Goal: Task Accomplishment & Management: Use online tool/utility

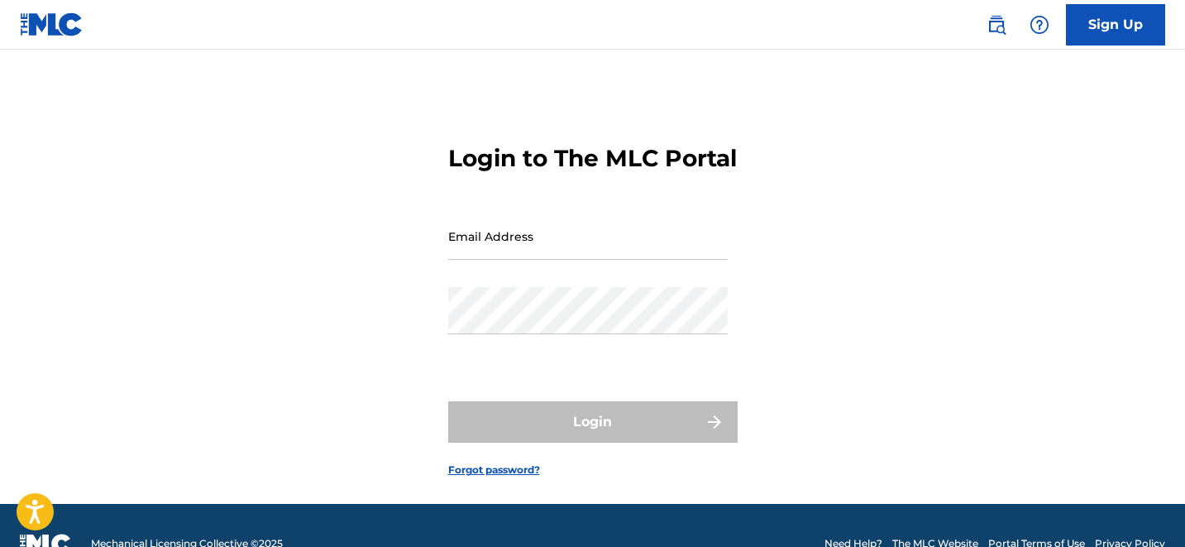
click at [540, 260] on input "Email Address" at bounding box center [587, 236] width 279 height 47
type input "[EMAIL_ADDRESS][DOMAIN_NAME]"
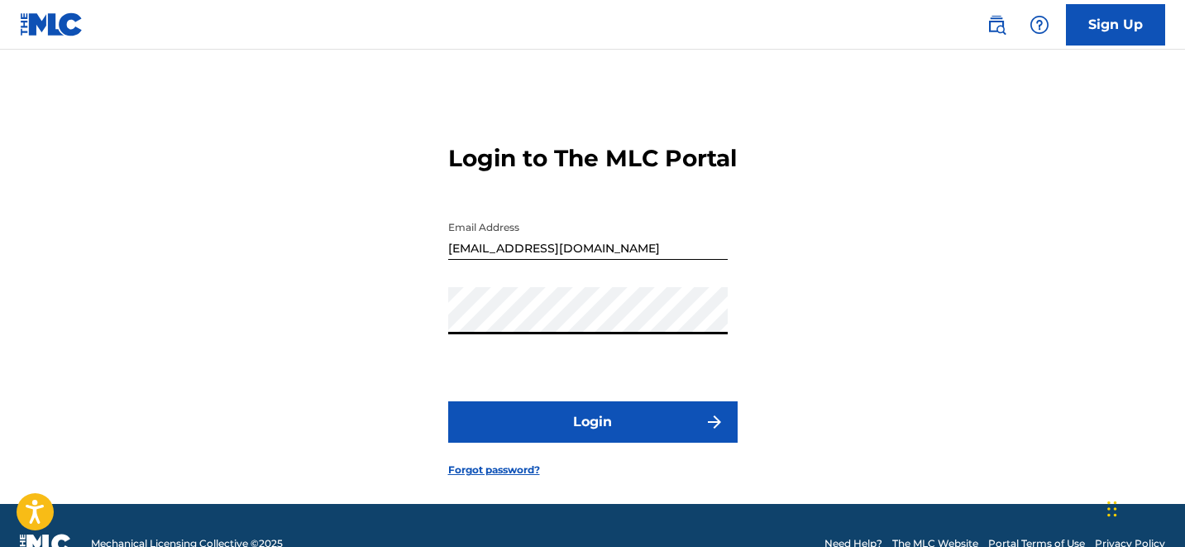
click at [594, 442] on button "Login" at bounding box center [592, 421] width 289 height 41
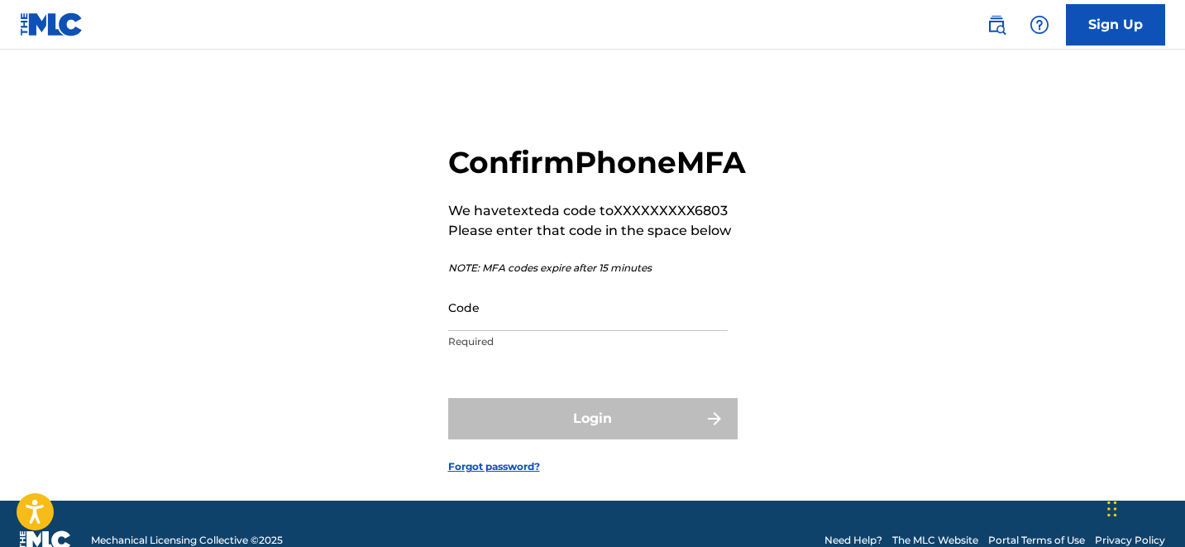
click at [545, 331] on input "Code" at bounding box center [587, 307] width 279 height 47
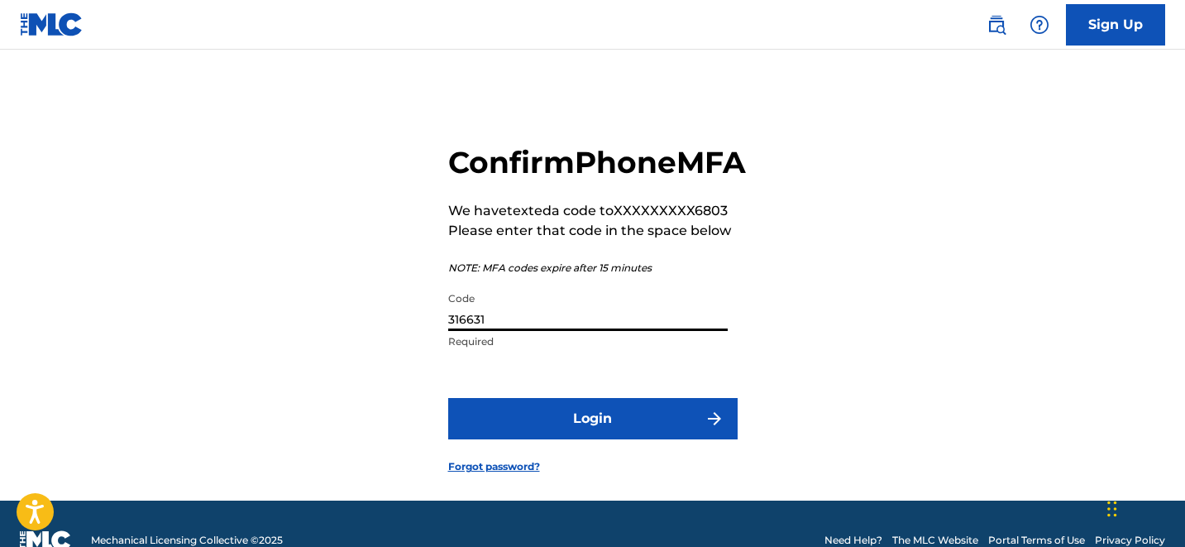
type input "316631"
click at [619, 437] on button "Login" at bounding box center [592, 418] width 289 height 41
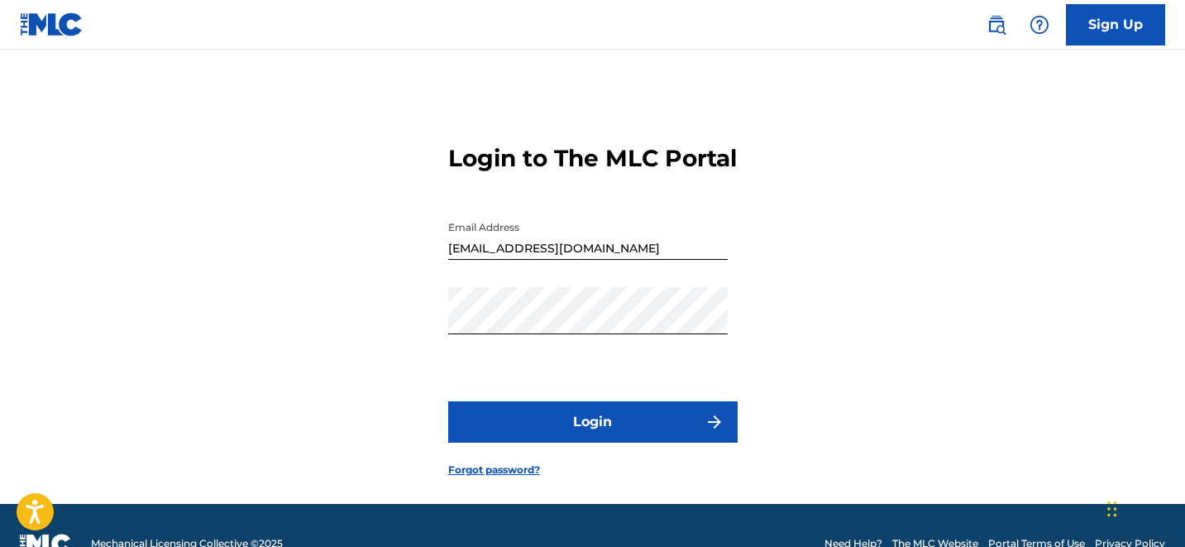
click at [611, 442] on button "Login" at bounding box center [592, 421] width 289 height 41
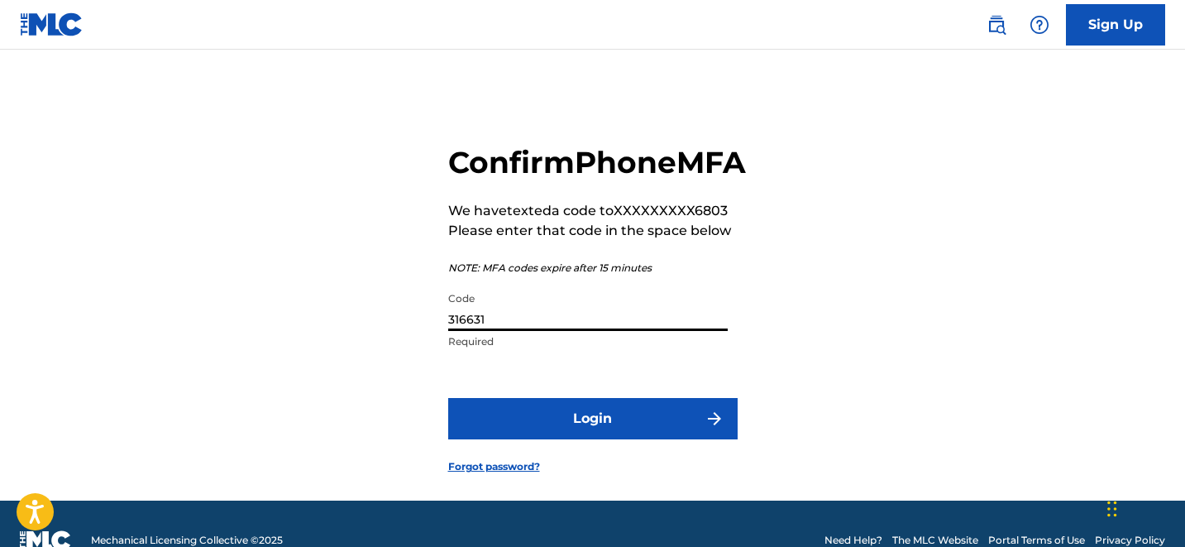
drag, startPoint x: 522, startPoint y: 359, endPoint x: 357, endPoint y: 346, distance: 165.0
click at [357, 346] on div "Confirm Phone MFA We have texted a code to XXXXXXXXX6803 Please enter that code…" at bounding box center [593, 295] width 1158 height 409
type input "789528"
click at [497, 439] on button "Login" at bounding box center [592, 418] width 289 height 41
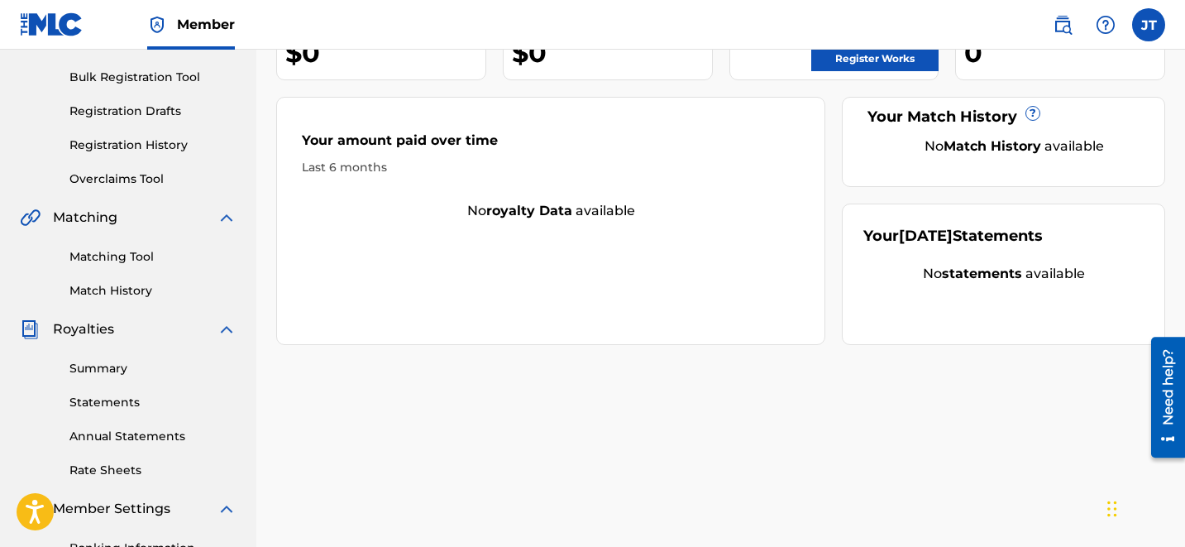
scroll to position [236, 0]
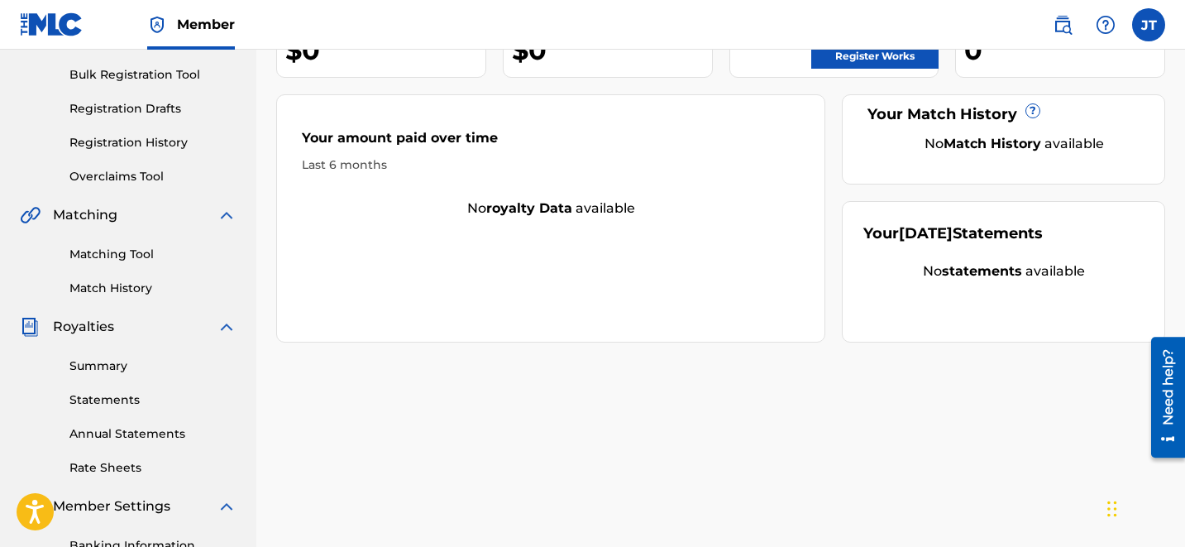
click at [130, 285] on link "Match History" at bounding box center [152, 287] width 167 height 17
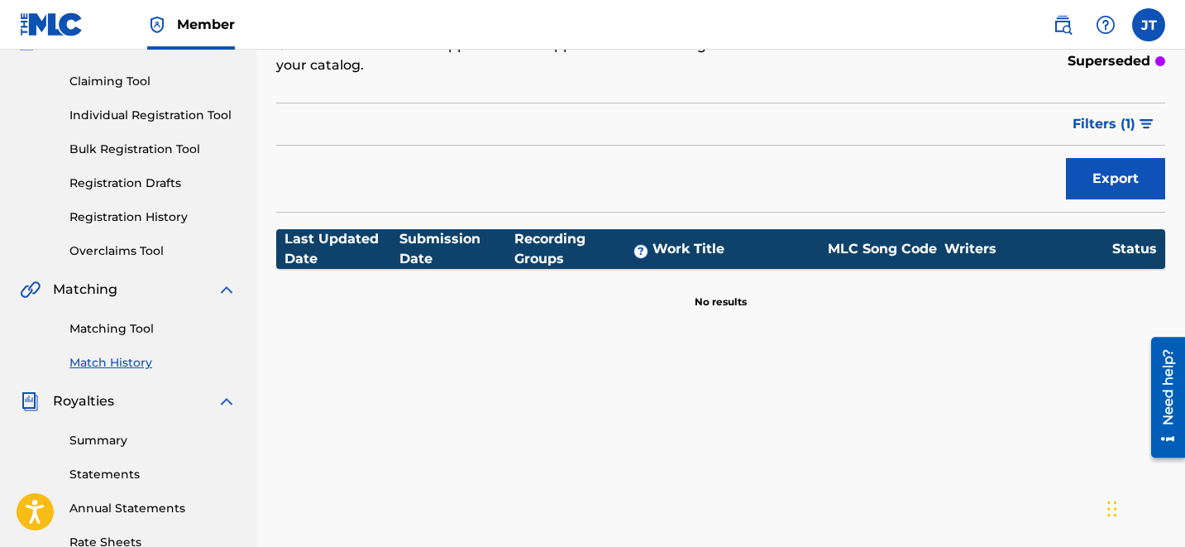
scroll to position [164, 0]
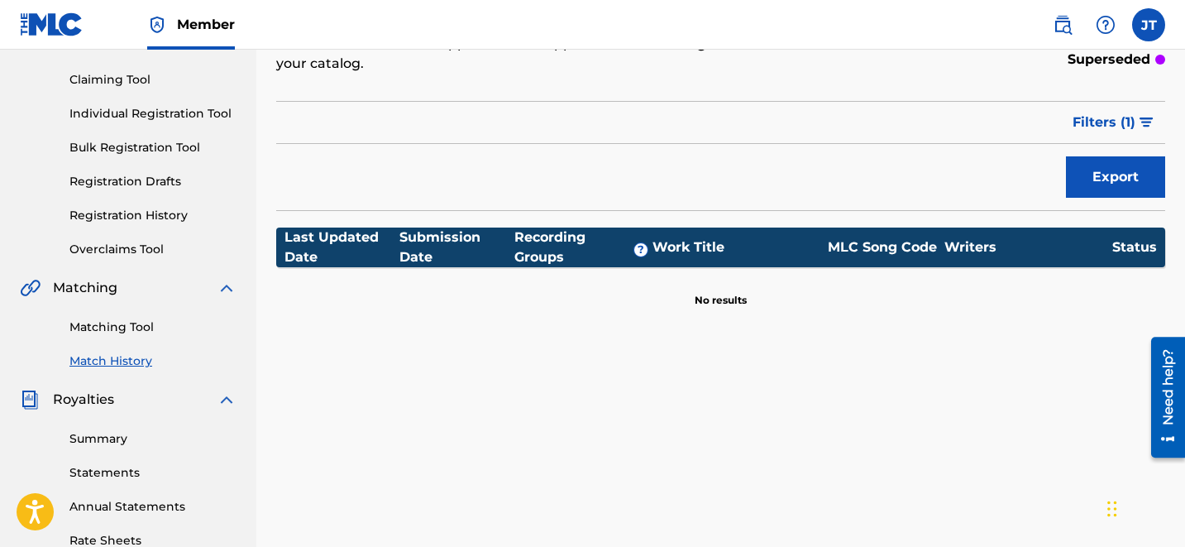
click at [126, 220] on link "Registration History" at bounding box center [152, 215] width 167 height 17
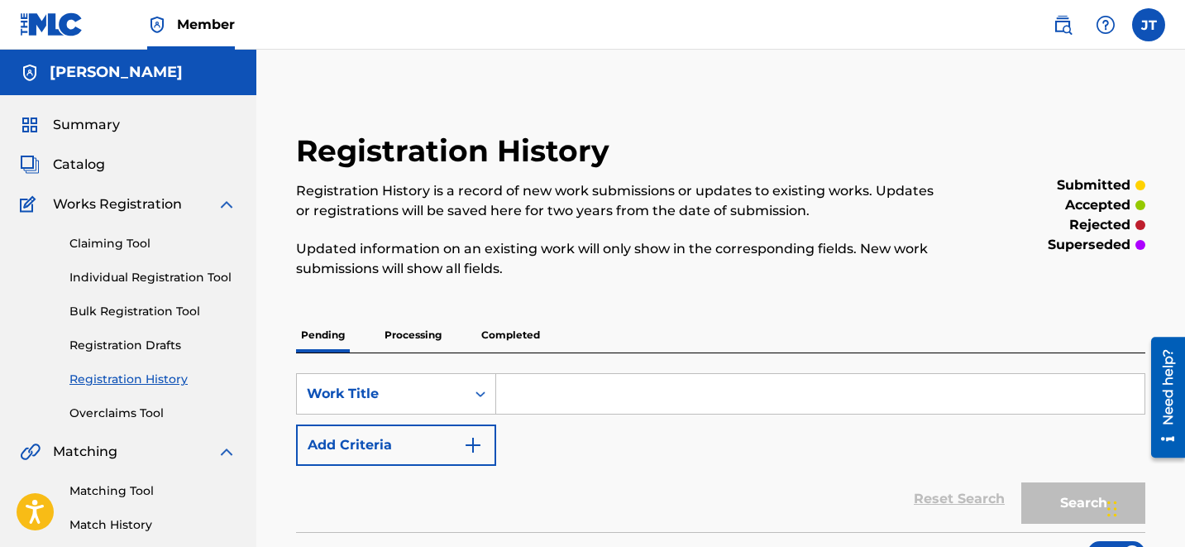
click at [405, 348] on p "Processing" at bounding box center [413, 335] width 67 height 35
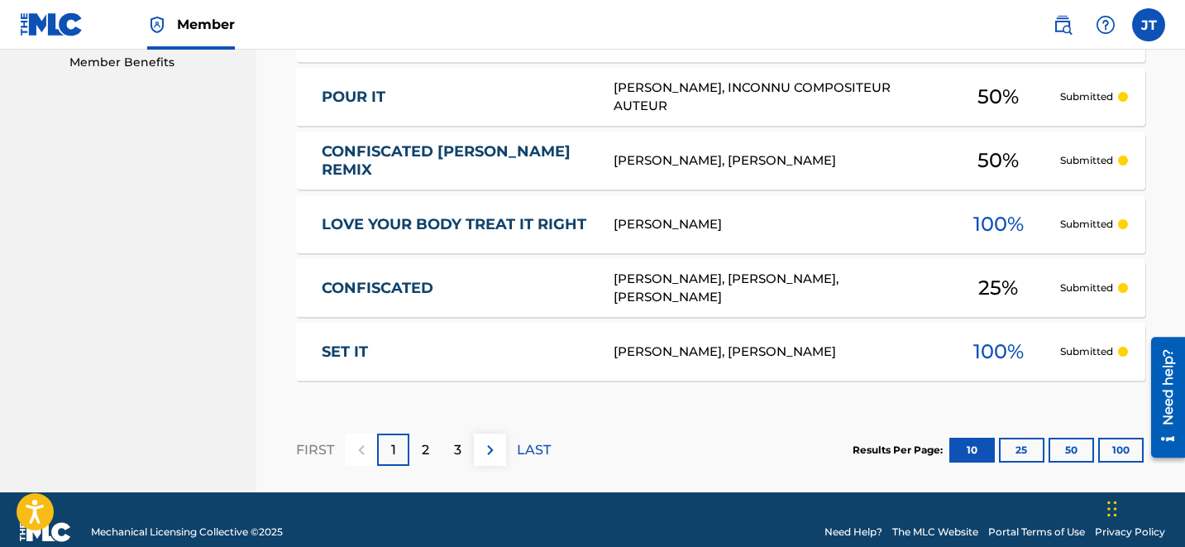
scroll to position [880, 0]
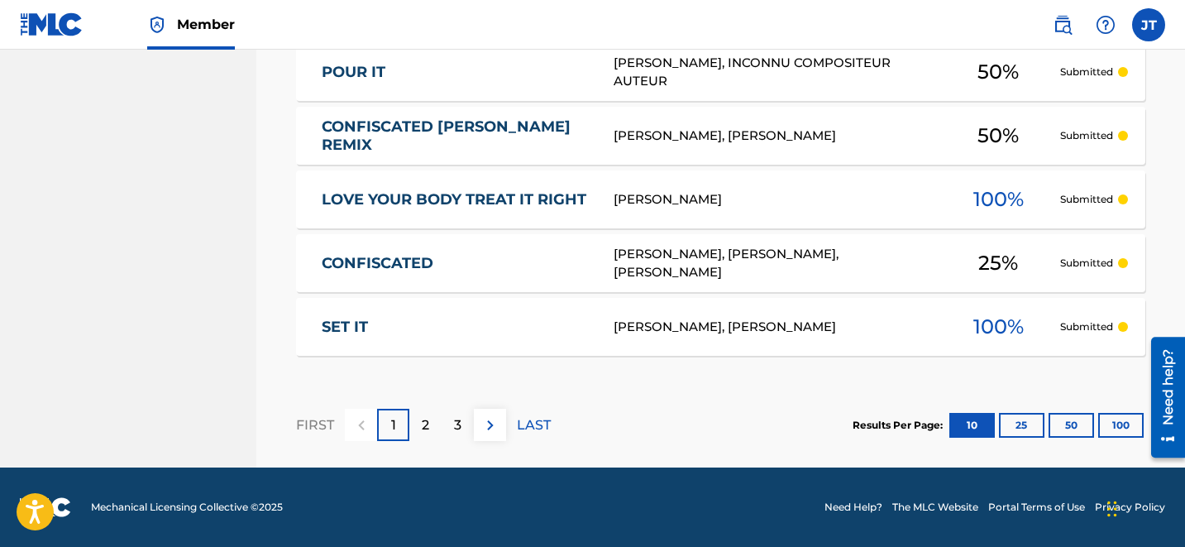
click at [455, 425] on p "3" at bounding box center [457, 425] width 7 height 20
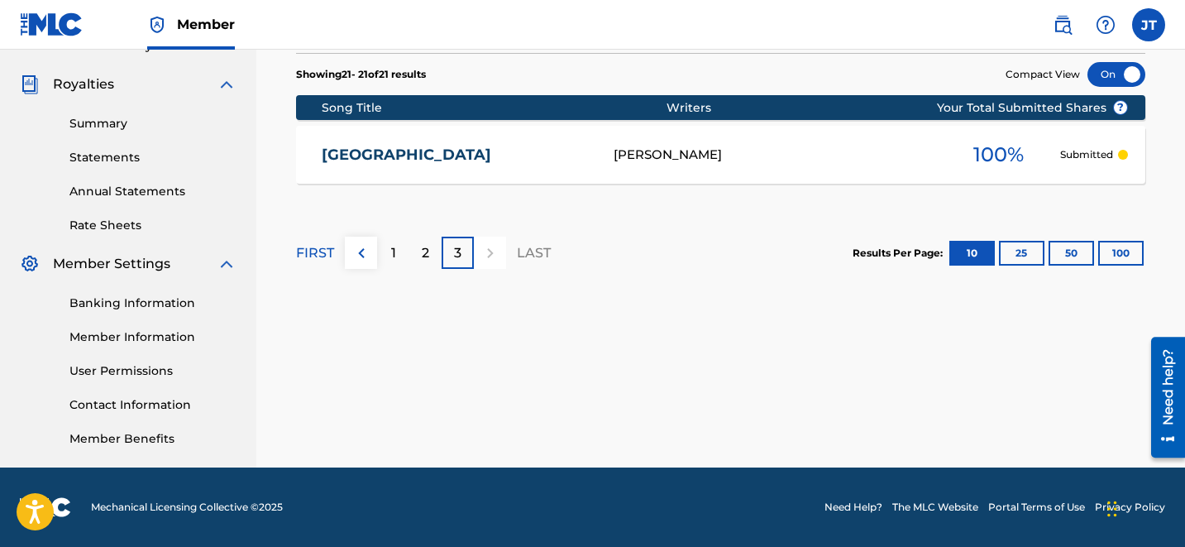
click at [408, 265] on div "1" at bounding box center [393, 252] width 32 height 32
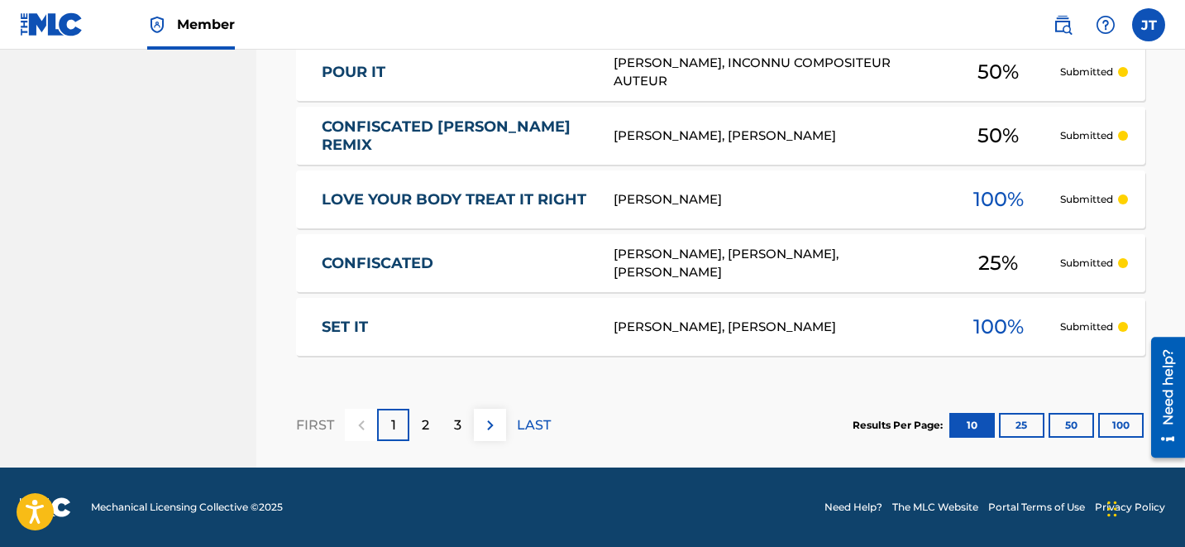
click at [425, 417] on p "2" at bounding box center [425, 425] width 7 height 20
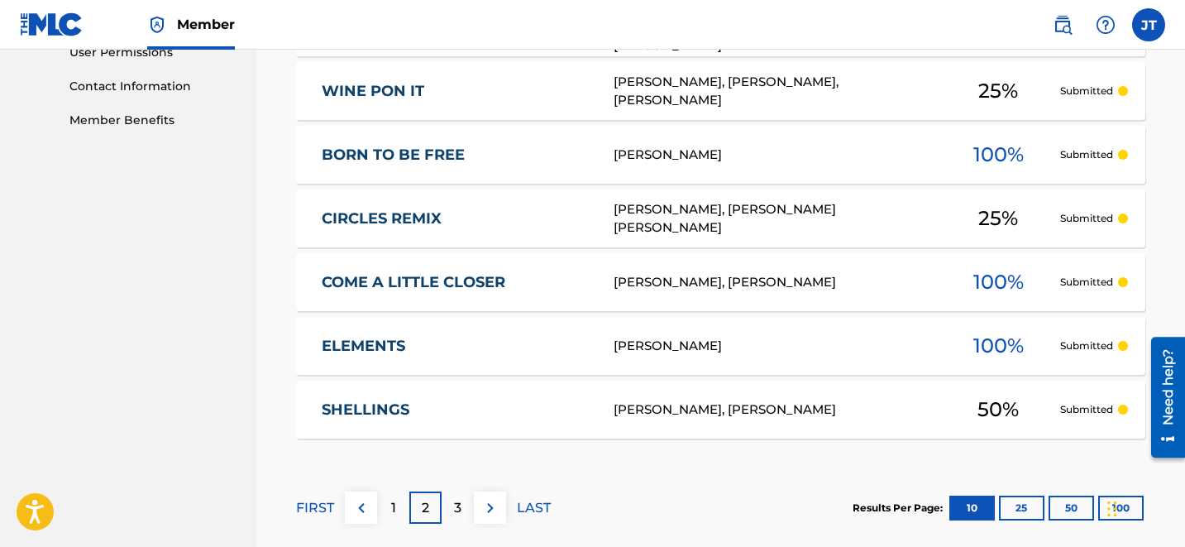
scroll to position [880, 0]
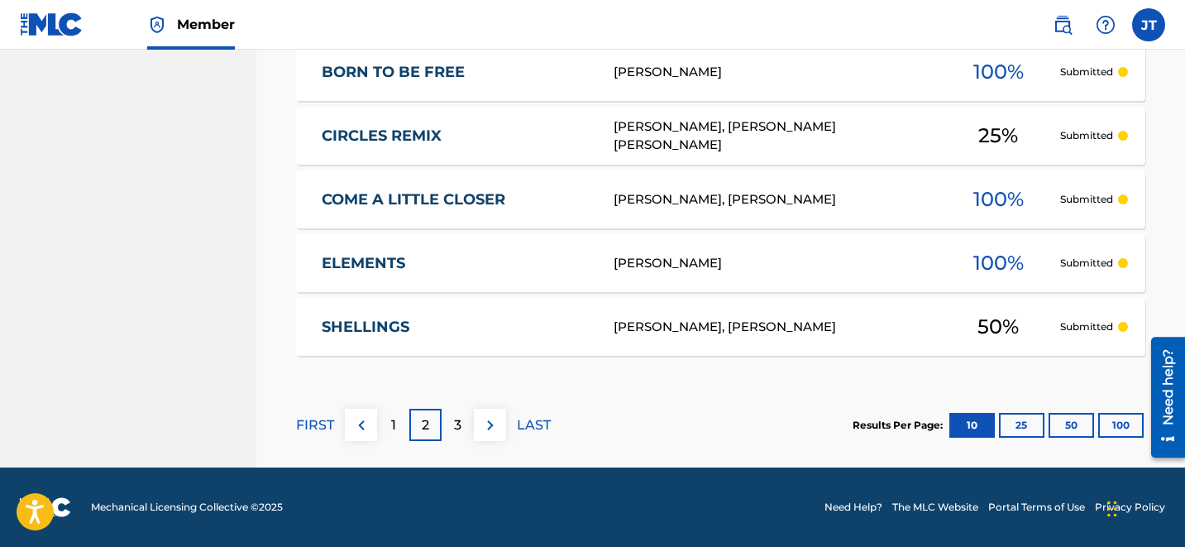
click at [1023, 429] on button "25" at bounding box center [1021, 425] width 45 height 25
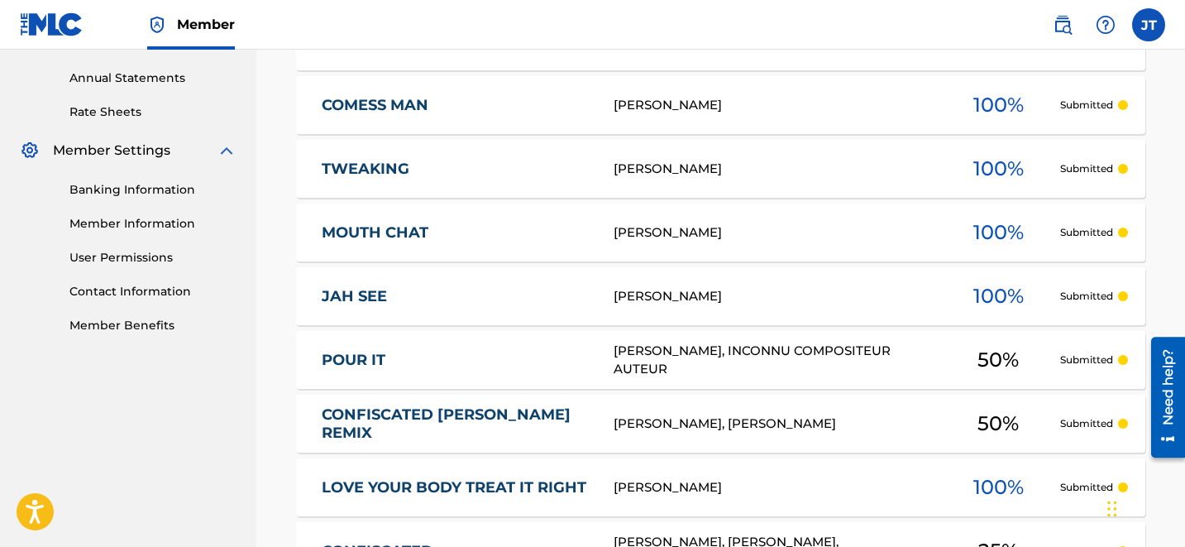
scroll to position [0, 0]
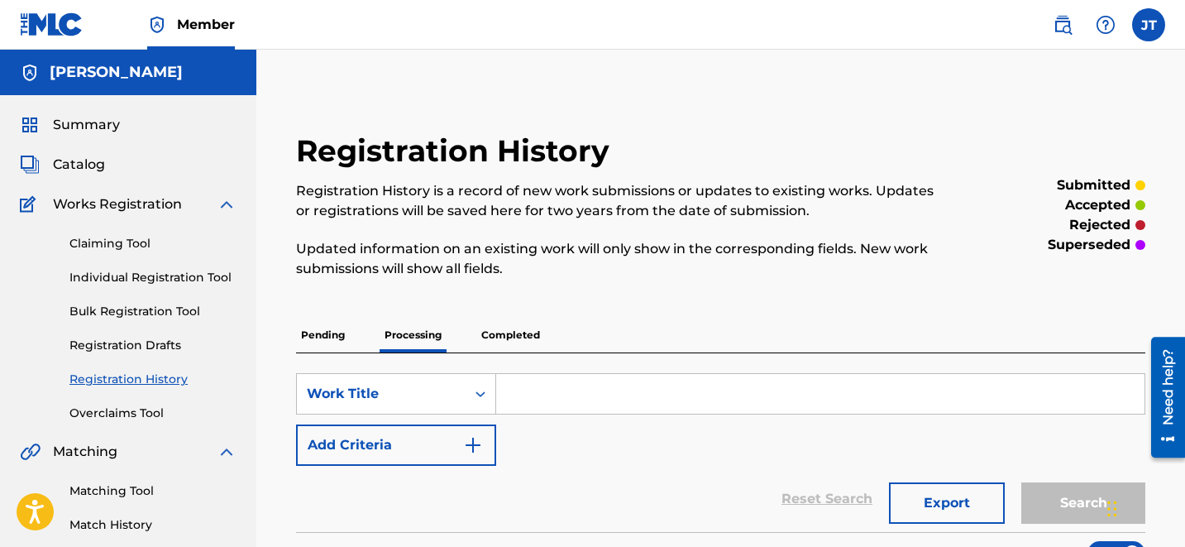
click at [509, 342] on p "Completed" at bounding box center [510, 335] width 69 height 35
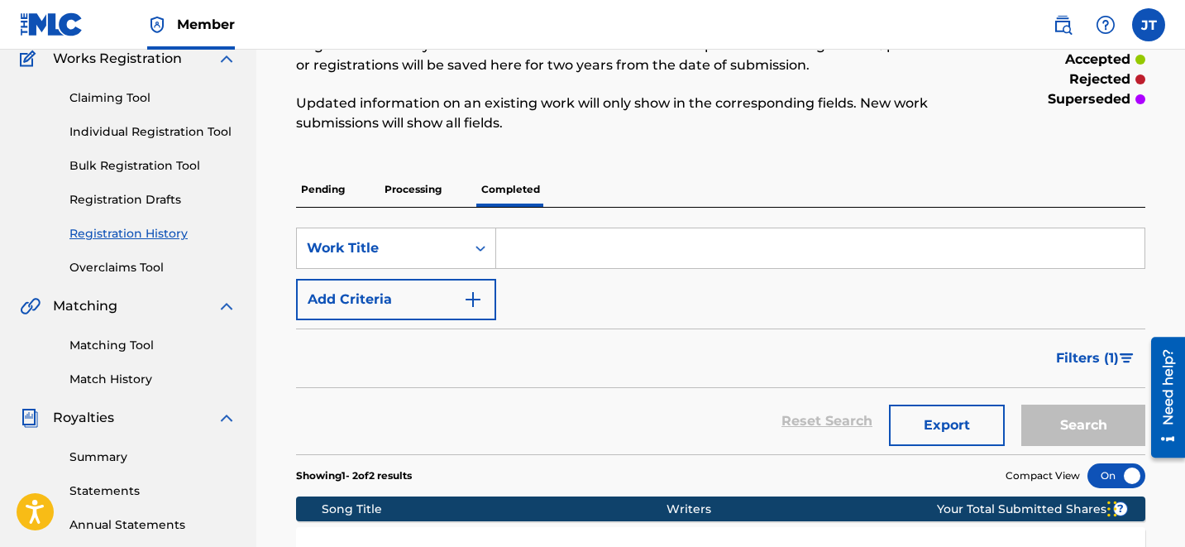
scroll to position [147, 0]
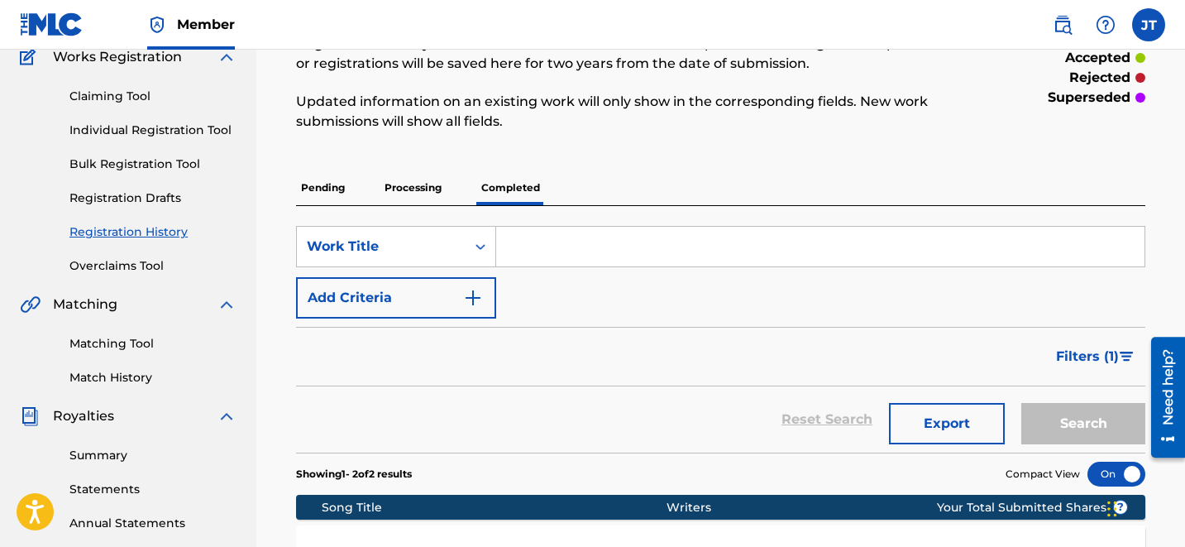
click at [318, 192] on p "Pending" at bounding box center [323, 187] width 54 height 35
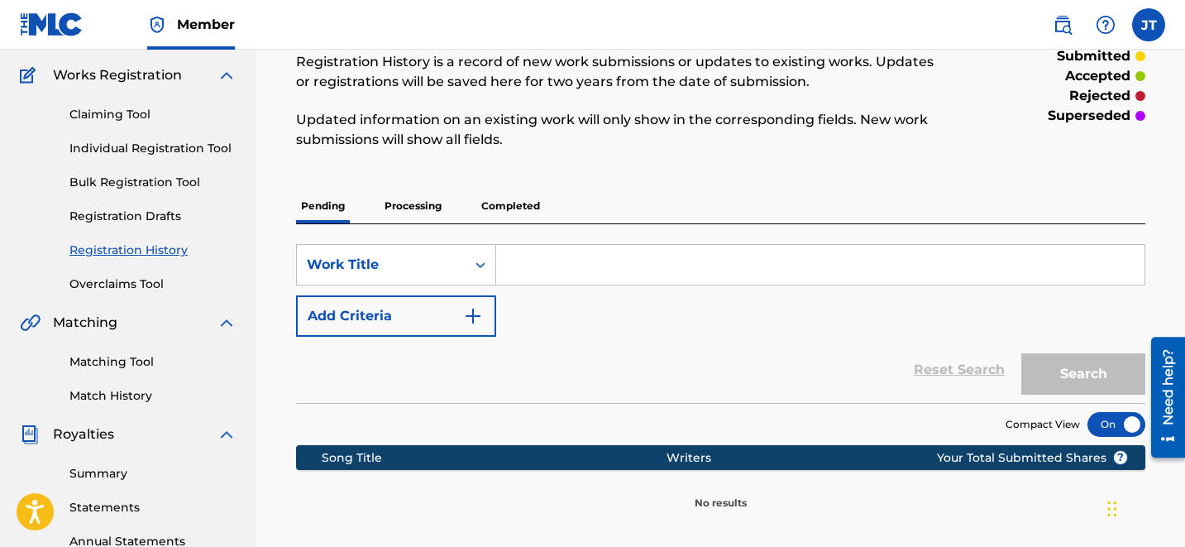
scroll to position [126, 0]
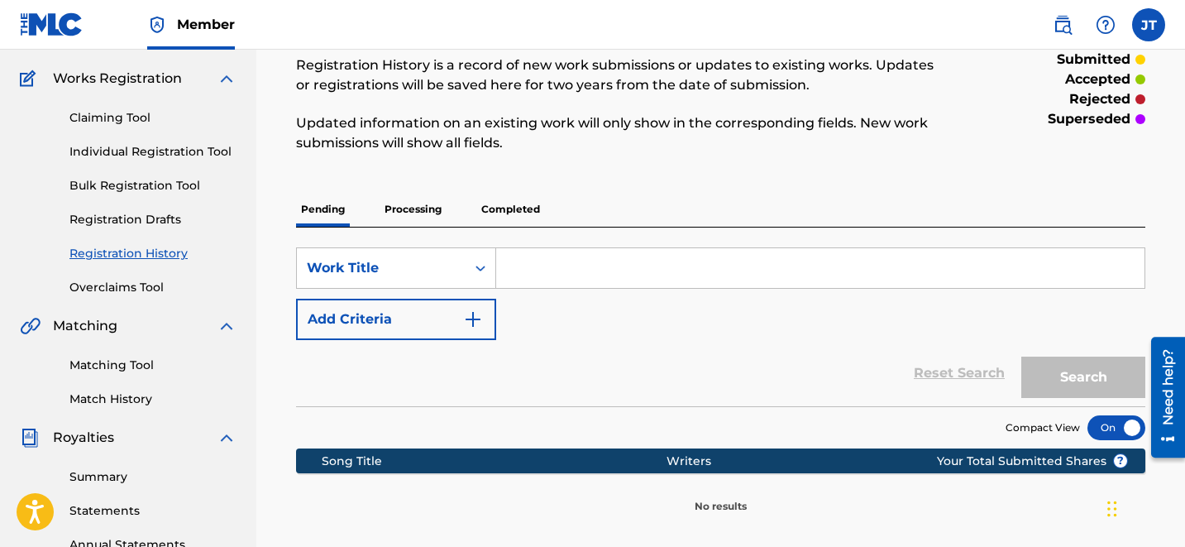
click at [415, 212] on p "Processing" at bounding box center [413, 209] width 67 height 35
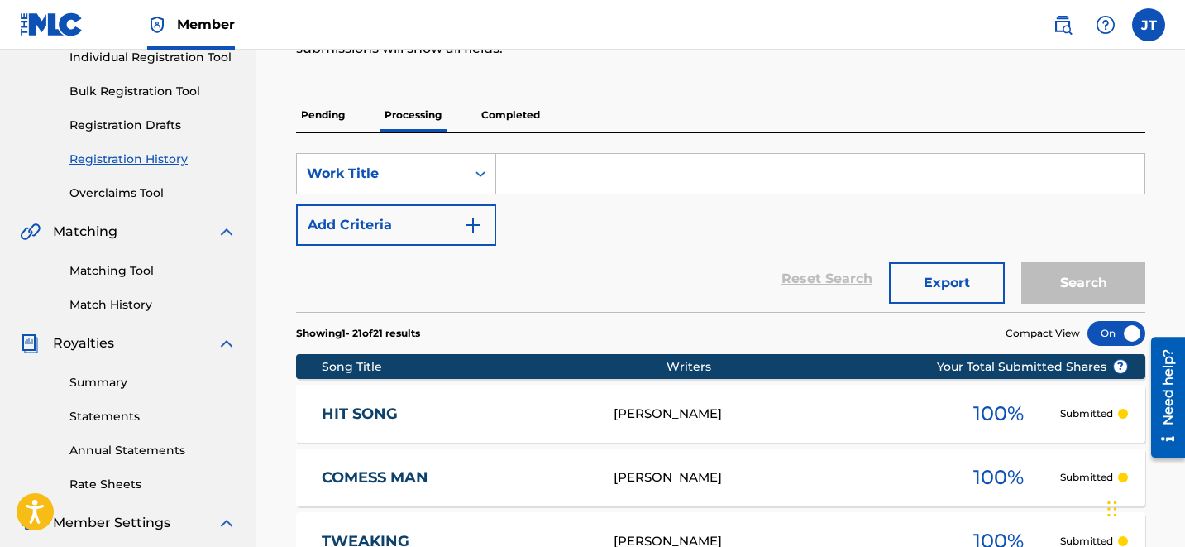
scroll to position [189, 0]
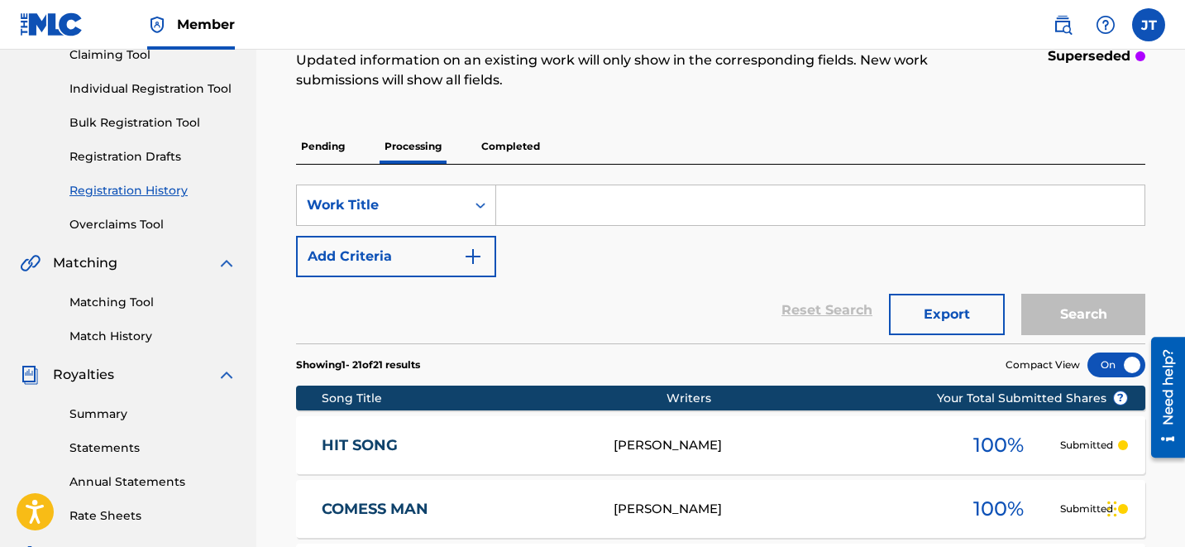
click at [512, 158] on p "Completed" at bounding box center [510, 146] width 69 height 35
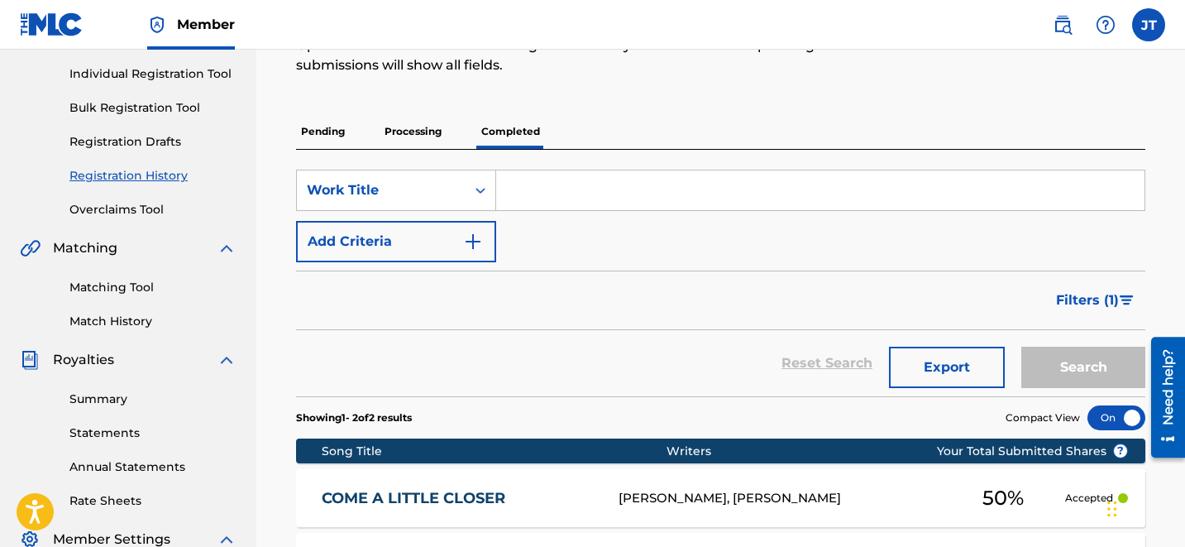
scroll to position [203, 0]
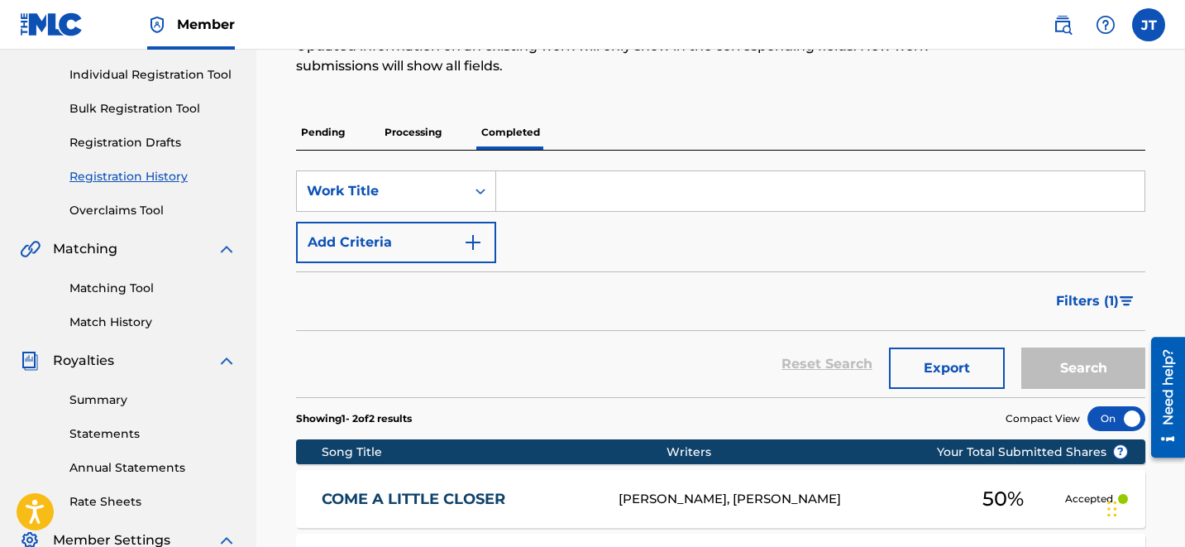
click at [418, 126] on p "Processing" at bounding box center [413, 132] width 67 height 35
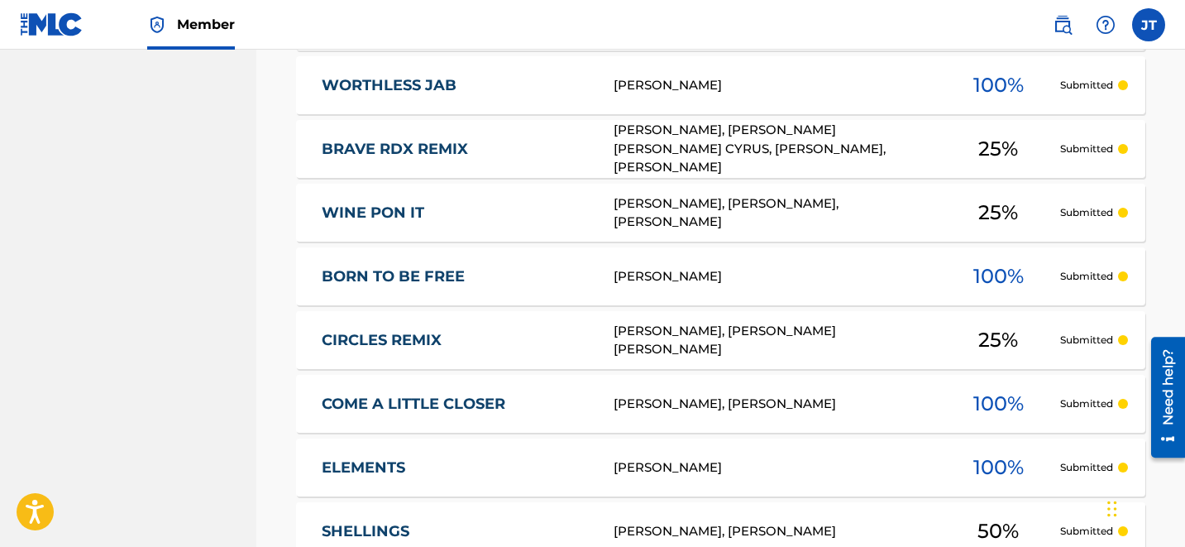
scroll to position [1318, 0]
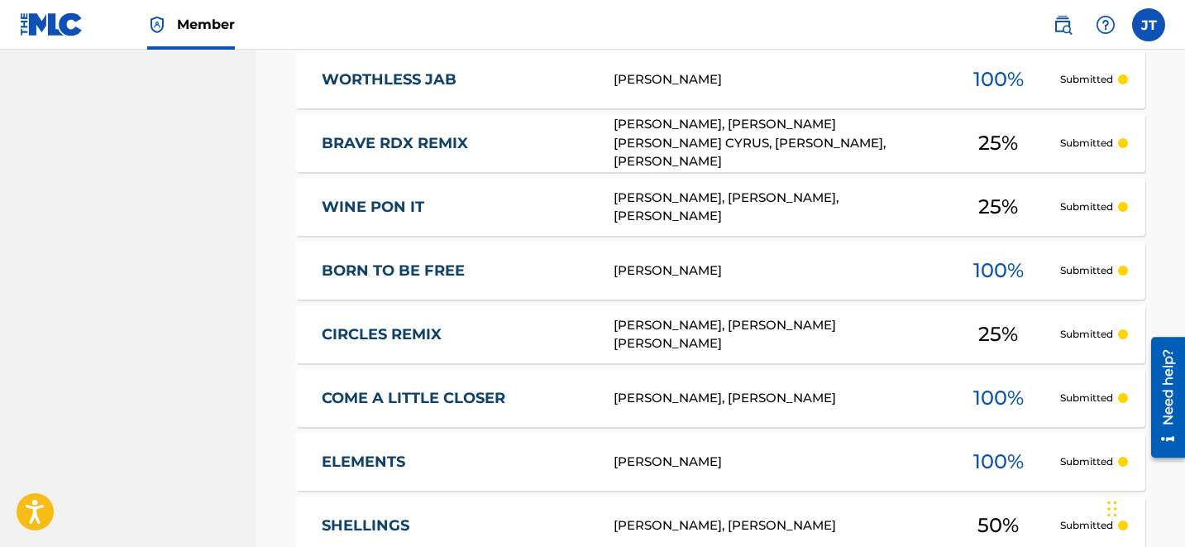
click at [442, 389] on link "COME A LITTLE CLOSER" at bounding box center [457, 398] width 270 height 19
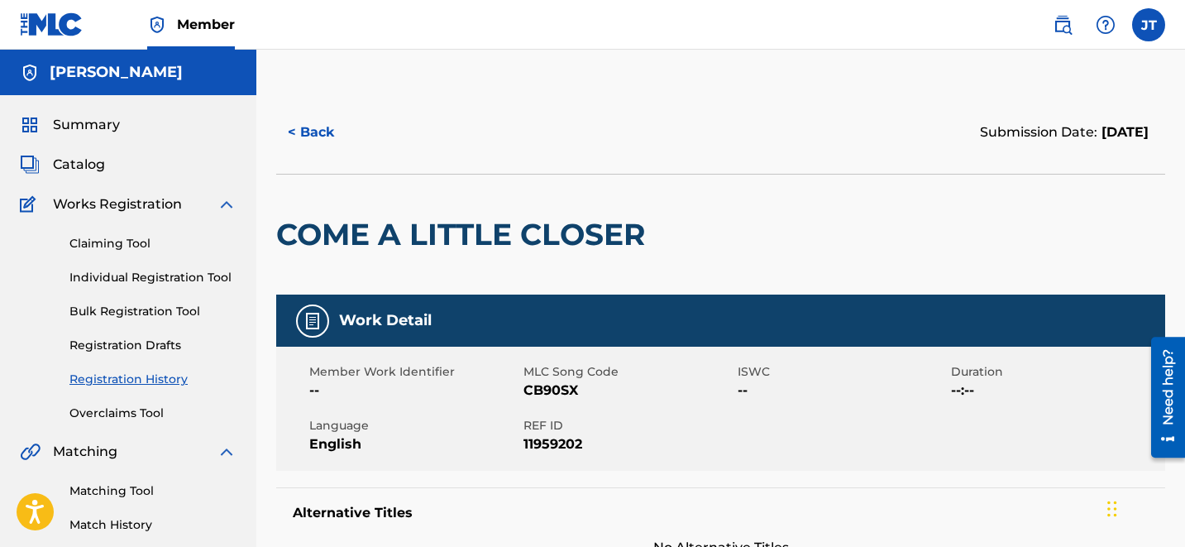
click at [324, 144] on button "< Back" at bounding box center [325, 132] width 99 height 41
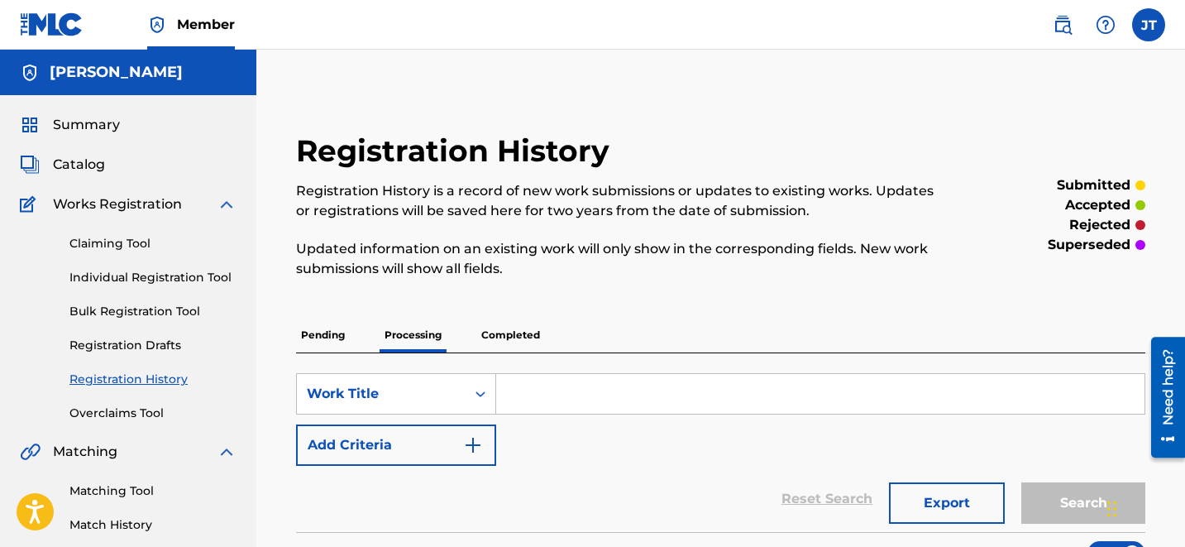
click at [92, 162] on span "Catalog" at bounding box center [79, 165] width 52 height 20
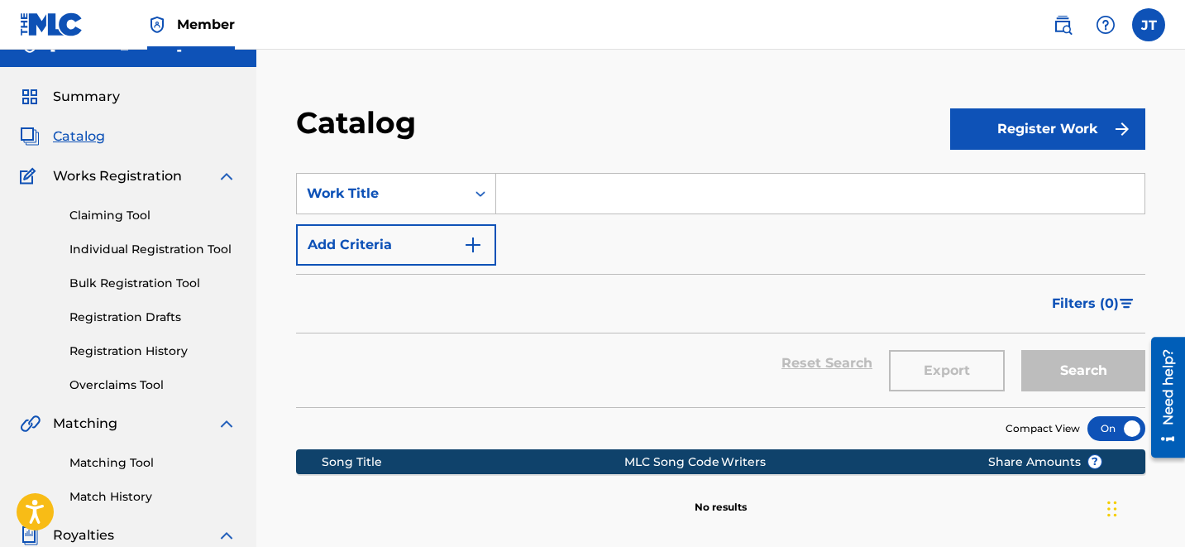
scroll to position [26, 0]
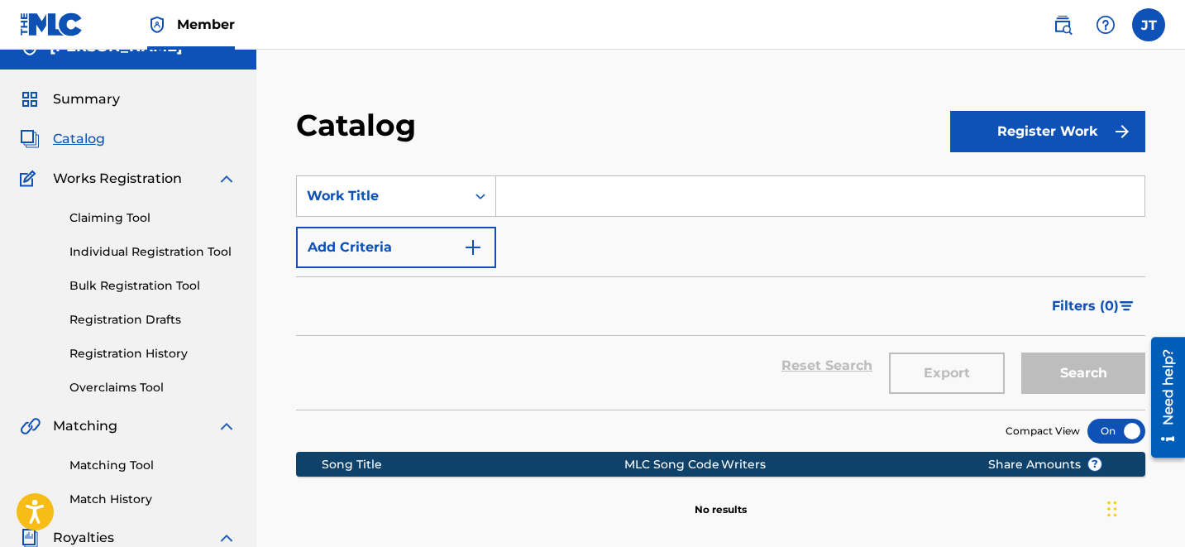
click at [1006, 131] on button "Register Work" at bounding box center [1047, 131] width 195 height 41
click at [117, 219] on link "Claiming Tool" at bounding box center [152, 217] width 167 height 17
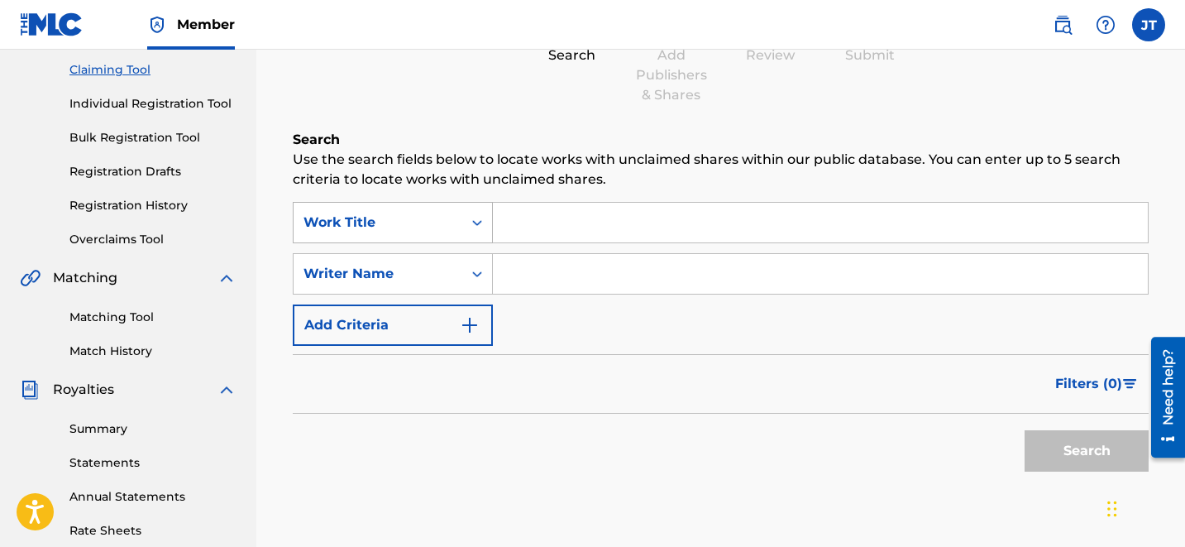
scroll to position [188, 0]
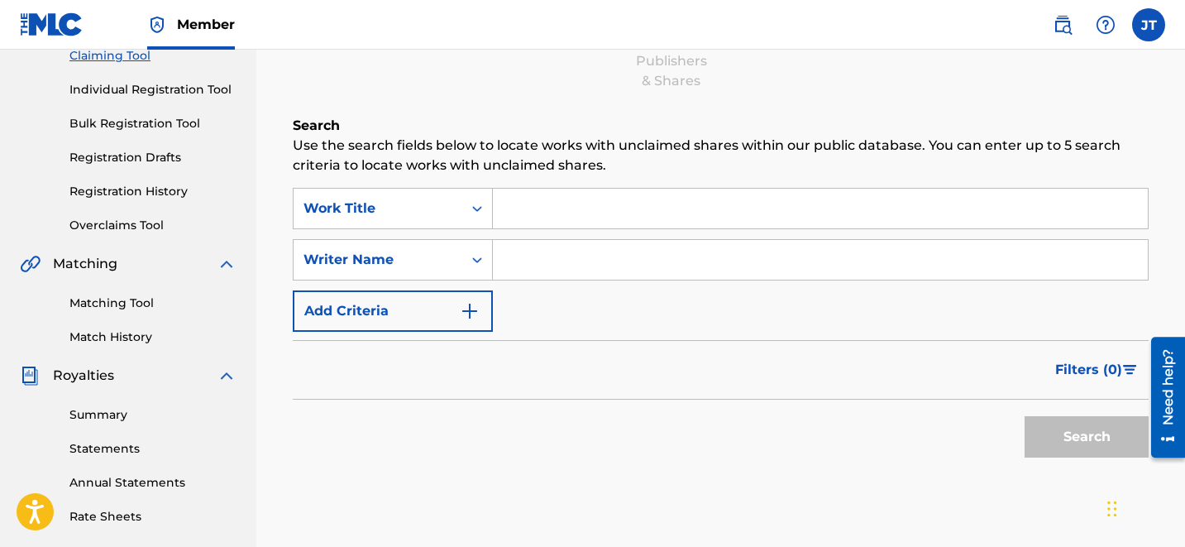
click at [534, 258] on input "Search Form" at bounding box center [820, 260] width 655 height 40
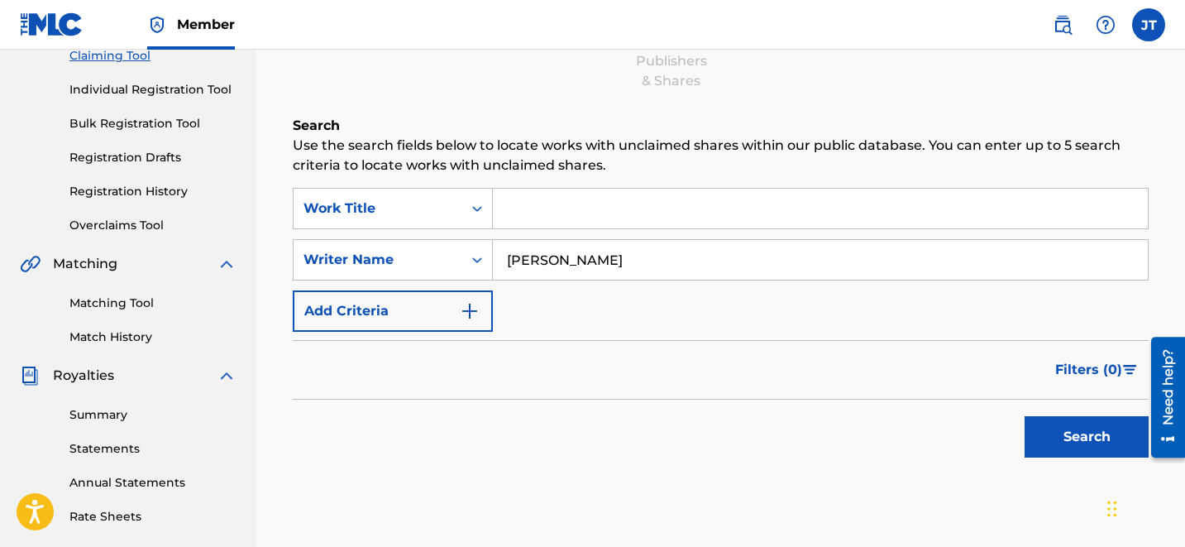
type input "[PERSON_NAME]"
click at [1025, 416] on button "Search" at bounding box center [1087, 436] width 124 height 41
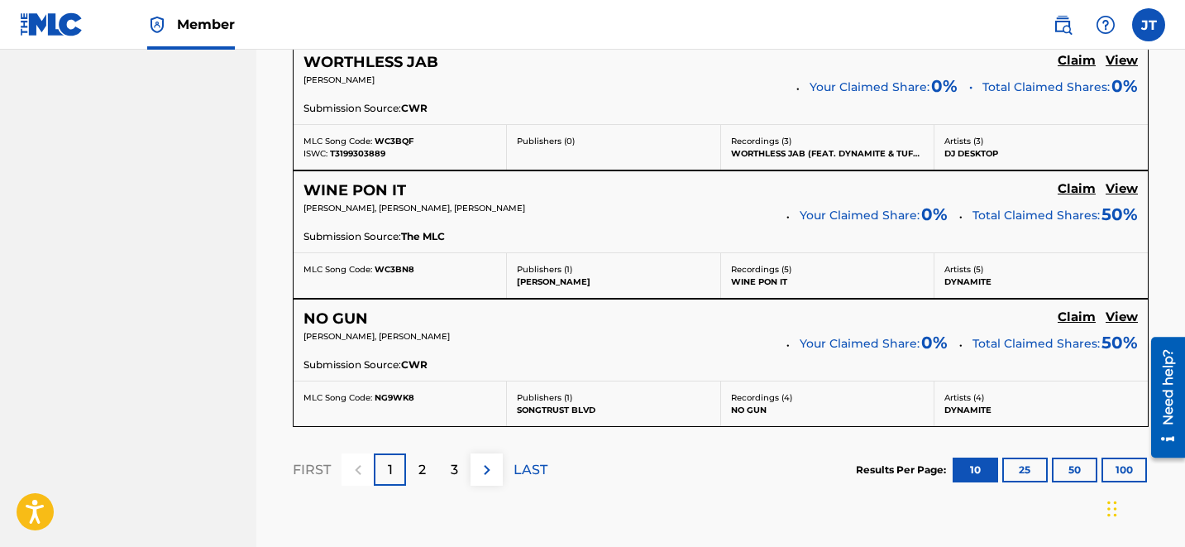
scroll to position [1536, 0]
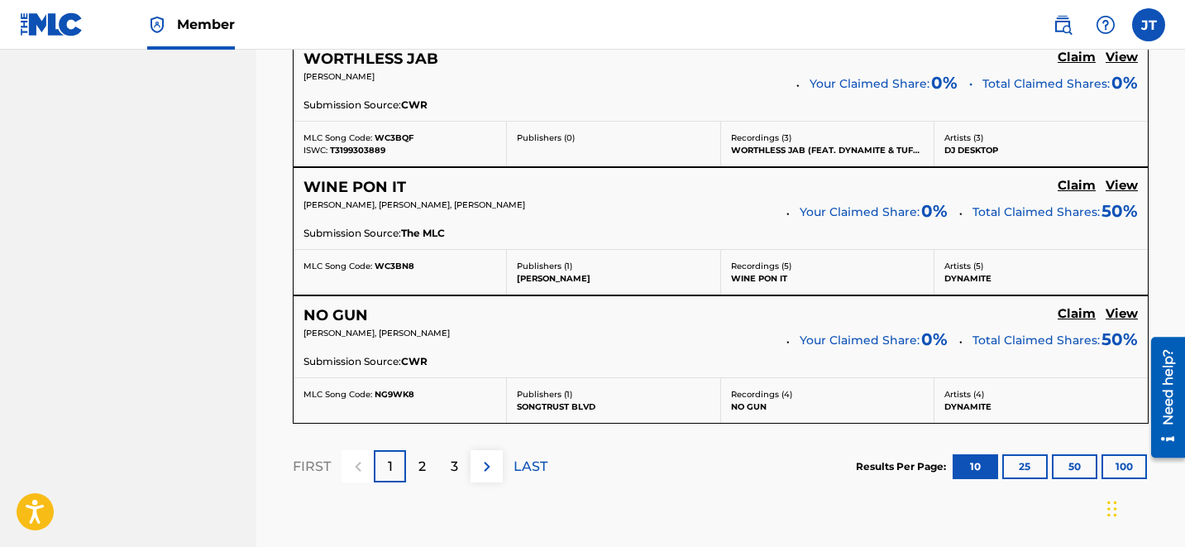
click at [418, 450] on div "2" at bounding box center [422, 466] width 32 height 32
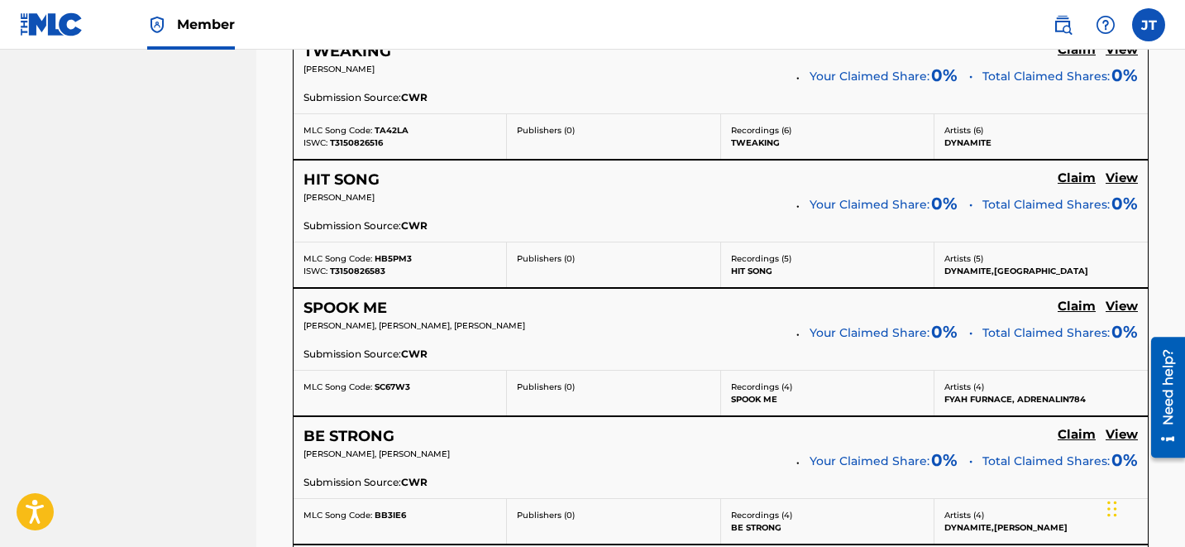
scroll to position [904, 0]
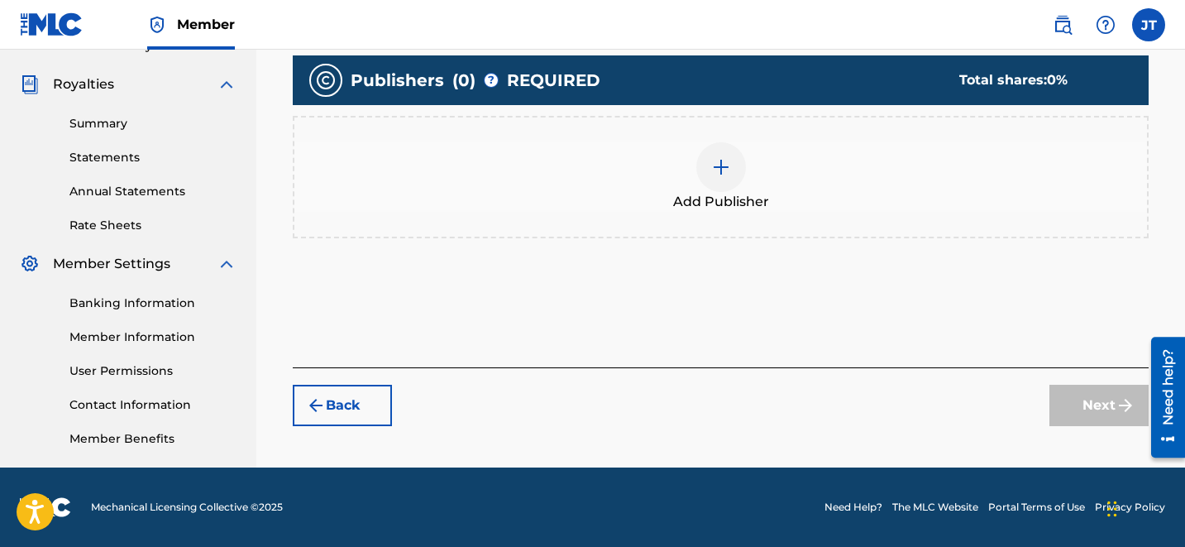
click at [724, 178] on div at bounding box center [721, 167] width 50 height 50
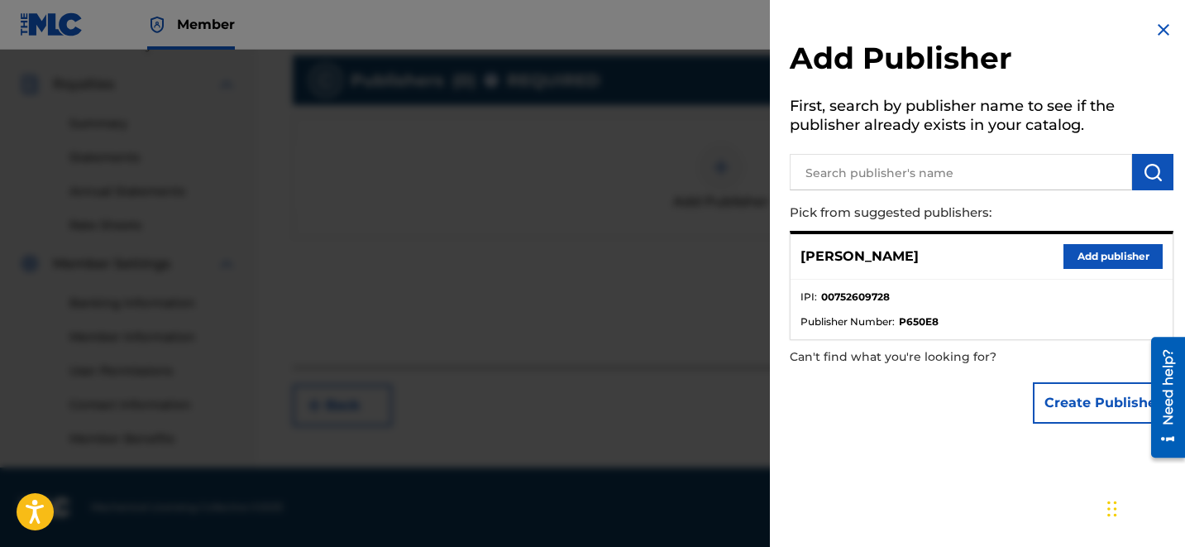
click at [1070, 251] on button "Add publisher" at bounding box center [1112, 256] width 99 height 25
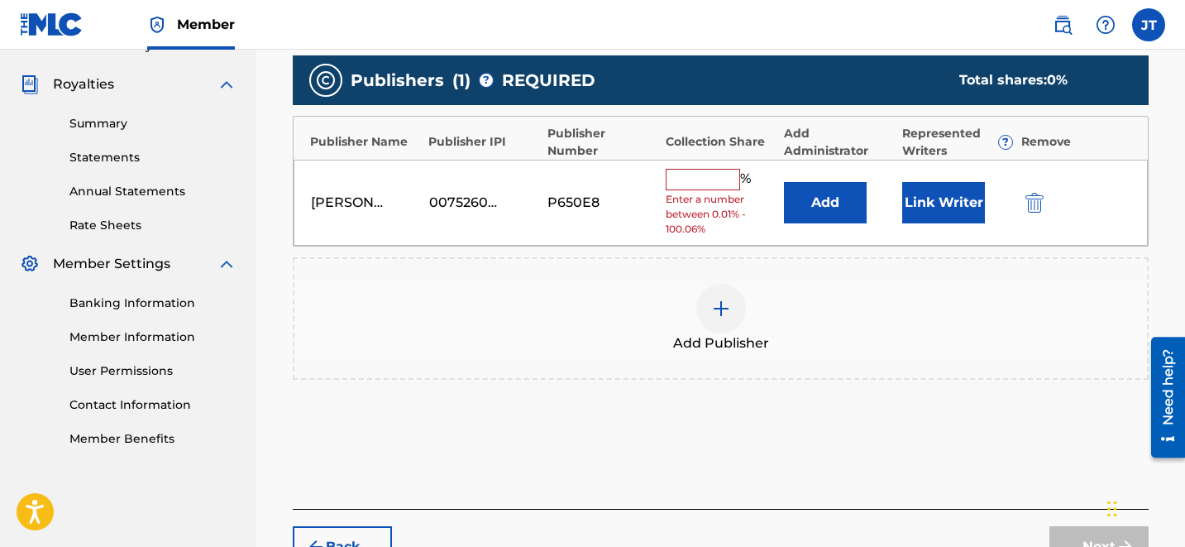
click at [948, 203] on button "Link Writer" at bounding box center [943, 202] width 83 height 41
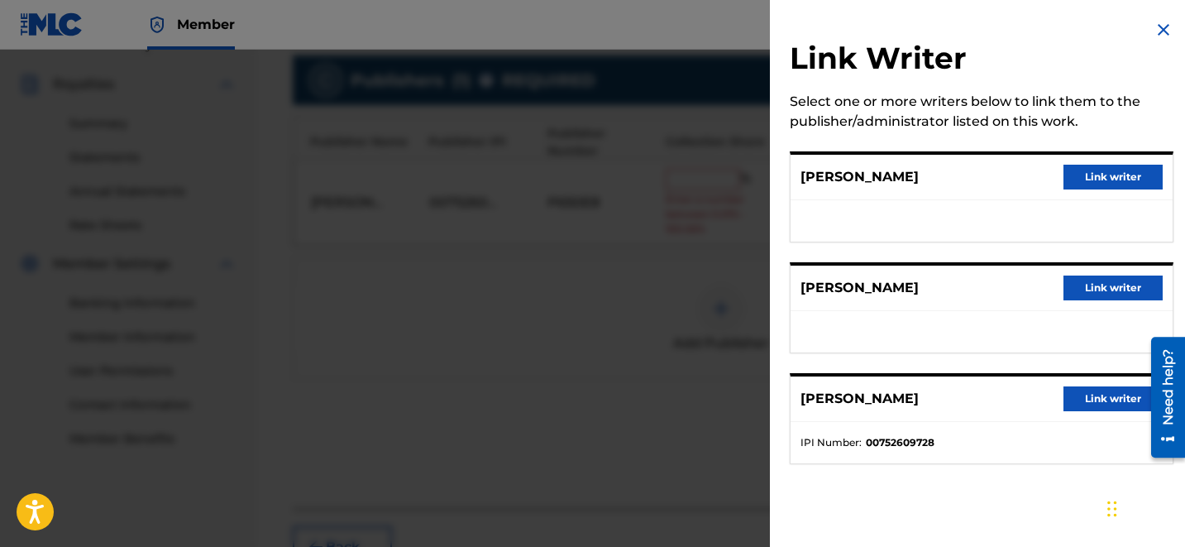
click at [1081, 399] on button "Link writer" at bounding box center [1112, 398] width 99 height 25
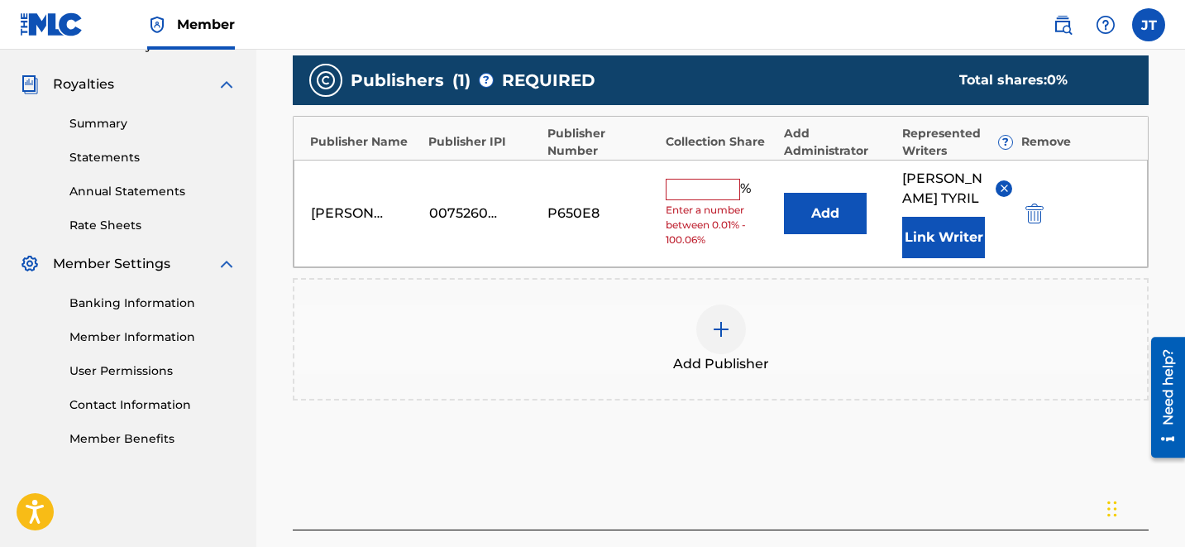
click at [720, 179] on input "text" at bounding box center [703, 189] width 74 height 21
type input "10"
click at [939, 278] on div "Add Publisher" at bounding box center [721, 339] width 856 height 122
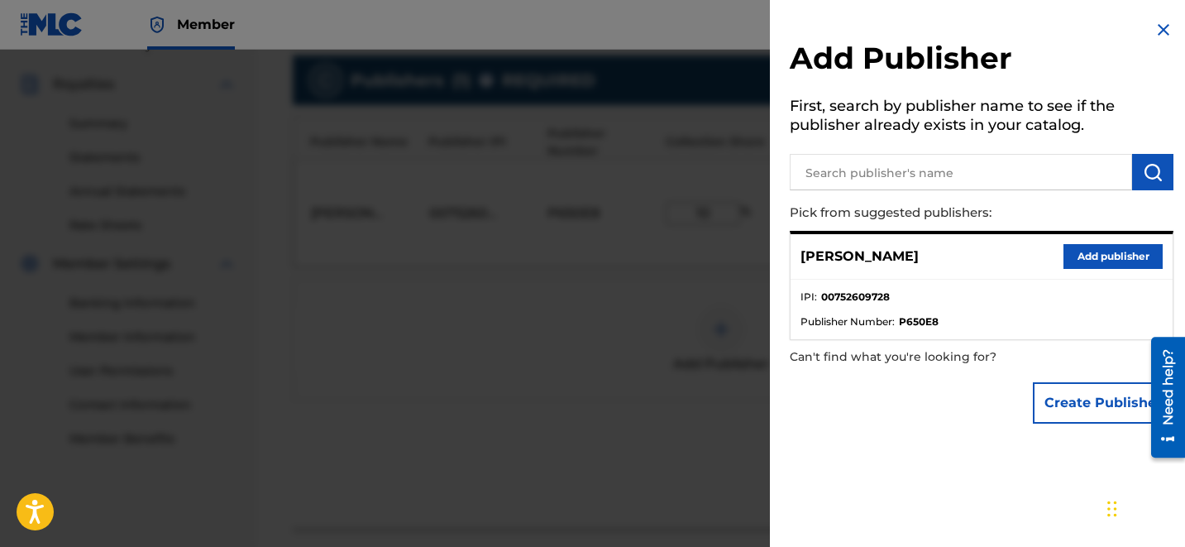
click at [1088, 404] on button "Create Publisher" at bounding box center [1103, 402] width 141 height 41
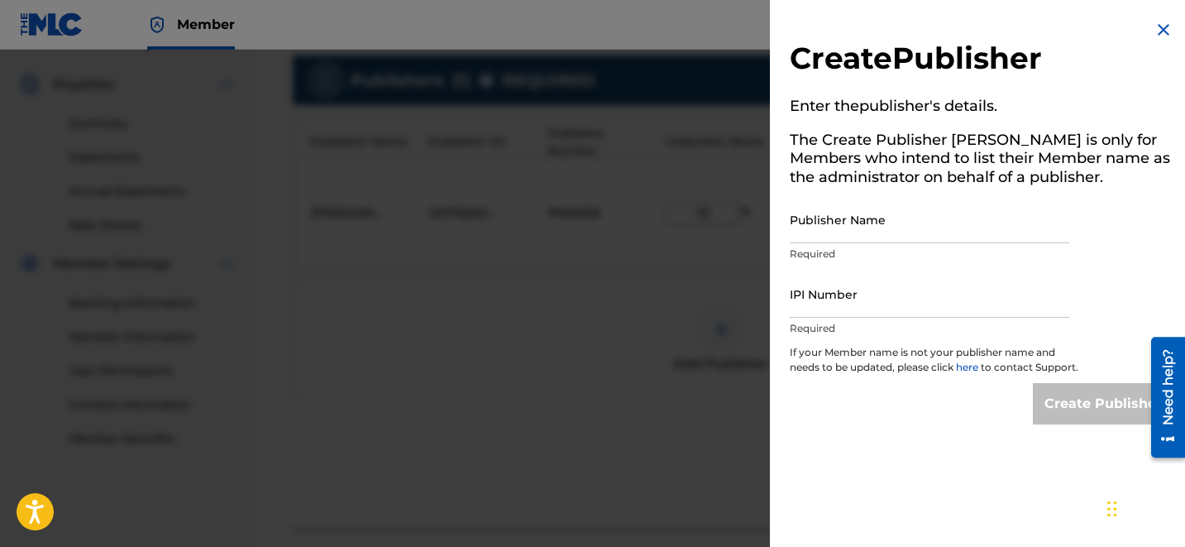
scroll to position [596, 0]
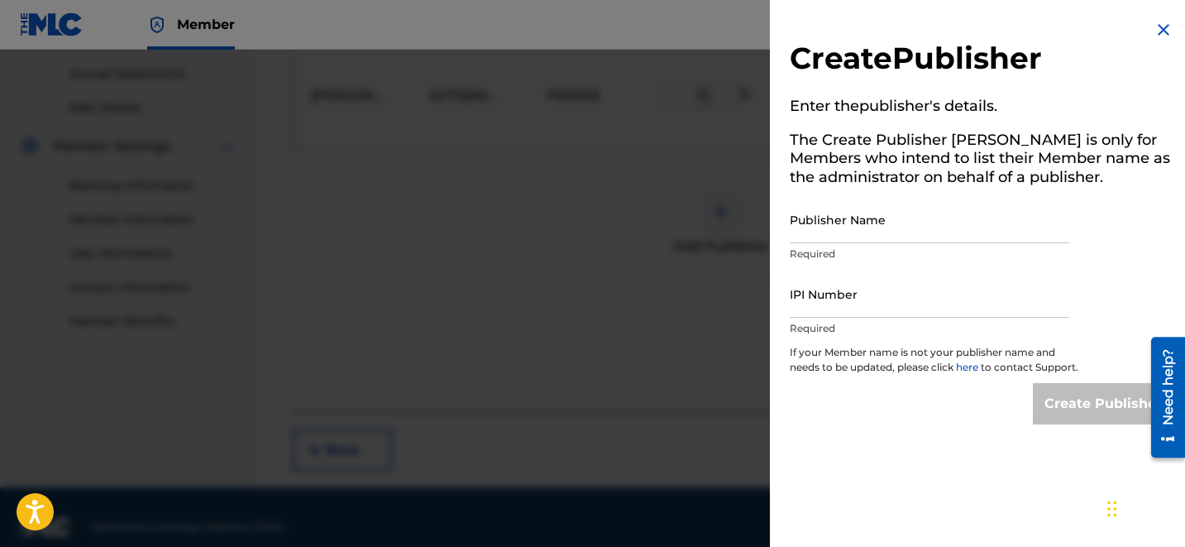
click at [1159, 32] on img at bounding box center [1164, 30] width 20 height 20
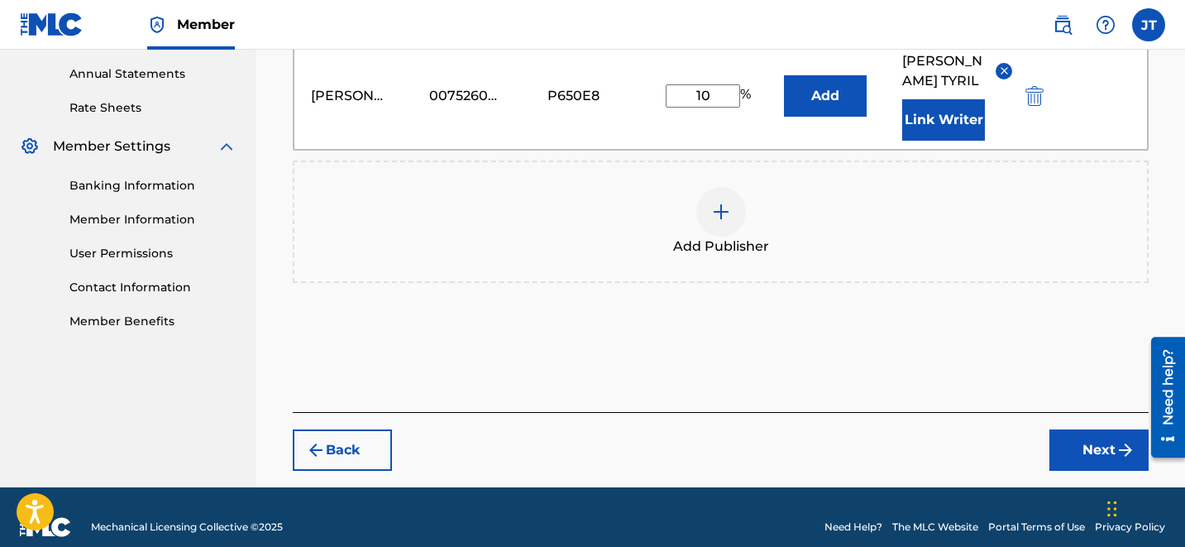
click at [1102, 437] on button "Next" at bounding box center [1098, 449] width 99 height 41
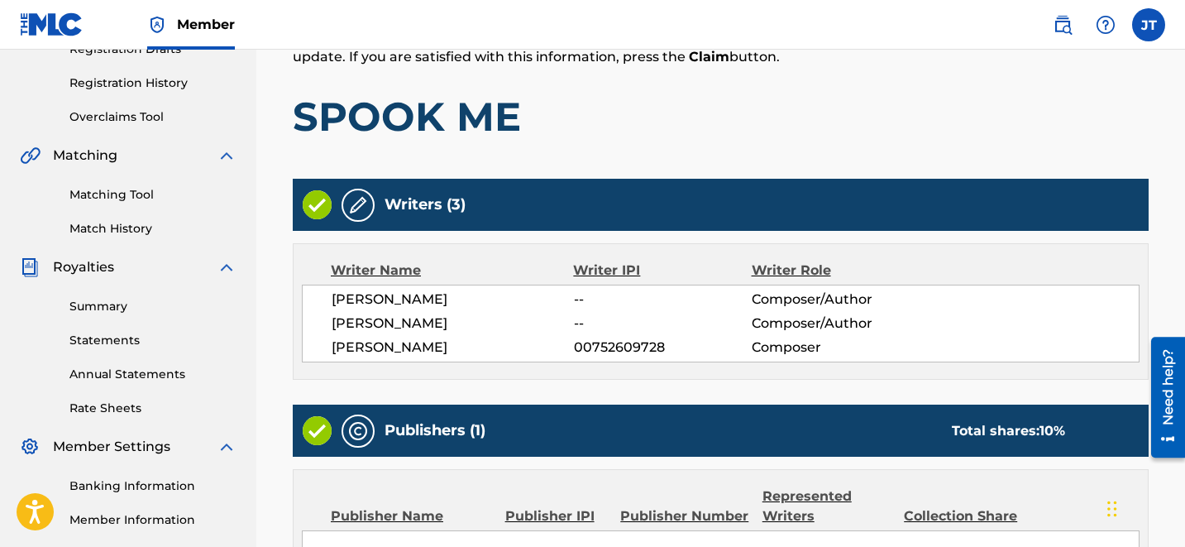
scroll to position [521, 0]
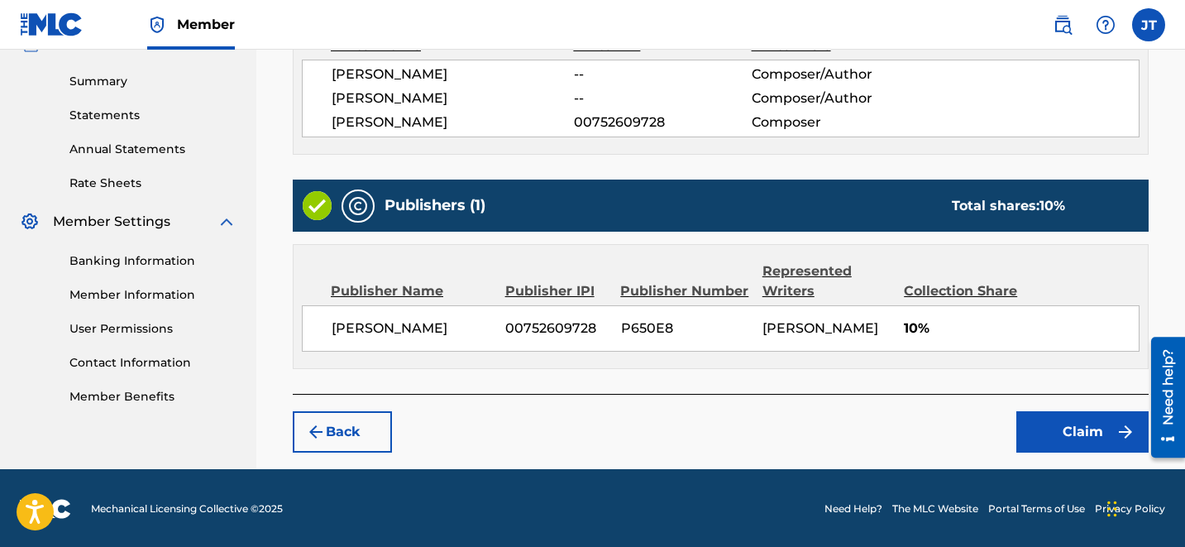
click at [1086, 435] on button "Claim" at bounding box center [1082, 431] width 132 height 41
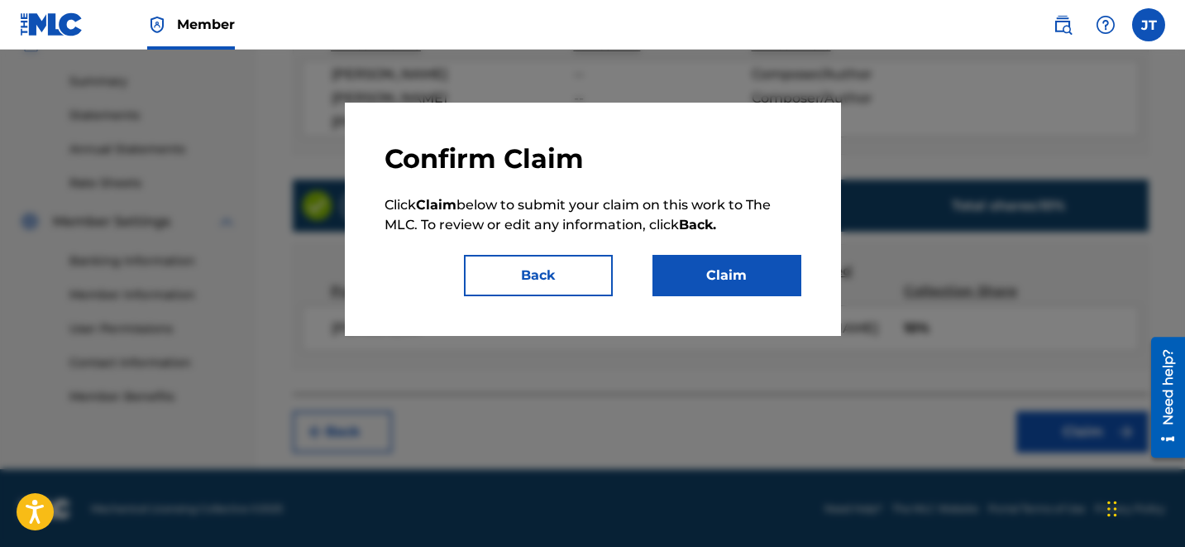
click at [758, 272] on button "Claim" at bounding box center [726, 275] width 149 height 41
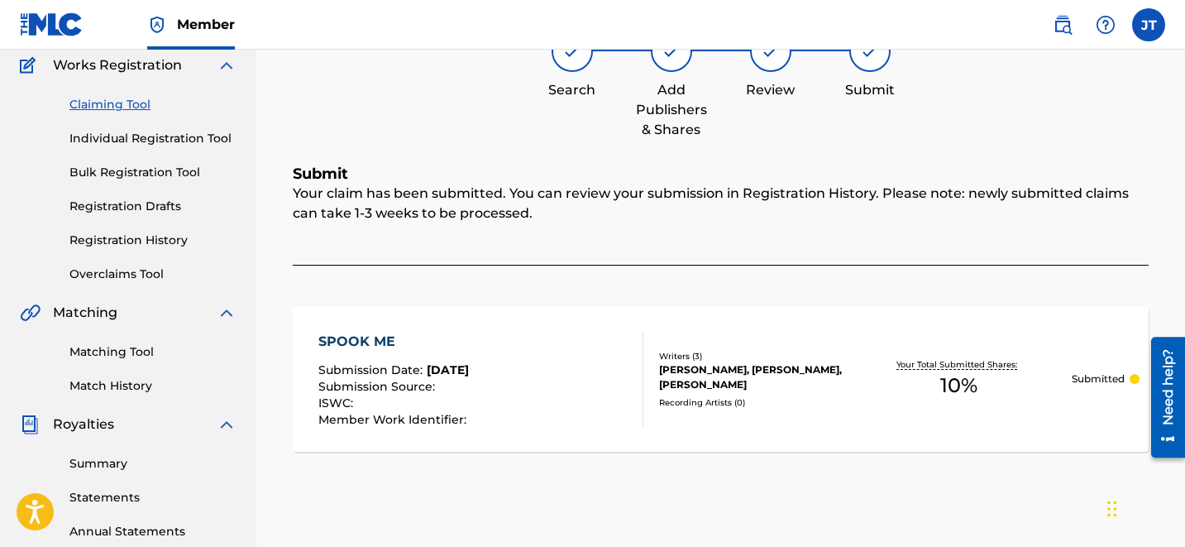
scroll to position [136, 0]
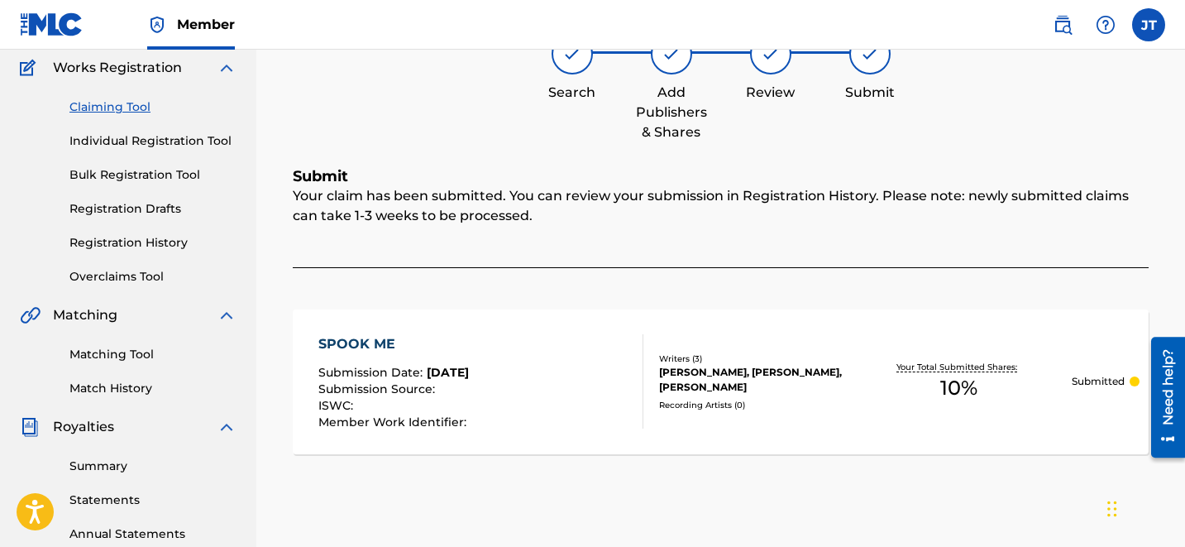
click at [120, 107] on link "Claiming Tool" at bounding box center [152, 106] width 167 height 17
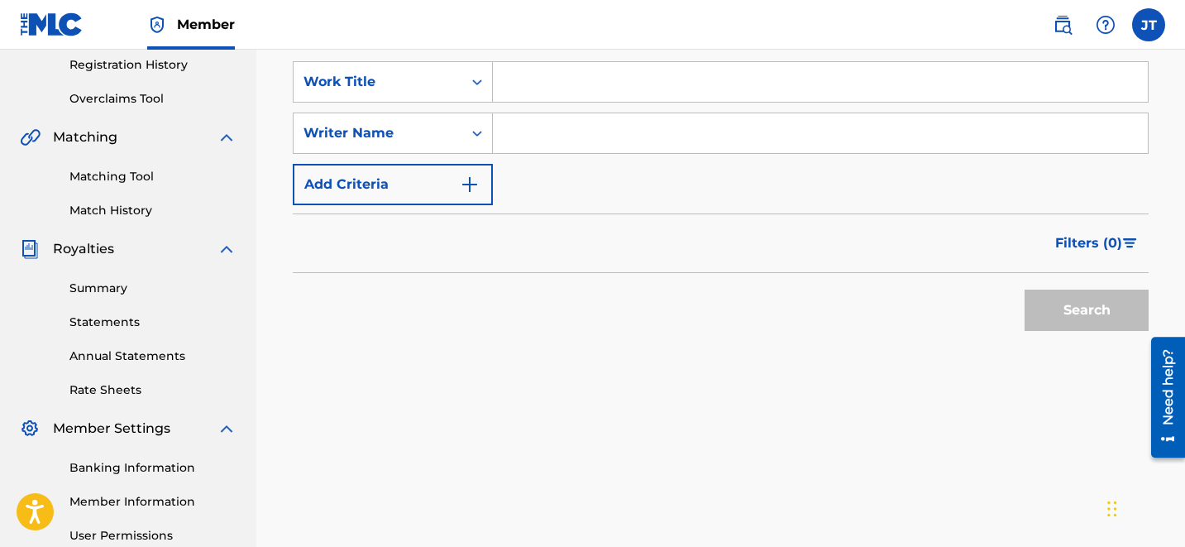
scroll to position [310, 0]
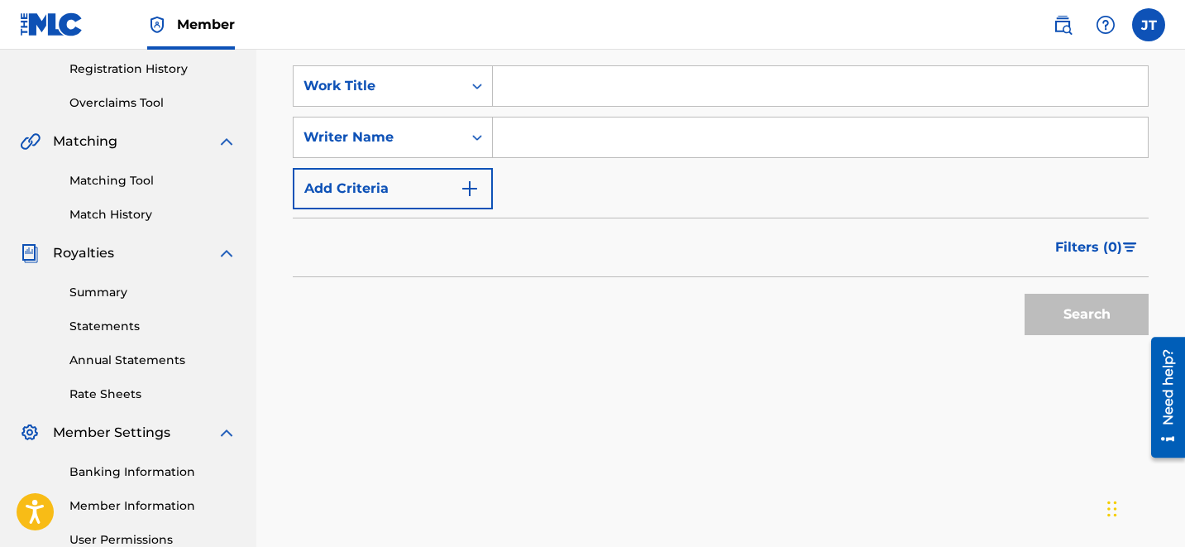
click at [1075, 237] on span "Filters ( 0 )" at bounding box center [1088, 247] width 67 height 20
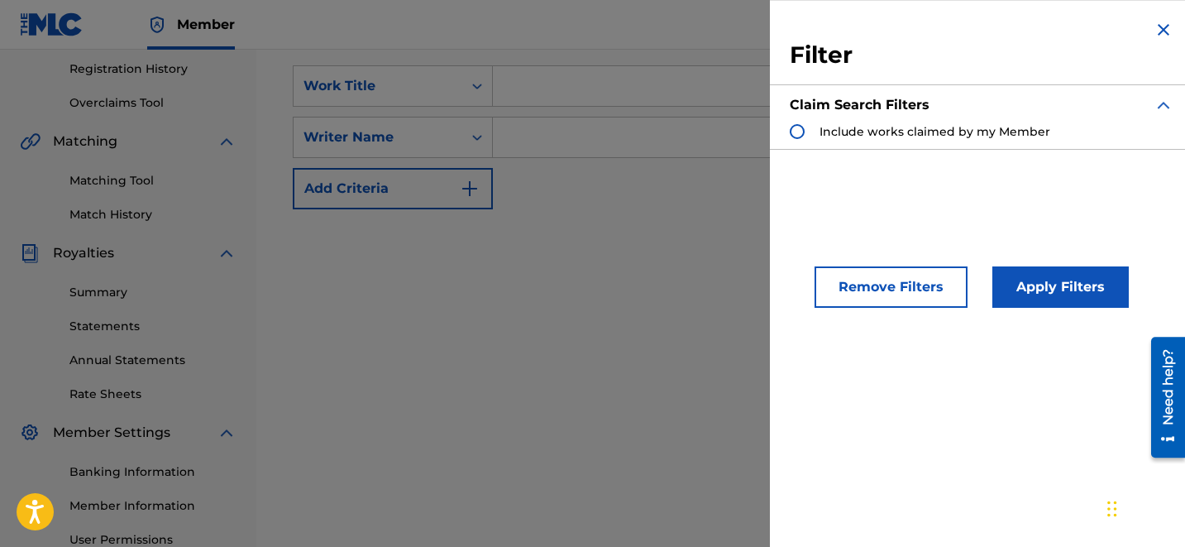
click at [1154, 36] on img "Search Form" at bounding box center [1164, 30] width 20 height 20
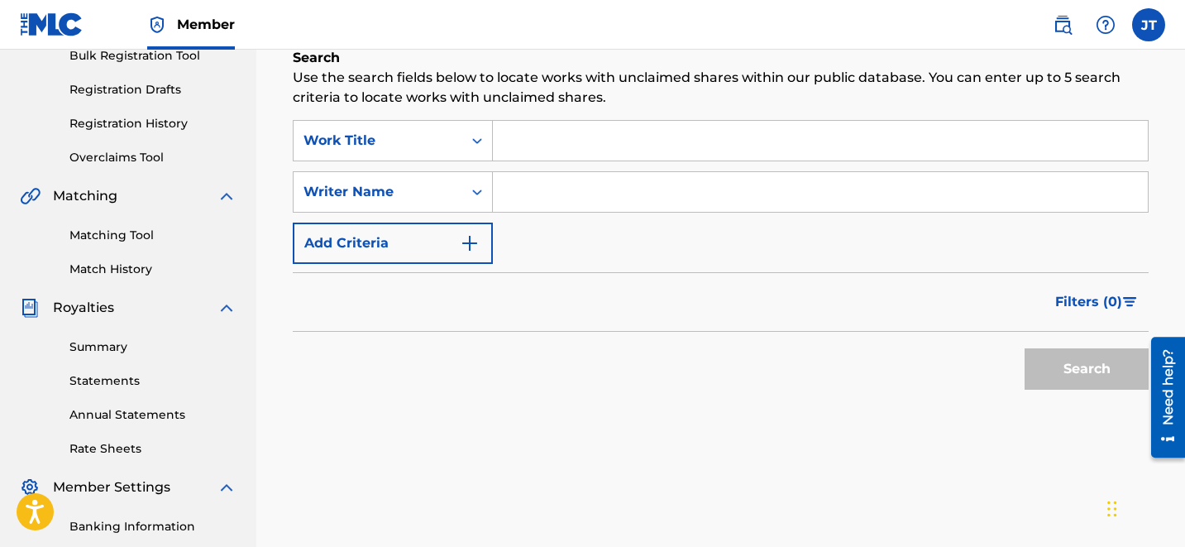
scroll to position [245, 0]
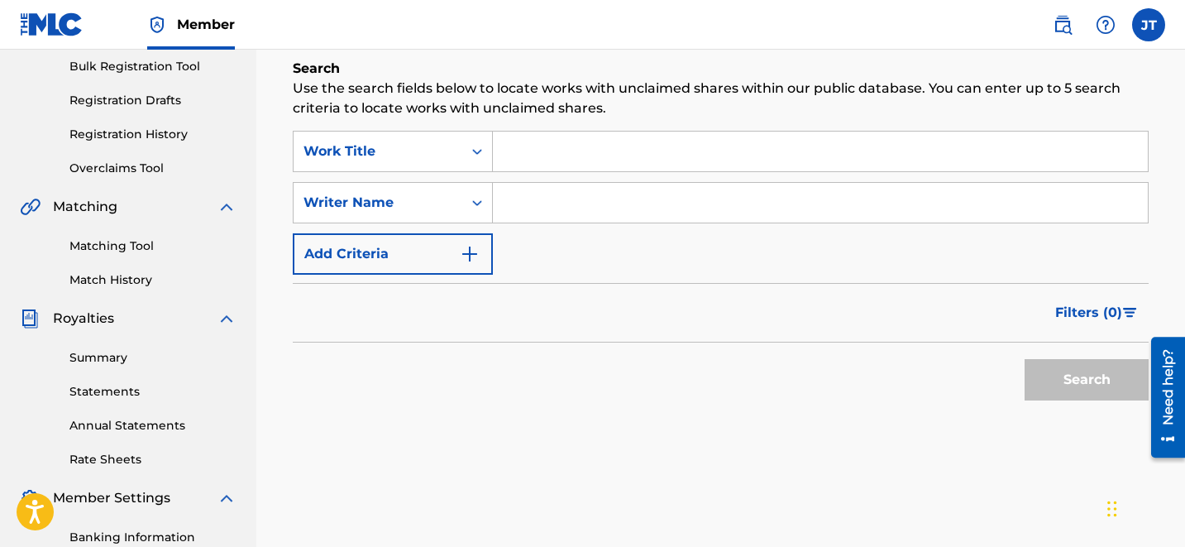
click at [545, 200] on input "Search Form" at bounding box center [820, 203] width 655 height 40
type input "[PERSON_NAME]"
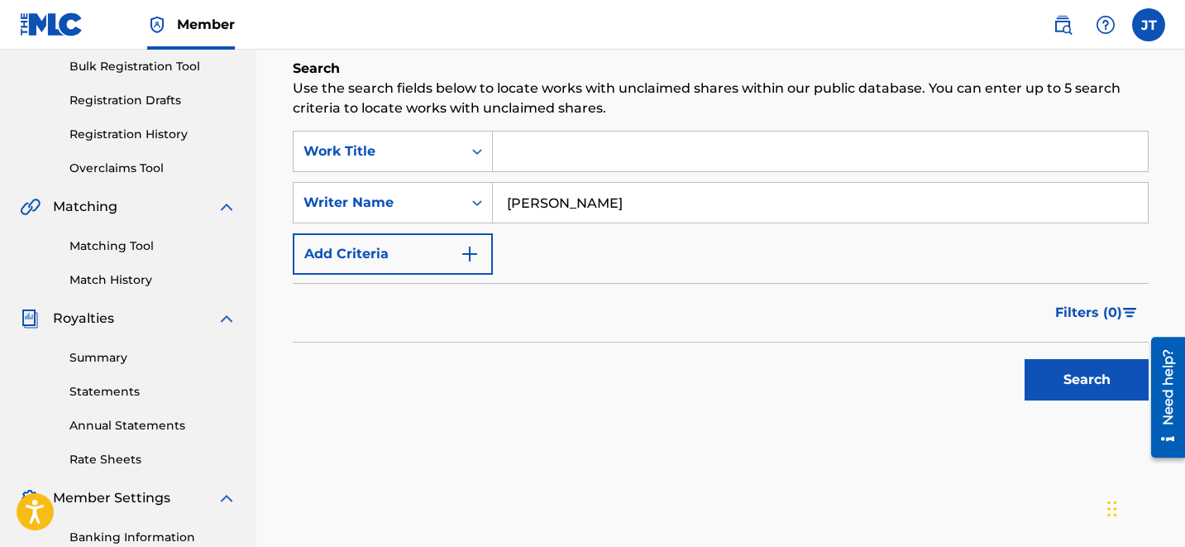
click at [1048, 365] on button "Search" at bounding box center [1087, 379] width 124 height 41
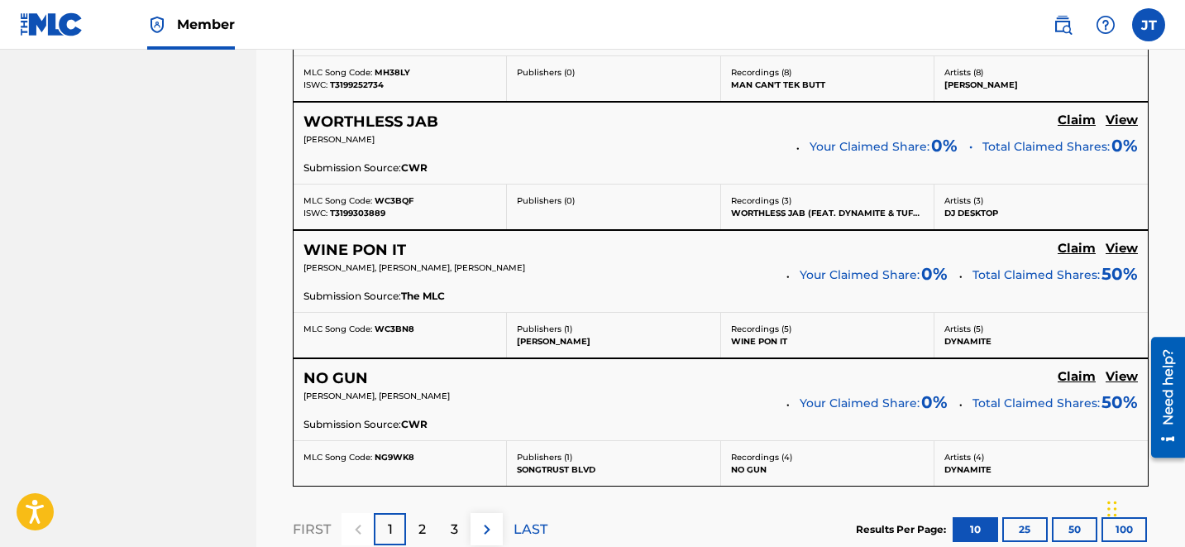
scroll to position [1676, 0]
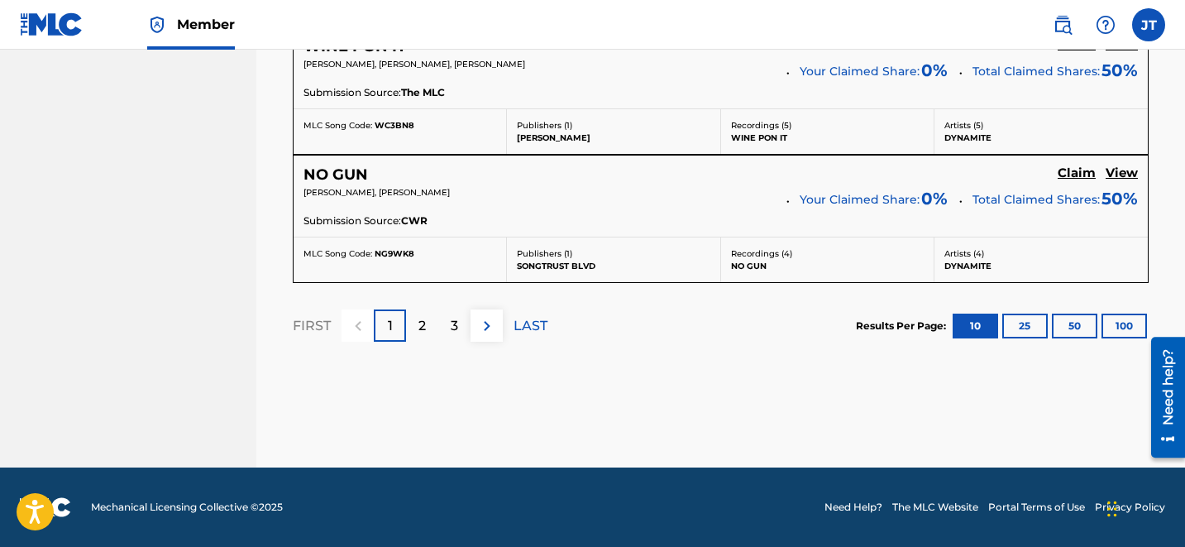
click at [1014, 328] on button "25" at bounding box center [1024, 325] width 45 height 25
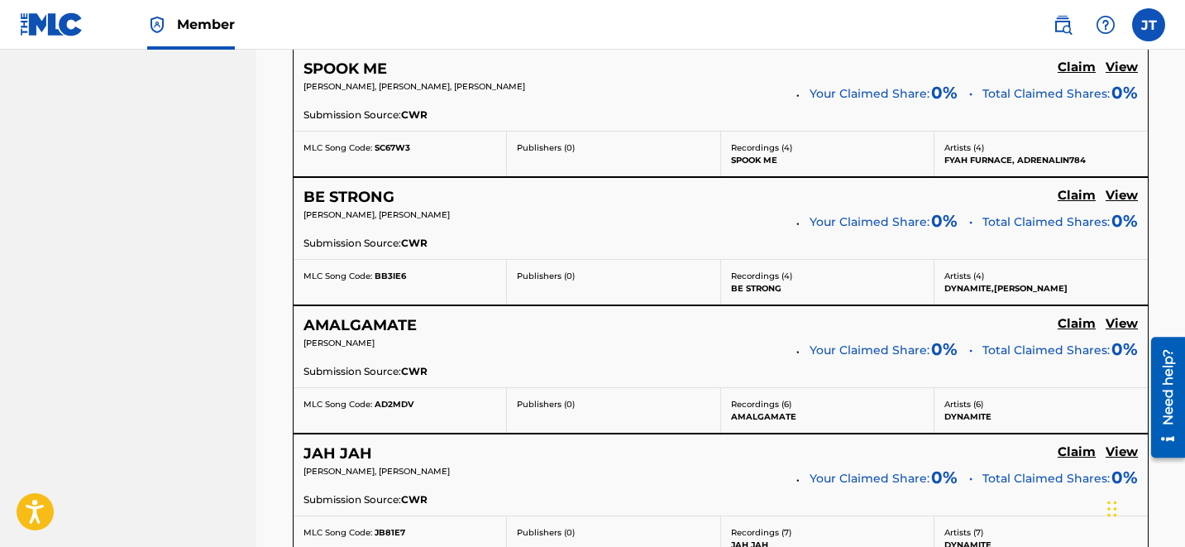
scroll to position [2436, 0]
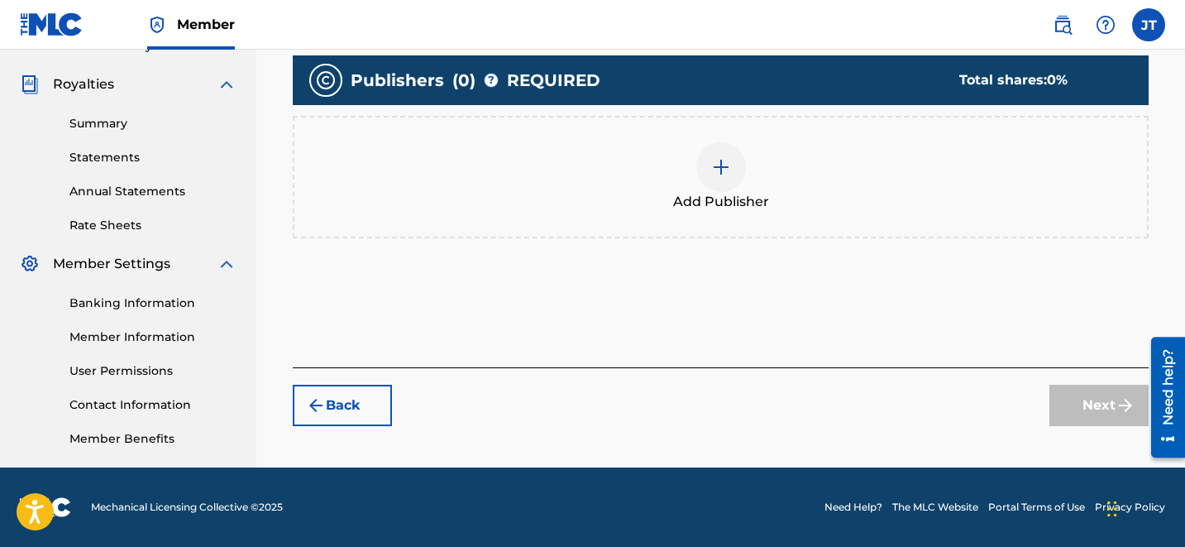
click at [713, 159] on img at bounding box center [721, 167] width 20 height 20
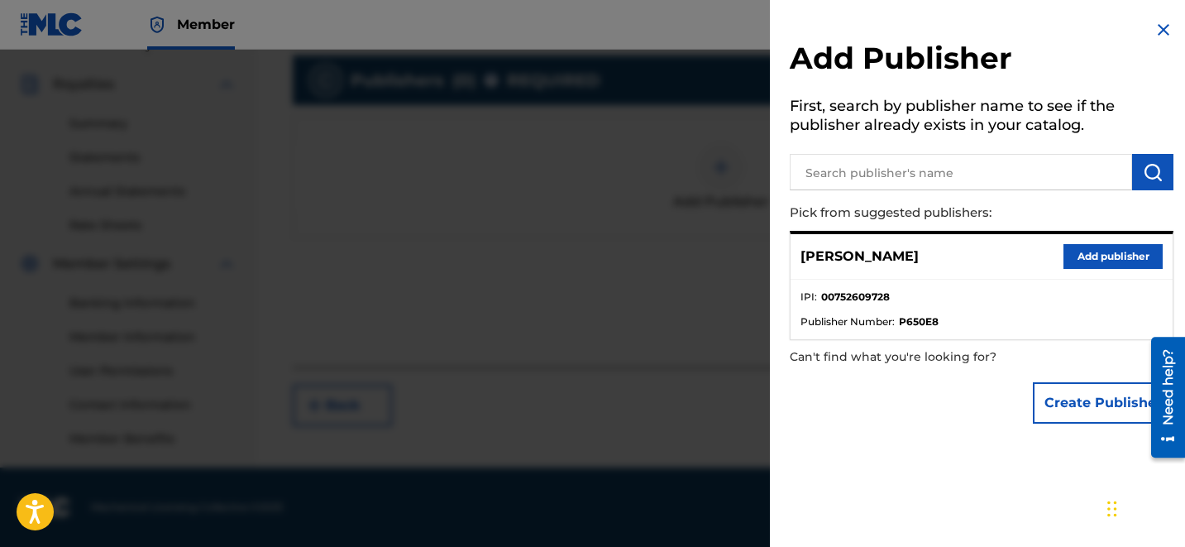
click at [1072, 246] on button "Add publisher" at bounding box center [1112, 256] width 99 height 25
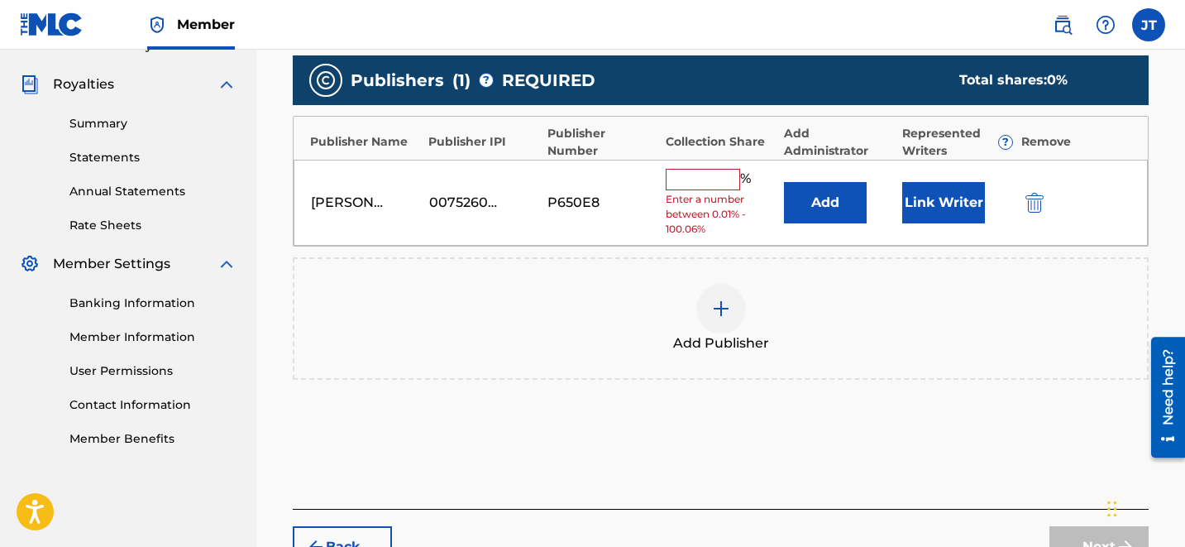
click at [705, 181] on input "text" at bounding box center [703, 179] width 74 height 21
type input "50"
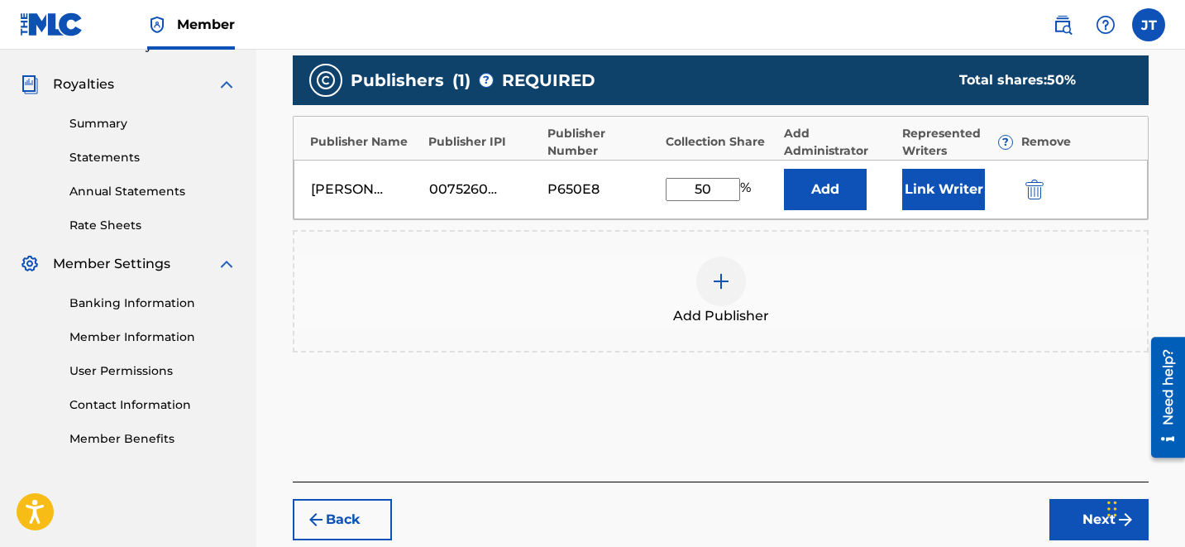
click at [942, 189] on button "Link Writer" at bounding box center [943, 189] width 83 height 41
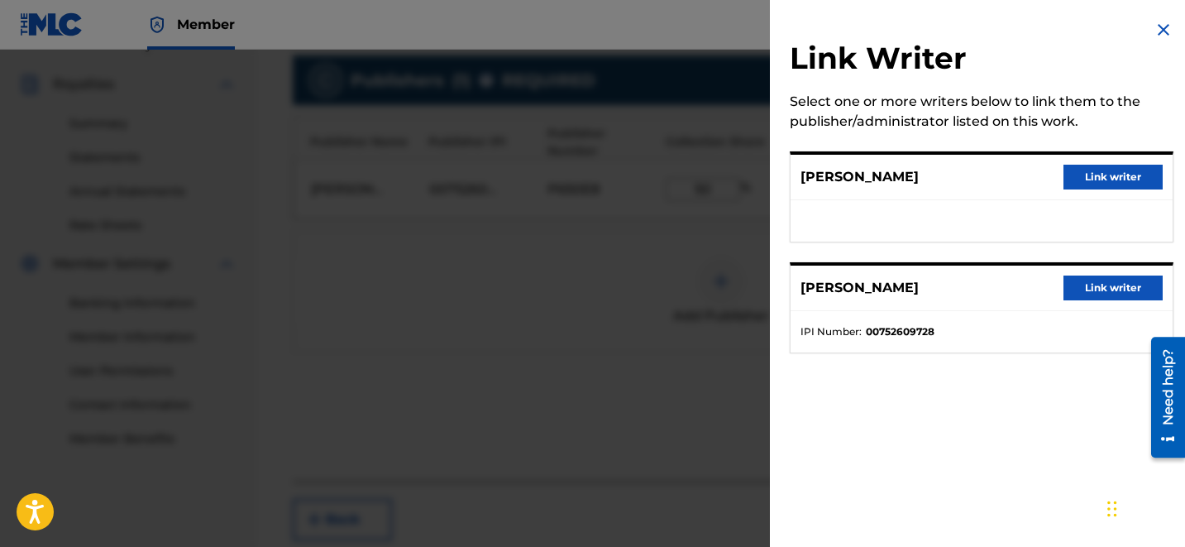
click at [1086, 298] on button "Link writer" at bounding box center [1112, 287] width 99 height 25
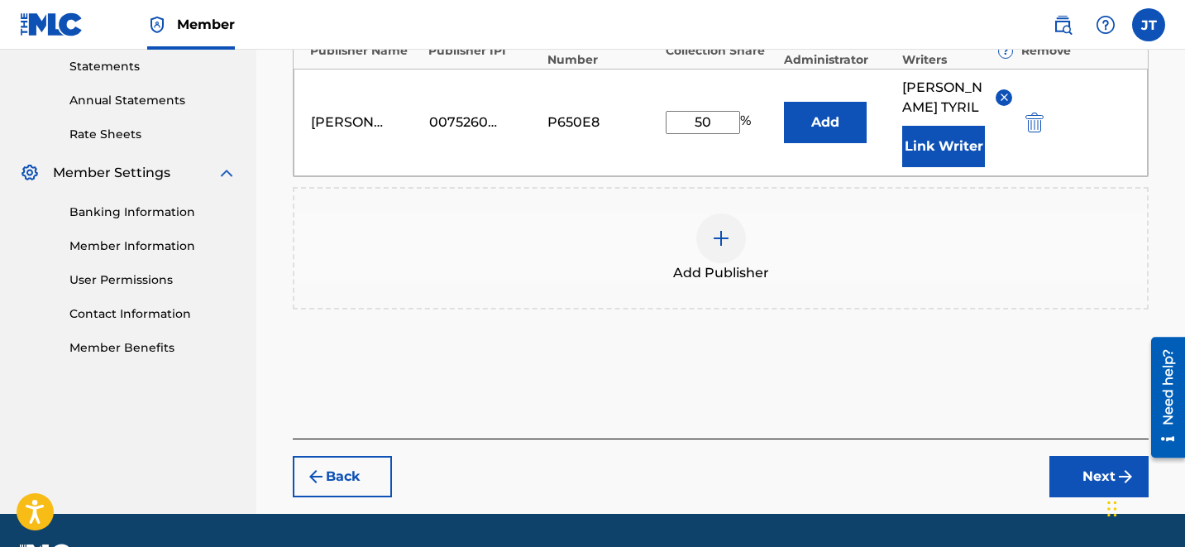
scroll to position [596, 0]
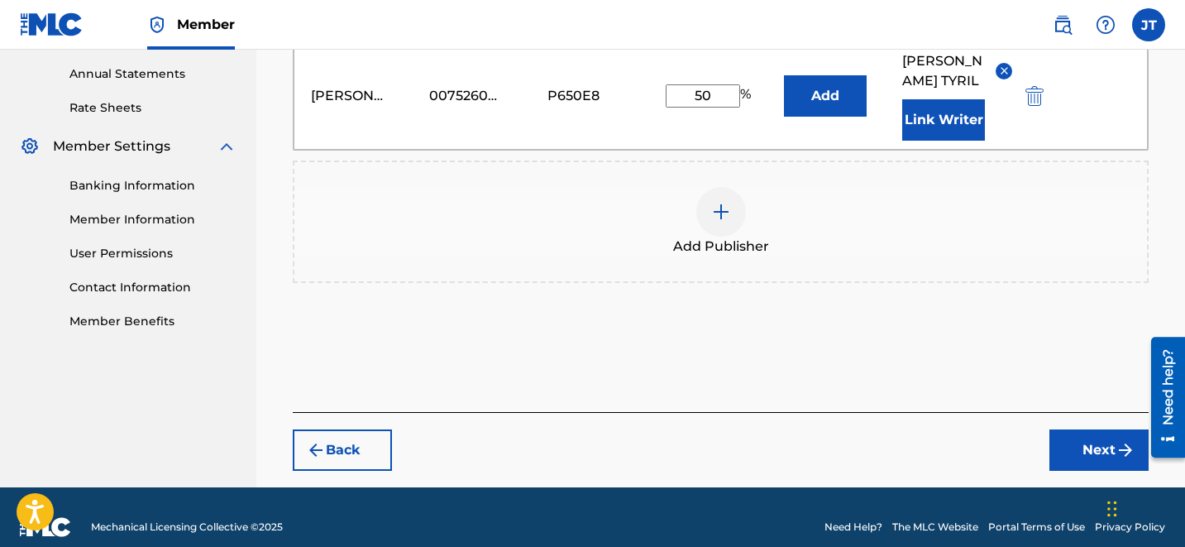
click at [1092, 434] on button "Next" at bounding box center [1098, 449] width 99 height 41
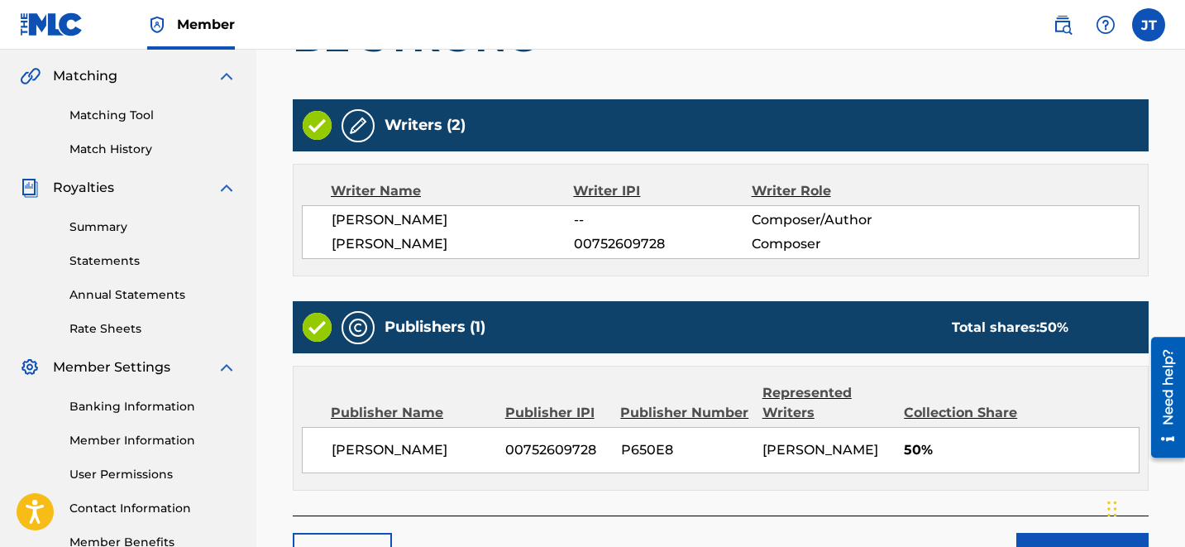
scroll to position [425, 0]
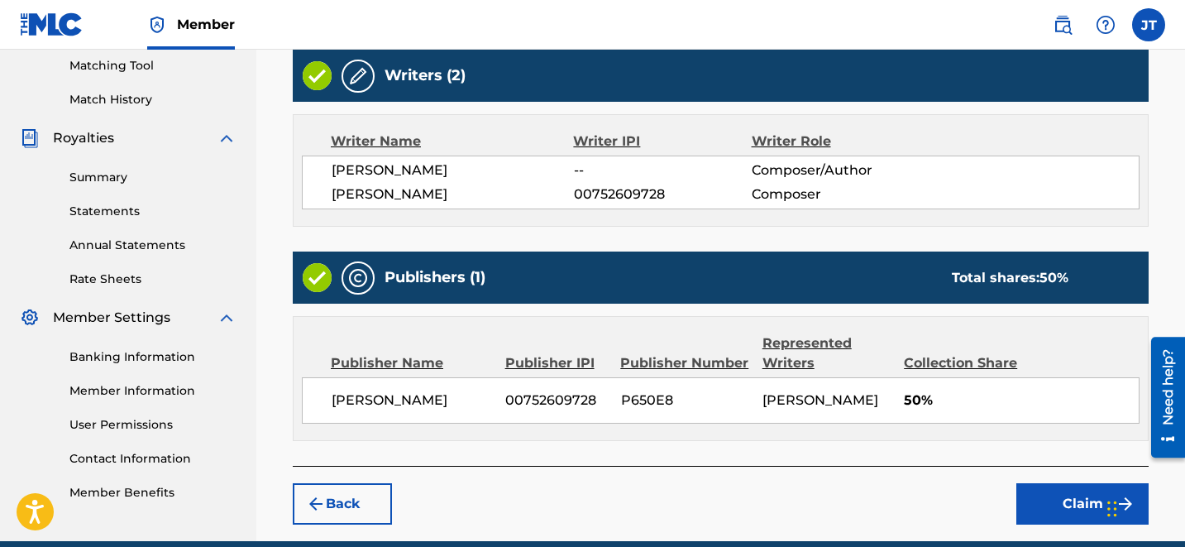
click at [1082, 494] on button "Claim" at bounding box center [1082, 503] width 132 height 41
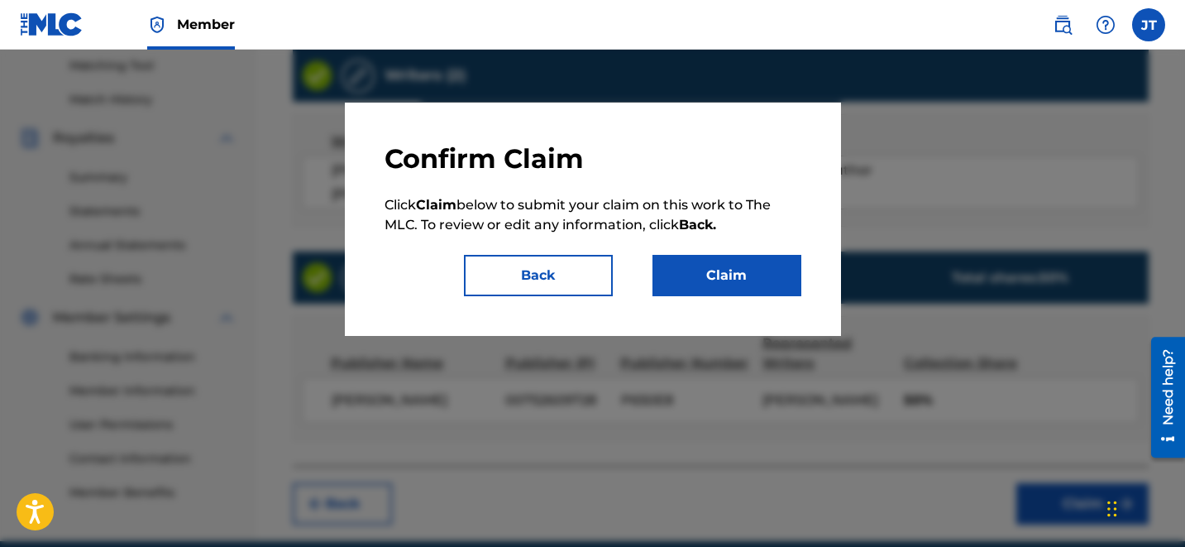
click at [742, 294] on button "Claim" at bounding box center [726, 275] width 149 height 41
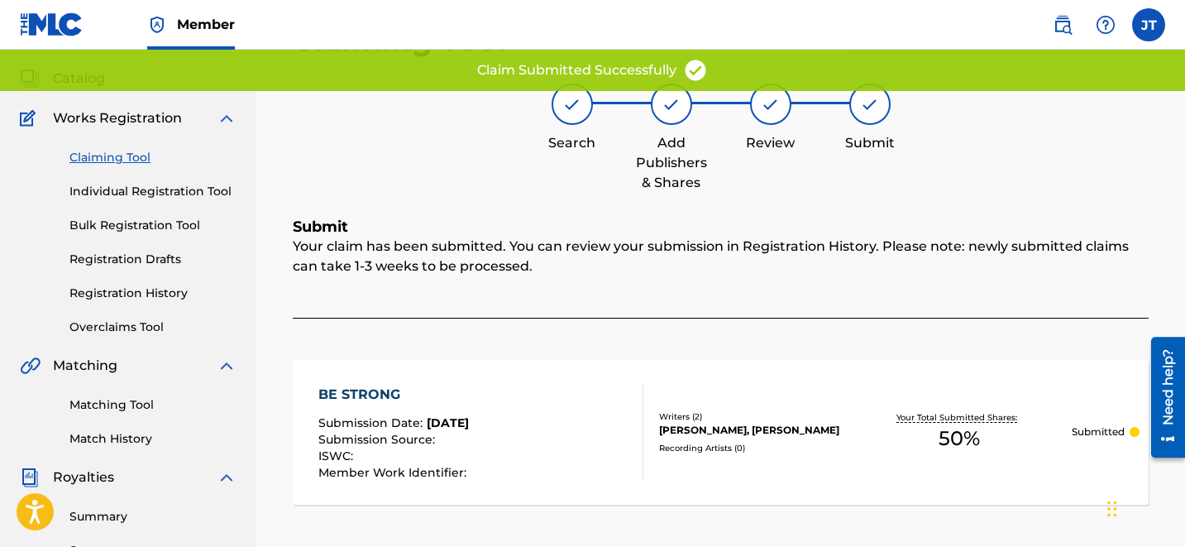
scroll to position [56, 0]
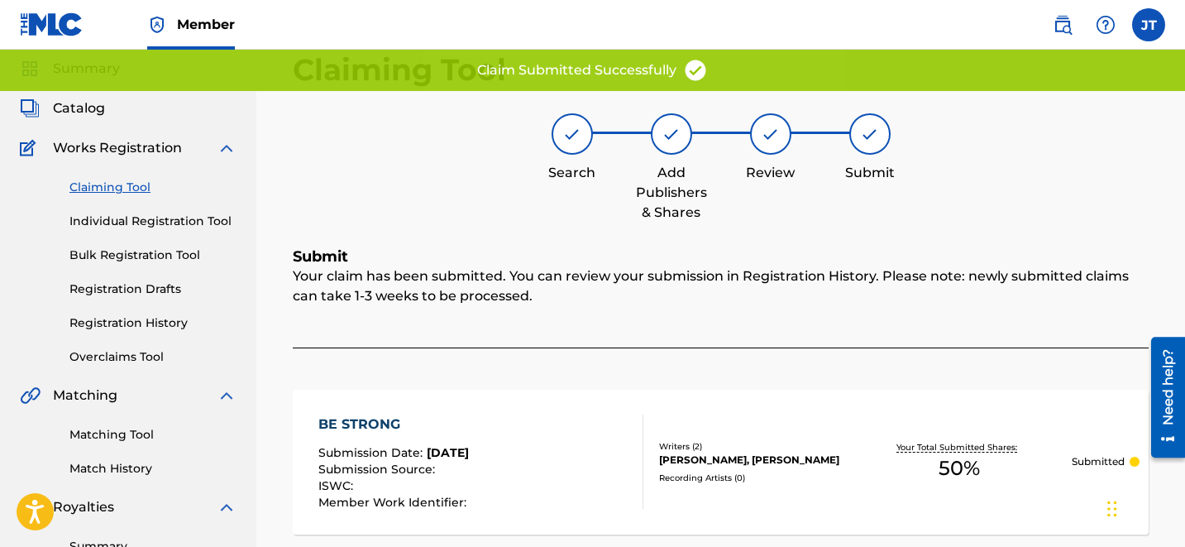
click at [117, 184] on link "Claiming Tool" at bounding box center [152, 187] width 167 height 17
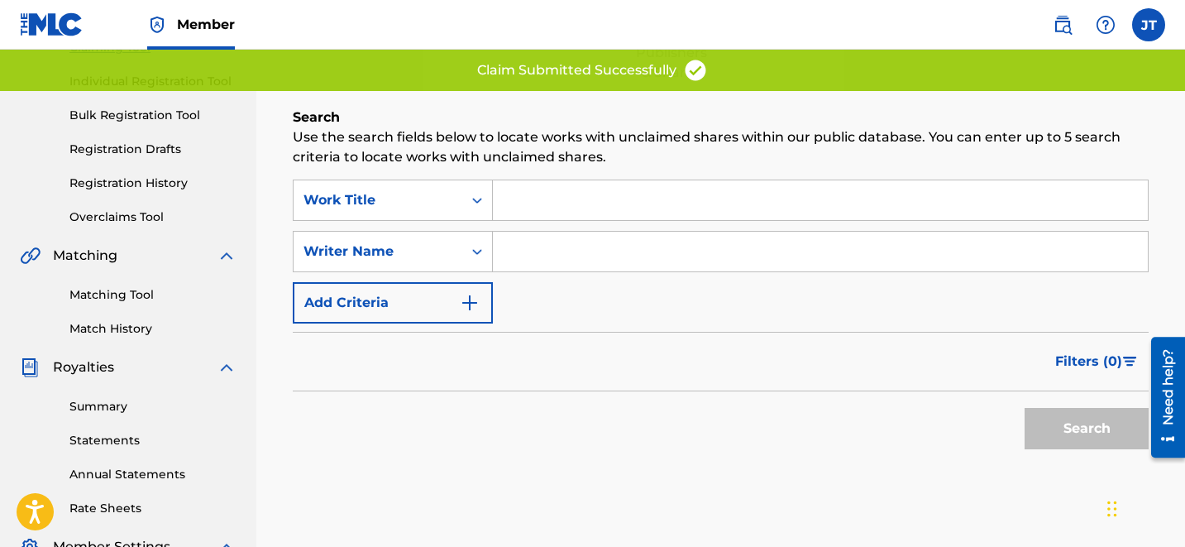
scroll to position [195, 0]
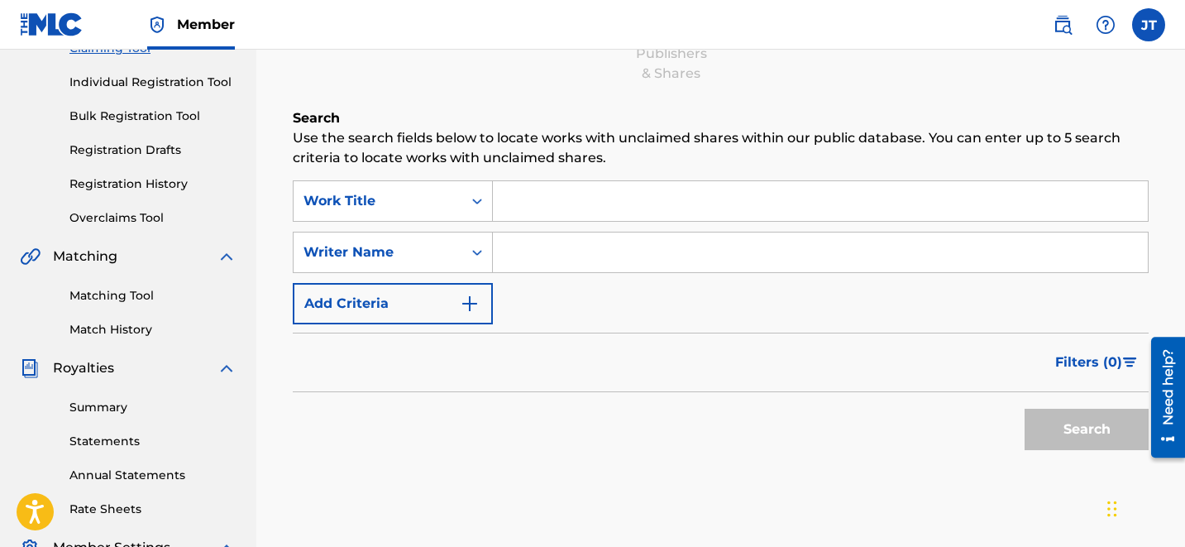
click at [571, 259] on input "Search Form" at bounding box center [820, 252] width 655 height 40
type input "[PERSON_NAME]"
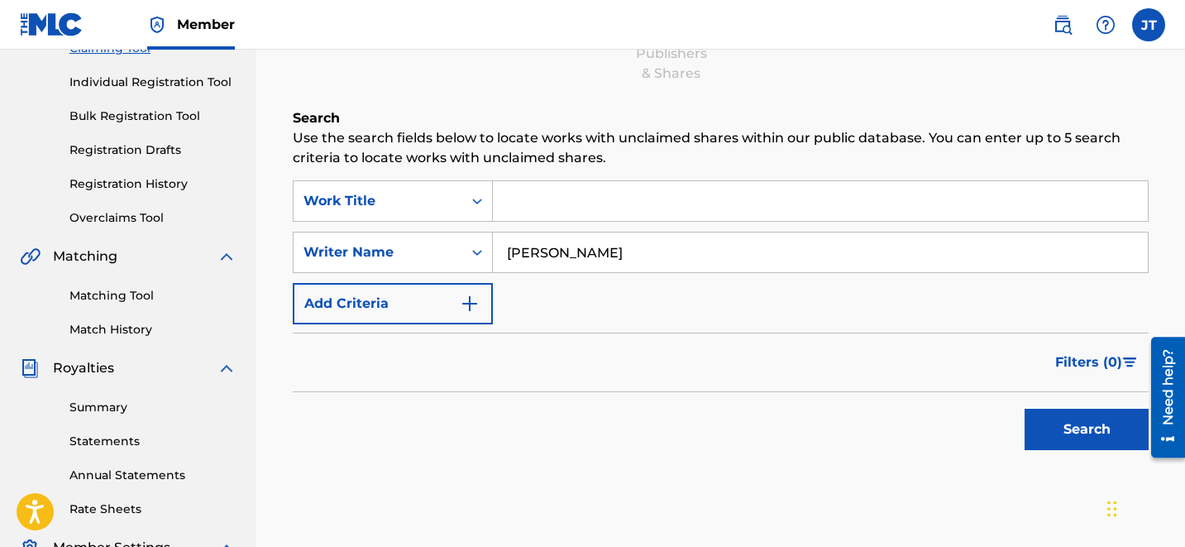
click at [1085, 424] on button "Search" at bounding box center [1087, 428] width 124 height 41
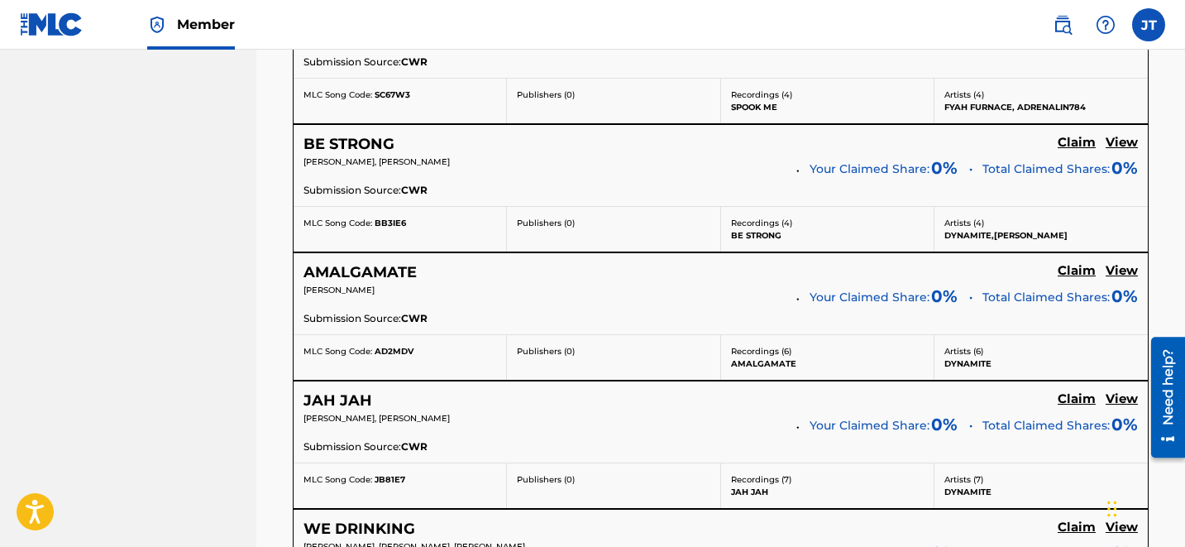
scroll to position [2509, 0]
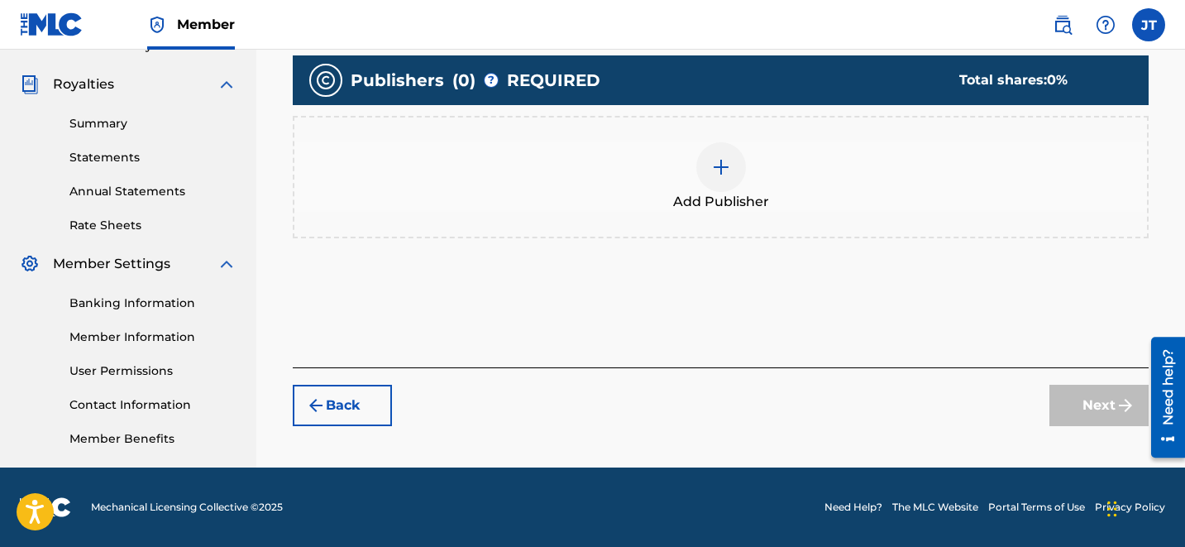
click at [711, 165] on img at bounding box center [721, 167] width 20 height 20
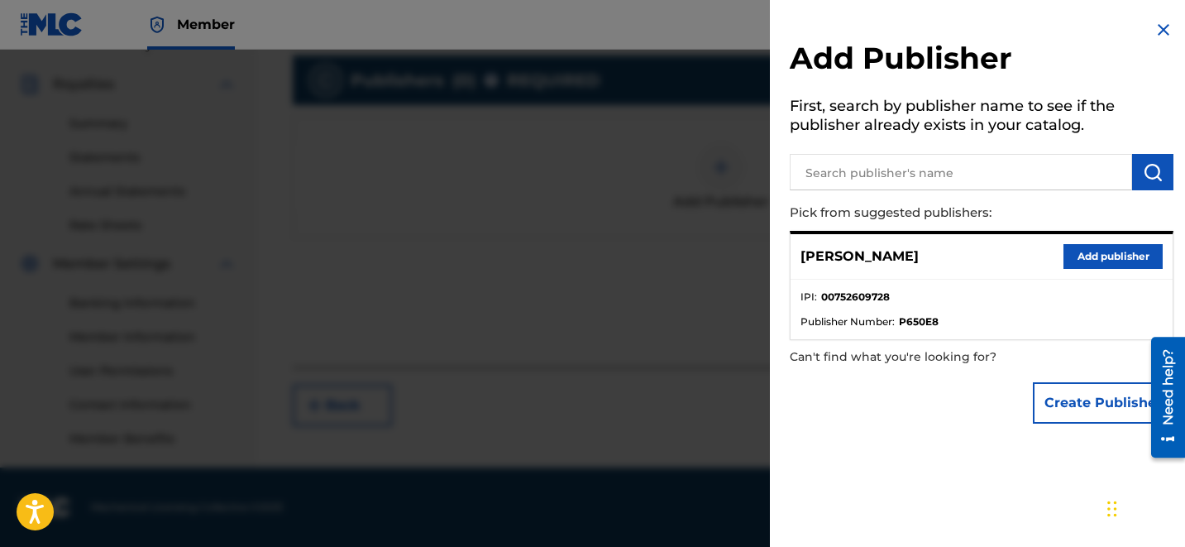
click at [1081, 260] on button "Add publisher" at bounding box center [1112, 256] width 99 height 25
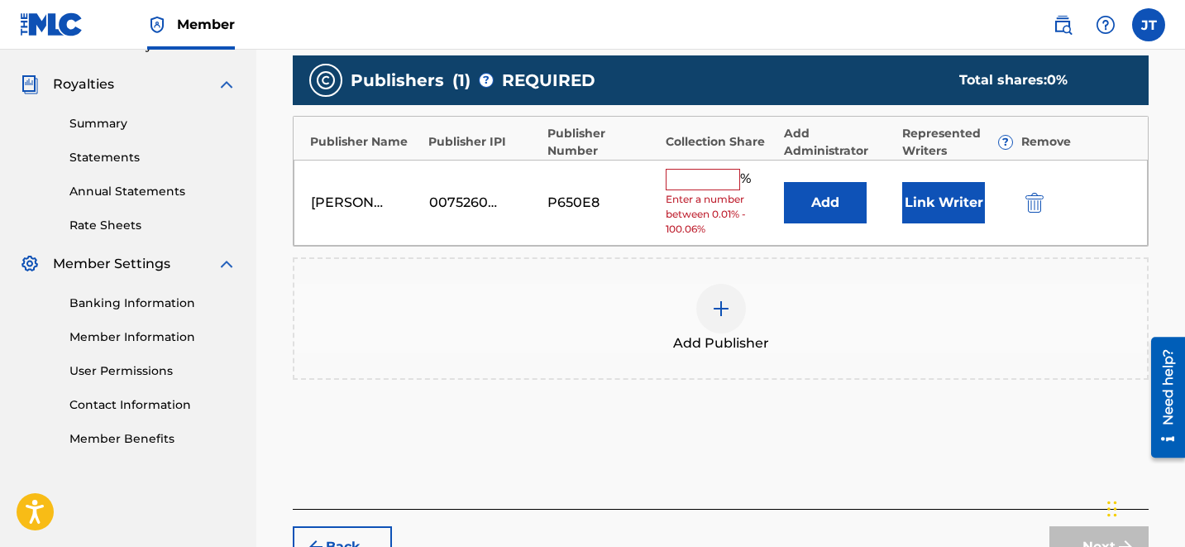
click at [936, 217] on button "Link Writer" at bounding box center [943, 202] width 83 height 41
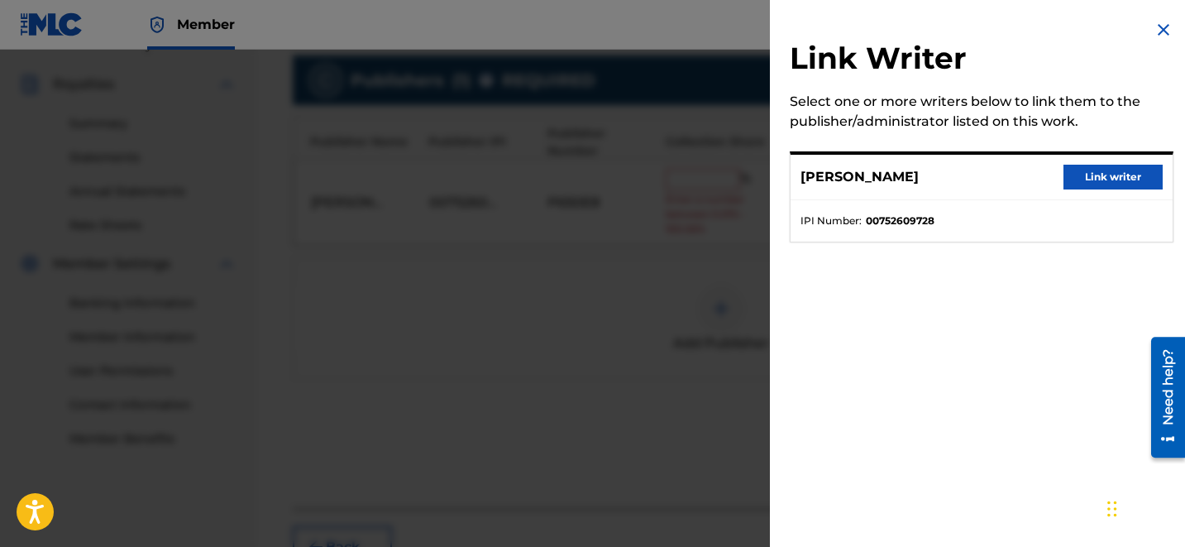
click at [1087, 176] on button "Link writer" at bounding box center [1112, 177] width 99 height 25
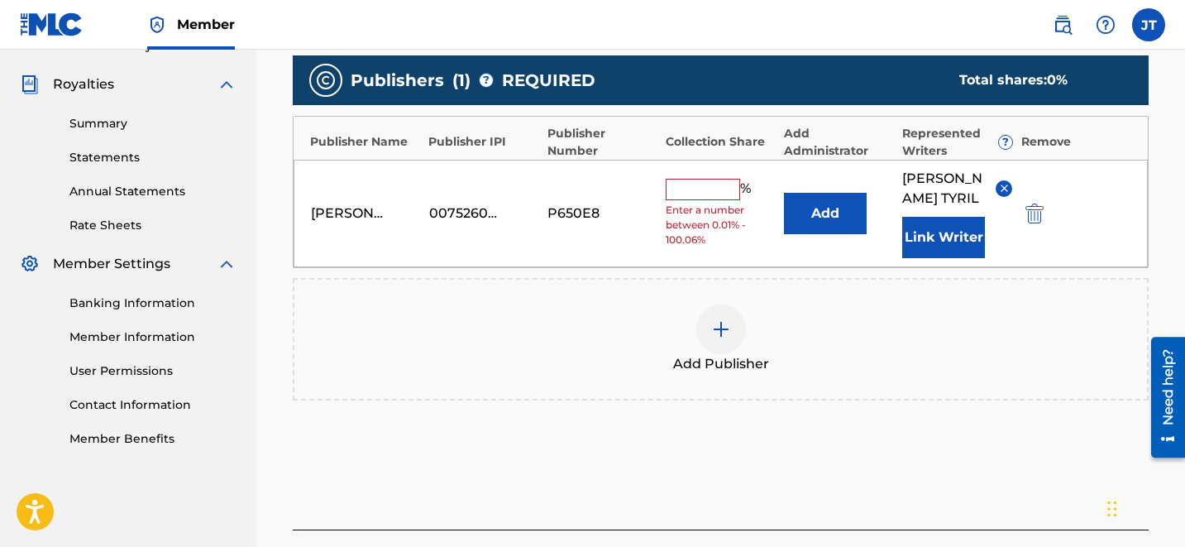
click at [676, 203] on span "Enter a number between 0.01% - 100.06%" at bounding box center [721, 225] width 110 height 45
click at [703, 179] on input "text" at bounding box center [703, 189] width 74 height 21
type input "100"
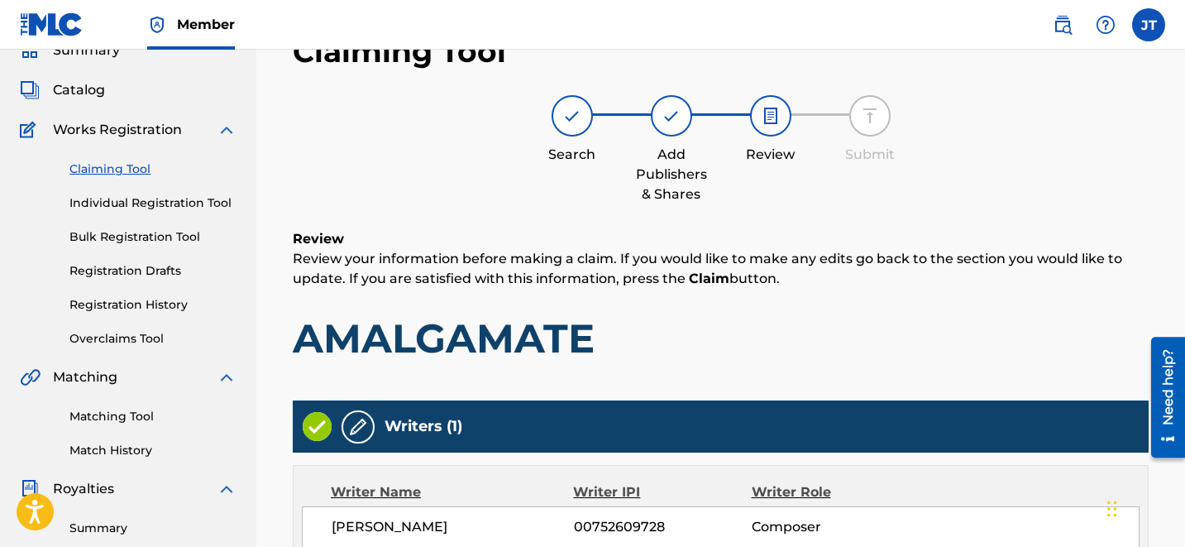
scroll to position [389, 0]
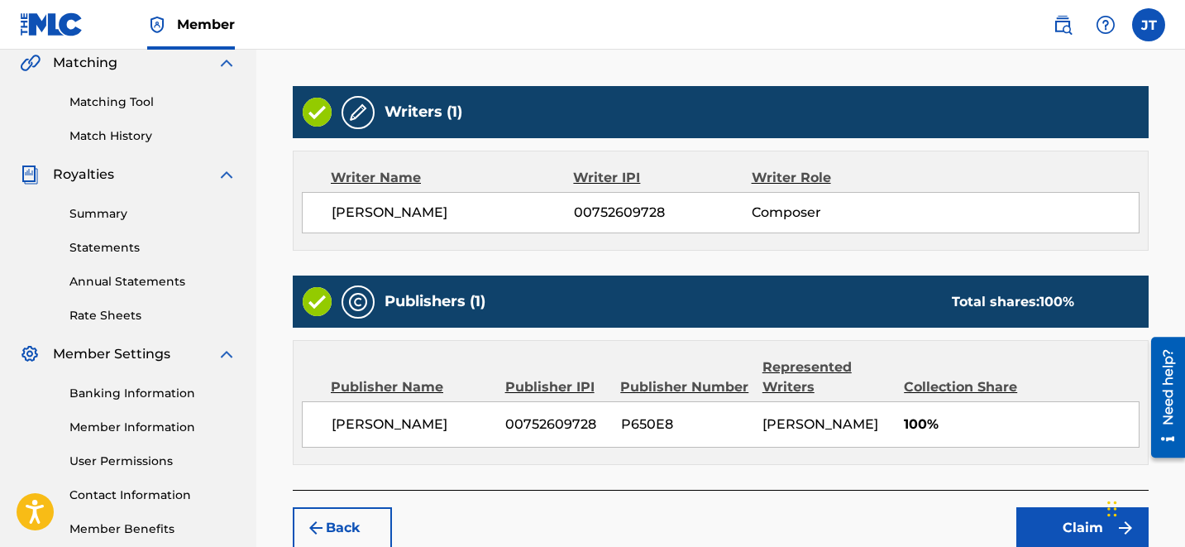
click at [1054, 519] on button "Claim" at bounding box center [1082, 527] width 132 height 41
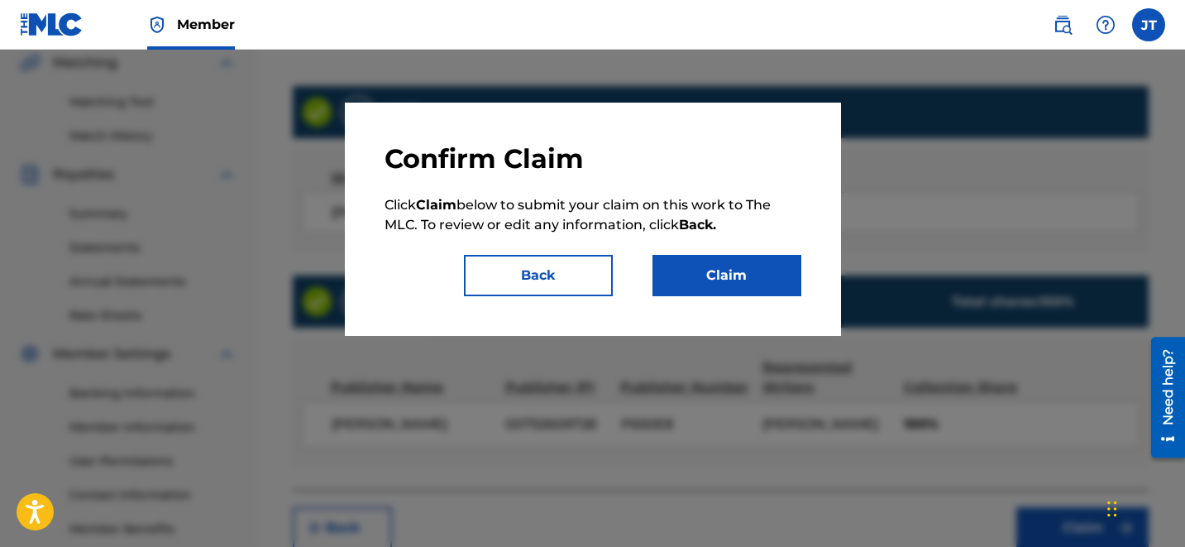
click at [667, 251] on div "Confirm Claim Click Claim below to submit your claim on this work to The MLC. T…" at bounding box center [593, 219] width 417 height 154
click at [688, 284] on button "Claim" at bounding box center [726, 275] width 149 height 41
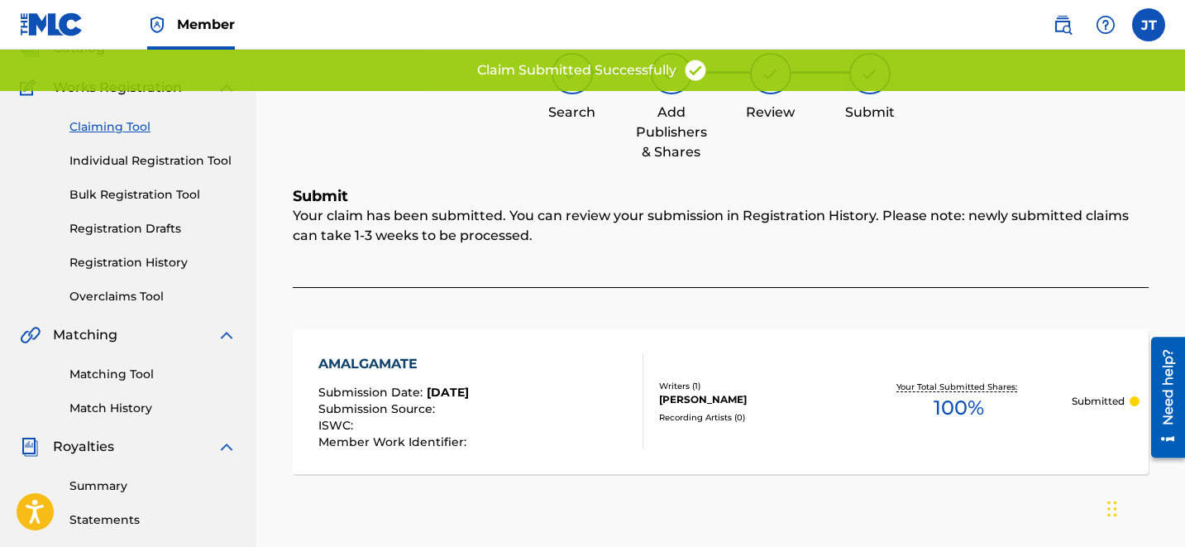
scroll to position [0, 0]
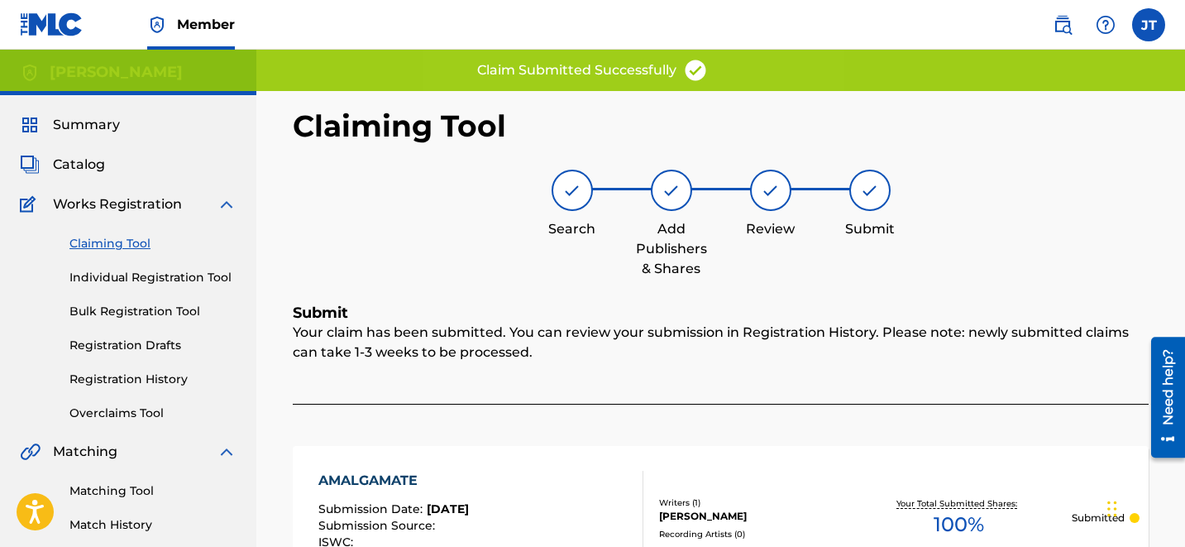
click at [80, 238] on link "Claiming Tool" at bounding box center [152, 243] width 167 height 17
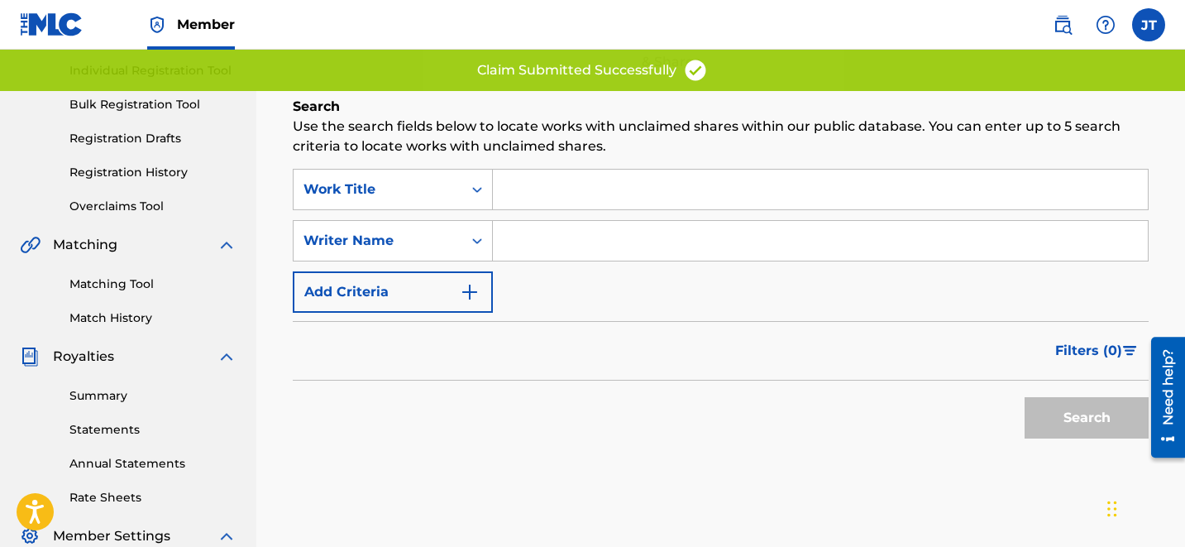
scroll to position [215, 0]
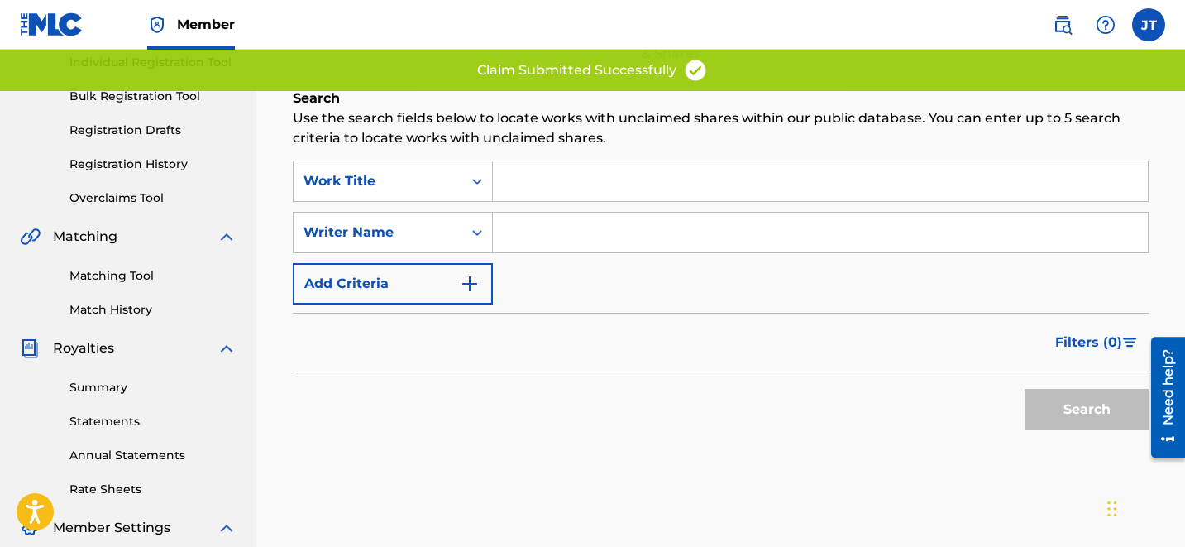
click at [576, 250] on input "Search Form" at bounding box center [820, 233] width 655 height 40
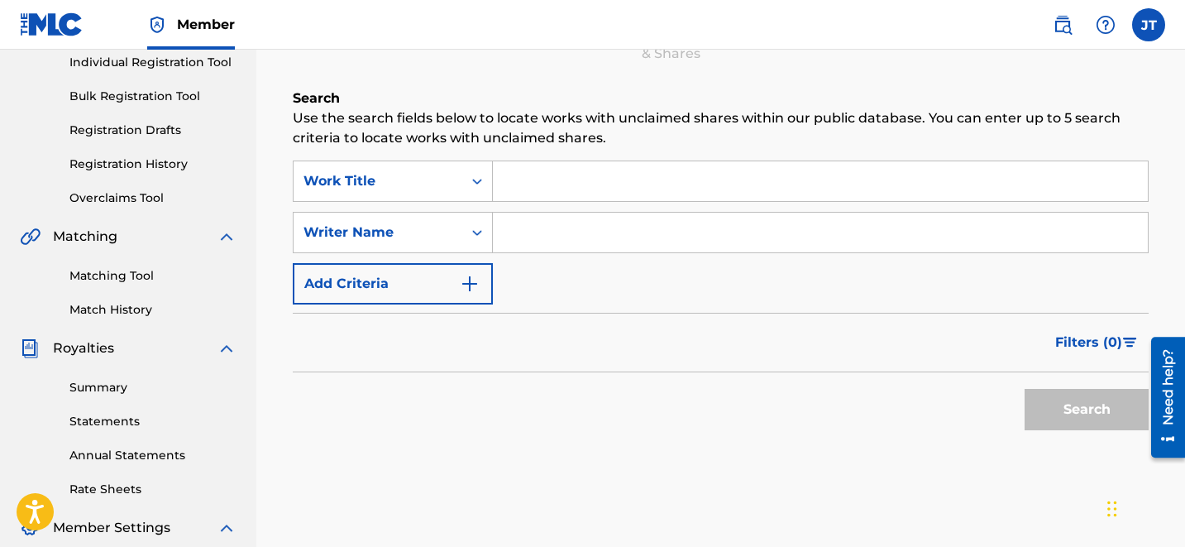
type input "[PERSON_NAME]"
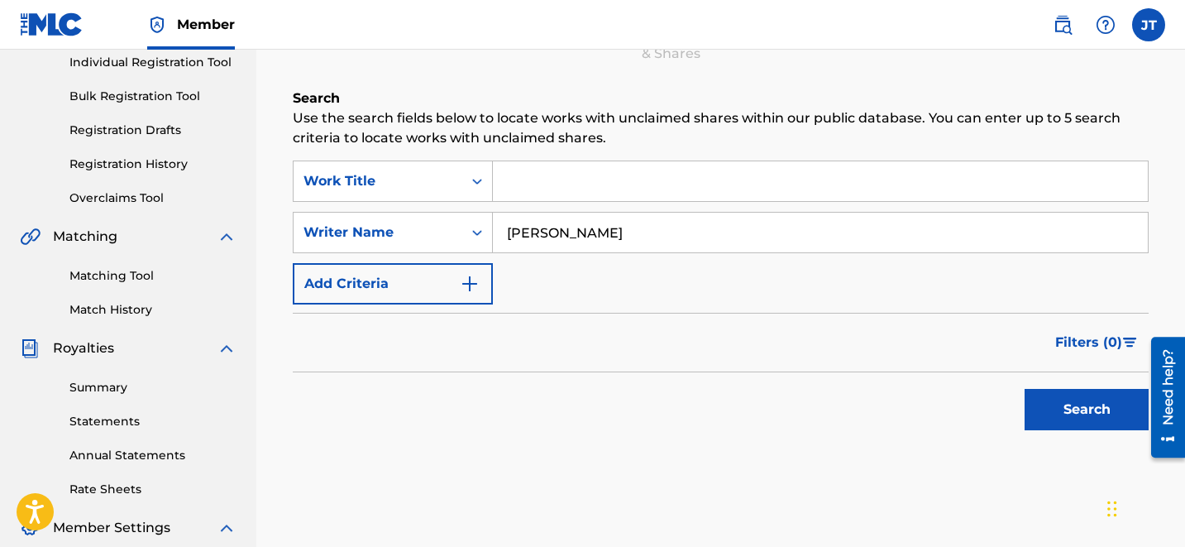
click at [1045, 396] on button "Search" at bounding box center [1087, 409] width 124 height 41
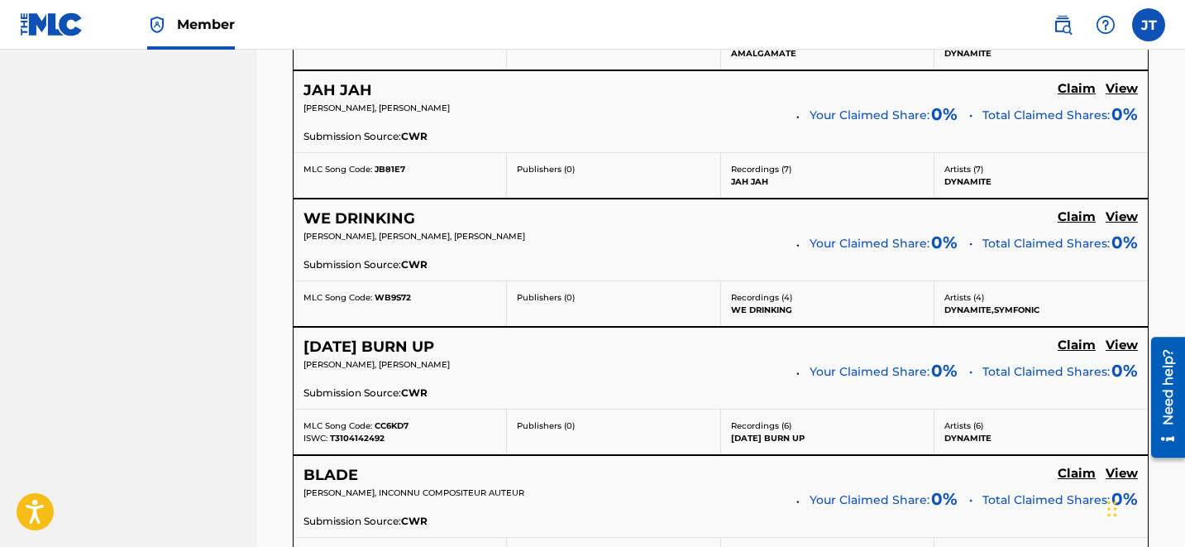
scroll to position [2788, 0]
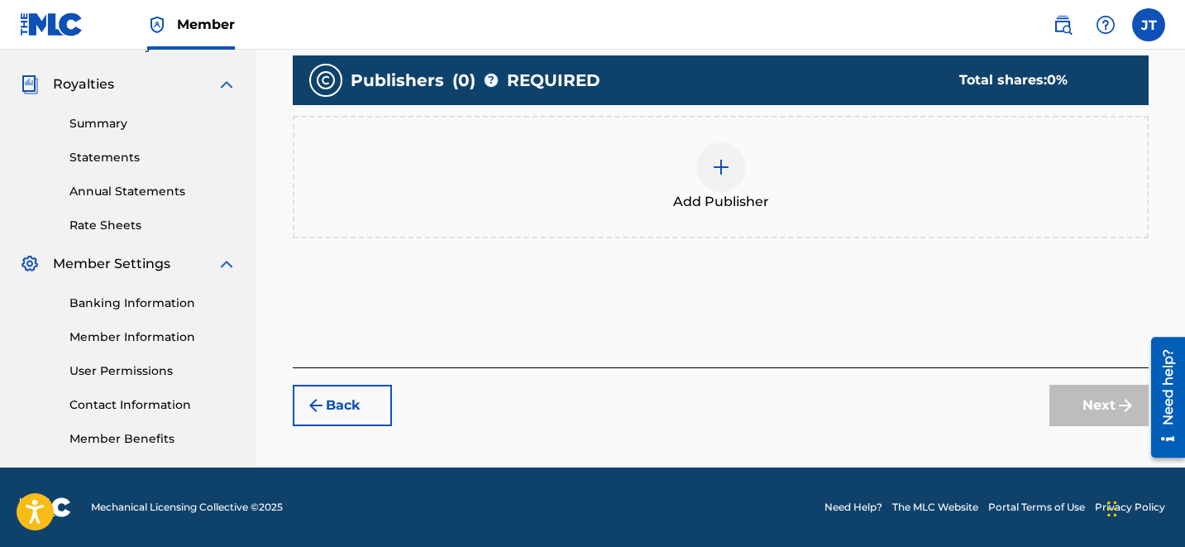
scroll to position [479, 0]
click at [709, 165] on div at bounding box center [721, 167] width 50 height 50
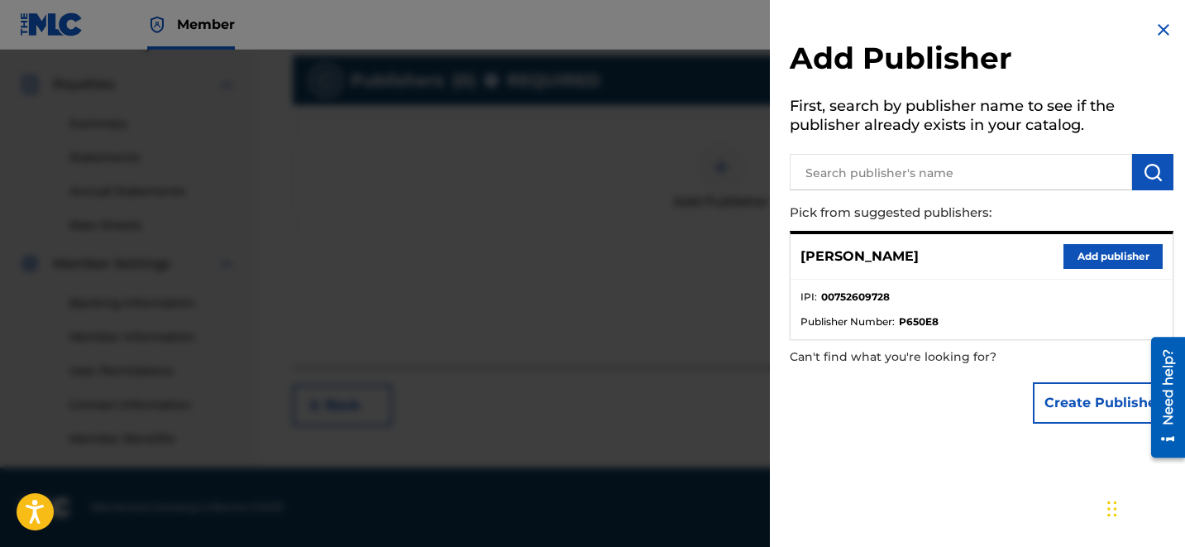
click at [1083, 262] on button "Add publisher" at bounding box center [1112, 256] width 99 height 25
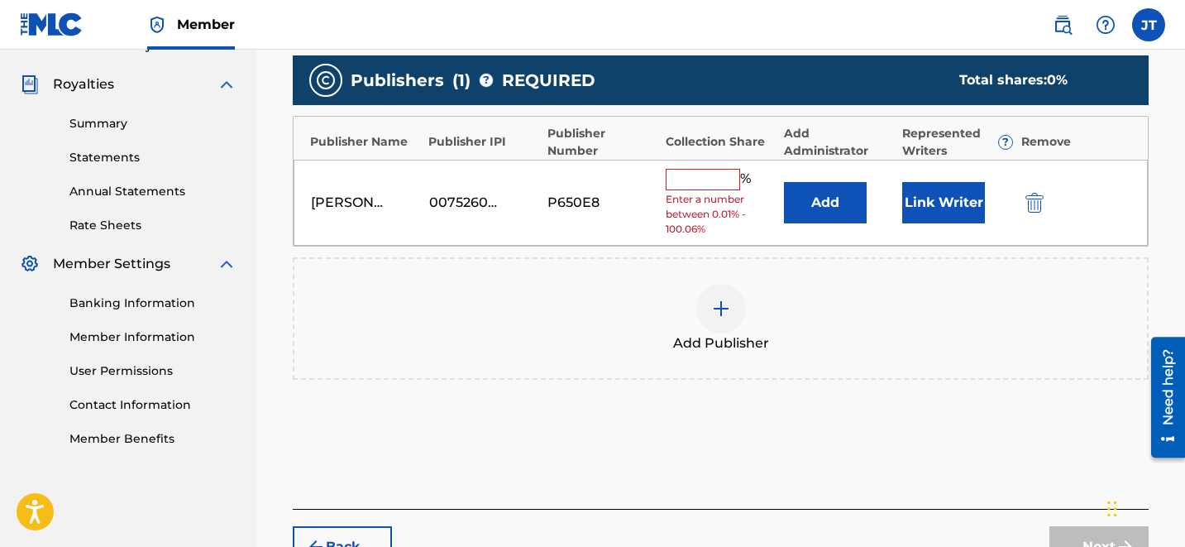
click at [915, 204] on button "Link Writer" at bounding box center [943, 202] width 83 height 41
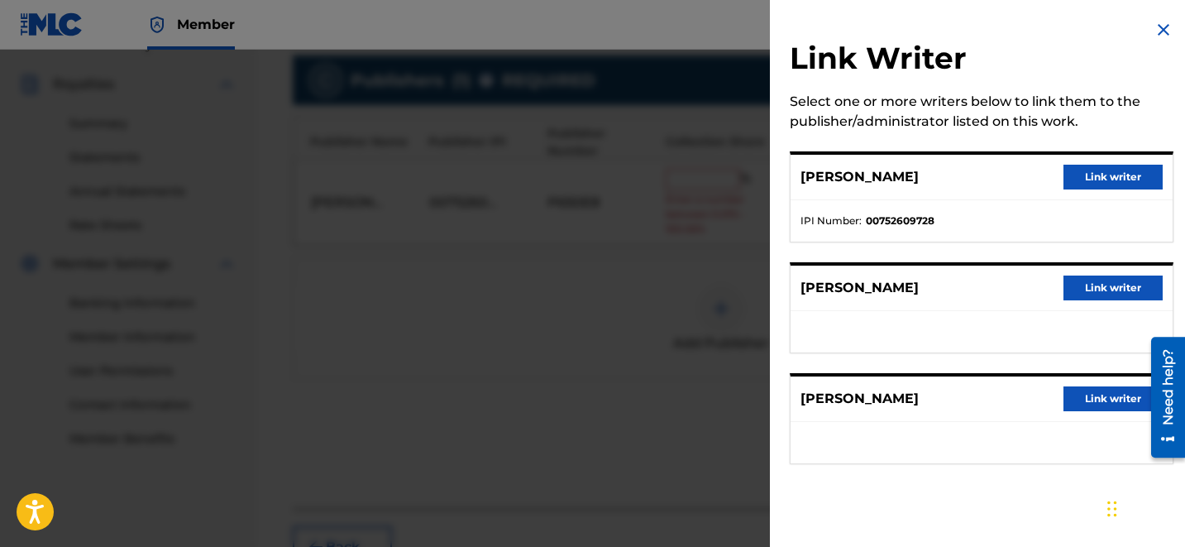
click at [1081, 183] on button "Link writer" at bounding box center [1112, 177] width 99 height 25
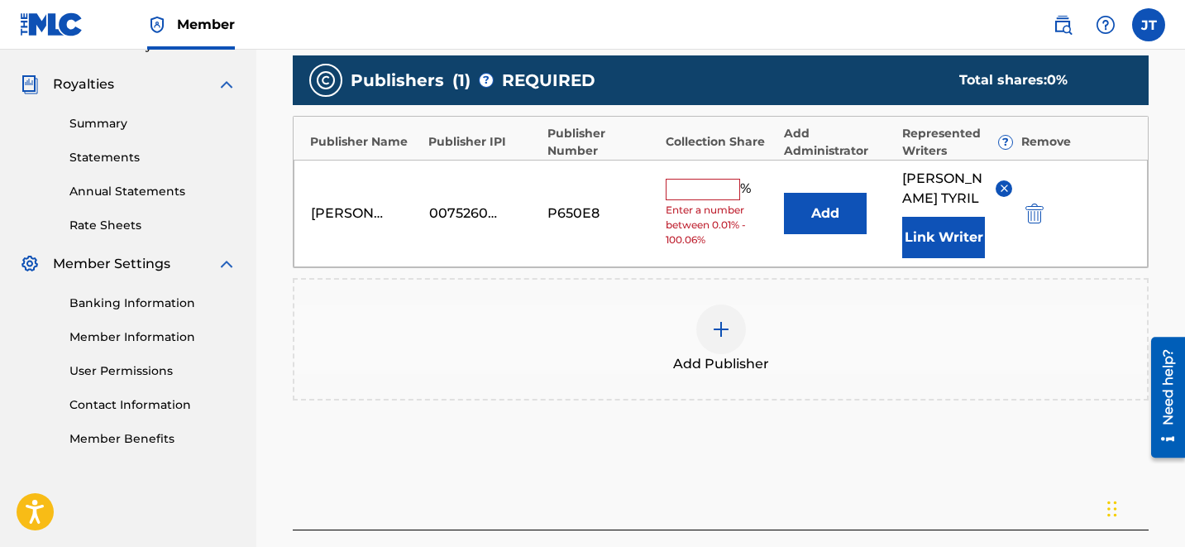
click at [692, 203] on span "Enter a number between 0.01% - 100.06%" at bounding box center [721, 225] width 110 height 45
click at [681, 184] on input "text" at bounding box center [703, 189] width 74 height 21
type input "2"
click at [939, 217] on button "Link Writer" at bounding box center [943, 237] width 83 height 41
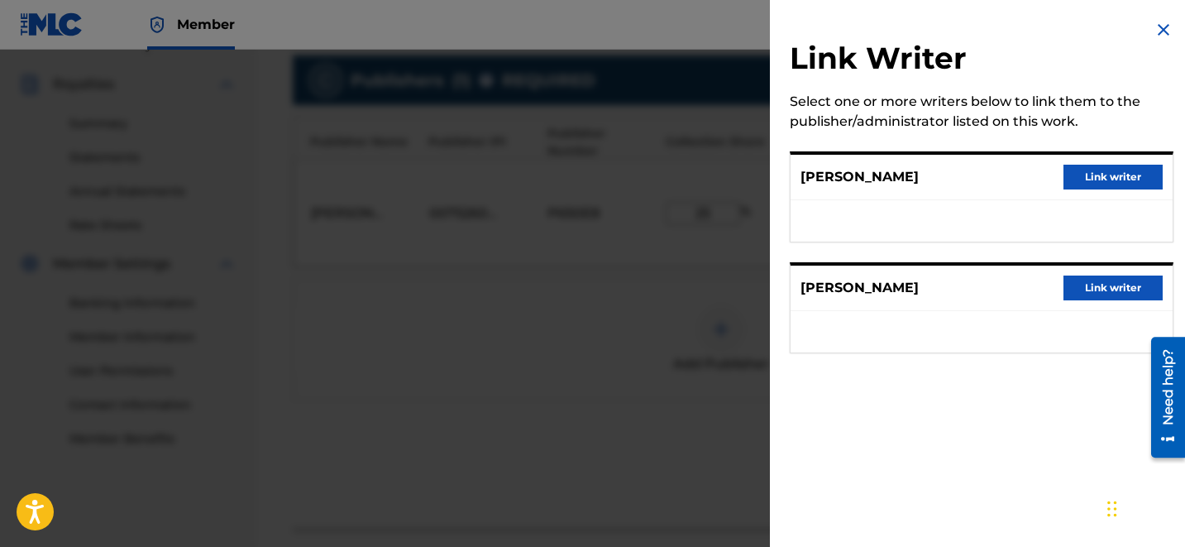
click at [1163, 36] on img at bounding box center [1164, 30] width 20 height 20
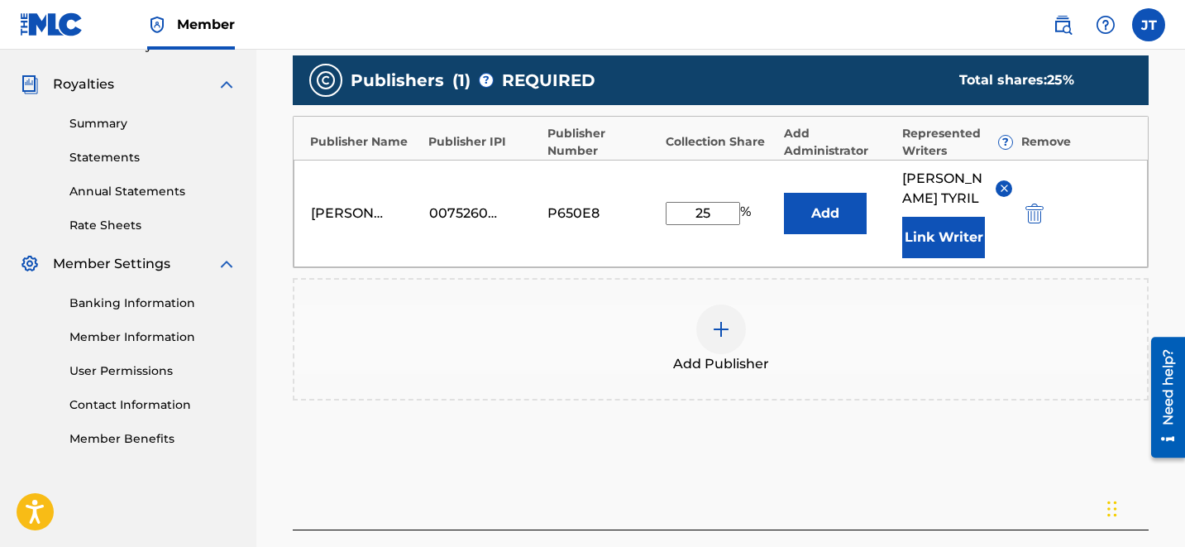
drag, startPoint x: 720, startPoint y: 211, endPoint x: 619, endPoint y: 169, distance: 110.1
click at [619, 169] on div "[PERSON_NAME] 00752609728 P650E8 25 % Add [PERSON_NAME] Link Writer" at bounding box center [721, 213] width 854 height 107
type input "50"
click at [959, 231] on button "Link Writer" at bounding box center [943, 237] width 83 height 41
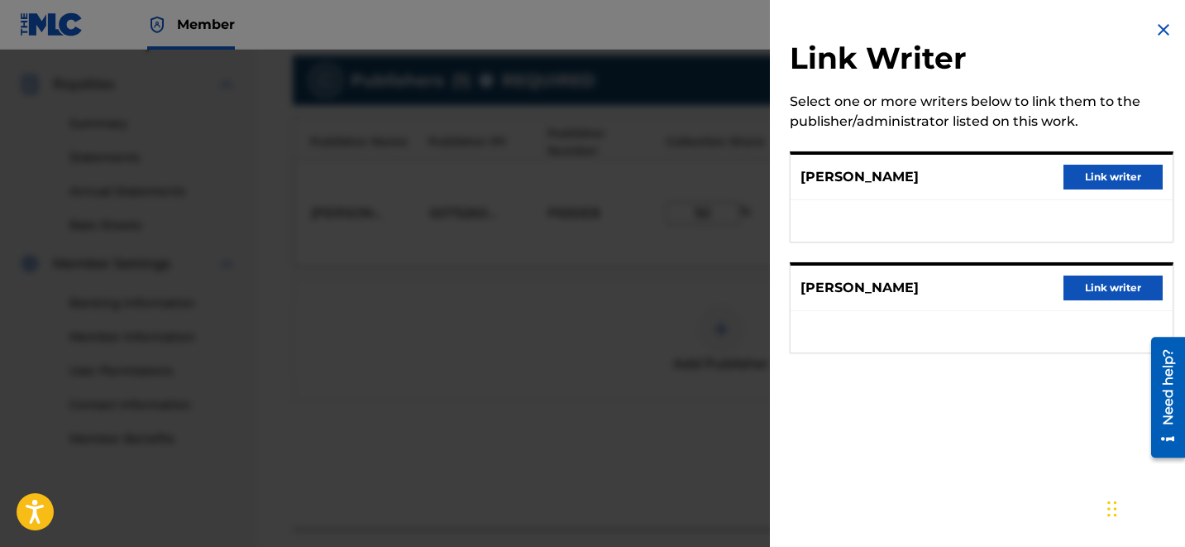
click at [1158, 26] on img at bounding box center [1164, 30] width 20 height 20
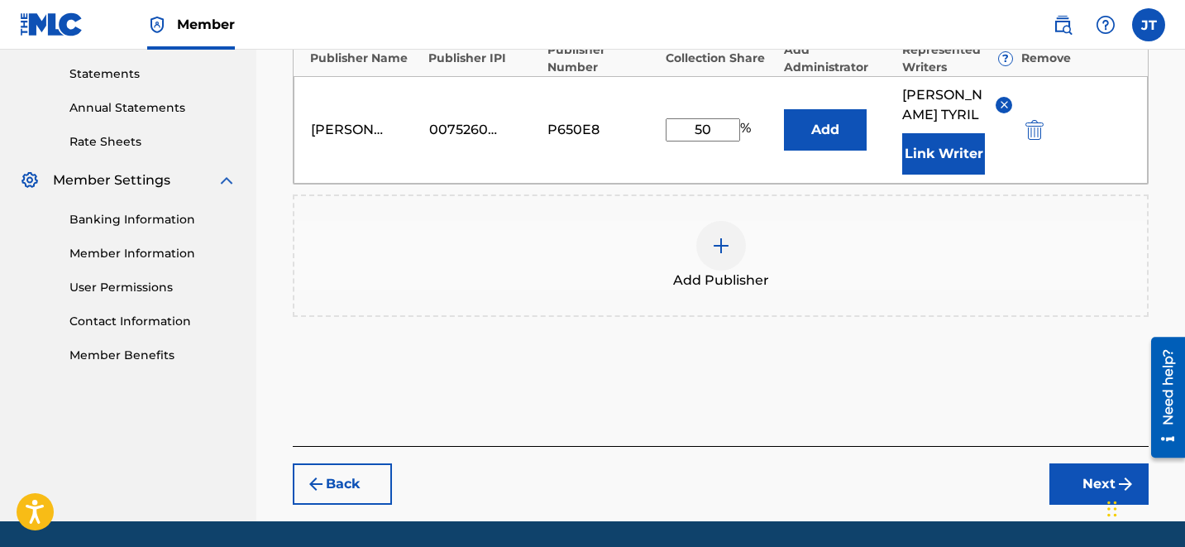
scroll to position [596, 0]
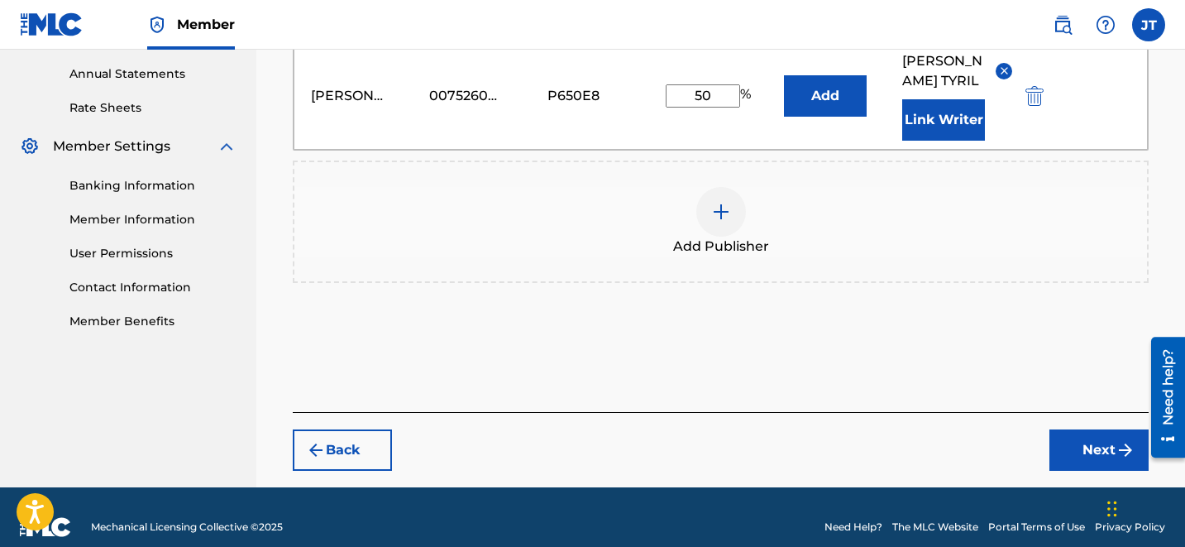
click at [1101, 447] on button "Next" at bounding box center [1098, 449] width 99 height 41
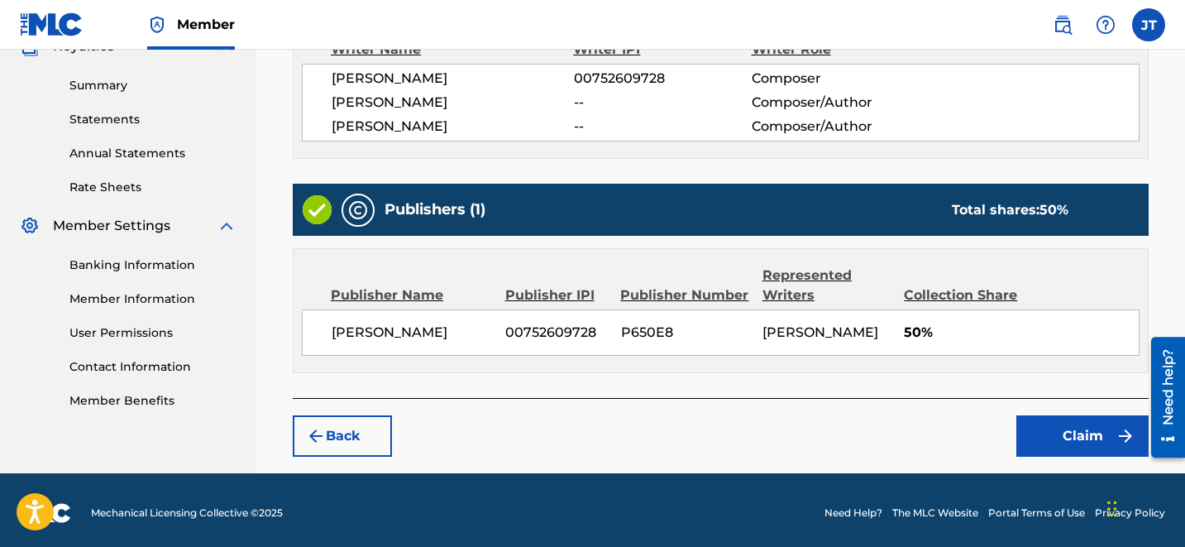
scroll to position [521, 0]
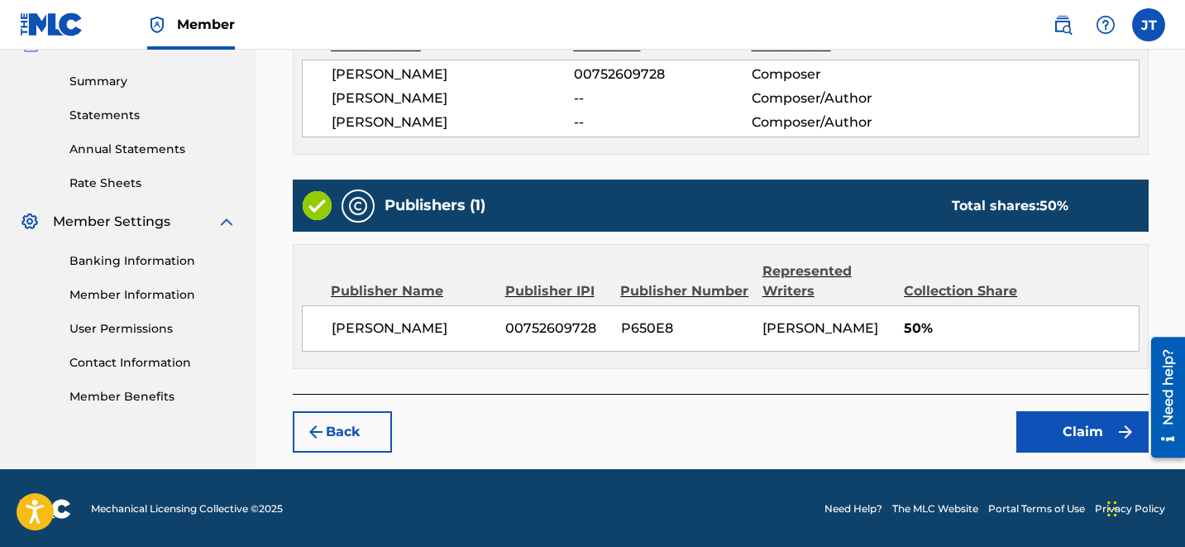
click at [1087, 438] on button "Claim" at bounding box center [1082, 431] width 132 height 41
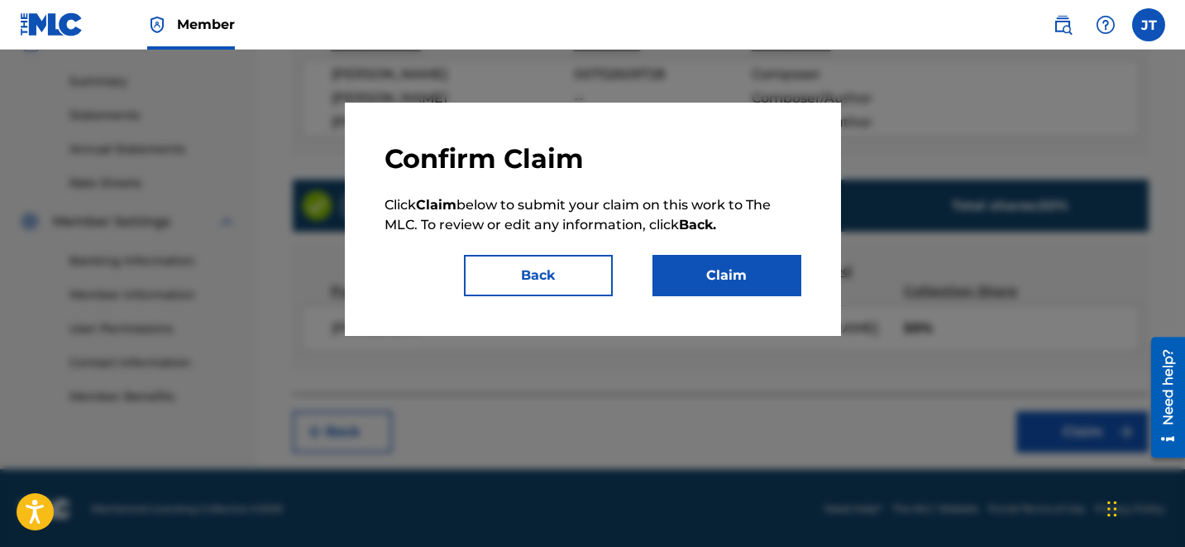
click at [1087, 438] on div at bounding box center [592, 323] width 1185 height 547
click at [738, 281] on button "Claim" at bounding box center [726, 275] width 149 height 41
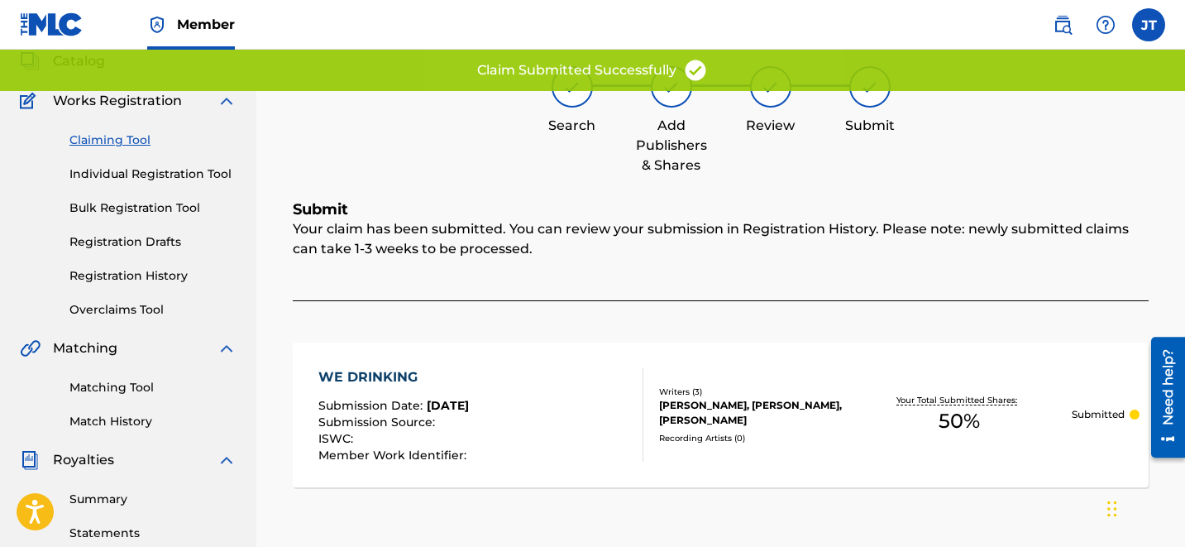
scroll to position [103, 0]
click at [121, 137] on link "Claiming Tool" at bounding box center [152, 140] width 167 height 17
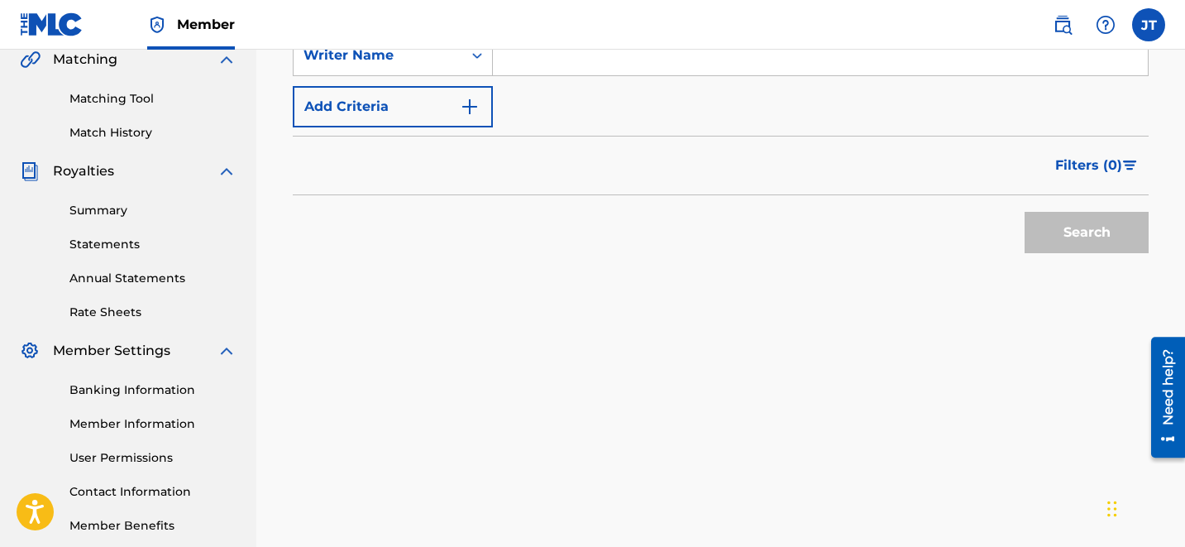
scroll to position [393, 0]
click at [623, 74] on input "Search Form" at bounding box center [820, 55] width 655 height 40
type input "[PERSON_NAME]"
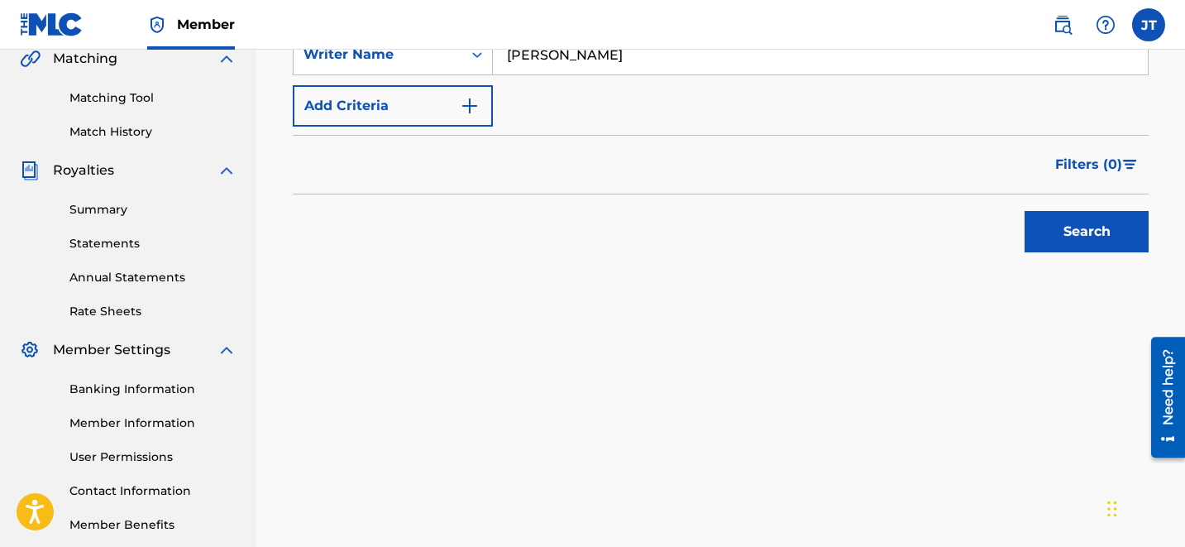
click at [1059, 233] on button "Search" at bounding box center [1087, 231] width 124 height 41
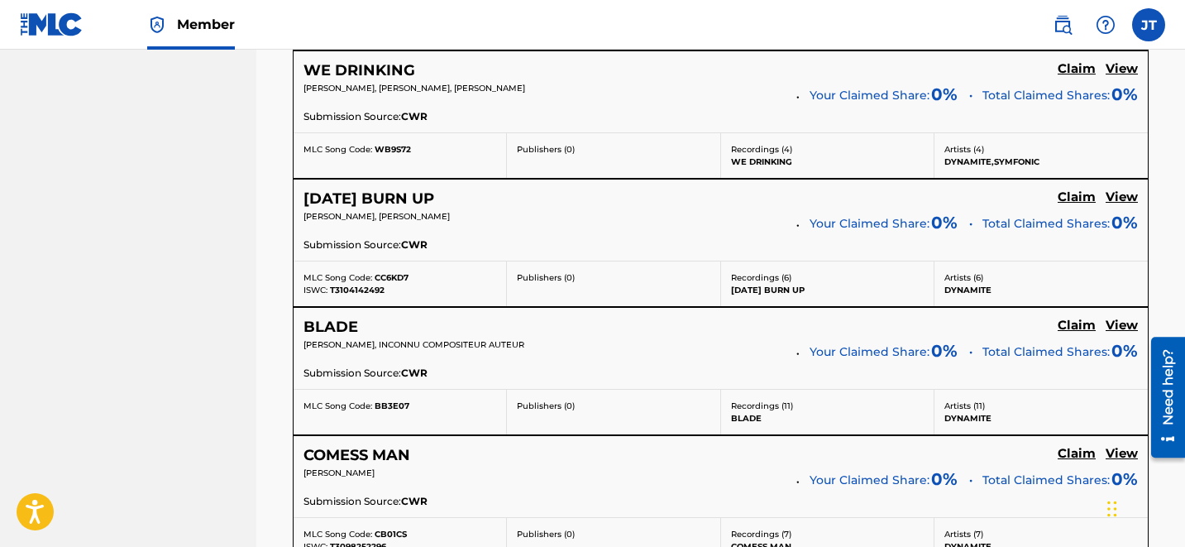
scroll to position [2933, 0]
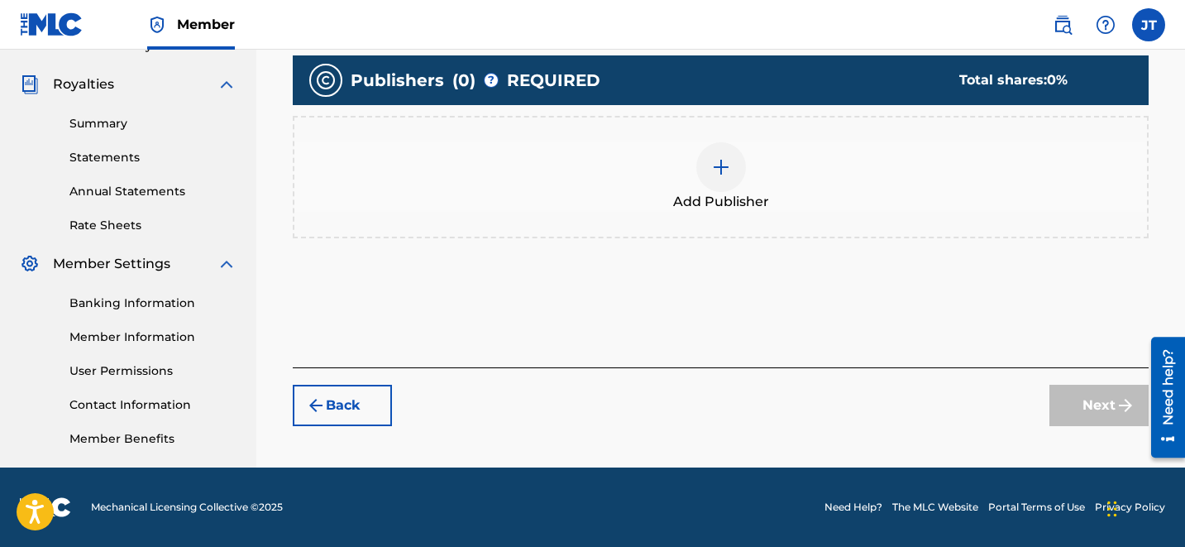
click at [705, 148] on div at bounding box center [721, 167] width 50 height 50
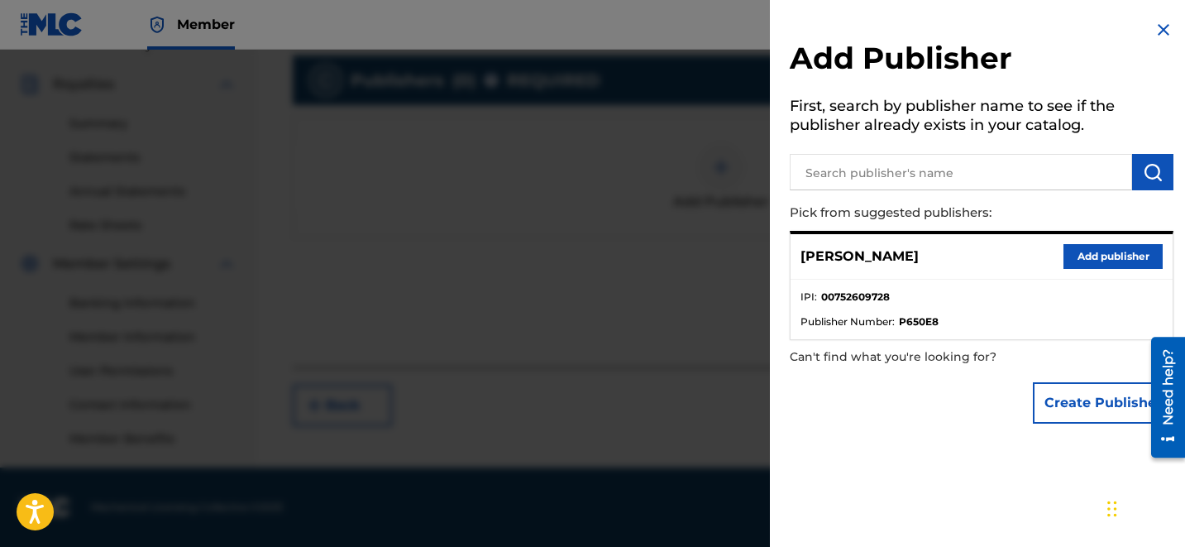
click at [1082, 252] on button "Add publisher" at bounding box center [1112, 256] width 99 height 25
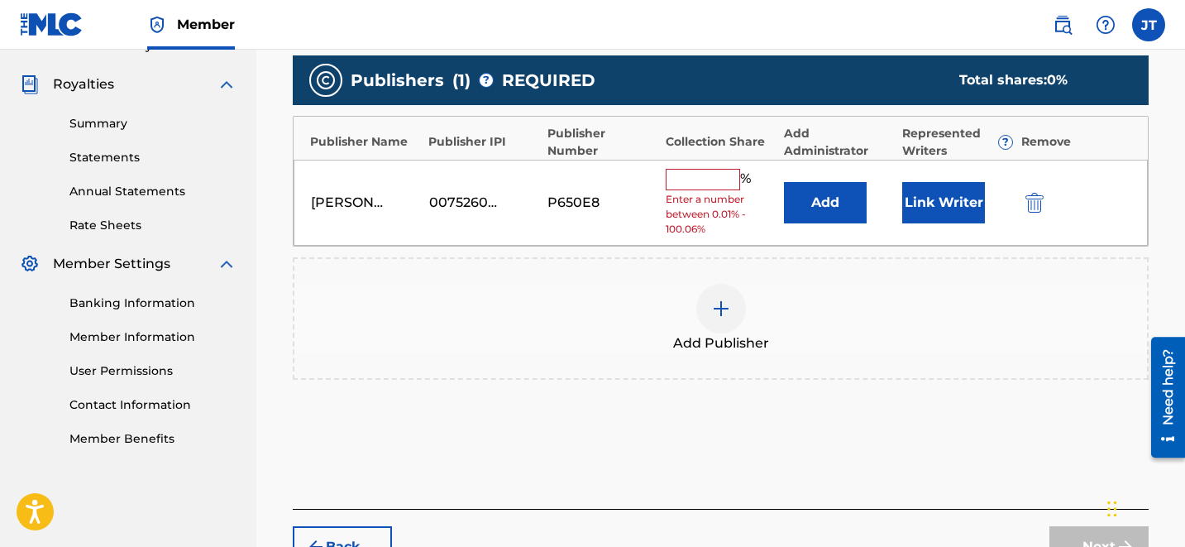
click at [913, 203] on button "Link Writer" at bounding box center [943, 202] width 83 height 41
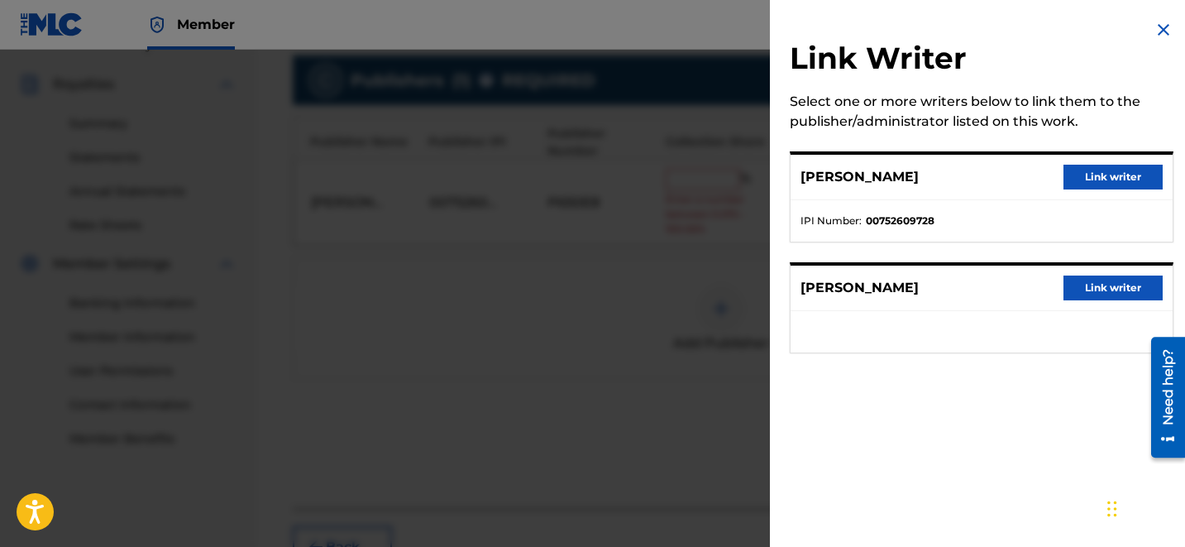
click at [1074, 177] on button "Link writer" at bounding box center [1112, 177] width 99 height 25
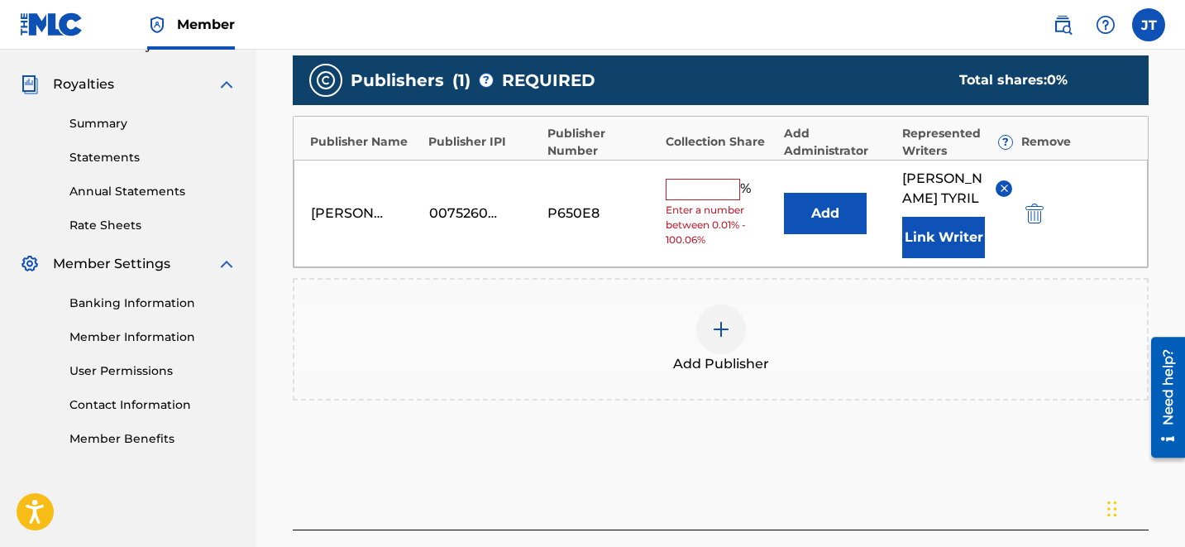
click at [706, 183] on input "text" at bounding box center [703, 189] width 74 height 21
type input "50"
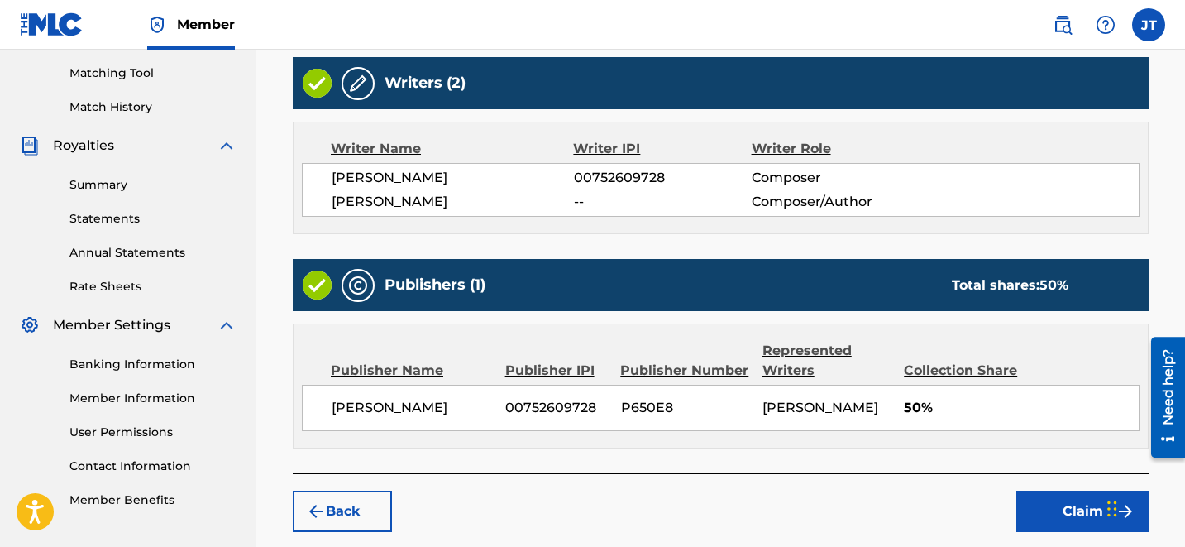
scroll to position [427, 0]
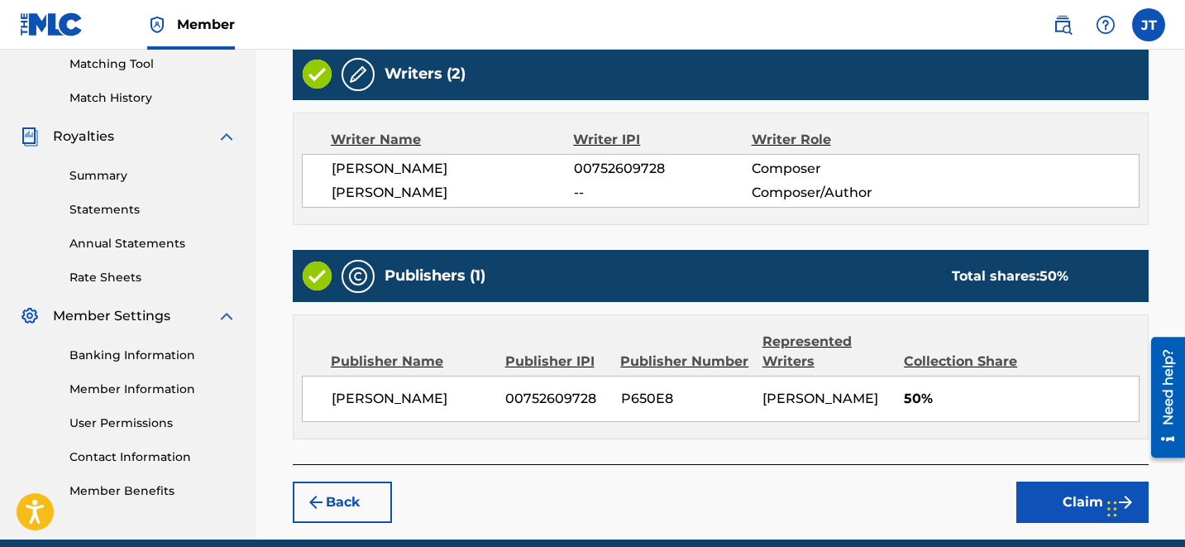
click at [1077, 504] on button "Claim" at bounding box center [1082, 501] width 132 height 41
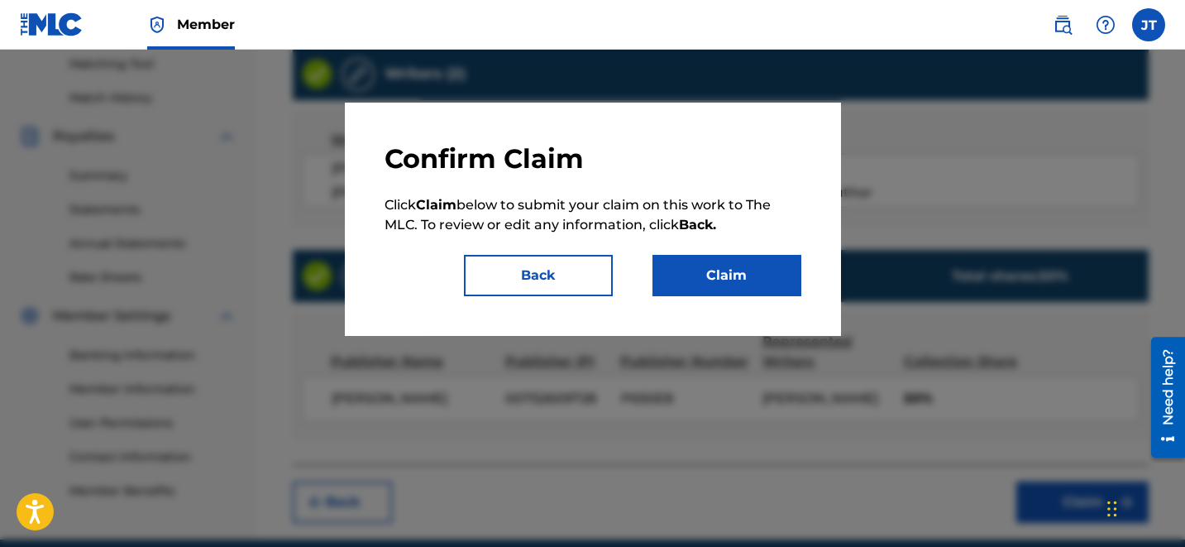
click at [671, 265] on button "Claim" at bounding box center [726, 275] width 149 height 41
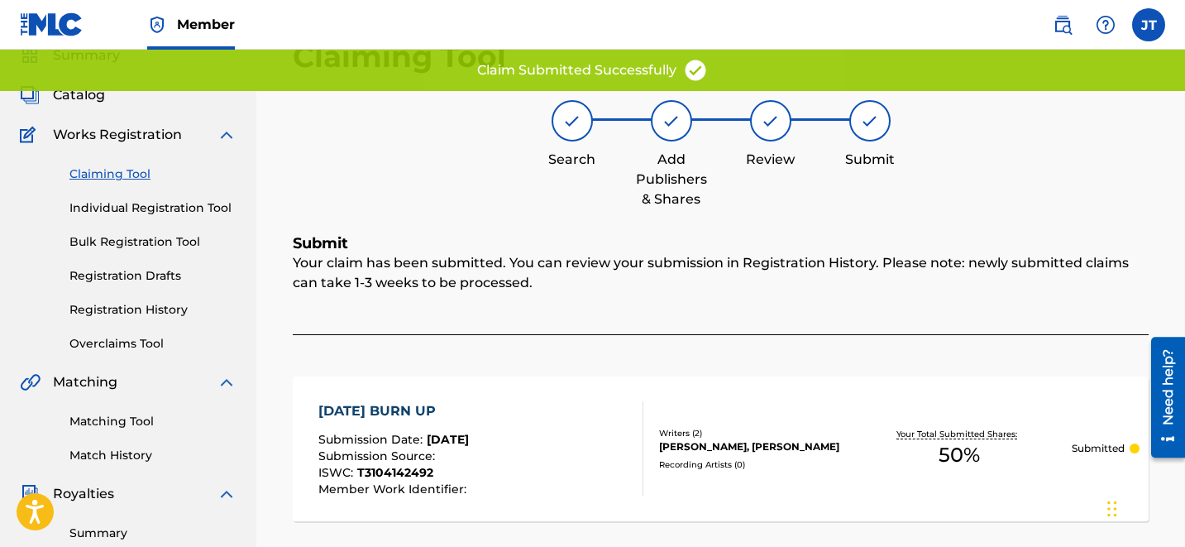
scroll to position [68, 0]
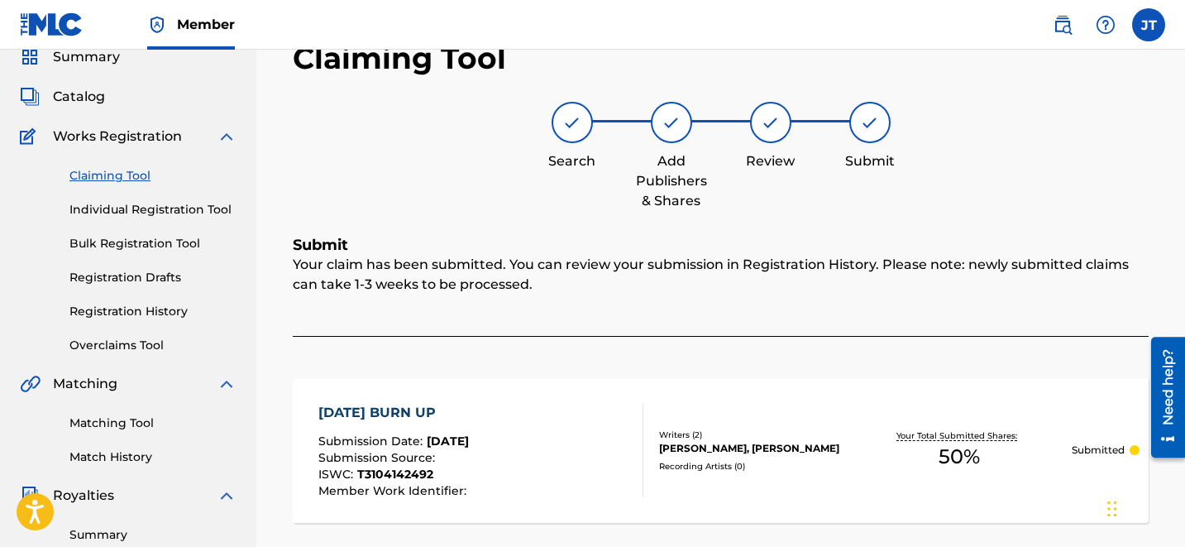
click at [127, 168] on link "Claiming Tool" at bounding box center [152, 175] width 167 height 17
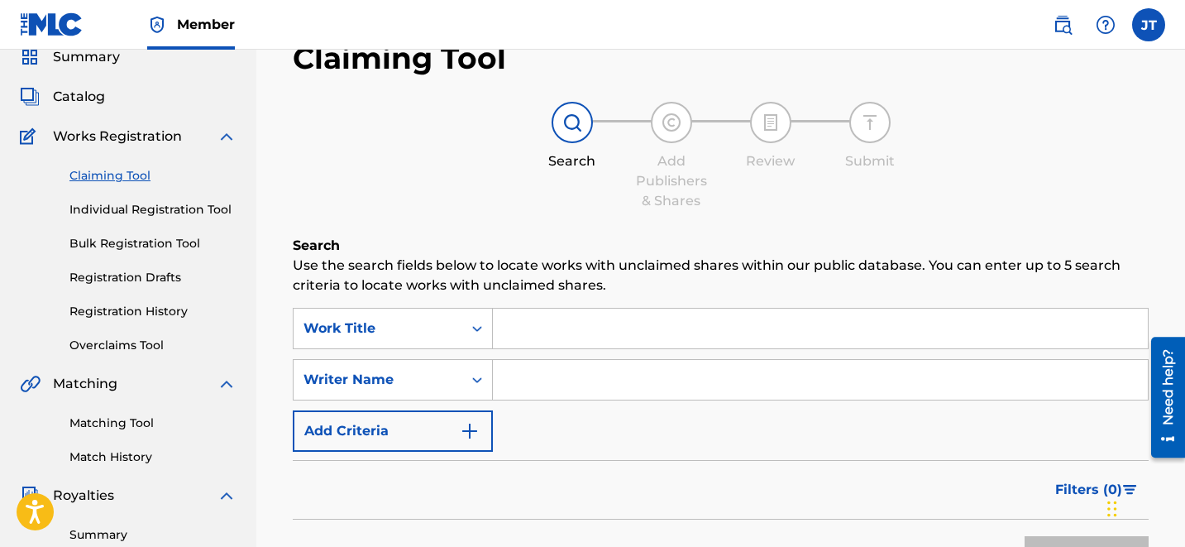
scroll to position [0, 0]
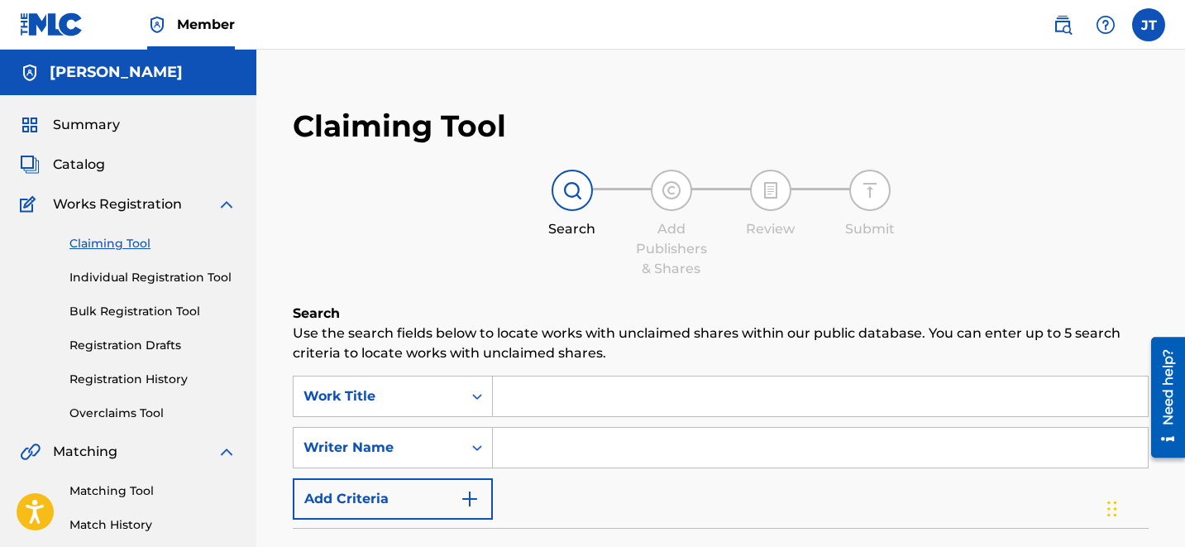
click at [568, 404] on input "Search Form" at bounding box center [820, 396] width 655 height 40
click at [632, 463] on input "Search Form" at bounding box center [820, 448] width 655 height 40
type input "[PERSON_NAME]"
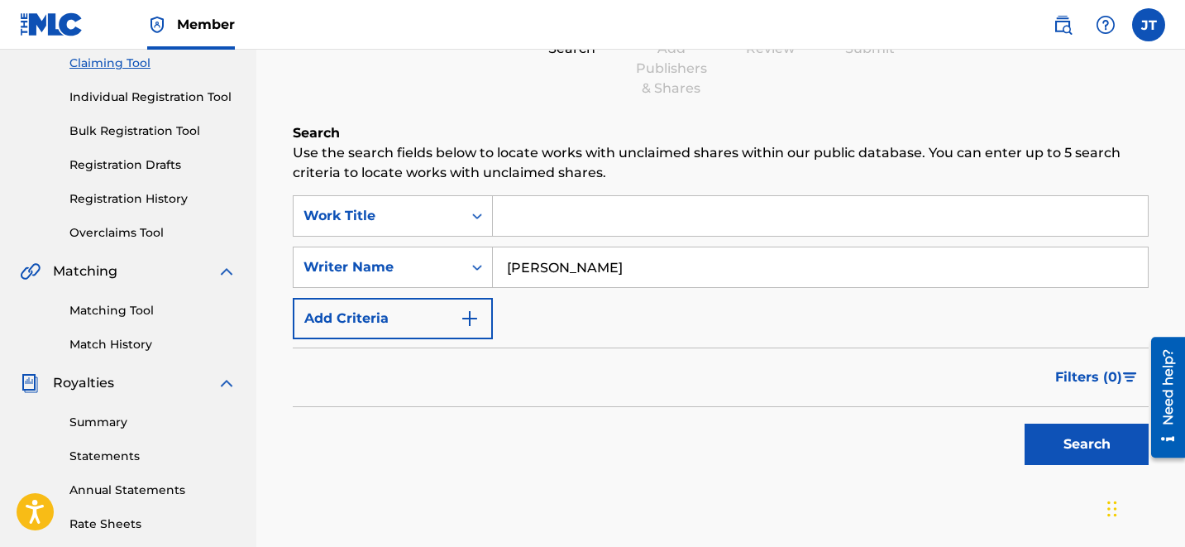
scroll to position [252, 0]
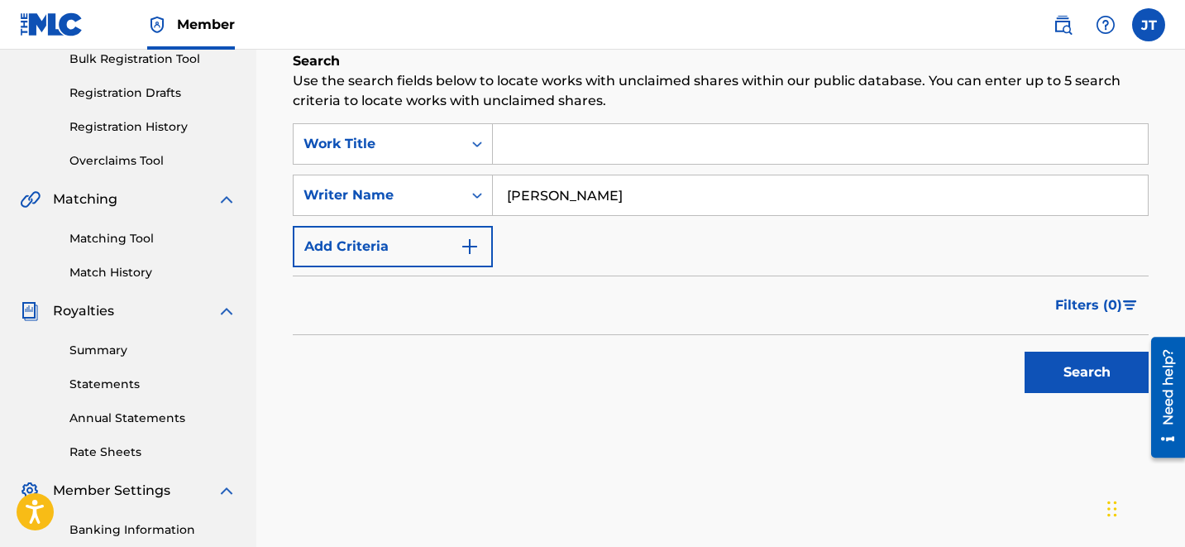
click at [1083, 378] on button "Search" at bounding box center [1087, 371] width 124 height 41
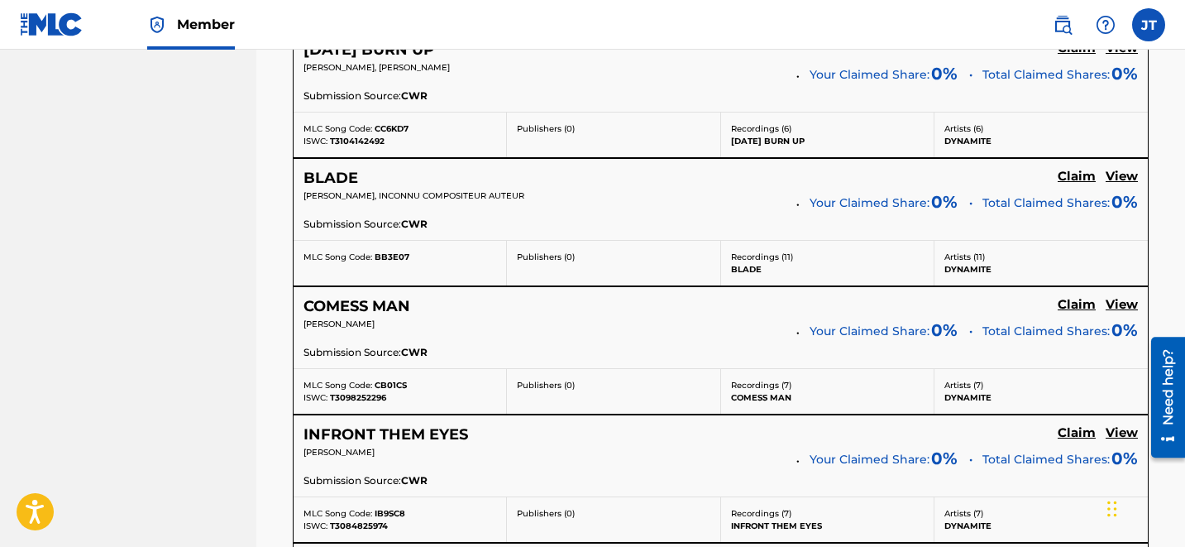
scroll to position [3087, 0]
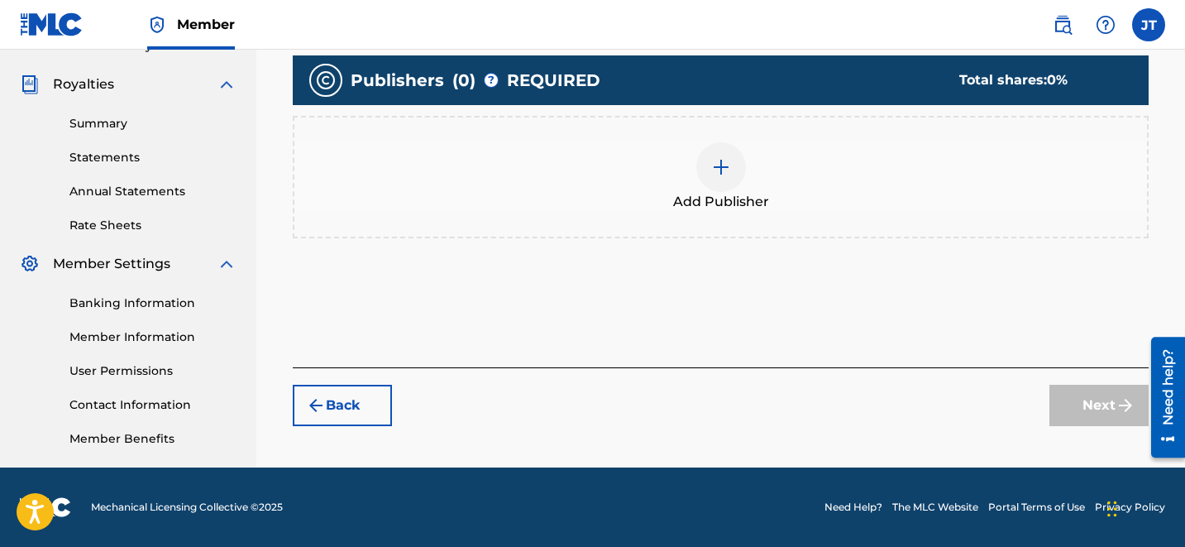
click at [719, 171] on img at bounding box center [721, 167] width 20 height 20
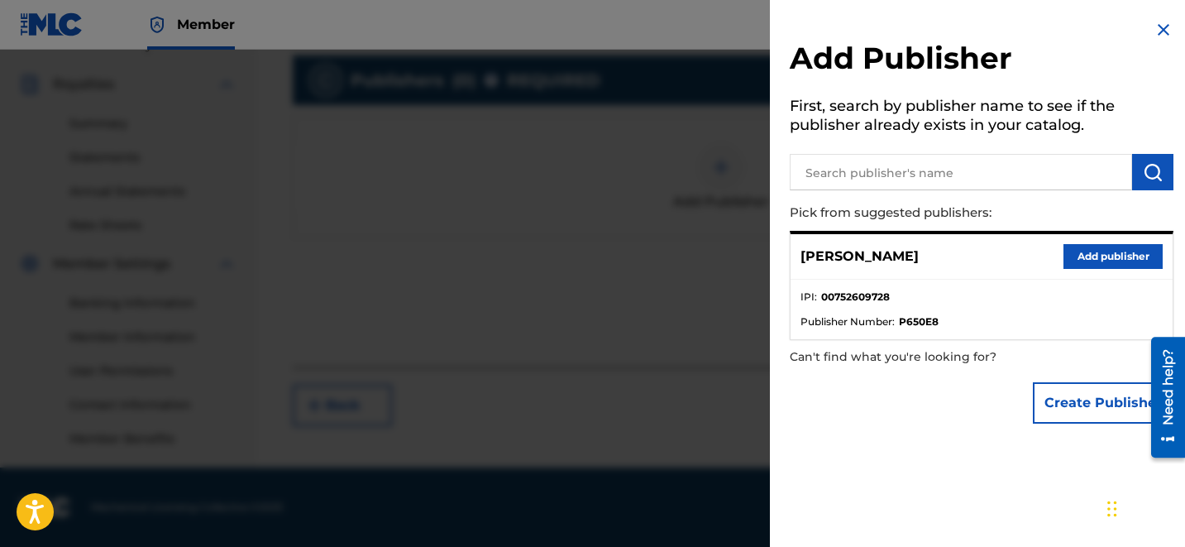
click at [1070, 249] on button "Add publisher" at bounding box center [1112, 256] width 99 height 25
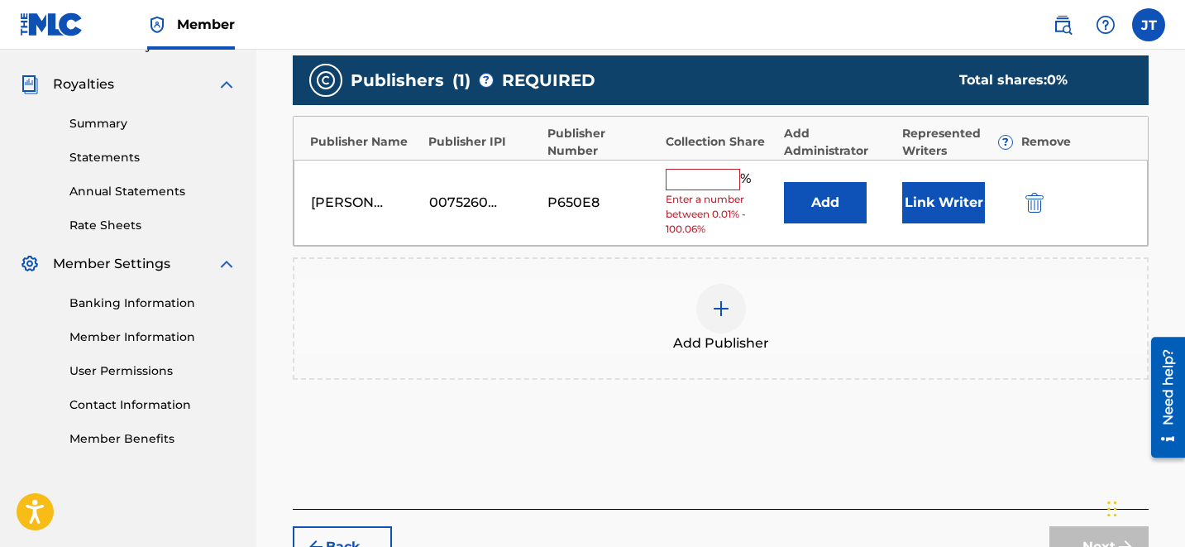
click at [698, 181] on input "text" at bounding box center [703, 179] width 74 height 21
type input "50"
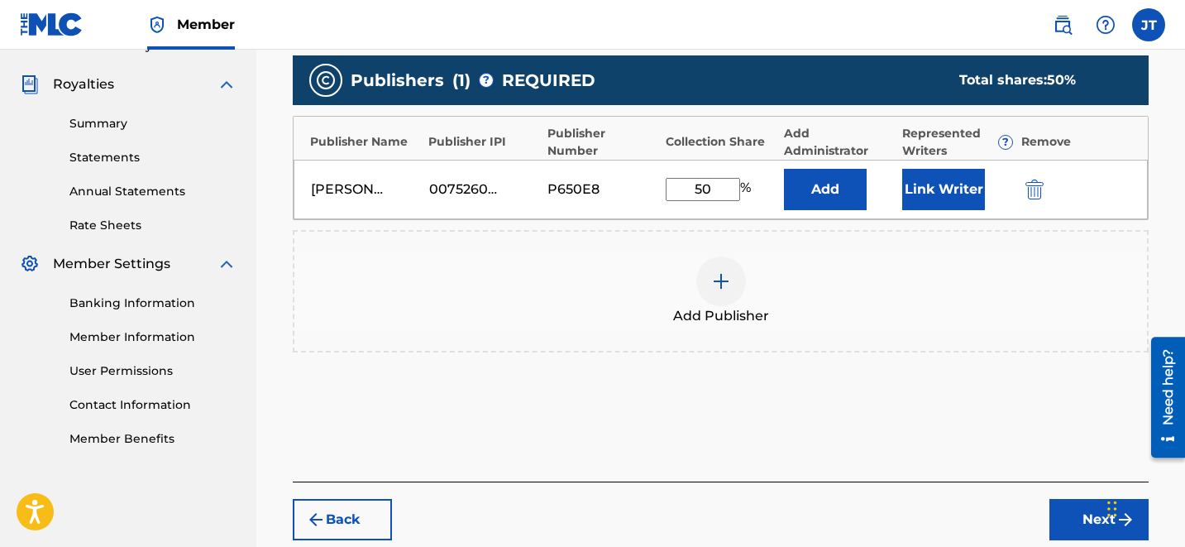
click at [1100, 532] on button "Next" at bounding box center [1098, 519] width 99 height 41
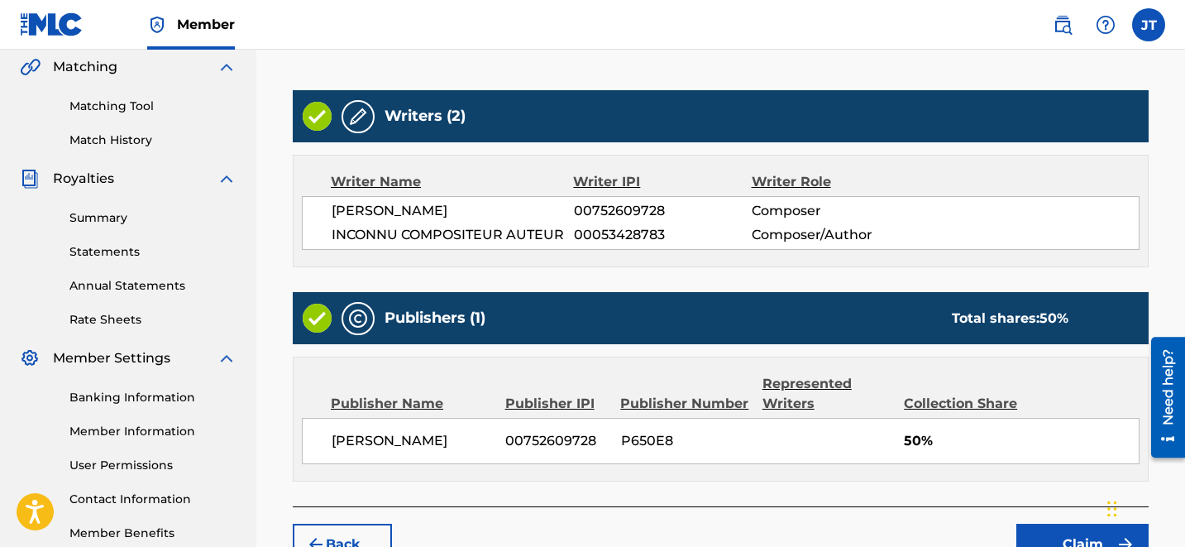
scroll to position [401, 0]
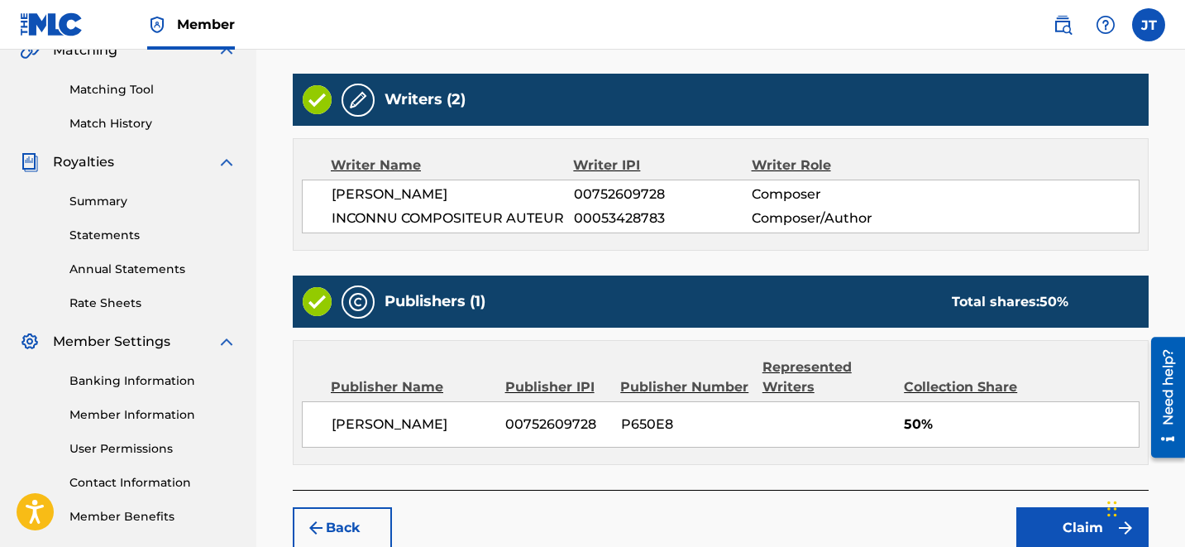
click at [1067, 526] on button "Claim" at bounding box center [1082, 527] width 132 height 41
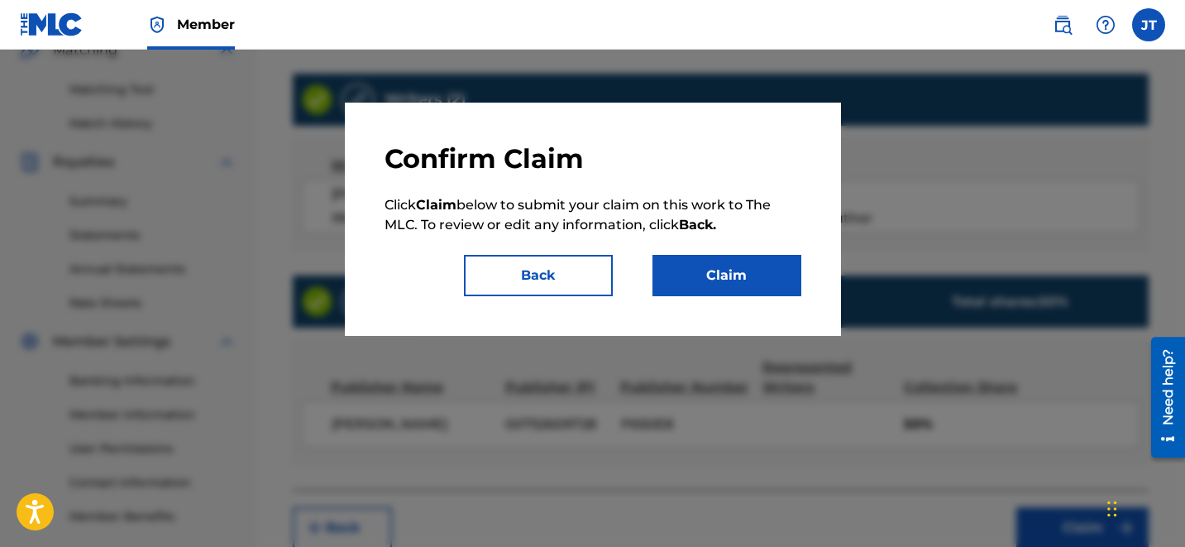
click at [773, 299] on div "Confirm Claim Click Claim below to submit your claim on this work to The MLC. T…" at bounding box center [593, 219] width 496 height 233
click at [753, 293] on button "Claim" at bounding box center [726, 275] width 149 height 41
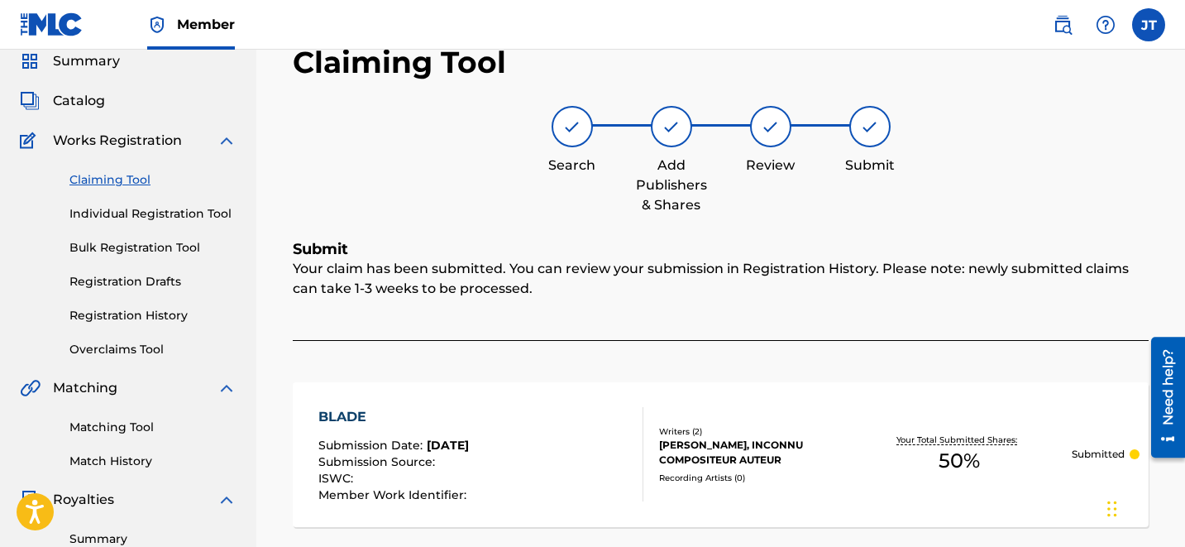
scroll to position [63, 0]
click at [125, 182] on link "Claiming Tool" at bounding box center [152, 180] width 167 height 17
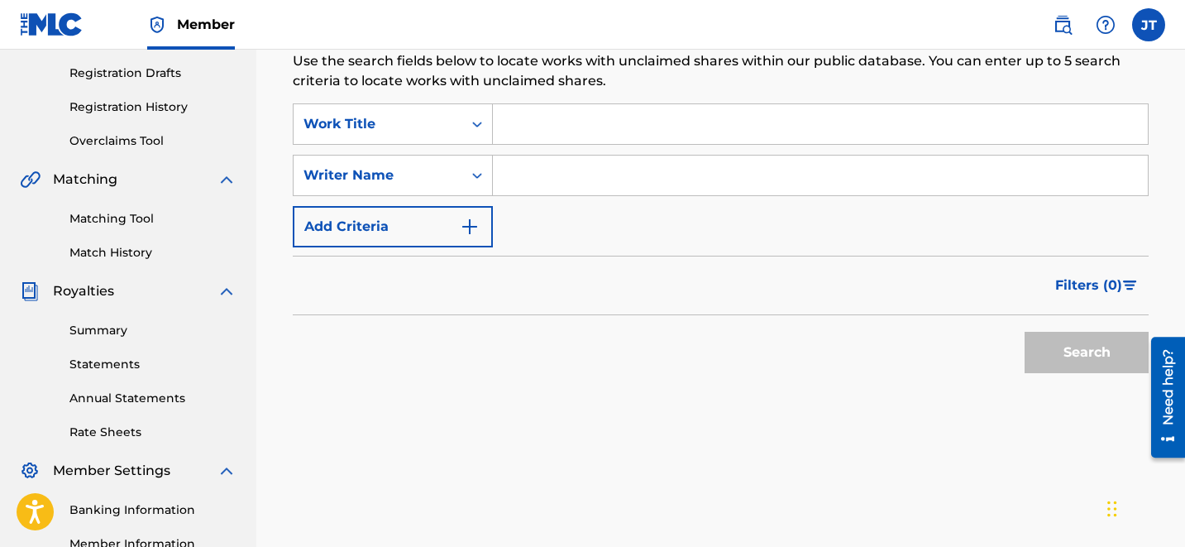
scroll to position [286, 0]
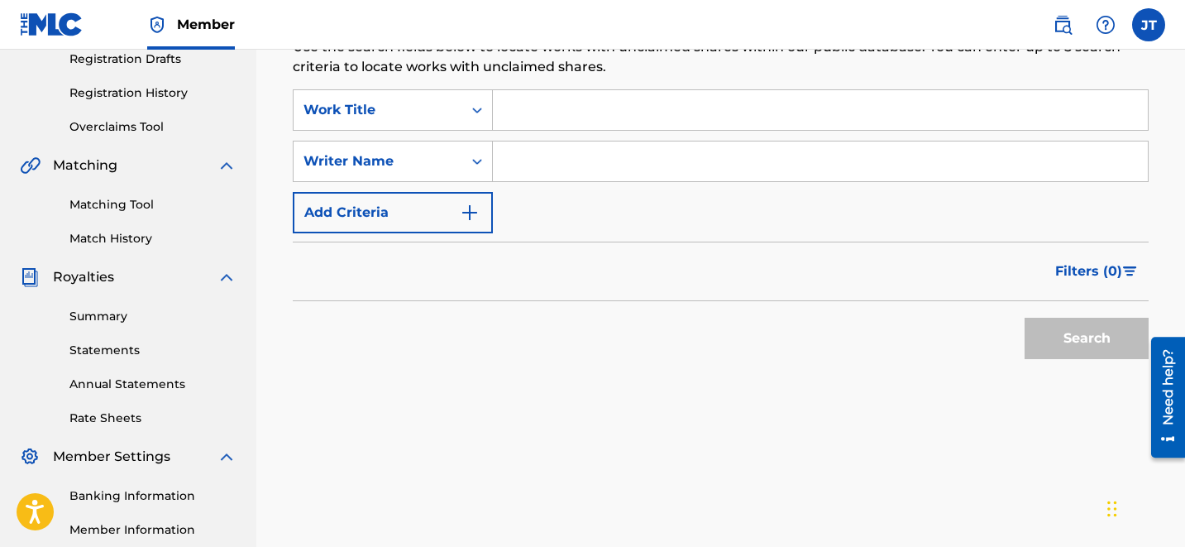
click at [619, 160] on input "Search Form" at bounding box center [820, 161] width 655 height 40
type input "[PERSON_NAME]"
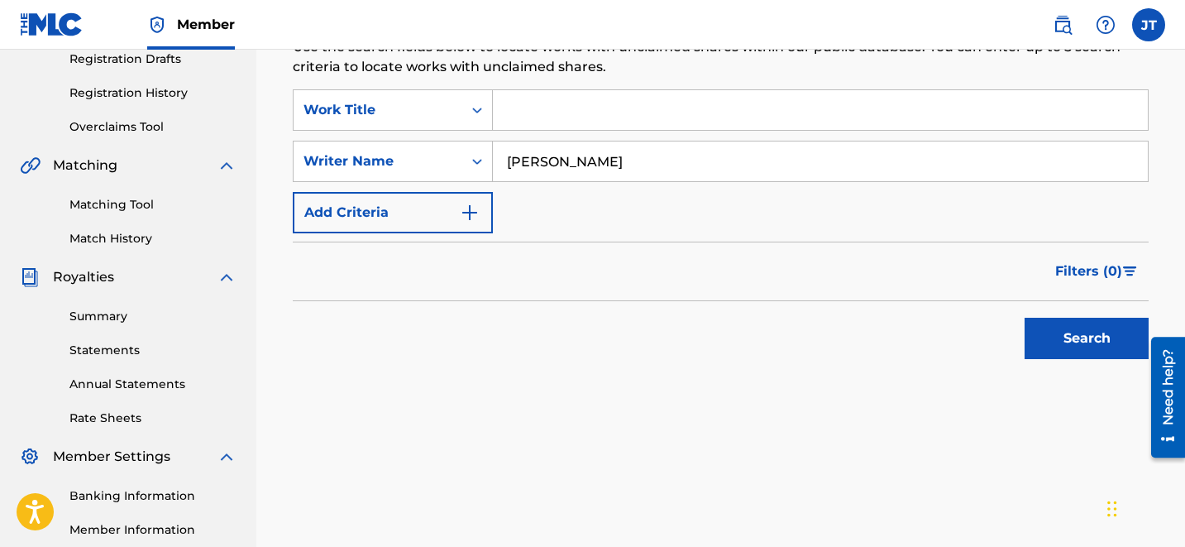
click at [1078, 327] on button "Search" at bounding box center [1087, 338] width 124 height 41
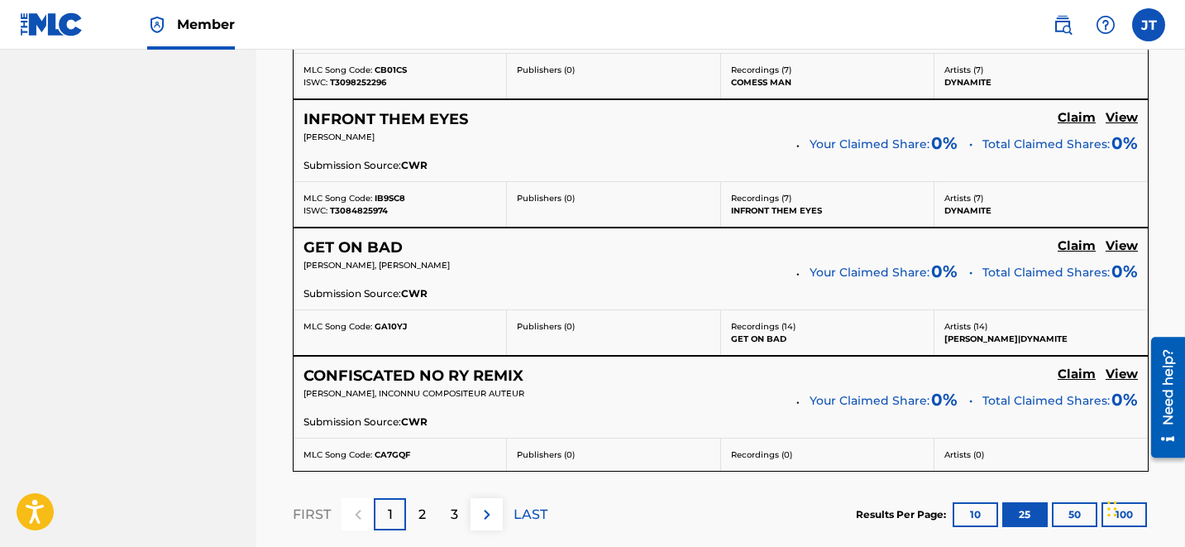
scroll to position [3399, 0]
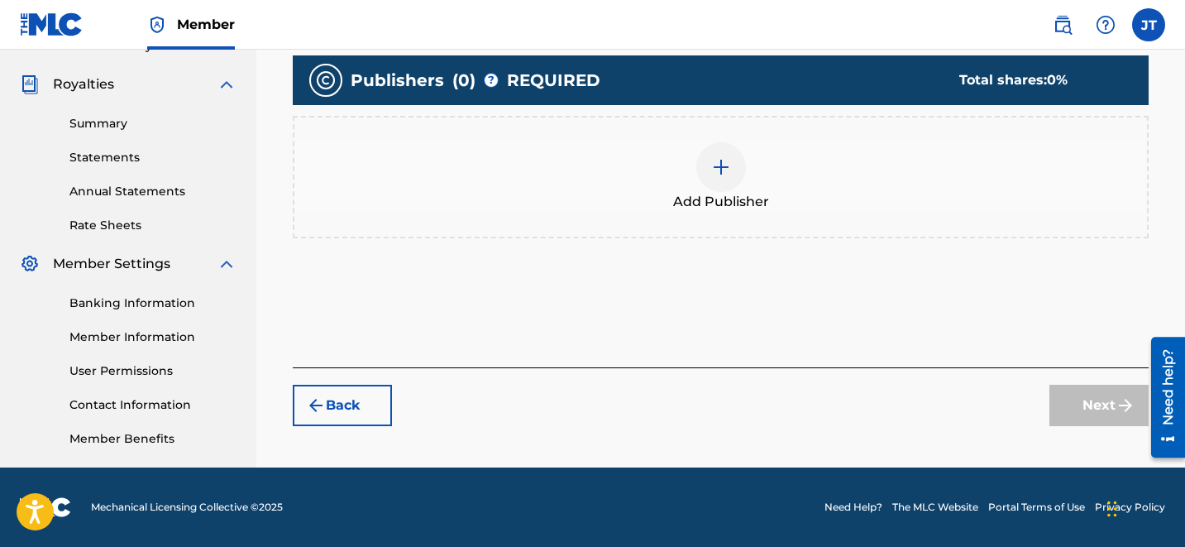
scroll to position [479, 0]
click at [718, 183] on div at bounding box center [721, 167] width 50 height 50
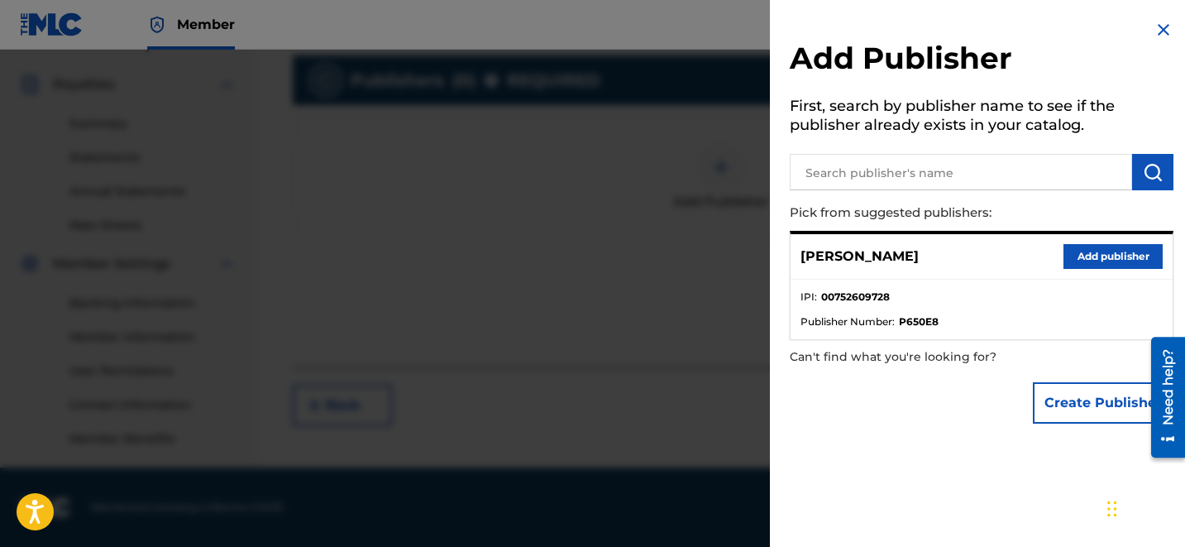
click at [1084, 262] on button "Add publisher" at bounding box center [1112, 256] width 99 height 25
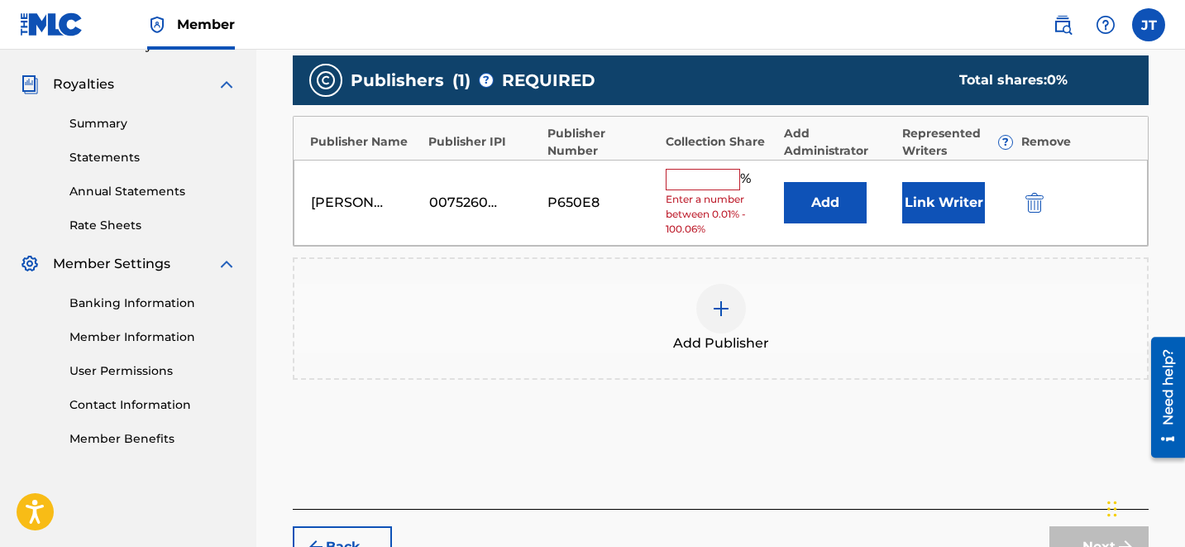
click at [698, 184] on input "text" at bounding box center [703, 179] width 74 height 21
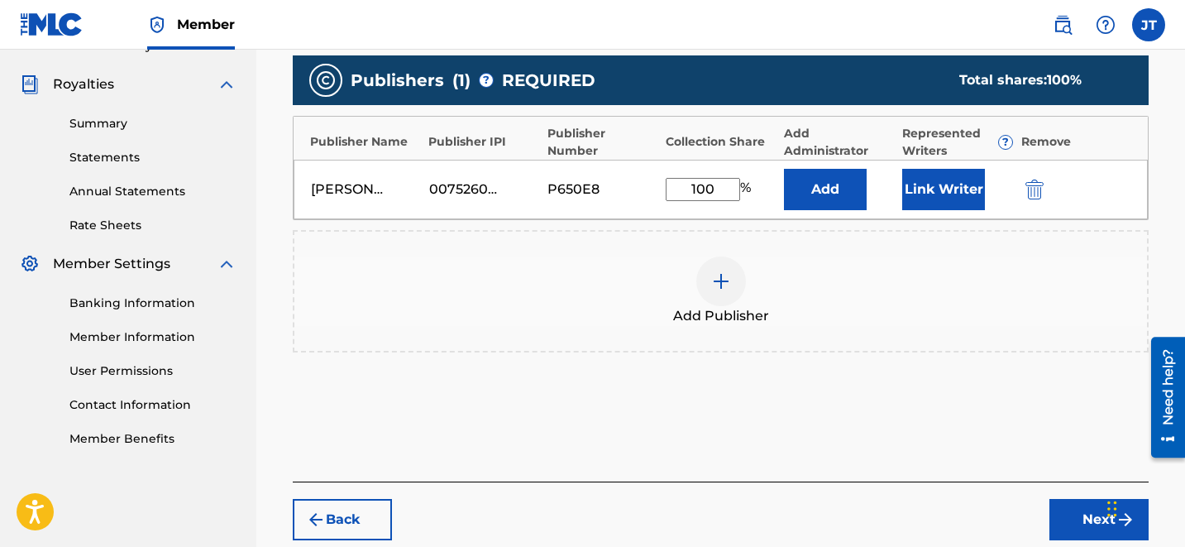
type input "100"
click at [970, 207] on button "Link Writer" at bounding box center [943, 189] width 83 height 41
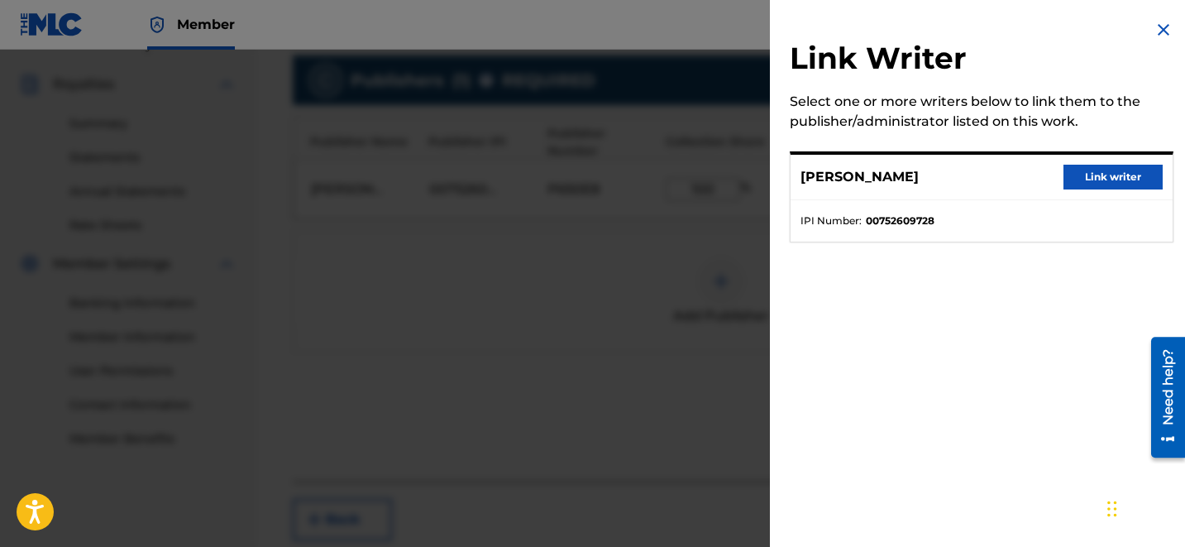
click at [1086, 177] on button "Link writer" at bounding box center [1112, 177] width 99 height 25
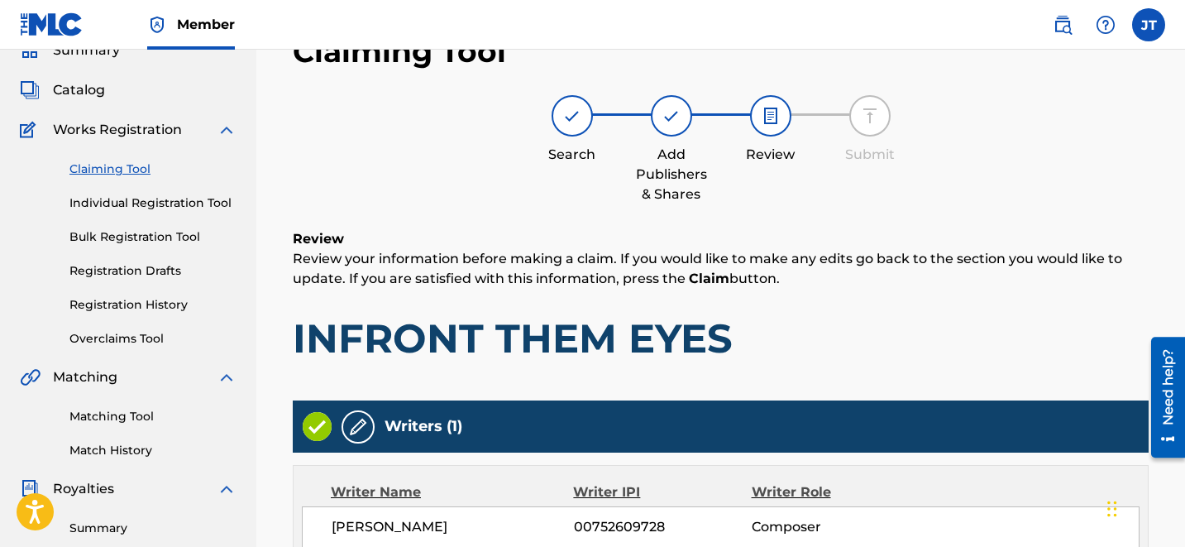
scroll to position [388, 0]
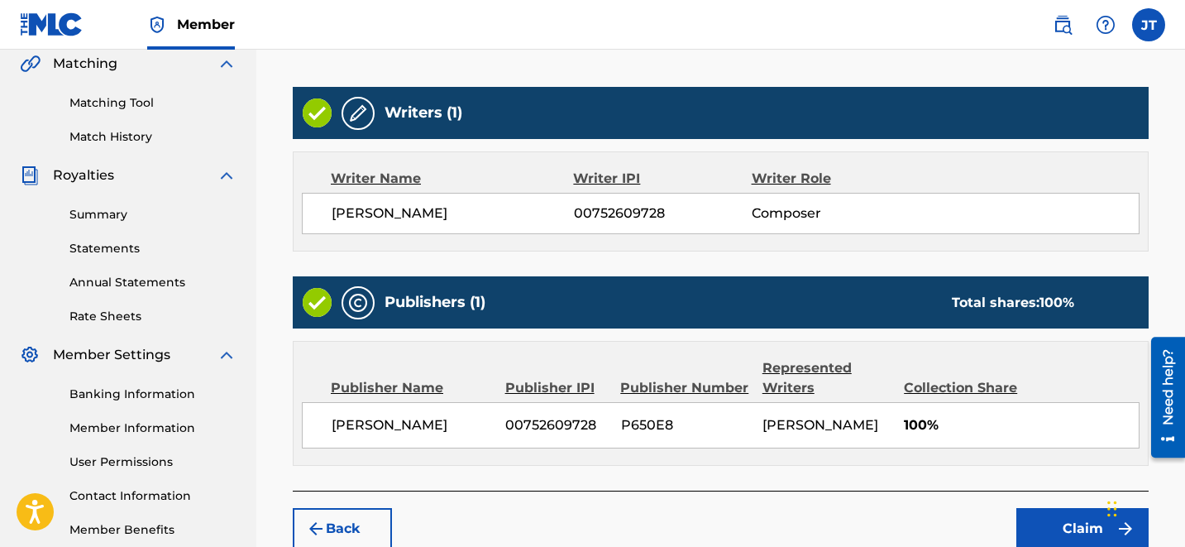
click at [1070, 518] on button "Claim" at bounding box center [1082, 528] width 132 height 41
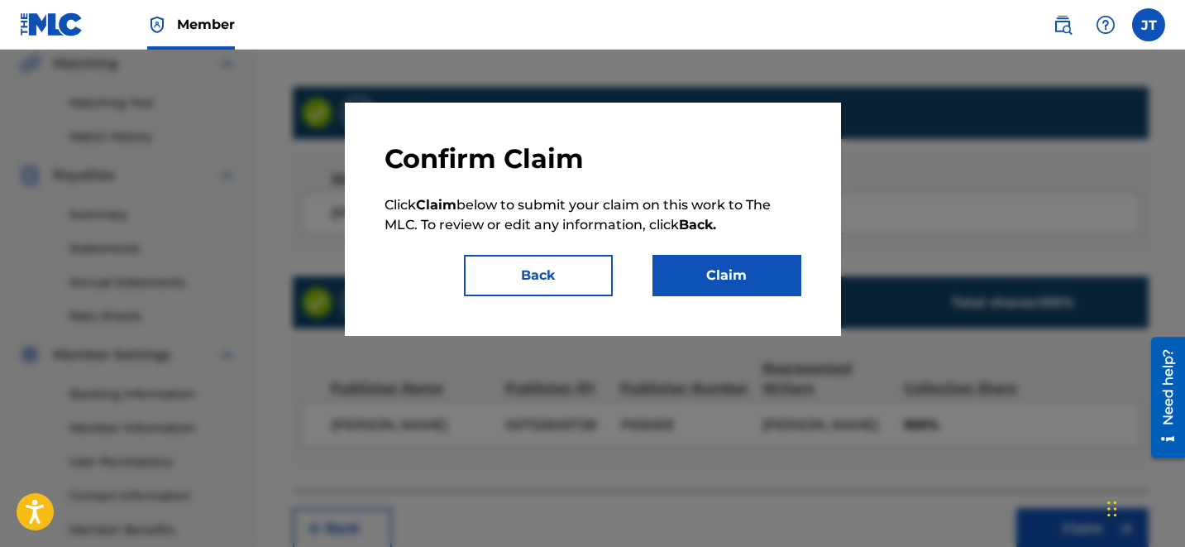
click at [750, 299] on div "Confirm Claim Click Claim below to submit your claim on this work to The MLC. T…" at bounding box center [593, 219] width 496 height 233
click at [715, 272] on button "Claim" at bounding box center [726, 275] width 149 height 41
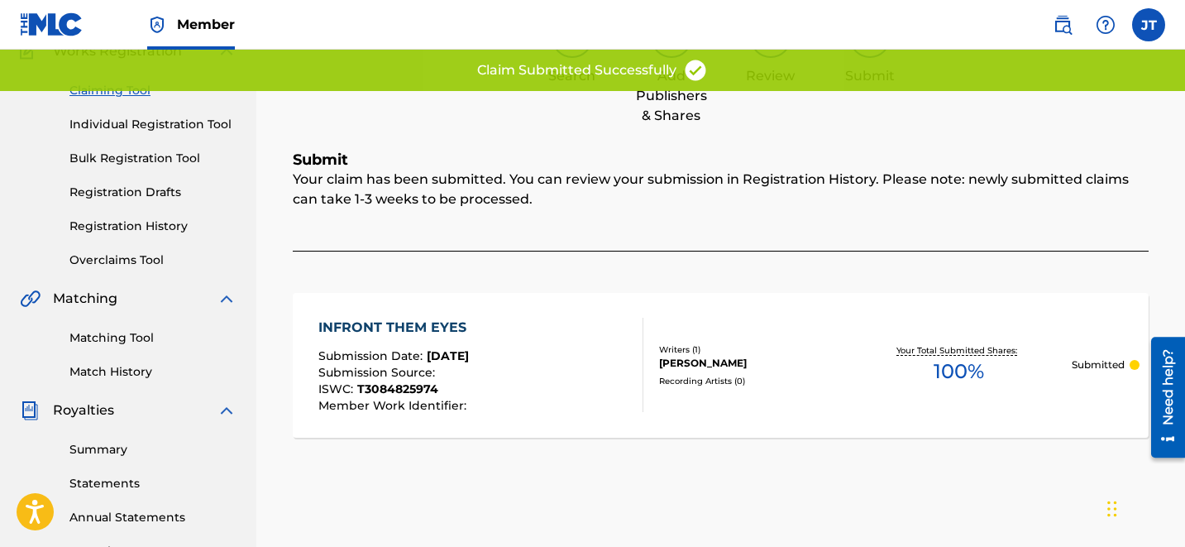
scroll to position [107, 0]
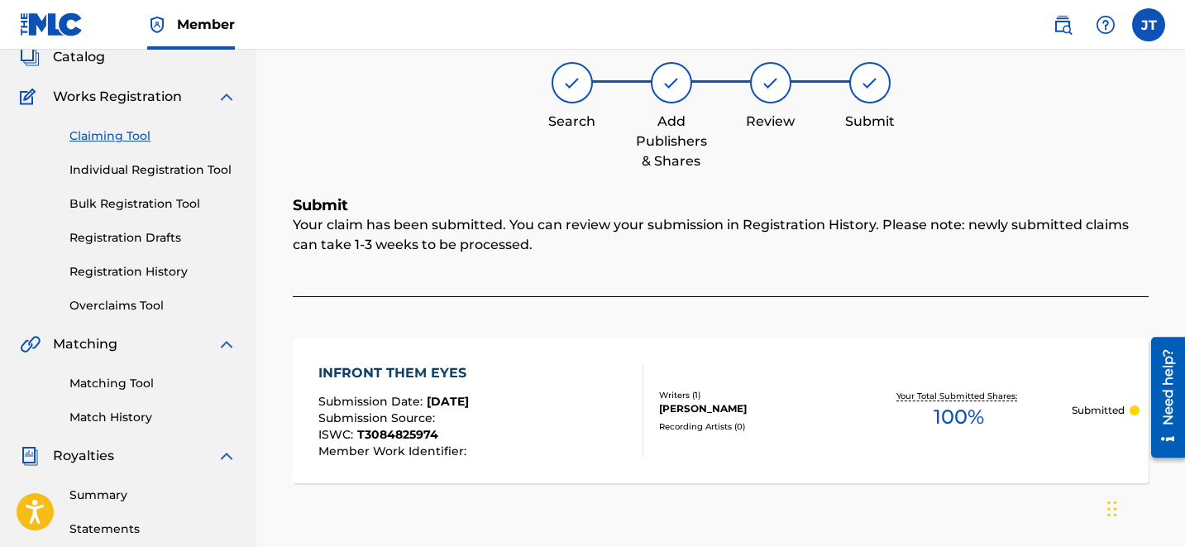
click at [115, 140] on link "Claiming Tool" at bounding box center [152, 135] width 167 height 17
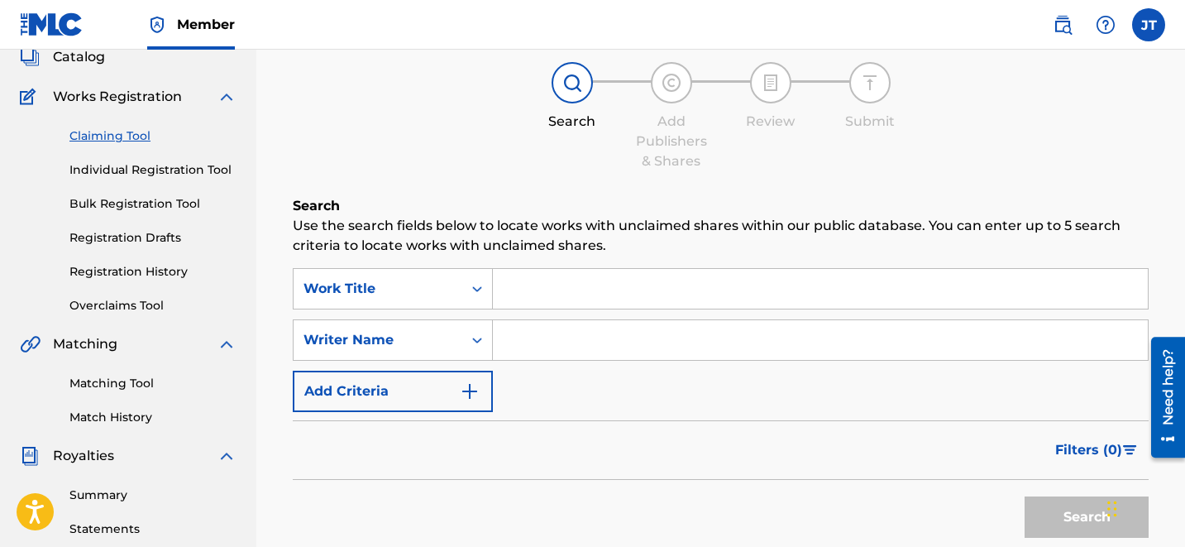
scroll to position [0, 0]
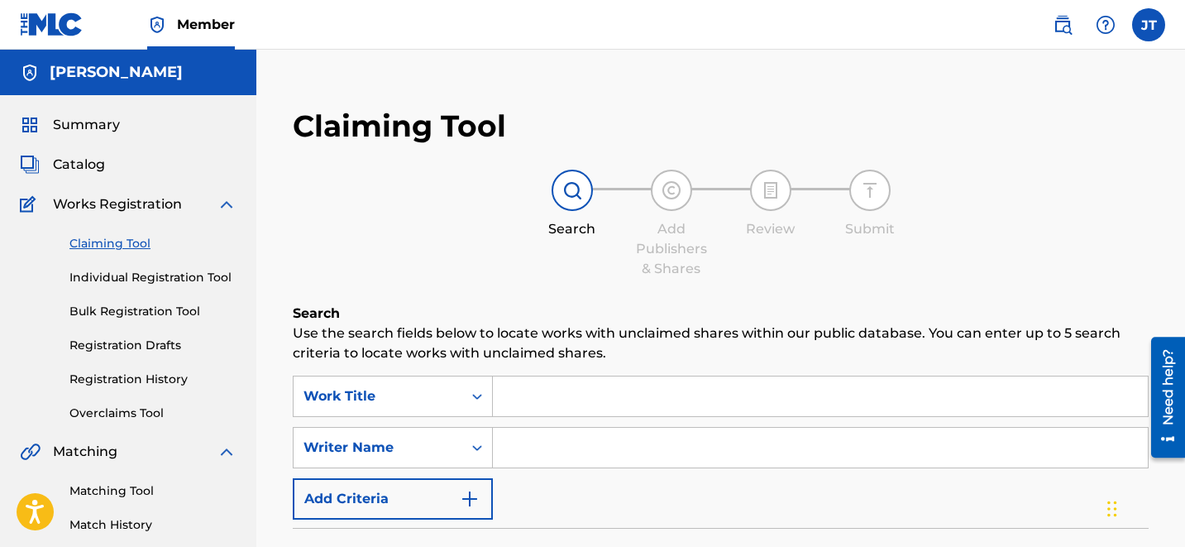
click at [629, 426] on div "SearchWithCriteriaef45eae8-8352-4cf3-a23b-9d4371a42269 Work Title SearchWithCri…" at bounding box center [721, 447] width 856 height 144
click at [625, 432] on input "Search Form" at bounding box center [820, 448] width 655 height 40
type input "[PERSON_NAME]"
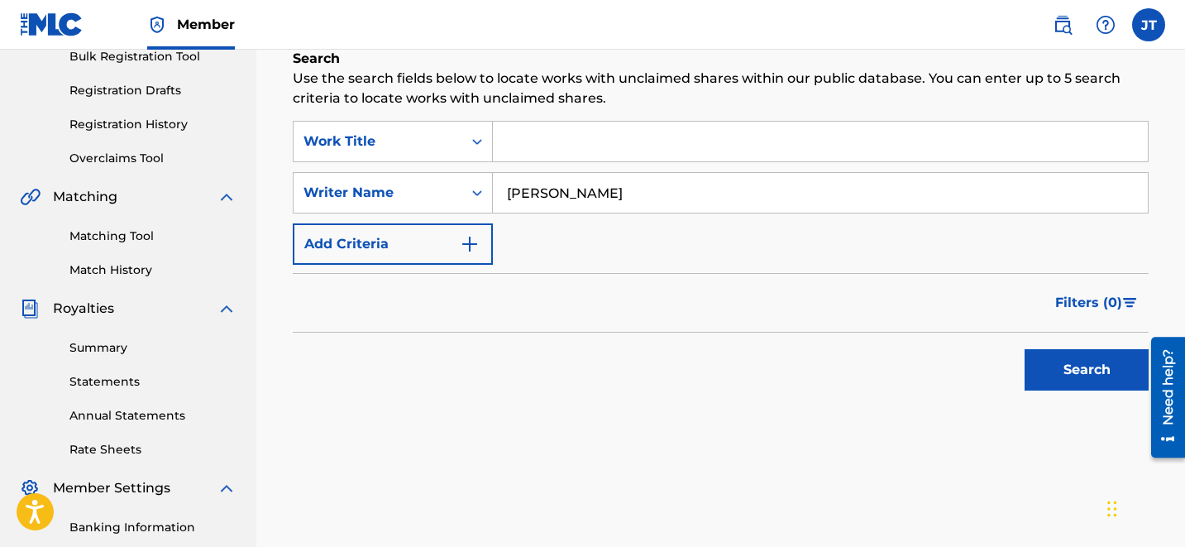
scroll to position [261, 0]
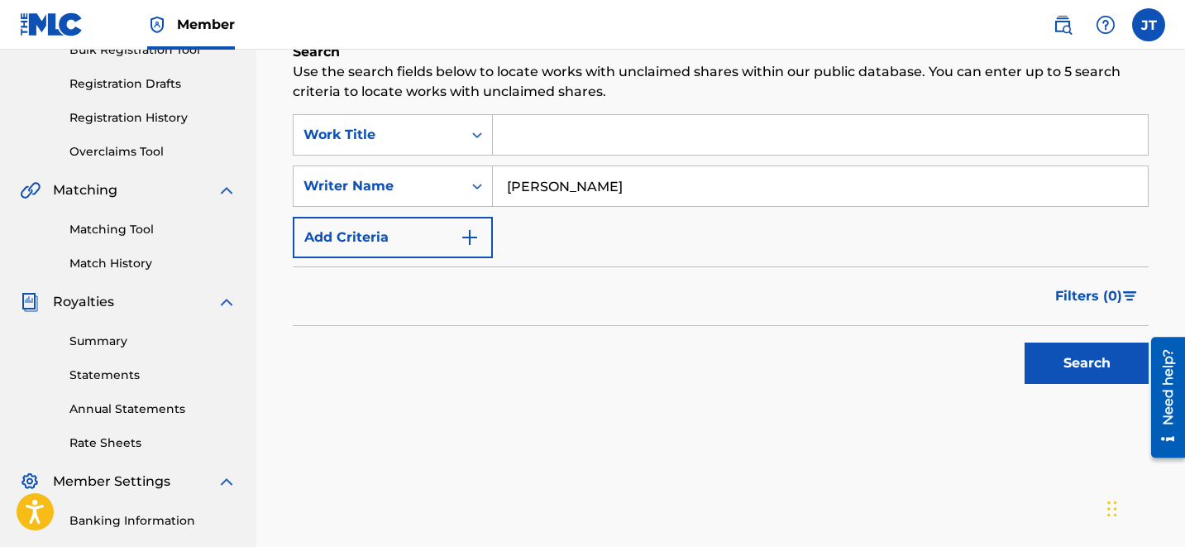
click at [1107, 364] on button "Search" at bounding box center [1087, 362] width 124 height 41
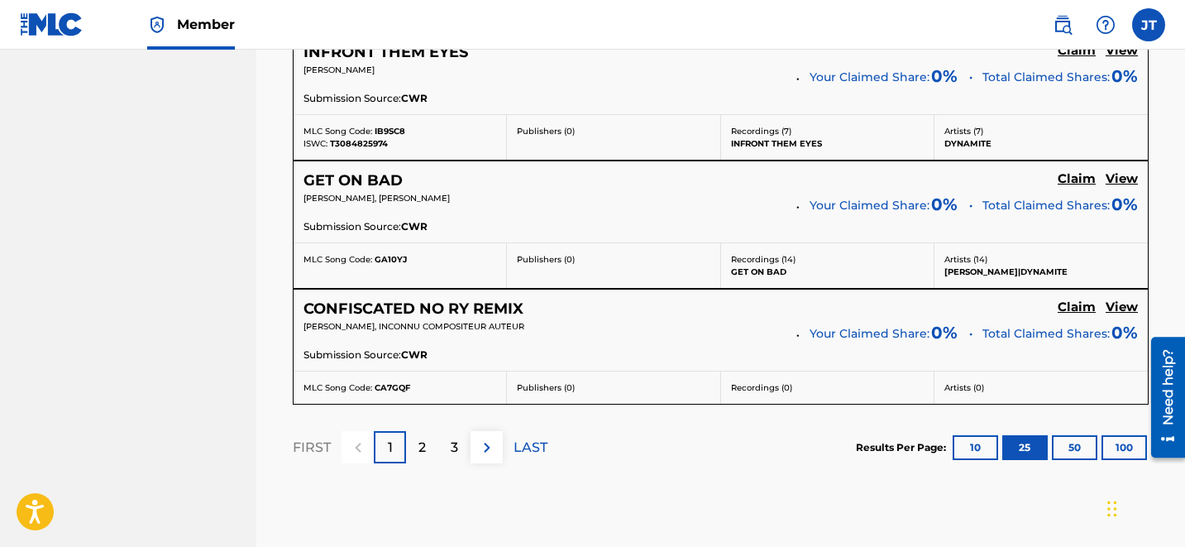
scroll to position [3468, 0]
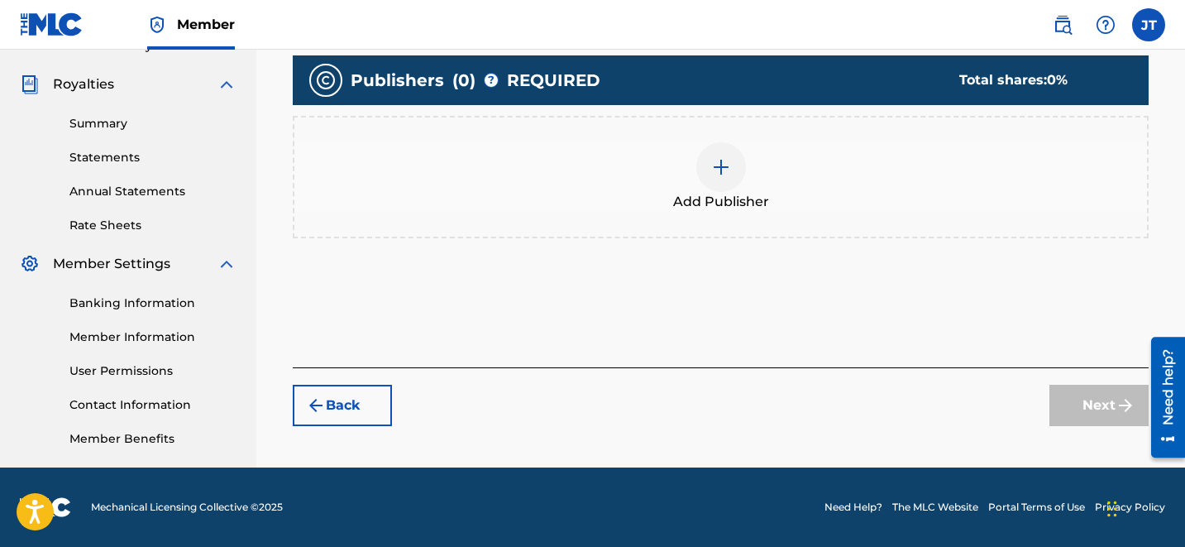
click at [719, 174] on img at bounding box center [721, 167] width 20 height 20
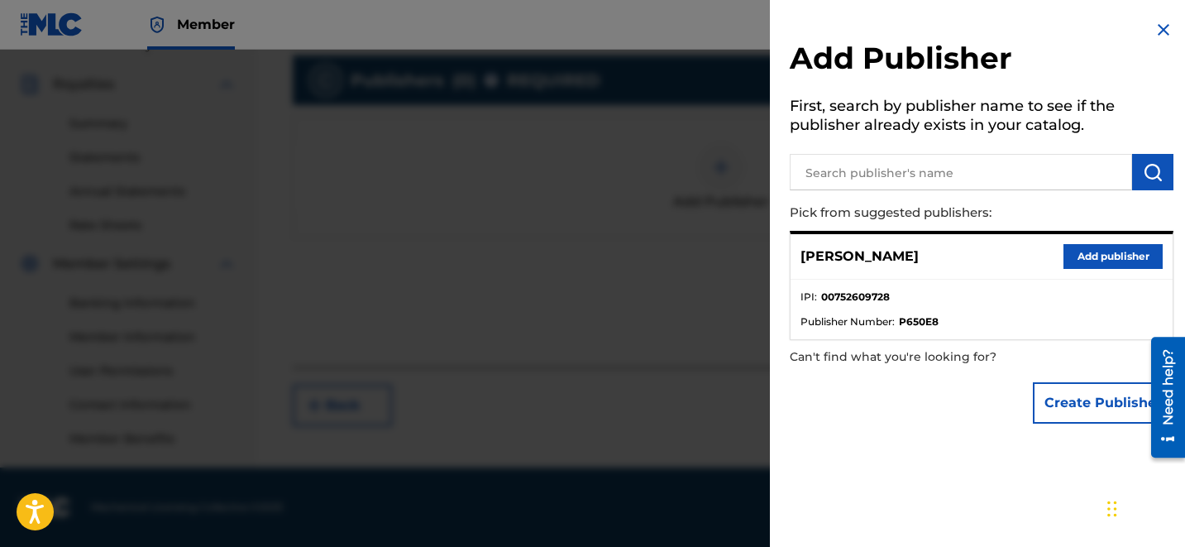
click at [1095, 254] on button "Add publisher" at bounding box center [1112, 256] width 99 height 25
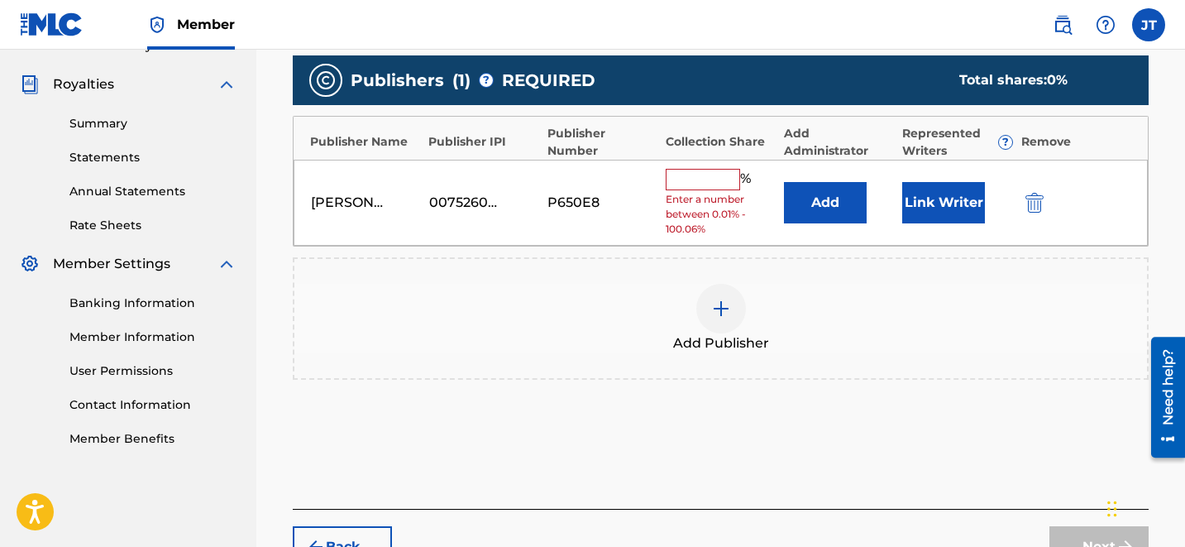
click at [958, 206] on button "Link Writer" at bounding box center [943, 202] width 83 height 41
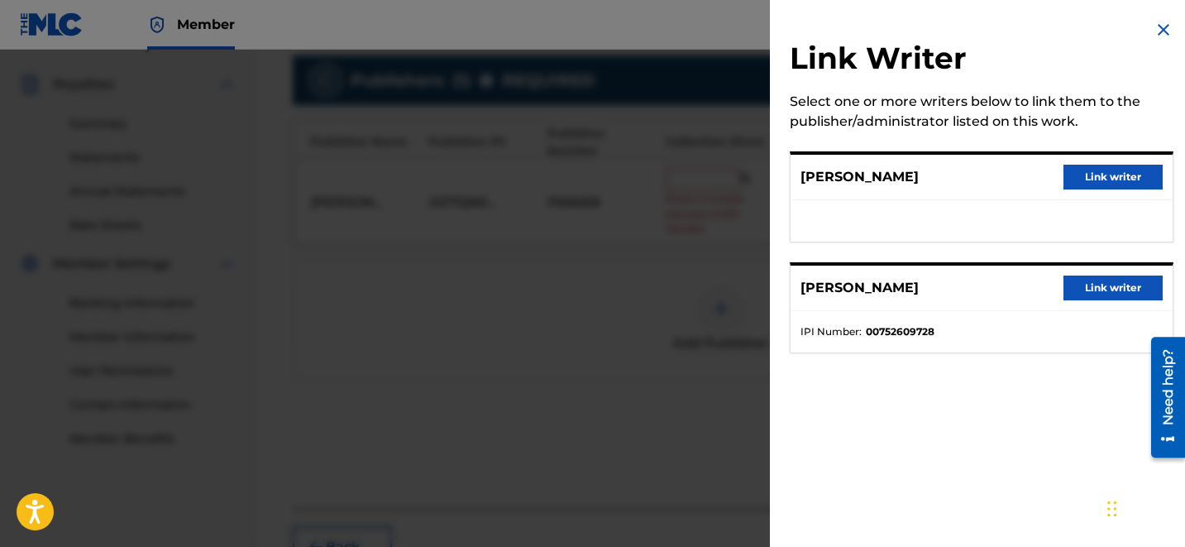
click at [1077, 289] on button "Link writer" at bounding box center [1112, 287] width 99 height 25
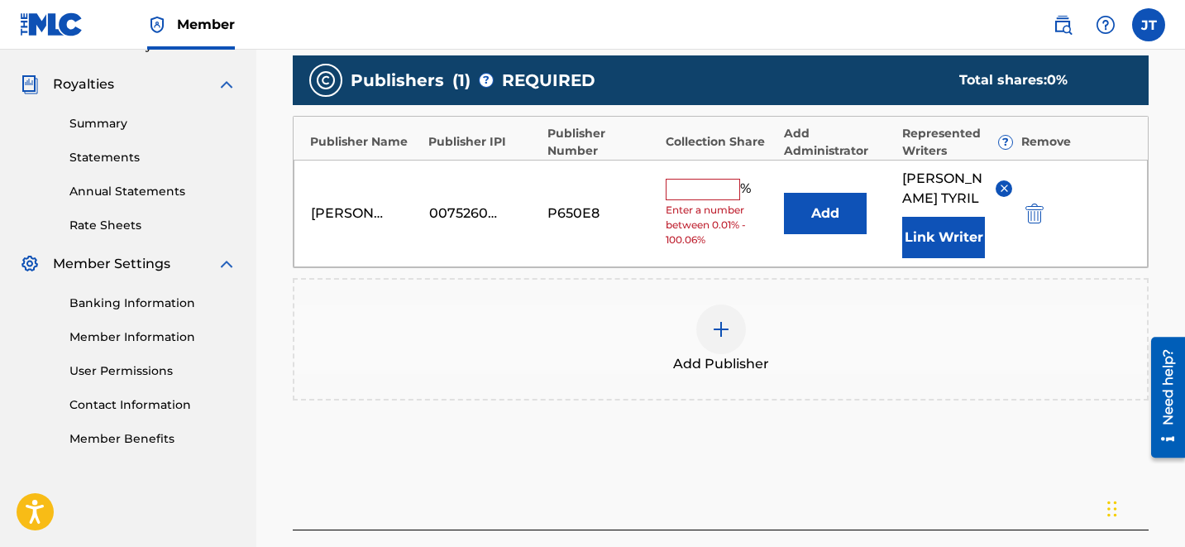
click at [704, 187] on input "text" at bounding box center [703, 189] width 74 height 21
type input "50"
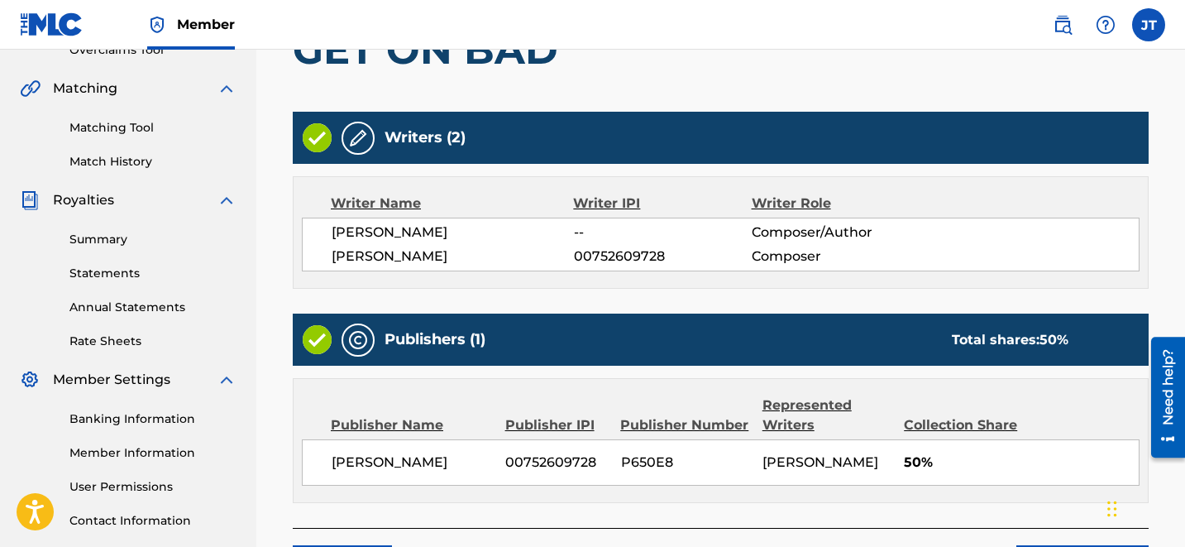
scroll to position [497, 0]
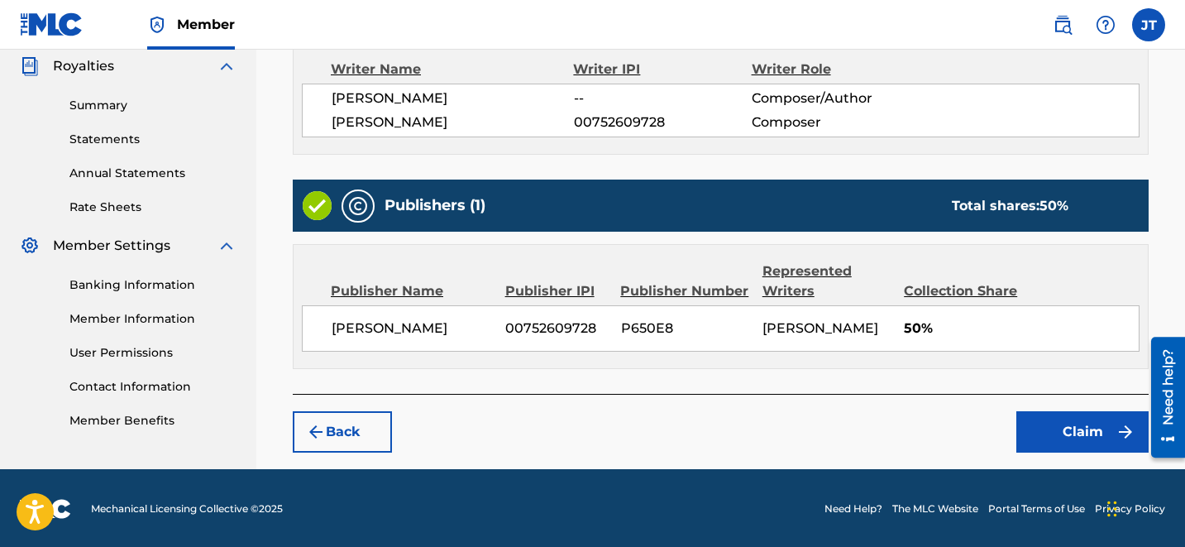
click at [1109, 432] on button "Claim" at bounding box center [1082, 431] width 132 height 41
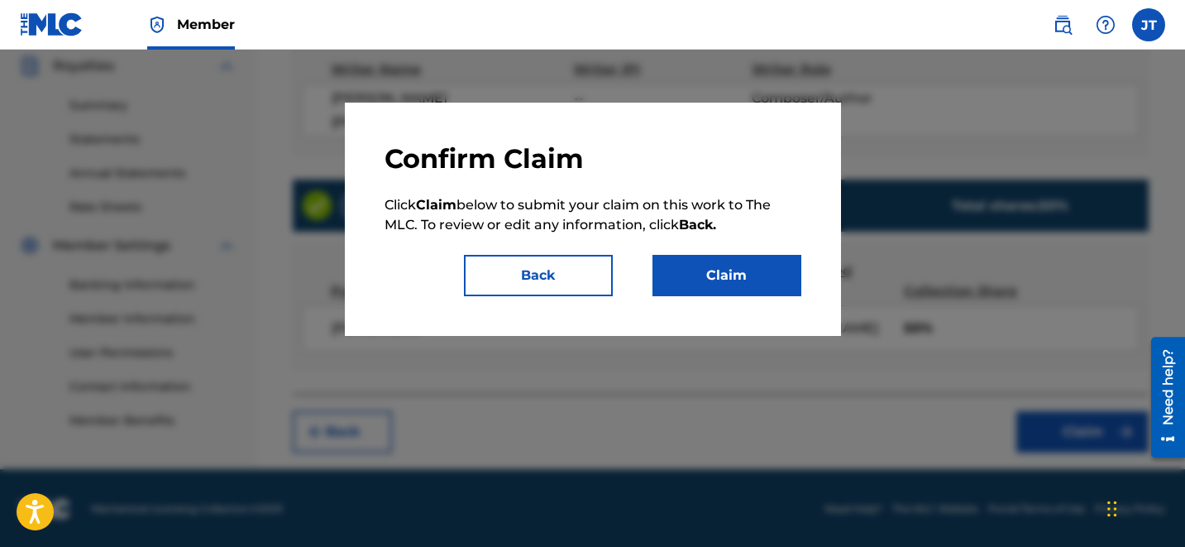
click at [768, 292] on button "Claim" at bounding box center [726, 275] width 149 height 41
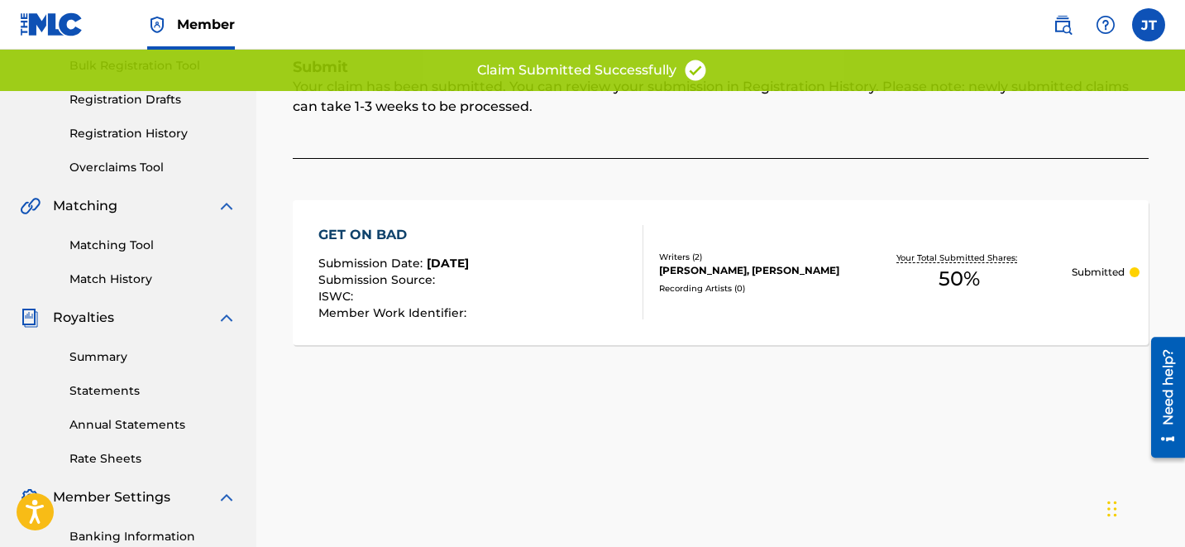
scroll to position [244, 0]
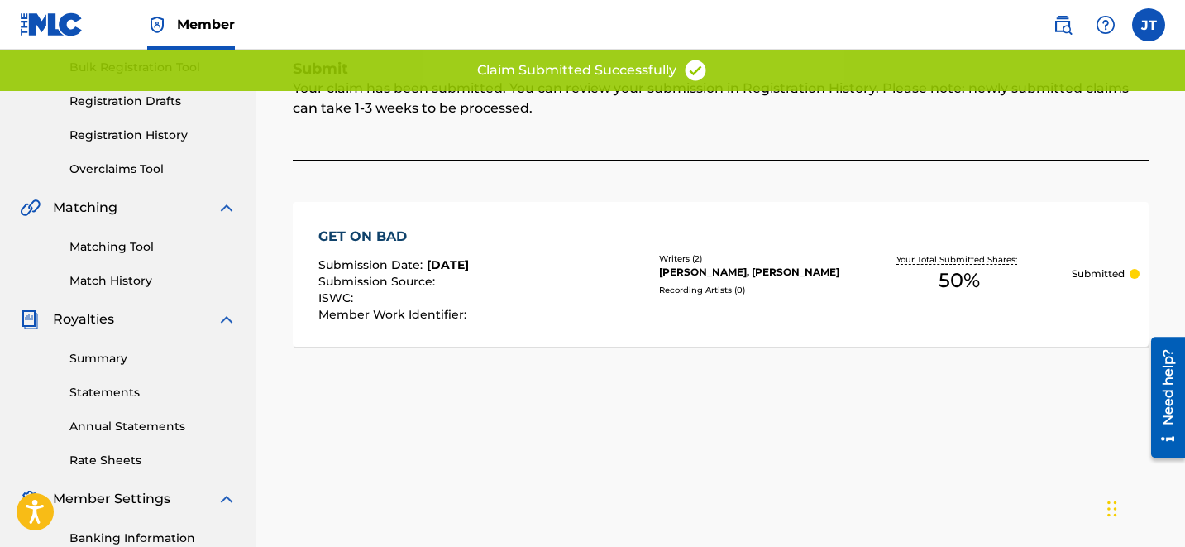
click at [324, 160] on div "Submit Your claim has been submitted. You can review your submission in Registr…" at bounding box center [721, 224] width 856 height 328
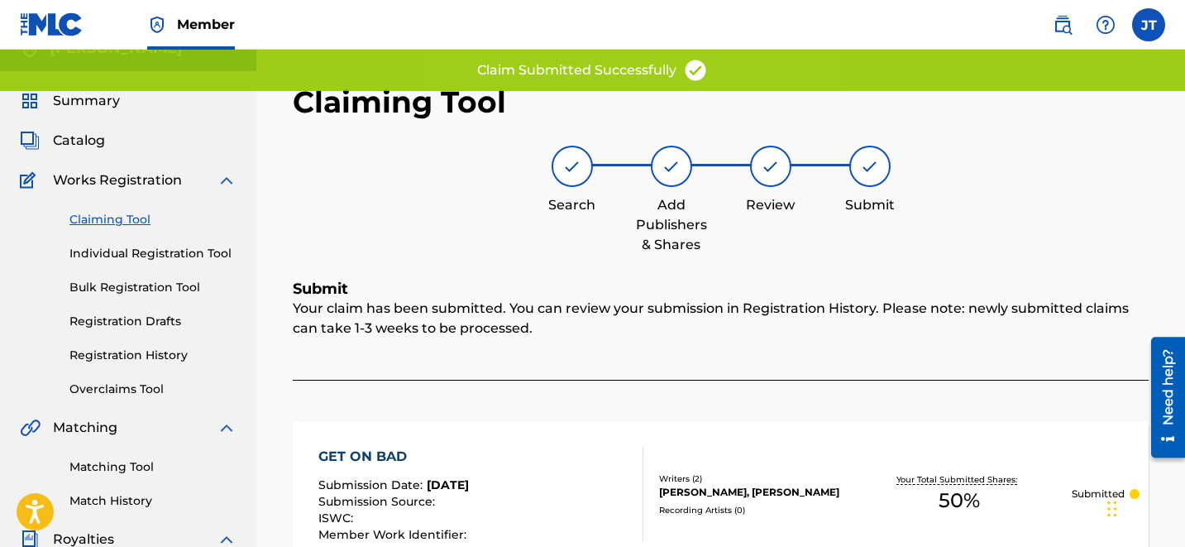
scroll to position [25, 0]
click at [114, 218] on link "Claiming Tool" at bounding box center [152, 218] width 167 height 17
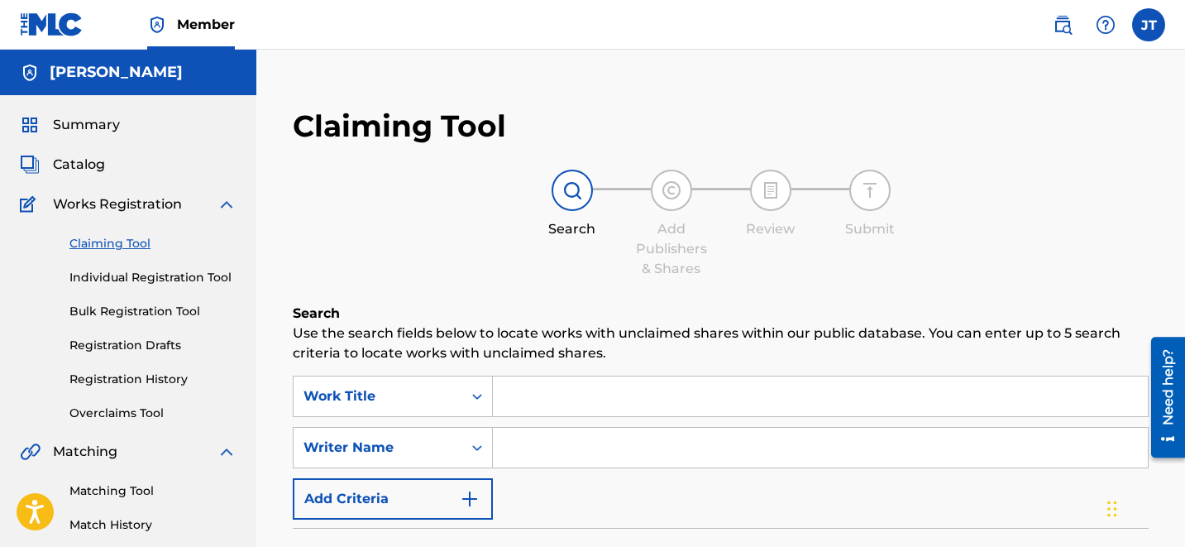
click at [642, 451] on input "Search Form" at bounding box center [820, 448] width 655 height 40
type input "[PERSON_NAME]"
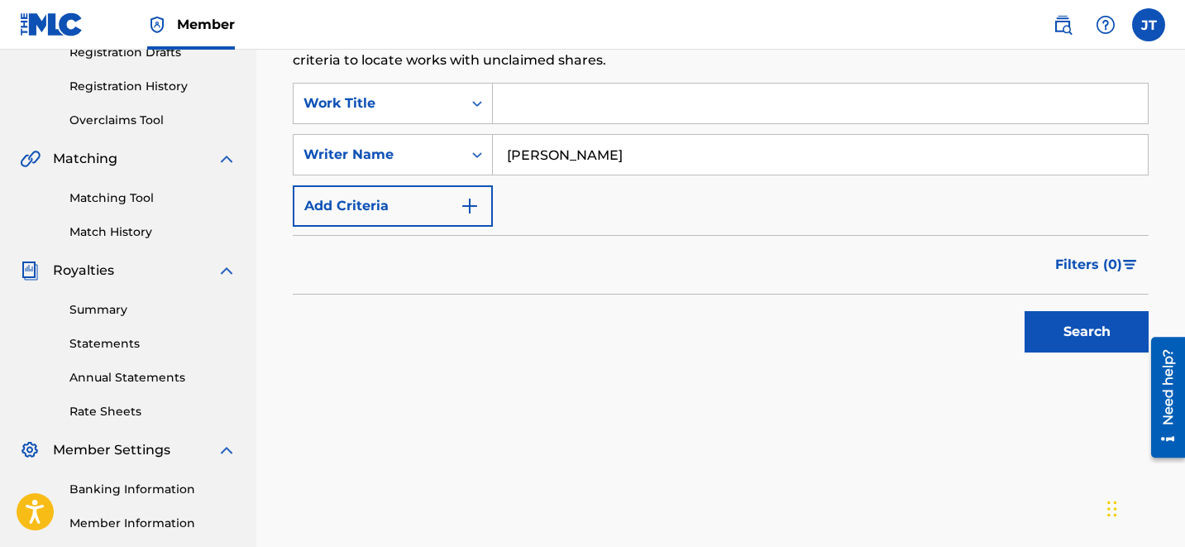
scroll to position [294, 0]
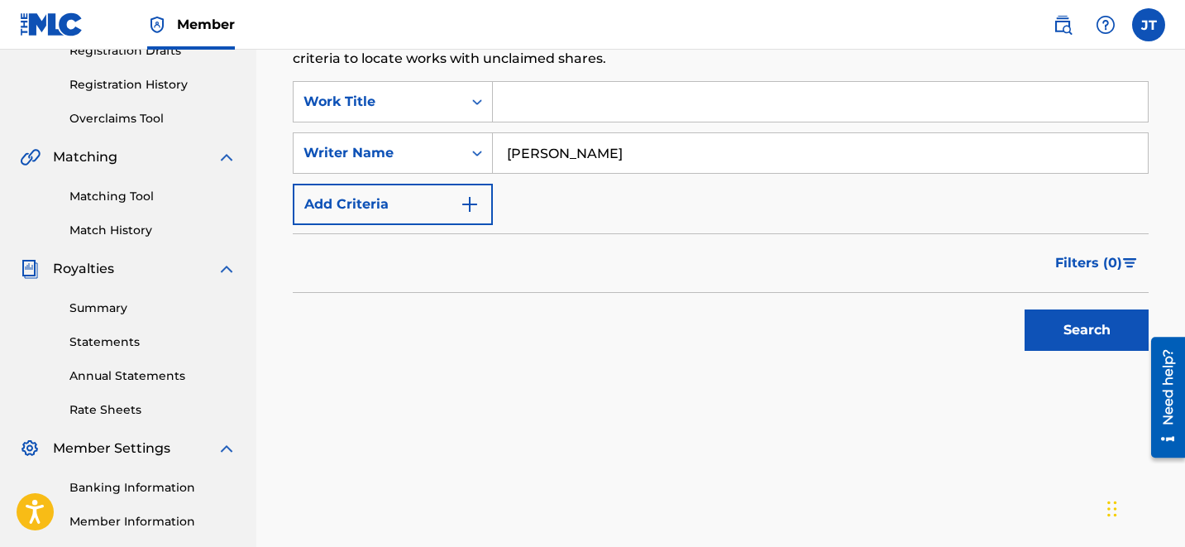
click at [1051, 336] on button "Search" at bounding box center [1087, 329] width 124 height 41
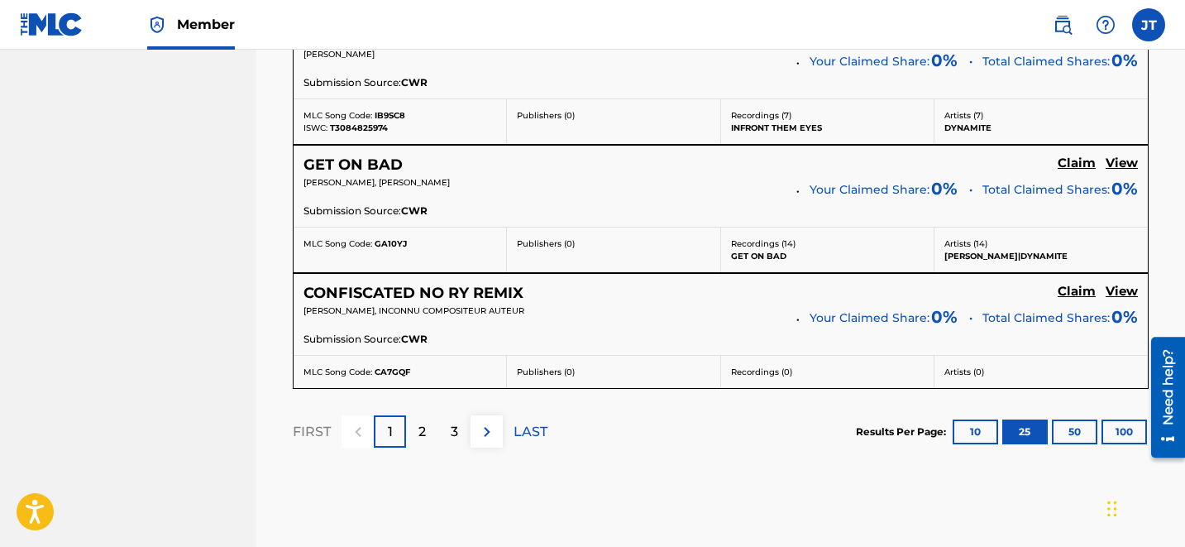
scroll to position [3586, 0]
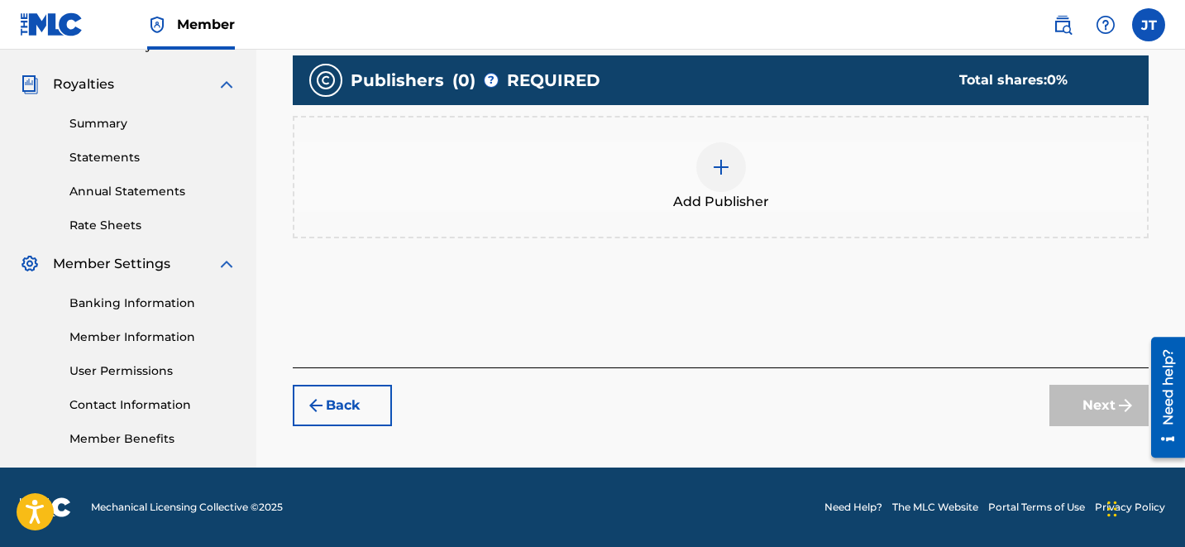
click at [729, 165] on img at bounding box center [721, 167] width 20 height 20
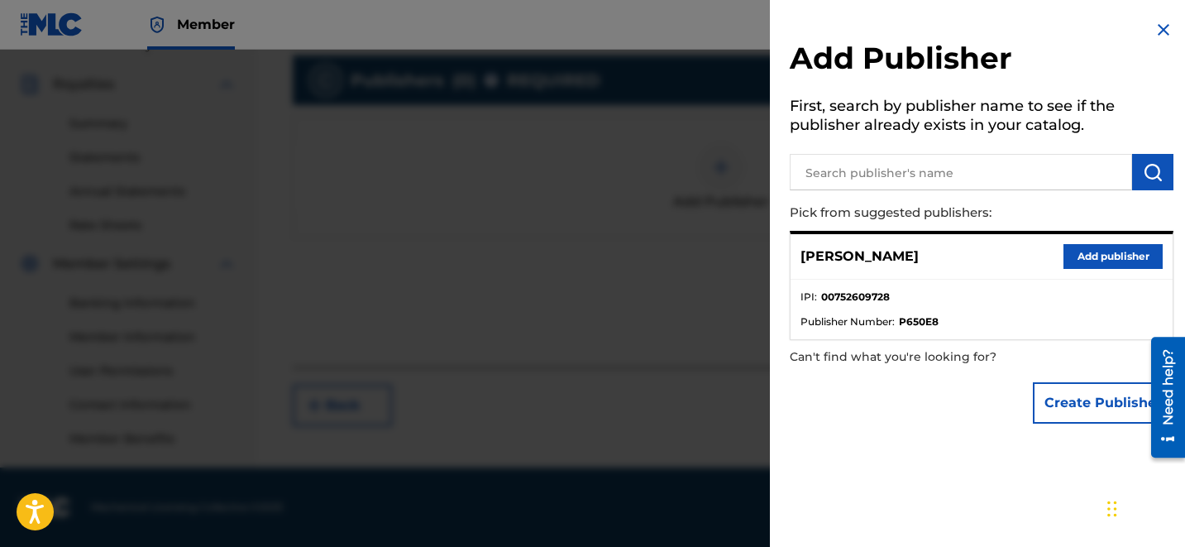
click at [1080, 250] on button "Add publisher" at bounding box center [1112, 256] width 99 height 25
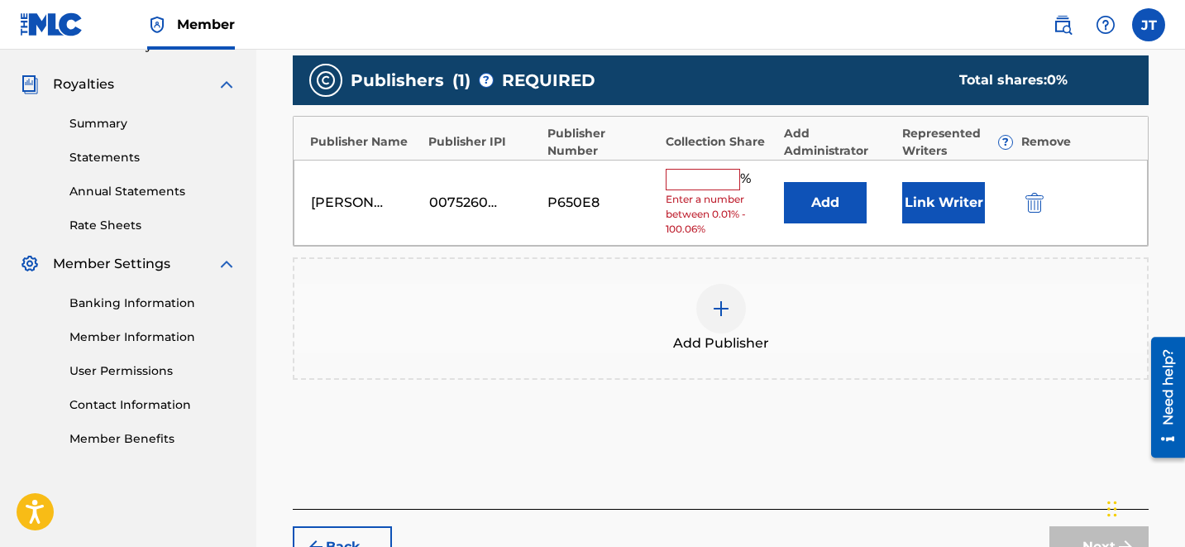
click at [940, 210] on button "Link Writer" at bounding box center [943, 202] width 83 height 41
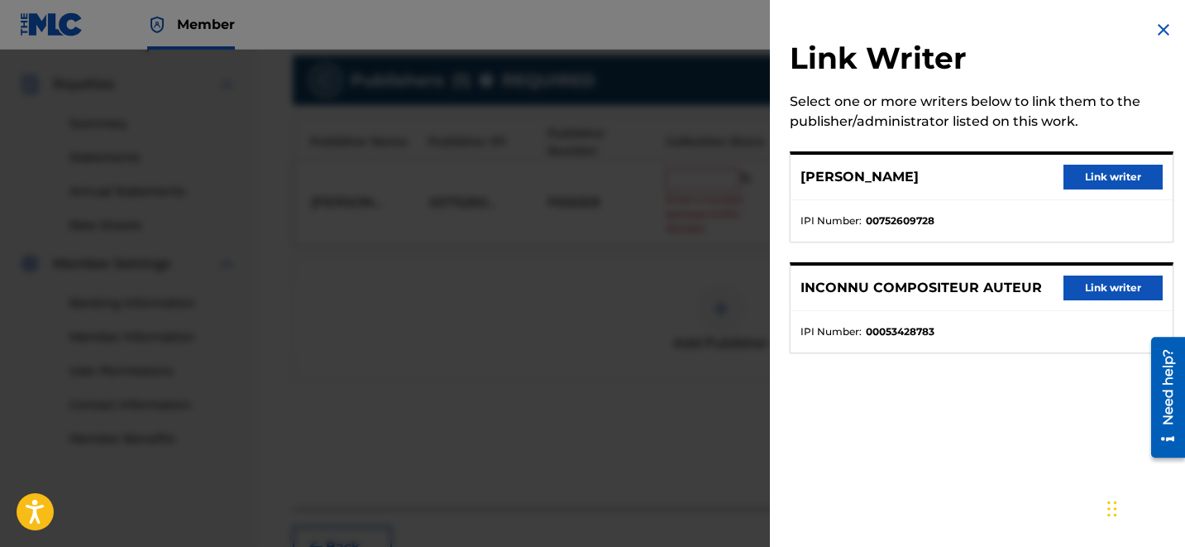
click at [1097, 183] on button "Link writer" at bounding box center [1112, 177] width 99 height 25
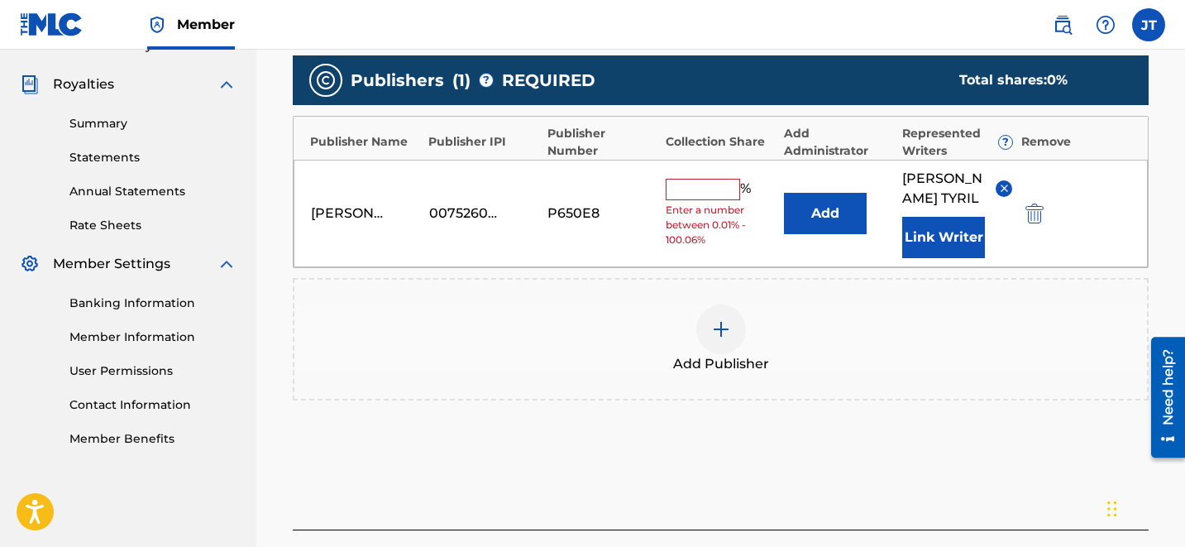
click at [700, 184] on input "text" at bounding box center [703, 189] width 74 height 21
type input "50"
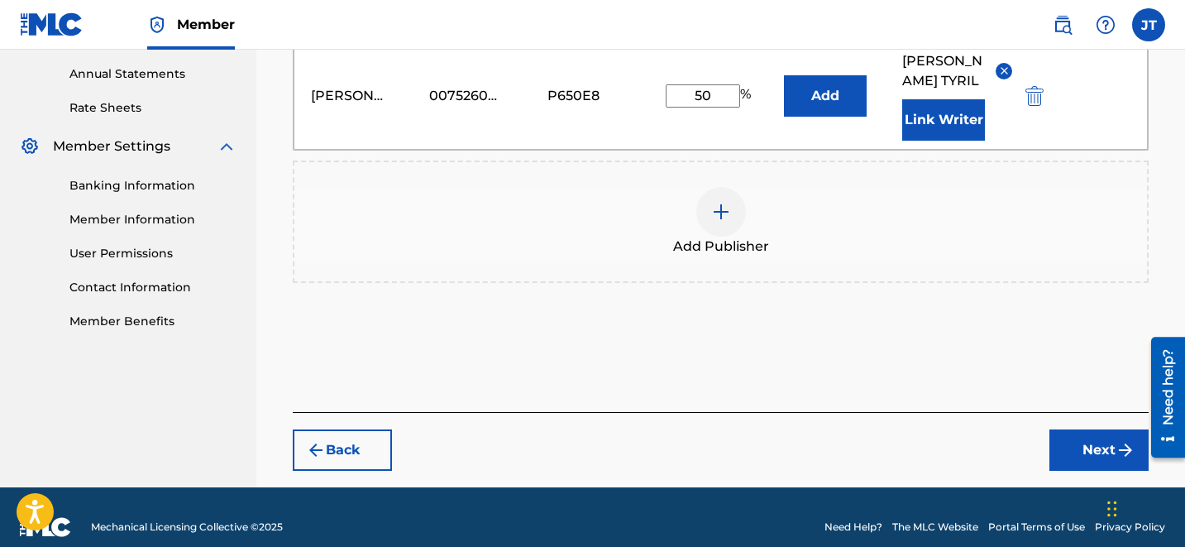
click at [1085, 429] on button "Next" at bounding box center [1098, 449] width 99 height 41
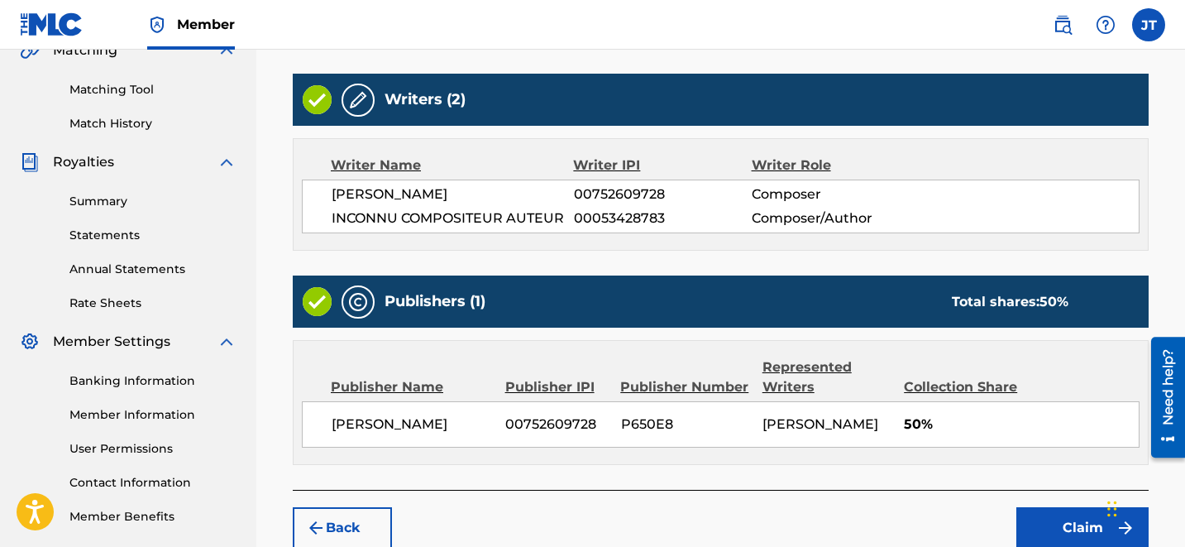
scroll to position [497, 0]
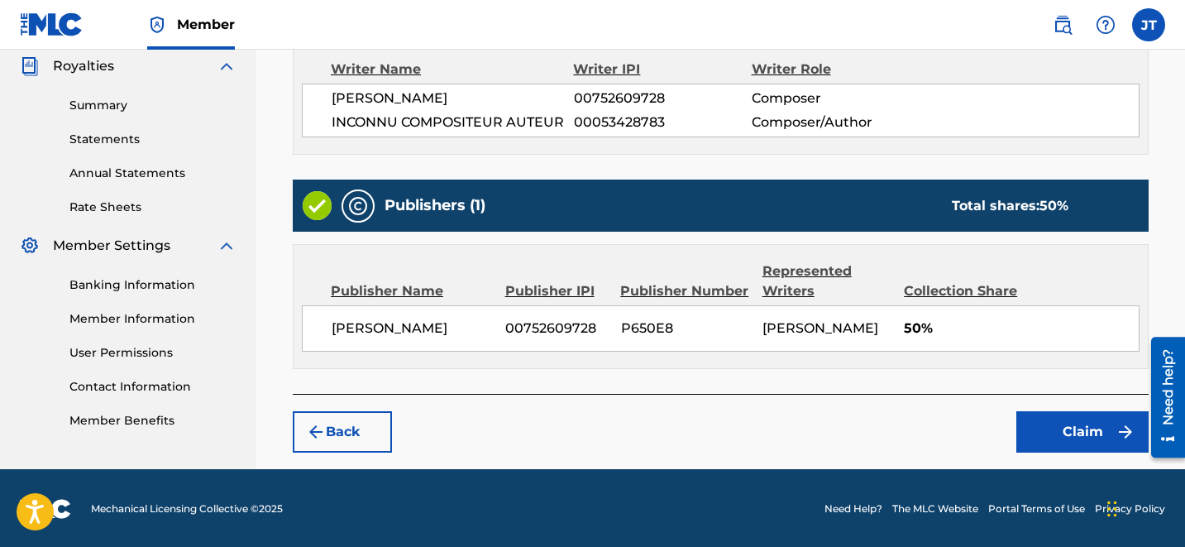
click at [1063, 429] on button "Claim" at bounding box center [1082, 431] width 132 height 41
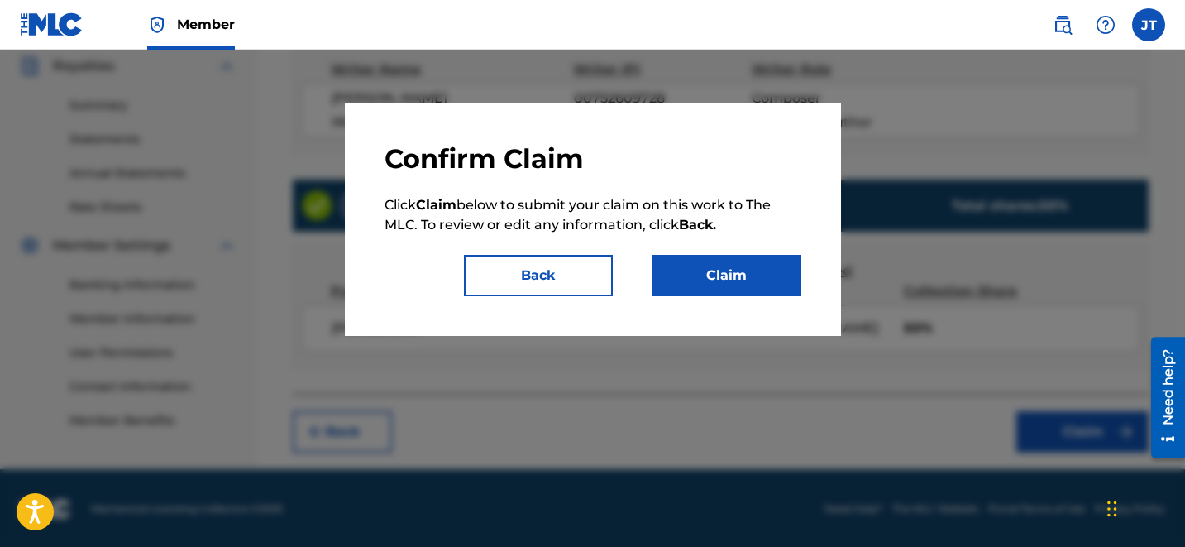
click at [701, 267] on button "Claim" at bounding box center [726, 275] width 149 height 41
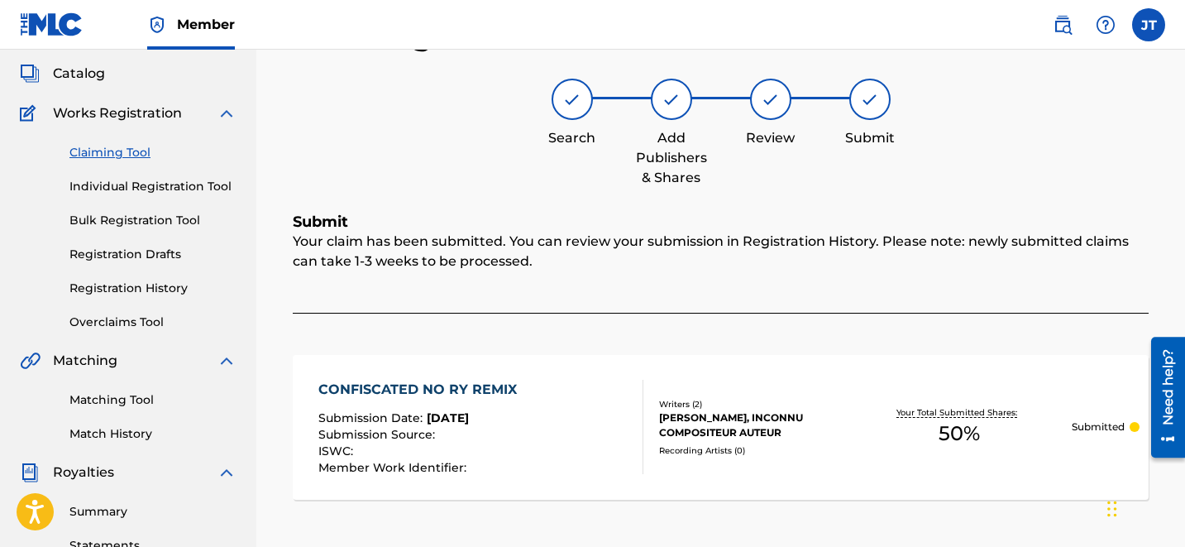
scroll to position [107, 0]
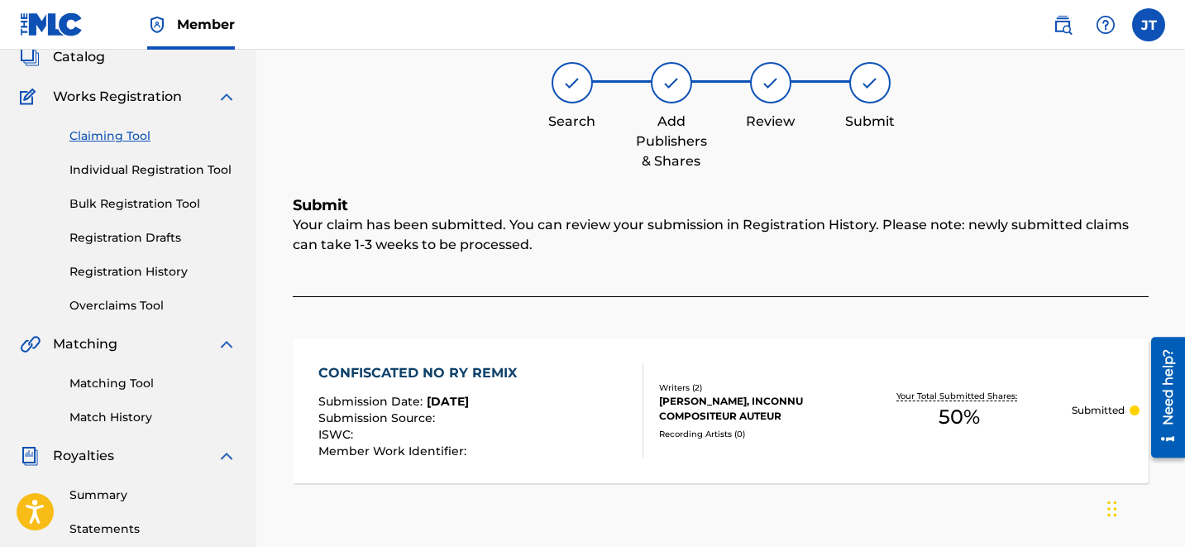
click at [68, 136] on div "Claiming Tool Individual Registration Tool Bulk Registration Tool Registration …" at bounding box center [128, 211] width 217 height 208
click at [122, 131] on link "Claiming Tool" at bounding box center [152, 135] width 167 height 17
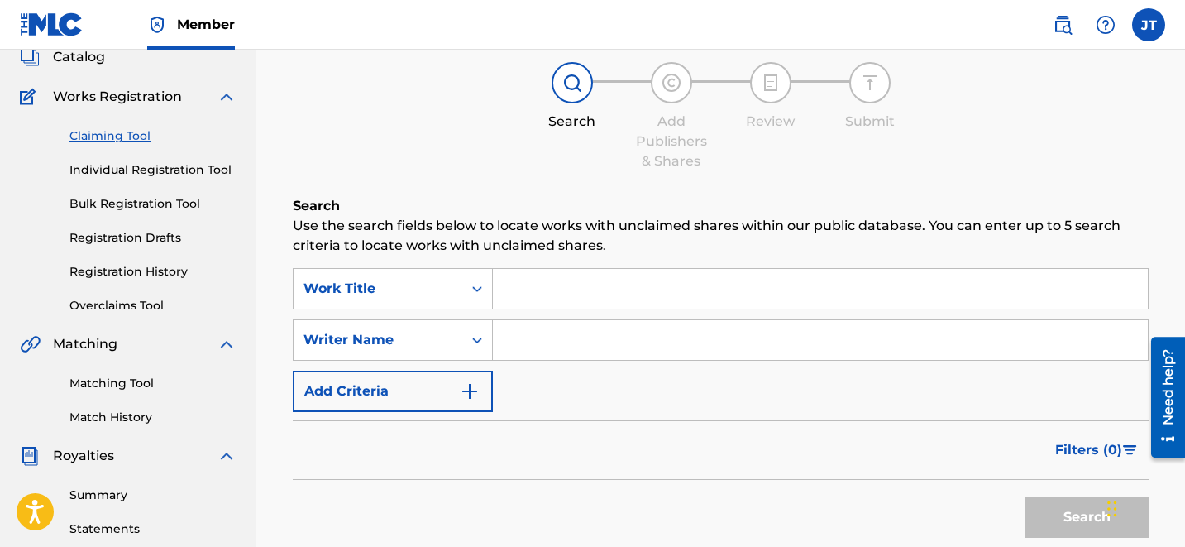
scroll to position [0, 0]
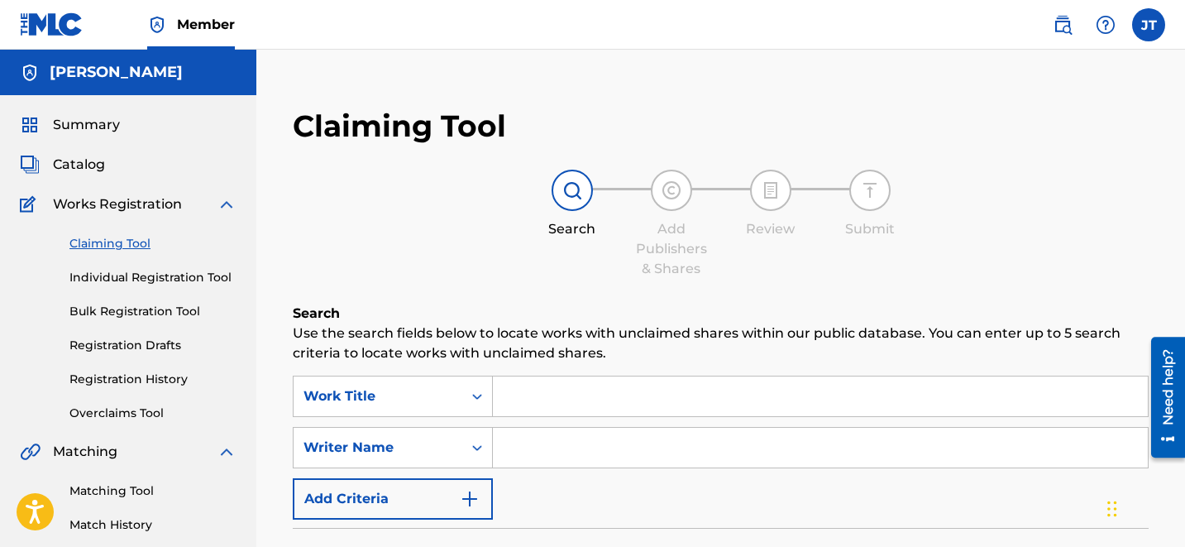
click at [580, 440] on input "Search Form" at bounding box center [820, 448] width 655 height 40
type input "[PERSON_NAME]"
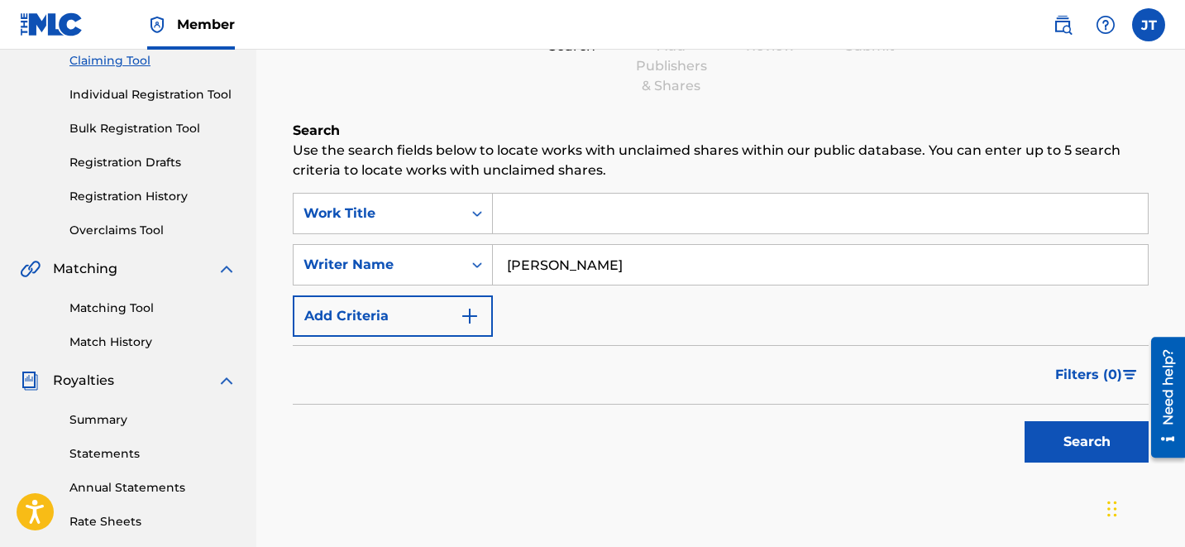
scroll to position [245, 0]
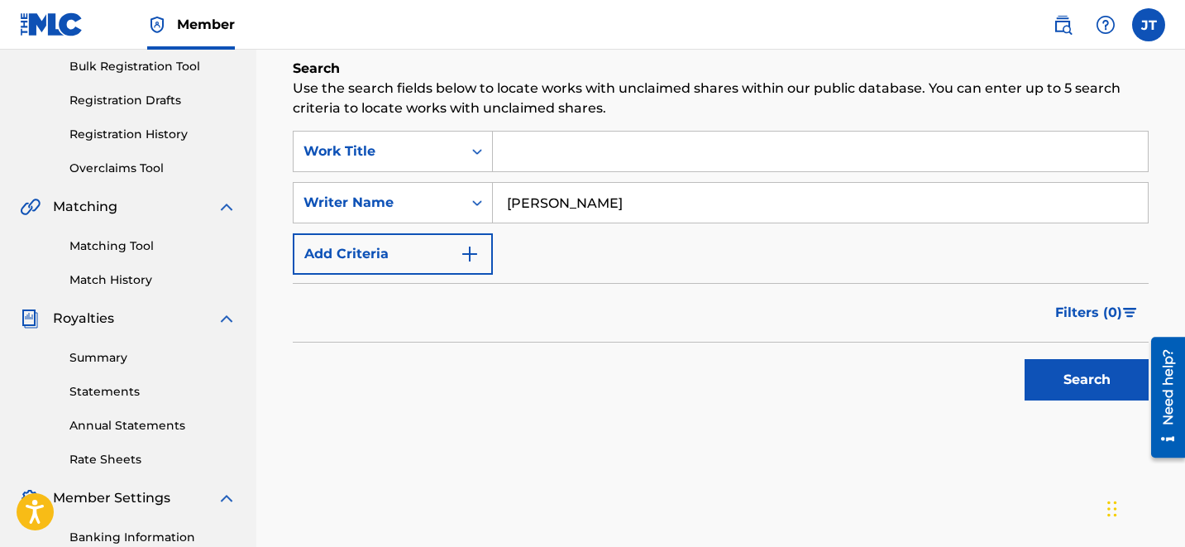
click at [1088, 386] on button "Search" at bounding box center [1087, 379] width 124 height 41
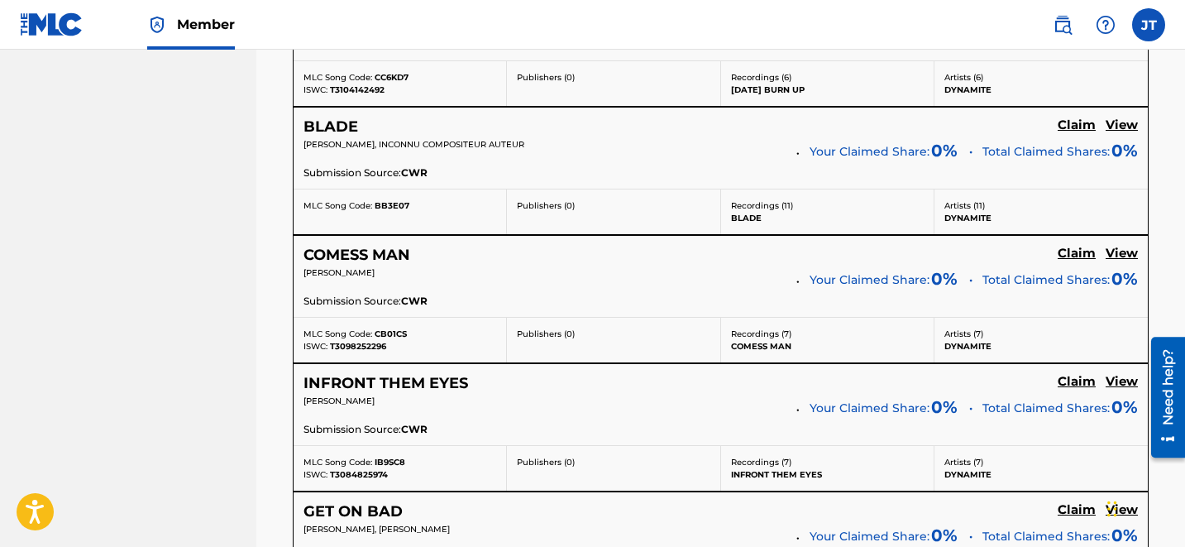
scroll to position [3586, 0]
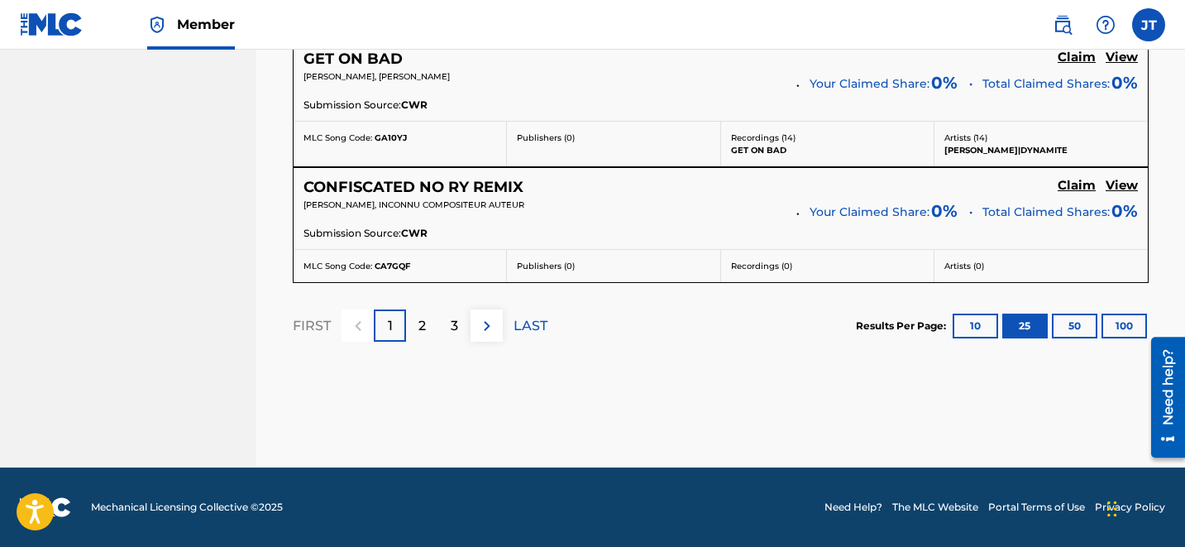
click at [430, 332] on div "2" at bounding box center [422, 325] width 32 height 32
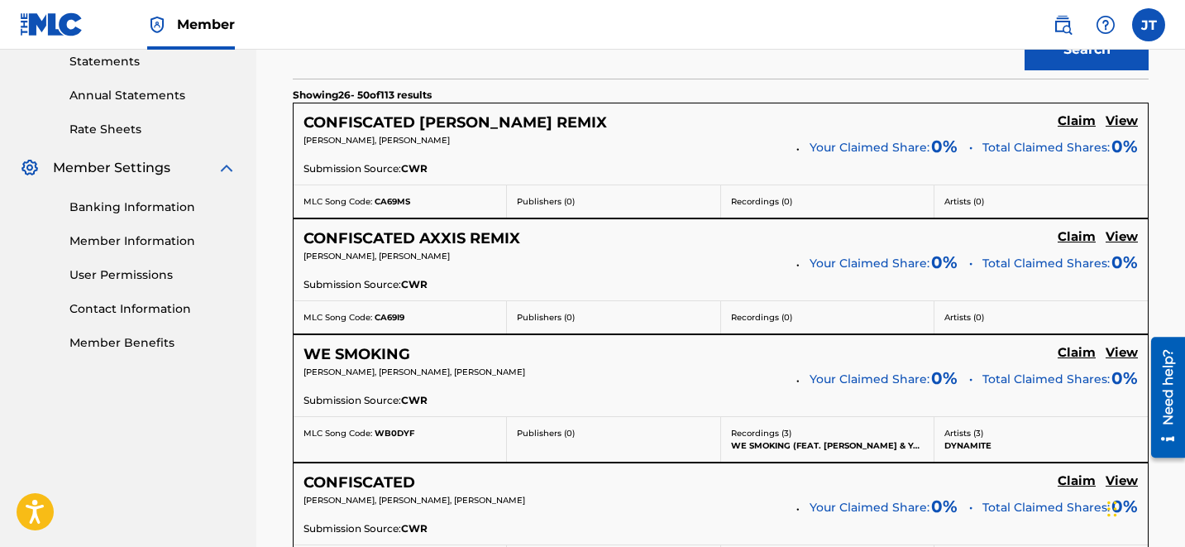
scroll to position [569, 0]
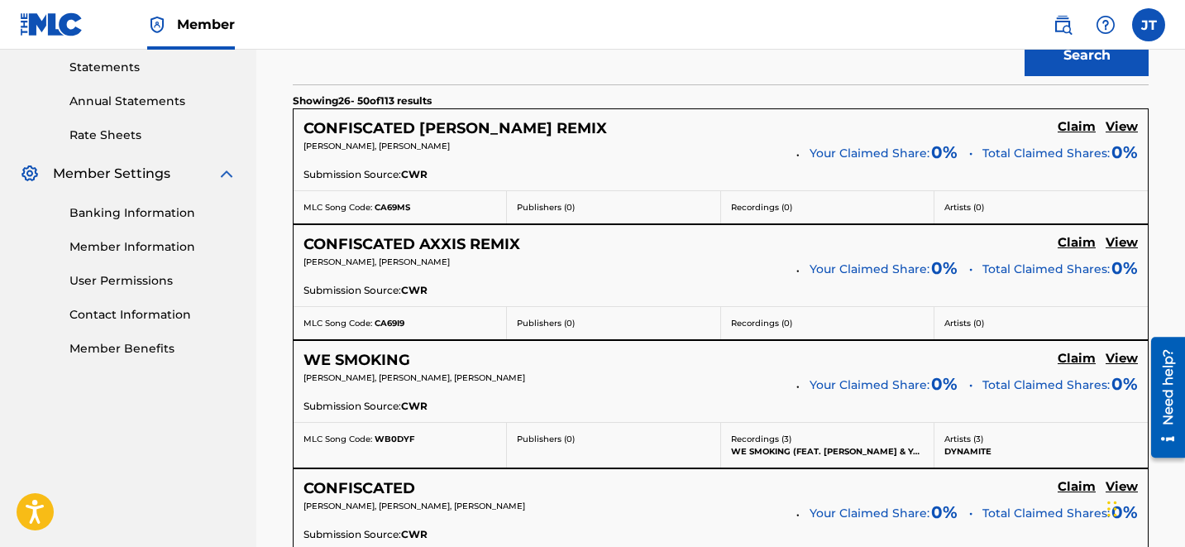
click at [1068, 135] on h5 "Claim" at bounding box center [1077, 127] width 38 height 16
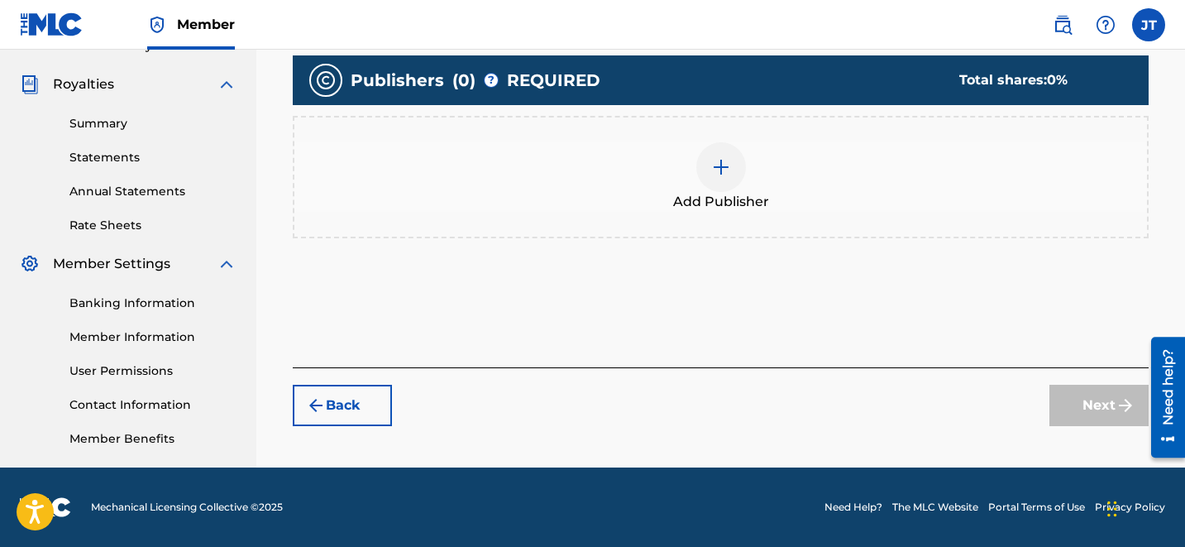
click at [703, 178] on div at bounding box center [721, 167] width 50 height 50
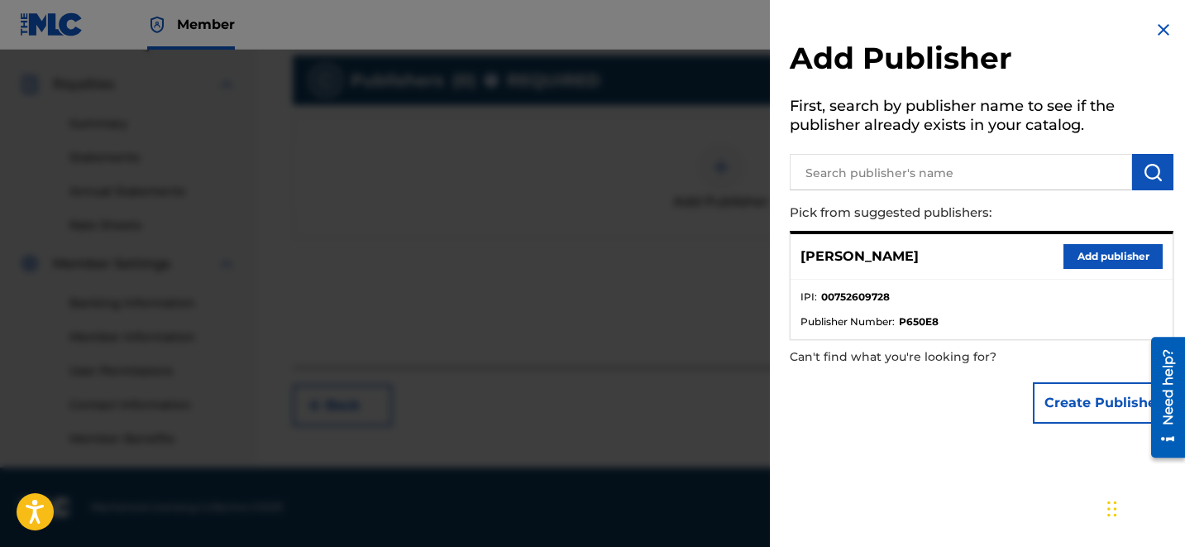
click at [1078, 263] on button "Add publisher" at bounding box center [1112, 256] width 99 height 25
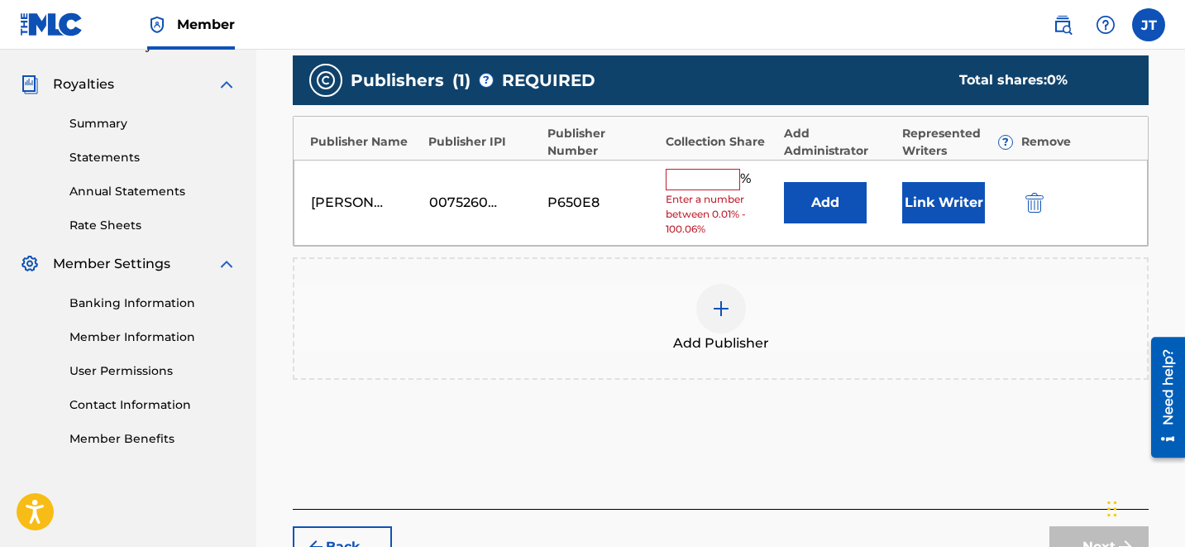
click at [930, 202] on button "Link Writer" at bounding box center [943, 202] width 83 height 41
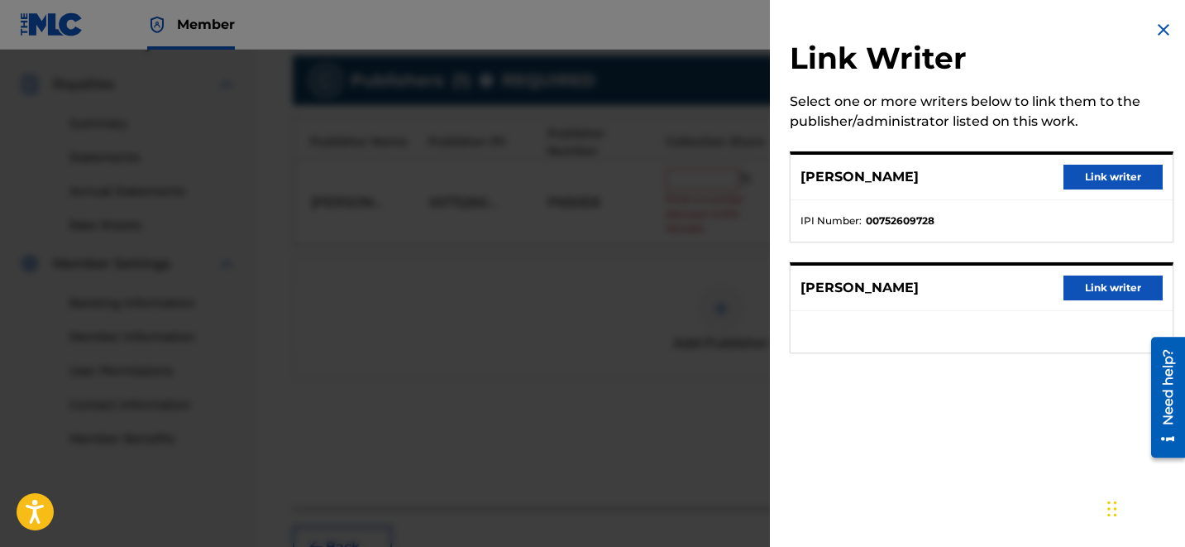
click at [1082, 175] on button "Link writer" at bounding box center [1112, 177] width 99 height 25
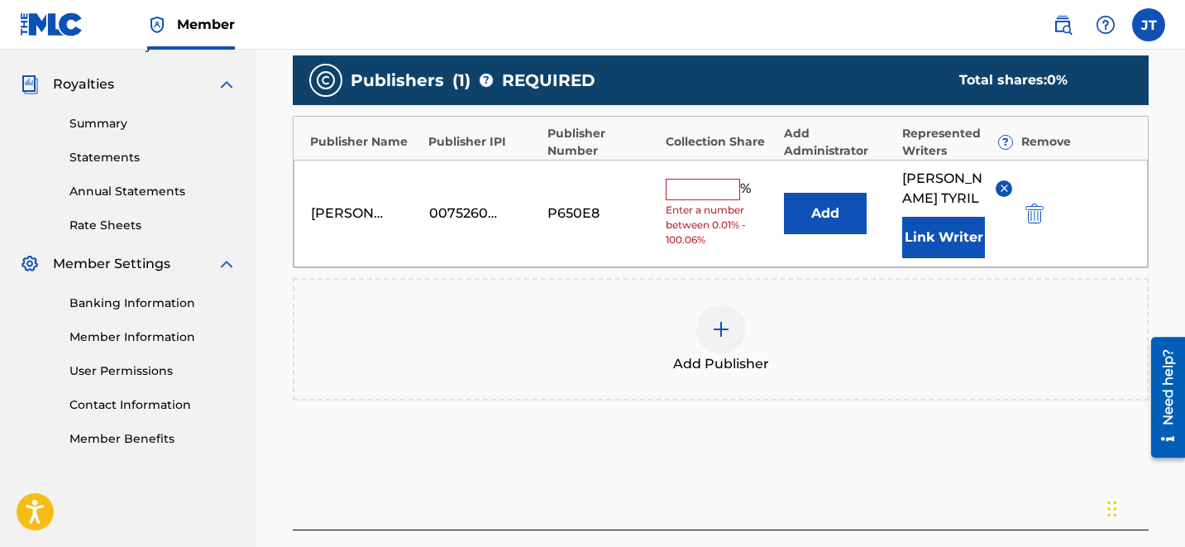
click at [697, 180] on input "text" at bounding box center [703, 189] width 74 height 21
type input "50"
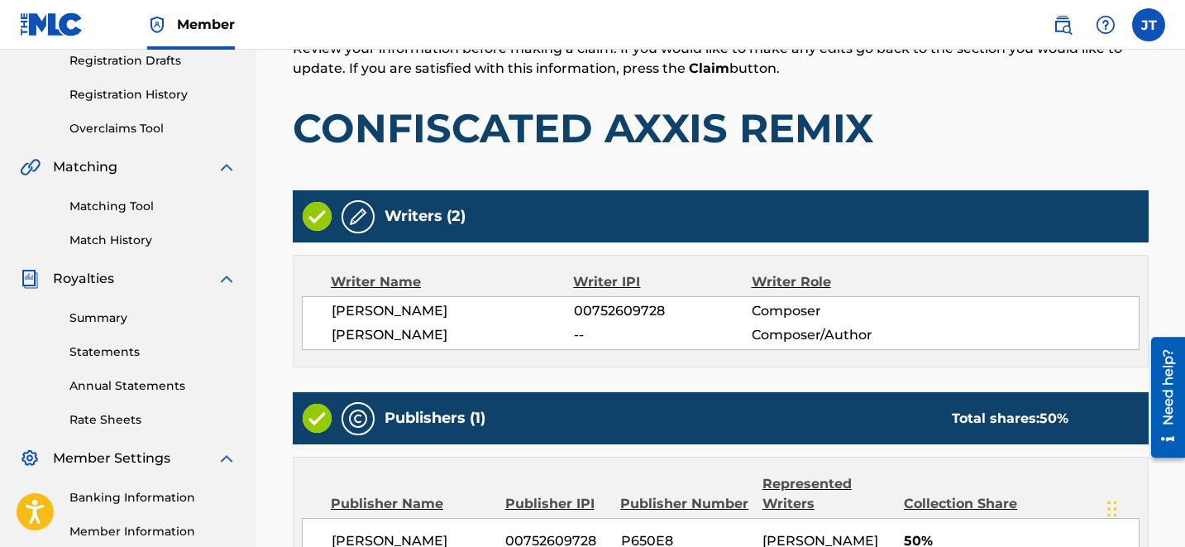
scroll to position [497, 0]
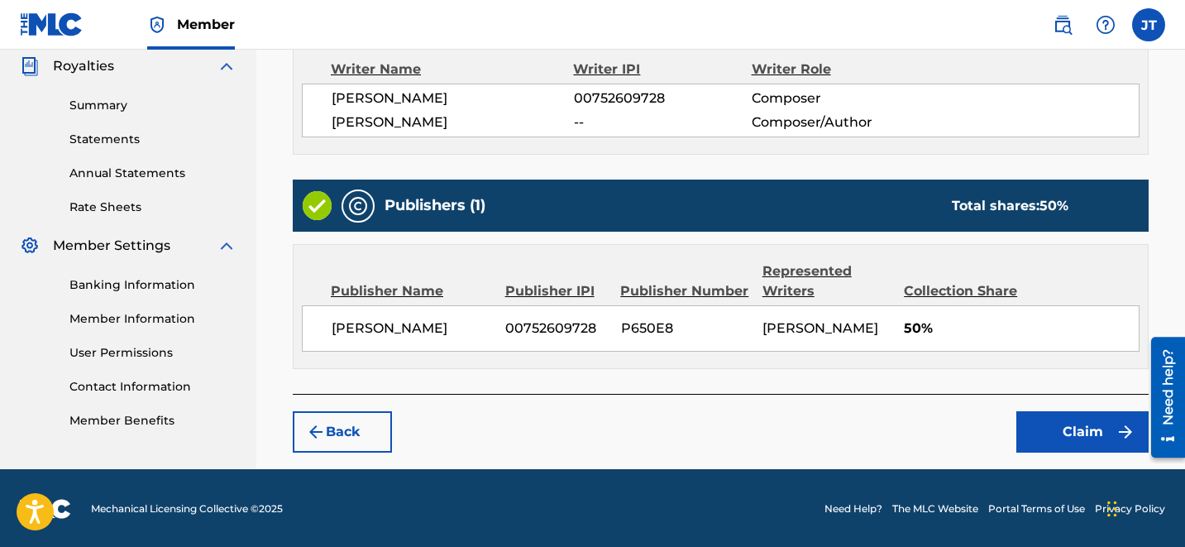
click at [1057, 437] on button "Claim" at bounding box center [1082, 431] width 132 height 41
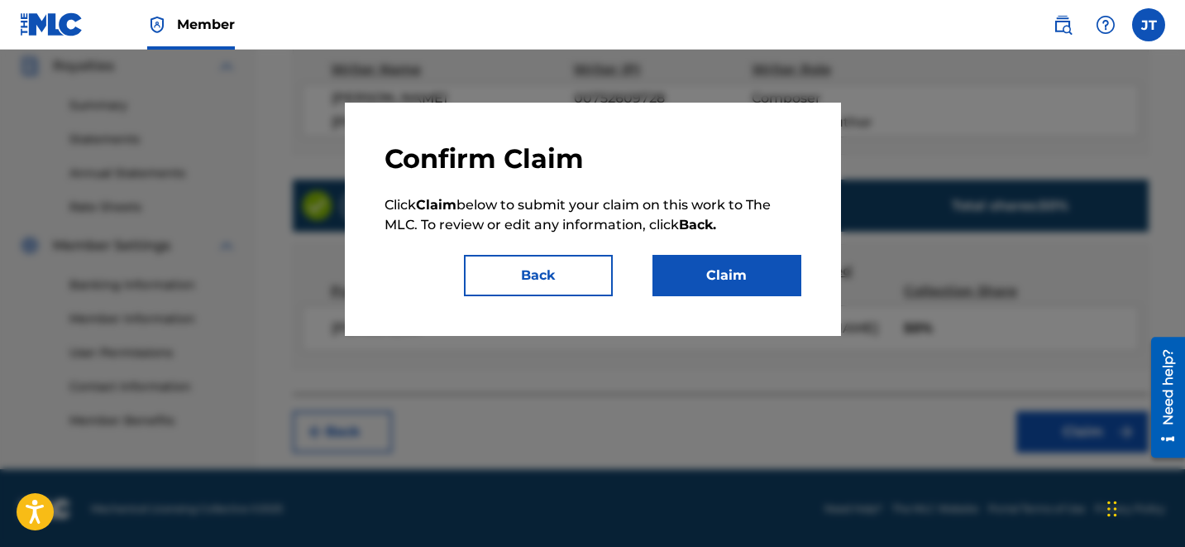
click at [764, 289] on button "Claim" at bounding box center [726, 275] width 149 height 41
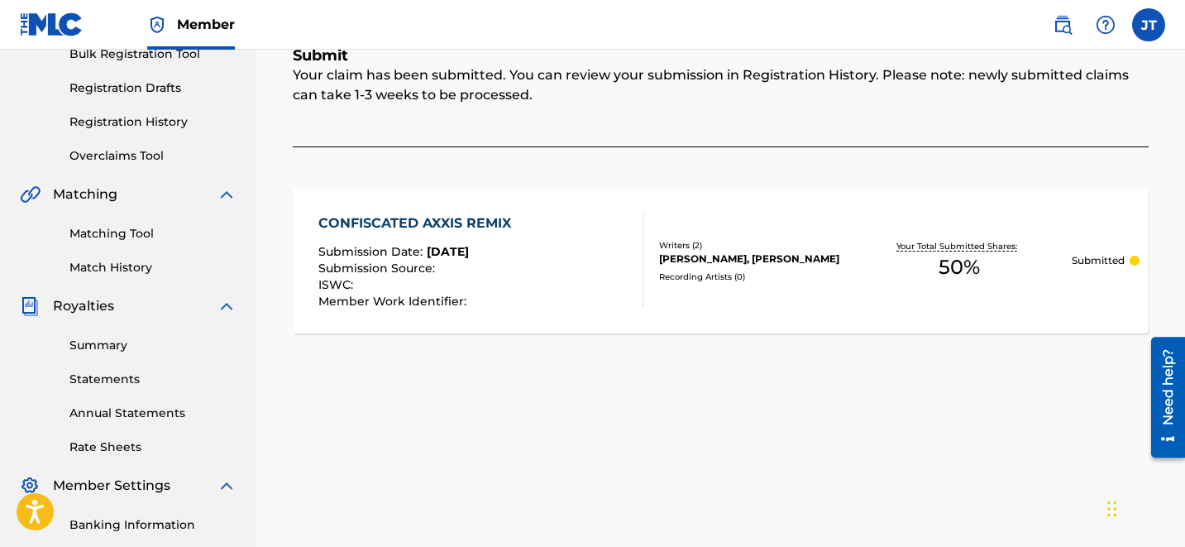
scroll to position [0, 0]
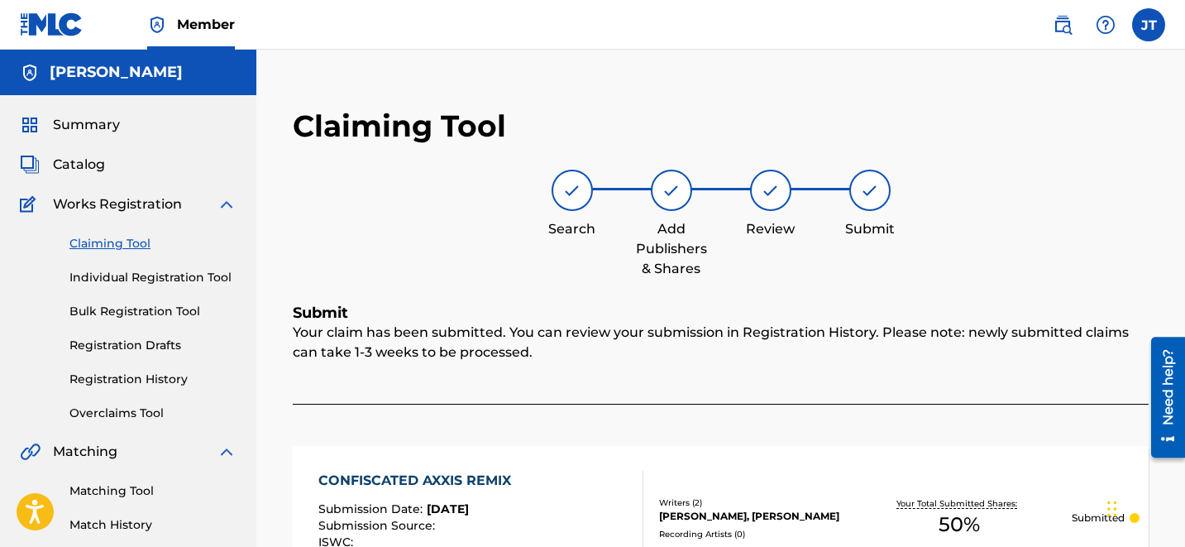
click at [117, 246] on link "Claiming Tool" at bounding box center [152, 243] width 167 height 17
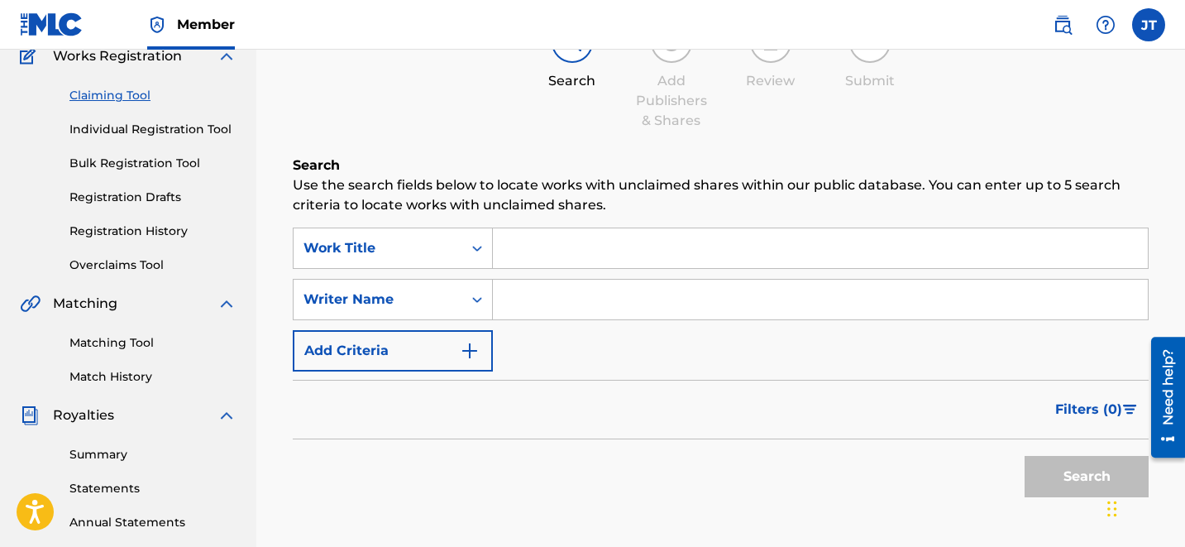
scroll to position [139, 0]
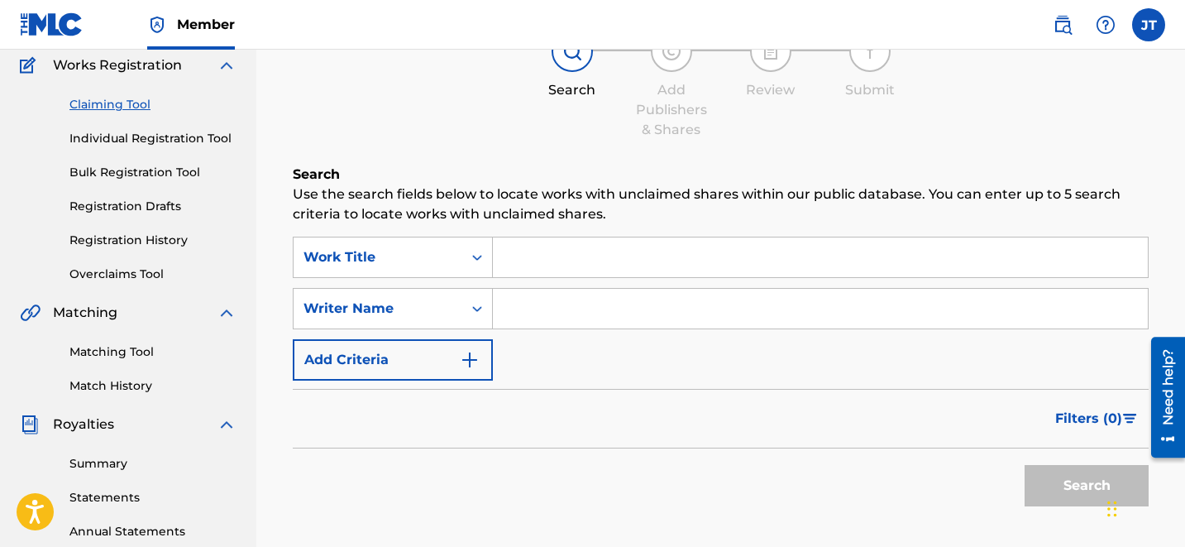
click at [523, 247] on input "Search Form" at bounding box center [820, 257] width 655 height 40
click at [541, 304] on input "Search Form" at bounding box center [820, 309] width 655 height 40
type input "[PERSON_NAME]"
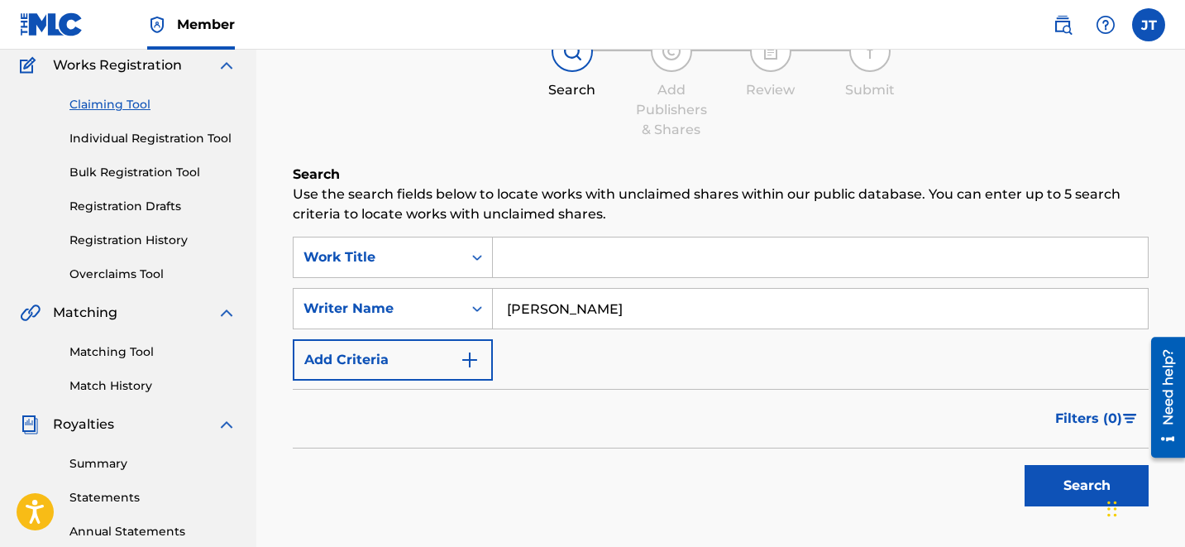
click at [1075, 485] on button "Search" at bounding box center [1087, 485] width 124 height 41
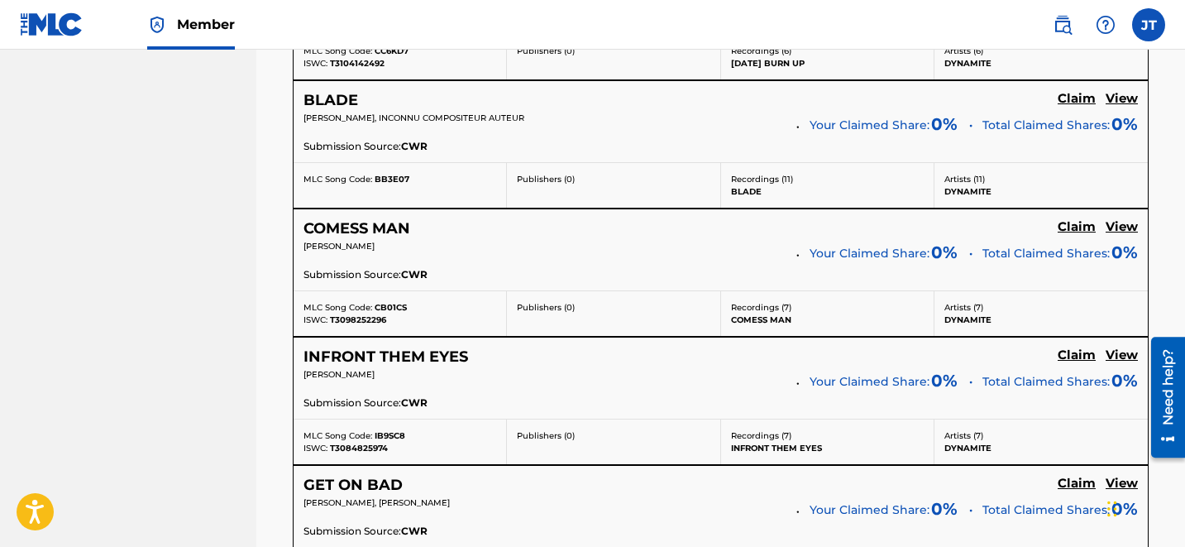
scroll to position [3586, 0]
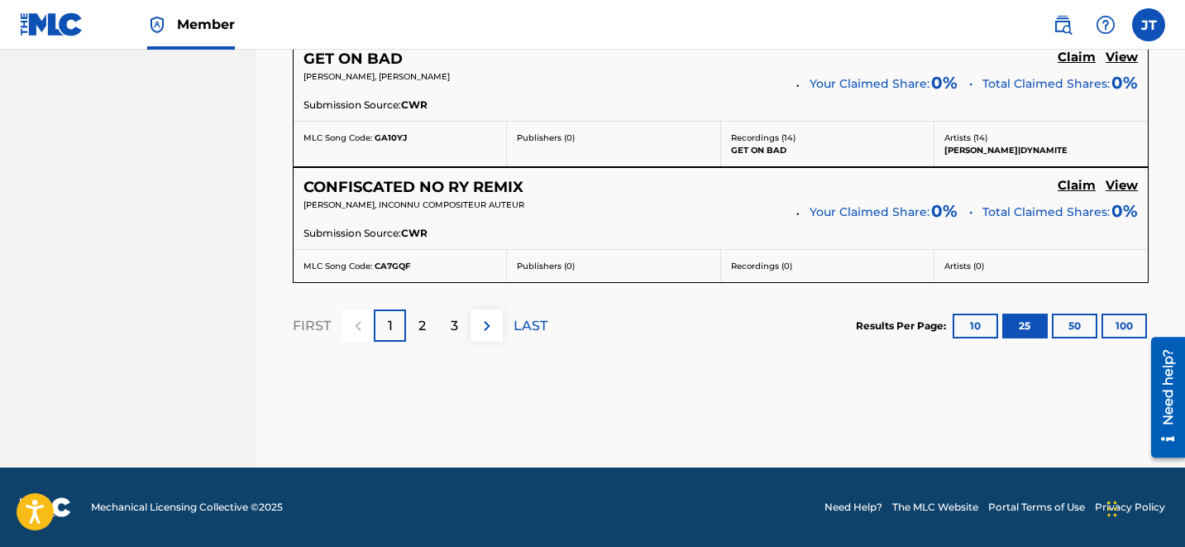
click at [421, 318] on p "2" at bounding box center [421, 326] width 7 height 20
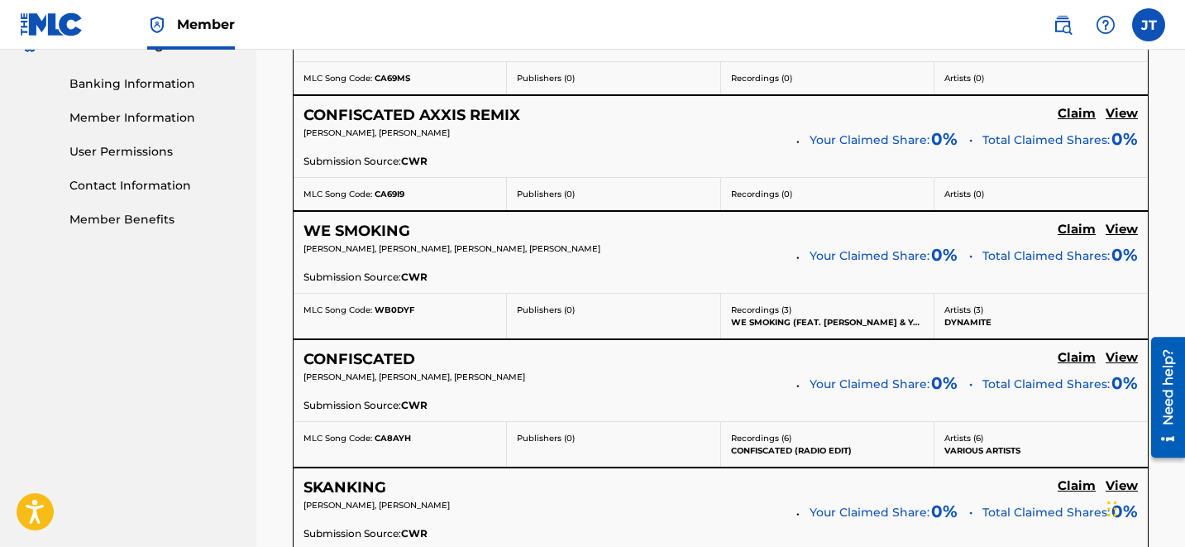
scroll to position [699, 0]
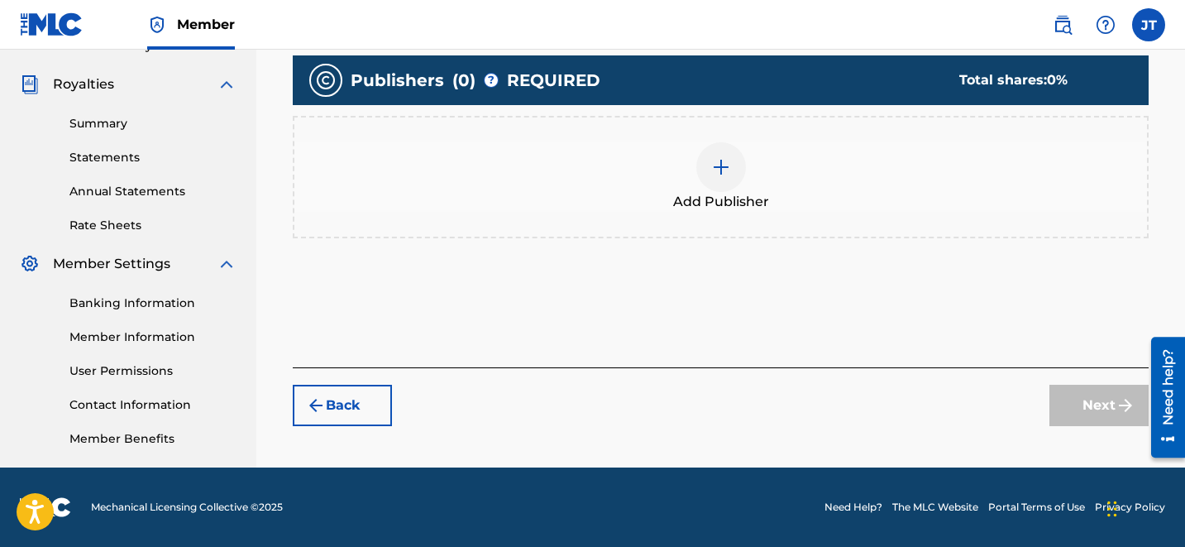
scroll to position [479, 0]
click at [715, 170] on img at bounding box center [721, 167] width 20 height 20
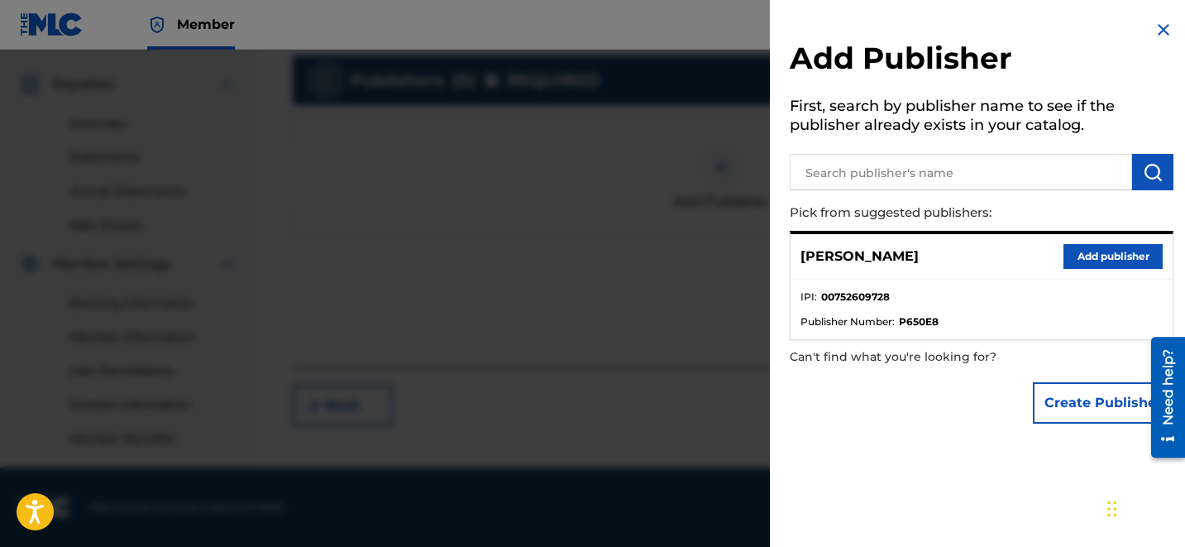
click at [1073, 250] on button "Add publisher" at bounding box center [1112, 256] width 99 height 25
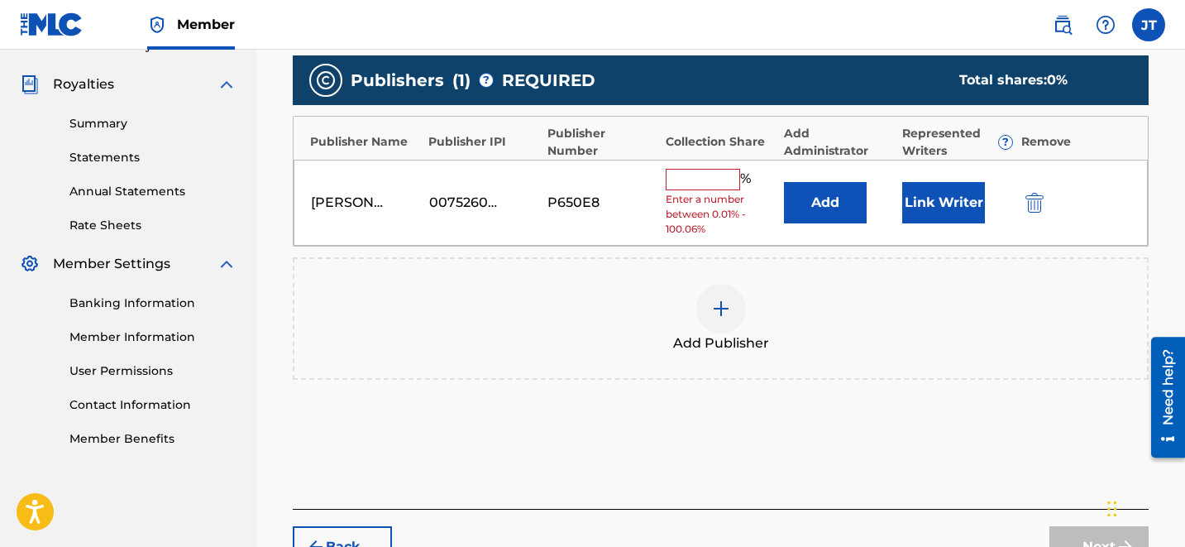
click at [924, 208] on button "Link Writer" at bounding box center [943, 202] width 83 height 41
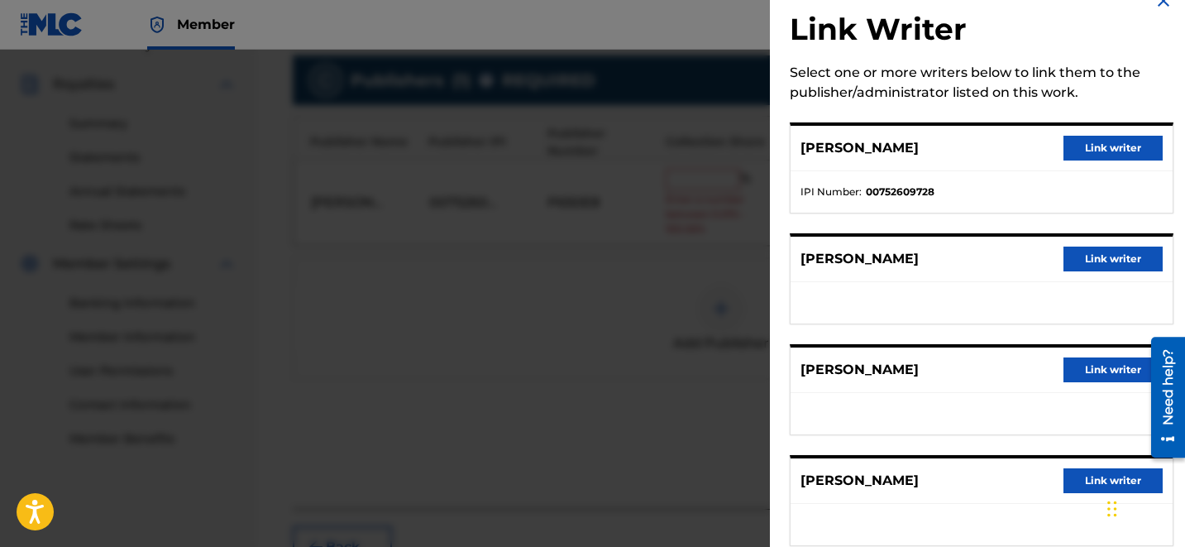
scroll to position [26, 0]
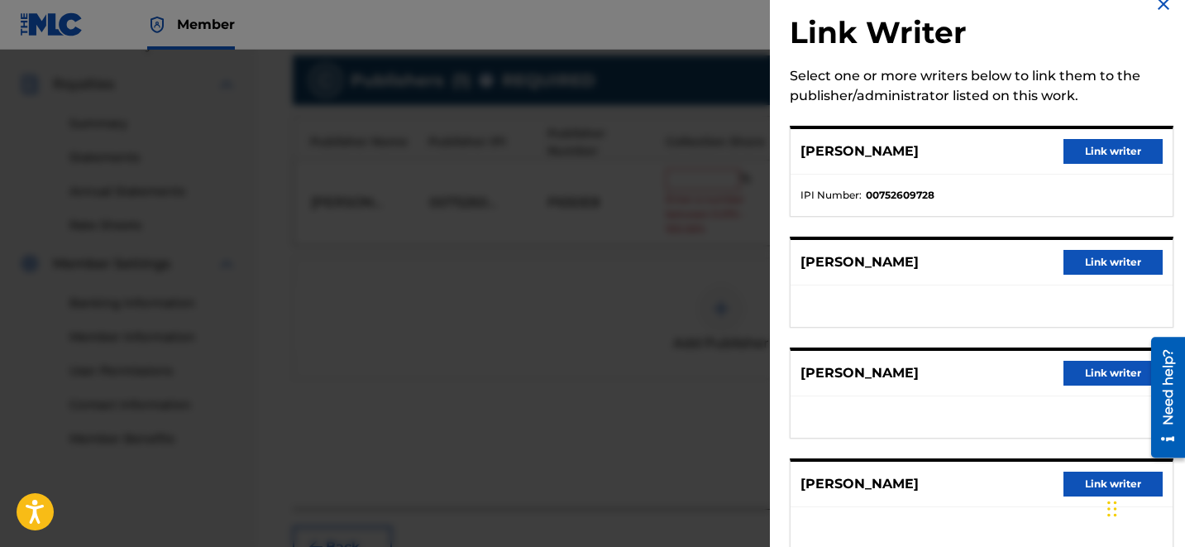
click at [1092, 155] on button "Link writer" at bounding box center [1112, 151] width 99 height 25
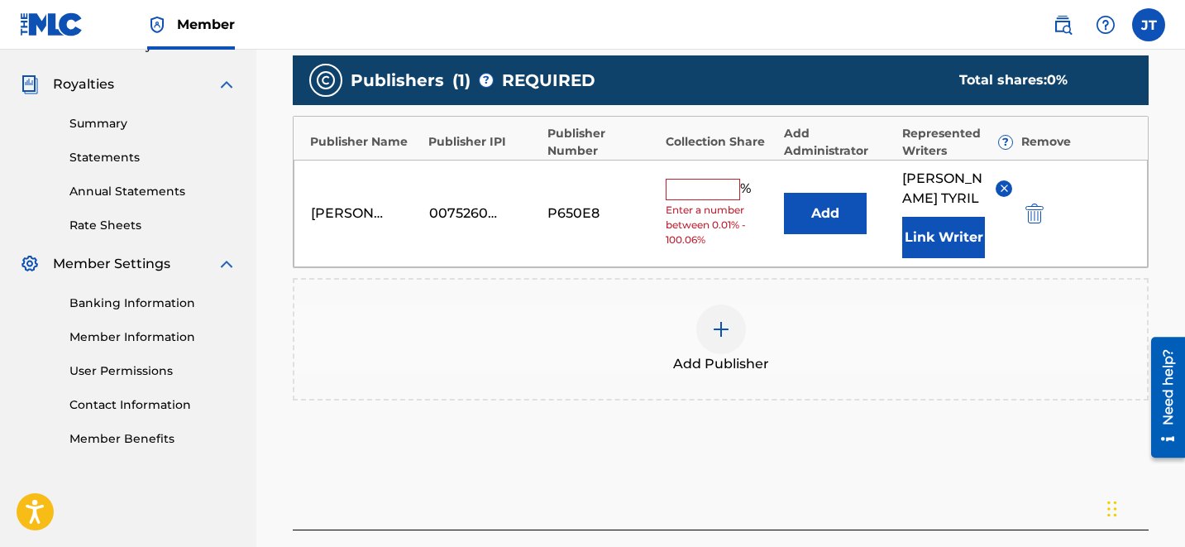
click at [669, 179] on input "text" at bounding box center [703, 189] width 74 height 21
type input "50"
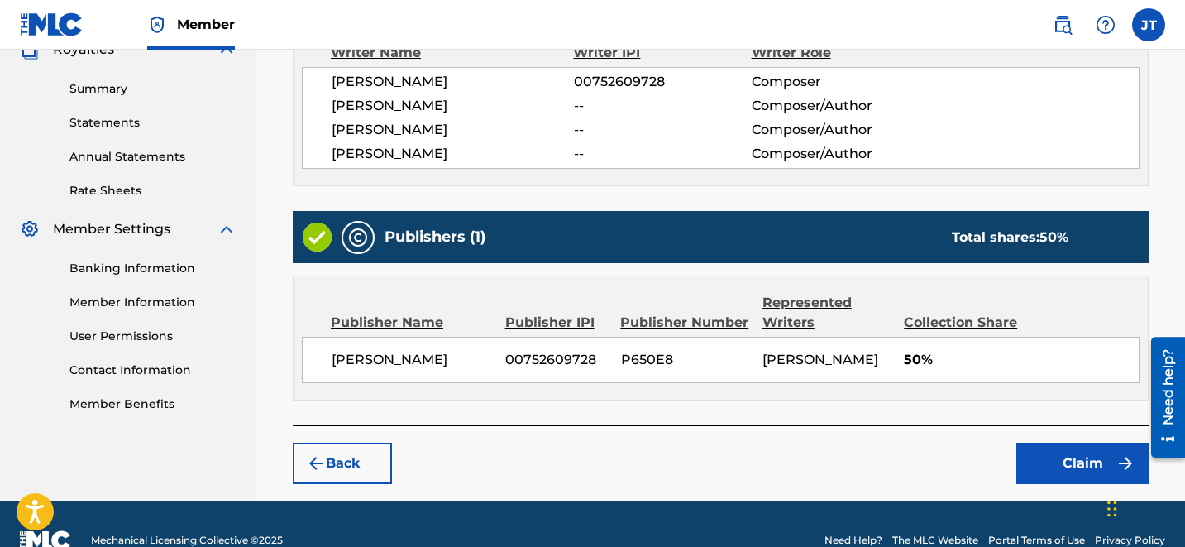
scroll to position [515, 0]
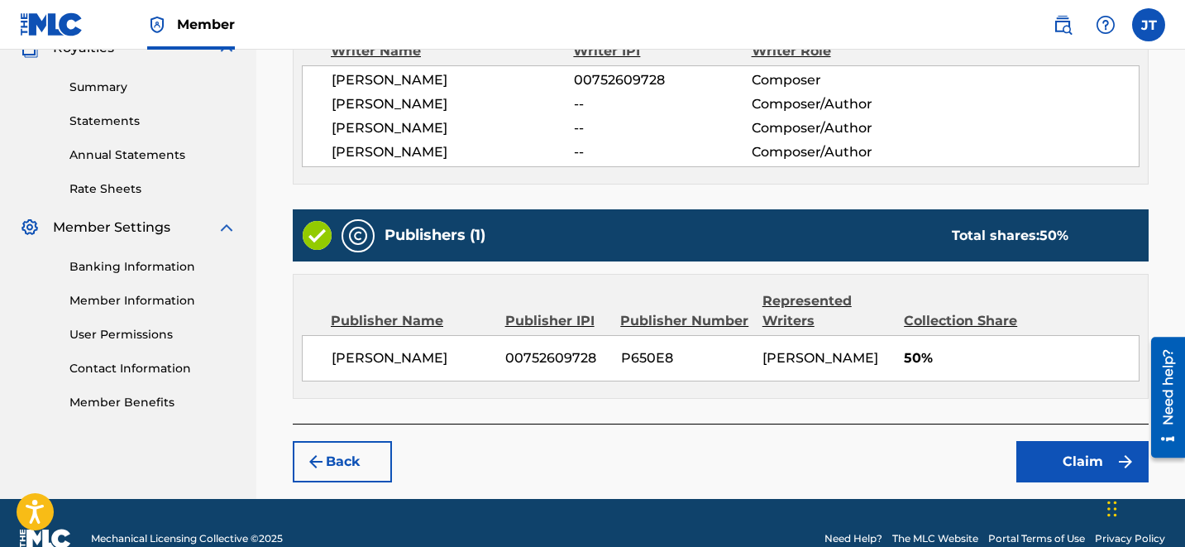
click at [1058, 457] on button "Claim" at bounding box center [1082, 461] width 132 height 41
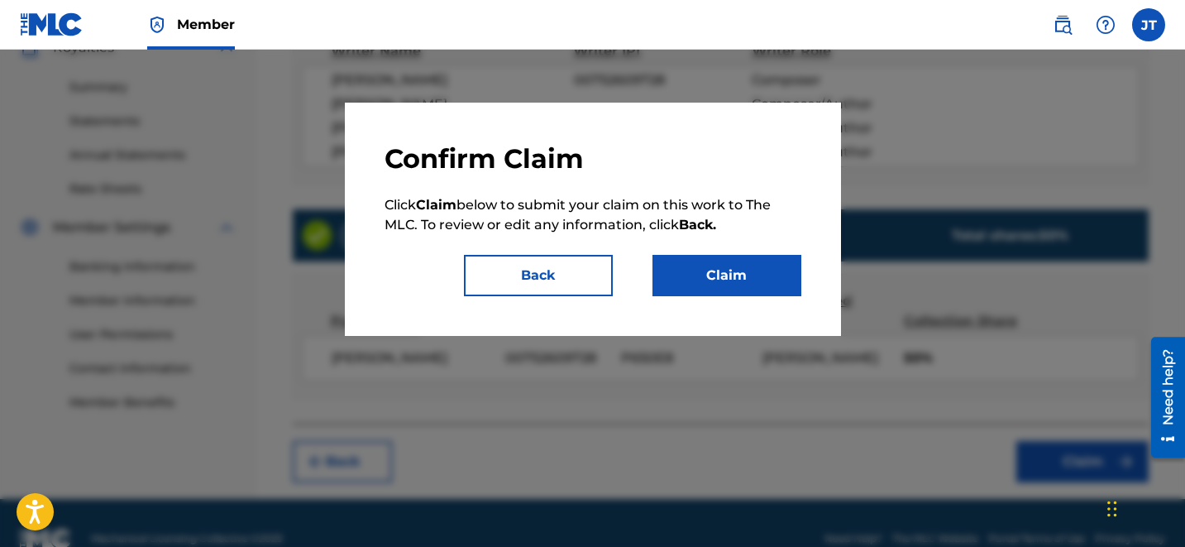
click at [748, 276] on button "Claim" at bounding box center [726, 275] width 149 height 41
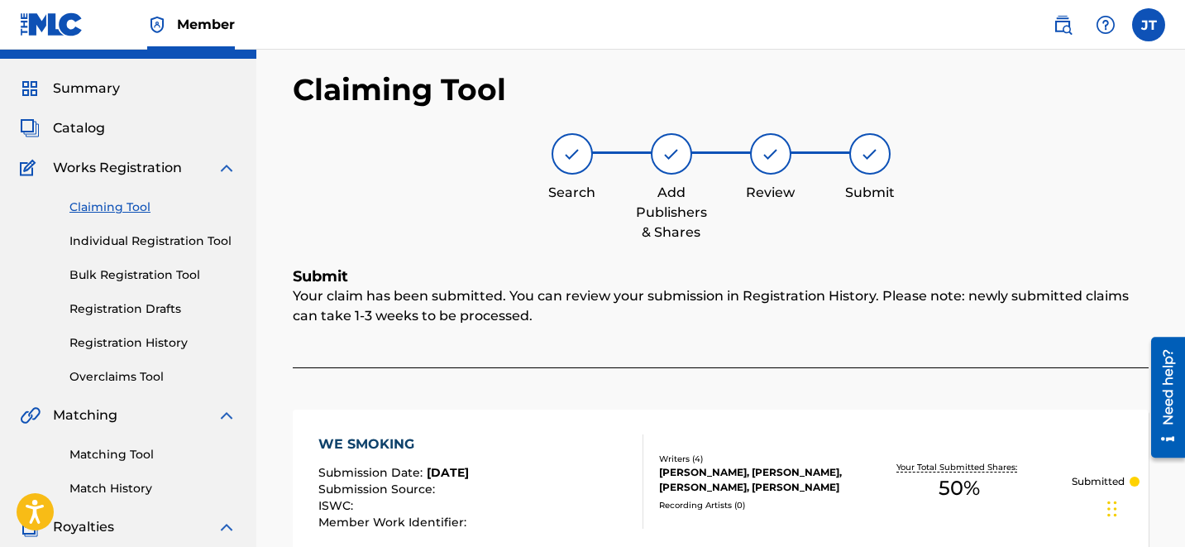
scroll to position [0, 0]
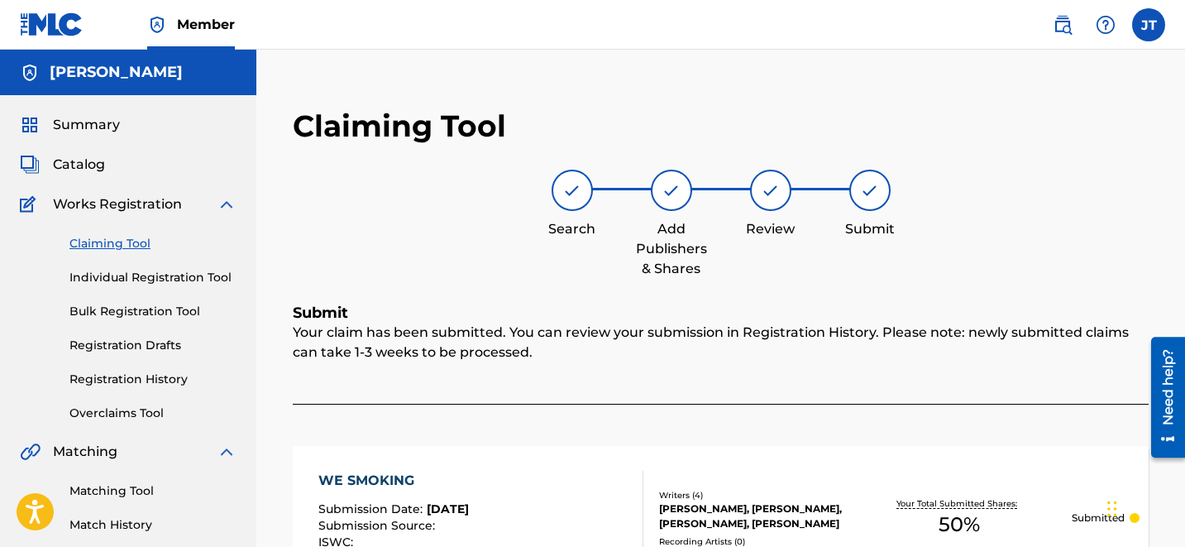
click at [81, 250] on link "Claiming Tool" at bounding box center [152, 243] width 167 height 17
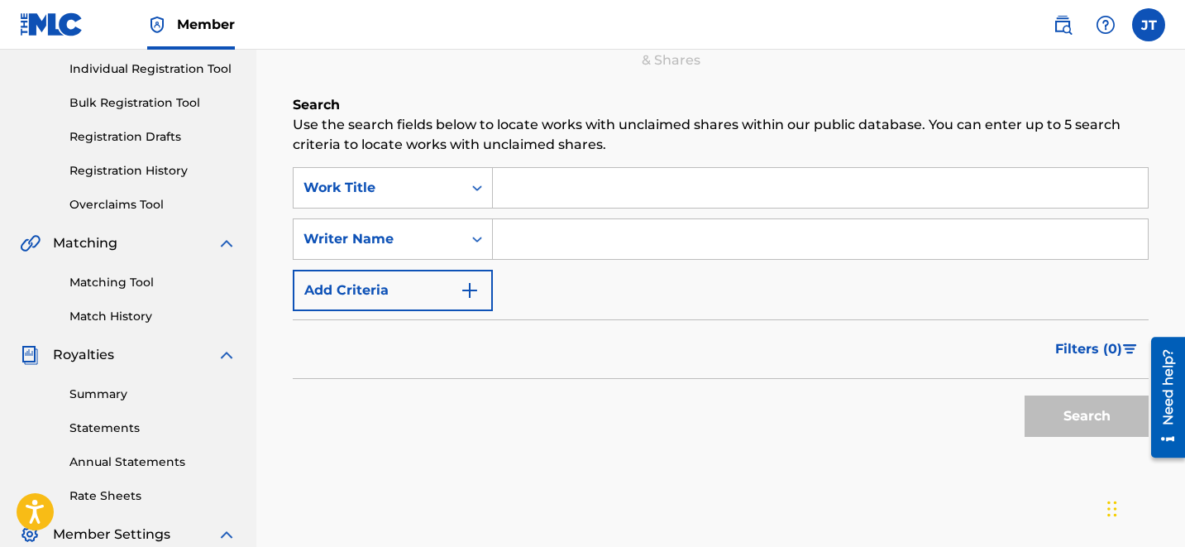
scroll to position [246, 0]
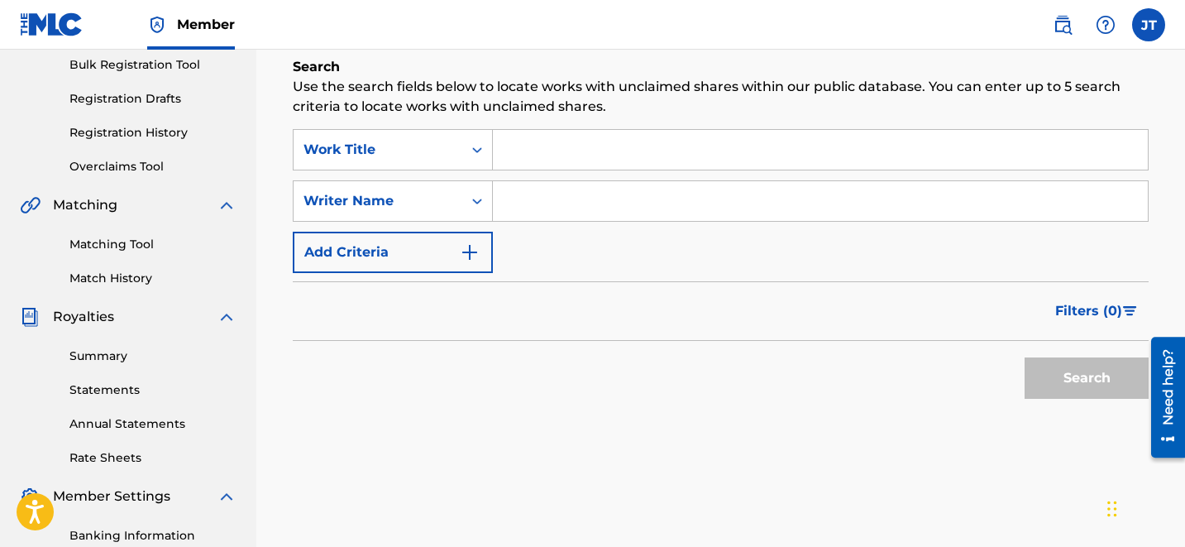
click at [575, 217] on input "Search Form" at bounding box center [820, 201] width 655 height 40
type input "[PERSON_NAME]"
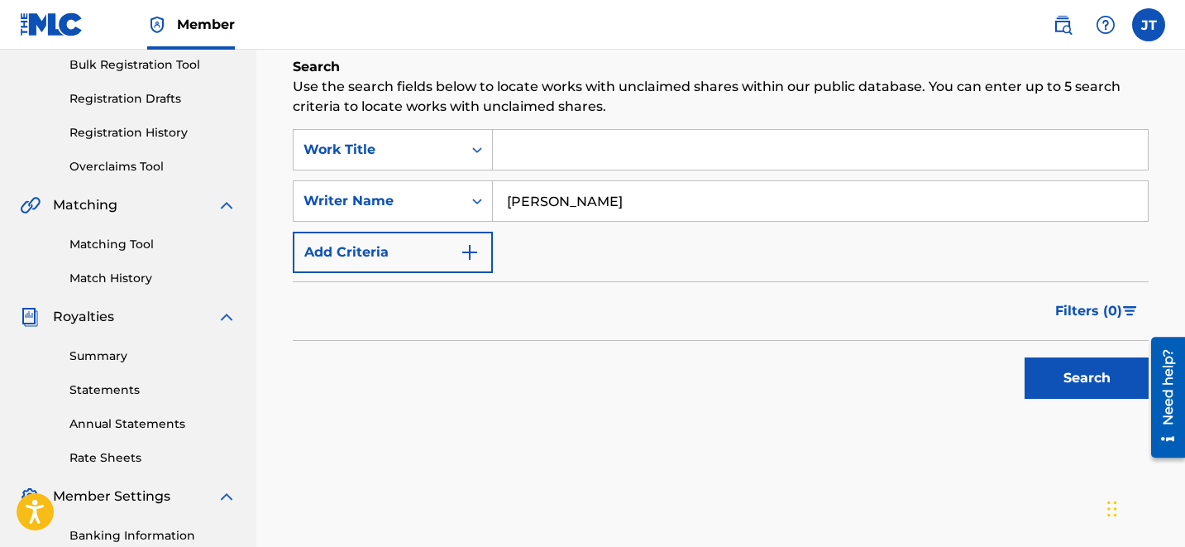
click at [1092, 379] on button "Search" at bounding box center [1087, 377] width 124 height 41
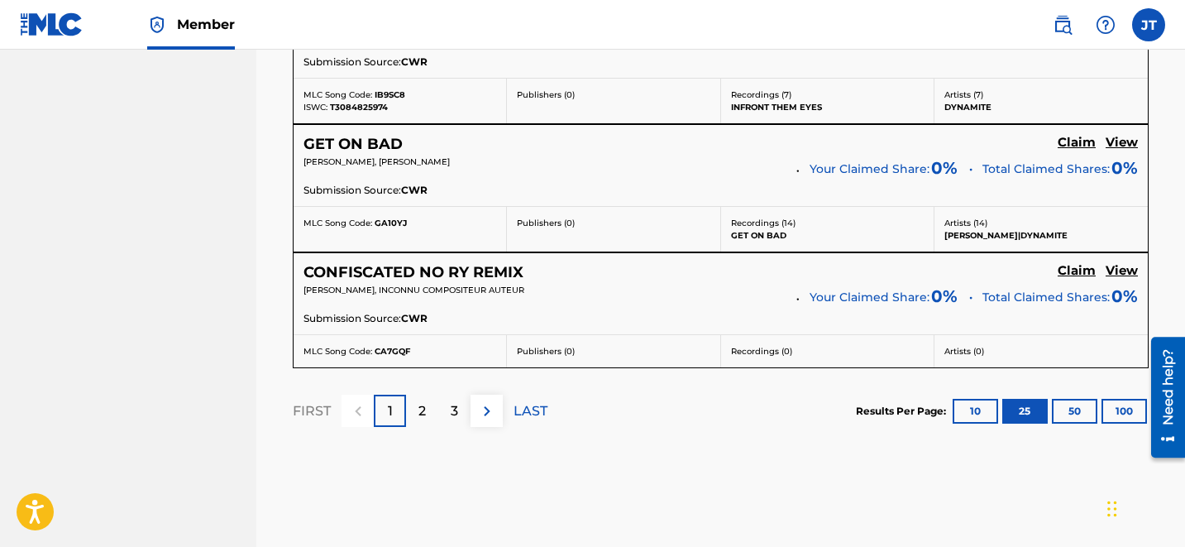
scroll to position [3586, 0]
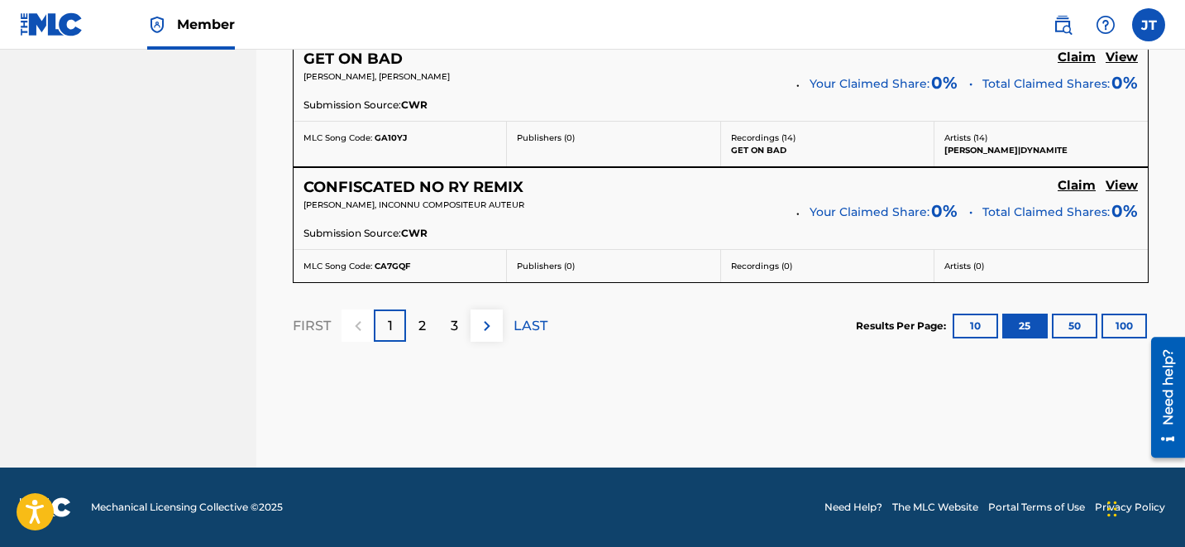
click at [412, 318] on div "2" at bounding box center [422, 325] width 32 height 32
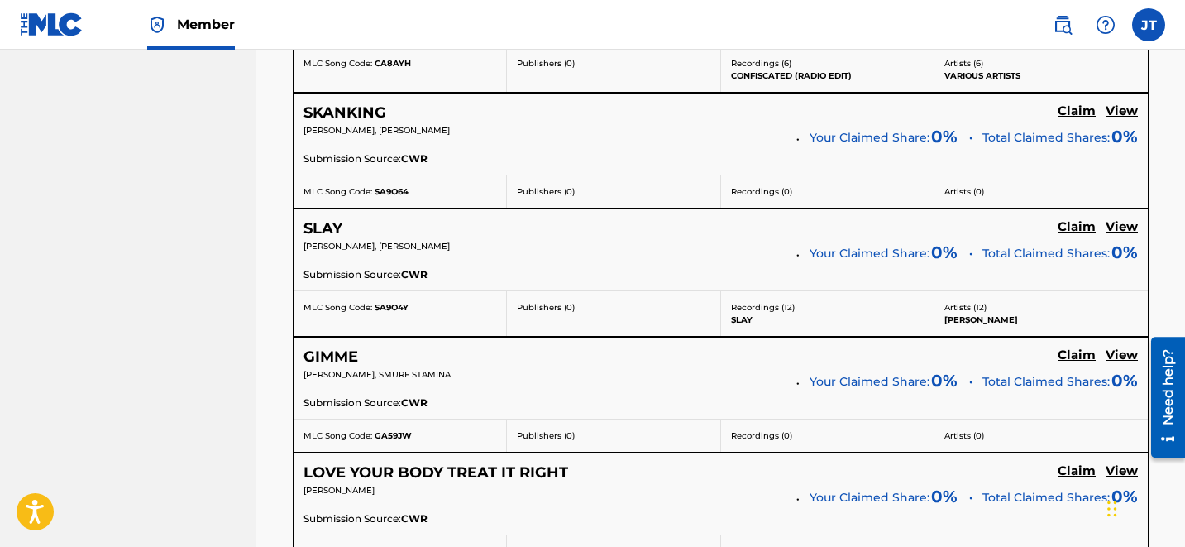
scroll to position [1076, 0]
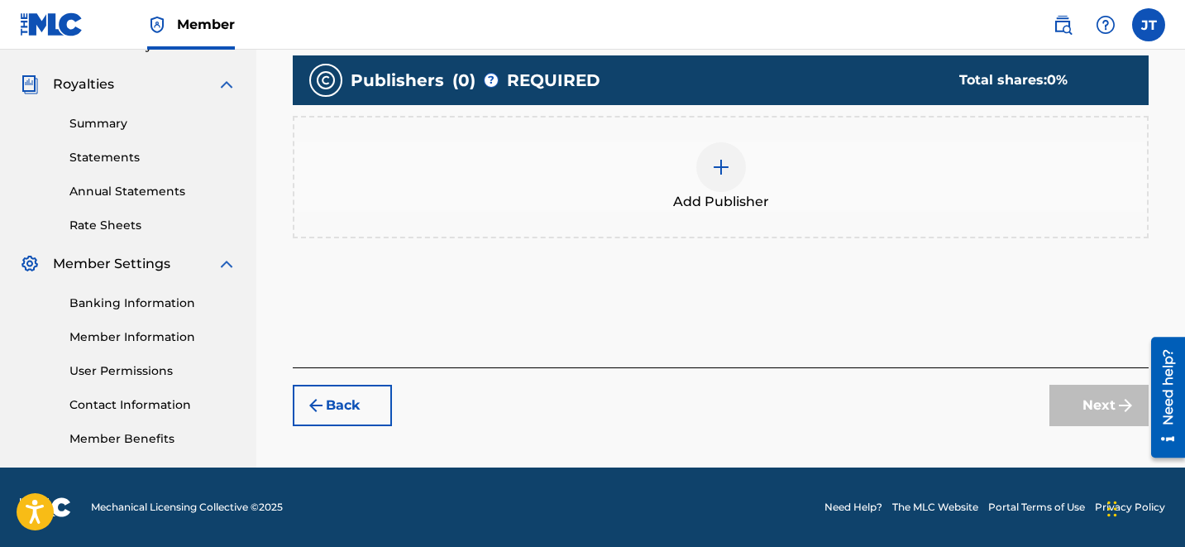
click at [732, 189] on div "Add Publisher" at bounding box center [720, 176] width 853 height 69
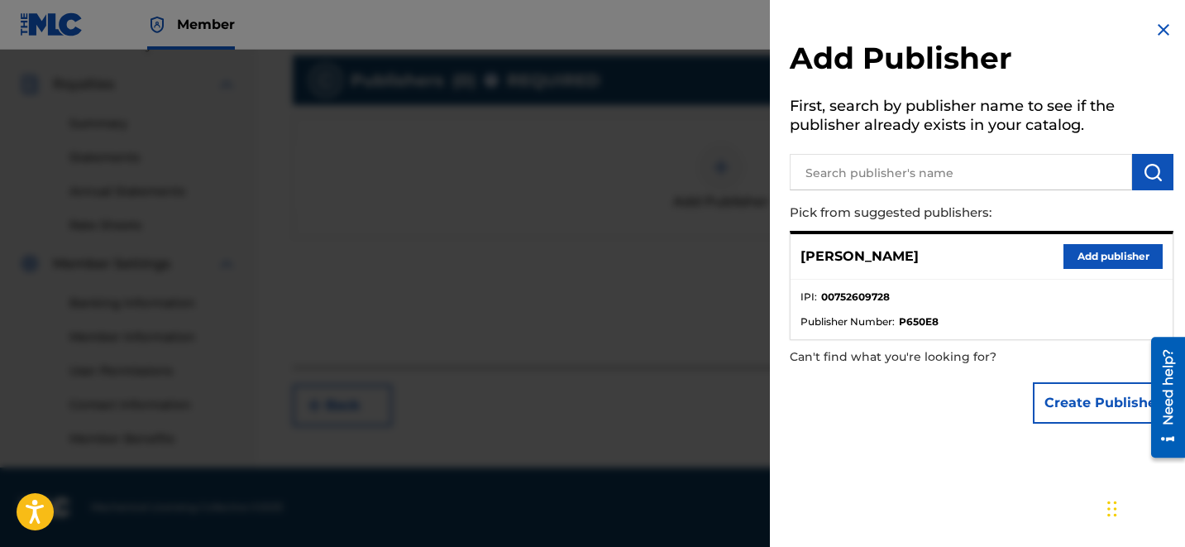
click at [1094, 257] on button "Add publisher" at bounding box center [1112, 256] width 99 height 25
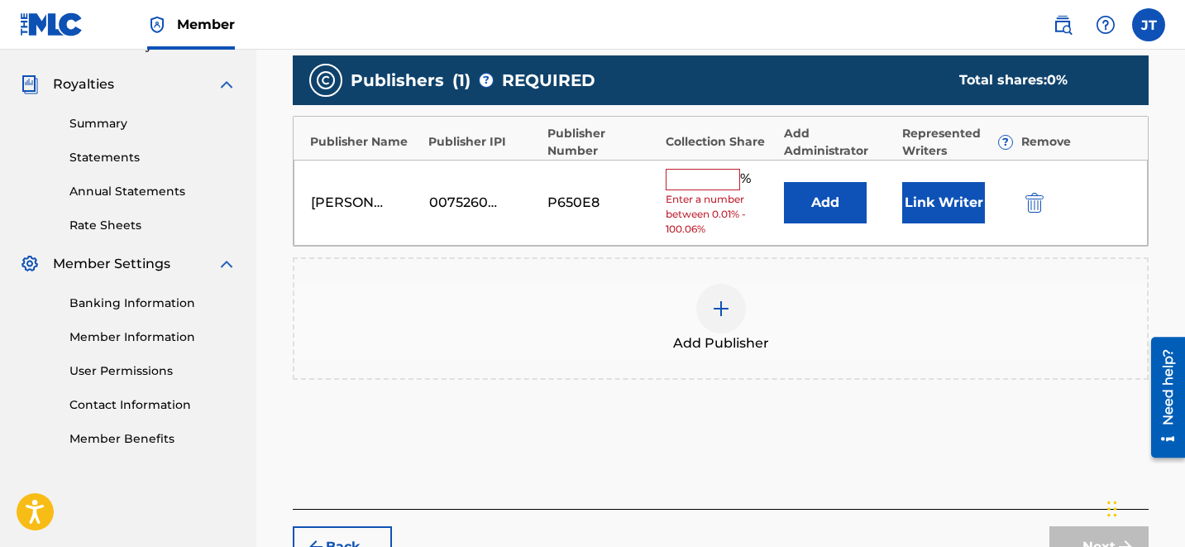
click at [726, 177] on input "text" at bounding box center [703, 179] width 74 height 21
type input "50"
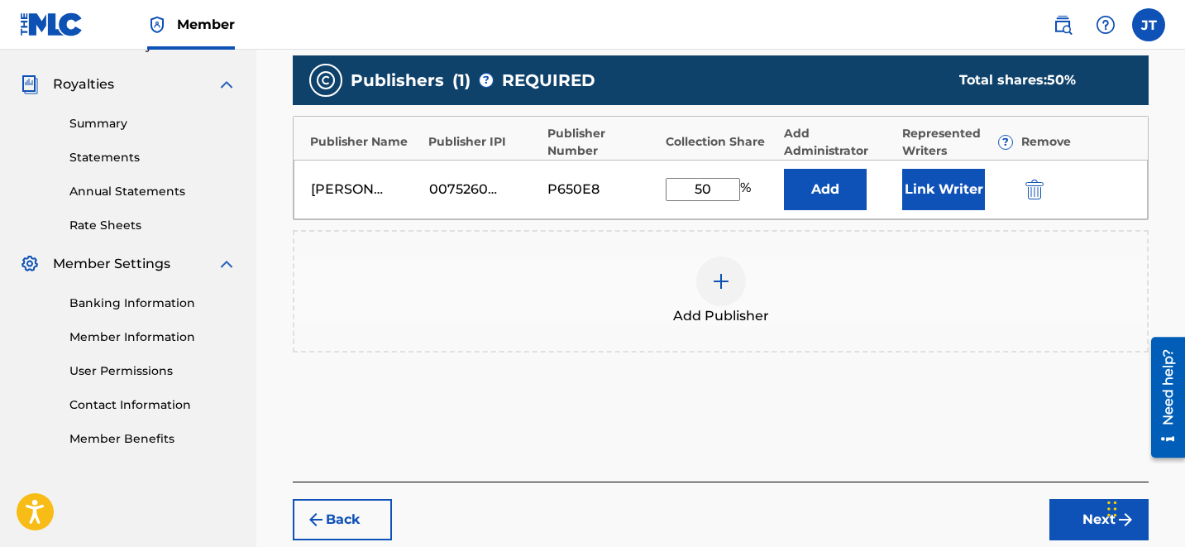
click at [1095, 516] on button "Next" at bounding box center [1098, 519] width 99 height 41
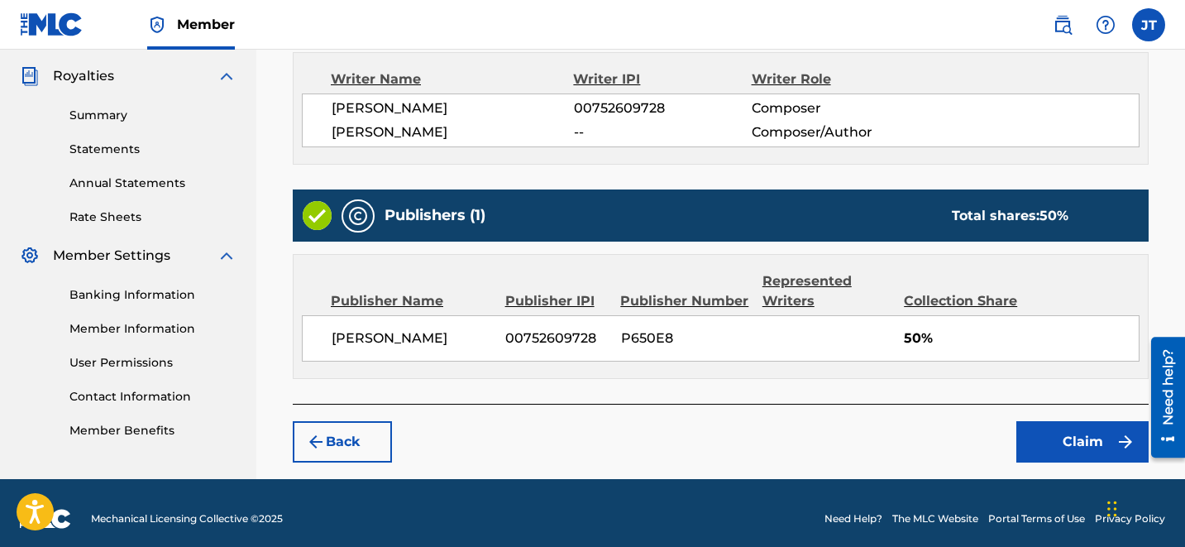
scroll to position [497, 0]
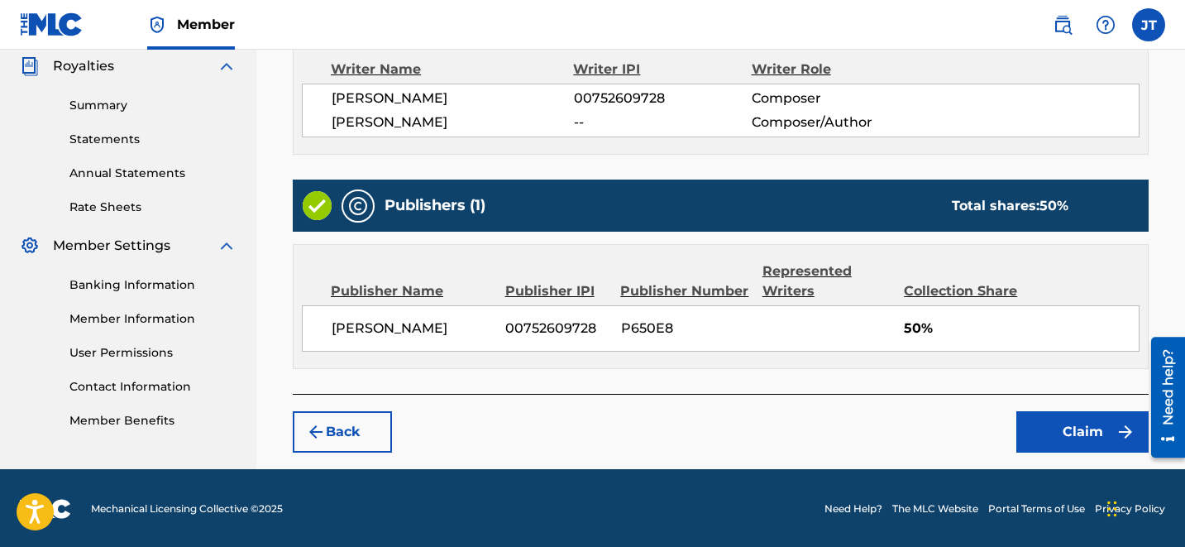
click at [1056, 433] on button "Claim" at bounding box center [1082, 431] width 132 height 41
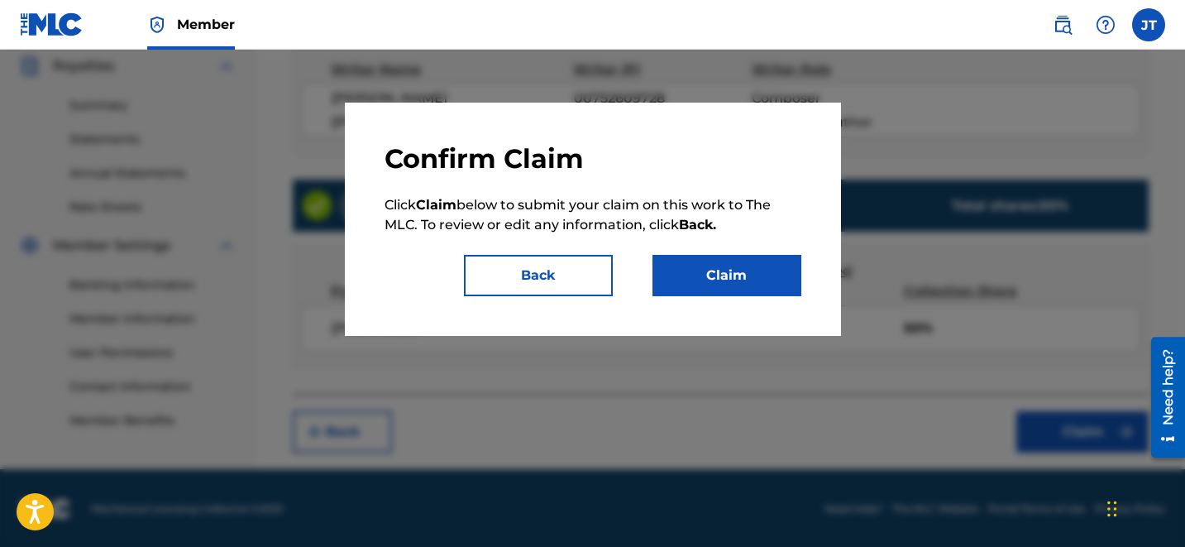
click at [740, 283] on button "Claim" at bounding box center [726, 275] width 149 height 41
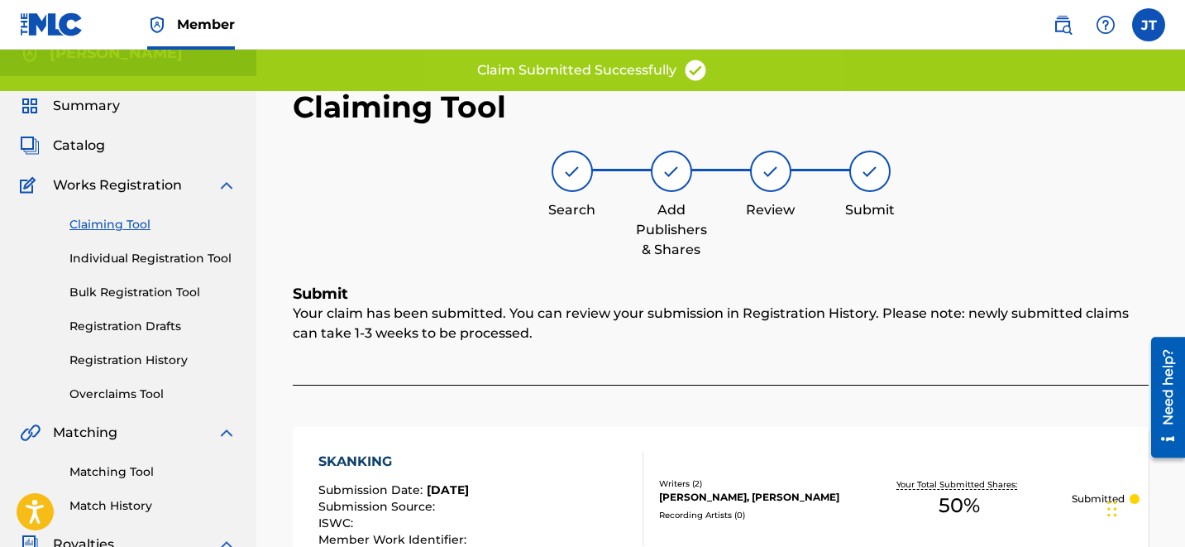
scroll to position [0, 0]
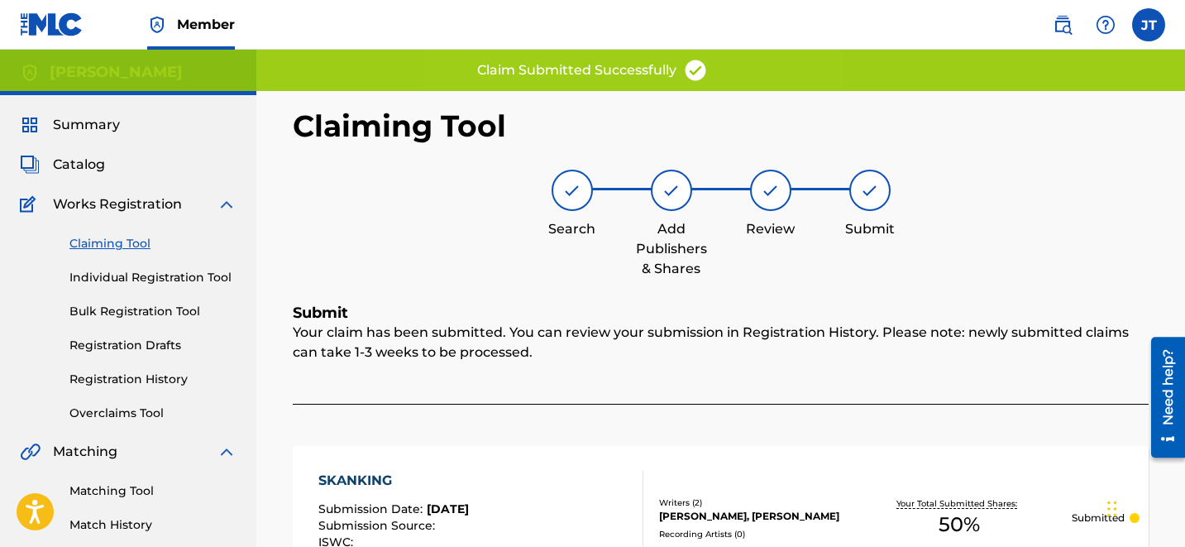
click at [114, 241] on link "Claiming Tool" at bounding box center [152, 243] width 167 height 17
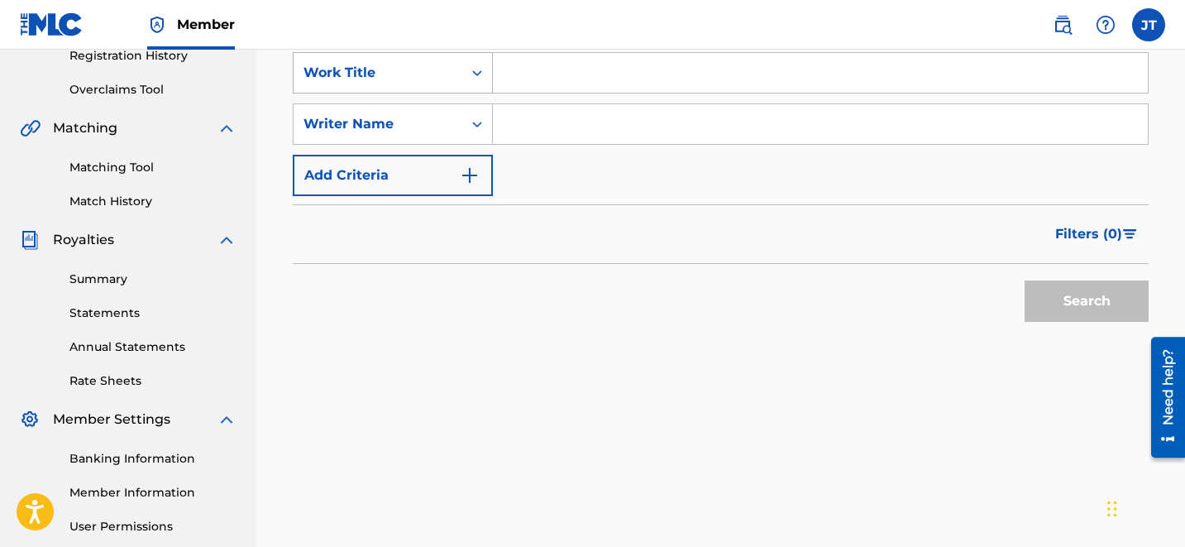
scroll to position [325, 0]
click at [577, 125] on input "Search Form" at bounding box center [820, 123] width 655 height 40
type input "[PERSON_NAME]"
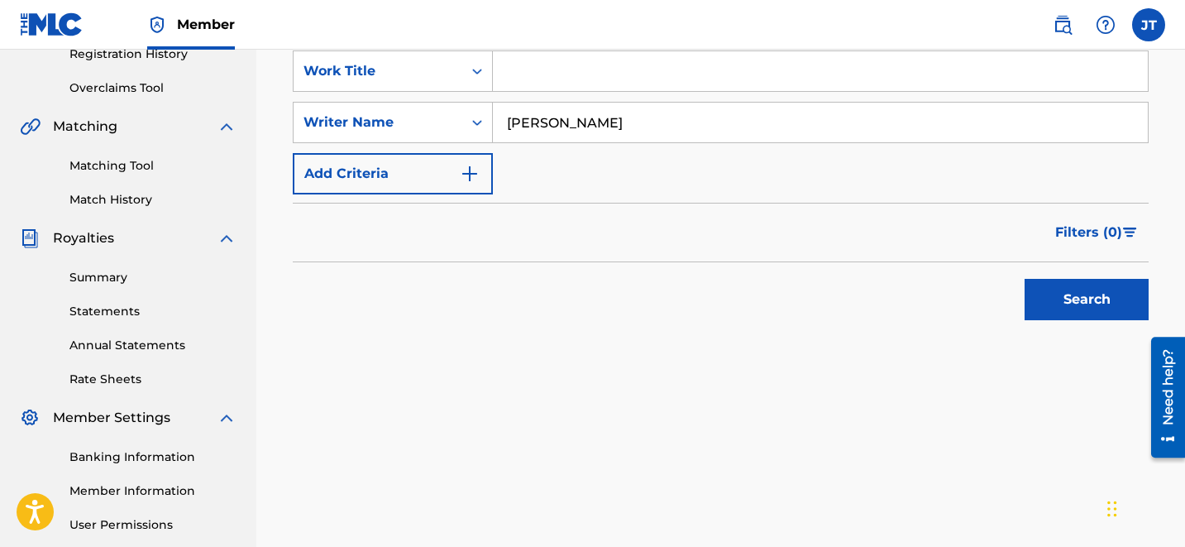
click at [1049, 297] on button "Search" at bounding box center [1087, 299] width 124 height 41
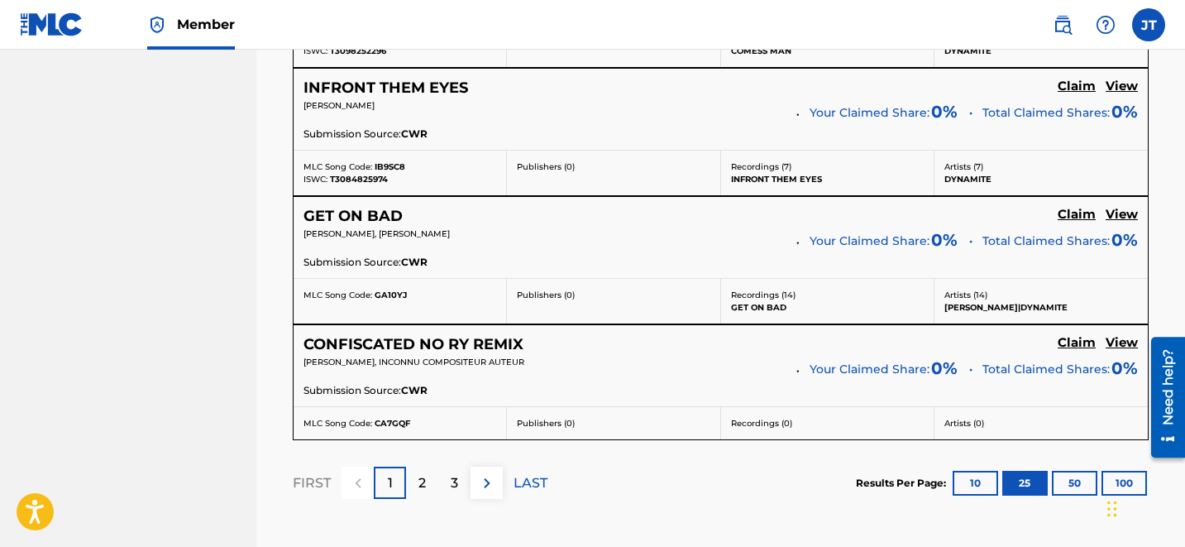
scroll to position [3586, 0]
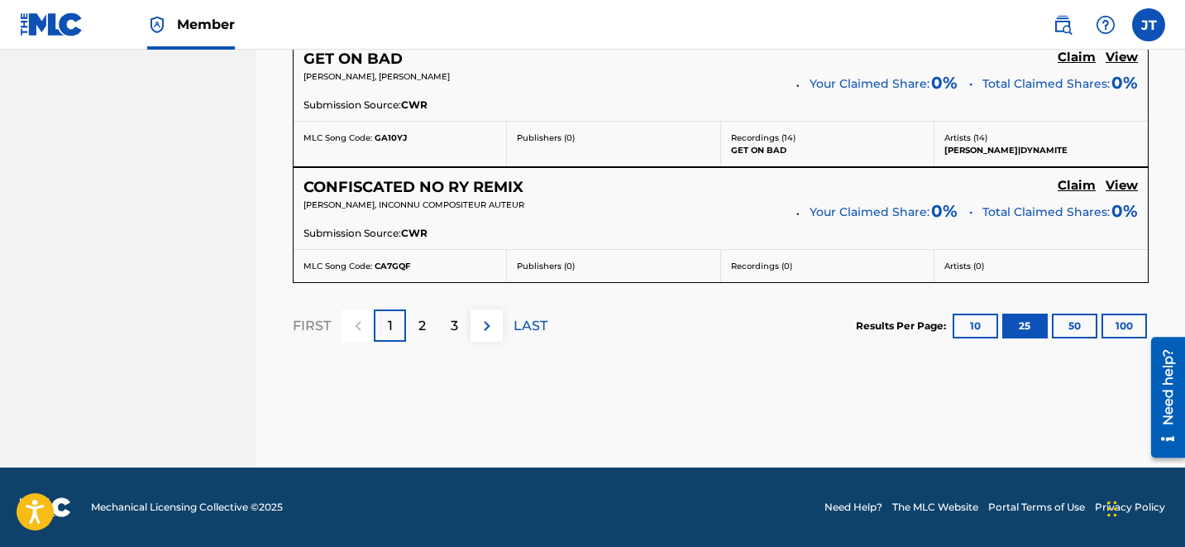
click at [418, 338] on div "2" at bounding box center [422, 325] width 32 height 32
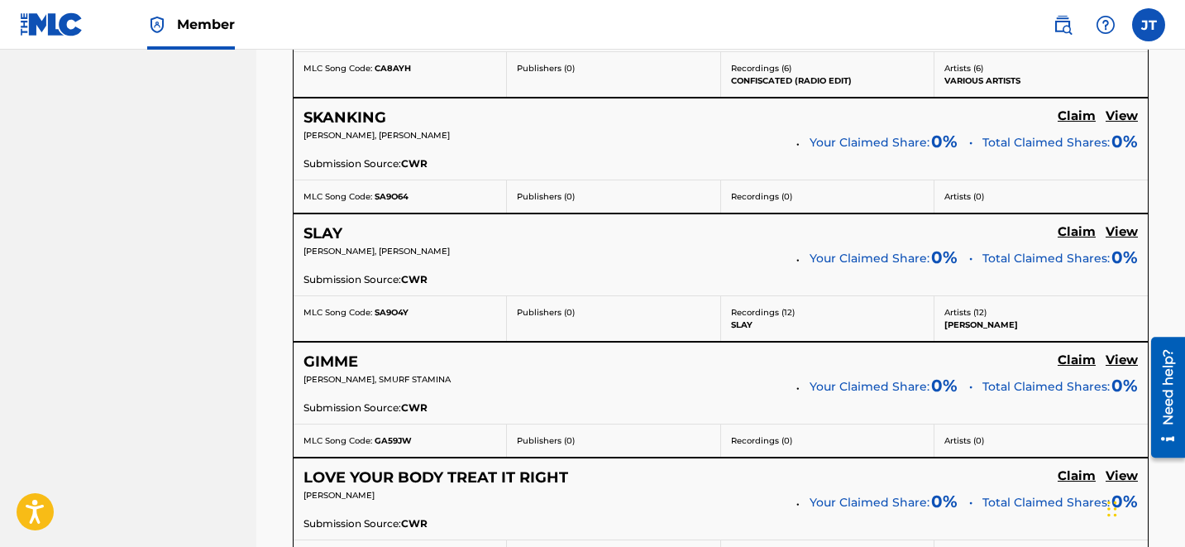
scroll to position [1068, 0]
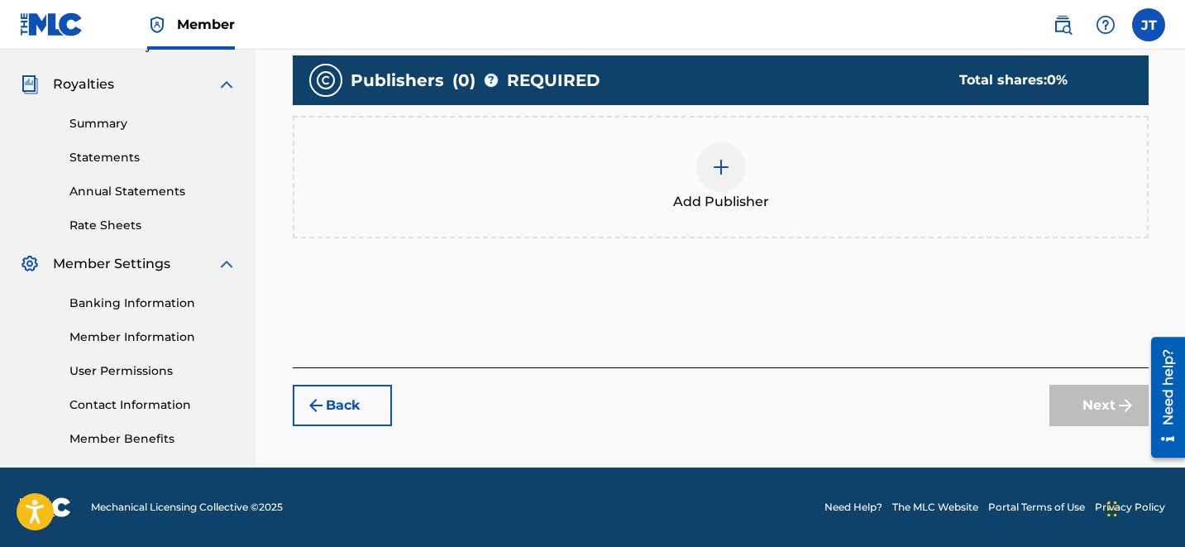
scroll to position [479, 0]
click at [701, 164] on div at bounding box center [721, 167] width 50 height 50
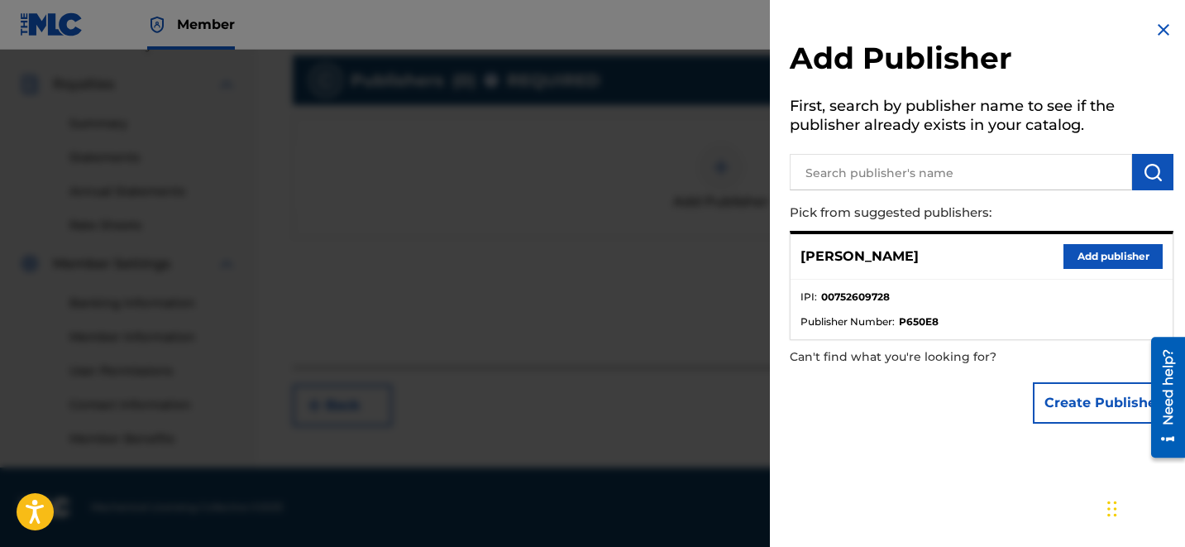
click at [1096, 252] on button "Add publisher" at bounding box center [1112, 256] width 99 height 25
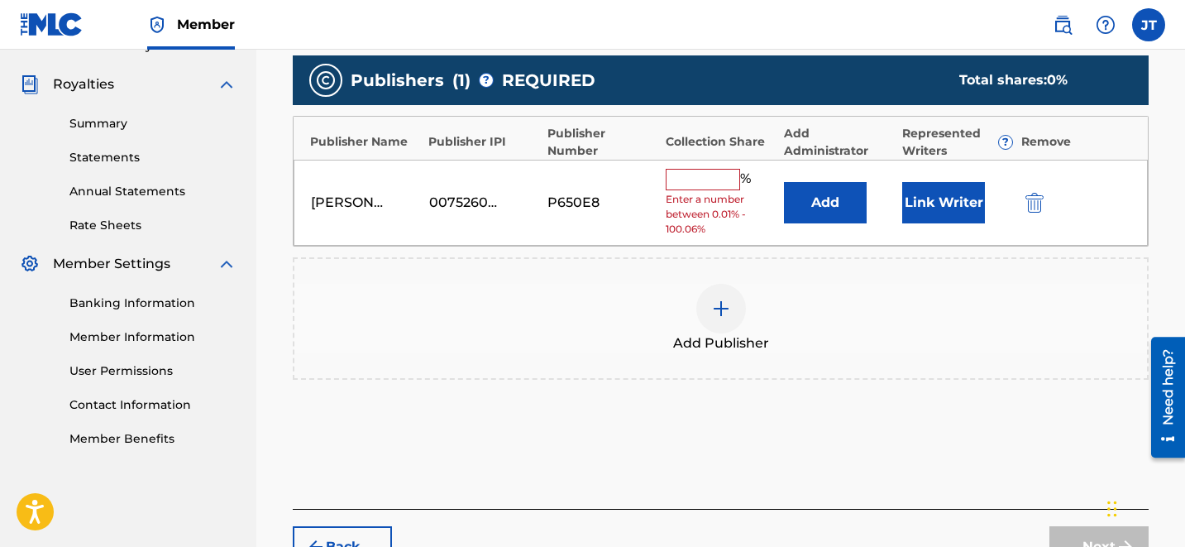
click at [948, 210] on button "Link Writer" at bounding box center [943, 202] width 83 height 41
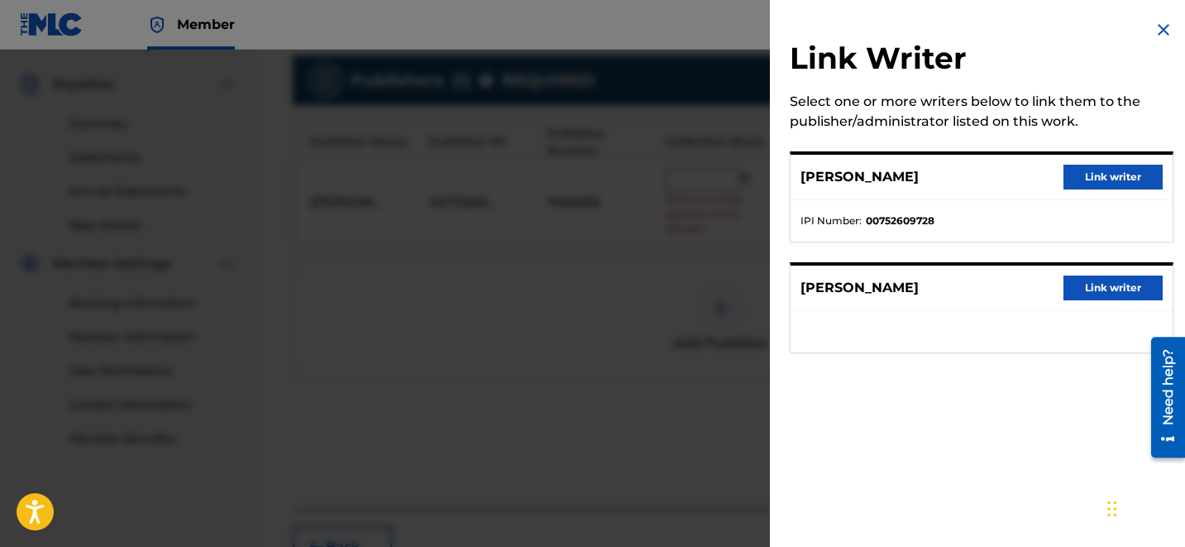
click at [1067, 179] on button "Link writer" at bounding box center [1112, 177] width 99 height 25
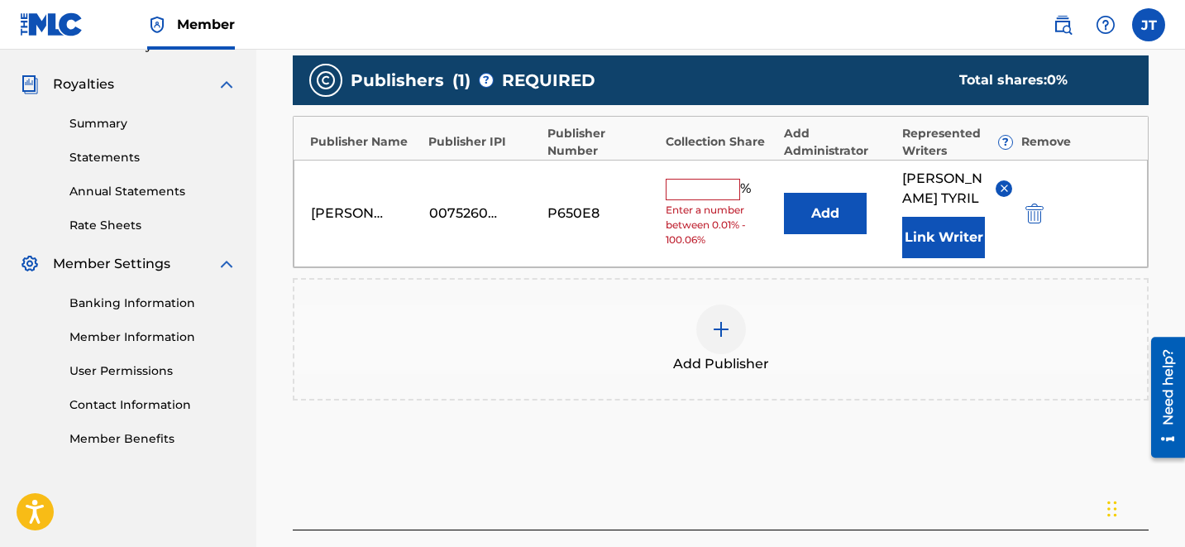
click at [698, 179] on input "text" at bounding box center [703, 189] width 74 height 21
type input "50"
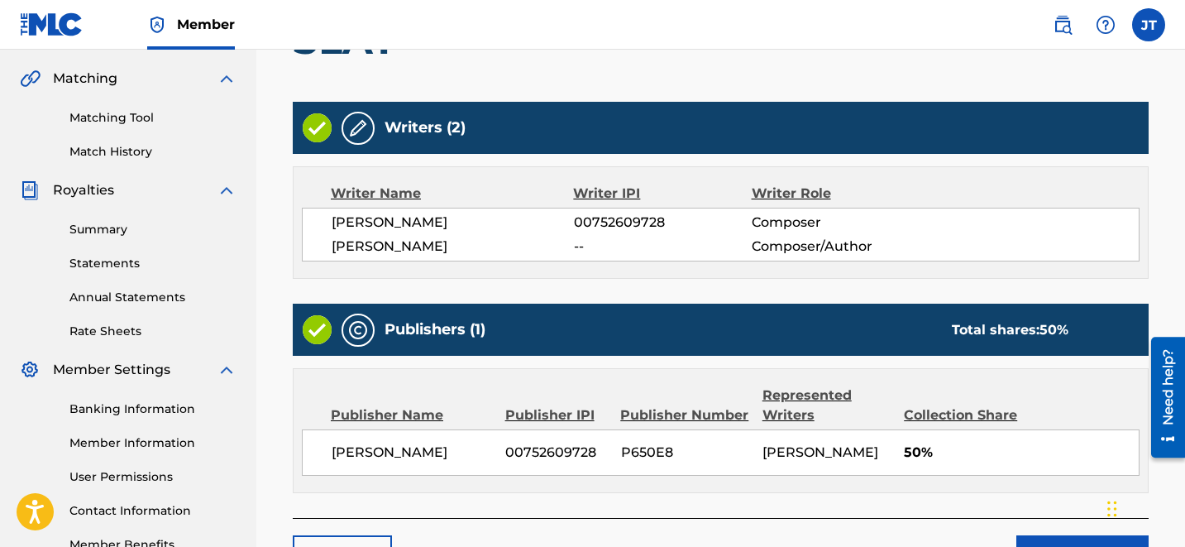
scroll to position [408, 0]
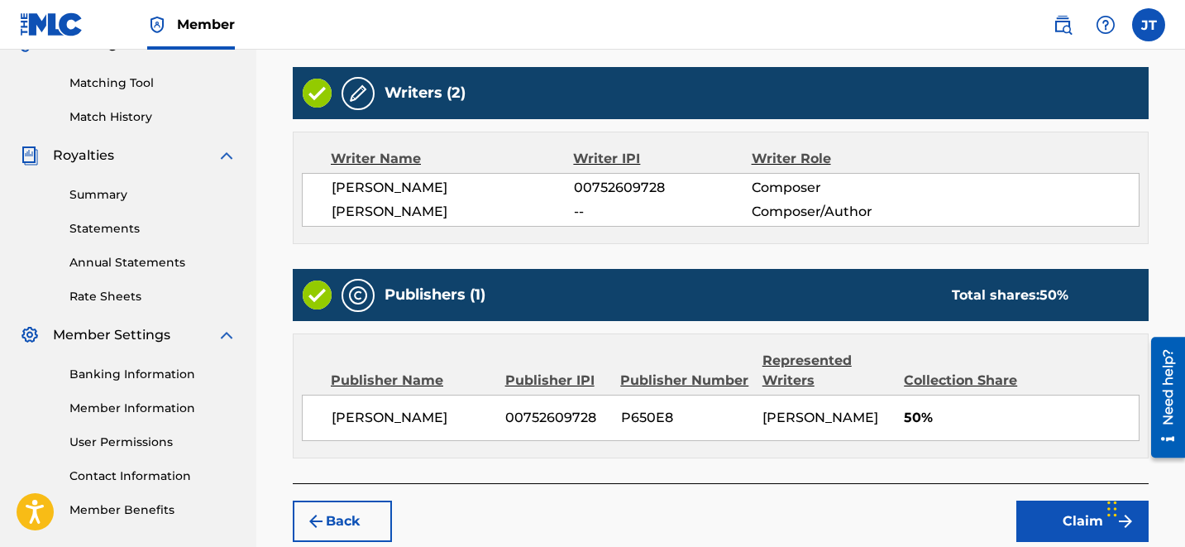
click at [1063, 524] on button "Claim" at bounding box center [1082, 520] width 132 height 41
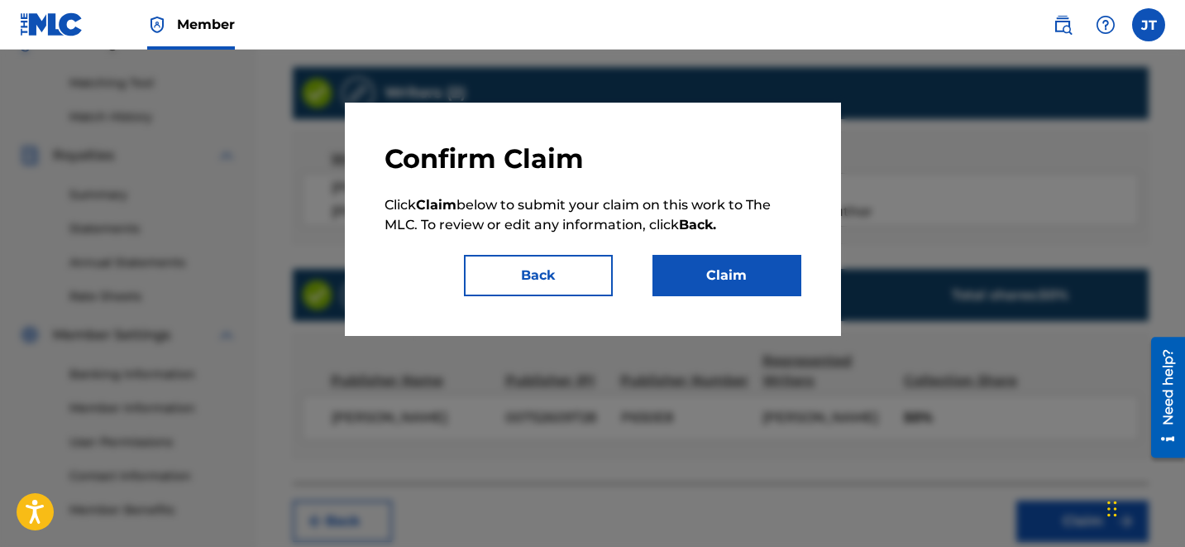
click at [721, 272] on button "Claim" at bounding box center [726, 275] width 149 height 41
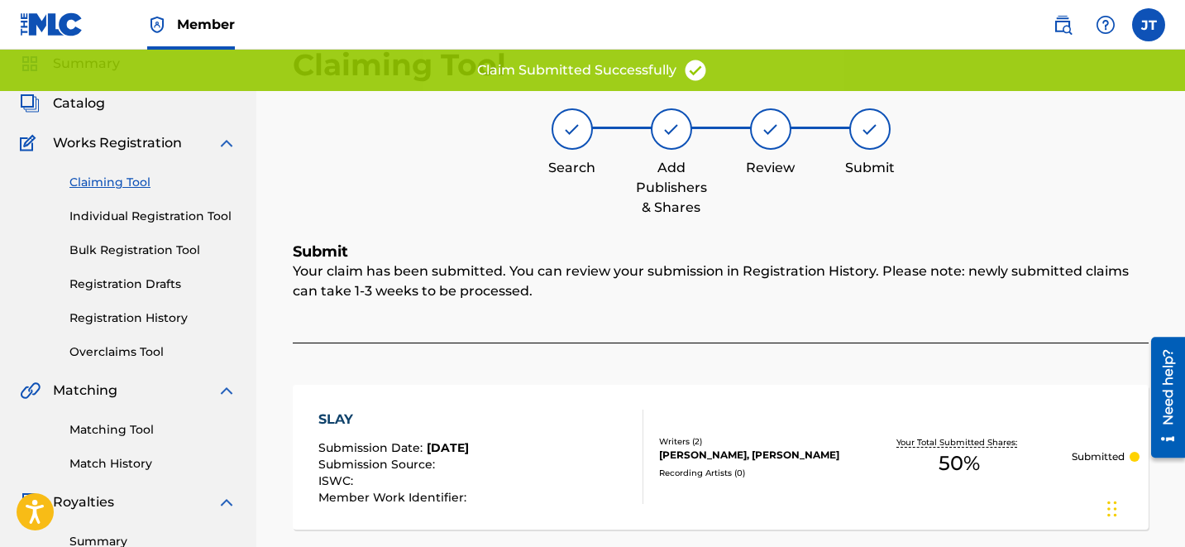
scroll to position [59, 0]
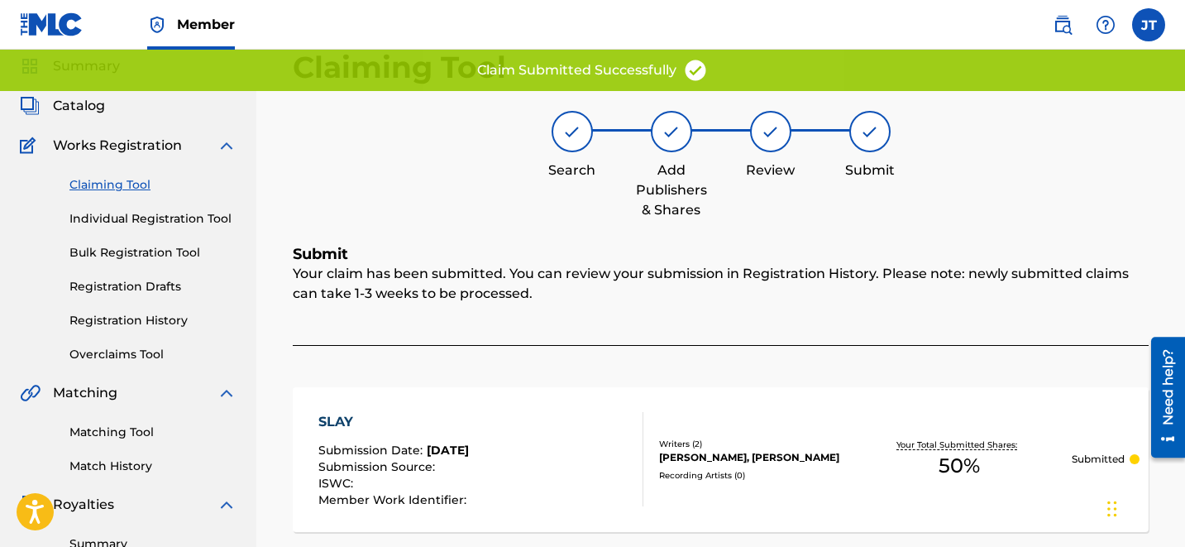
click at [127, 181] on link "Claiming Tool" at bounding box center [152, 184] width 167 height 17
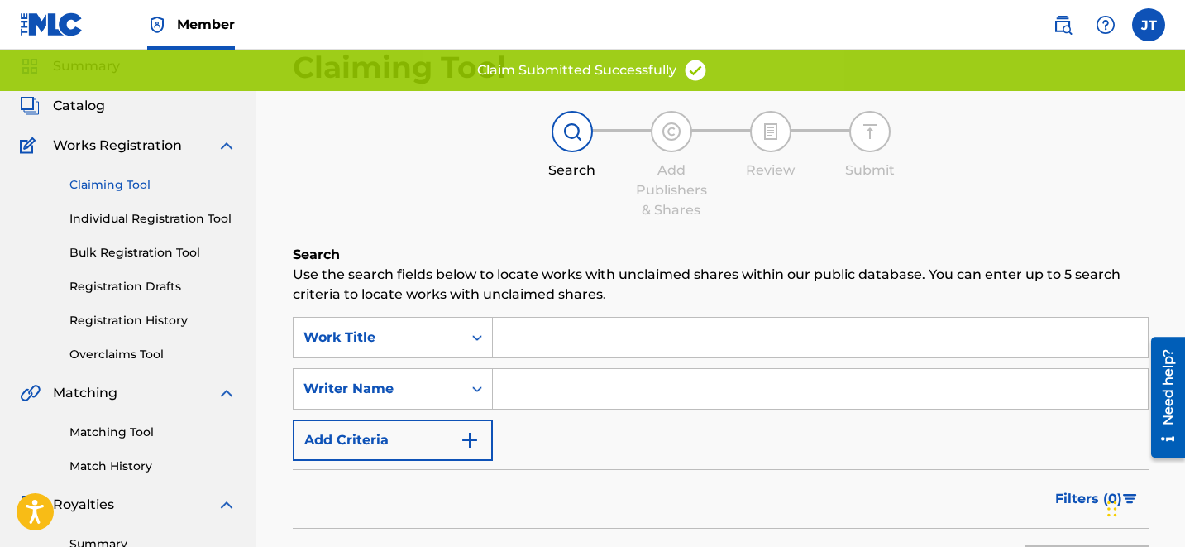
scroll to position [0, 0]
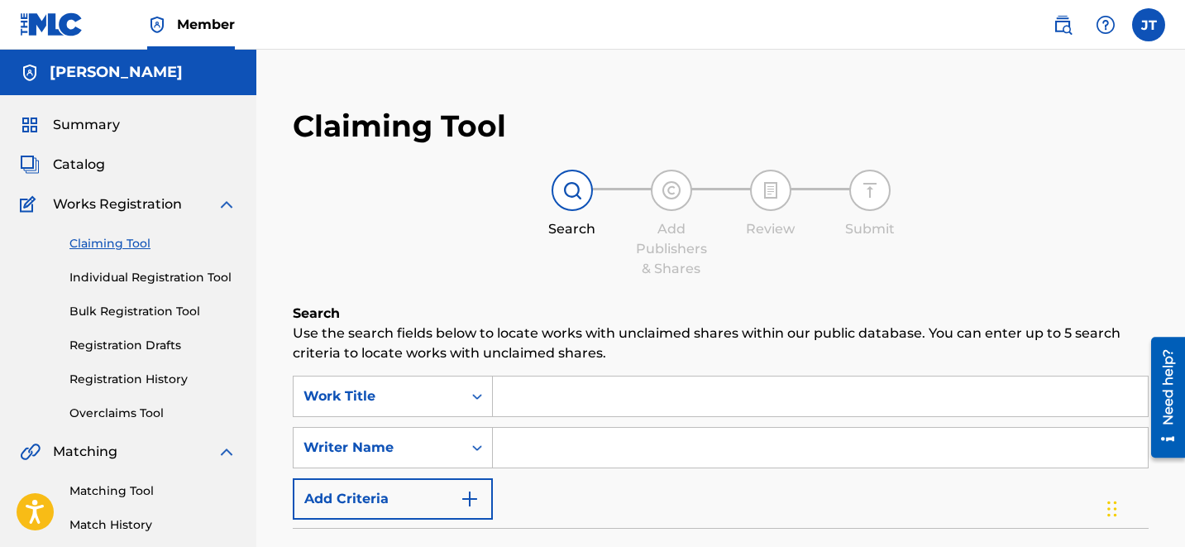
click at [550, 395] on input "Search Form" at bounding box center [820, 396] width 655 height 40
click at [564, 449] on input "Search Form" at bounding box center [820, 448] width 655 height 40
type input "[PERSON_NAME]"
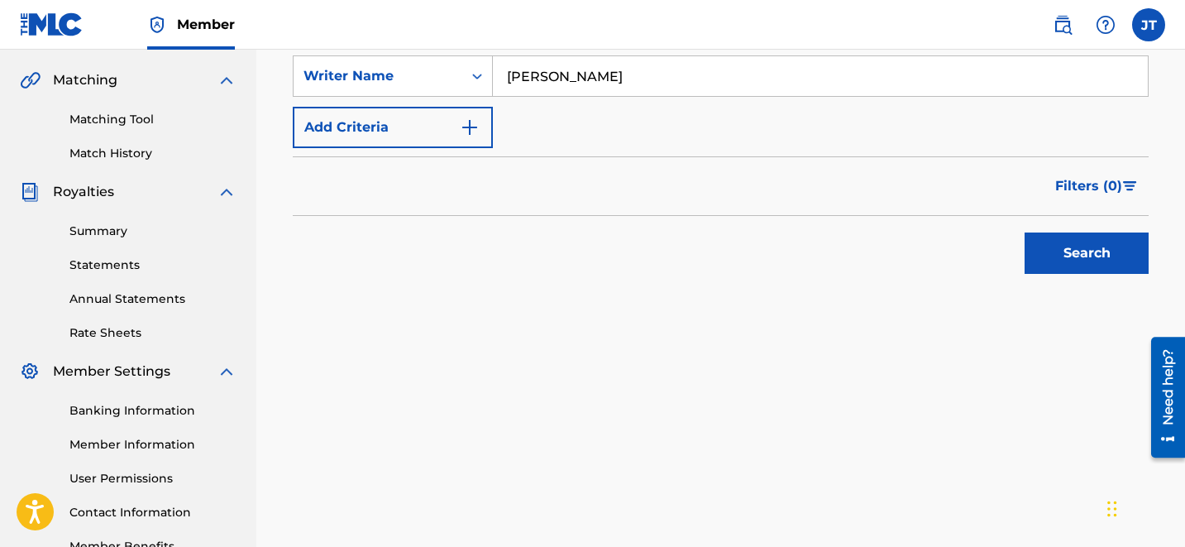
scroll to position [380, 0]
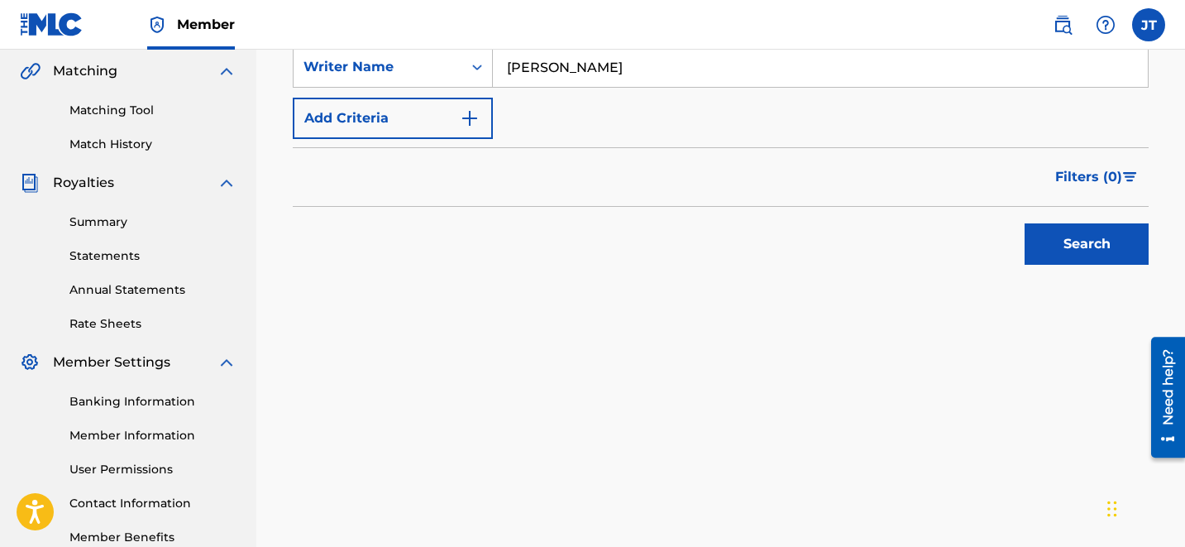
click at [1086, 246] on button "Search" at bounding box center [1087, 243] width 124 height 41
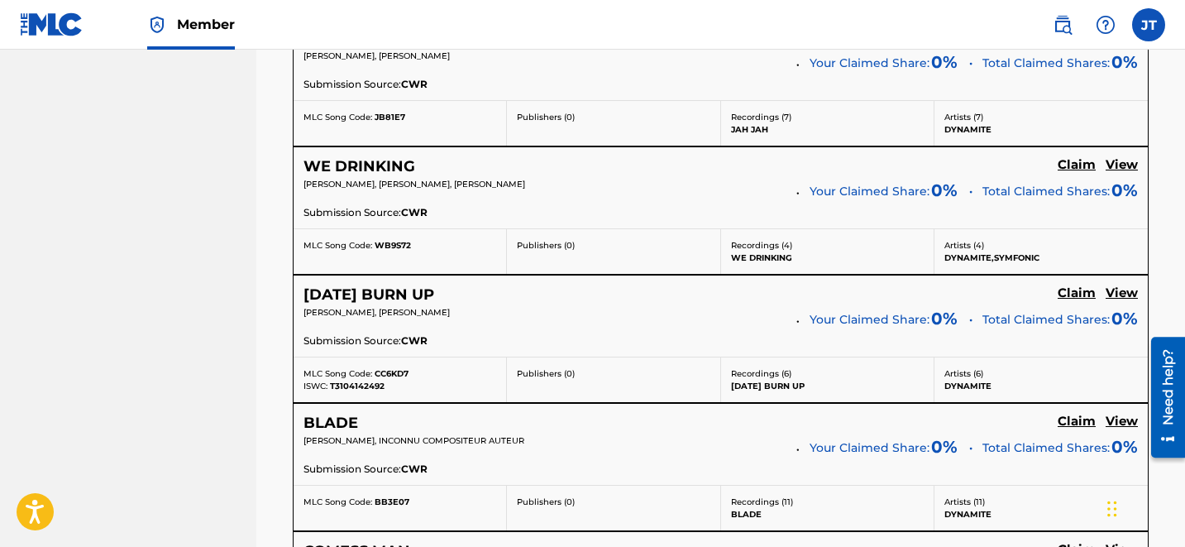
scroll to position [3586, 0]
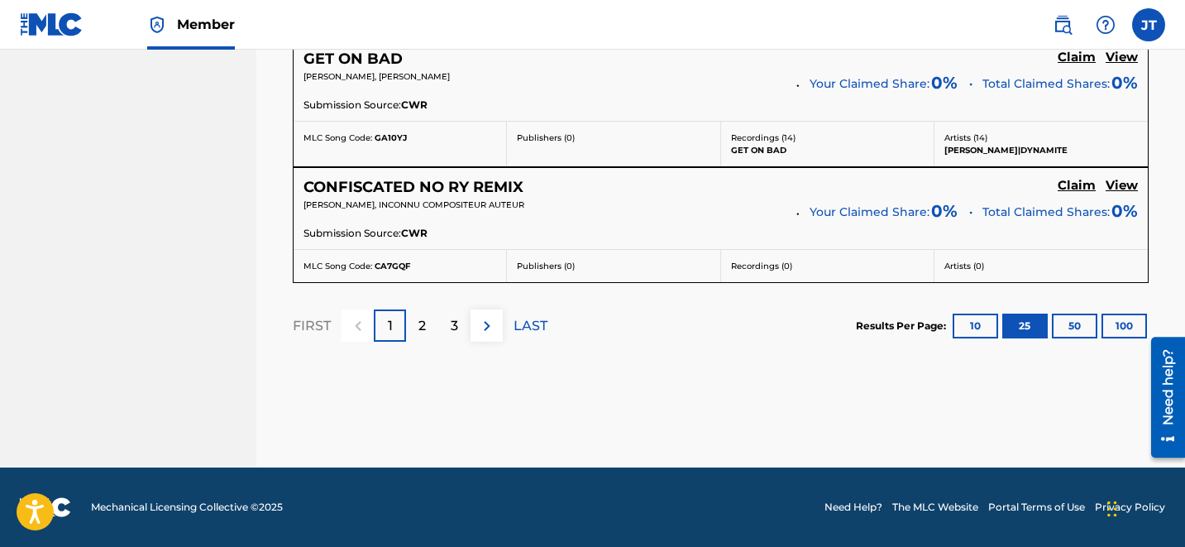
click at [431, 328] on div "2" at bounding box center [422, 325] width 32 height 32
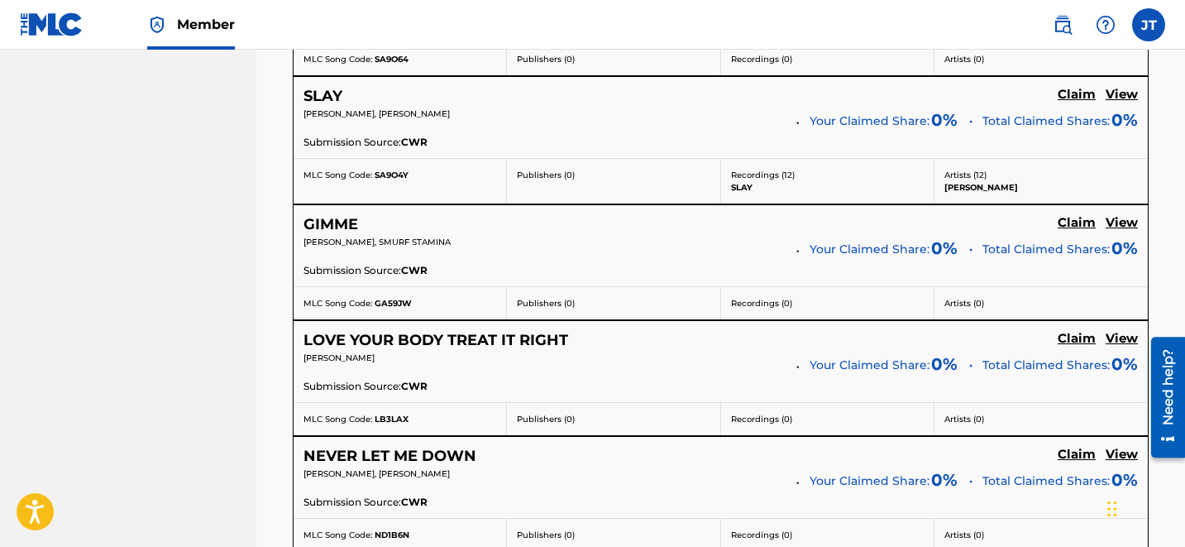
scroll to position [1206, 0]
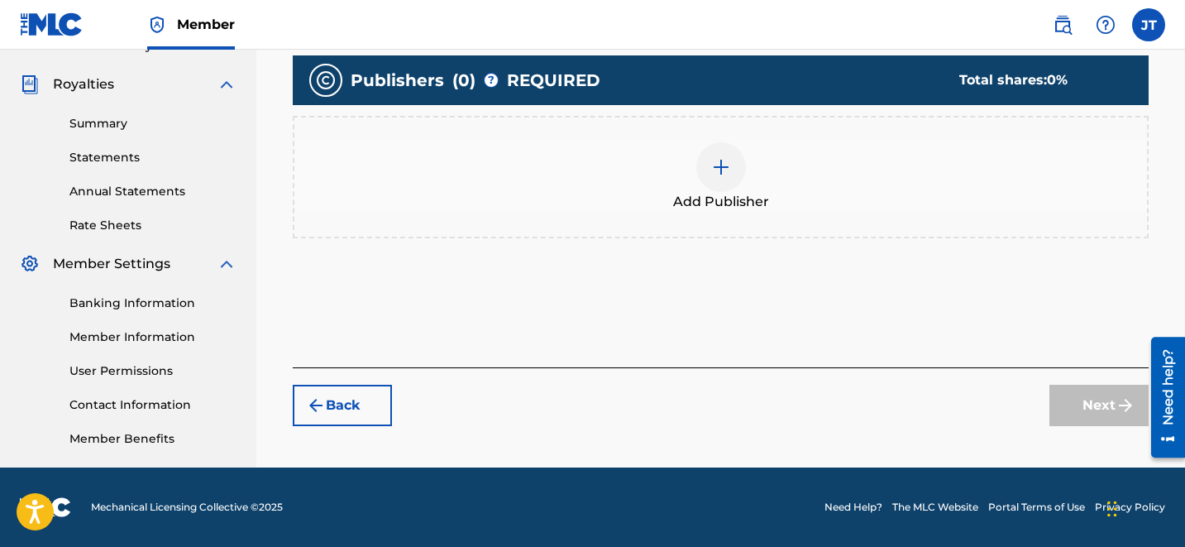
scroll to position [479, 0]
click at [720, 155] on div at bounding box center [721, 167] width 50 height 50
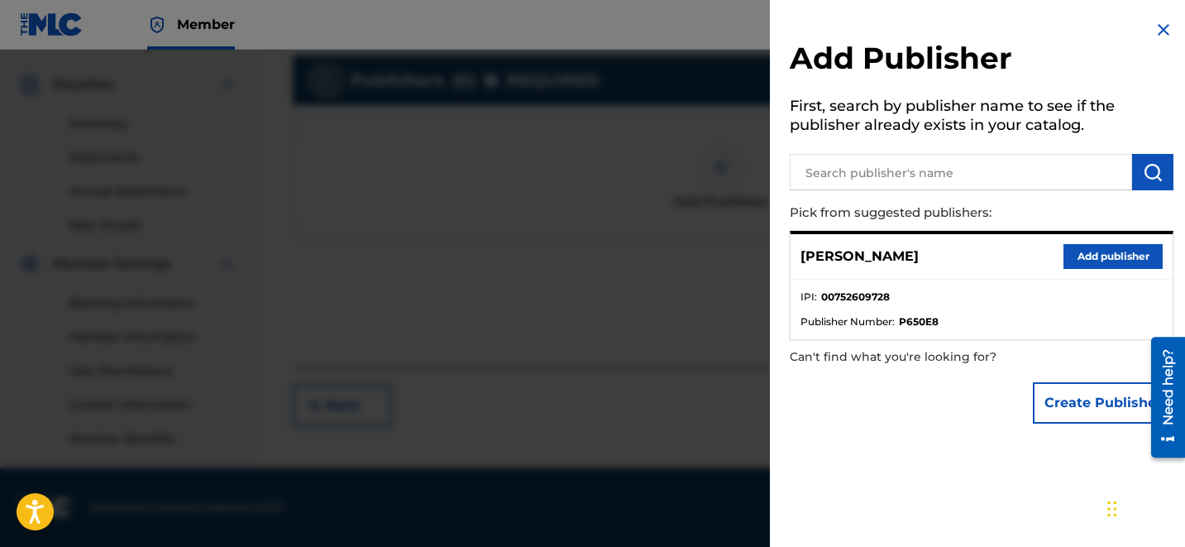
click at [1096, 258] on button "Add publisher" at bounding box center [1112, 256] width 99 height 25
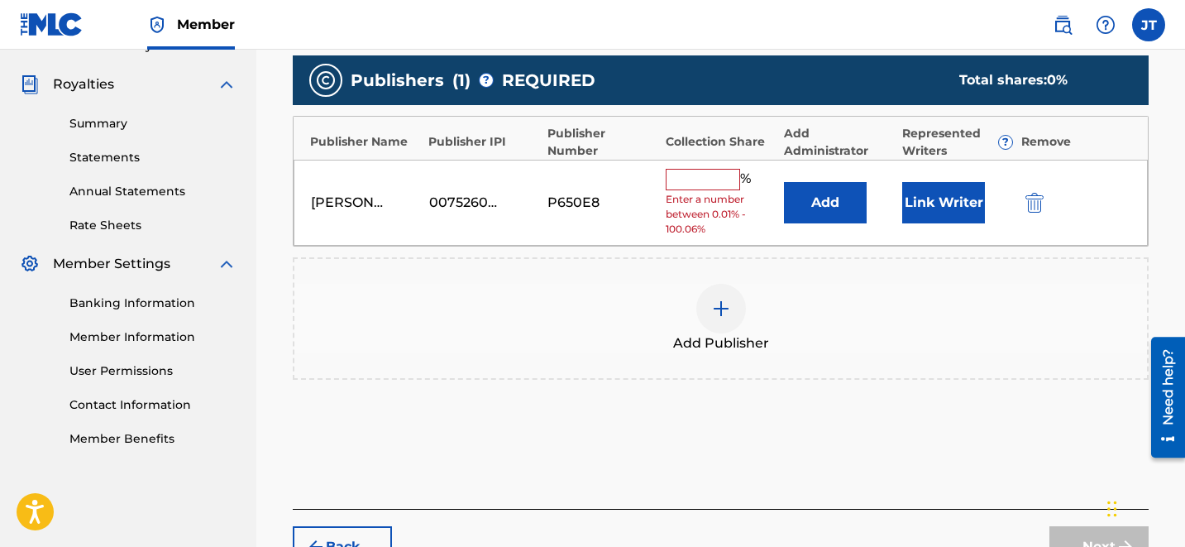
click at [727, 186] on input "text" at bounding box center [703, 179] width 74 height 21
type input "50"
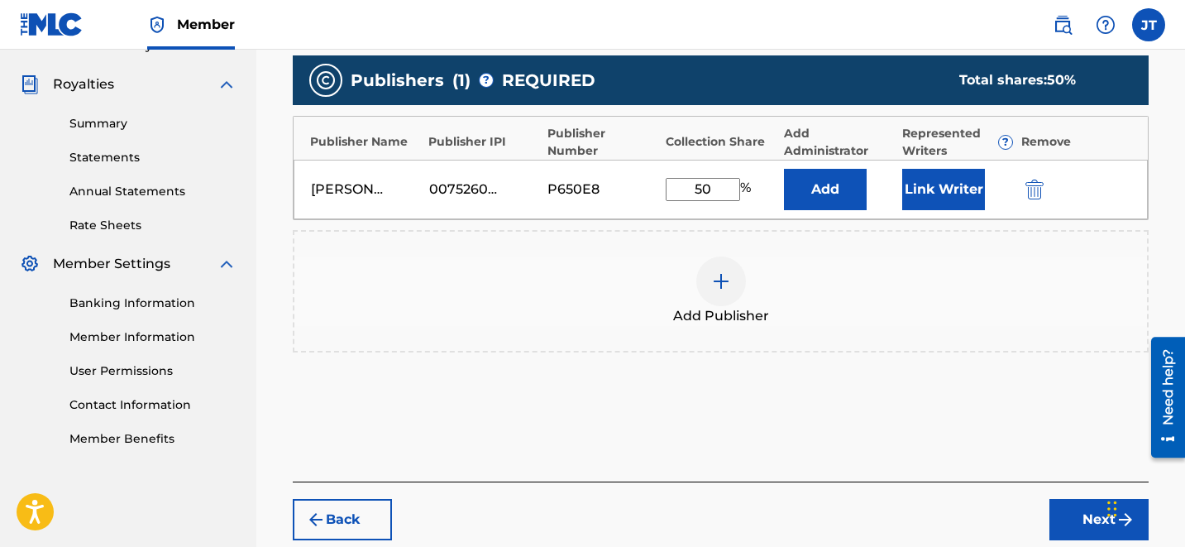
click at [951, 202] on button "Link Writer" at bounding box center [943, 189] width 83 height 41
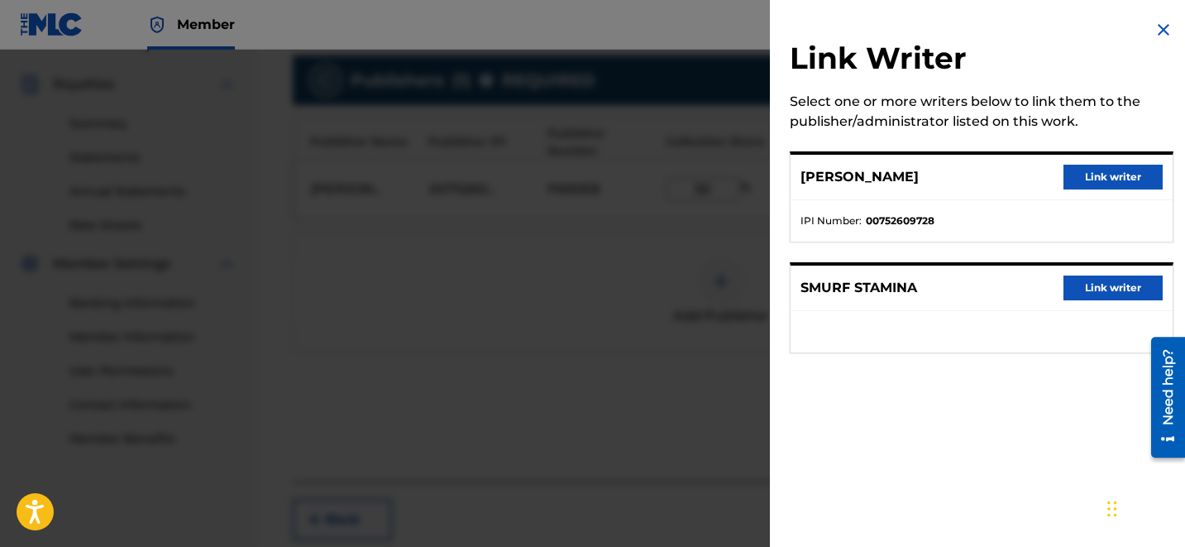
click at [1096, 181] on button "Link writer" at bounding box center [1112, 177] width 99 height 25
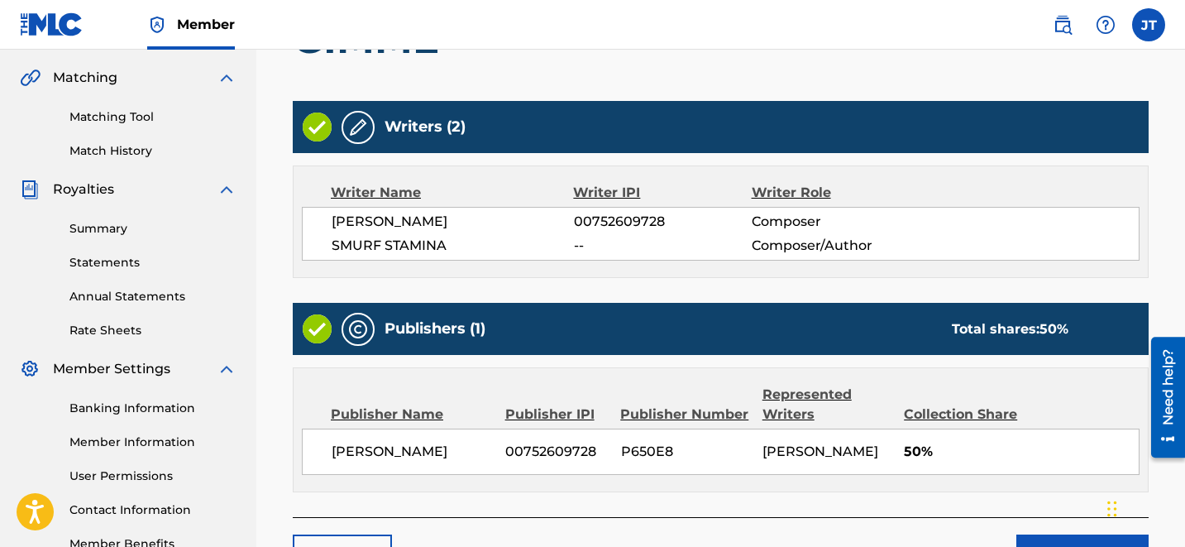
click at [1044, 423] on div "Publisher Name Publisher IPI Publisher Number Represented Writers Collection Sh…" at bounding box center [721, 429] width 854 height 123
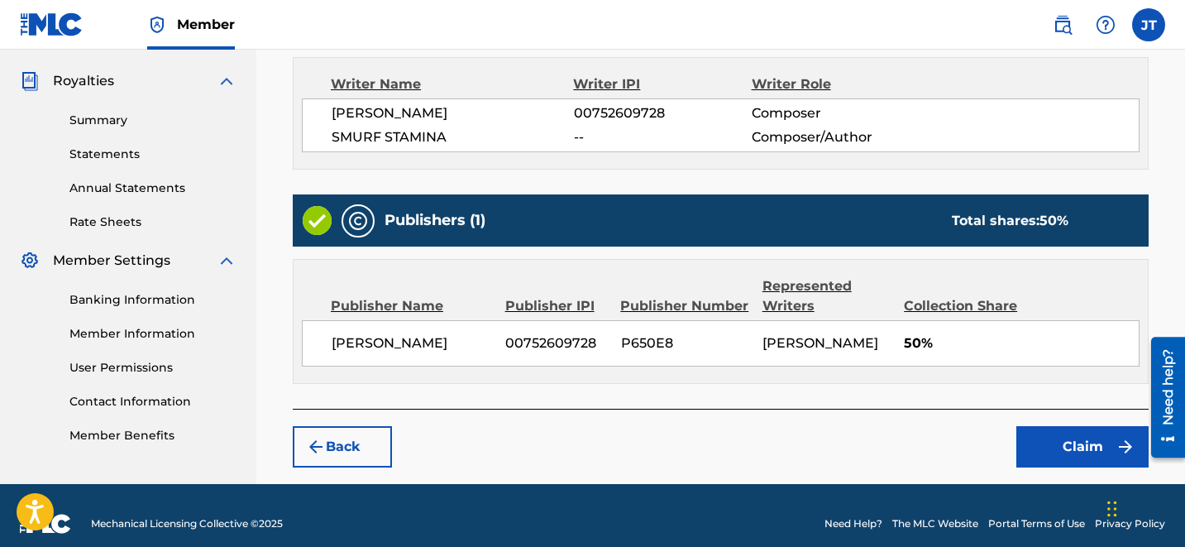
scroll to position [497, 0]
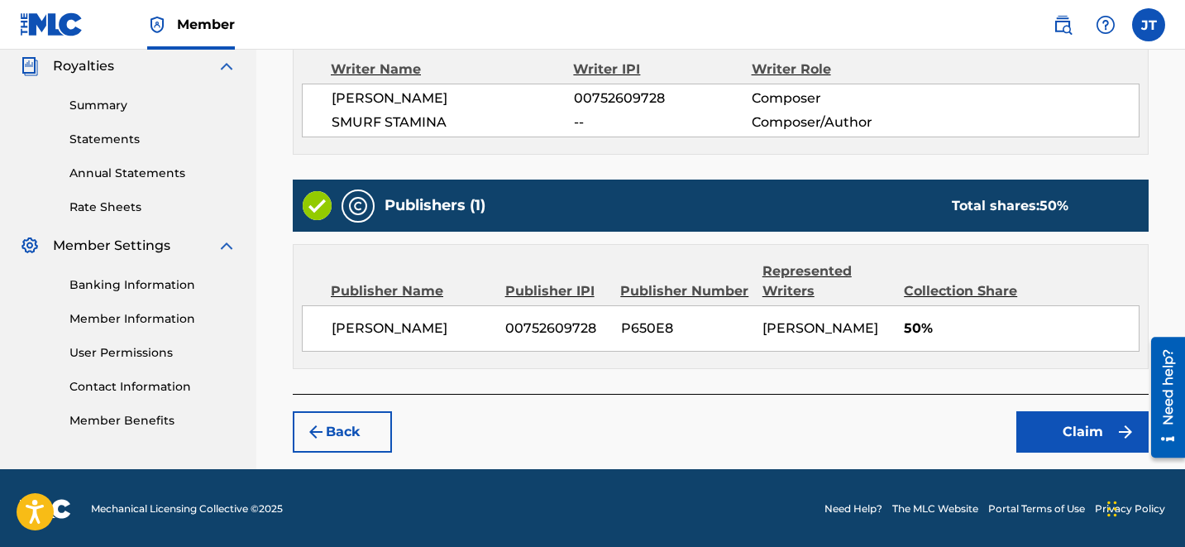
click at [1082, 432] on button "Claim" at bounding box center [1082, 431] width 132 height 41
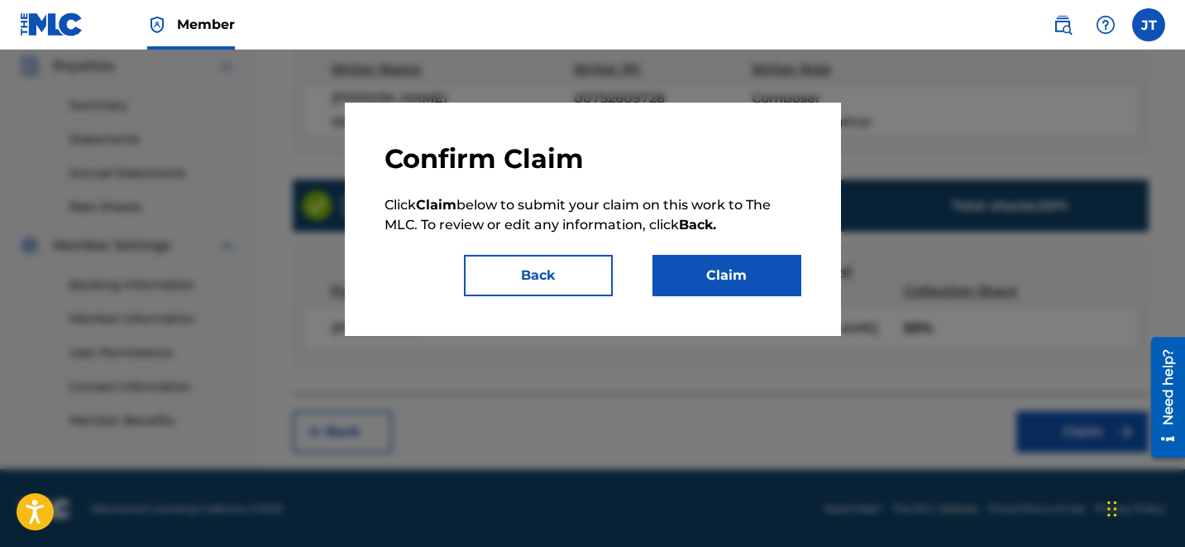
click at [754, 267] on button "Claim" at bounding box center [726, 275] width 149 height 41
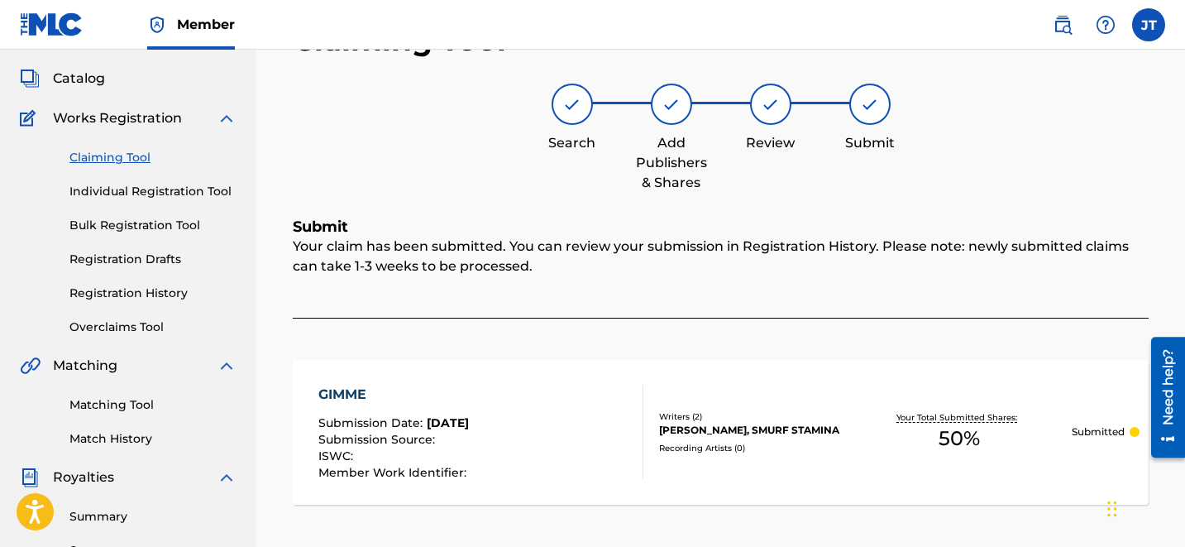
scroll to position [84, 0]
click at [135, 161] on link "Claiming Tool" at bounding box center [152, 158] width 167 height 17
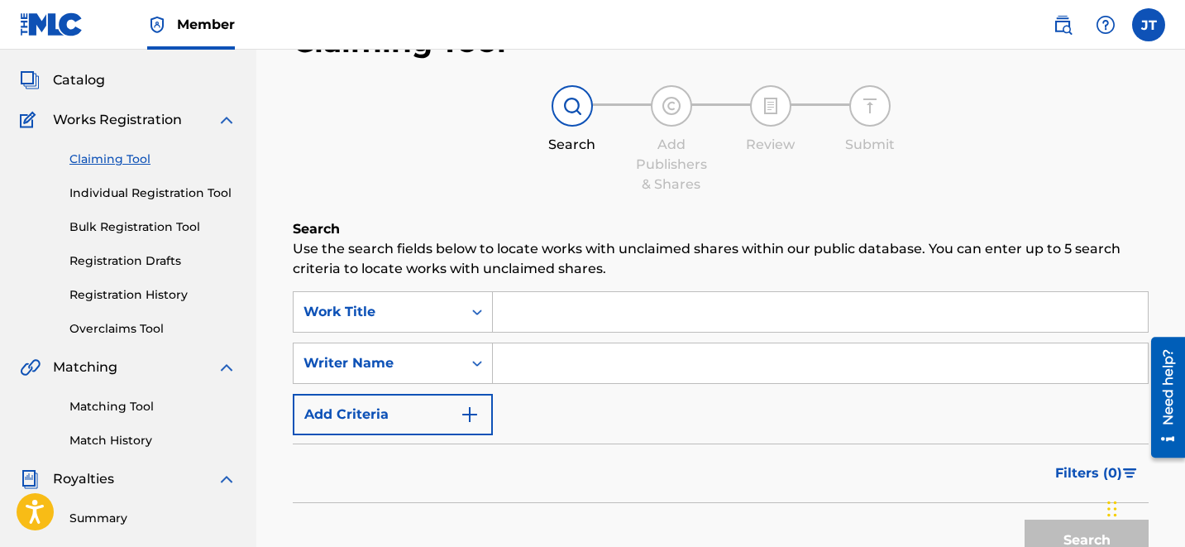
scroll to position [0, 0]
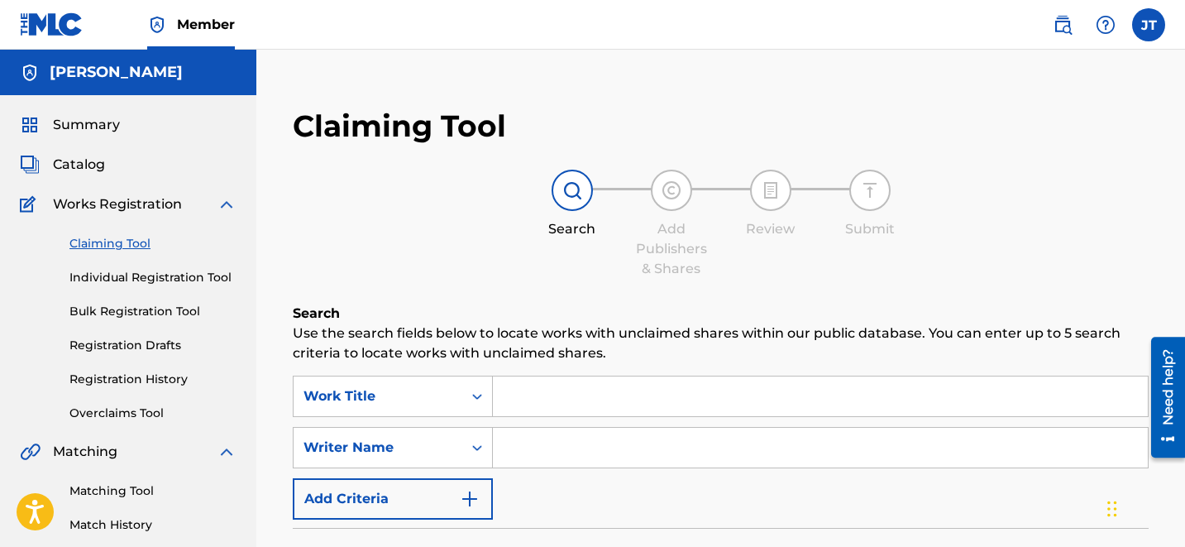
click at [548, 442] on input "Search Form" at bounding box center [820, 448] width 655 height 40
type input "[PERSON_NAME]"
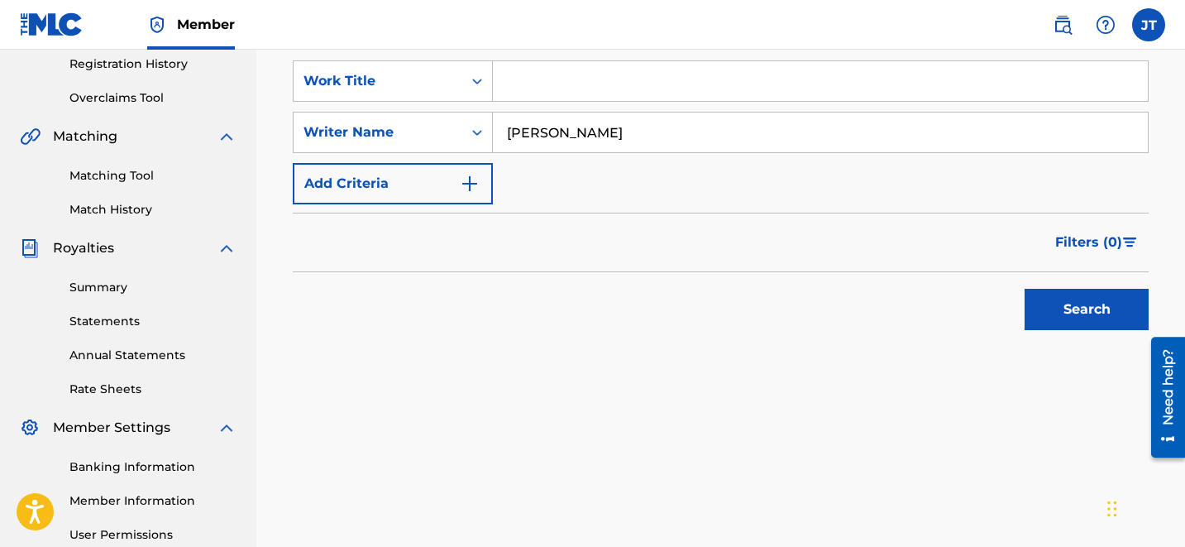
scroll to position [317, 0]
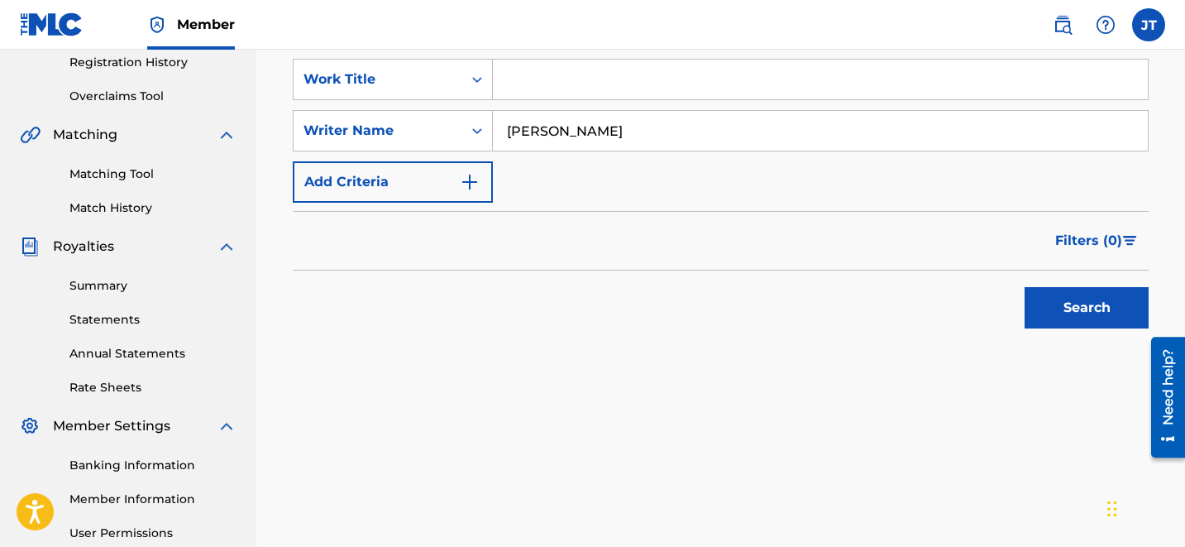
click at [1104, 315] on button "Search" at bounding box center [1087, 307] width 124 height 41
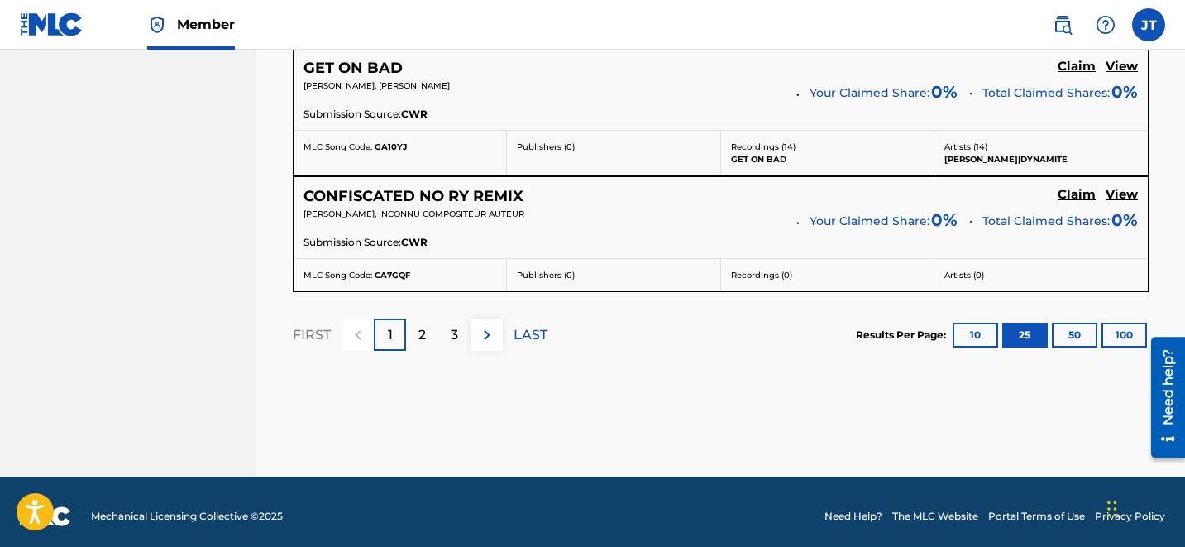
scroll to position [3586, 0]
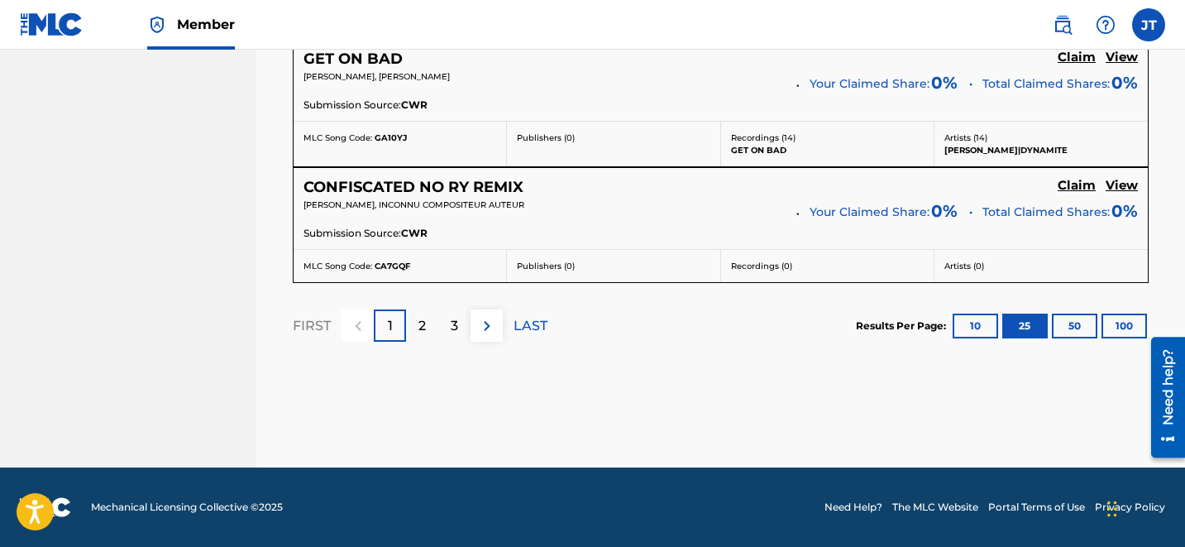
click at [417, 326] on div "2" at bounding box center [422, 325] width 32 height 32
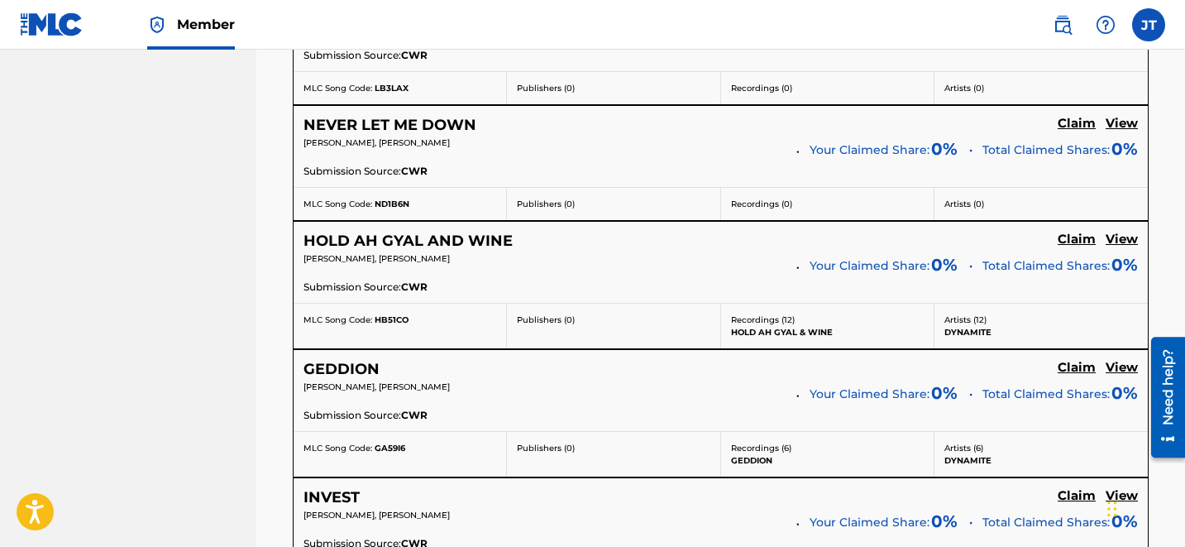
scroll to position [1536, 0]
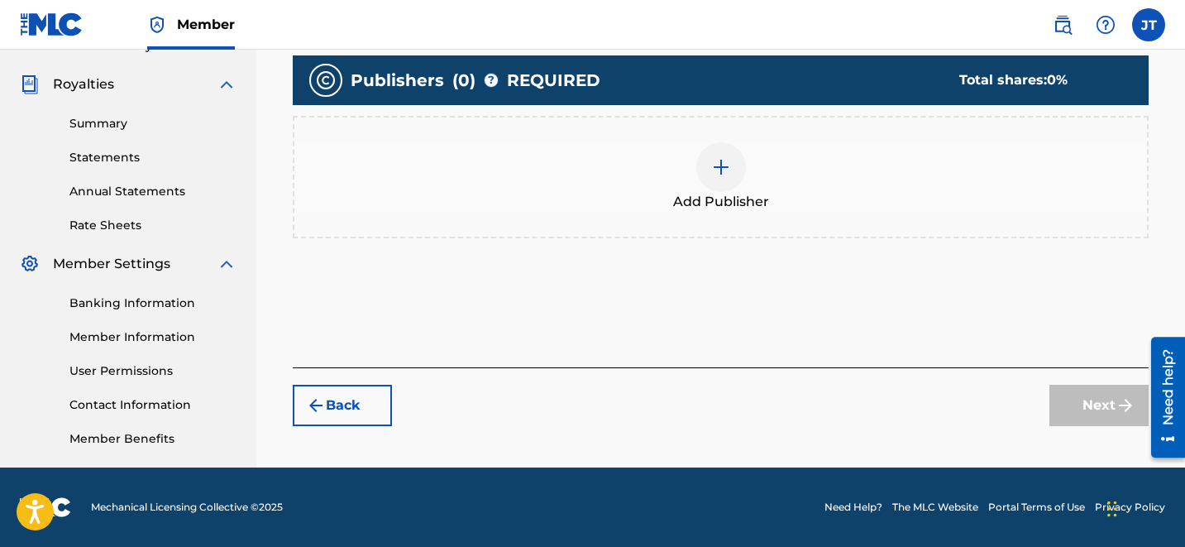
scroll to position [479, 0]
click at [738, 164] on div at bounding box center [721, 167] width 50 height 50
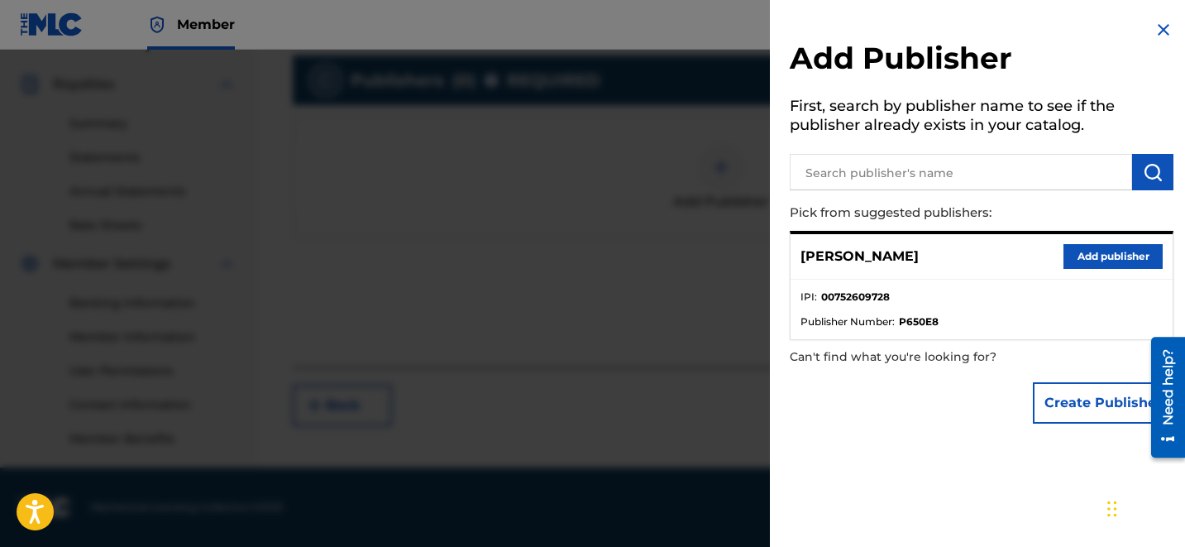
click at [1076, 254] on button "Add publisher" at bounding box center [1112, 256] width 99 height 25
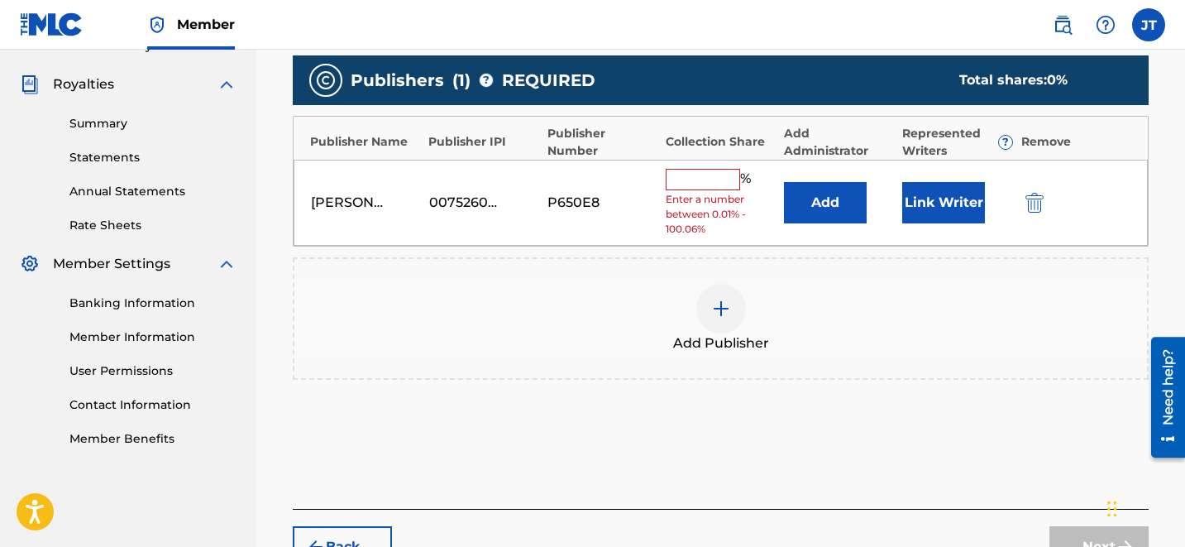
click at [719, 174] on input "text" at bounding box center [703, 179] width 74 height 21
type input "50"
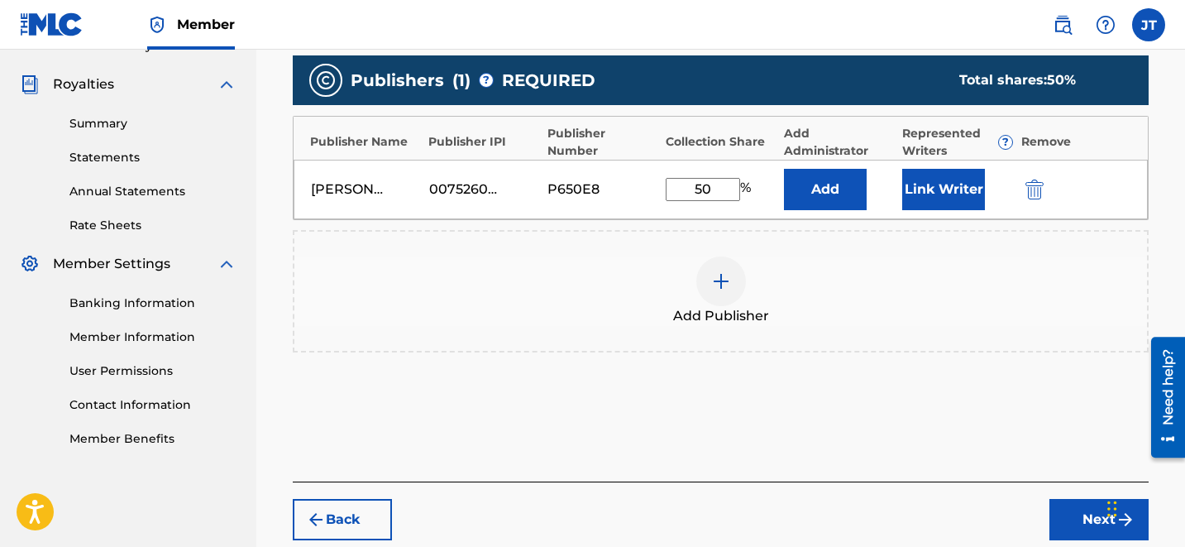
click at [942, 177] on button "Link Writer" at bounding box center [943, 189] width 83 height 41
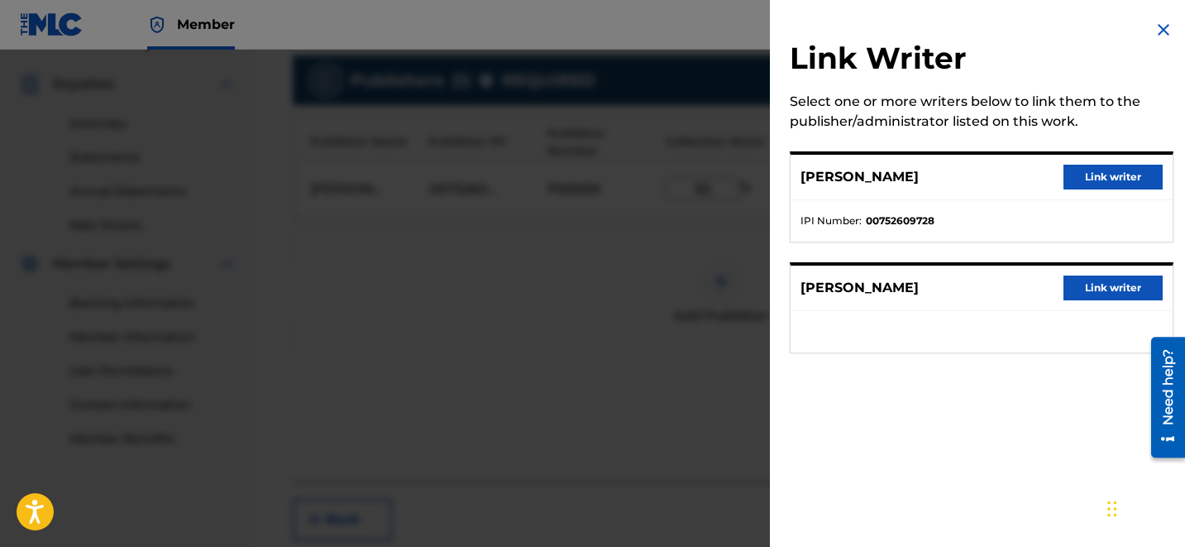
click at [1077, 179] on button "Link writer" at bounding box center [1112, 177] width 99 height 25
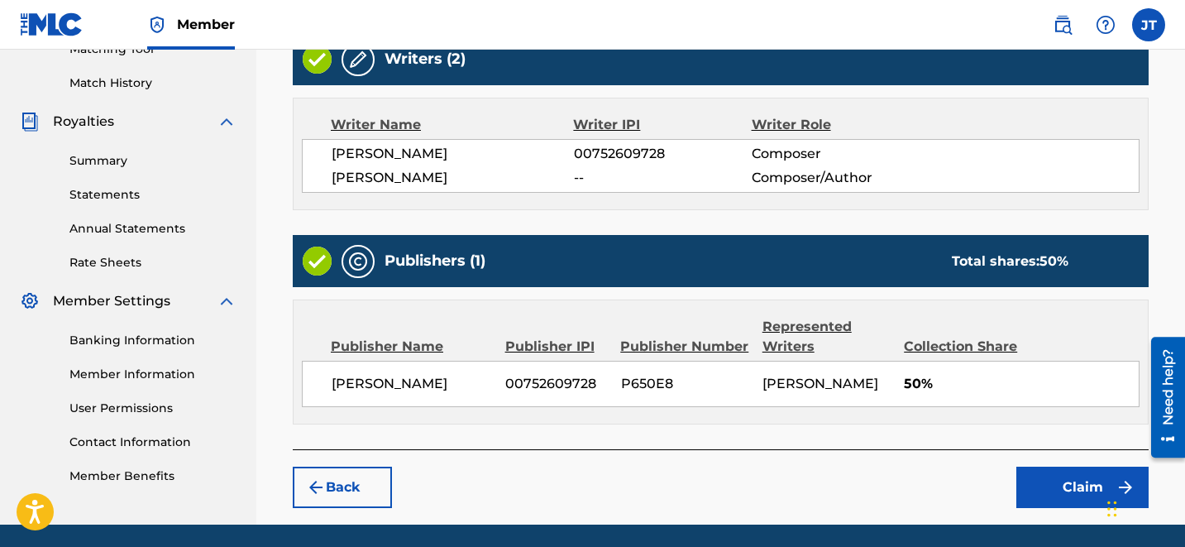
scroll to position [468, 0]
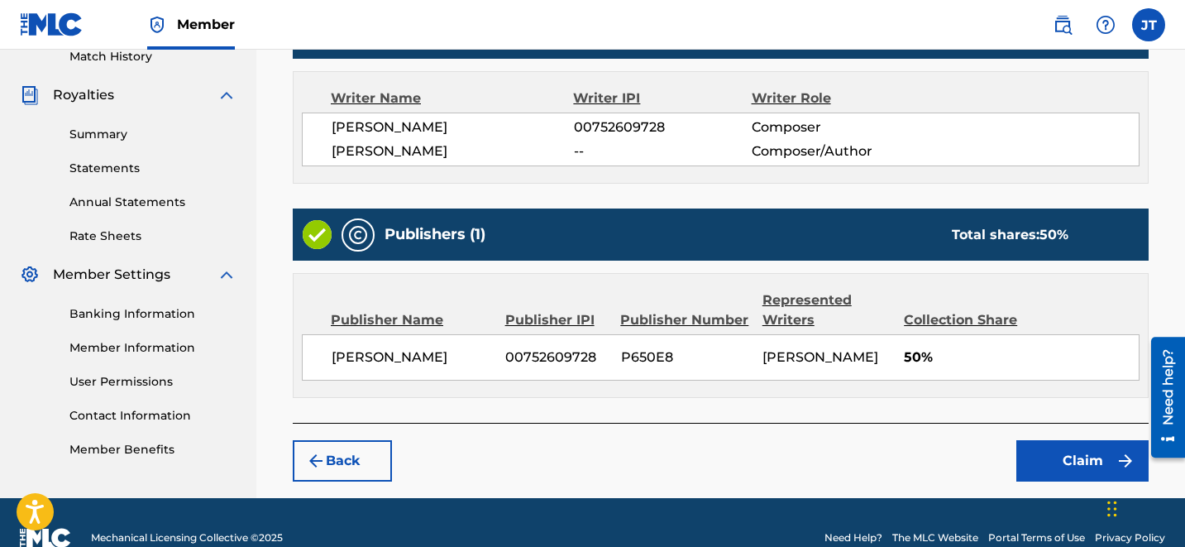
click at [1043, 454] on button "Claim" at bounding box center [1082, 460] width 132 height 41
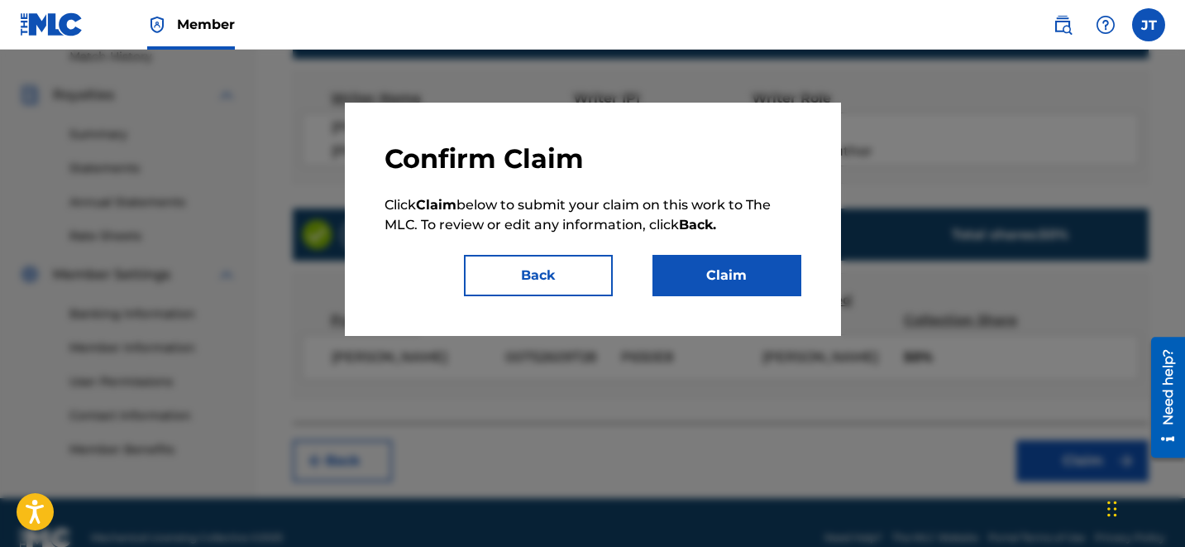
click at [692, 263] on button "Claim" at bounding box center [726, 275] width 149 height 41
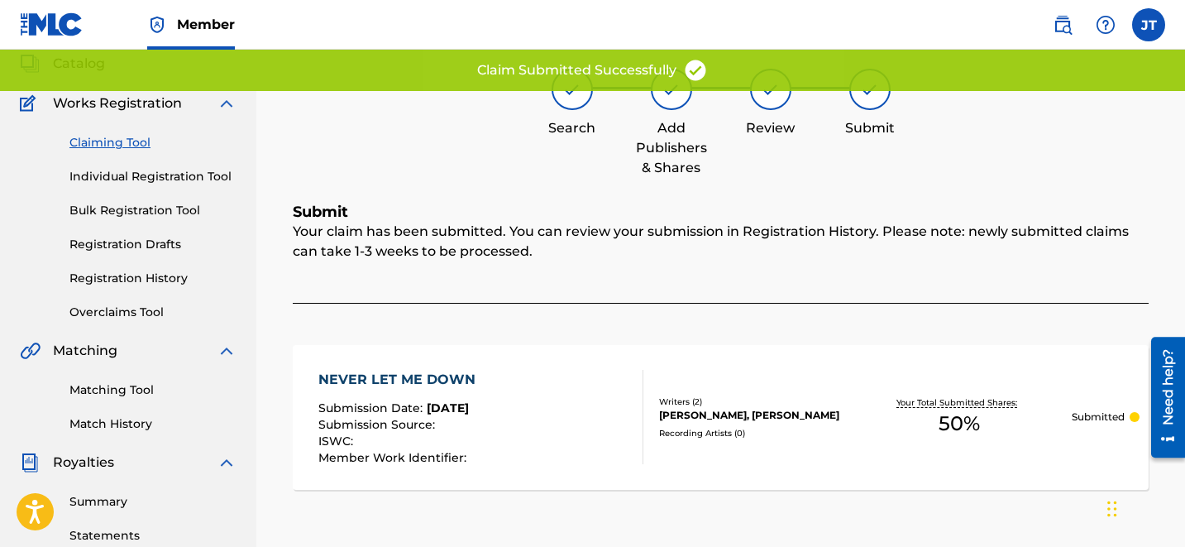
scroll to position [103, 0]
click at [144, 145] on link "Claiming Tool" at bounding box center [152, 140] width 167 height 17
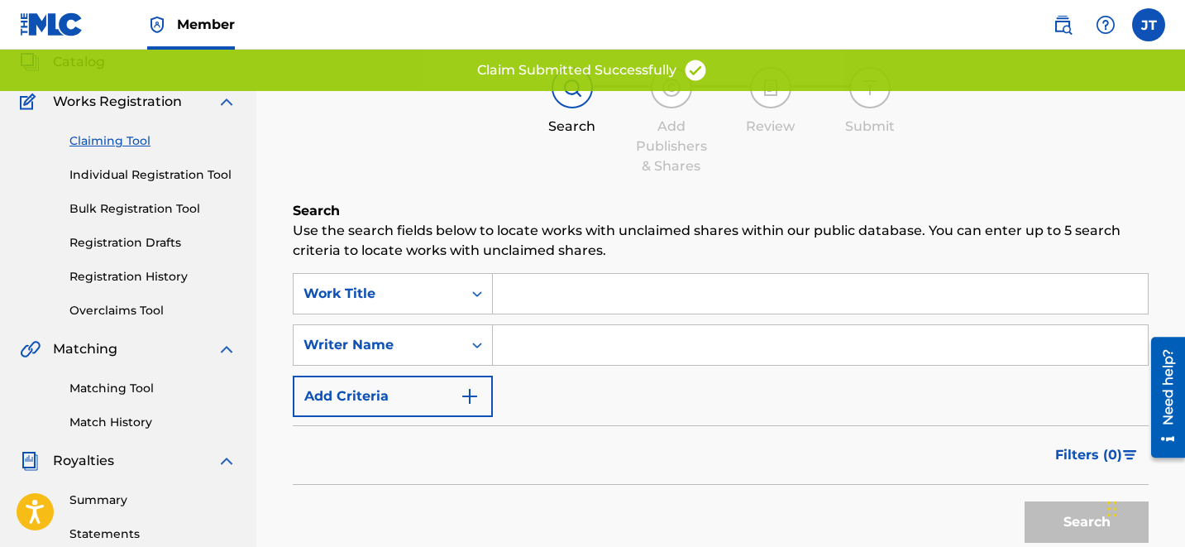
scroll to position [0, 0]
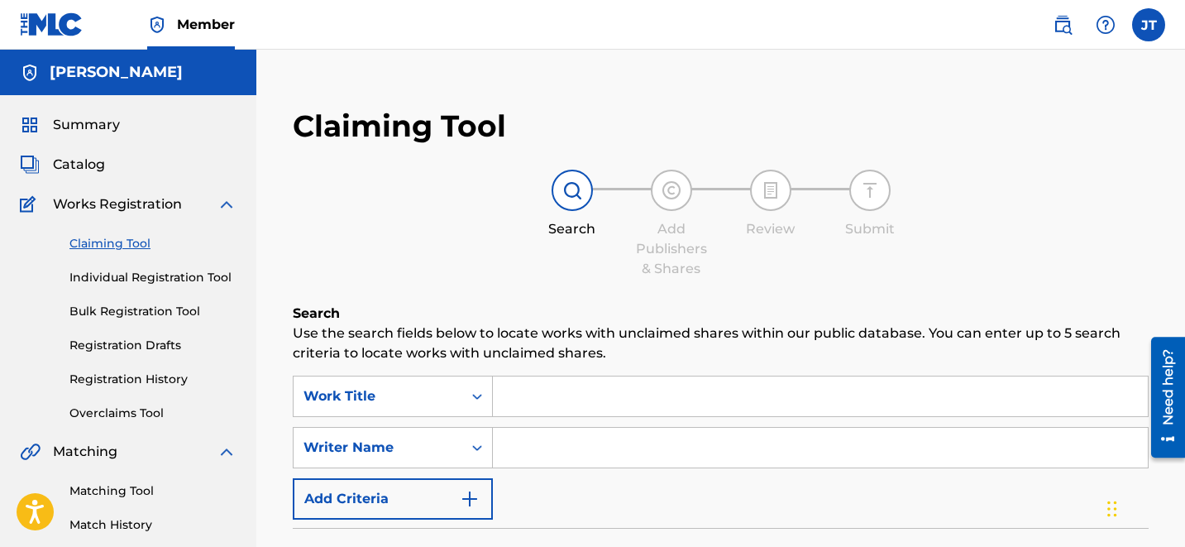
click at [590, 444] on input "Search Form" at bounding box center [820, 448] width 655 height 40
type input "[PERSON_NAME]"
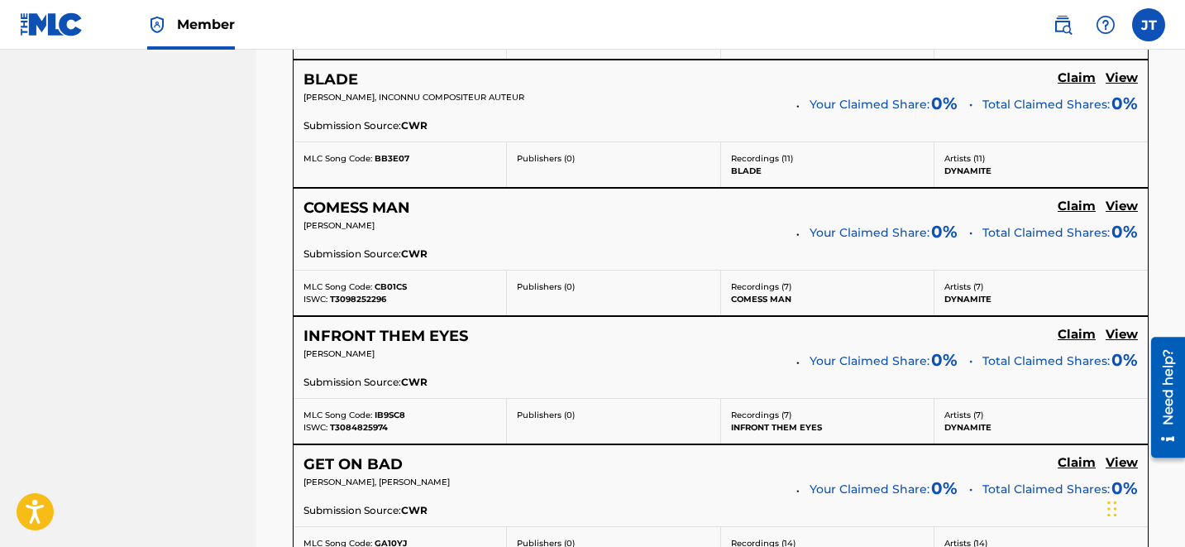
scroll to position [3586, 0]
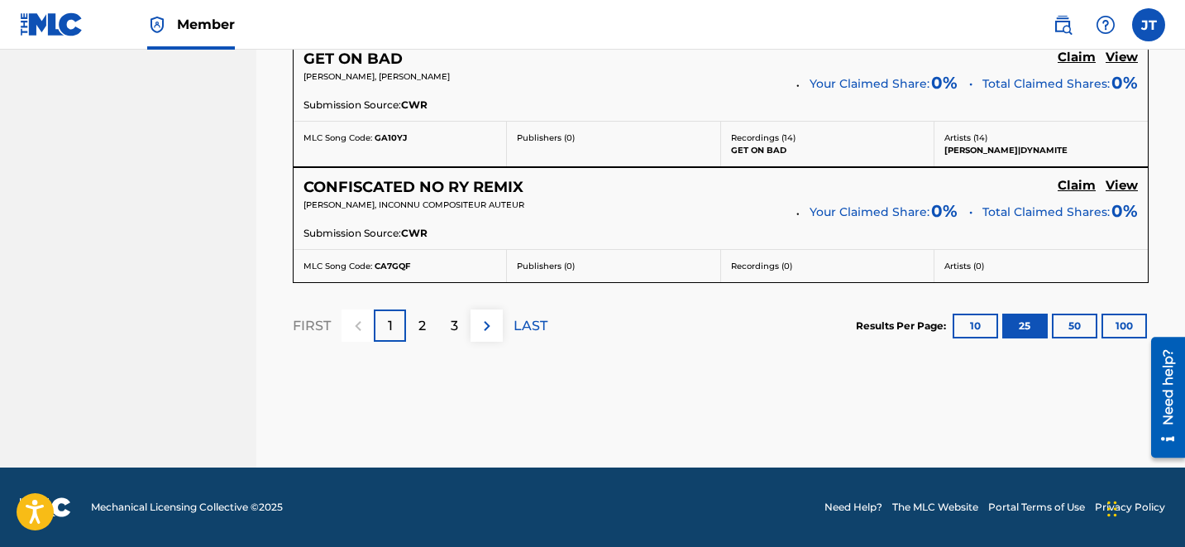
click at [430, 321] on div "2" at bounding box center [422, 325] width 32 height 32
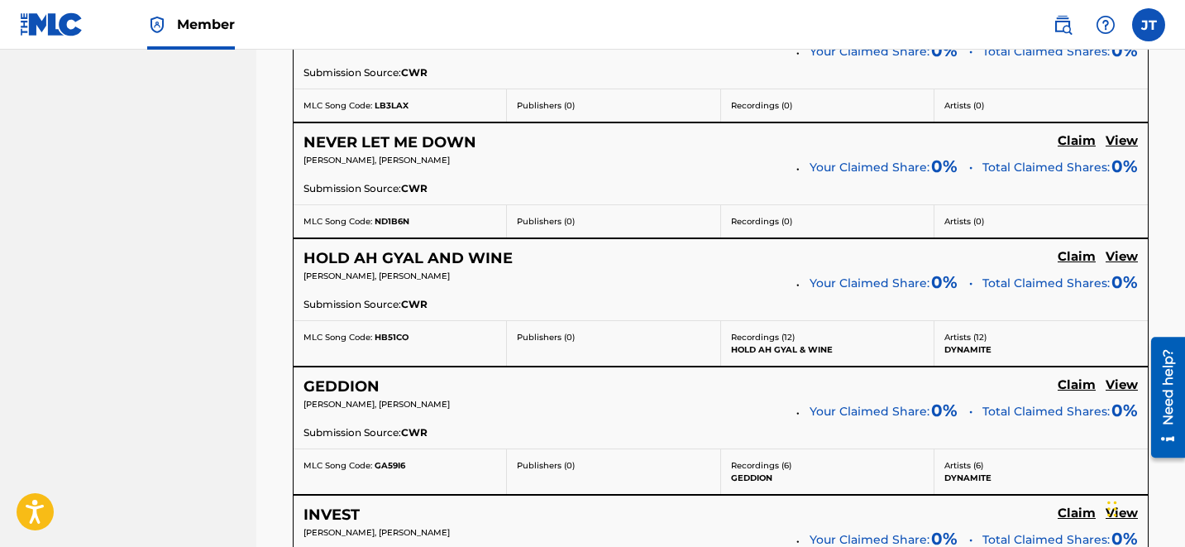
scroll to position [1531, 0]
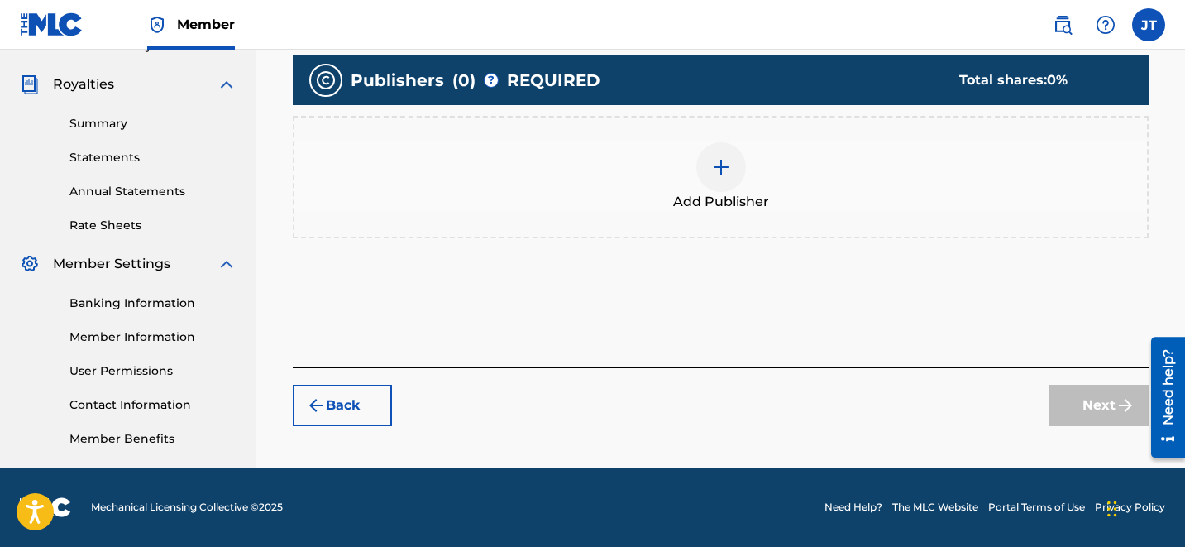
scroll to position [479, 0]
click at [754, 158] on div "Add Publisher" at bounding box center [720, 176] width 853 height 69
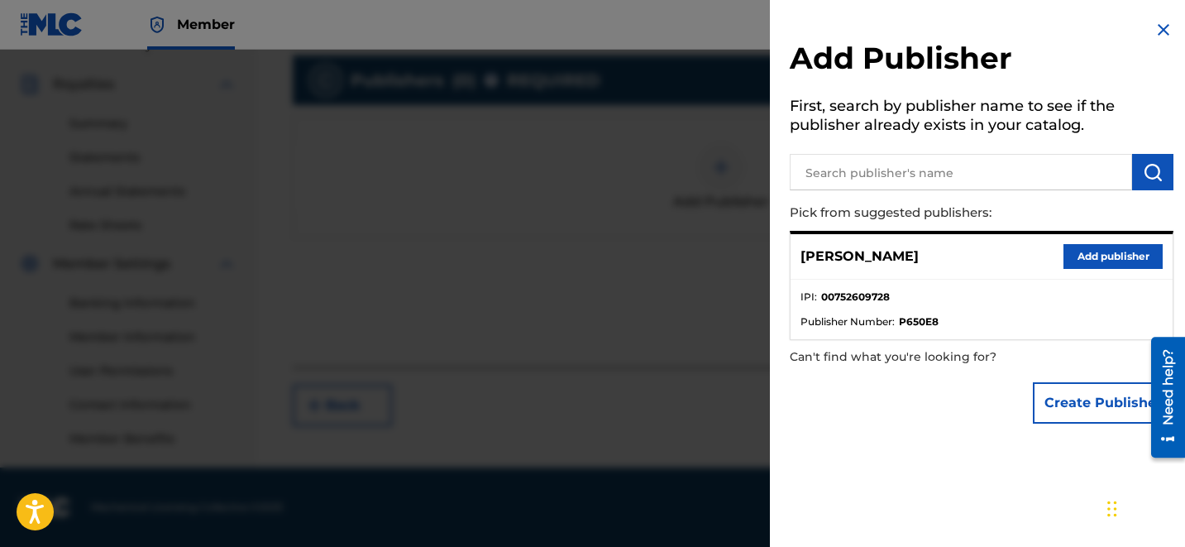
click at [1076, 249] on button "Add publisher" at bounding box center [1112, 256] width 99 height 25
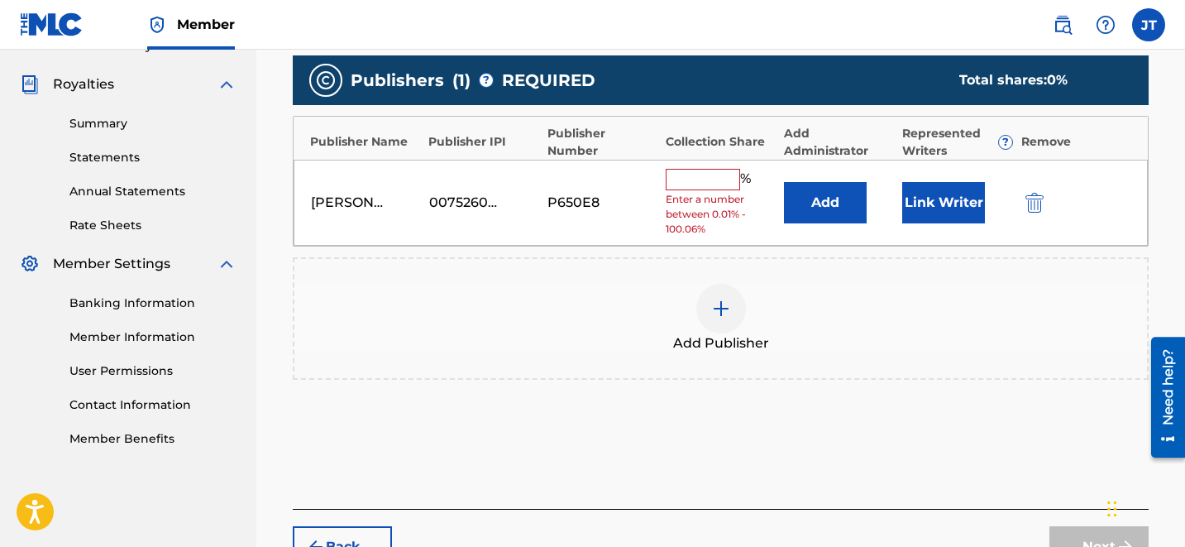
click at [921, 193] on button "Link Writer" at bounding box center [943, 202] width 83 height 41
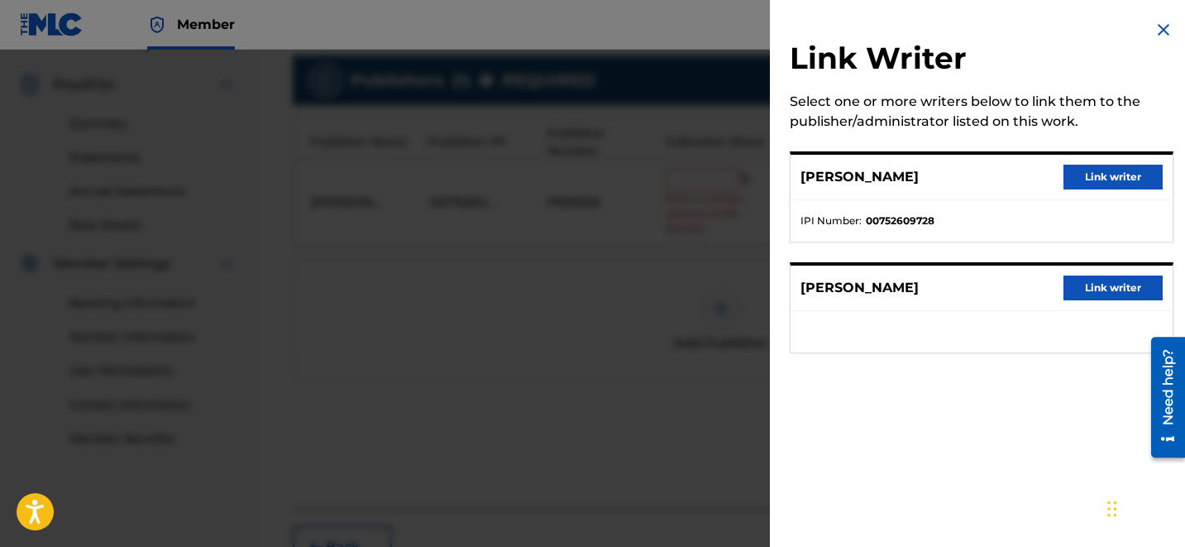
click at [1077, 181] on button "Link writer" at bounding box center [1112, 177] width 99 height 25
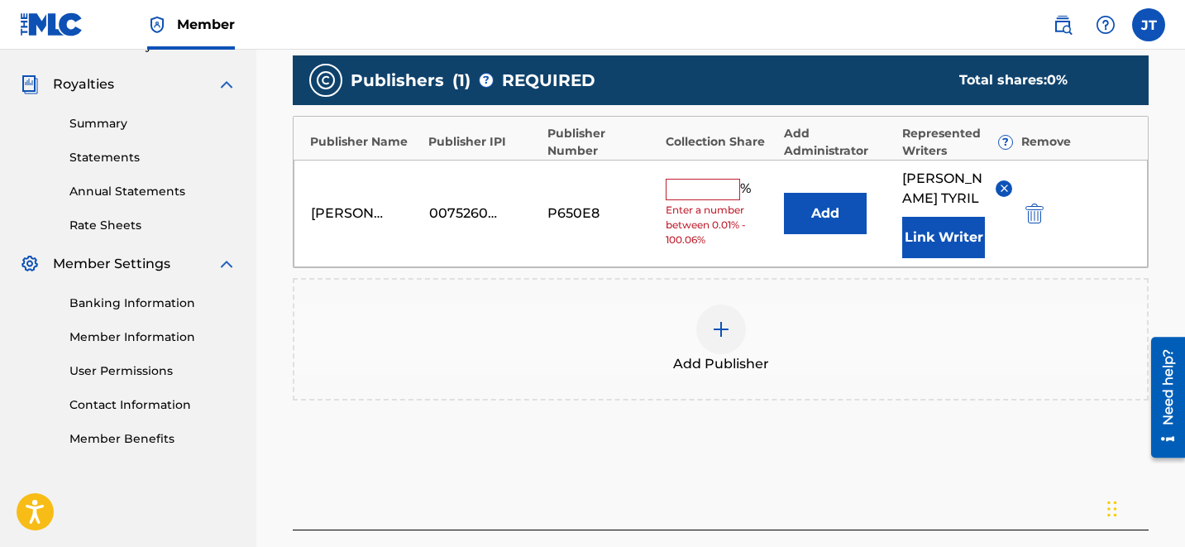
click at [706, 180] on input "text" at bounding box center [703, 189] width 74 height 21
type input "50"
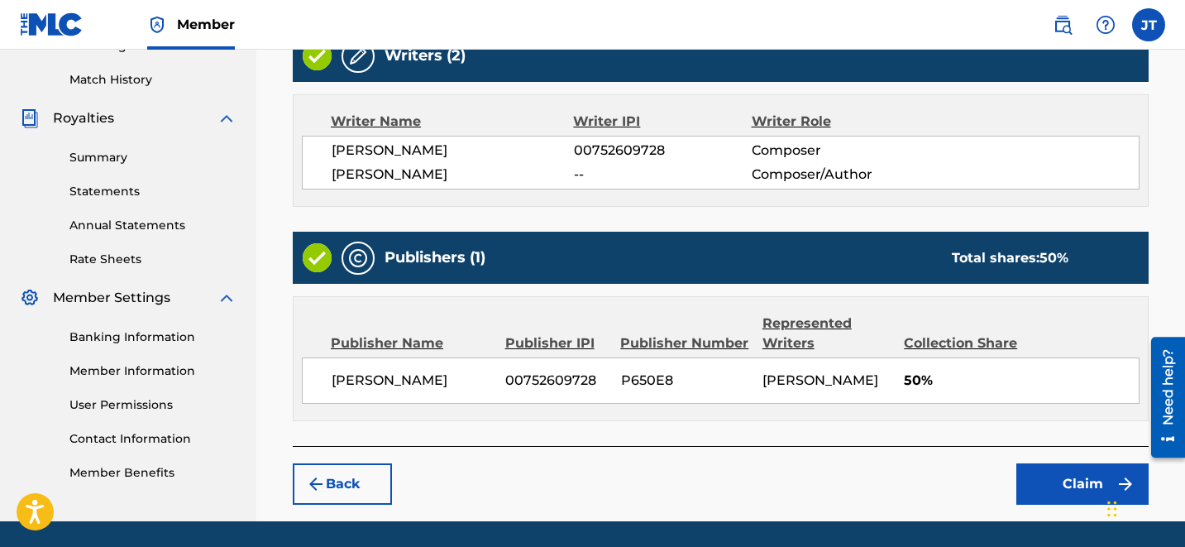
scroll to position [497, 0]
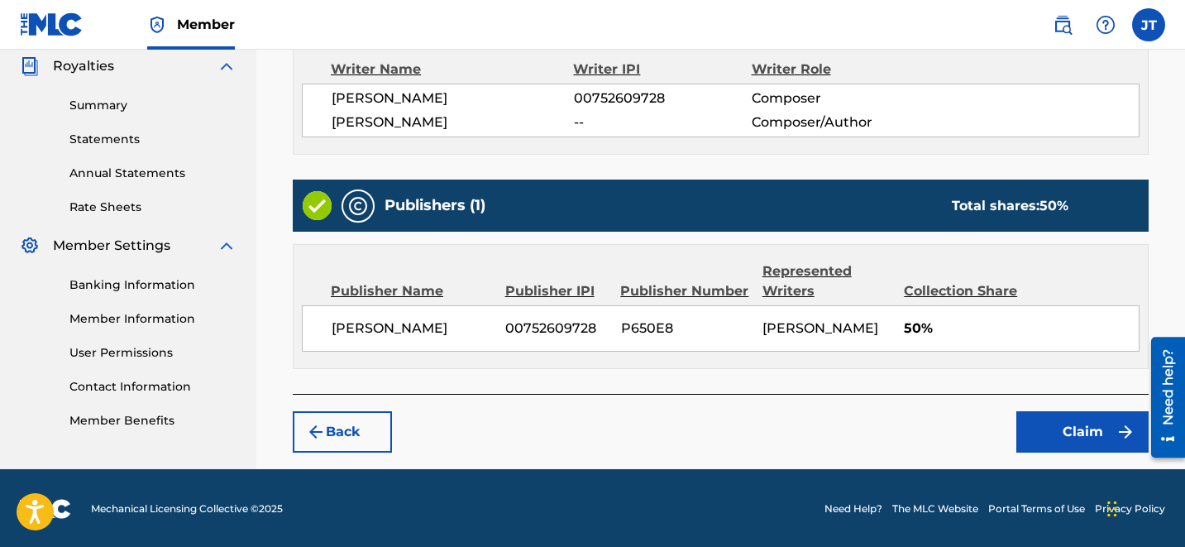
click at [1068, 434] on button "Claim" at bounding box center [1082, 431] width 132 height 41
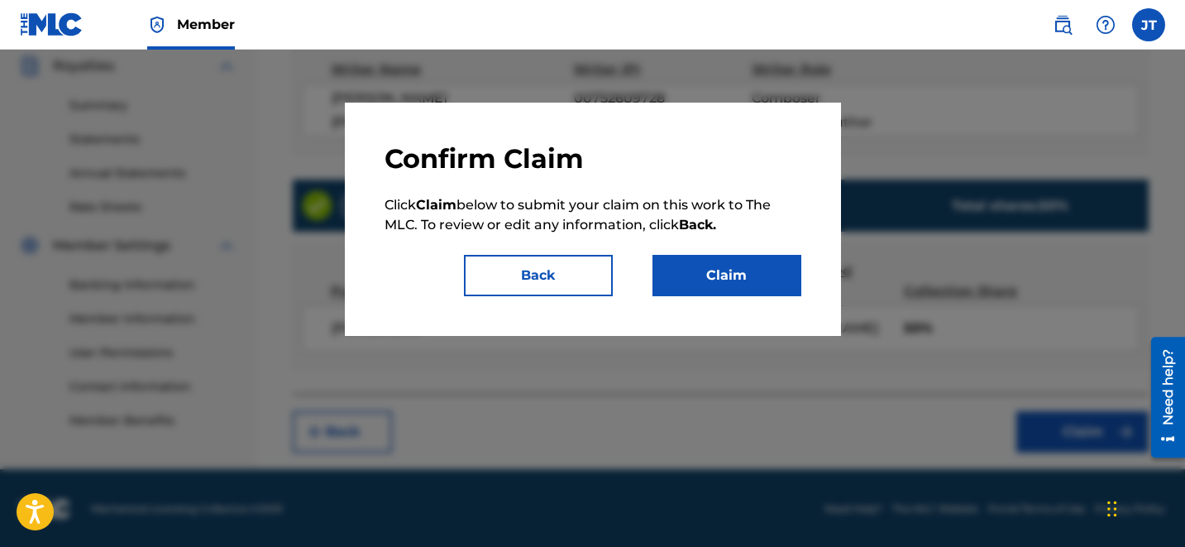
click at [762, 288] on button "Claim" at bounding box center [726, 275] width 149 height 41
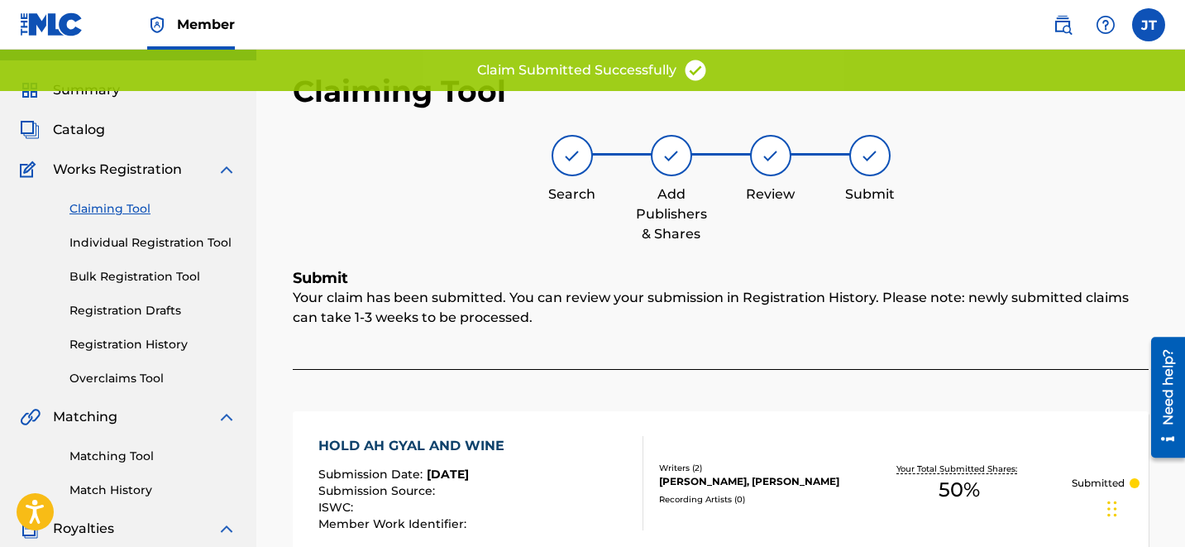
scroll to position [0, 0]
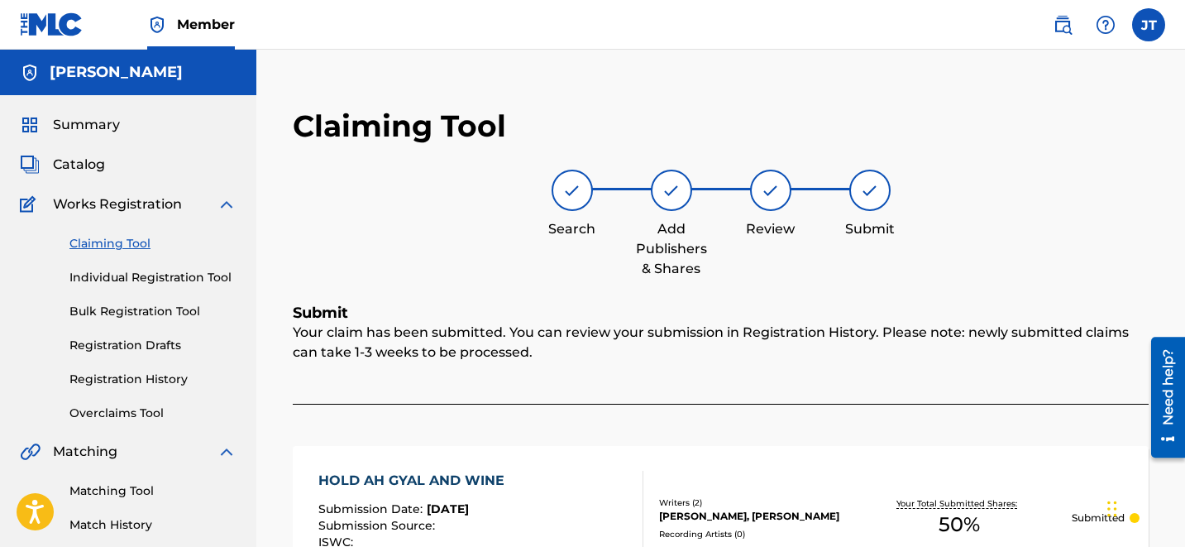
click at [110, 244] on link "Claiming Tool" at bounding box center [152, 243] width 167 height 17
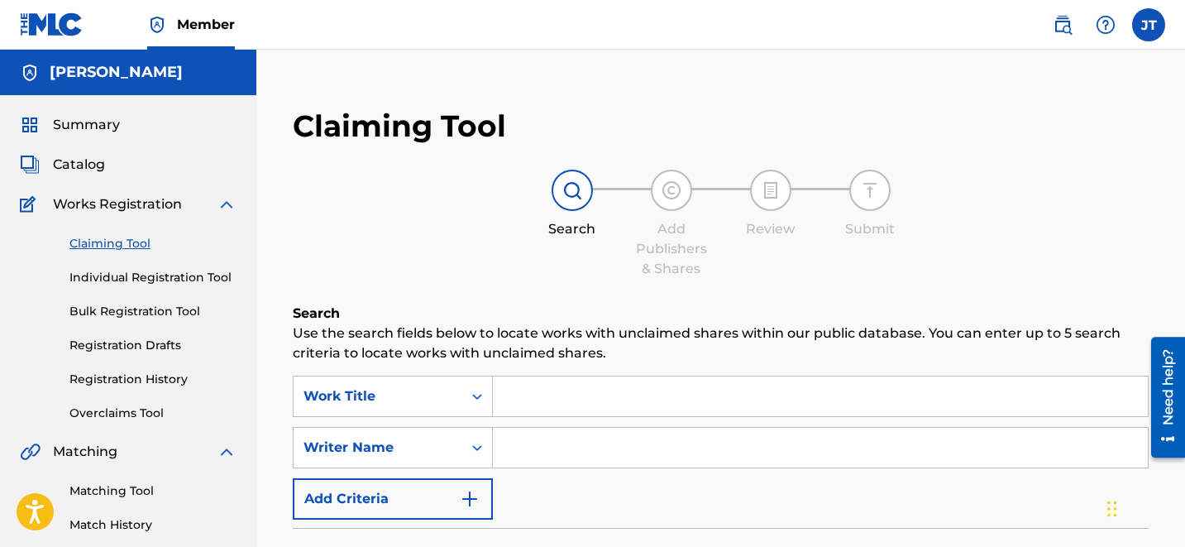
click at [550, 439] on input "Search Form" at bounding box center [820, 448] width 655 height 40
type input "[PERSON_NAME]"
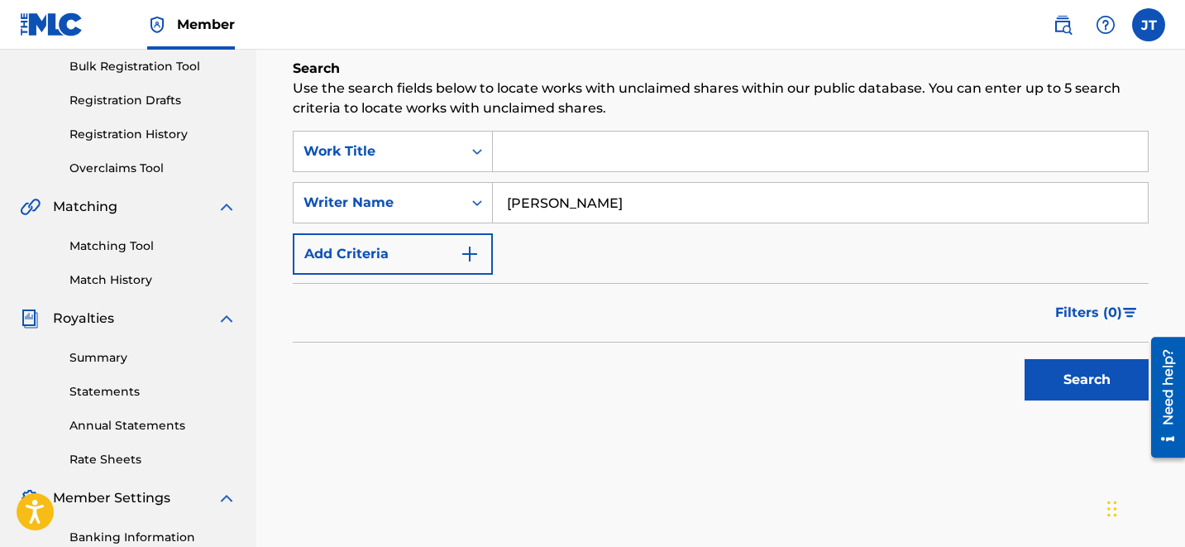
scroll to position [285, 0]
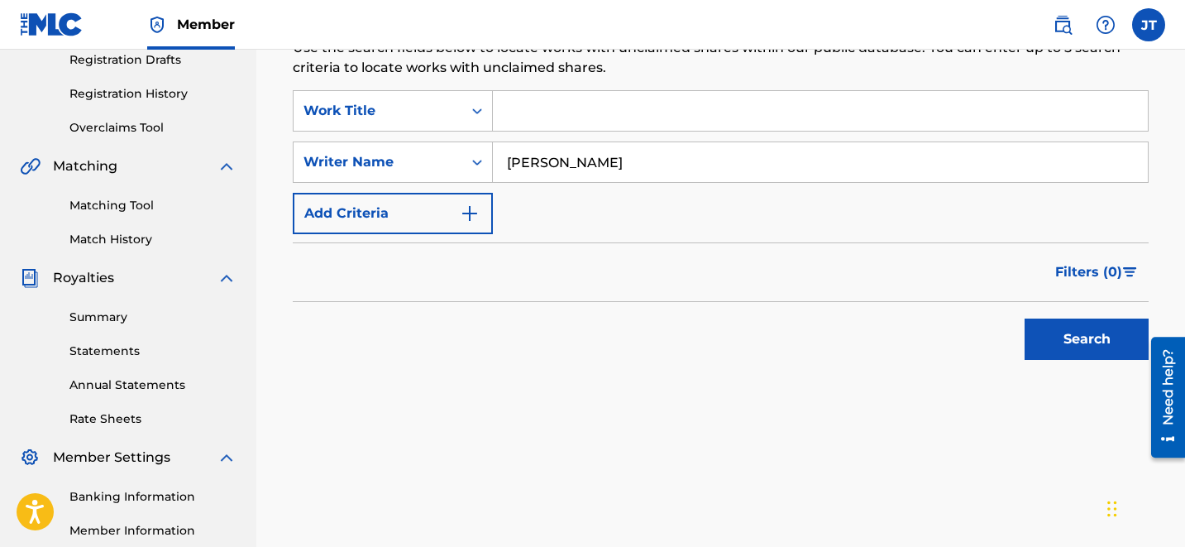
click at [1072, 323] on button "Search" at bounding box center [1087, 338] width 124 height 41
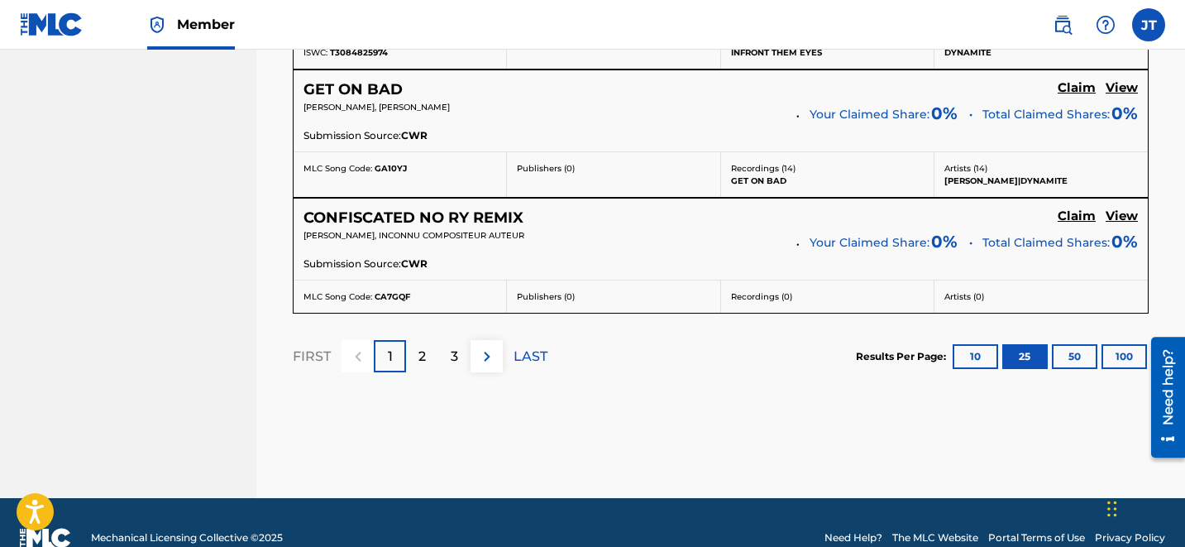
scroll to position [3586, 0]
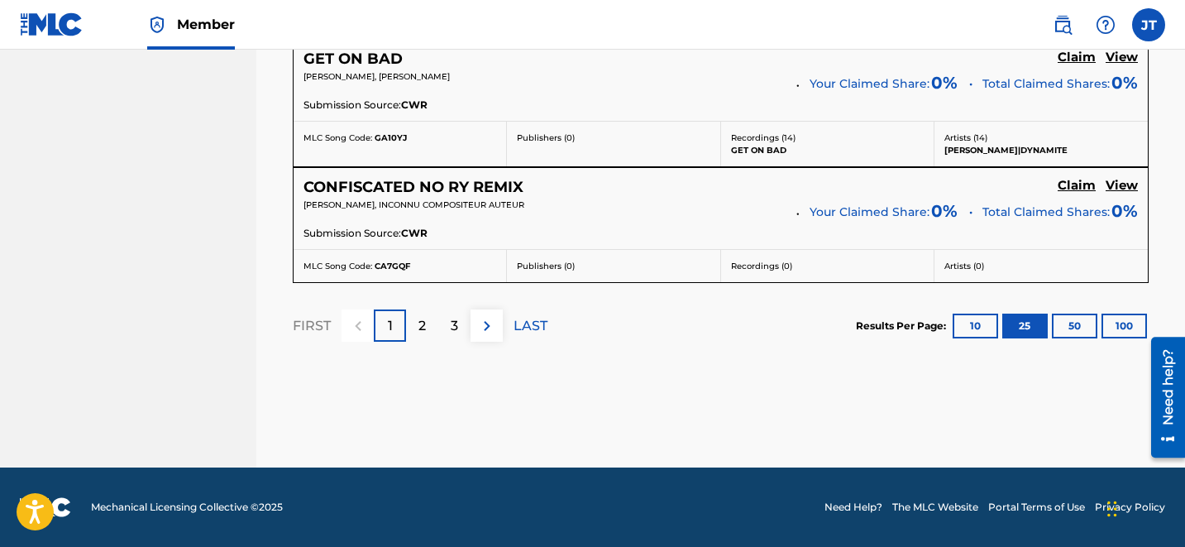
click at [428, 323] on div "2" at bounding box center [422, 325] width 32 height 32
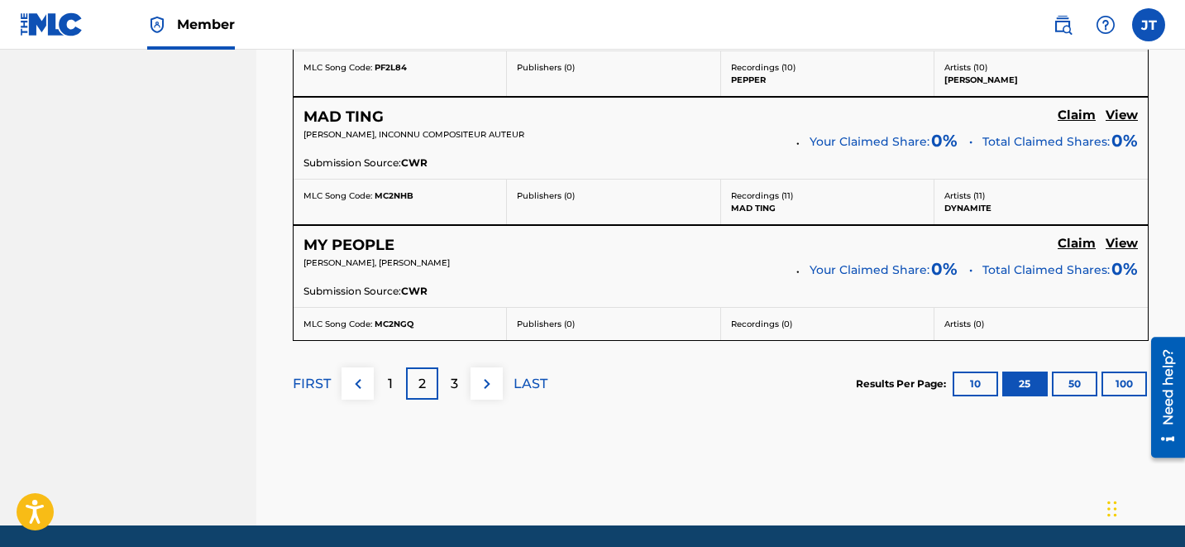
scroll to position [3439, 0]
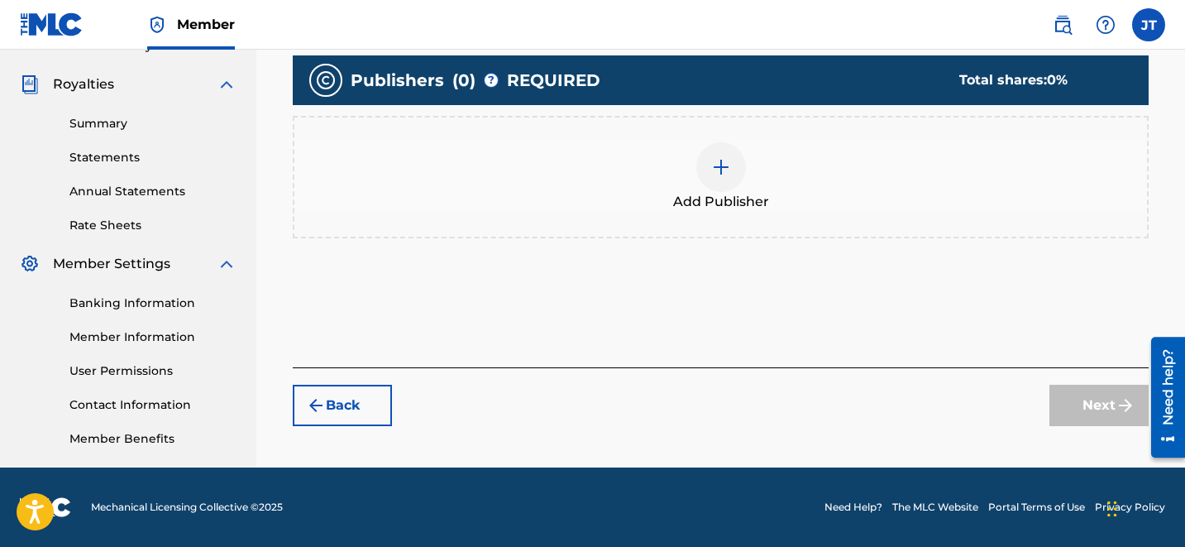
click at [738, 170] on div at bounding box center [721, 167] width 50 height 50
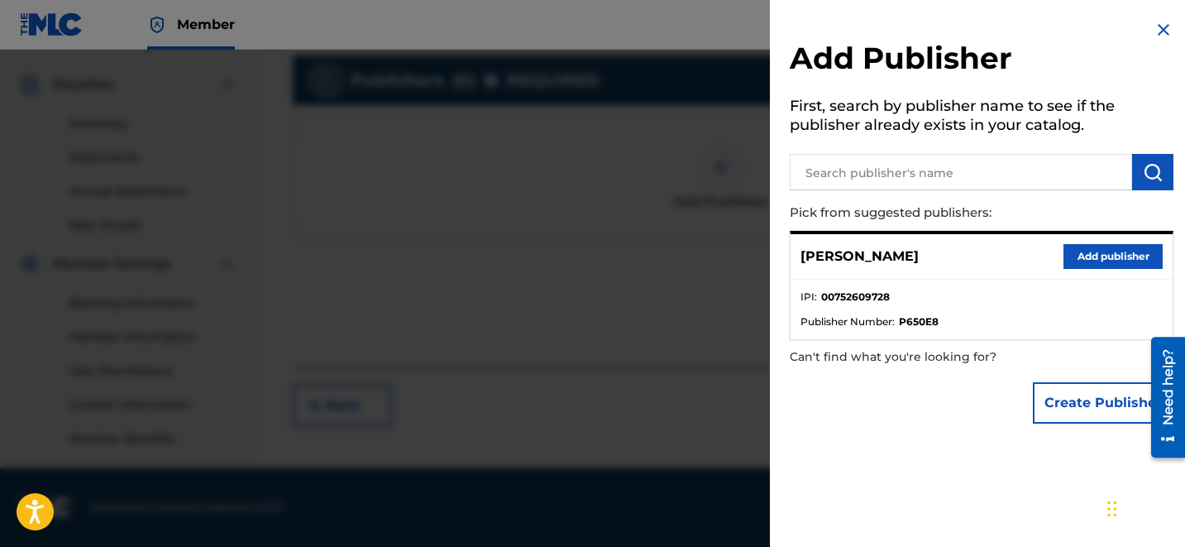
click at [1082, 260] on button "Add publisher" at bounding box center [1112, 256] width 99 height 25
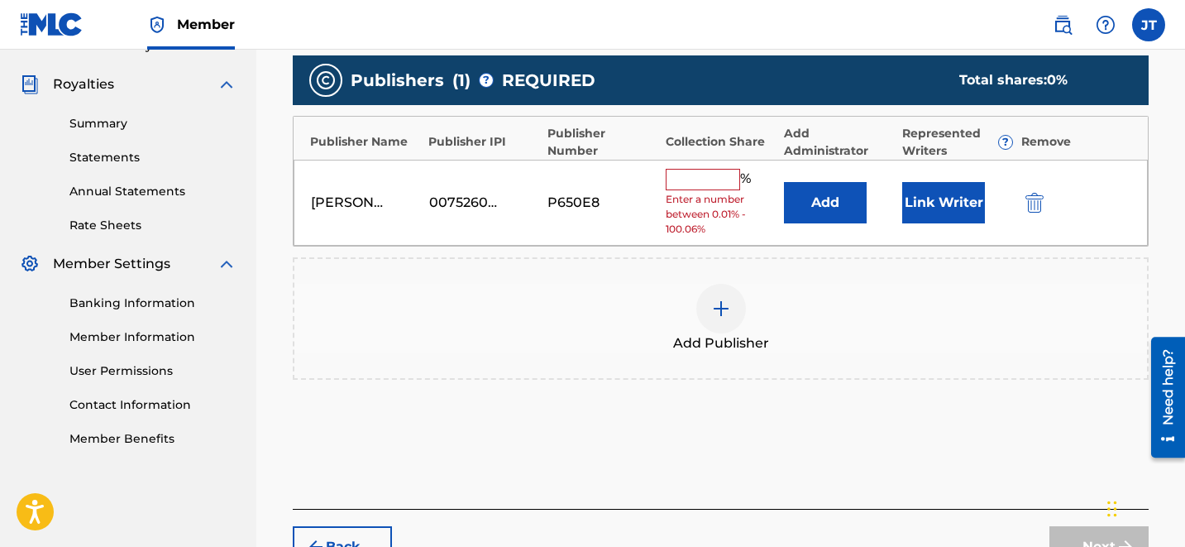
click at [727, 177] on input "text" at bounding box center [703, 179] width 74 height 21
type input "50"
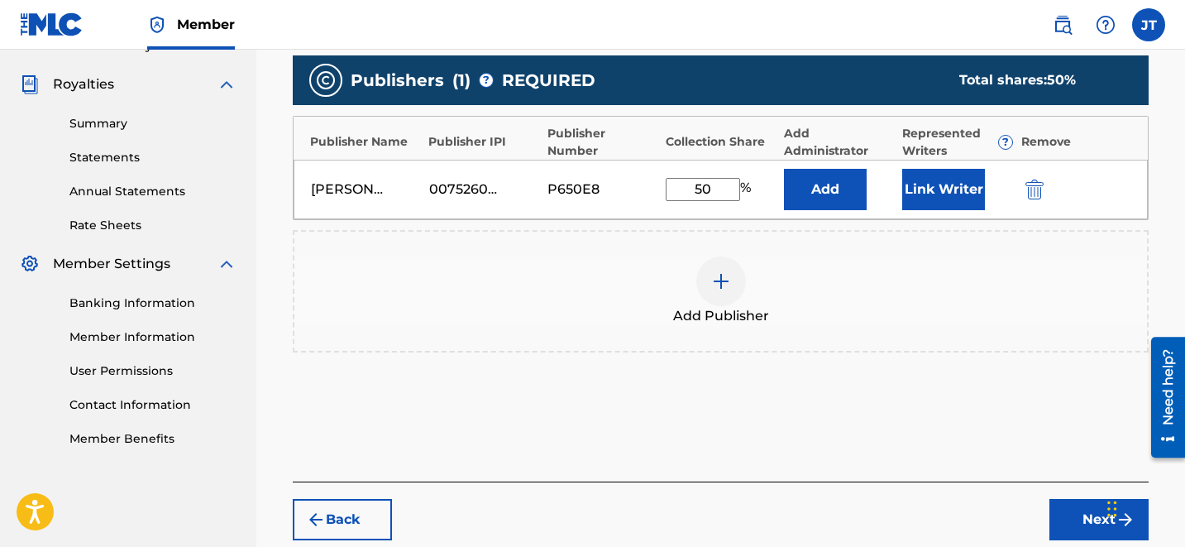
click at [906, 183] on button "Link Writer" at bounding box center [943, 189] width 83 height 41
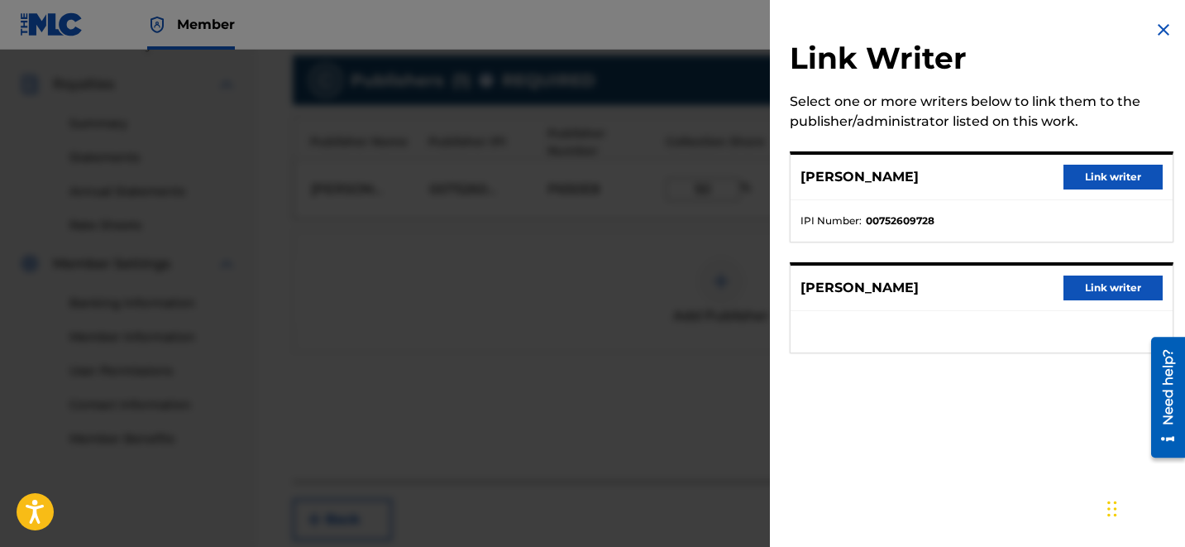
click at [1074, 175] on button "Link writer" at bounding box center [1112, 177] width 99 height 25
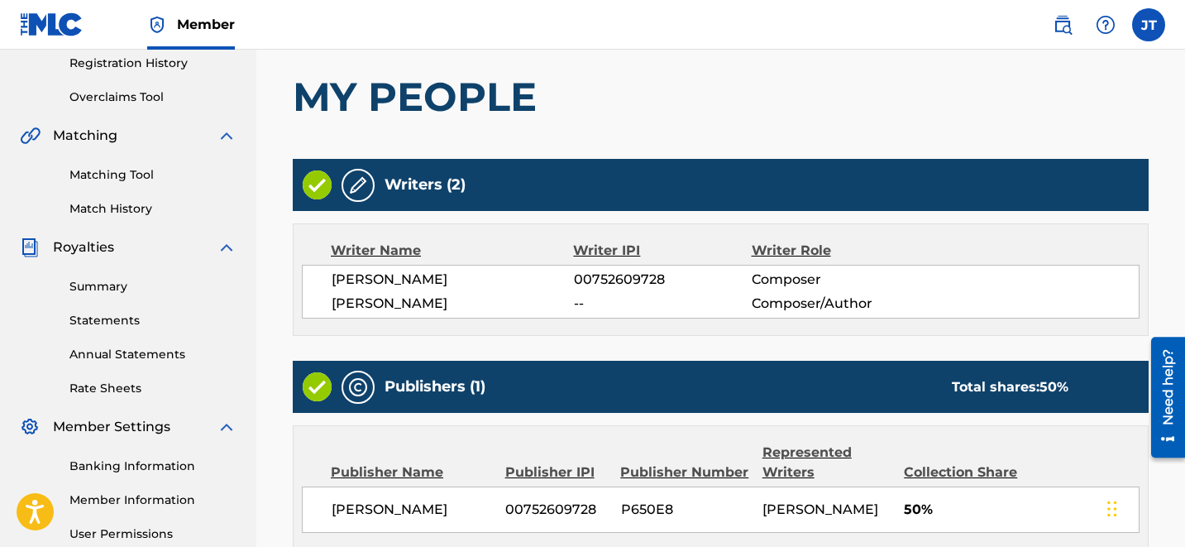
scroll to position [497, 0]
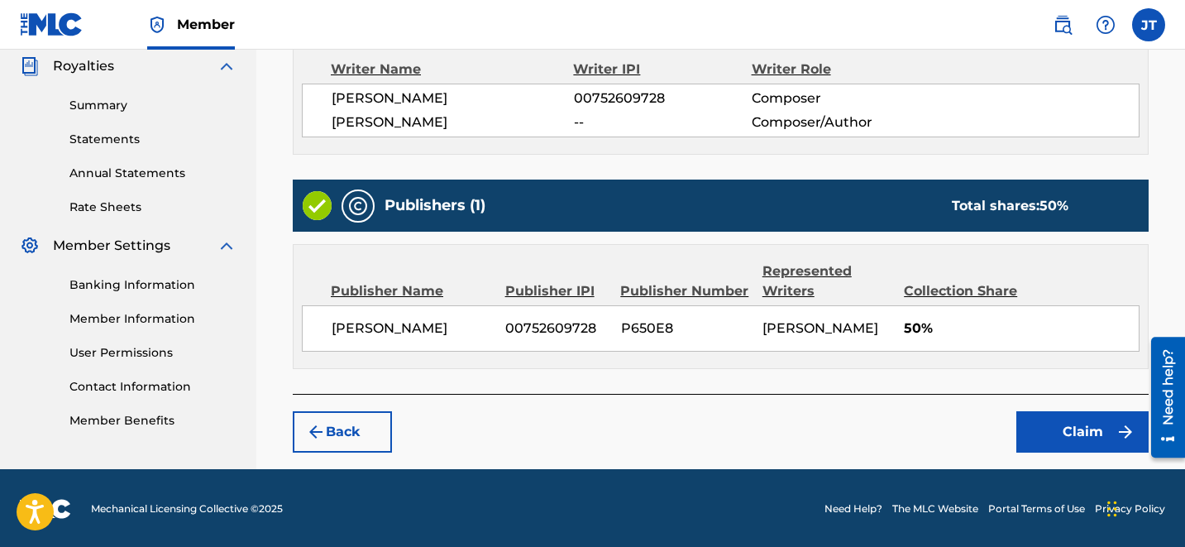
click at [1068, 448] on button "Claim" at bounding box center [1082, 431] width 132 height 41
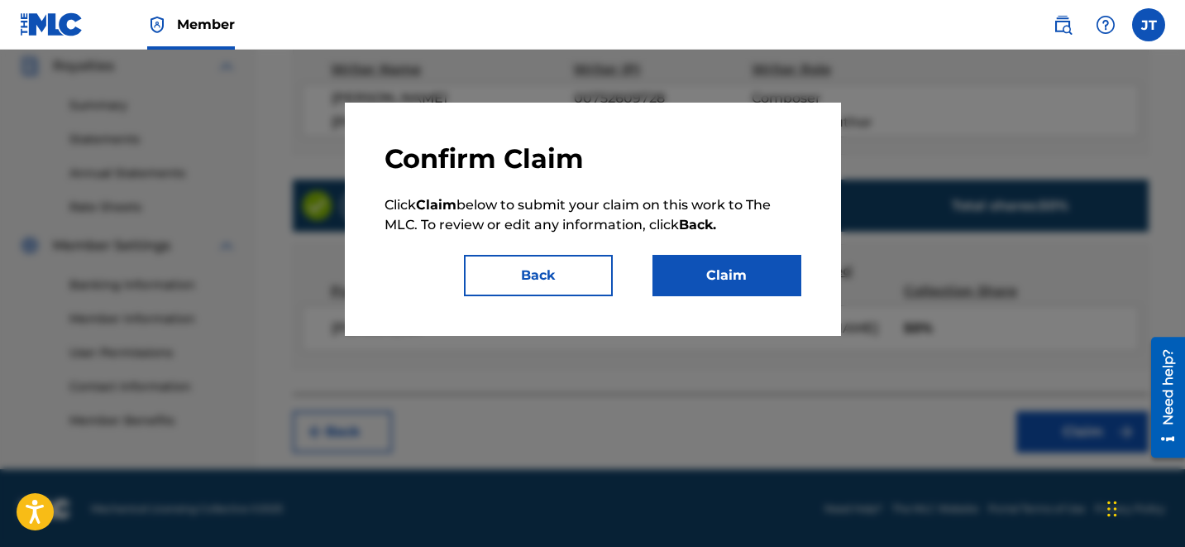
click at [708, 287] on button "Claim" at bounding box center [726, 275] width 149 height 41
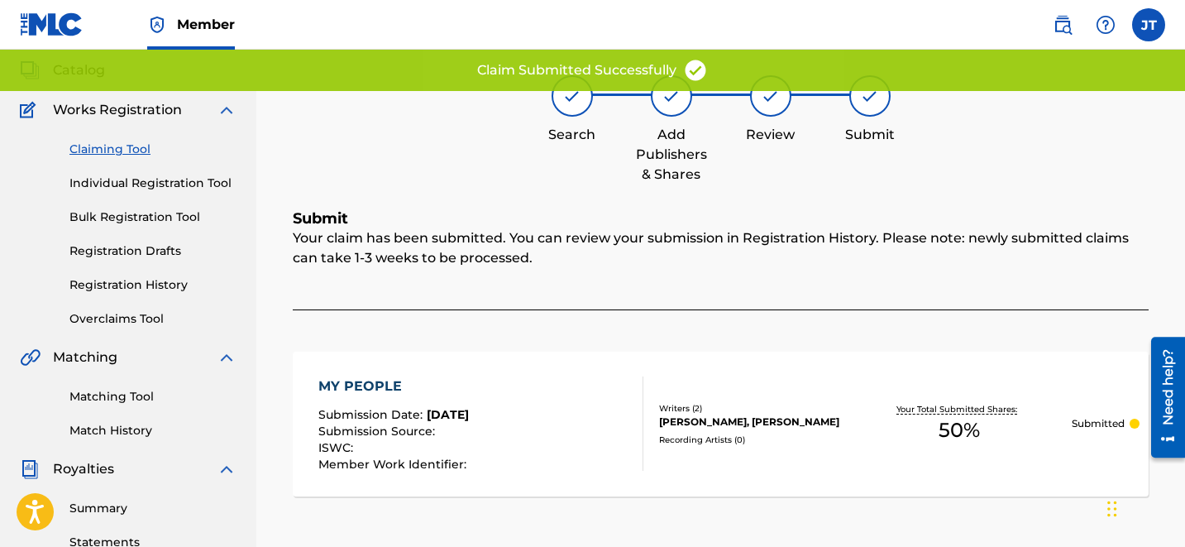
scroll to position [0, 0]
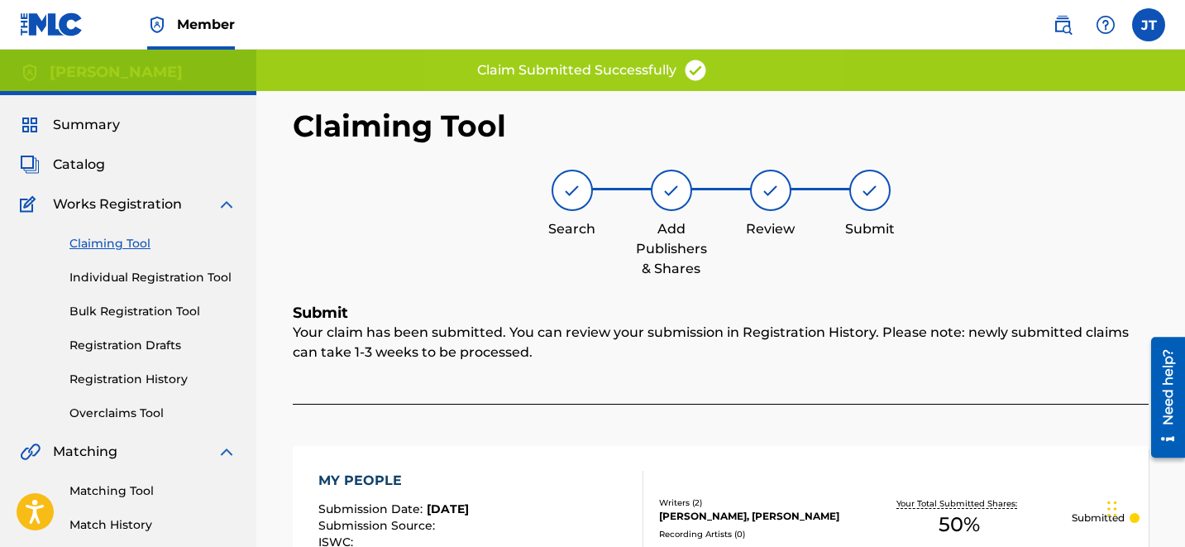
click at [118, 237] on link "Claiming Tool" at bounding box center [152, 243] width 167 height 17
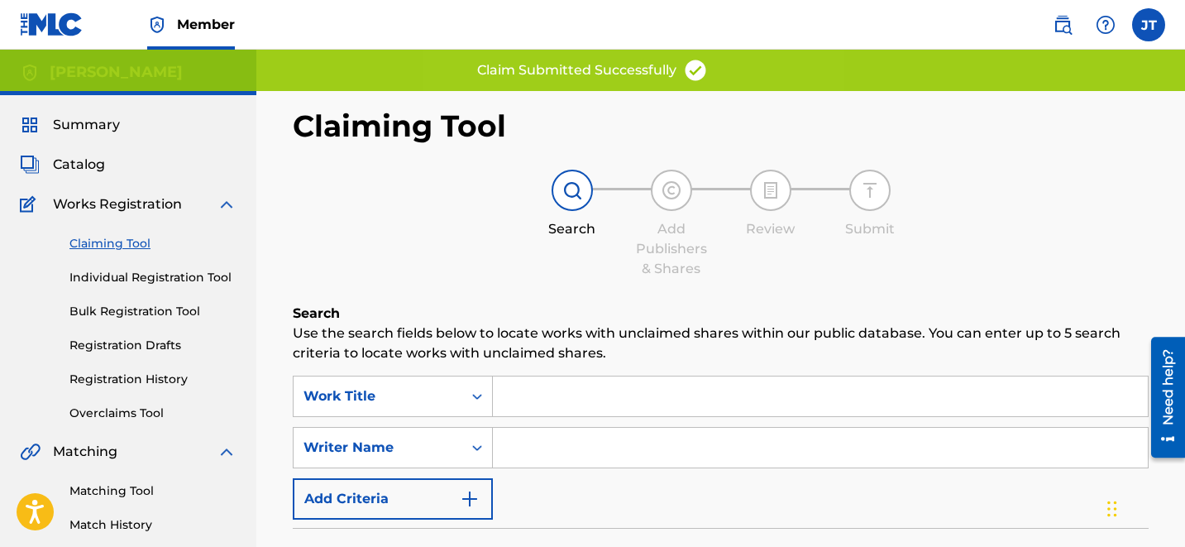
click at [592, 468] on div "SearchWithCriteriaef45eae8-8352-4cf3-a23b-9d4371a42269 Work Title SearchWithCri…" at bounding box center [721, 447] width 856 height 144
click at [641, 447] on input "Search Form" at bounding box center [820, 448] width 655 height 40
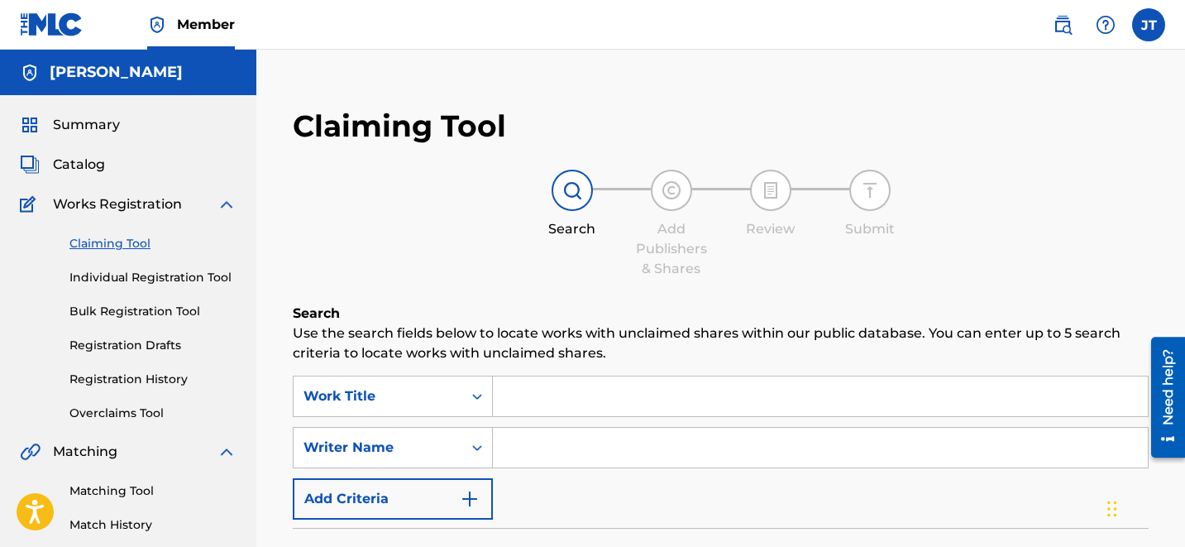
type input "[PERSON_NAME]"
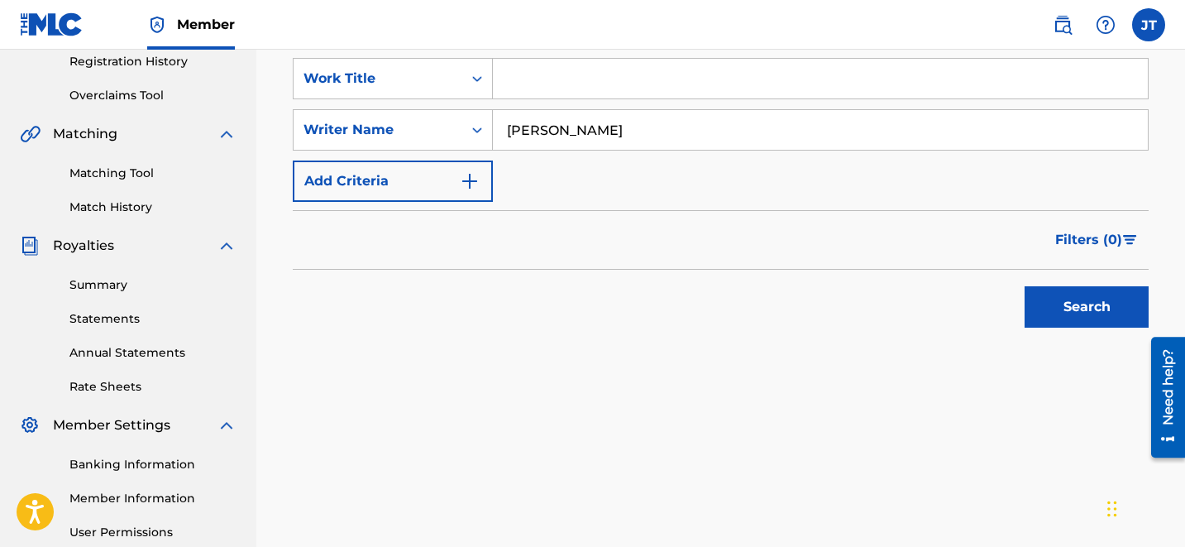
scroll to position [327, 0]
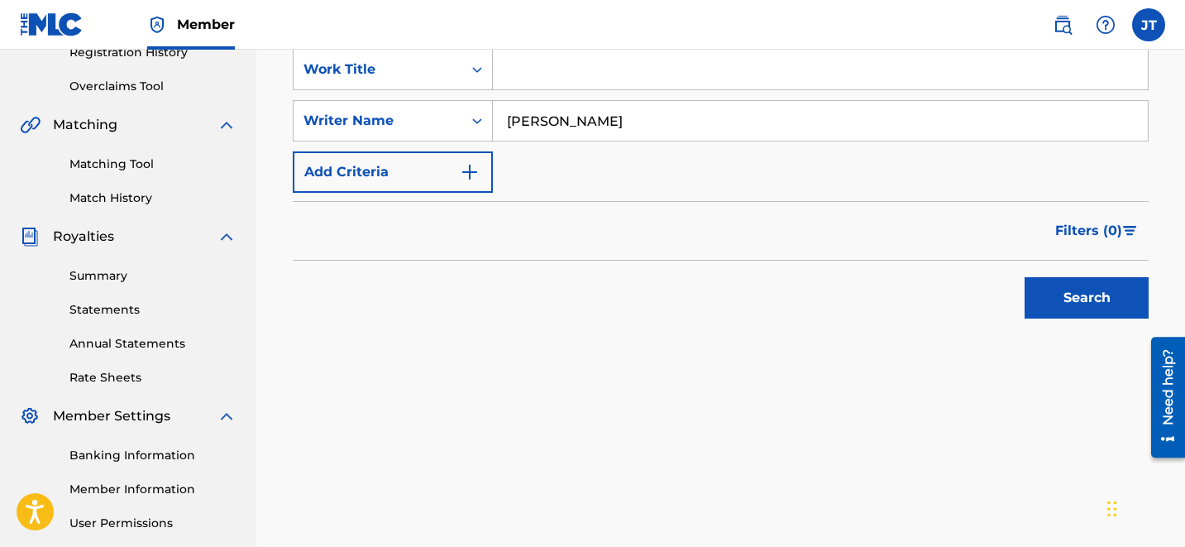
click at [1061, 286] on button "Search" at bounding box center [1087, 297] width 124 height 41
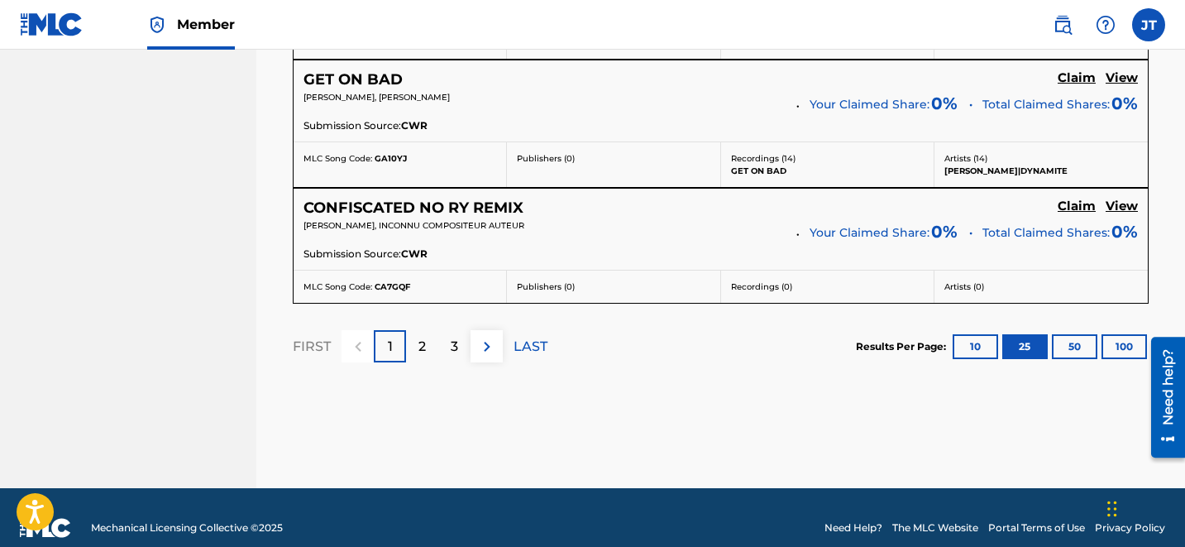
scroll to position [3586, 0]
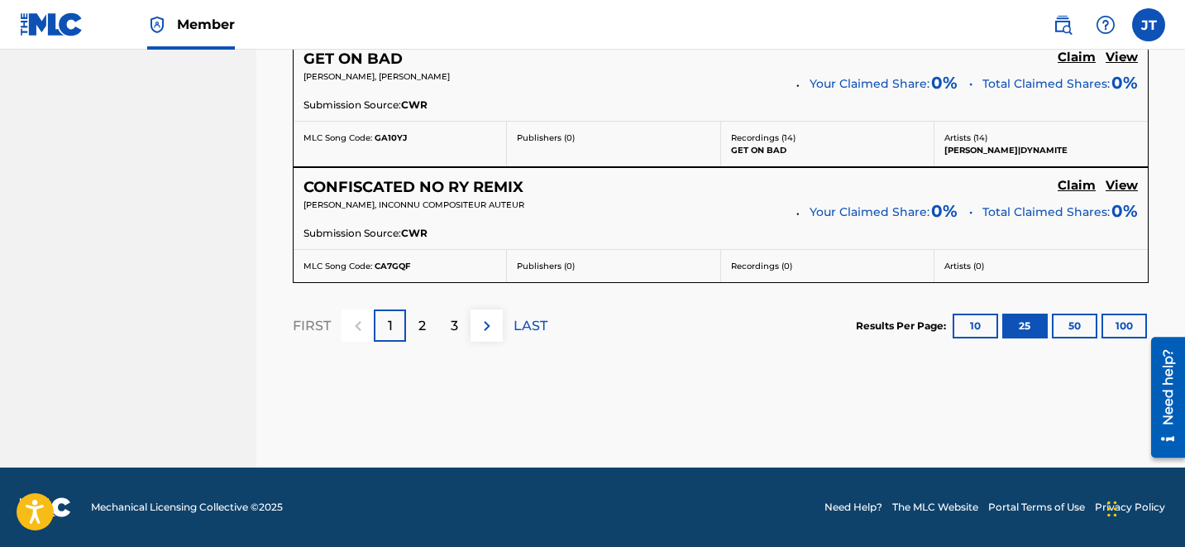
click at [414, 330] on div "2" at bounding box center [422, 325] width 32 height 32
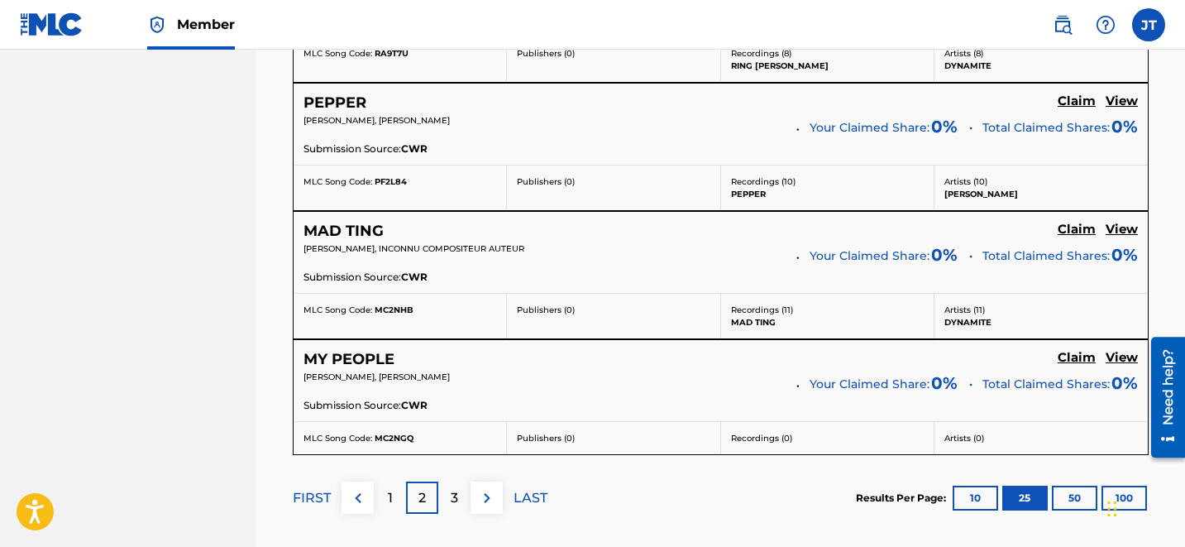
scroll to position [3240, 0]
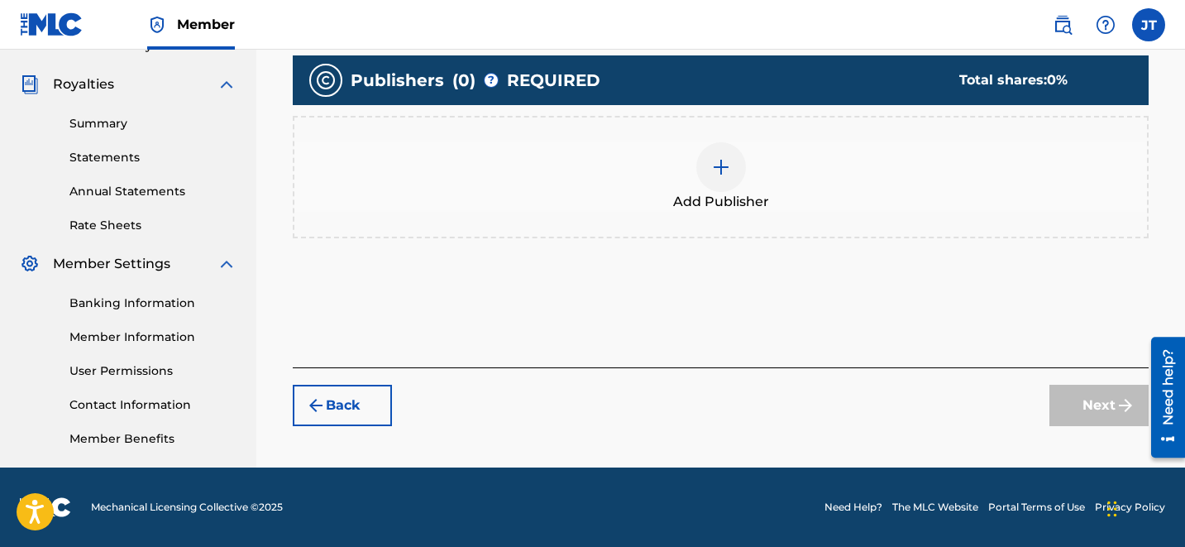
click at [744, 173] on div at bounding box center [721, 167] width 50 height 50
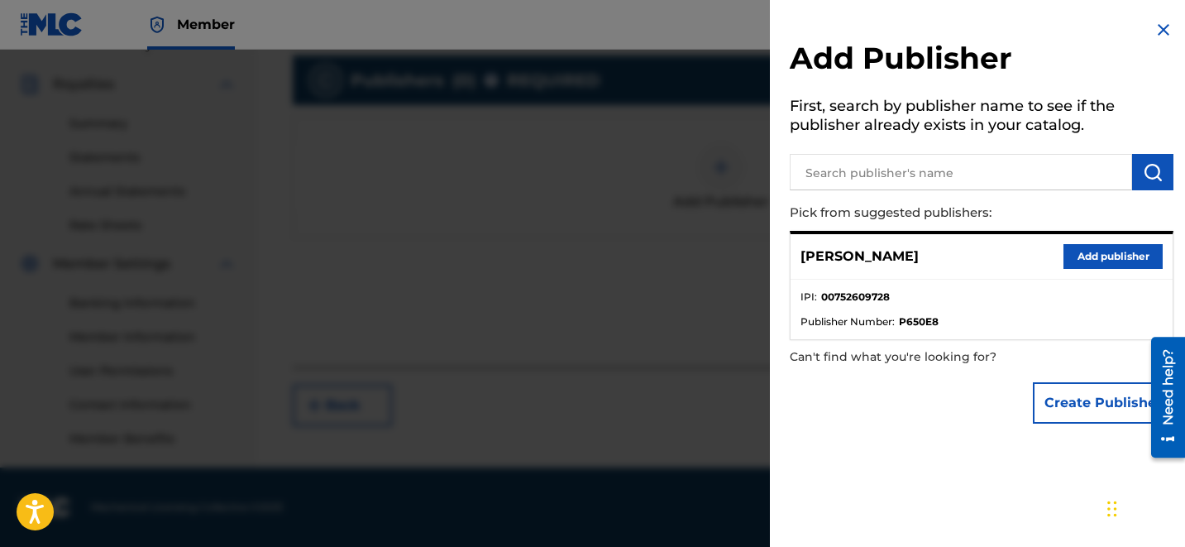
click at [1110, 255] on button "Add publisher" at bounding box center [1112, 256] width 99 height 25
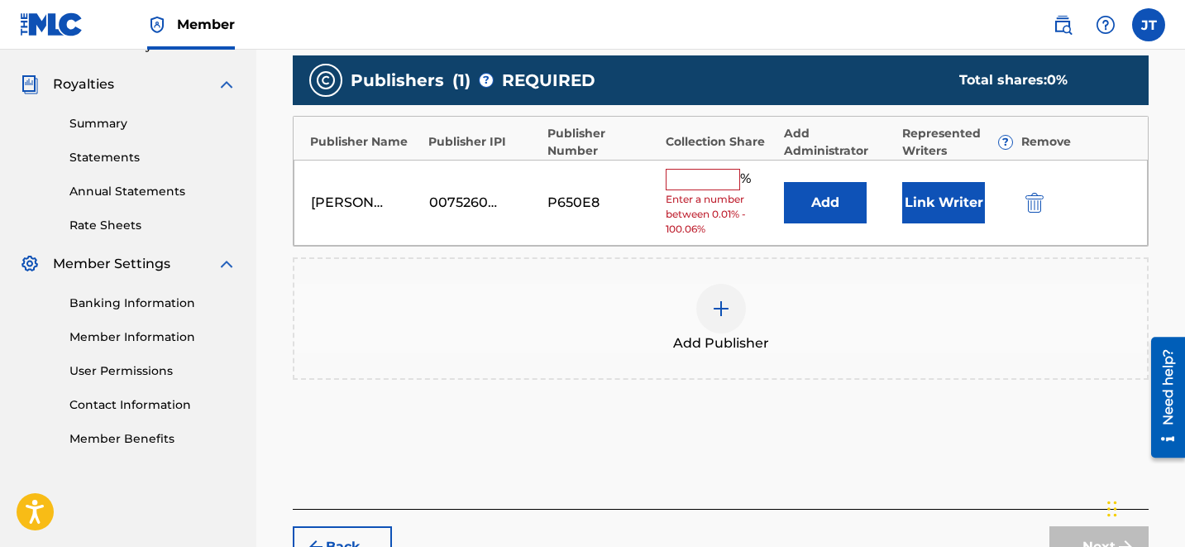
click at [957, 201] on button "Link Writer" at bounding box center [943, 202] width 83 height 41
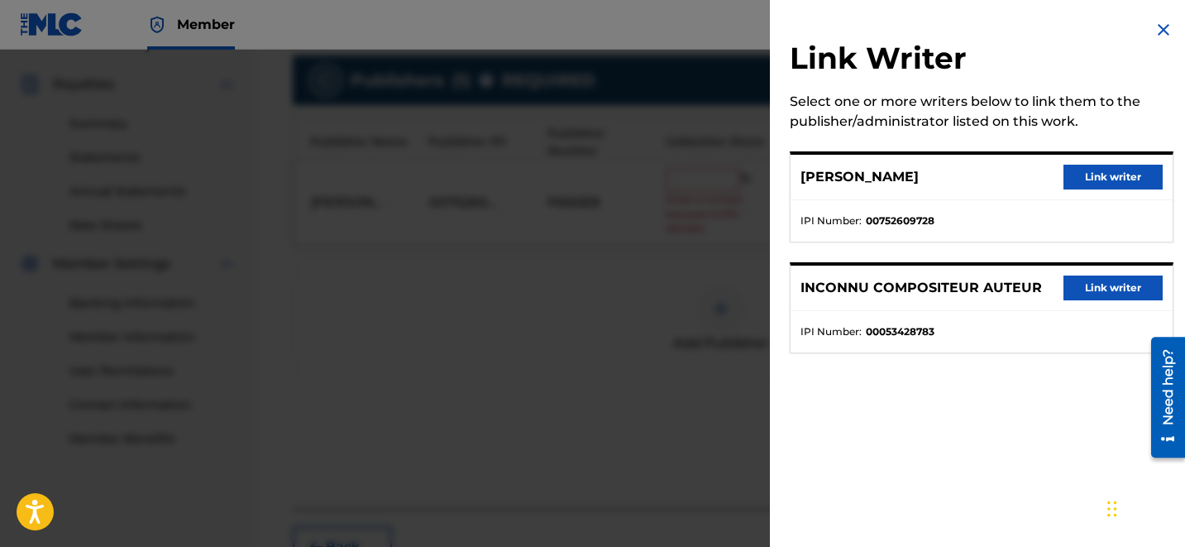
click at [1070, 183] on button "Link writer" at bounding box center [1112, 177] width 99 height 25
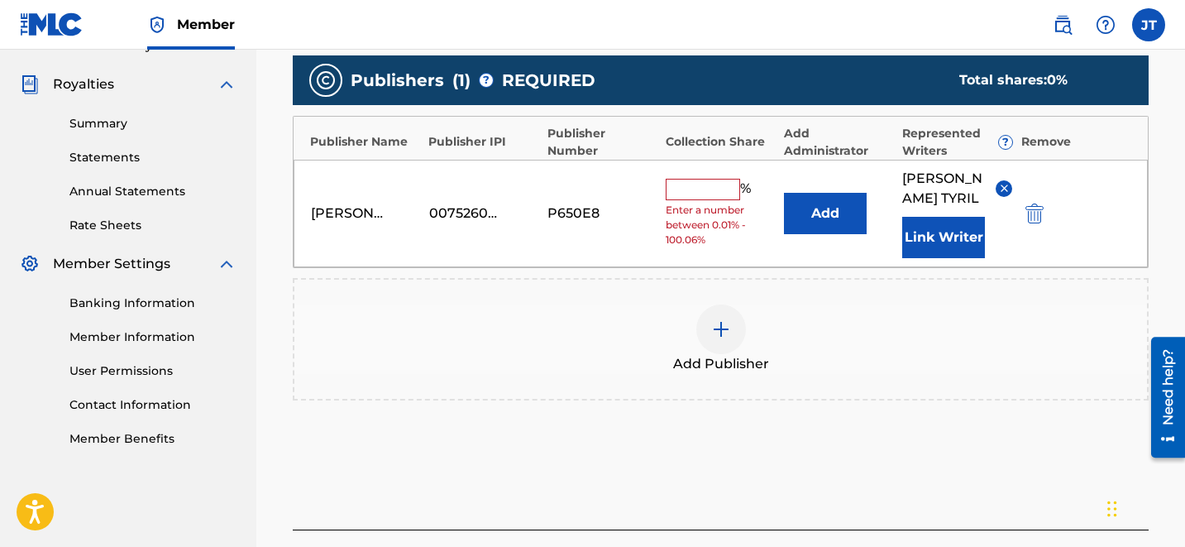
click at [687, 183] on input "text" at bounding box center [703, 189] width 74 height 21
type input "50"
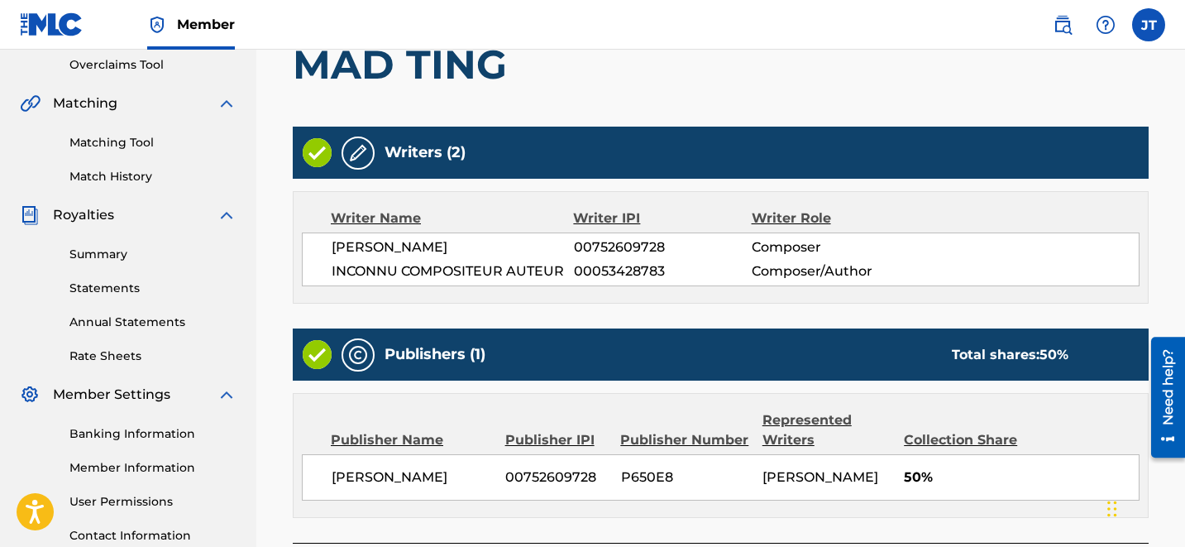
scroll to position [497, 0]
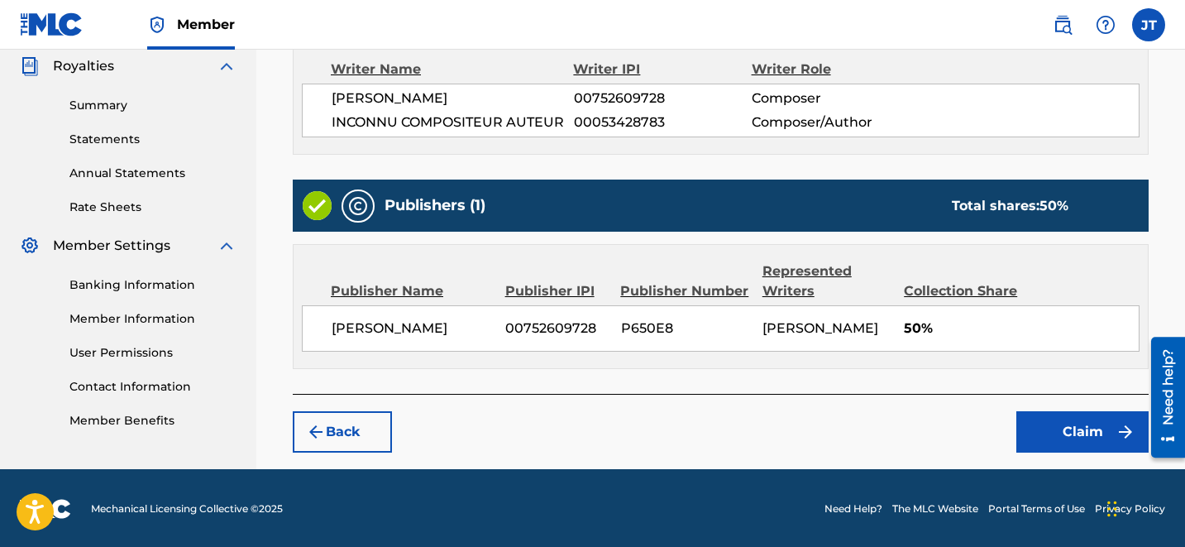
click at [1068, 430] on button "Claim" at bounding box center [1082, 431] width 132 height 41
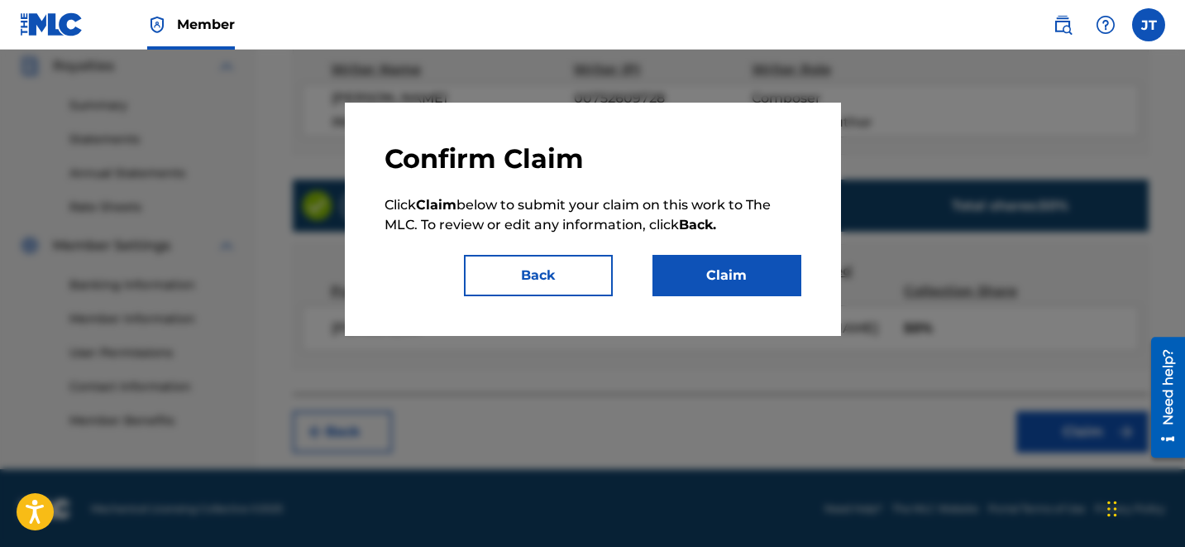
click at [747, 275] on button "Claim" at bounding box center [726, 275] width 149 height 41
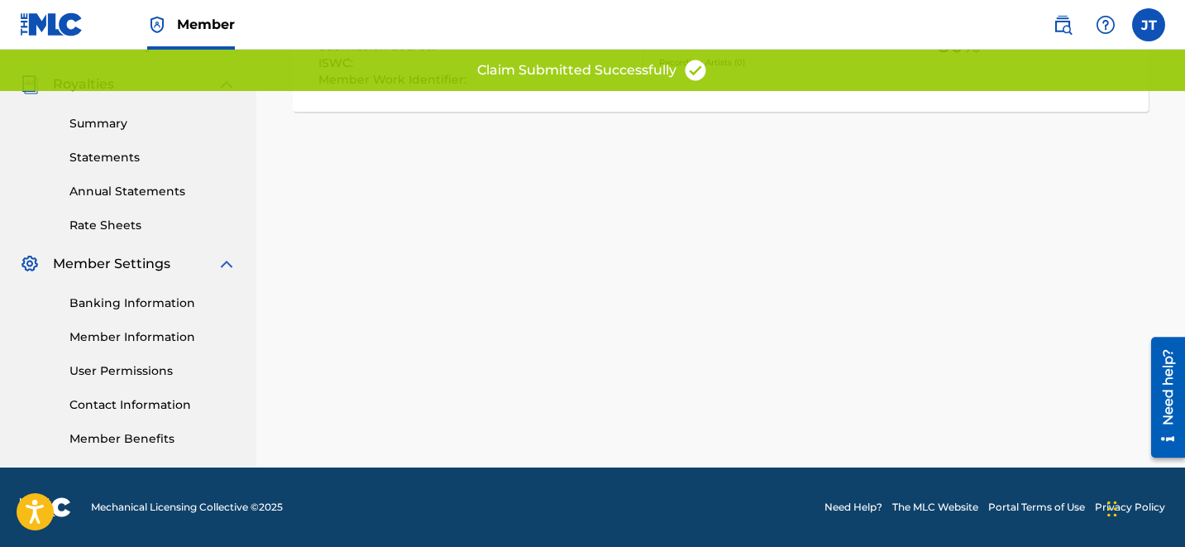
scroll to position [0, 0]
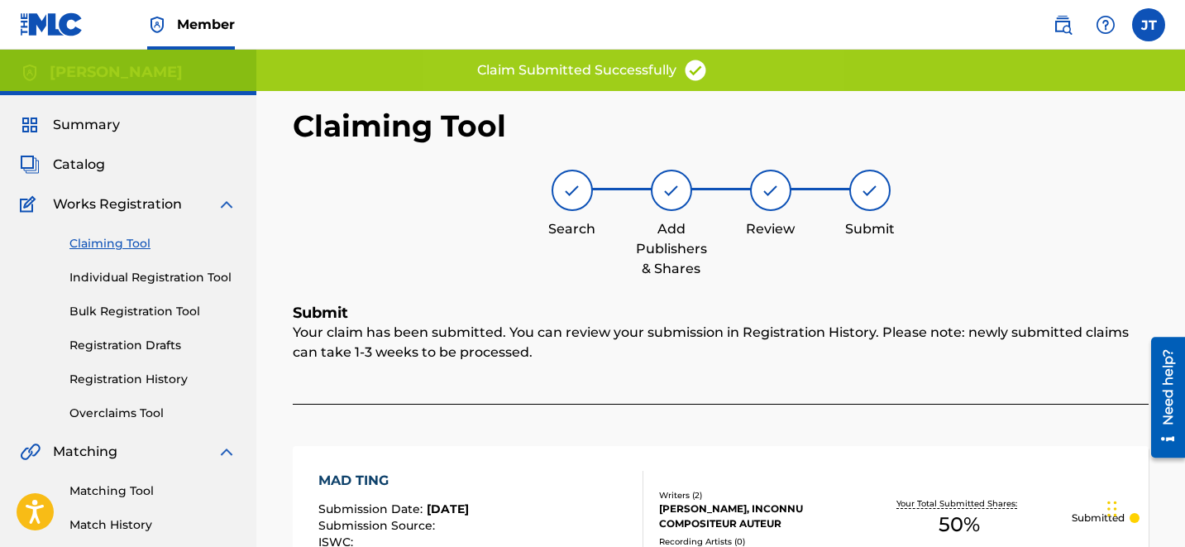
click at [132, 239] on link "Claiming Tool" at bounding box center [152, 243] width 167 height 17
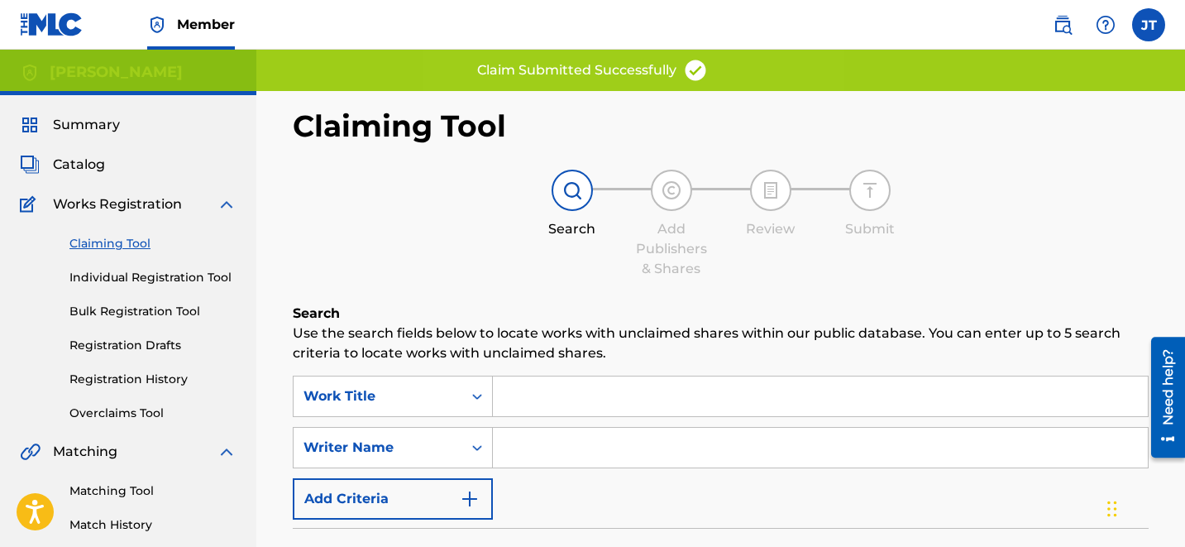
click at [523, 416] on div "Search Form" at bounding box center [821, 395] width 656 height 41
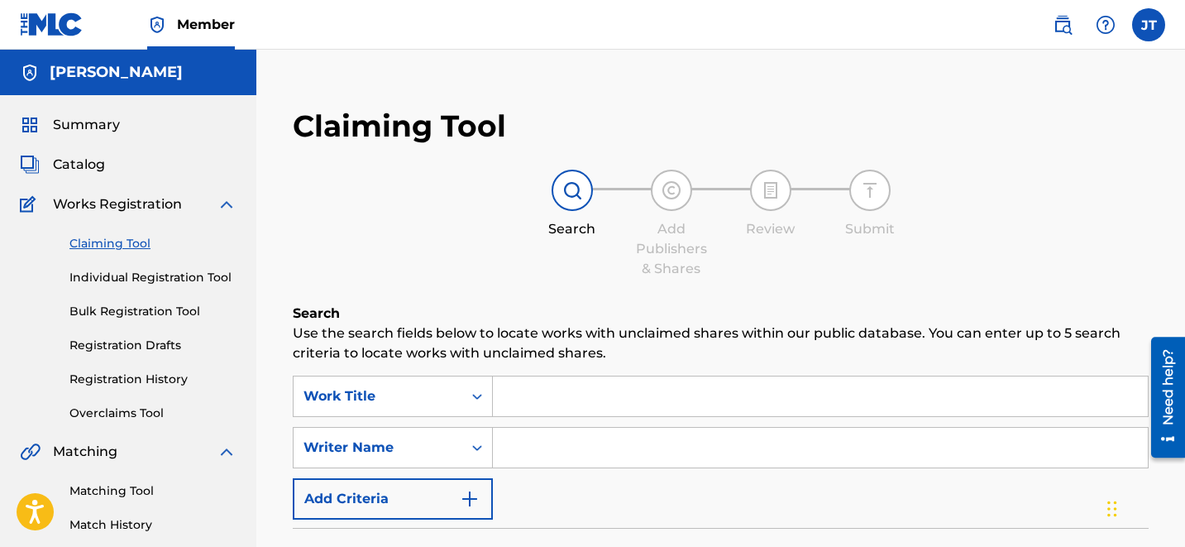
click at [552, 439] on input "Search Form" at bounding box center [820, 448] width 655 height 40
type input "[PERSON_NAME]"
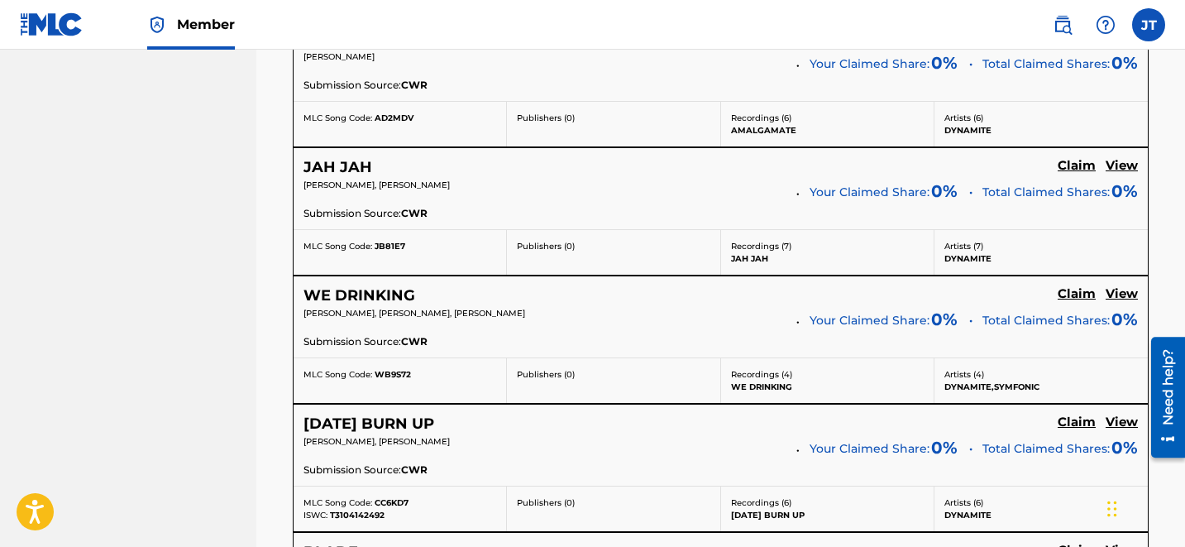
scroll to position [3586, 0]
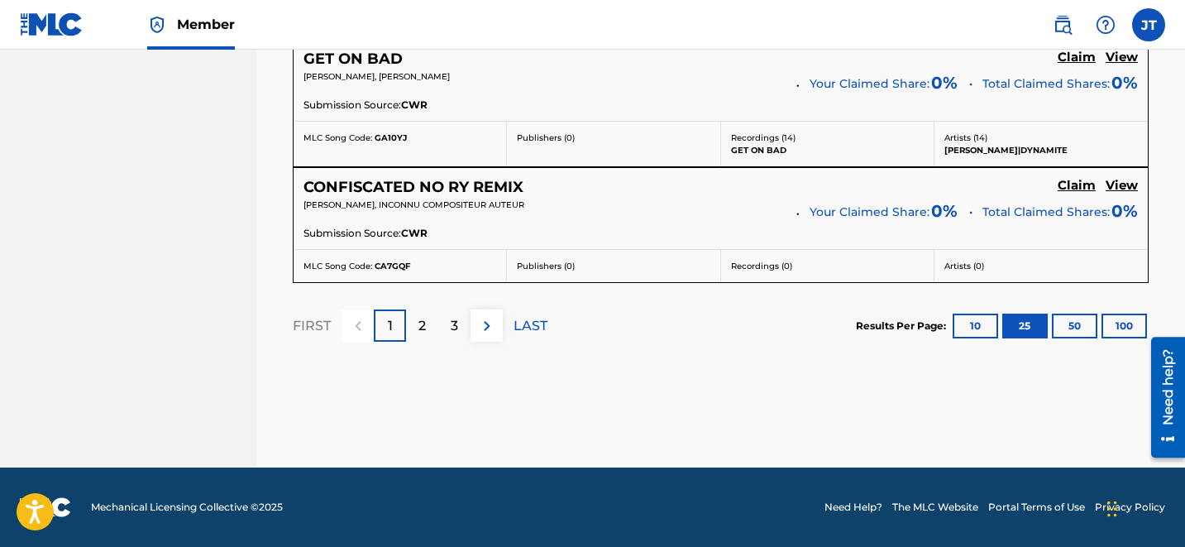
click at [430, 324] on div "2" at bounding box center [422, 325] width 32 height 32
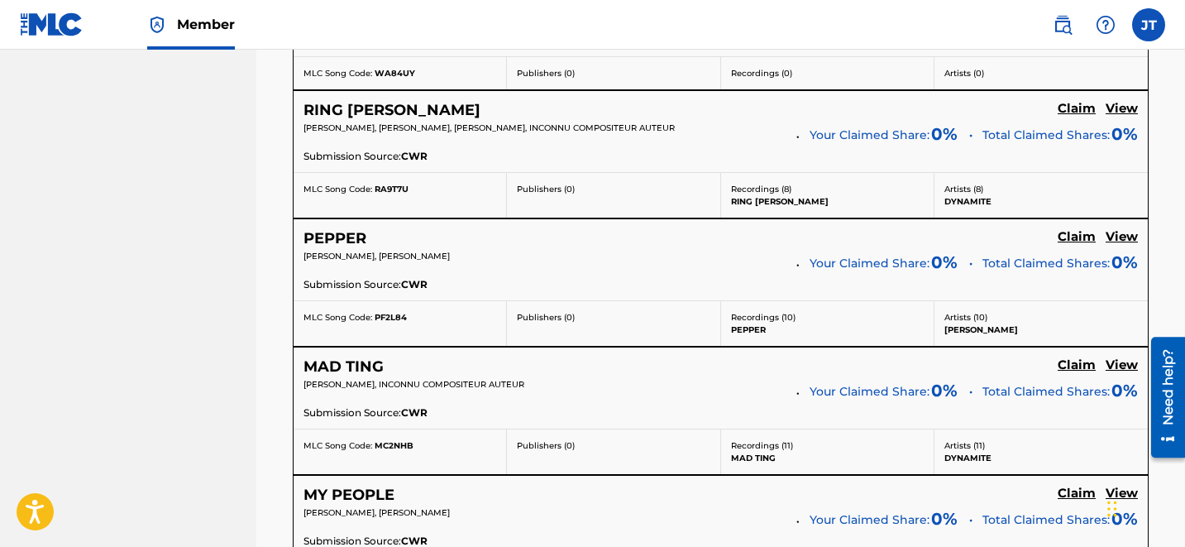
scroll to position [3141, 0]
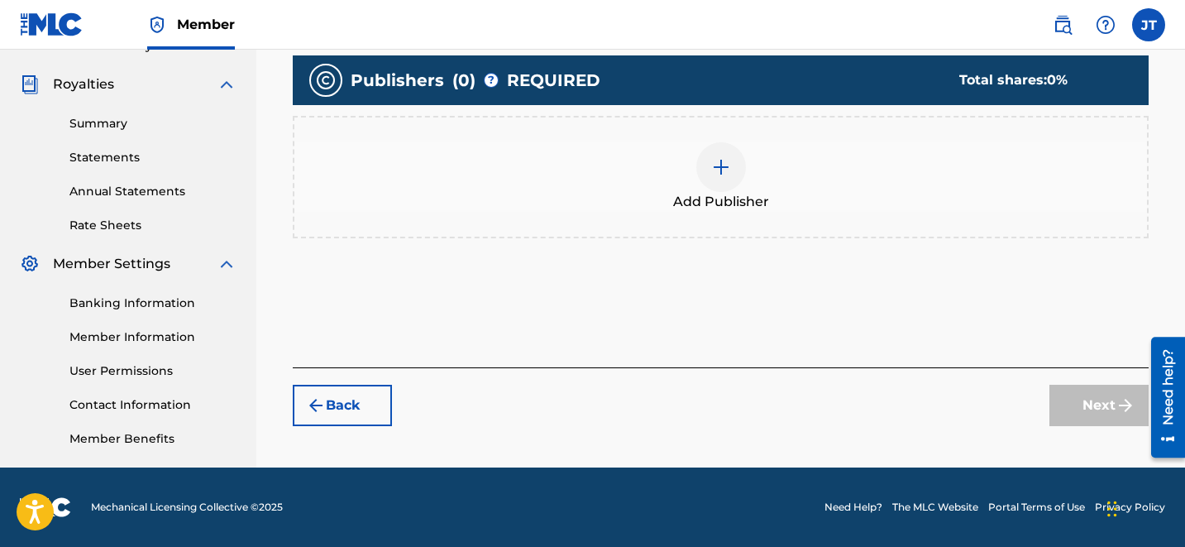
click at [744, 150] on div "Add Publisher" at bounding box center [720, 176] width 853 height 69
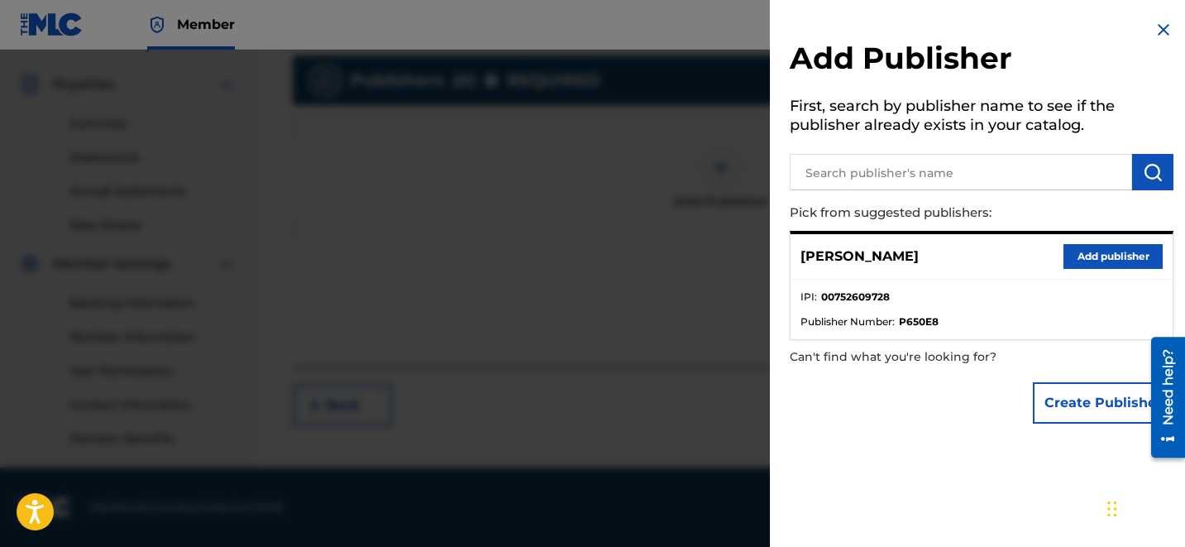
click at [1103, 264] on button "Add publisher" at bounding box center [1112, 256] width 99 height 25
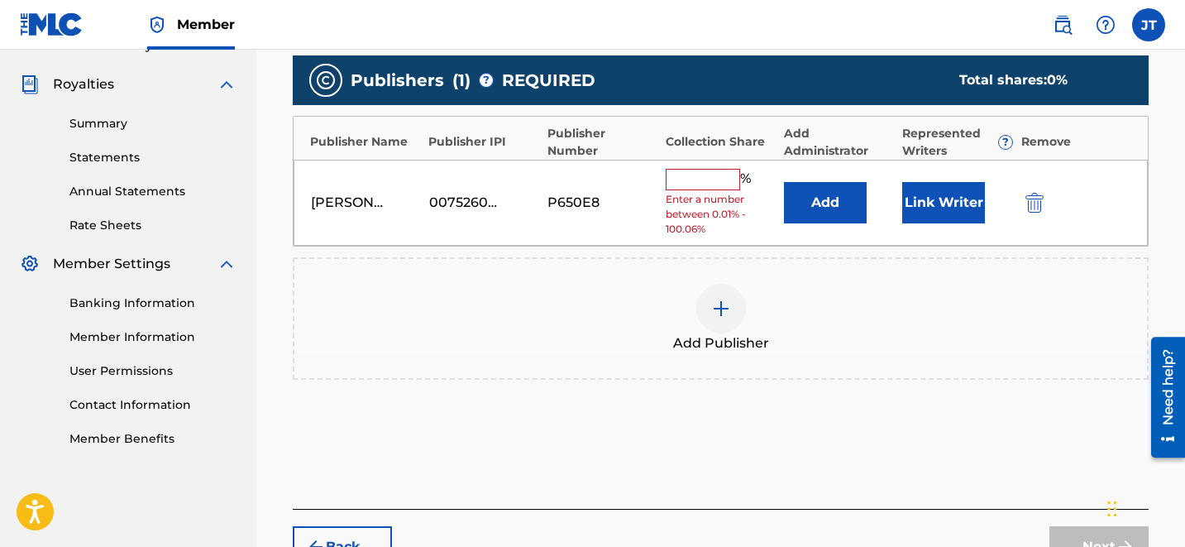
click at [705, 180] on input "text" at bounding box center [703, 179] width 74 height 21
type input "50"
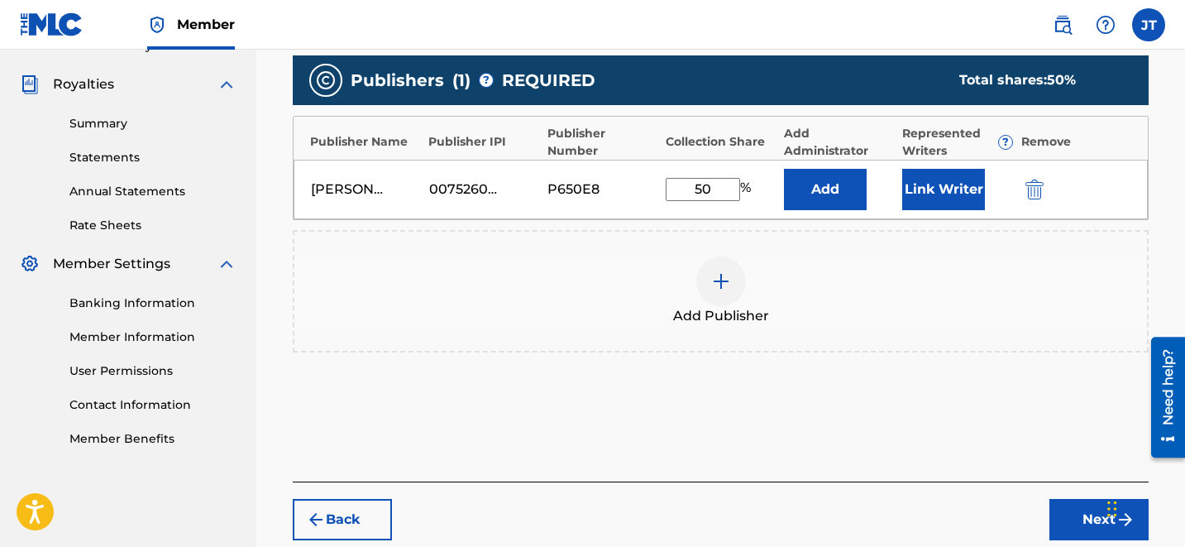
click at [920, 196] on button "Link Writer" at bounding box center [943, 189] width 83 height 41
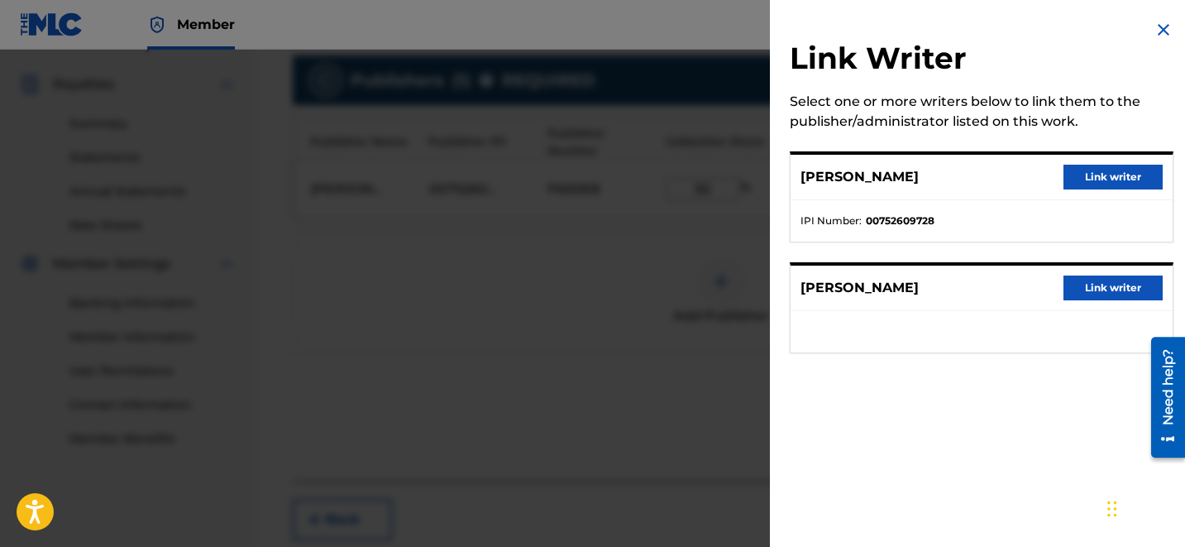
click at [1078, 179] on button "Link writer" at bounding box center [1112, 177] width 99 height 25
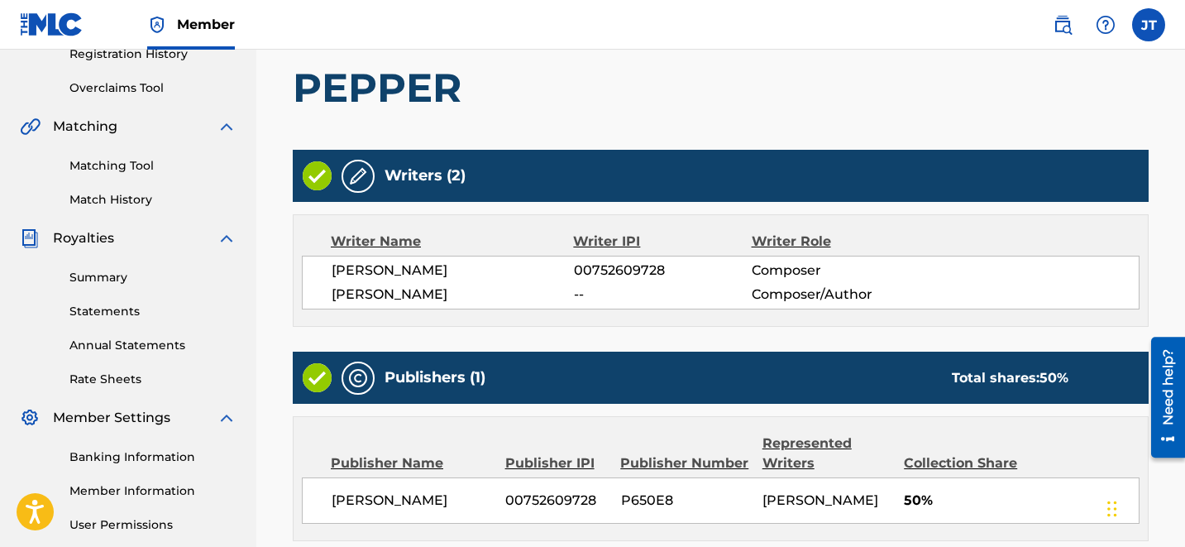
scroll to position [388, 0]
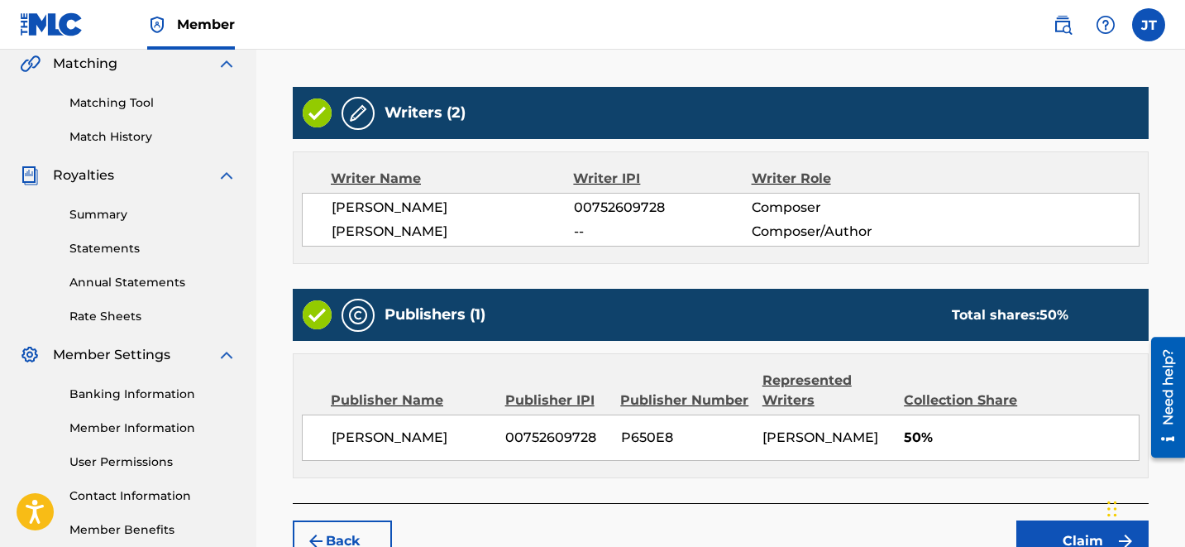
click at [1063, 528] on button "Claim" at bounding box center [1082, 540] width 132 height 41
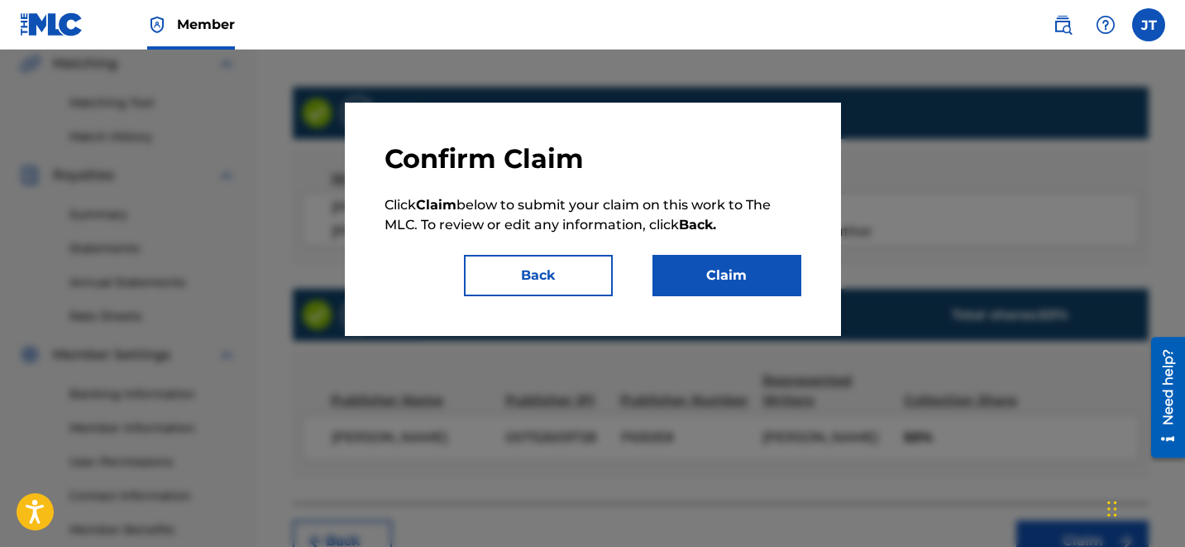
click at [709, 285] on button "Claim" at bounding box center [726, 275] width 149 height 41
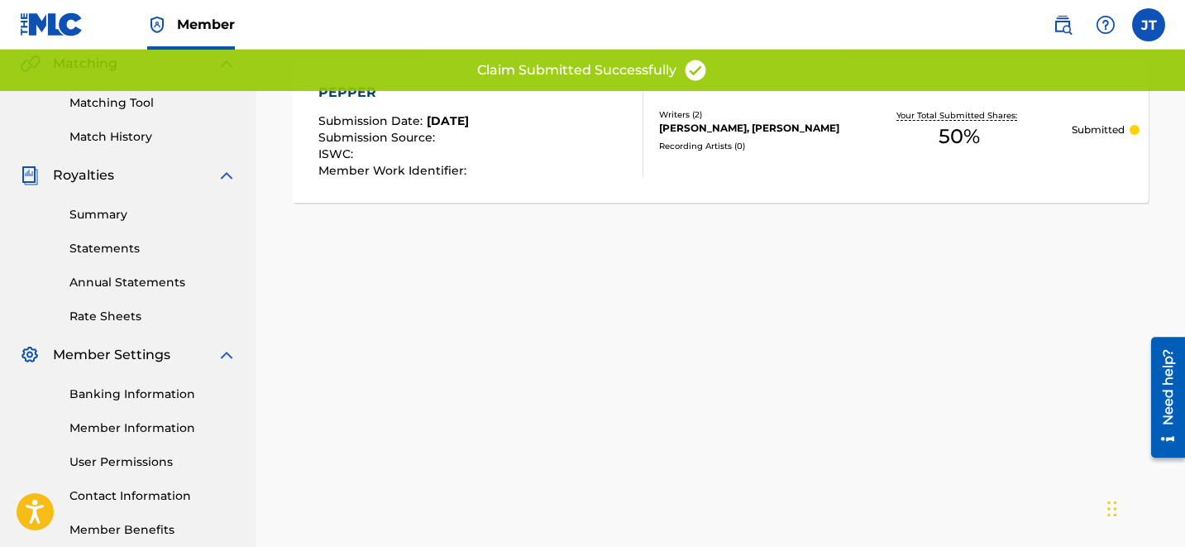
scroll to position [0, 0]
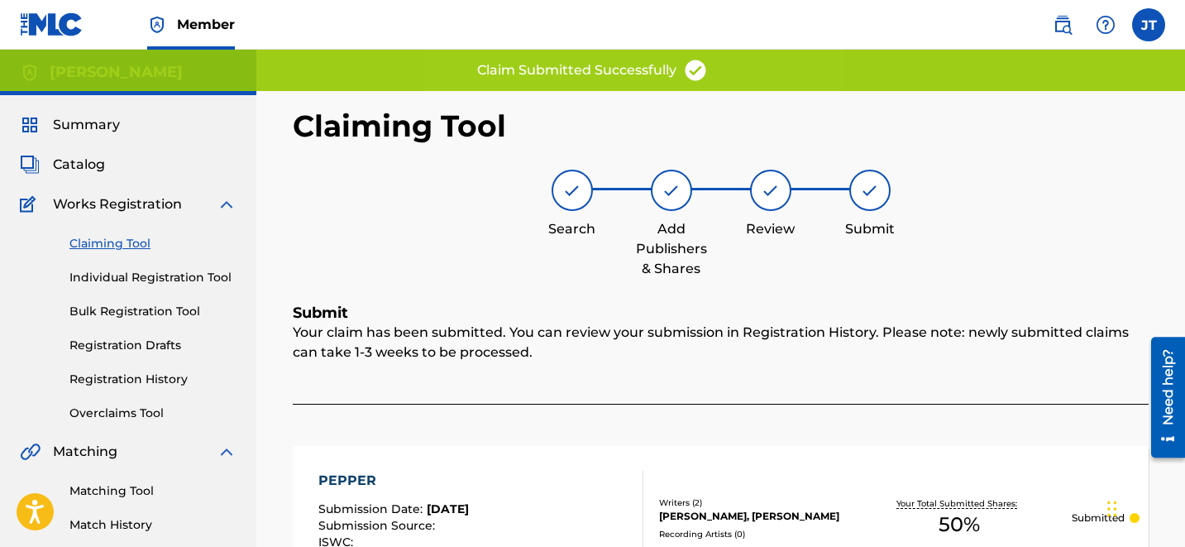
click at [115, 246] on link "Claiming Tool" at bounding box center [152, 243] width 167 height 17
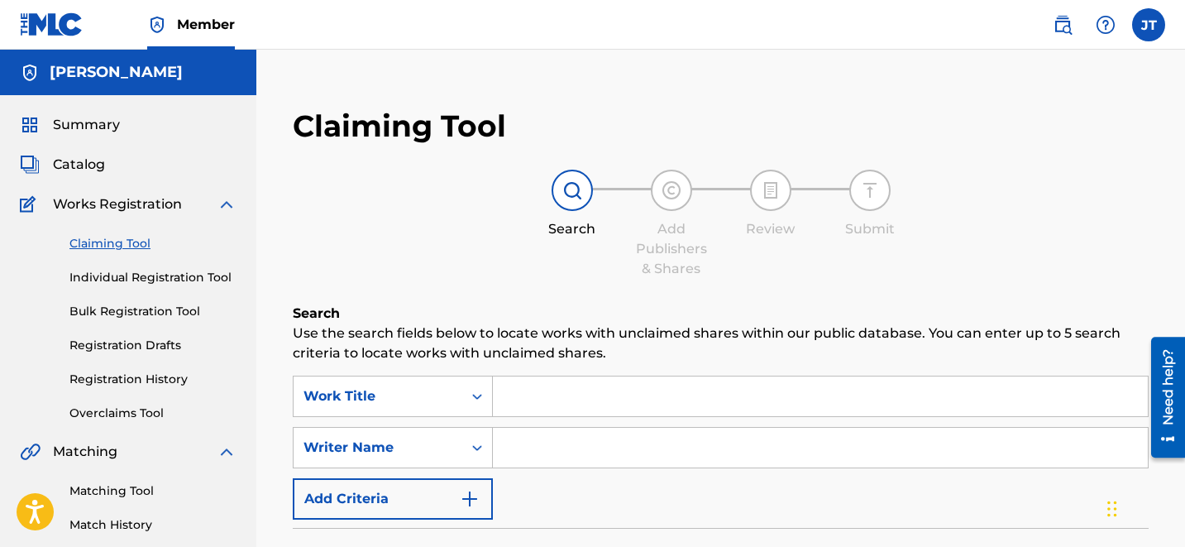
click at [573, 437] on input "Search Form" at bounding box center [820, 448] width 655 height 40
type input "[PERSON_NAME]"
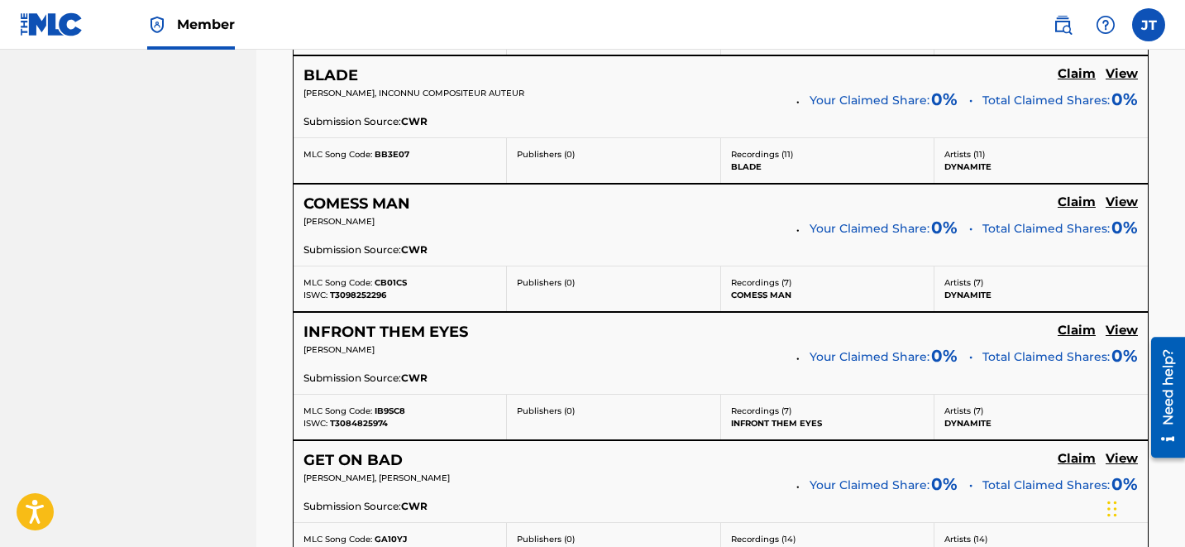
scroll to position [3586, 0]
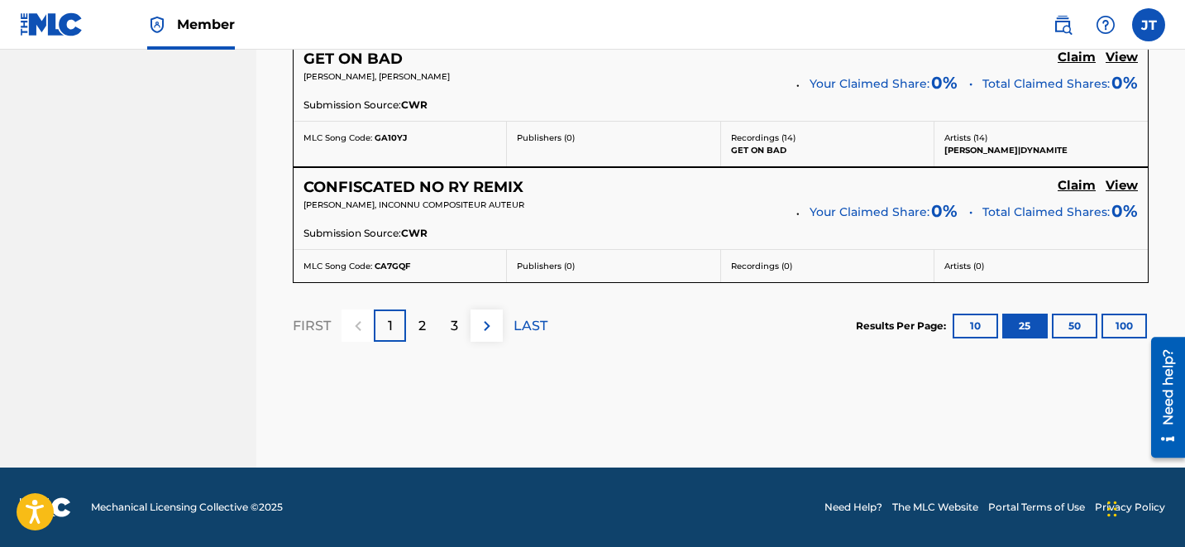
click at [428, 315] on div "2" at bounding box center [422, 325] width 32 height 32
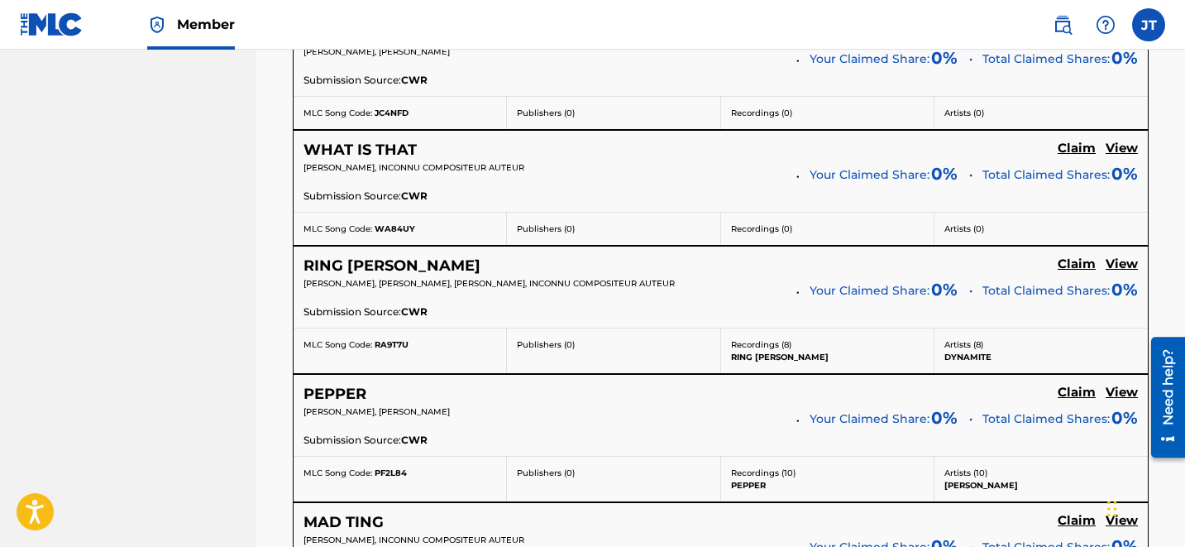
scroll to position [2984, 0]
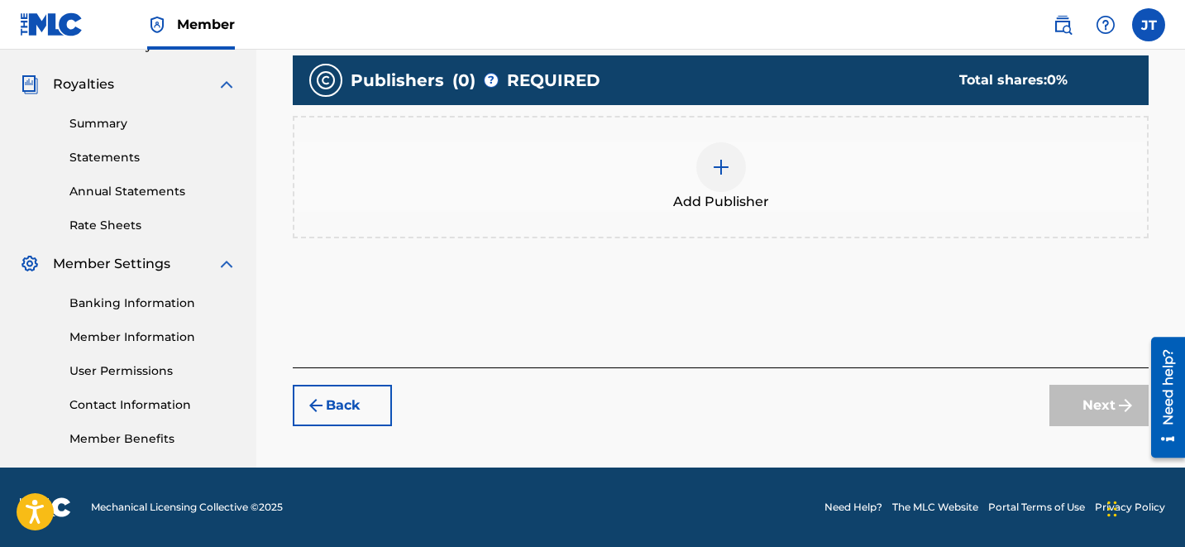
scroll to position [479, 0]
click at [743, 165] on div at bounding box center [721, 167] width 50 height 50
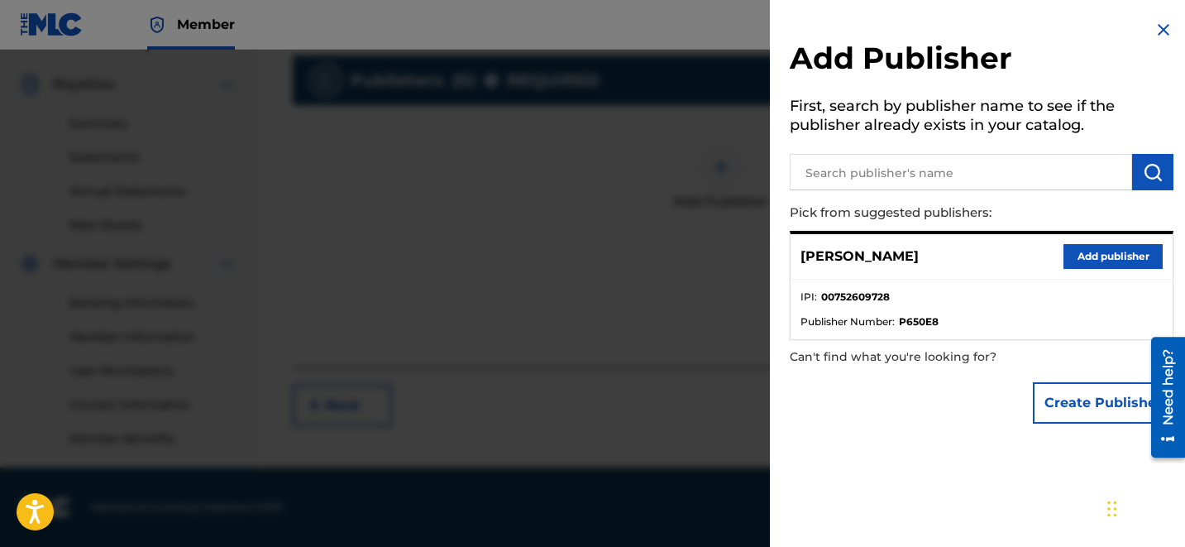
click at [1092, 250] on button "Add publisher" at bounding box center [1112, 256] width 99 height 25
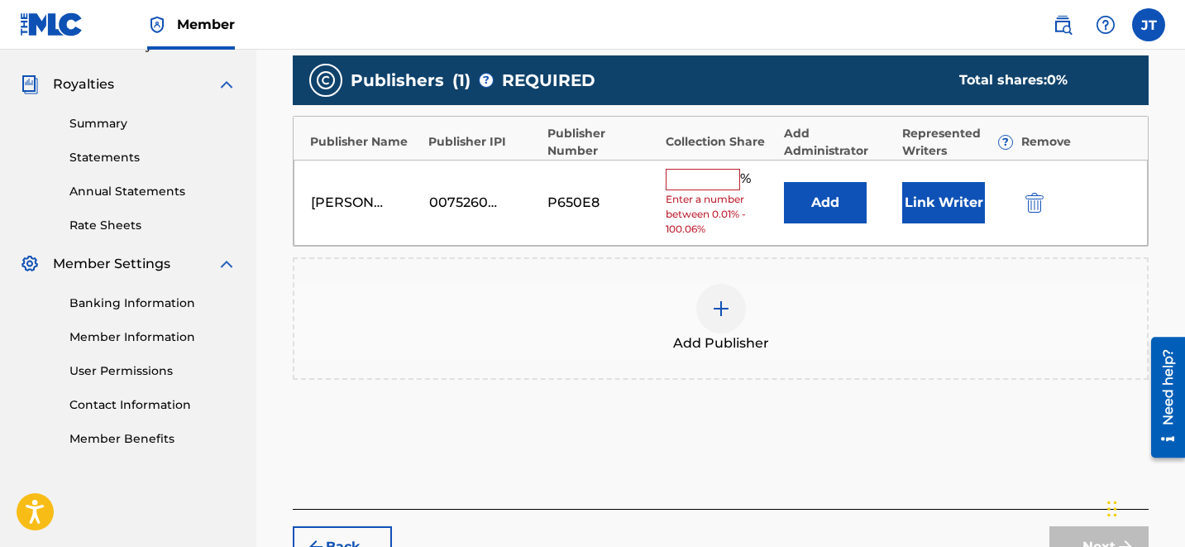
click at [920, 190] on button "Link Writer" at bounding box center [943, 202] width 83 height 41
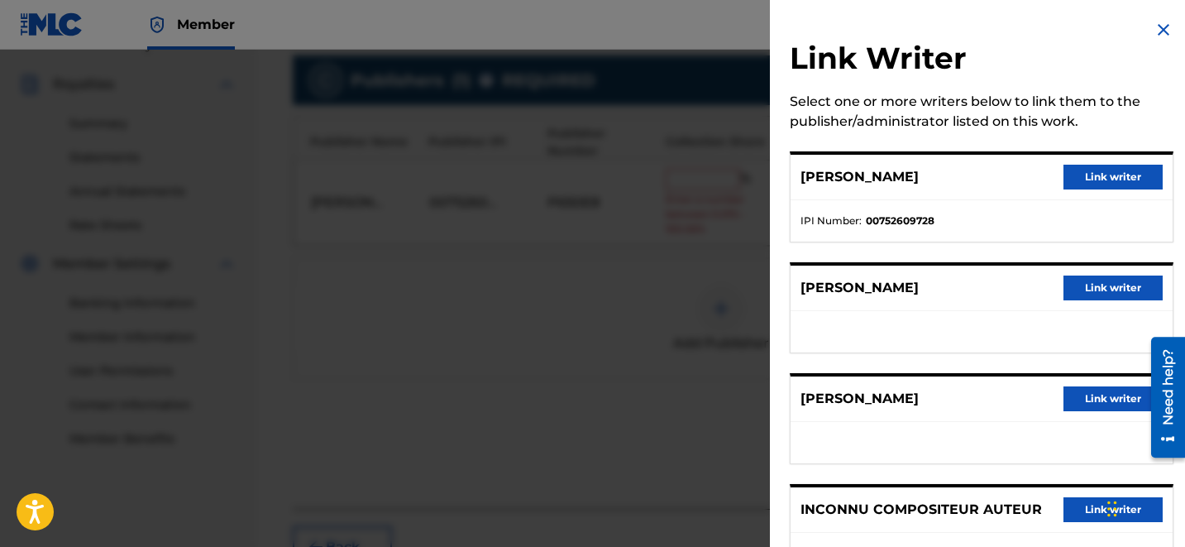
click at [1100, 174] on button "Link writer" at bounding box center [1112, 177] width 99 height 25
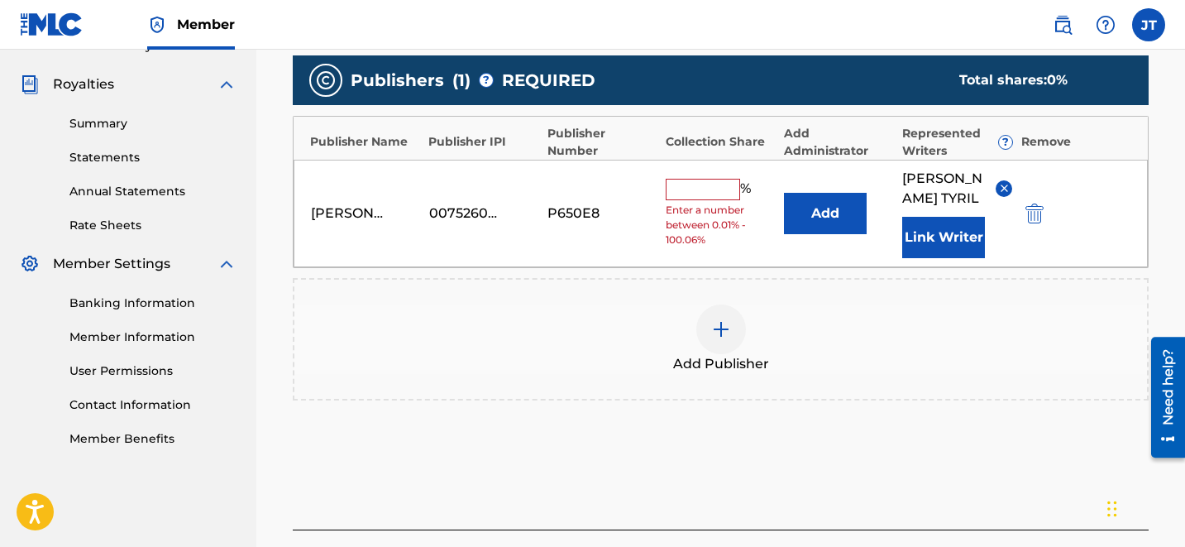
click at [685, 181] on input "text" at bounding box center [703, 189] width 74 height 21
type input "50"
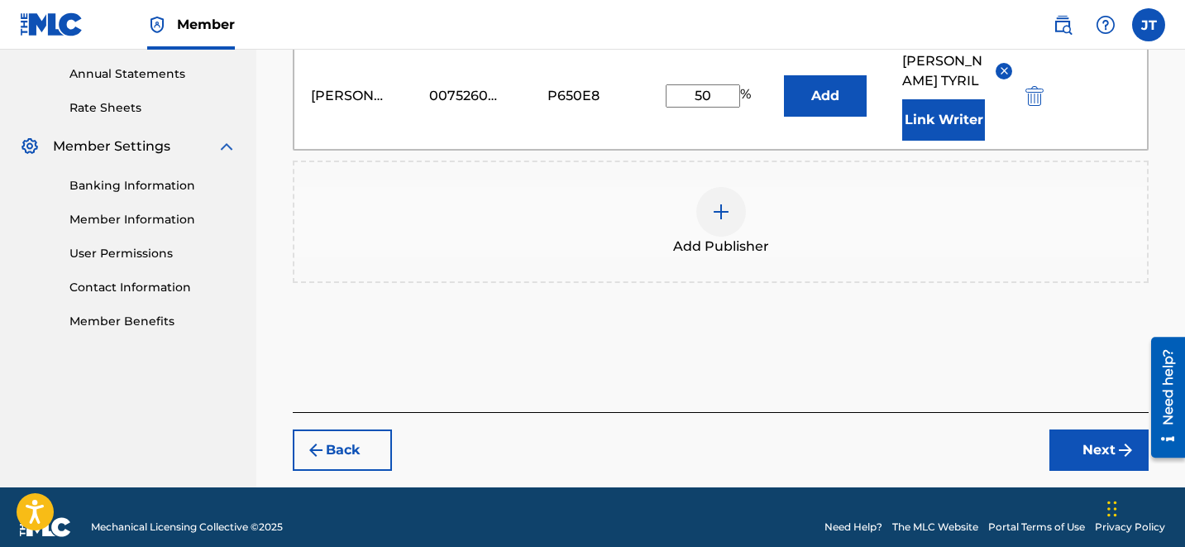
click at [1125, 447] on button "Next" at bounding box center [1098, 449] width 99 height 41
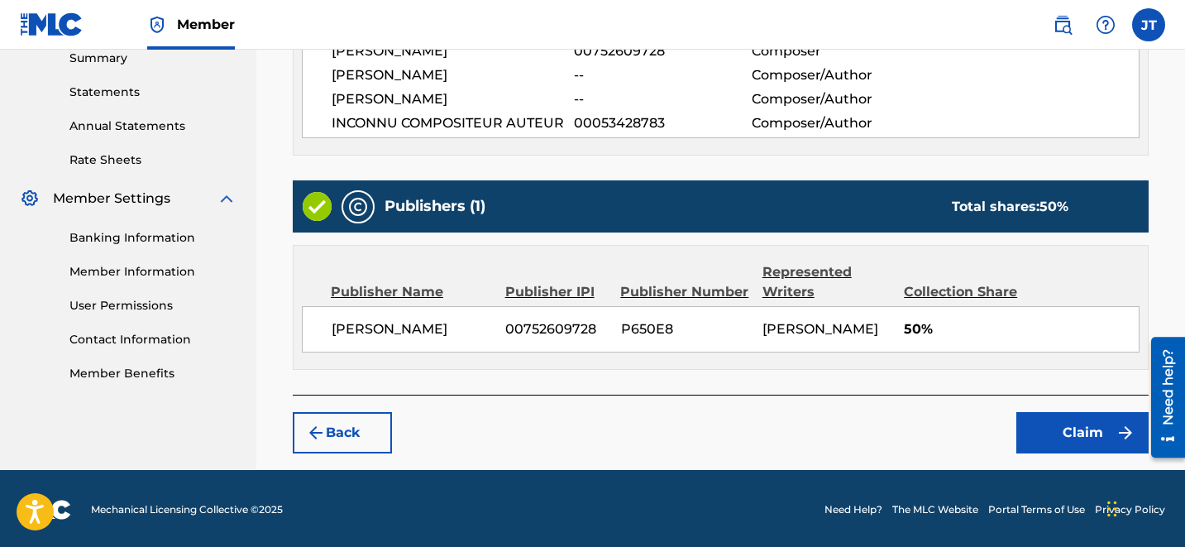
scroll to position [545, 0]
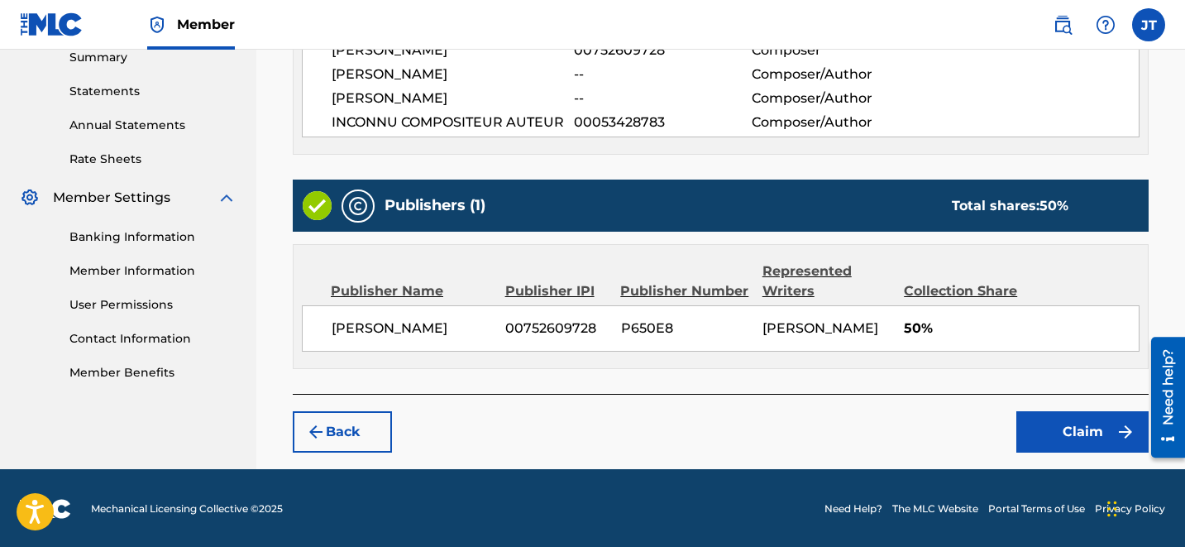
click at [1077, 422] on button "Claim" at bounding box center [1082, 431] width 132 height 41
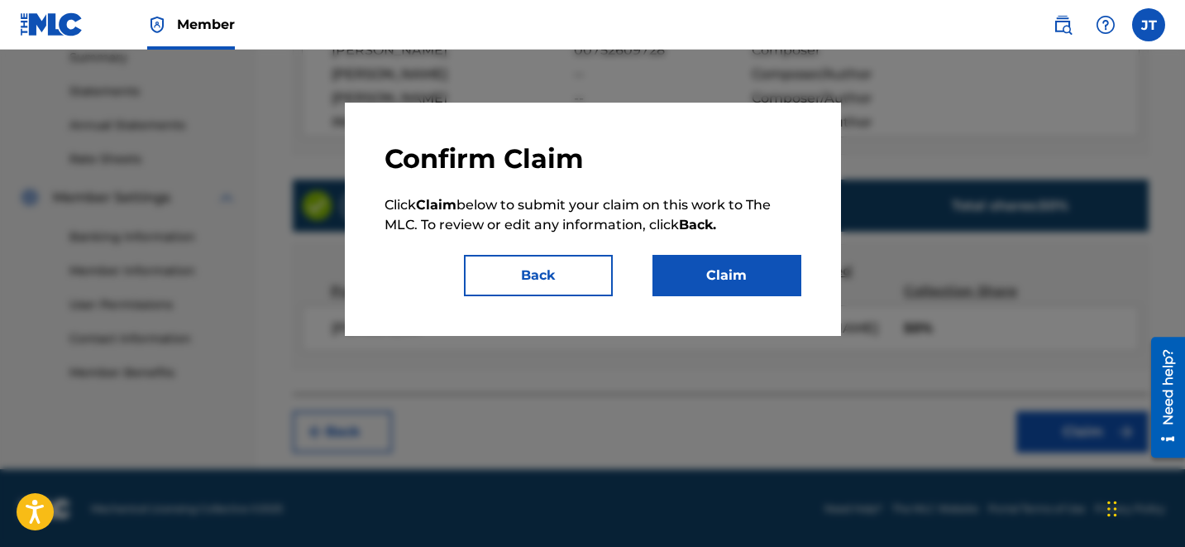
click at [701, 254] on div "Confirm Claim Click Claim below to submit your claim on this work to The MLC. T…" at bounding box center [593, 219] width 417 height 154
click at [714, 270] on button "Claim" at bounding box center [726, 275] width 149 height 41
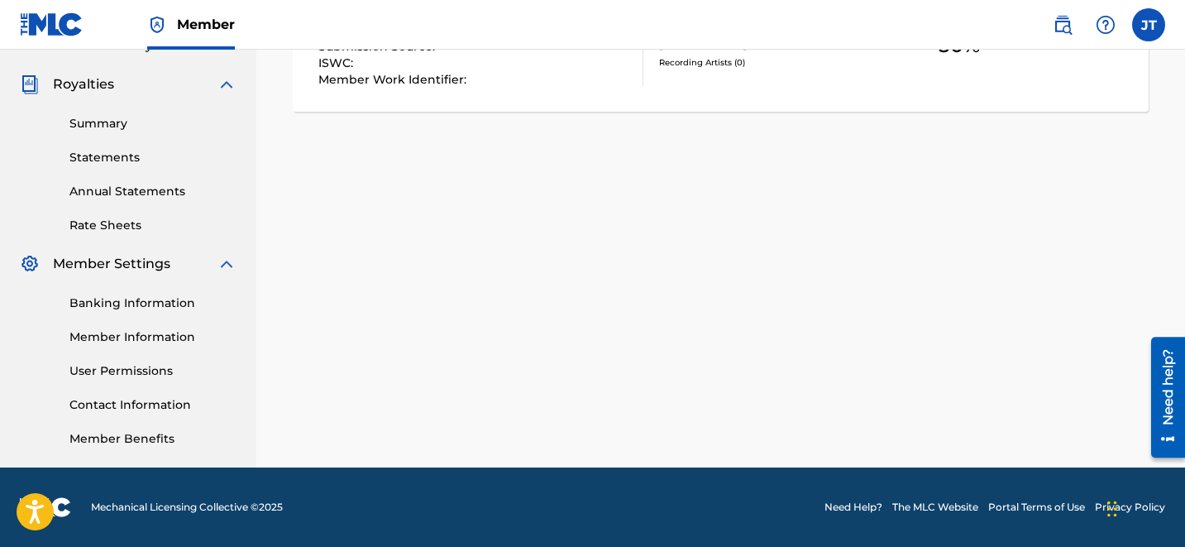
scroll to position [0, 0]
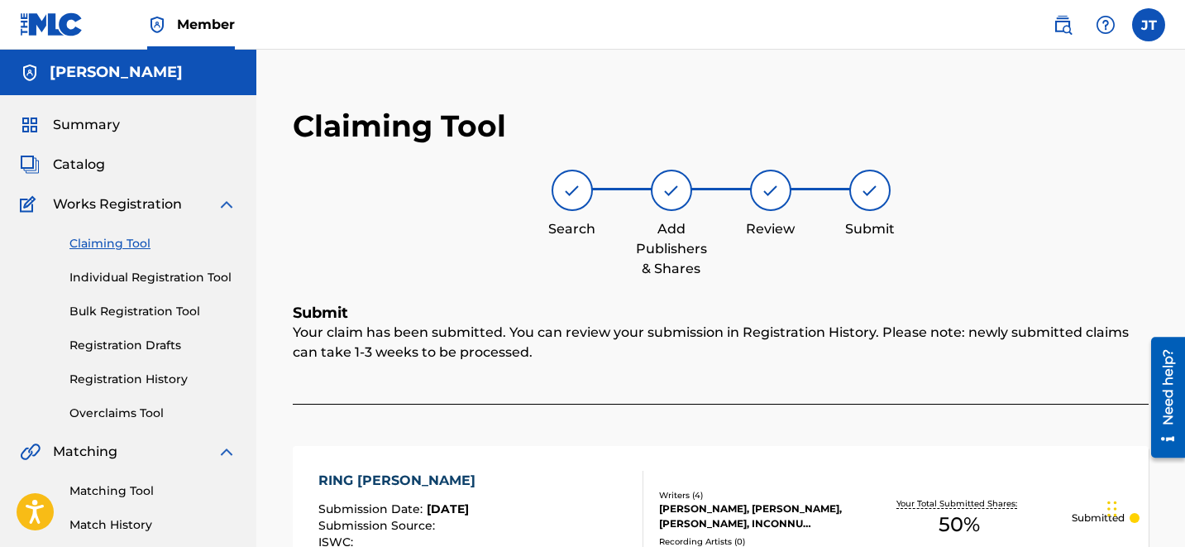
click at [109, 236] on link "Claiming Tool" at bounding box center [152, 243] width 167 height 17
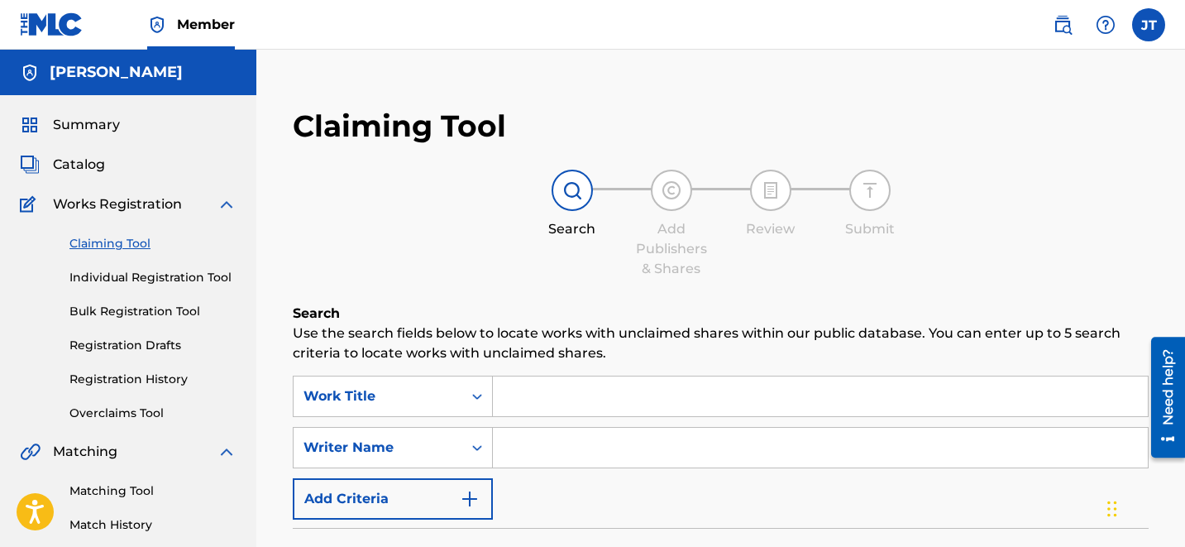
click at [625, 451] on input "Search Form" at bounding box center [820, 448] width 655 height 40
type input "[PERSON_NAME]"
click at [609, 462] on input "[PERSON_NAME]" at bounding box center [820, 448] width 655 height 40
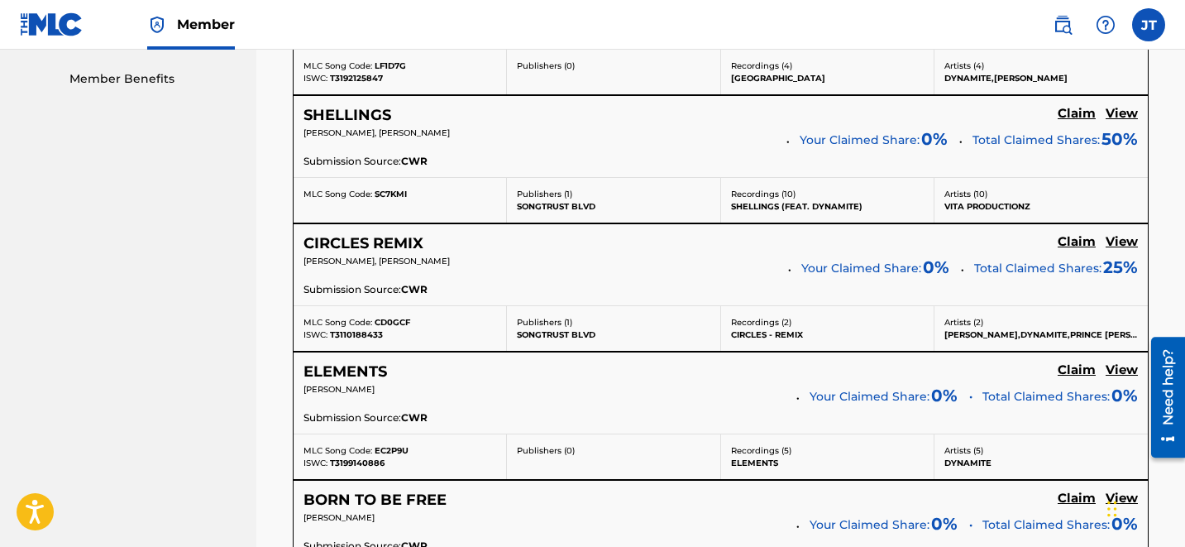
scroll to position [3586, 0]
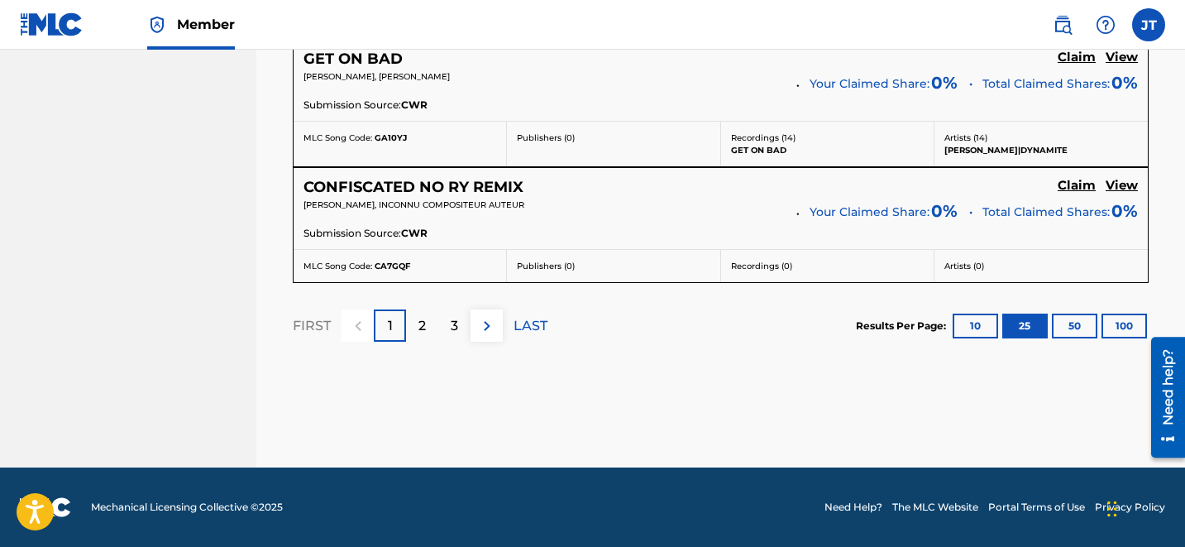
click at [420, 326] on p "2" at bounding box center [421, 326] width 7 height 20
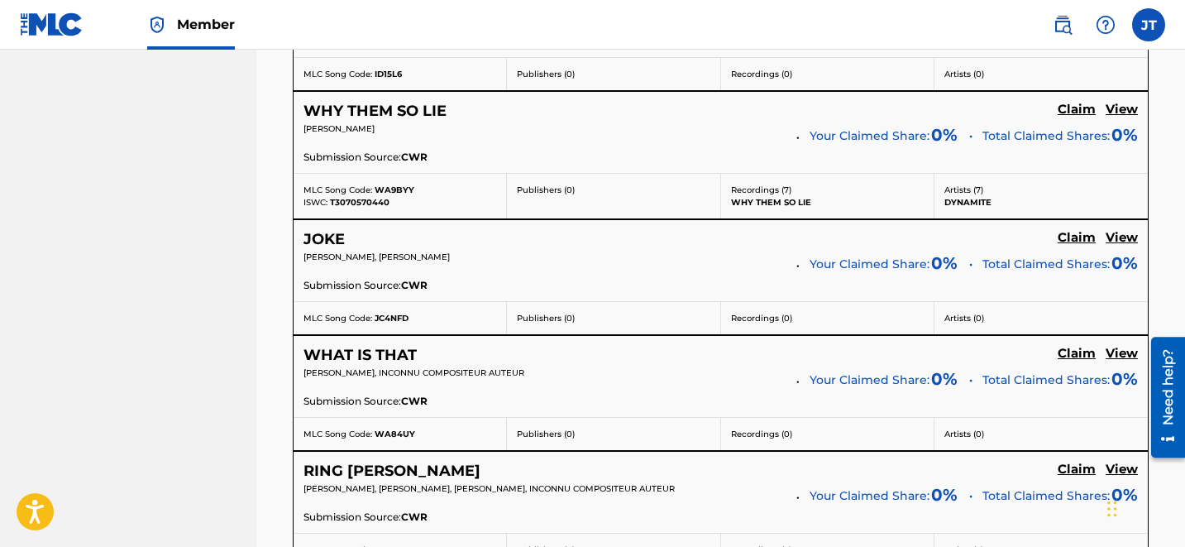
scroll to position [2804, 0]
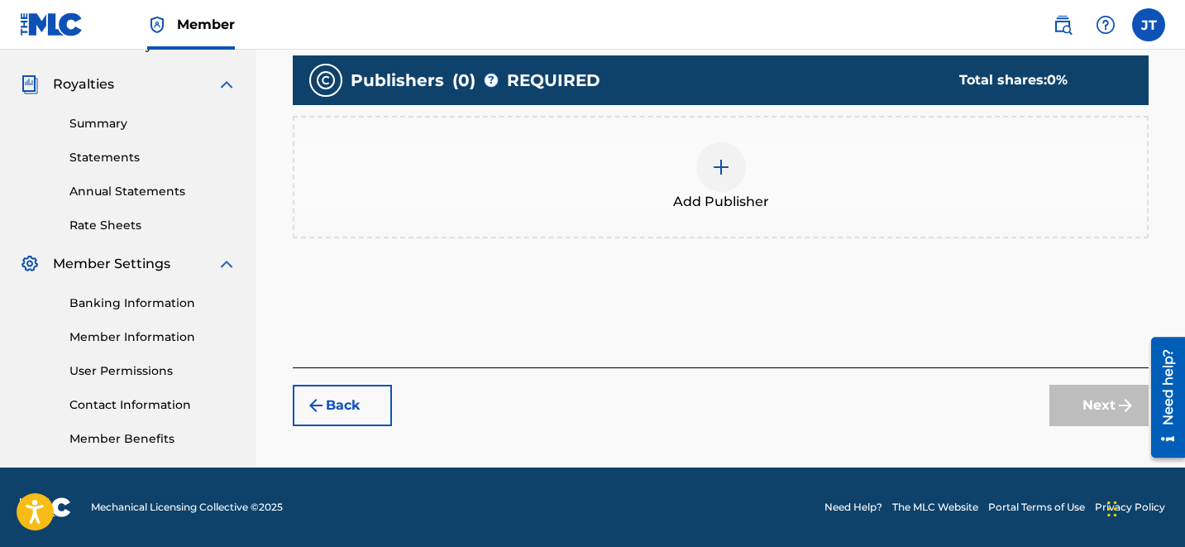
click at [709, 174] on div at bounding box center [721, 167] width 50 height 50
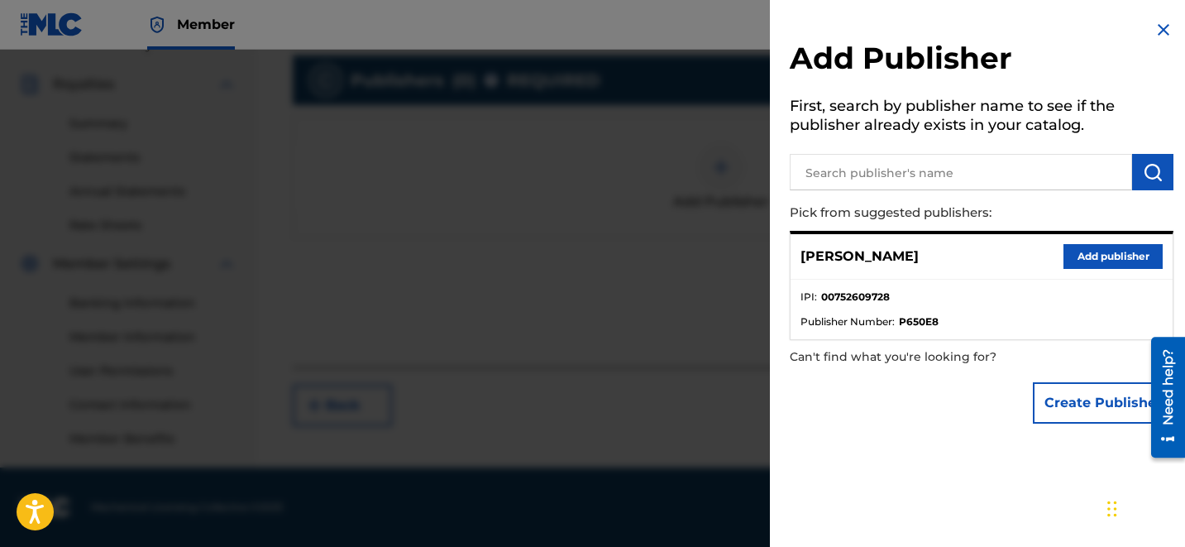
click at [1104, 251] on button "Add publisher" at bounding box center [1112, 256] width 99 height 25
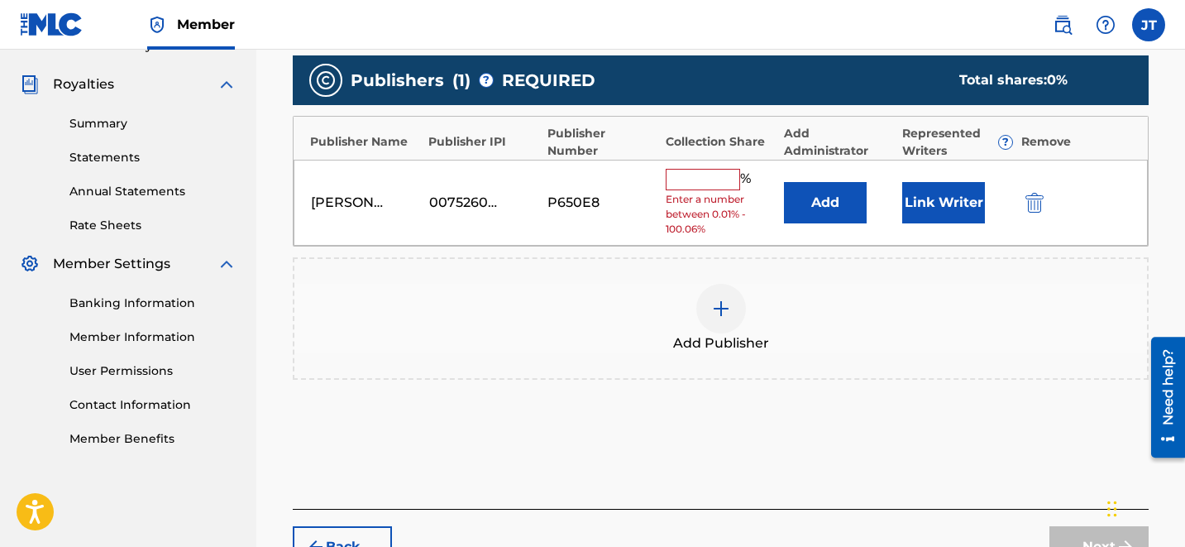
click at [813, 211] on button "Add" at bounding box center [825, 202] width 83 height 41
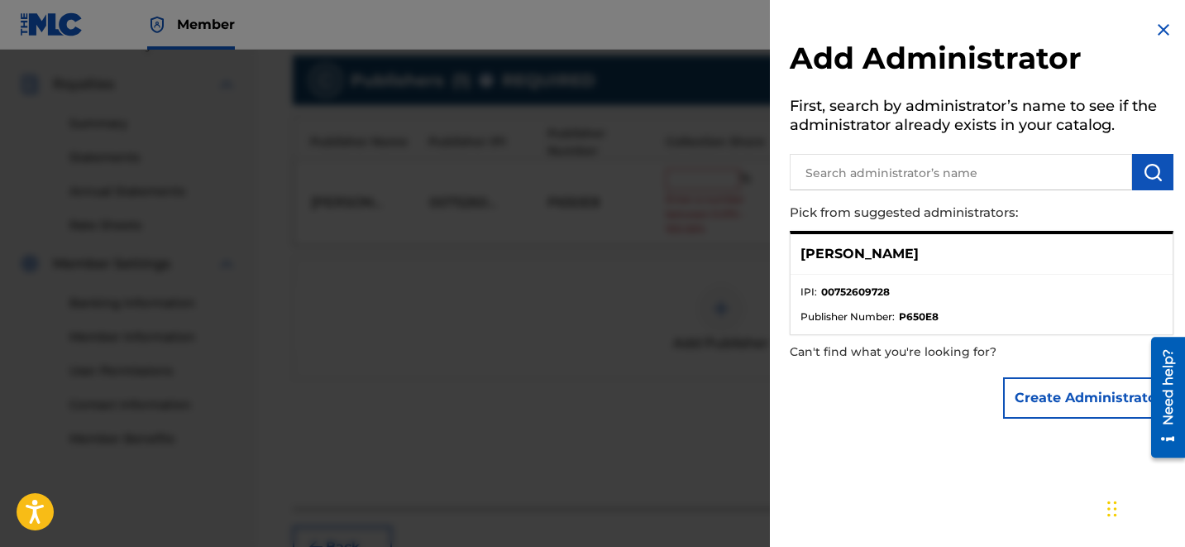
click at [1154, 29] on img at bounding box center [1164, 30] width 20 height 20
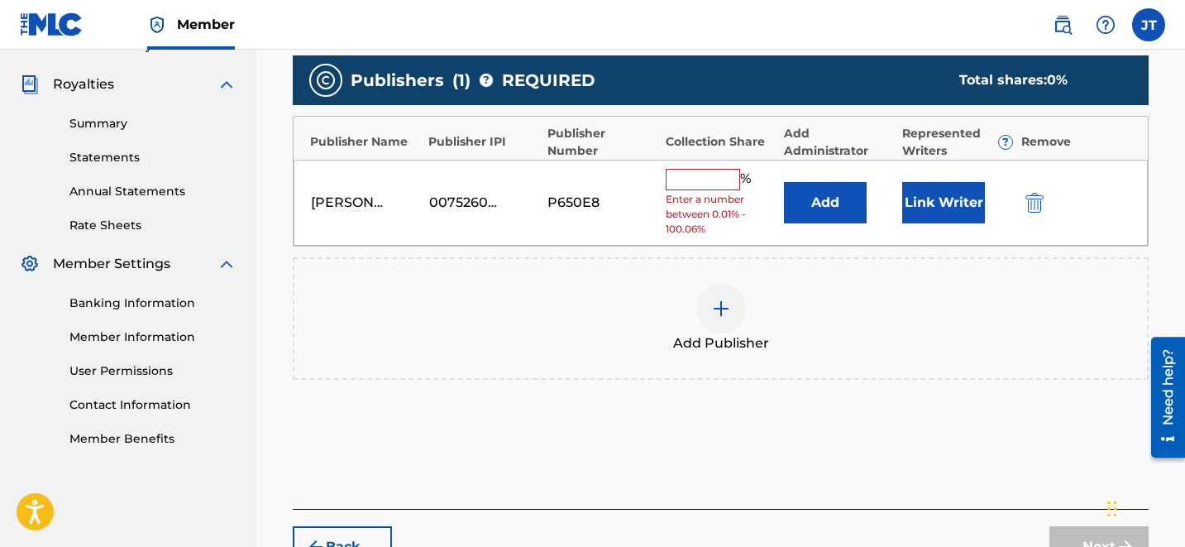
click at [709, 183] on input "text" at bounding box center [703, 179] width 74 height 21
type input "50"
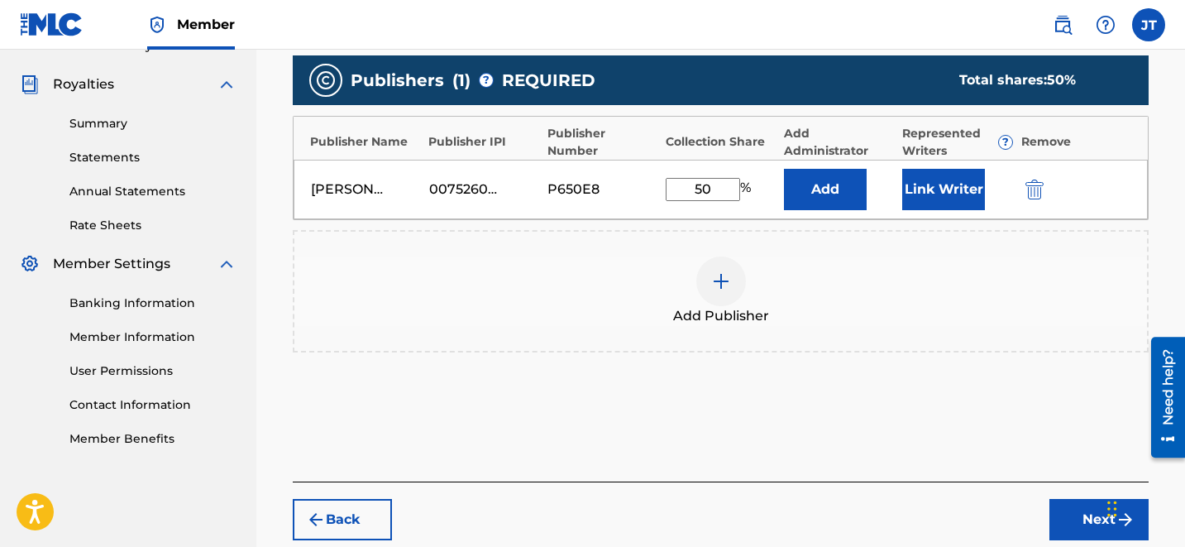
click at [934, 189] on button "Link Writer" at bounding box center [943, 189] width 83 height 41
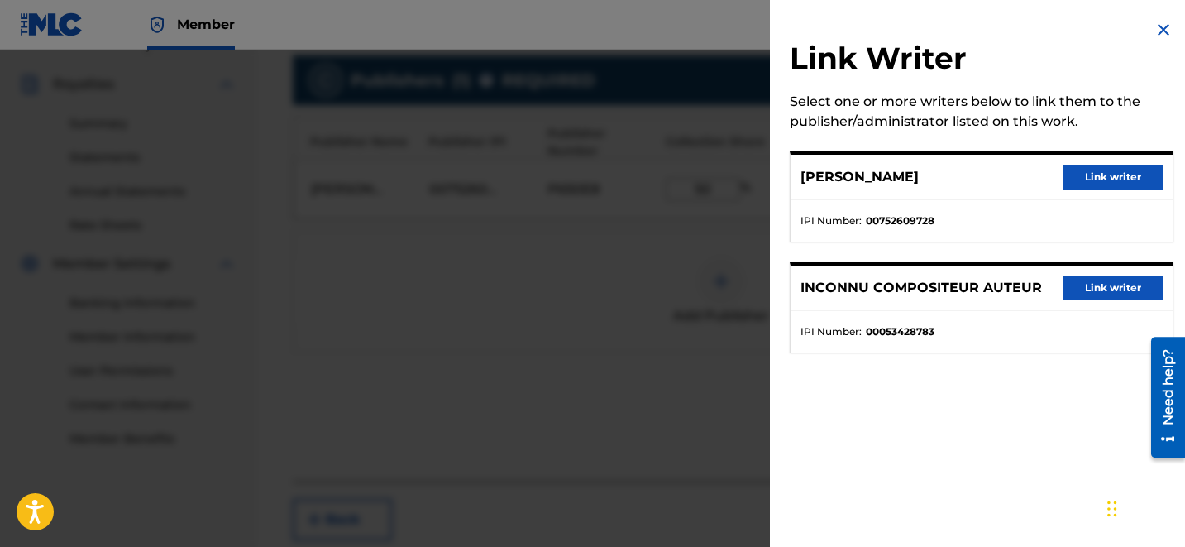
click at [1092, 167] on button "Link writer" at bounding box center [1112, 177] width 99 height 25
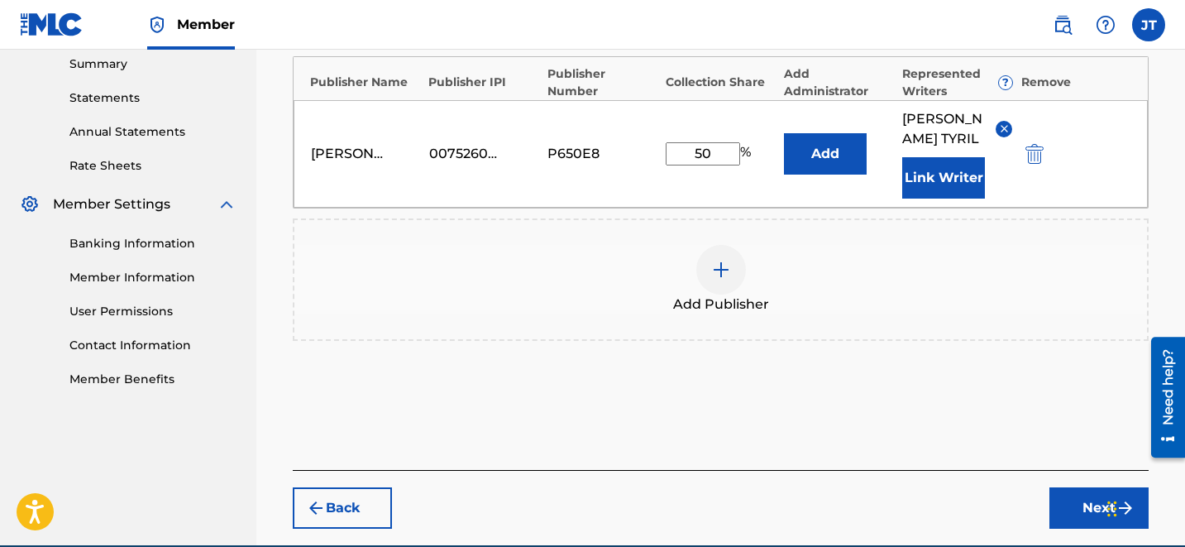
click at [1092, 487] on button "Next" at bounding box center [1098, 507] width 99 height 41
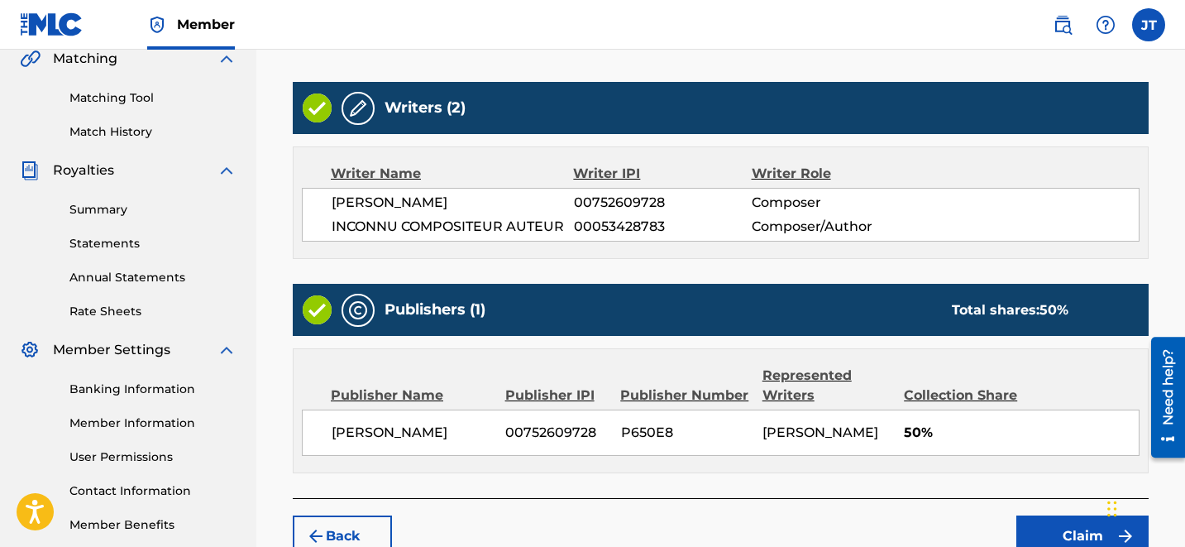
scroll to position [497, 0]
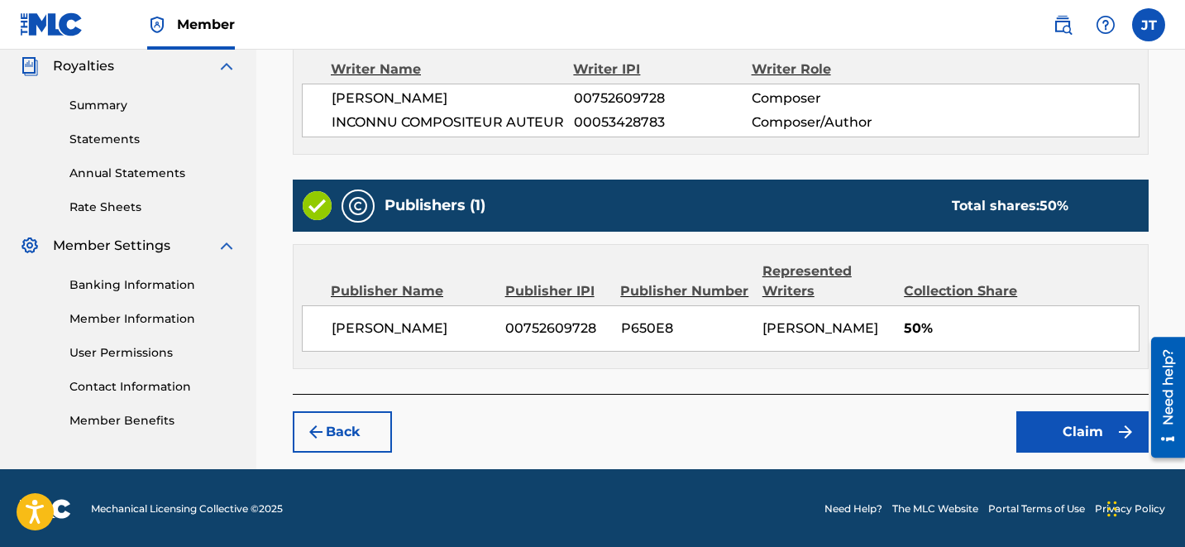
click at [1045, 426] on button "Claim" at bounding box center [1082, 431] width 132 height 41
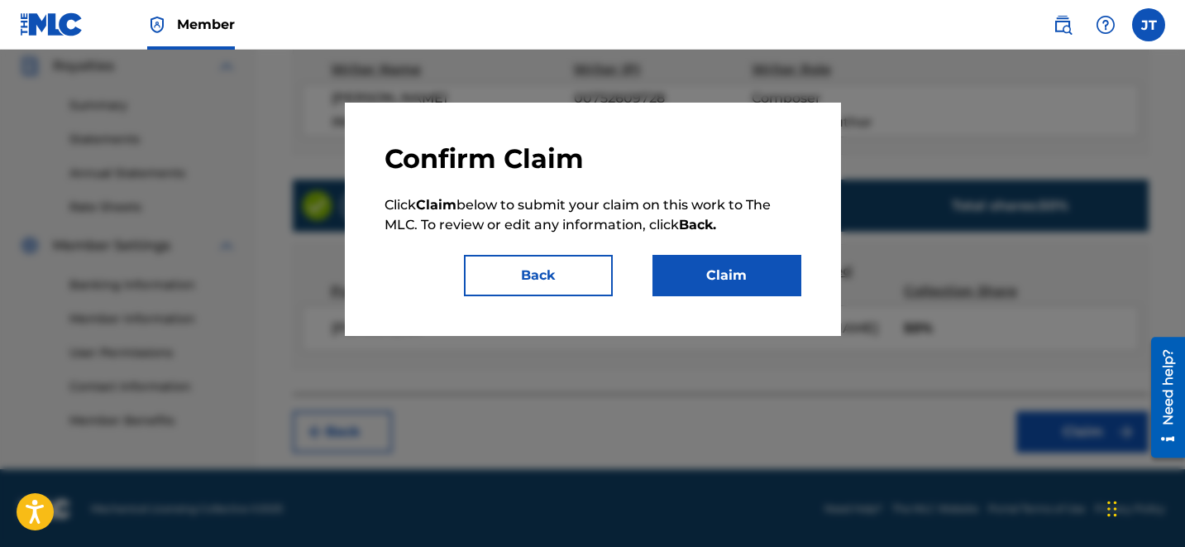
click at [728, 283] on button "Claim" at bounding box center [726, 275] width 149 height 41
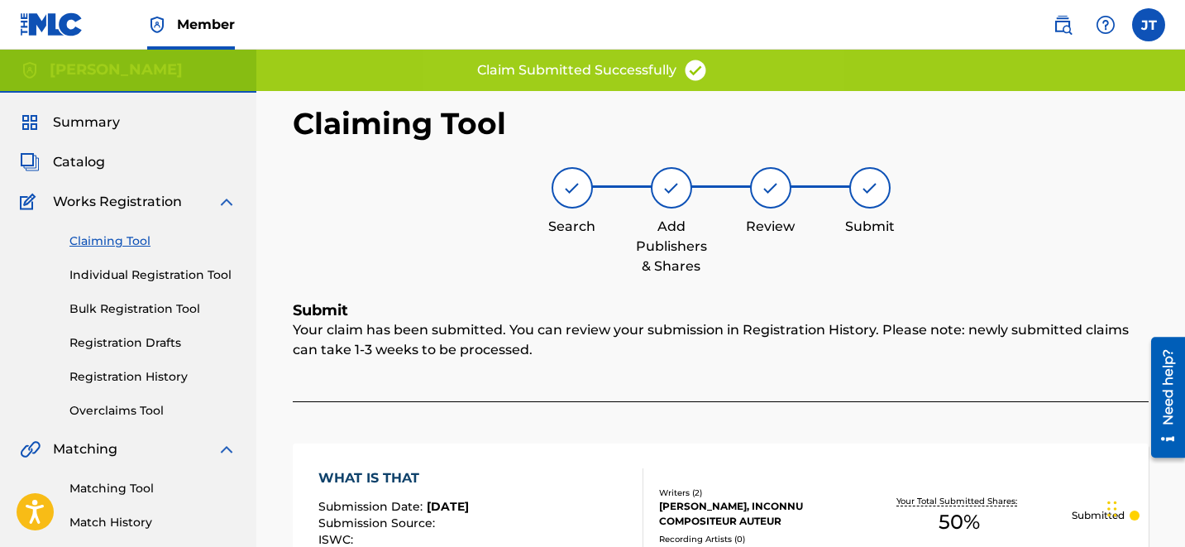
scroll to position [0, 0]
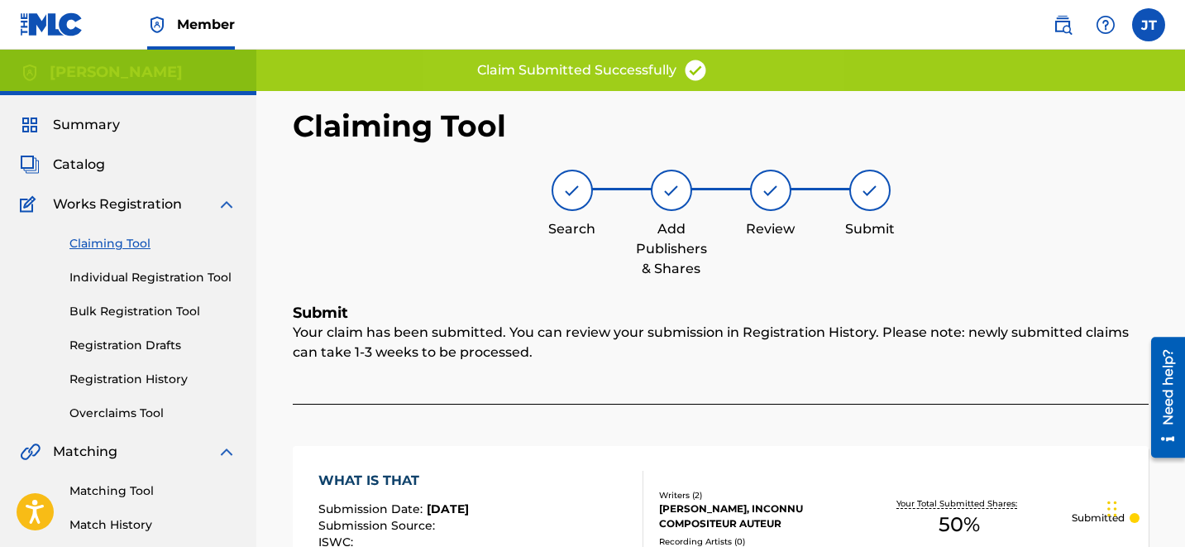
click at [146, 241] on link "Claiming Tool" at bounding box center [152, 243] width 167 height 17
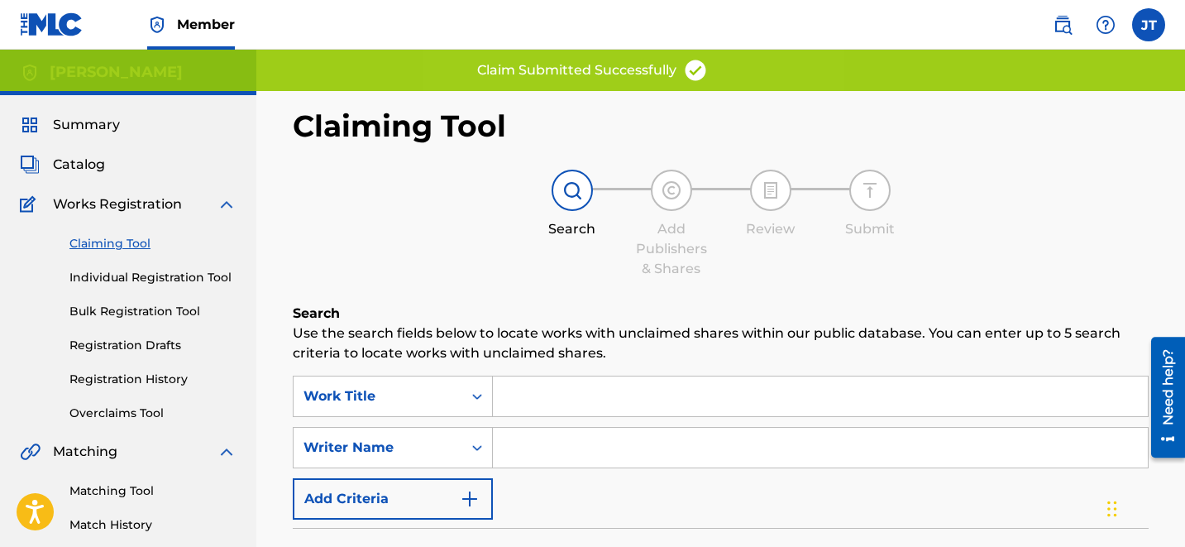
click at [530, 456] on input "Search Form" at bounding box center [820, 448] width 655 height 40
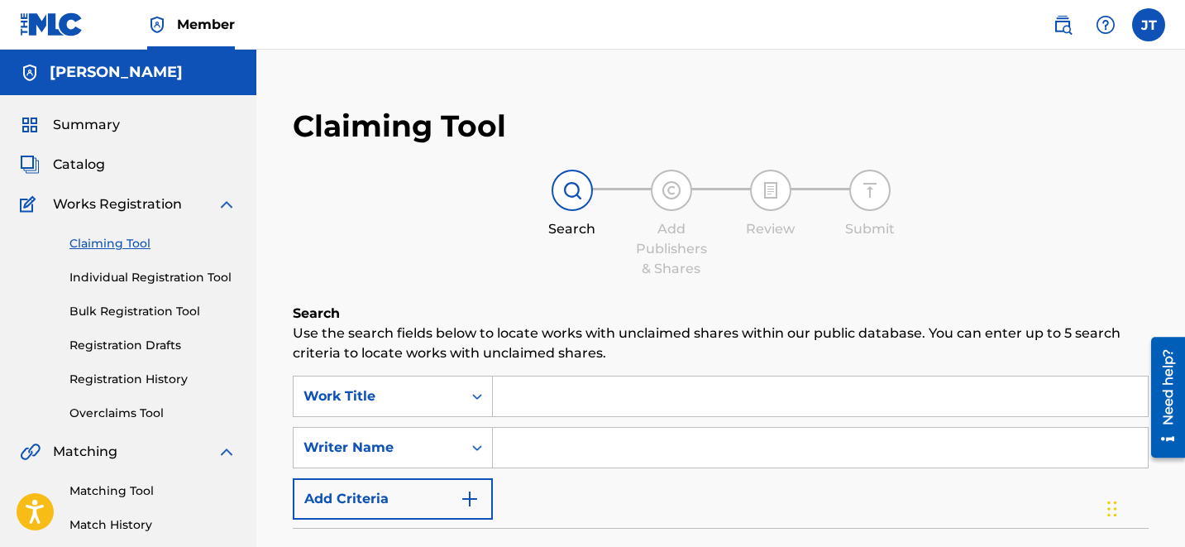
type input "[PERSON_NAME]"
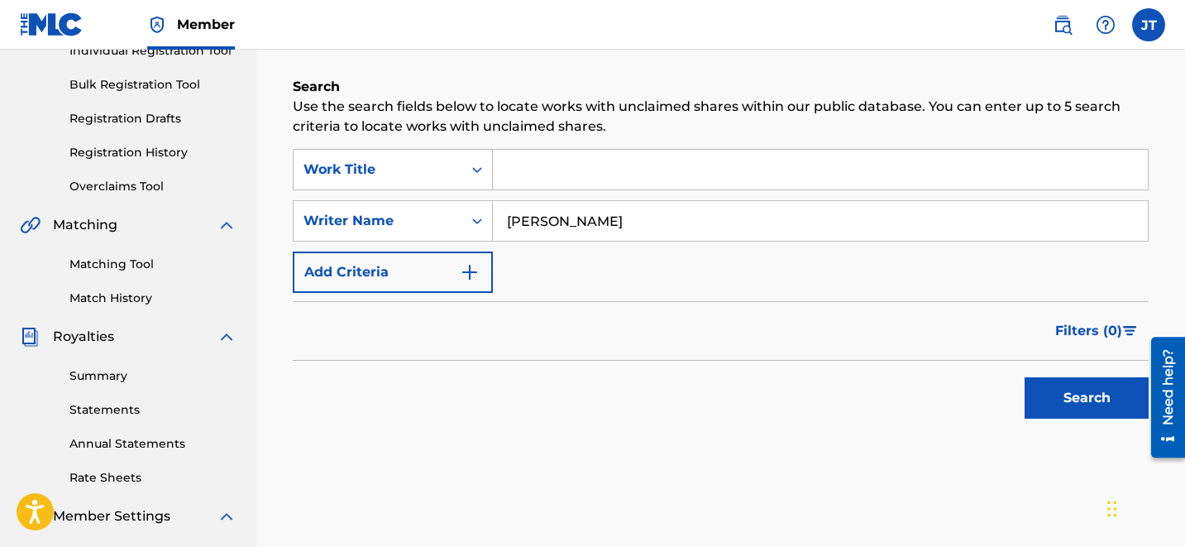
scroll to position [227, 0]
click at [1062, 394] on button "Search" at bounding box center [1087, 396] width 124 height 41
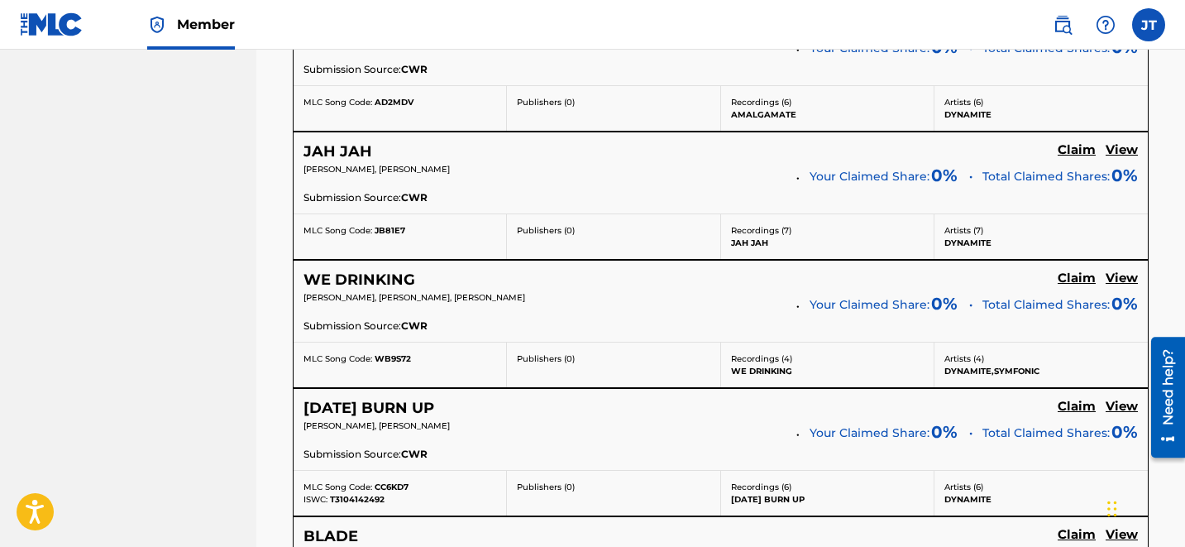
scroll to position [3586, 0]
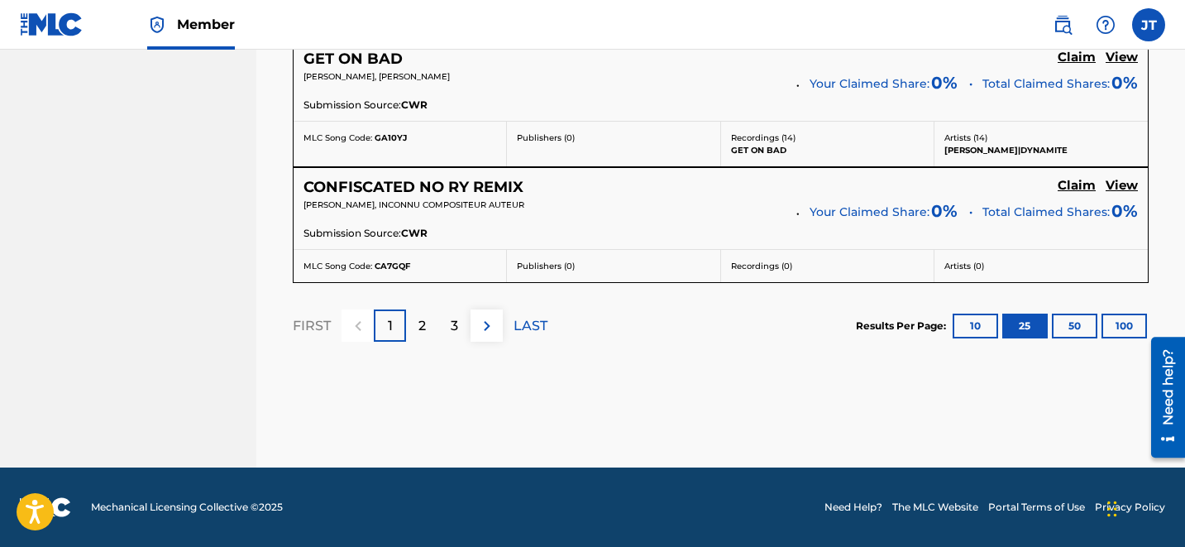
click at [415, 333] on div "2" at bounding box center [422, 325] width 32 height 32
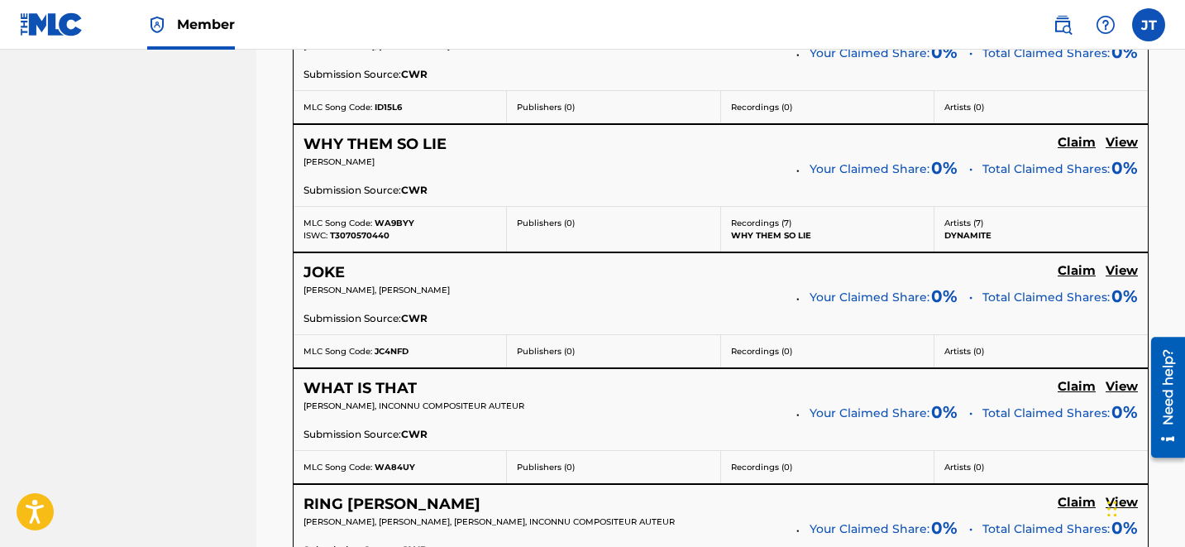
scroll to position [2762, 0]
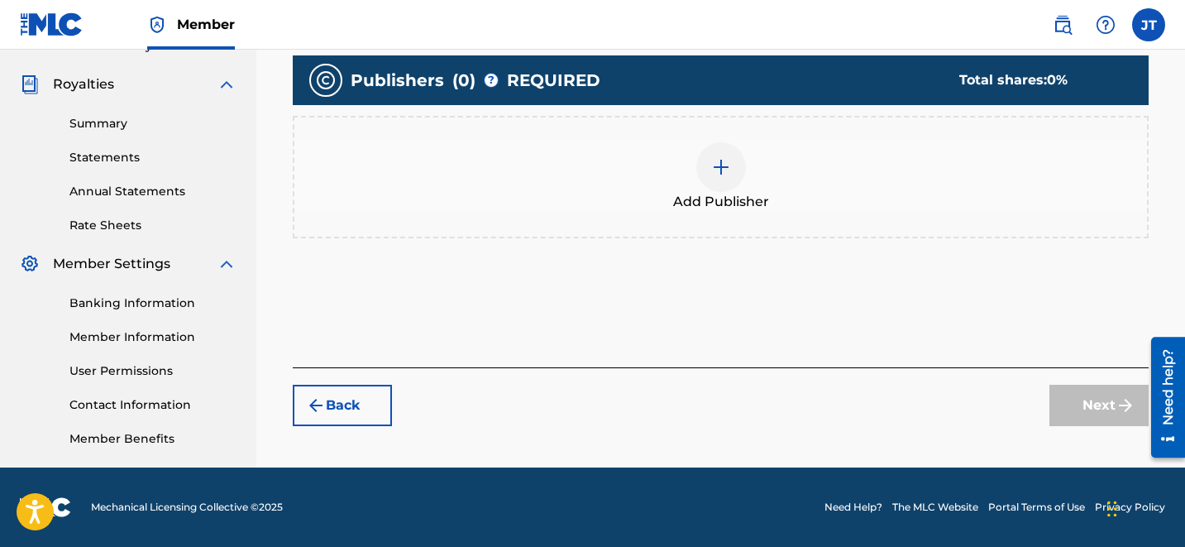
scroll to position [479, 0]
click at [697, 160] on div at bounding box center [721, 167] width 50 height 50
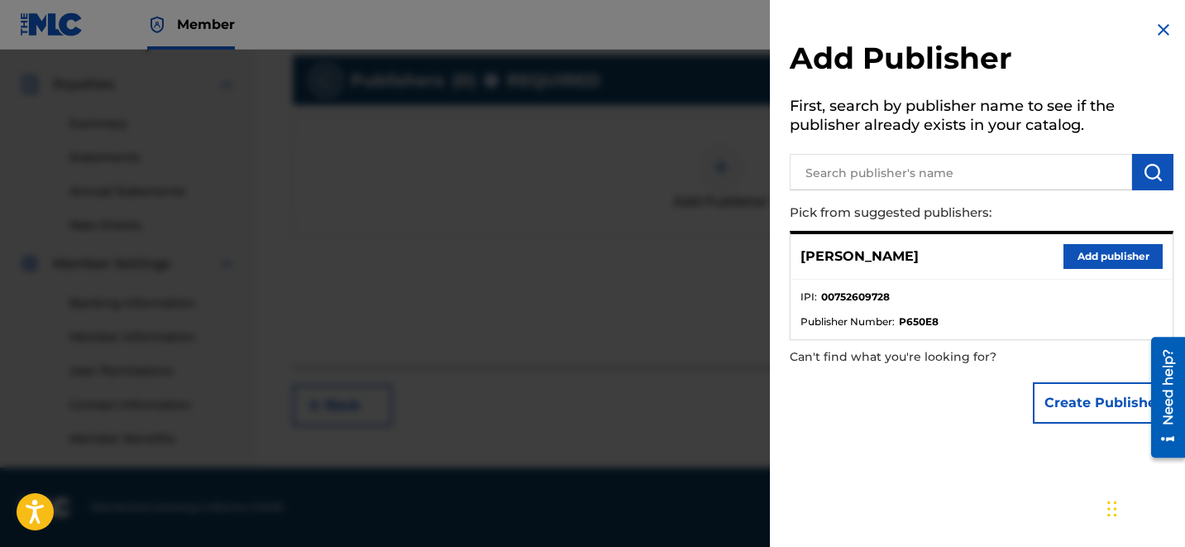
click at [1116, 259] on button "Add publisher" at bounding box center [1112, 256] width 99 height 25
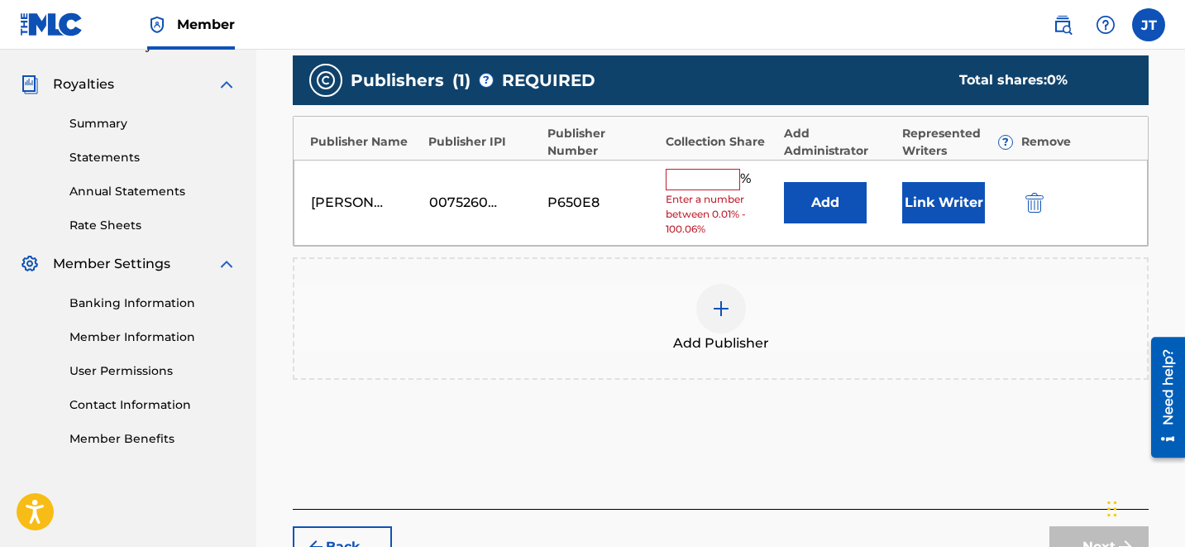
click at [696, 179] on input "text" at bounding box center [703, 179] width 74 height 21
type input "50"
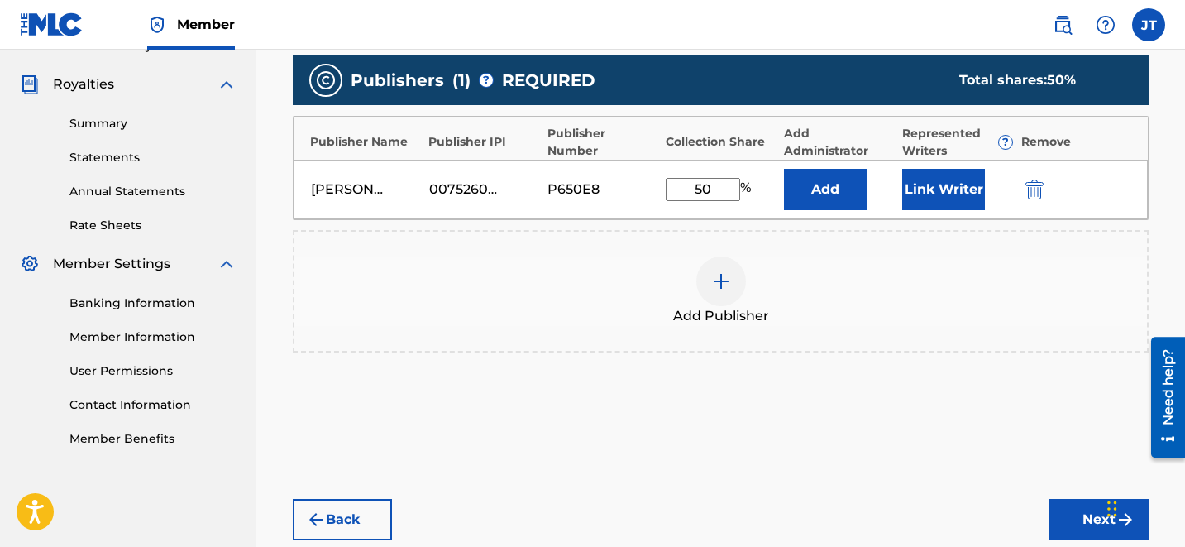
click at [930, 195] on button "Link Writer" at bounding box center [943, 189] width 83 height 41
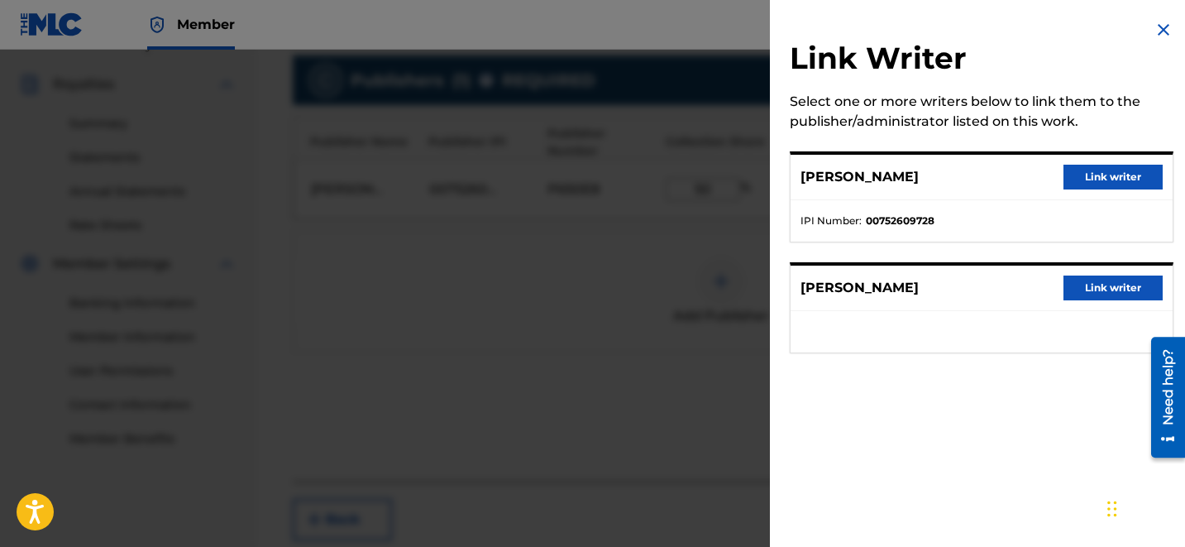
click at [1097, 179] on button "Link writer" at bounding box center [1112, 177] width 99 height 25
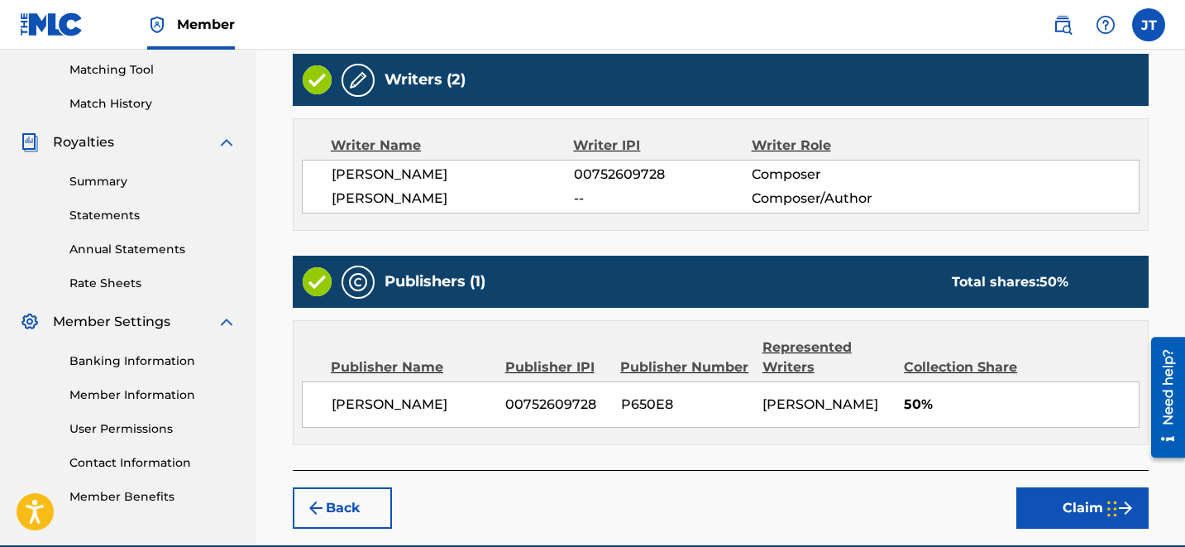
scroll to position [497, 0]
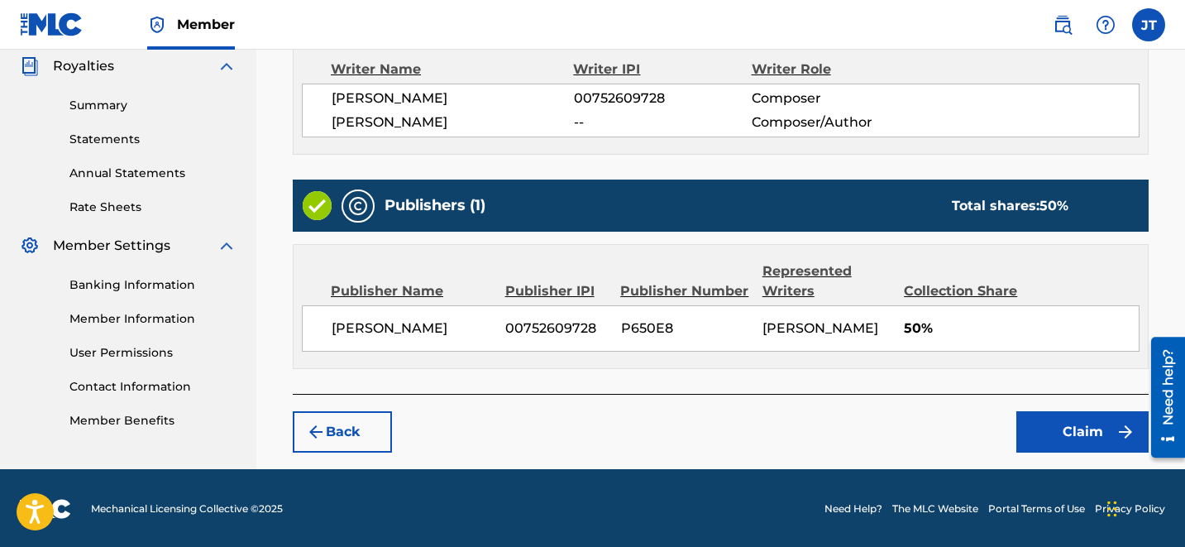
drag, startPoint x: 1079, startPoint y: 456, endPoint x: 1080, endPoint y: 430, distance: 25.6
click at [1099, 424] on div "Claiming Tool Search Add Publishers & Shares Review Submit Review Review your i…" at bounding box center [720, 31] width 889 height 875
click at [1099, 424] on button "Claim" at bounding box center [1082, 431] width 132 height 41
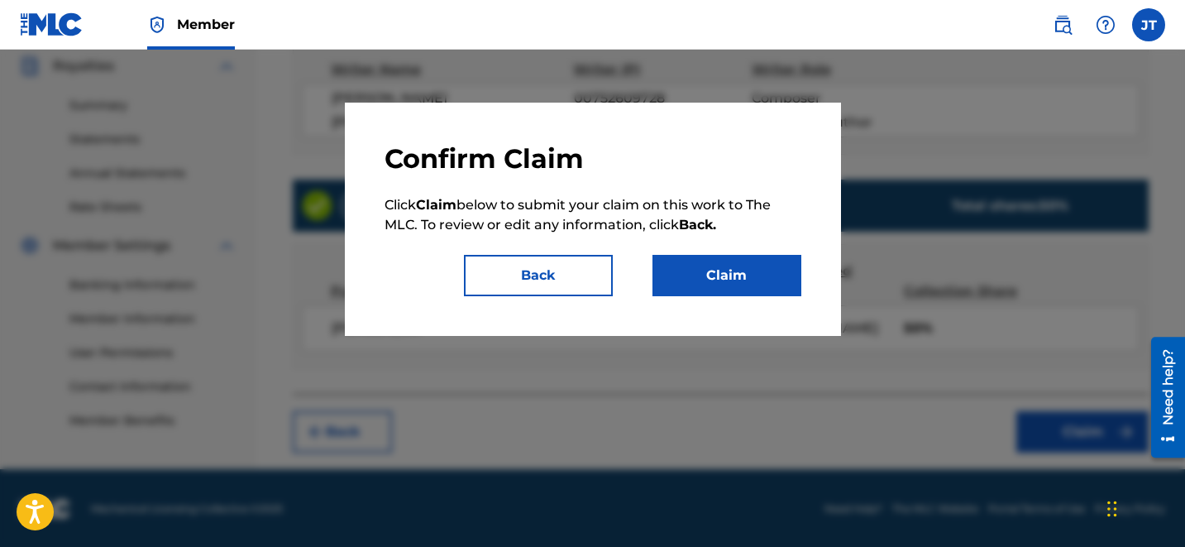
click at [1099, 424] on div at bounding box center [592, 323] width 1185 height 547
click at [756, 265] on button "Claim" at bounding box center [726, 275] width 149 height 41
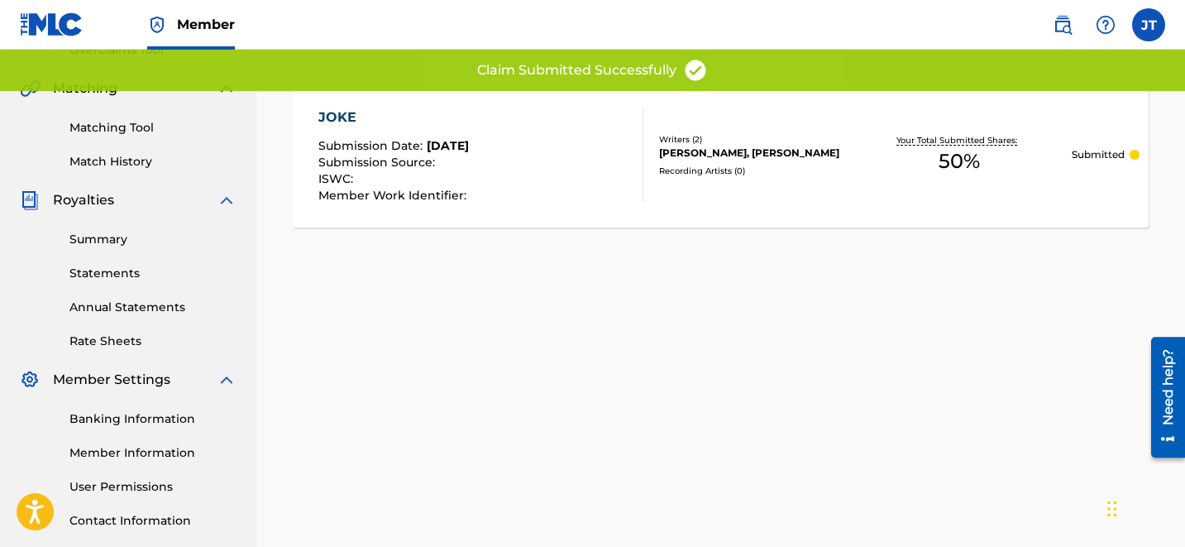
scroll to position [0, 0]
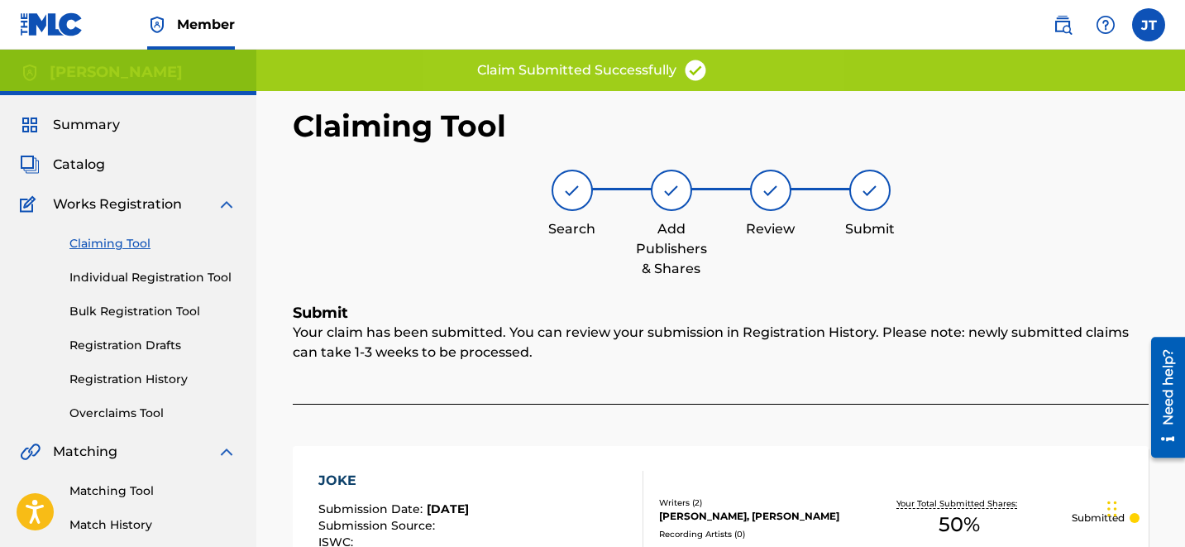
click at [130, 251] on link "Claiming Tool" at bounding box center [152, 243] width 167 height 17
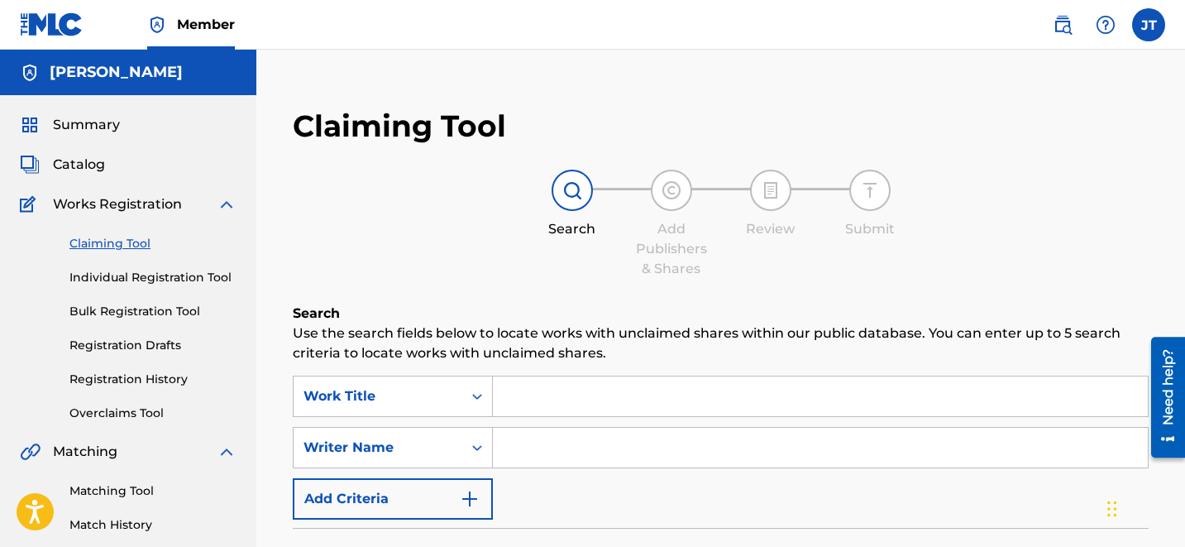
click at [550, 444] on input "Search Form" at bounding box center [820, 448] width 655 height 40
type input "[PERSON_NAME]"
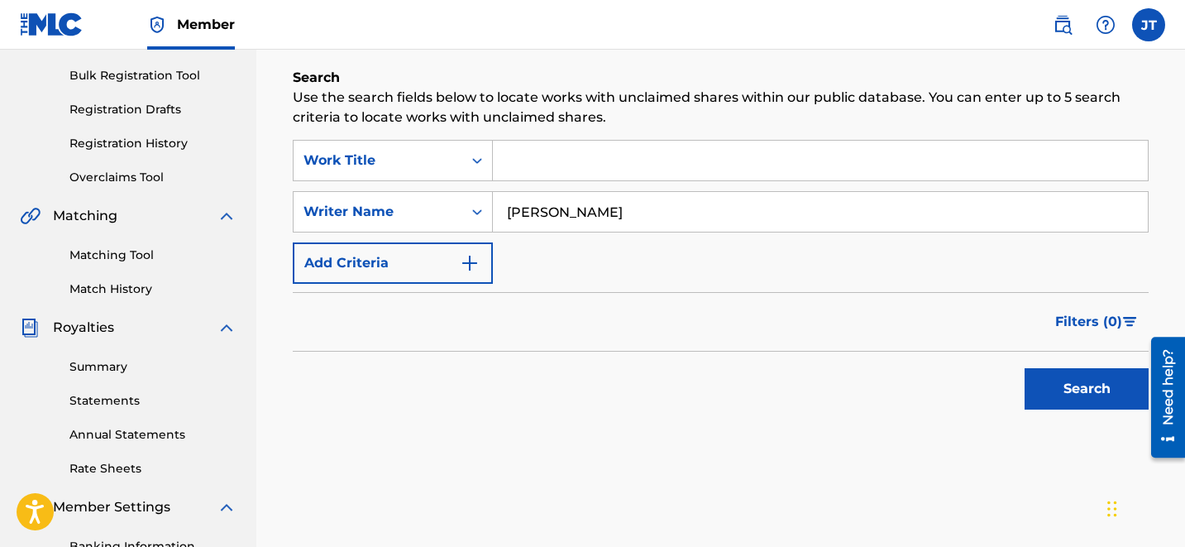
scroll to position [284, 0]
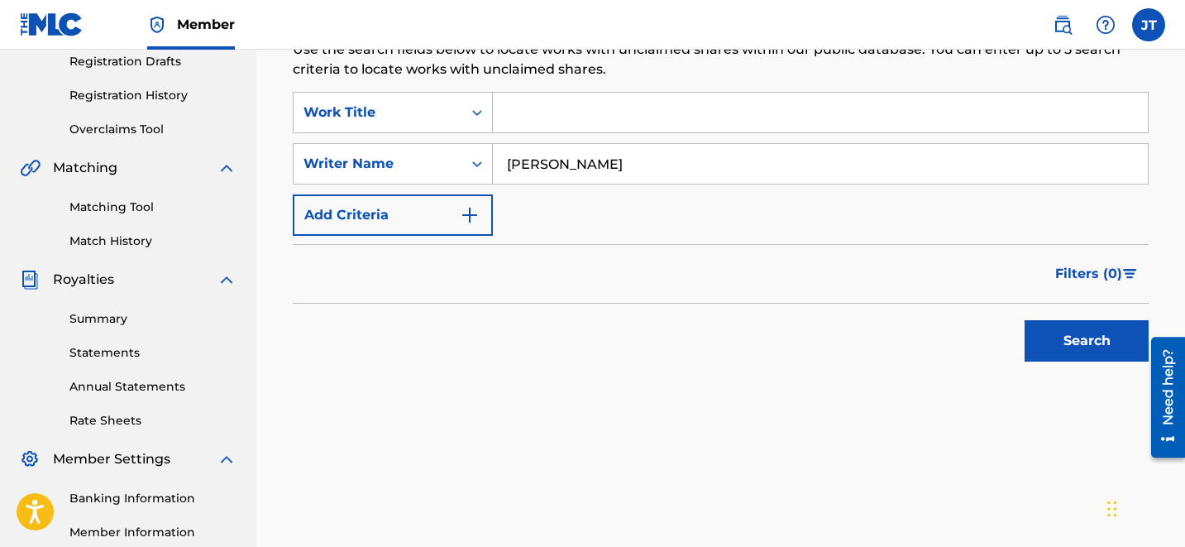
click at [1053, 350] on button "Search" at bounding box center [1087, 340] width 124 height 41
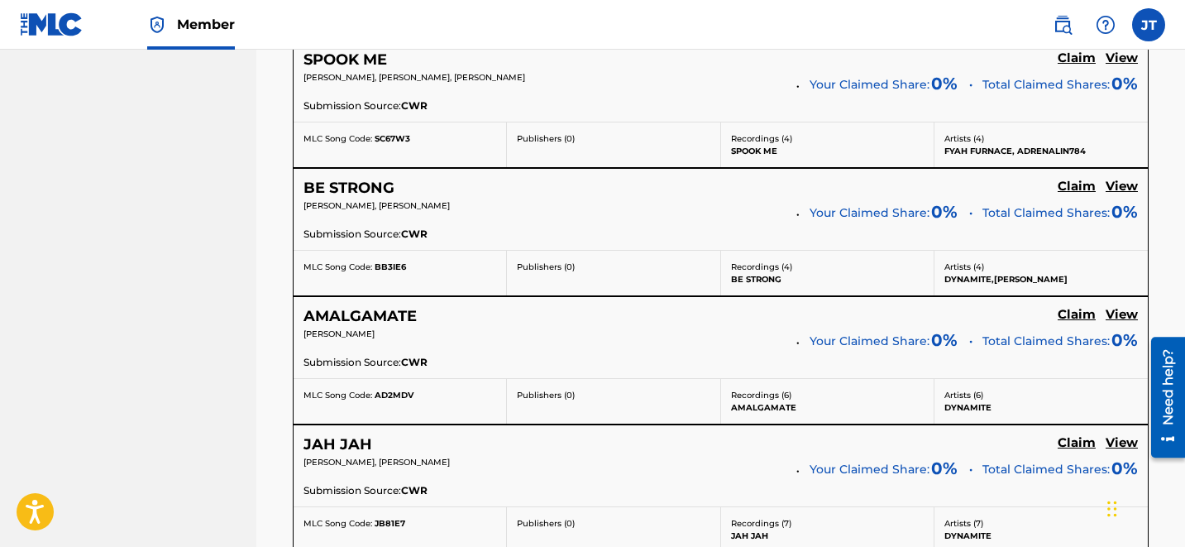
scroll to position [3586, 0]
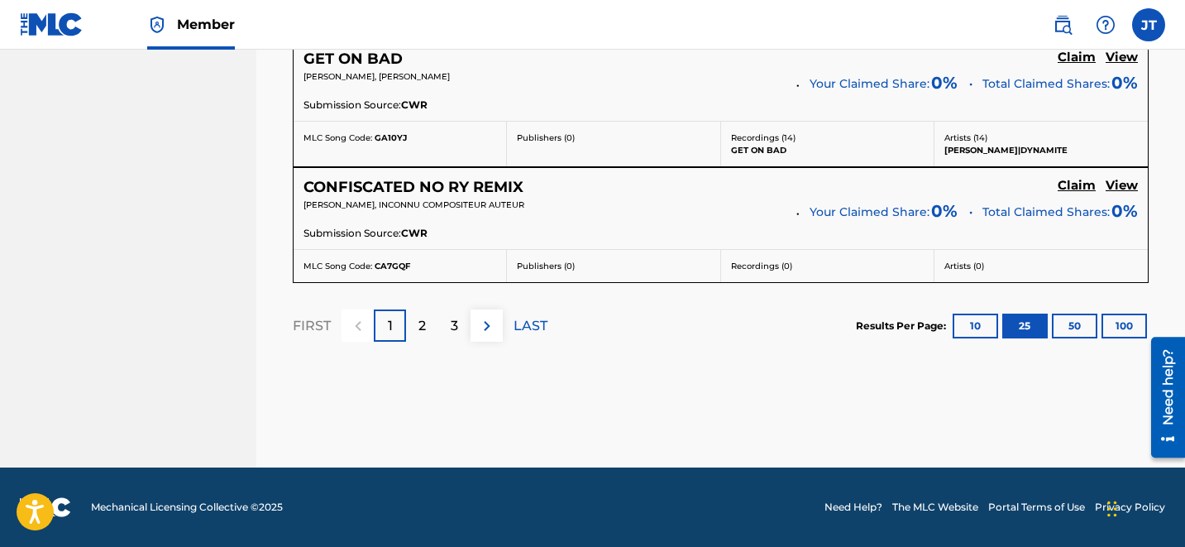
click at [423, 334] on p "2" at bounding box center [421, 326] width 7 height 20
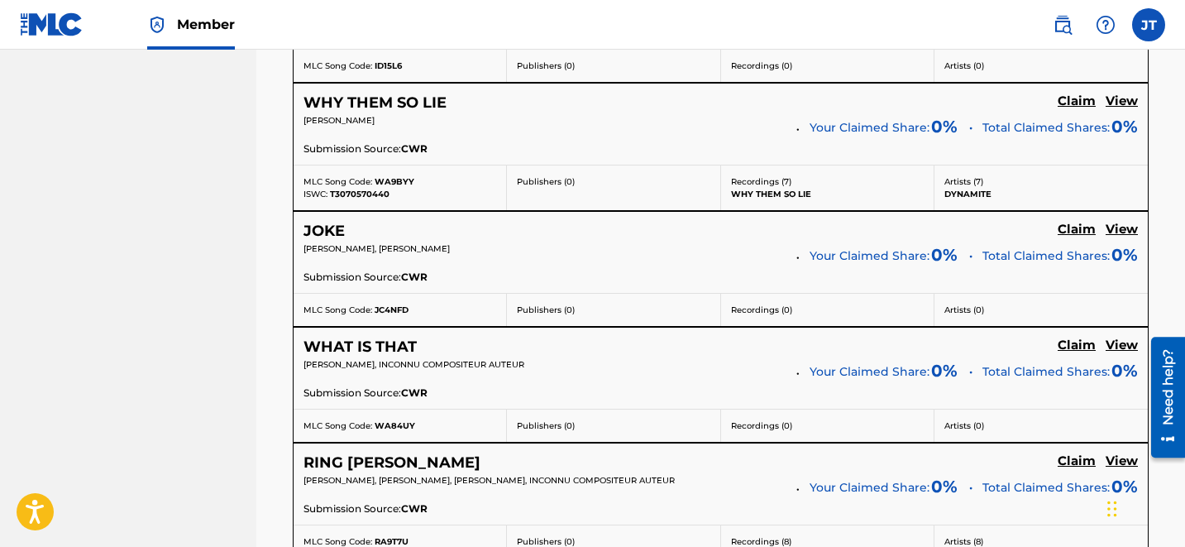
scroll to position [2806, 0]
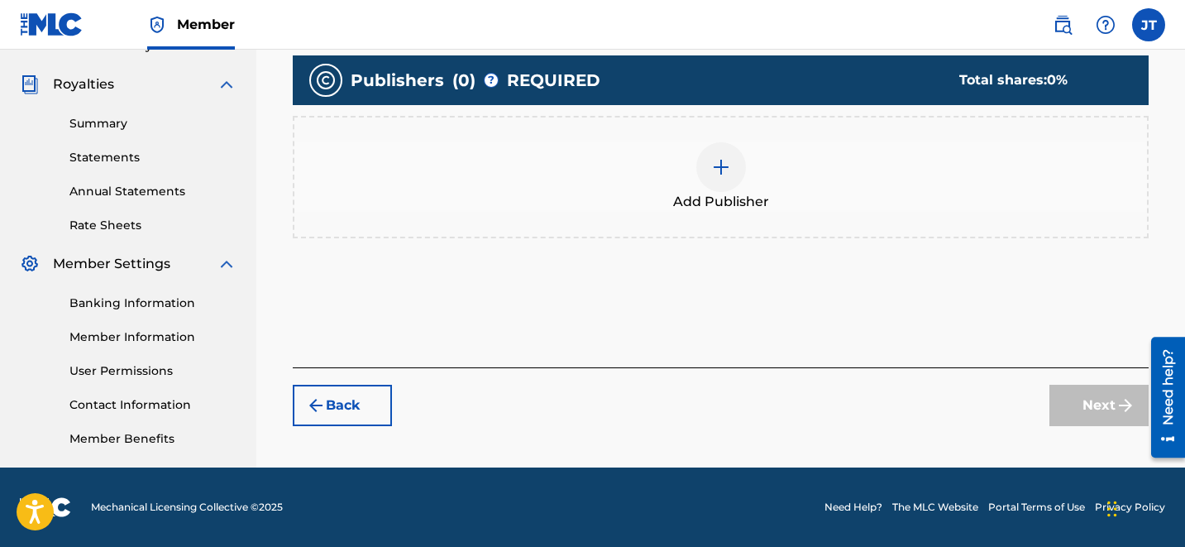
scroll to position [479, 0]
click at [694, 164] on div "Add Publisher" at bounding box center [720, 176] width 853 height 69
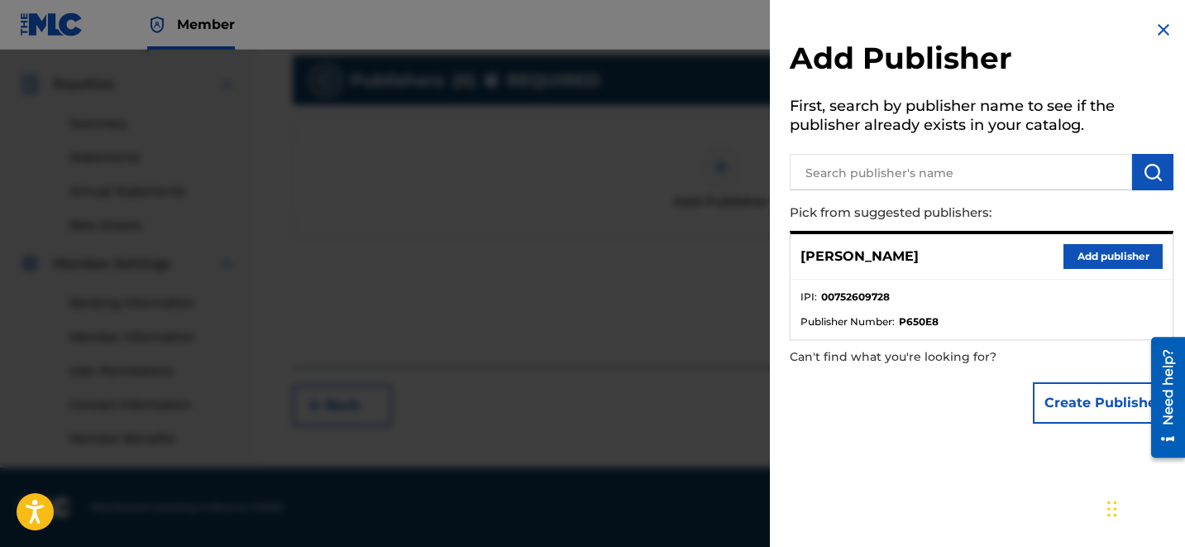
click at [1072, 254] on button "Add publisher" at bounding box center [1112, 256] width 99 height 25
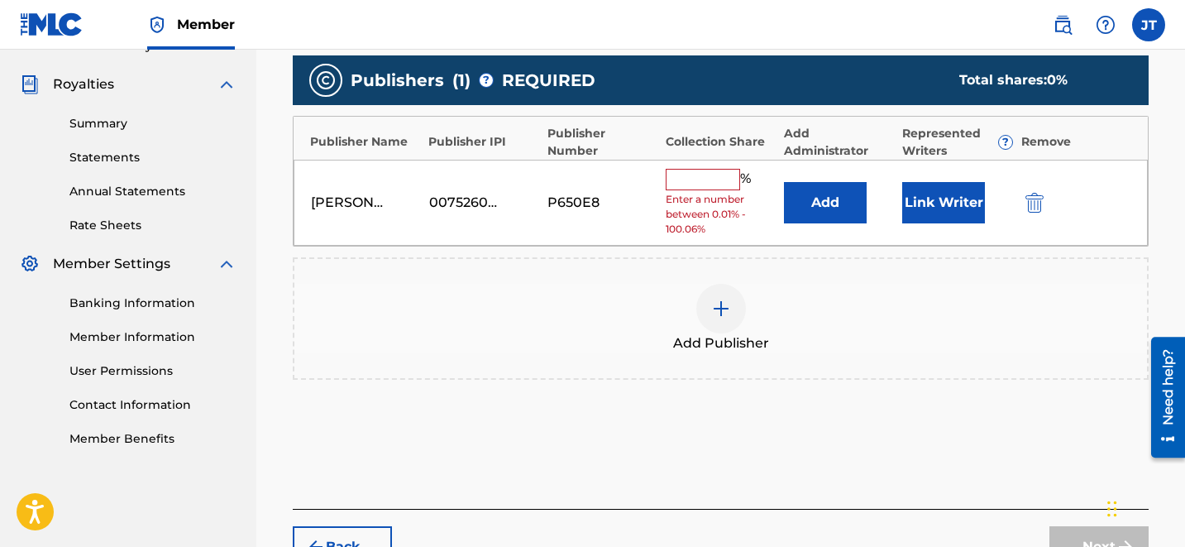
click at [720, 178] on input "text" at bounding box center [703, 179] width 74 height 21
type input "100"
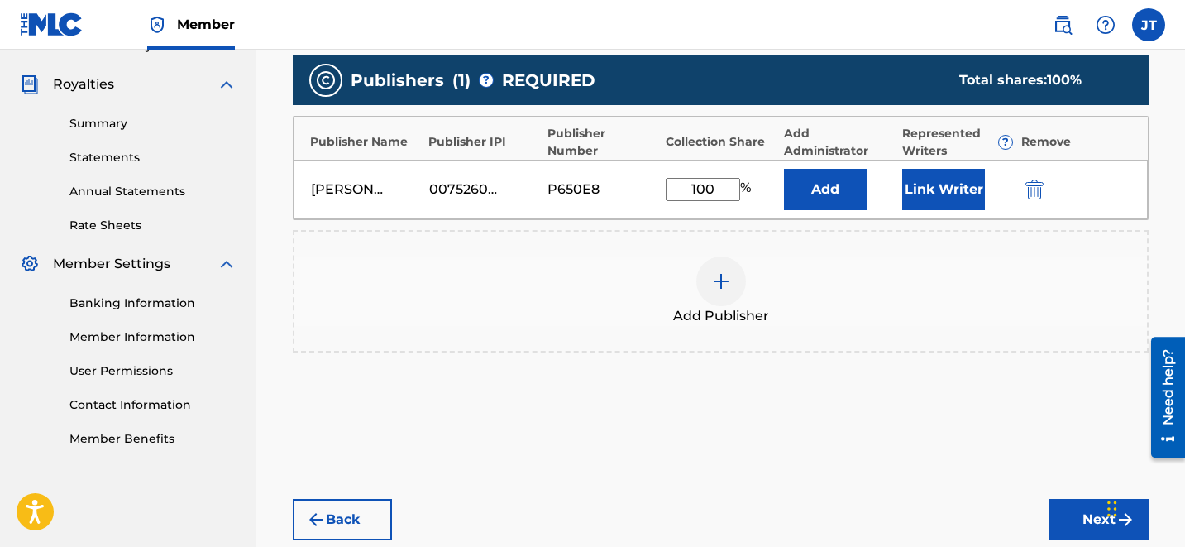
click at [937, 191] on button "Link Writer" at bounding box center [943, 189] width 83 height 41
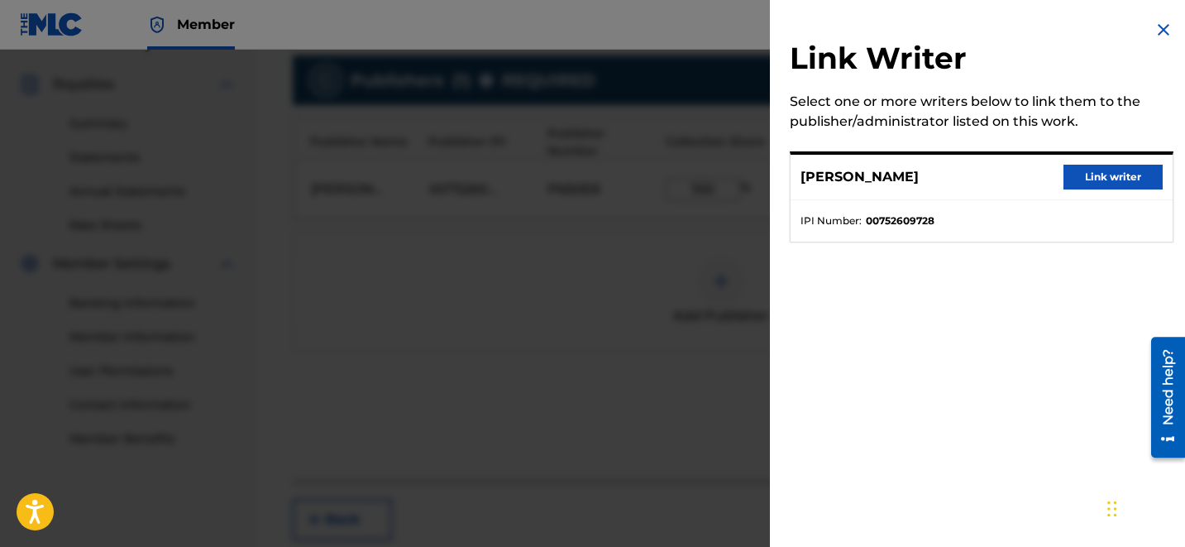
click at [1063, 189] on button "Link writer" at bounding box center [1112, 177] width 99 height 25
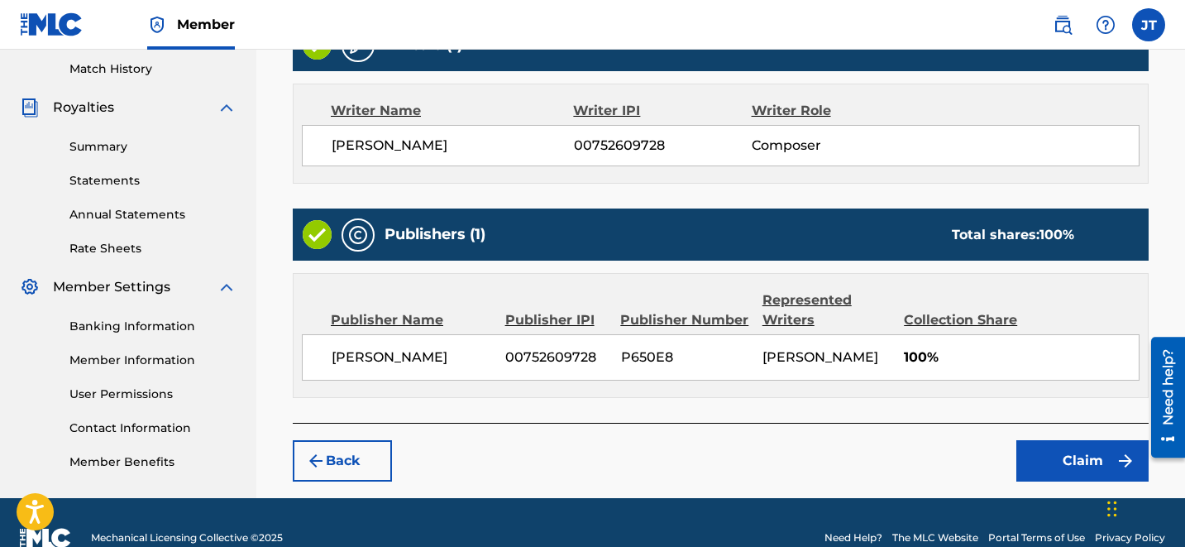
scroll to position [485, 0]
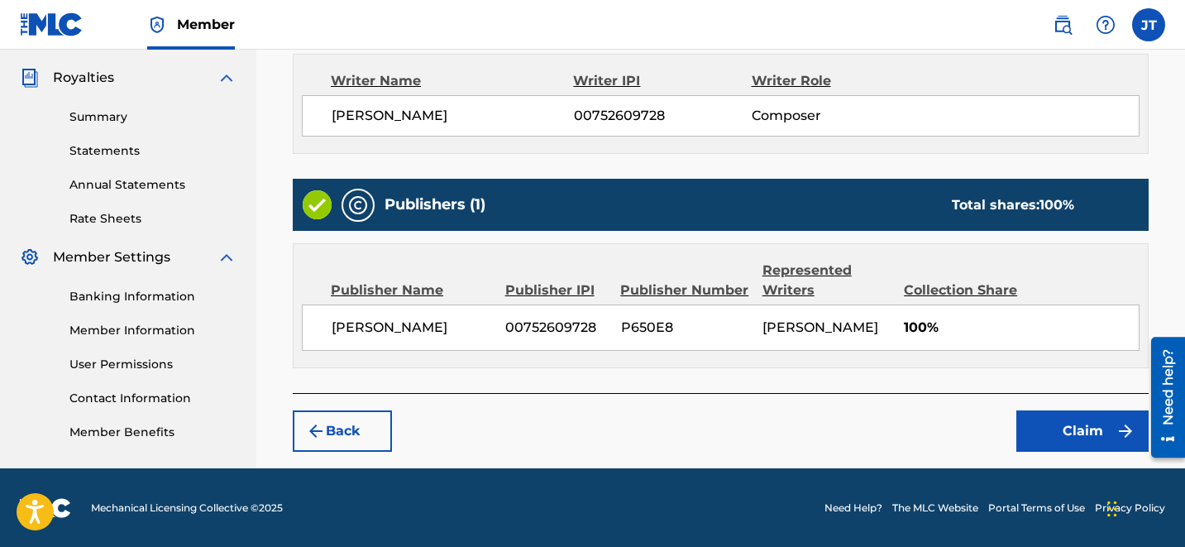
click at [1057, 419] on button "Claim" at bounding box center [1082, 430] width 132 height 41
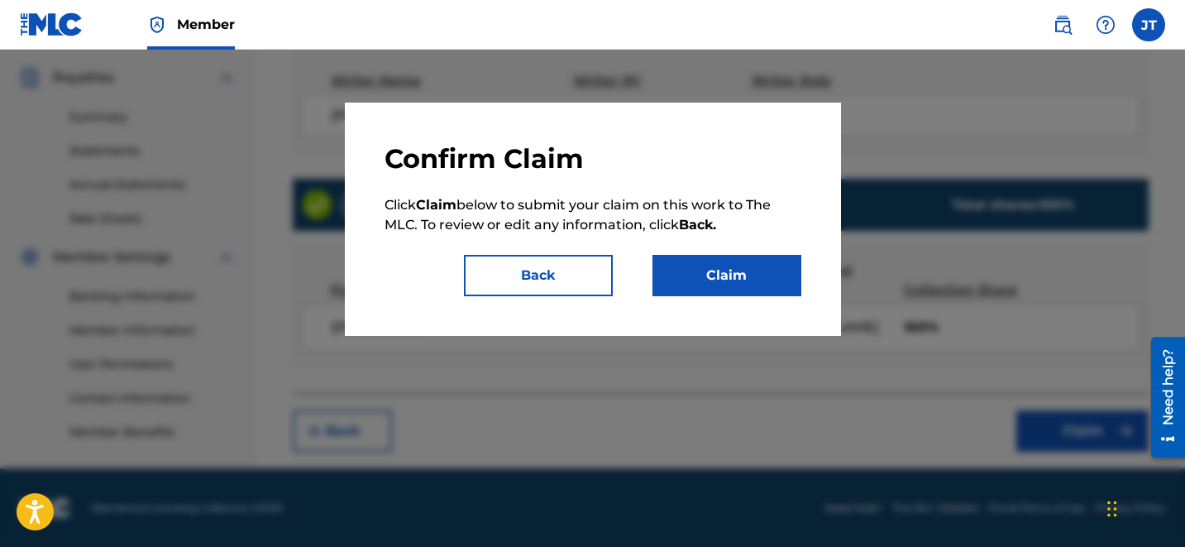
click at [732, 275] on button "Claim" at bounding box center [726, 275] width 149 height 41
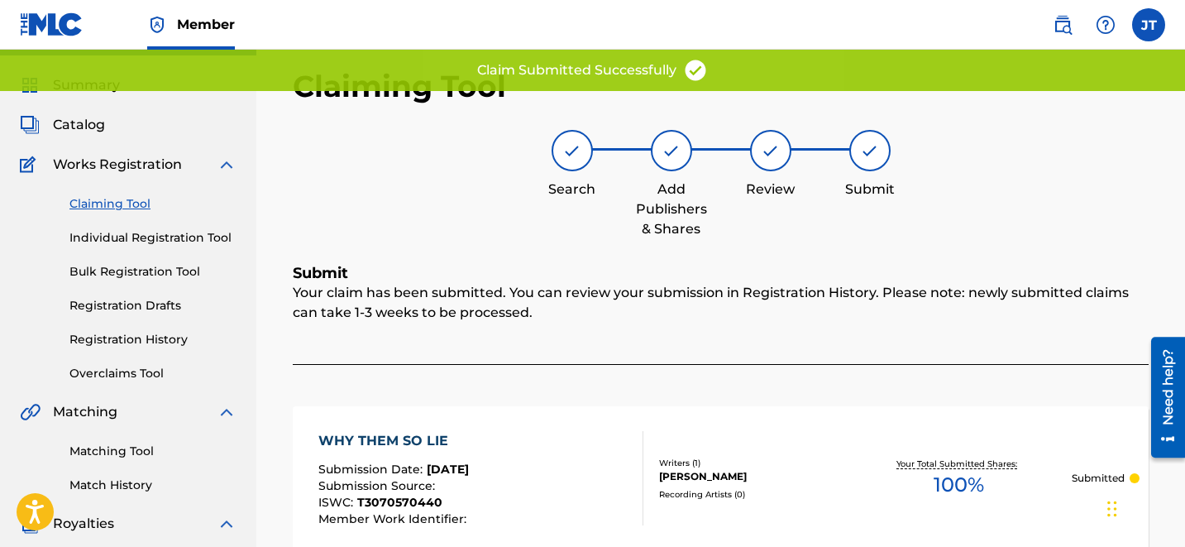
scroll to position [0, 0]
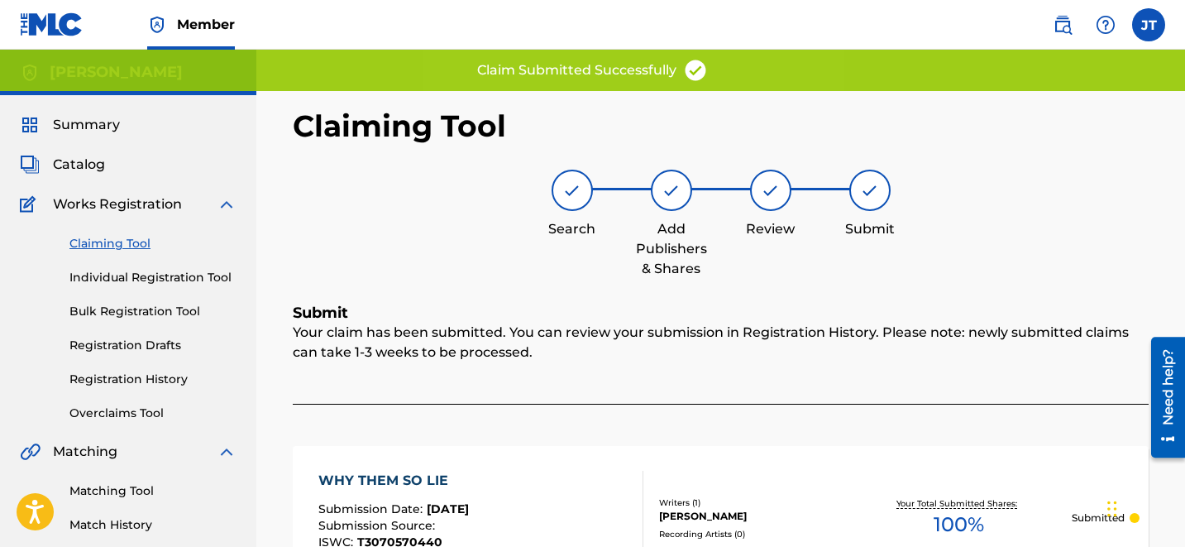
click at [134, 237] on link "Claiming Tool" at bounding box center [152, 243] width 167 height 17
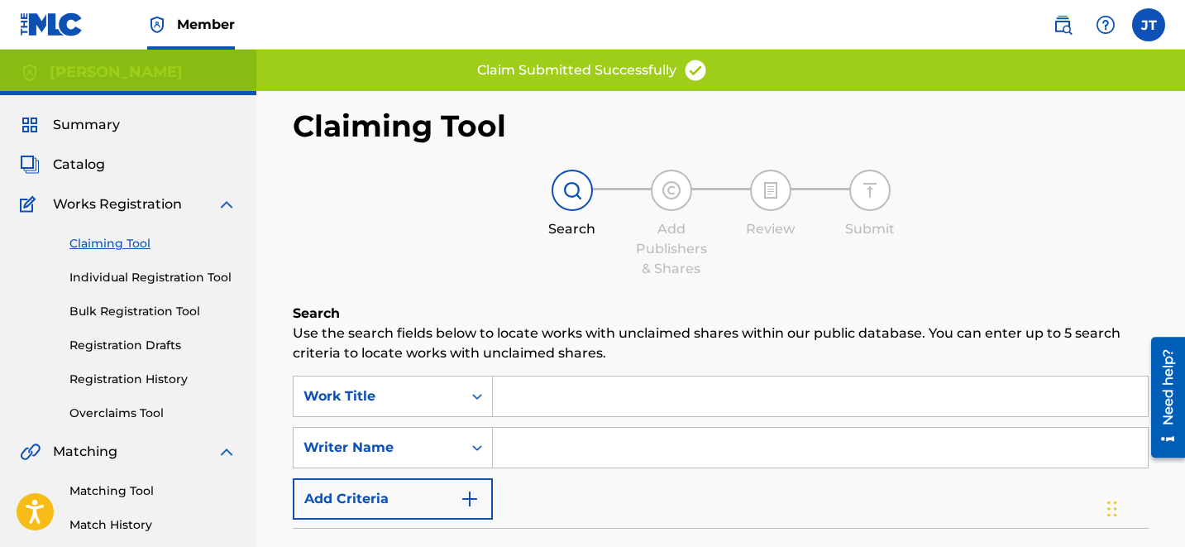
click at [518, 451] on input "Search Form" at bounding box center [820, 448] width 655 height 40
type input "[PERSON_NAME]"
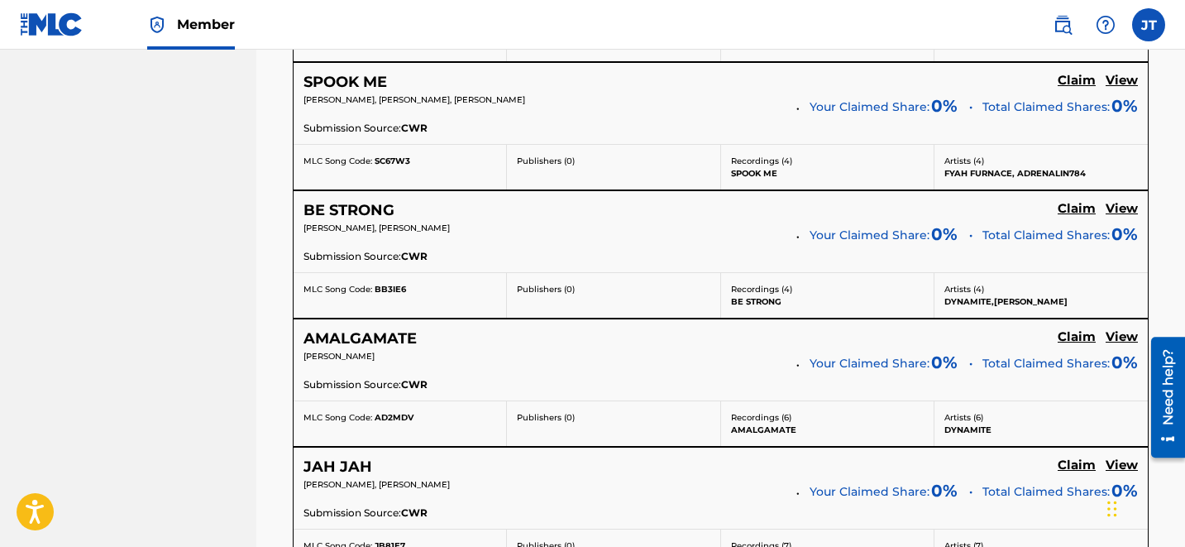
scroll to position [3586, 0]
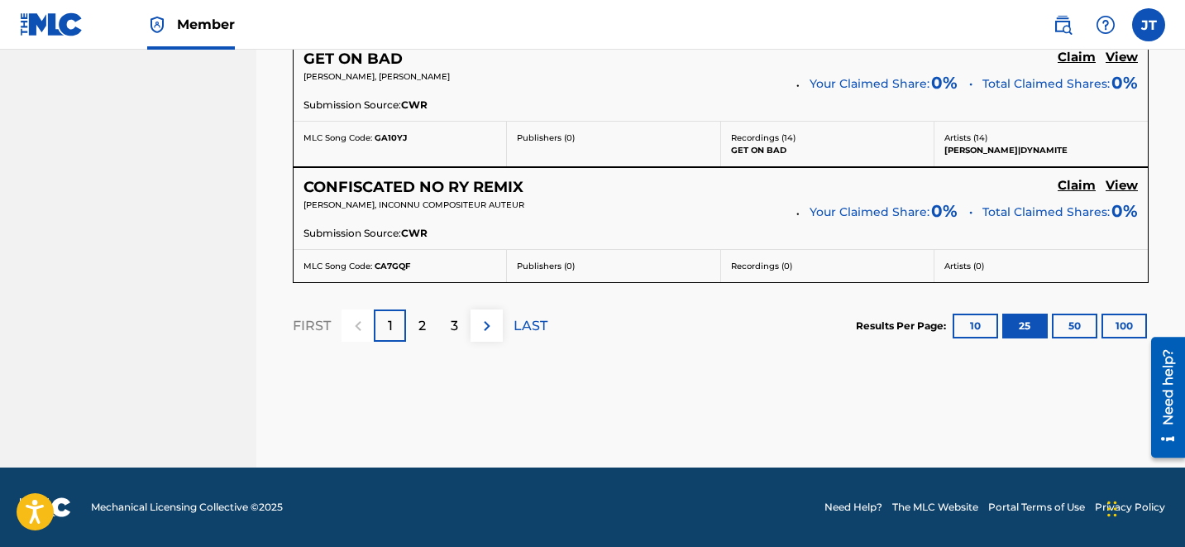
click at [416, 341] on div "2" at bounding box center [422, 325] width 32 height 32
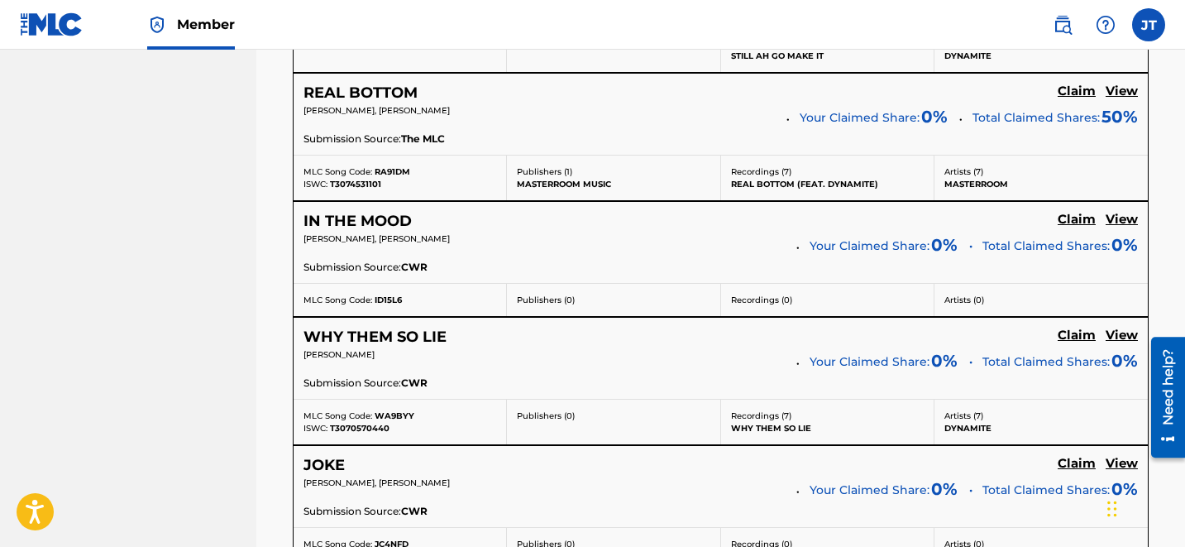
scroll to position [2528, 0]
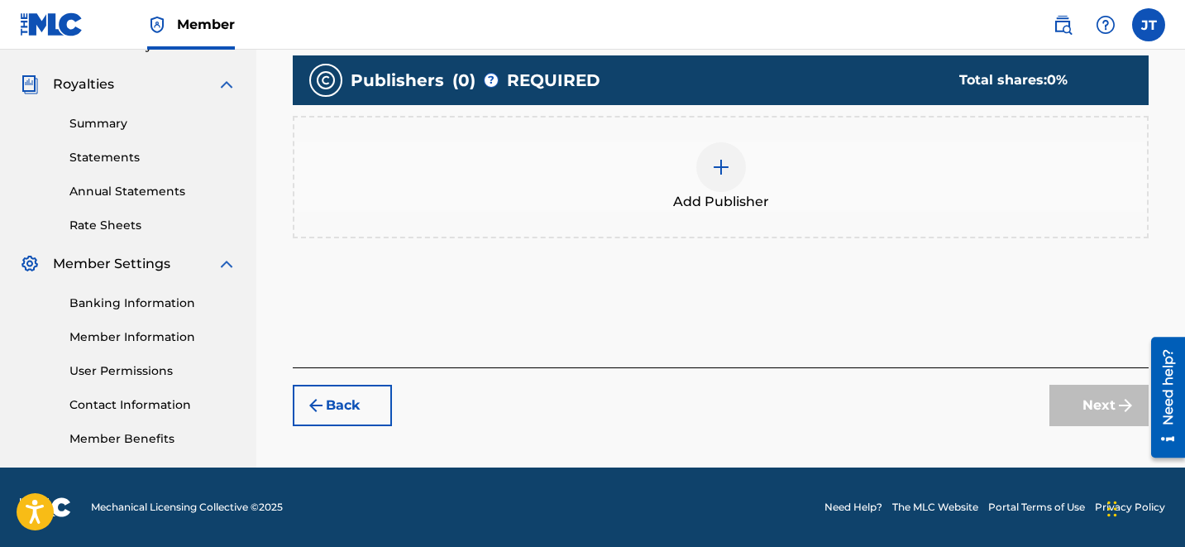
click at [724, 170] on img at bounding box center [721, 167] width 20 height 20
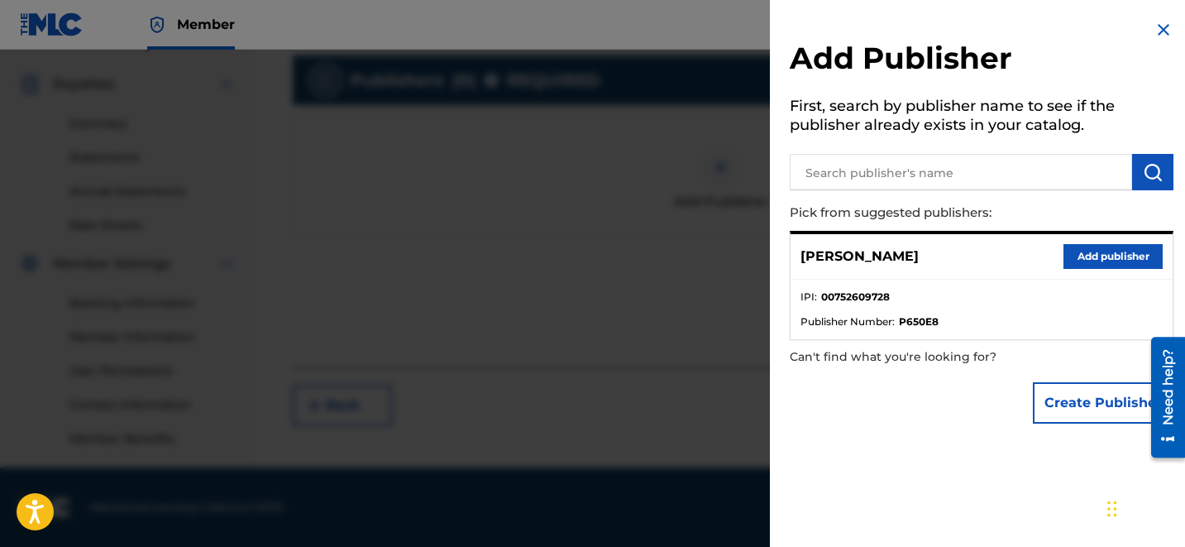
click at [1088, 248] on button "Add publisher" at bounding box center [1112, 256] width 99 height 25
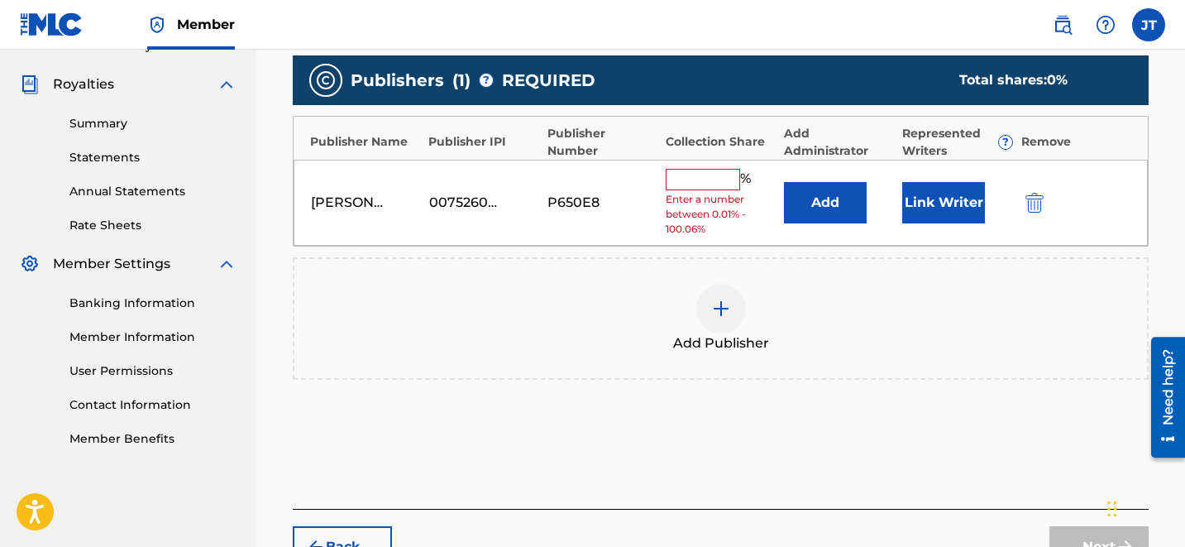
click at [685, 179] on input "text" at bounding box center [703, 179] width 74 height 21
type input "50"
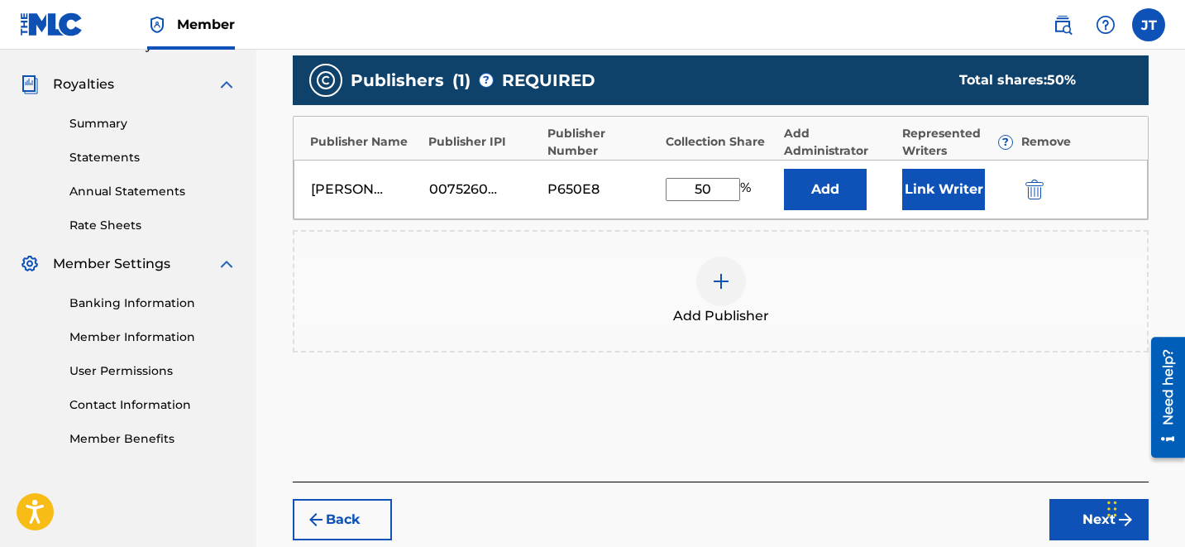
click at [973, 179] on button "Link Writer" at bounding box center [943, 189] width 83 height 41
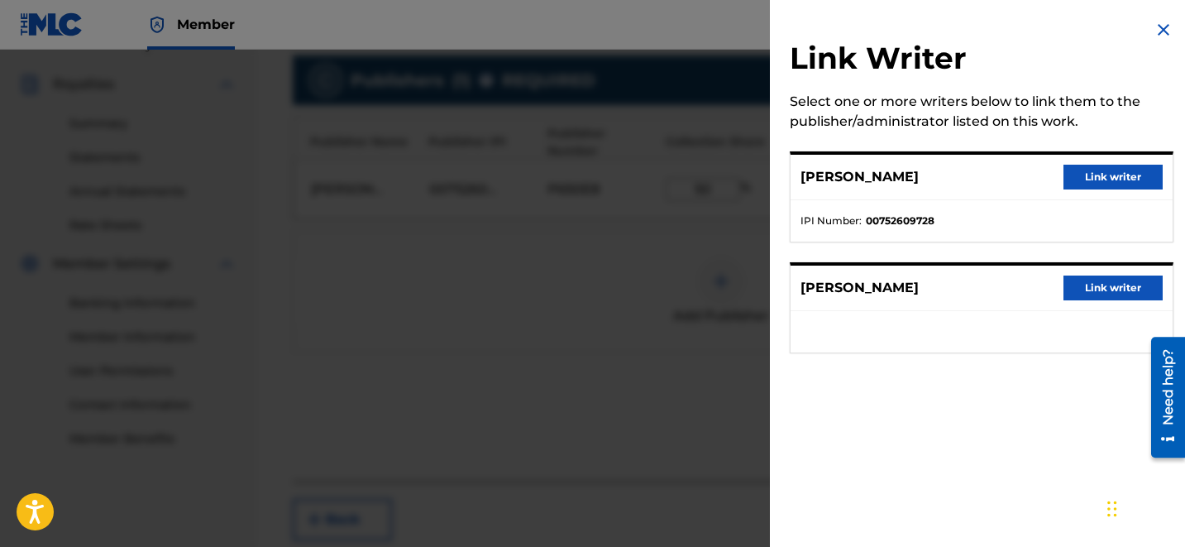
click at [1068, 170] on button "Link writer" at bounding box center [1112, 177] width 99 height 25
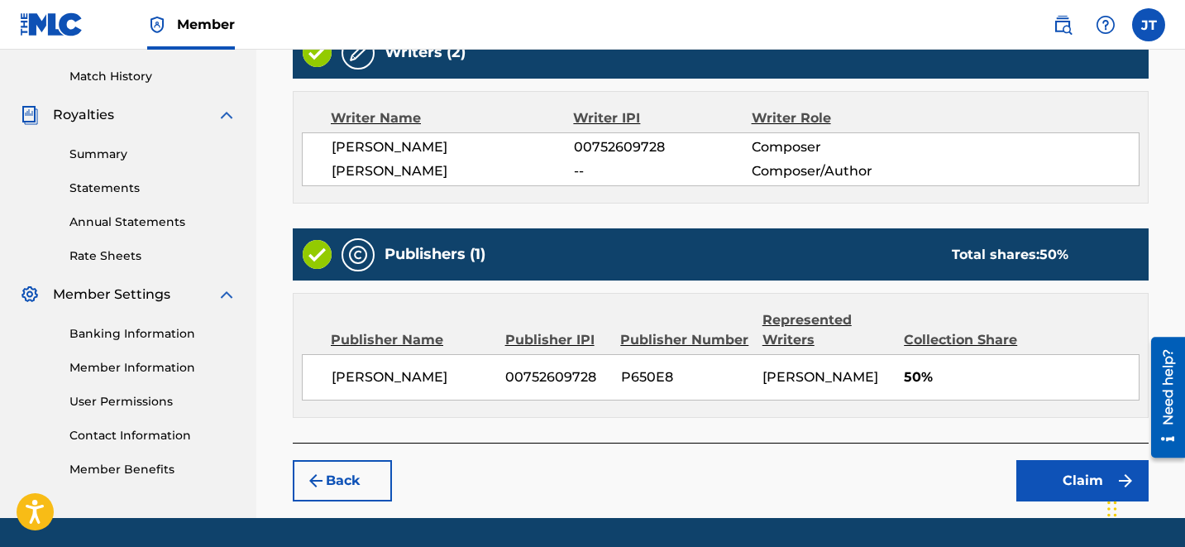
scroll to position [454, 0]
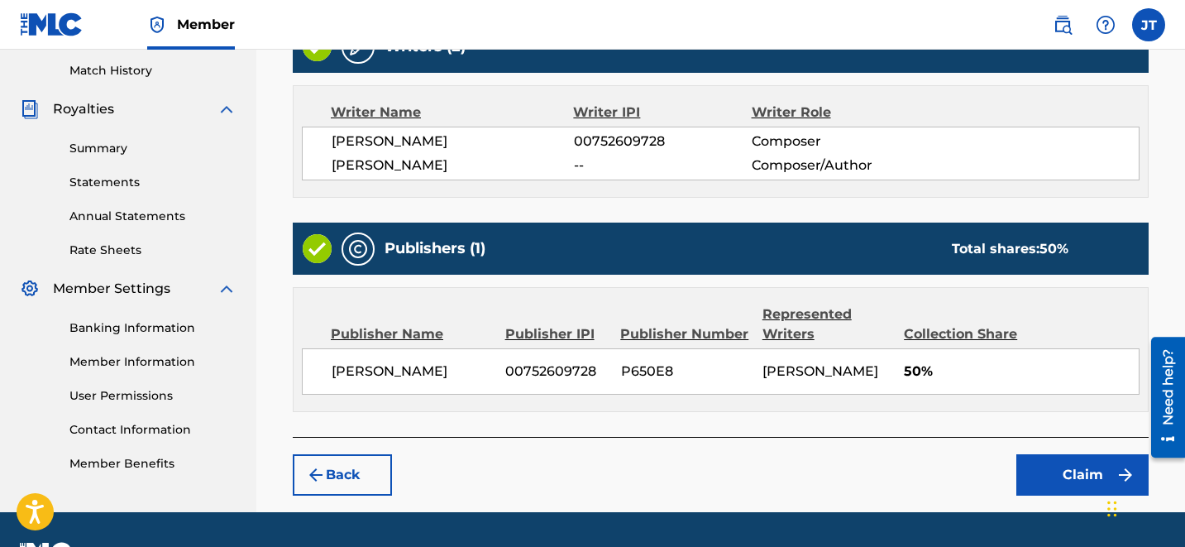
click at [1056, 480] on button "Claim" at bounding box center [1082, 474] width 132 height 41
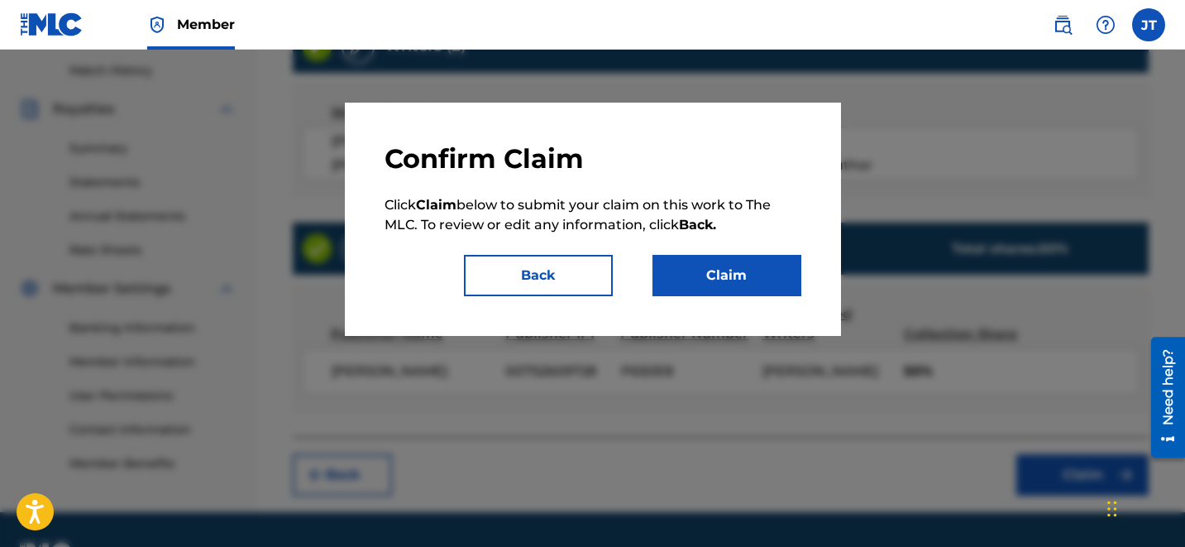
click at [748, 287] on button "Claim" at bounding box center [726, 275] width 149 height 41
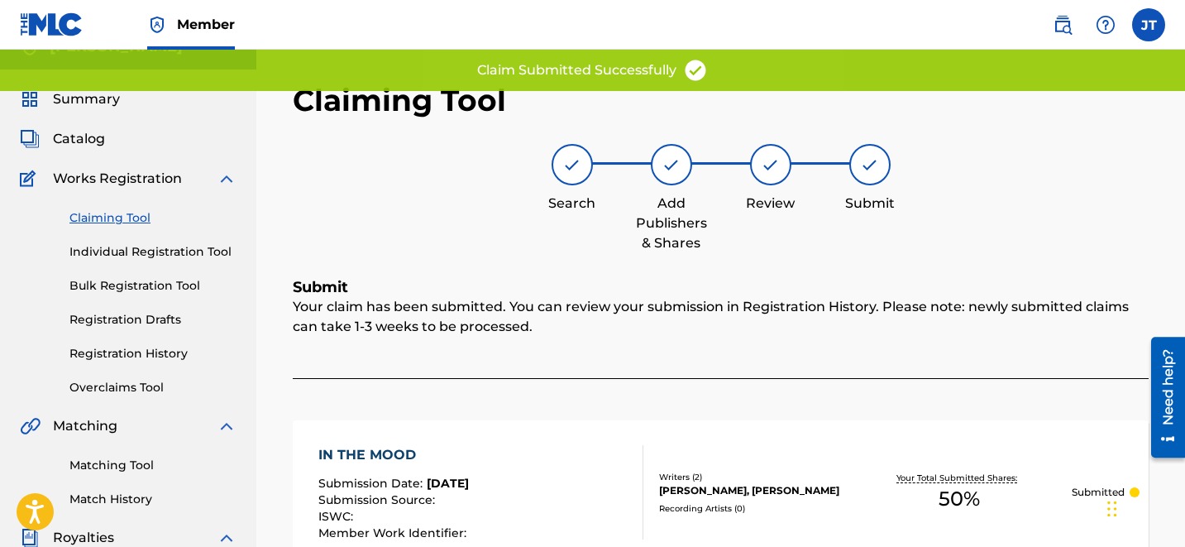
scroll to position [0, 0]
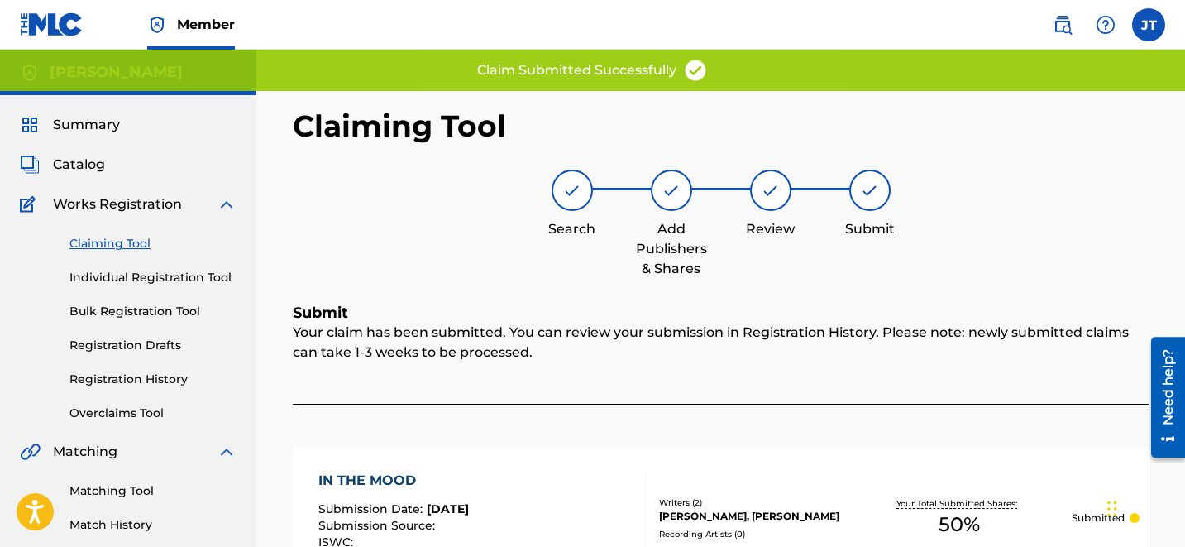
click at [97, 241] on link "Claiming Tool" at bounding box center [152, 243] width 167 height 17
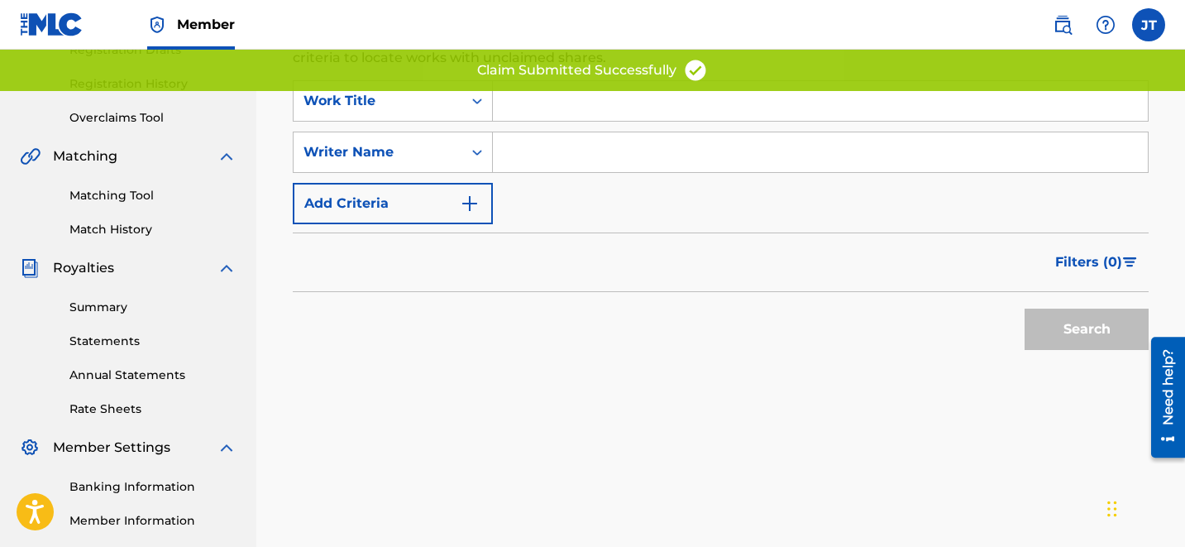
scroll to position [279, 0]
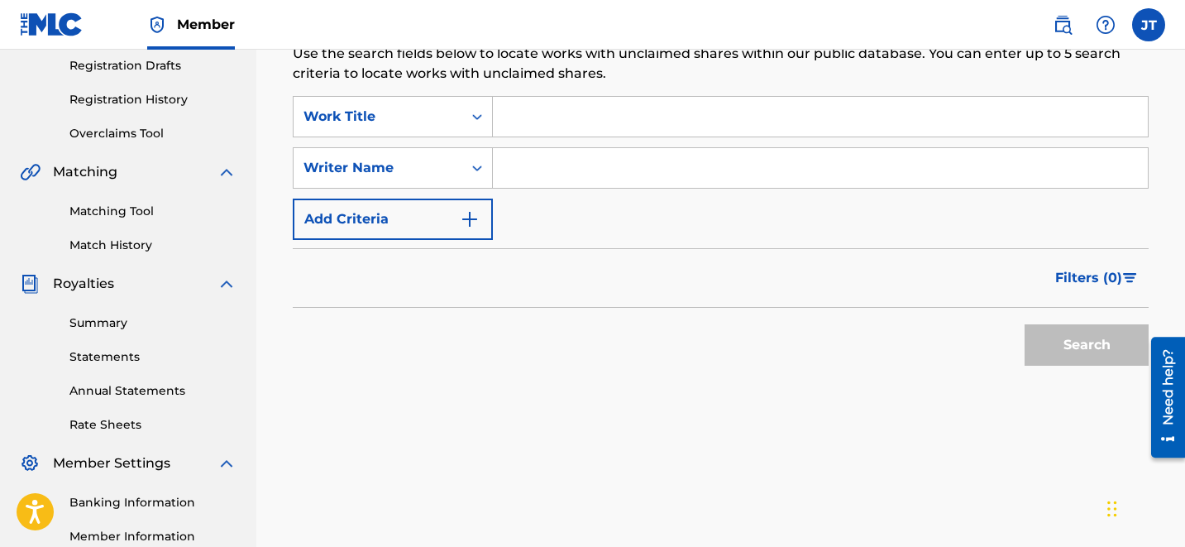
click at [594, 185] on input "Search Form" at bounding box center [820, 168] width 655 height 40
type input "[PERSON_NAME]"
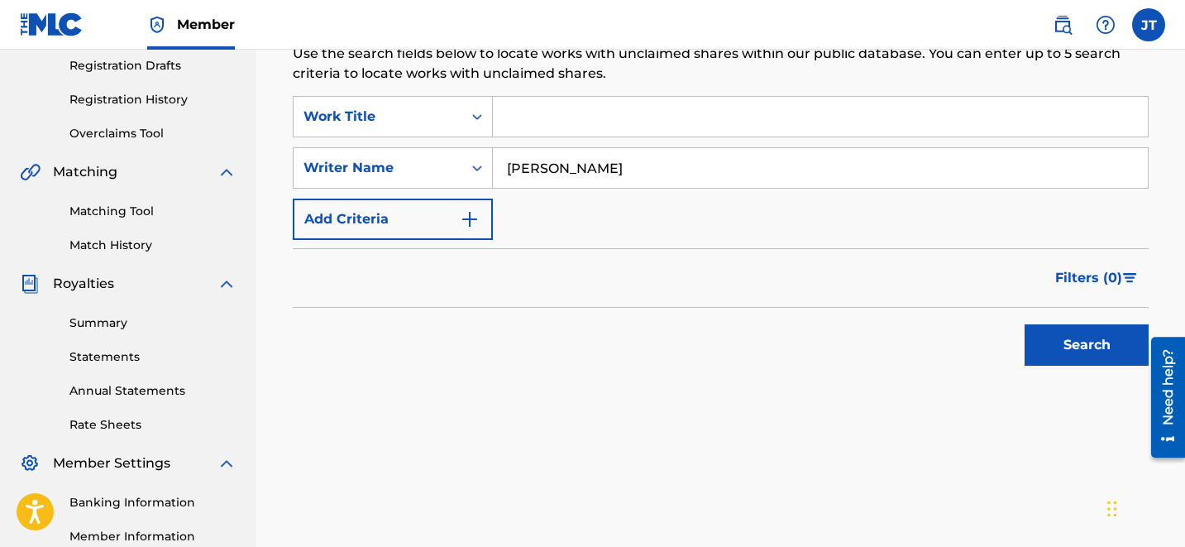
click at [1092, 328] on button "Search" at bounding box center [1087, 344] width 124 height 41
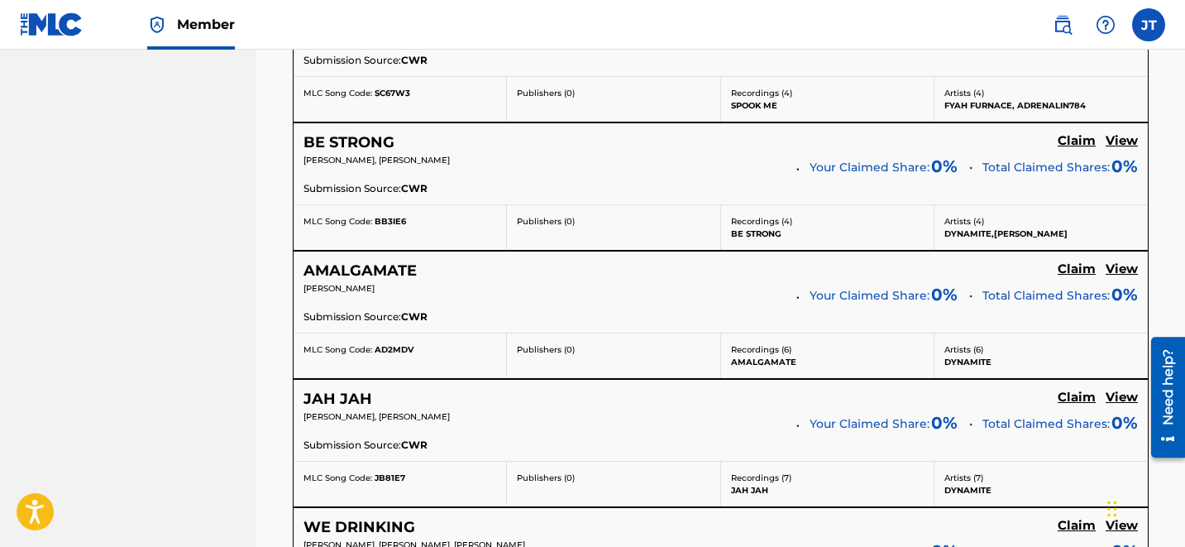
scroll to position [3586, 0]
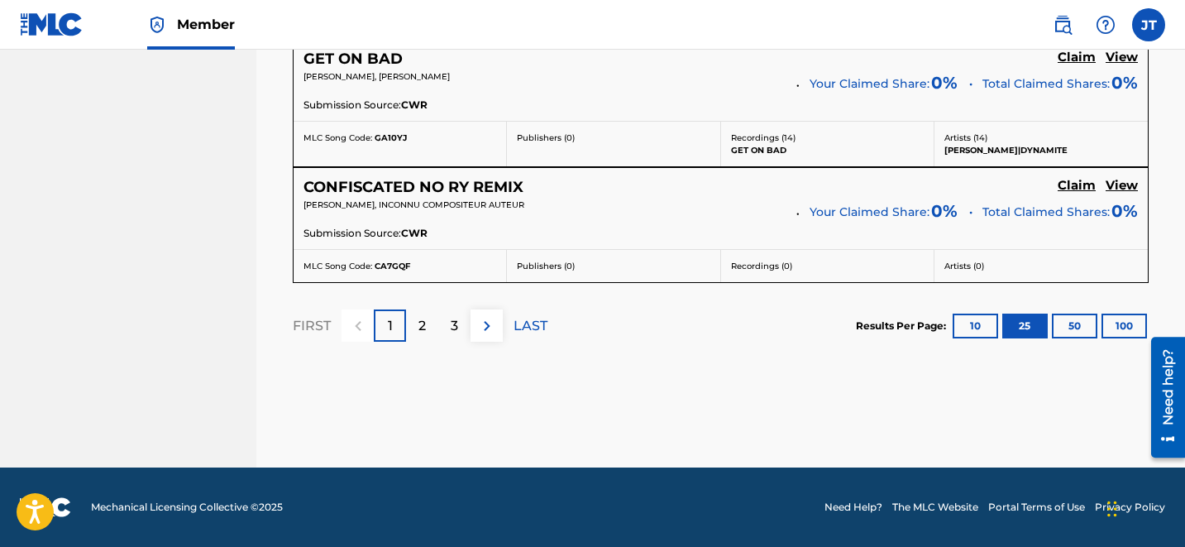
click at [406, 331] on div "2" at bounding box center [422, 325] width 32 height 32
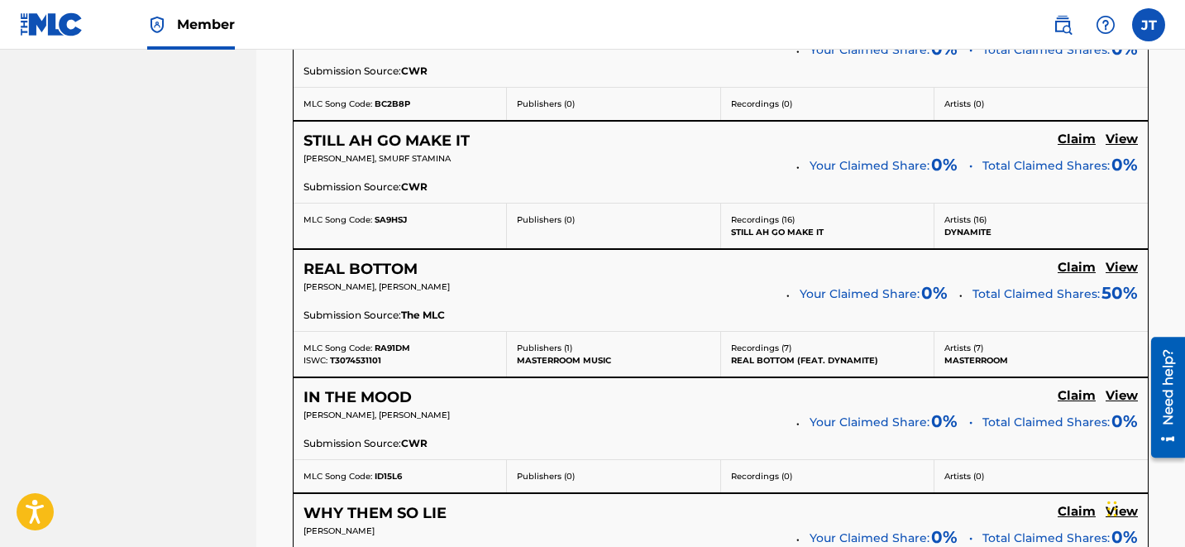
scroll to position [2363, 0]
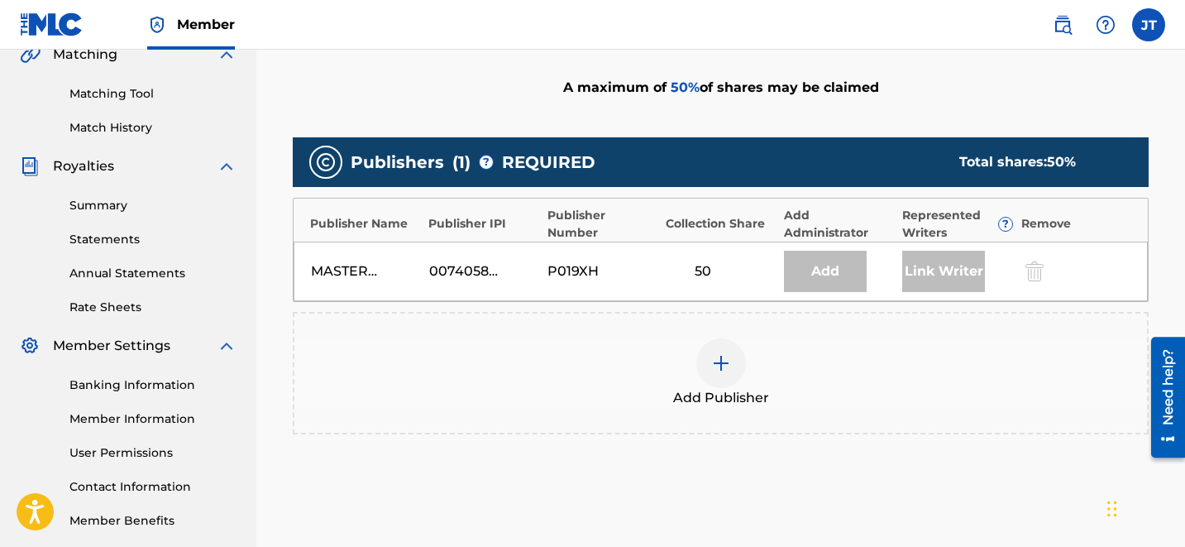
scroll to position [396, 0]
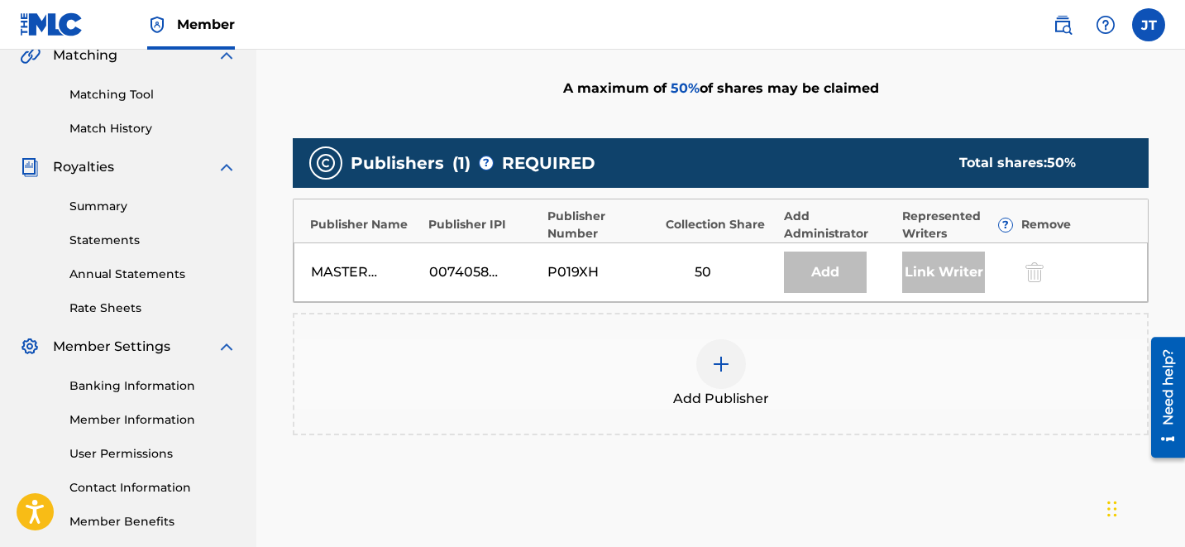
click at [731, 395] on span "Add Publisher" at bounding box center [721, 399] width 96 height 20
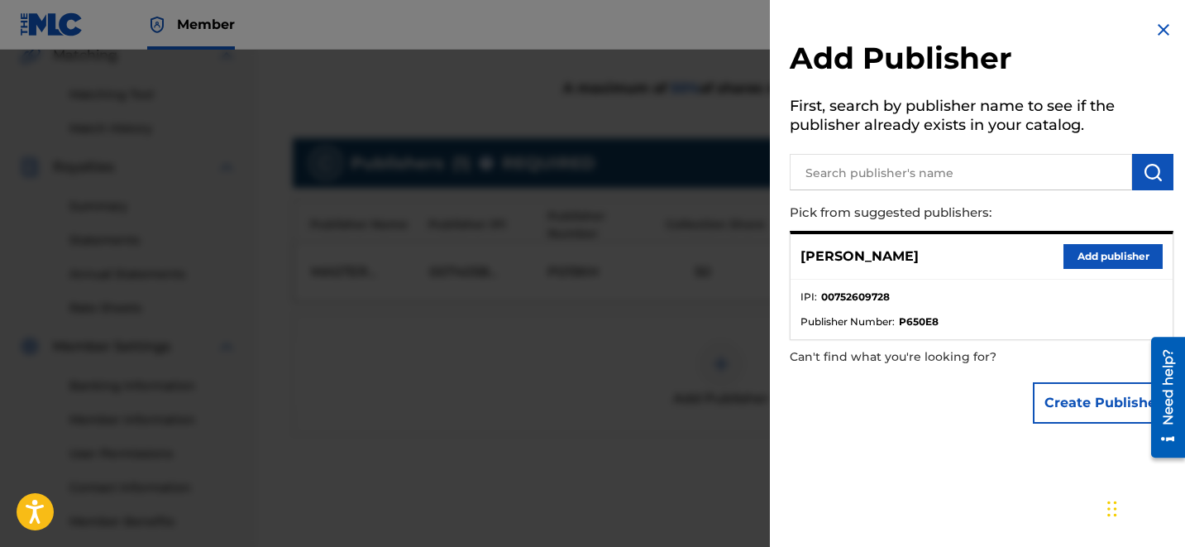
click at [1078, 251] on button "Add publisher" at bounding box center [1112, 256] width 99 height 25
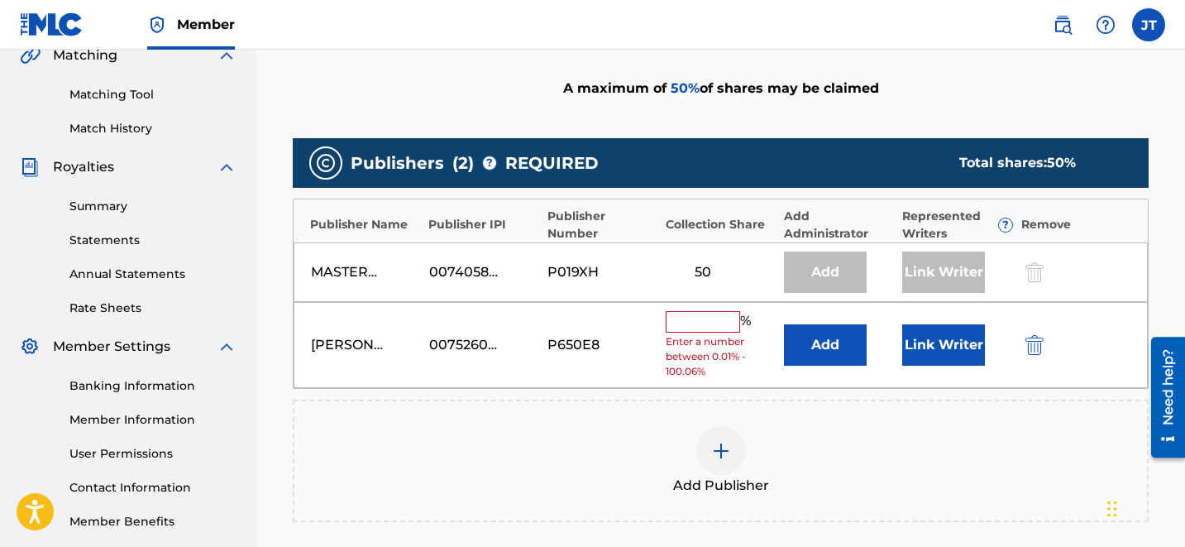
click at [697, 318] on input "text" at bounding box center [703, 321] width 74 height 21
type input "50"
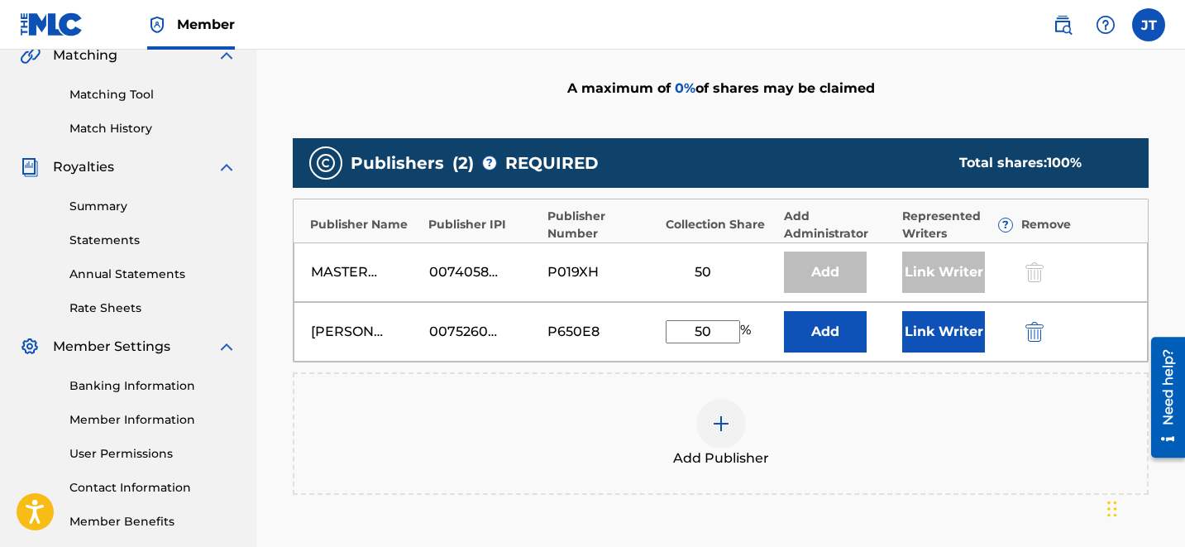
click at [948, 337] on button "Link Writer" at bounding box center [943, 331] width 83 height 41
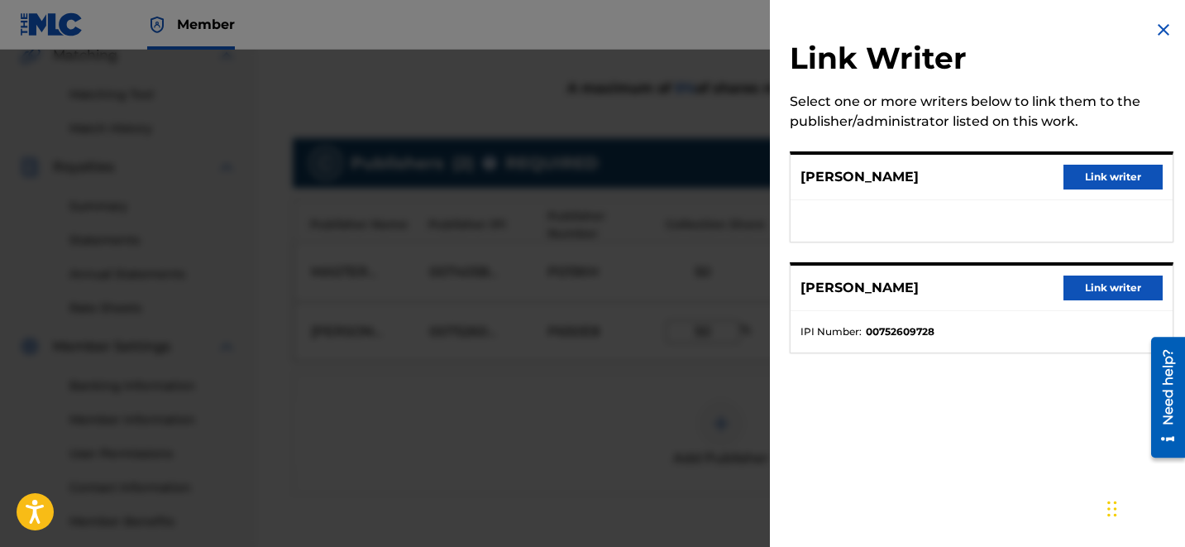
click at [1101, 280] on button "Link writer" at bounding box center [1112, 287] width 99 height 25
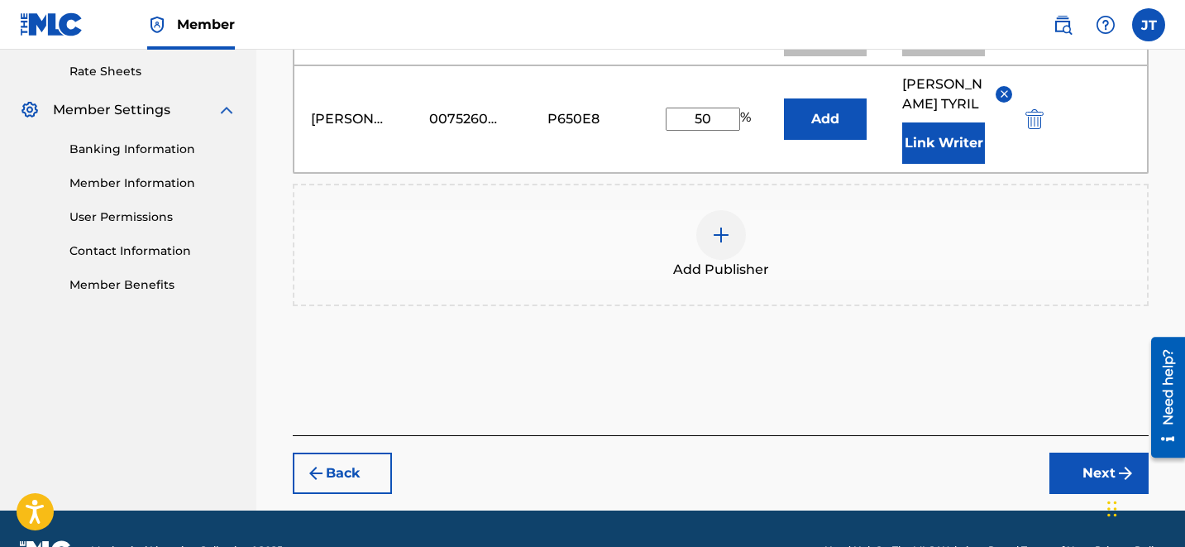
click at [1080, 452] on button "Next" at bounding box center [1098, 472] width 99 height 41
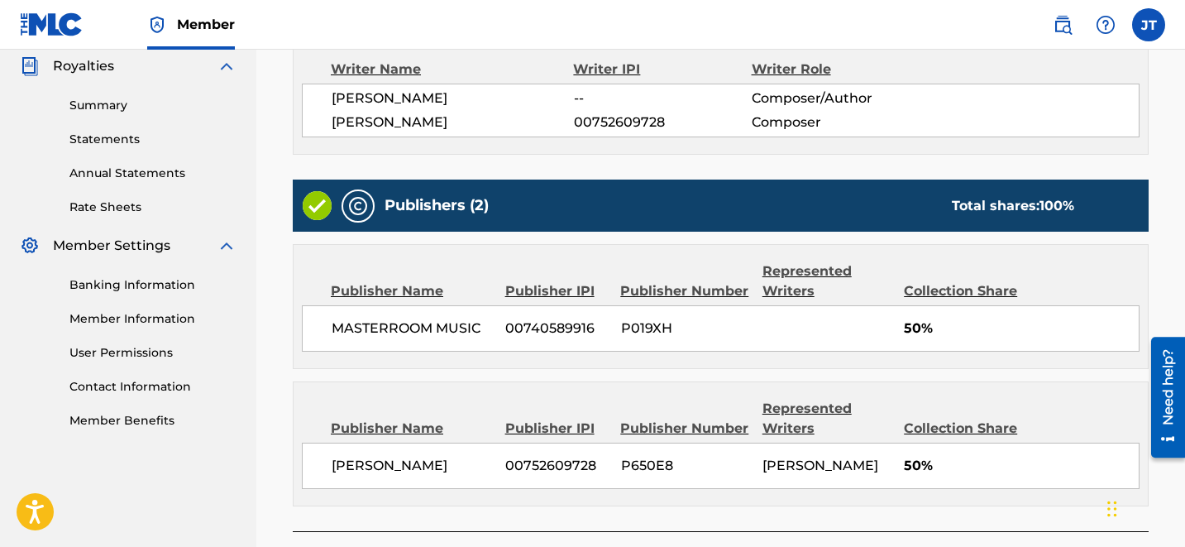
scroll to position [609, 0]
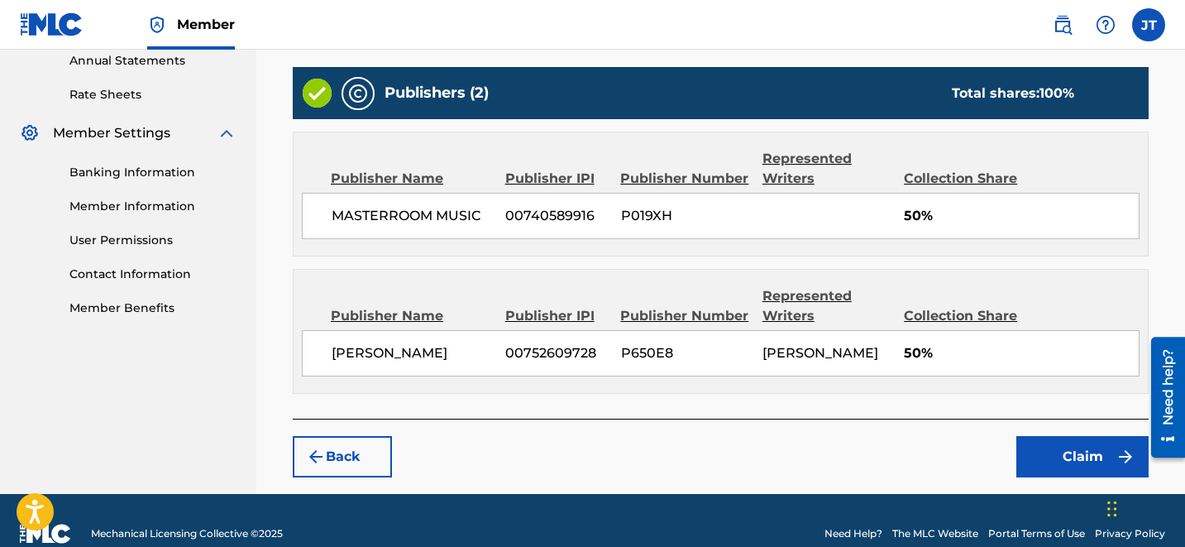
click at [1053, 471] on button "Claim" at bounding box center [1082, 456] width 132 height 41
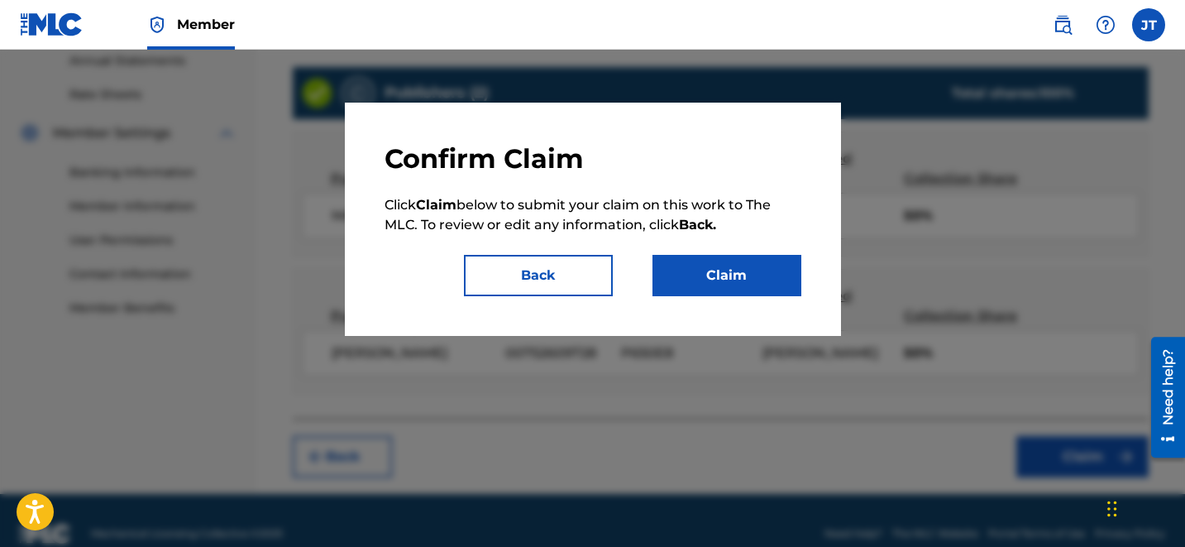
click at [721, 271] on button "Claim" at bounding box center [726, 275] width 149 height 41
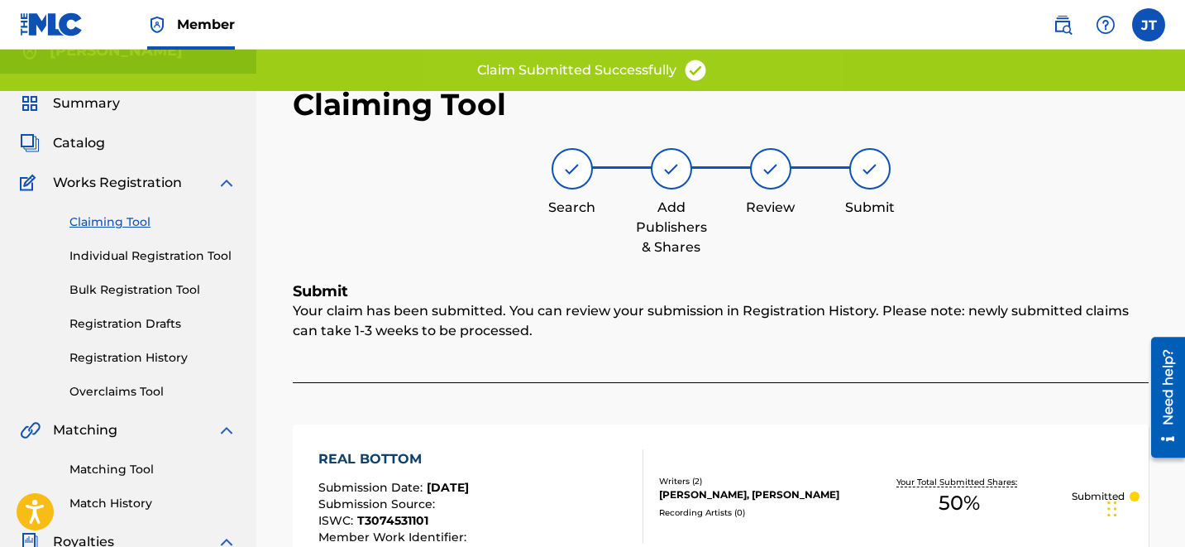
scroll to position [0, 0]
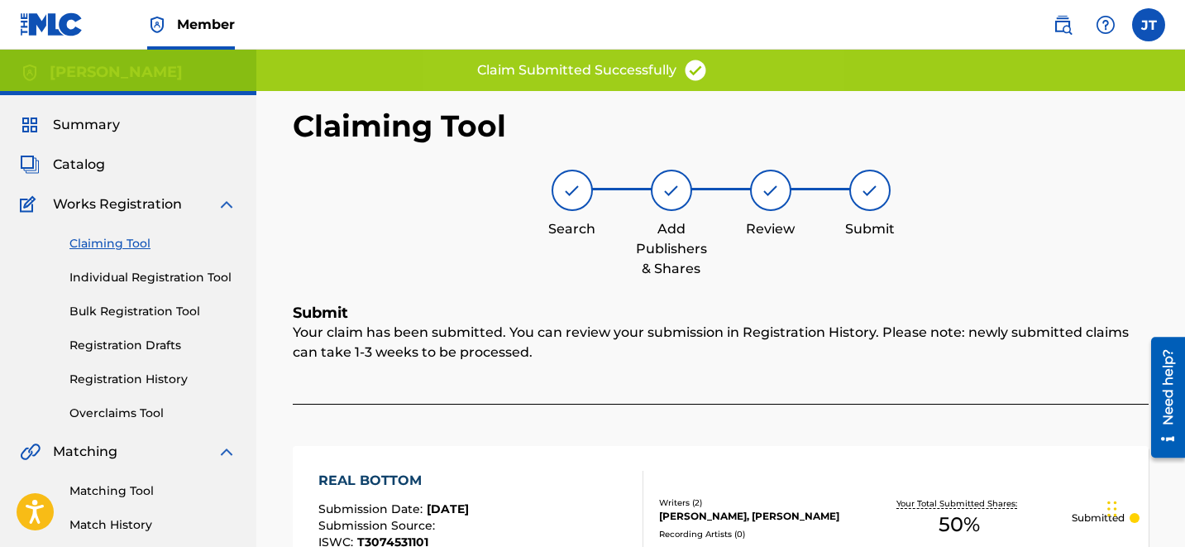
click at [137, 243] on link "Claiming Tool" at bounding box center [152, 243] width 167 height 17
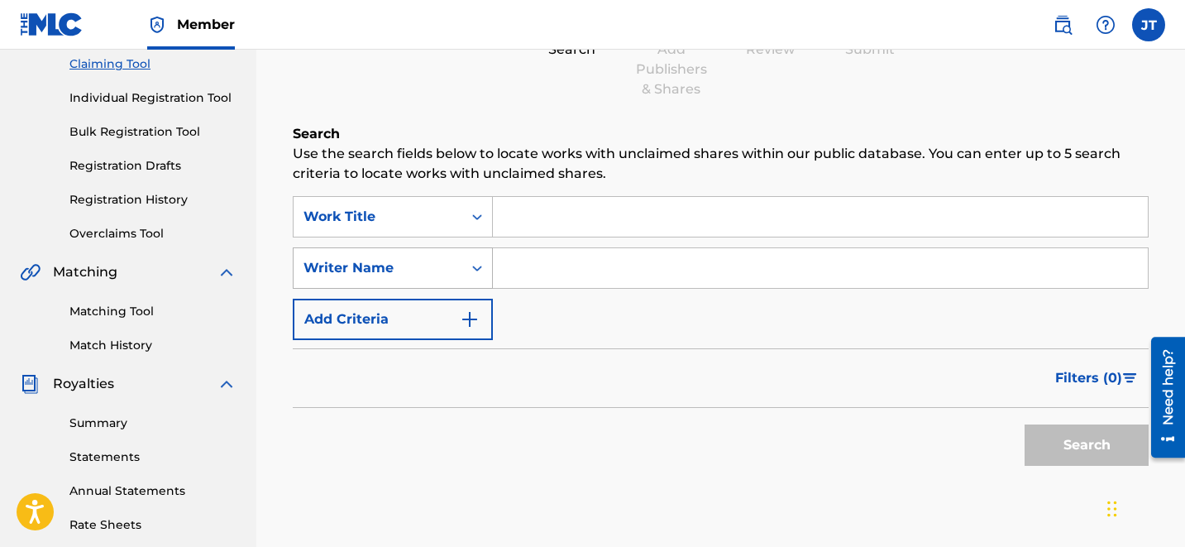
scroll to position [184, 0]
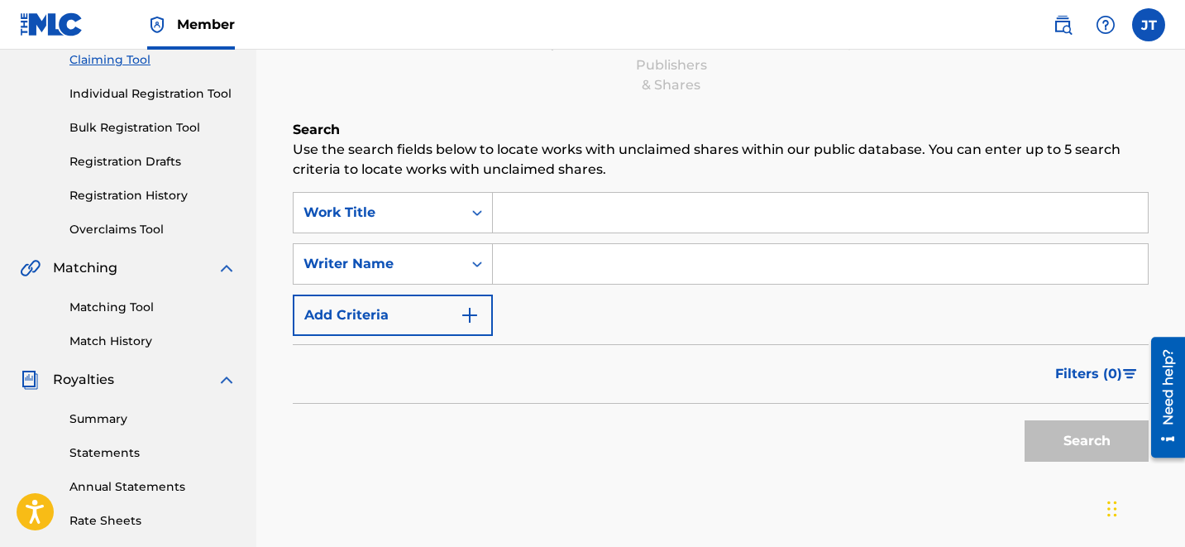
click at [539, 214] on input "Search Form" at bounding box center [820, 213] width 655 height 40
click at [590, 273] on input "Search Form" at bounding box center [820, 264] width 655 height 40
type input "[PERSON_NAME]"
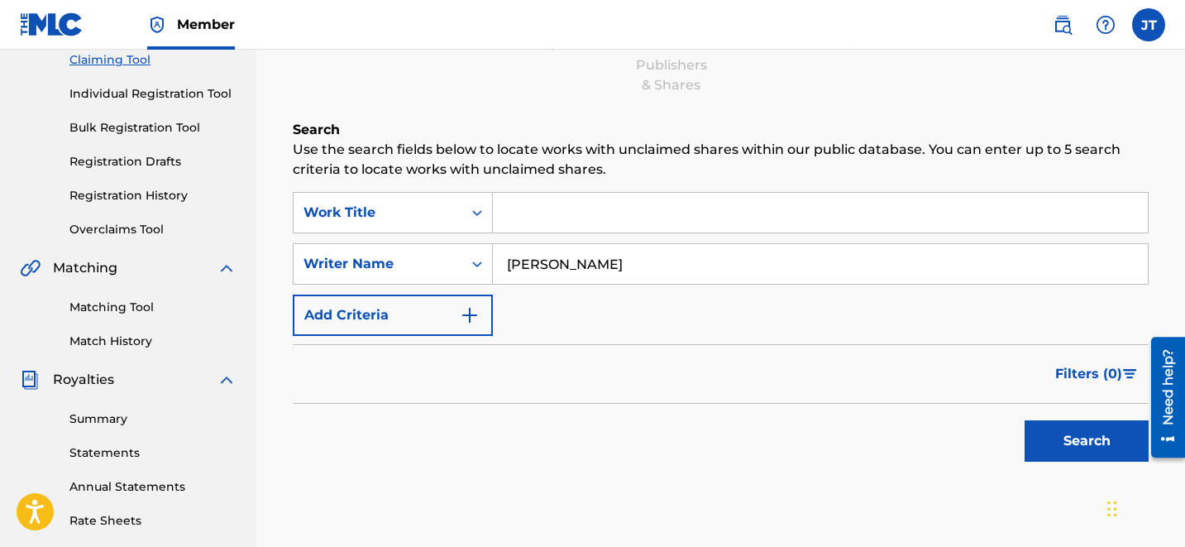
click at [1079, 444] on button "Search" at bounding box center [1087, 440] width 124 height 41
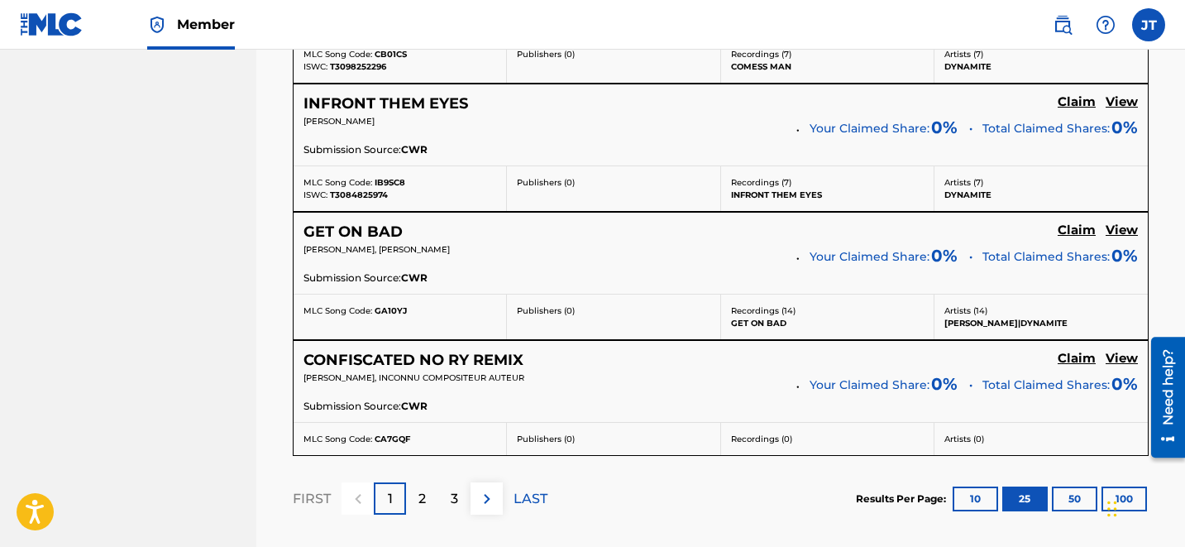
scroll to position [3586, 0]
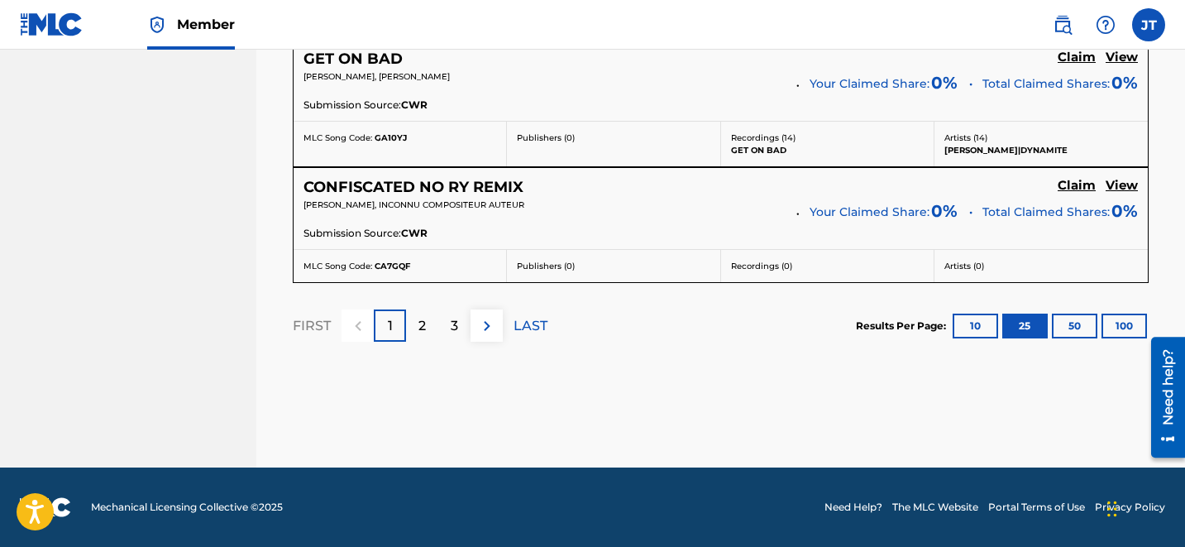
click at [420, 334] on p "2" at bounding box center [421, 326] width 7 height 20
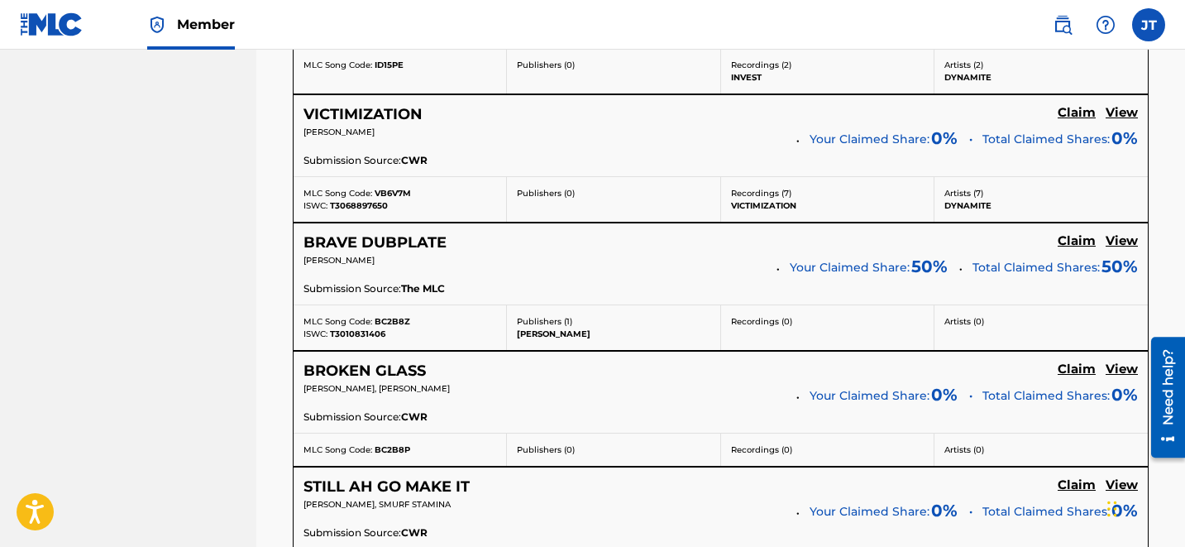
scroll to position [2121, 0]
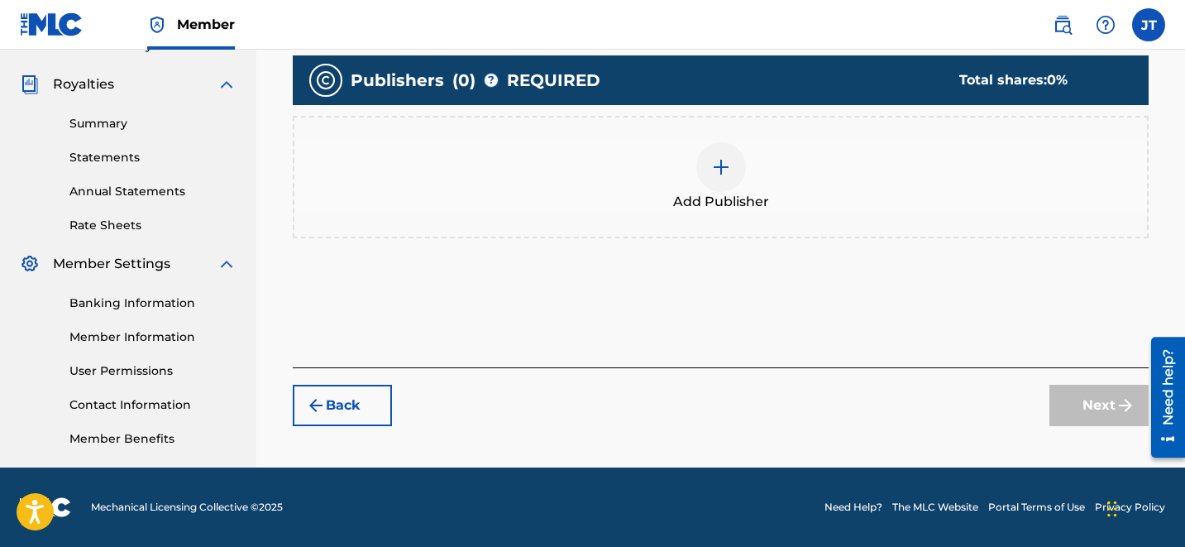
click at [713, 179] on div at bounding box center [721, 167] width 50 height 50
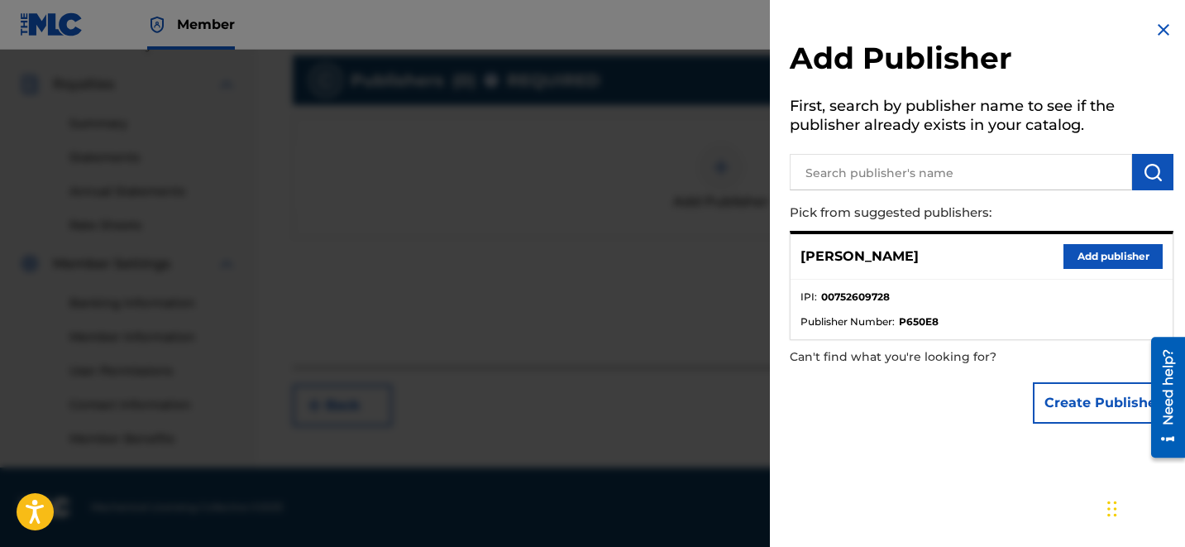
click at [1089, 249] on button "Add publisher" at bounding box center [1112, 256] width 99 height 25
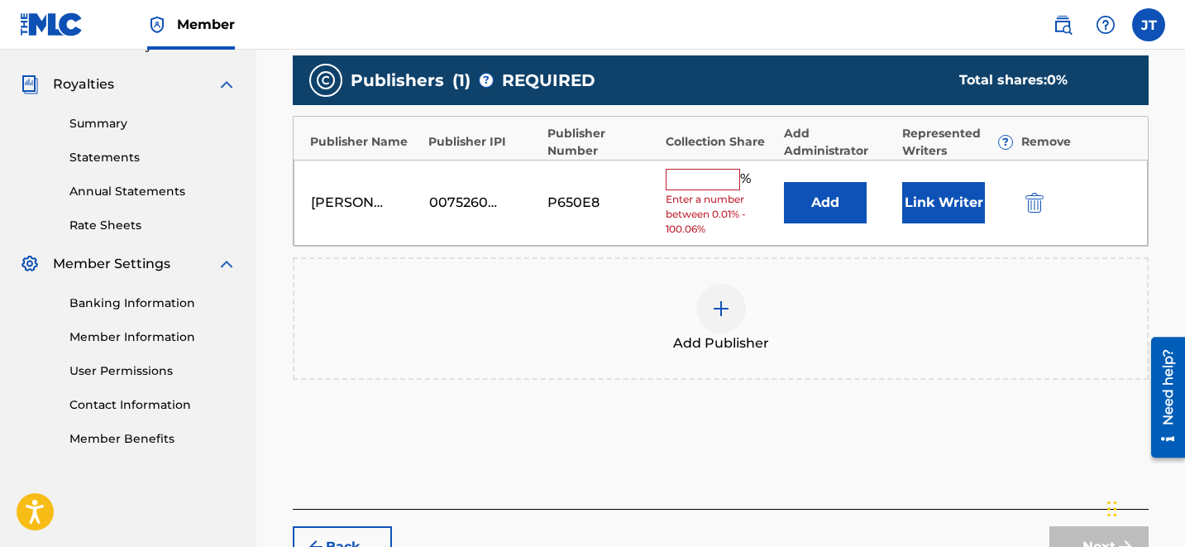
click at [920, 200] on button "Link Writer" at bounding box center [943, 202] width 83 height 41
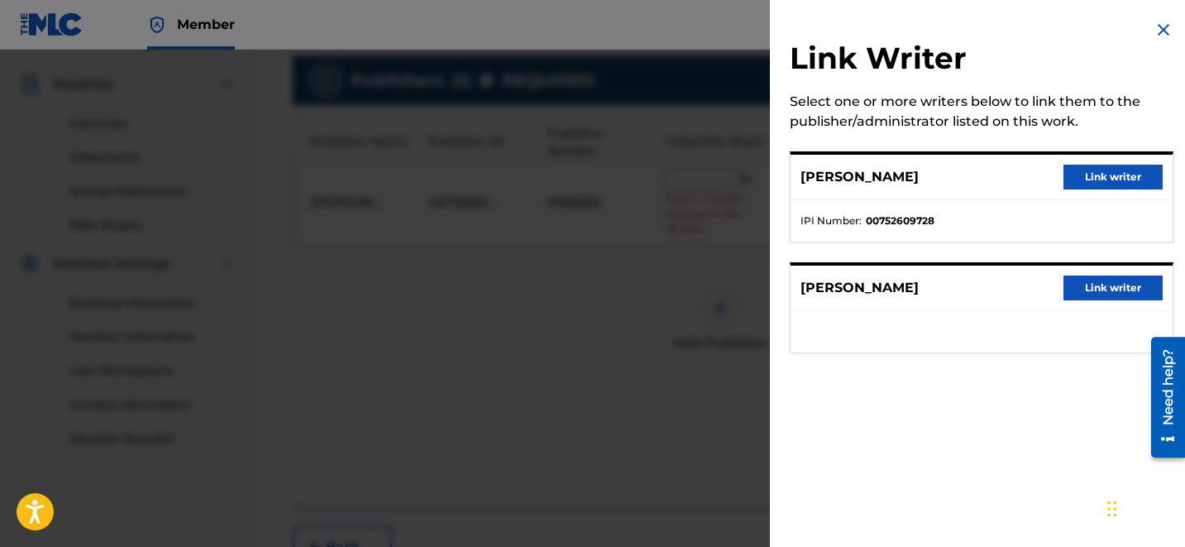
click at [1067, 180] on button "Link writer" at bounding box center [1112, 177] width 99 height 25
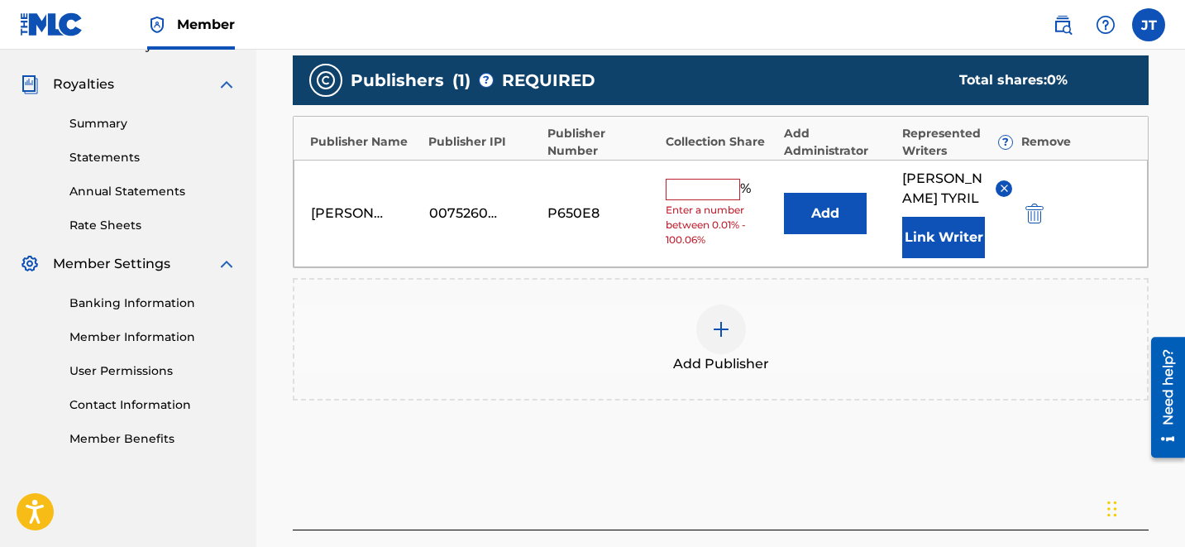
click at [690, 179] on input "text" at bounding box center [703, 189] width 74 height 21
type input "50"
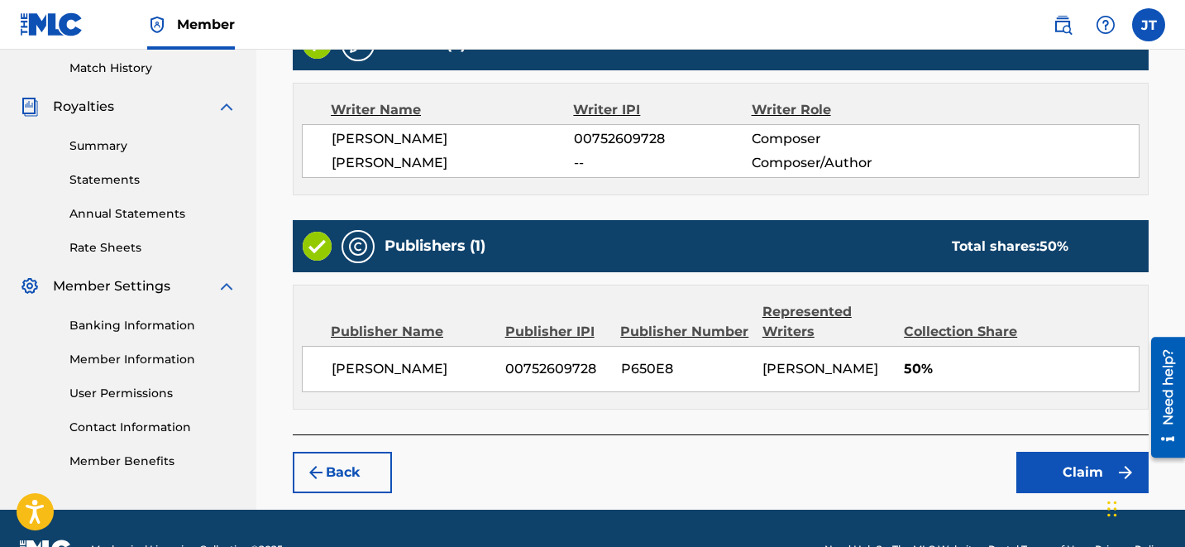
scroll to position [497, 0]
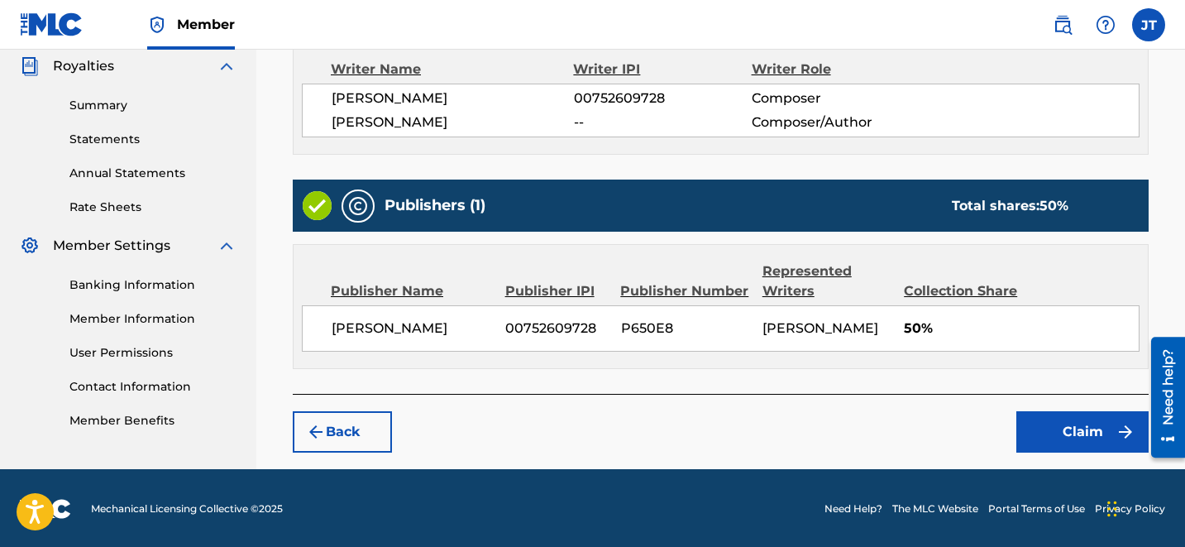
click at [1063, 413] on button "Claim" at bounding box center [1082, 431] width 132 height 41
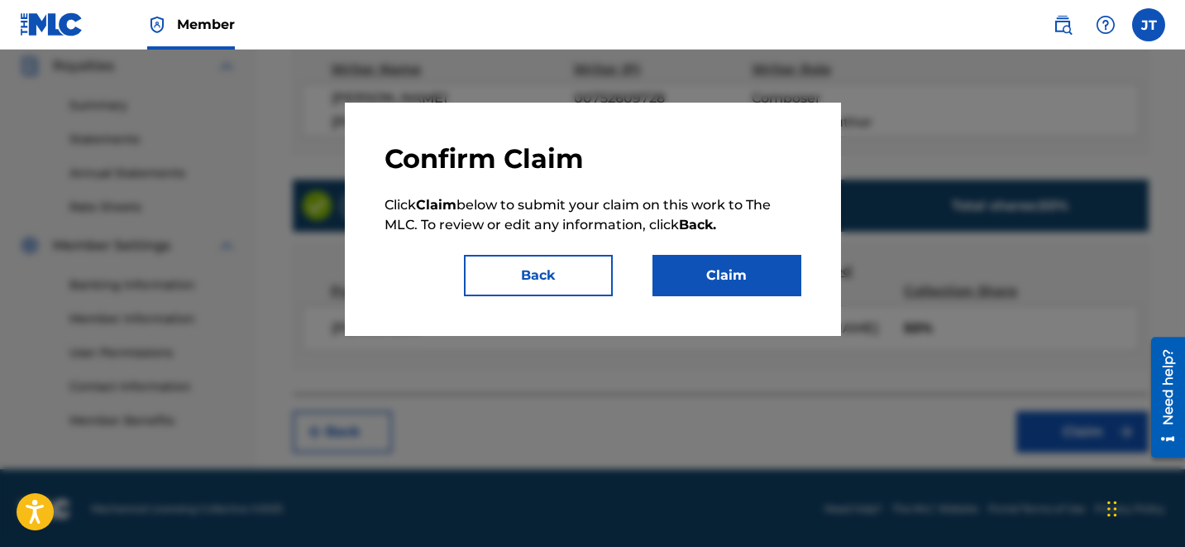
click at [712, 260] on button "Claim" at bounding box center [726, 275] width 149 height 41
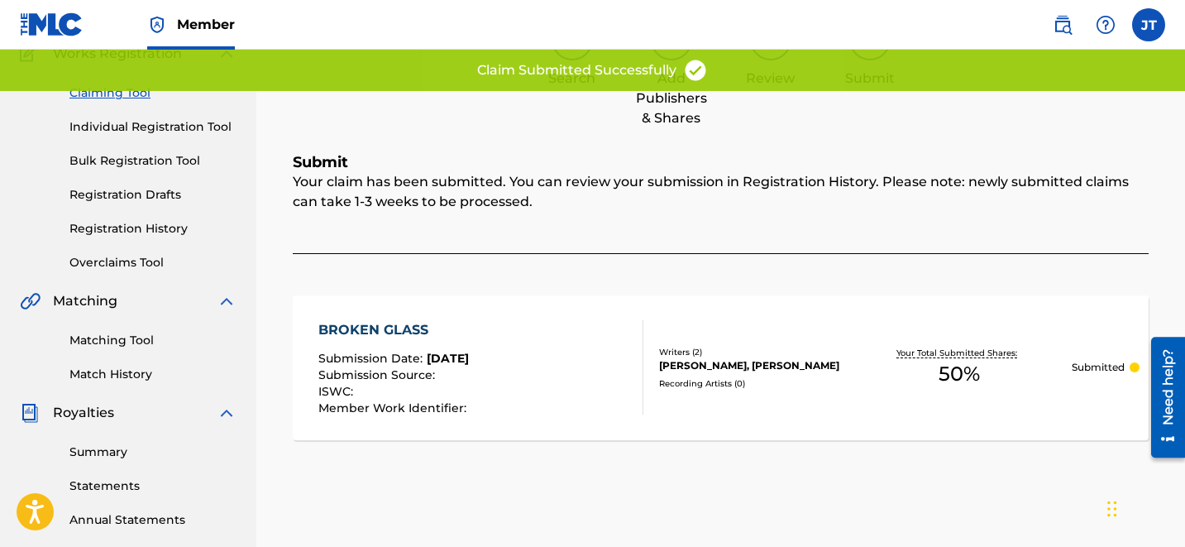
scroll to position [144, 0]
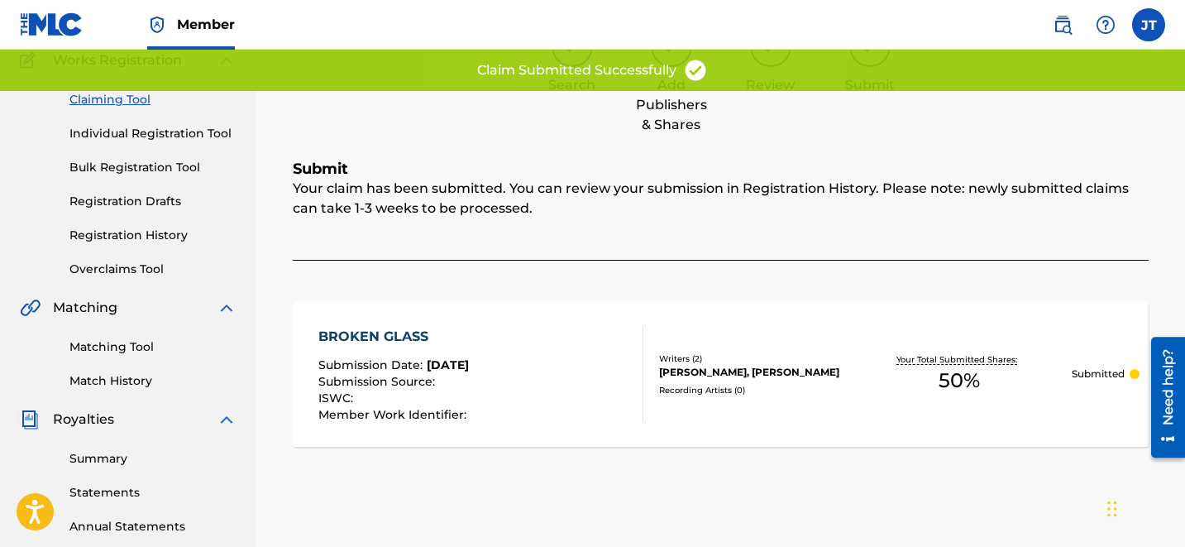
click at [107, 97] on link "Claiming Tool" at bounding box center [152, 99] width 167 height 17
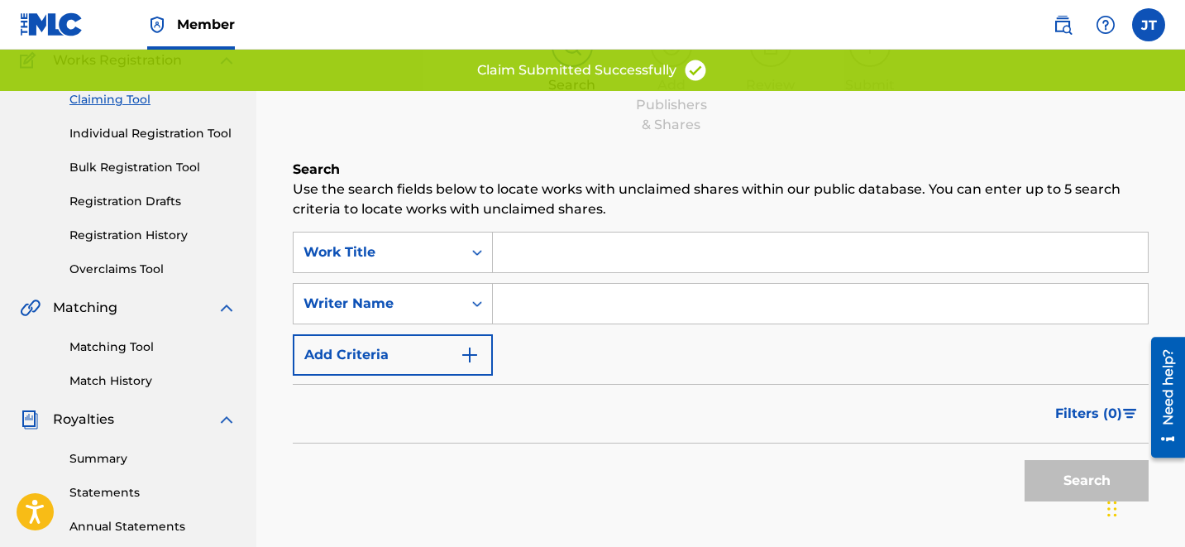
scroll to position [0, 0]
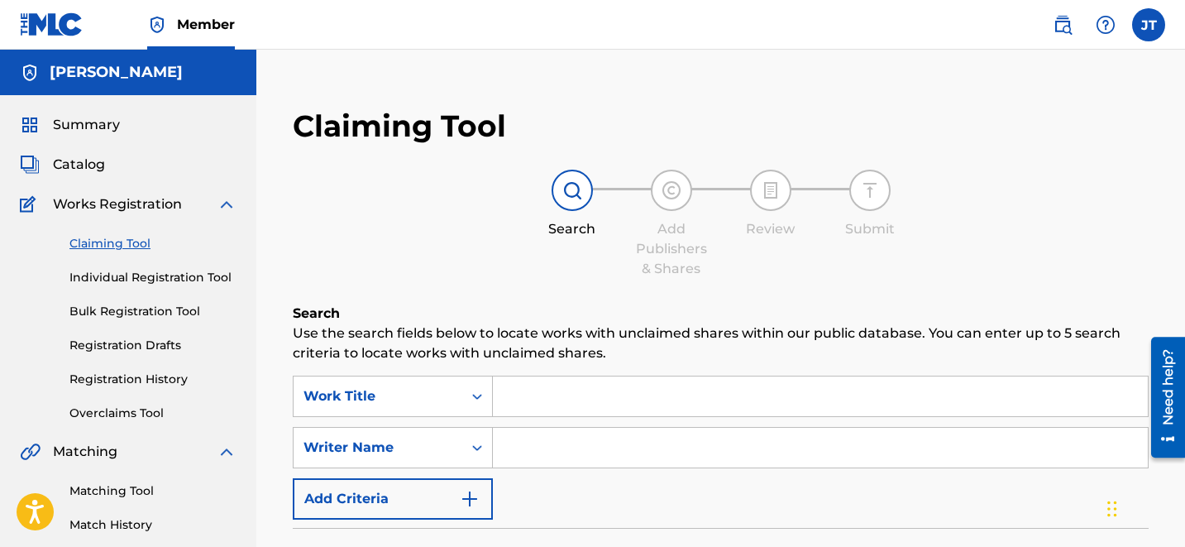
click at [574, 455] on input "Search Form" at bounding box center [820, 448] width 655 height 40
type input "[PERSON_NAME]"
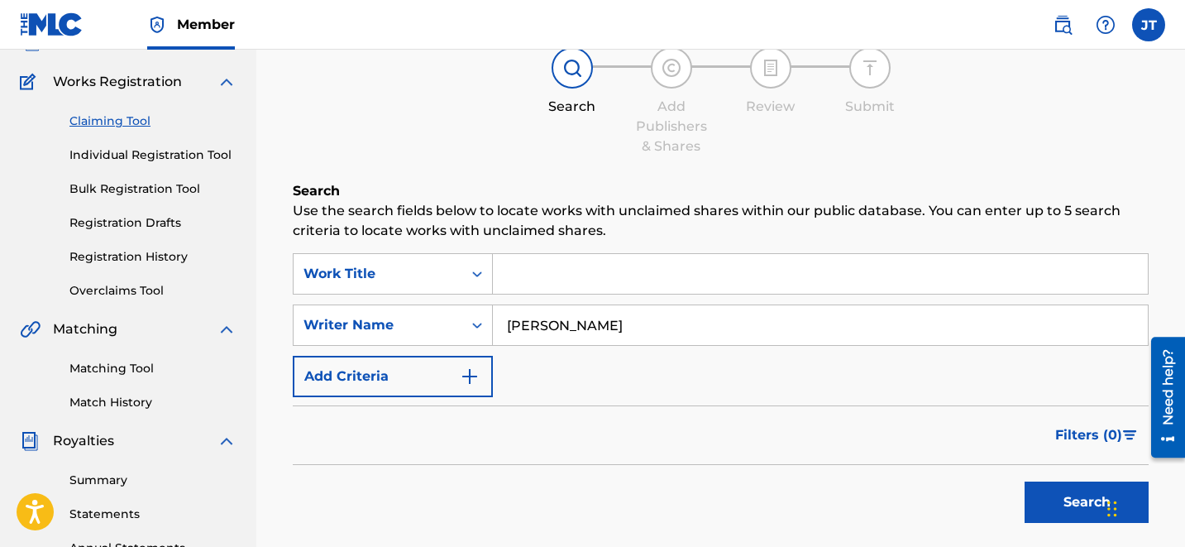
scroll to position [222, 0]
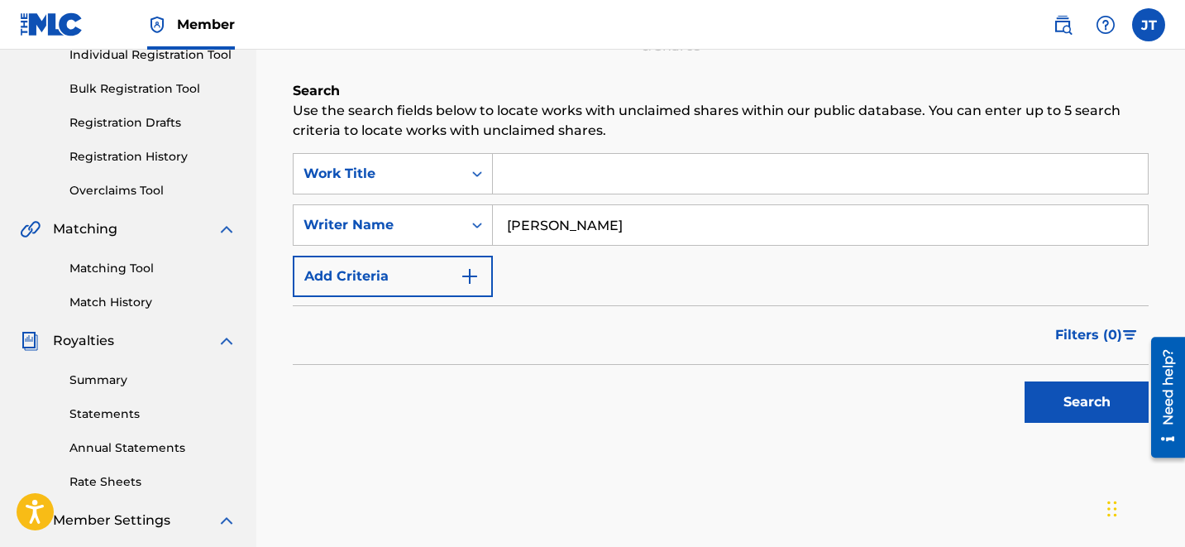
click at [1065, 415] on button "Search" at bounding box center [1087, 401] width 124 height 41
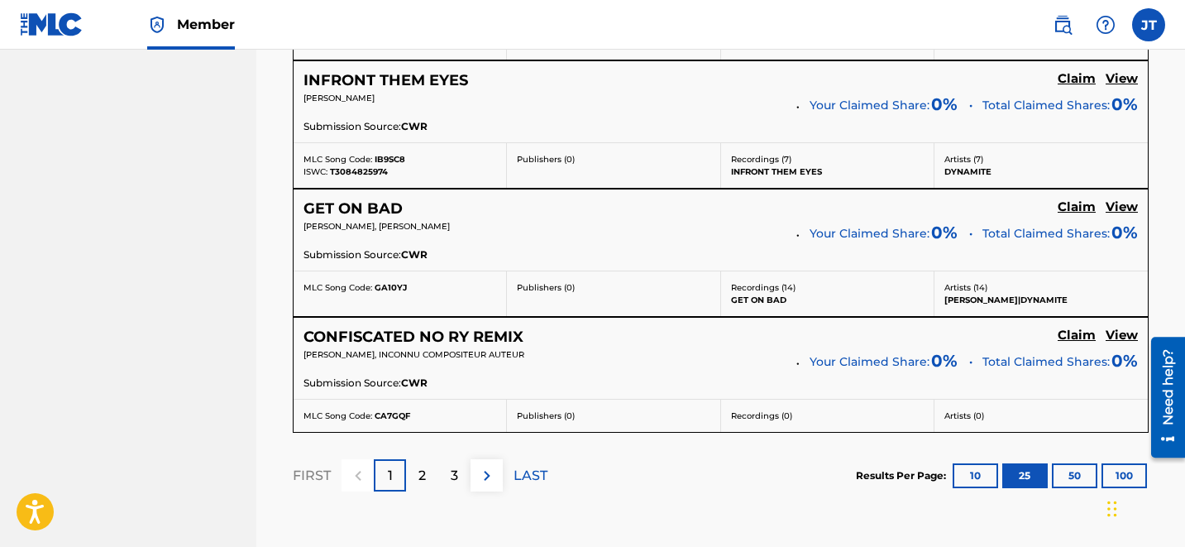
click at [426, 470] on div "2" at bounding box center [422, 475] width 32 height 32
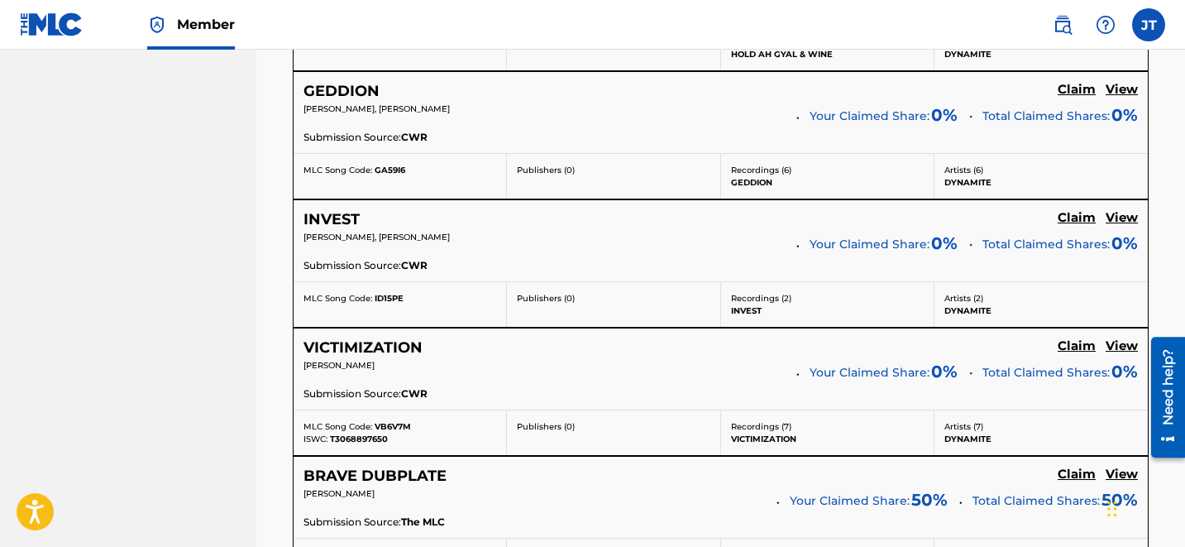
scroll to position [1851, 0]
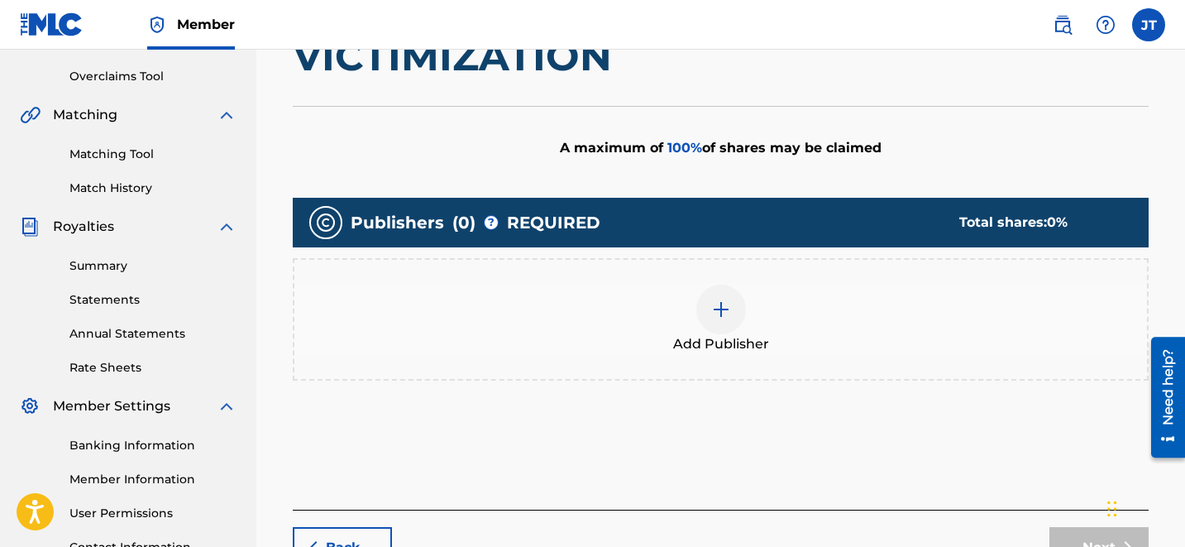
scroll to position [336, 0]
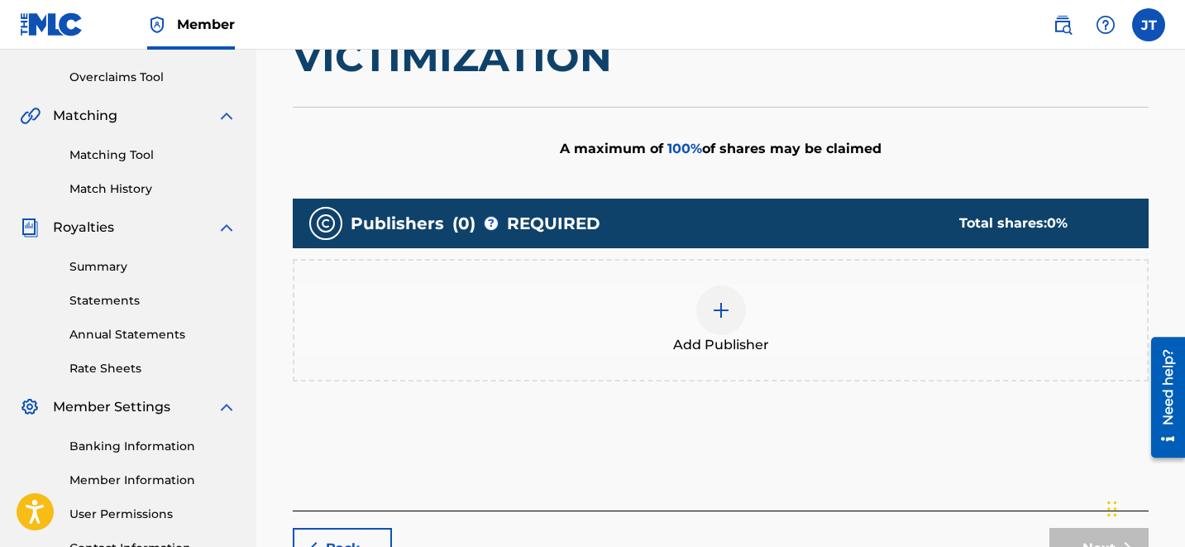
click at [725, 311] on img at bounding box center [721, 310] width 20 height 20
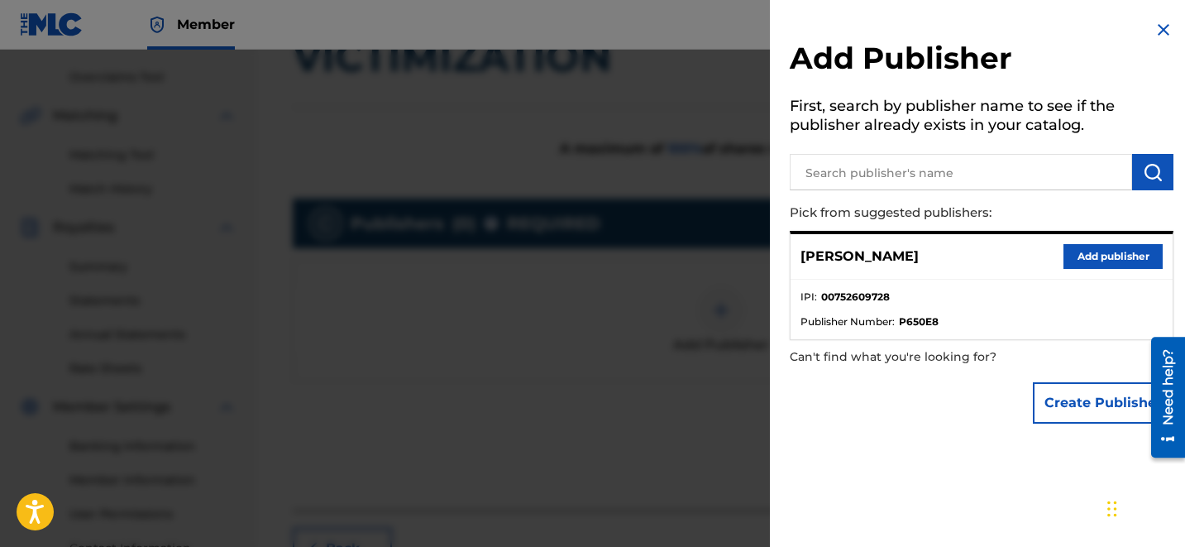
click at [1068, 266] on button "Add publisher" at bounding box center [1112, 256] width 99 height 25
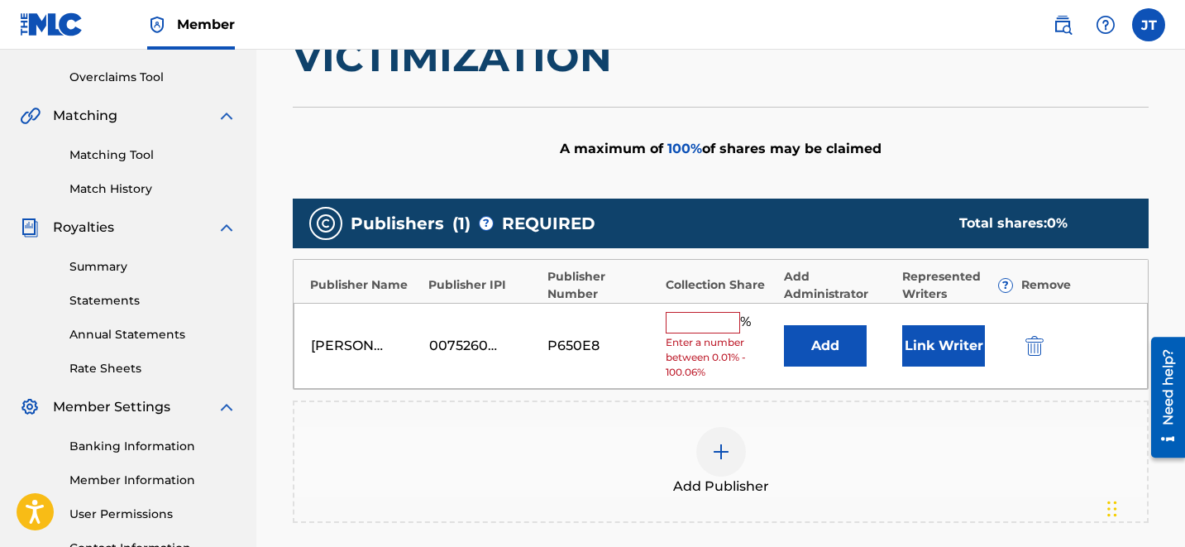
click at [725, 318] on input "text" at bounding box center [703, 322] width 74 height 21
type input "100"
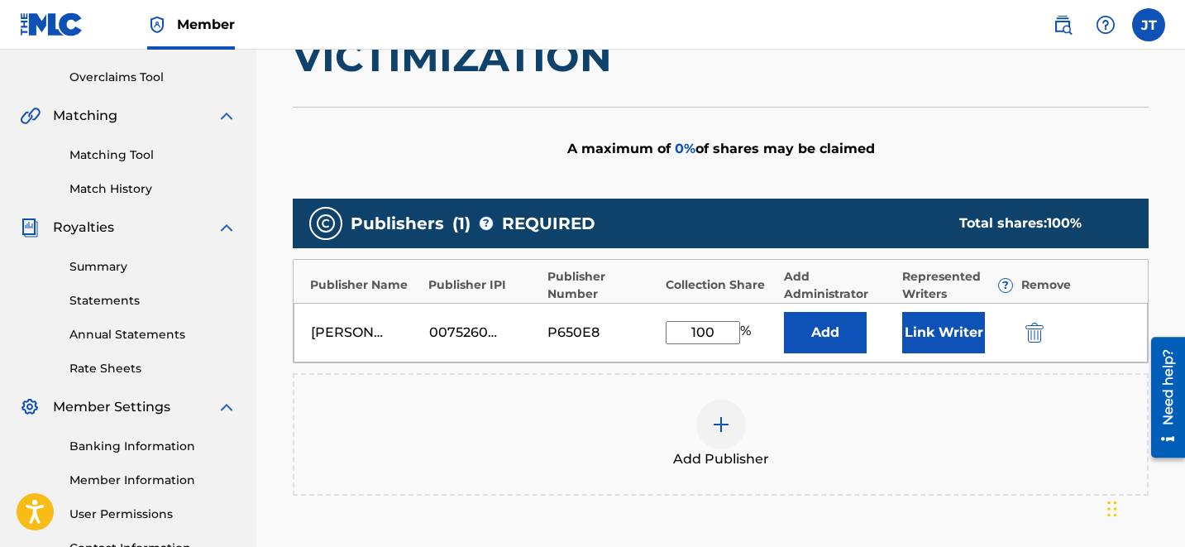
click at [931, 335] on button "Link Writer" at bounding box center [943, 332] width 83 height 41
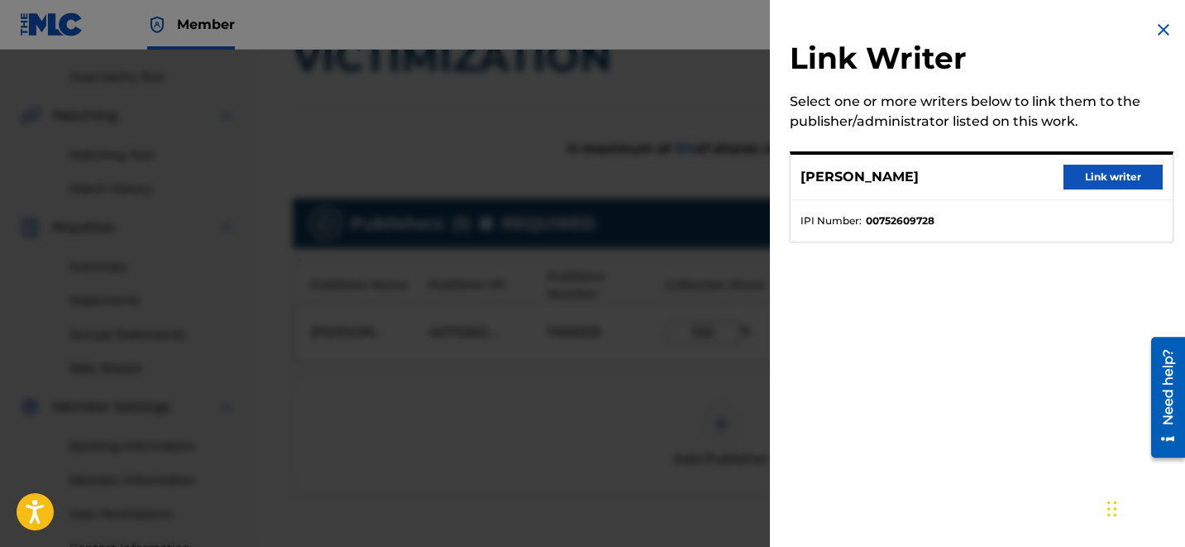
click at [1070, 174] on button "Link writer" at bounding box center [1112, 177] width 99 height 25
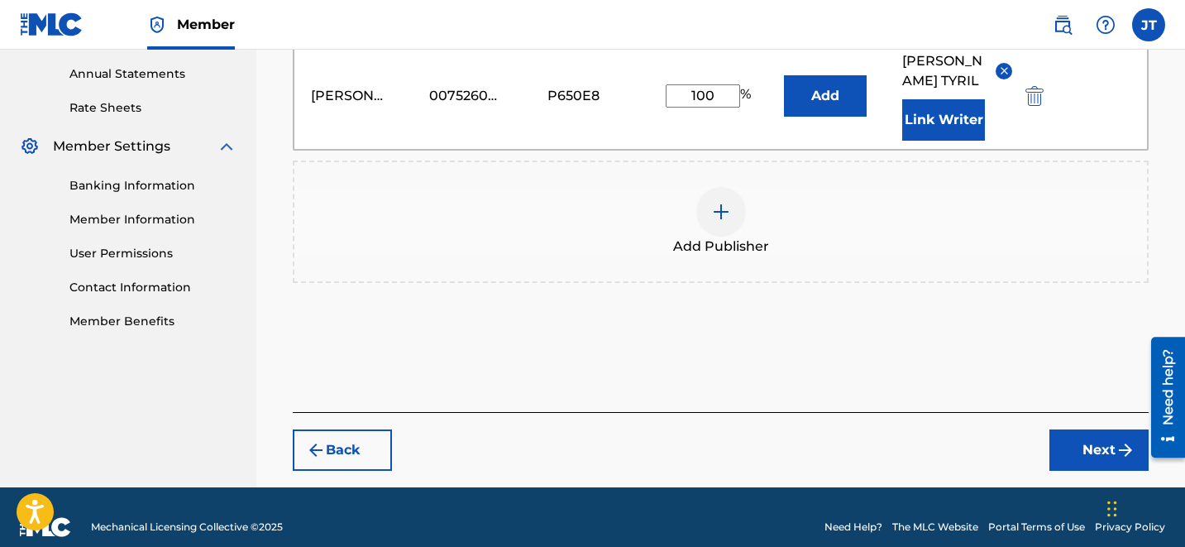
click at [1068, 429] on button "Next" at bounding box center [1098, 449] width 99 height 41
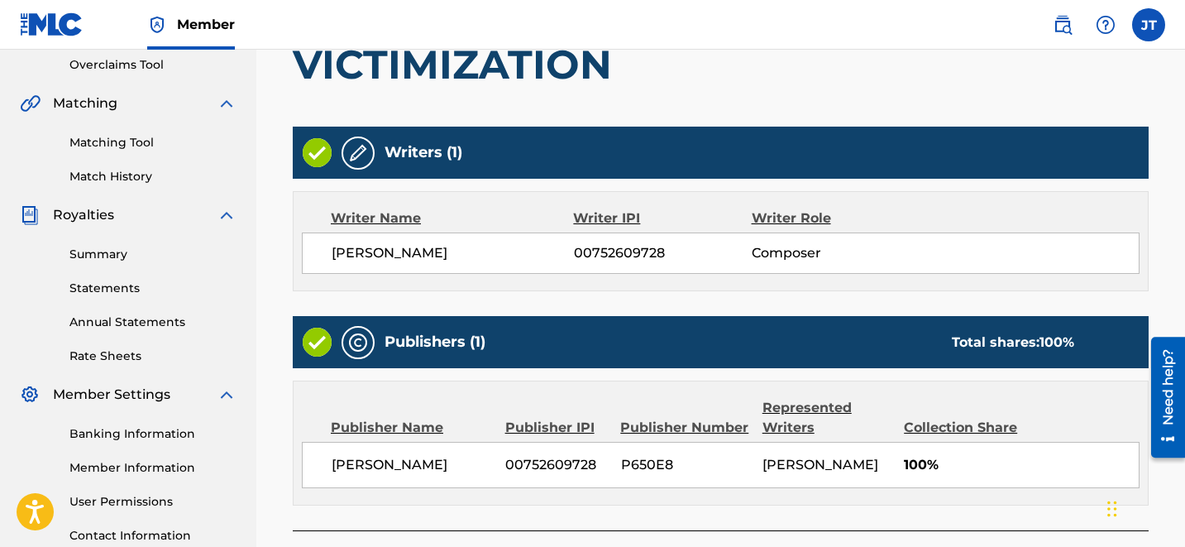
scroll to position [368, 0]
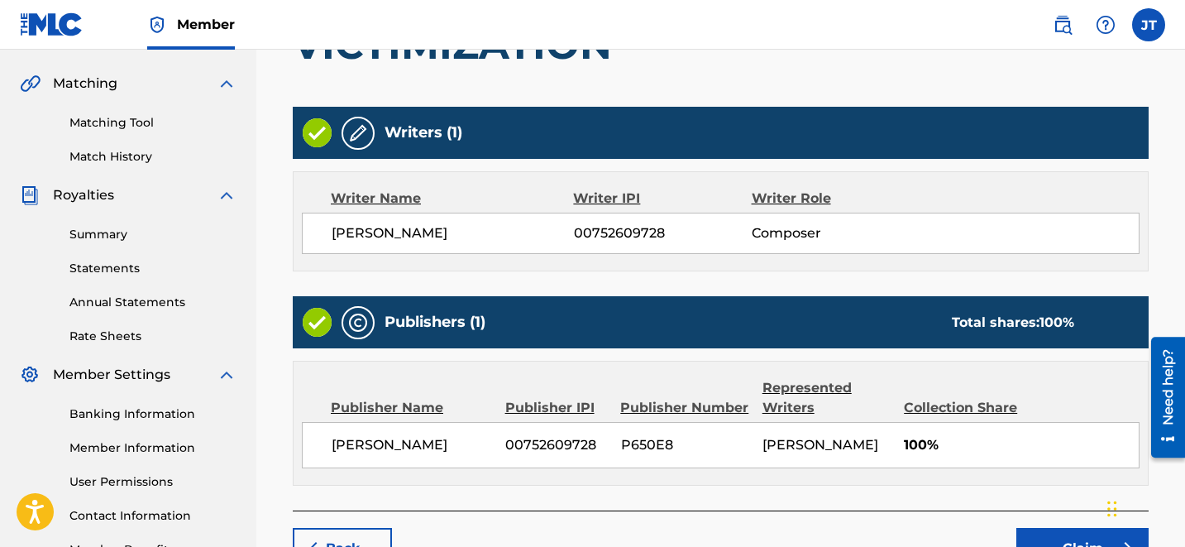
click at [1074, 536] on button "Claim" at bounding box center [1082, 548] width 132 height 41
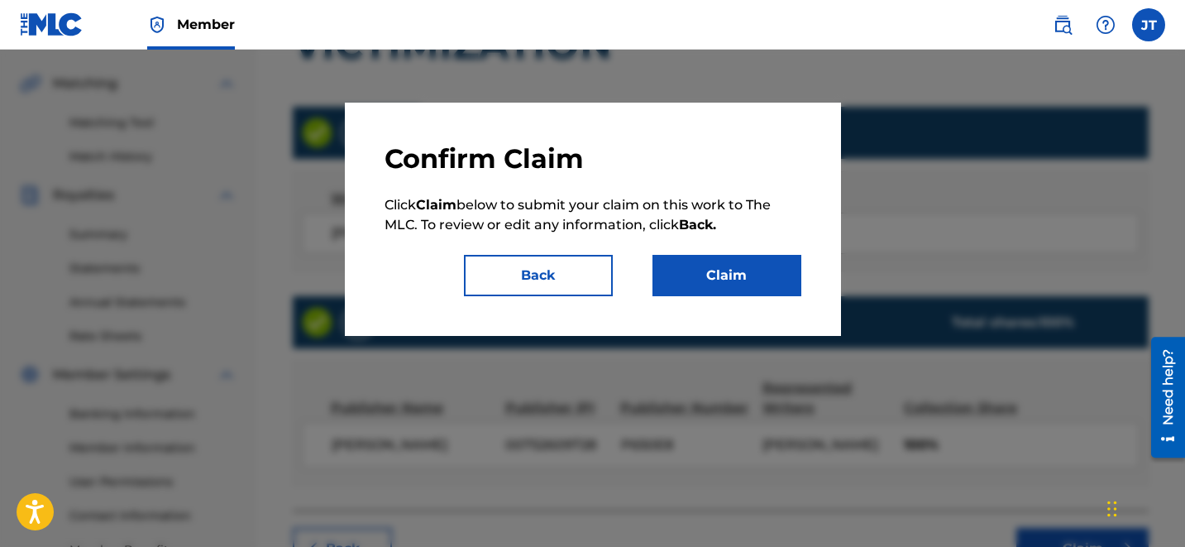
click at [727, 273] on button "Claim" at bounding box center [726, 275] width 149 height 41
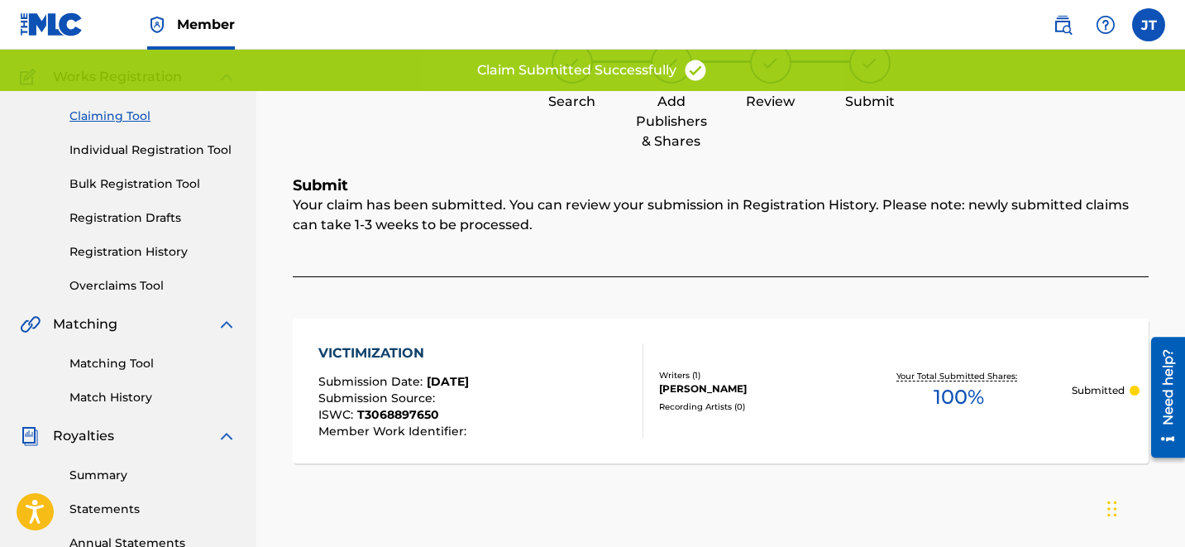
scroll to position [0, 0]
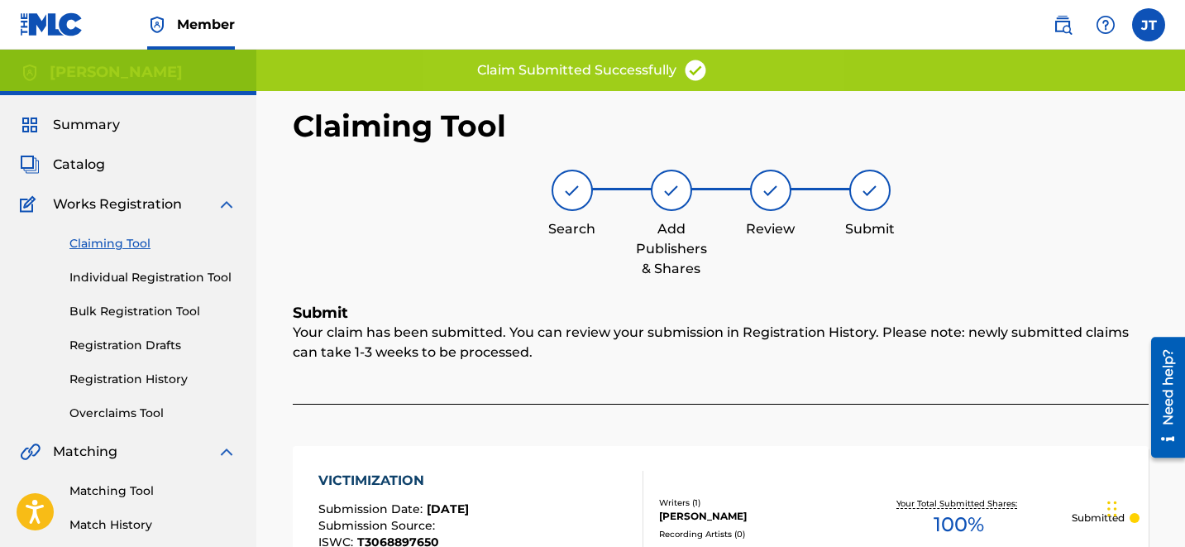
click at [104, 233] on div "Claiming Tool Individual Registration Tool Bulk Registration Tool Registration …" at bounding box center [128, 318] width 217 height 208
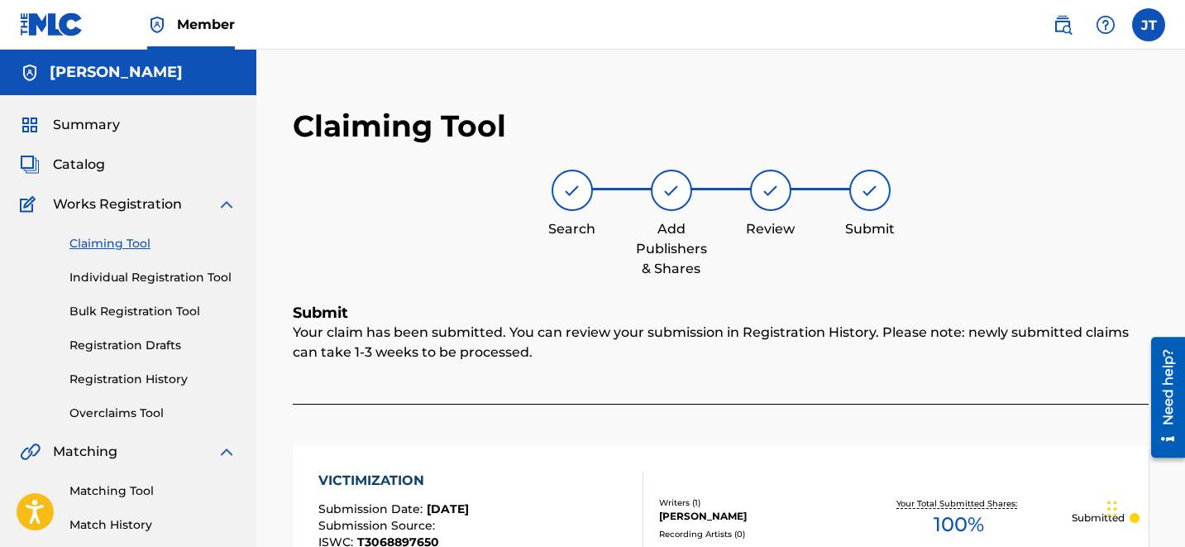
click at [102, 251] on link "Claiming Tool" at bounding box center [152, 243] width 167 height 17
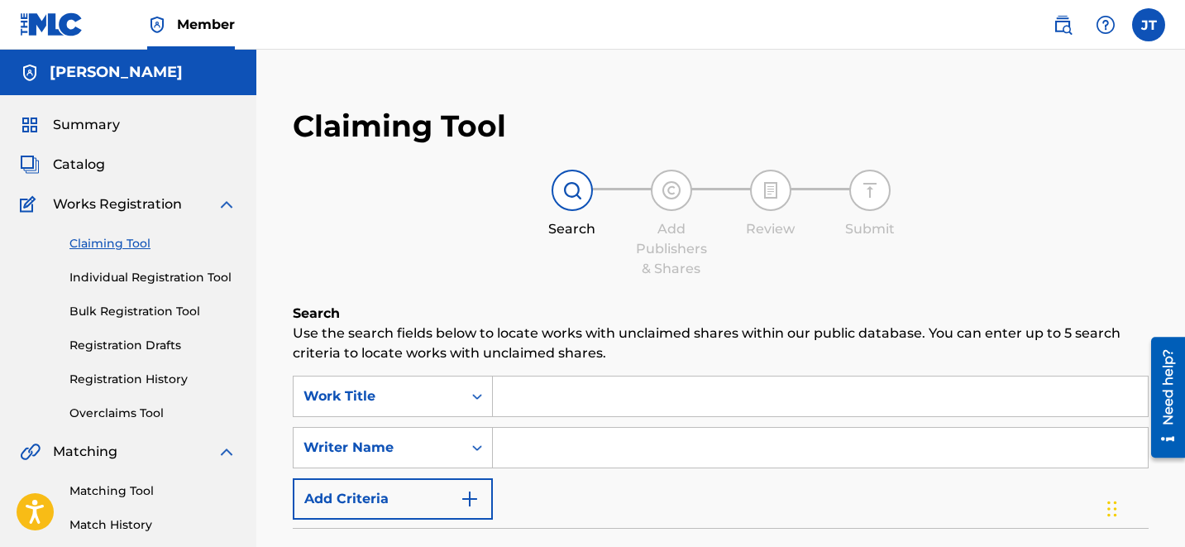
click at [561, 433] on input "Search Form" at bounding box center [820, 448] width 655 height 40
type input "DYNAMITE"
click at [571, 450] on input "DYNAMITE" at bounding box center [820, 448] width 655 height 40
drag, startPoint x: 609, startPoint y: 456, endPoint x: 429, endPoint y: 451, distance: 179.5
click at [429, 451] on div "SearchWithCriteriac2d185dc-e8af-441c-a8b2-83e2caac25d3 Writer Name DYNAMITE" at bounding box center [721, 447] width 856 height 41
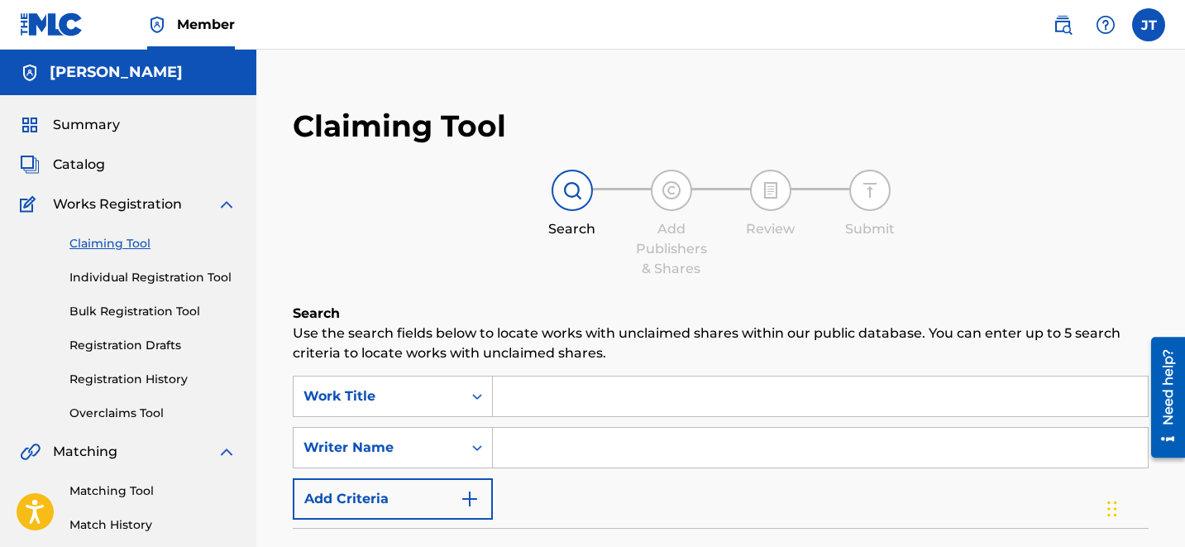
click at [596, 451] on input "Search Form" at bounding box center [820, 448] width 655 height 40
type input "[PERSON_NAME]"
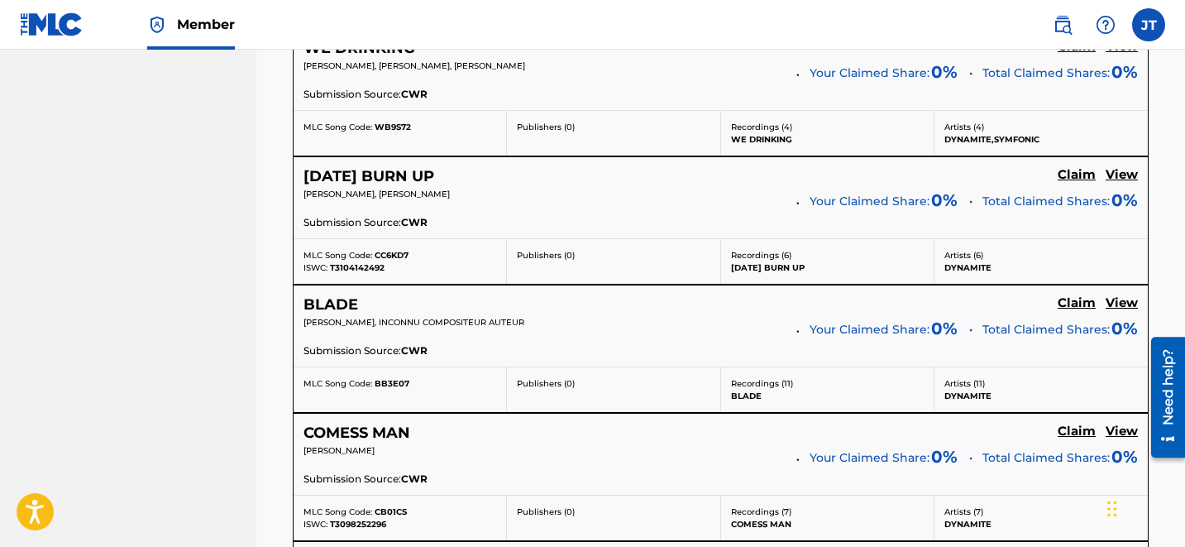
scroll to position [3586, 0]
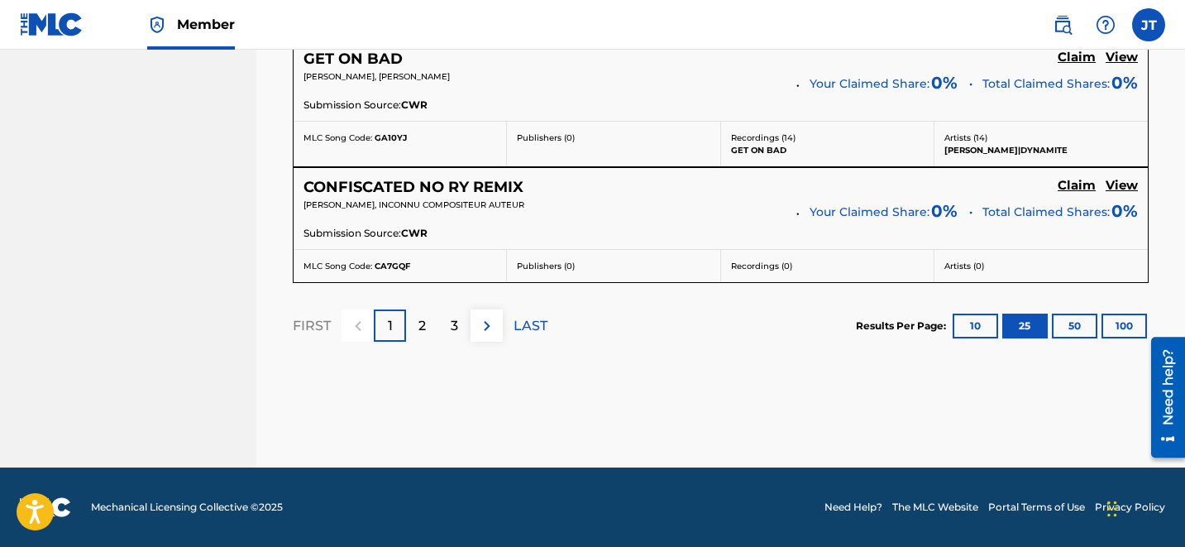
click at [418, 333] on p "2" at bounding box center [421, 326] width 7 height 20
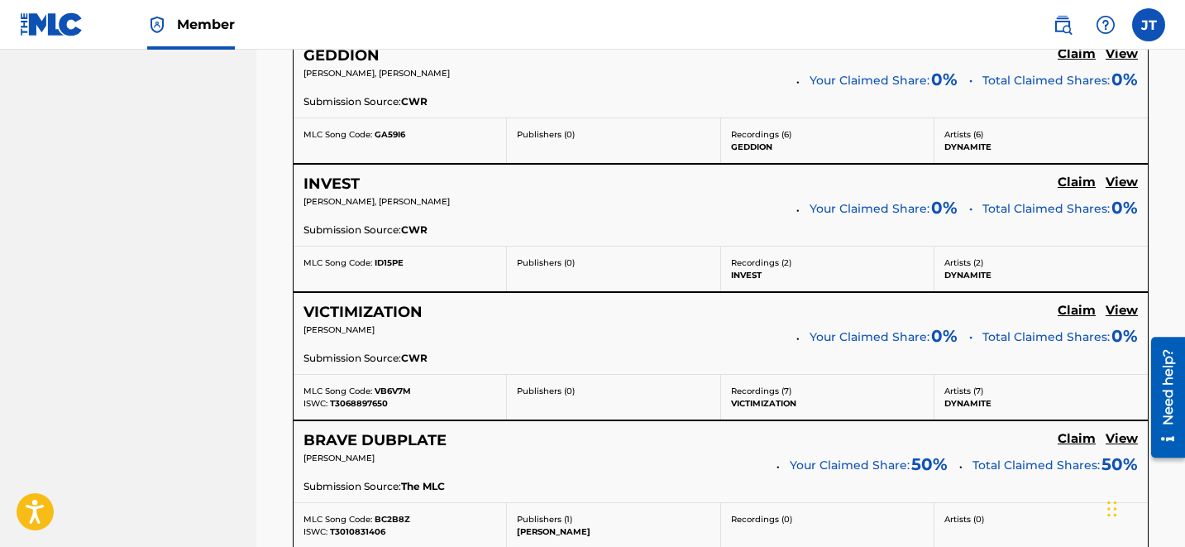
scroll to position [1827, 0]
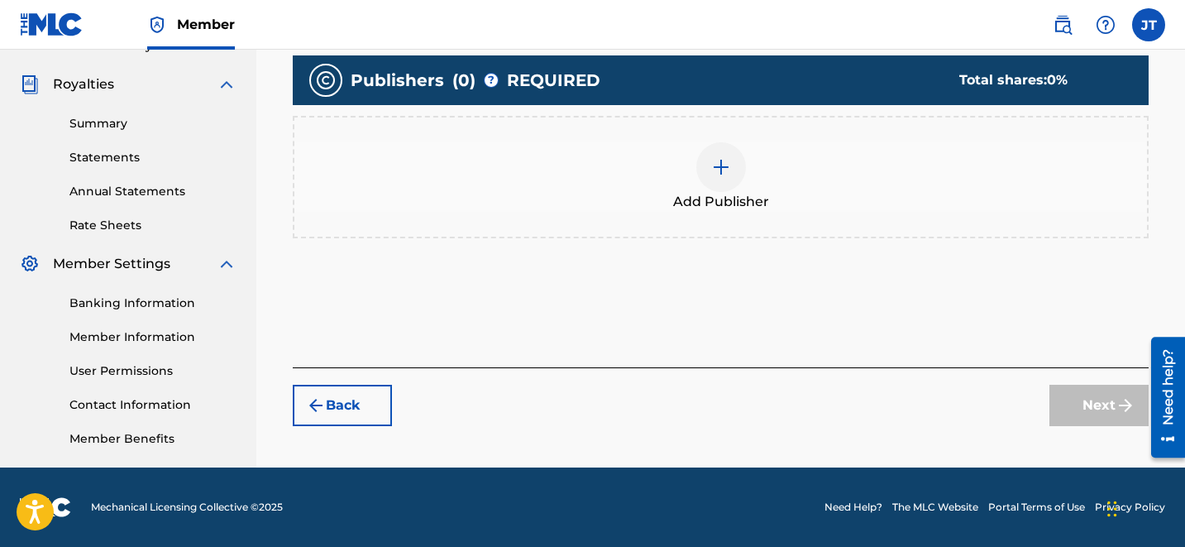
click at [711, 181] on div at bounding box center [721, 167] width 50 height 50
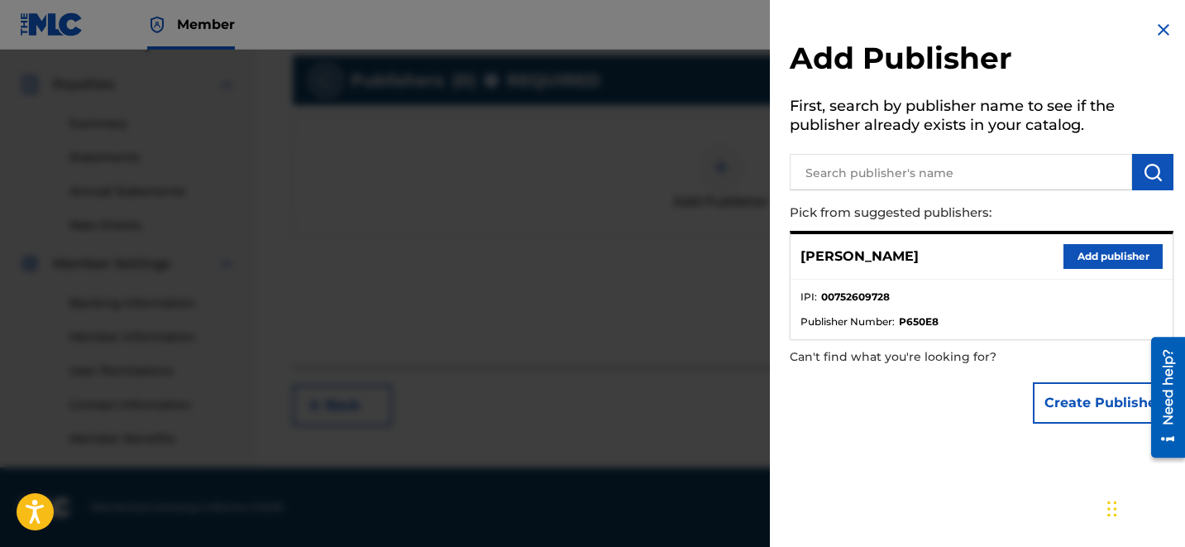
click at [1096, 250] on button "Add publisher" at bounding box center [1112, 256] width 99 height 25
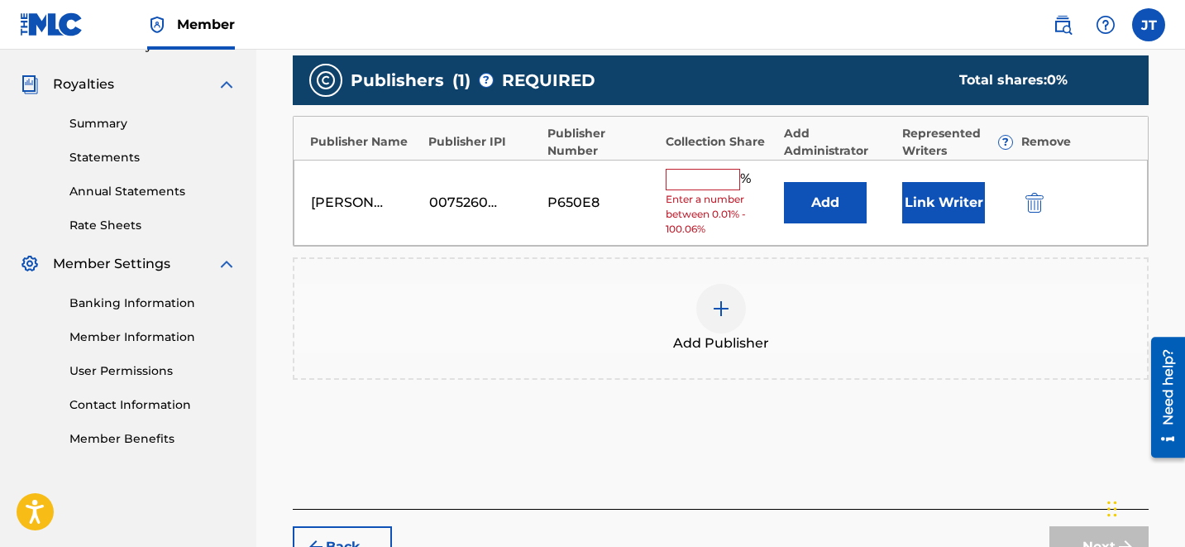
click at [939, 198] on button "Link Writer" at bounding box center [943, 202] width 83 height 41
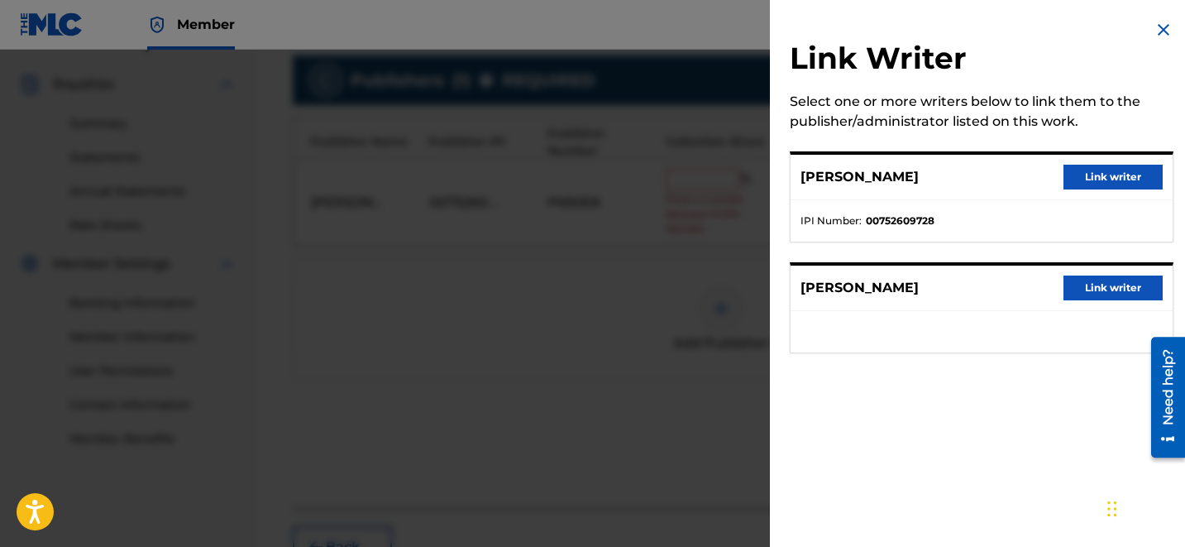
click at [1092, 174] on button "Link writer" at bounding box center [1112, 177] width 99 height 25
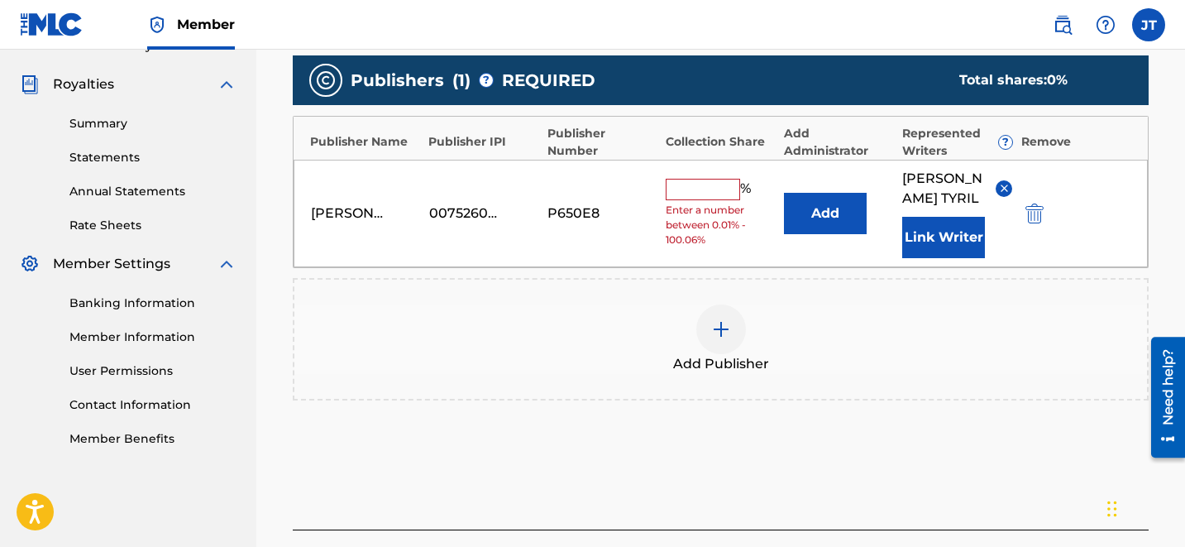
click at [705, 189] on input "text" at bounding box center [703, 189] width 74 height 21
type input "50"
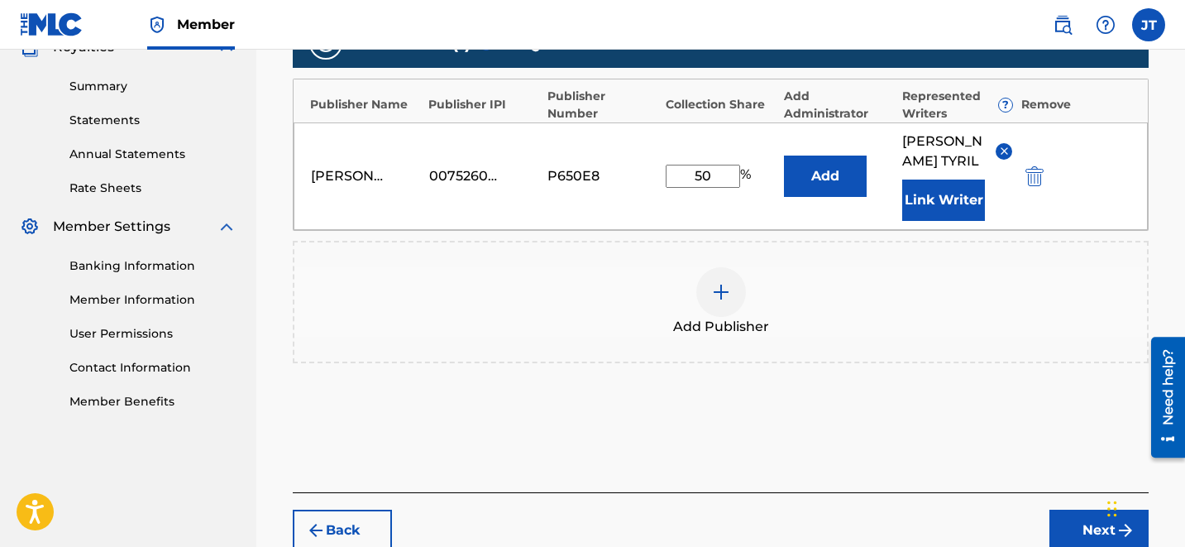
scroll to position [596, 0]
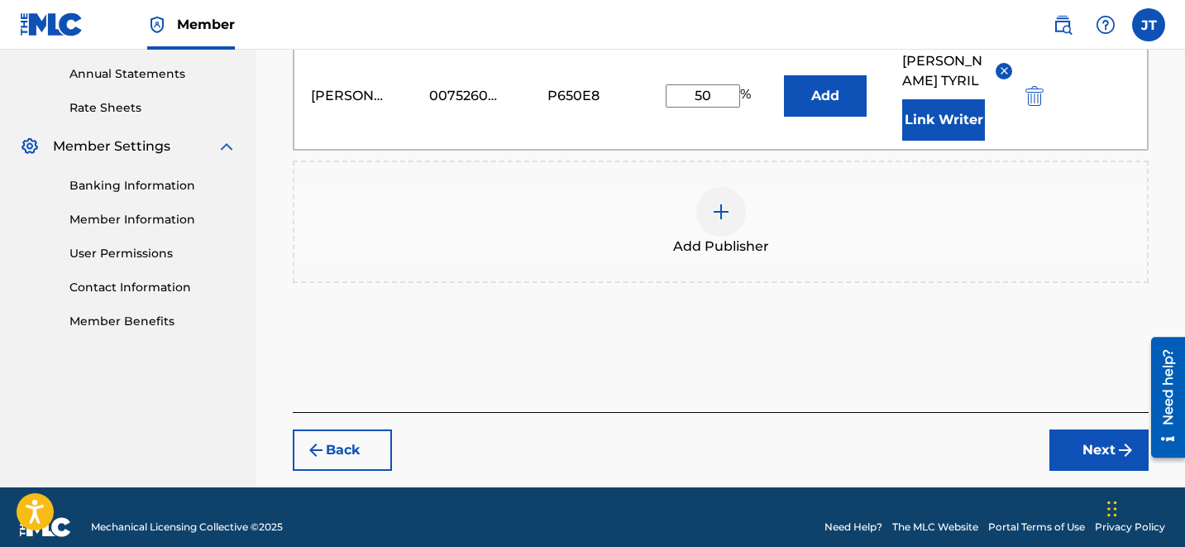
click at [1097, 429] on button "Next" at bounding box center [1098, 449] width 99 height 41
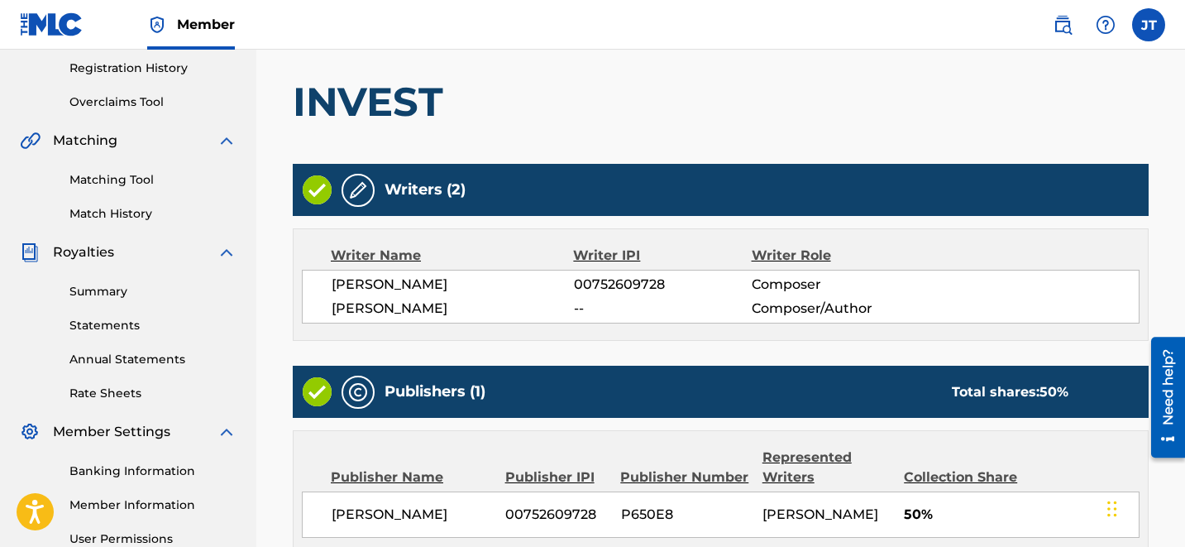
scroll to position [497, 0]
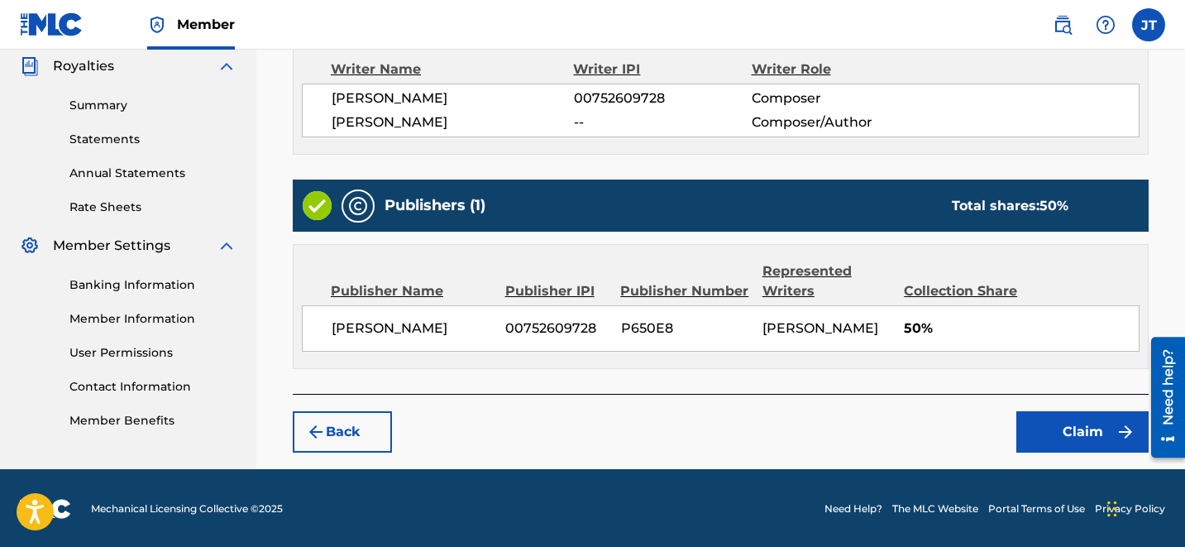
click at [1076, 439] on button "Claim" at bounding box center [1082, 431] width 132 height 41
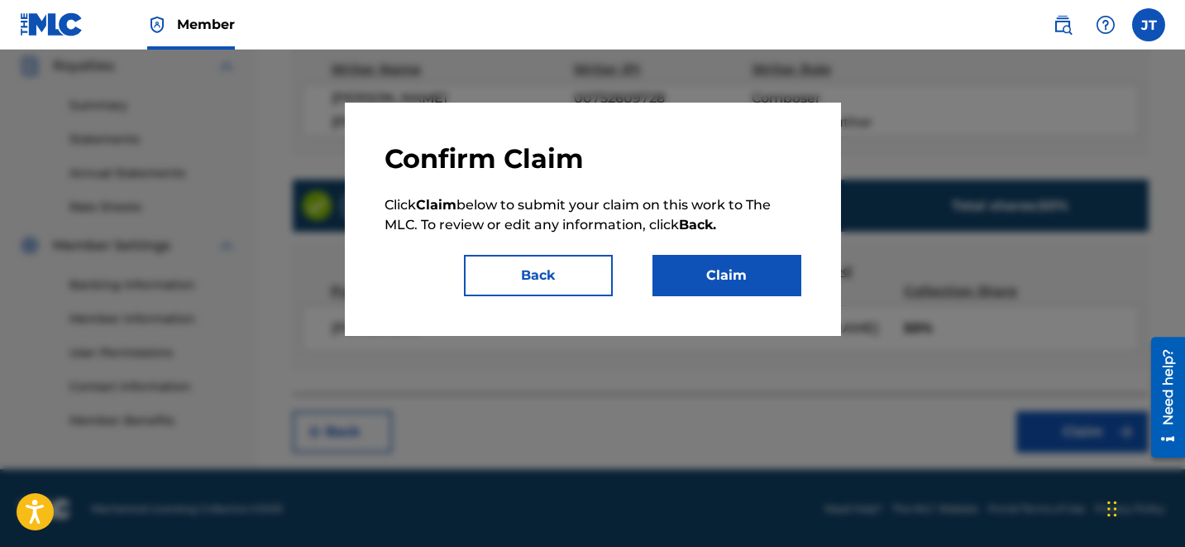
click at [762, 291] on button "Claim" at bounding box center [726, 275] width 149 height 41
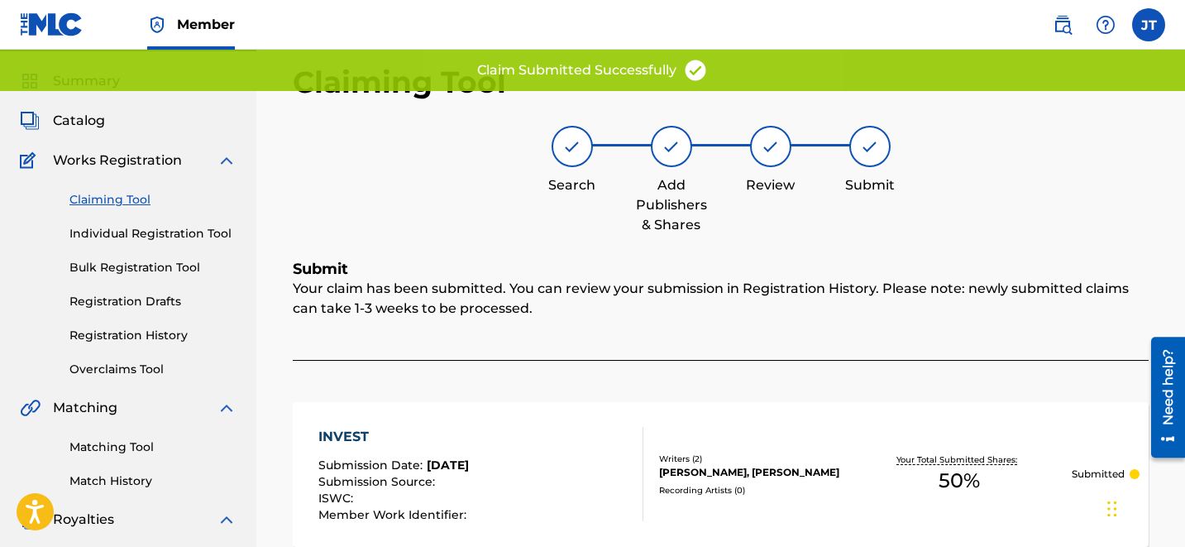
scroll to position [46, 0]
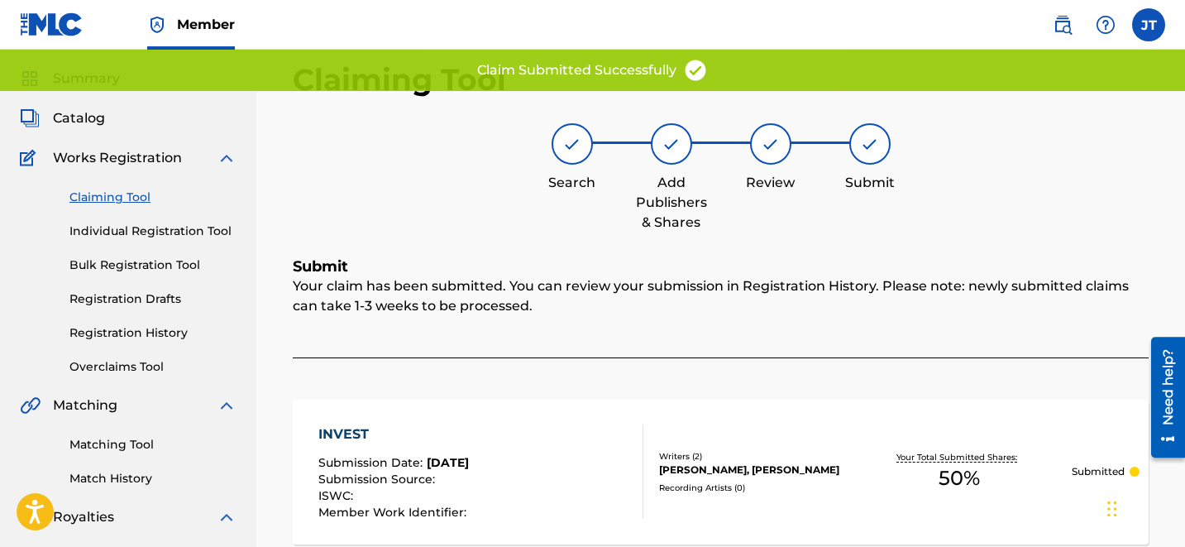
click at [121, 207] on div "Claiming Tool Individual Registration Tool Bulk Registration Tool Registration …" at bounding box center [128, 272] width 217 height 208
click at [147, 194] on link "Claiming Tool" at bounding box center [152, 197] width 167 height 17
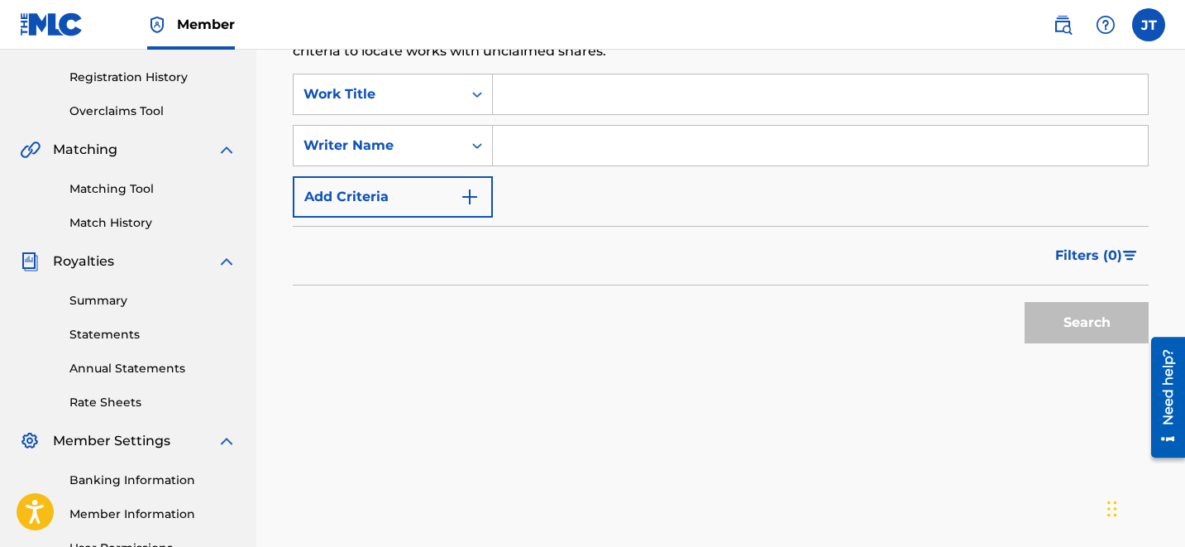
scroll to position [303, 0]
click at [538, 114] on div "SearchWithCriteriaef45eae8-8352-4cf3-a23b-9d4371a42269 Work Title SearchWithCri…" at bounding box center [721, 144] width 856 height 144
click at [553, 108] on input "Search Form" at bounding box center [820, 93] width 655 height 40
click at [578, 153] on input "Search Form" at bounding box center [820, 144] width 655 height 40
type input "[PERSON_NAME]"
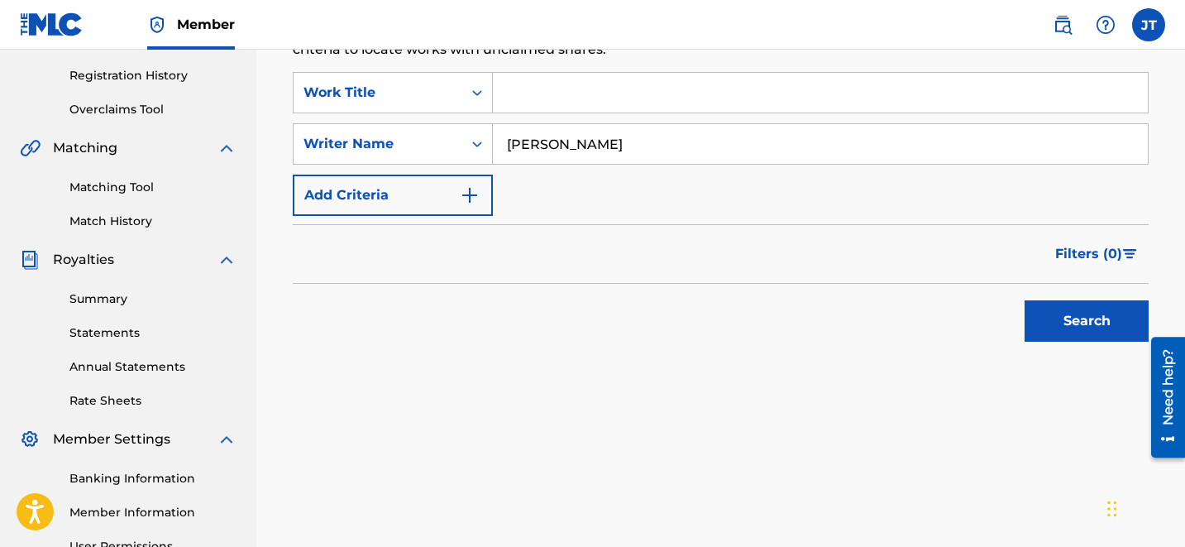
click at [1060, 330] on button "Search" at bounding box center [1087, 320] width 124 height 41
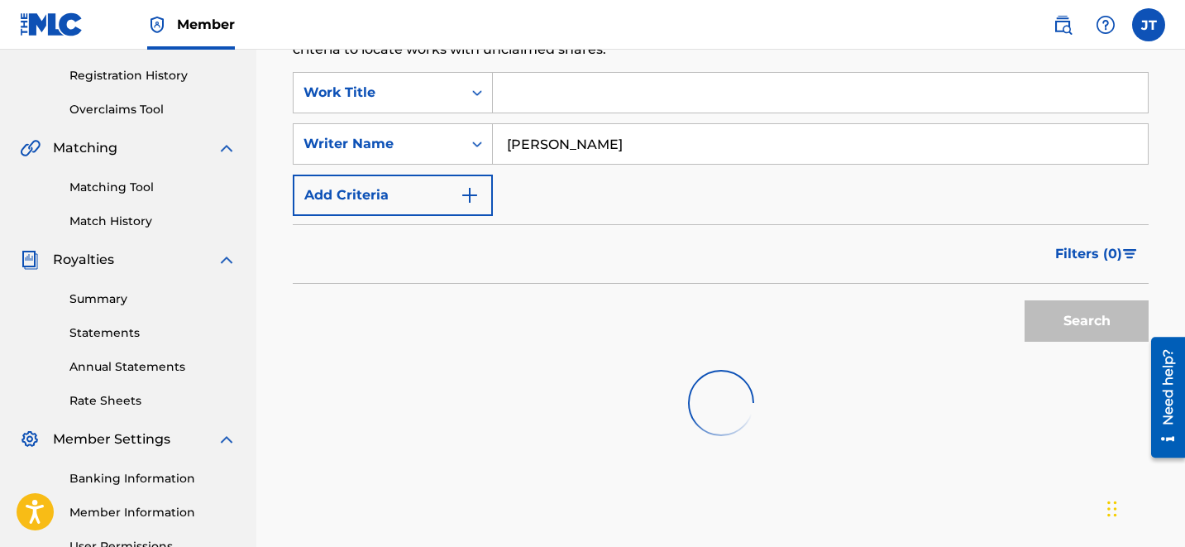
click at [1060, 330] on div "Search" at bounding box center [1082, 317] width 132 height 66
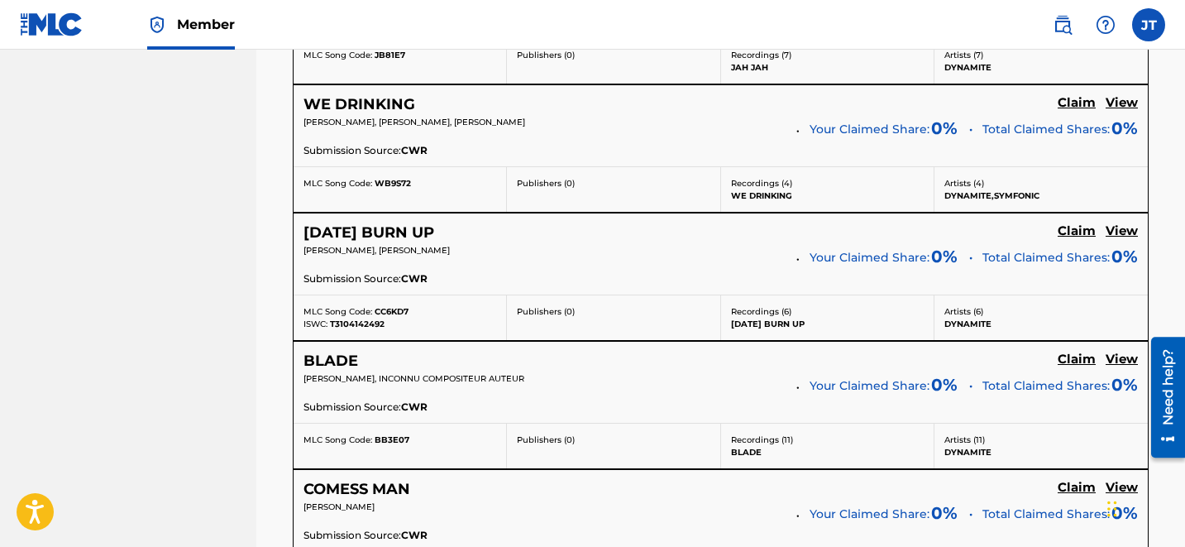
scroll to position [3586, 0]
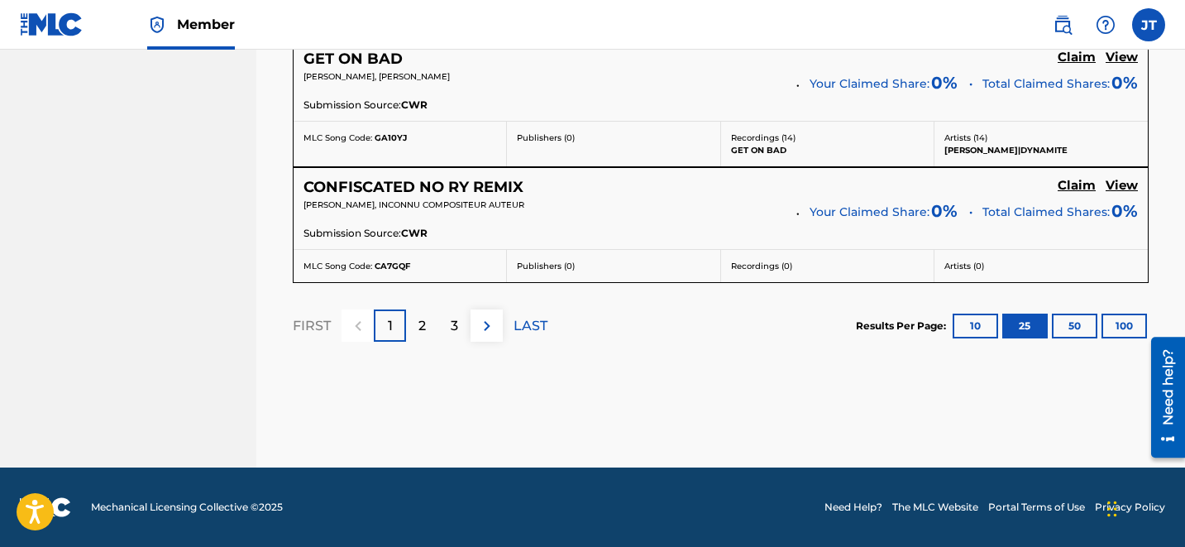
click at [425, 329] on p "2" at bounding box center [421, 326] width 7 height 20
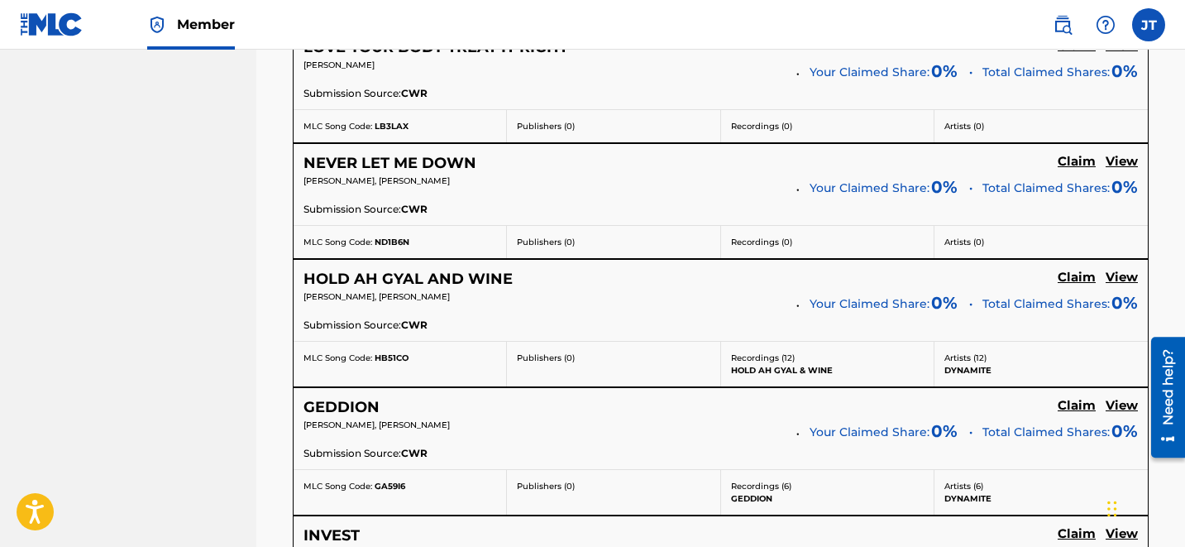
scroll to position [1488, 0]
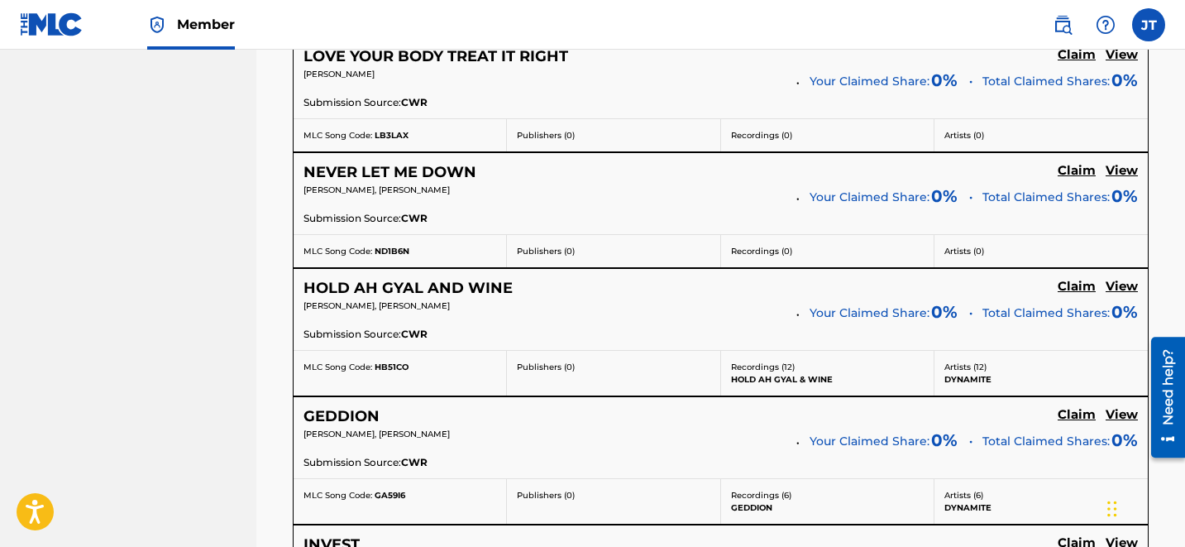
click at [1078, 428] on p "Total Claimed Shares: 0%" at bounding box center [1059, 439] width 155 height 23
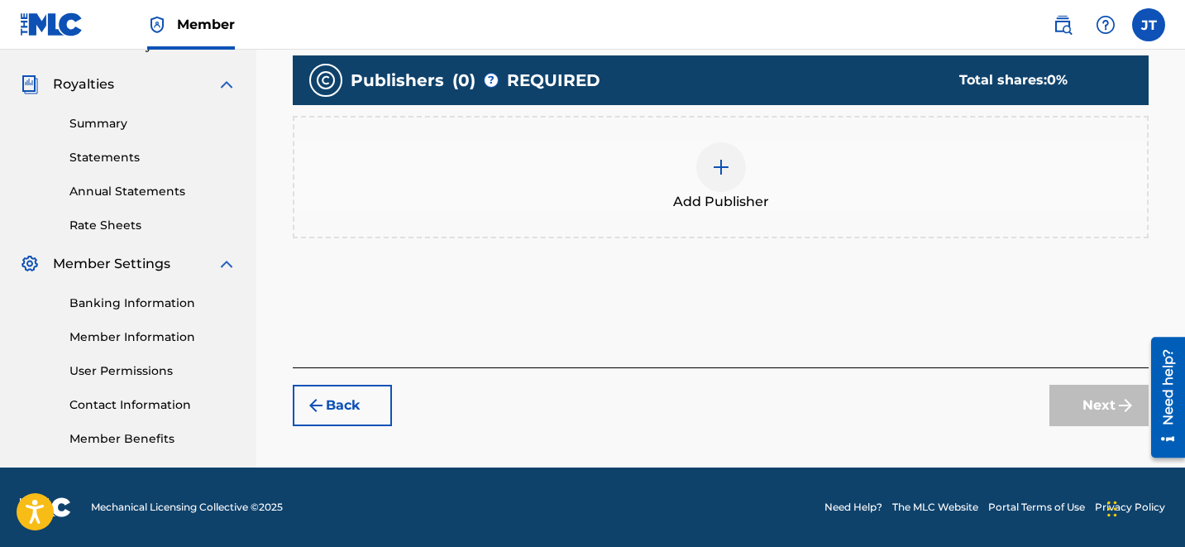
scroll to position [479, 0]
click at [691, 169] on div "Add Publisher" at bounding box center [720, 176] width 853 height 69
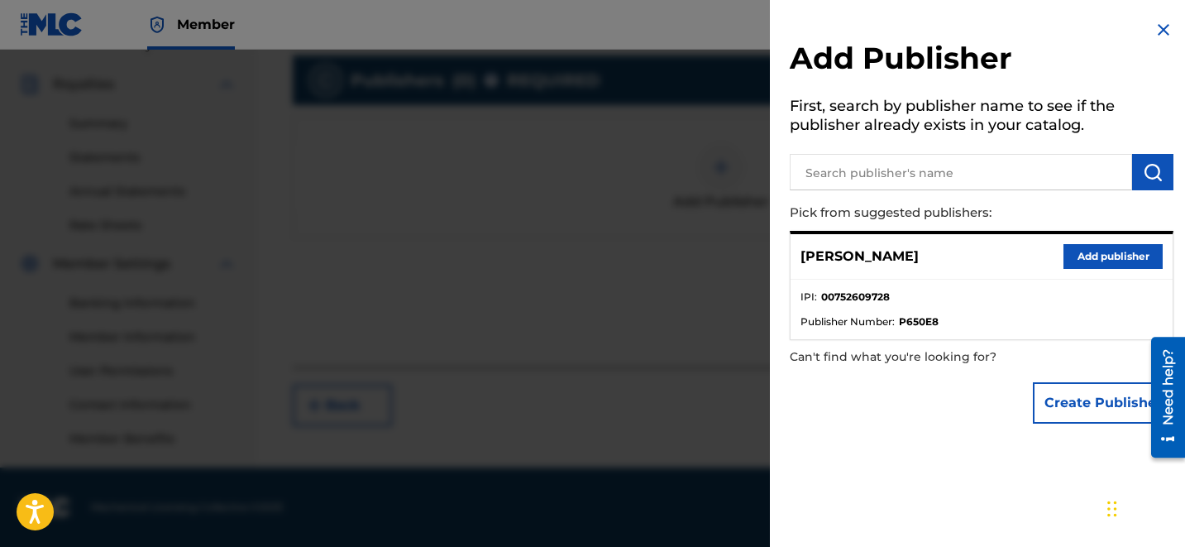
click at [1095, 255] on button "Add publisher" at bounding box center [1112, 256] width 99 height 25
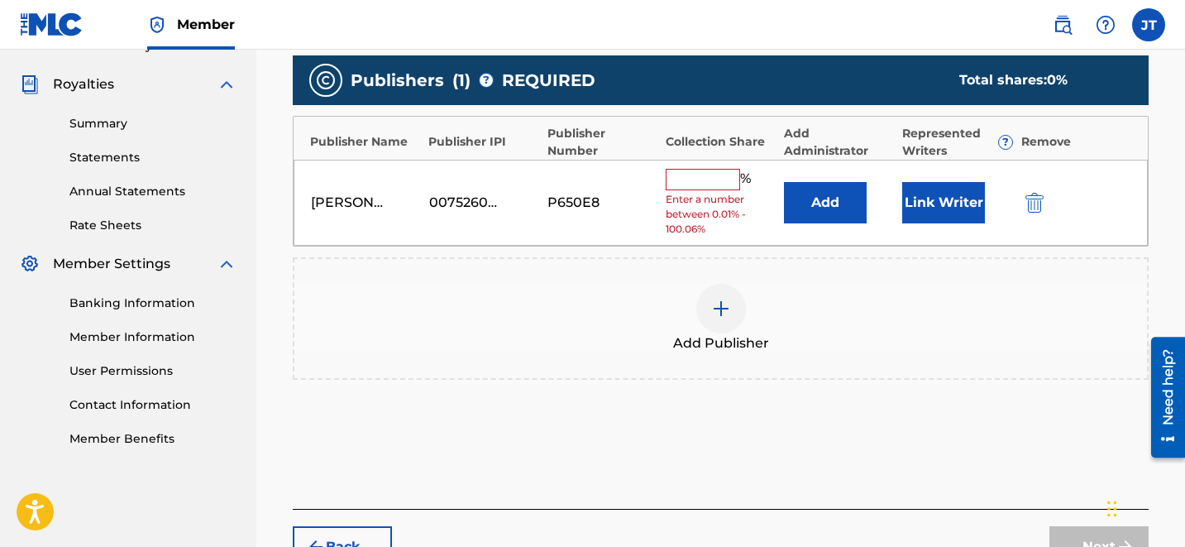
click at [817, 197] on button "Add" at bounding box center [825, 202] width 83 height 41
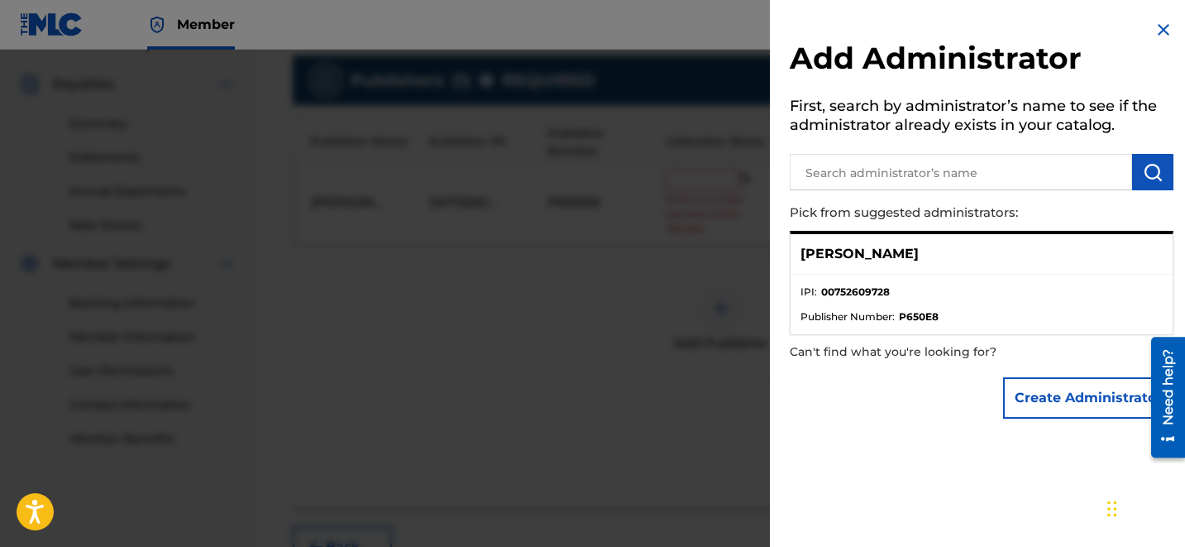
click at [1154, 28] on img at bounding box center [1164, 30] width 20 height 20
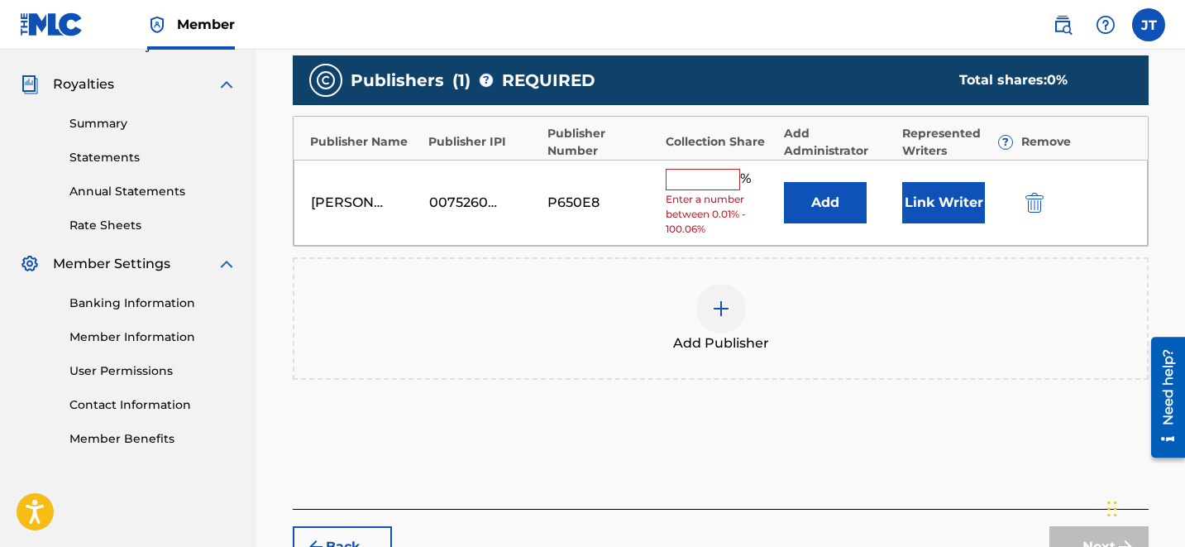
click at [915, 198] on button "Link Writer" at bounding box center [943, 202] width 83 height 41
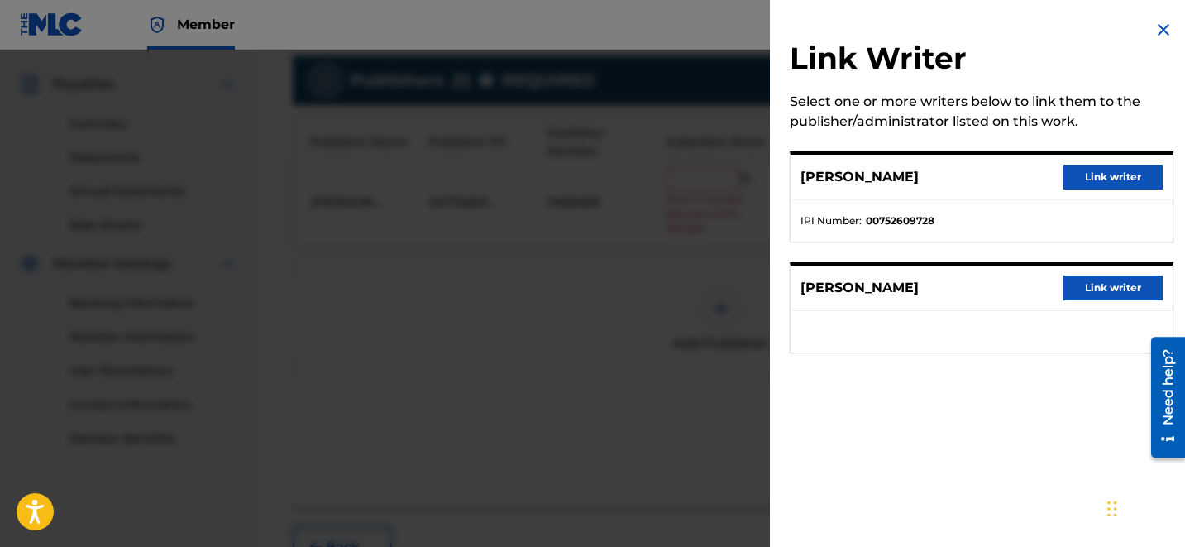
click at [1079, 175] on button "Link writer" at bounding box center [1112, 177] width 99 height 25
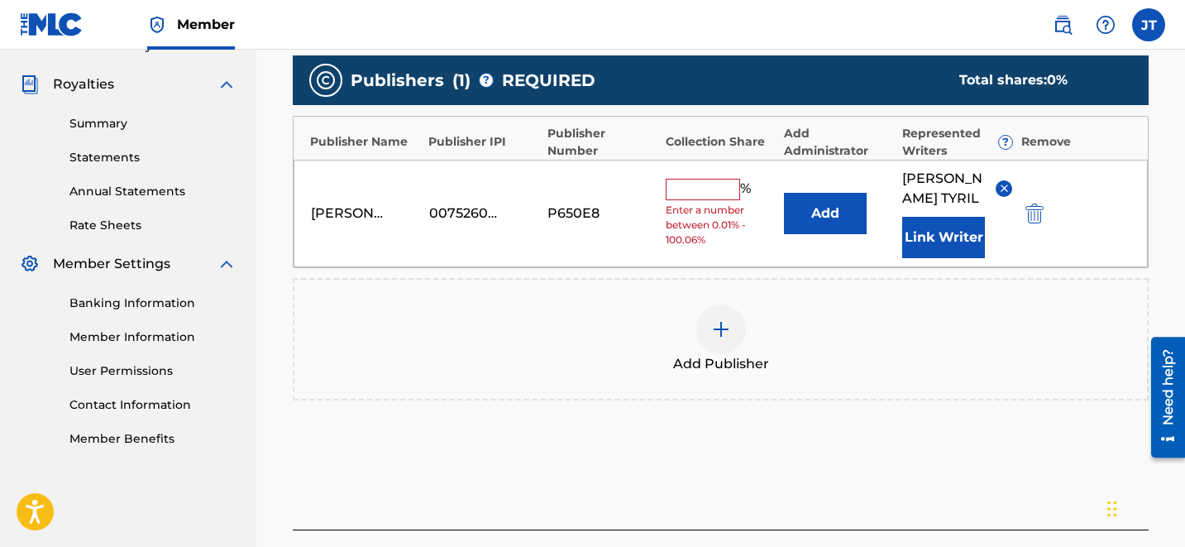
click at [725, 185] on input "text" at bounding box center [703, 189] width 74 height 21
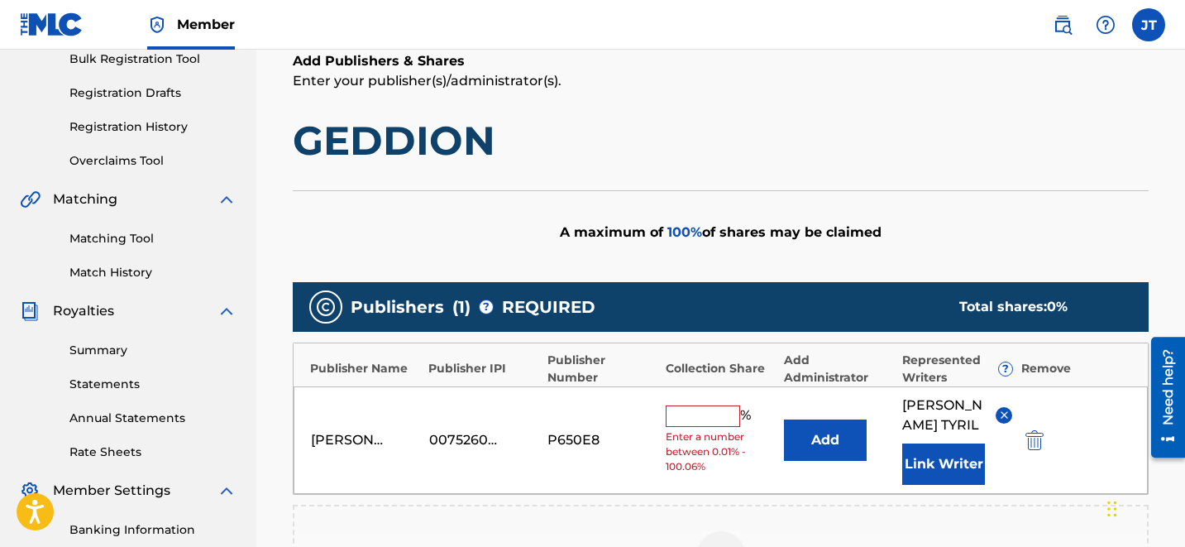
scroll to position [251, 0]
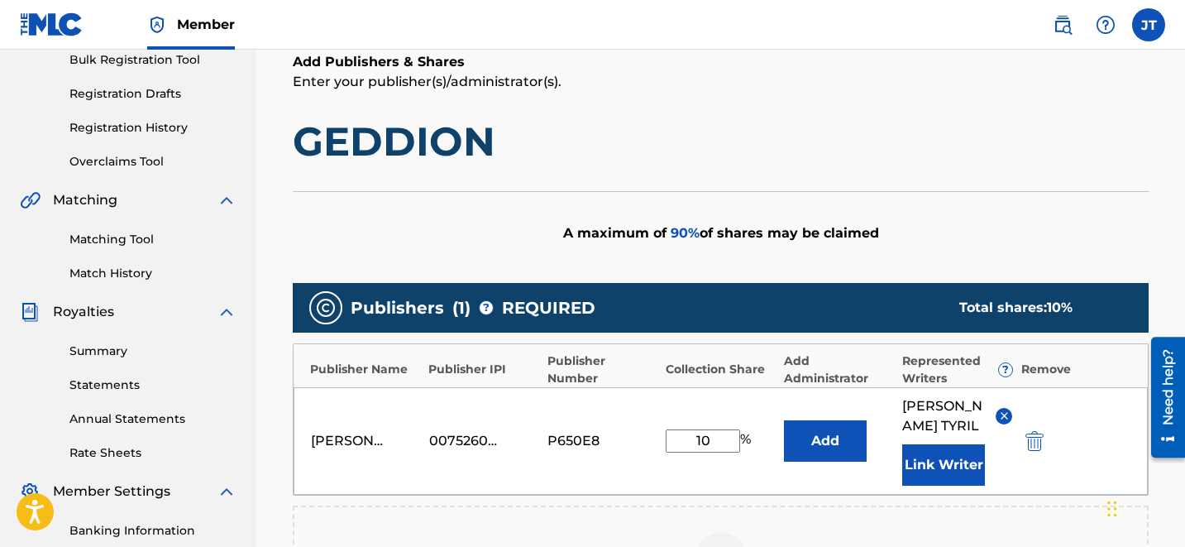
type input "100"
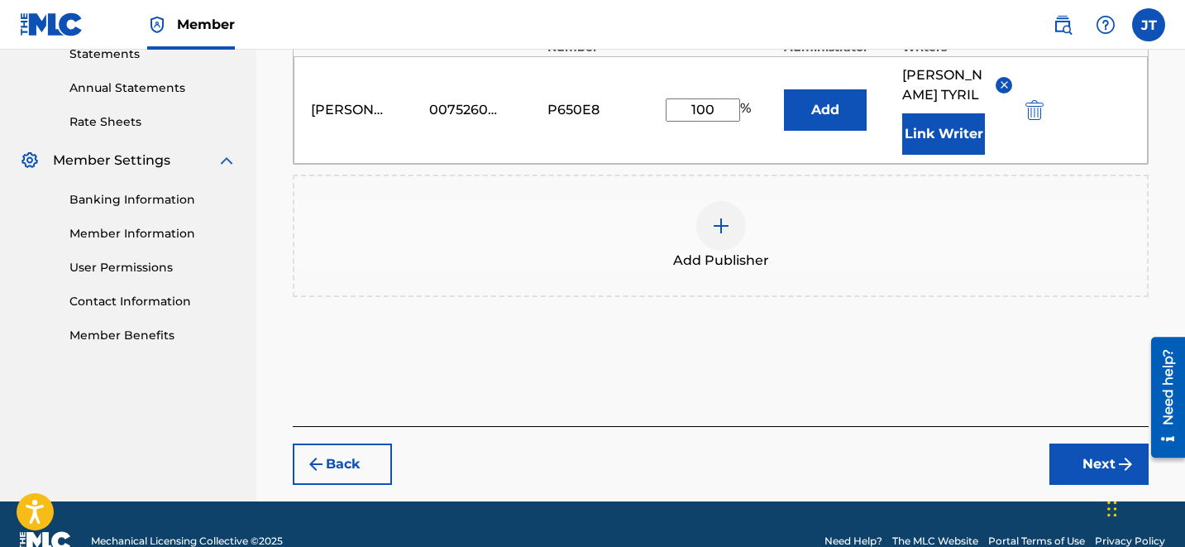
scroll to position [596, 0]
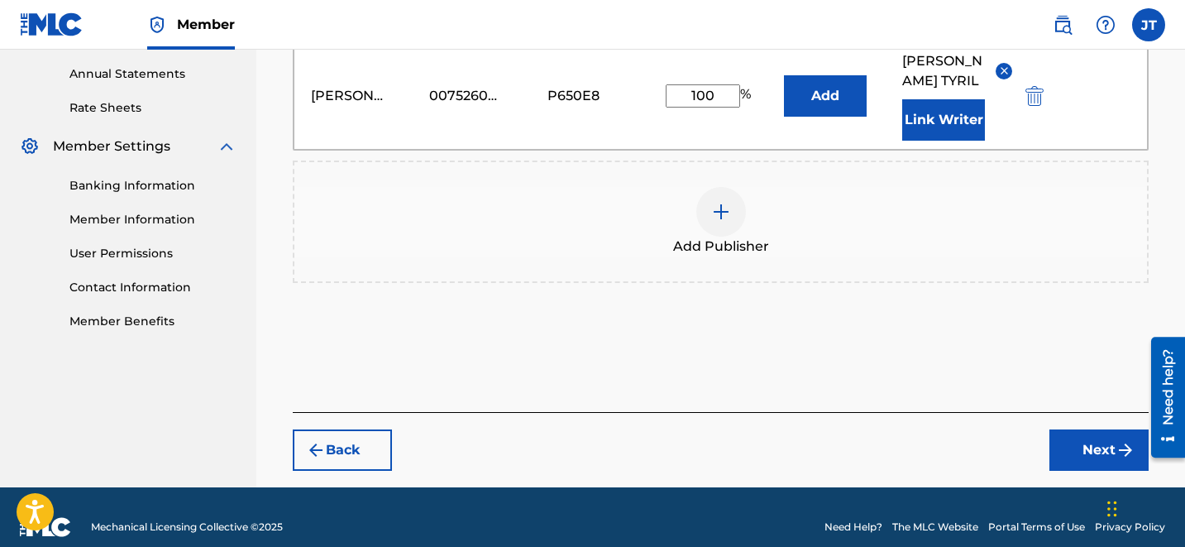
click at [1076, 429] on button "Next" at bounding box center [1098, 449] width 99 height 41
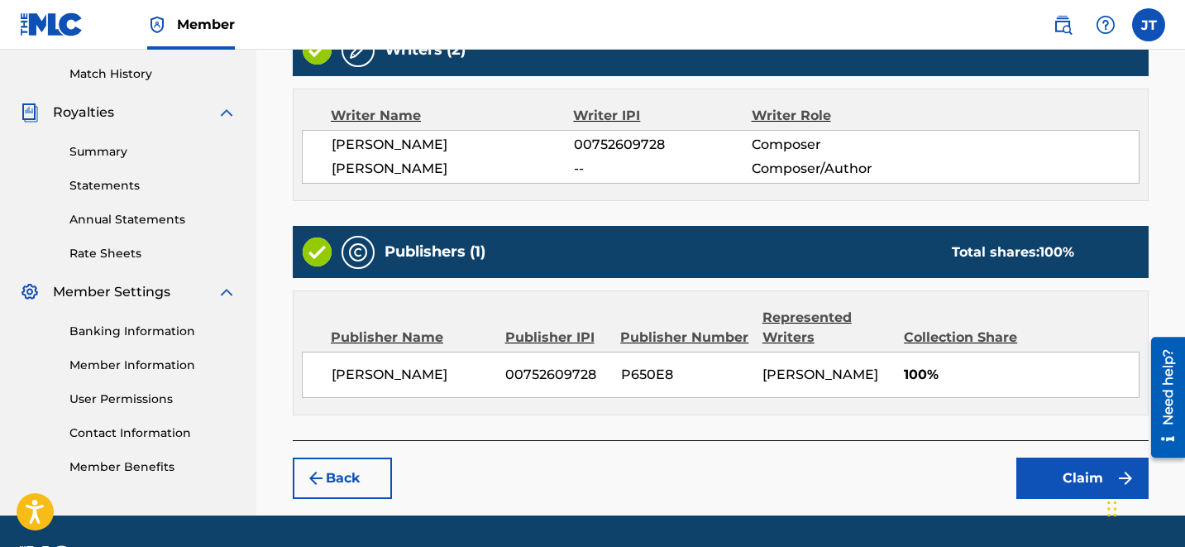
scroll to position [497, 0]
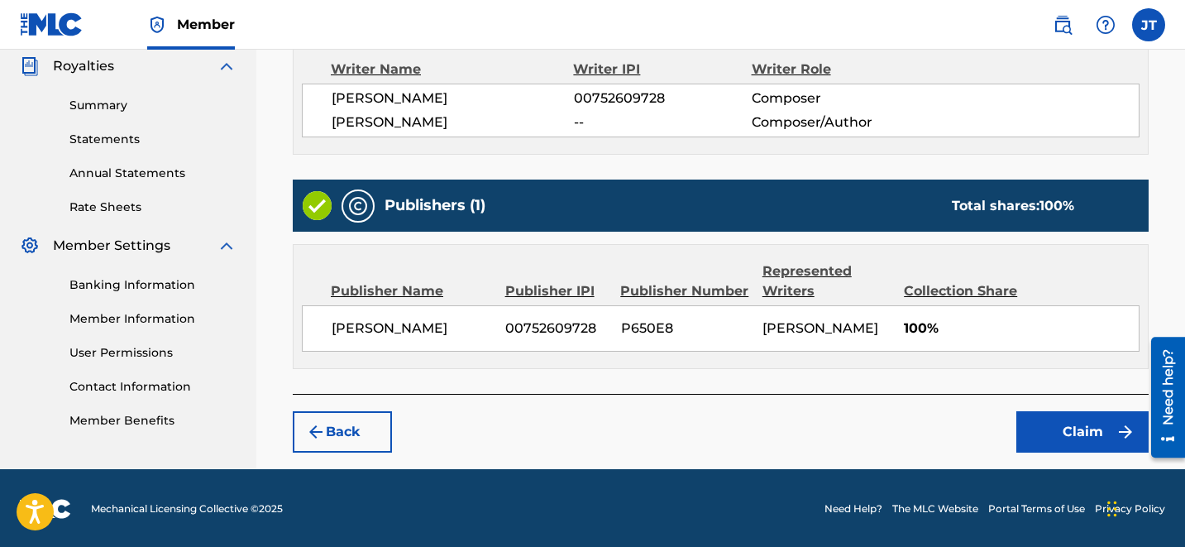
click at [1077, 423] on button "Claim" at bounding box center [1082, 431] width 132 height 41
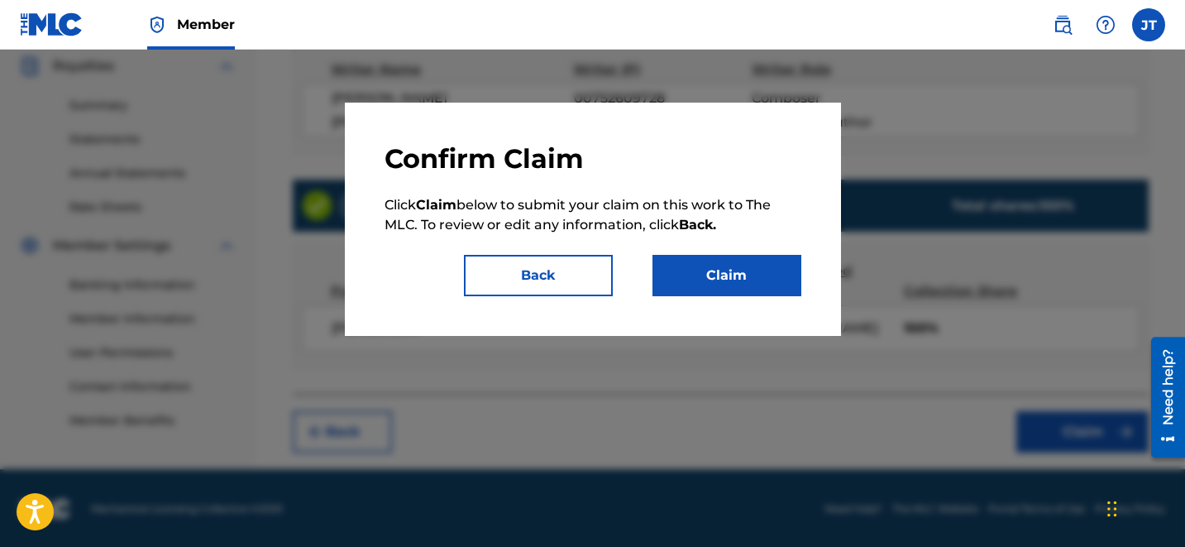
click at [720, 262] on button "Claim" at bounding box center [726, 275] width 149 height 41
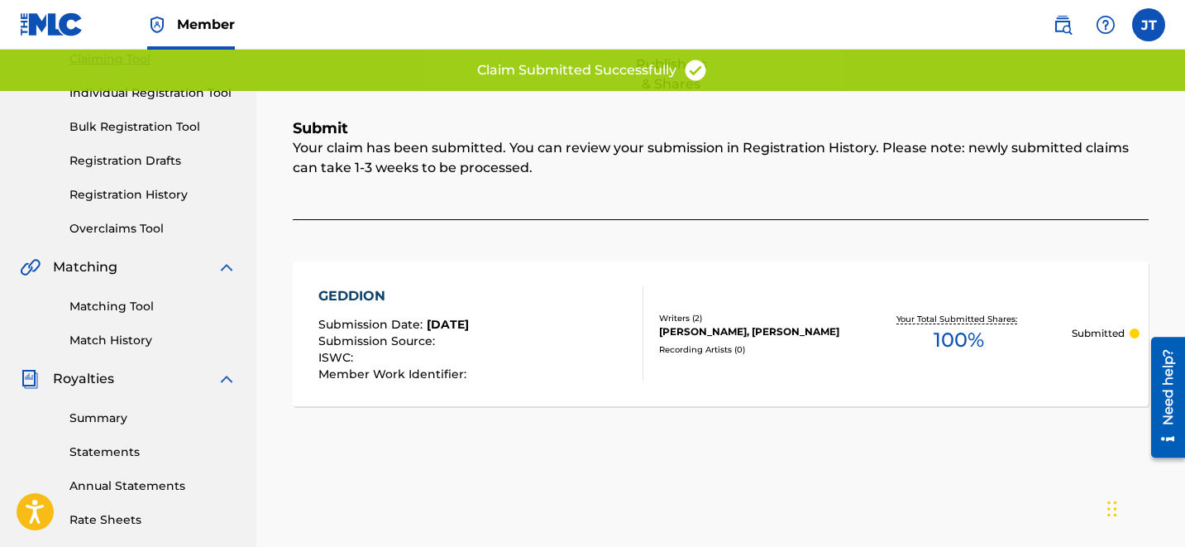
scroll to position [0, 0]
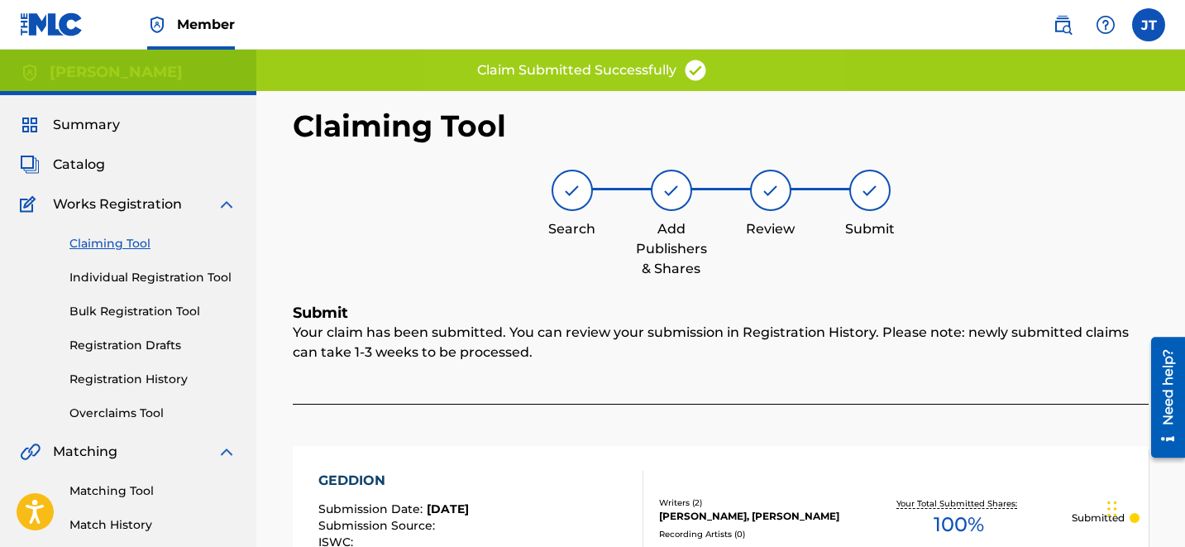
click at [125, 247] on link "Claiming Tool" at bounding box center [152, 243] width 167 height 17
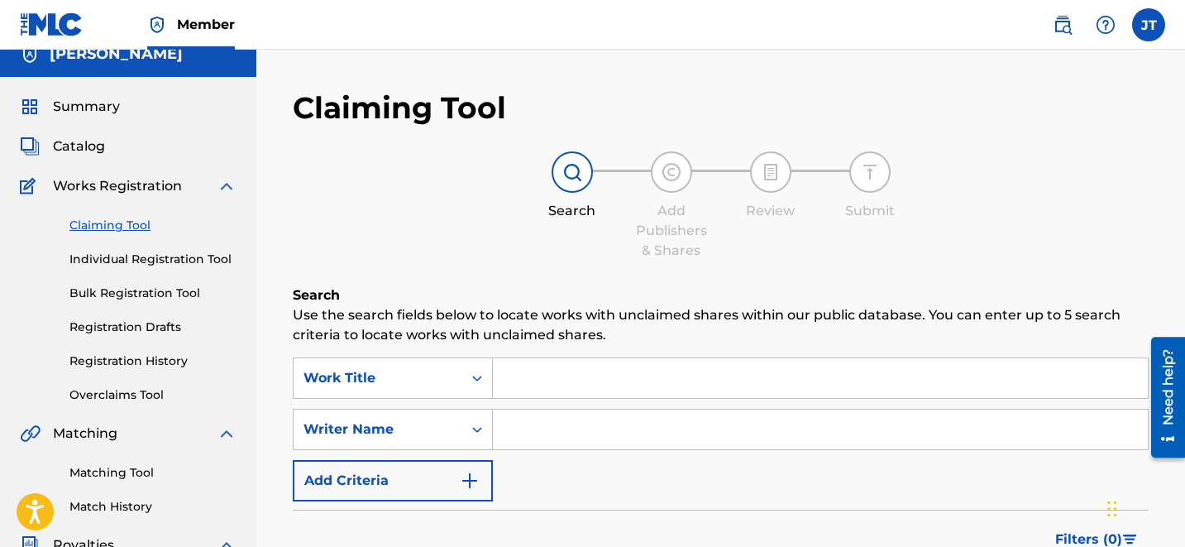
scroll to position [21, 0]
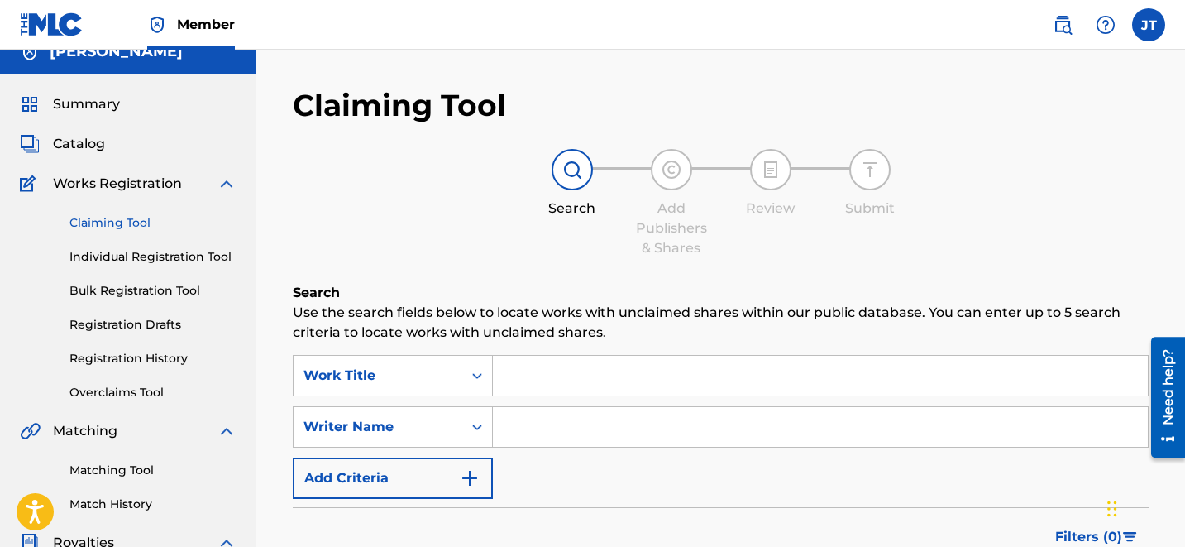
click at [131, 230] on link "Claiming Tool" at bounding box center [152, 222] width 167 height 17
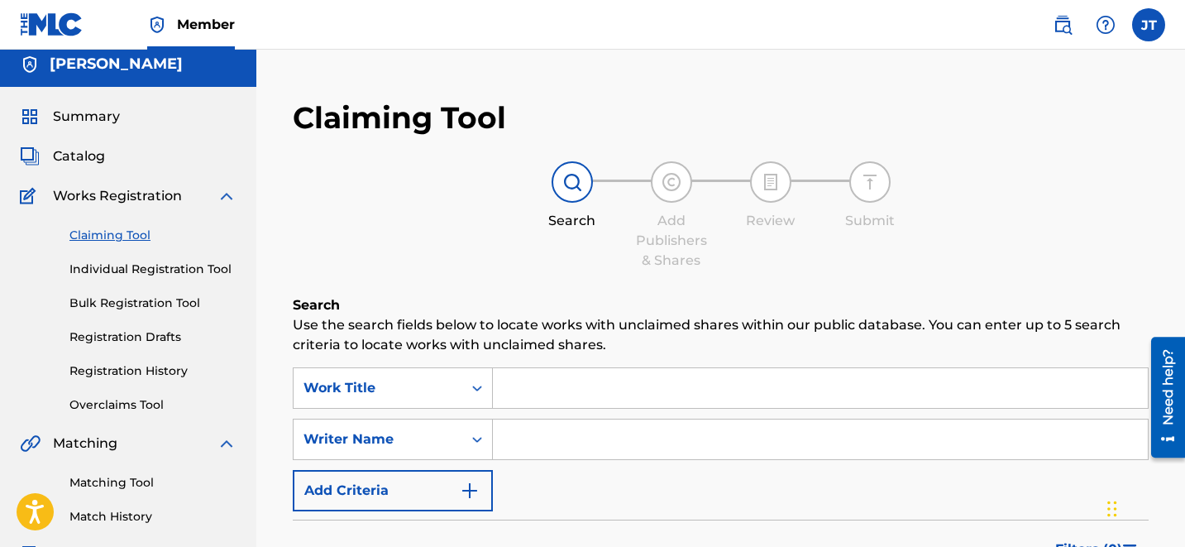
scroll to position [64, 0]
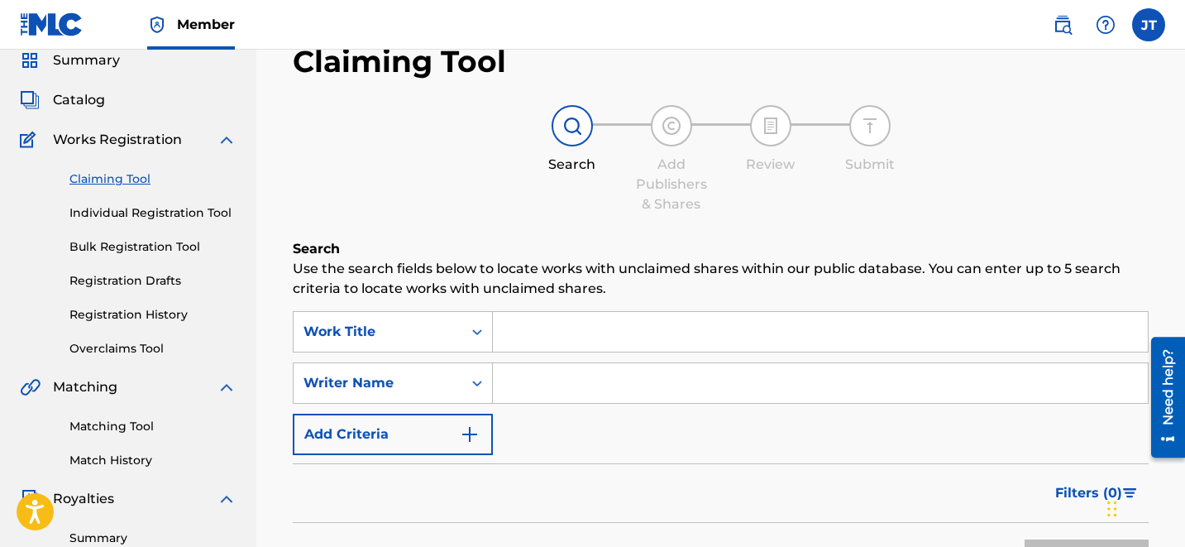
click at [147, 321] on link "Registration History" at bounding box center [152, 314] width 167 height 17
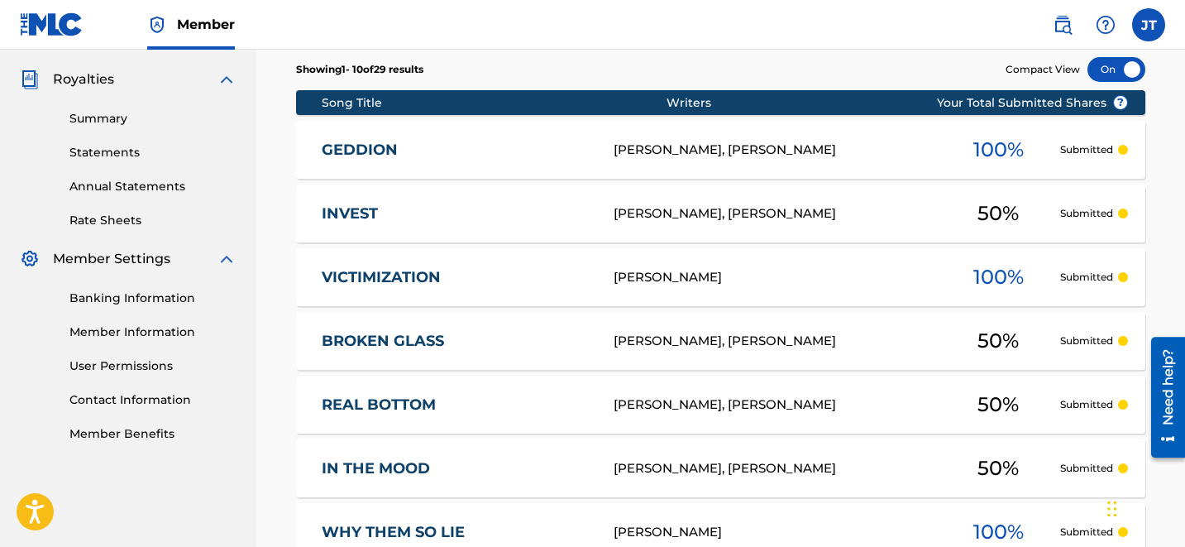
scroll to position [880, 0]
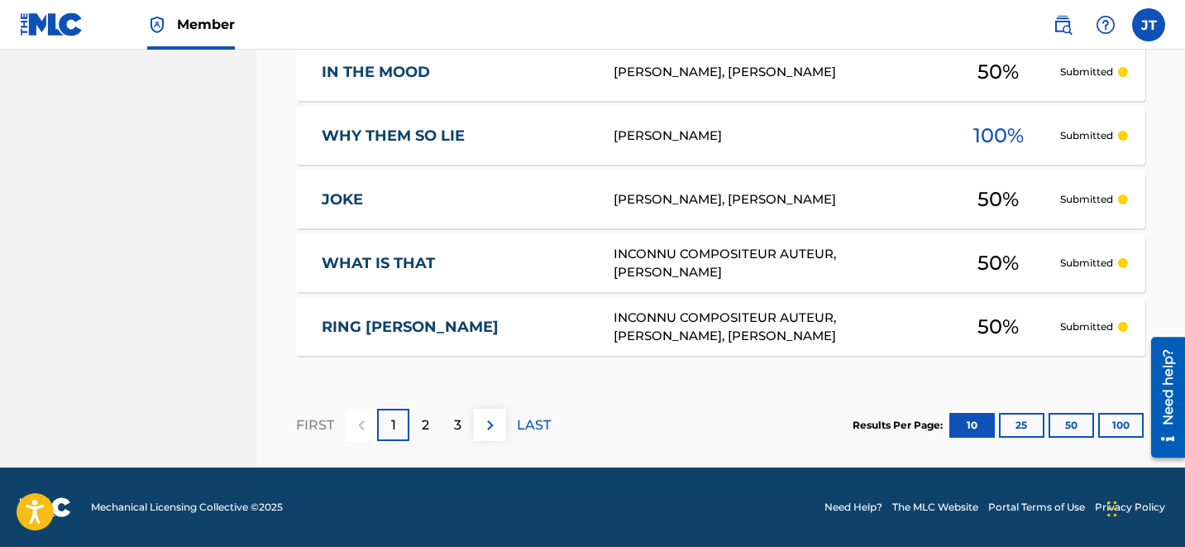
click at [1100, 425] on button "100" at bounding box center [1120, 425] width 45 height 25
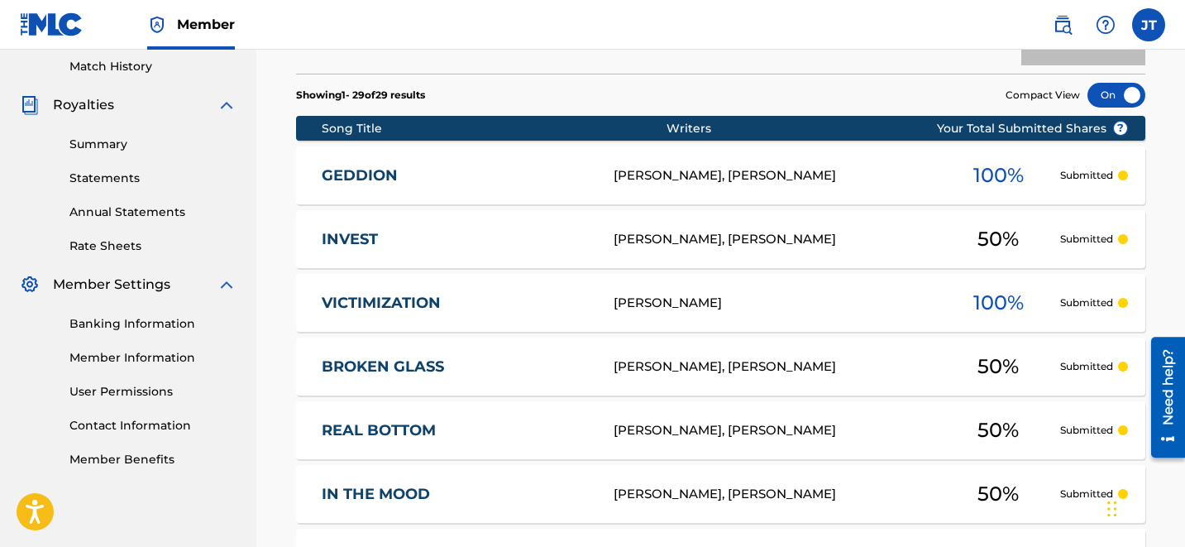
scroll to position [0, 0]
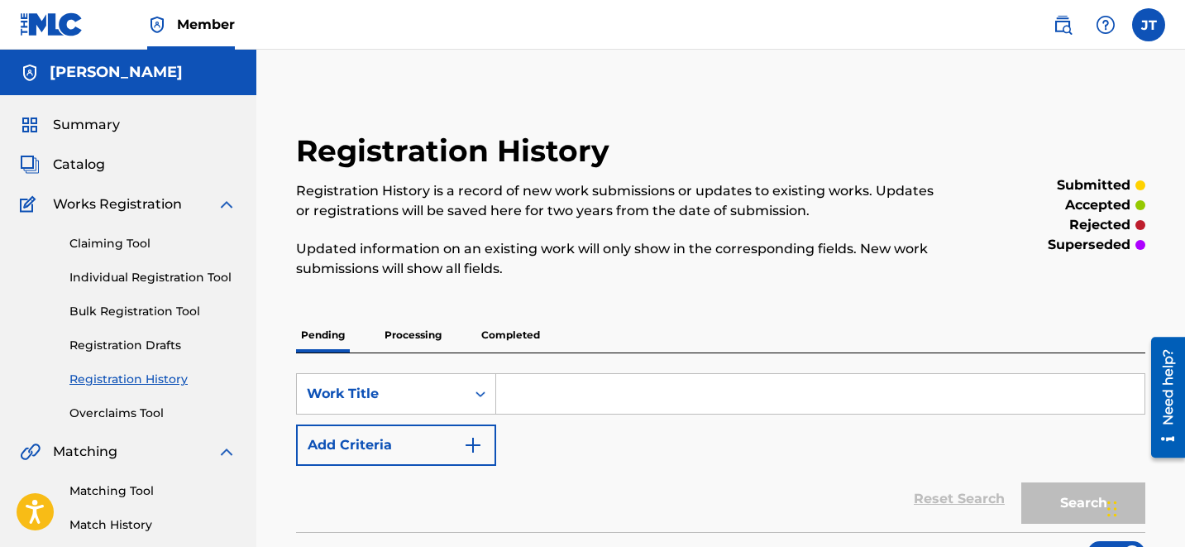
click at [399, 335] on p "Processing" at bounding box center [413, 335] width 67 height 35
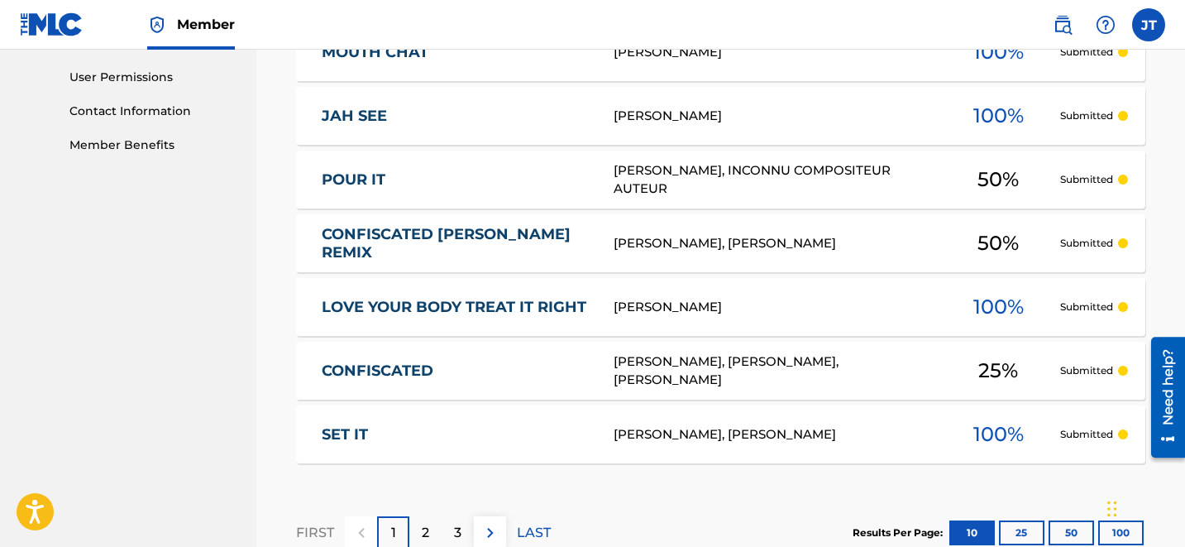
scroll to position [880, 0]
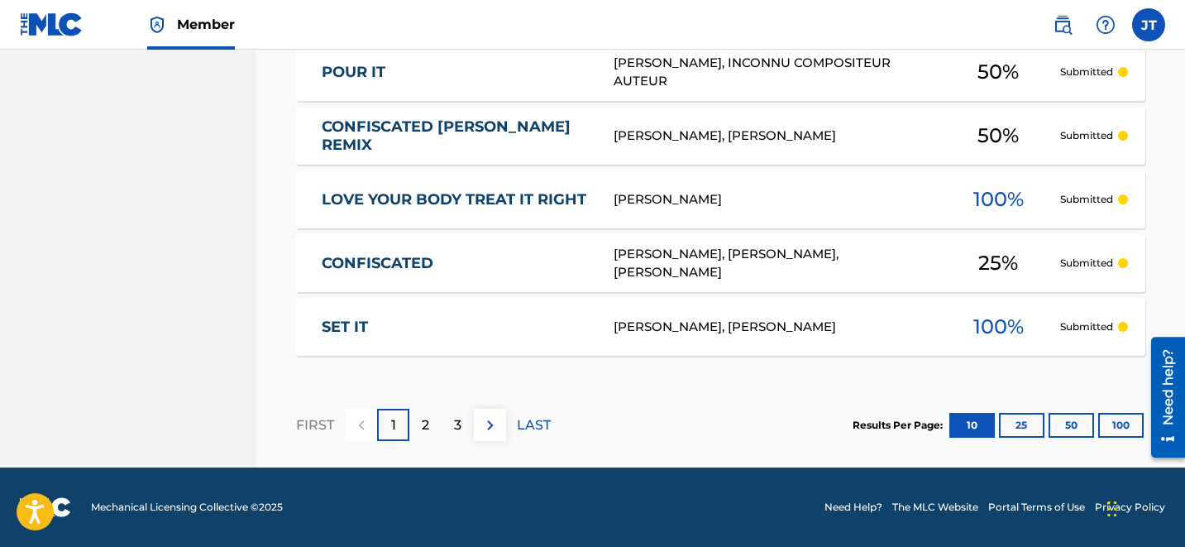
click at [1106, 429] on button "100" at bounding box center [1120, 425] width 45 height 25
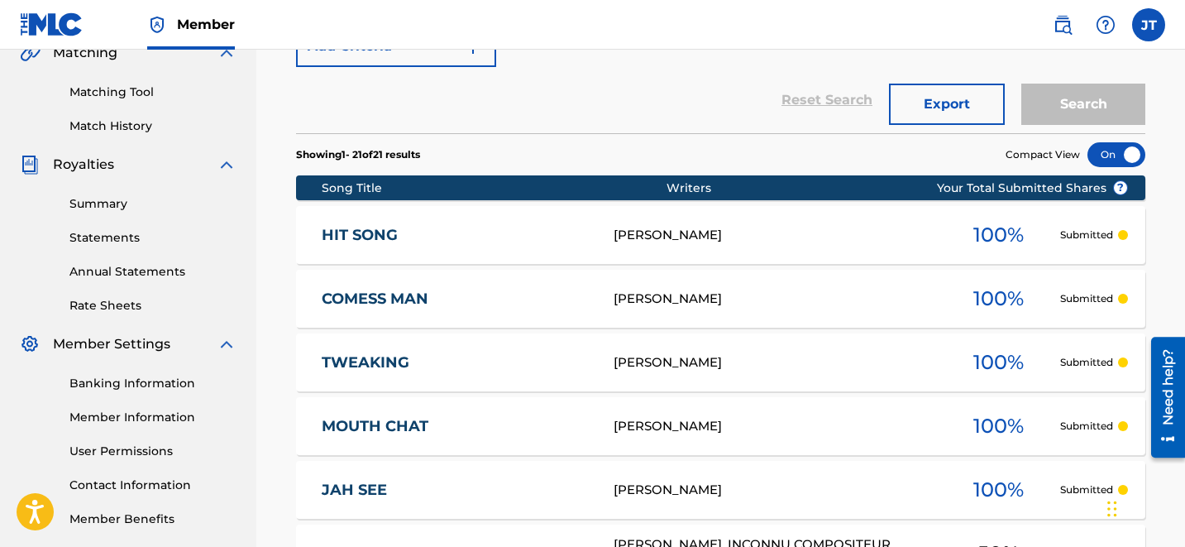
scroll to position [0, 0]
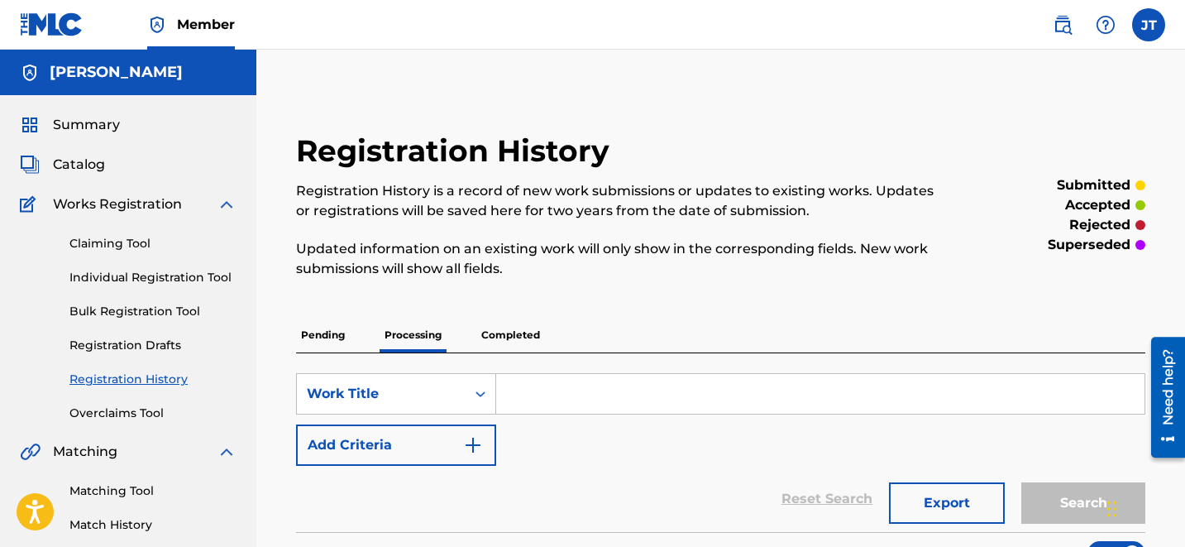
click at [506, 337] on p "Completed" at bounding box center [510, 335] width 69 height 35
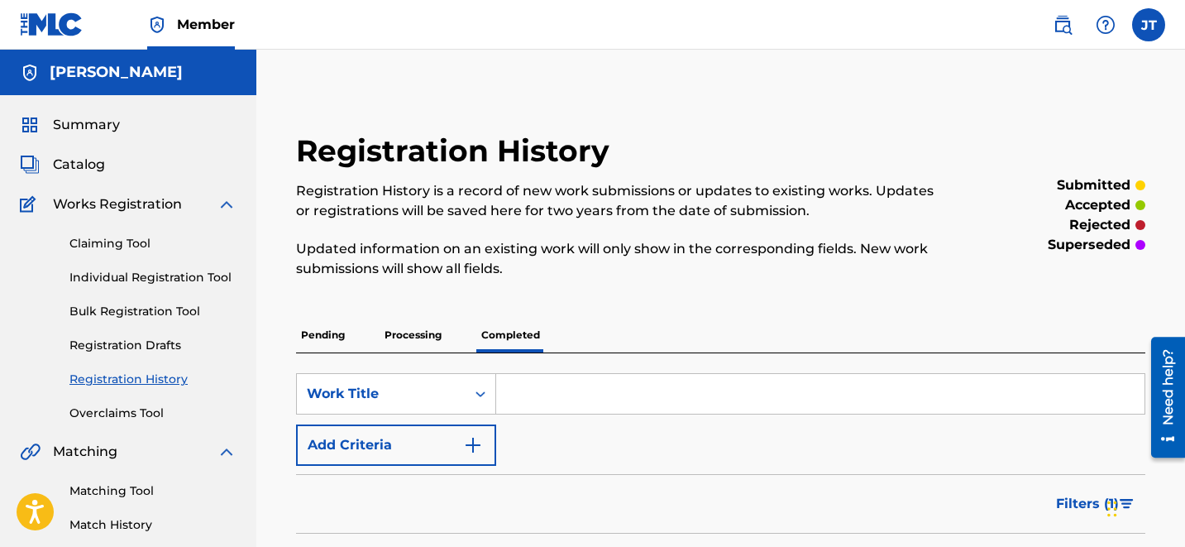
click at [122, 245] on link "Claiming Tool" at bounding box center [152, 243] width 167 height 17
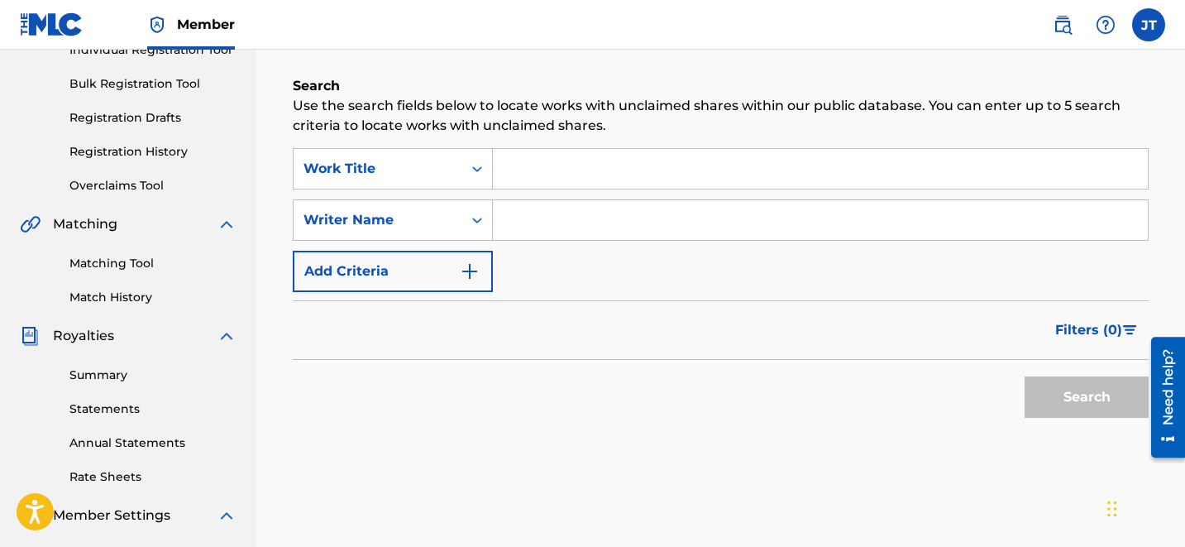
click at [590, 213] on input "Search Form" at bounding box center [820, 220] width 655 height 40
type input "[PERSON_NAME]"
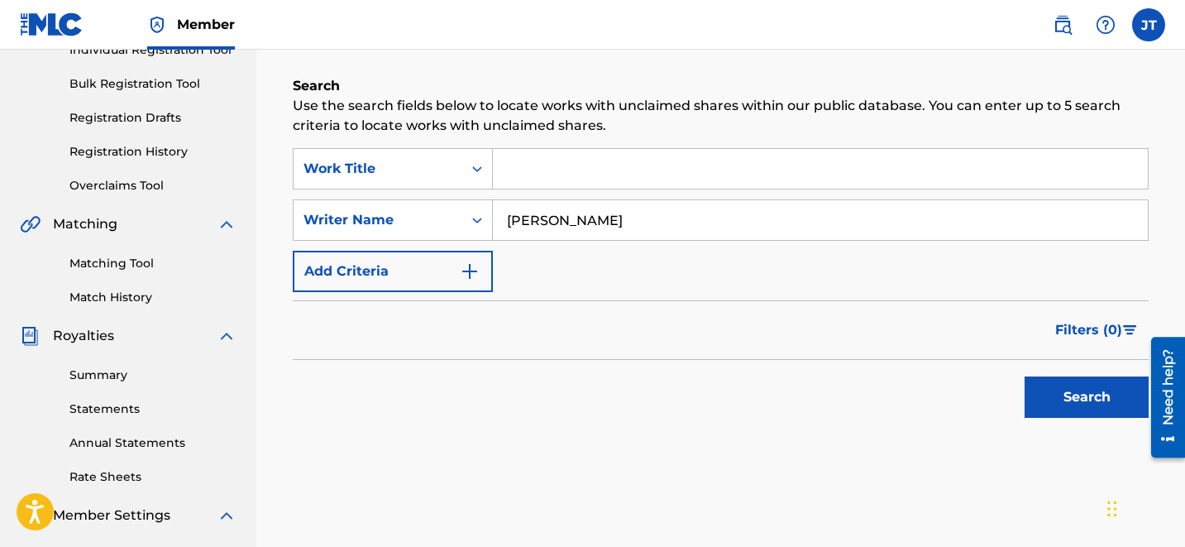
click at [1095, 421] on div "Search" at bounding box center [1082, 393] width 132 height 66
click at [1057, 394] on button "Search" at bounding box center [1087, 396] width 124 height 41
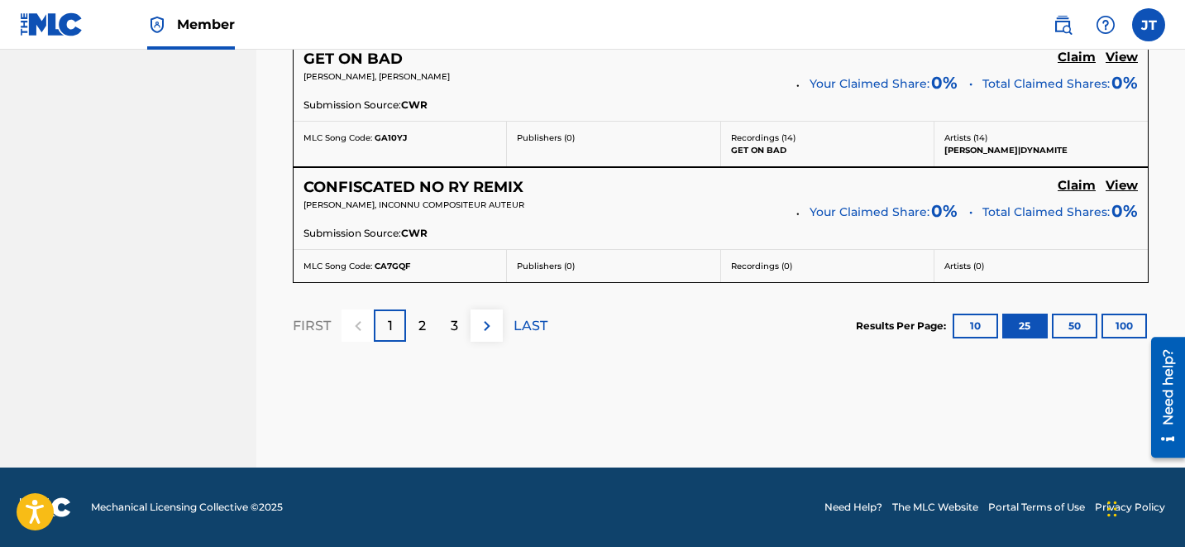
click at [451, 321] on p "3" at bounding box center [454, 326] width 7 height 20
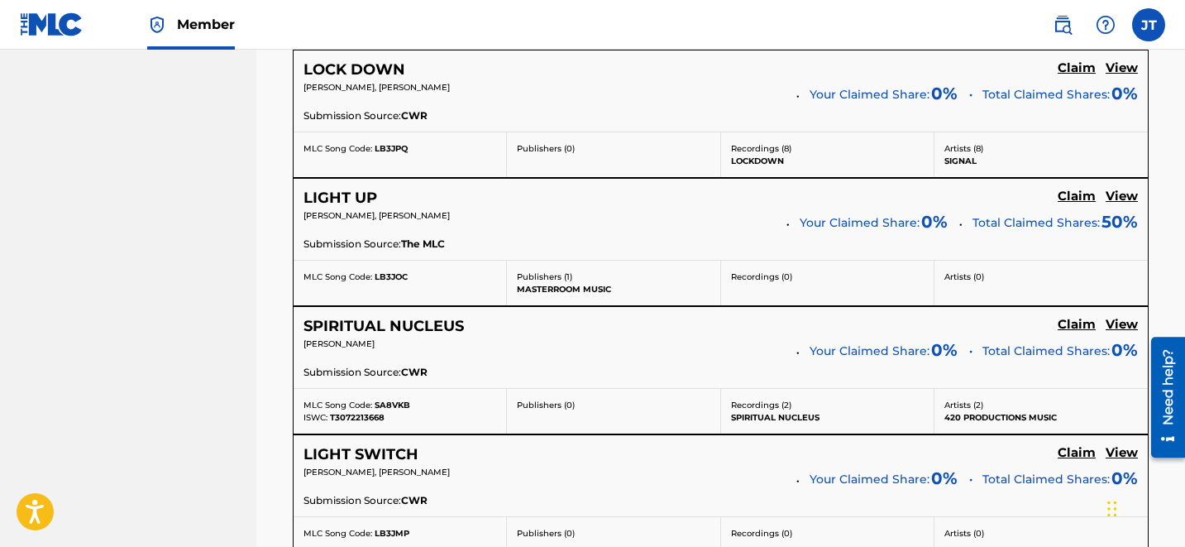
scroll to position [1982, 0]
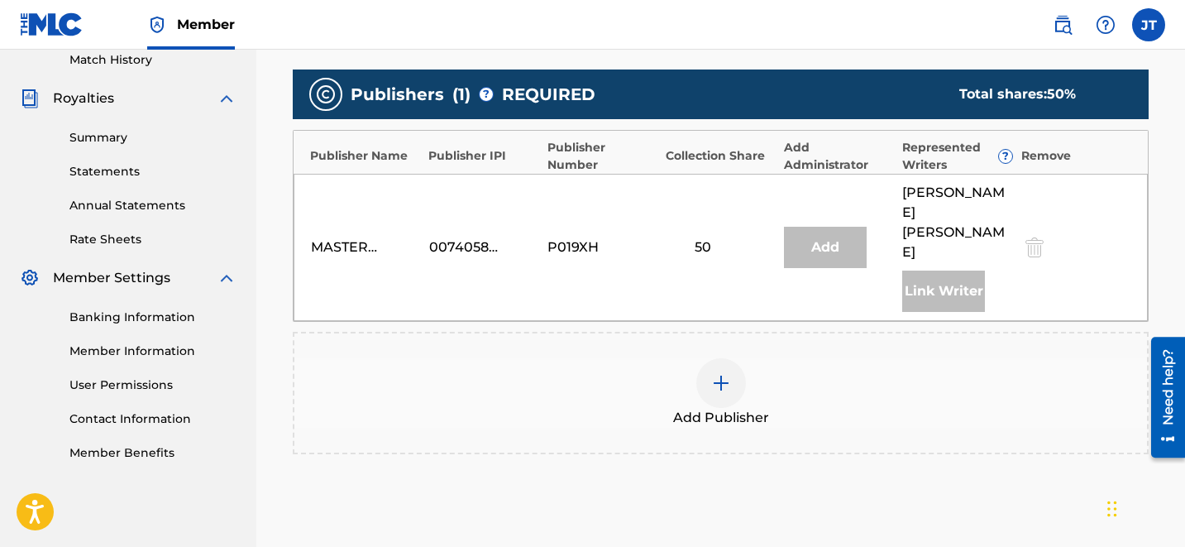
scroll to position [470, 0]
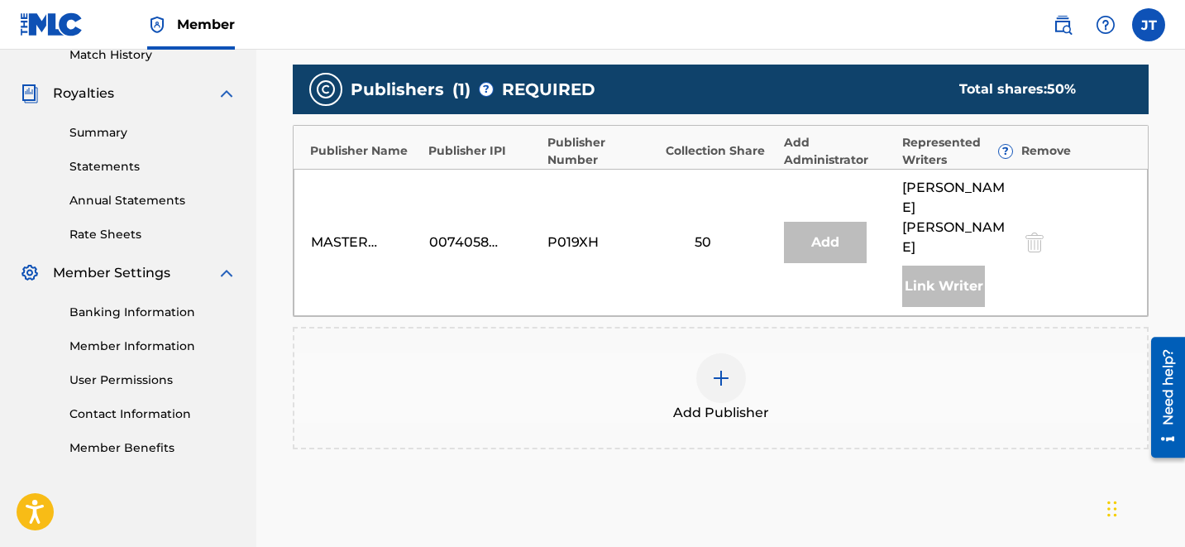
click at [709, 353] on div at bounding box center [721, 378] width 50 height 50
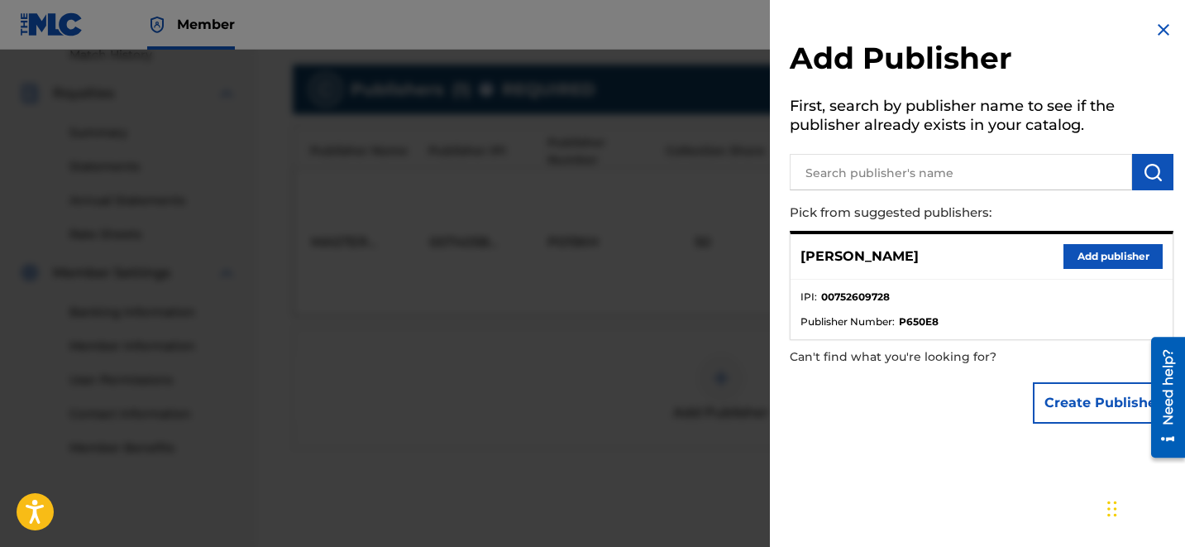
click at [1082, 260] on button "Add publisher" at bounding box center [1112, 256] width 99 height 25
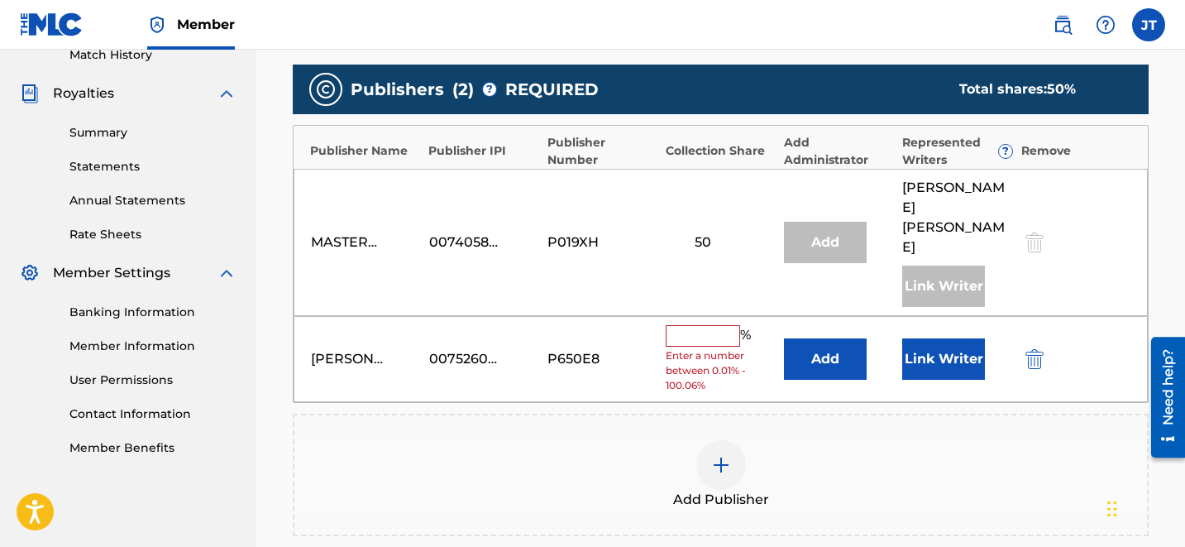
click at [713, 325] on input "text" at bounding box center [703, 335] width 74 height 21
type input "50"
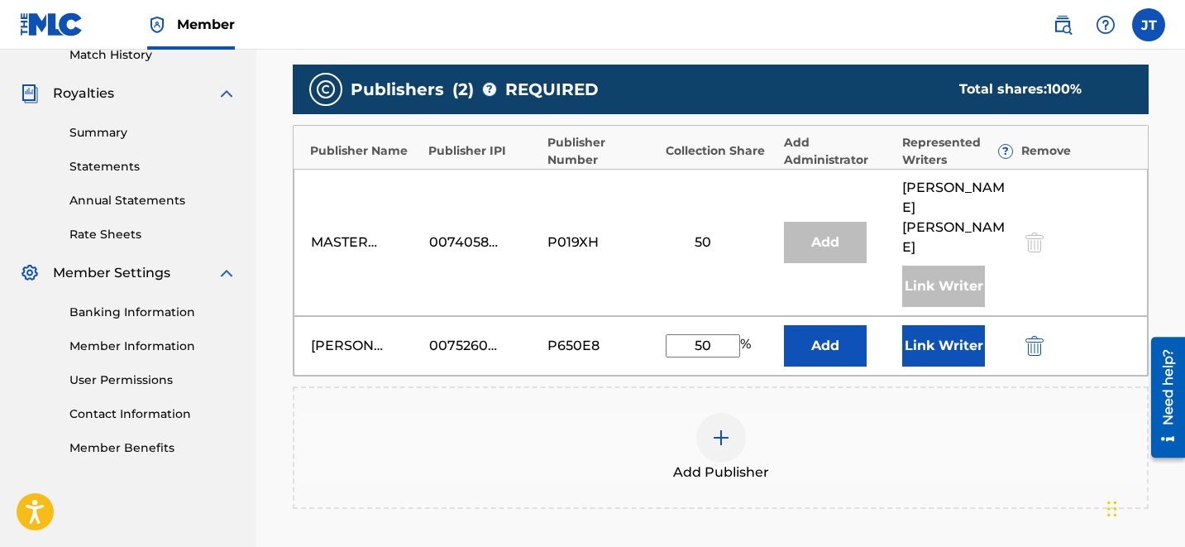
click at [961, 325] on button "Link Writer" at bounding box center [943, 345] width 83 height 41
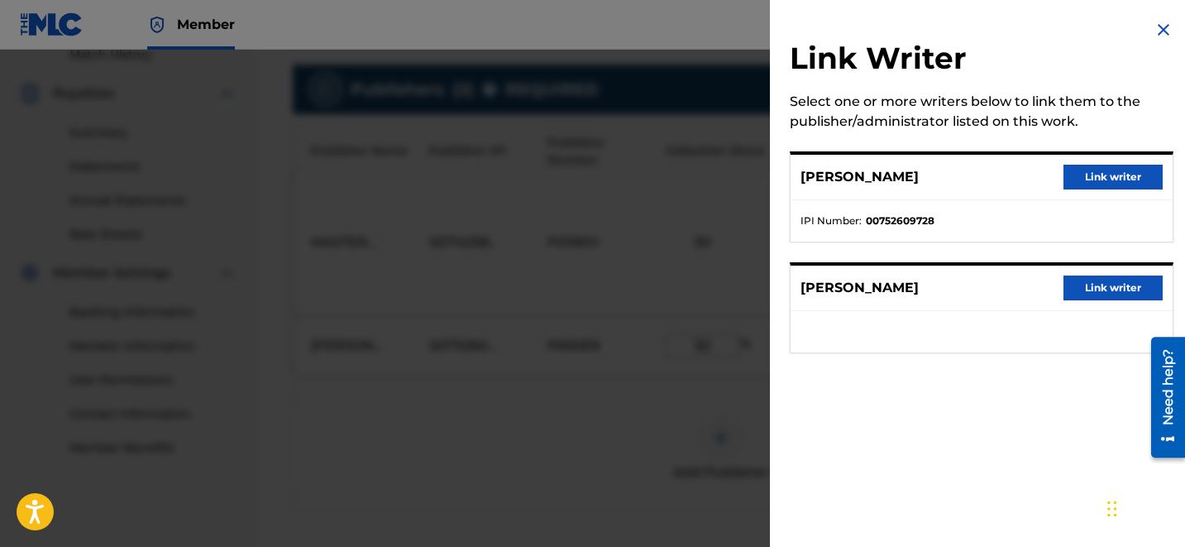
click at [1090, 171] on button "Link writer" at bounding box center [1112, 177] width 99 height 25
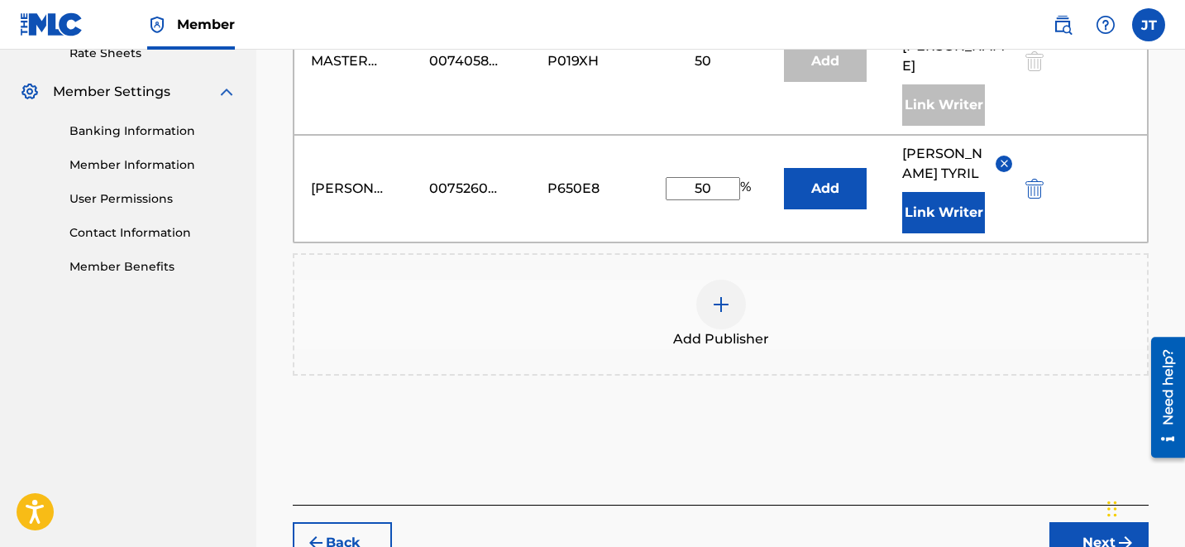
click at [1084, 522] on button "Next" at bounding box center [1098, 542] width 99 height 41
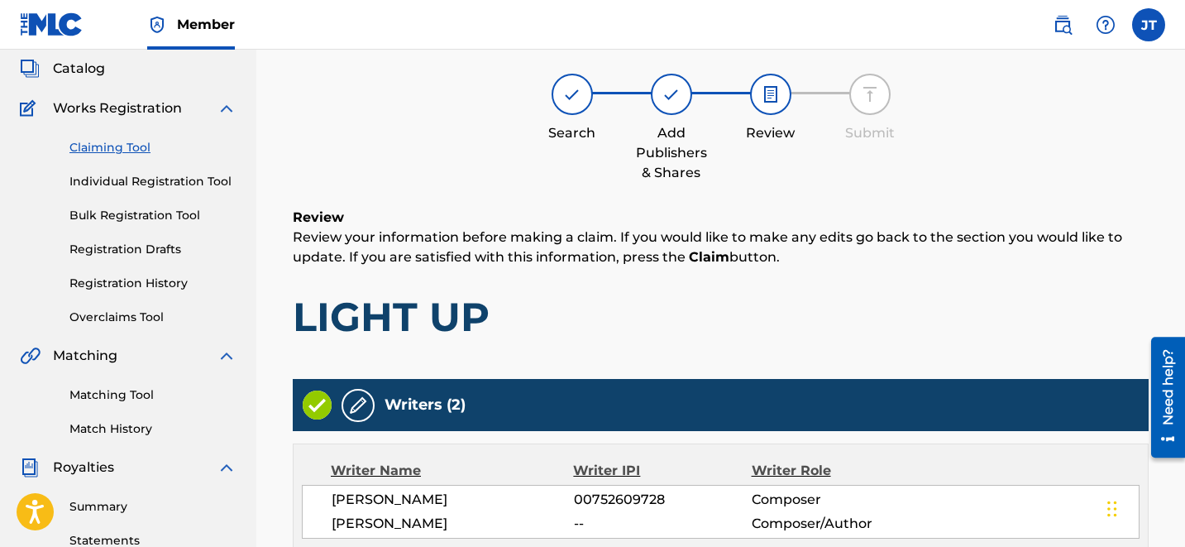
scroll to position [633, 0]
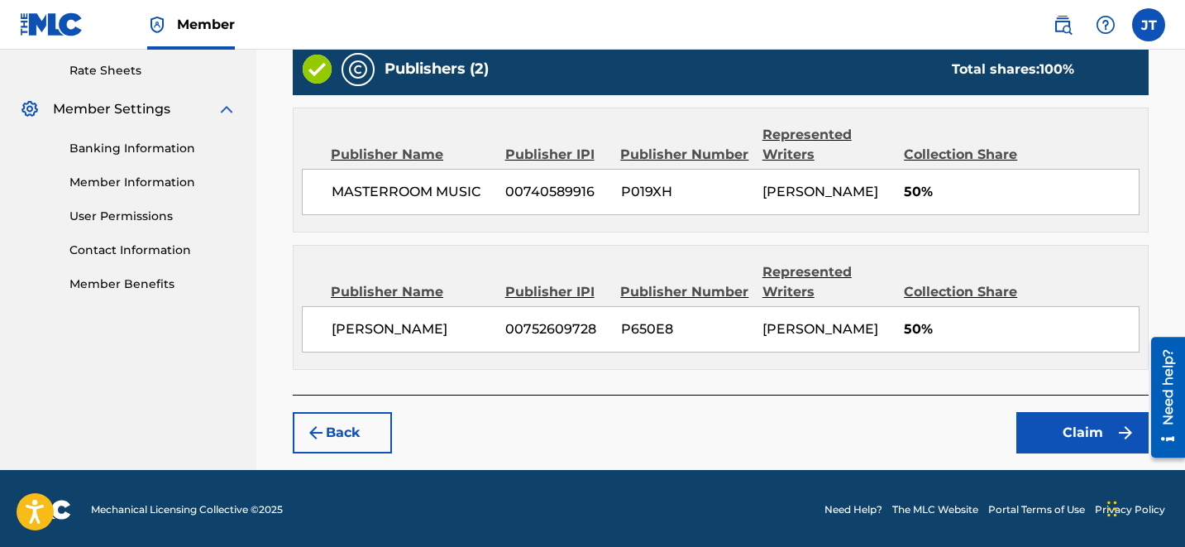
click at [1072, 437] on button "Claim" at bounding box center [1082, 432] width 132 height 41
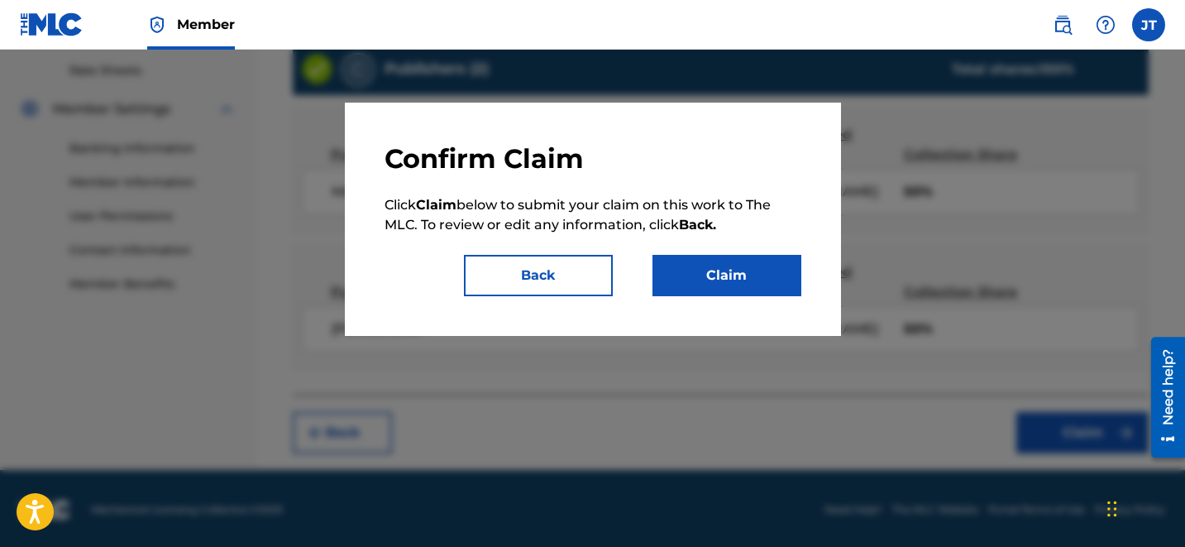
click at [774, 284] on button "Claim" at bounding box center [726, 275] width 149 height 41
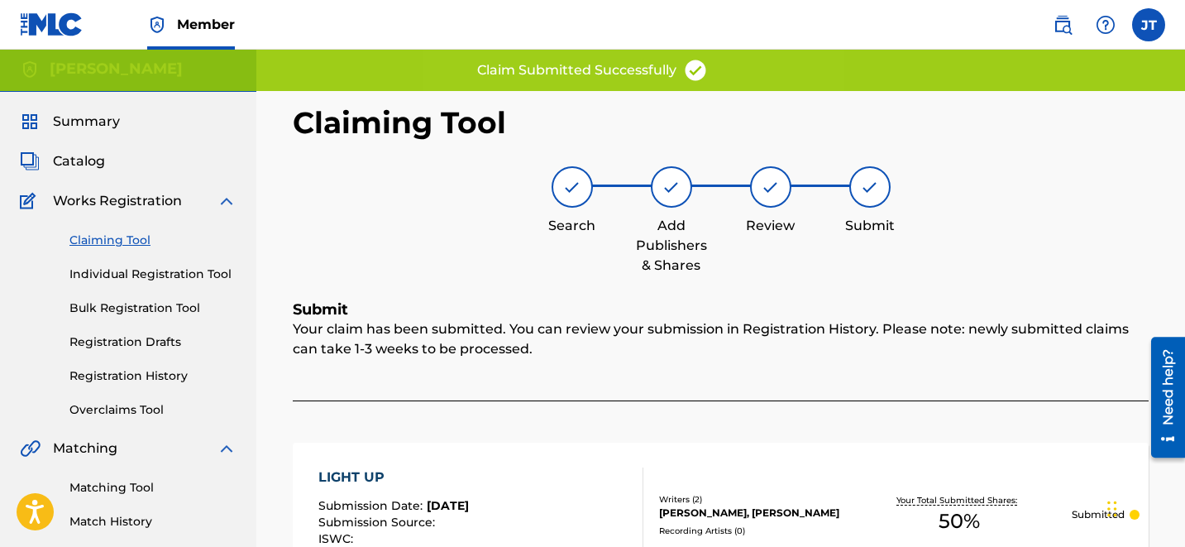
scroll to position [4, 0]
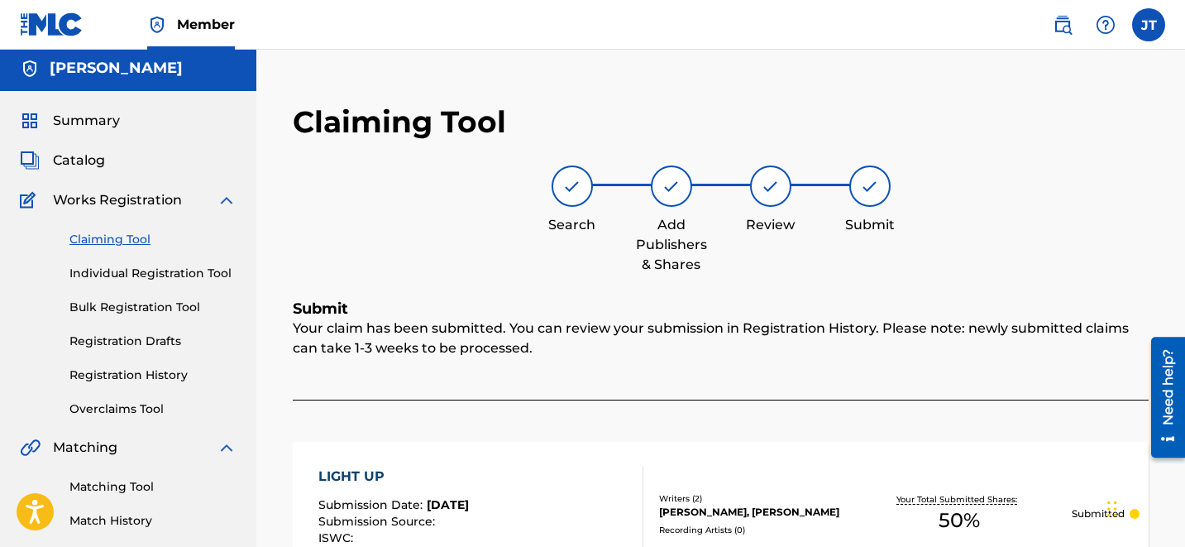
click at [134, 245] on link "Claiming Tool" at bounding box center [152, 239] width 167 height 17
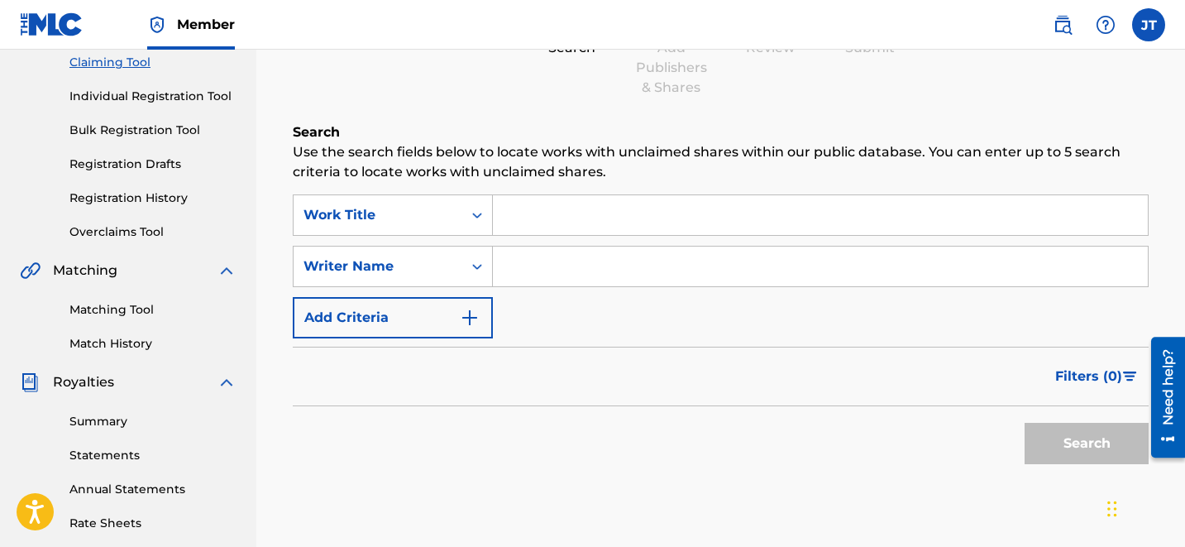
scroll to position [182, 0]
click at [576, 245] on div "Search Form" at bounding box center [821, 265] width 656 height 41
click at [576, 250] on input "Search Form" at bounding box center [820, 266] width 655 height 40
type input "[PERSON_NAME]"
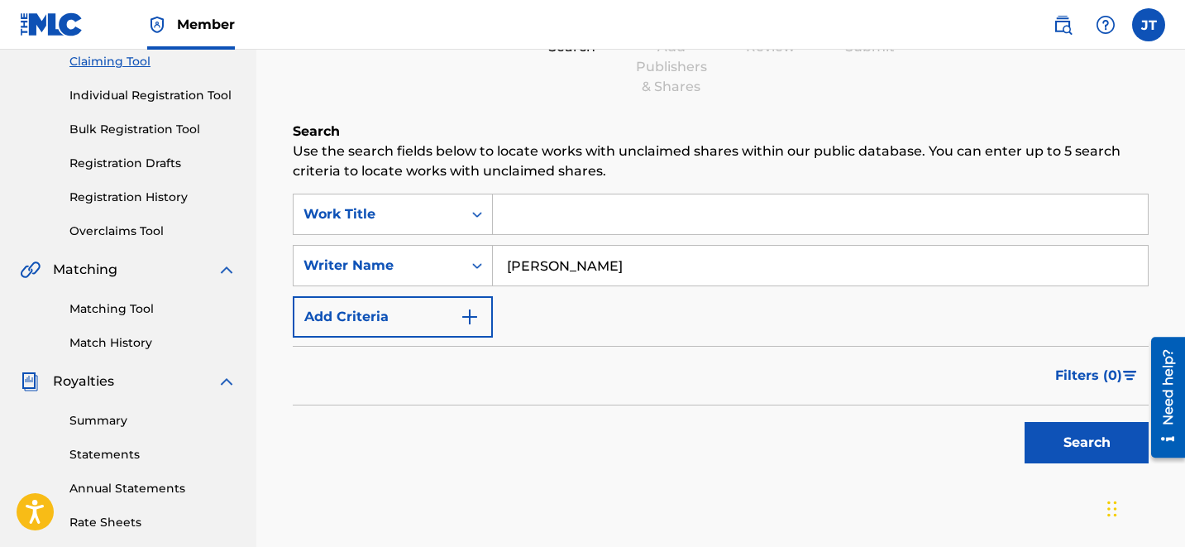
click at [1083, 447] on button "Search" at bounding box center [1087, 442] width 124 height 41
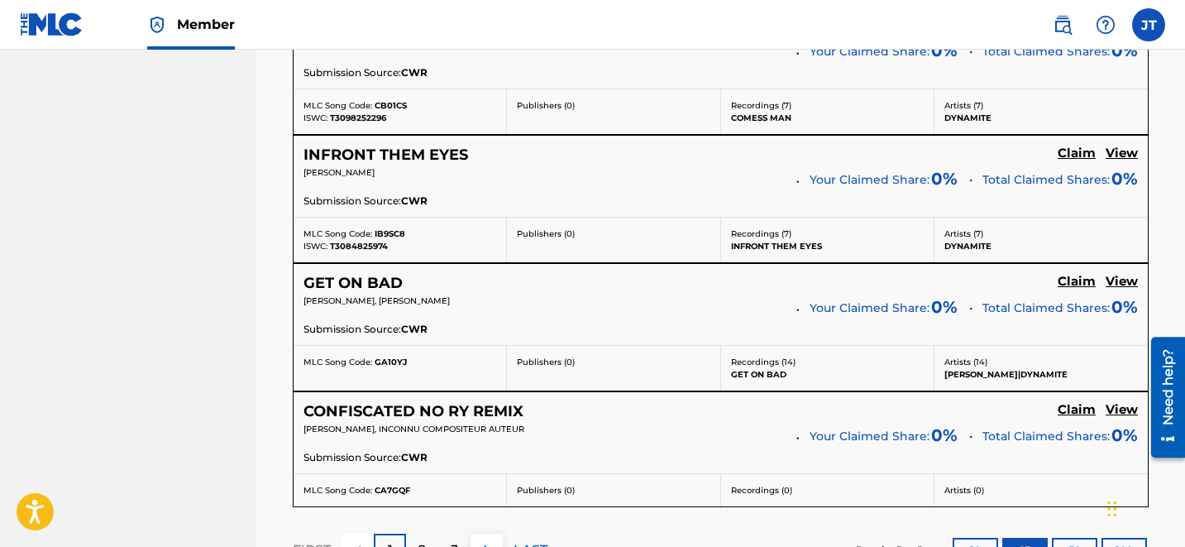
scroll to position [3586, 0]
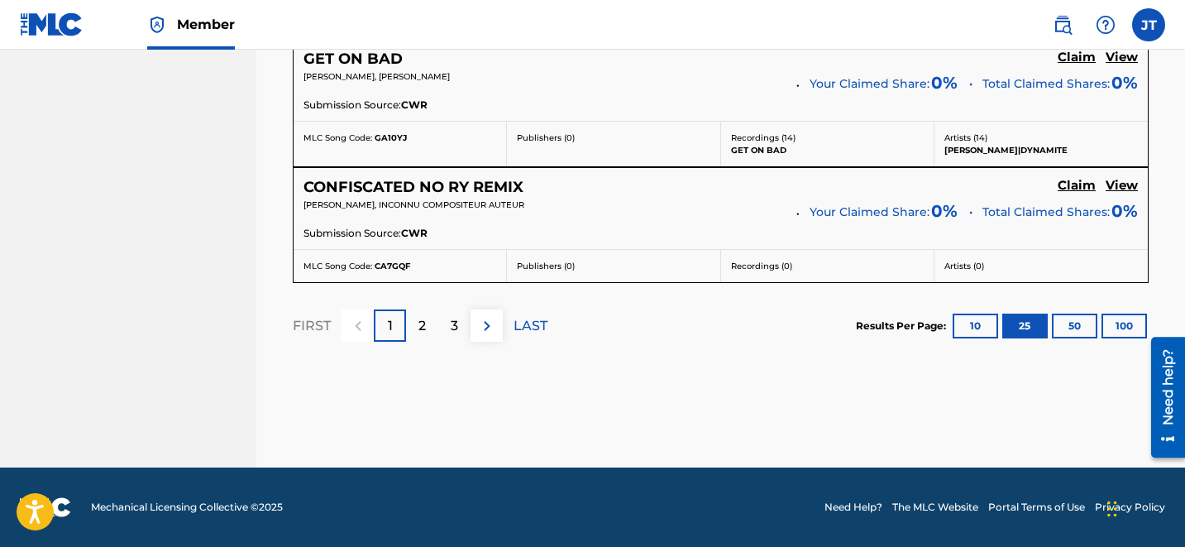
click at [426, 332] on div "2" at bounding box center [422, 325] width 32 height 32
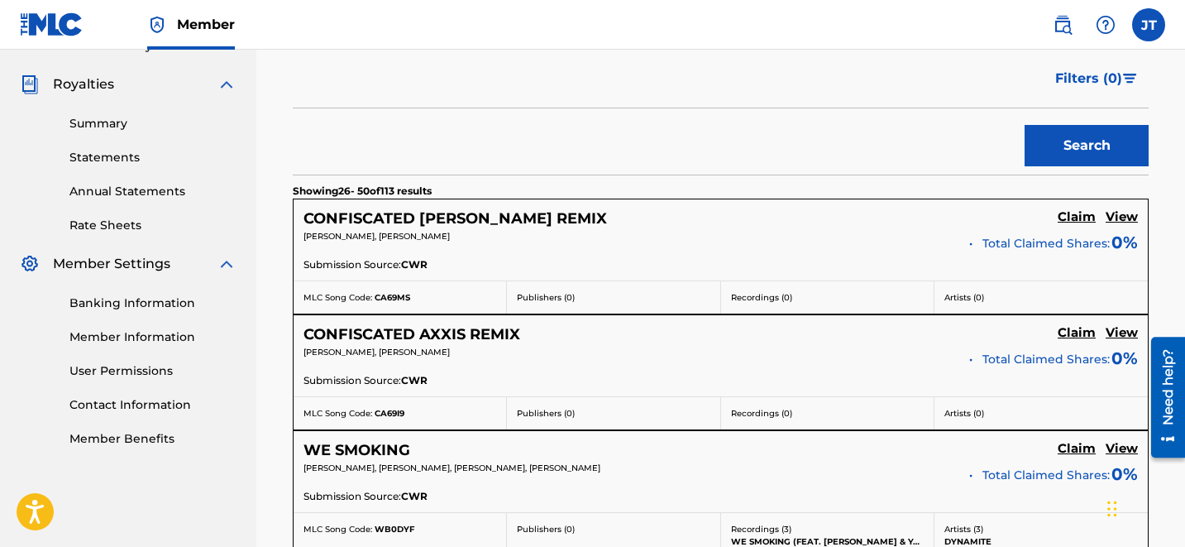
scroll to position [3462, 0]
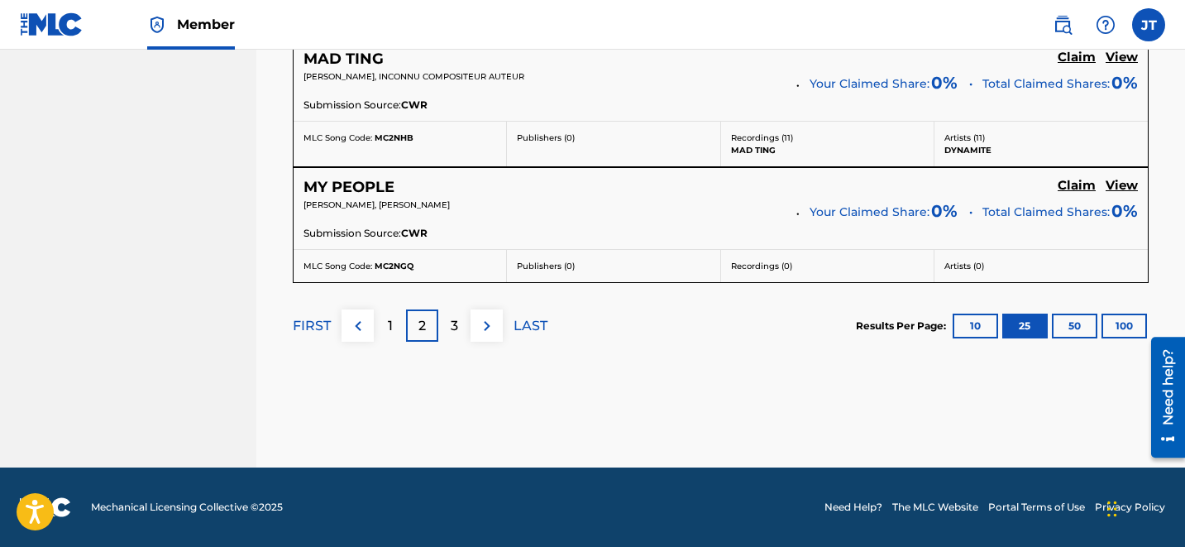
click at [461, 334] on div "3" at bounding box center [454, 325] width 32 height 32
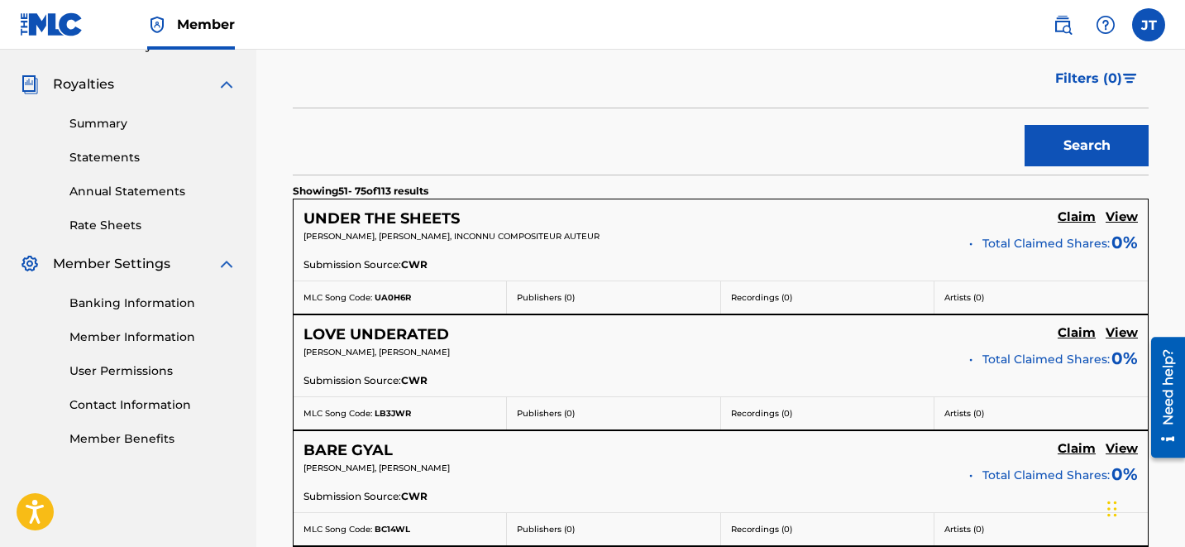
scroll to position [3450, 0]
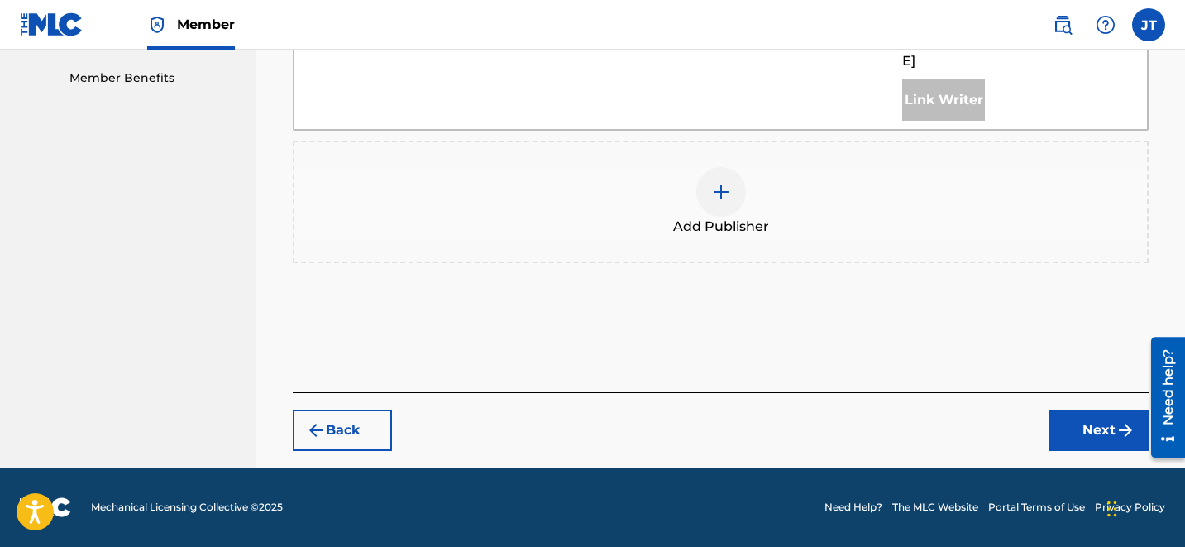
scroll to position [760, 0]
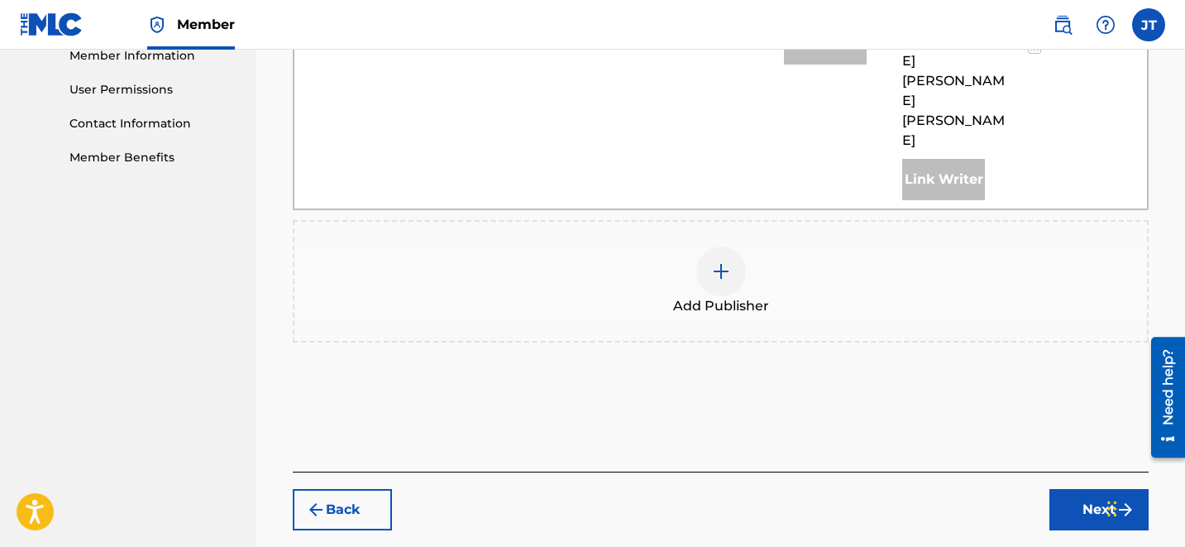
click at [733, 246] on div at bounding box center [721, 271] width 50 height 50
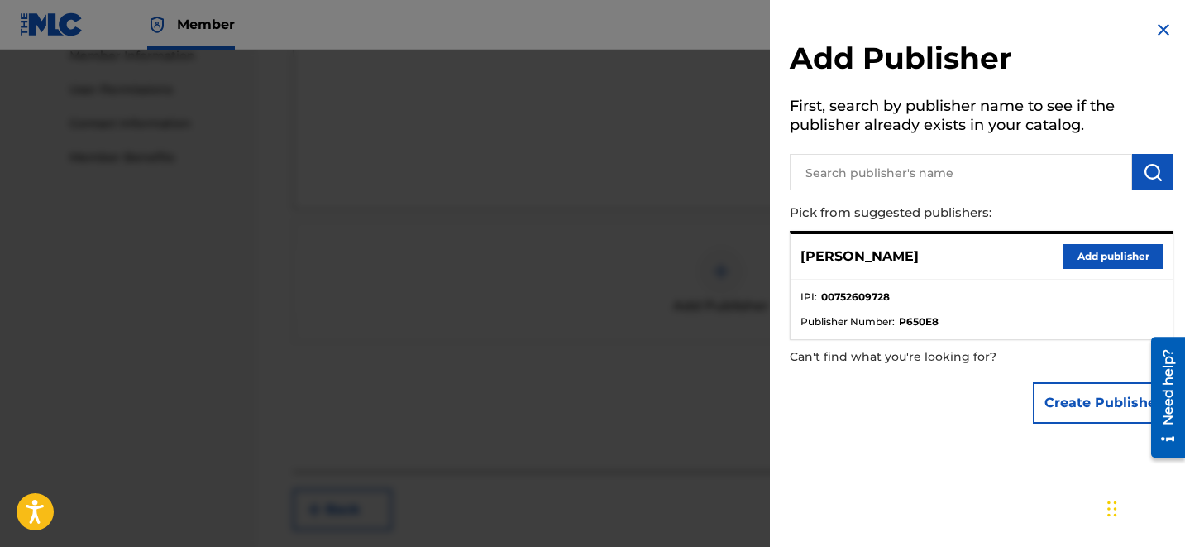
click at [1086, 254] on button "Add publisher" at bounding box center [1112, 256] width 99 height 25
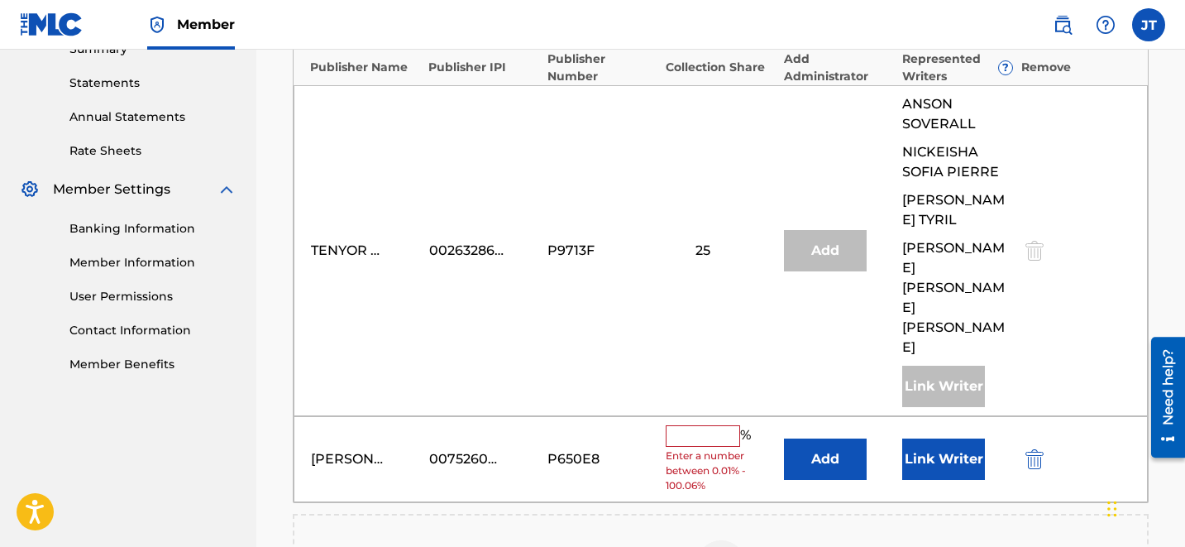
scroll to position [557, 0]
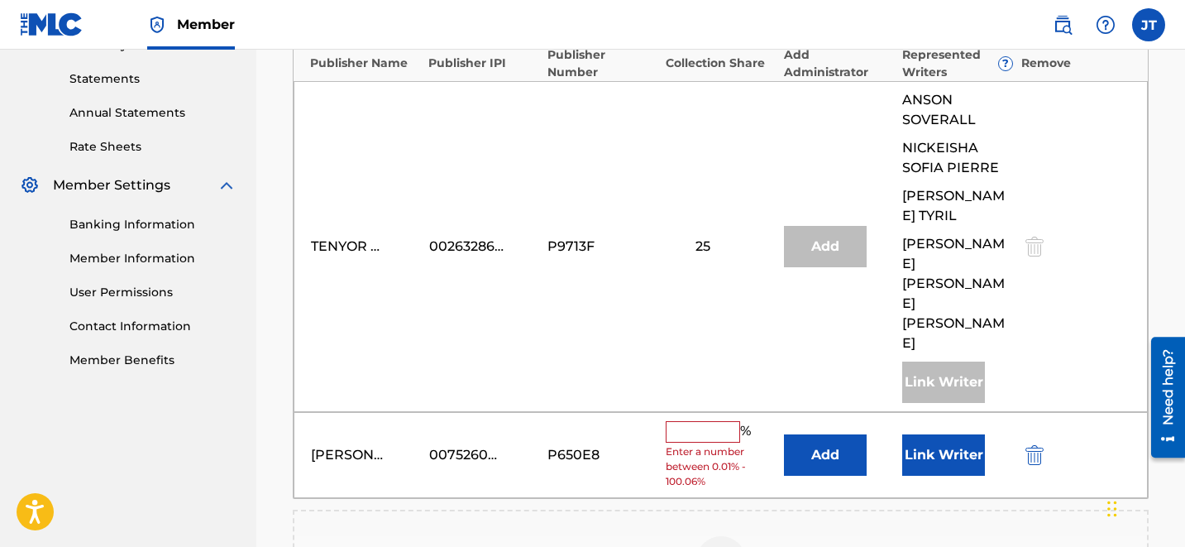
click at [932, 434] on button "Link Writer" at bounding box center [943, 454] width 83 height 41
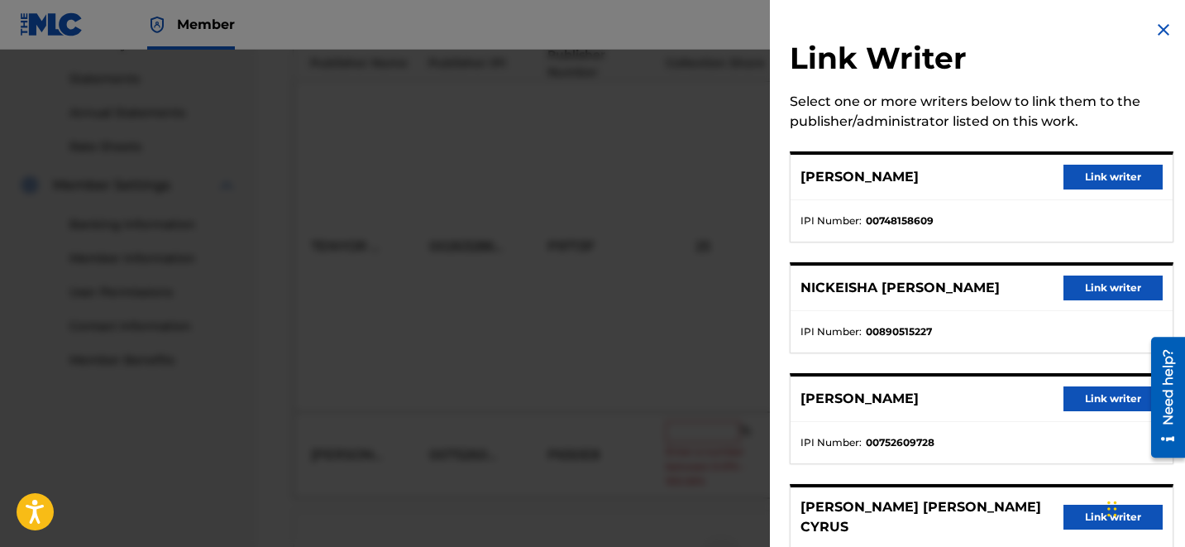
scroll to position [68, 0]
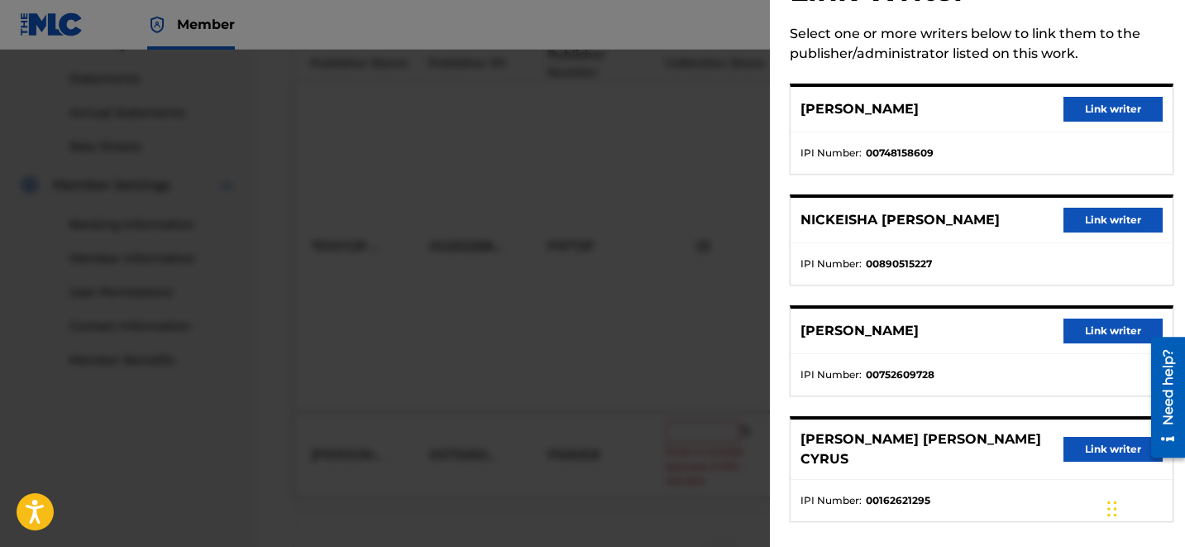
click at [1082, 327] on button "Link writer" at bounding box center [1112, 330] width 99 height 25
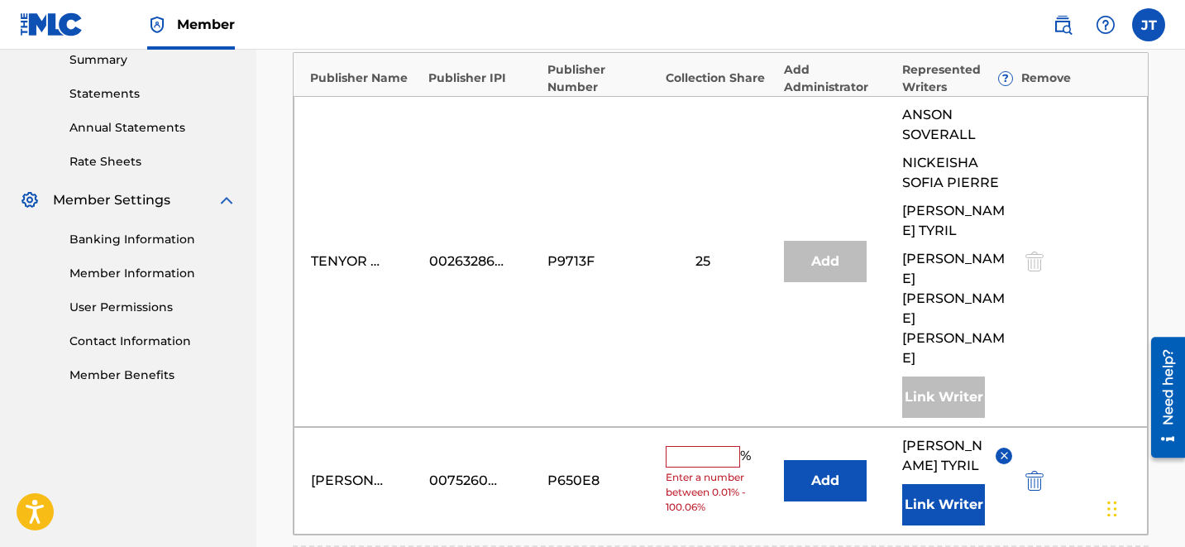
scroll to position [545, 0]
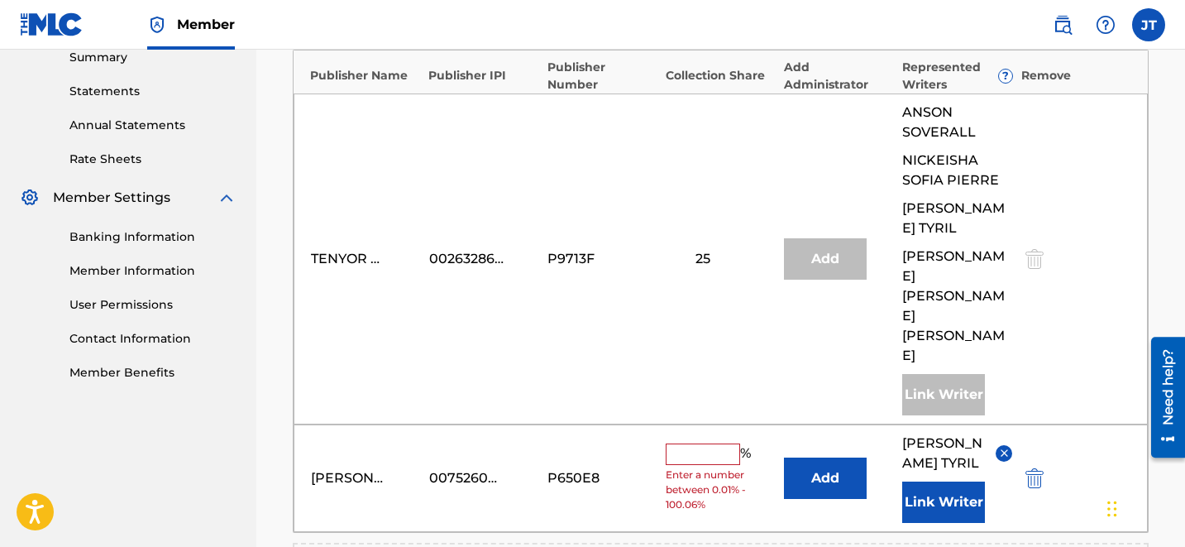
click at [696, 443] on input "text" at bounding box center [703, 453] width 74 height 21
type input "25"
click at [953, 481] on button "Link Writer" at bounding box center [943, 501] width 83 height 41
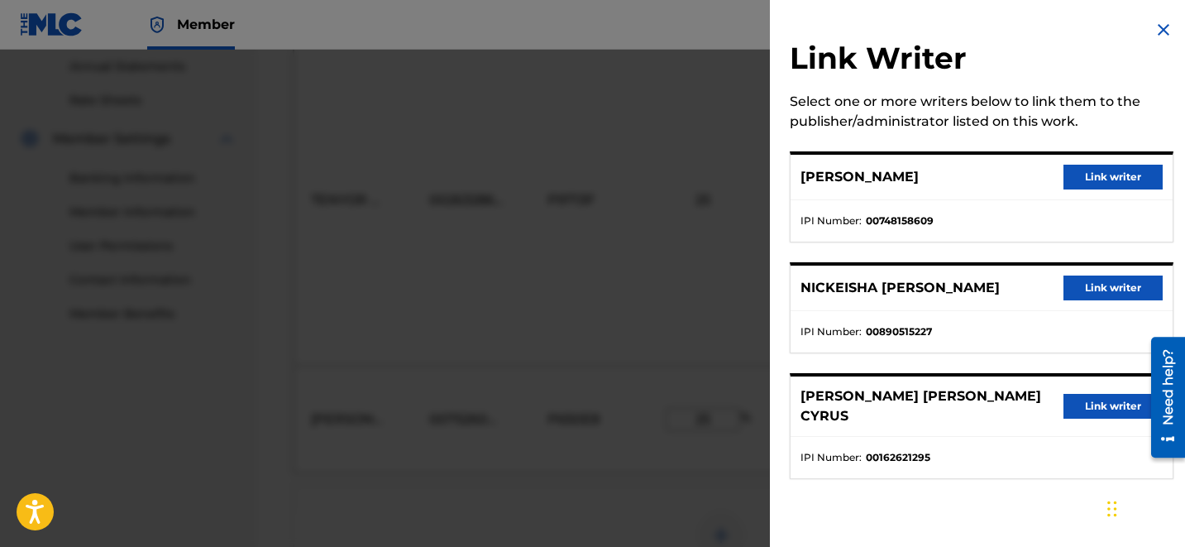
scroll to position [569, 0]
click at [1154, 33] on img at bounding box center [1164, 30] width 20 height 20
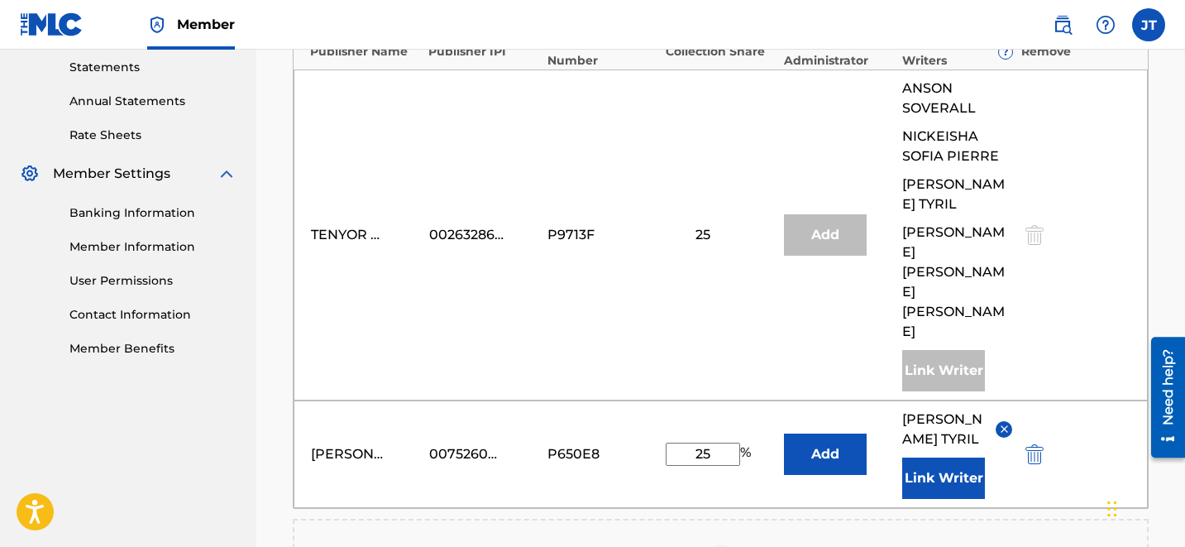
click at [851, 433] on button "Add" at bounding box center [825, 453] width 83 height 41
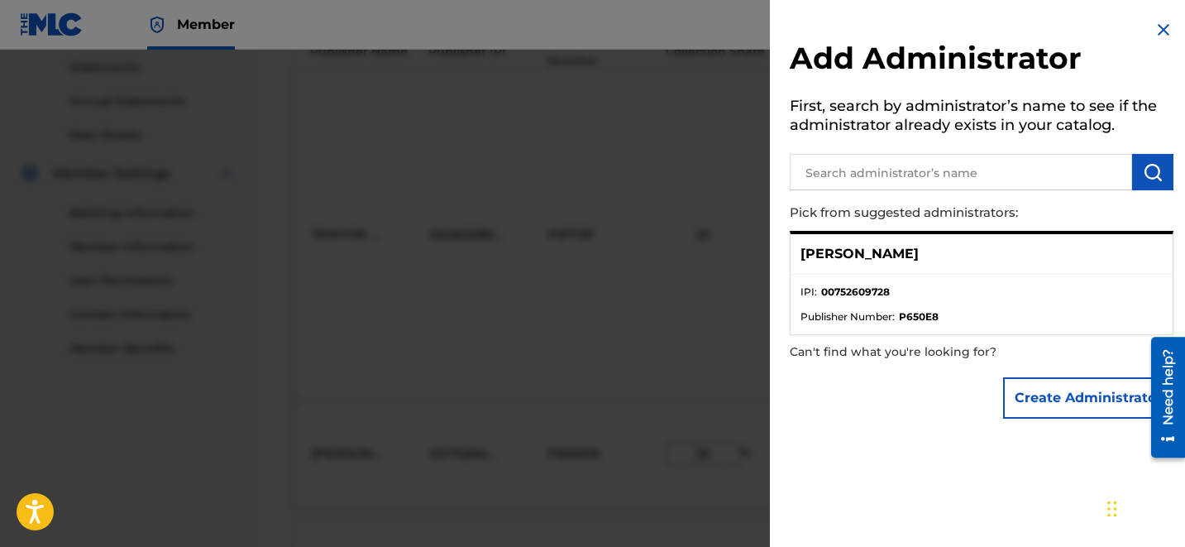
click at [1160, 24] on img at bounding box center [1164, 30] width 20 height 20
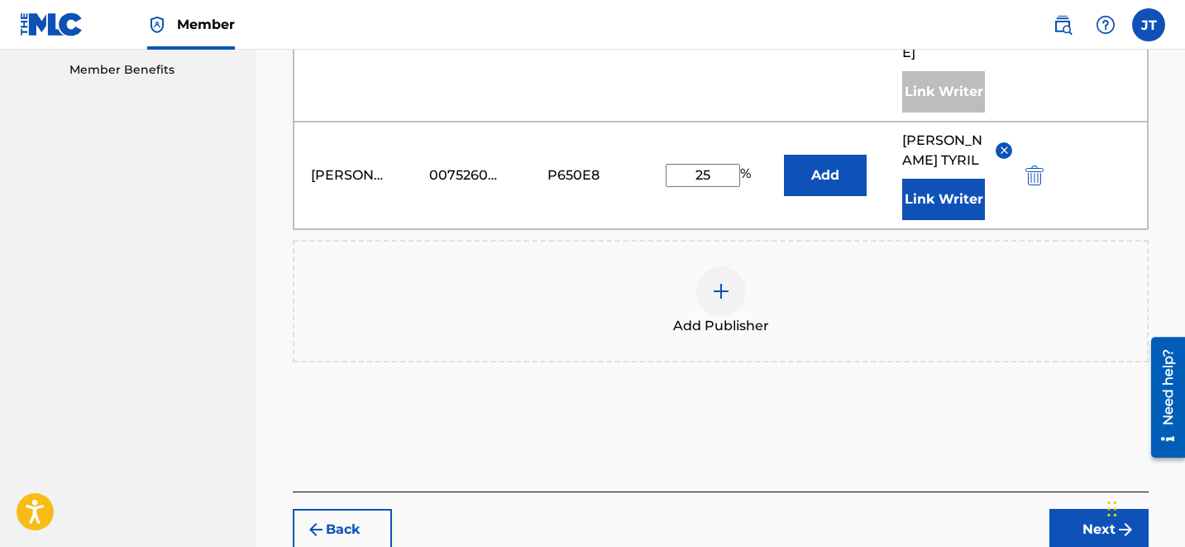
click at [1096, 509] on button "Next" at bounding box center [1098, 529] width 99 height 41
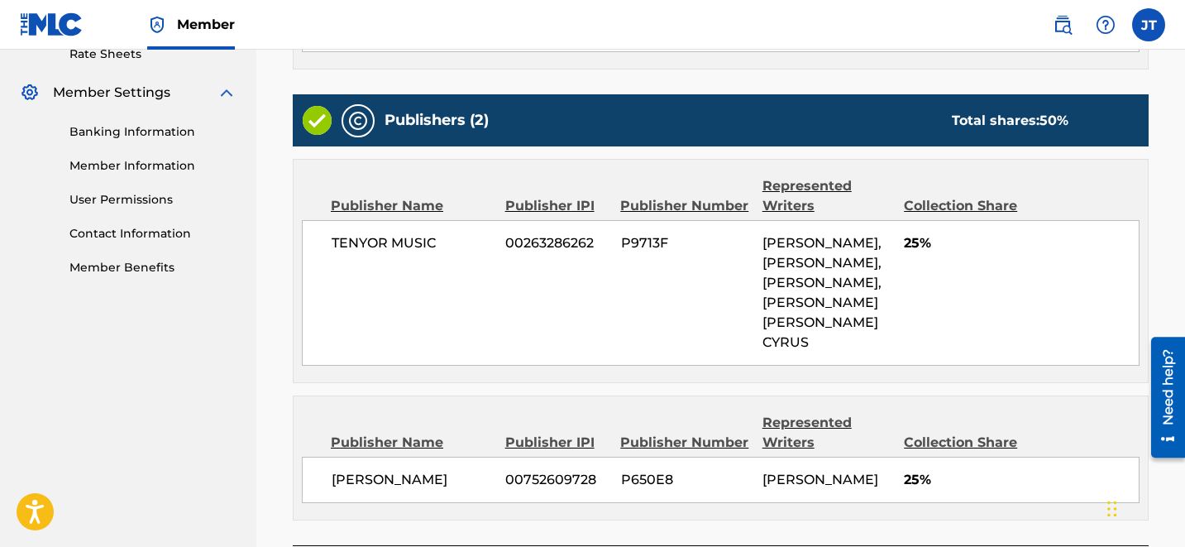
scroll to position [781, 0]
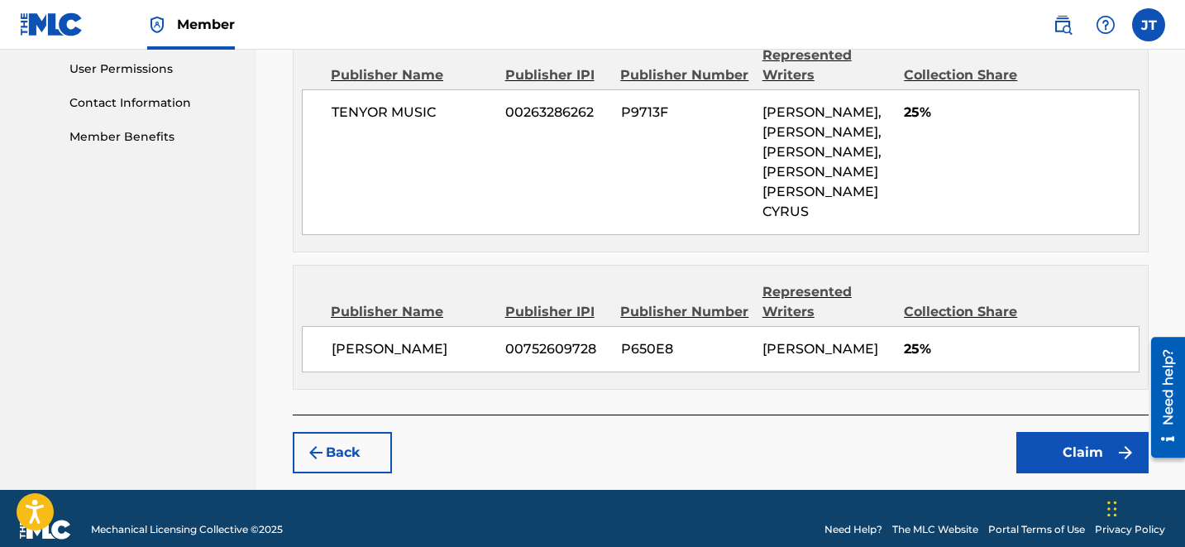
click at [1070, 439] on button "Claim" at bounding box center [1082, 452] width 132 height 41
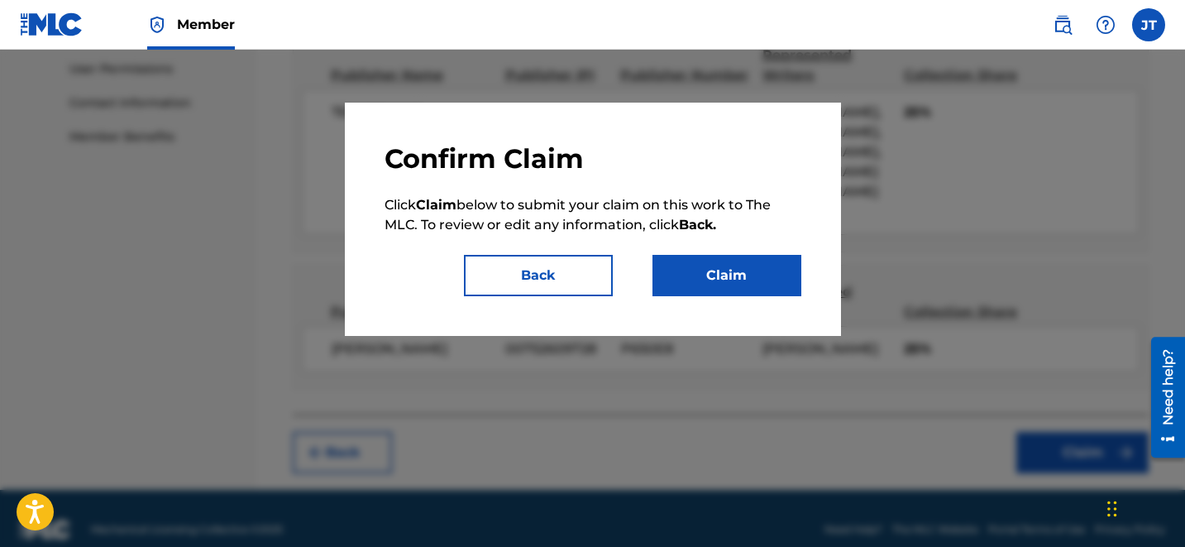
click at [778, 287] on button "Claim" at bounding box center [726, 275] width 149 height 41
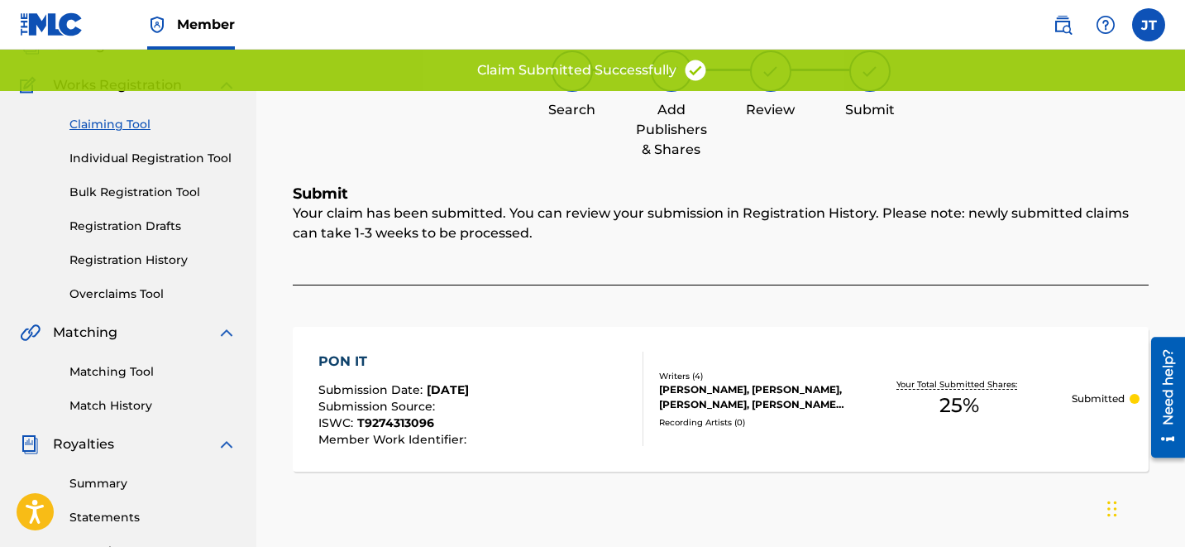
scroll to position [117, 0]
click at [132, 128] on link "Claiming Tool" at bounding box center [152, 125] width 167 height 17
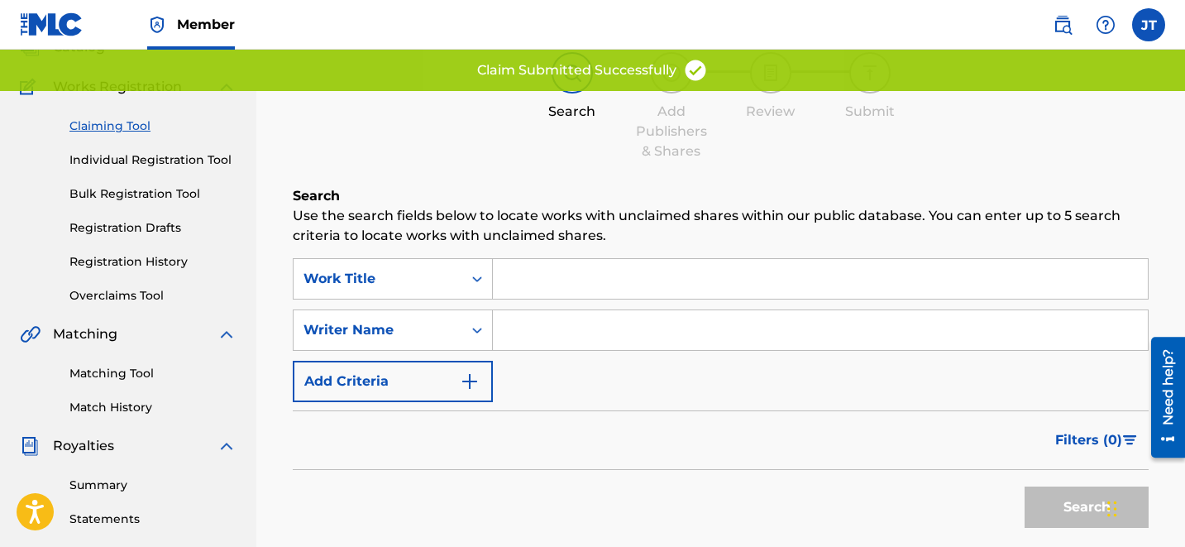
scroll to position [0, 0]
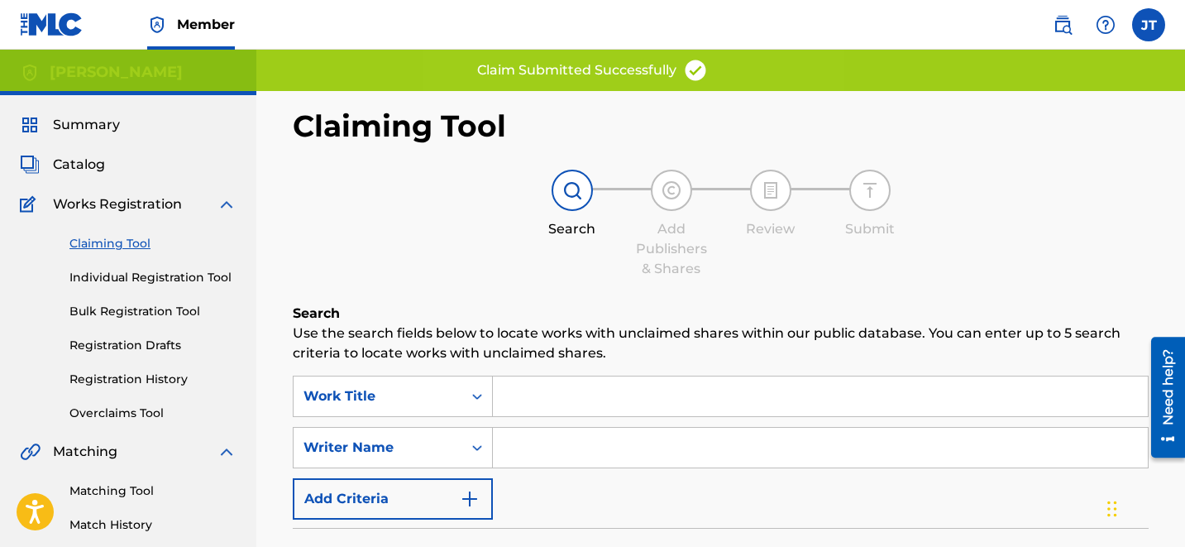
click at [552, 444] on input "Search Form" at bounding box center [820, 448] width 655 height 40
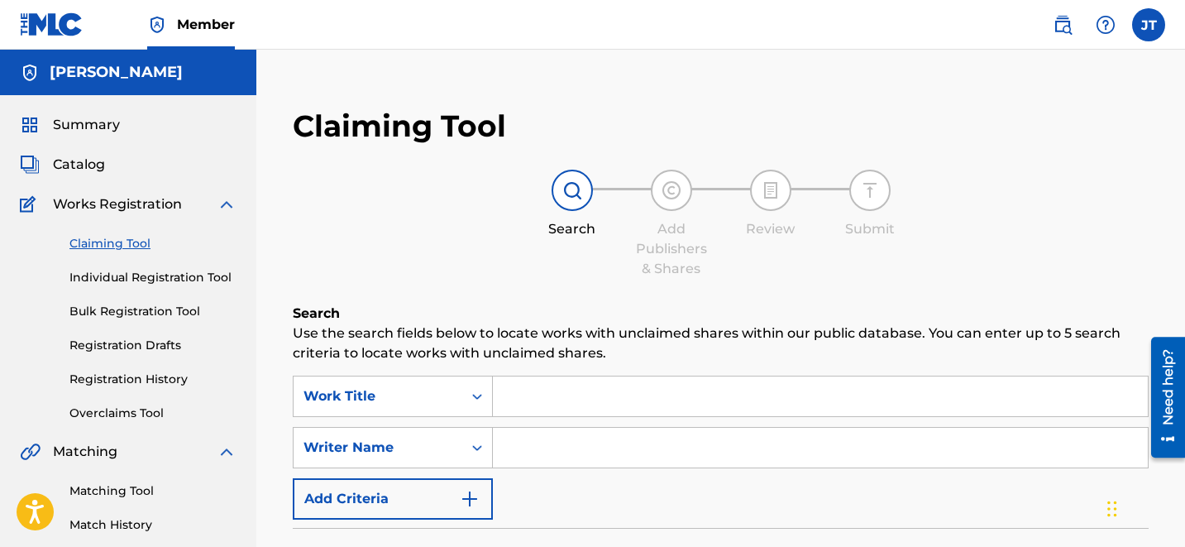
type input "[PERSON_NAME]"
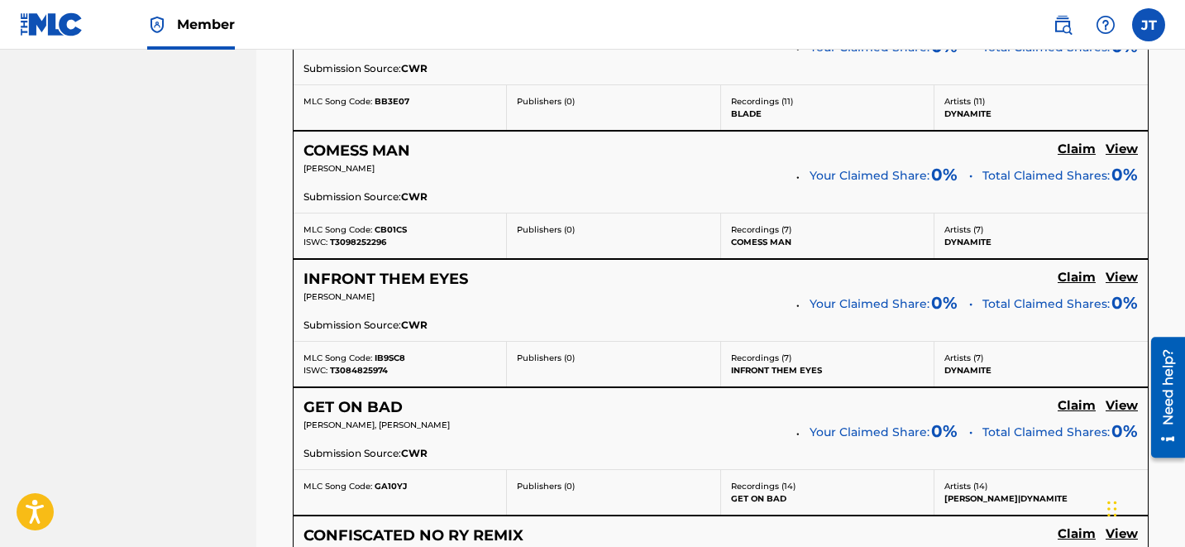
scroll to position [3586, 0]
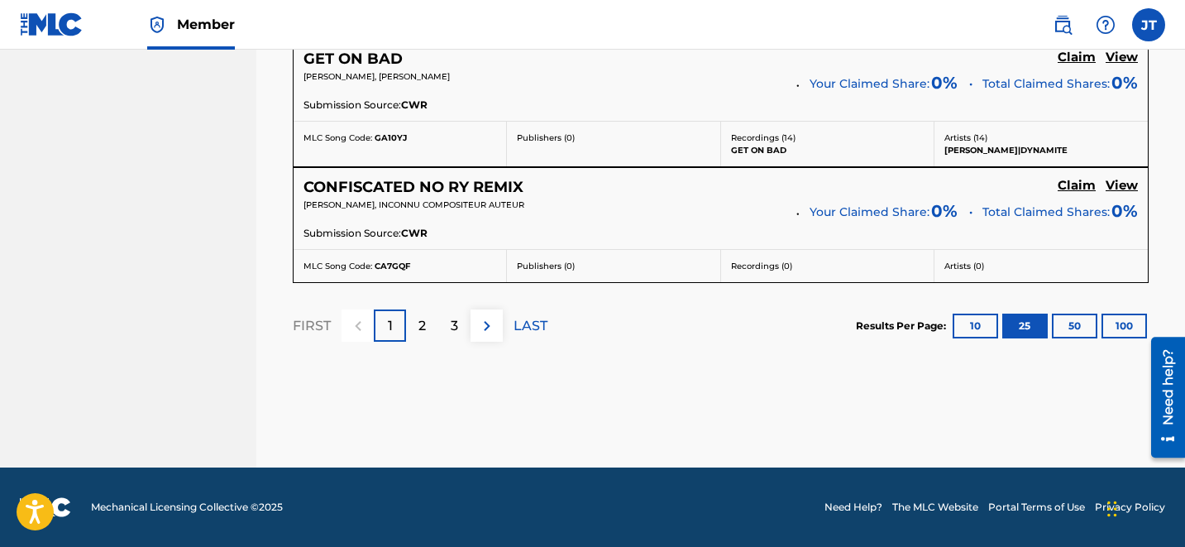
click at [438, 331] on div "3" at bounding box center [454, 325] width 32 height 32
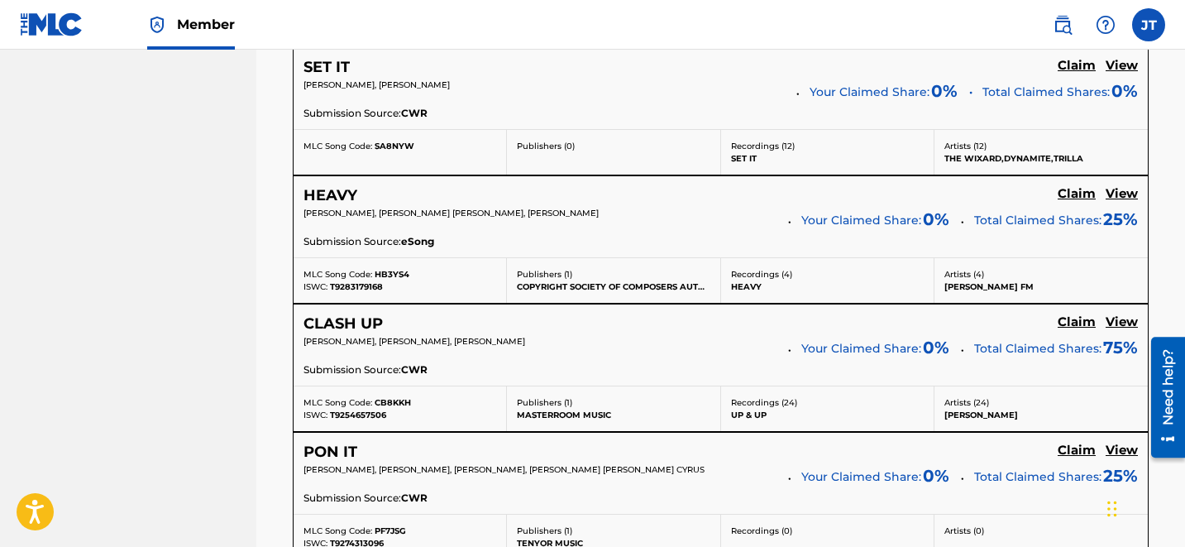
scroll to position [3172, 0]
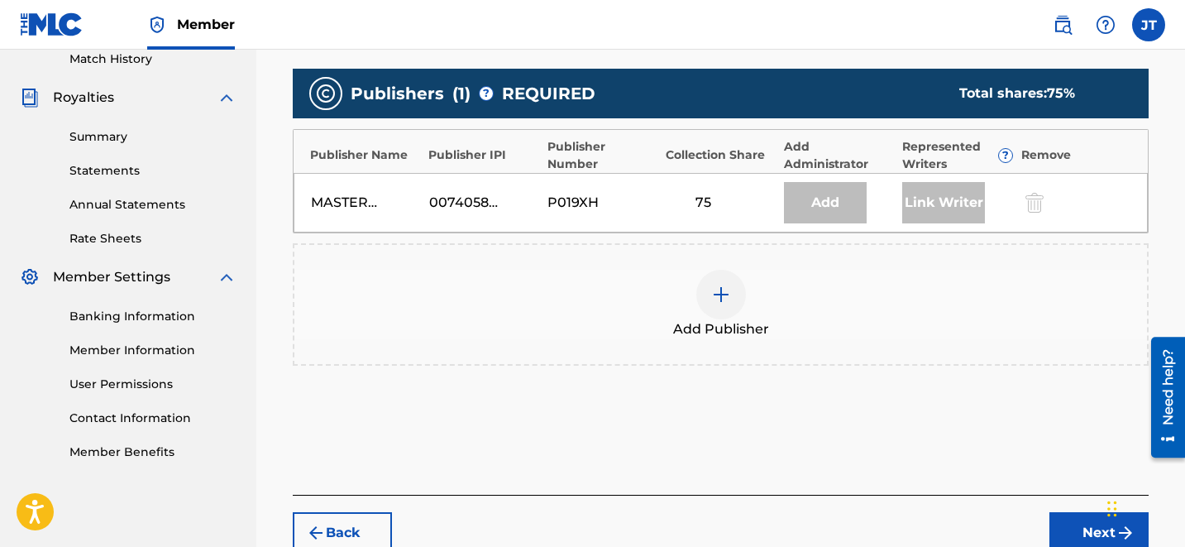
scroll to position [523, 0]
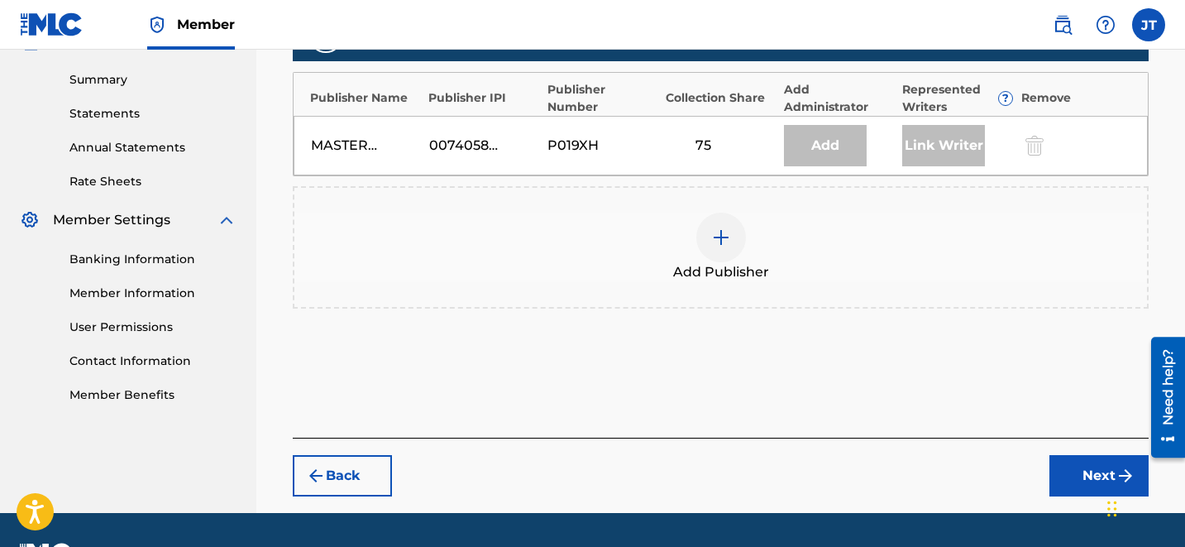
click at [739, 232] on div at bounding box center [721, 238] width 50 height 50
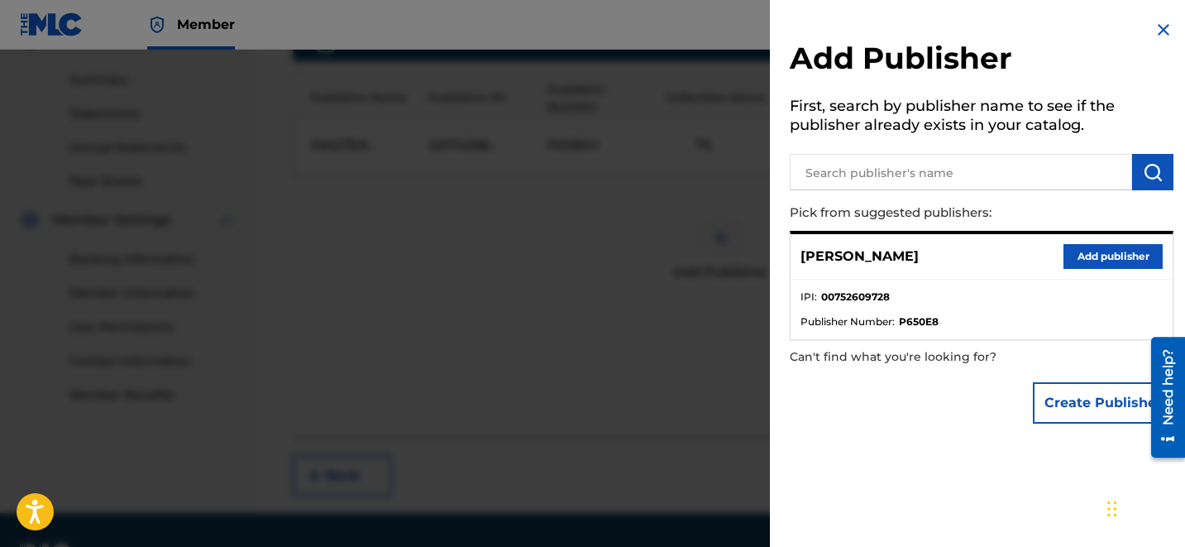
click at [1102, 260] on button "Add publisher" at bounding box center [1112, 256] width 99 height 25
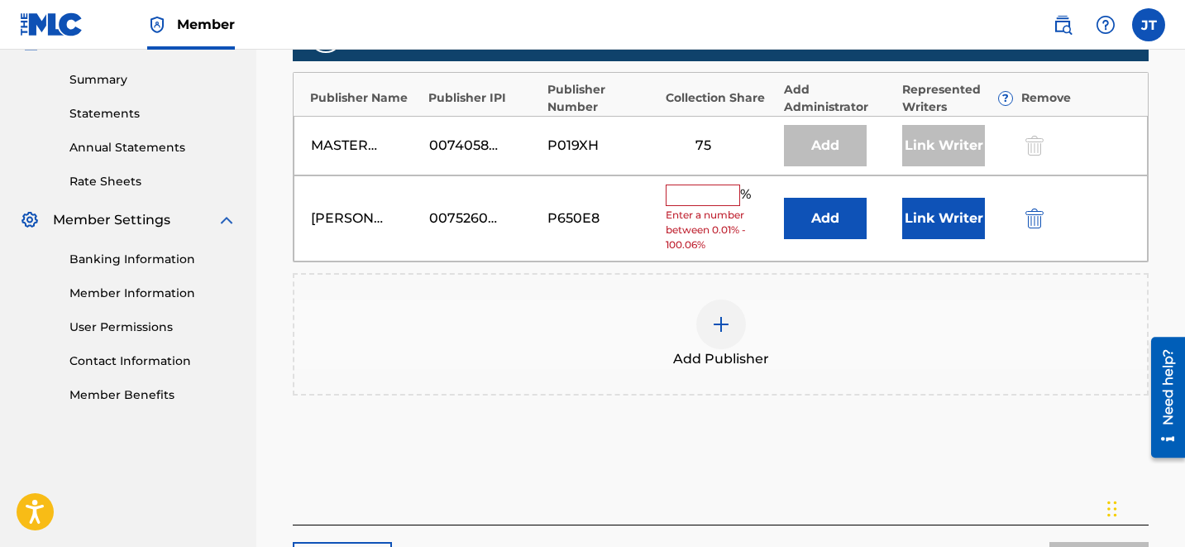
click at [709, 198] on input "text" at bounding box center [703, 194] width 74 height 21
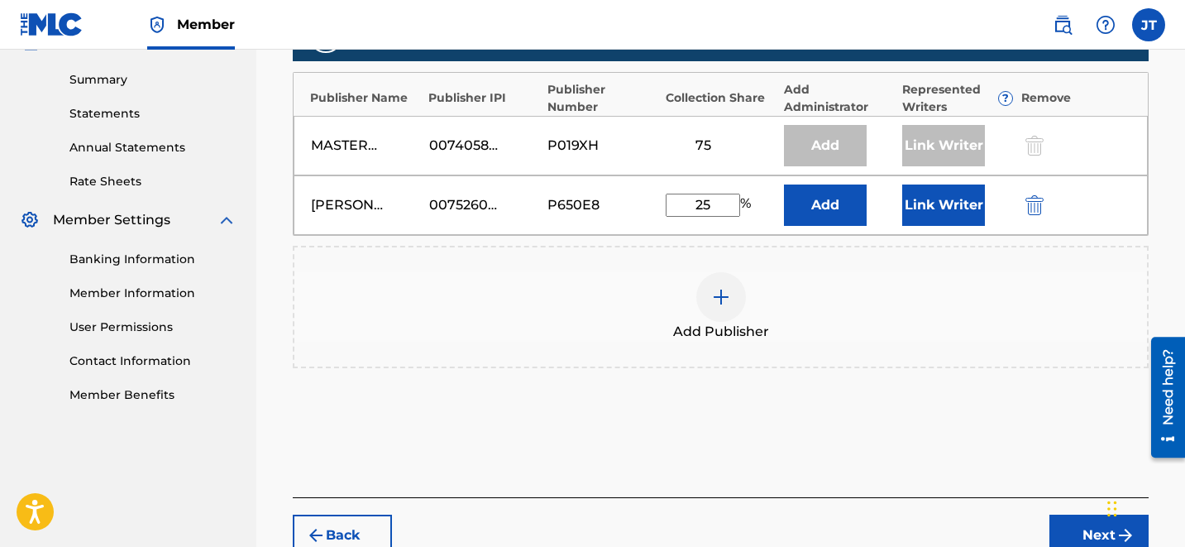
type input "25"
click at [918, 211] on button "Link Writer" at bounding box center [943, 204] width 83 height 41
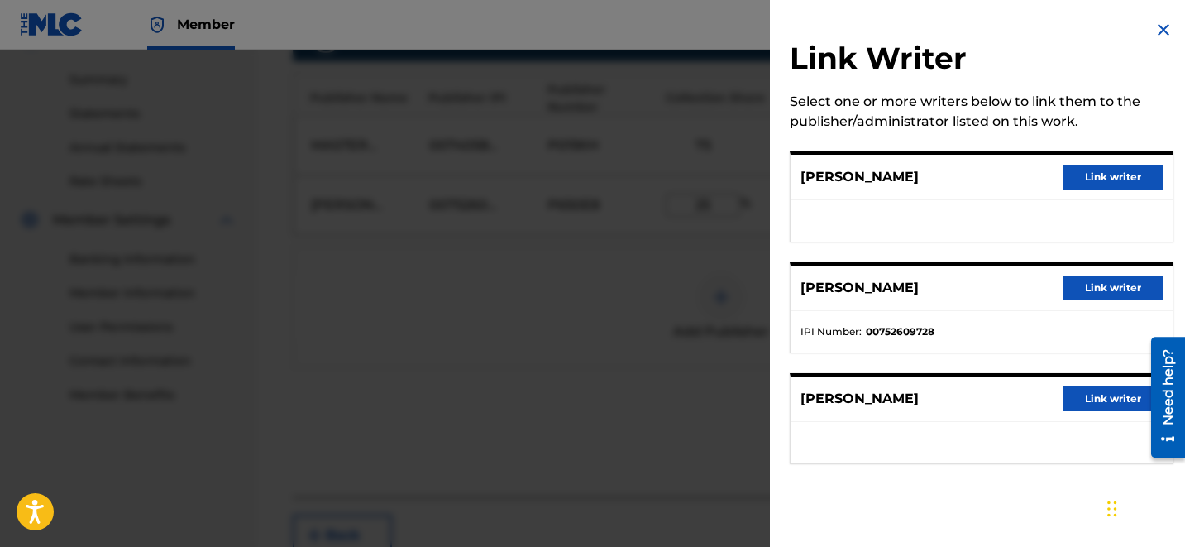
click at [1089, 289] on button "Link writer" at bounding box center [1112, 287] width 99 height 25
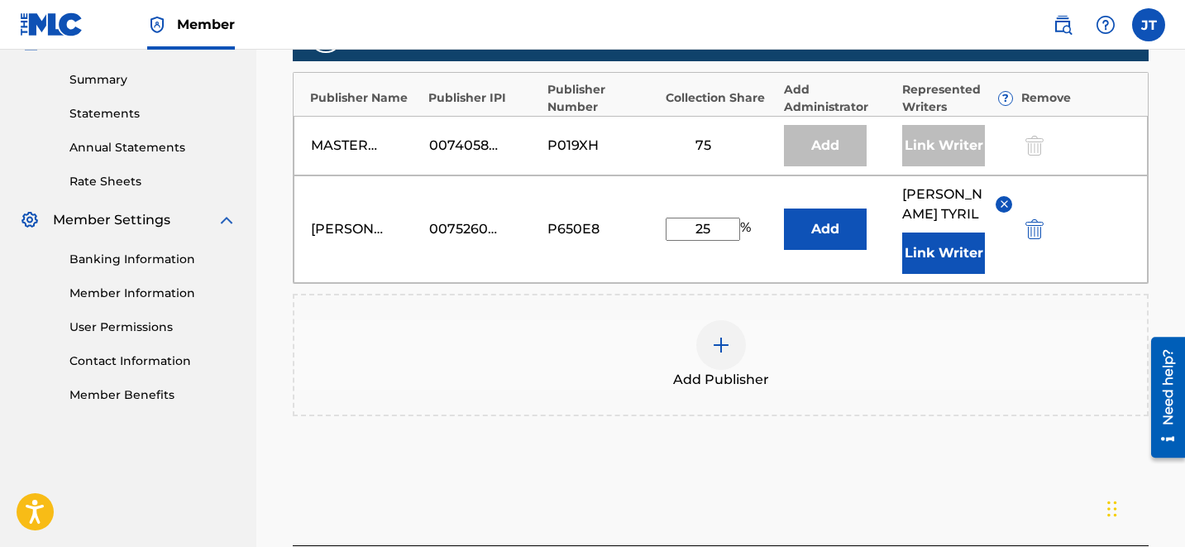
scroll to position [656, 0]
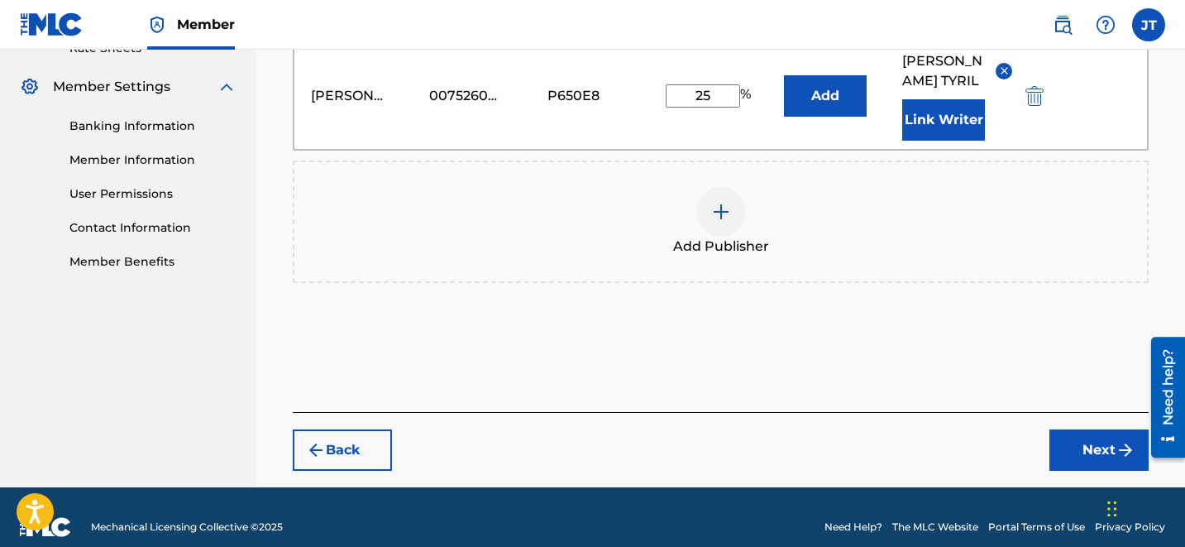
click at [1087, 450] on button "Next" at bounding box center [1098, 449] width 99 height 41
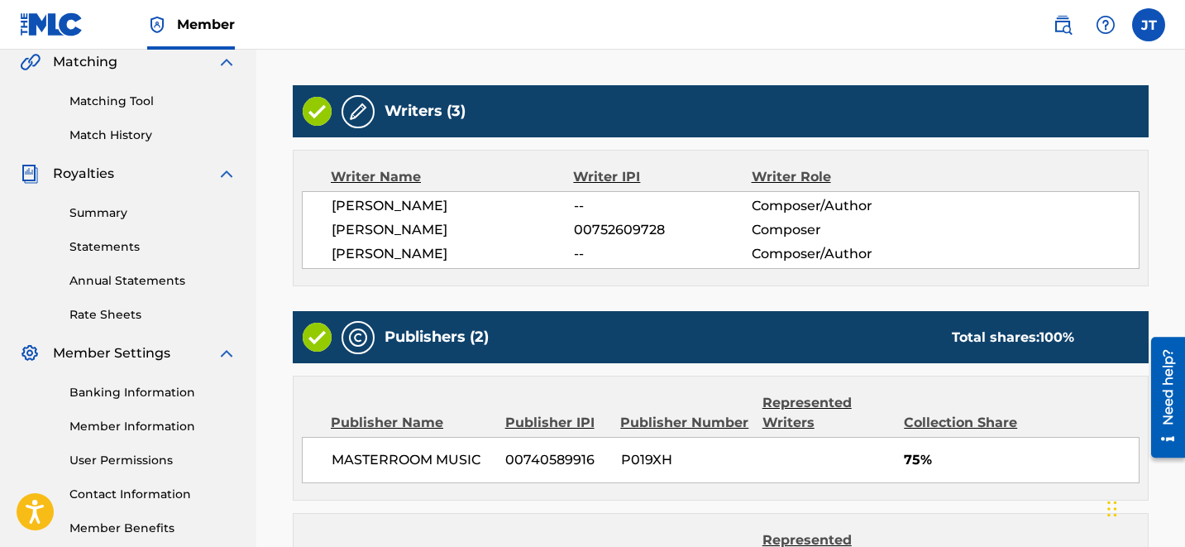
scroll to position [657, 0]
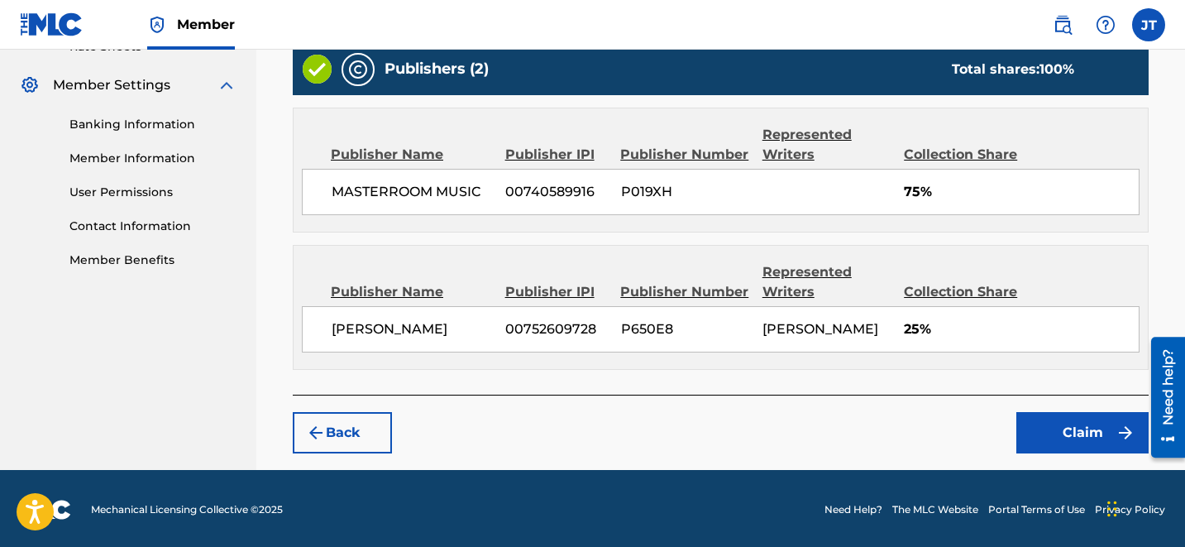
click at [1079, 422] on button "Claim" at bounding box center [1082, 432] width 132 height 41
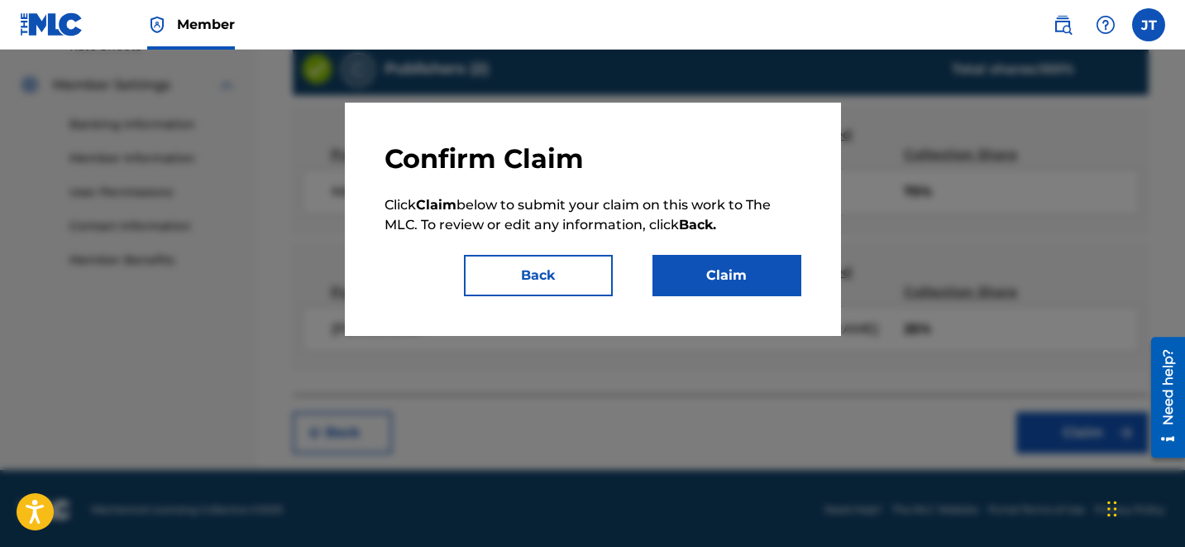
click at [776, 260] on button "Claim" at bounding box center [726, 275] width 149 height 41
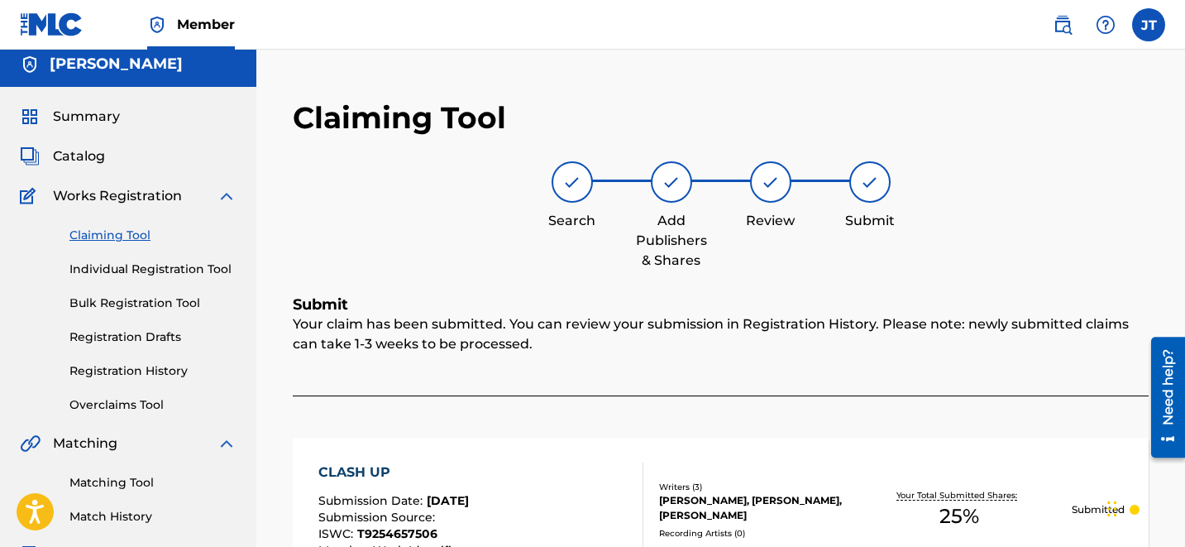
scroll to position [0, 0]
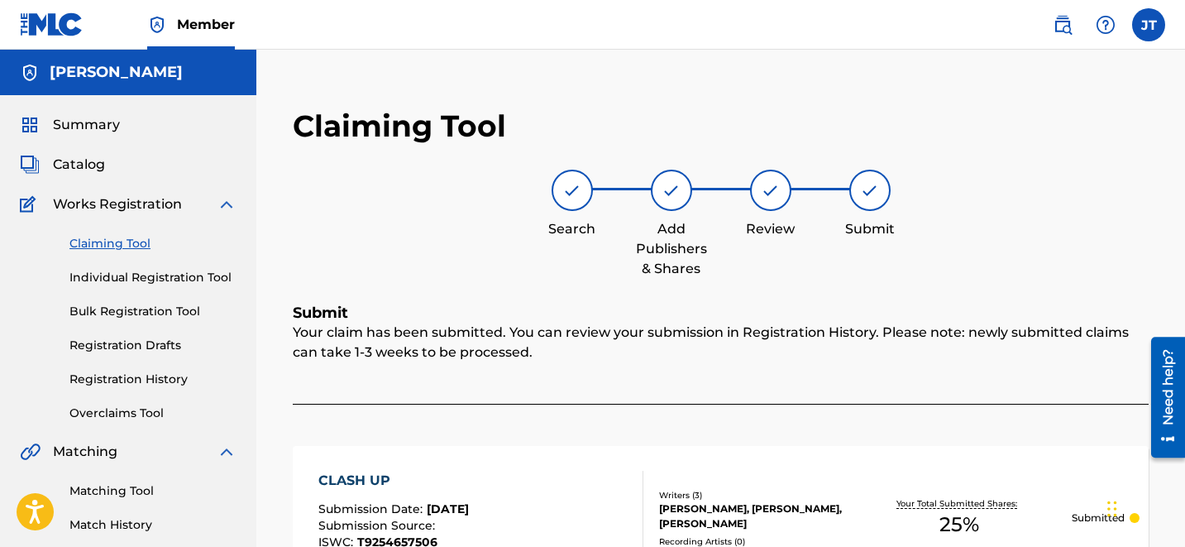
click at [121, 246] on link "Claiming Tool" at bounding box center [152, 243] width 167 height 17
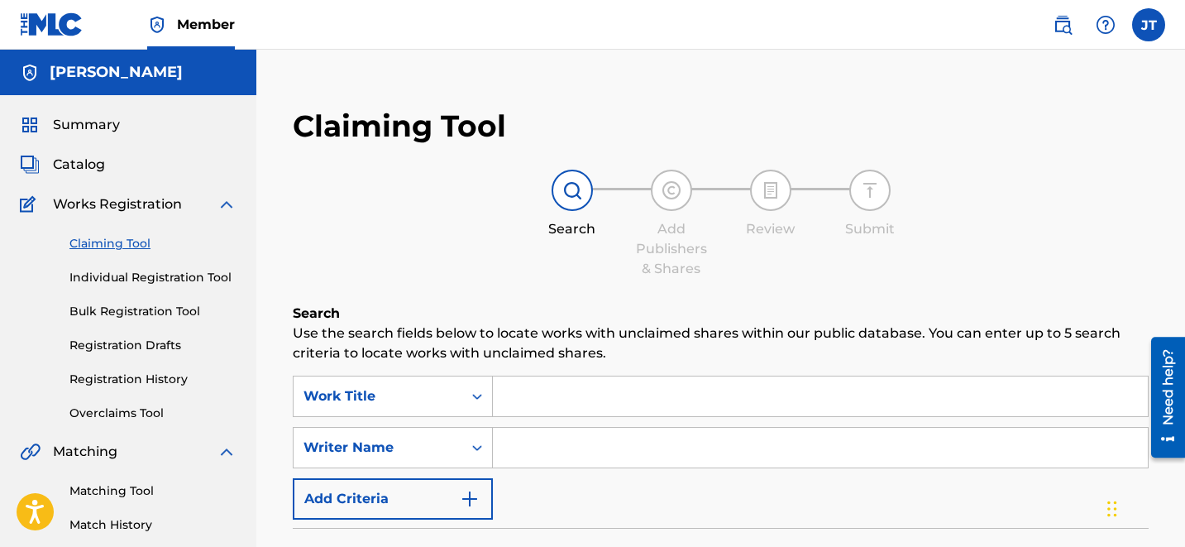
click at [543, 457] on input "Search Form" at bounding box center [820, 448] width 655 height 40
type input "[PERSON_NAME]"
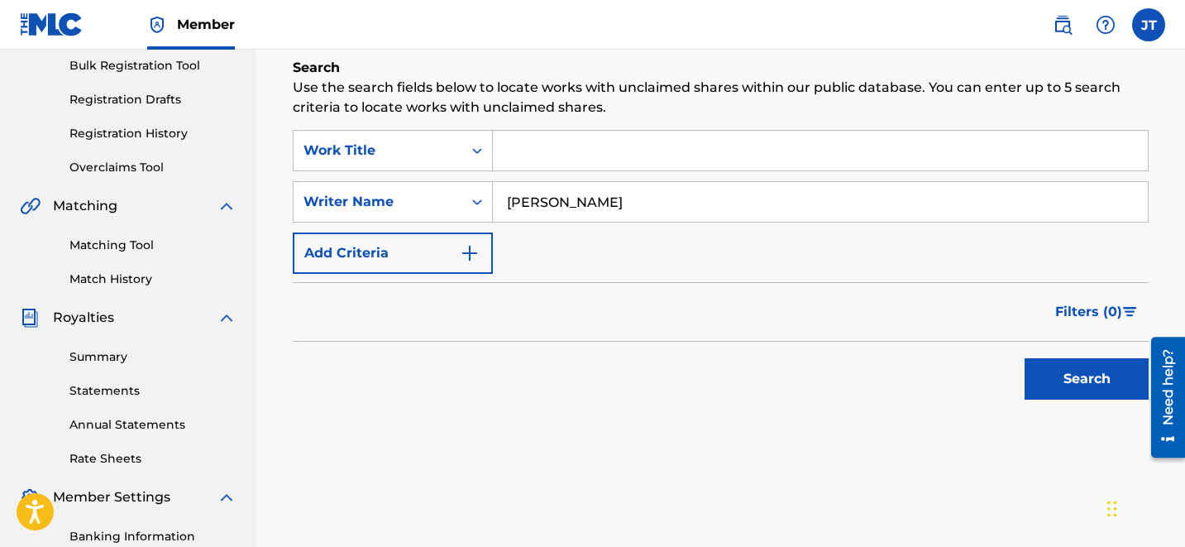
scroll to position [337, 0]
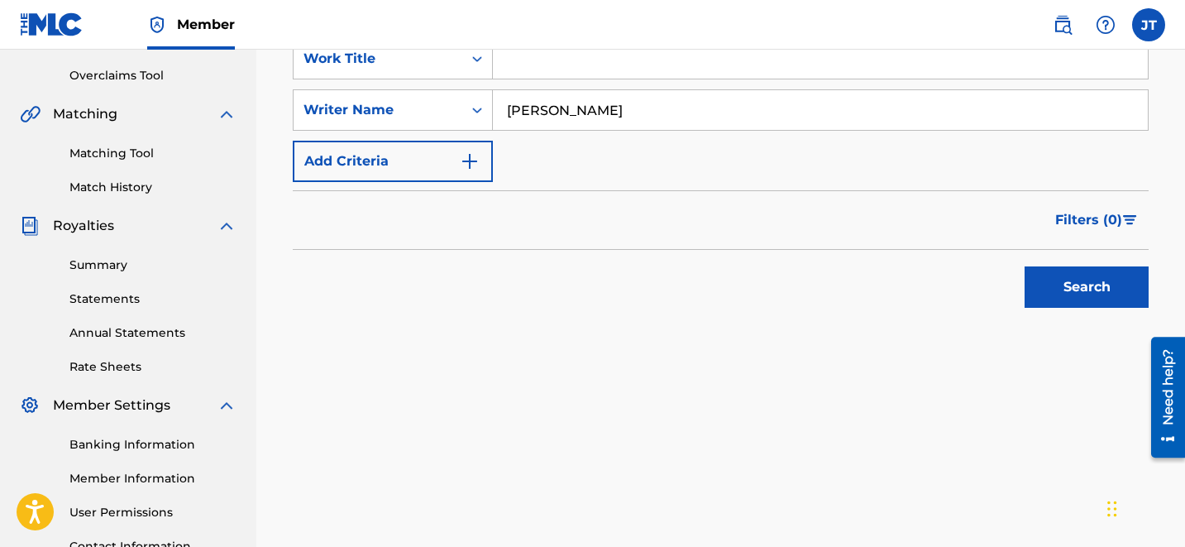
click at [1086, 289] on button "Search" at bounding box center [1087, 286] width 124 height 41
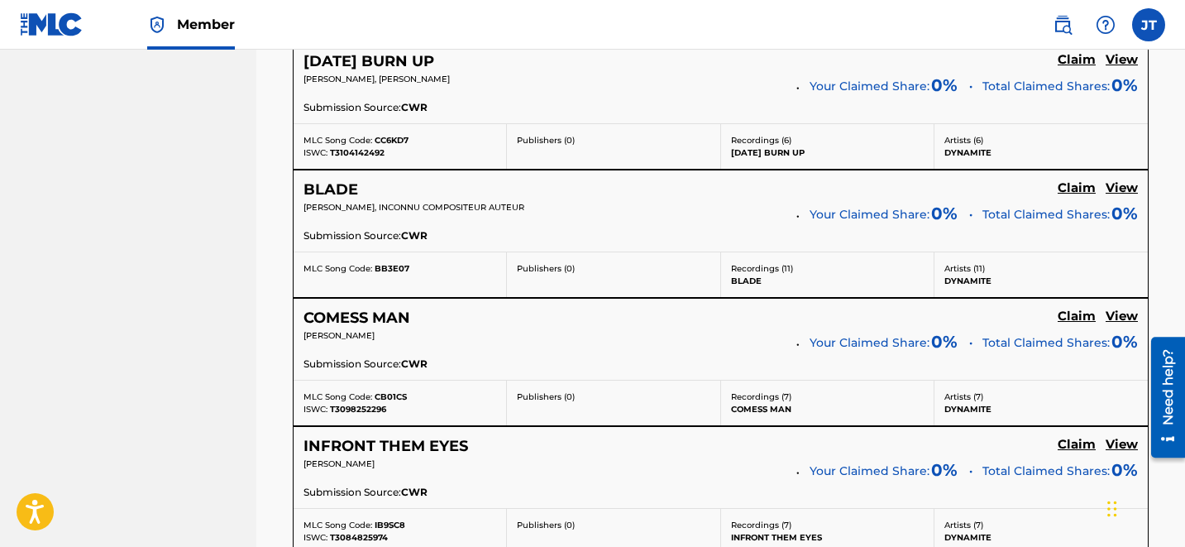
scroll to position [3586, 0]
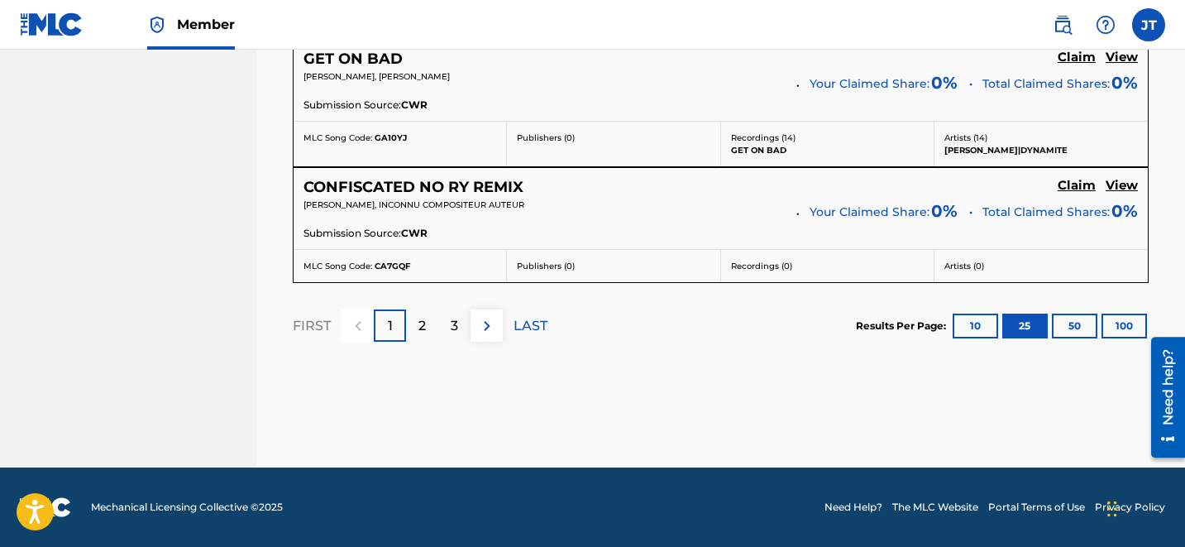
click at [452, 323] on p "3" at bounding box center [454, 326] width 7 height 20
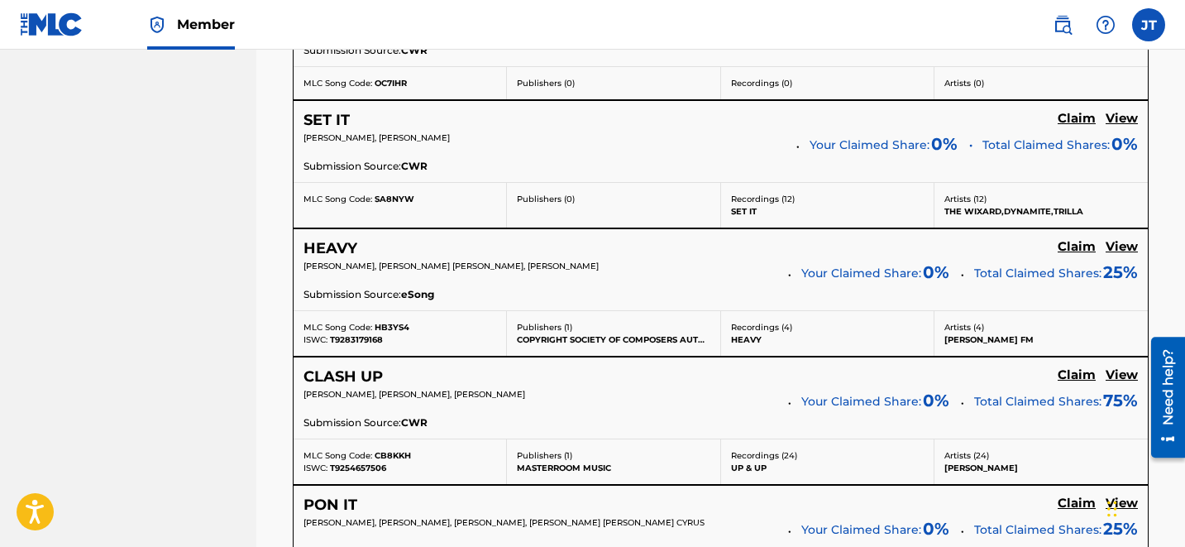
scroll to position [3101, 0]
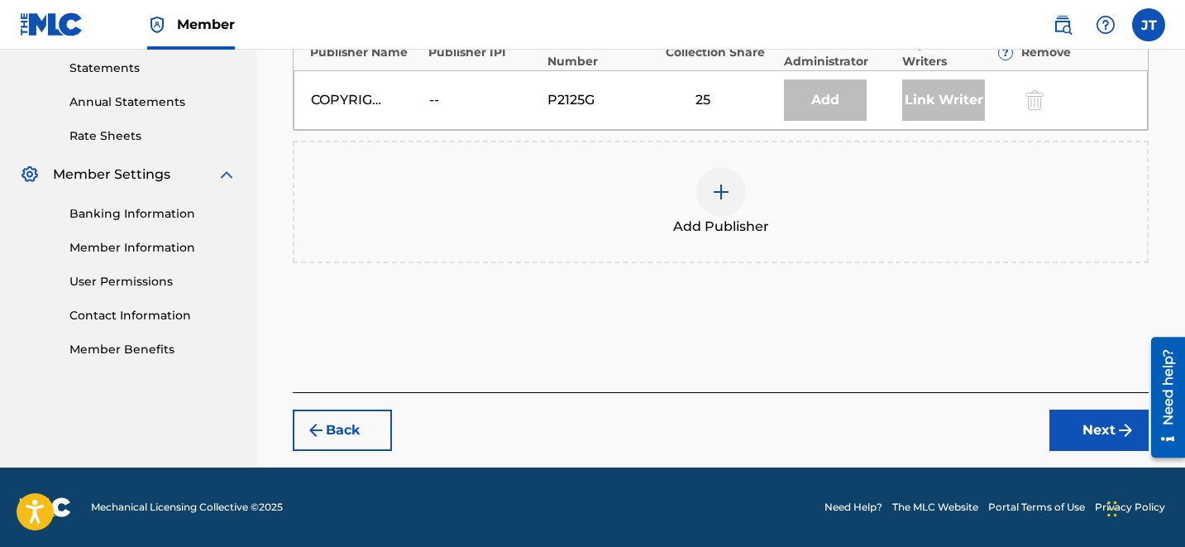
scroll to position [568, 0]
click at [724, 182] on img at bounding box center [721, 192] width 20 height 20
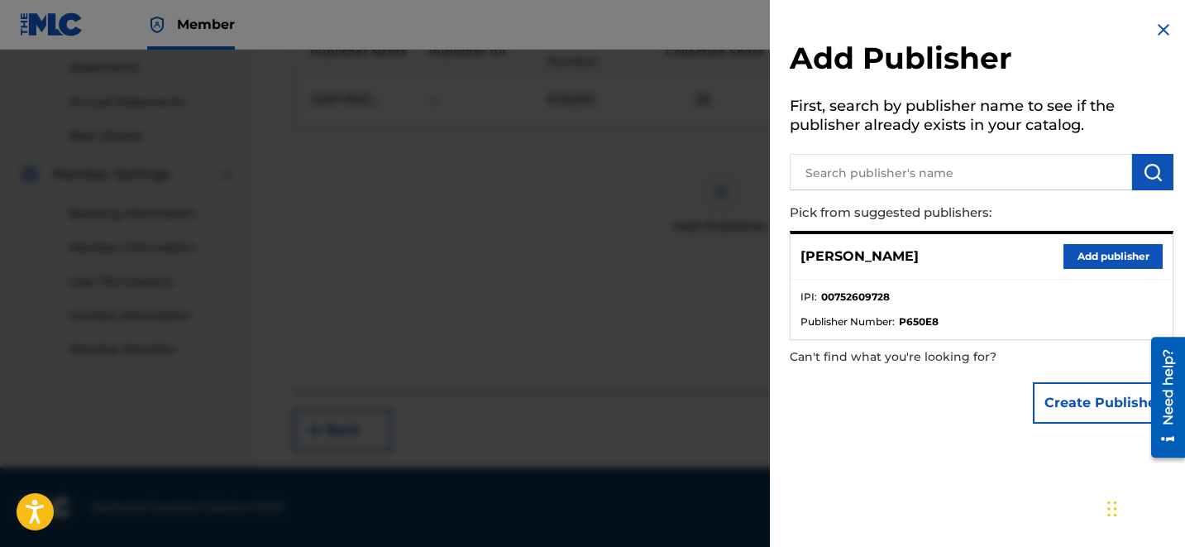
click at [1097, 256] on button "Add publisher" at bounding box center [1112, 256] width 99 height 25
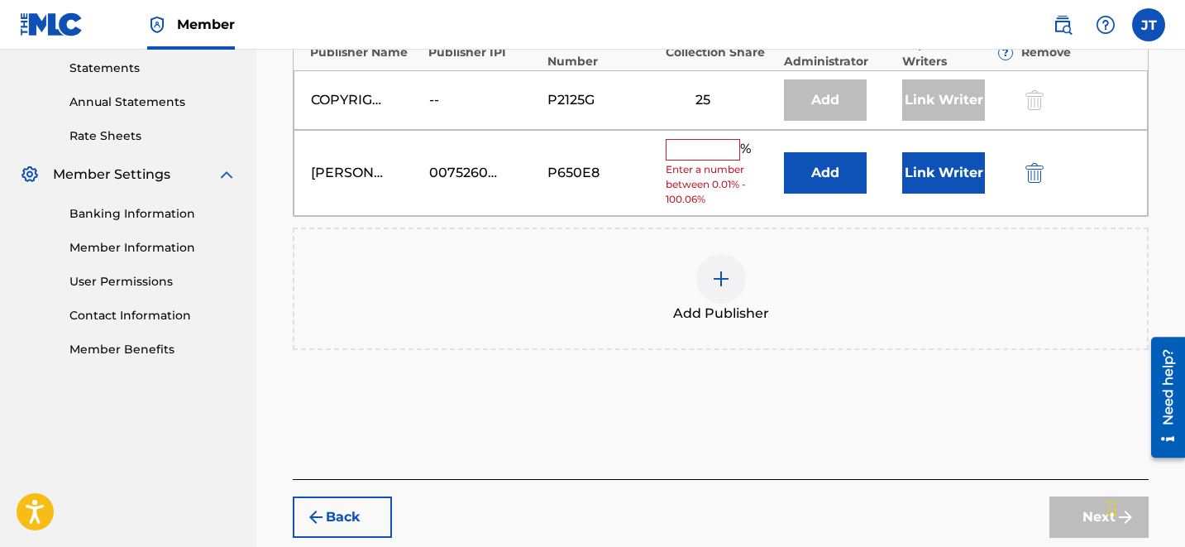
scroll to position [654, 0]
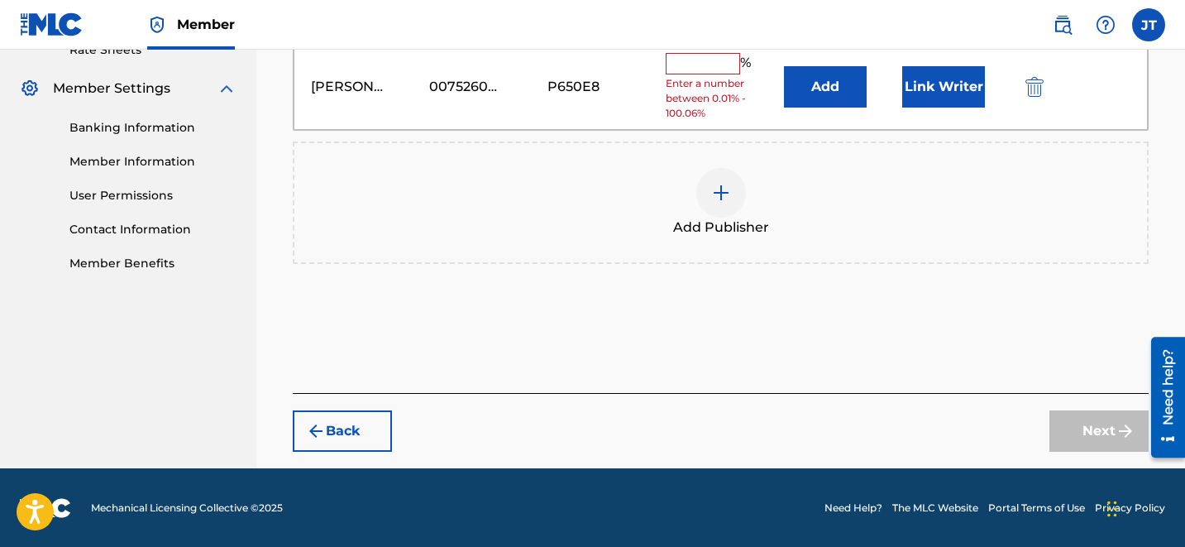
click at [697, 73] on input "text" at bounding box center [703, 63] width 74 height 21
type input "50"
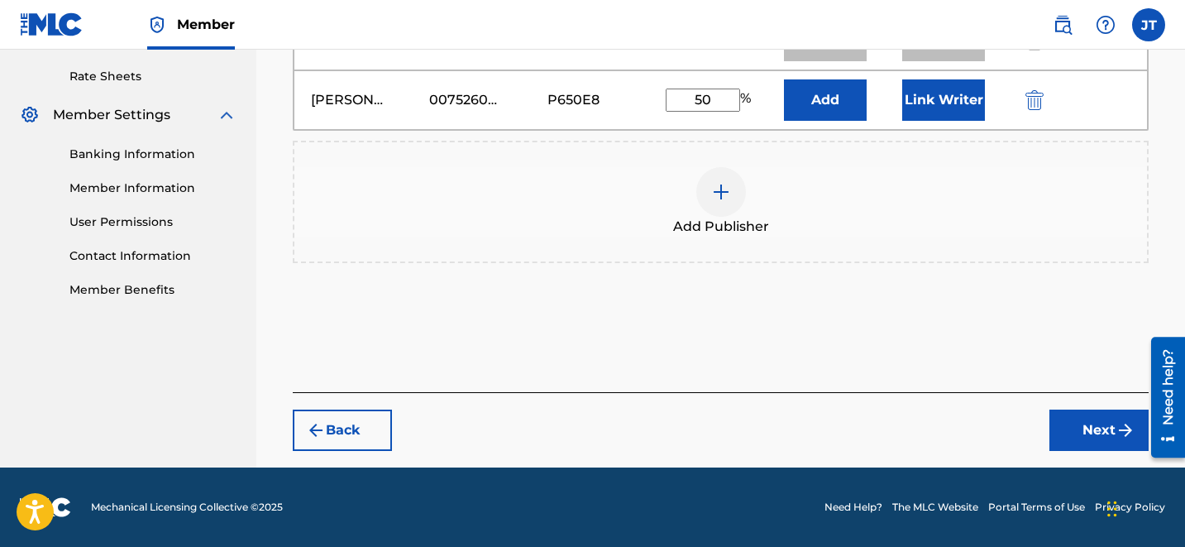
scroll to position [628, 0]
click at [1092, 426] on button "Next" at bounding box center [1098, 429] width 99 height 41
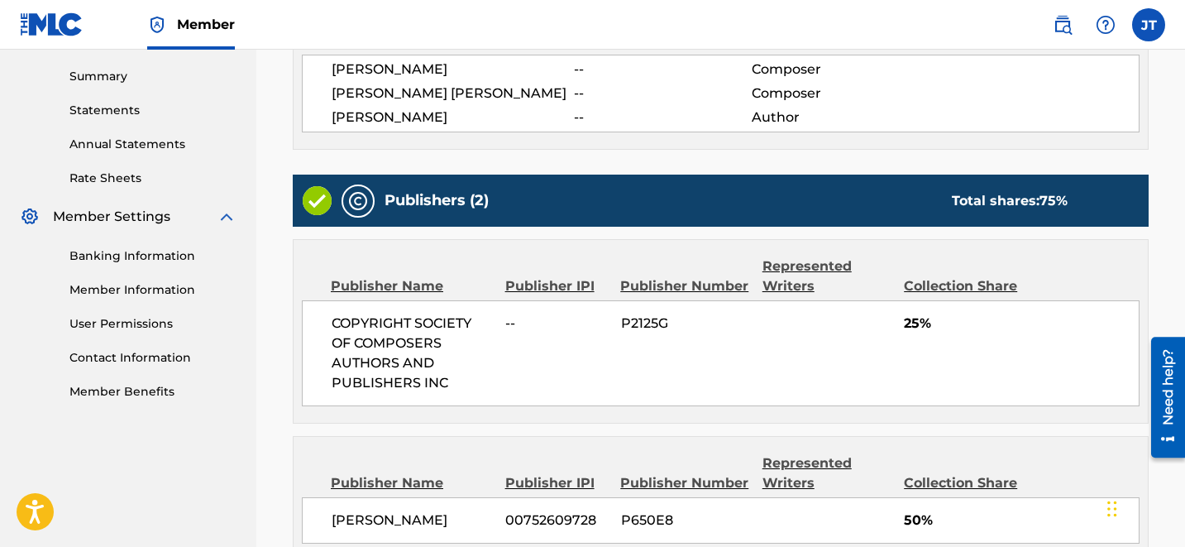
scroll to position [717, 0]
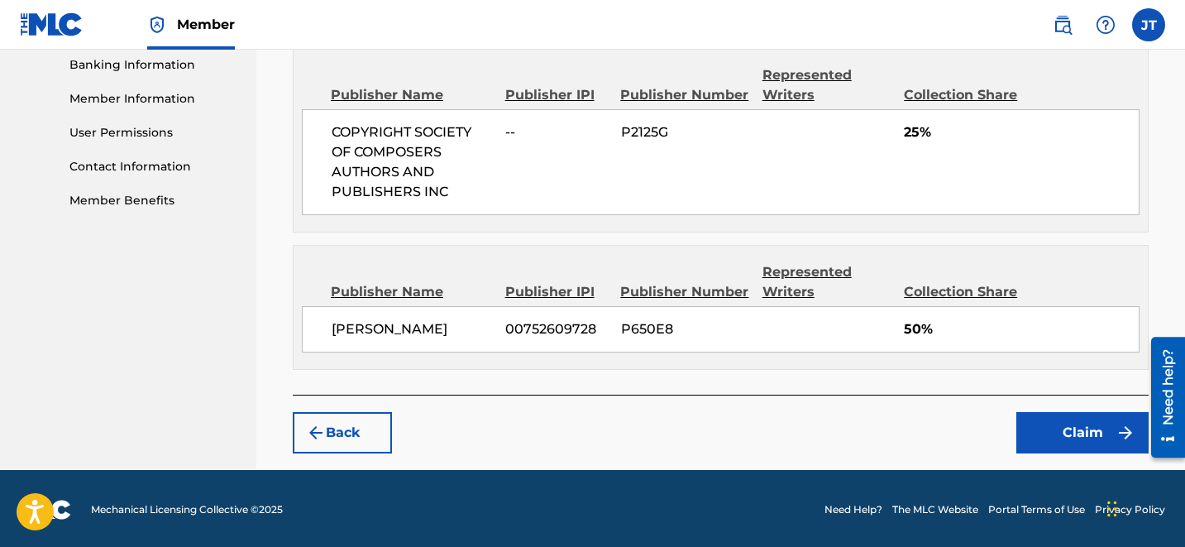
click at [1073, 413] on button "Claim" at bounding box center [1082, 432] width 132 height 41
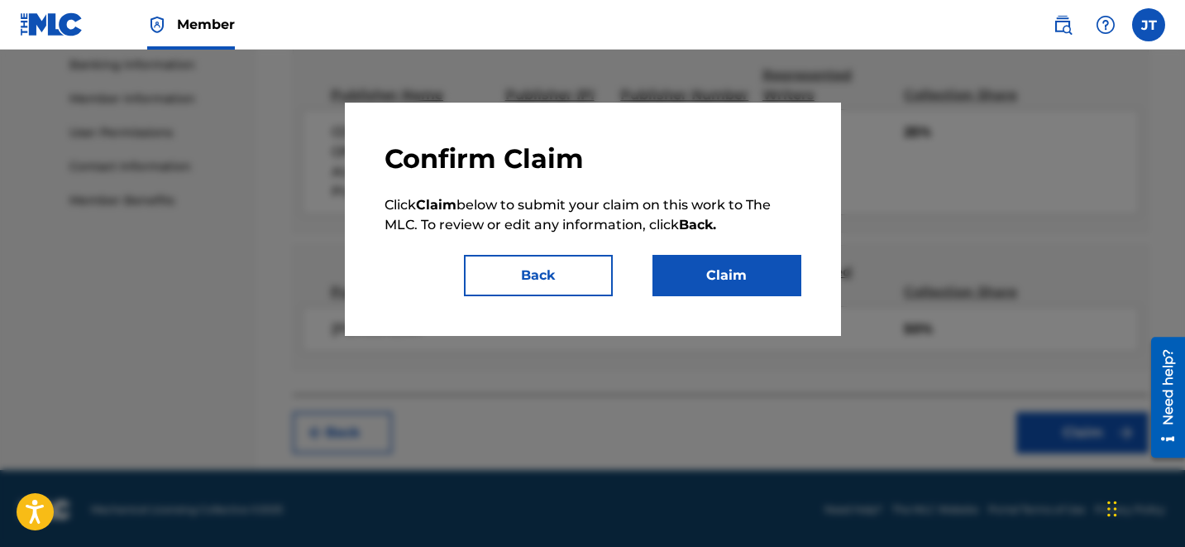
click at [717, 269] on button "Claim" at bounding box center [726, 275] width 149 height 41
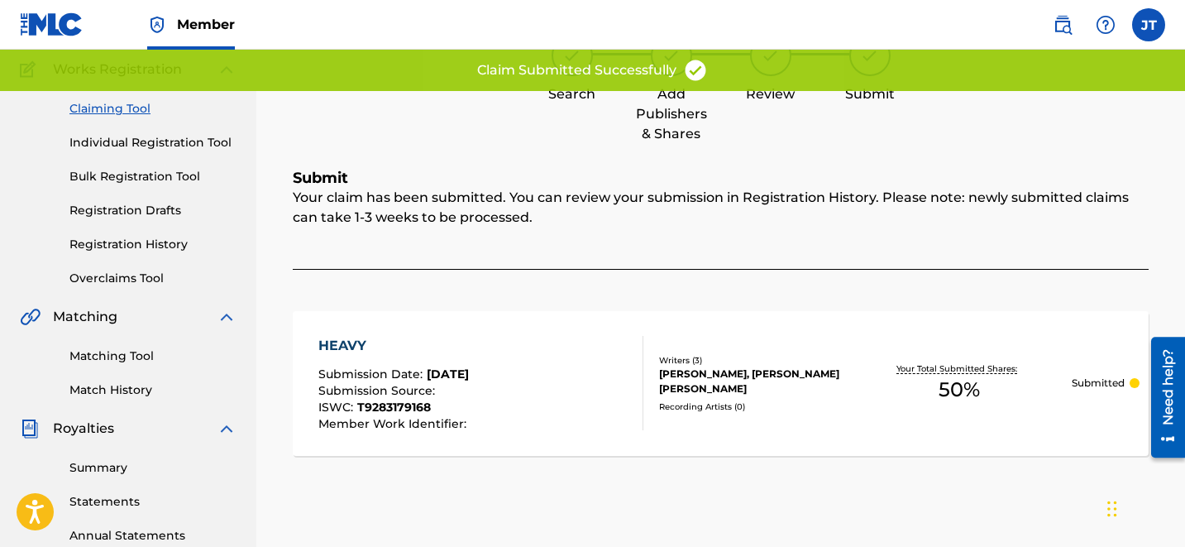
scroll to position [0, 0]
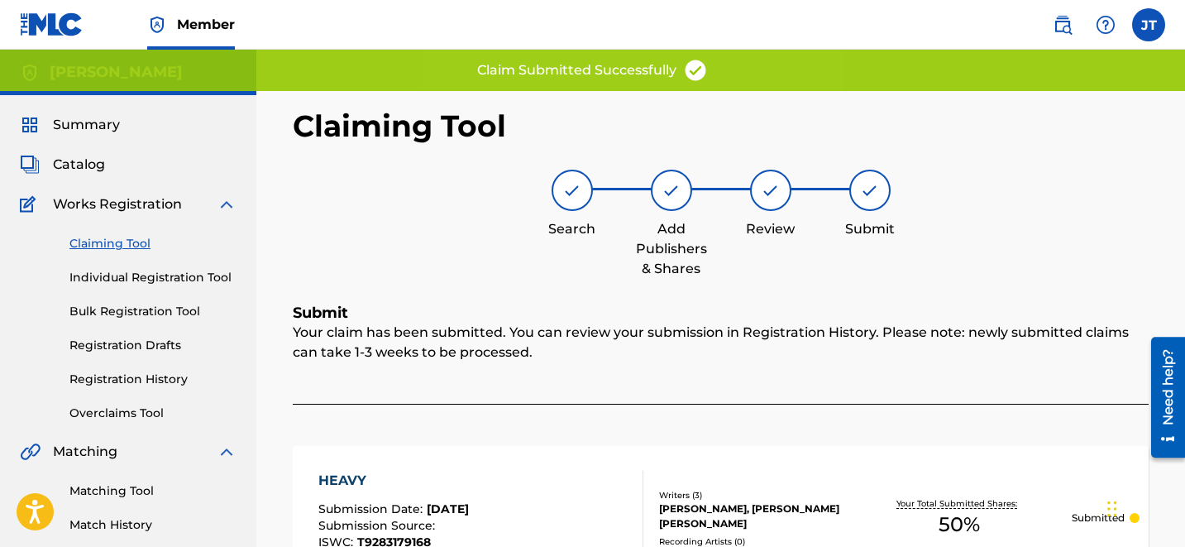
click at [117, 238] on link "Claiming Tool" at bounding box center [152, 243] width 167 height 17
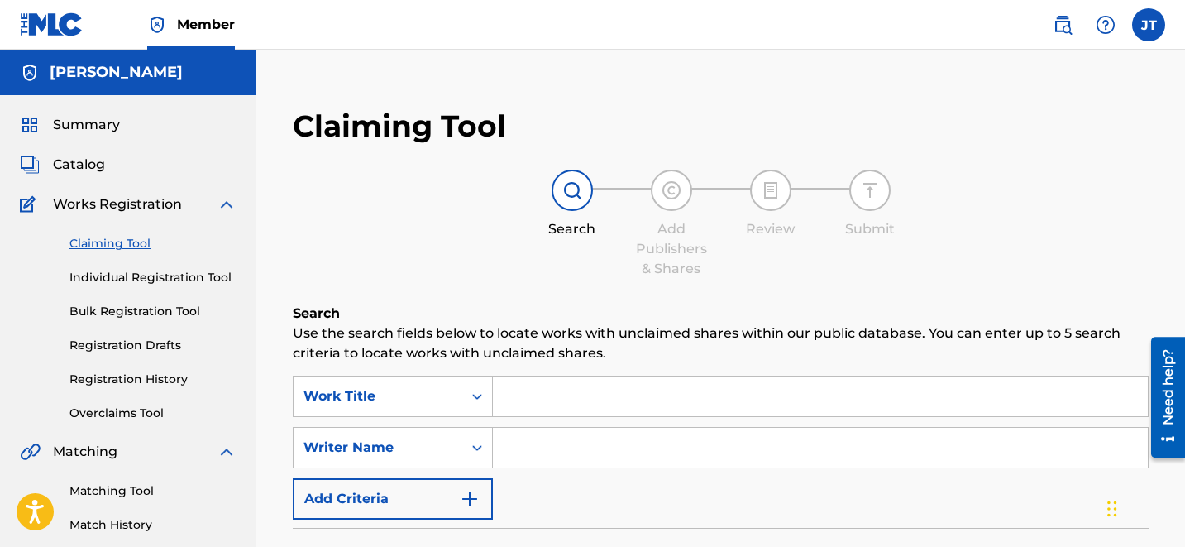
click at [543, 429] on input "Search Form" at bounding box center [820, 448] width 655 height 40
type input "[PERSON_NAME]"
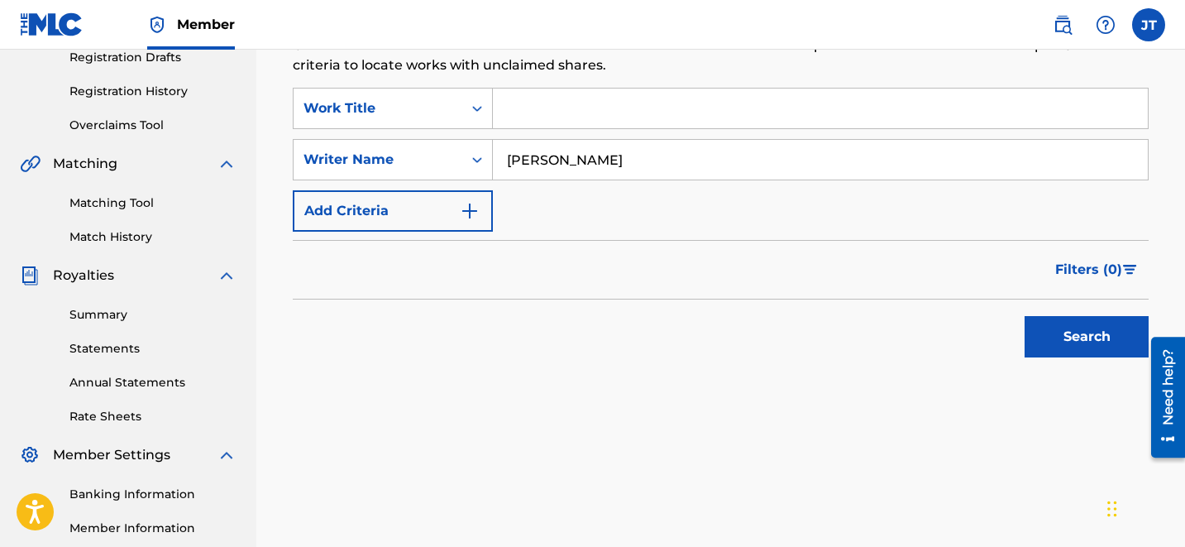
scroll to position [322, 0]
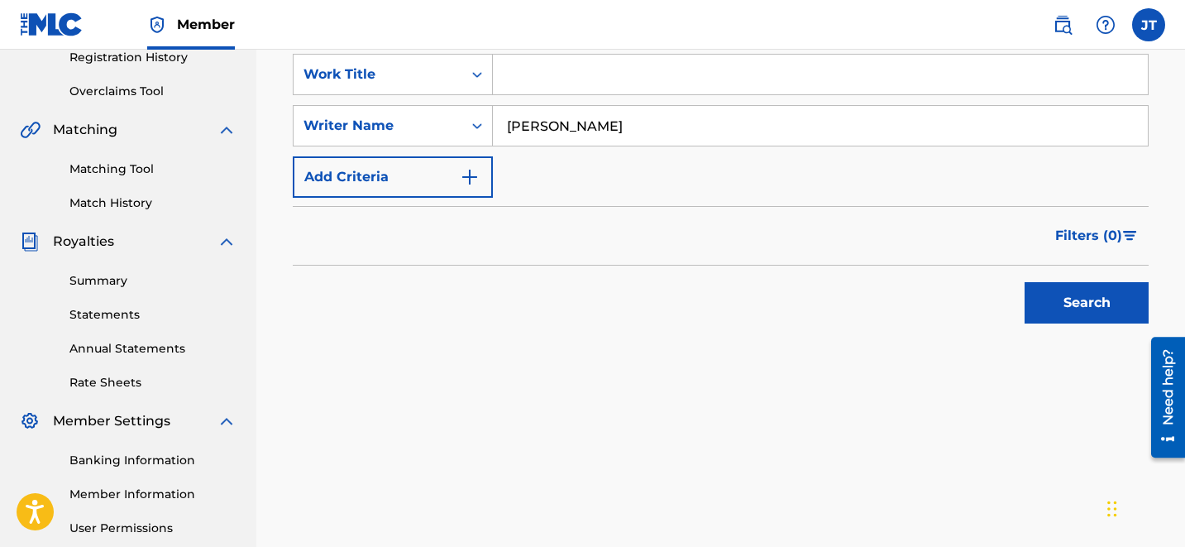
click at [1068, 313] on button "Search" at bounding box center [1087, 302] width 124 height 41
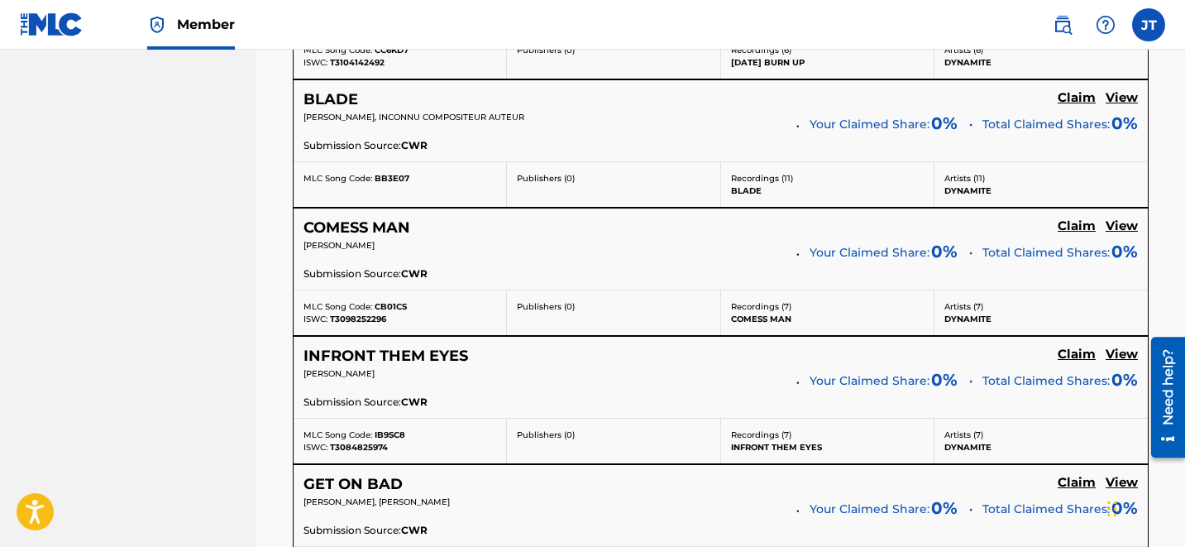
scroll to position [3552, 0]
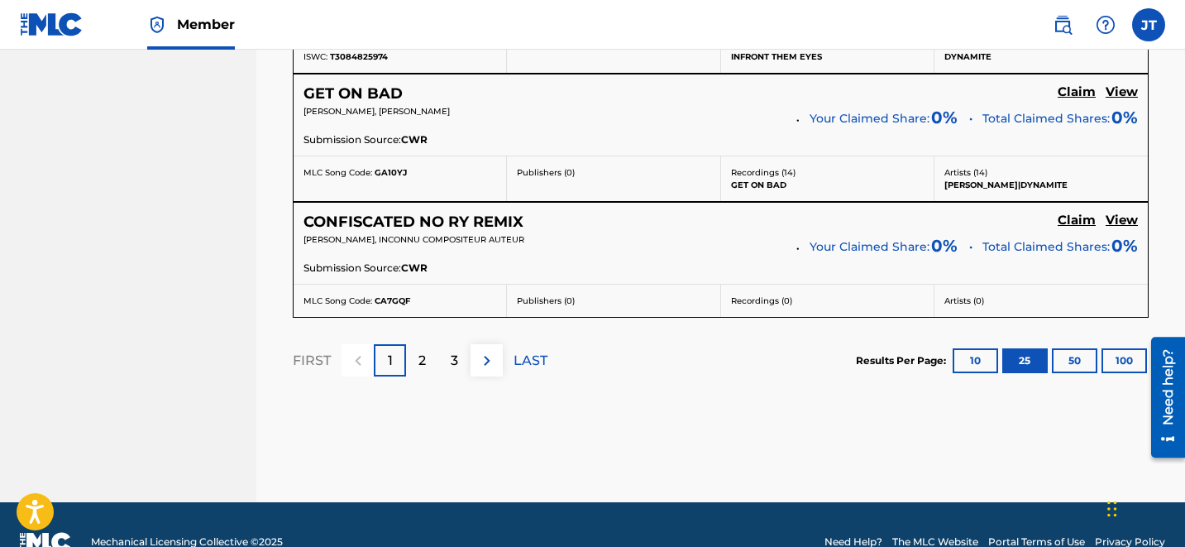
click at [424, 365] on p "2" at bounding box center [421, 361] width 7 height 20
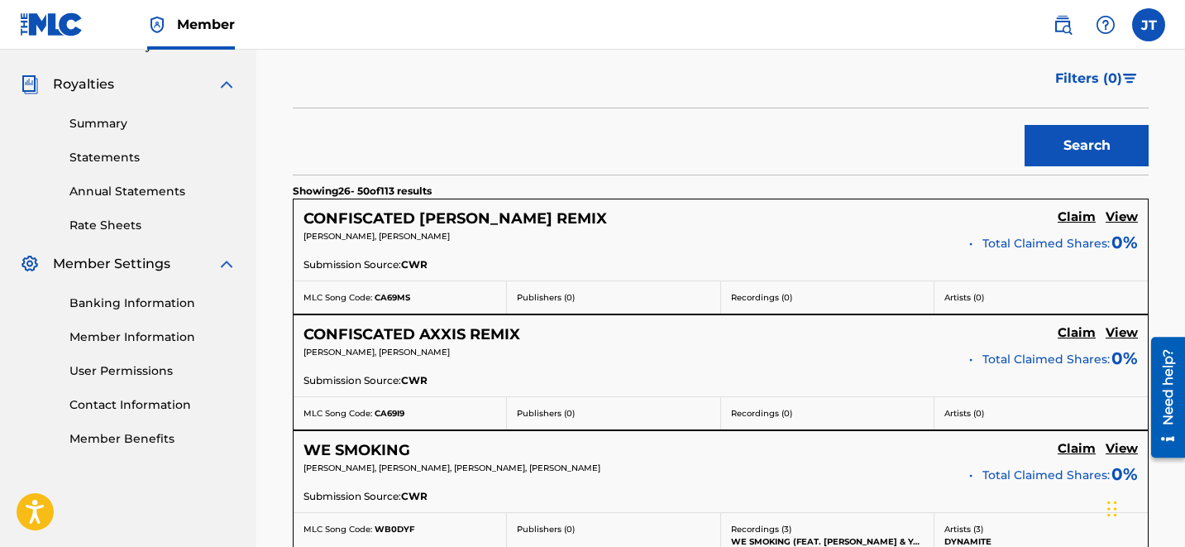
scroll to position [3462, 0]
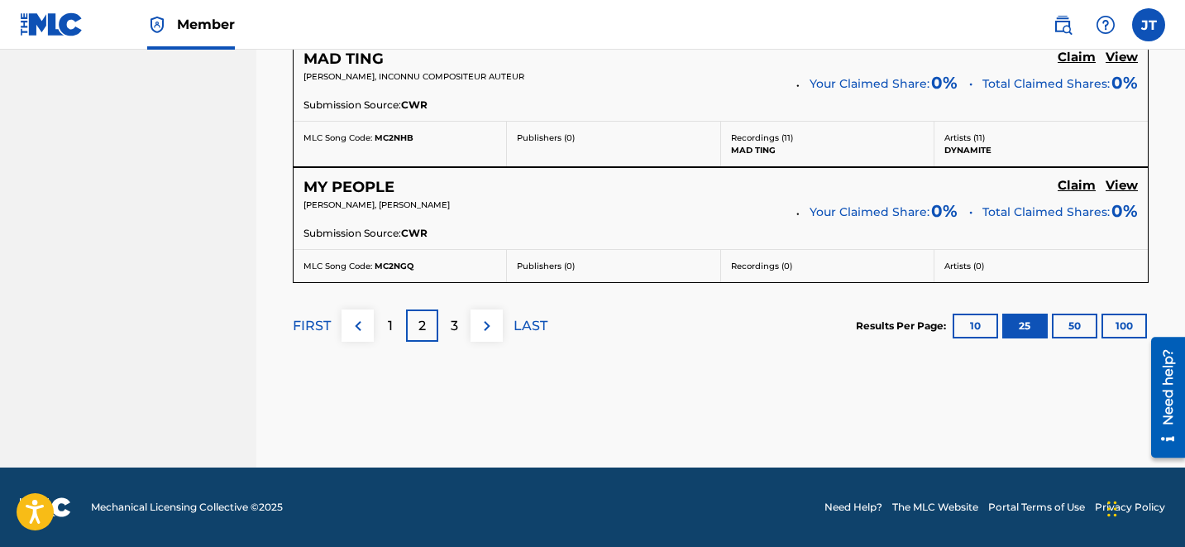
click at [452, 329] on p "3" at bounding box center [454, 326] width 7 height 20
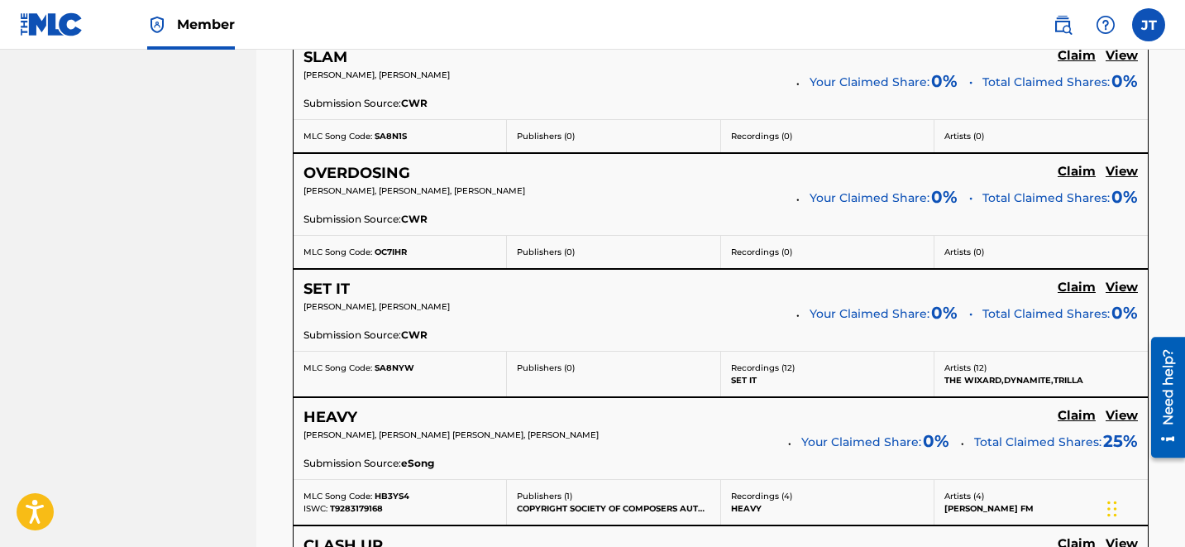
scroll to position [2903, 0]
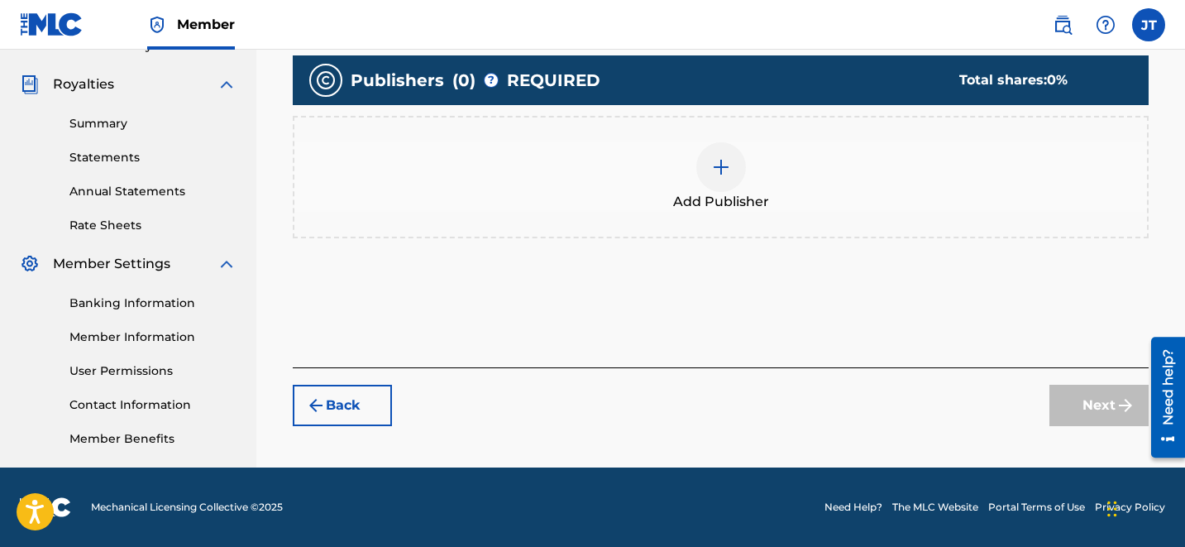
click at [749, 185] on div "Add Publisher" at bounding box center [720, 176] width 853 height 69
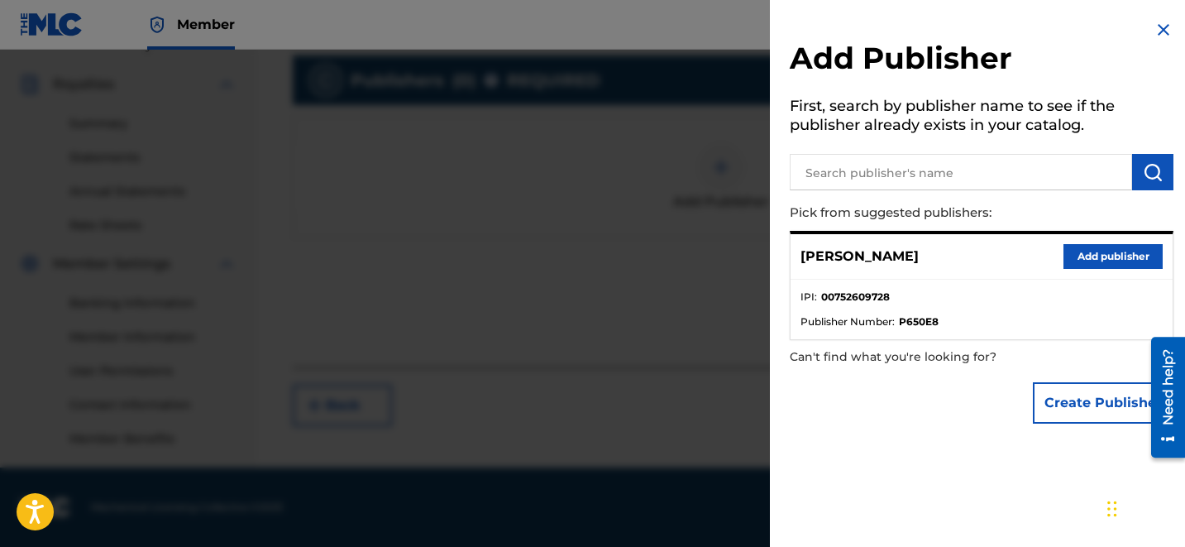
click at [1130, 260] on button "Add publisher" at bounding box center [1112, 256] width 99 height 25
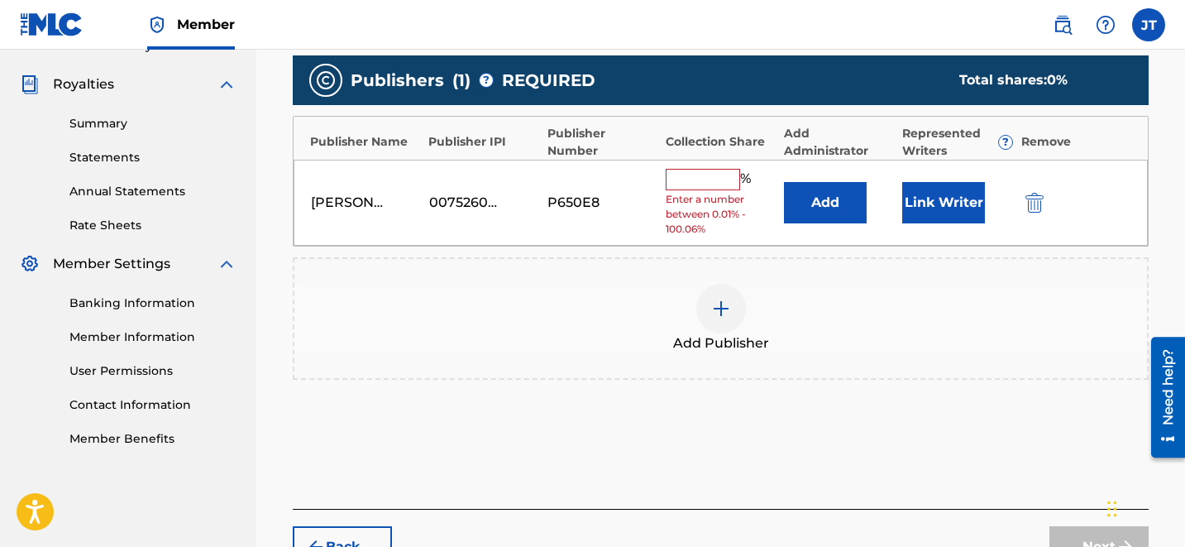
click at [904, 191] on button "Link Writer" at bounding box center [943, 202] width 83 height 41
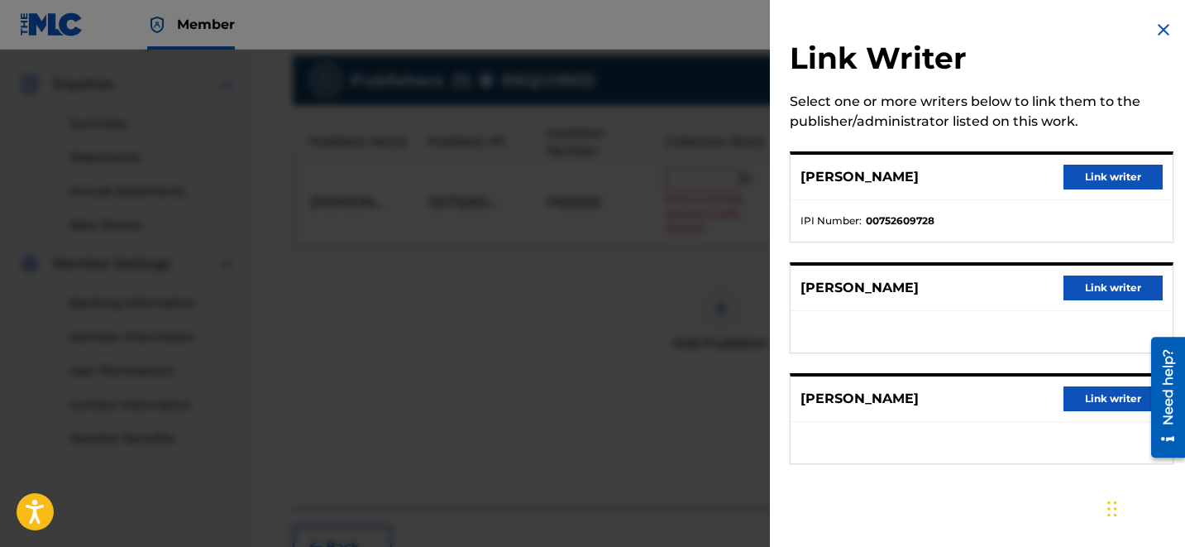
click at [1088, 181] on button "Link writer" at bounding box center [1112, 177] width 99 height 25
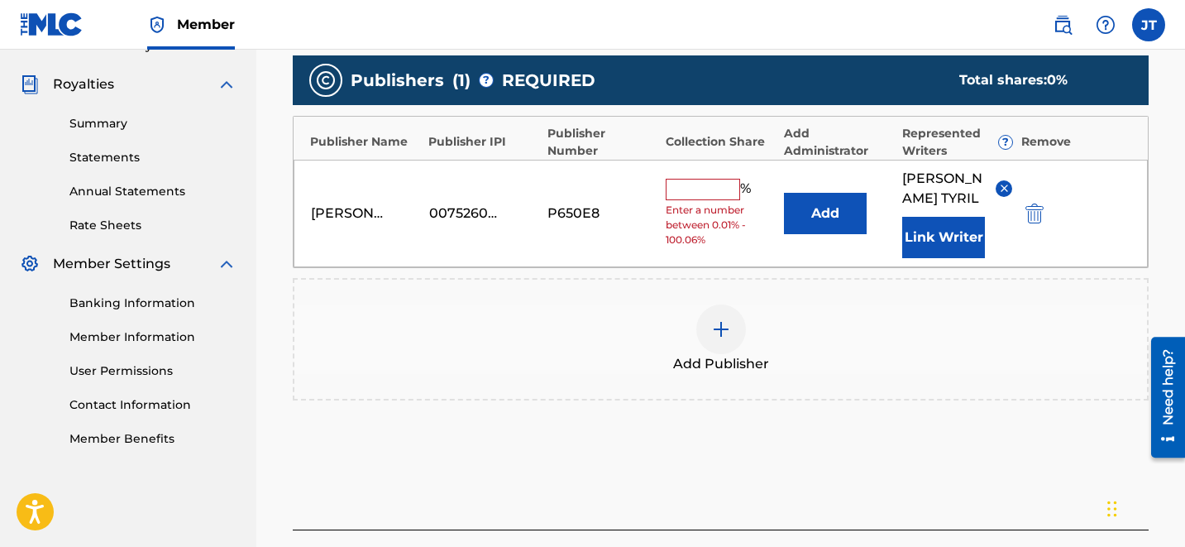
click at [690, 185] on input "text" at bounding box center [703, 189] width 74 height 21
type input "50"
drag, startPoint x: 698, startPoint y: 198, endPoint x: 596, endPoint y: 159, distance: 109.2
click at [615, 164] on div "[PERSON_NAME] 00752609728 P650E8 50 % Add [PERSON_NAME] Link Writer" at bounding box center [721, 213] width 854 height 107
click at [933, 217] on button "Link Writer" at bounding box center [943, 237] width 83 height 41
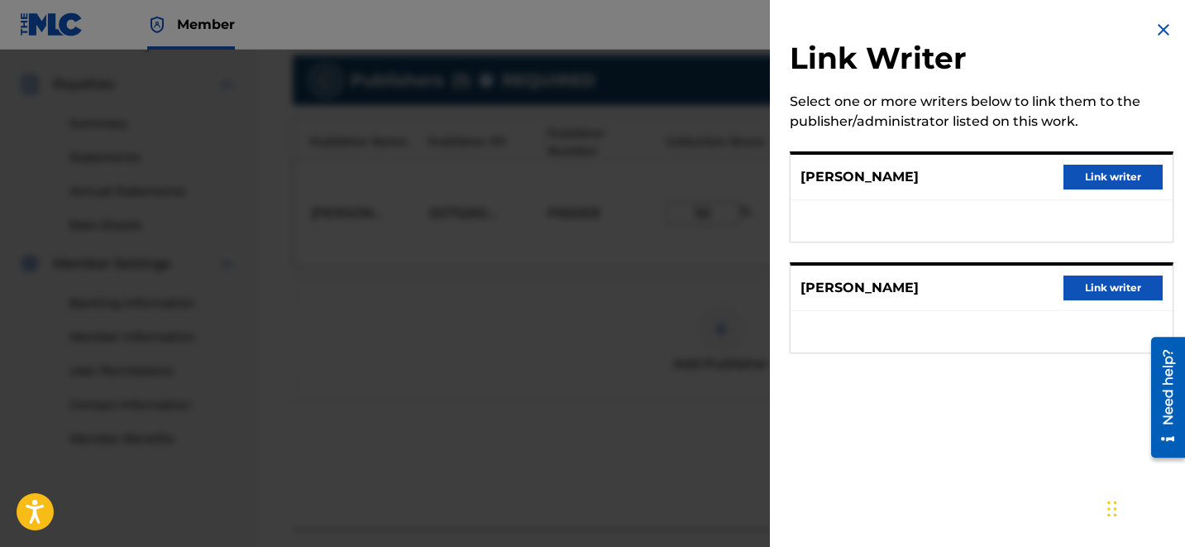
click at [1161, 25] on img at bounding box center [1164, 30] width 20 height 20
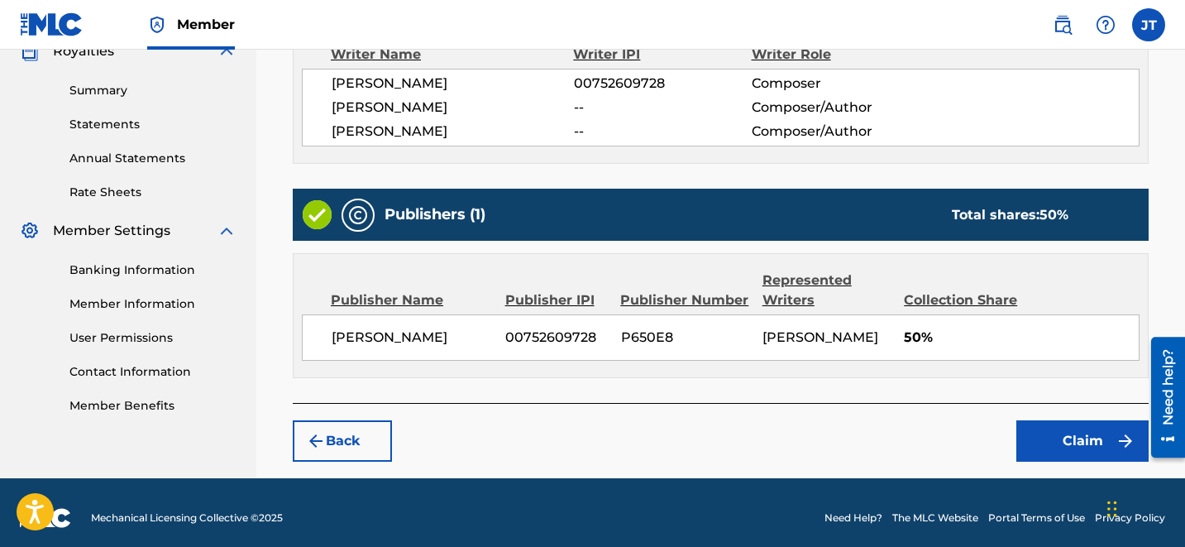
scroll to position [521, 0]
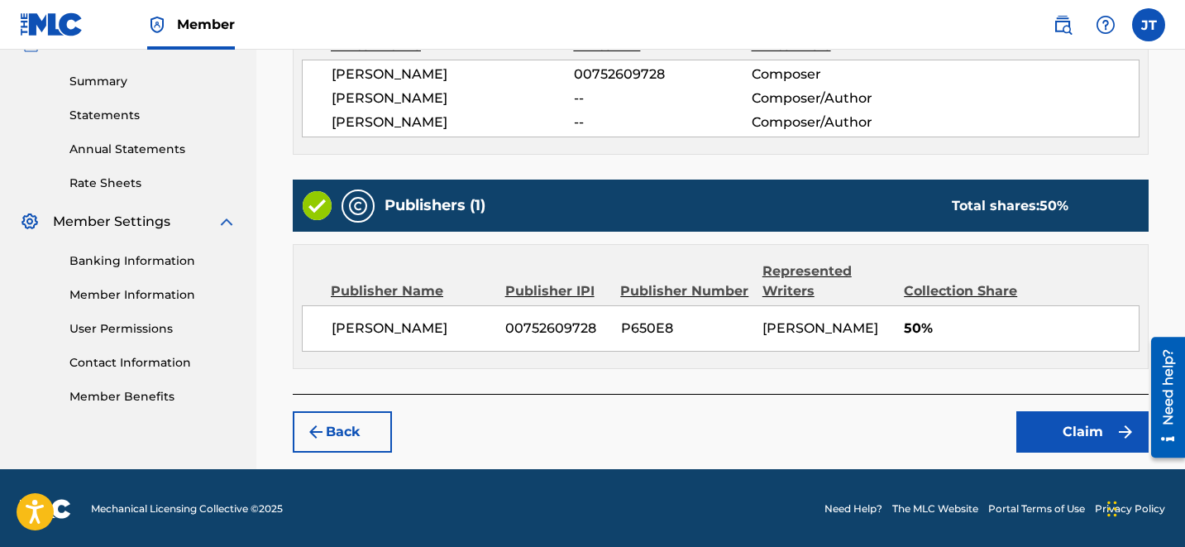
click at [1067, 421] on button "Claim" at bounding box center [1082, 431] width 132 height 41
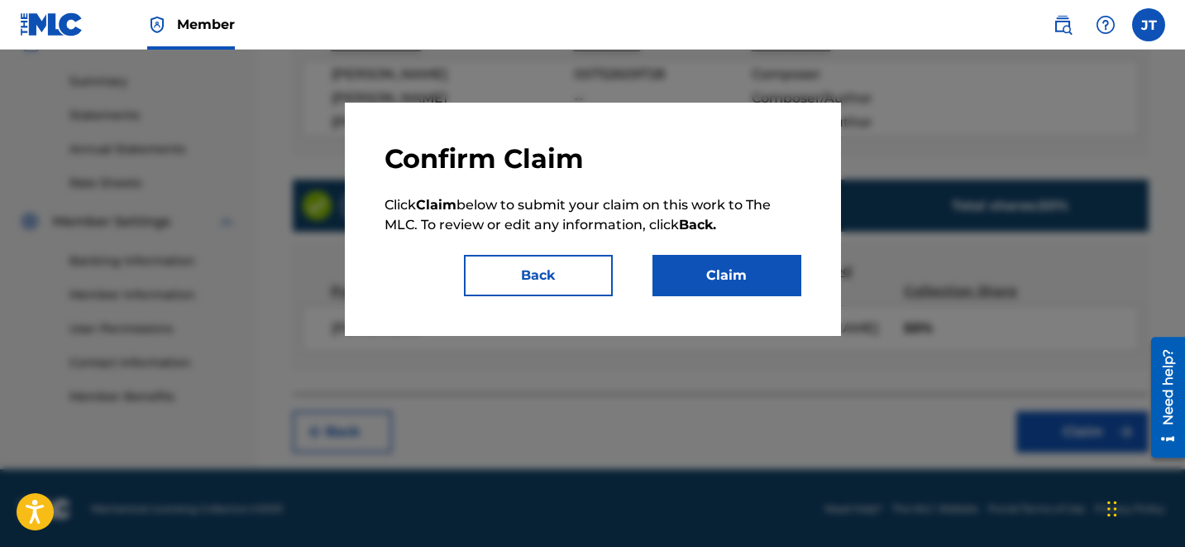
click at [736, 277] on button "Claim" at bounding box center [726, 275] width 149 height 41
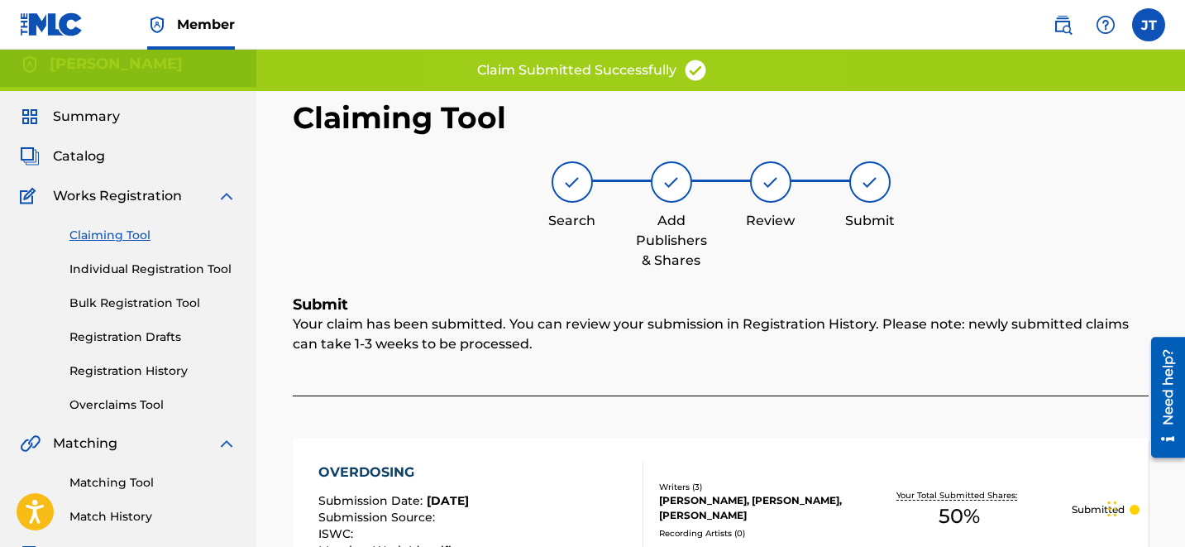
scroll to position [0, 0]
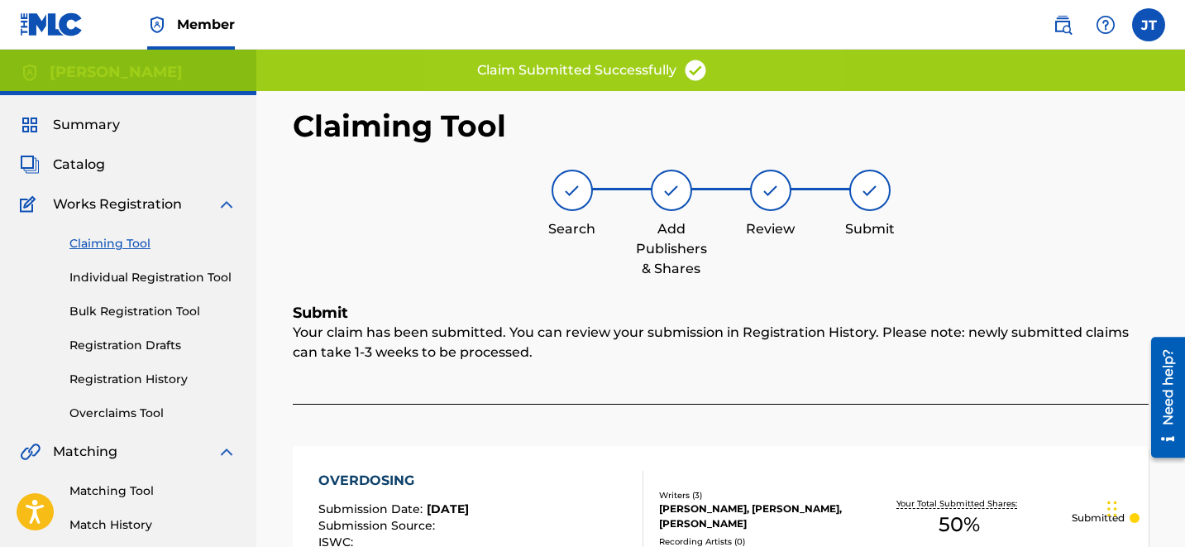
click at [107, 246] on link "Claiming Tool" at bounding box center [152, 243] width 167 height 17
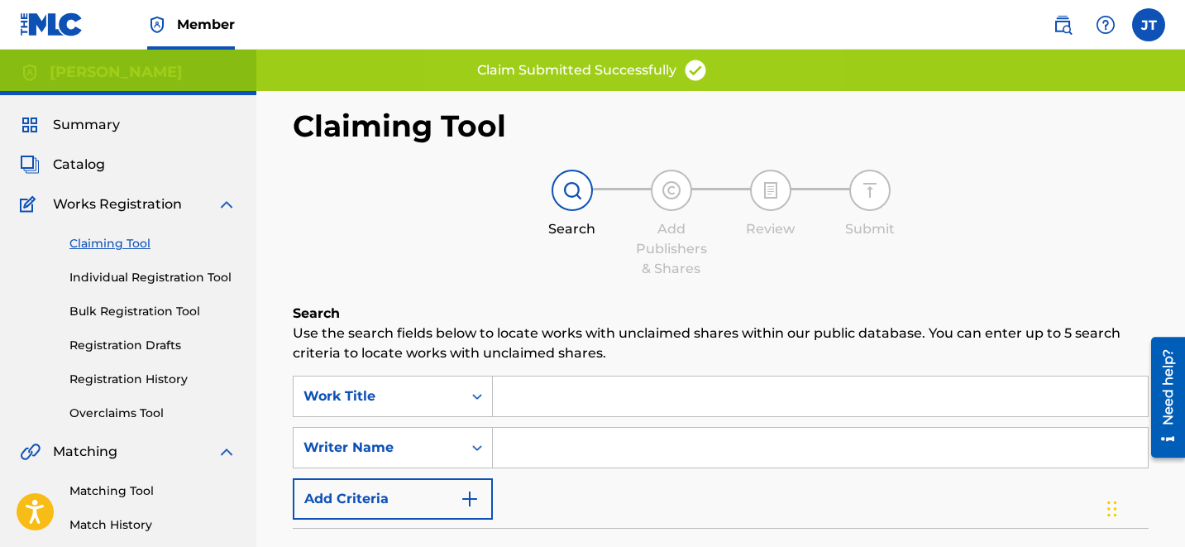
click at [547, 423] on div "SearchWithCriteriaef45eae8-8352-4cf3-a23b-9d4371a42269 Work Title SearchWithCri…" at bounding box center [721, 447] width 856 height 144
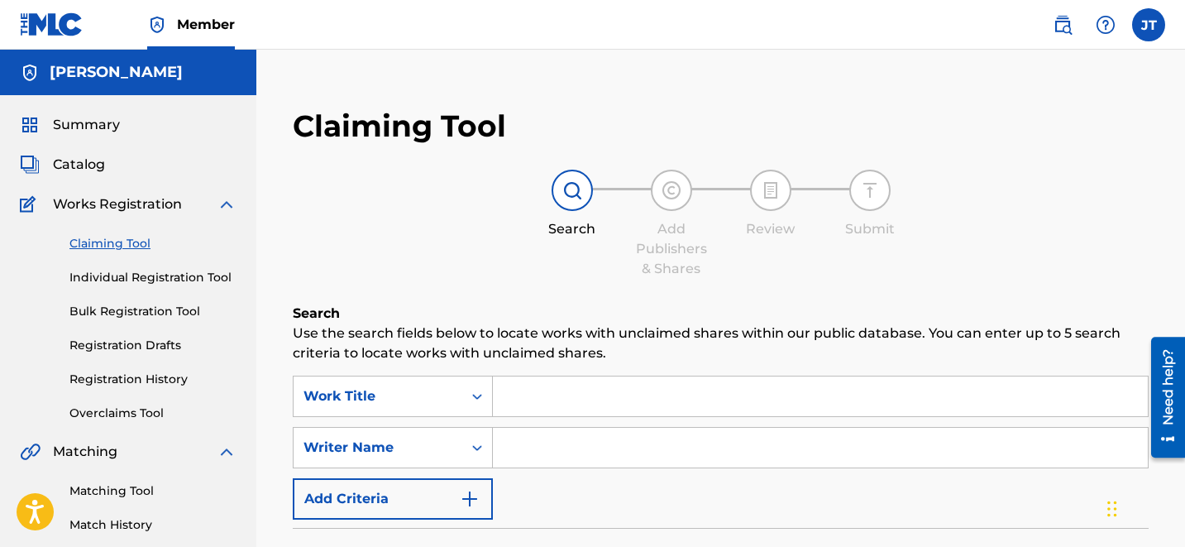
click at [576, 453] on input "Search Form" at bounding box center [820, 448] width 655 height 40
type input "[PERSON_NAME]"
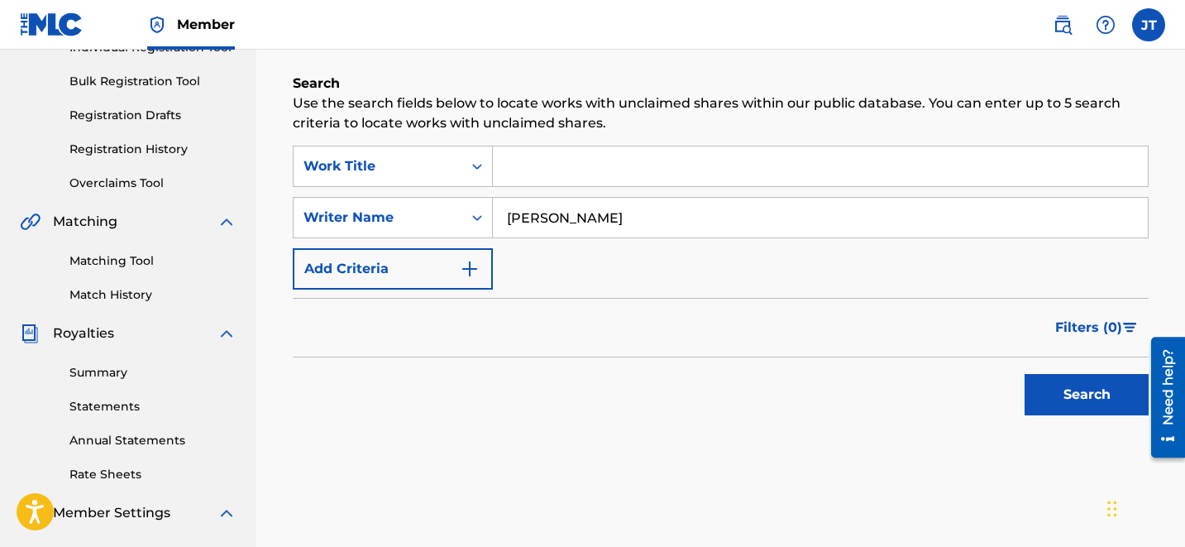
scroll to position [231, 0]
click at [1056, 418] on div "Search" at bounding box center [1082, 389] width 132 height 66
click at [1064, 410] on button "Search" at bounding box center [1087, 393] width 124 height 41
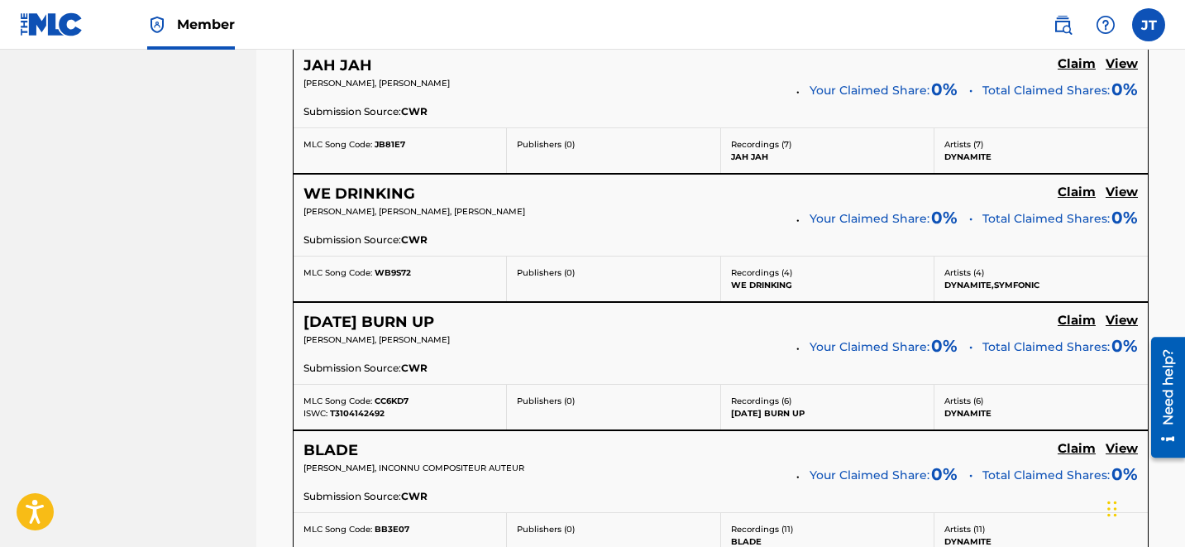
scroll to position [3586, 0]
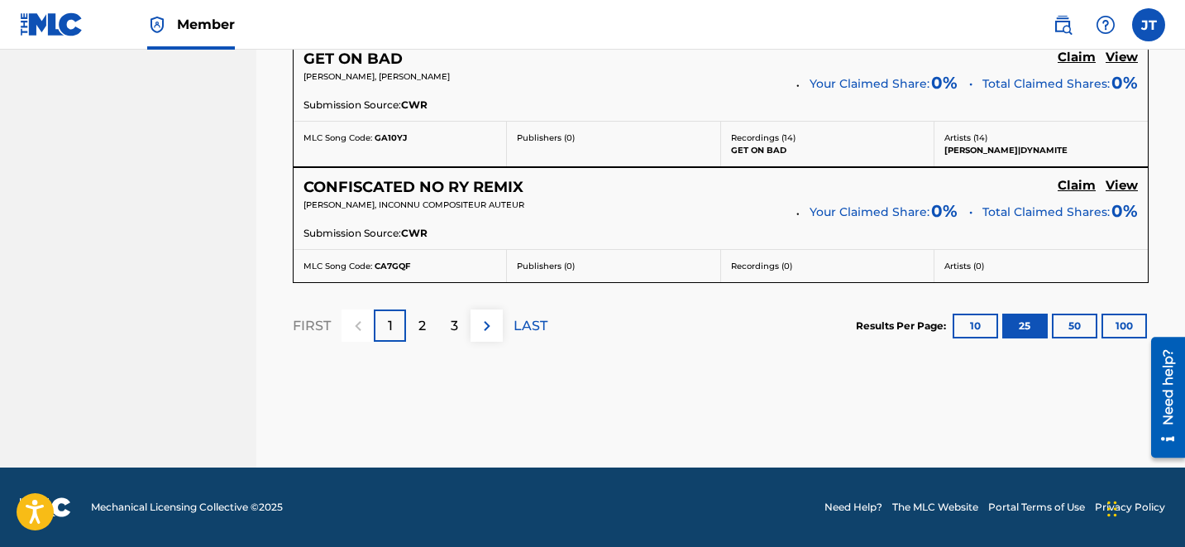
click at [443, 315] on div "3" at bounding box center [454, 325] width 32 height 32
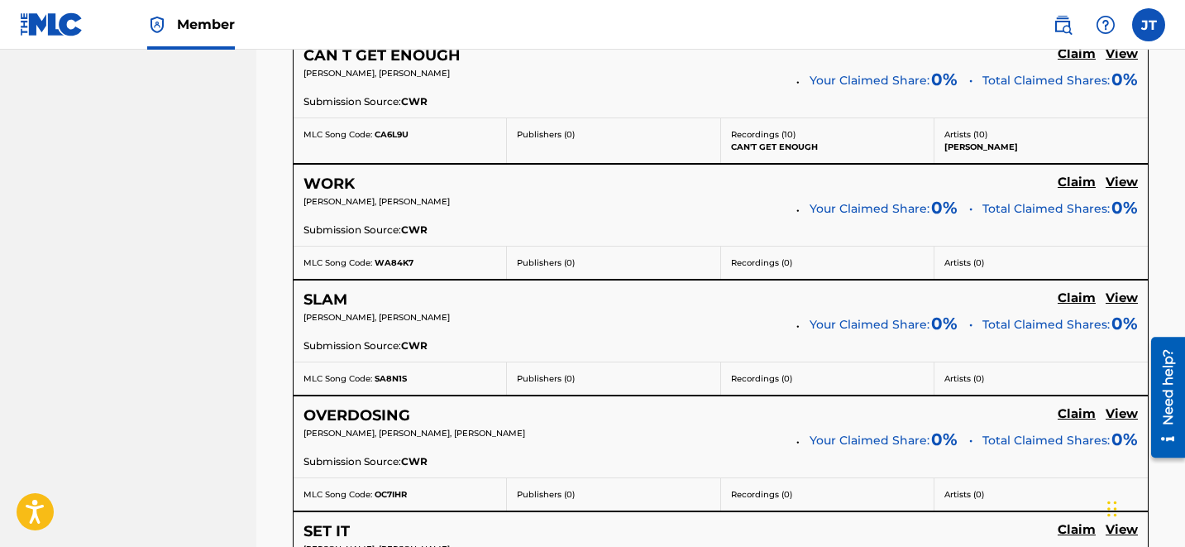
scroll to position [2708, 0]
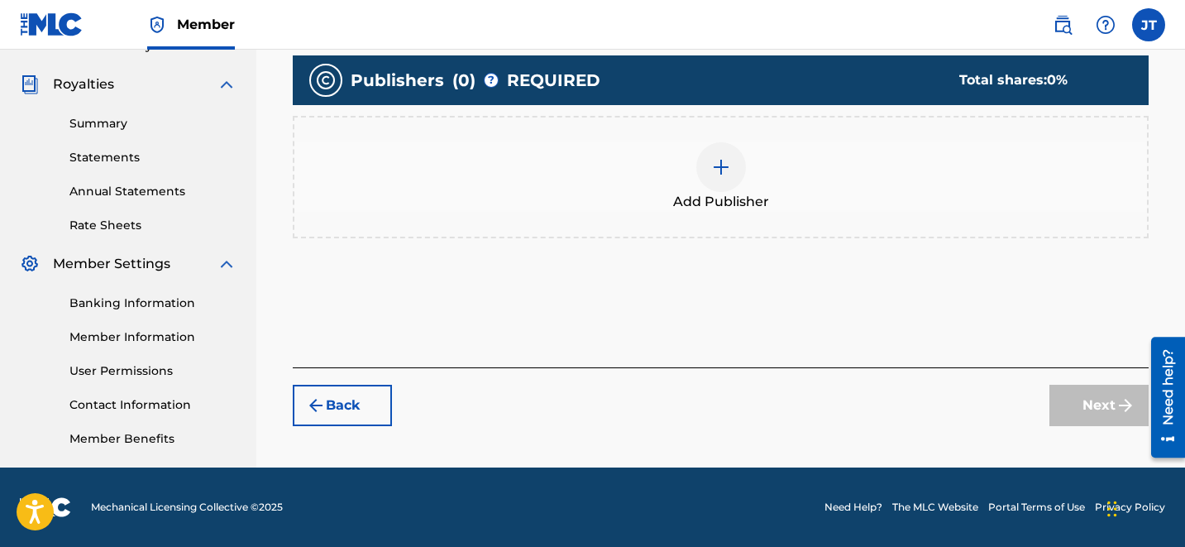
click at [758, 174] on div "Add Publisher" at bounding box center [720, 176] width 853 height 69
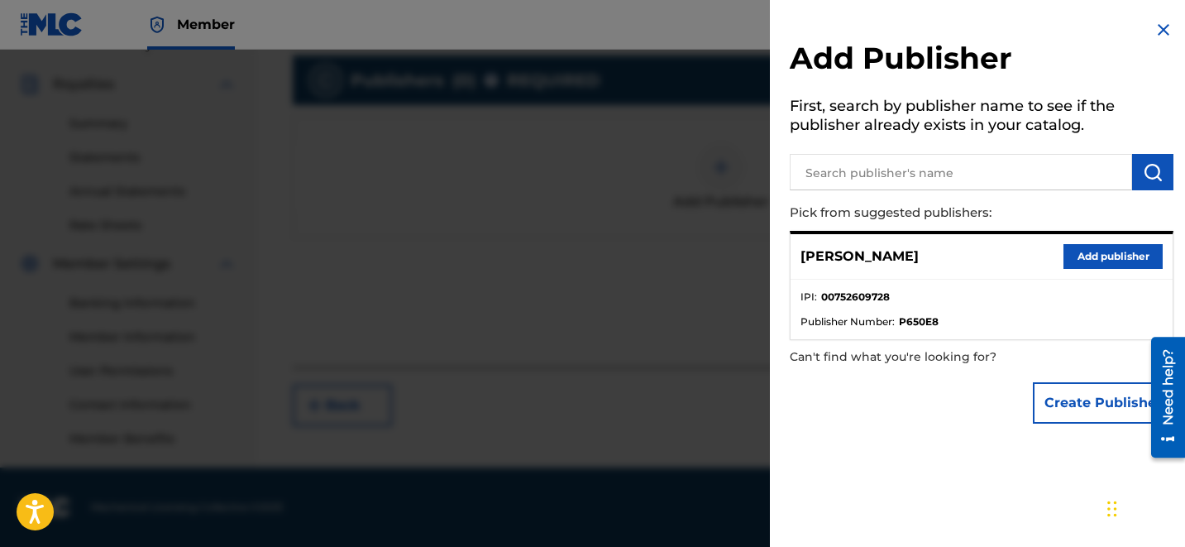
click at [1104, 246] on button "Add publisher" at bounding box center [1112, 256] width 99 height 25
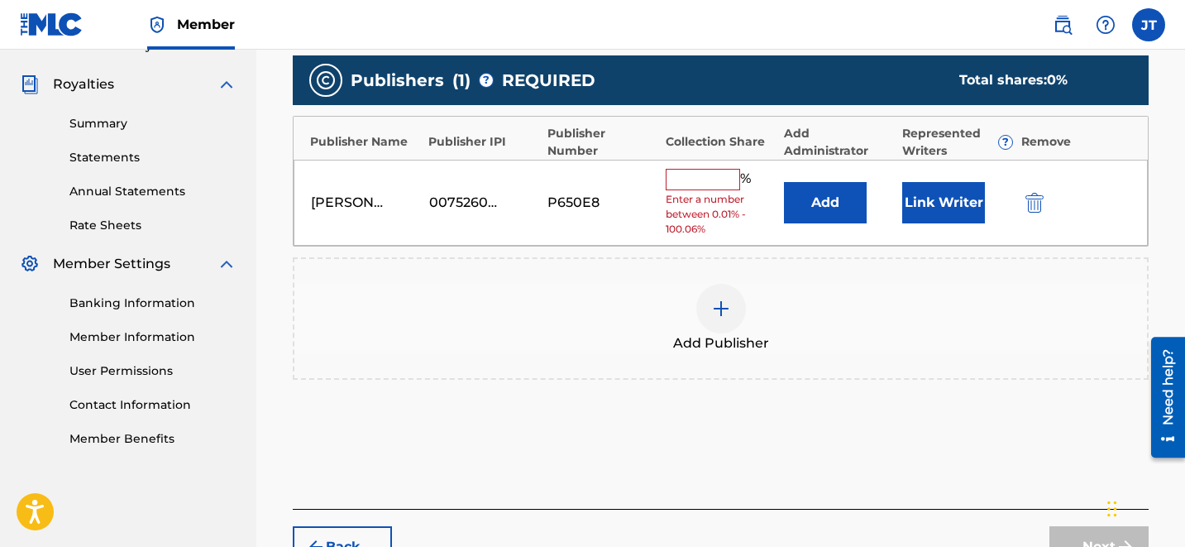
click at [928, 208] on button "Link Writer" at bounding box center [943, 202] width 83 height 41
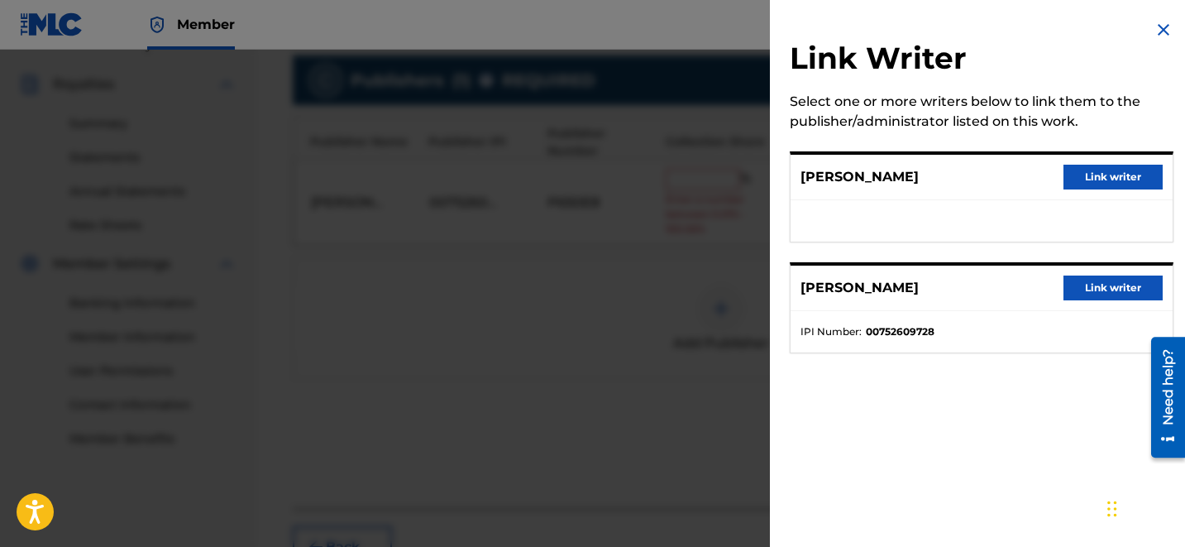
click at [1104, 279] on button "Link writer" at bounding box center [1112, 287] width 99 height 25
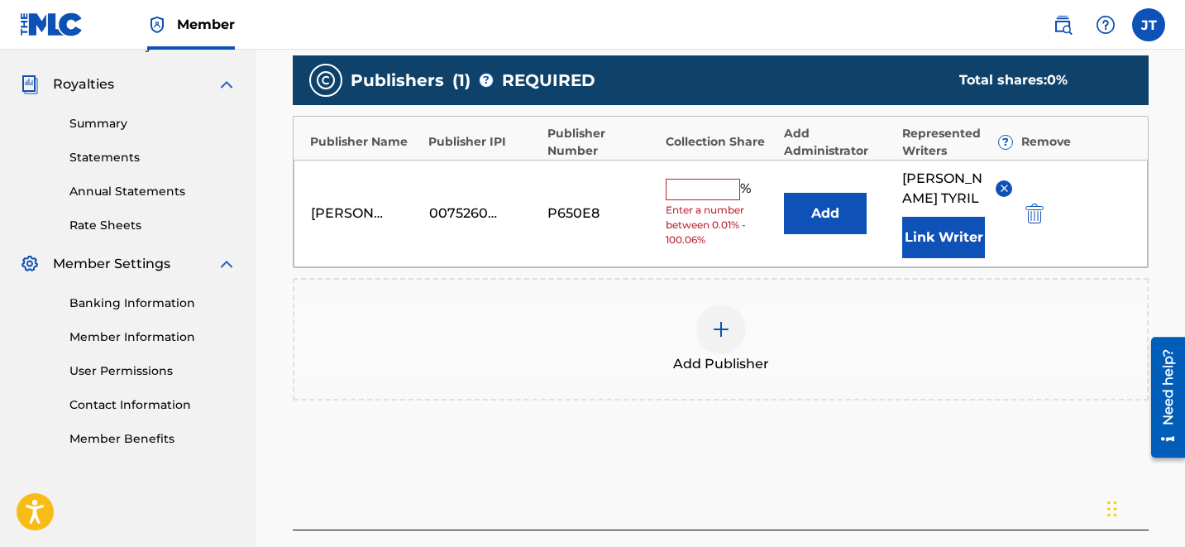
click at [698, 191] on div "% Enter a number between 0.01% - 100.06%" at bounding box center [721, 213] width 110 height 69
click at [709, 180] on input "text" at bounding box center [703, 189] width 74 height 21
type input "50"
click at [1102, 533] on iframe "Chat Widget" at bounding box center [1143, 506] width 83 height 79
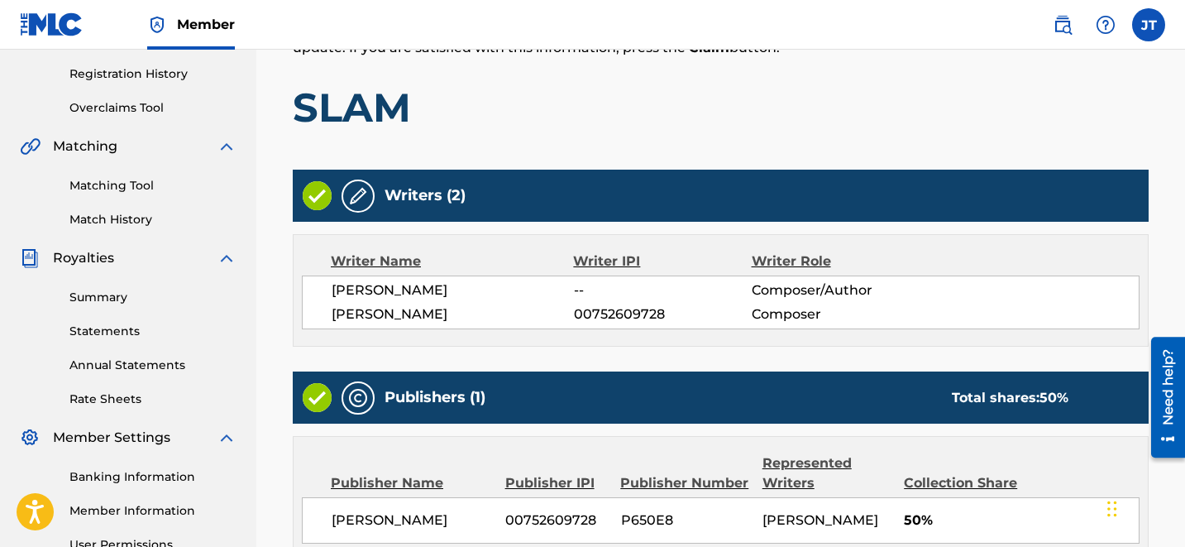
scroll to position [497, 0]
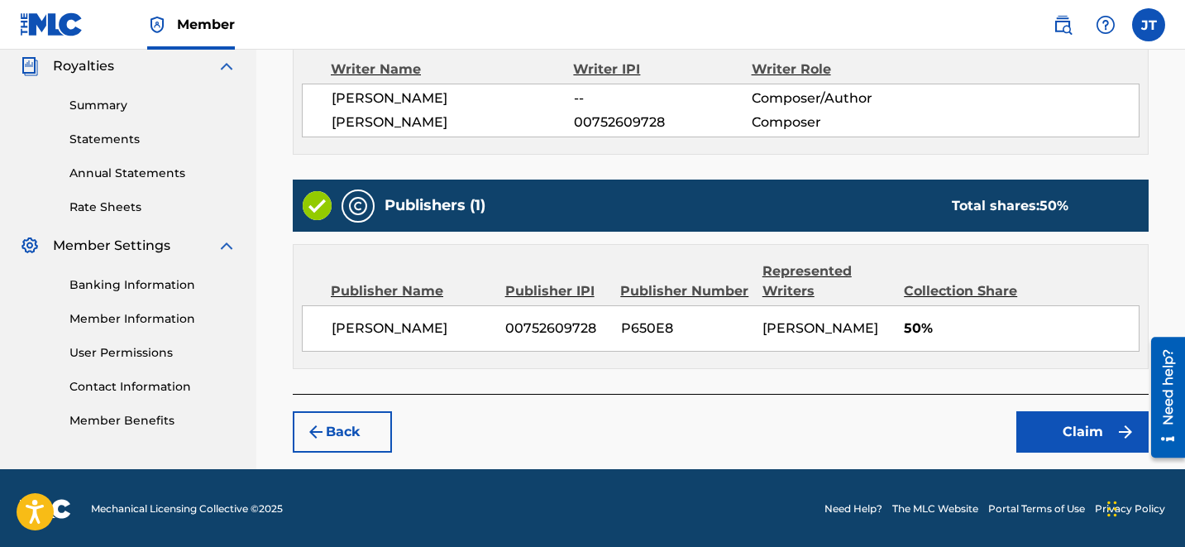
click at [1090, 425] on button "Claim" at bounding box center [1082, 431] width 132 height 41
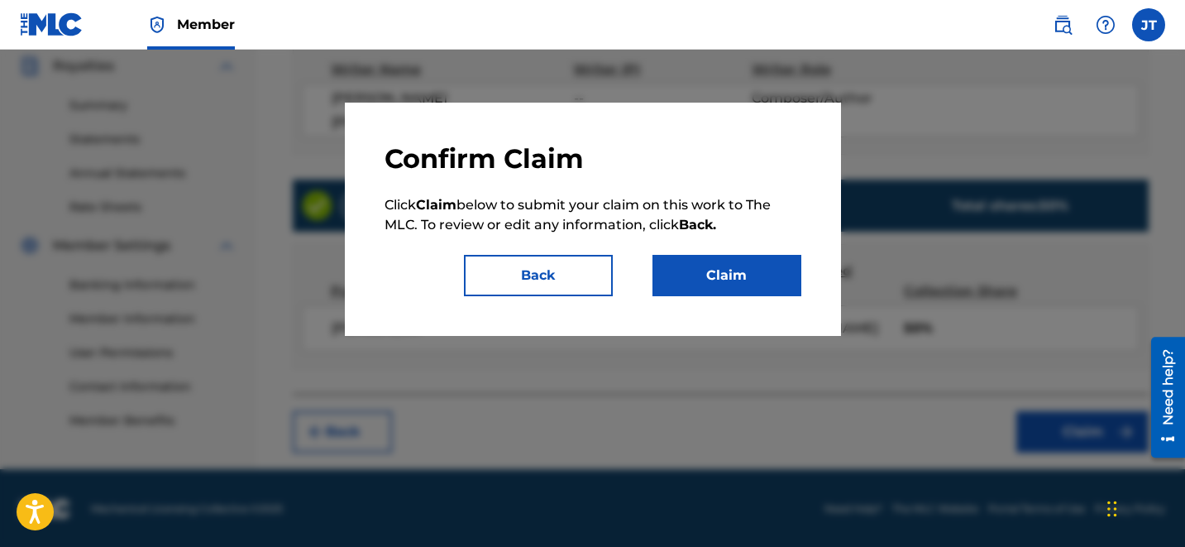
click at [738, 266] on button "Claim" at bounding box center [726, 275] width 149 height 41
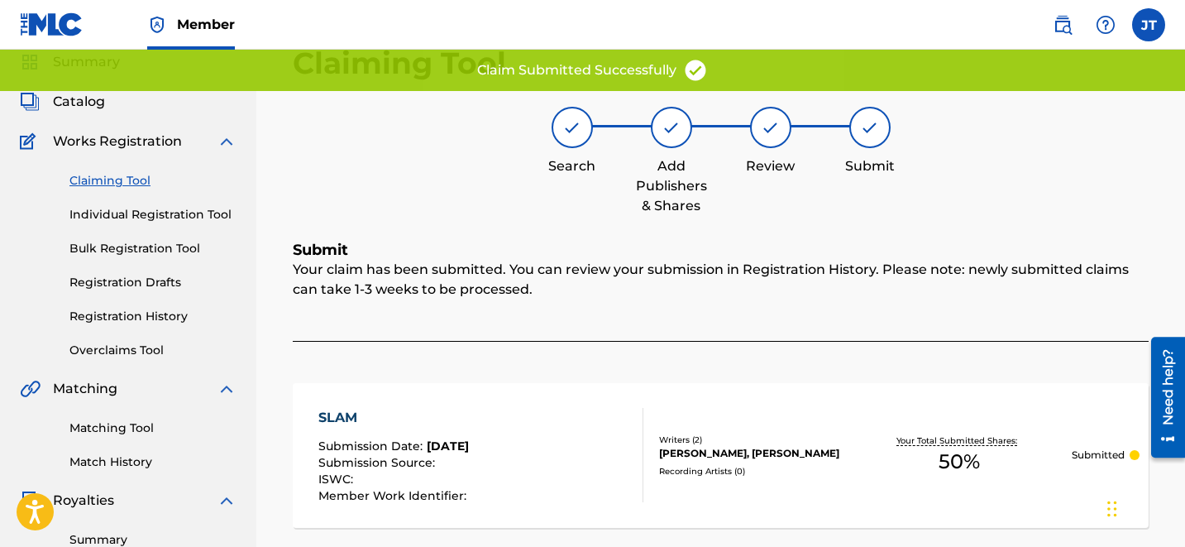
scroll to position [0, 0]
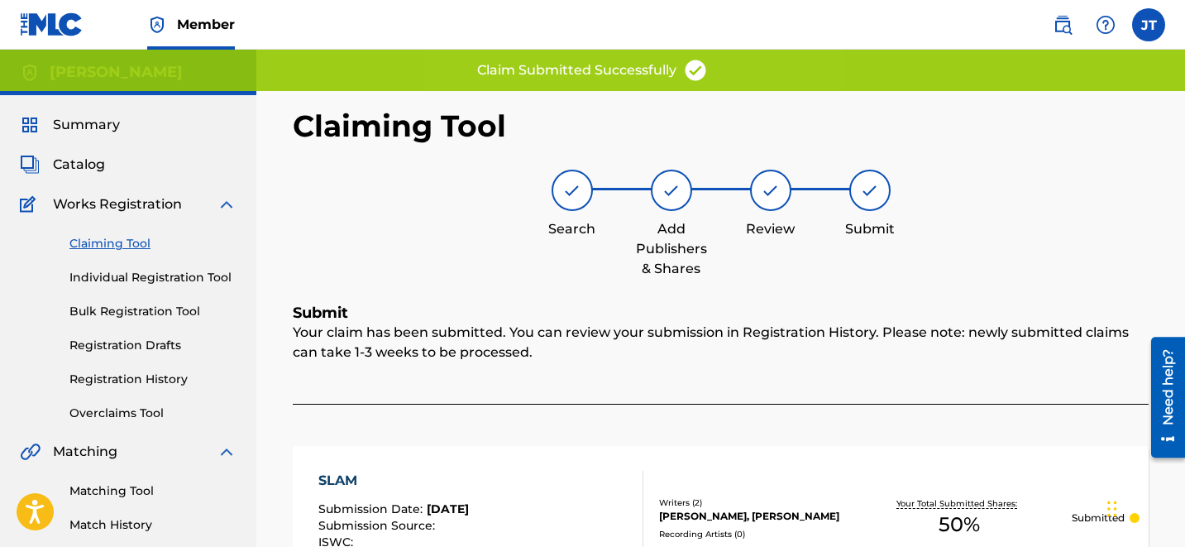
click at [103, 247] on link "Claiming Tool" at bounding box center [152, 243] width 167 height 17
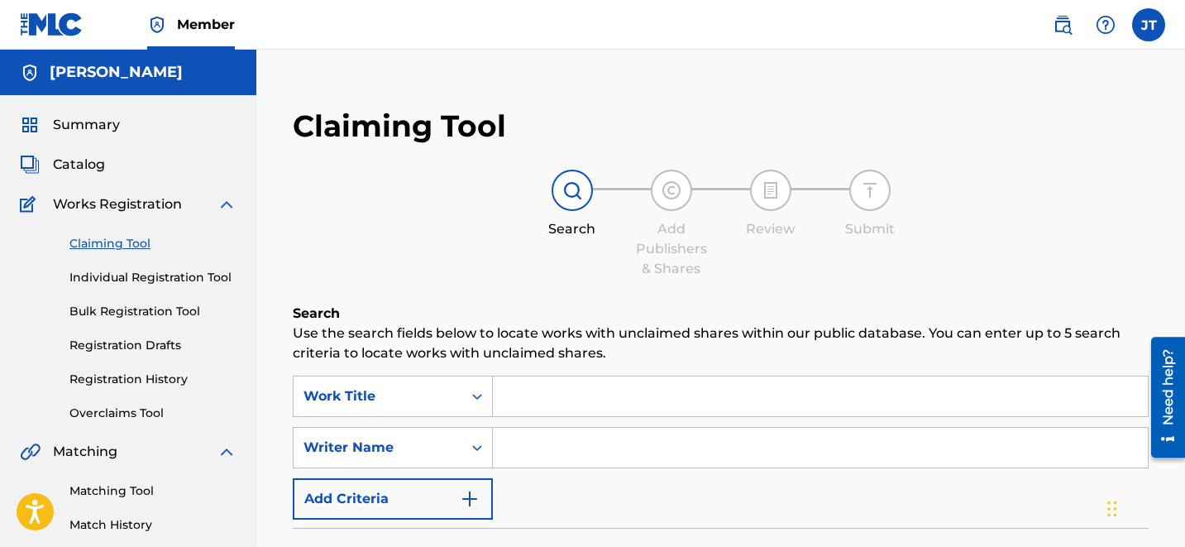
click at [554, 442] on input "Search Form" at bounding box center [820, 448] width 655 height 40
type input "[PERSON_NAME]"
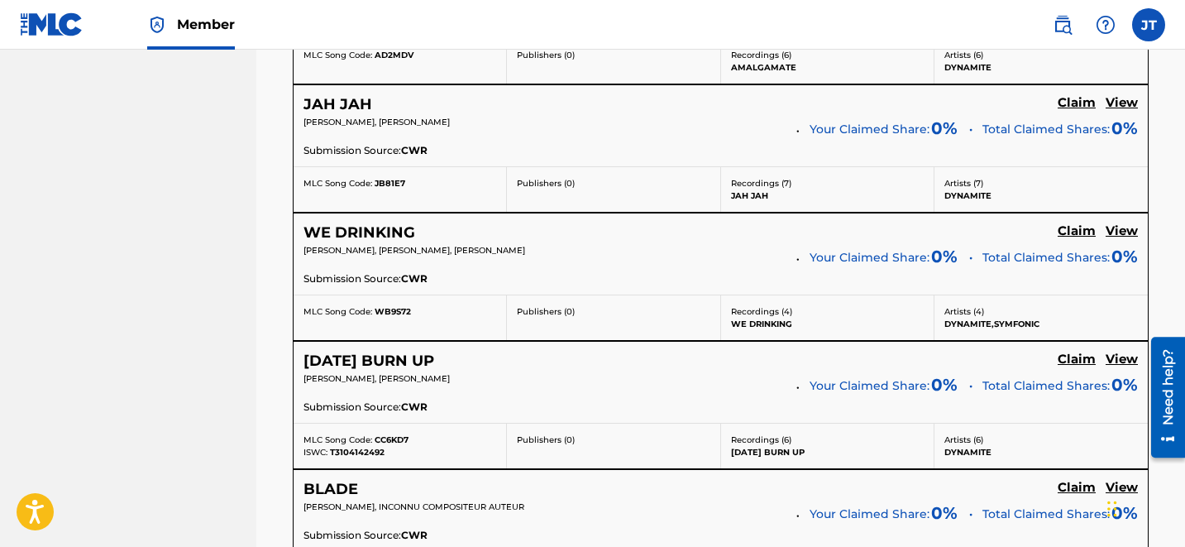
scroll to position [3586, 0]
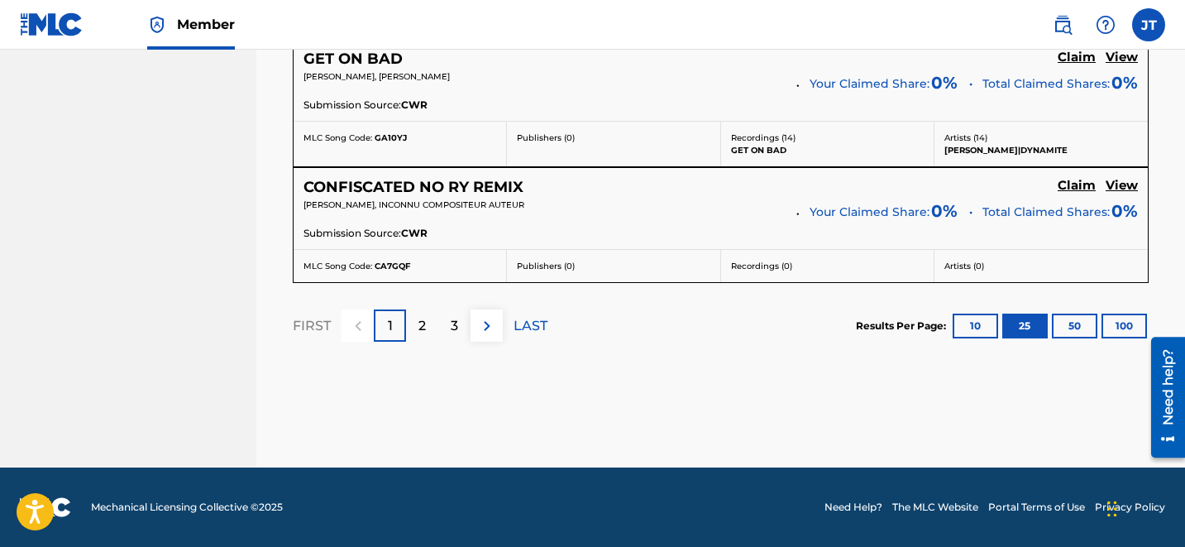
click at [457, 333] on p "3" at bounding box center [454, 326] width 7 height 20
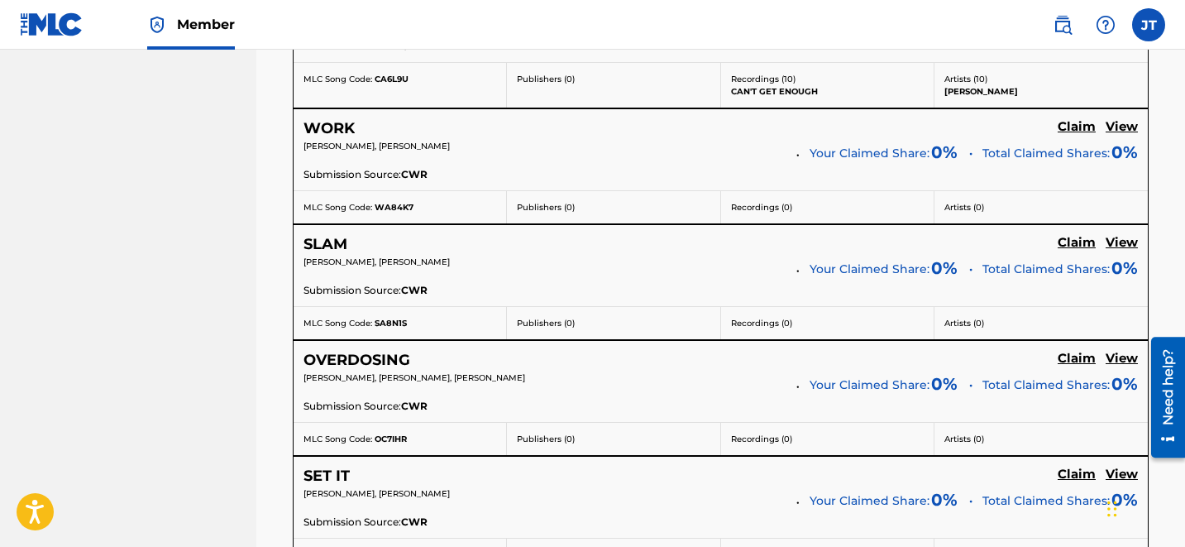
scroll to position [2754, 0]
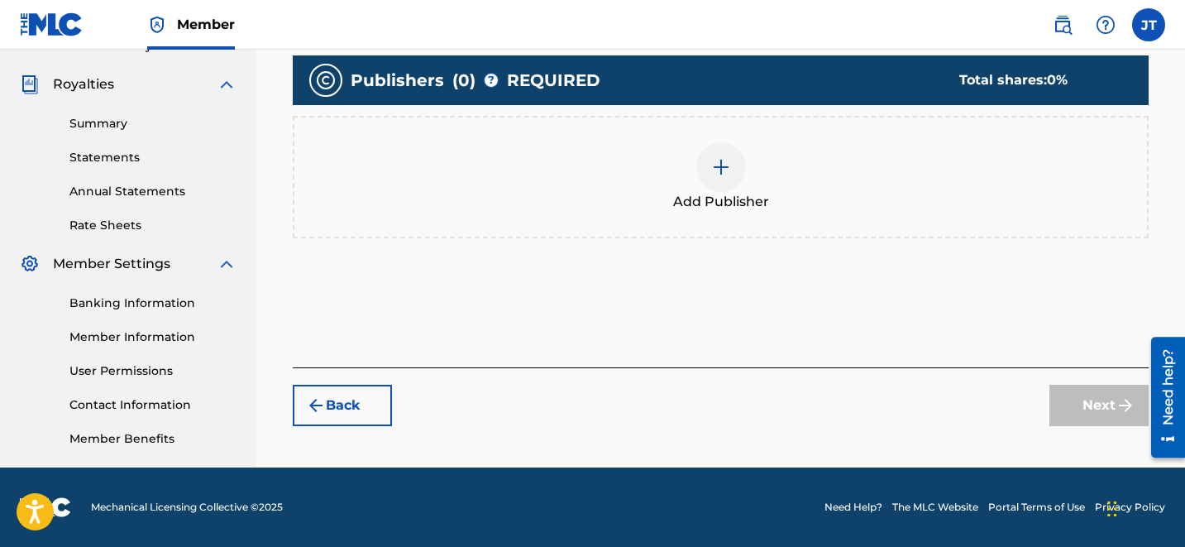
scroll to position [479, 0]
click at [727, 160] on img at bounding box center [721, 167] width 20 height 20
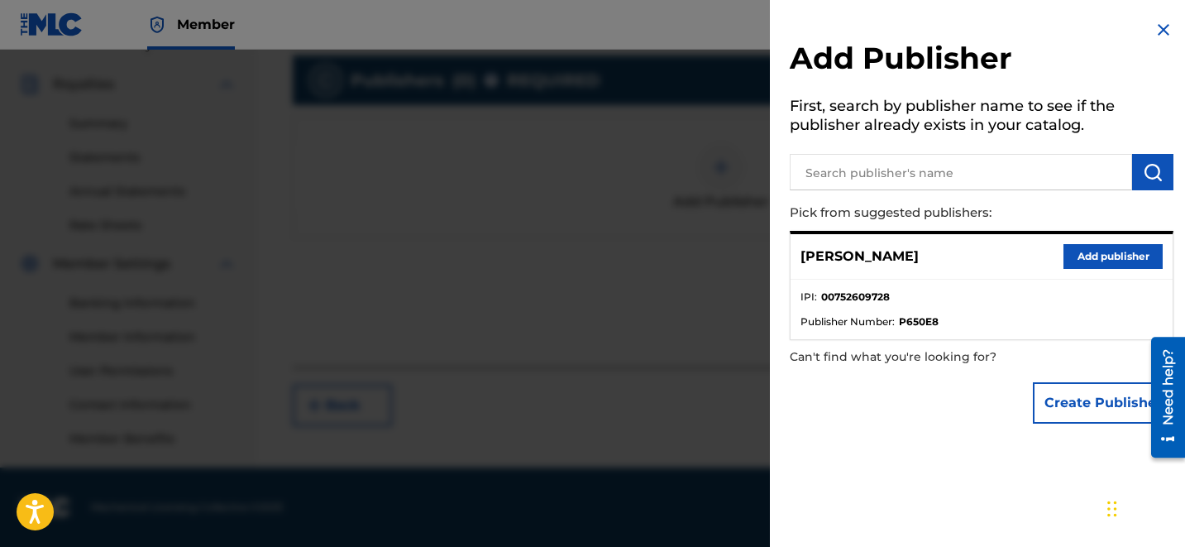
click at [1081, 254] on button "Add publisher" at bounding box center [1112, 256] width 99 height 25
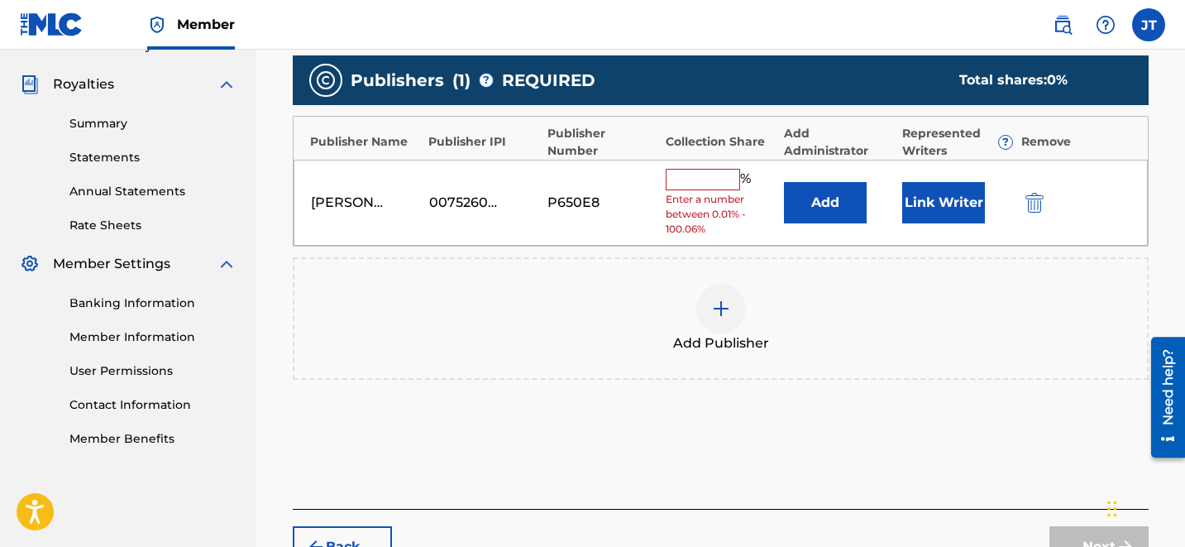
click at [931, 203] on button "Link Writer" at bounding box center [943, 202] width 83 height 41
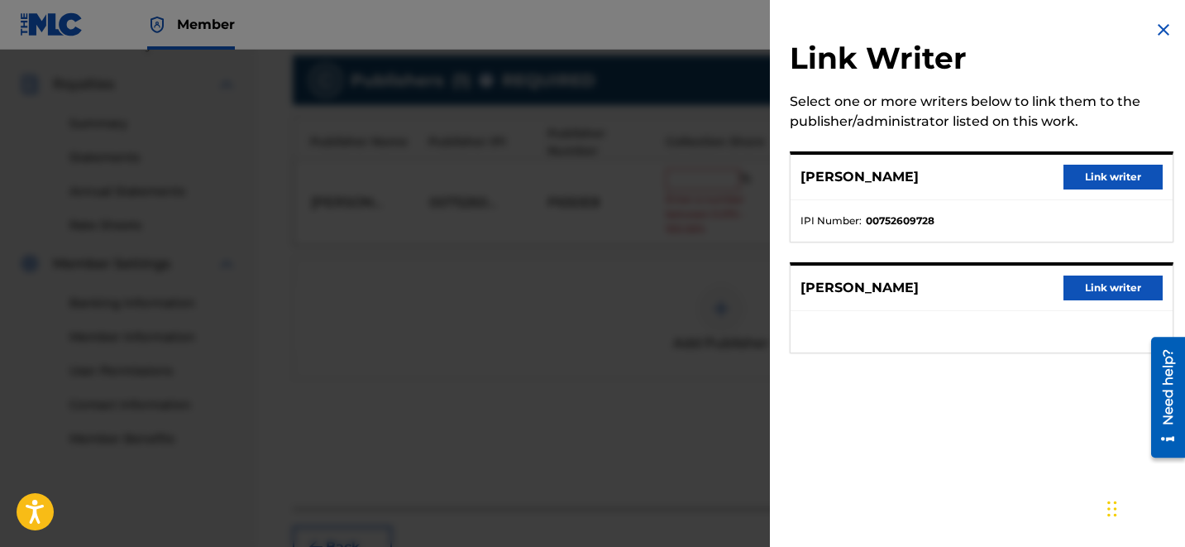
click at [1067, 182] on button "Link writer" at bounding box center [1112, 177] width 99 height 25
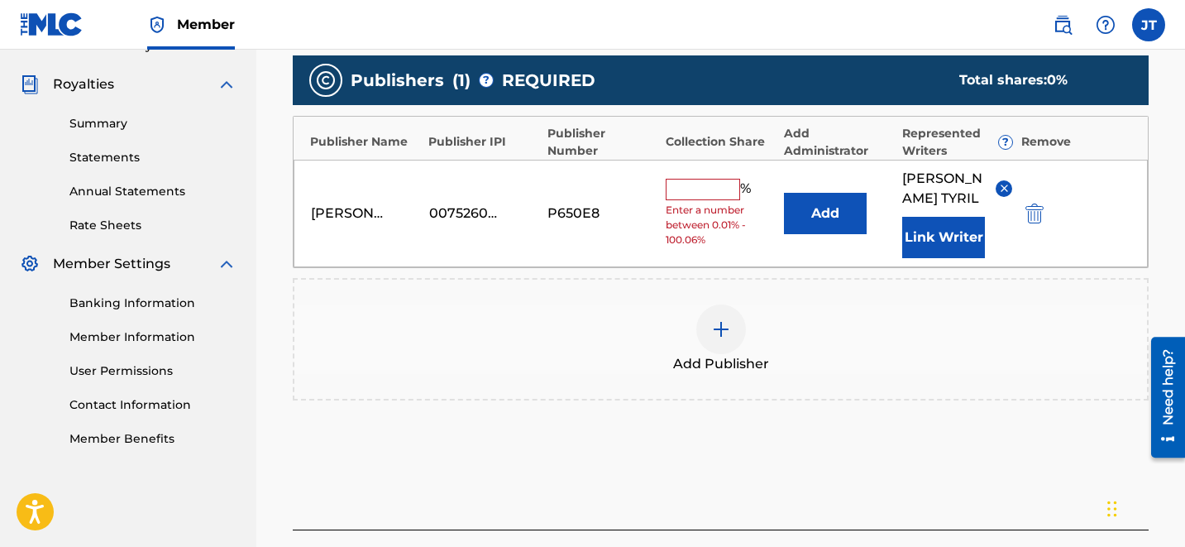
click at [700, 182] on input "text" at bounding box center [703, 189] width 74 height 21
type input "50"
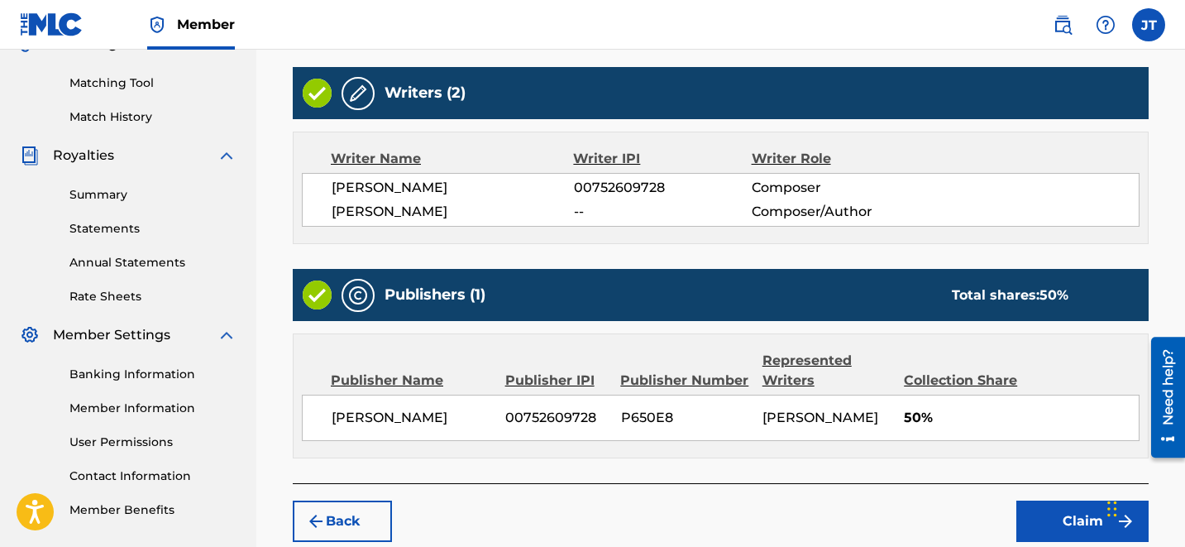
scroll to position [497, 0]
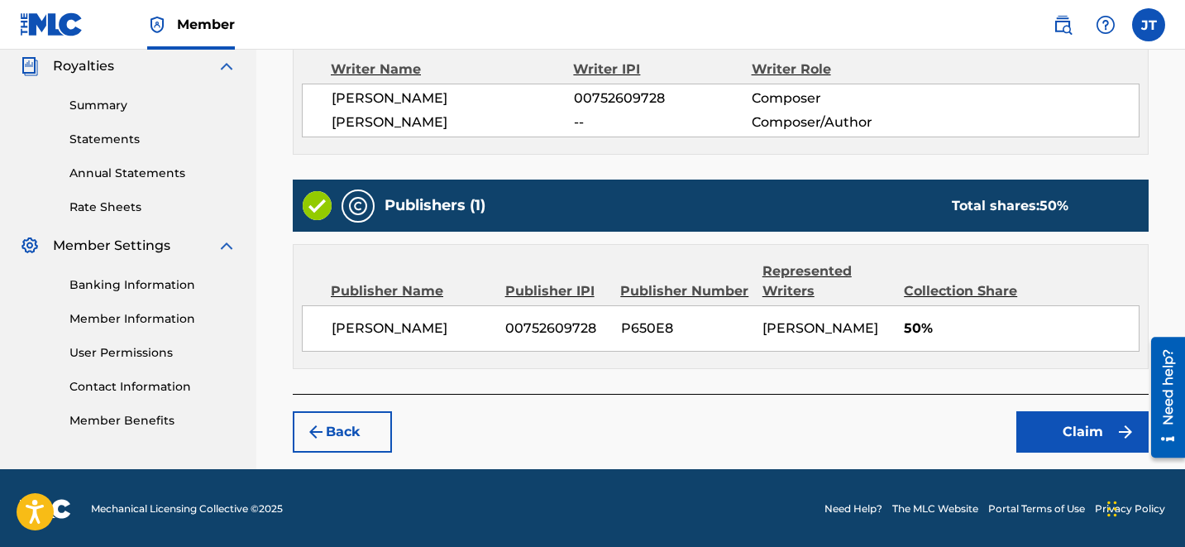
click at [1081, 440] on button "Claim" at bounding box center [1082, 431] width 132 height 41
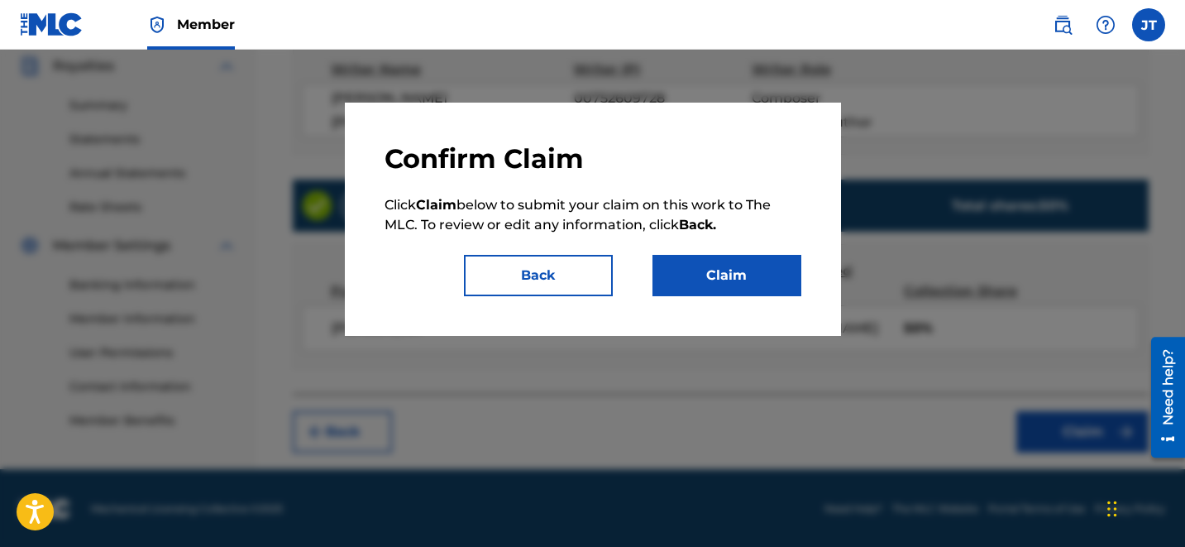
click at [782, 279] on button "Claim" at bounding box center [726, 275] width 149 height 41
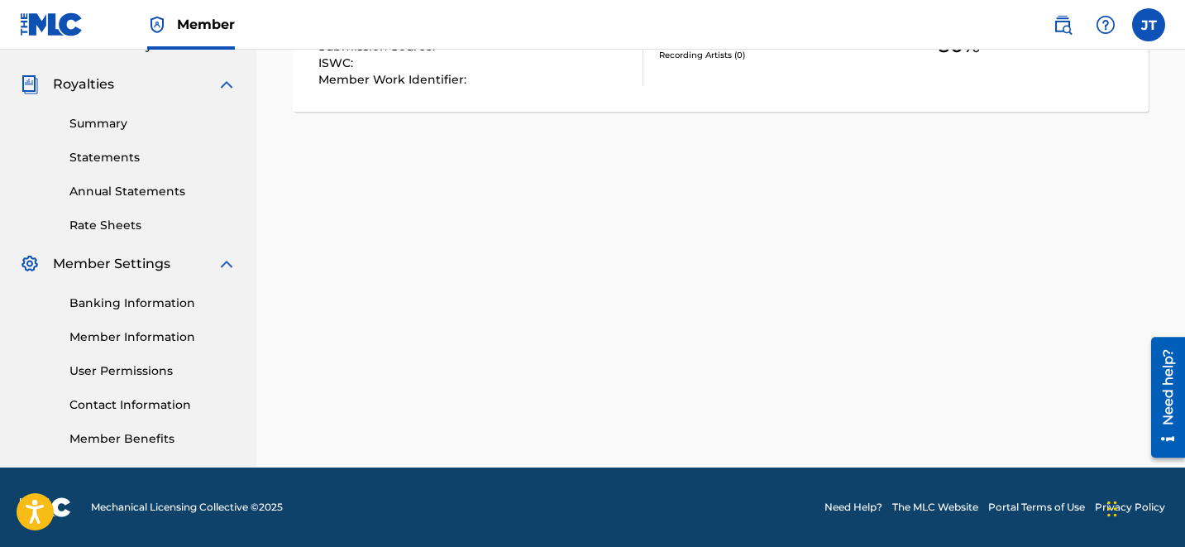
scroll to position [0, 0]
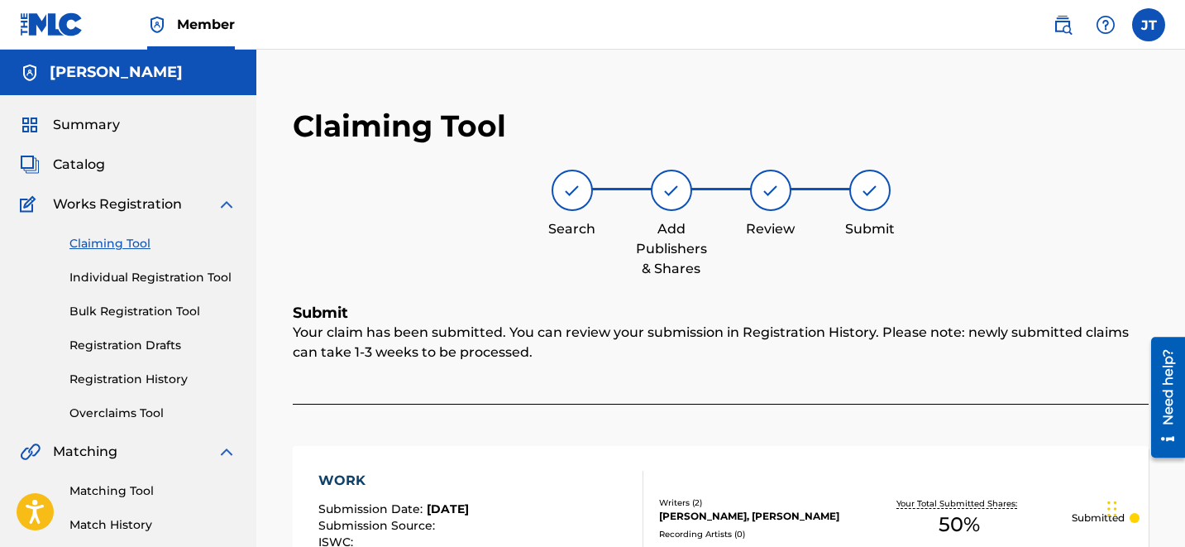
click at [108, 252] on div "Claiming Tool Individual Registration Tool Bulk Registration Tool Registration …" at bounding box center [128, 318] width 217 height 208
click at [91, 247] on link "Claiming Tool" at bounding box center [152, 243] width 167 height 17
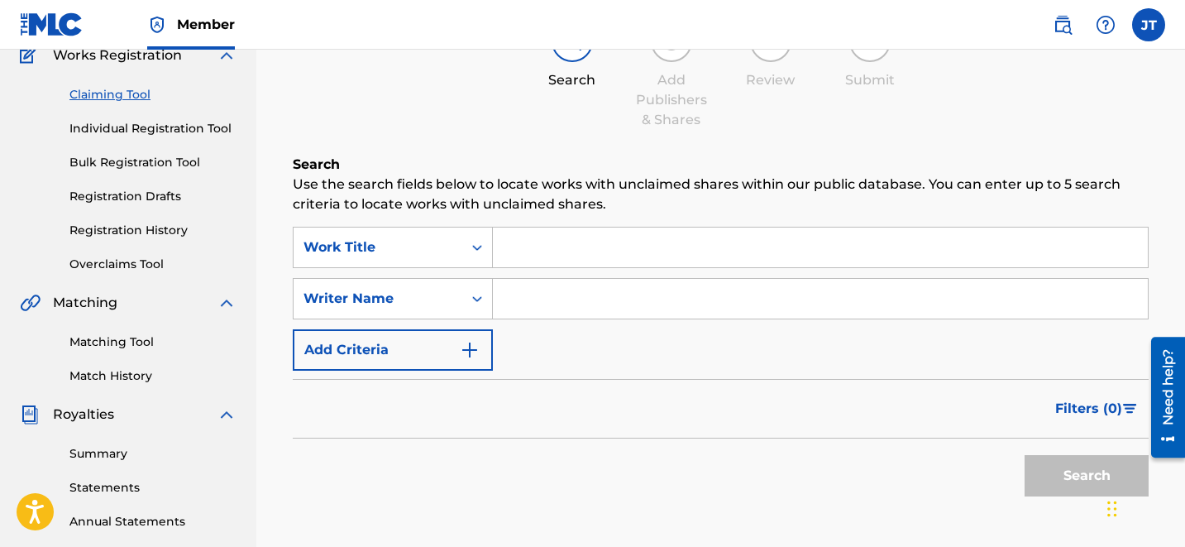
scroll to position [165, 0]
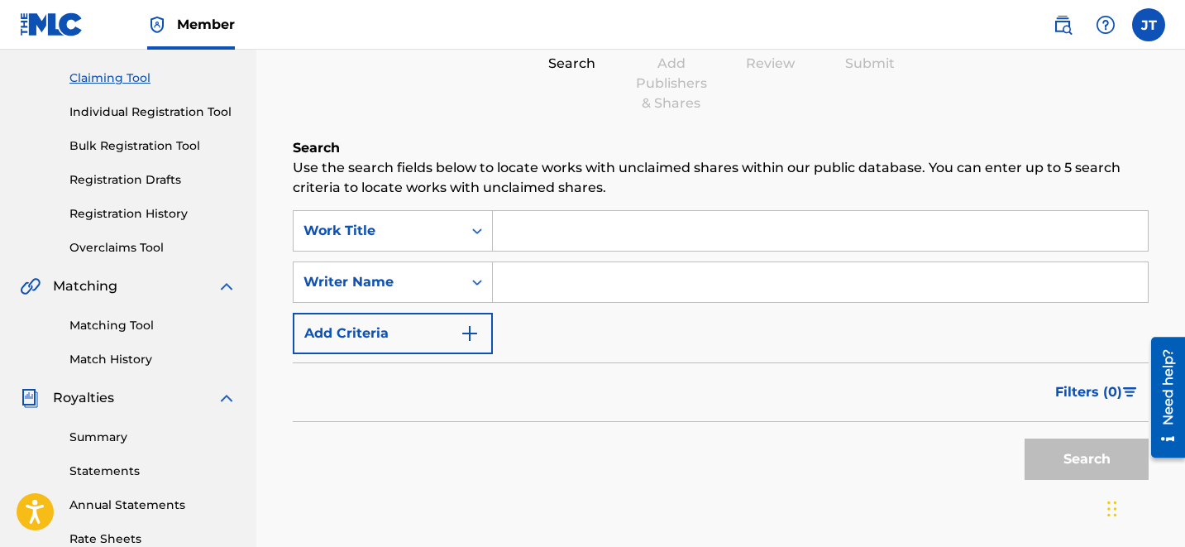
click at [559, 286] on input "Search Form" at bounding box center [820, 282] width 655 height 40
type input "[PERSON_NAME]"
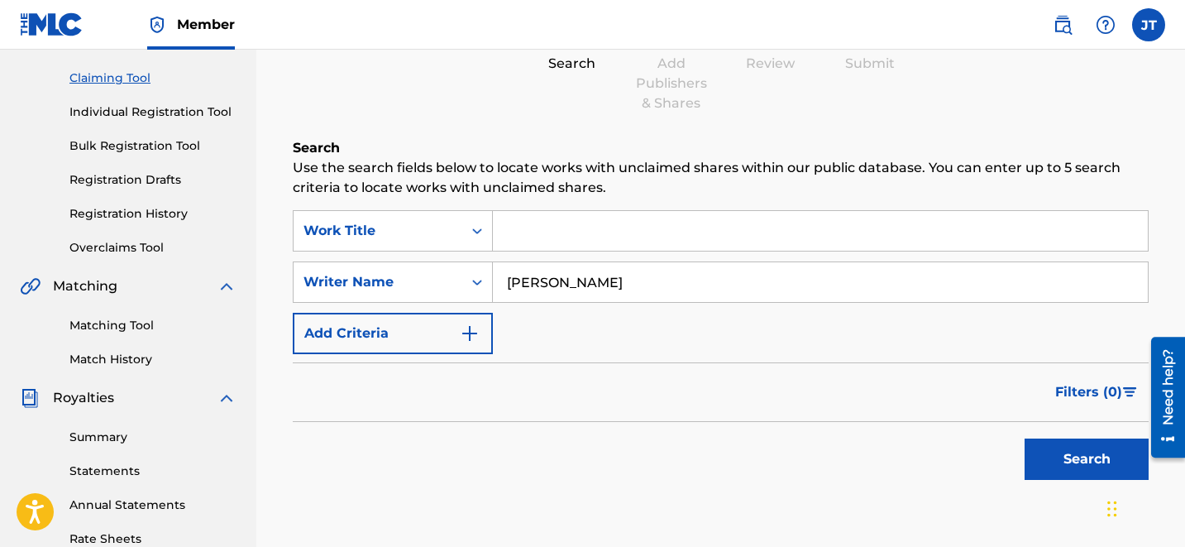
click at [1092, 458] on button "Search" at bounding box center [1087, 458] width 124 height 41
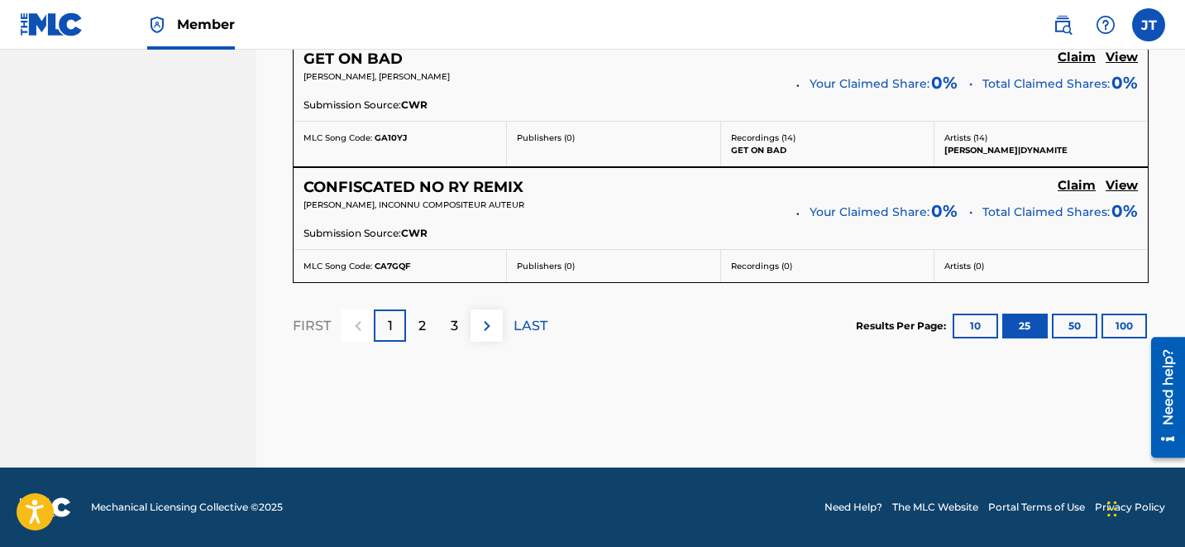
click at [425, 326] on p "2" at bounding box center [421, 326] width 7 height 20
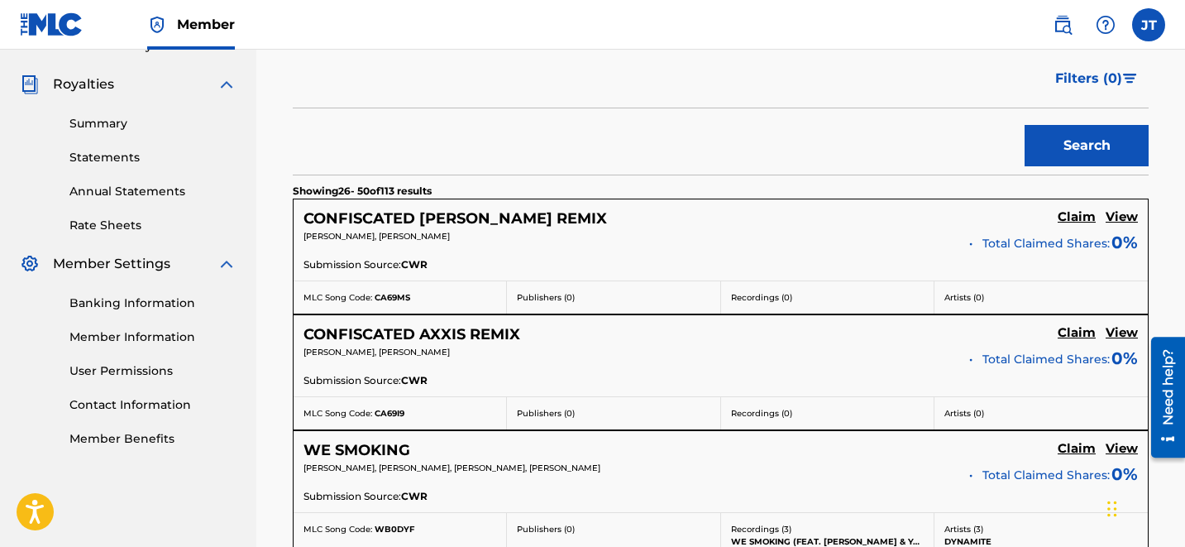
scroll to position [3462, 0]
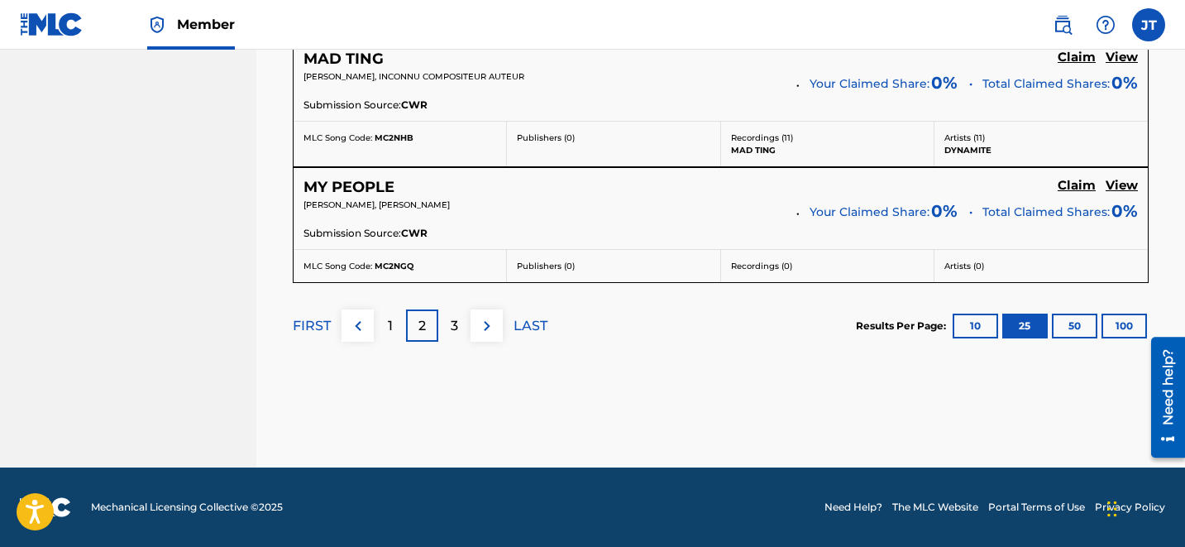
click at [452, 321] on p "3" at bounding box center [454, 326] width 7 height 20
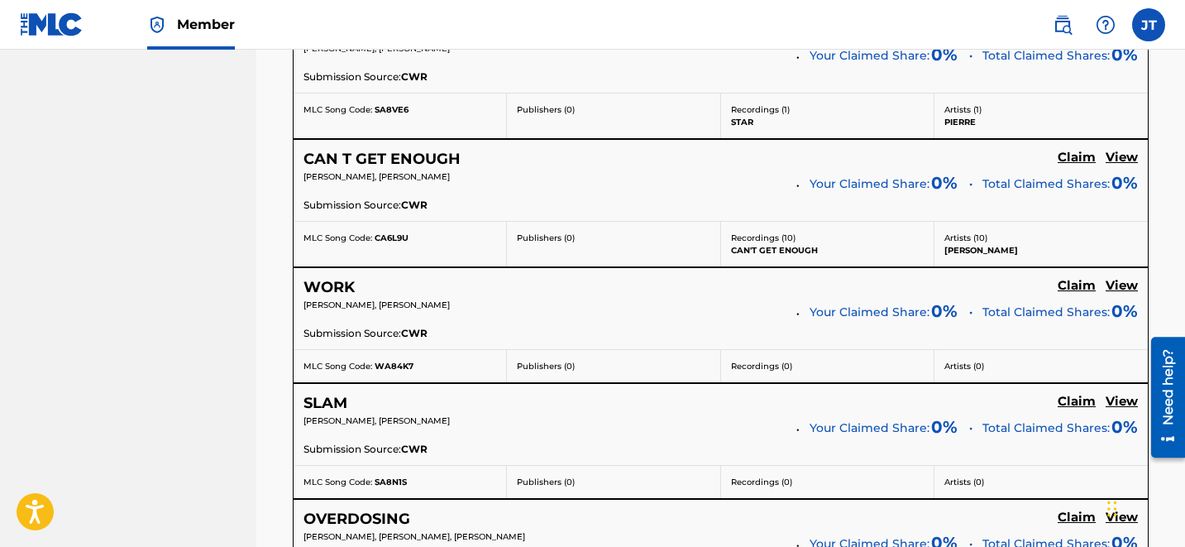
scroll to position [2449, 0]
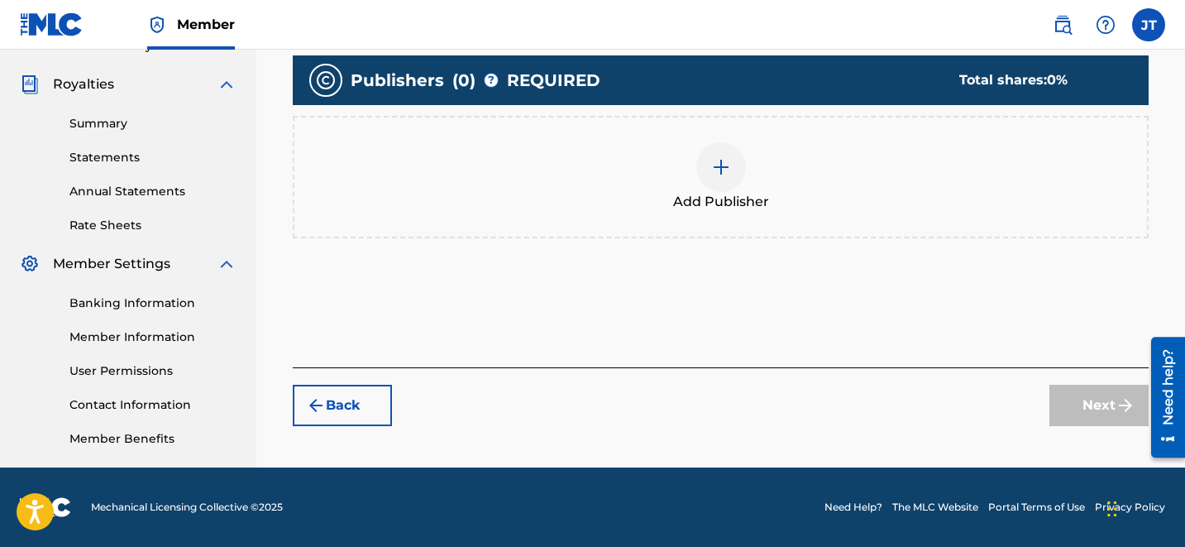
click at [714, 155] on div at bounding box center [721, 167] width 50 height 50
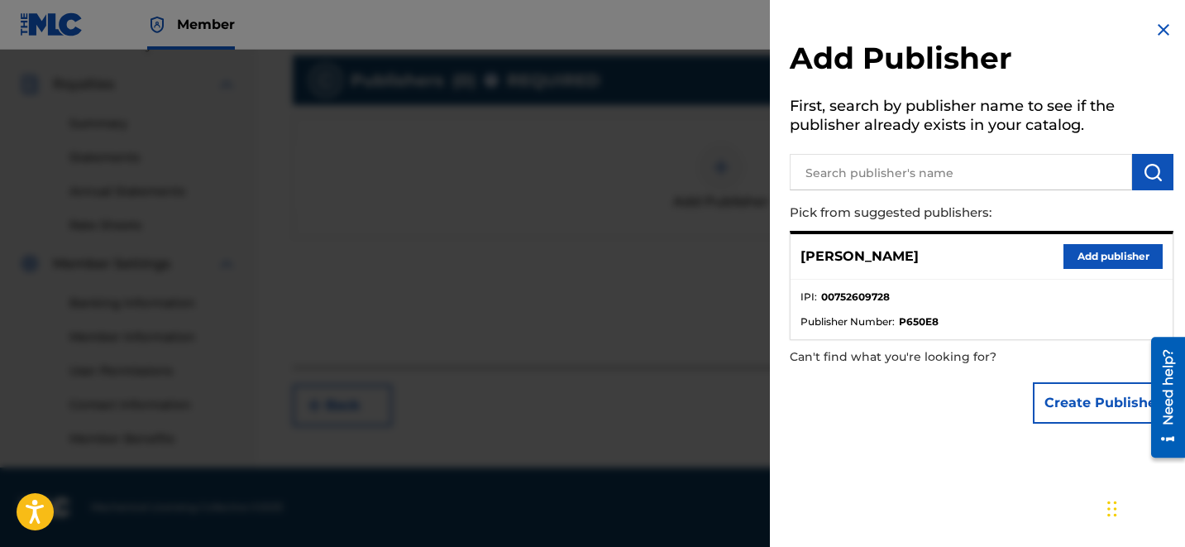
click at [1101, 255] on button "Add publisher" at bounding box center [1112, 256] width 99 height 25
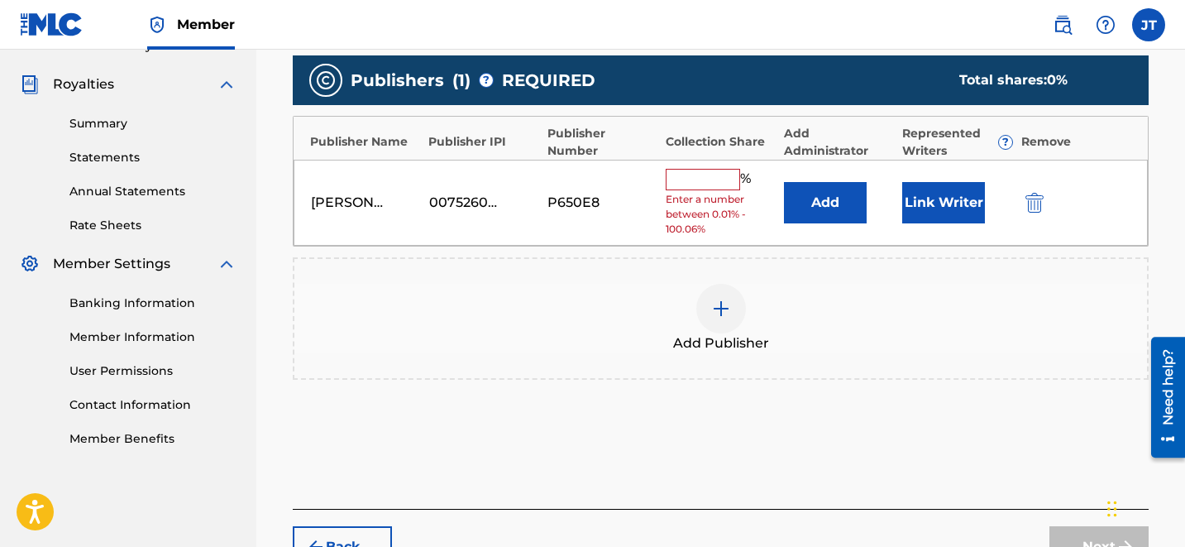
click at [711, 181] on input "text" at bounding box center [703, 179] width 74 height 21
type input "50"
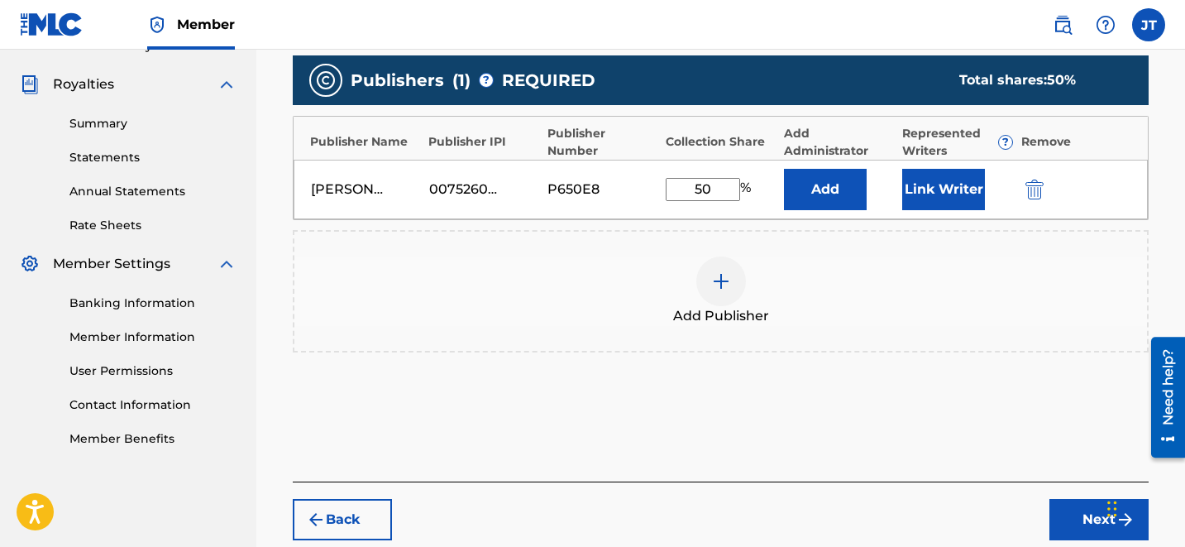
click at [929, 193] on button "Link Writer" at bounding box center [943, 189] width 83 height 41
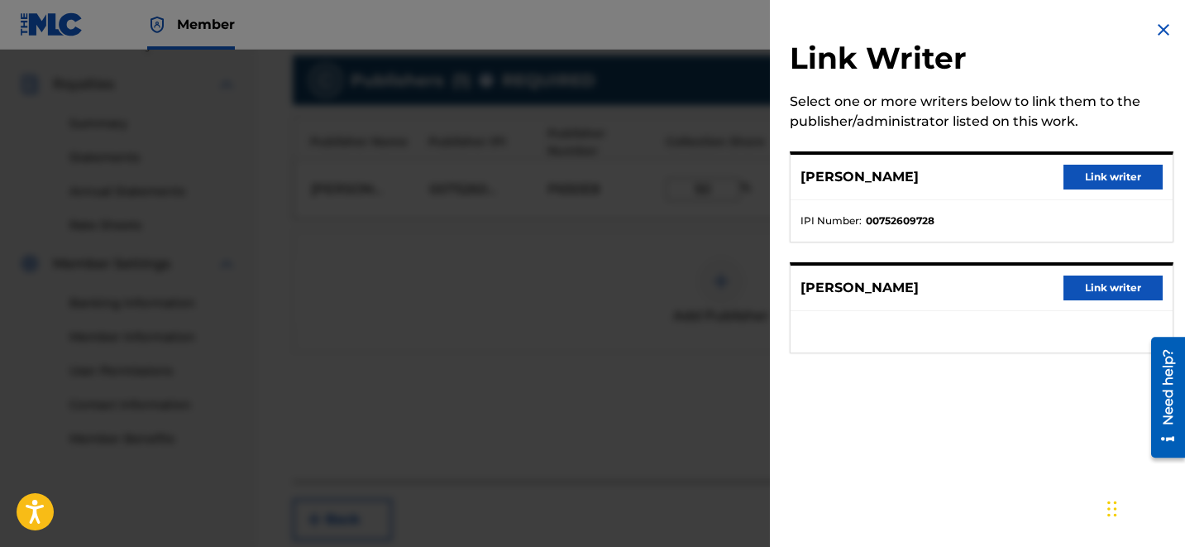
click at [1109, 171] on button "Link writer" at bounding box center [1112, 177] width 99 height 25
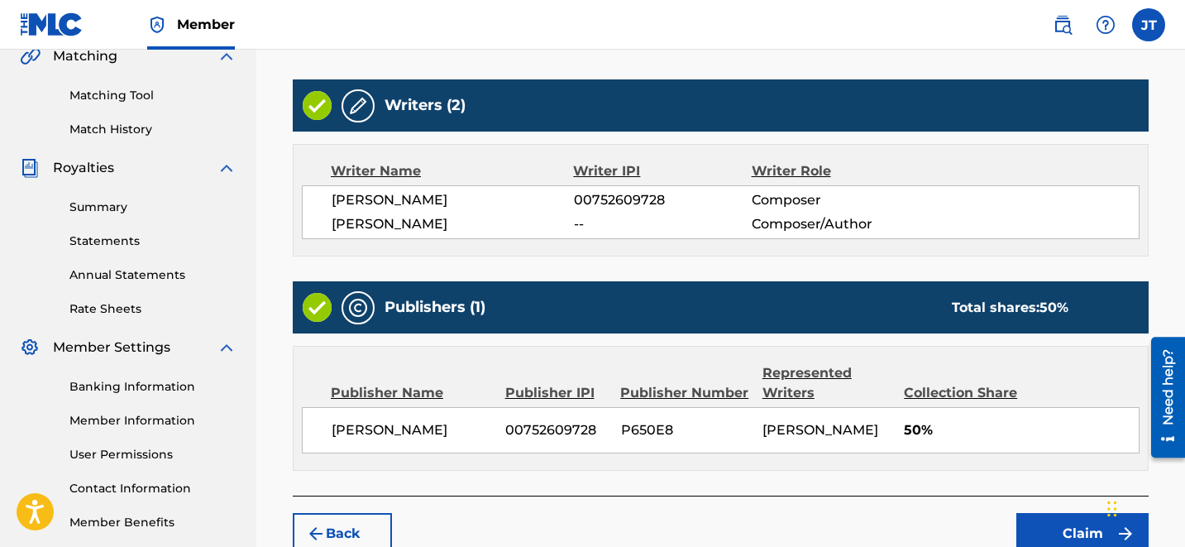
scroll to position [497, 0]
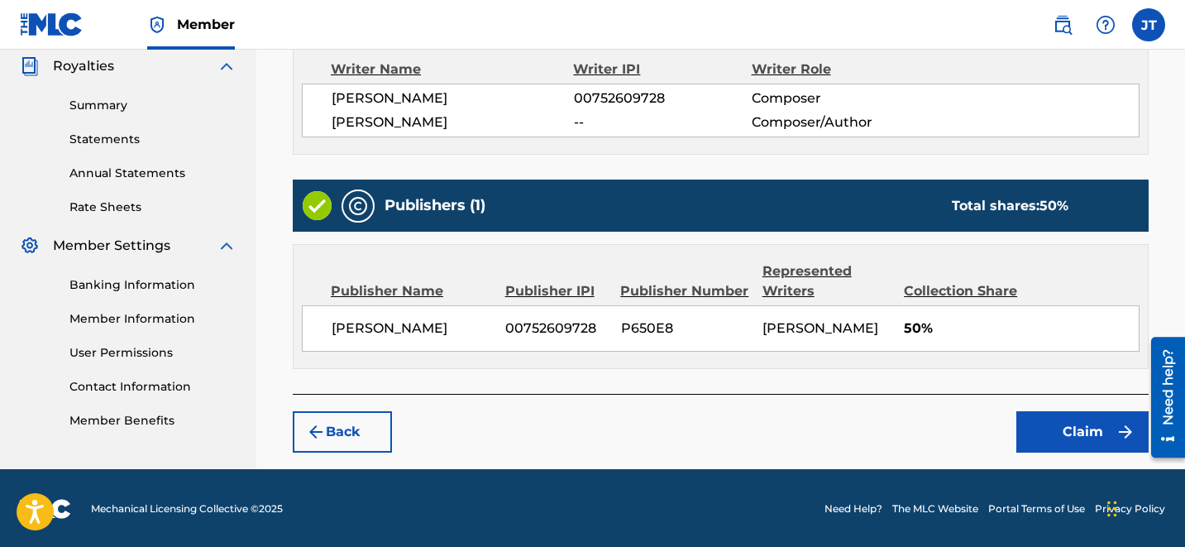
click at [1069, 420] on button "Claim" at bounding box center [1082, 431] width 132 height 41
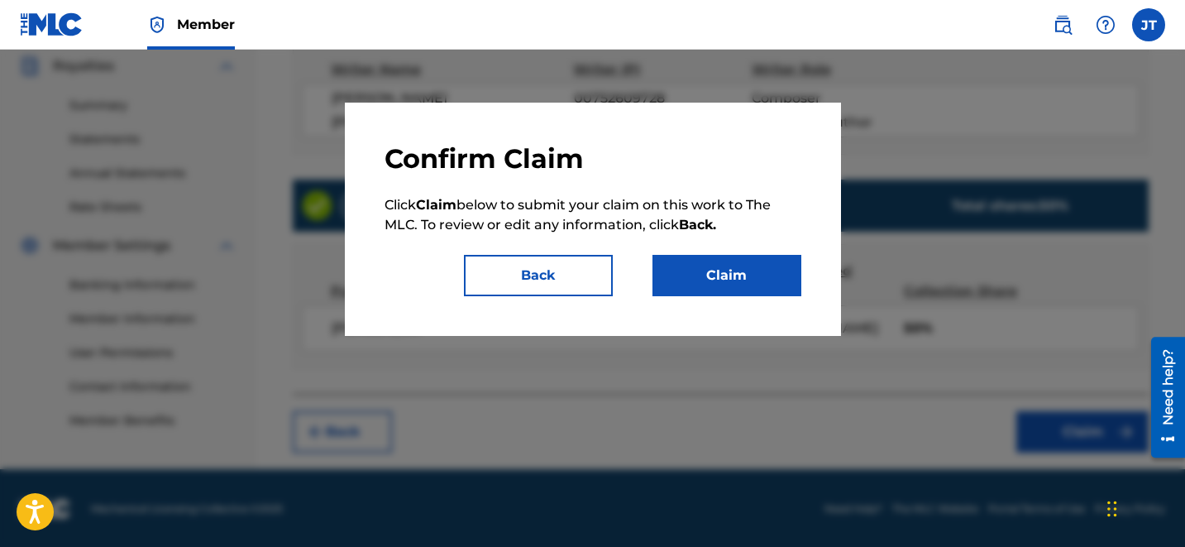
click at [738, 251] on div "Confirm Claim Click Claim below to submit your claim on this work to The MLC. T…" at bounding box center [593, 219] width 417 height 154
click at [724, 269] on button "Claim" at bounding box center [726, 275] width 149 height 41
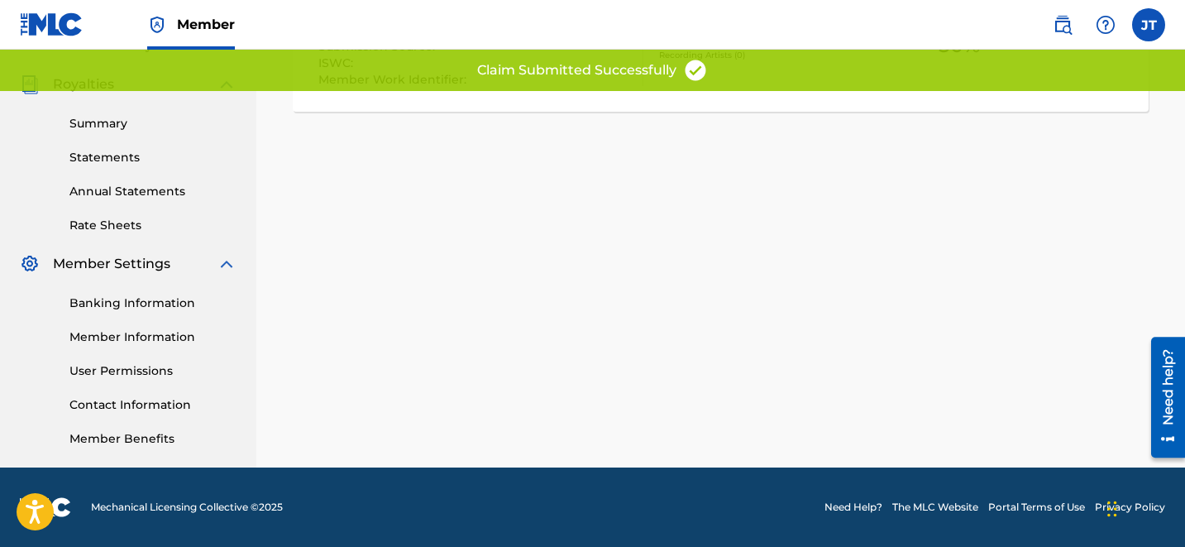
scroll to position [0, 0]
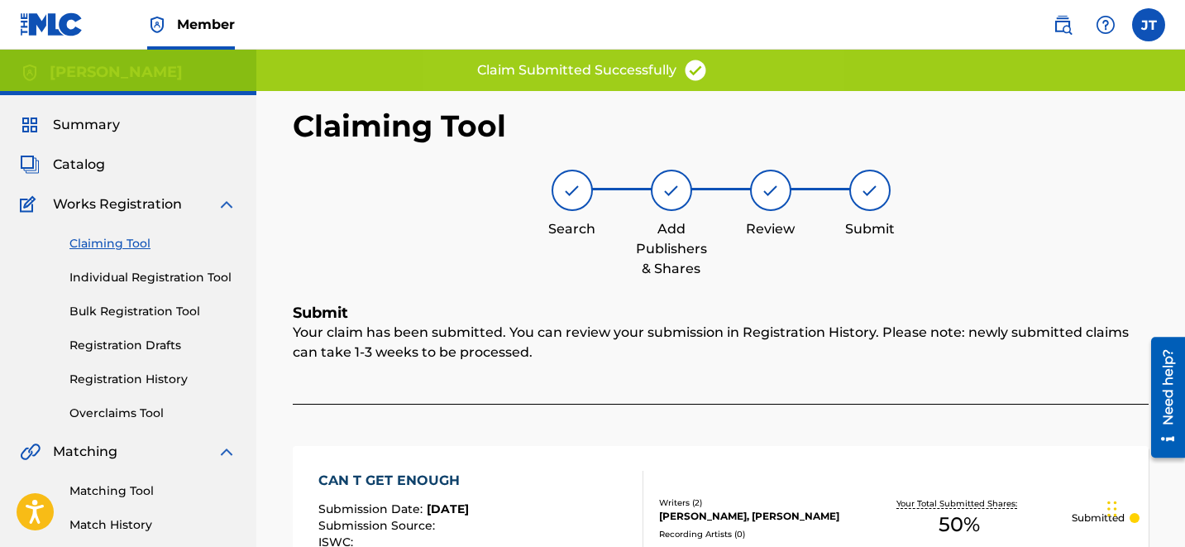
click at [104, 237] on link "Claiming Tool" at bounding box center [152, 243] width 167 height 17
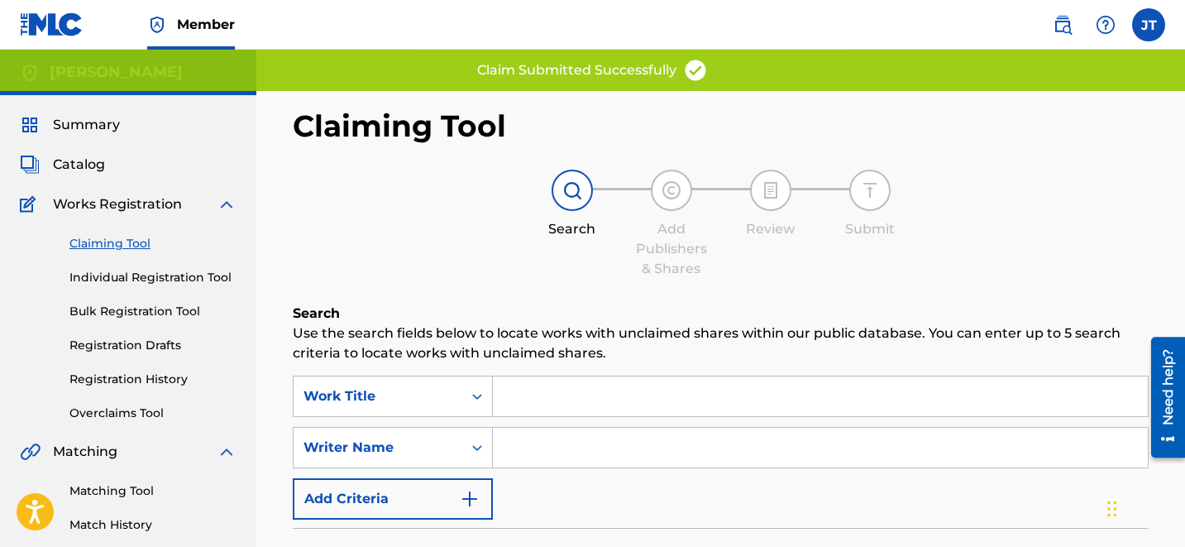
click at [589, 454] on input "Search Form" at bounding box center [820, 448] width 655 height 40
type input "[PERSON_NAME]"
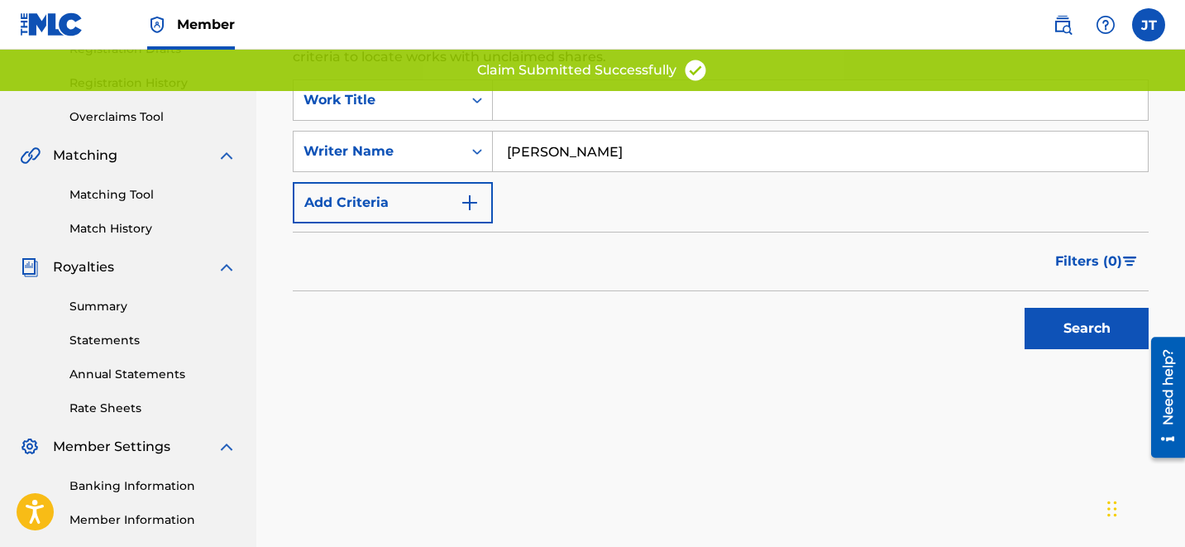
scroll to position [364, 0]
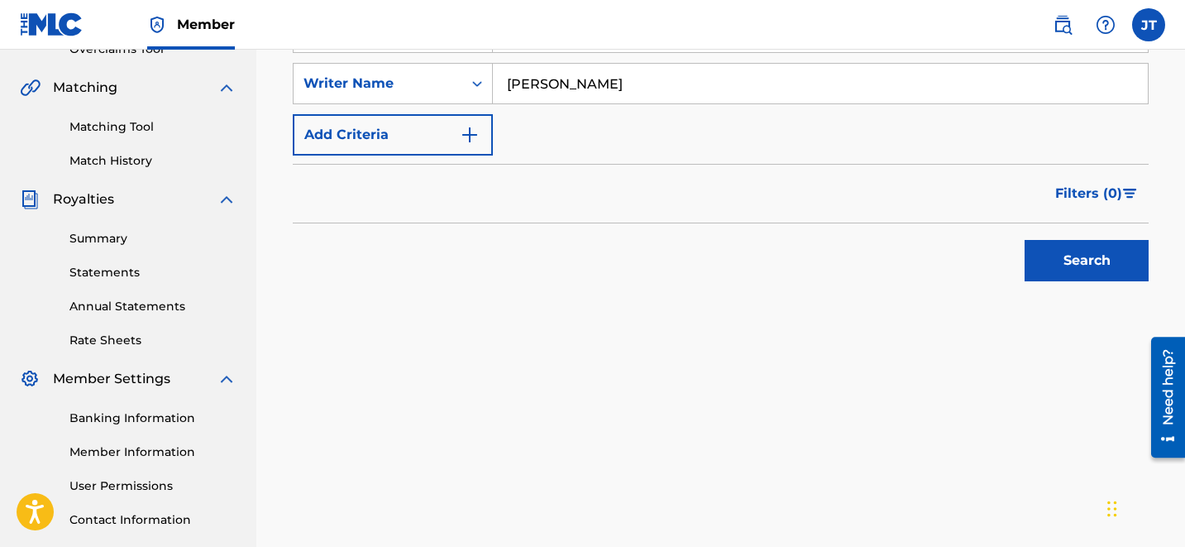
click at [1065, 251] on button "Search" at bounding box center [1087, 260] width 124 height 41
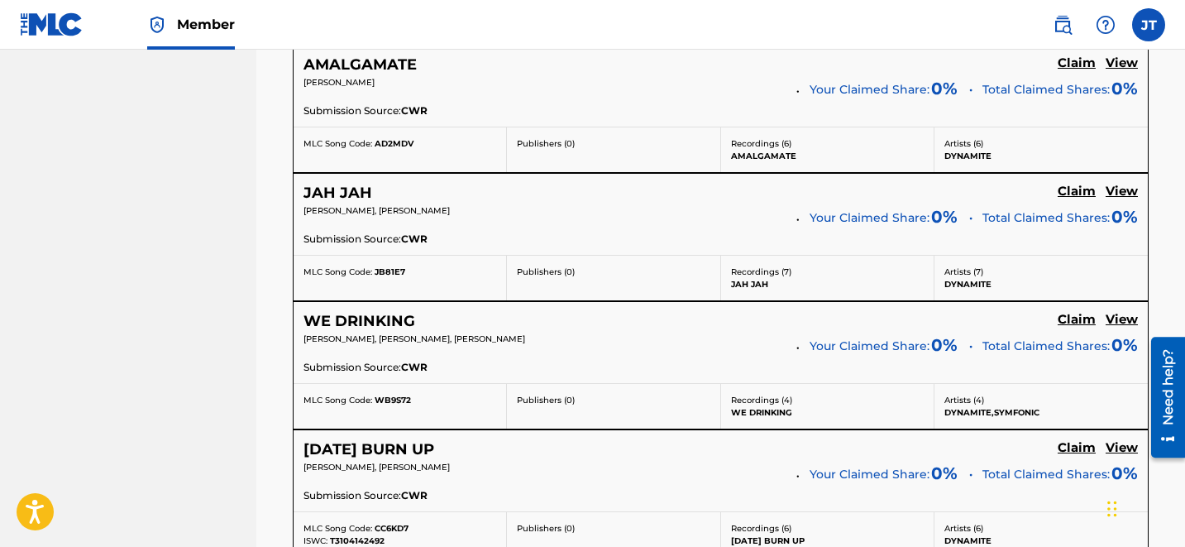
scroll to position [3586, 0]
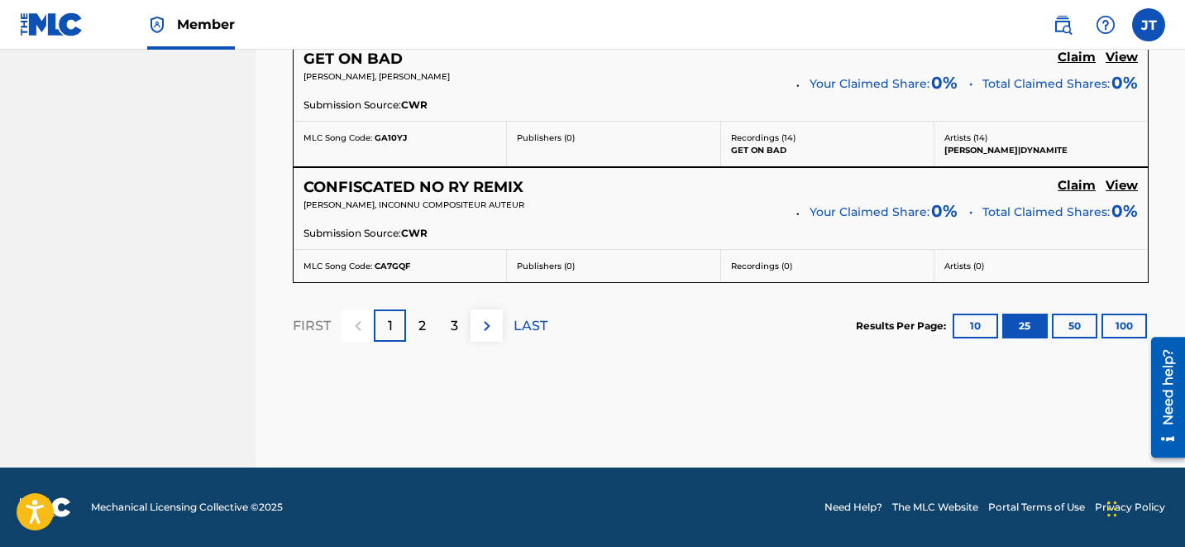
click at [448, 327] on div "3" at bounding box center [454, 325] width 32 height 32
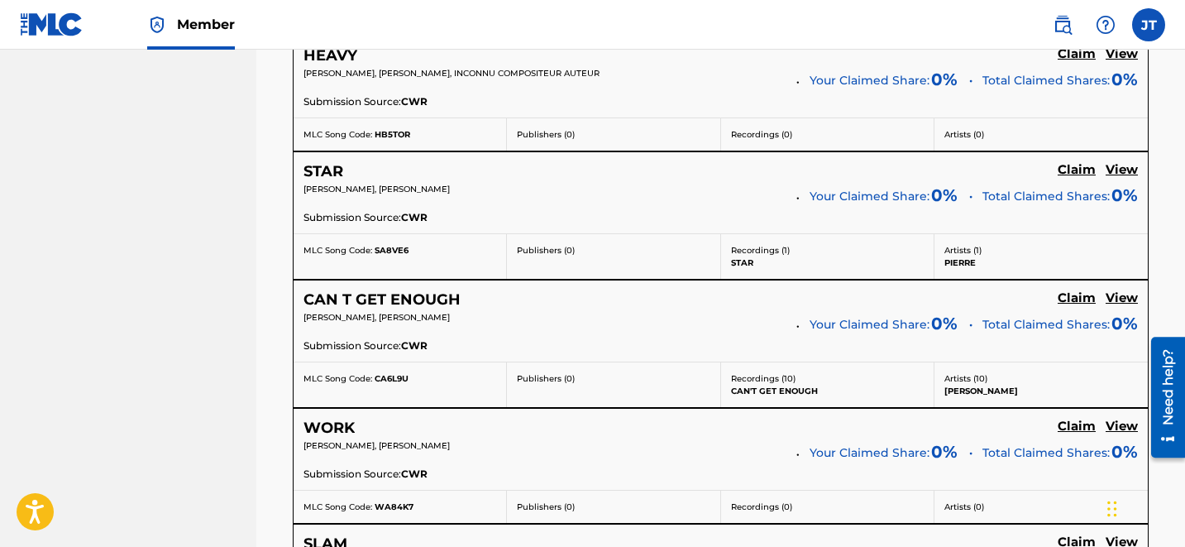
scroll to position [2460, 0]
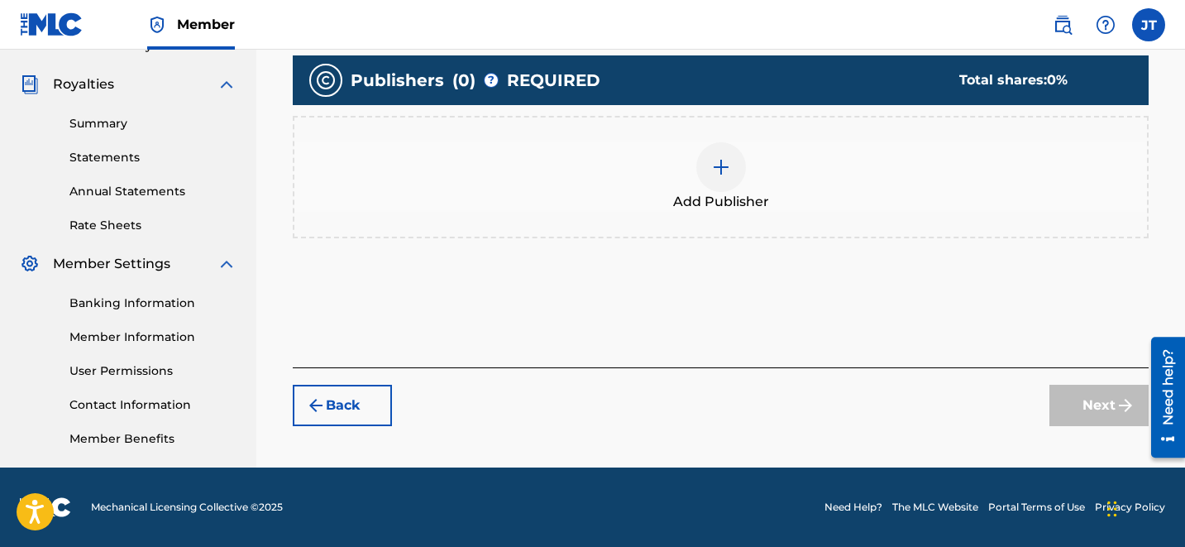
click at [719, 170] on img at bounding box center [721, 167] width 20 height 20
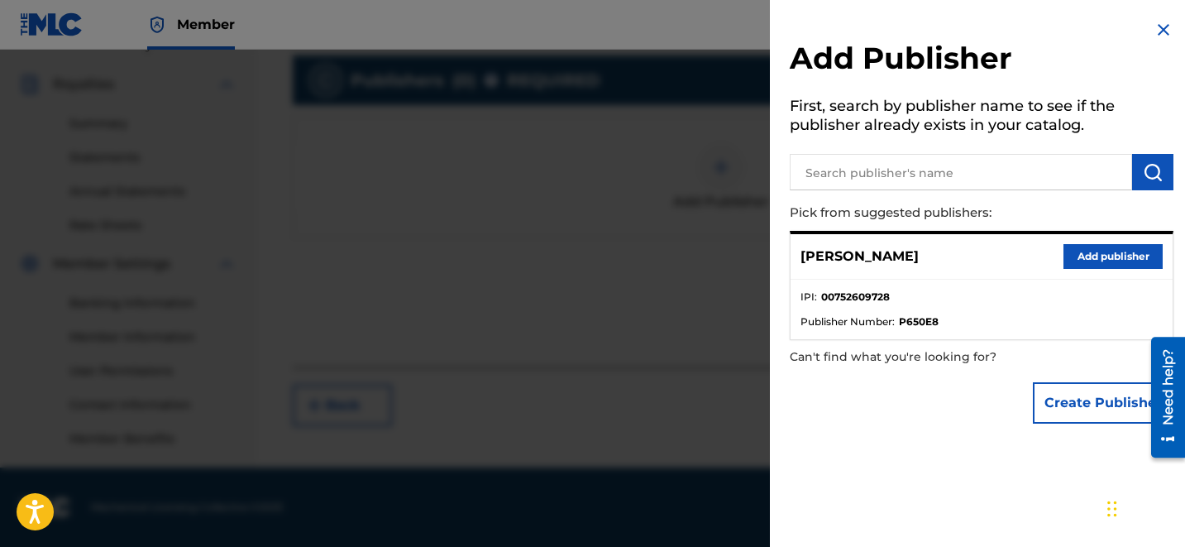
click at [1132, 261] on button "Add publisher" at bounding box center [1112, 256] width 99 height 25
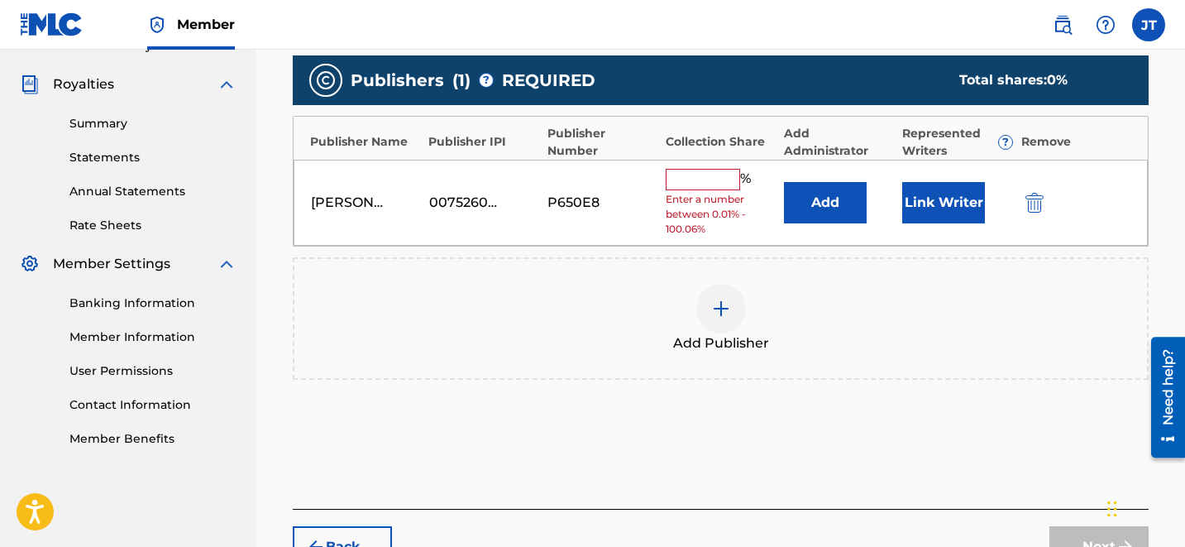
click at [953, 196] on button "Link Writer" at bounding box center [943, 202] width 83 height 41
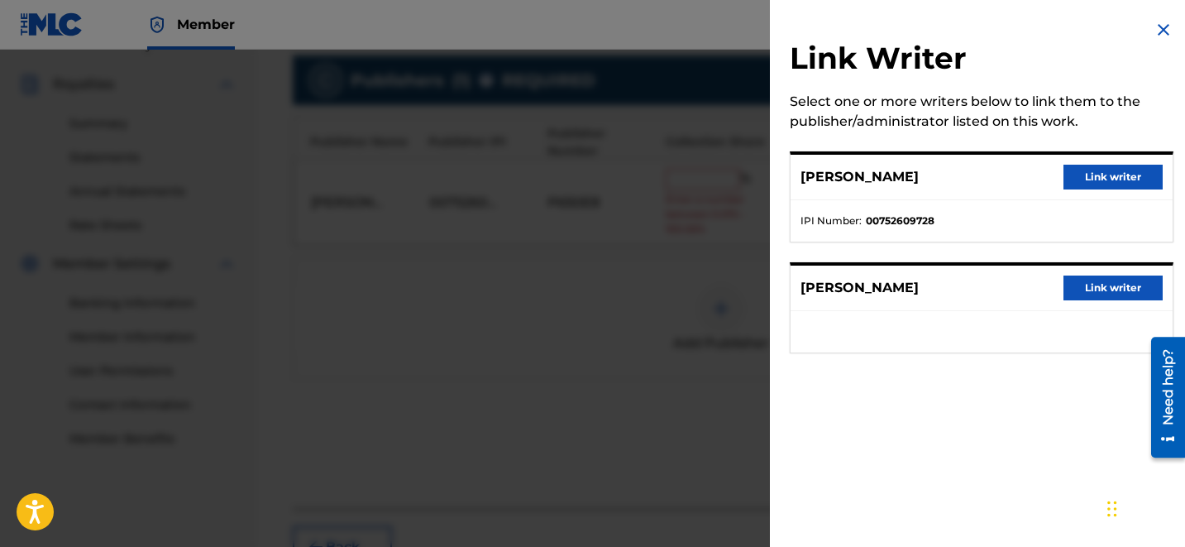
click at [1109, 176] on button "Link writer" at bounding box center [1112, 177] width 99 height 25
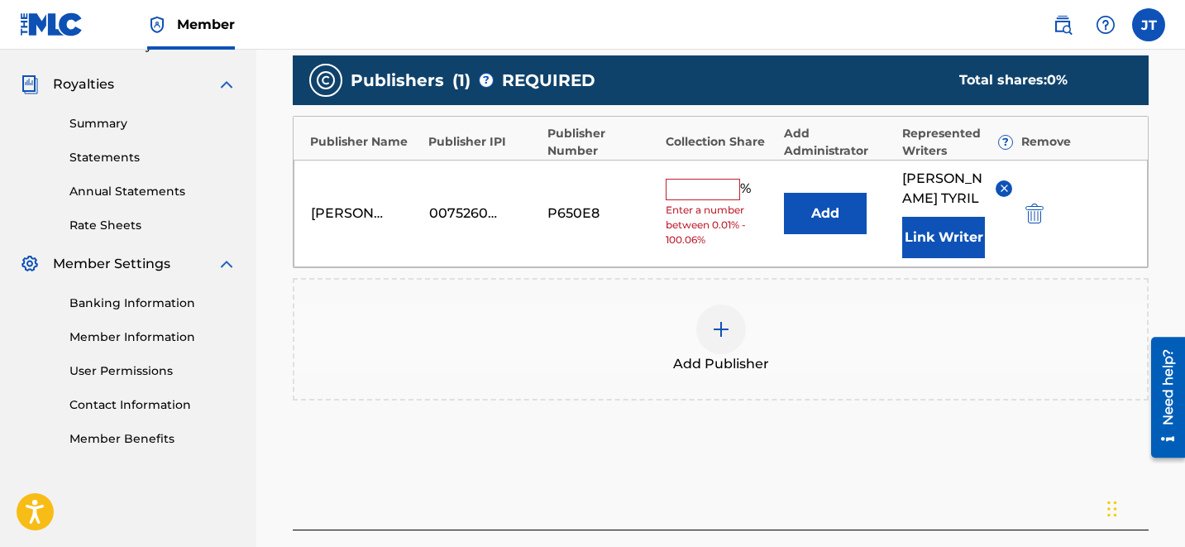
click at [717, 180] on input "text" at bounding box center [703, 189] width 74 height 21
type input "50"
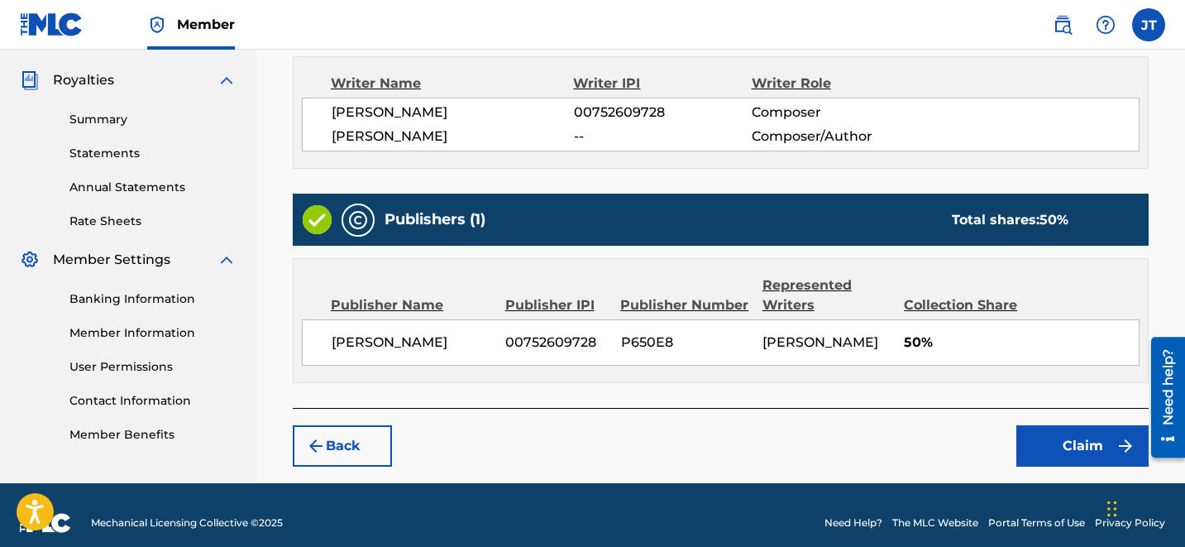
scroll to position [497, 0]
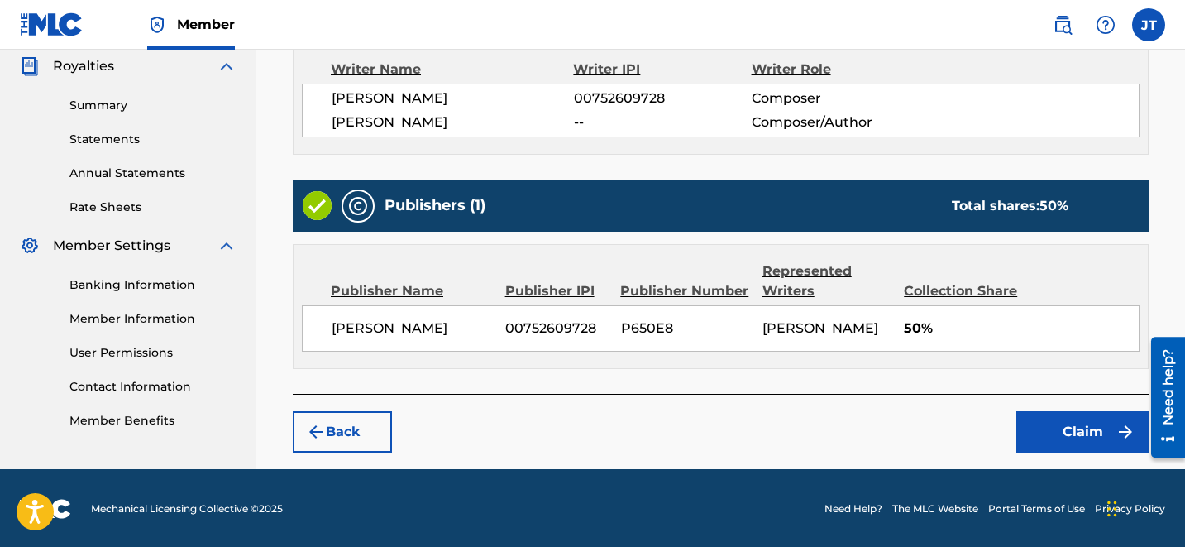
click at [1048, 432] on button "Claim" at bounding box center [1082, 431] width 132 height 41
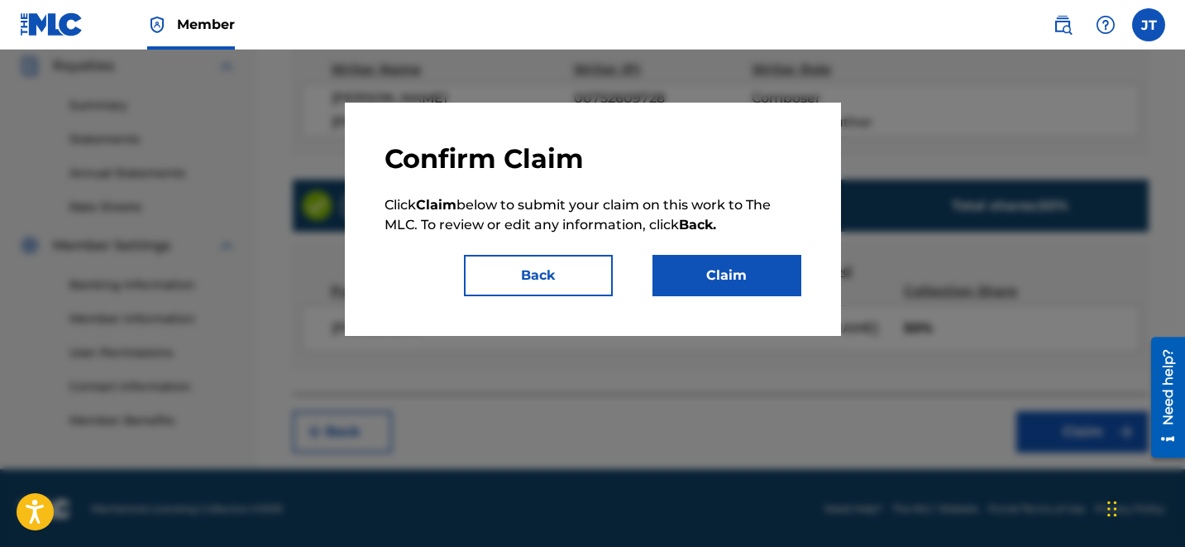
click at [753, 279] on button "Claim" at bounding box center [726, 275] width 149 height 41
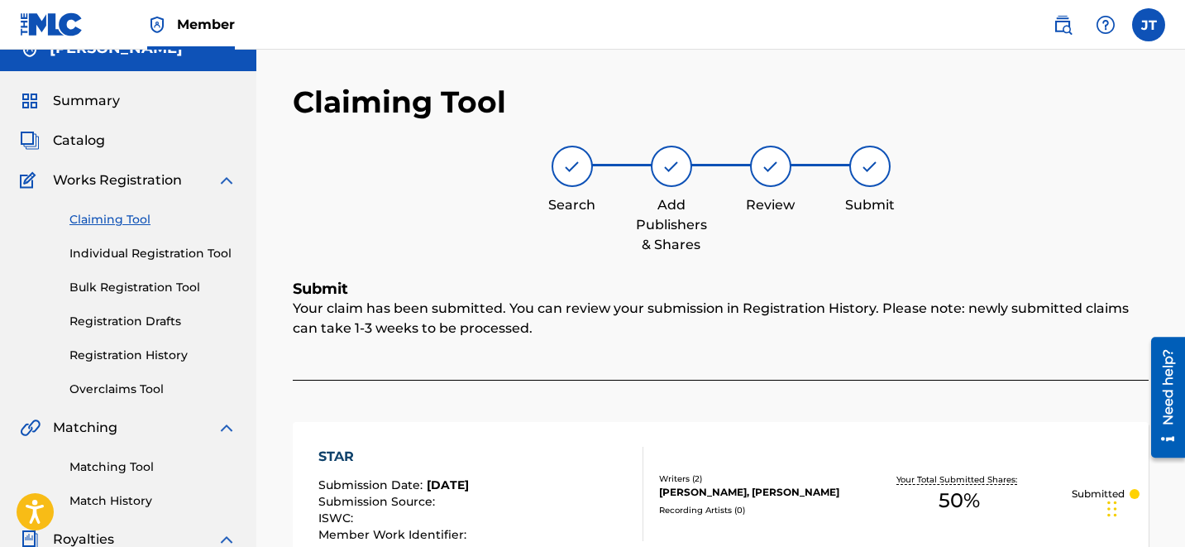
scroll to position [0, 0]
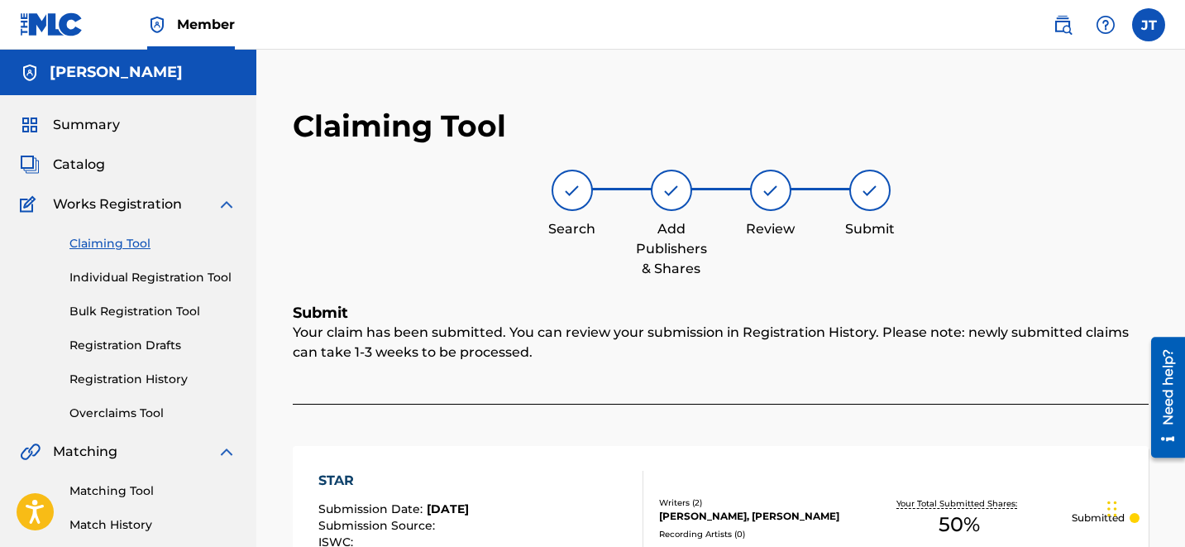
click at [113, 254] on div "Claiming Tool Individual Registration Tool Bulk Registration Tool Registration …" at bounding box center [128, 318] width 217 height 208
click at [100, 244] on link "Claiming Tool" at bounding box center [152, 243] width 167 height 17
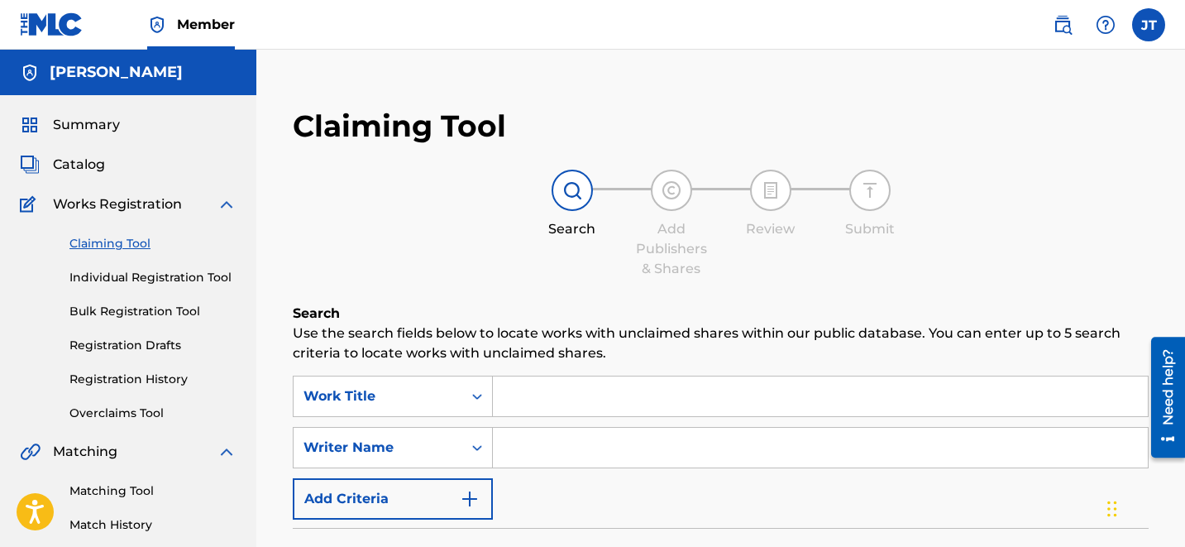
click at [549, 436] on input "Search Form" at bounding box center [820, 448] width 655 height 40
type input "[PERSON_NAME]"
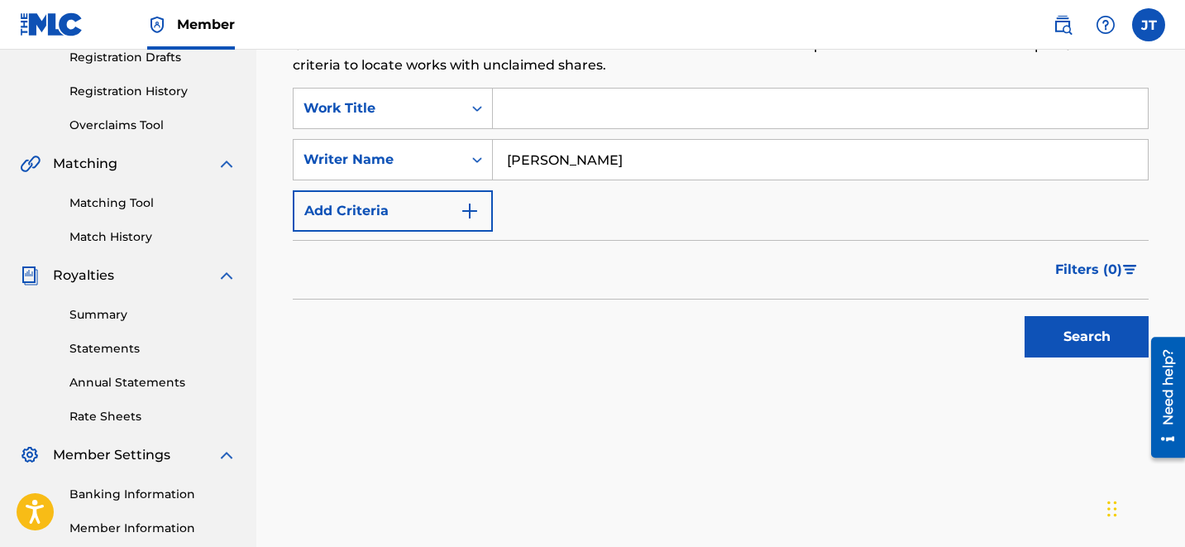
scroll to position [319, 0]
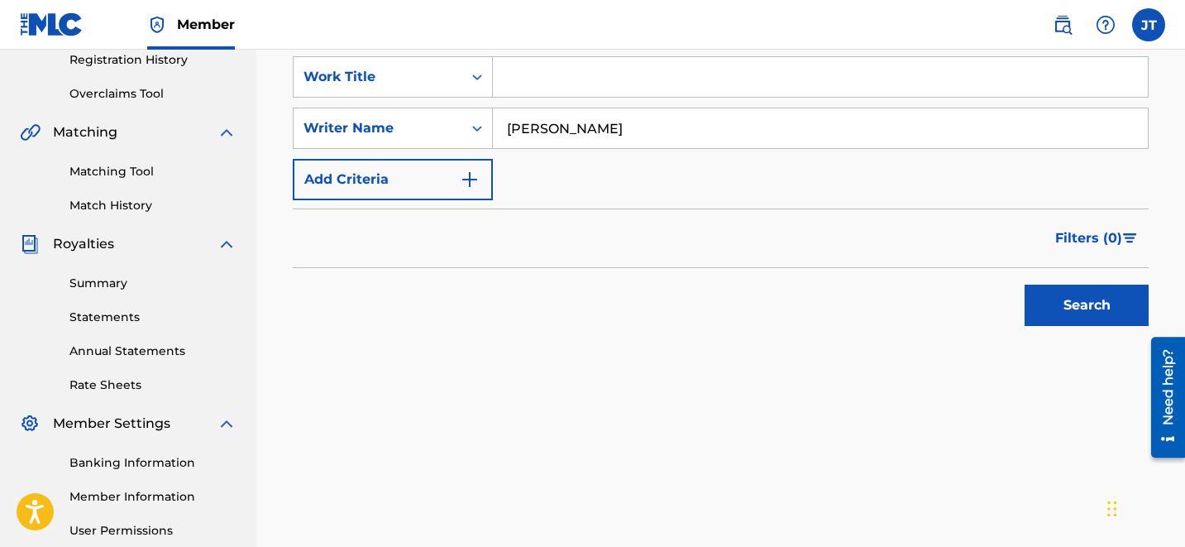
click at [1080, 297] on button "Search" at bounding box center [1087, 304] width 124 height 41
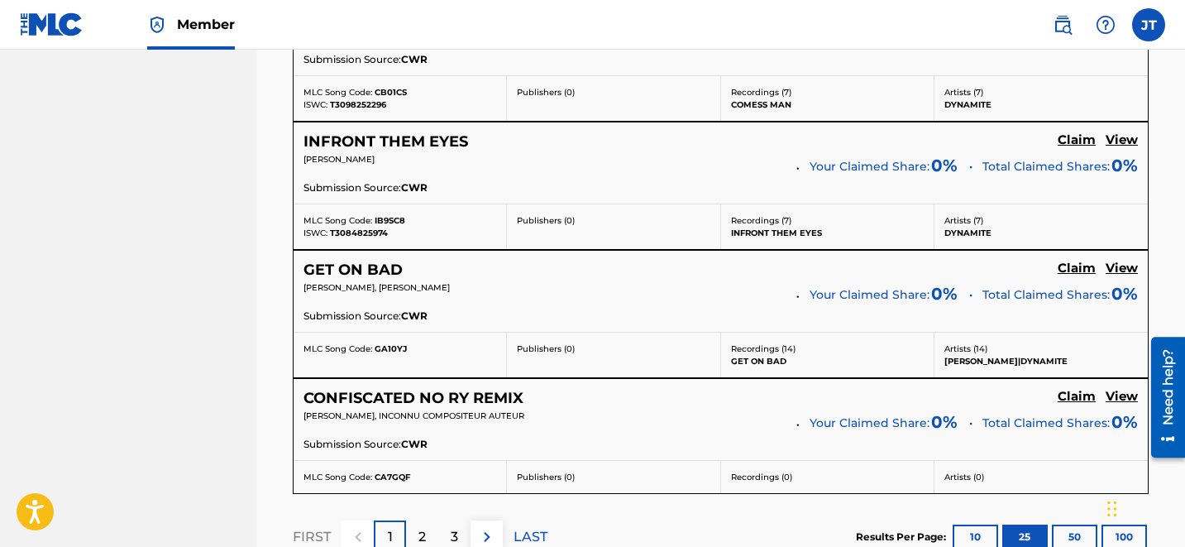
scroll to position [3586, 0]
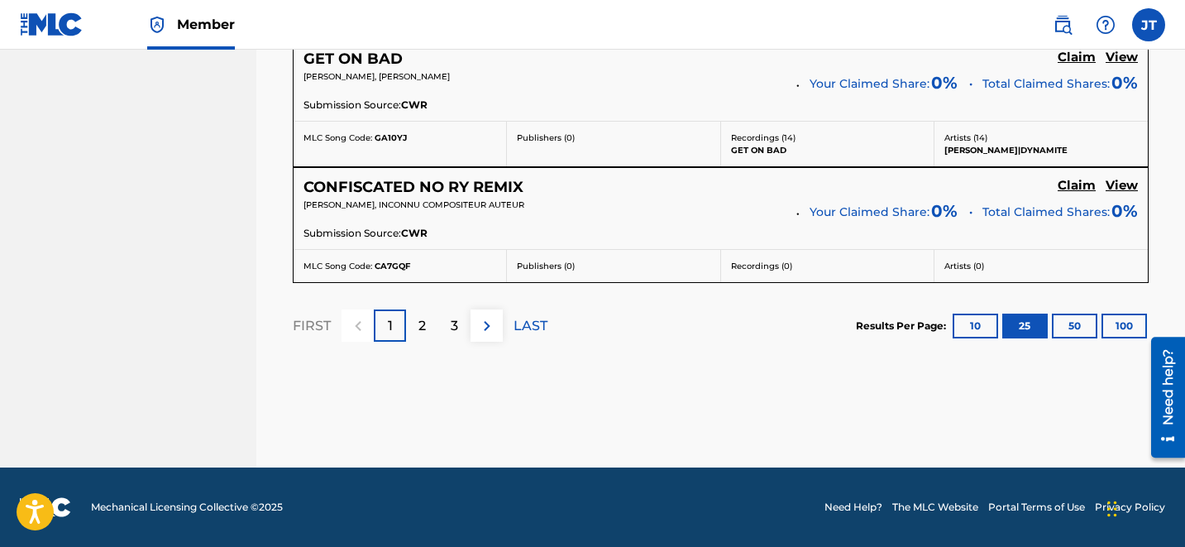
click at [445, 334] on div "3" at bounding box center [454, 325] width 32 height 32
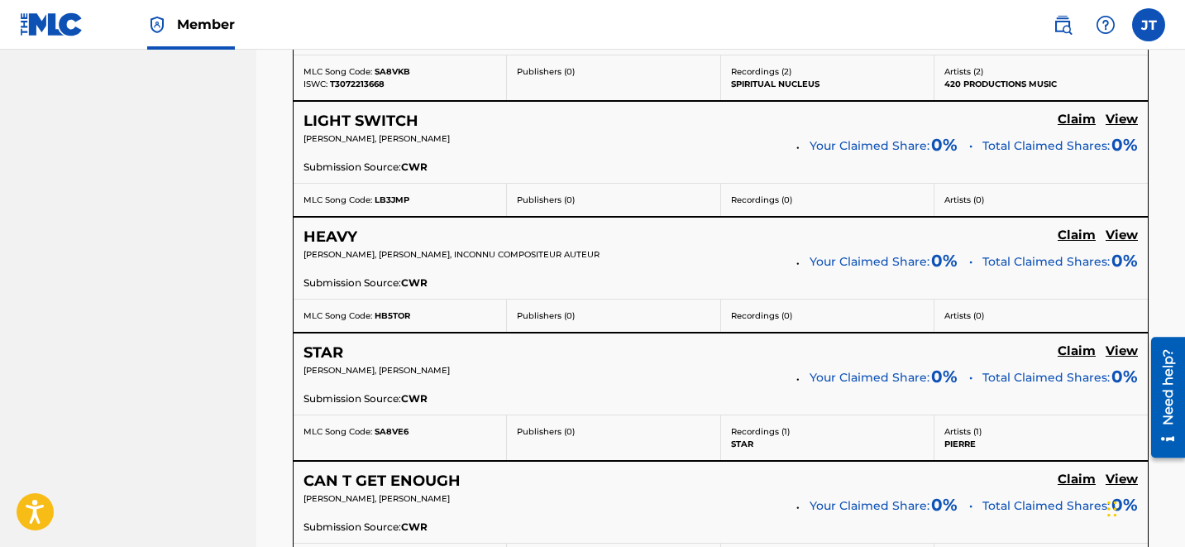
scroll to position [2212, 0]
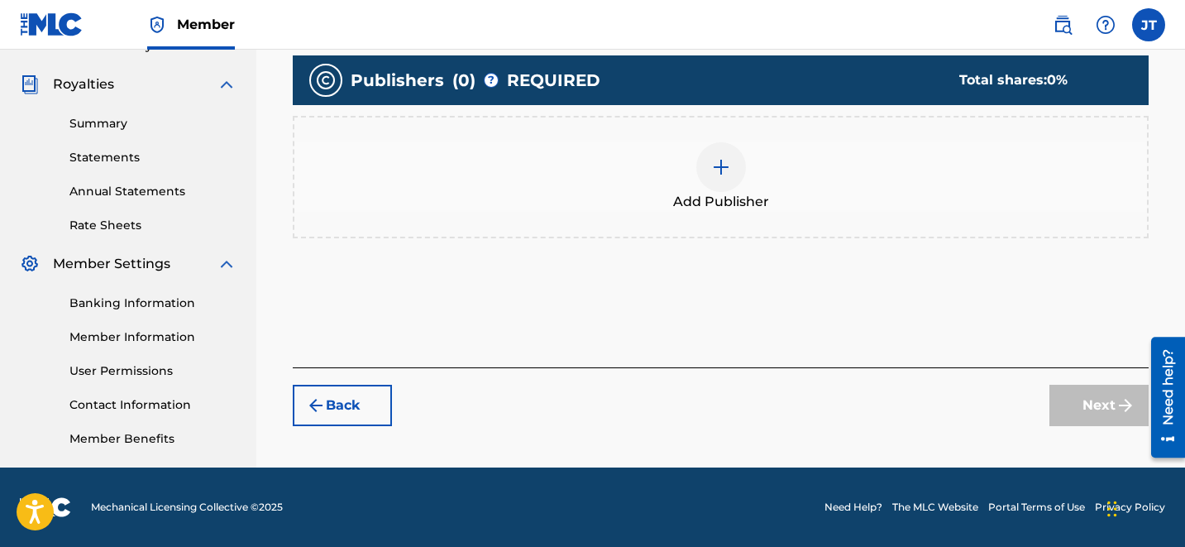
scroll to position [479, 0]
click at [731, 148] on div at bounding box center [721, 167] width 50 height 50
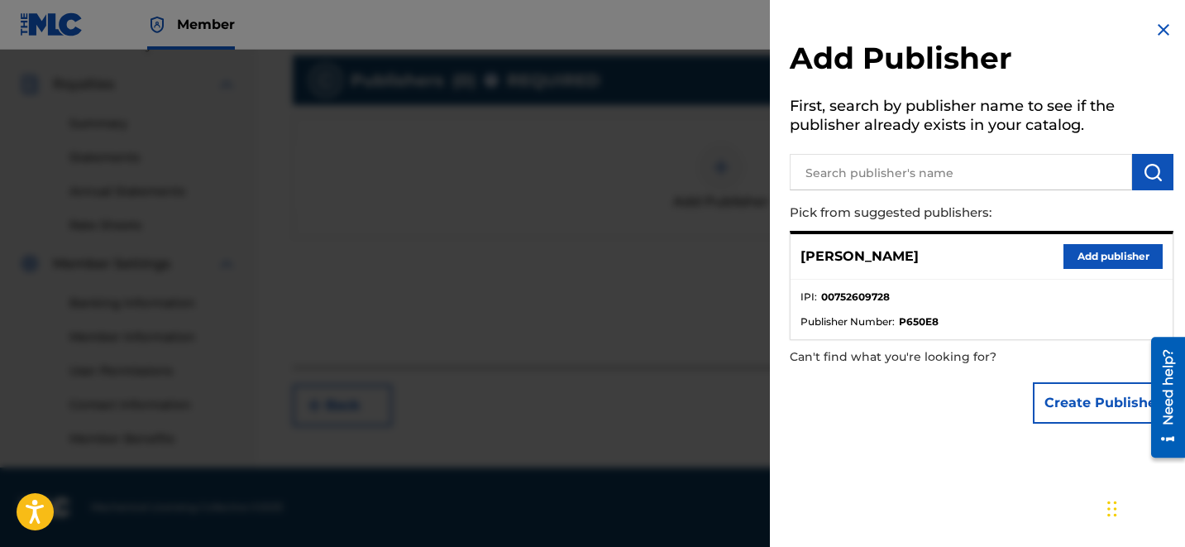
click at [1086, 252] on button "Add publisher" at bounding box center [1112, 256] width 99 height 25
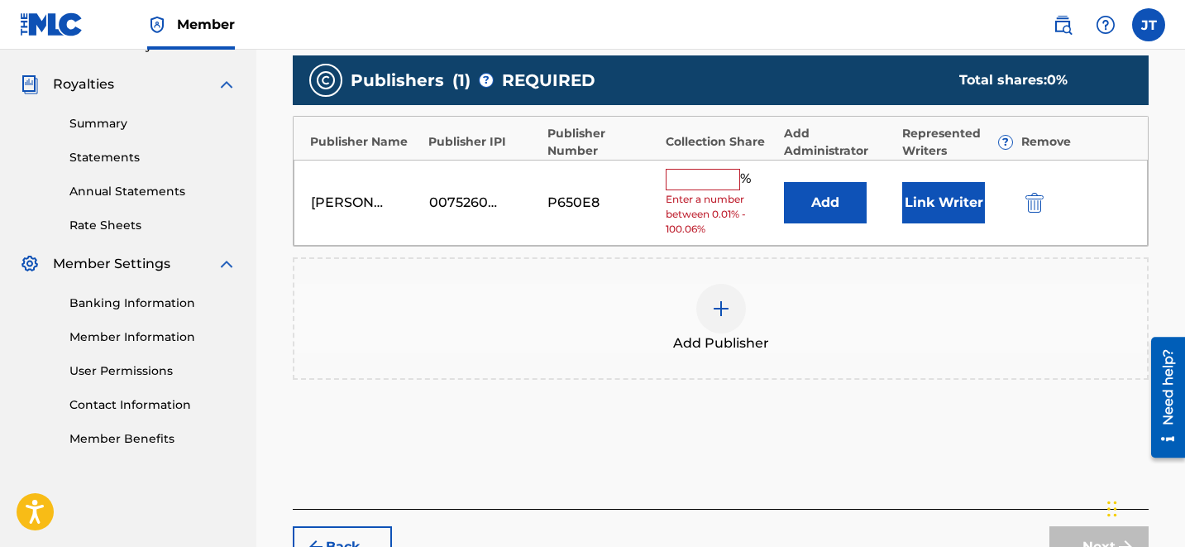
click at [707, 172] on input "text" at bounding box center [703, 179] width 74 height 21
type input "50"
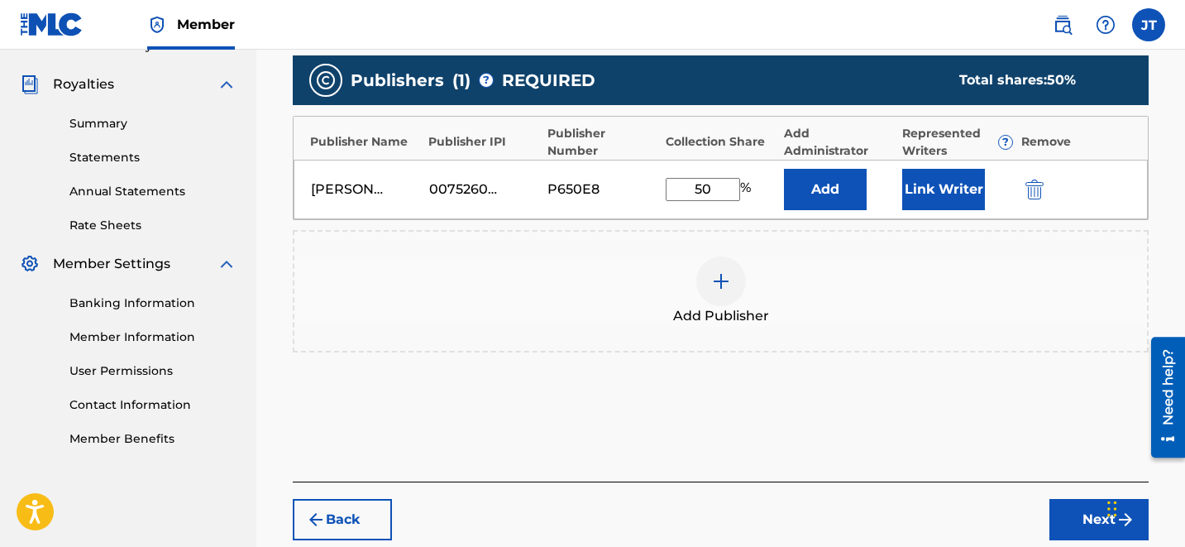
click at [961, 197] on button "Link Writer" at bounding box center [943, 189] width 83 height 41
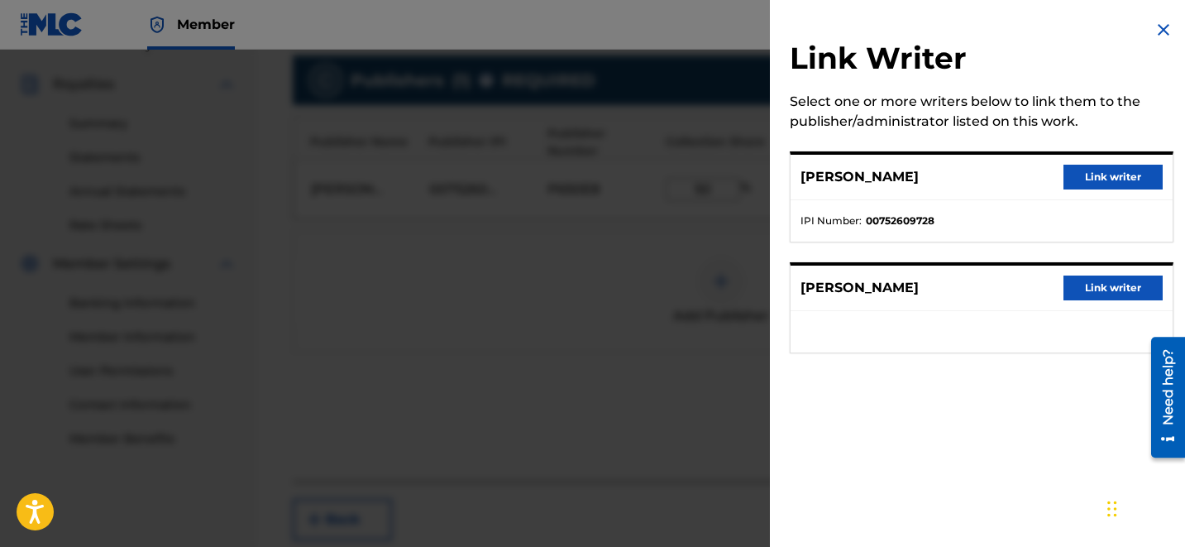
click at [1094, 178] on button "Link writer" at bounding box center [1112, 177] width 99 height 25
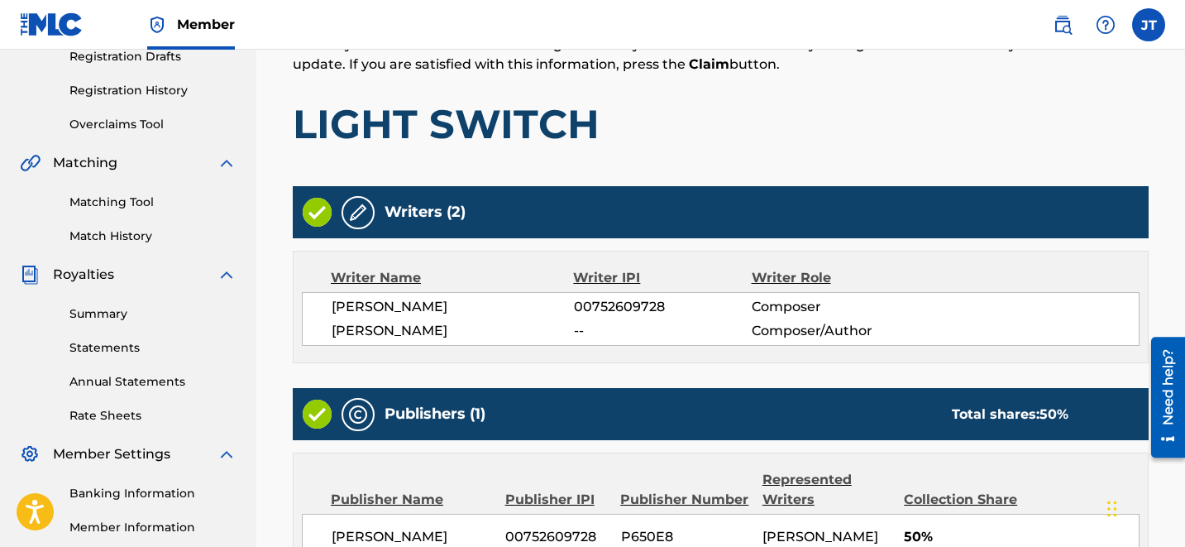
scroll to position [497, 0]
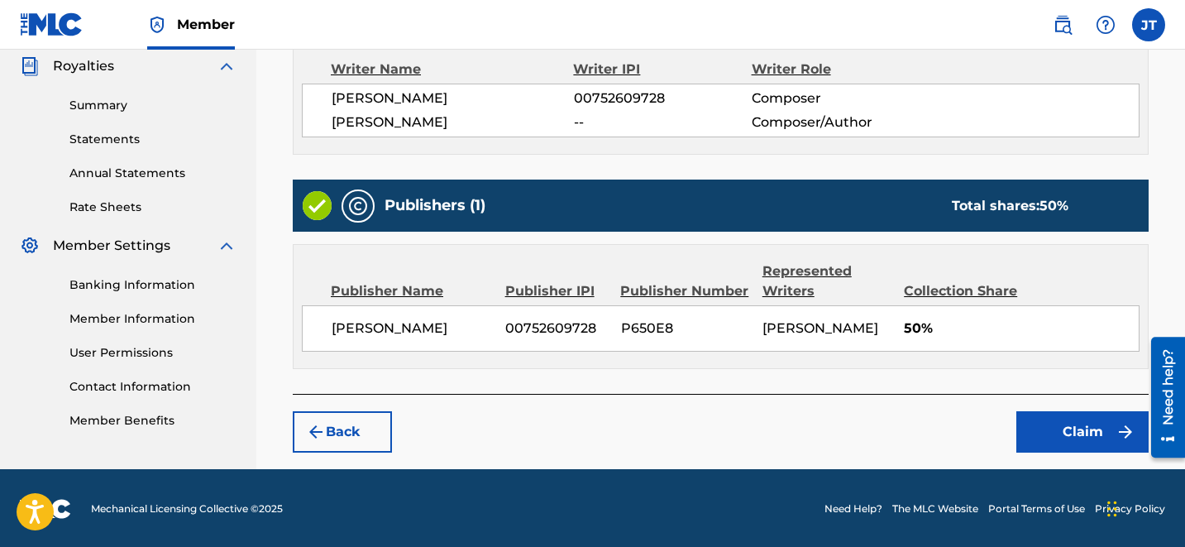
click at [1070, 443] on button "Claim" at bounding box center [1082, 431] width 132 height 41
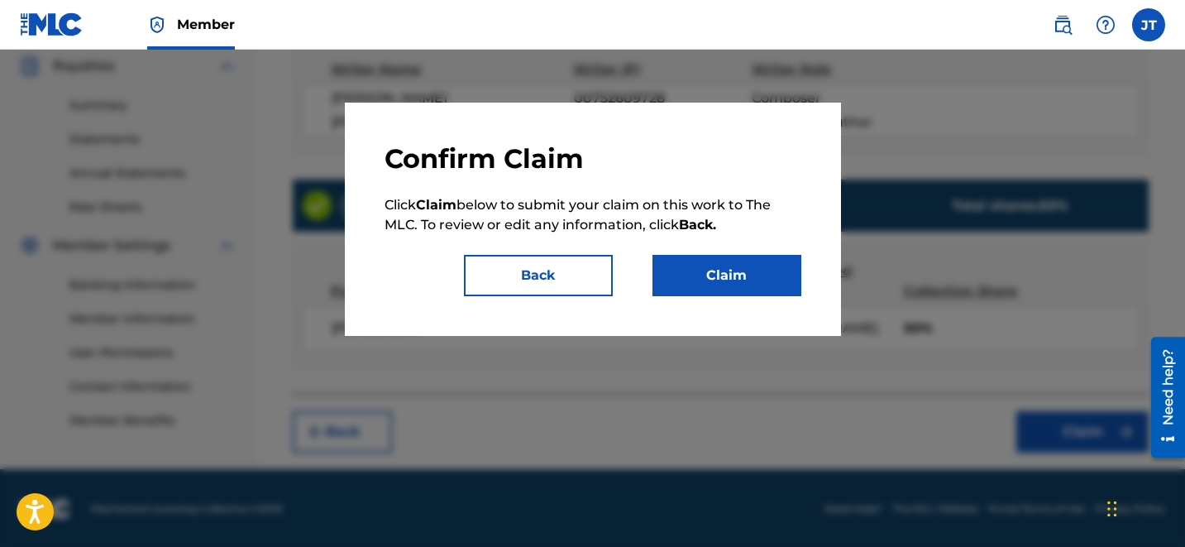
click at [754, 289] on button "Claim" at bounding box center [726, 275] width 149 height 41
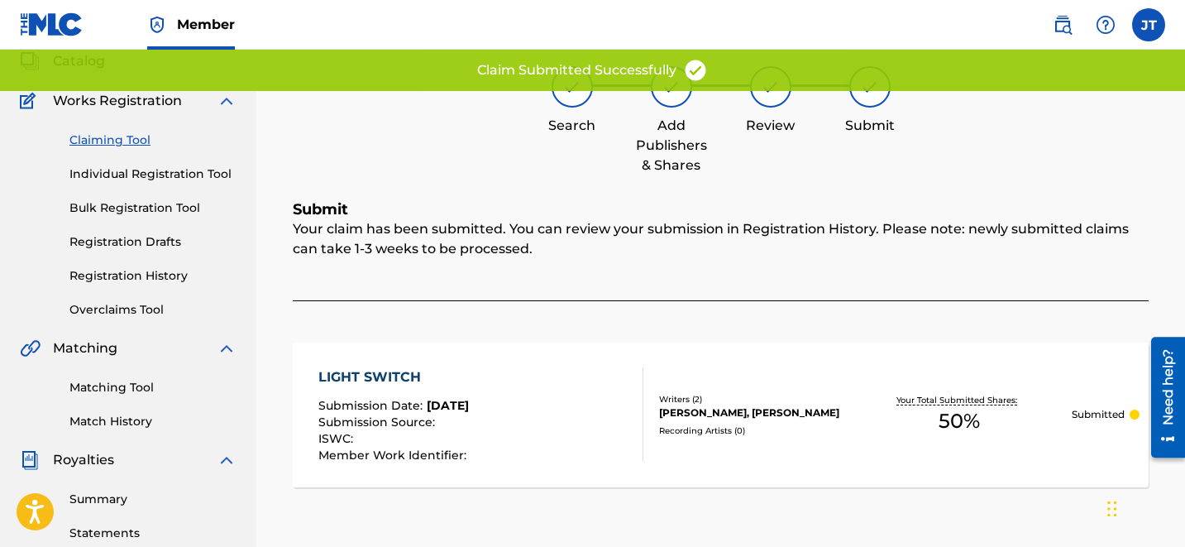
scroll to position [0, 0]
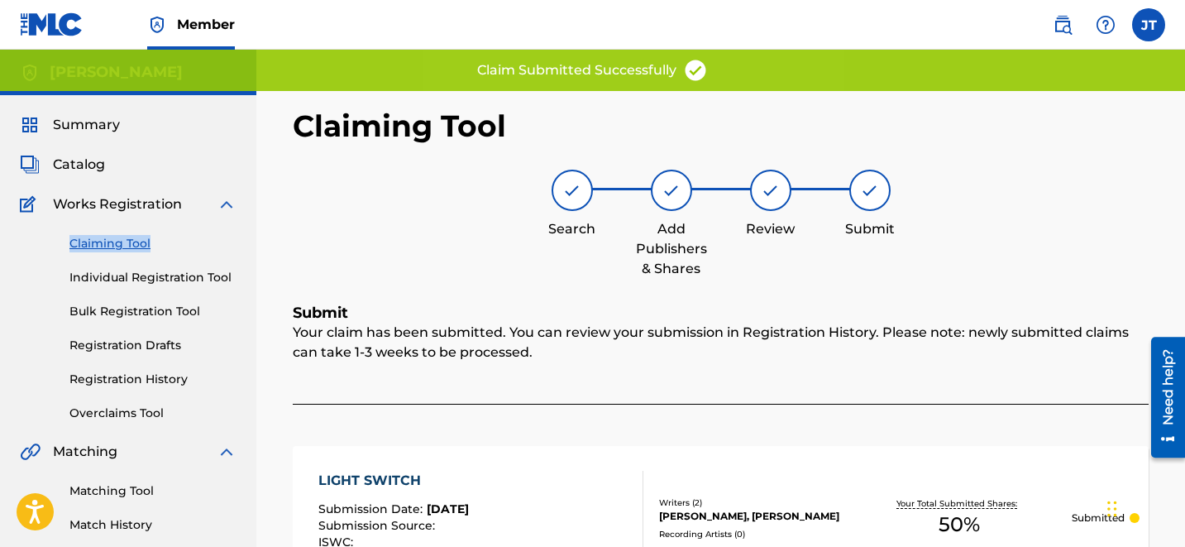
click at [101, 243] on link "Claiming Tool" at bounding box center [152, 243] width 167 height 17
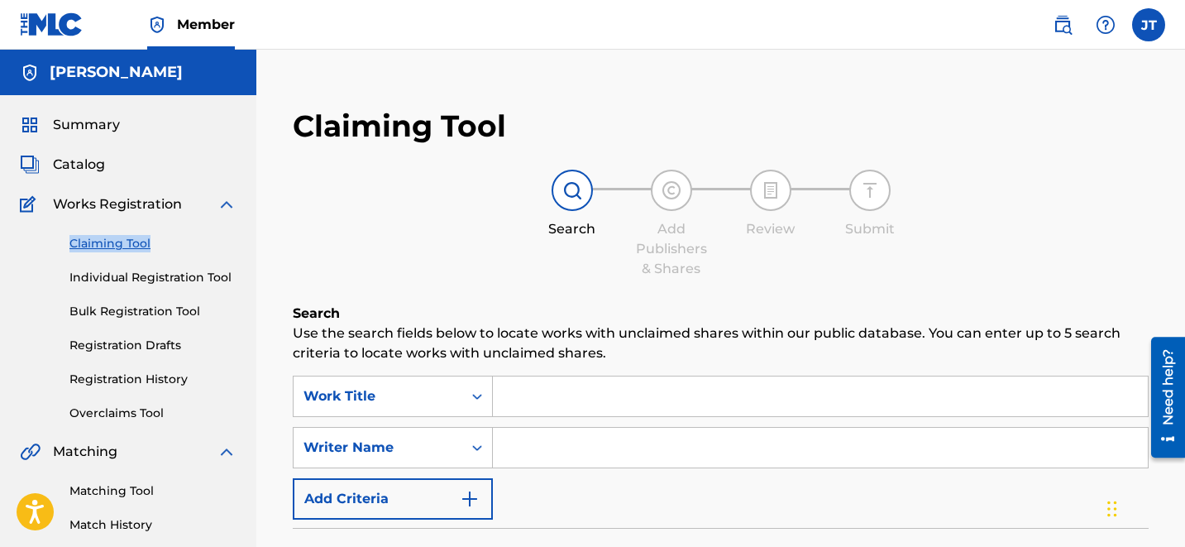
click at [620, 429] on input "Search Form" at bounding box center [820, 448] width 655 height 40
type input "[PERSON_NAME]"
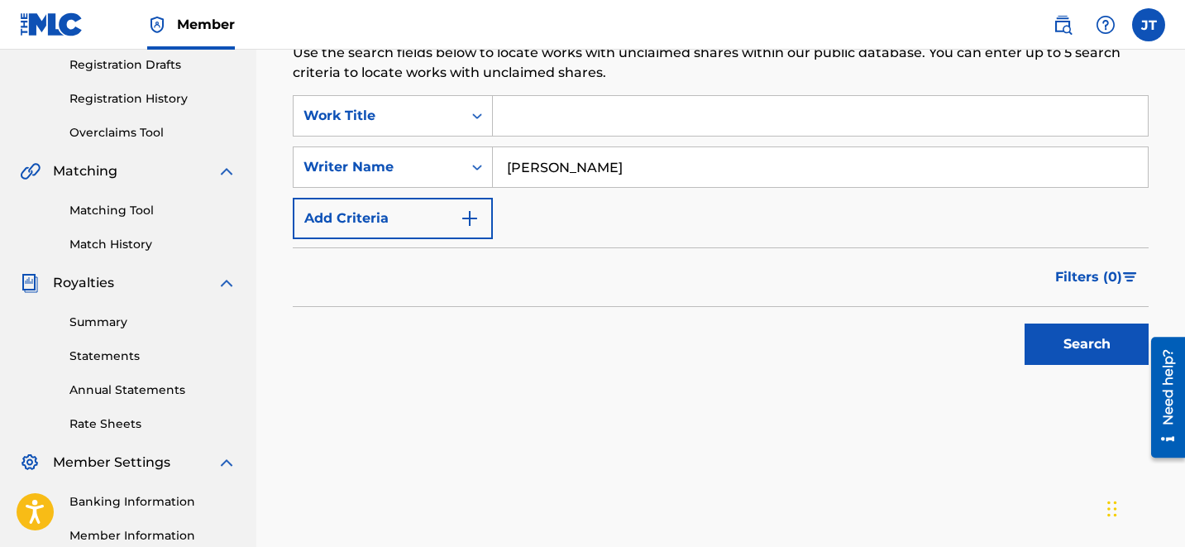
scroll to position [330, 0]
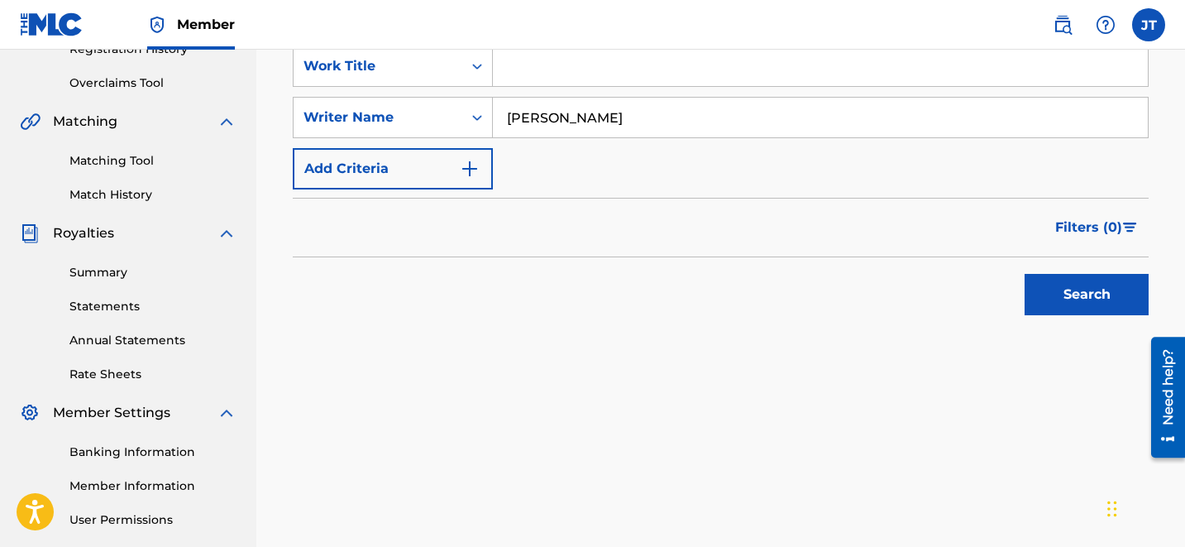
click at [1082, 296] on button "Search" at bounding box center [1087, 294] width 124 height 41
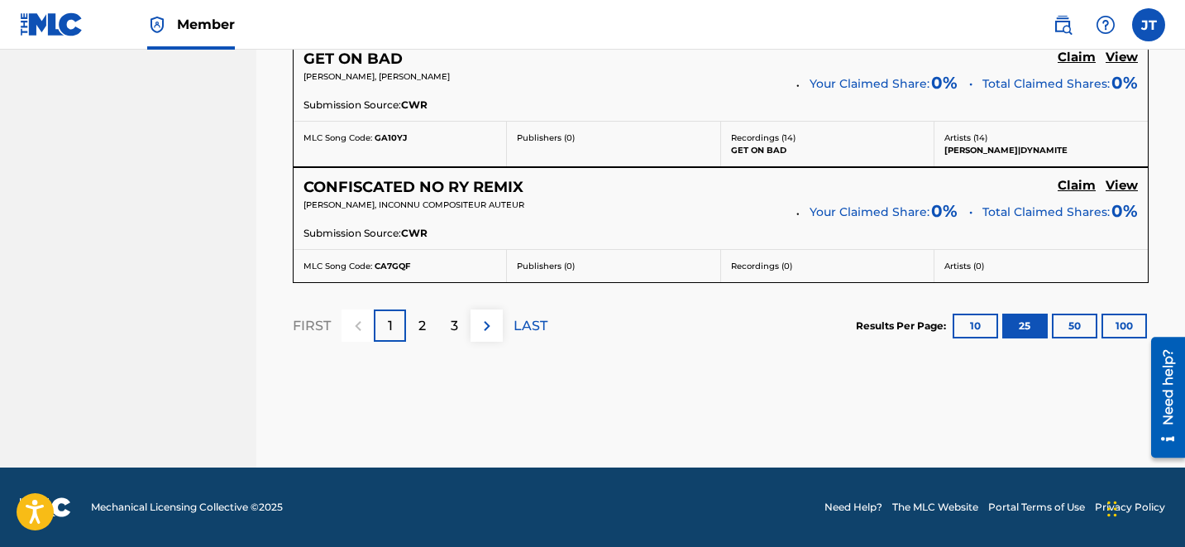
click at [451, 335] on div "3" at bounding box center [454, 325] width 32 height 32
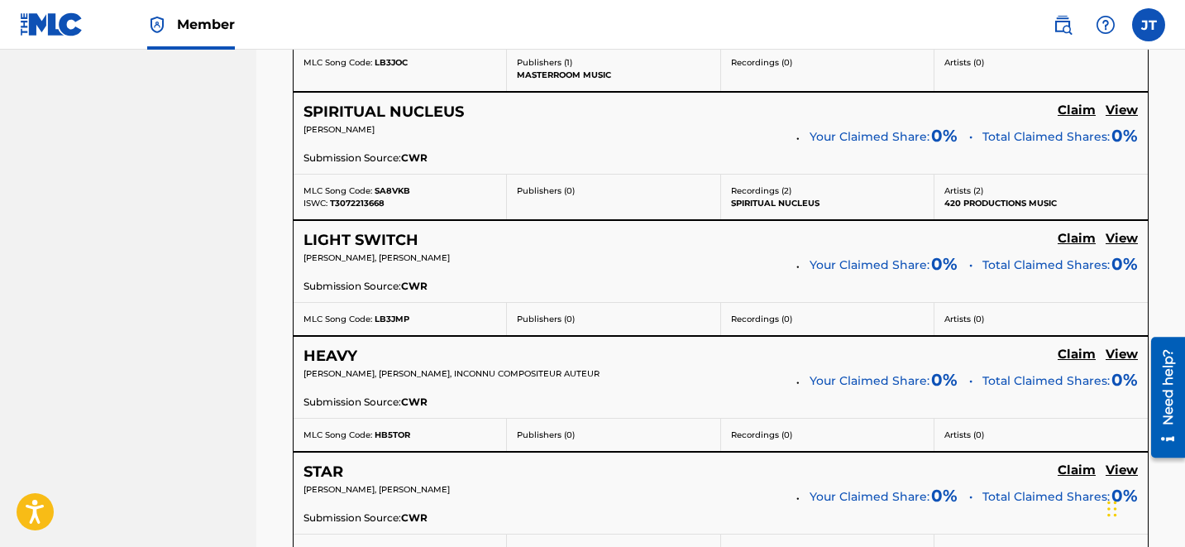
scroll to position [2127, 0]
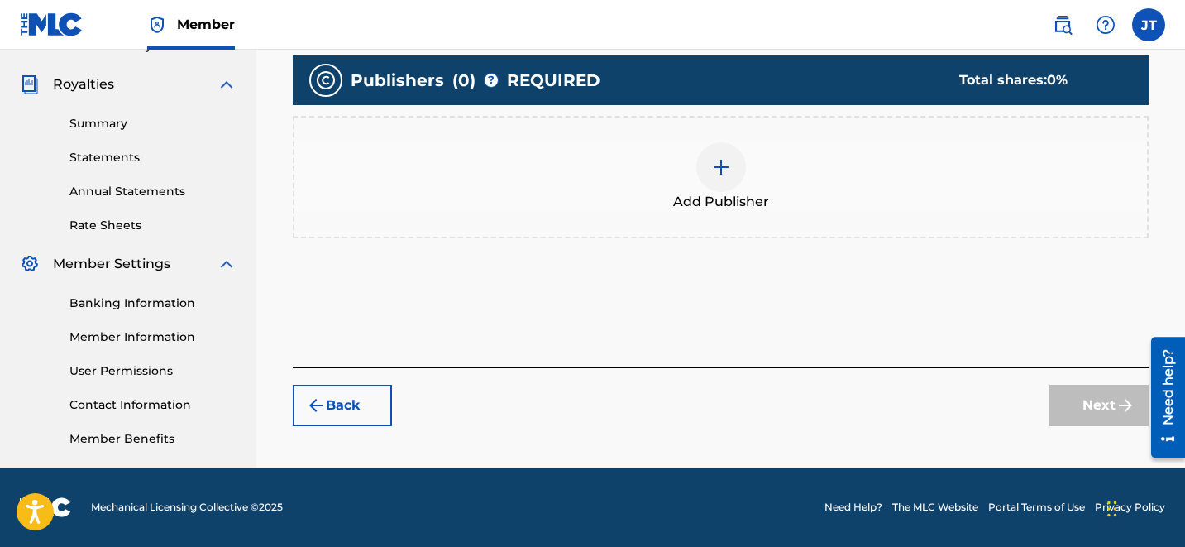
click at [722, 182] on div at bounding box center [721, 167] width 50 height 50
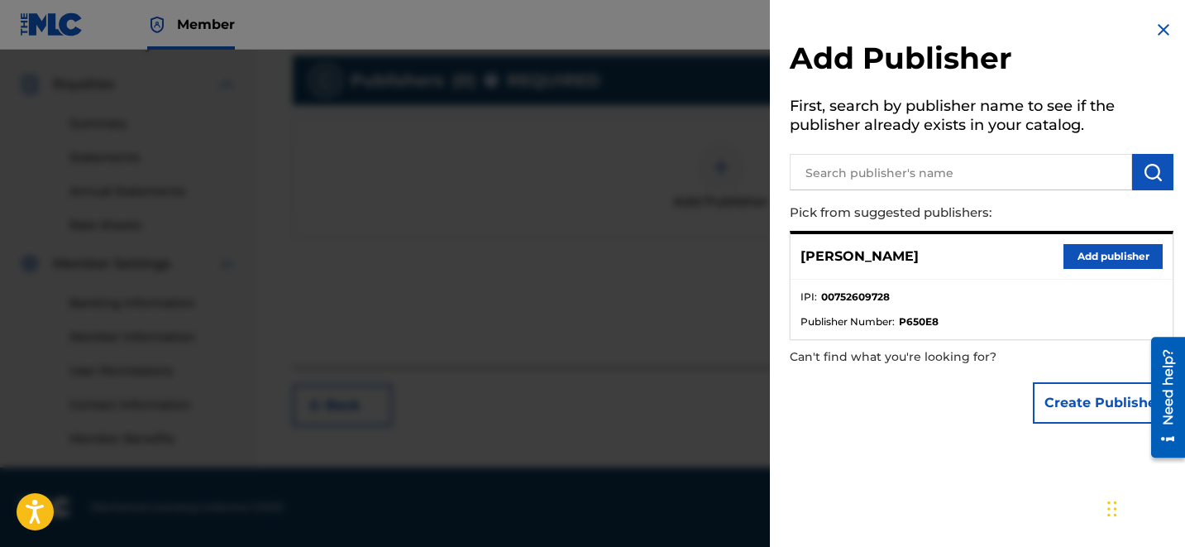
click at [1077, 260] on button "Add publisher" at bounding box center [1112, 256] width 99 height 25
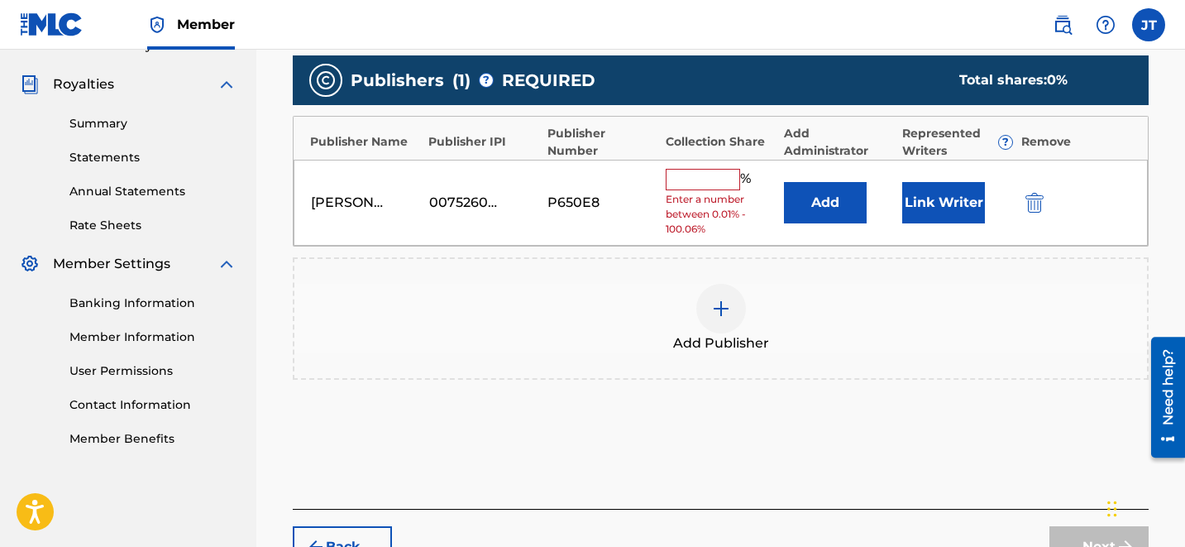
click at [935, 199] on button "Link Writer" at bounding box center [943, 202] width 83 height 41
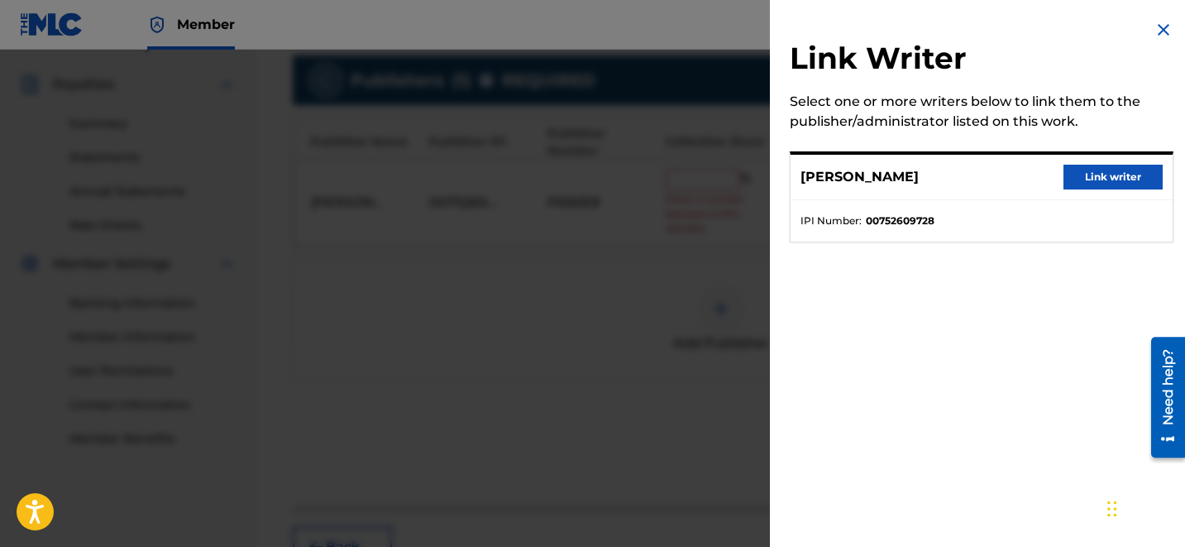
click at [1094, 172] on button "Link writer" at bounding box center [1112, 177] width 99 height 25
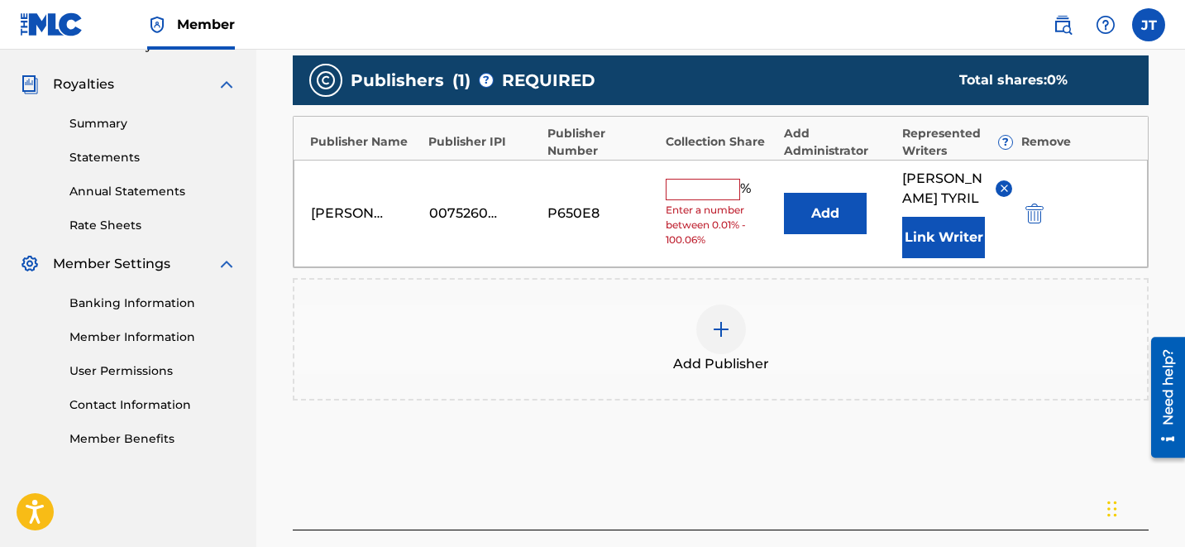
click at [732, 179] on input "text" at bounding box center [703, 189] width 74 height 21
type input "100"
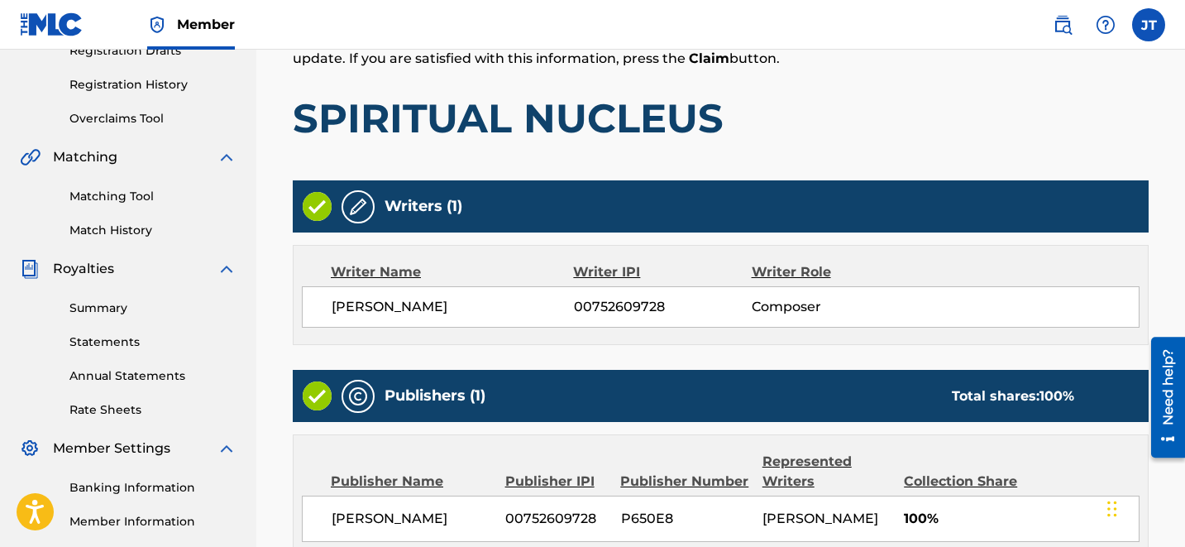
scroll to position [485, 0]
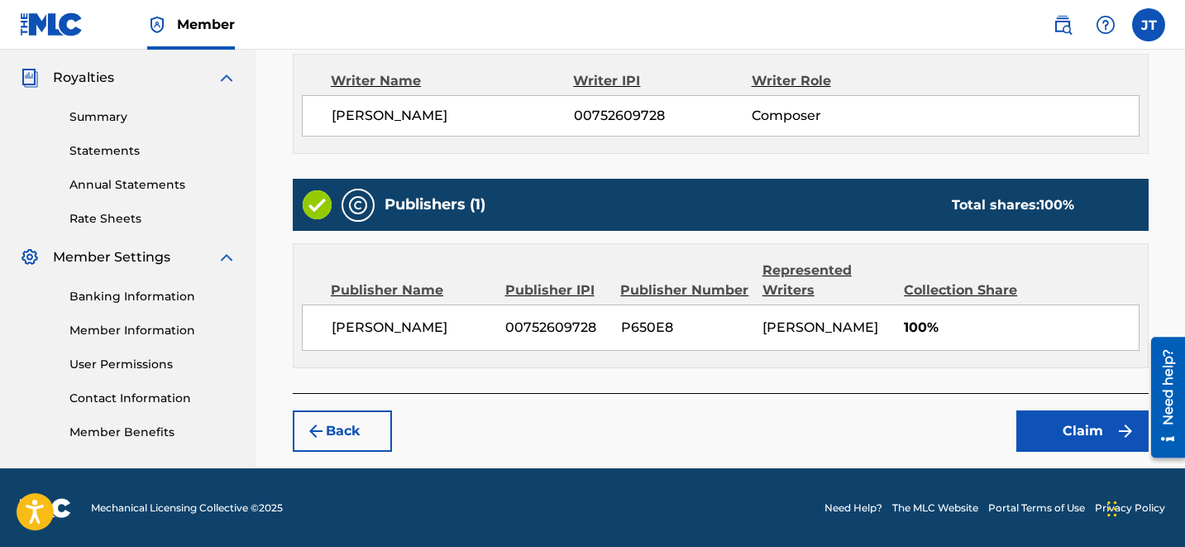
click at [1063, 429] on button "Claim" at bounding box center [1082, 430] width 132 height 41
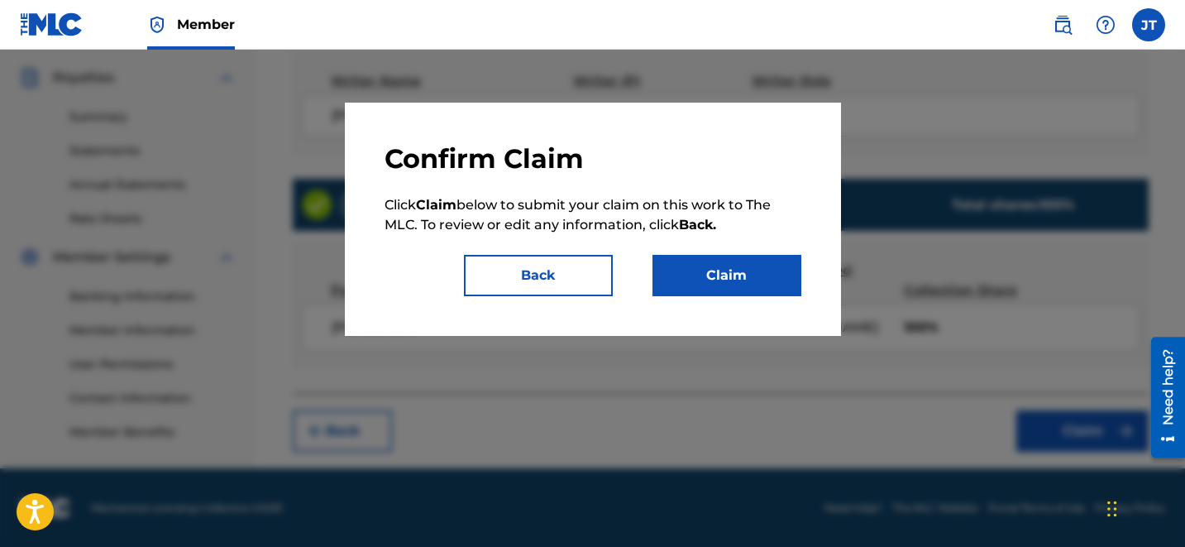
click at [743, 287] on button "Claim" at bounding box center [726, 275] width 149 height 41
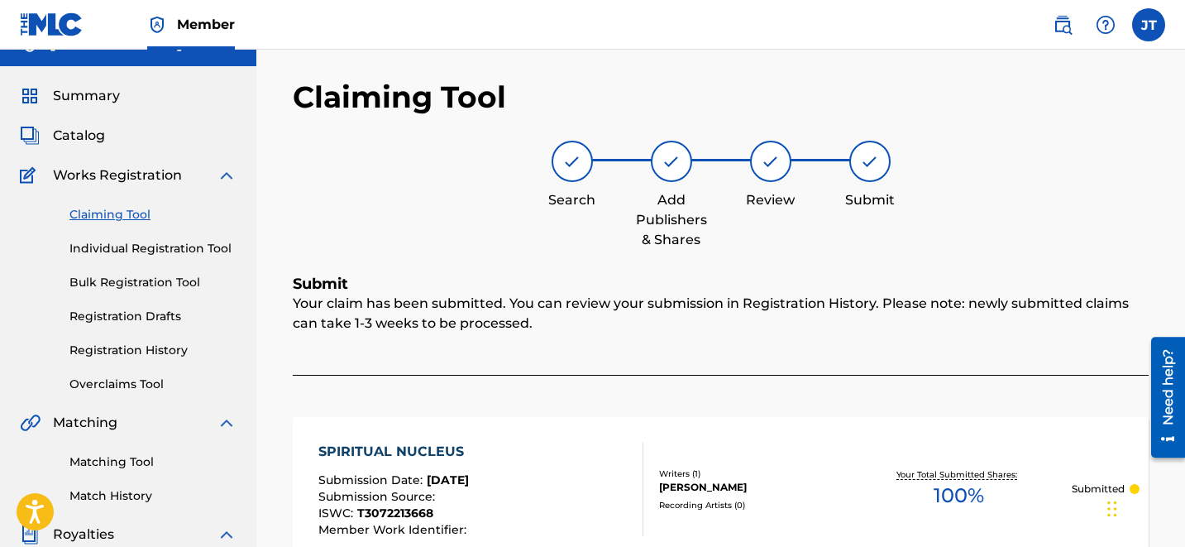
scroll to position [28, 0]
click at [103, 221] on link "Claiming Tool" at bounding box center [152, 215] width 167 height 17
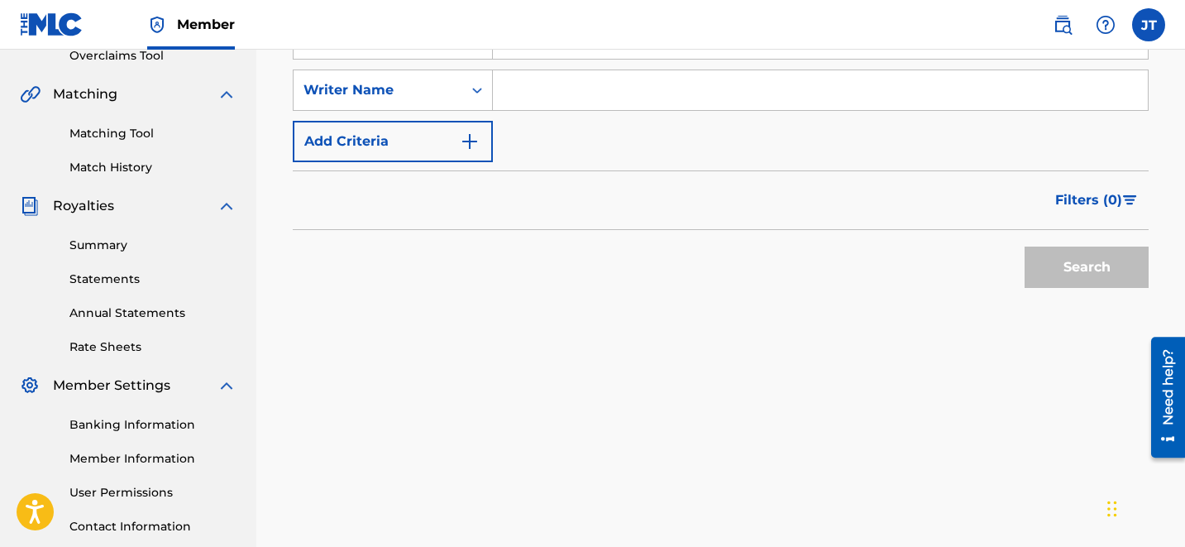
scroll to position [358, 0]
click at [656, 77] on input "Search Form" at bounding box center [820, 89] width 655 height 40
type input "[PERSON_NAME]"
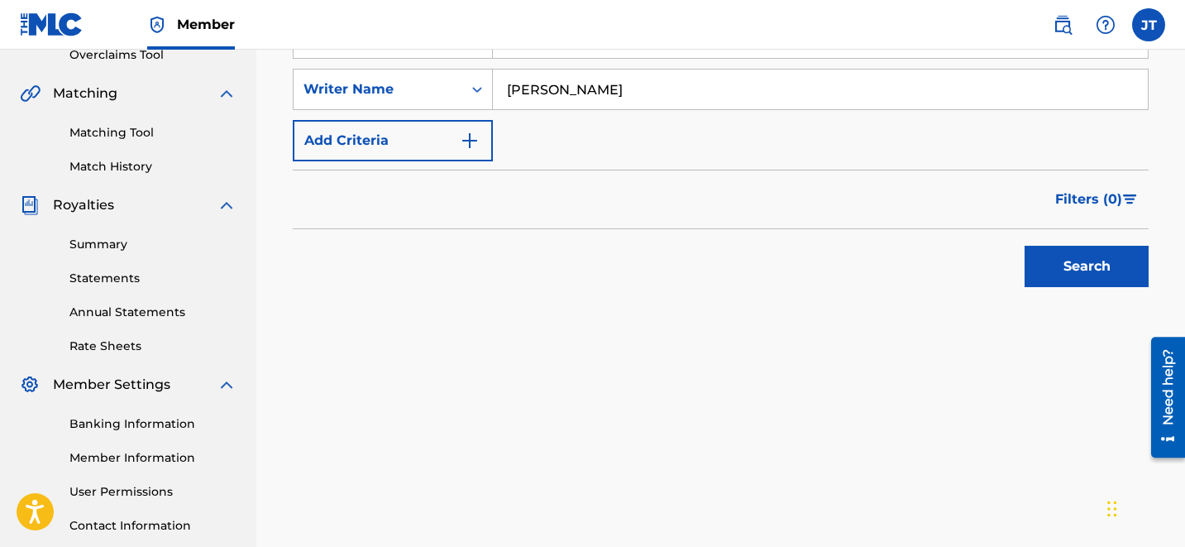
click at [1101, 264] on button "Search" at bounding box center [1087, 266] width 124 height 41
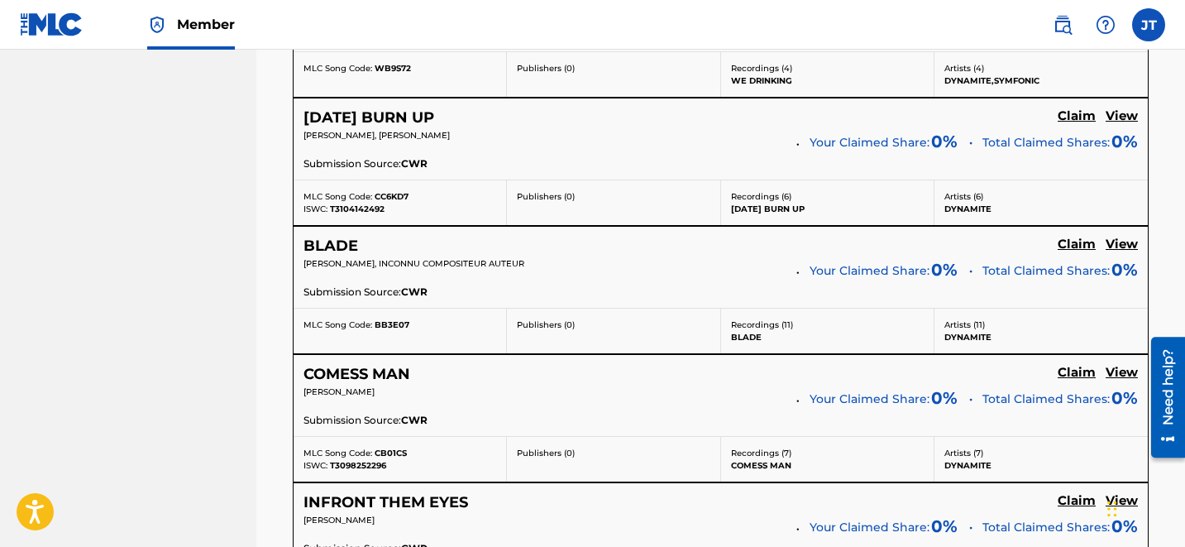
scroll to position [3586, 0]
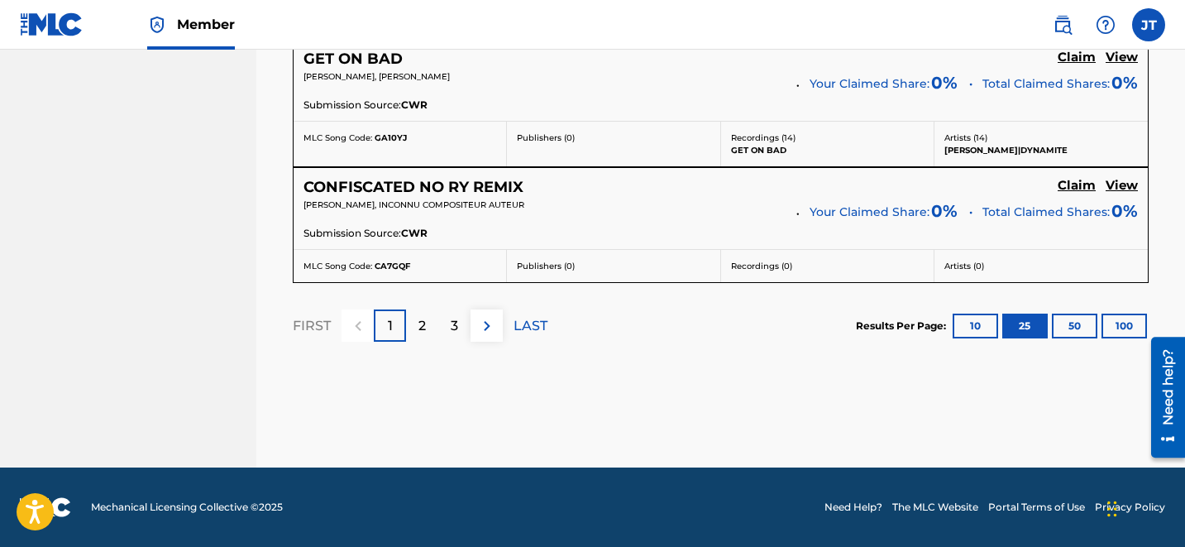
click at [442, 332] on div "3" at bounding box center [454, 325] width 32 height 32
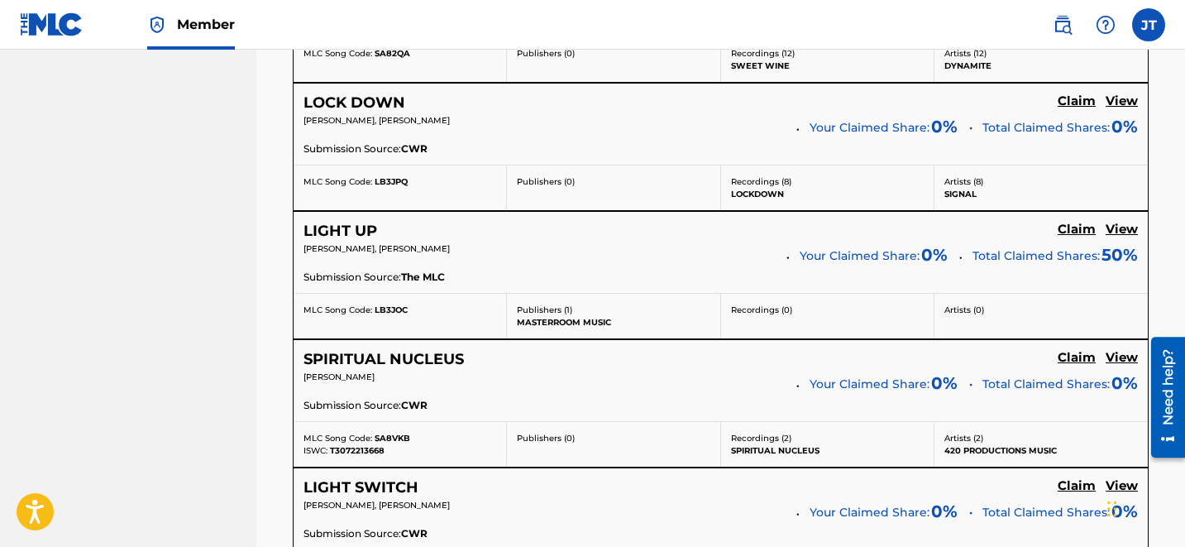
scroll to position [1915, 0]
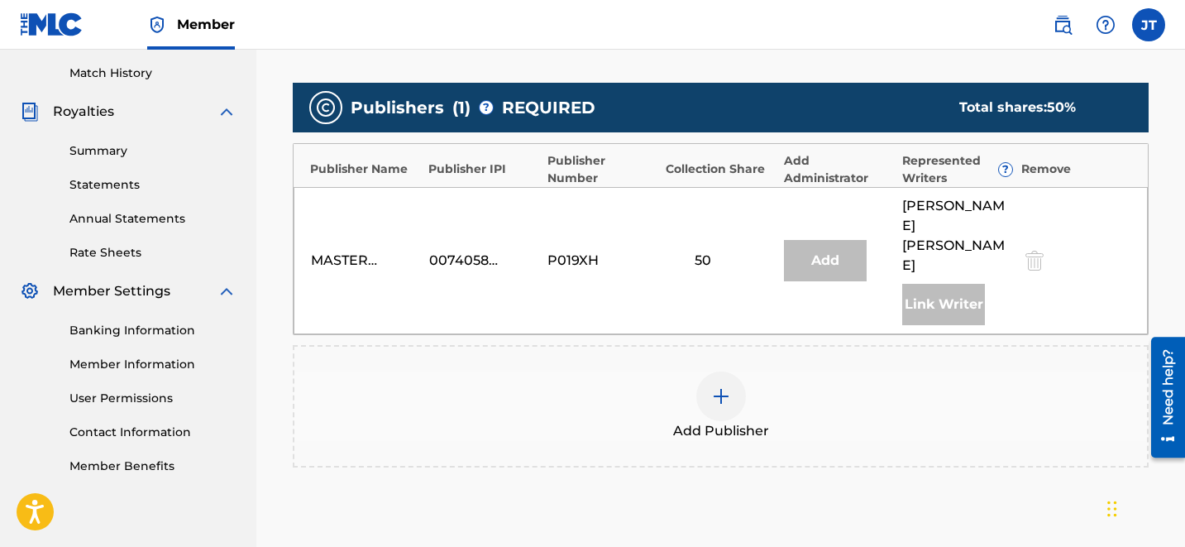
scroll to position [452, 0]
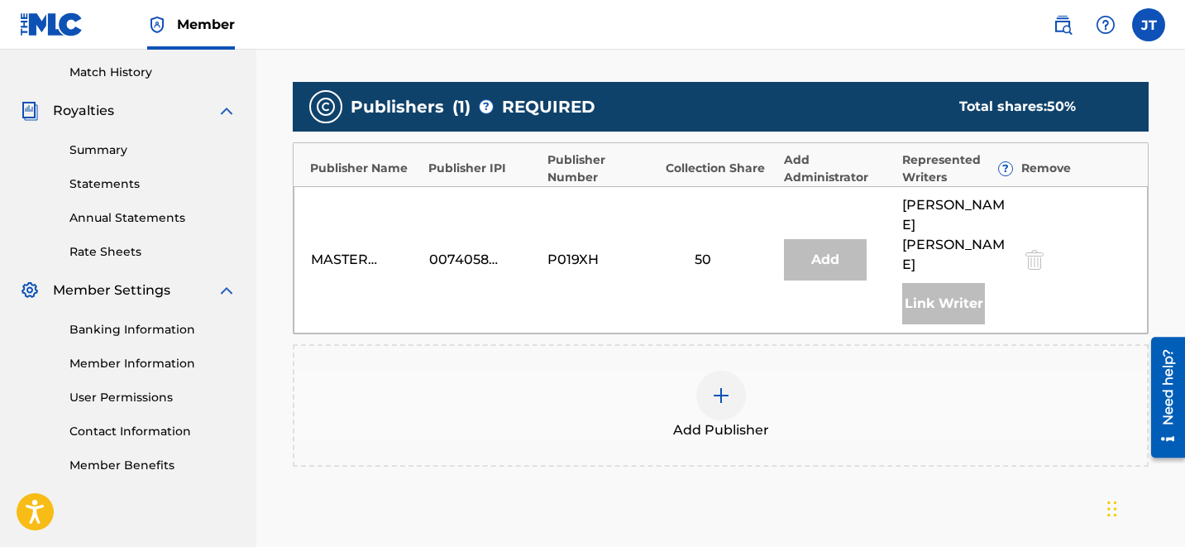
click at [725, 370] on div at bounding box center [721, 395] width 50 height 50
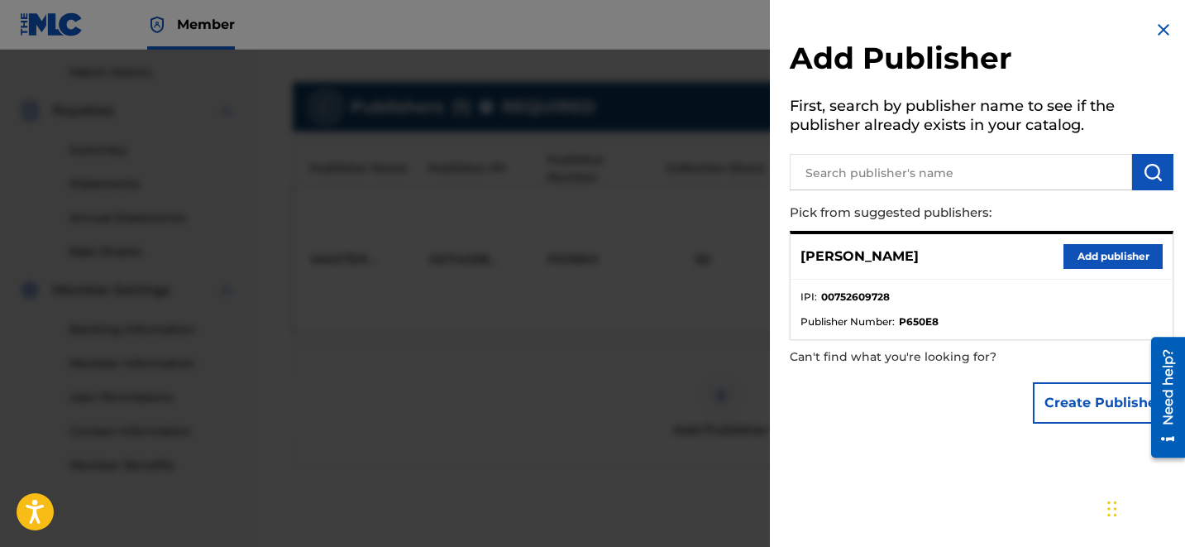
click at [1154, 27] on img at bounding box center [1164, 30] width 20 height 20
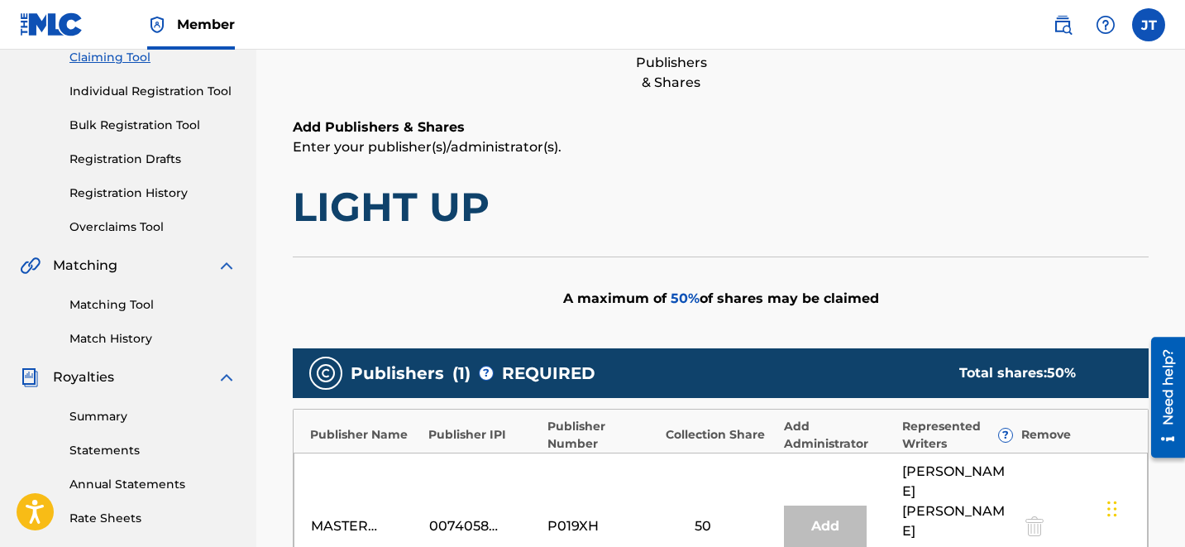
scroll to position [181, 0]
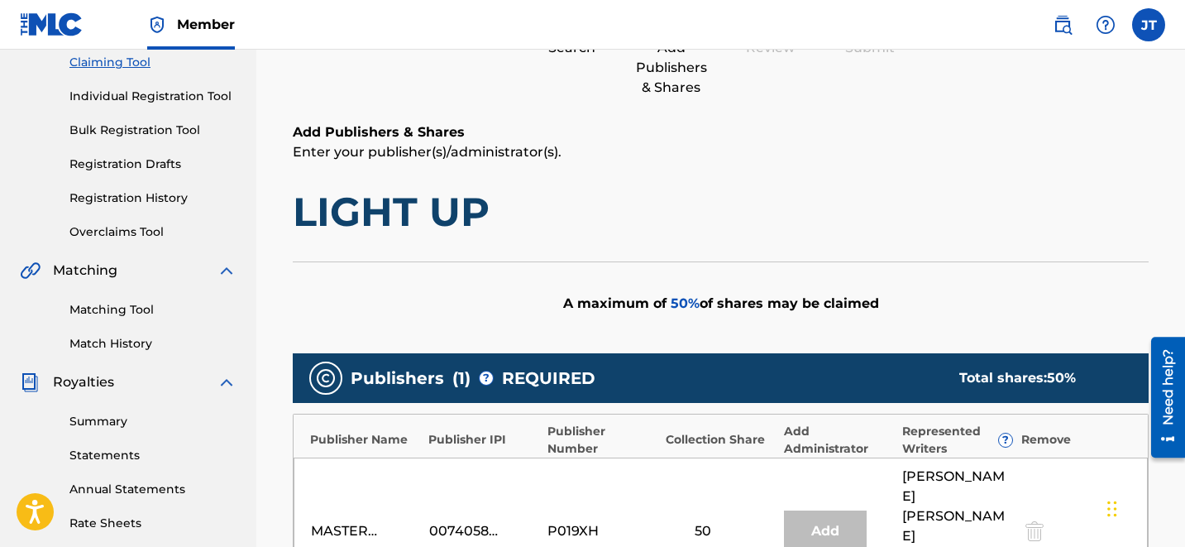
click at [126, 191] on link "Registration History" at bounding box center [152, 197] width 167 height 17
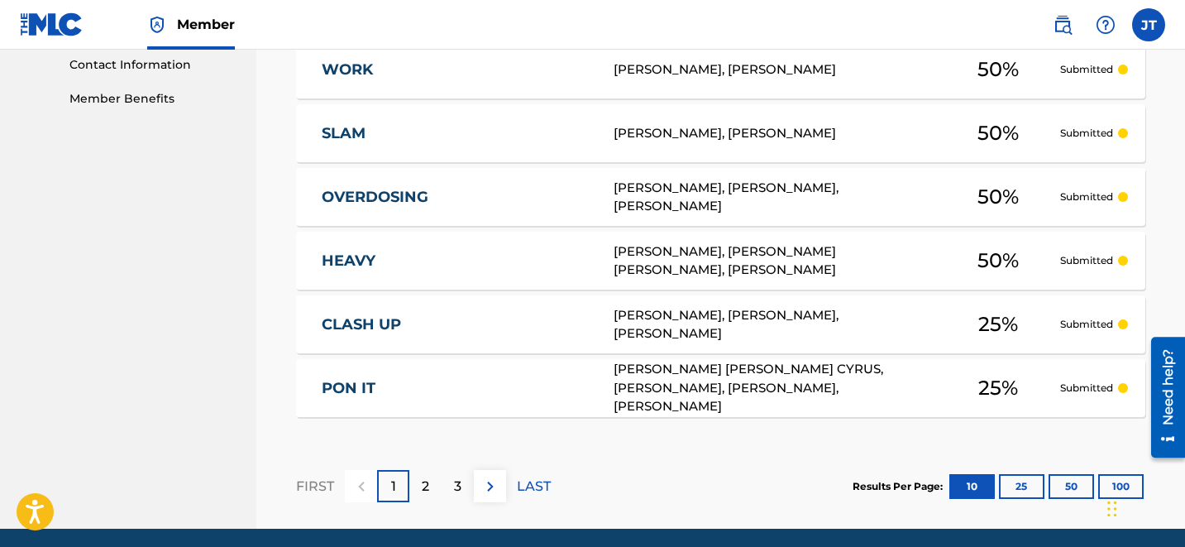
scroll to position [880, 0]
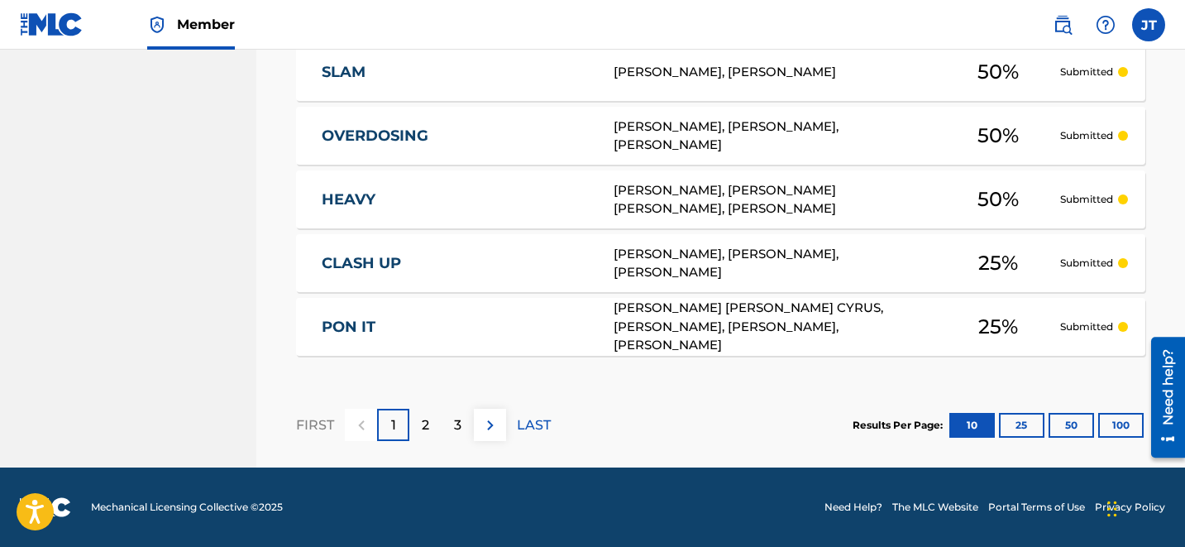
click at [1124, 420] on button "100" at bounding box center [1120, 425] width 45 height 25
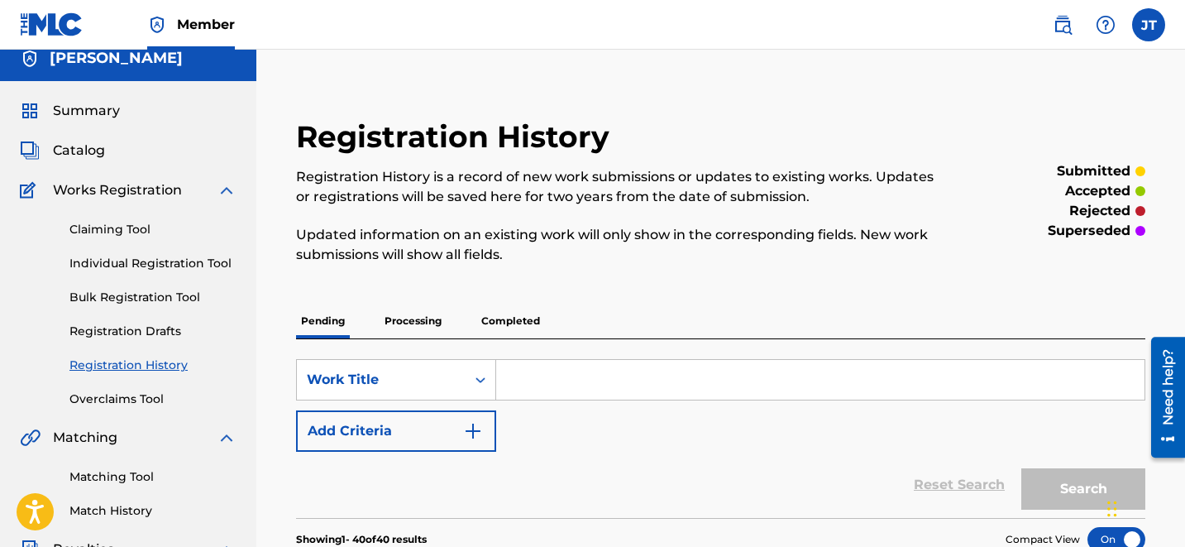
scroll to position [0, 0]
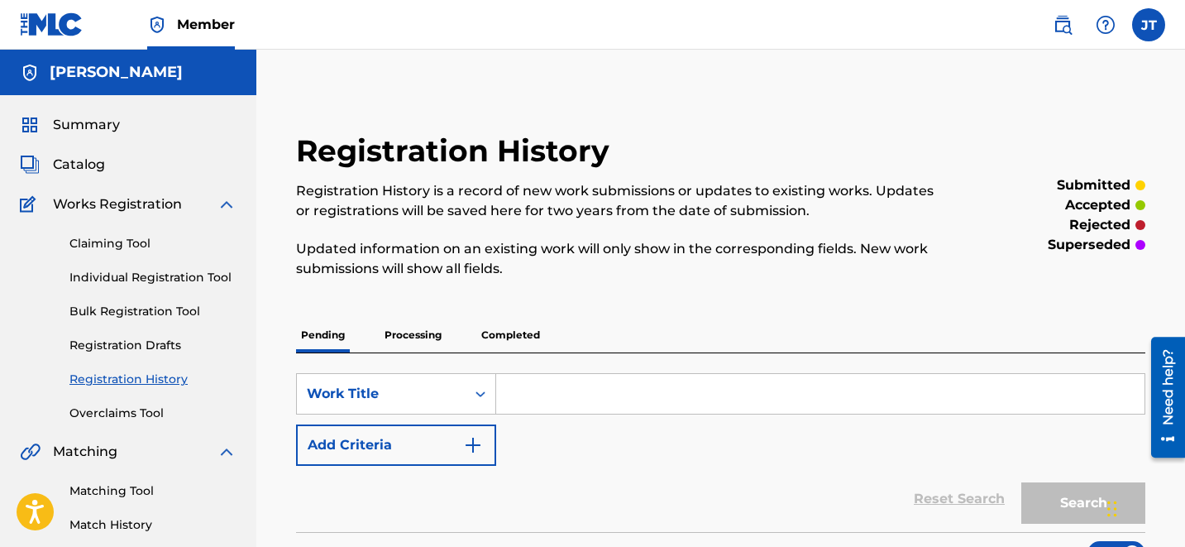
click at [406, 341] on p "Processing" at bounding box center [413, 335] width 67 height 35
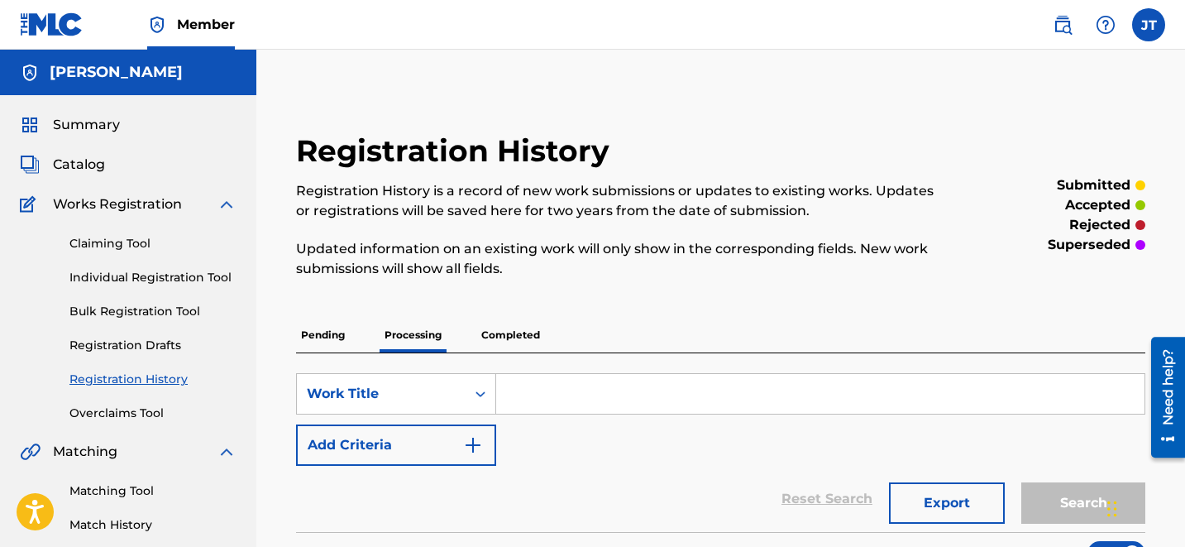
click at [527, 328] on p "Completed" at bounding box center [510, 335] width 69 height 35
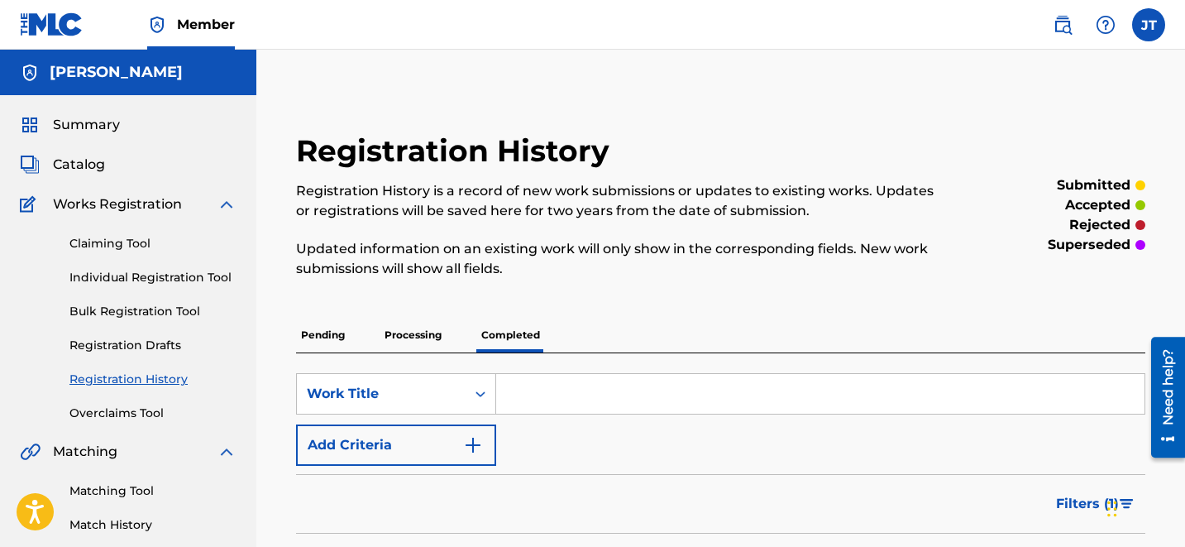
click at [313, 331] on p "Pending" at bounding box center [323, 335] width 54 height 35
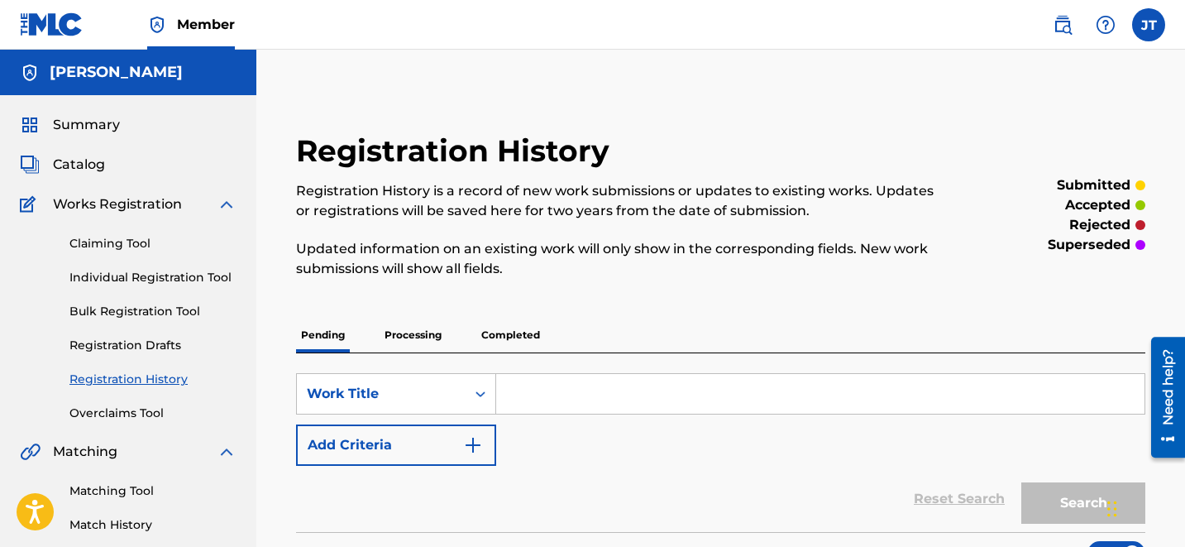
click at [115, 239] on link "Claiming Tool" at bounding box center [152, 243] width 167 height 17
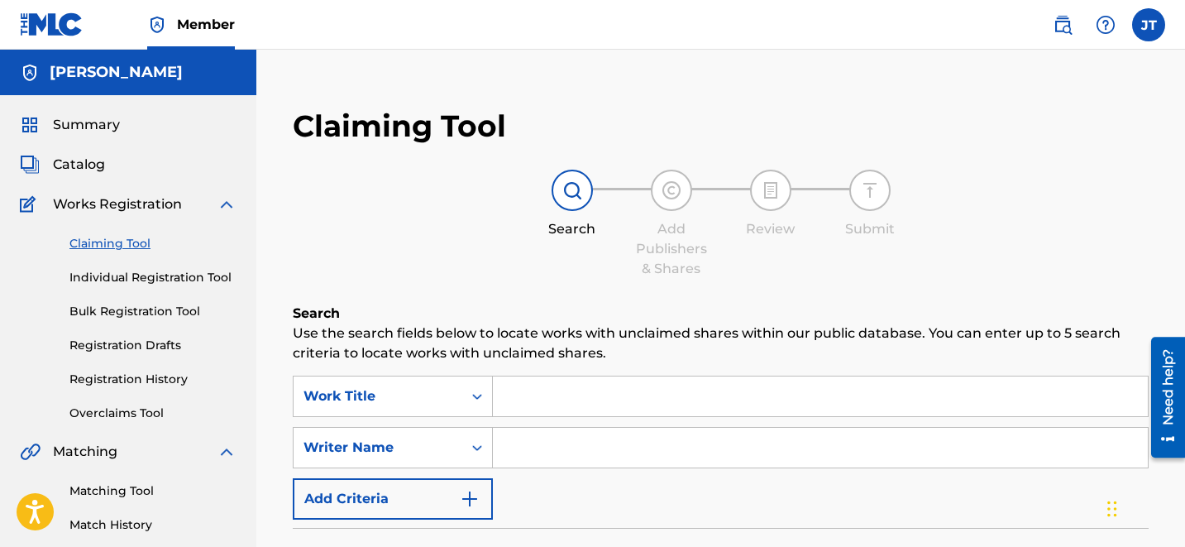
click at [556, 446] on input "Search Form" at bounding box center [820, 448] width 655 height 40
type input "[PERSON_NAME]"
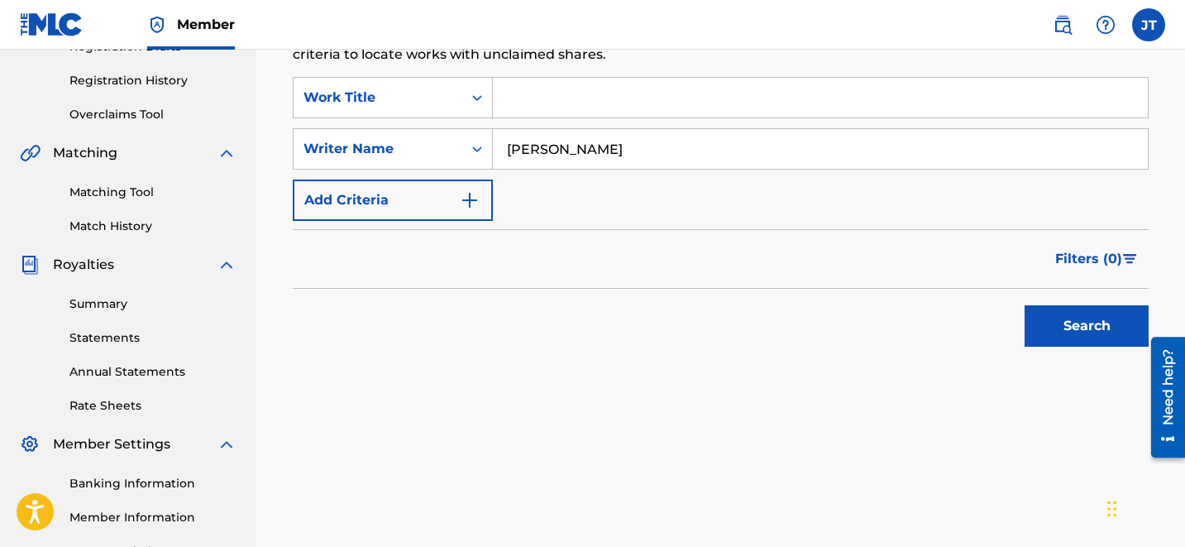
scroll to position [313, 0]
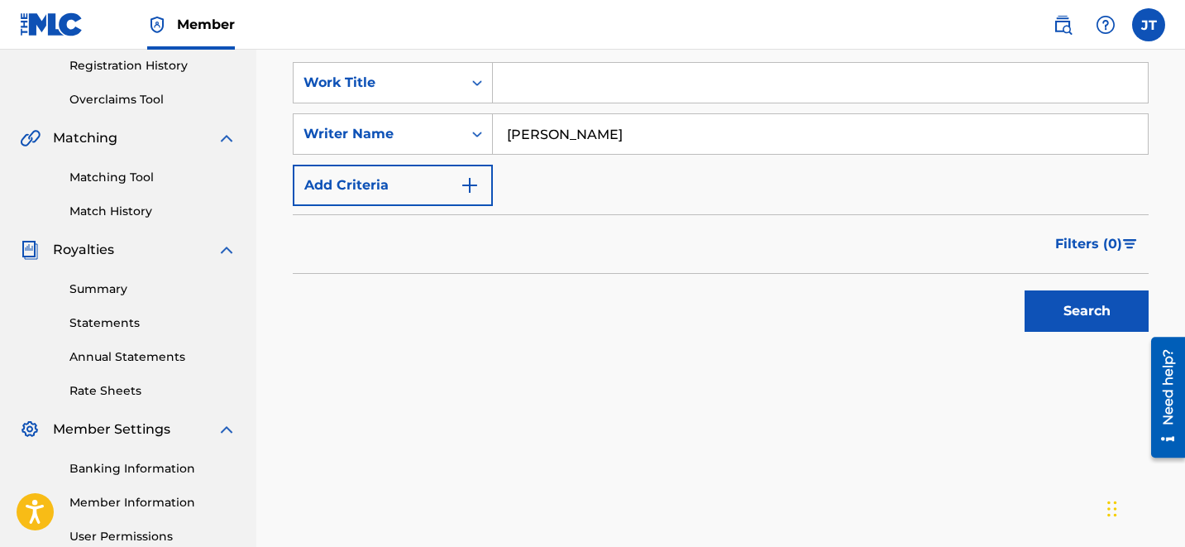
click at [1106, 318] on button "Search" at bounding box center [1087, 310] width 124 height 41
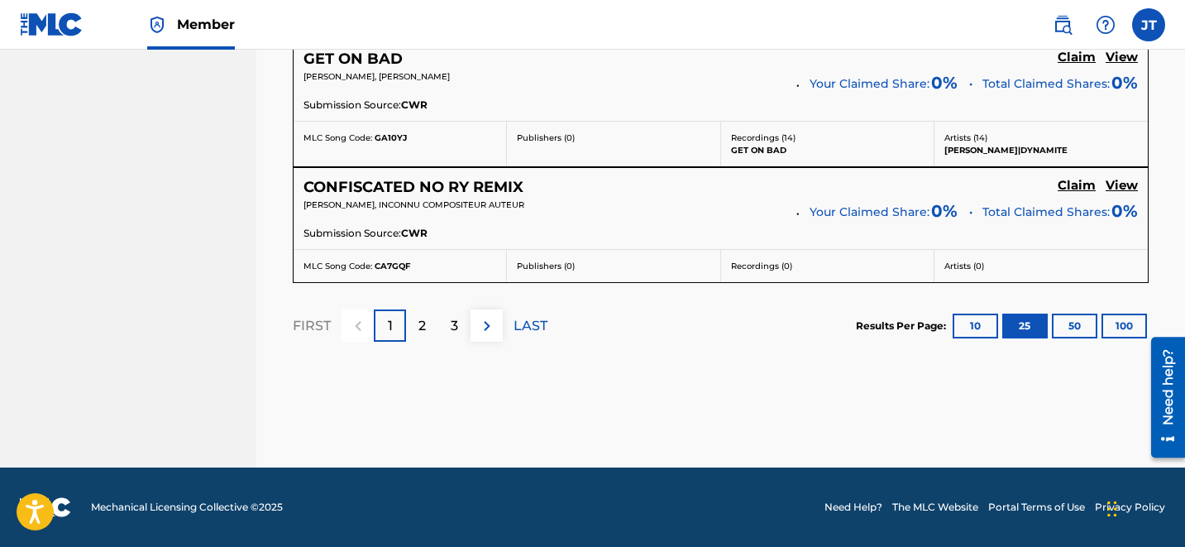
click at [454, 320] on p "3" at bounding box center [454, 326] width 7 height 20
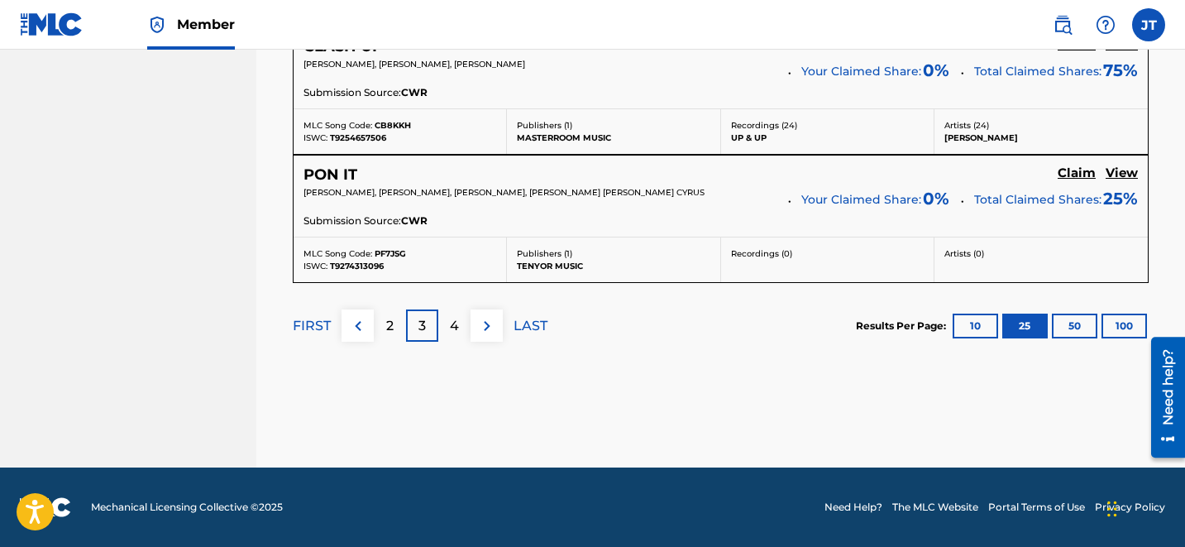
scroll to position [1875, 0]
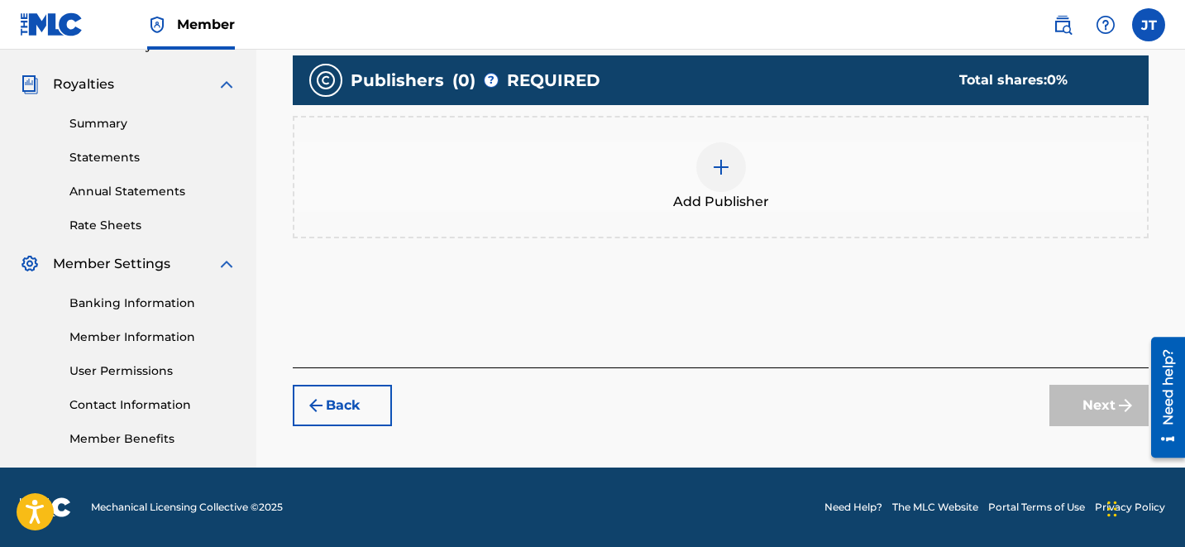
scroll to position [479, 0]
click at [1070, 146] on div "Add Publisher" at bounding box center [720, 176] width 853 height 69
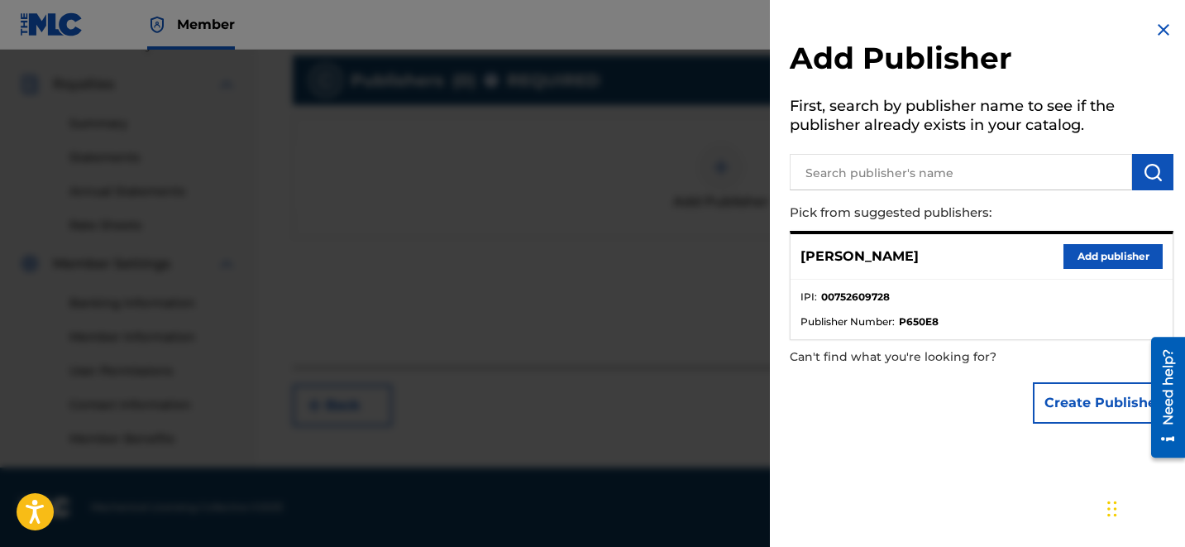
click at [1072, 256] on button "Add publisher" at bounding box center [1112, 256] width 99 height 25
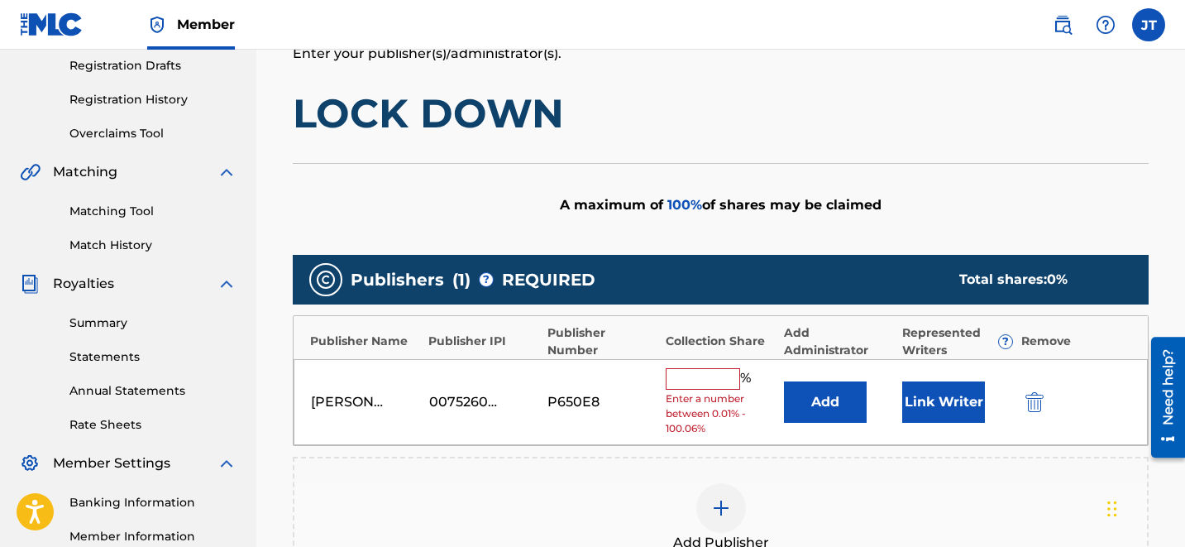
scroll to position [279, 0]
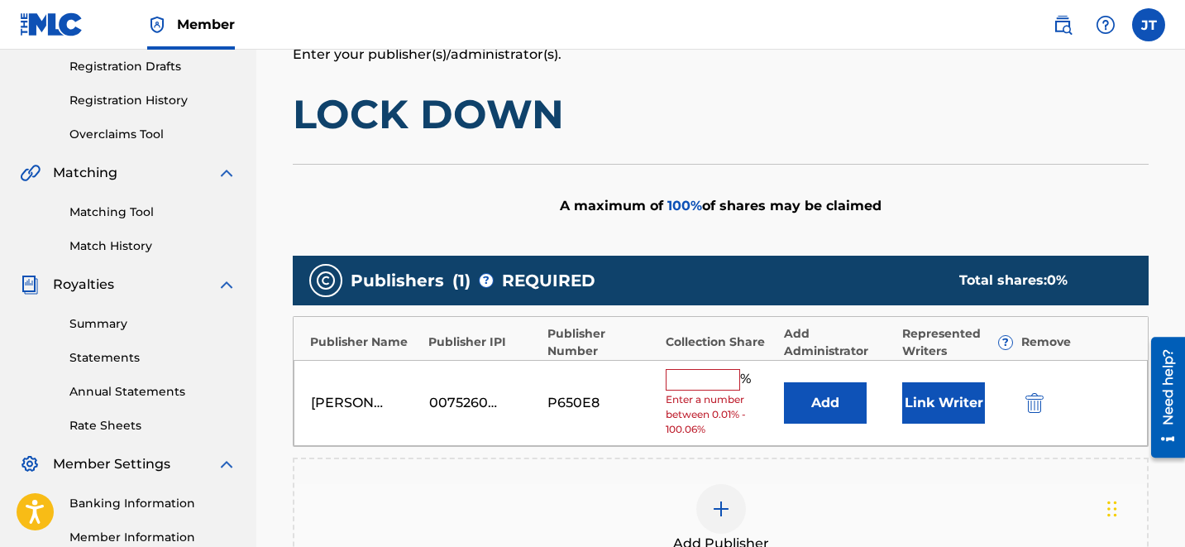
click at [932, 410] on button "Link Writer" at bounding box center [943, 402] width 83 height 41
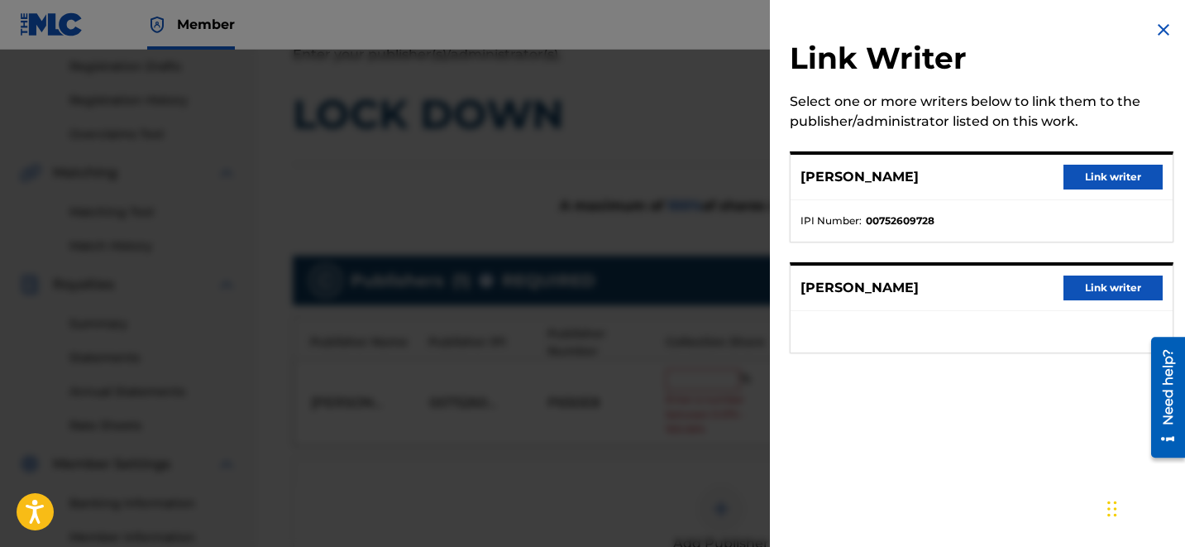
click at [1094, 176] on button "Link writer" at bounding box center [1112, 177] width 99 height 25
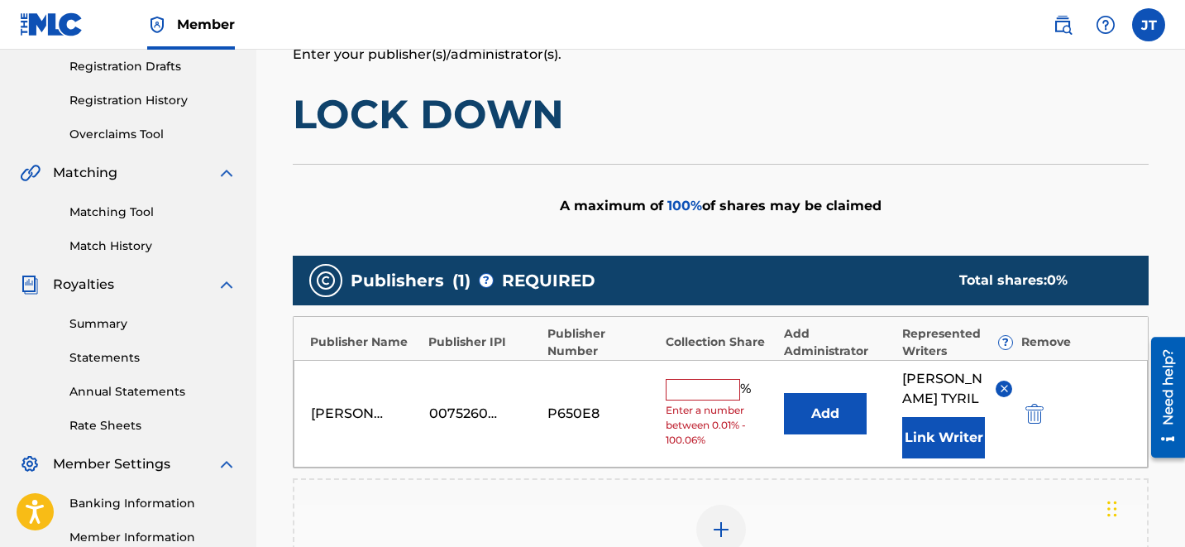
click at [671, 379] on input "text" at bounding box center [703, 389] width 74 height 21
type input "50"
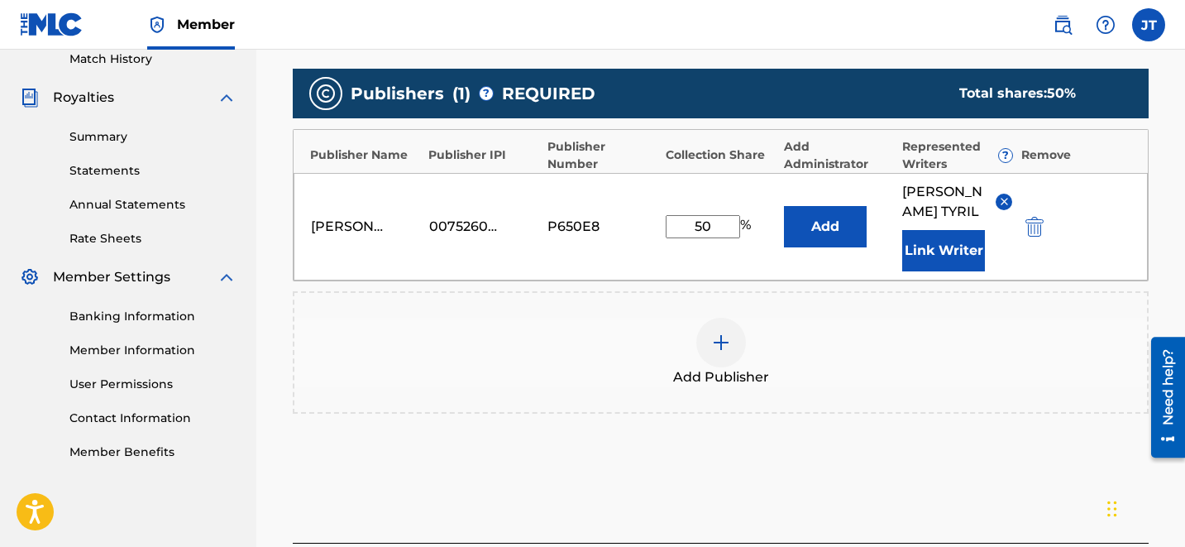
scroll to position [594, 0]
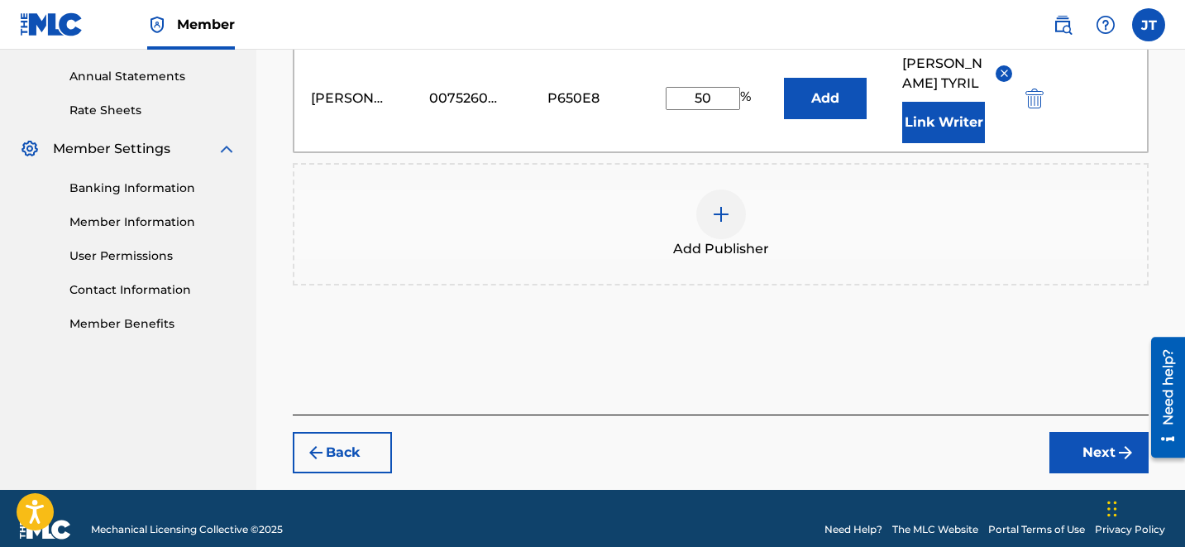
click at [1095, 432] on button "Next" at bounding box center [1098, 452] width 99 height 41
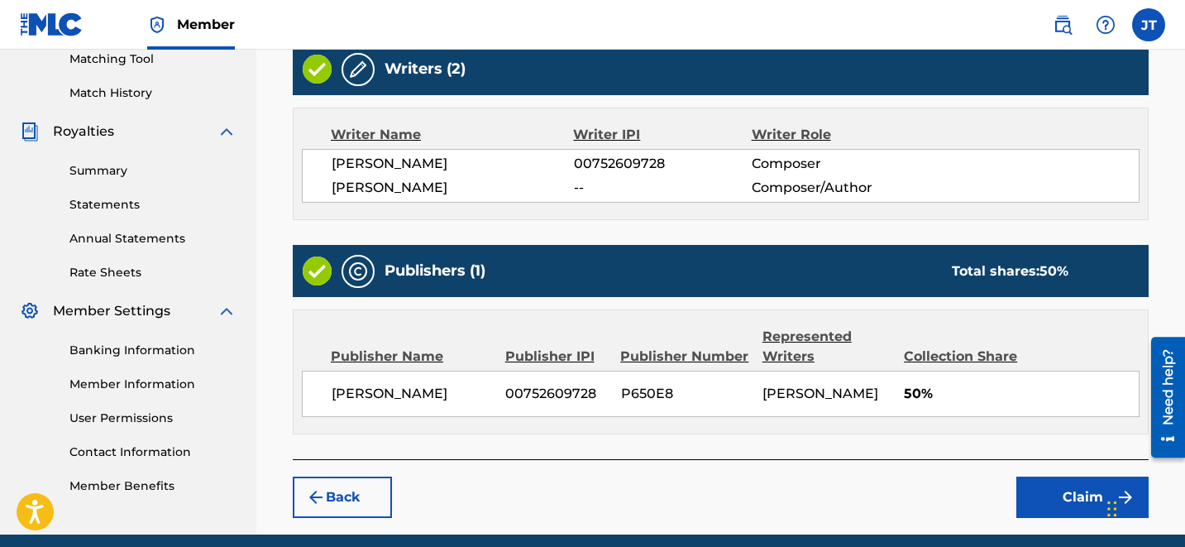
scroll to position [497, 0]
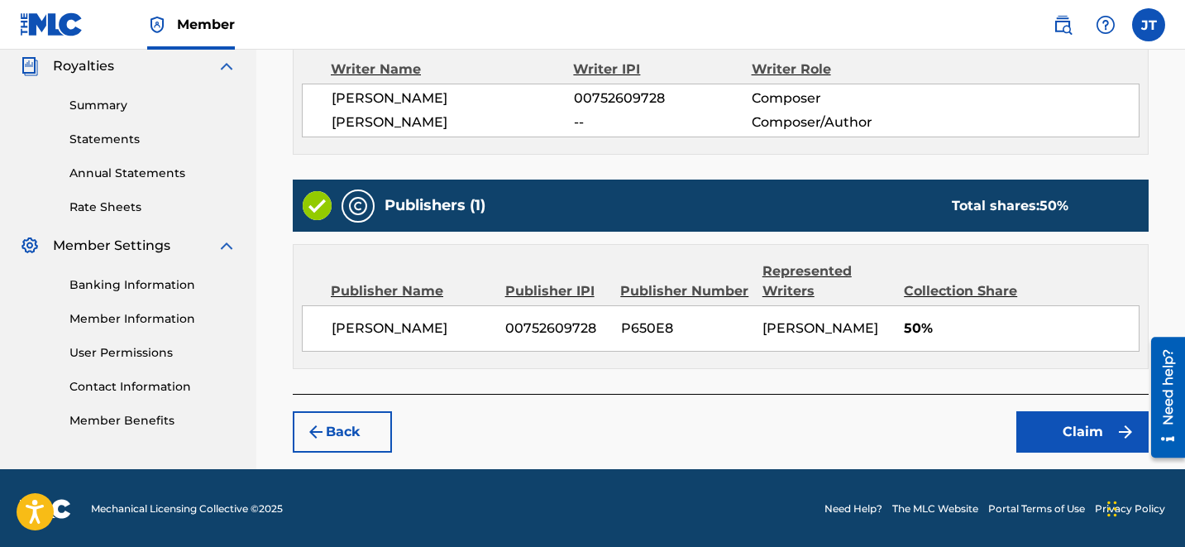
click at [1062, 429] on button "Claim" at bounding box center [1082, 431] width 132 height 41
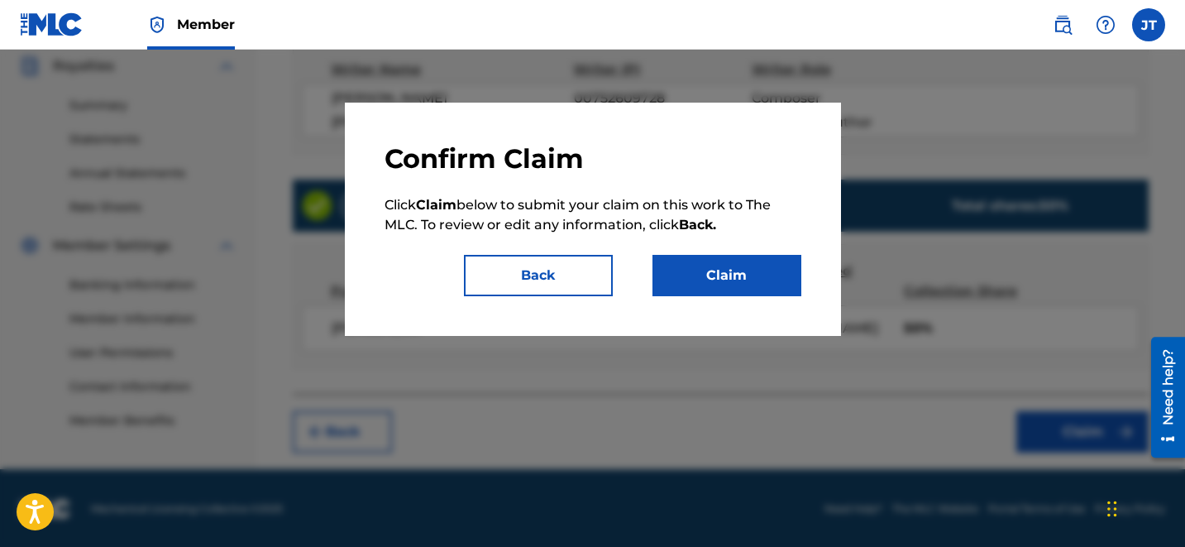
click at [730, 284] on button "Claim" at bounding box center [726, 275] width 149 height 41
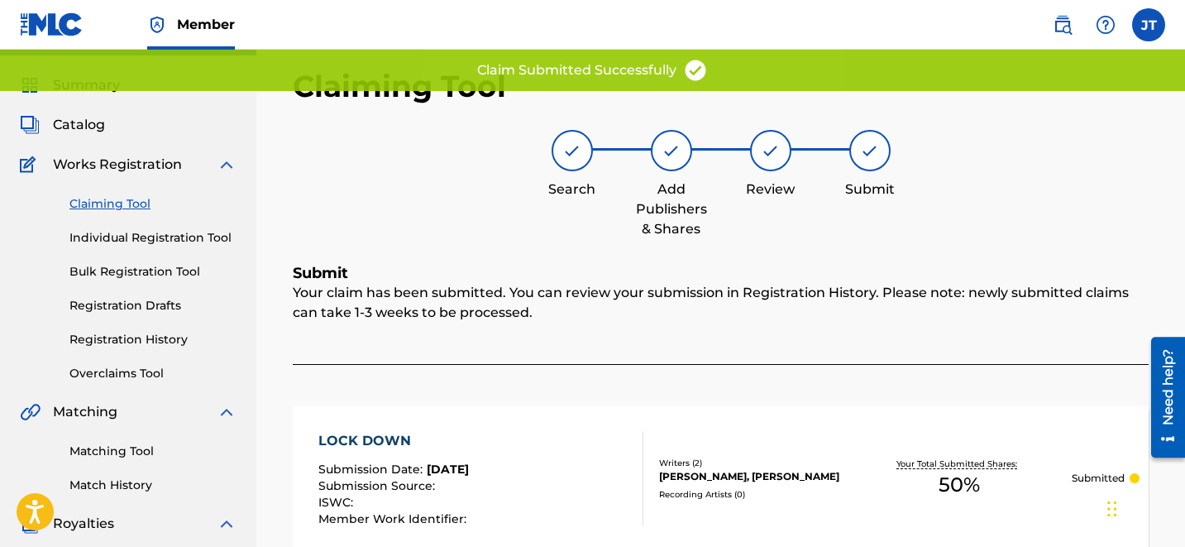
scroll to position [0, 0]
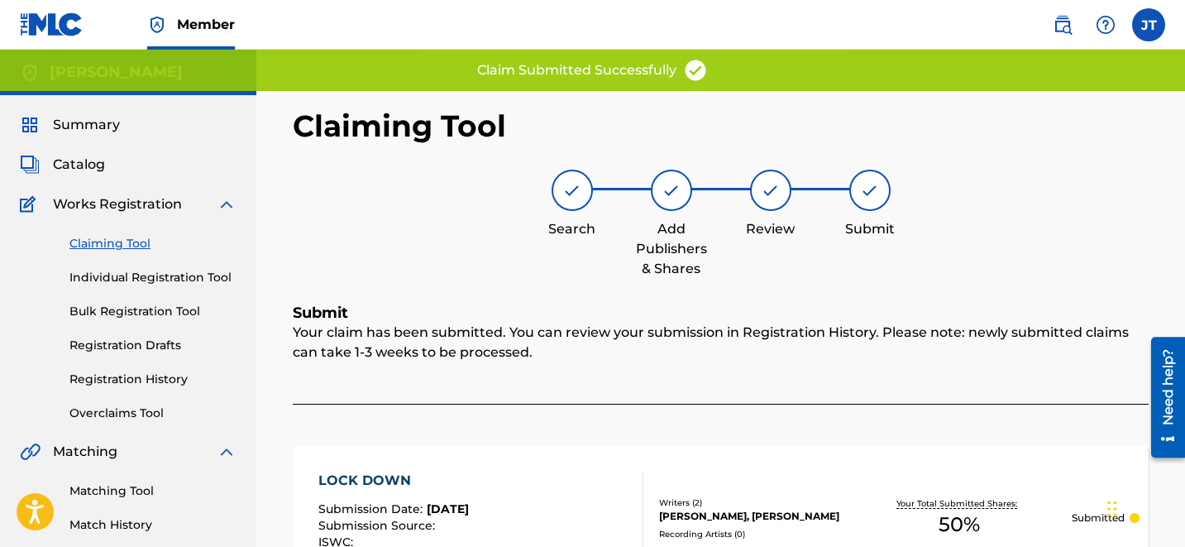
click at [106, 251] on link "Claiming Tool" at bounding box center [152, 243] width 167 height 17
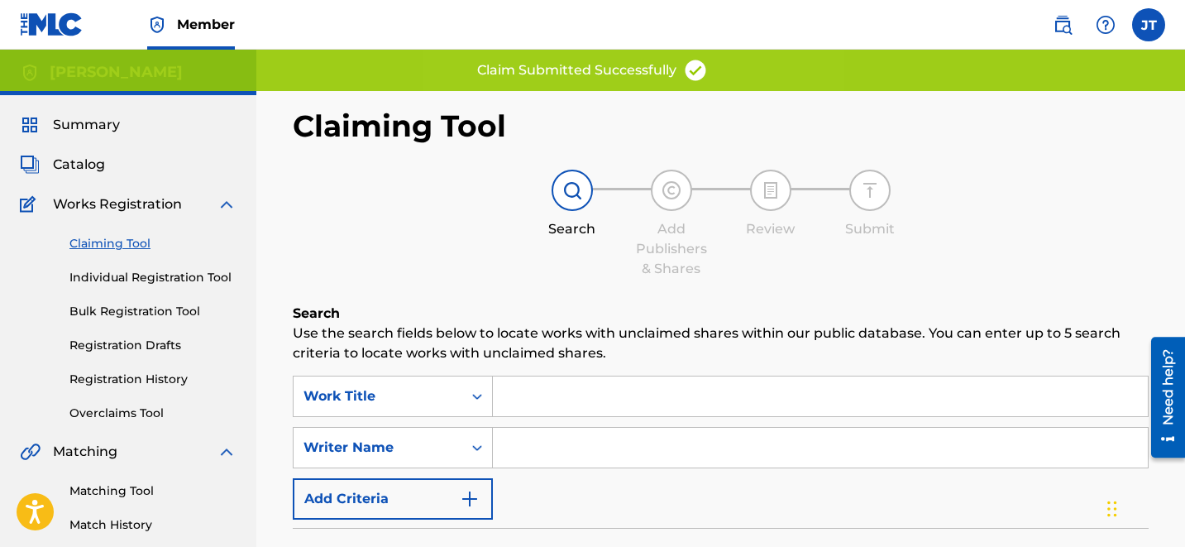
click at [602, 442] on input "Search Form" at bounding box center [820, 448] width 655 height 40
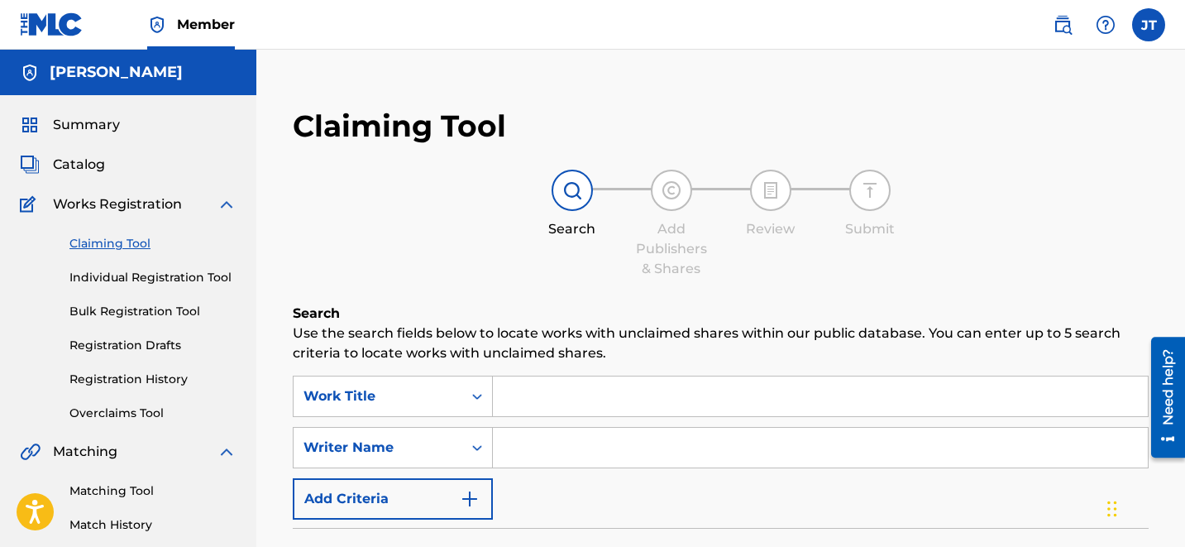
type input "[PERSON_NAME]"
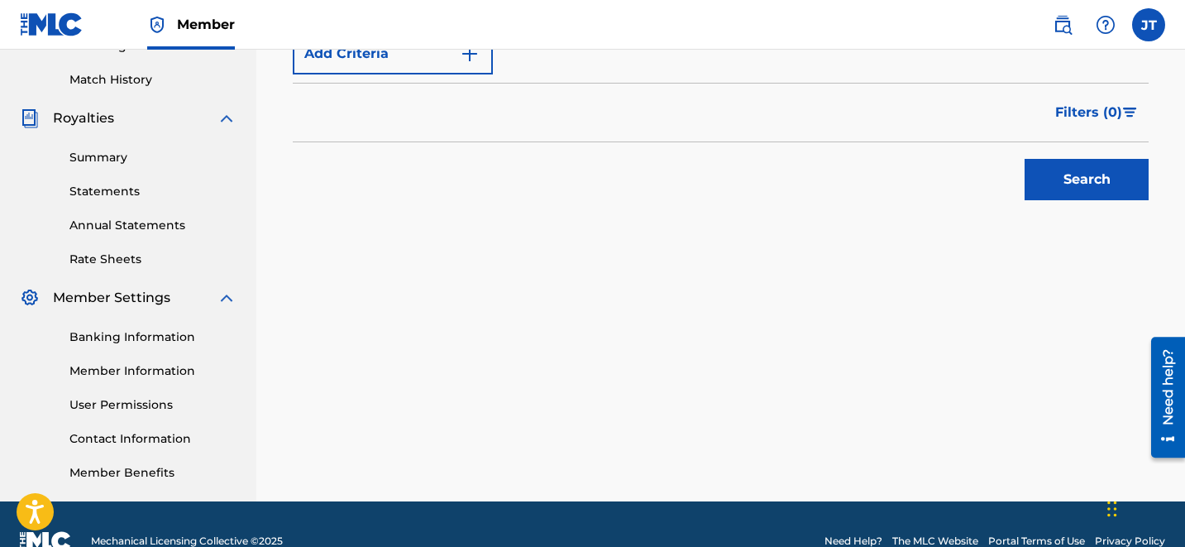
scroll to position [475, 0]
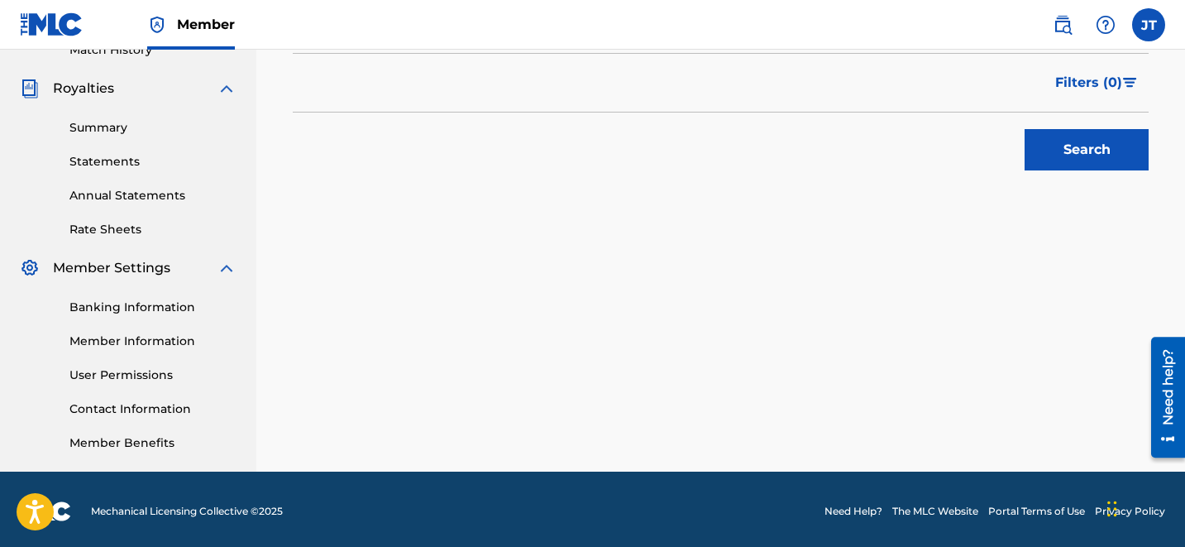
click at [1068, 150] on button "Search" at bounding box center [1087, 149] width 124 height 41
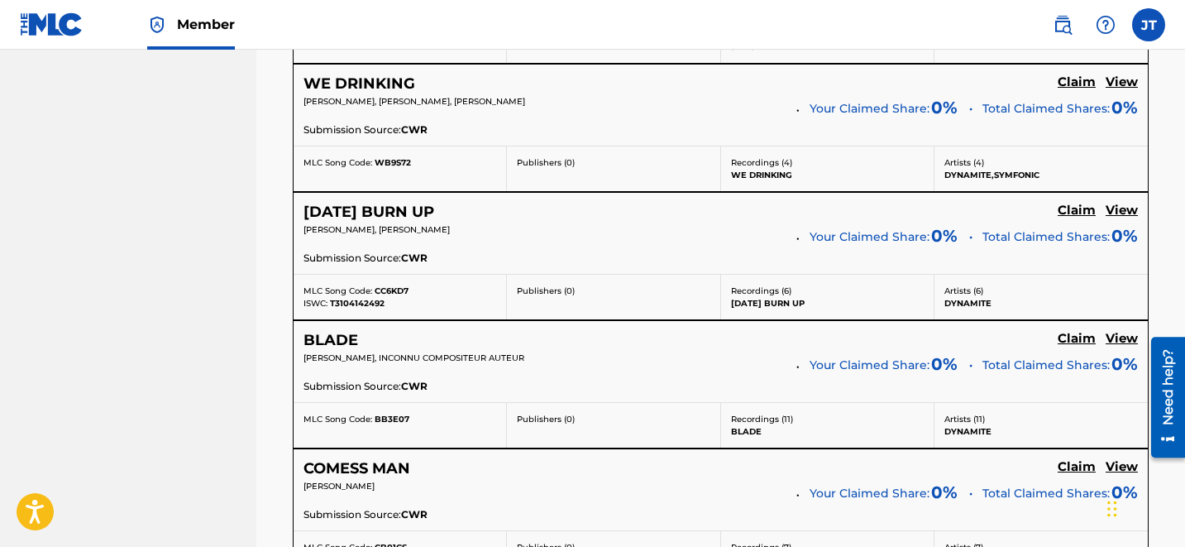
scroll to position [3586, 0]
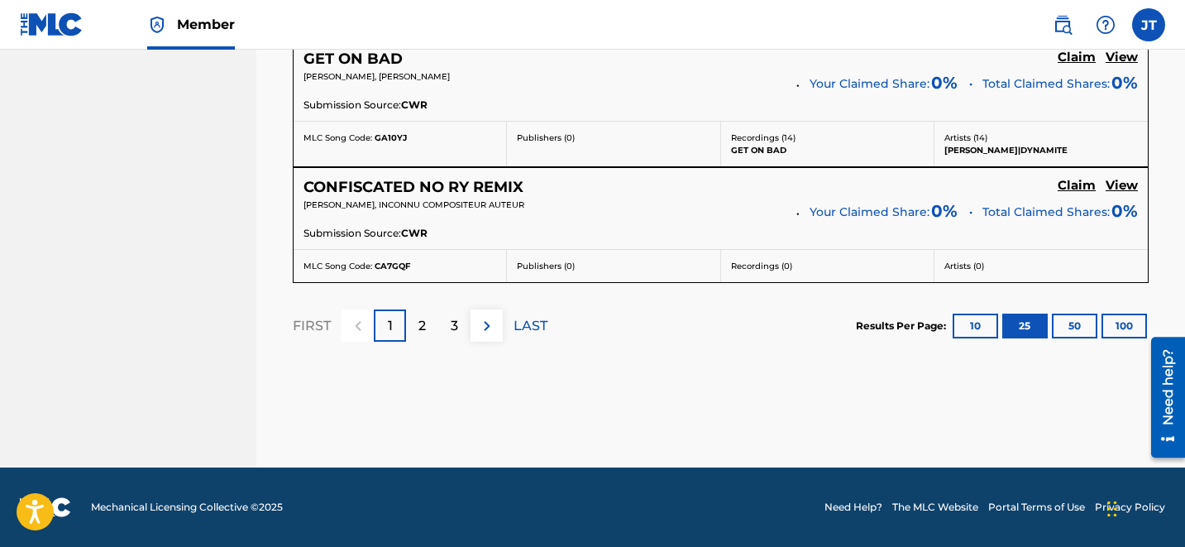
click at [442, 332] on div "3" at bounding box center [454, 325] width 32 height 32
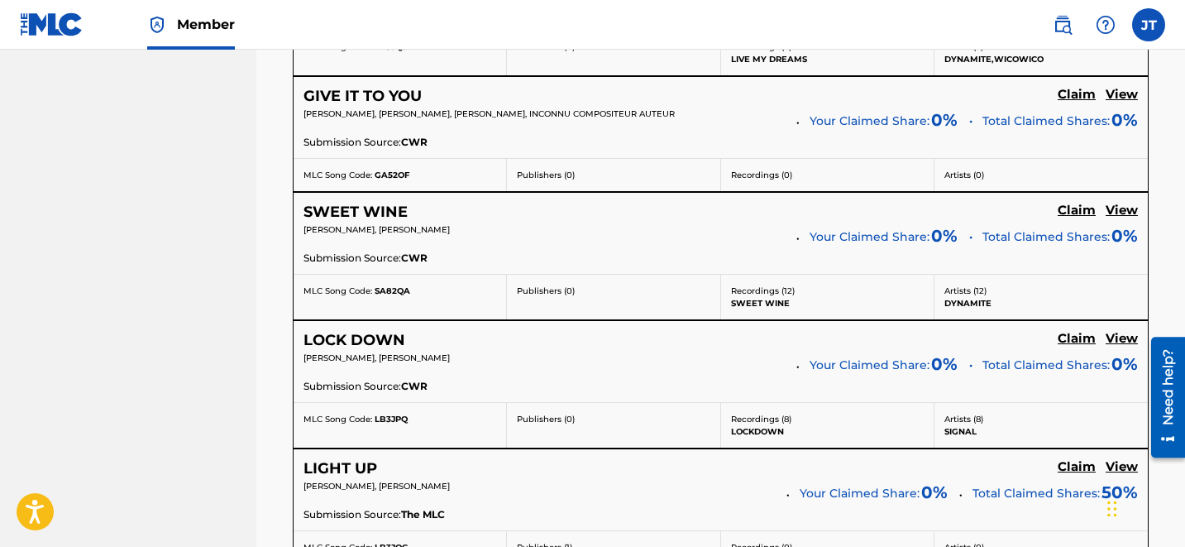
scroll to position [1657, 0]
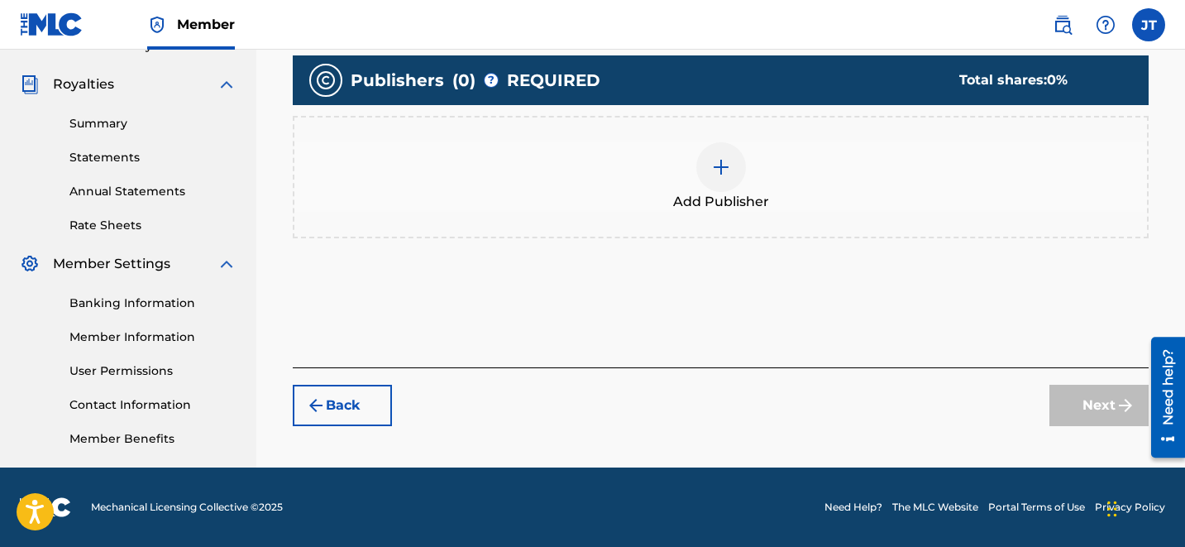
click at [737, 168] on div at bounding box center [721, 167] width 50 height 50
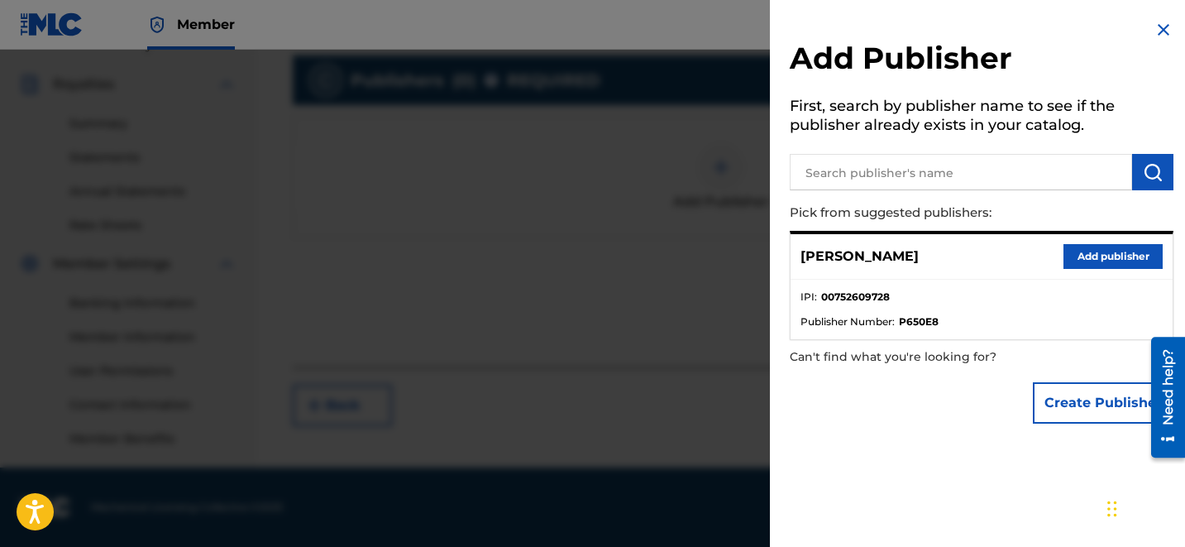
click at [1073, 253] on button "Add publisher" at bounding box center [1112, 256] width 99 height 25
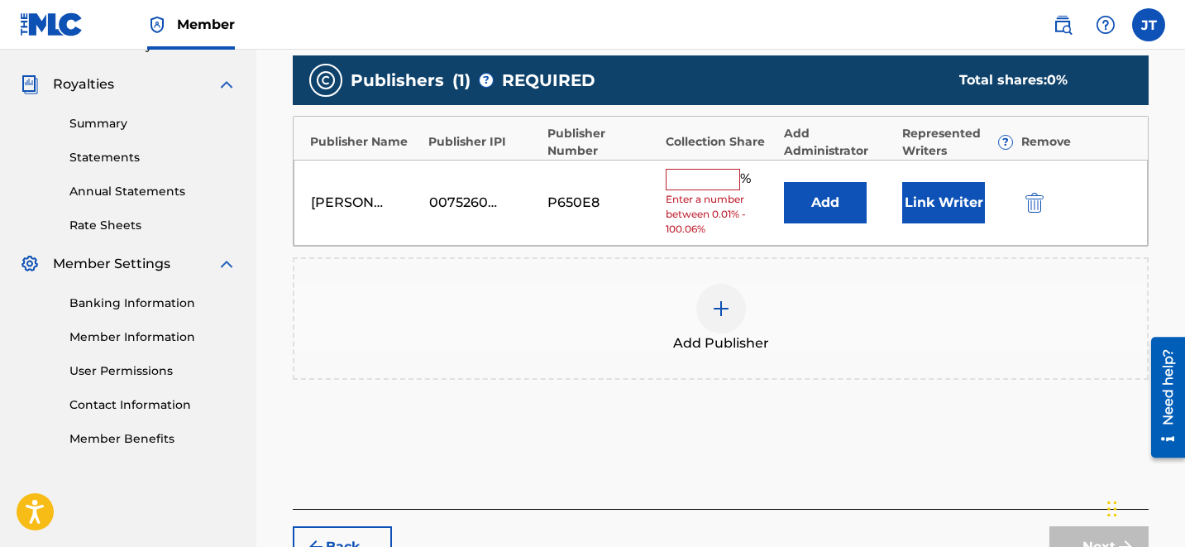
click at [951, 217] on button "Link Writer" at bounding box center [943, 202] width 83 height 41
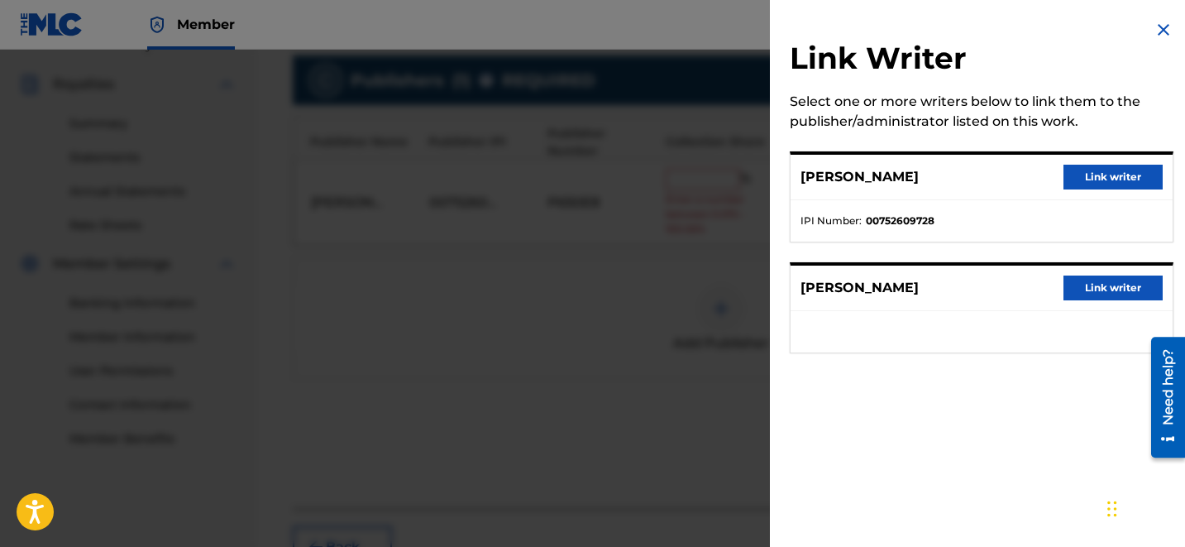
click at [1094, 174] on button "Link writer" at bounding box center [1112, 177] width 99 height 25
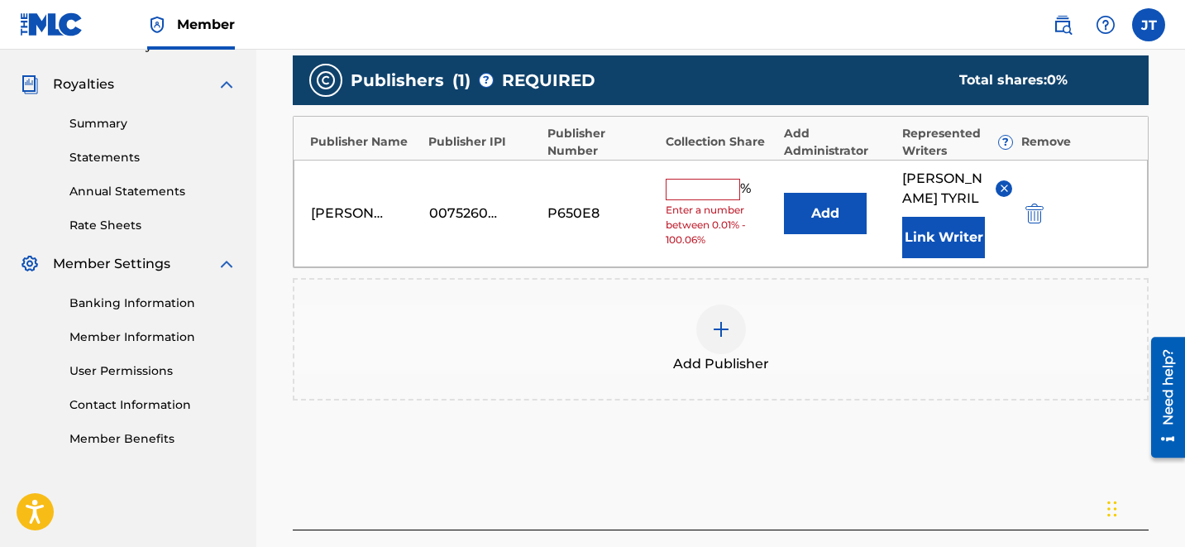
click at [700, 181] on input "text" at bounding box center [703, 189] width 74 height 21
type input "50"
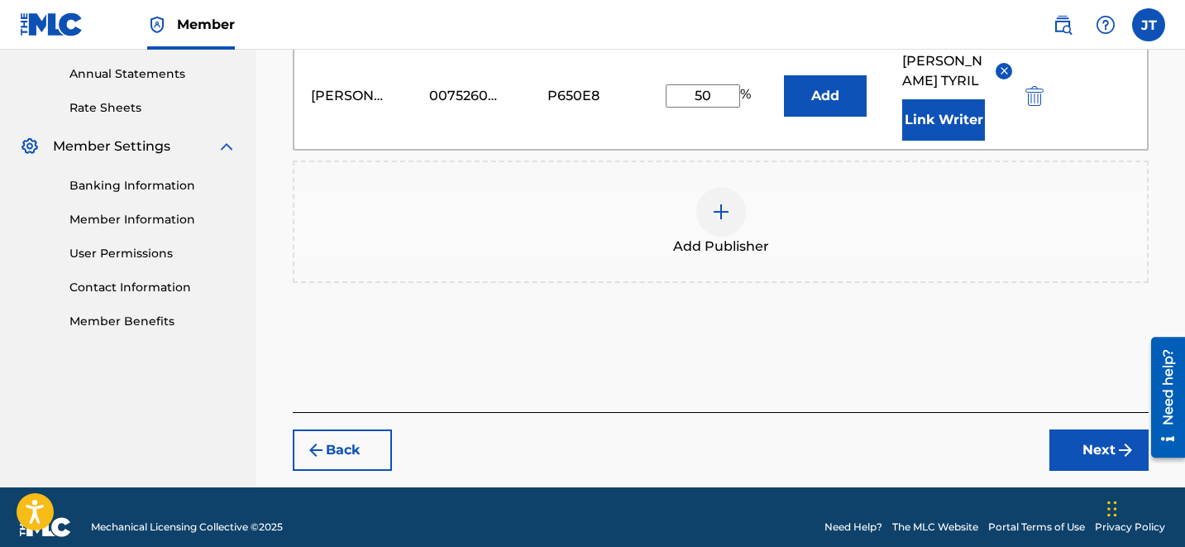
click at [1092, 435] on button "Next" at bounding box center [1098, 449] width 99 height 41
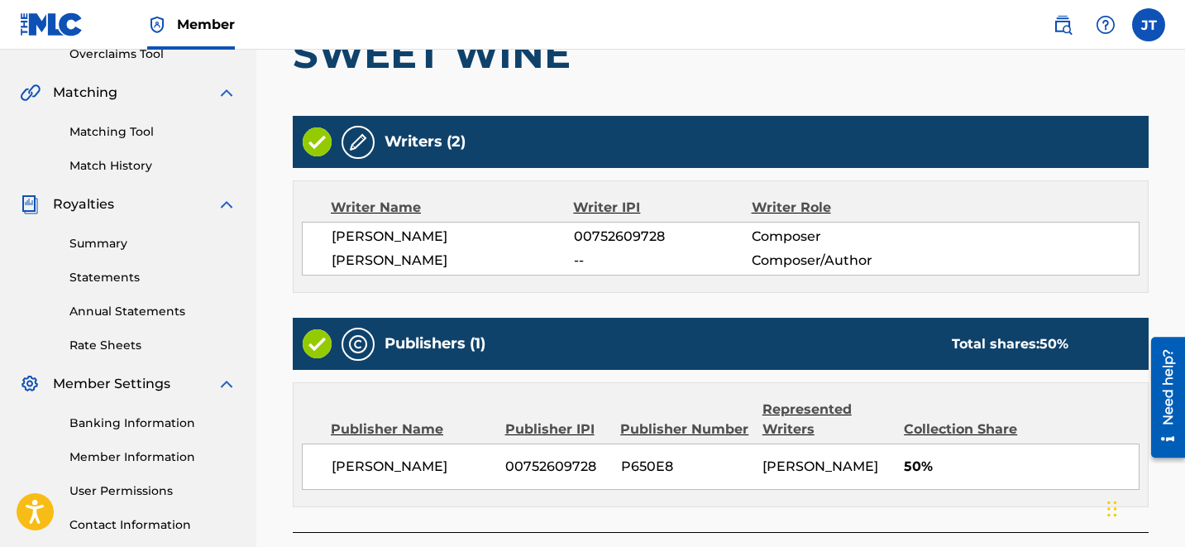
scroll to position [497, 0]
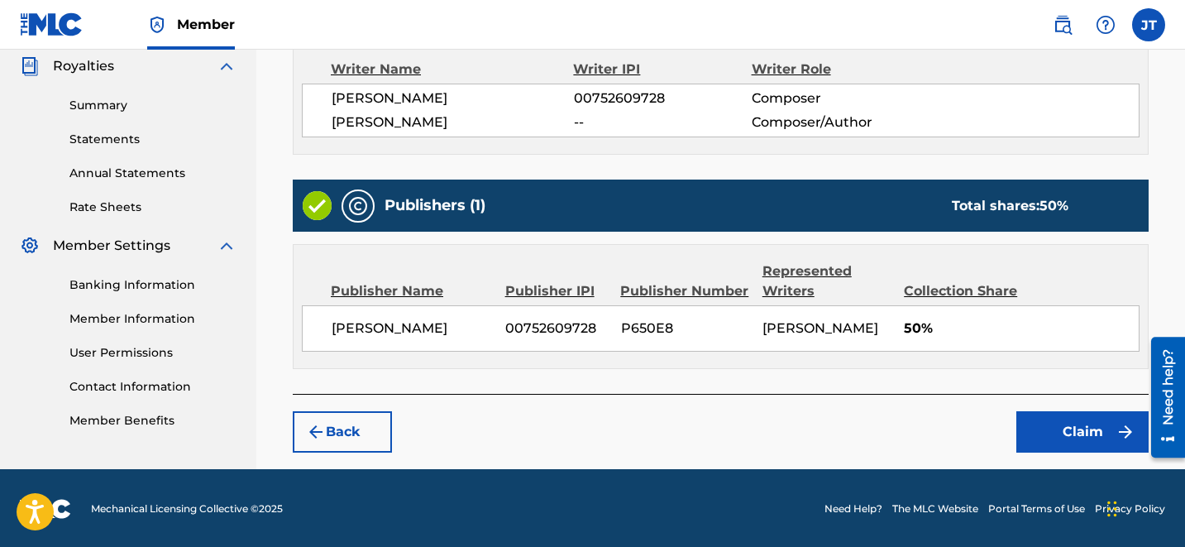
click at [1044, 425] on button "Claim" at bounding box center [1082, 431] width 132 height 41
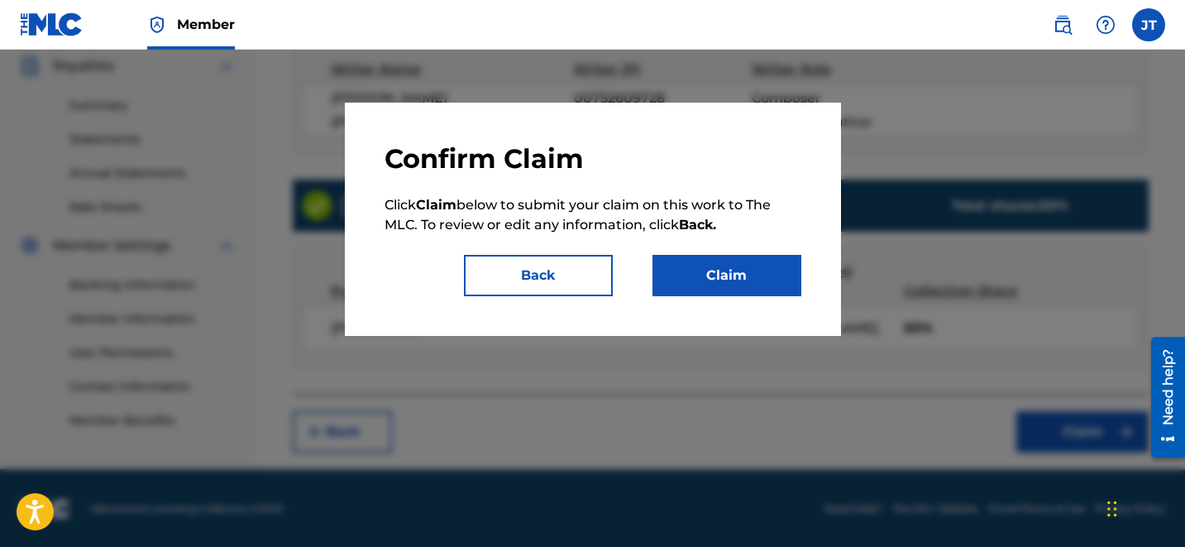
click at [767, 273] on button "Claim" at bounding box center [726, 275] width 149 height 41
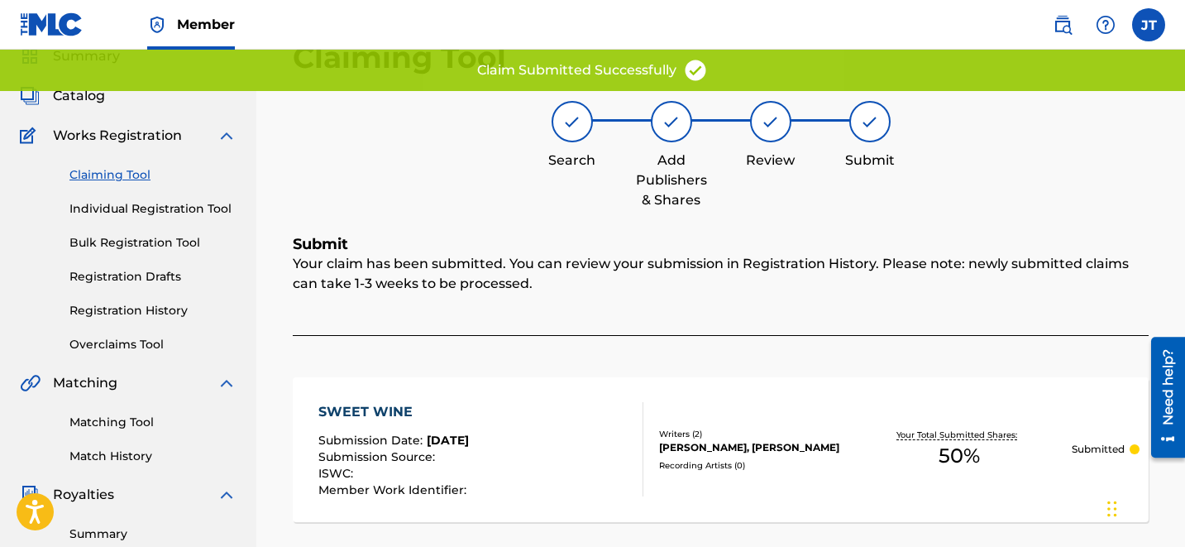
scroll to position [67, 0]
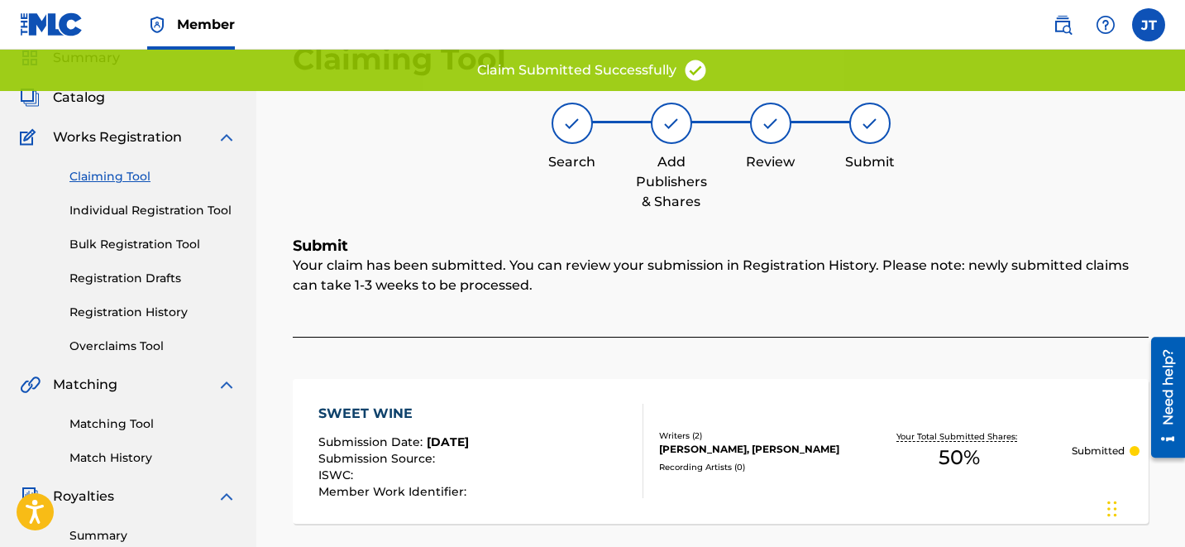
click at [148, 173] on link "Claiming Tool" at bounding box center [152, 176] width 167 height 17
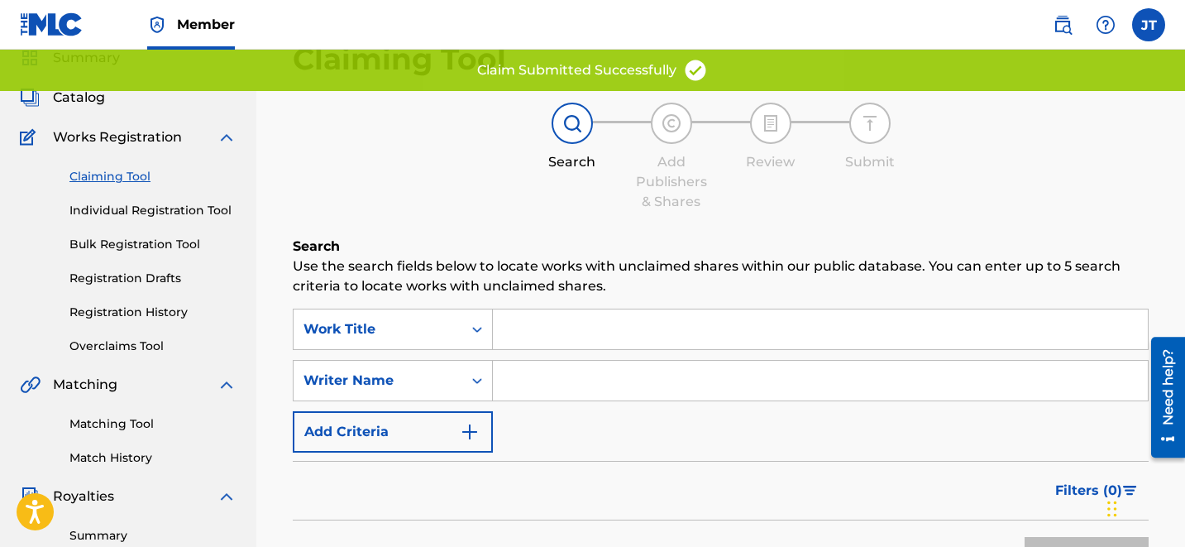
scroll to position [0, 0]
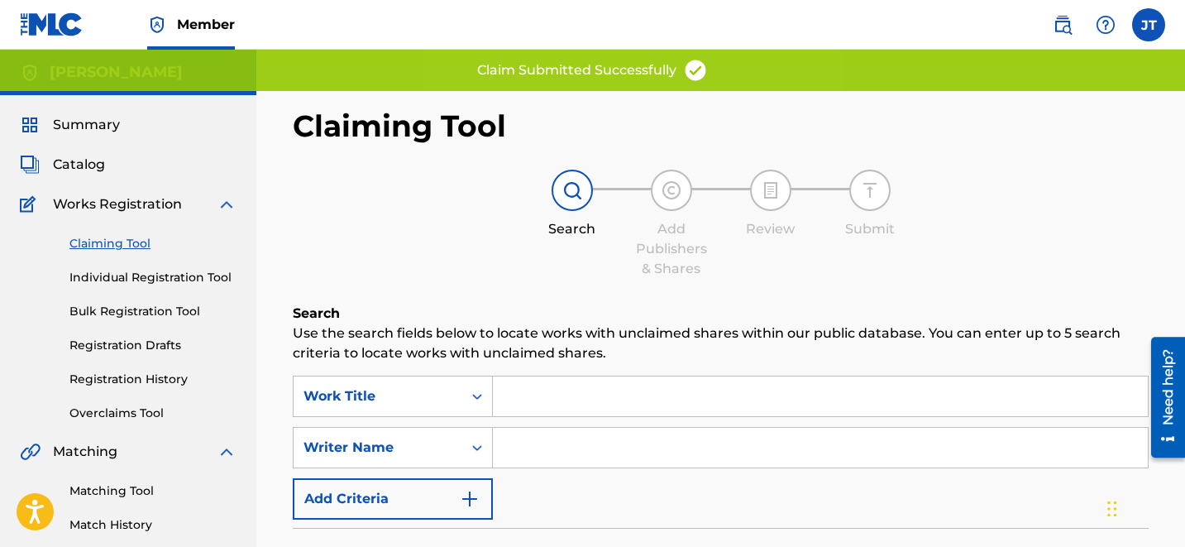
click at [608, 464] on input "Search Form" at bounding box center [820, 448] width 655 height 40
type input "[PERSON_NAME]"
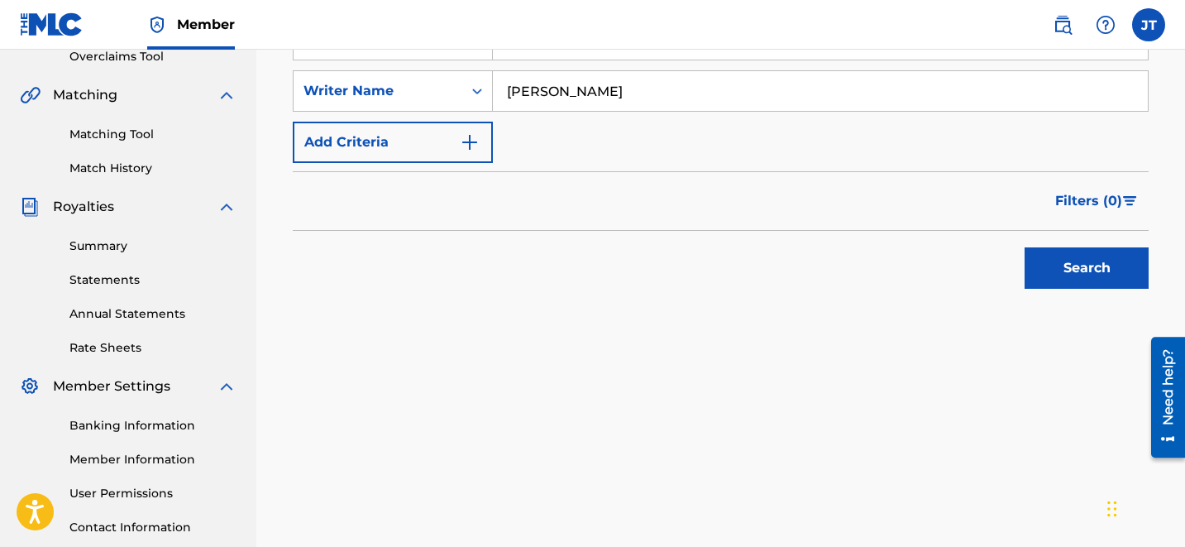
scroll to position [385, 0]
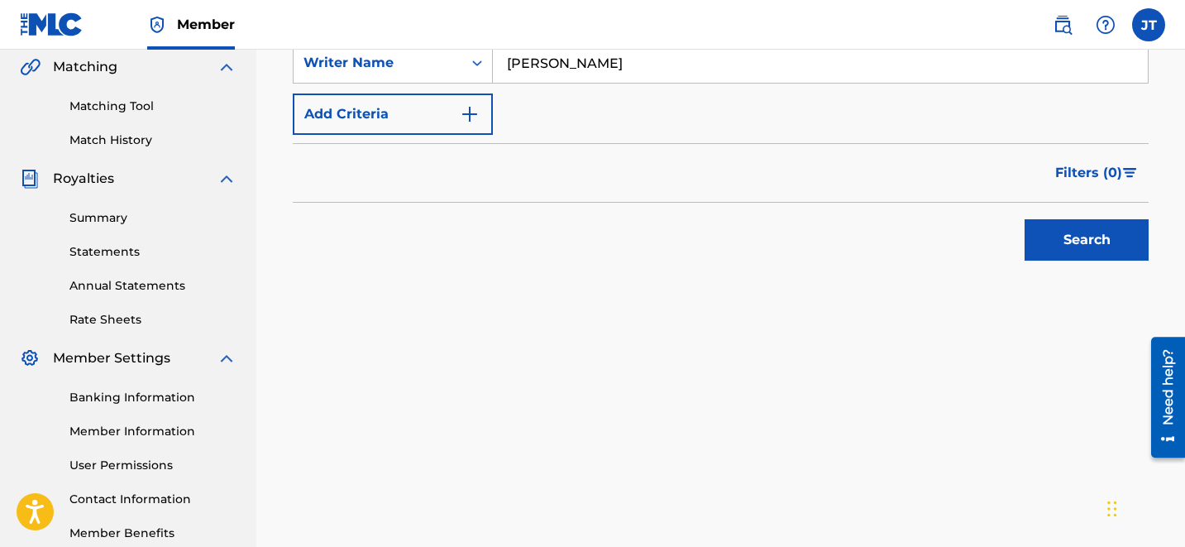
click at [1049, 236] on button "Search" at bounding box center [1087, 239] width 124 height 41
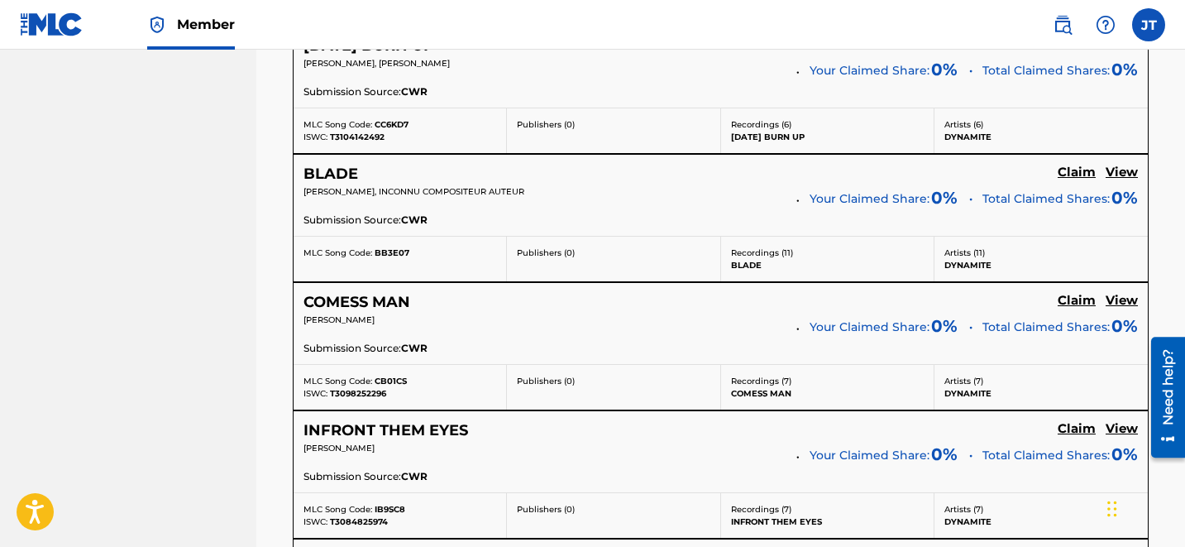
scroll to position [3586, 0]
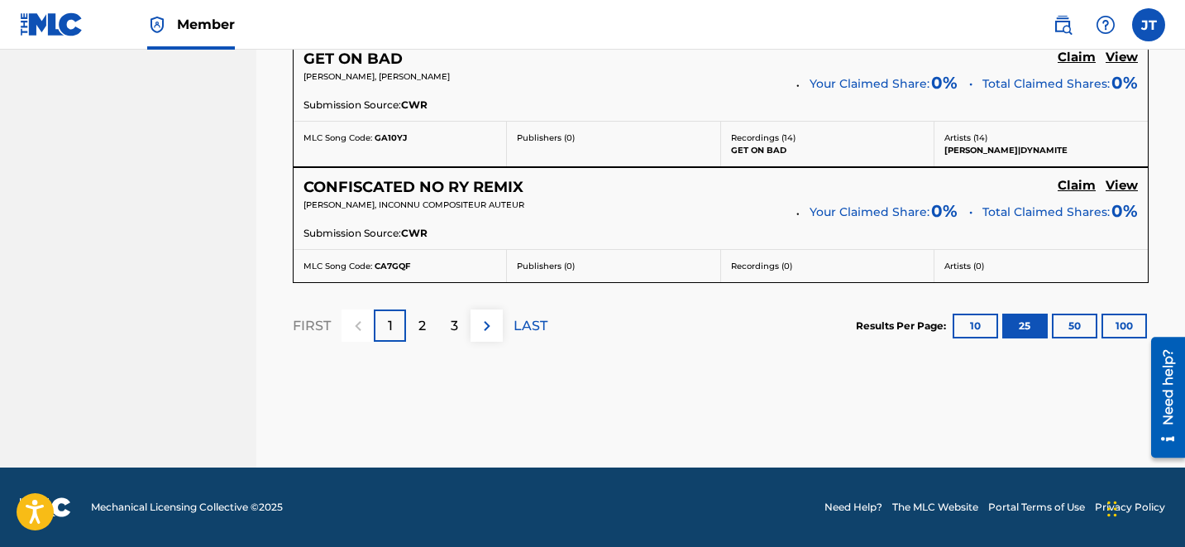
click at [451, 324] on p "3" at bounding box center [454, 326] width 7 height 20
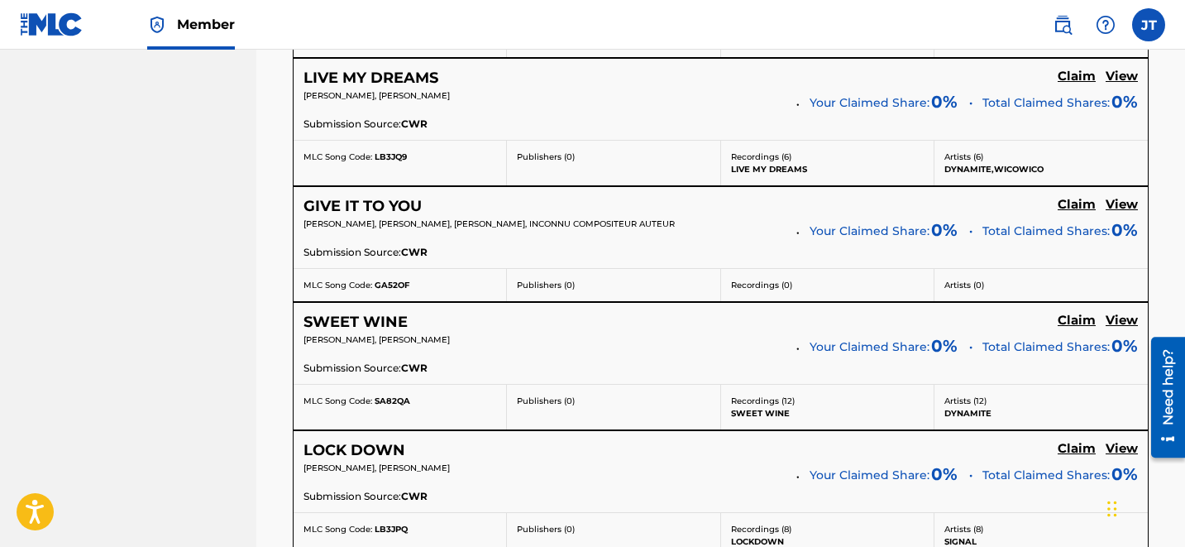
scroll to position [1574, 0]
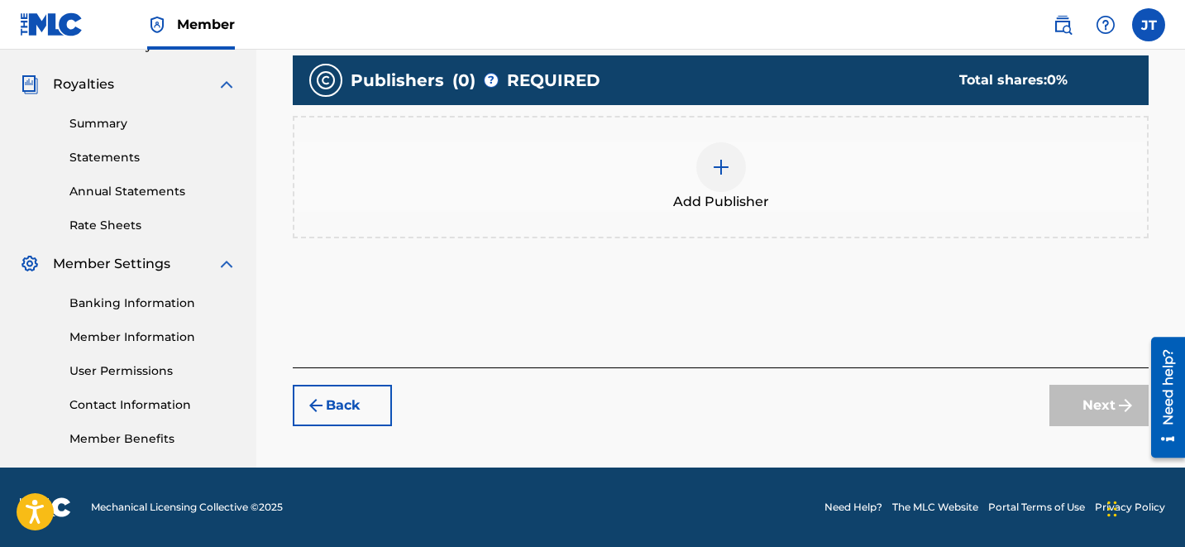
click at [720, 164] on img at bounding box center [721, 167] width 20 height 20
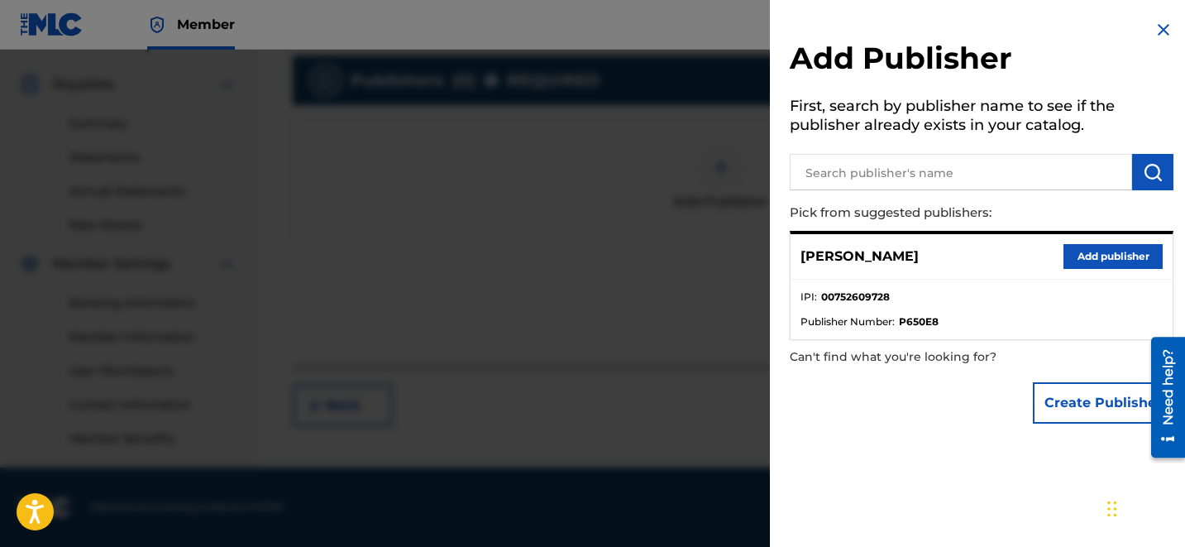
click at [1091, 256] on button "Add publisher" at bounding box center [1112, 256] width 99 height 25
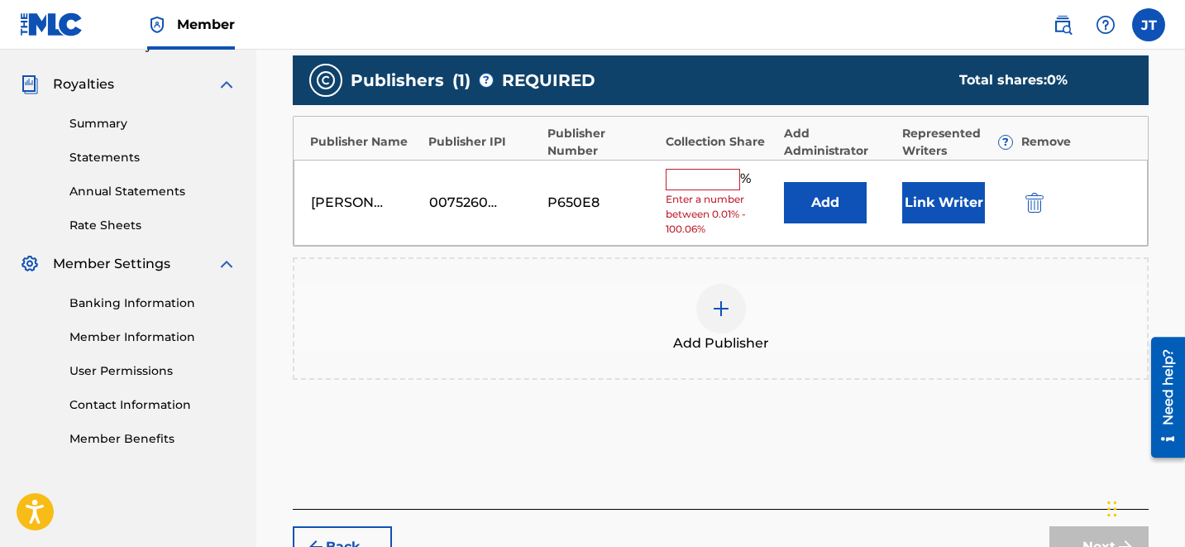
click at [944, 205] on button "Link Writer" at bounding box center [943, 202] width 83 height 41
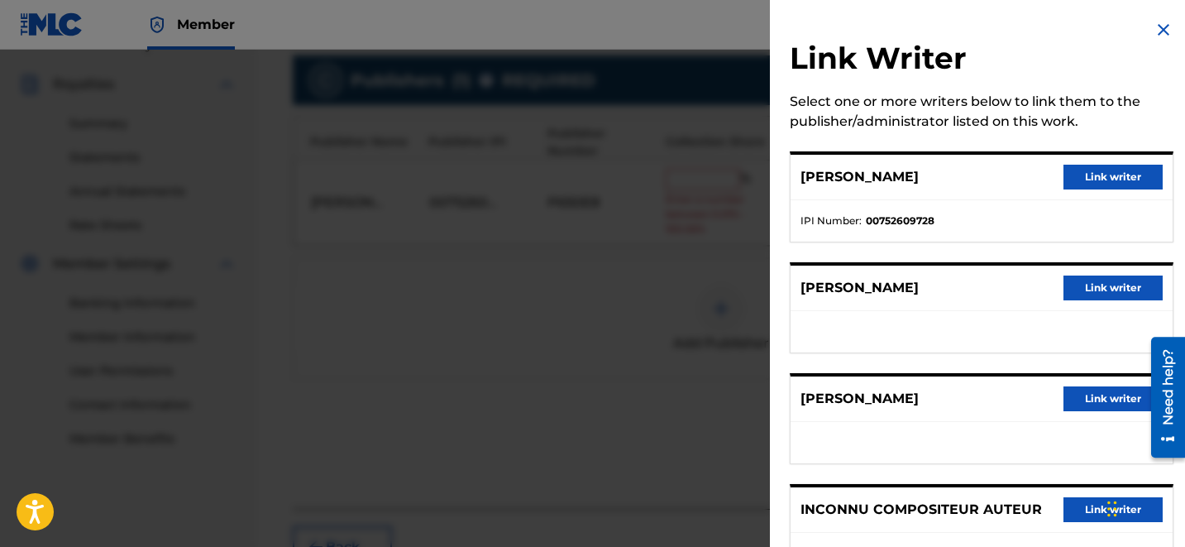
click at [1111, 175] on button "Link writer" at bounding box center [1112, 177] width 99 height 25
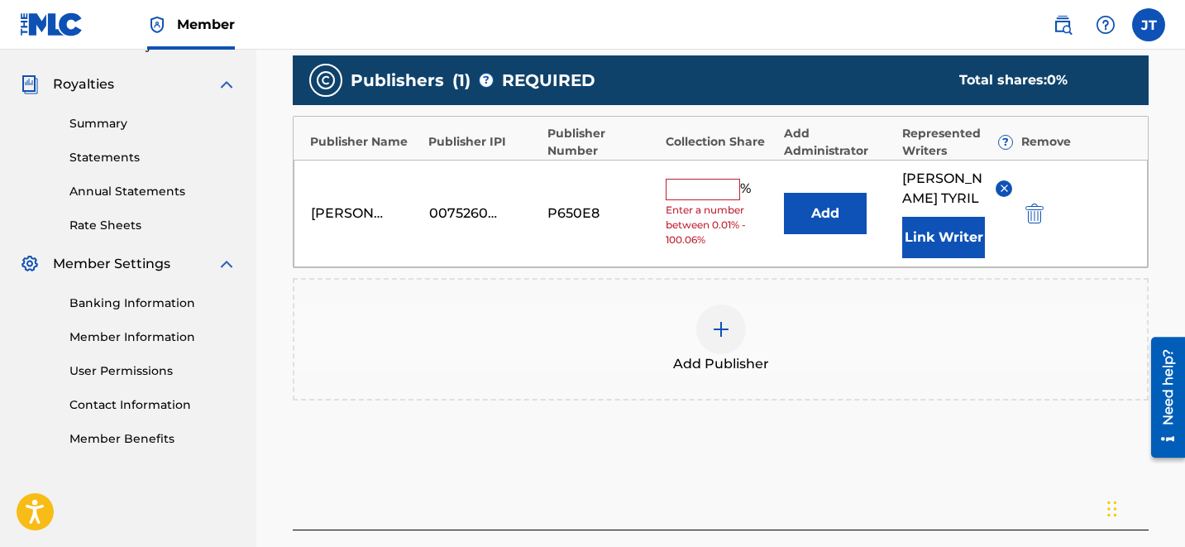
click at [676, 189] on input "text" at bounding box center [703, 189] width 74 height 21
type input "25"
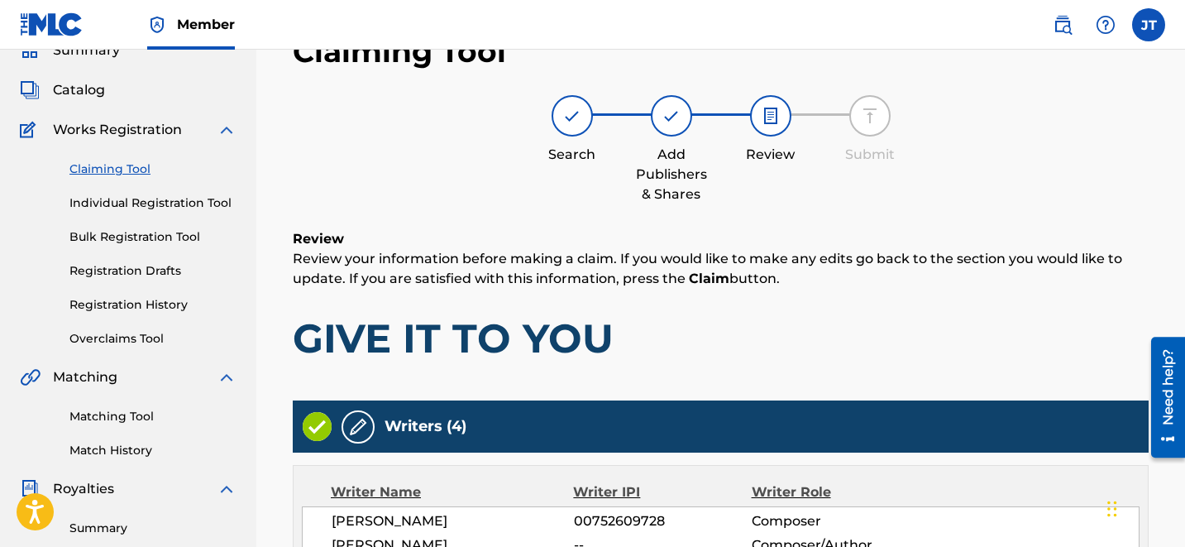
scroll to position [545, 0]
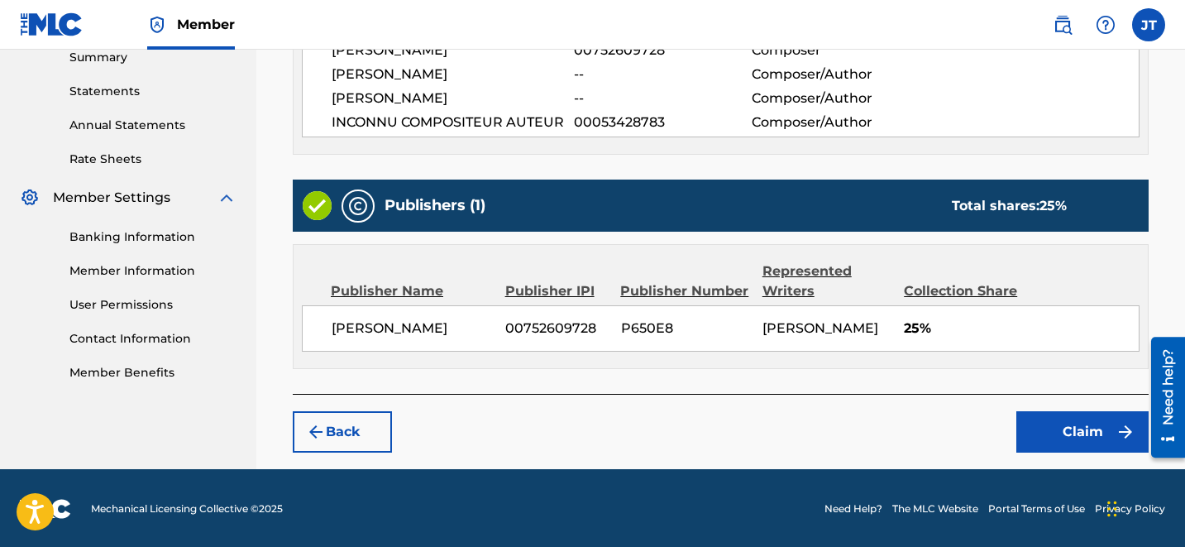
click at [1087, 432] on button "Claim" at bounding box center [1082, 431] width 132 height 41
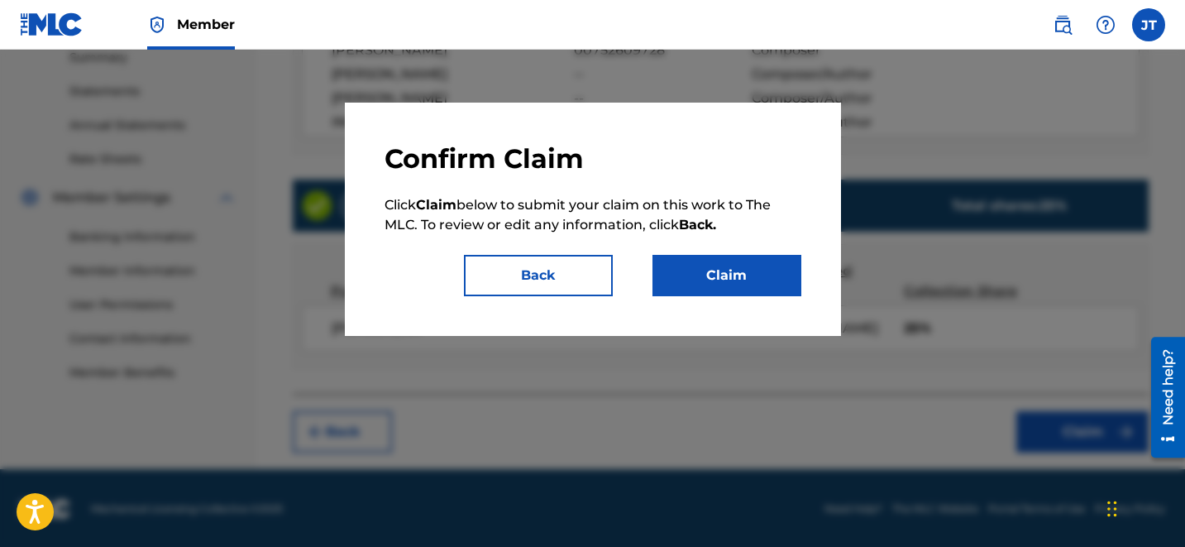
click at [757, 295] on button "Claim" at bounding box center [726, 275] width 149 height 41
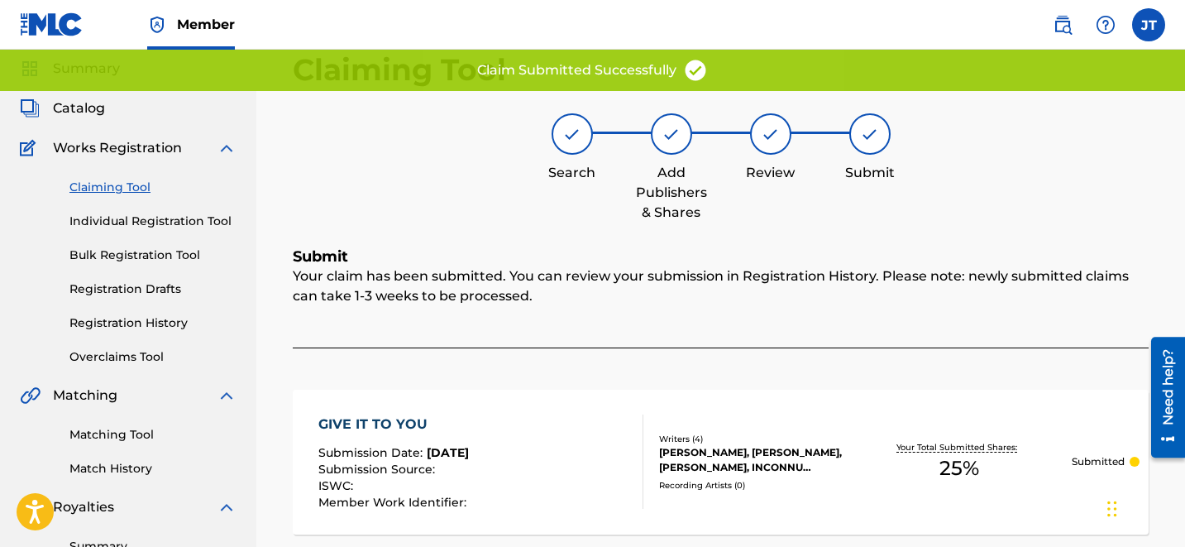
scroll to position [52, 0]
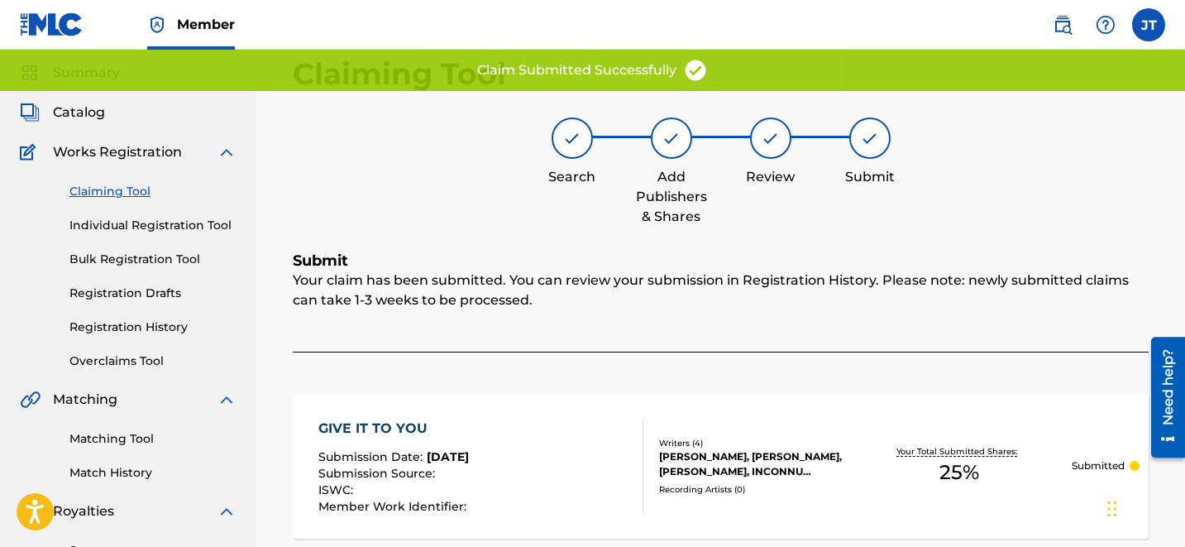
click at [116, 193] on link "Claiming Tool" at bounding box center [152, 191] width 167 height 17
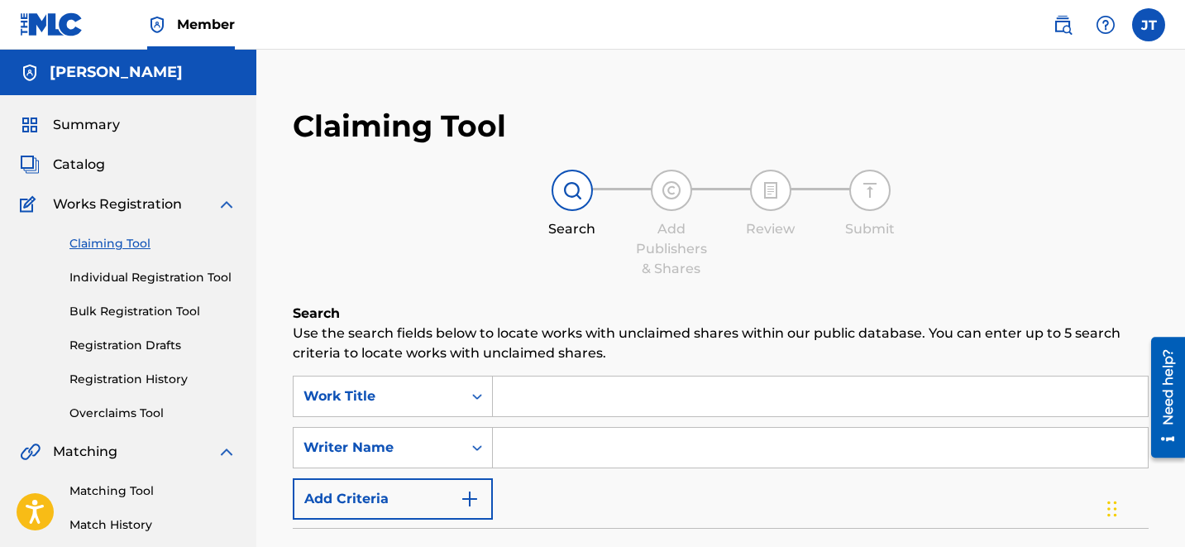
click at [561, 439] on input "Search Form" at bounding box center [820, 448] width 655 height 40
type input "[PERSON_NAME]"
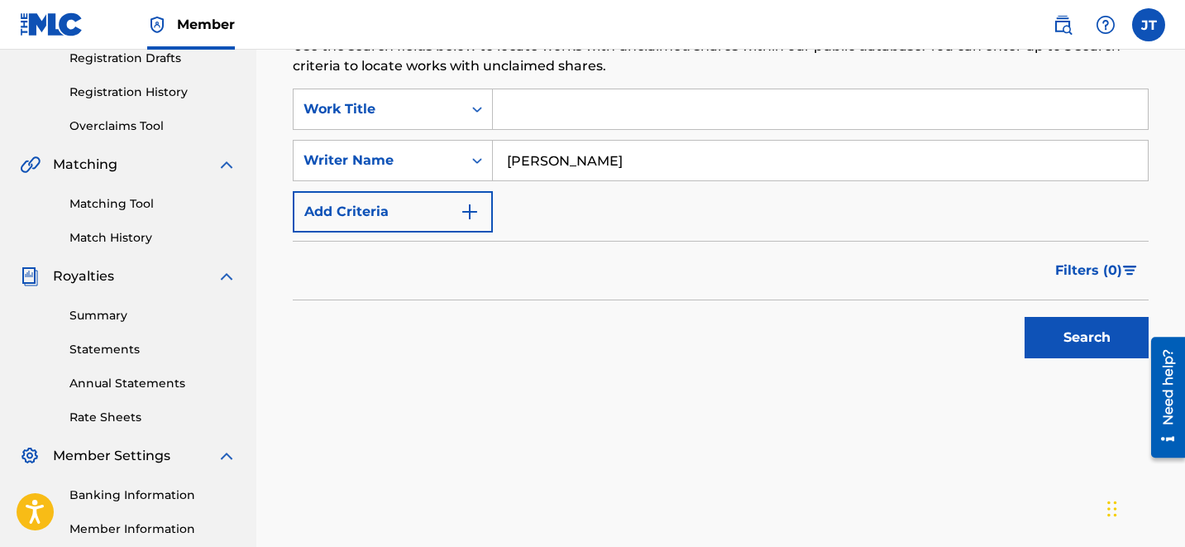
scroll to position [343, 0]
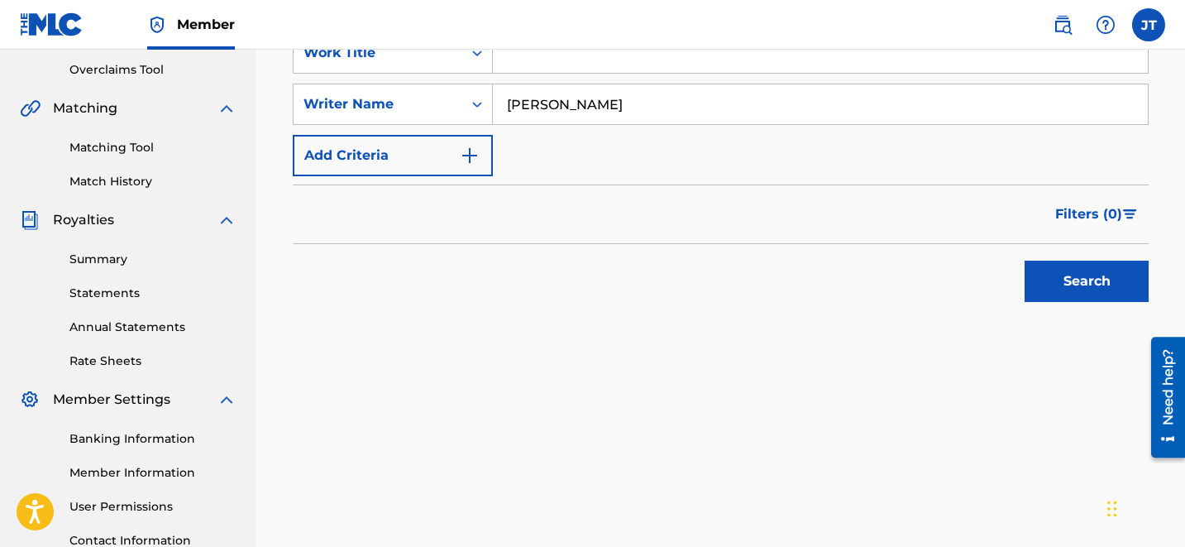
click at [1061, 283] on button "Search" at bounding box center [1087, 280] width 124 height 41
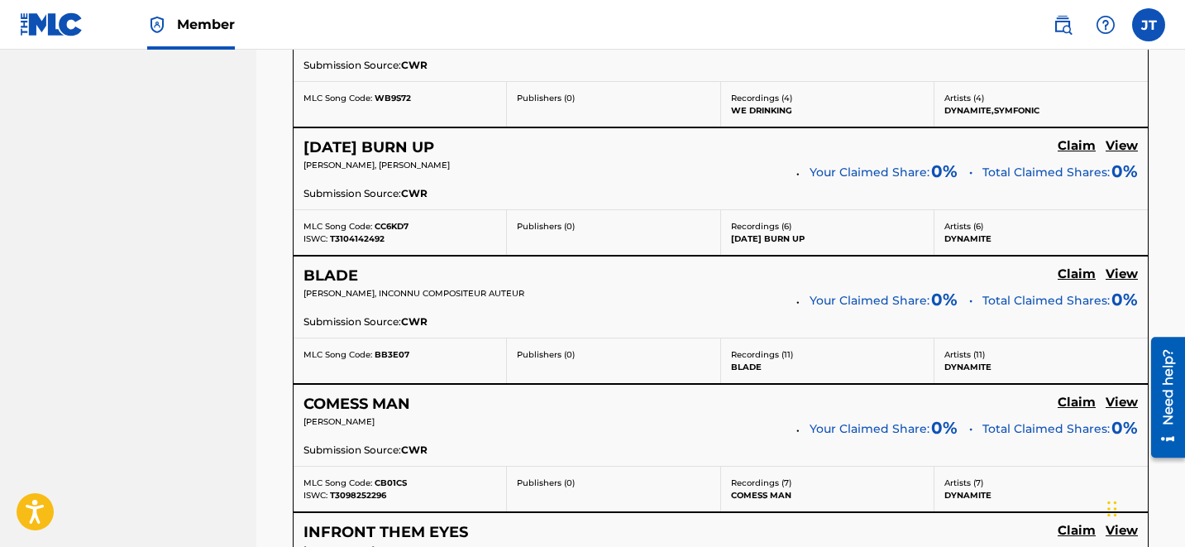
scroll to position [3586, 0]
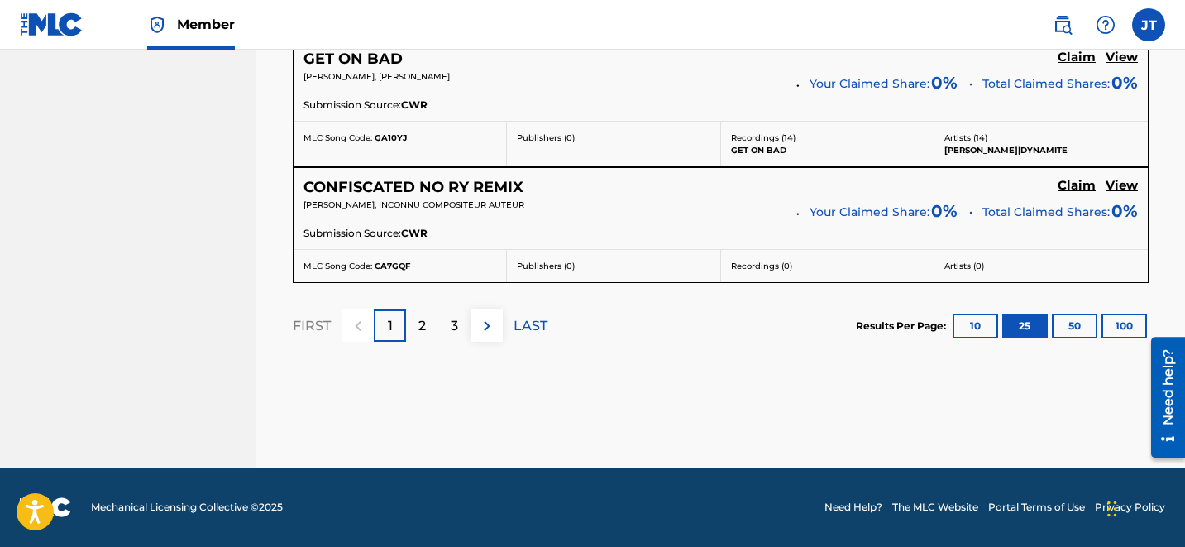
click at [732, 275] on div "Recordings ( 0 )" at bounding box center [827, 266] width 213 height 32
click at [452, 312] on div "3" at bounding box center [454, 325] width 32 height 32
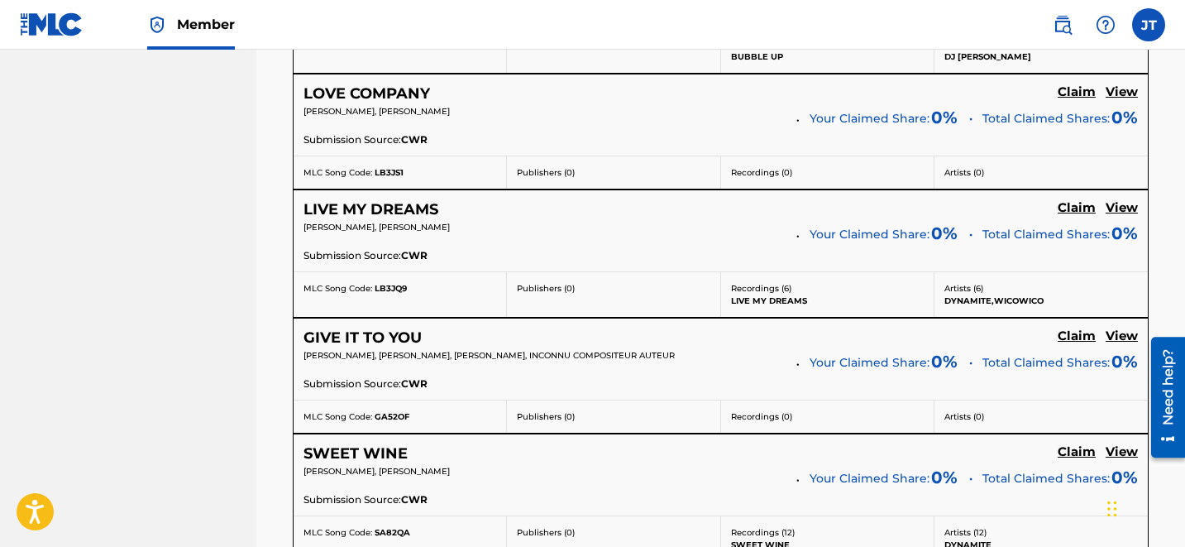
scroll to position [1434, 0]
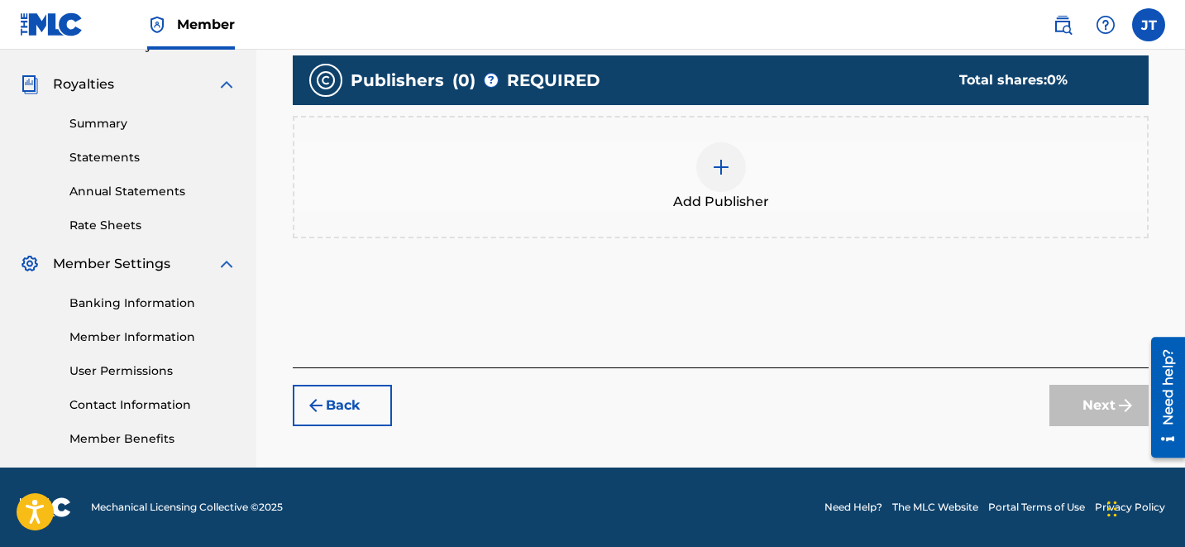
scroll to position [479, 0]
click at [724, 173] on img at bounding box center [721, 167] width 20 height 20
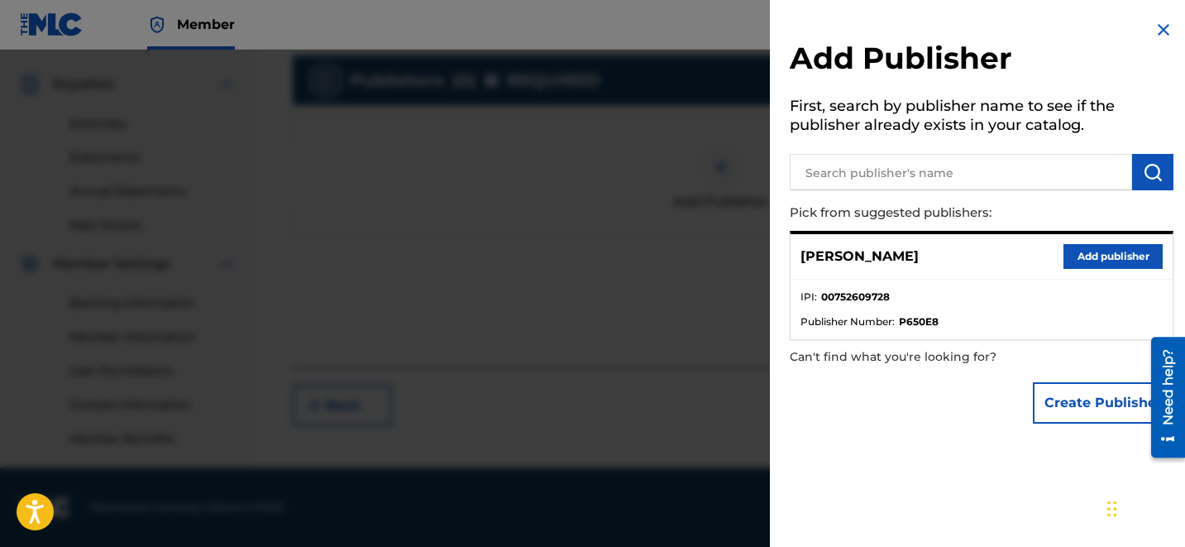
click at [1106, 251] on button "Add publisher" at bounding box center [1112, 256] width 99 height 25
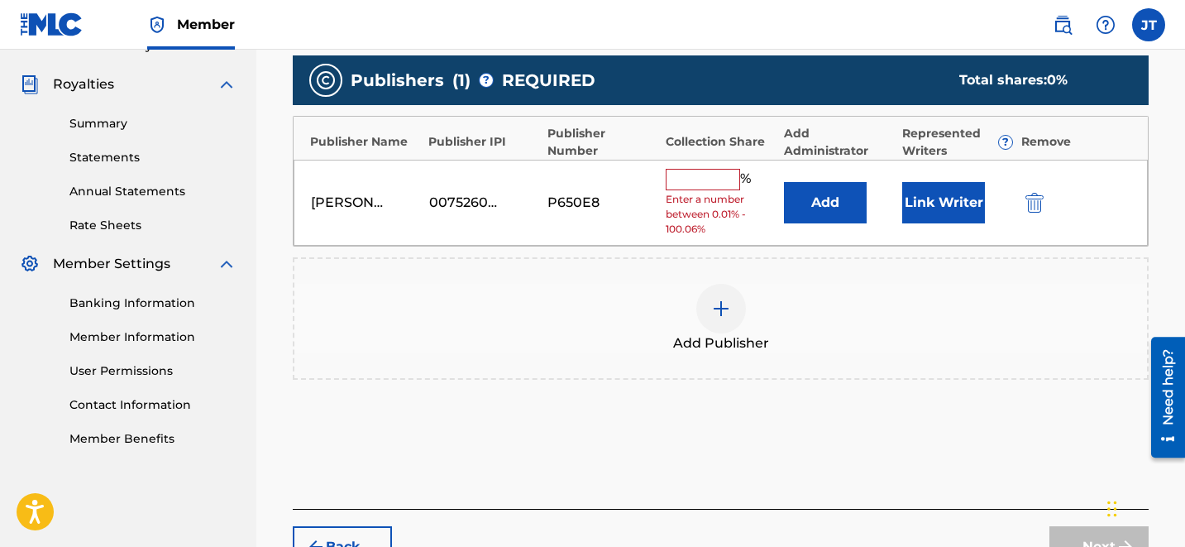
click at [700, 174] on input "text" at bounding box center [703, 179] width 74 height 21
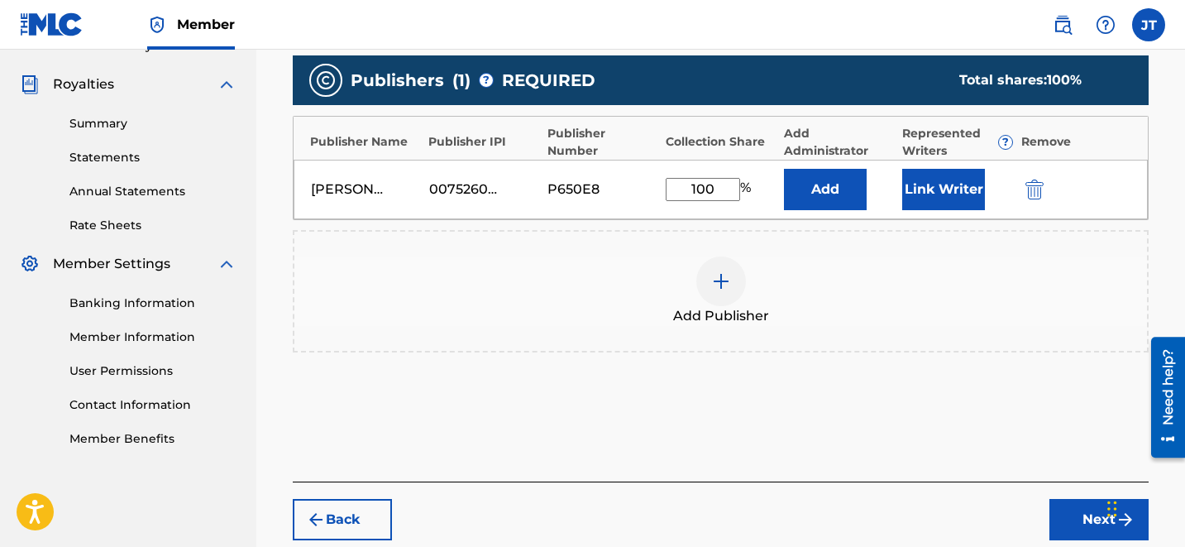
click at [944, 183] on button "Link Writer" at bounding box center [943, 189] width 83 height 41
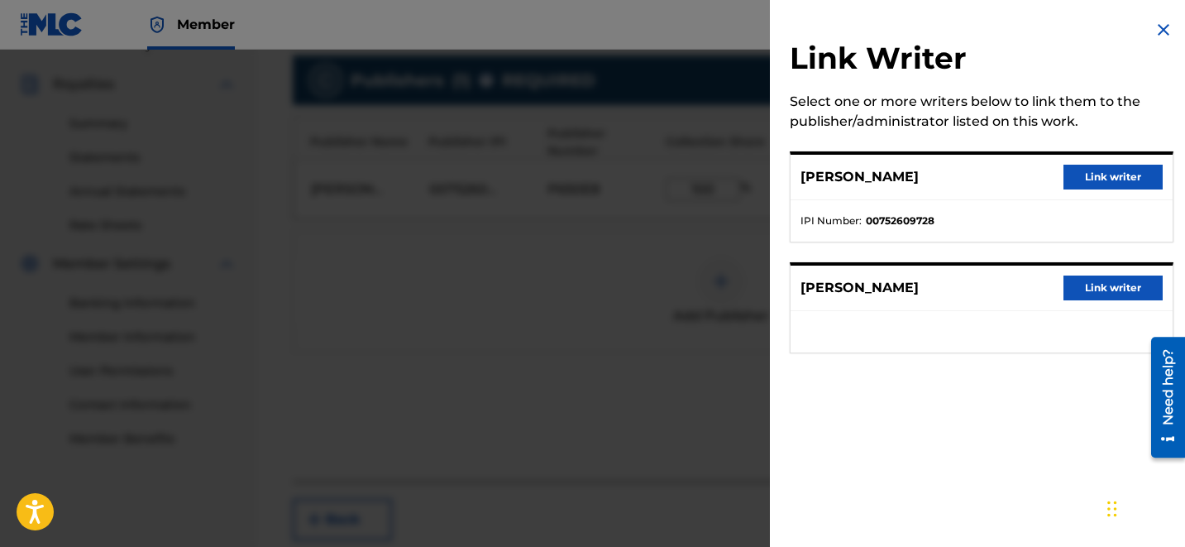
click at [1084, 177] on button "Link writer" at bounding box center [1112, 177] width 99 height 25
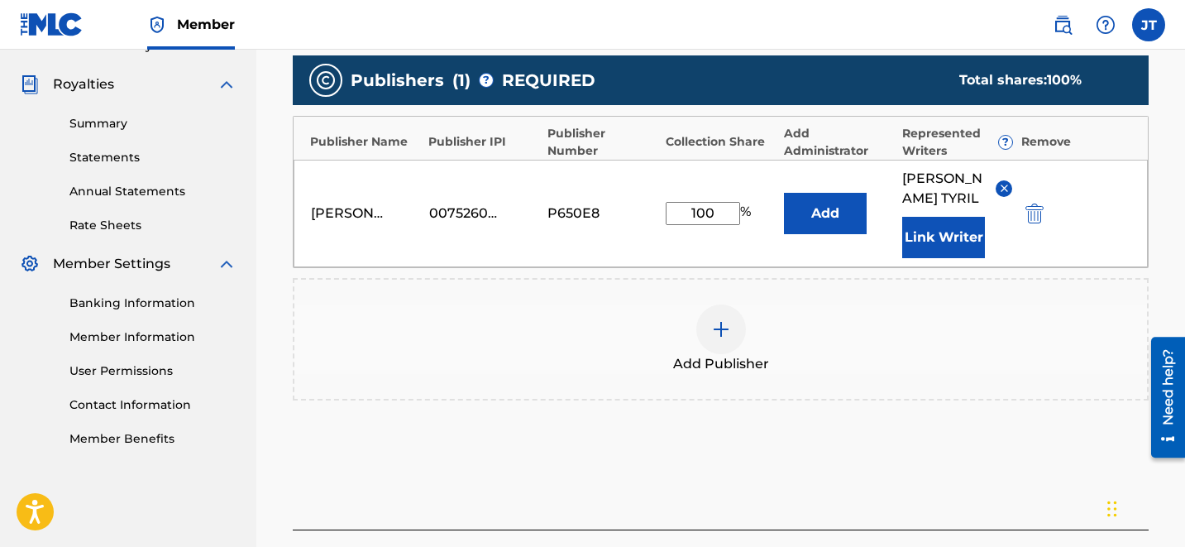
drag, startPoint x: 714, startPoint y: 204, endPoint x: 576, endPoint y: 180, distance: 140.2
click at [576, 180] on div "[PERSON_NAME] 00752609728 P650E8 100 % Add [PERSON_NAME] Link Writer" at bounding box center [721, 213] width 854 height 107
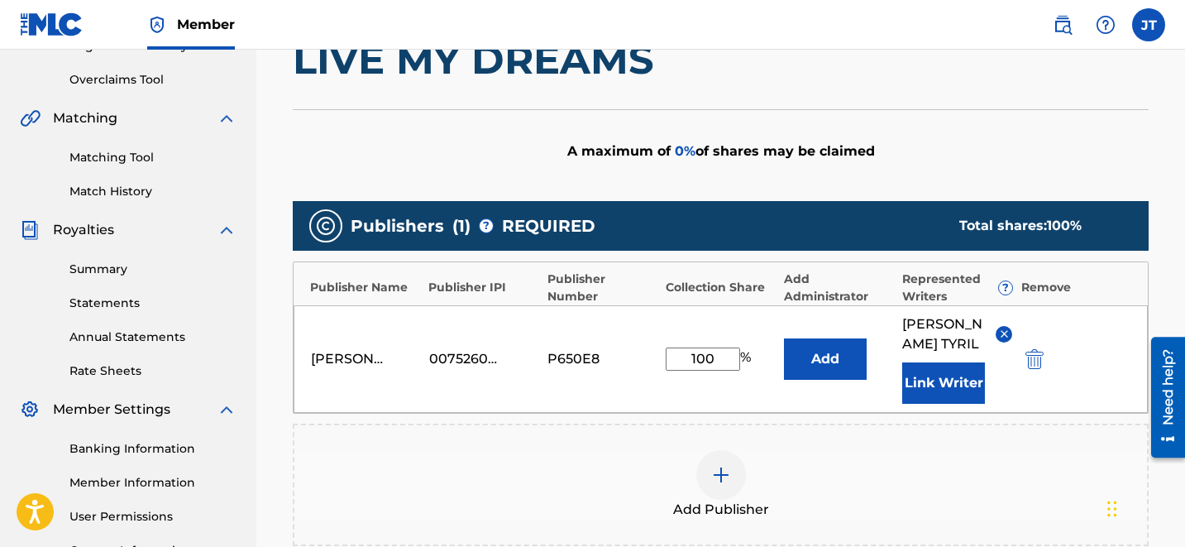
scroll to position [332, 0]
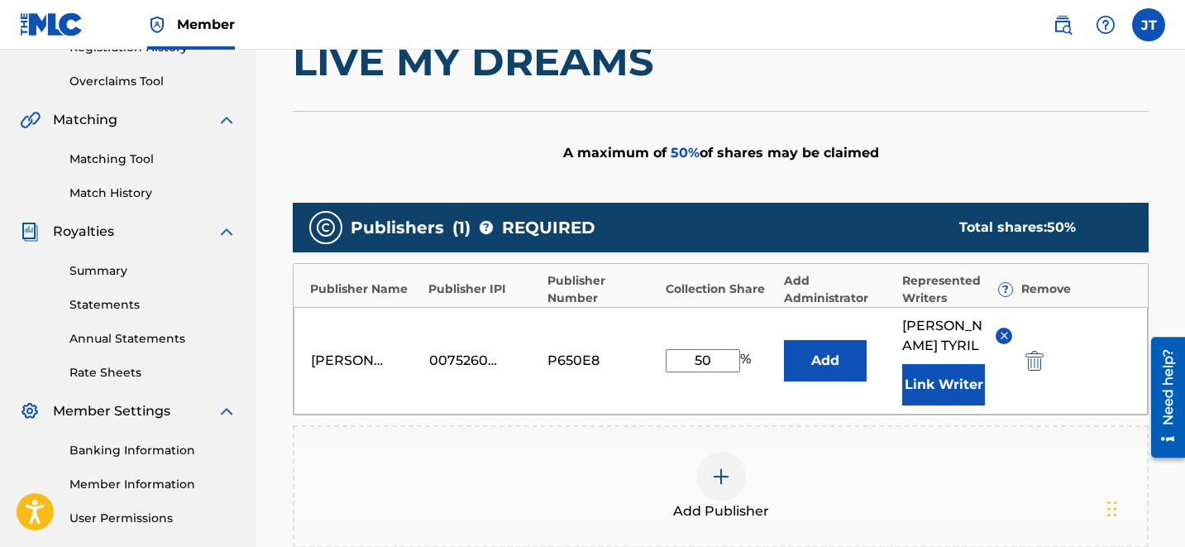
click at [583, 425] on div "Add Publisher" at bounding box center [721, 486] width 856 height 122
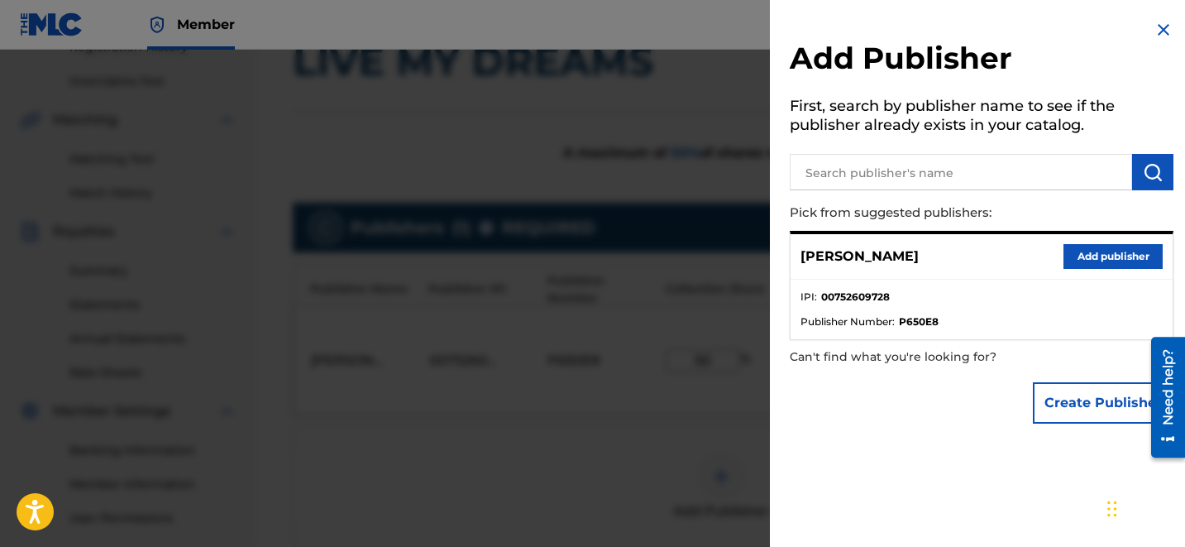
click at [1159, 17] on div "Add Publisher First, search by publisher name to see if the publisher already e…" at bounding box center [981, 225] width 423 height 451
click at [1159, 21] on img at bounding box center [1164, 30] width 20 height 20
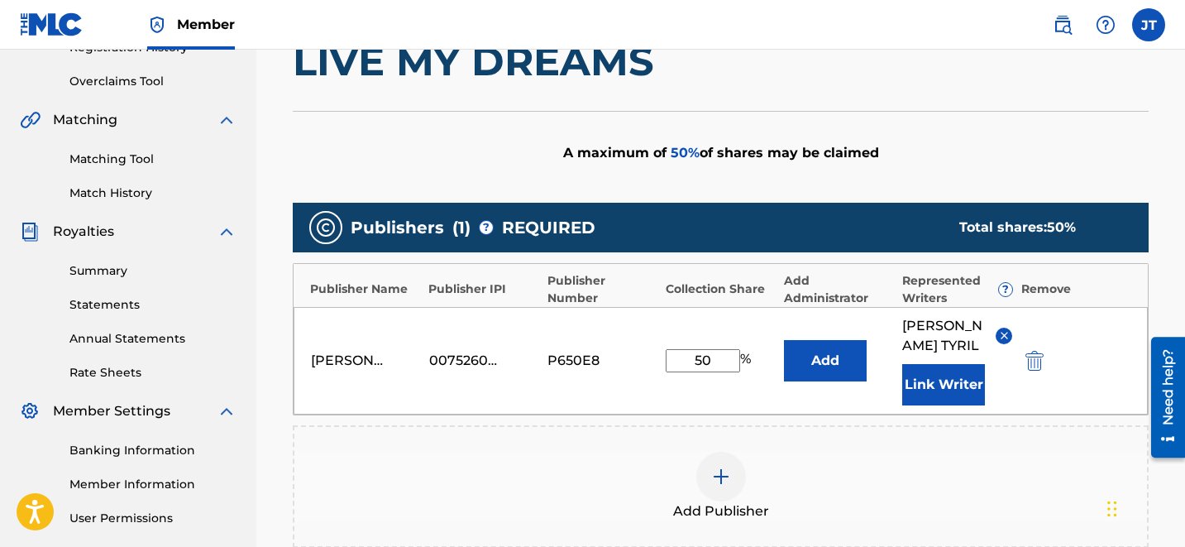
click at [1159, 21] on label at bounding box center [1148, 24] width 33 height 33
click at [1149, 25] on input "[PERSON_NAME] [PERSON_NAME][EMAIL_ADDRESS][DOMAIN_NAME] Notification Preference…" at bounding box center [1149, 25] width 0 height 0
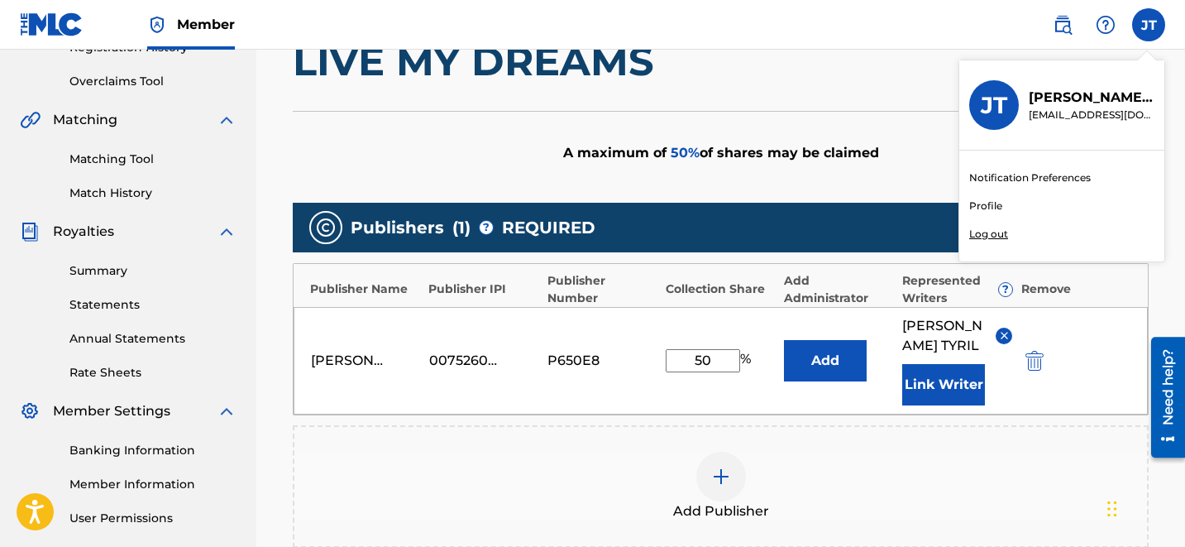
click at [785, 110] on div "Add Publishers & Shares Enter your publisher(s)/administrator(s). LIVE MY DREAM…" at bounding box center [721, 324] width 856 height 705
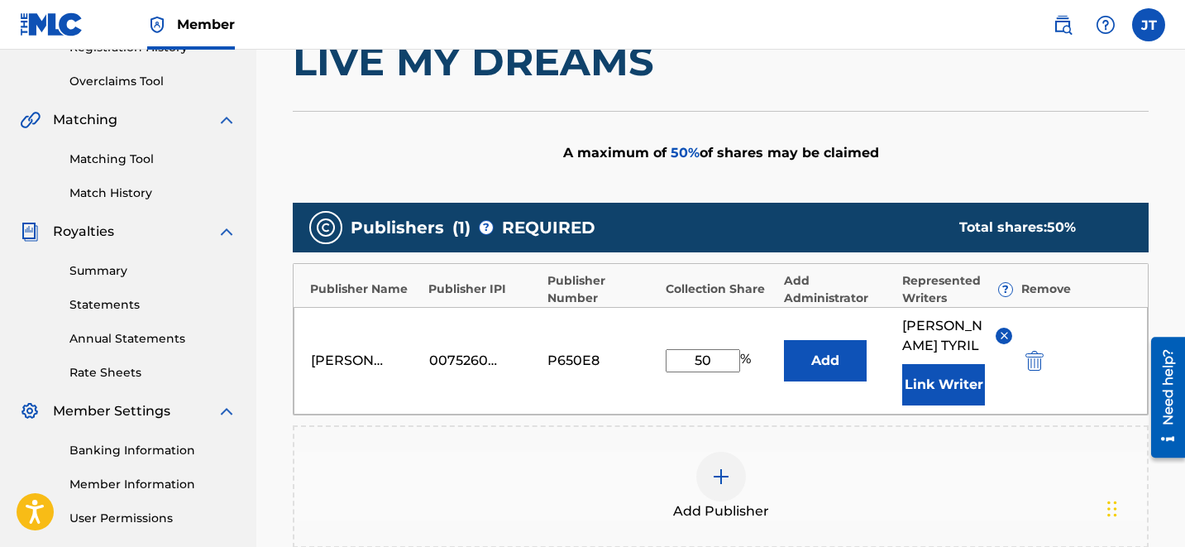
drag, startPoint x: 715, startPoint y: 356, endPoint x: 670, endPoint y: 361, distance: 45.8
click at [670, 361] on input "50" at bounding box center [703, 360] width 74 height 23
type input "5"
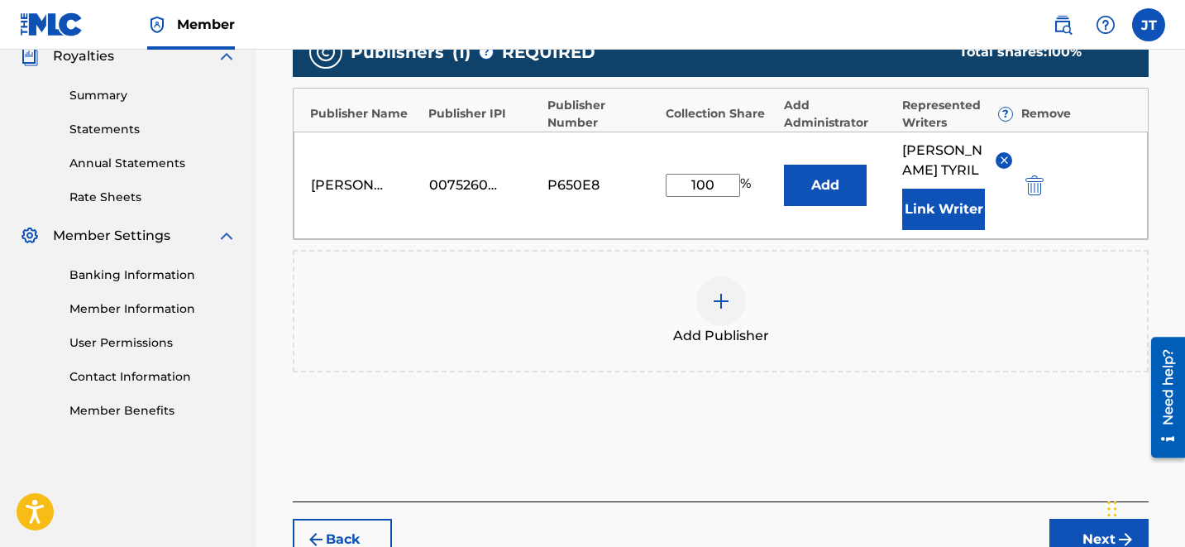
scroll to position [557, 0]
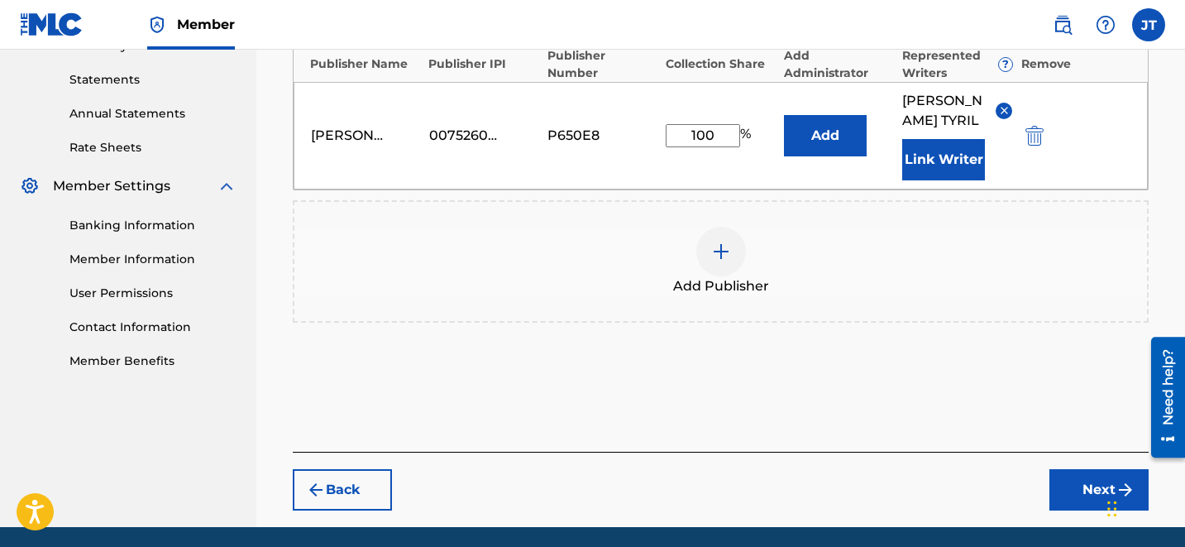
type input "100"
click at [1068, 474] on button "Next" at bounding box center [1098, 489] width 99 height 41
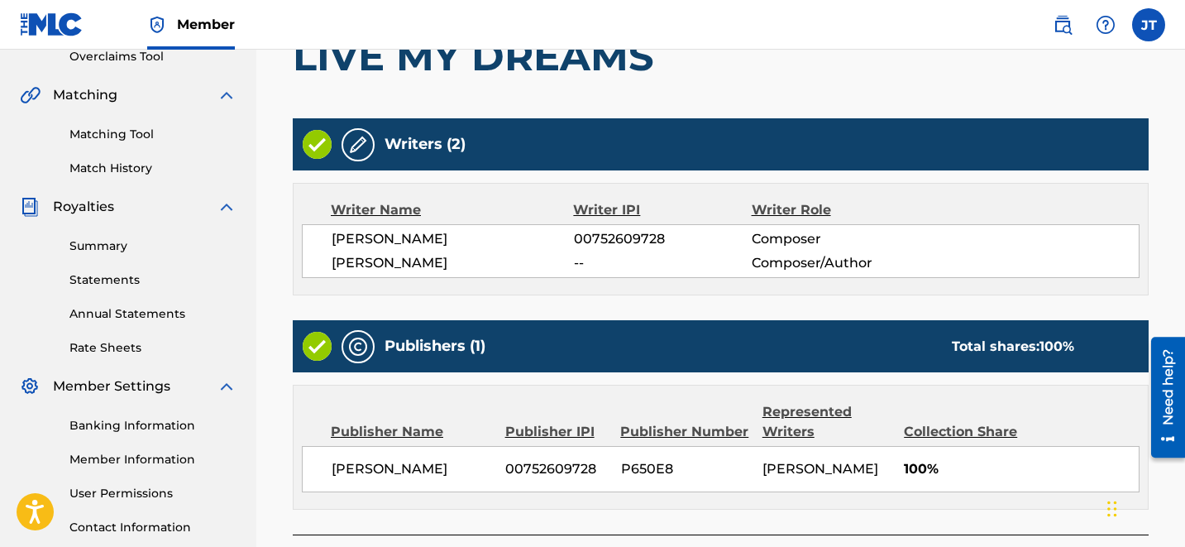
scroll to position [497, 0]
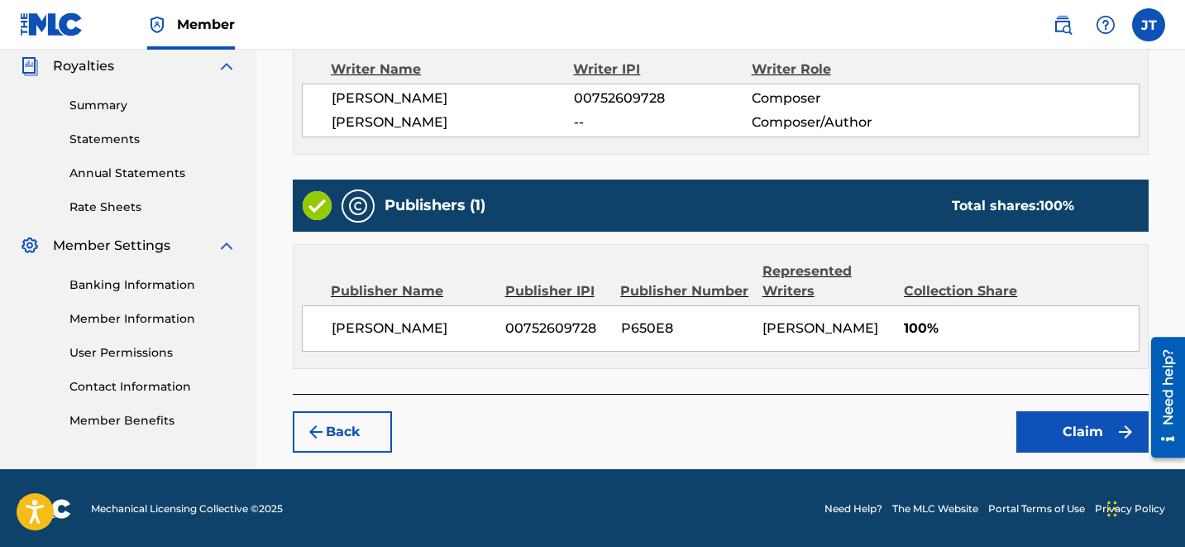
click at [1044, 432] on button "Claim" at bounding box center [1082, 431] width 132 height 41
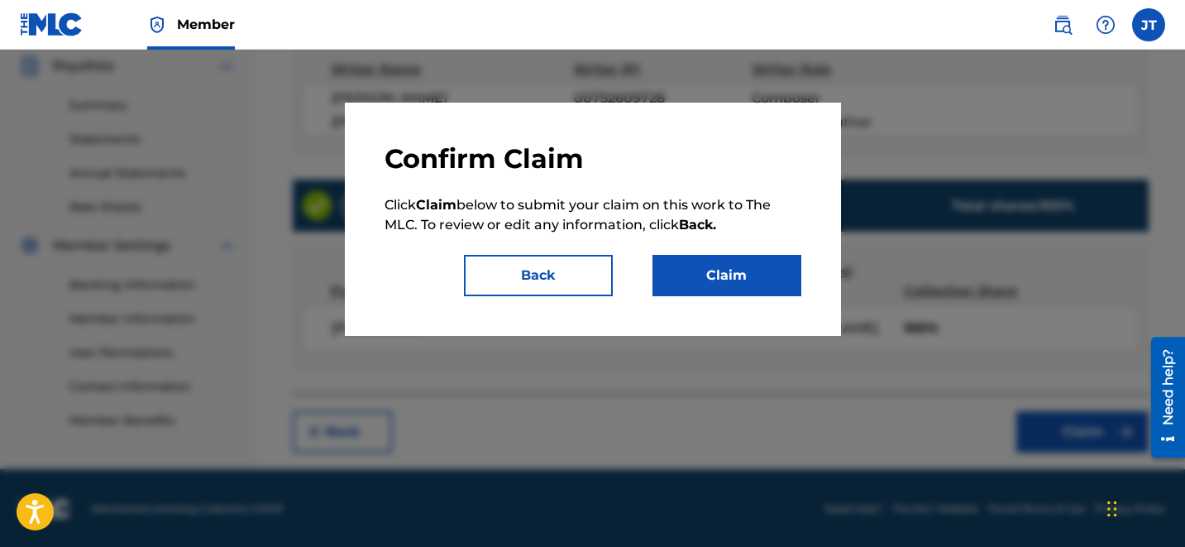
click at [757, 260] on button "Claim" at bounding box center [726, 275] width 149 height 41
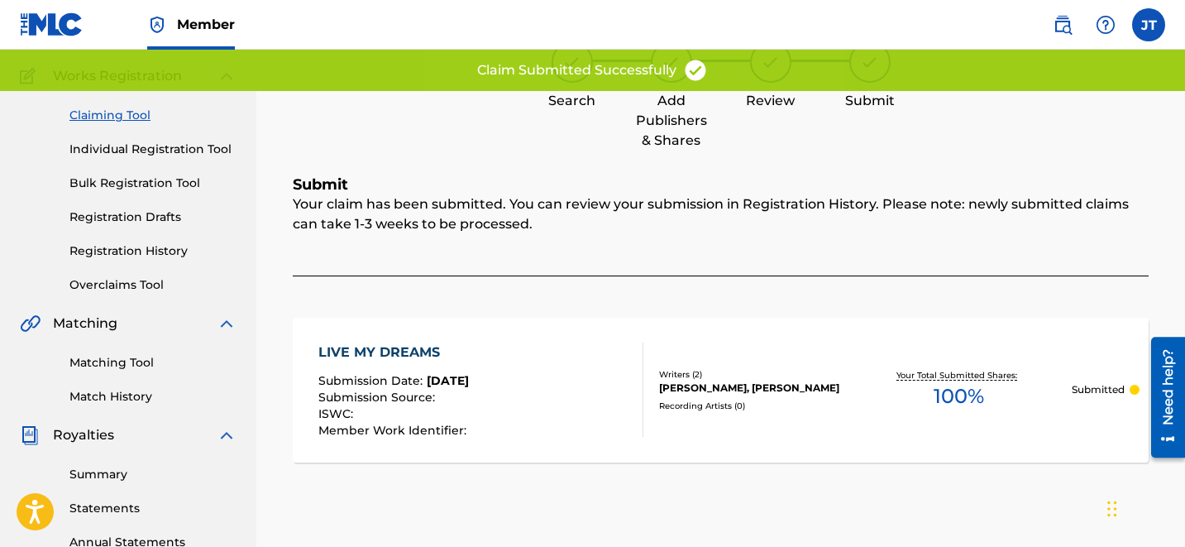
scroll to position [0, 0]
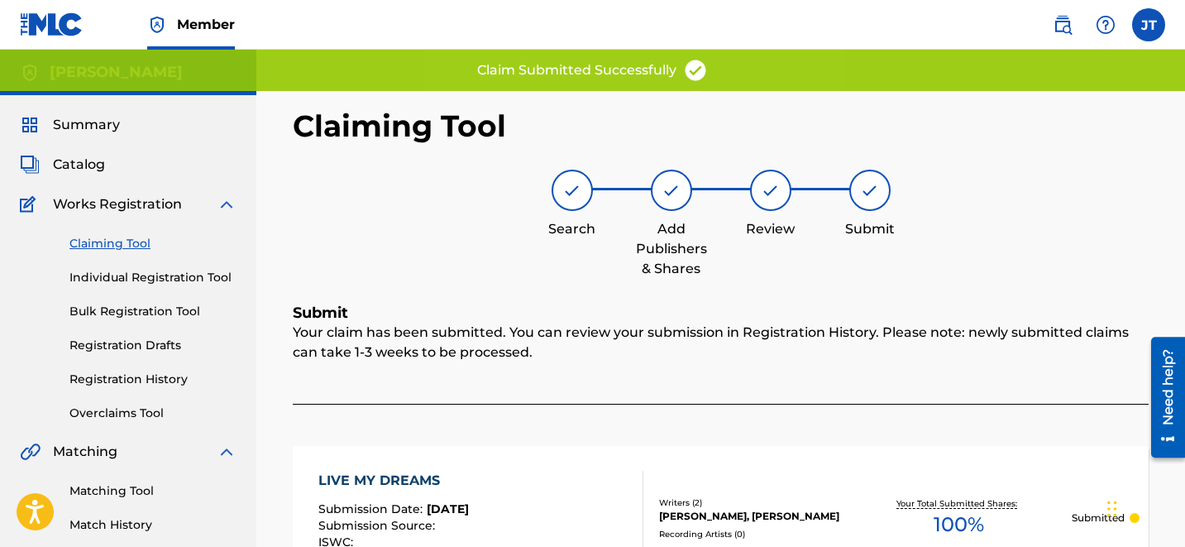
click at [116, 246] on link "Claiming Tool" at bounding box center [152, 243] width 167 height 17
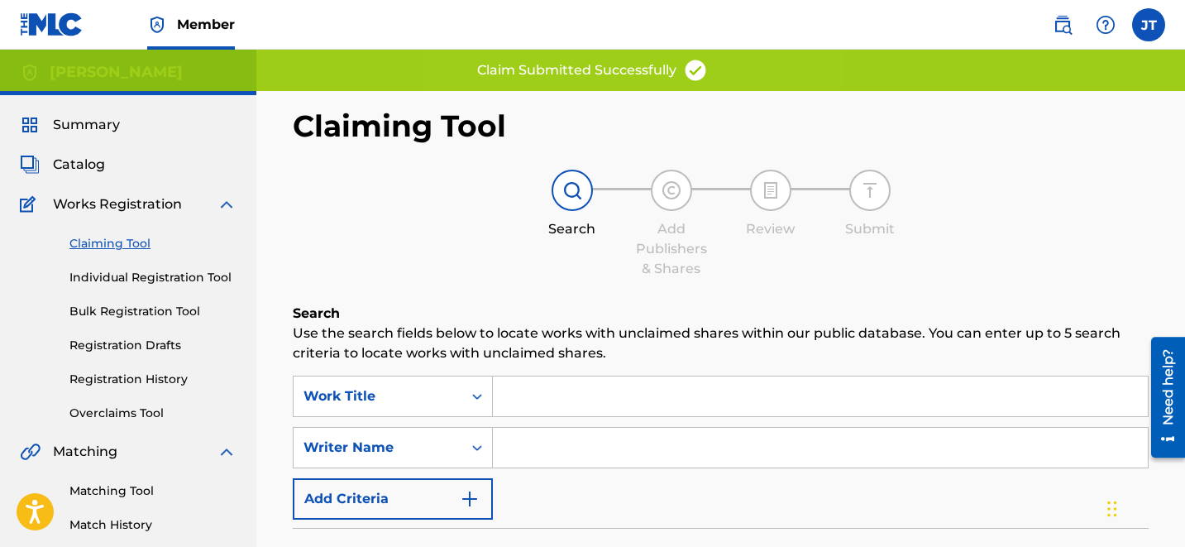
click at [506, 403] on input "Search Form" at bounding box center [820, 396] width 655 height 40
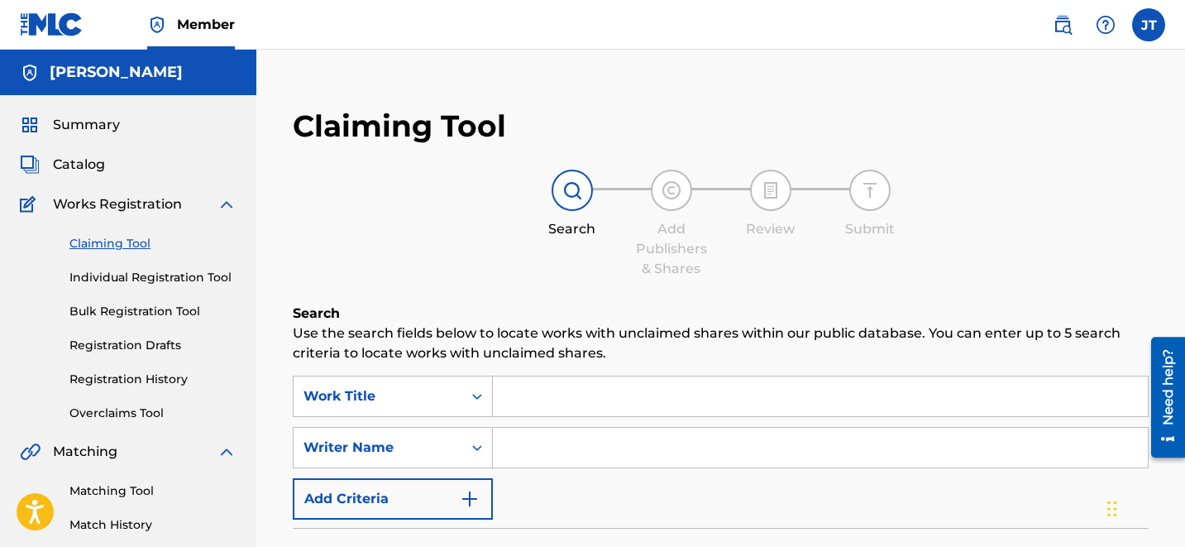
click at [538, 452] on input "Search Form" at bounding box center [820, 448] width 655 height 40
type input "[PERSON_NAME]"
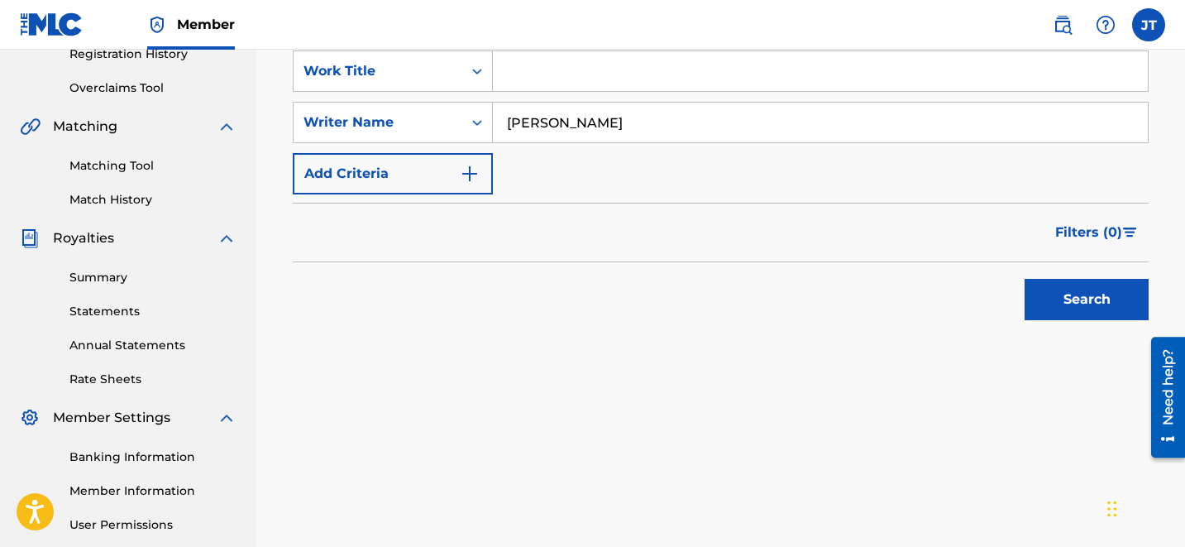
scroll to position [343, 0]
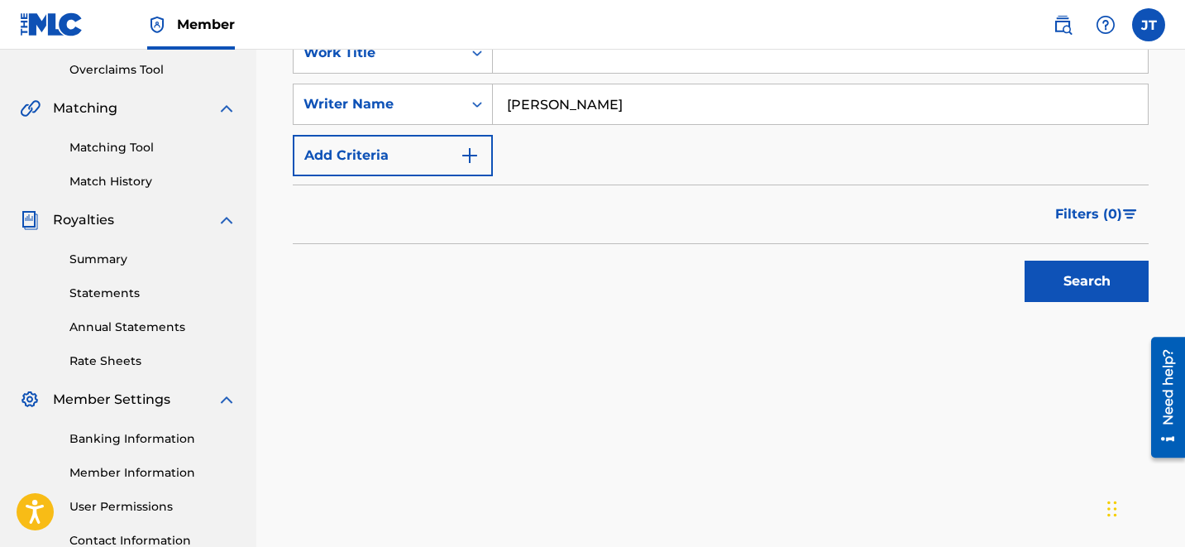
click at [1110, 303] on div "Search" at bounding box center [1082, 277] width 132 height 66
click at [1069, 278] on button "Search" at bounding box center [1087, 280] width 124 height 41
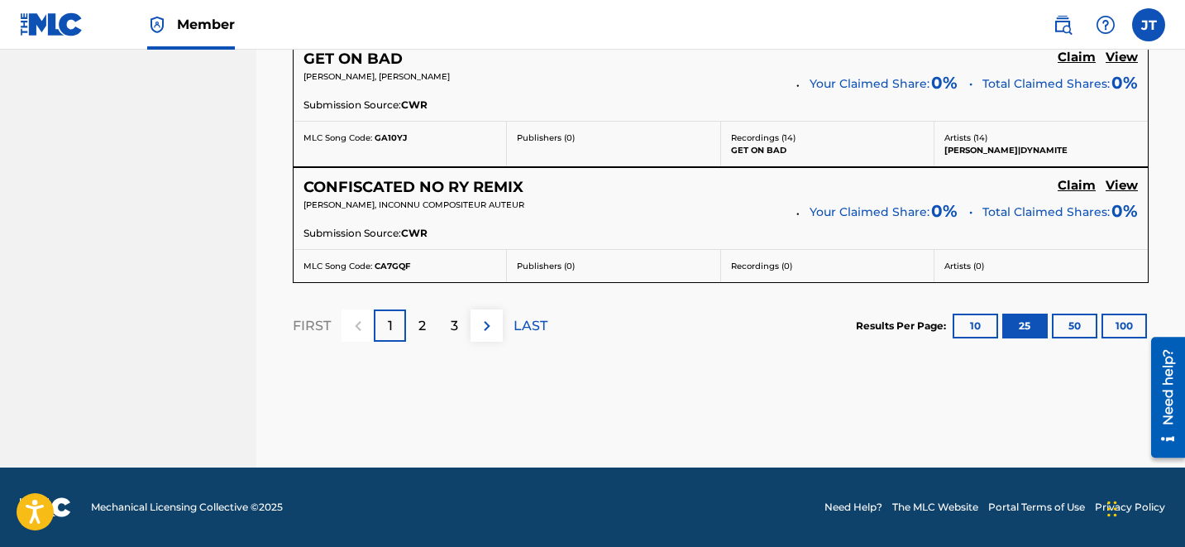
click at [467, 331] on div "3" at bounding box center [454, 325] width 32 height 32
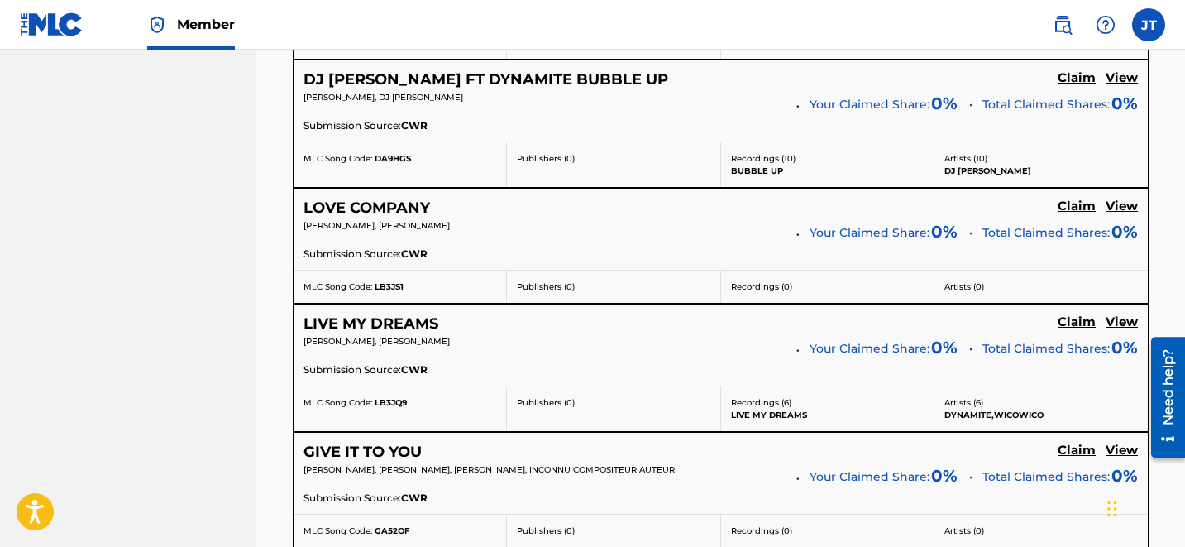
scroll to position [1340, 0]
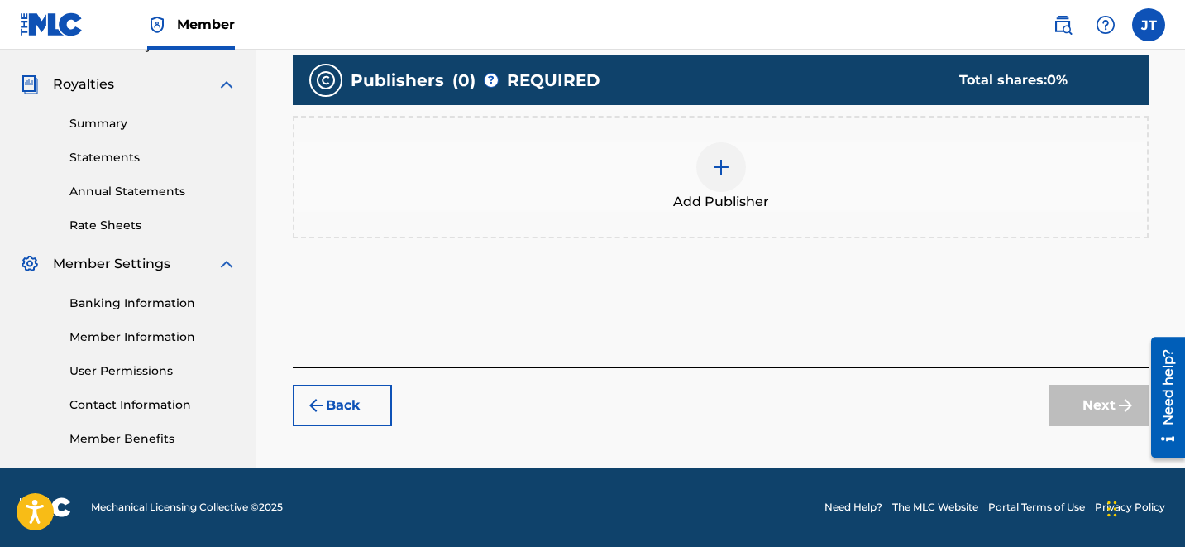
scroll to position [479, 0]
click at [718, 164] on img at bounding box center [721, 167] width 20 height 20
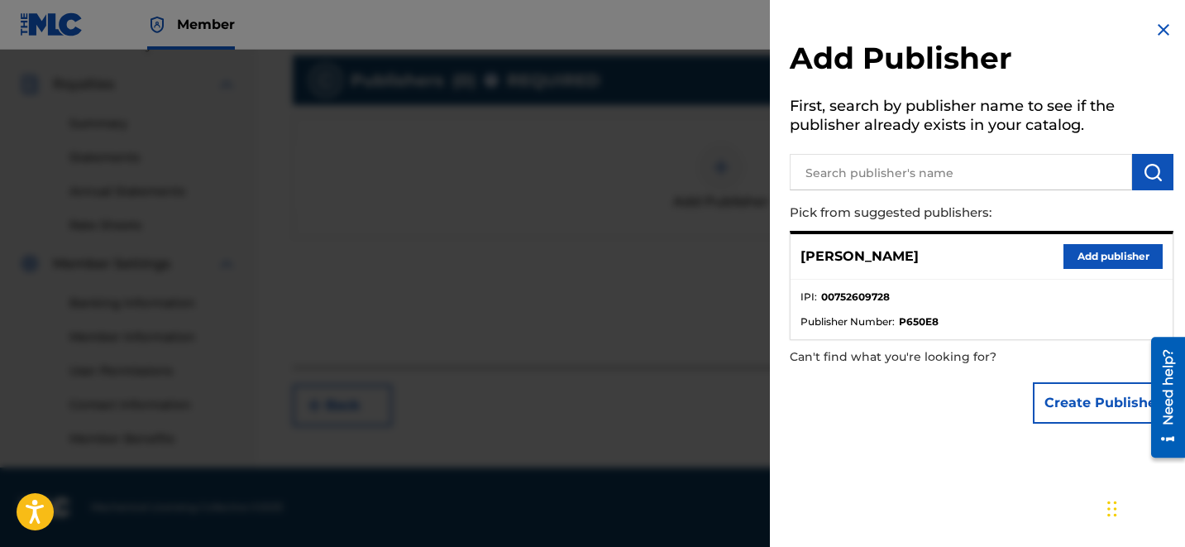
click at [1087, 261] on button "Add publisher" at bounding box center [1112, 256] width 99 height 25
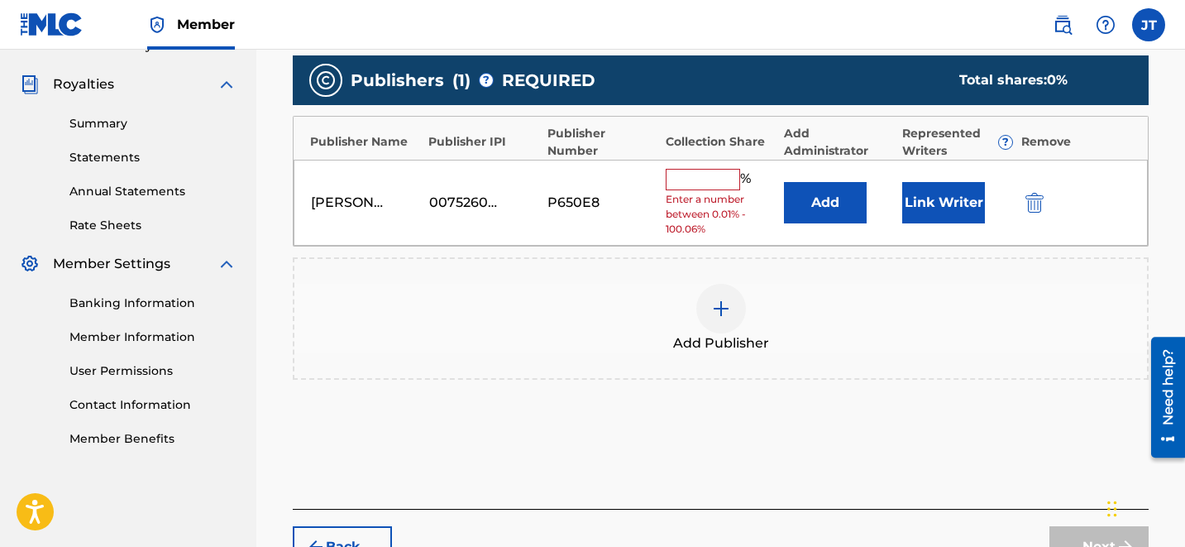
click at [700, 187] on input "text" at bounding box center [703, 179] width 74 height 21
type input "50"
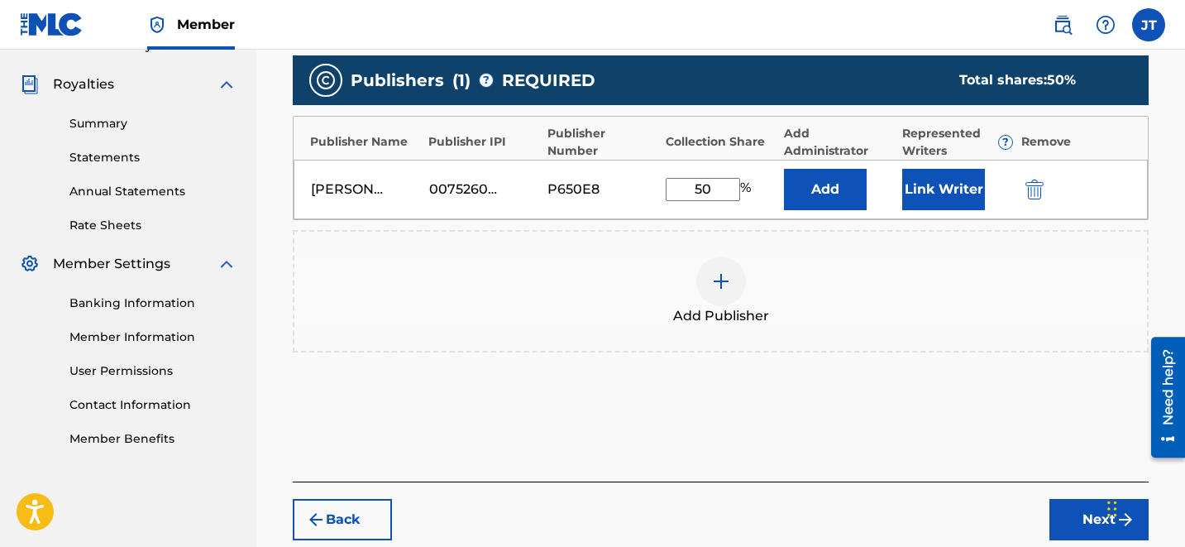
click at [951, 201] on button "Link Writer" at bounding box center [943, 189] width 83 height 41
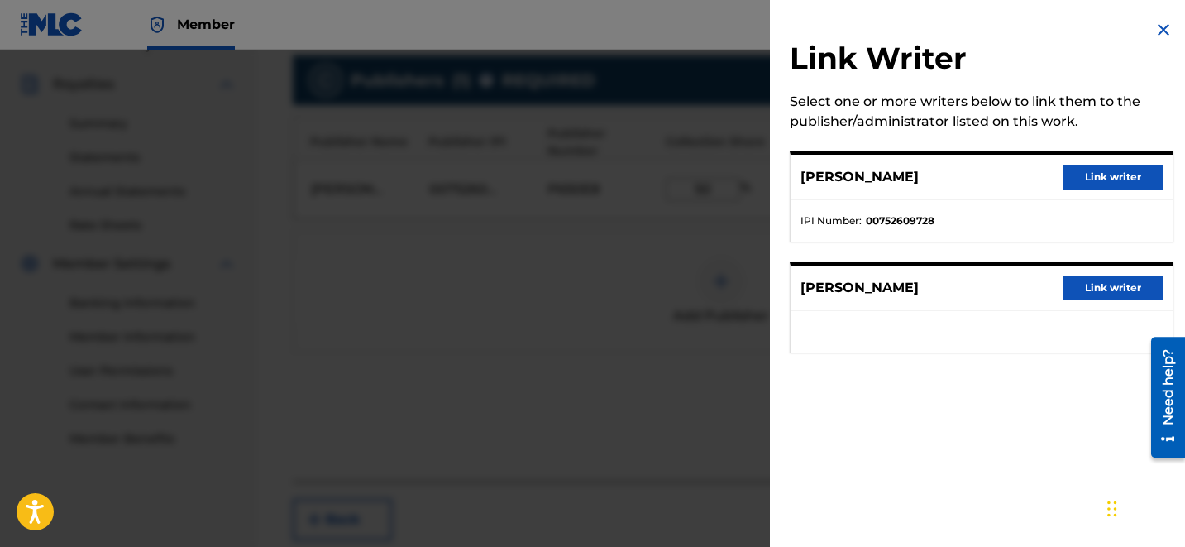
click at [1100, 174] on button "Link writer" at bounding box center [1112, 177] width 99 height 25
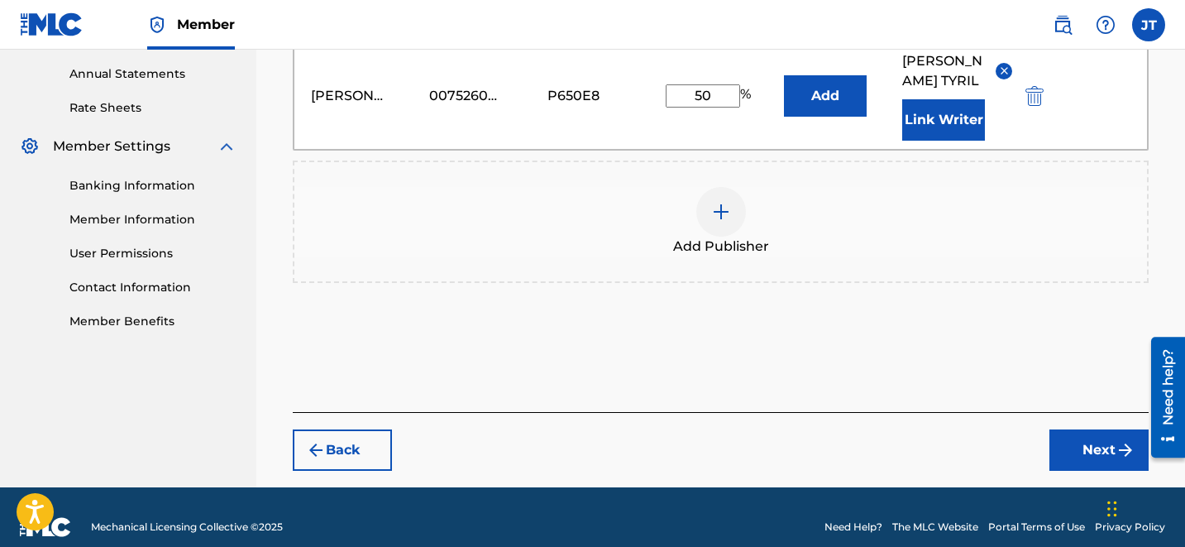
click at [1092, 429] on button "Next" at bounding box center [1098, 449] width 99 height 41
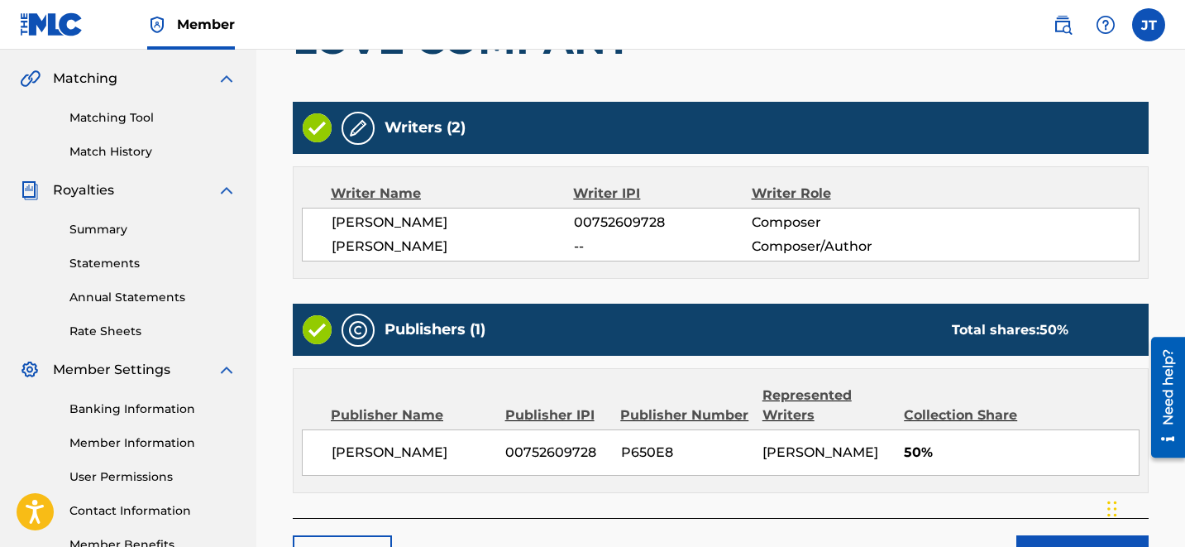
scroll to position [497, 0]
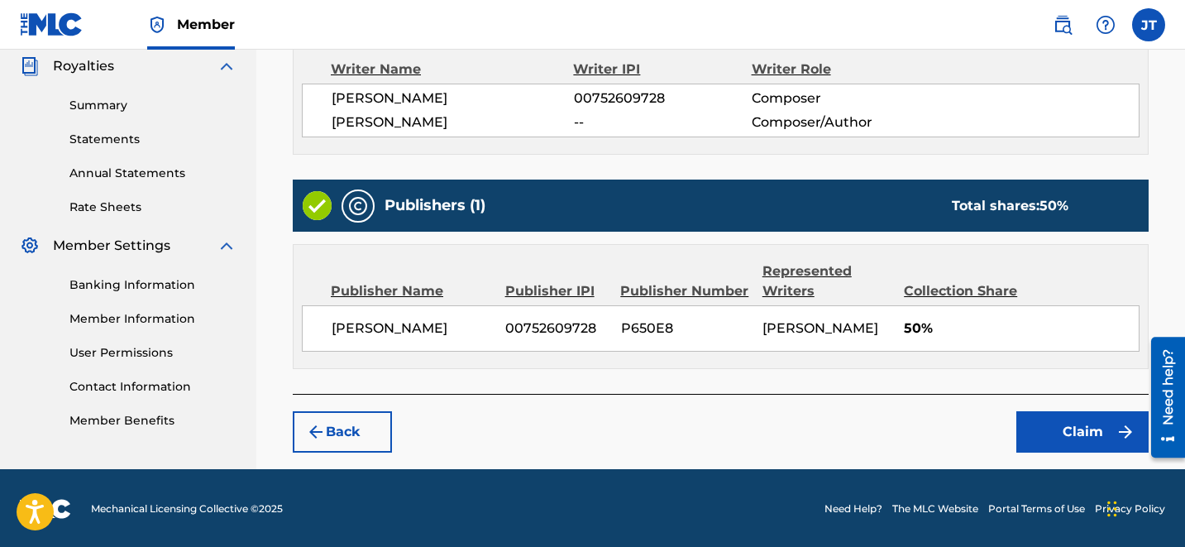
click at [1057, 432] on button "Claim" at bounding box center [1082, 431] width 132 height 41
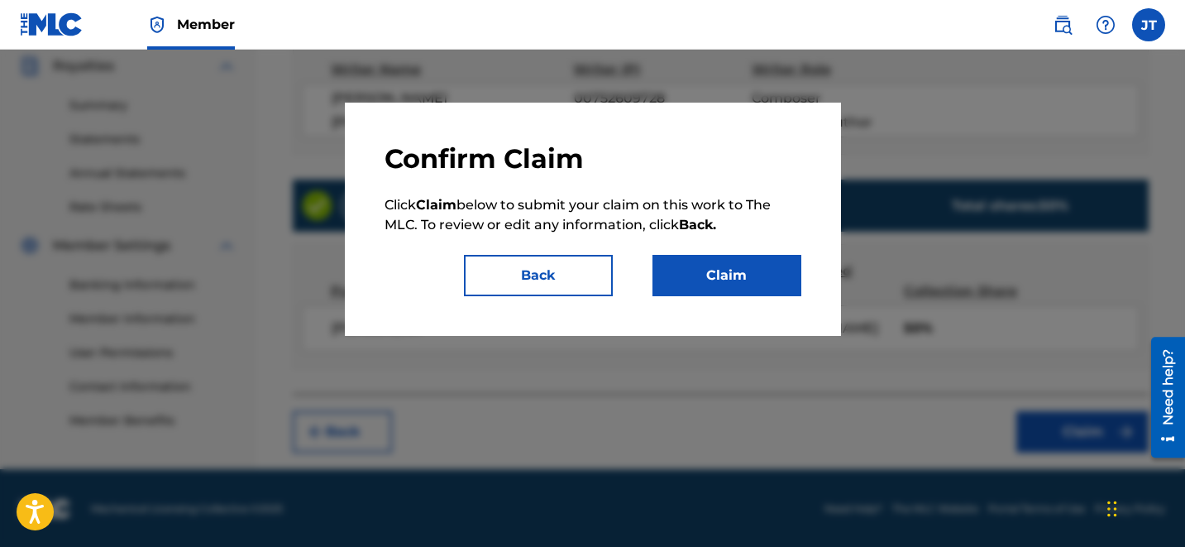
click at [738, 268] on button "Claim" at bounding box center [726, 275] width 149 height 41
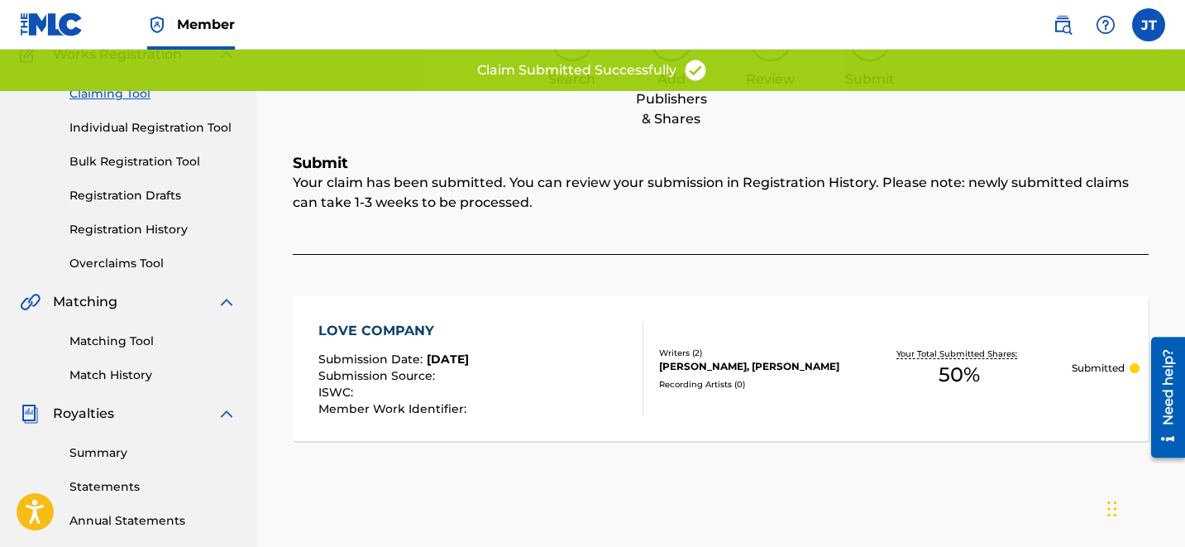
scroll to position [0, 0]
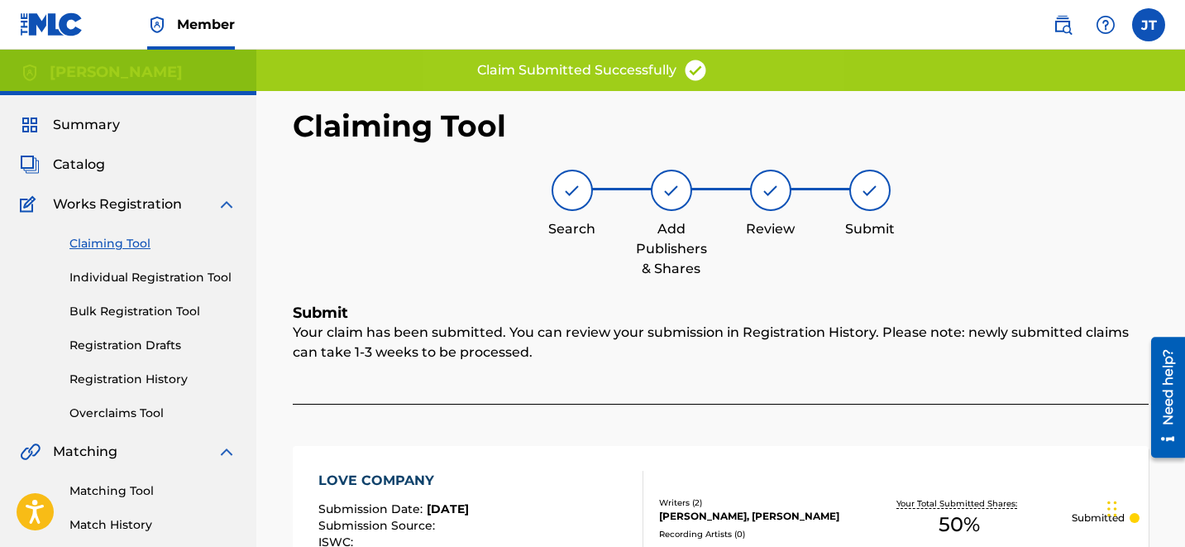
click at [108, 242] on link "Claiming Tool" at bounding box center [152, 243] width 167 height 17
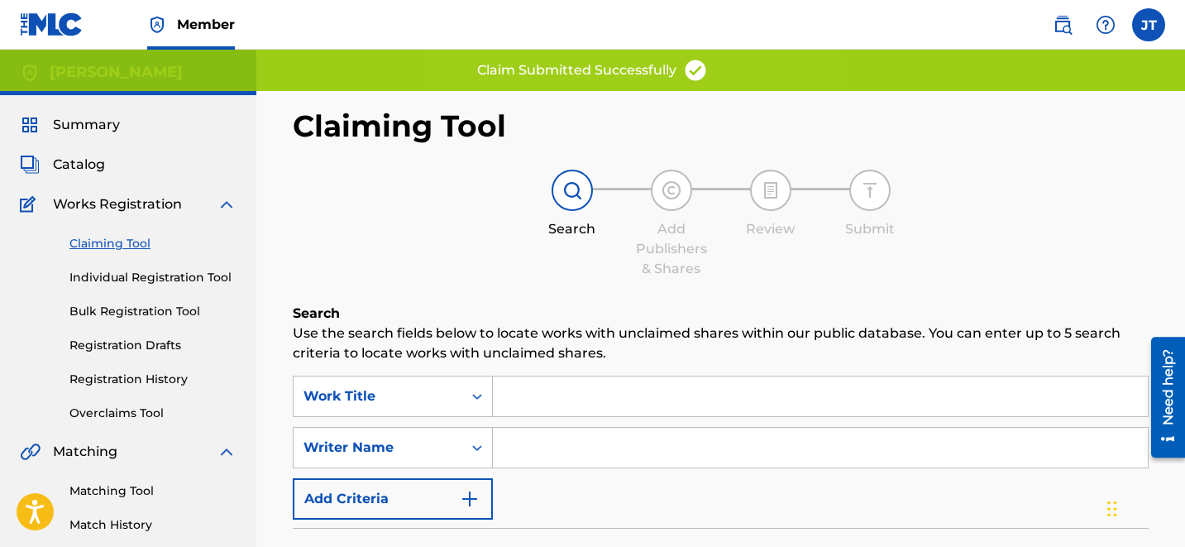
click at [576, 443] on input "Search Form" at bounding box center [820, 448] width 655 height 40
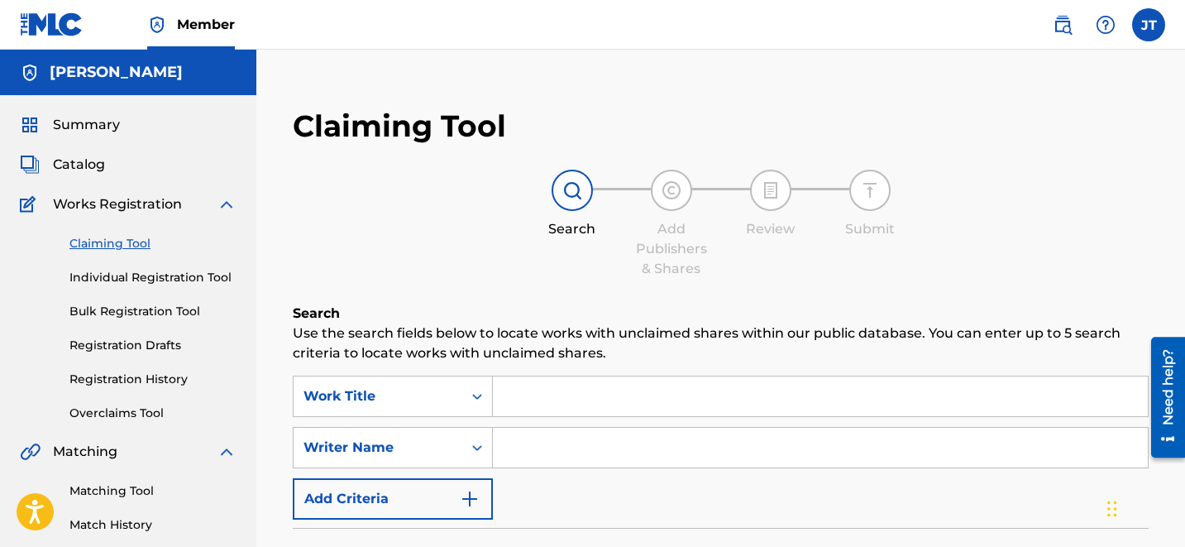
type input "[PERSON_NAME]"
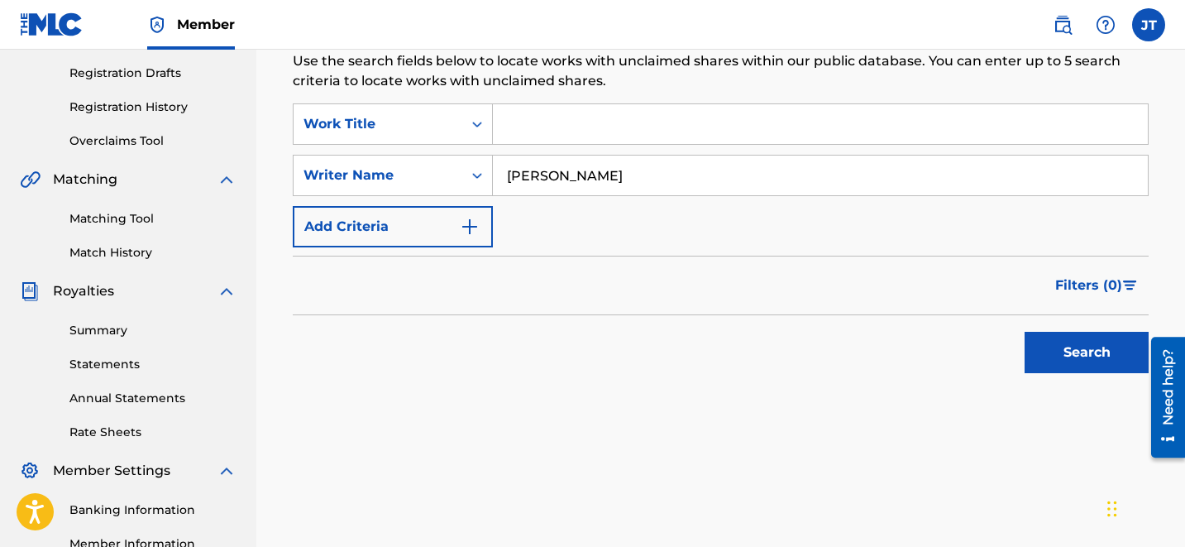
scroll to position [340, 0]
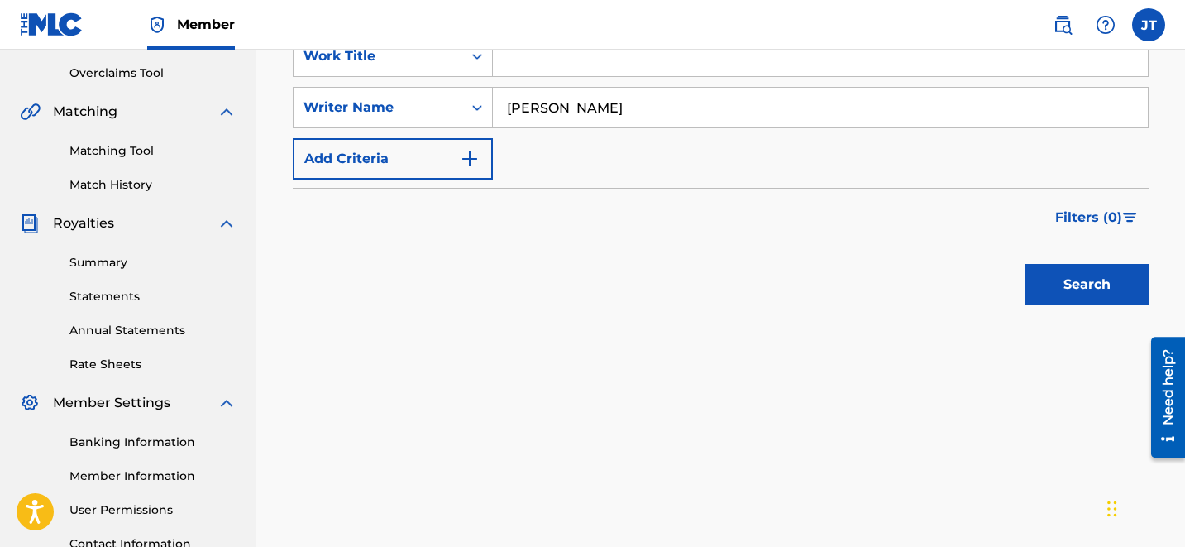
click at [1077, 289] on button "Search" at bounding box center [1087, 284] width 124 height 41
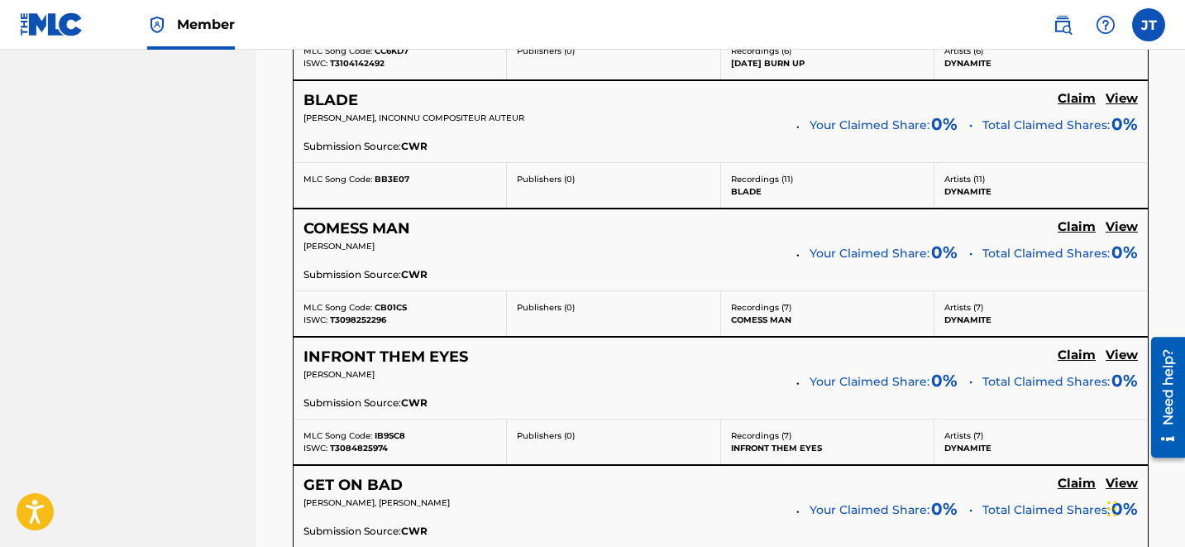
scroll to position [3586, 0]
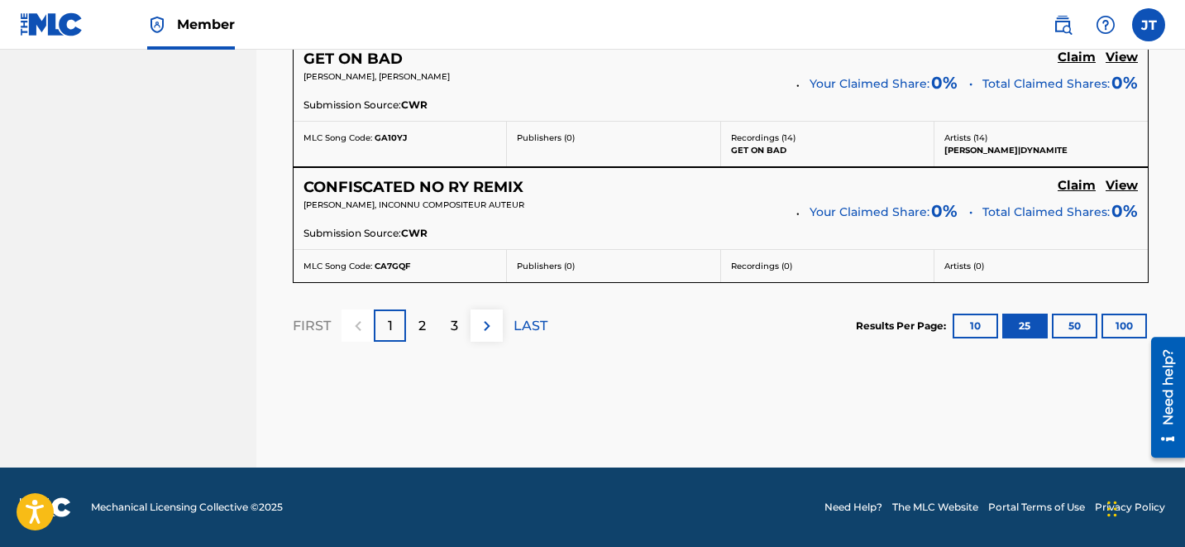
click at [456, 327] on p "3" at bounding box center [454, 326] width 7 height 20
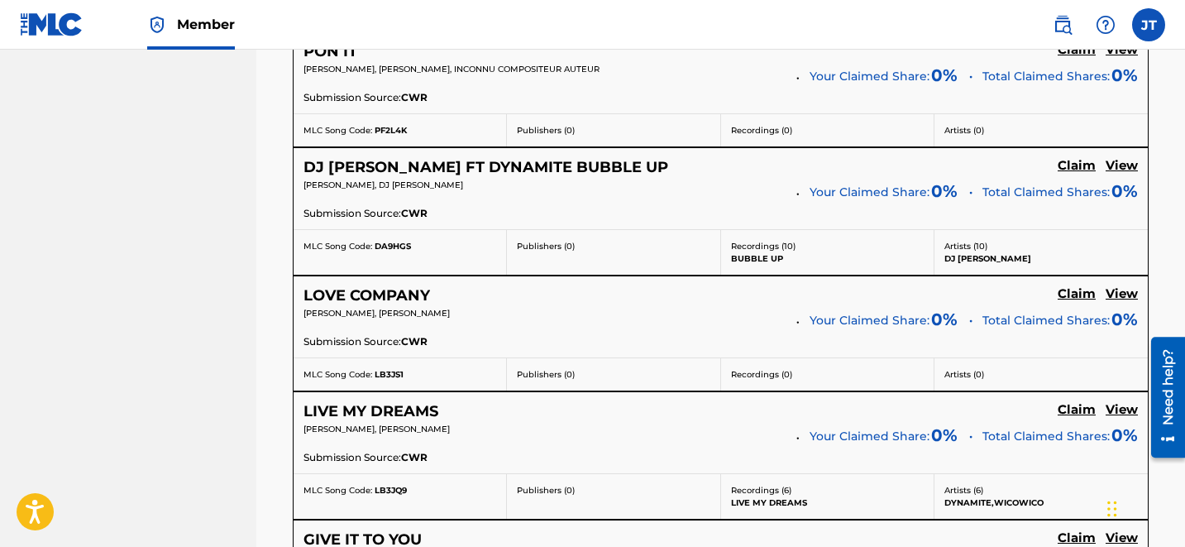
scroll to position [1240, 0]
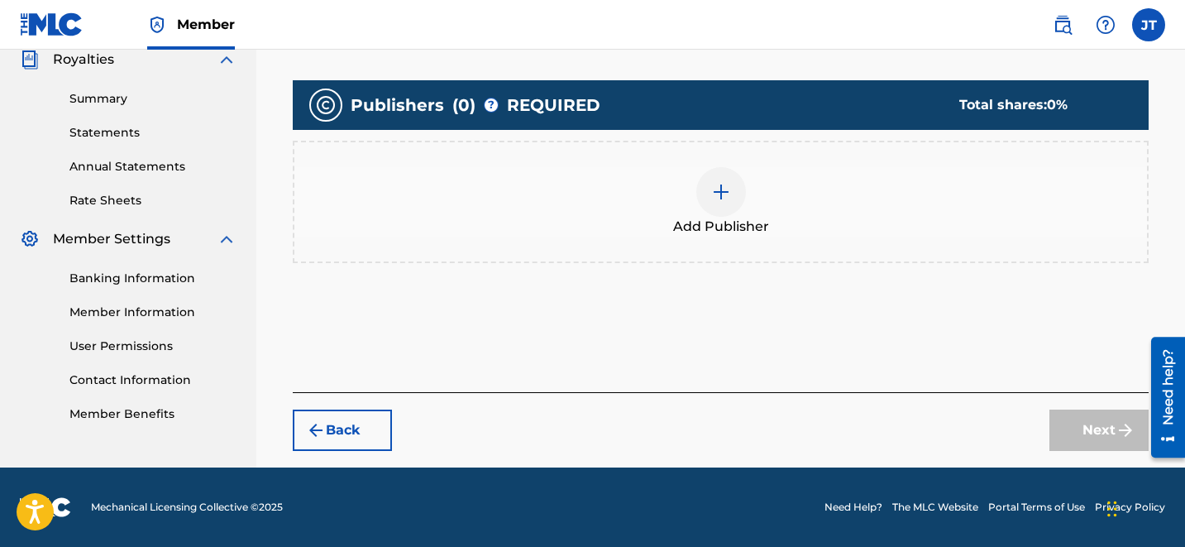
scroll to position [479, 0]
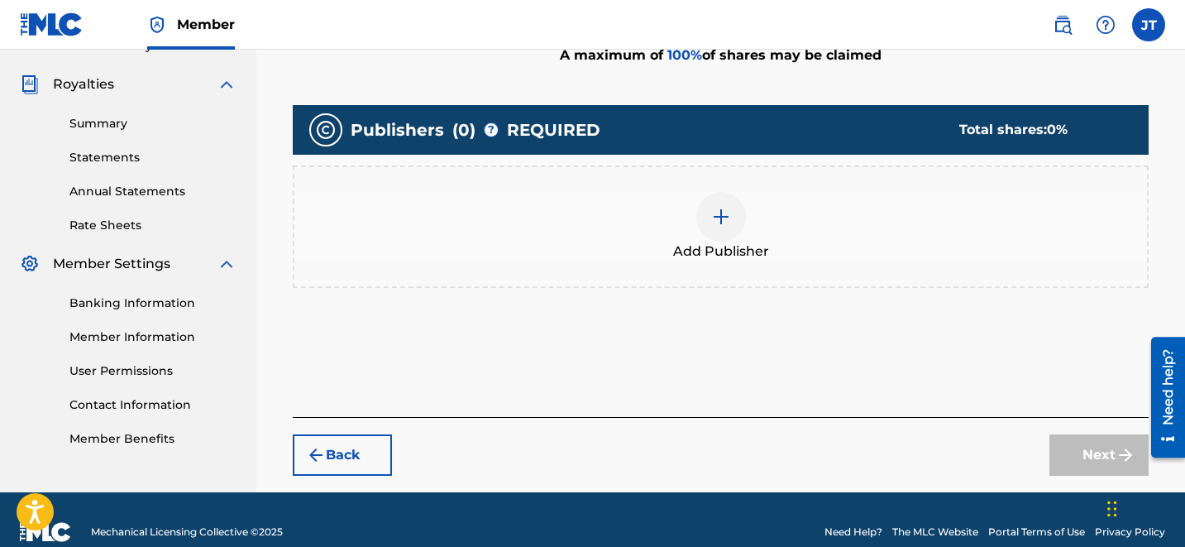
click at [716, 207] on img at bounding box center [721, 217] width 20 height 20
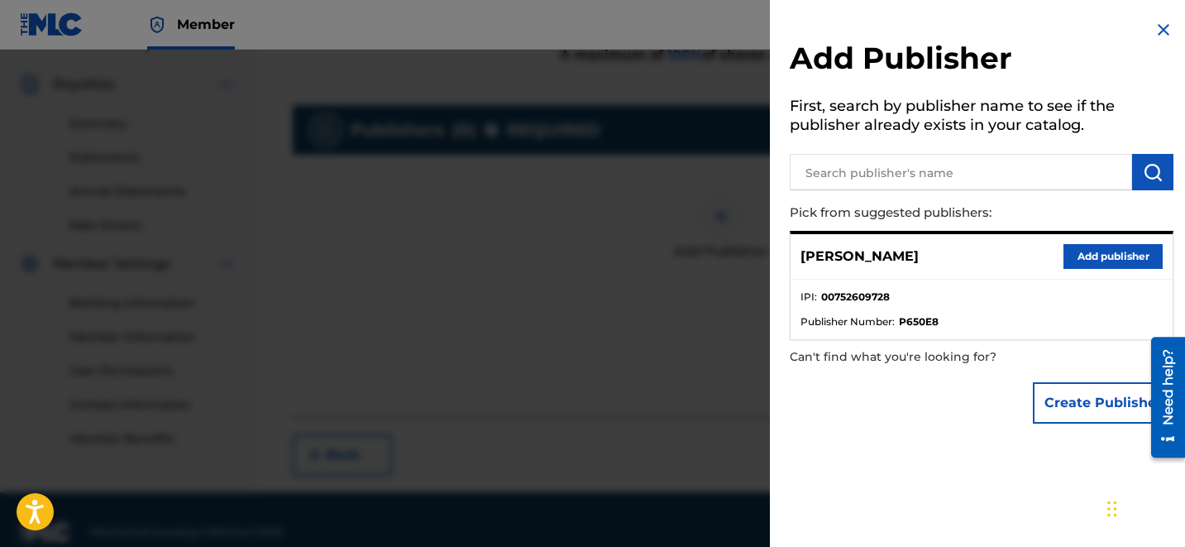
click at [1102, 257] on button "Add publisher" at bounding box center [1112, 256] width 99 height 25
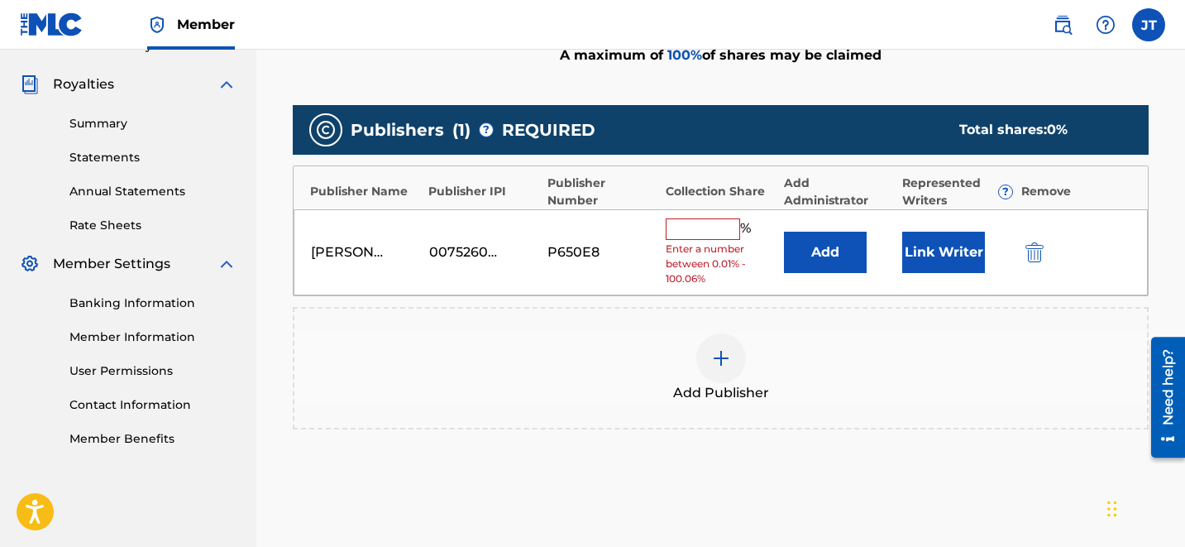
click at [720, 218] on input "text" at bounding box center [703, 228] width 74 height 21
type input "50"
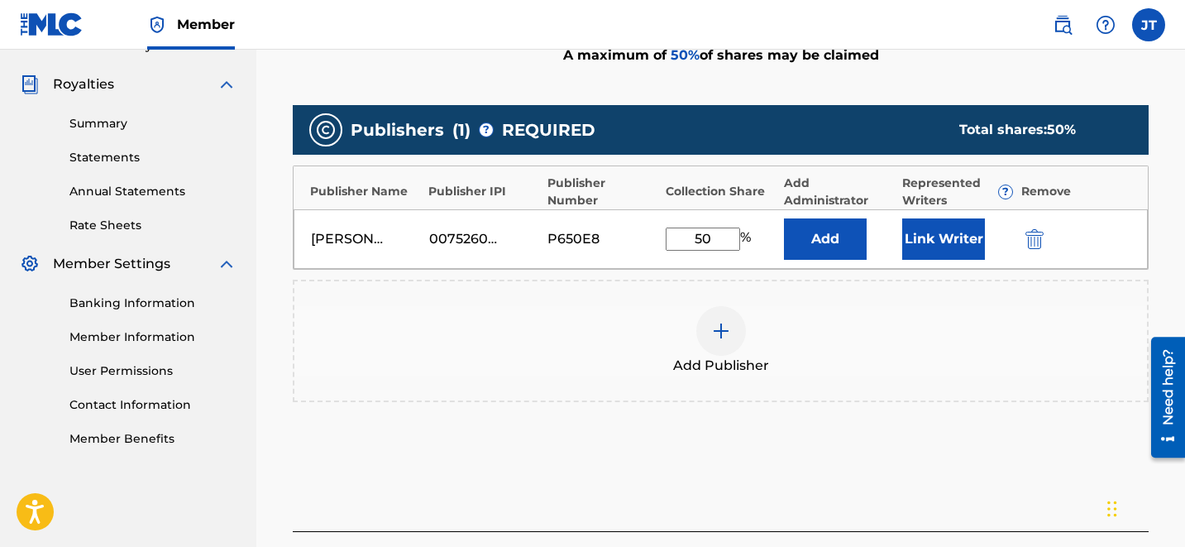
click at [920, 218] on button "Link Writer" at bounding box center [943, 238] width 83 height 41
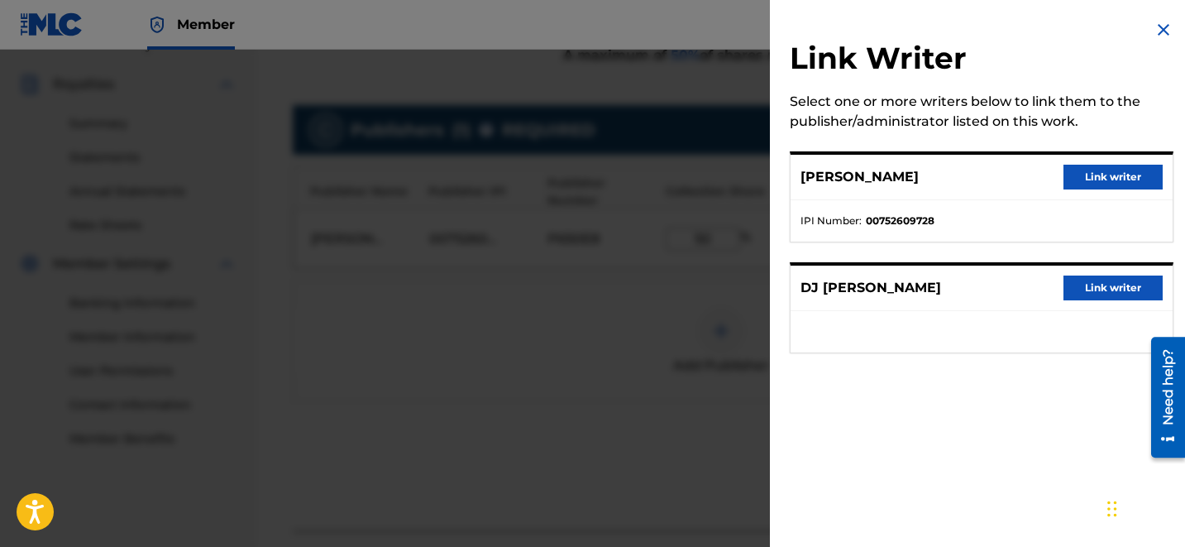
click at [1086, 184] on button "Link writer" at bounding box center [1112, 177] width 99 height 25
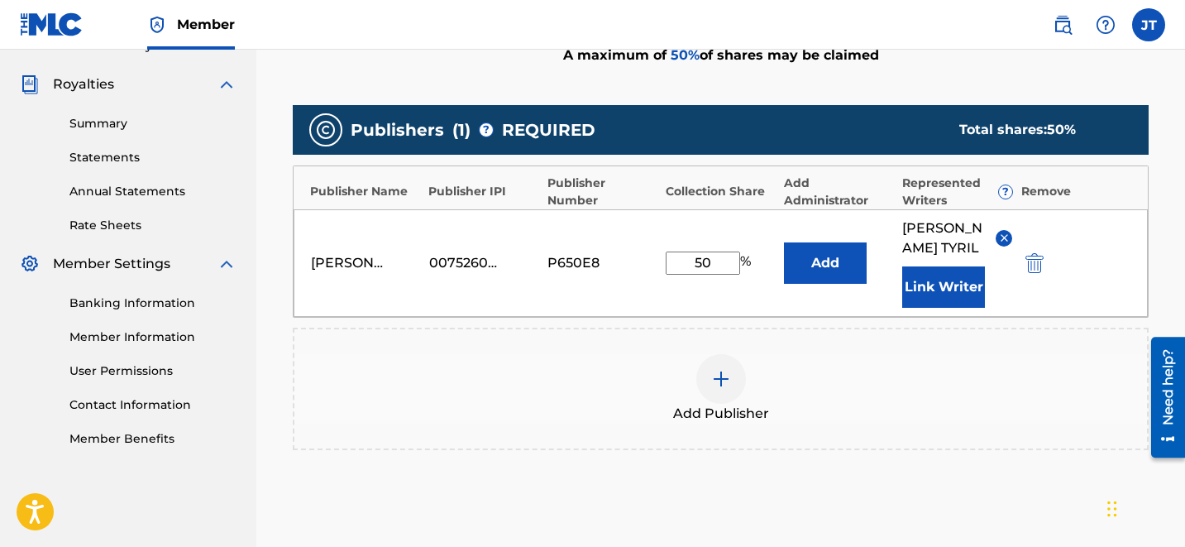
scroll to position [596, 0]
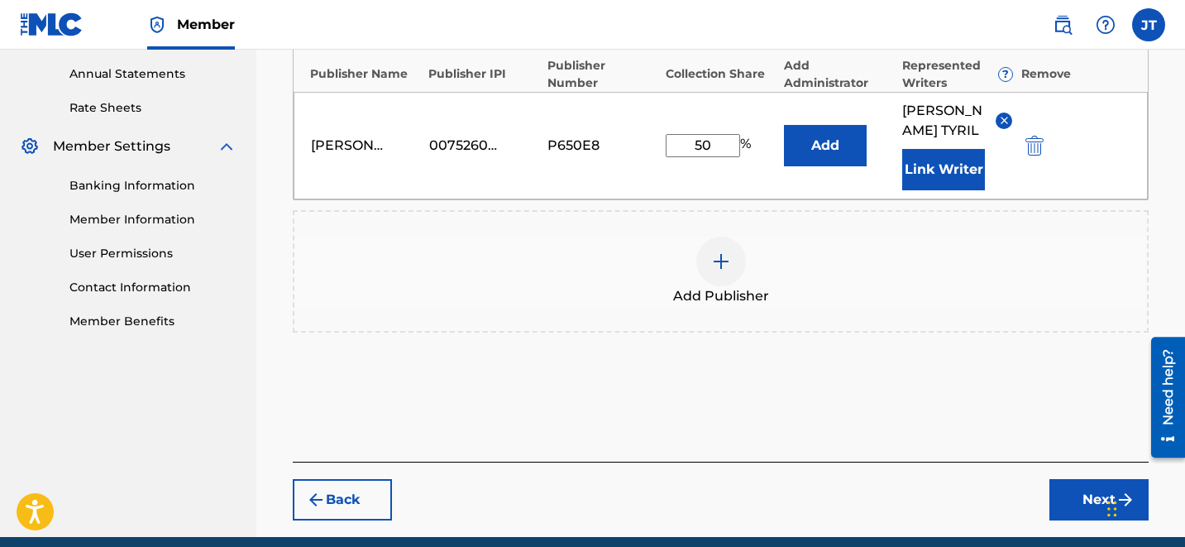
click at [1081, 479] on button "Next" at bounding box center [1098, 499] width 99 height 41
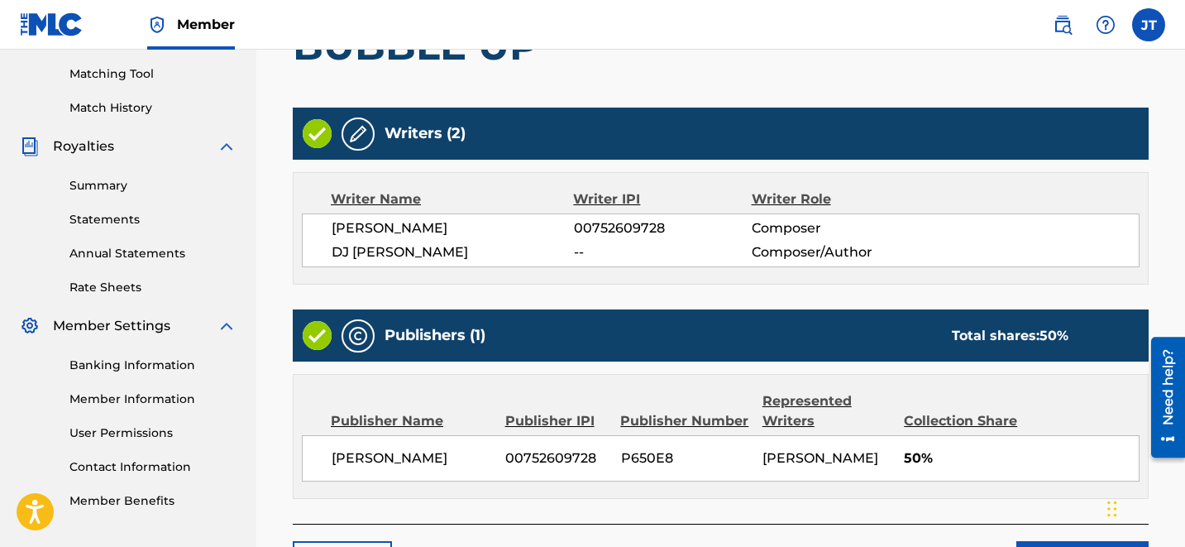
scroll to position [423, 0]
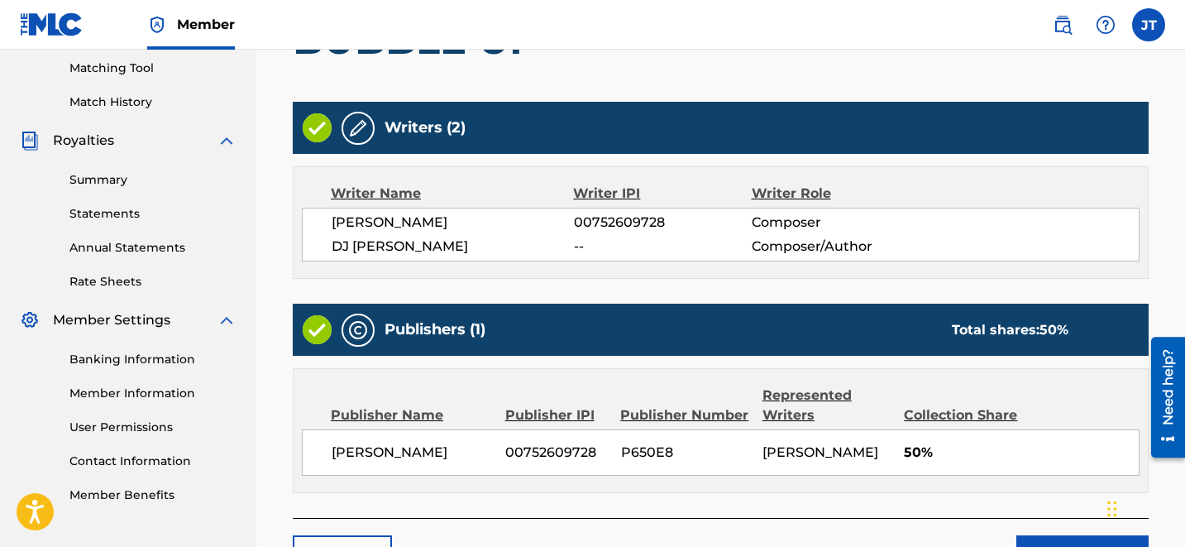
click at [1070, 535] on button "Claim" at bounding box center [1082, 555] width 132 height 41
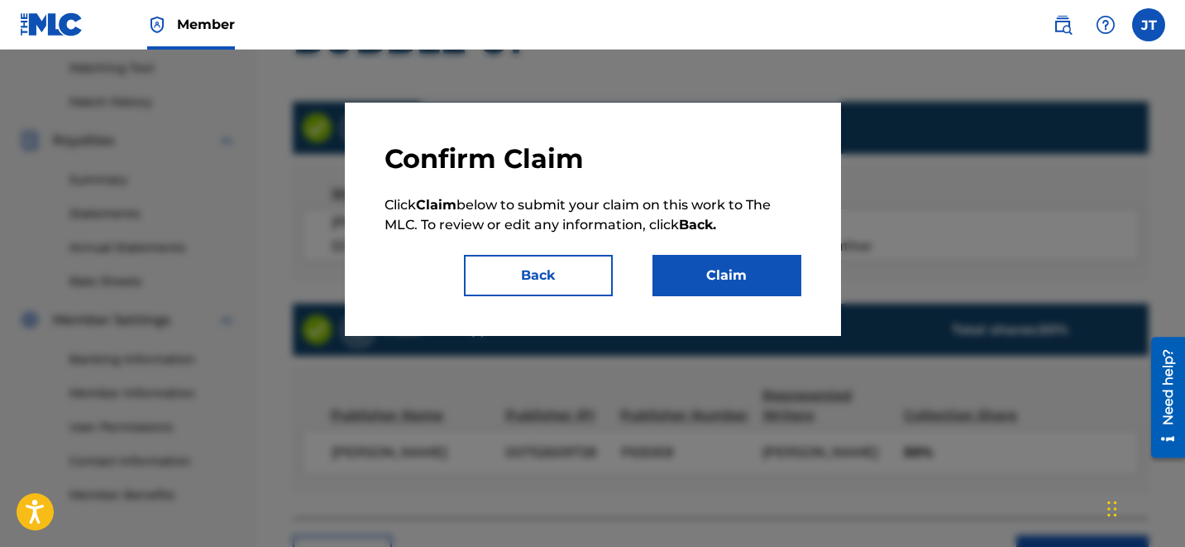
click at [1070, 494] on div at bounding box center [592, 323] width 1185 height 547
click at [729, 261] on button "Claim" at bounding box center [726, 275] width 149 height 41
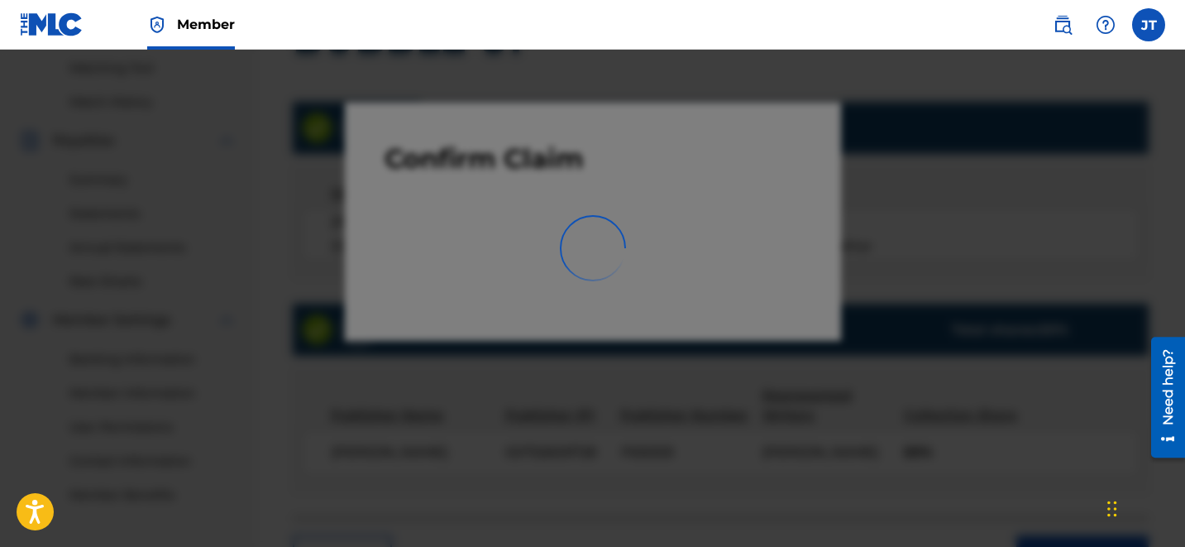
click at [729, 261] on div at bounding box center [592, 323] width 1185 height 547
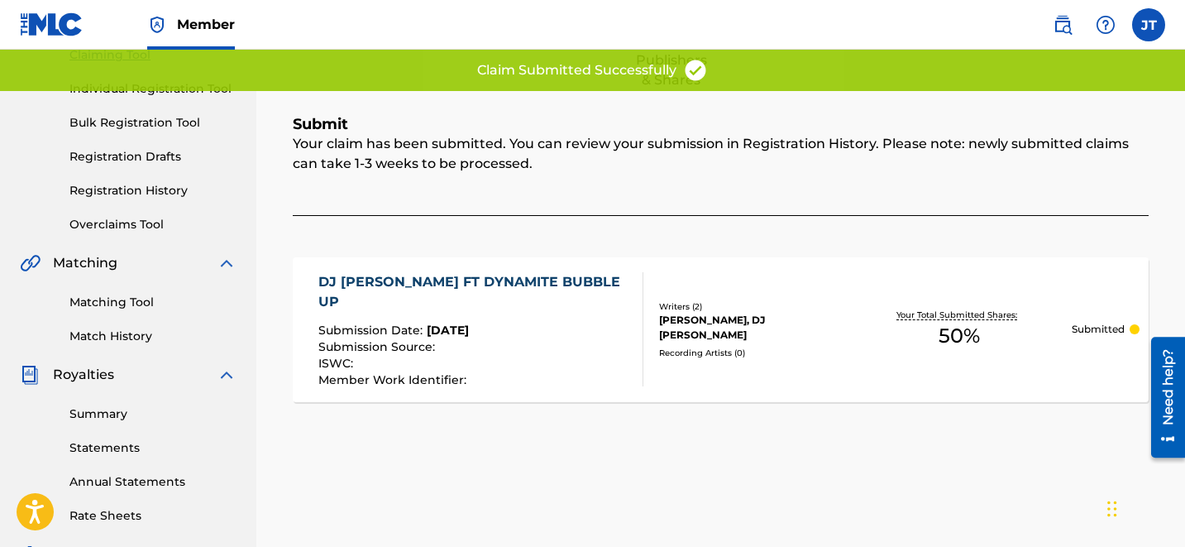
scroll to position [0, 0]
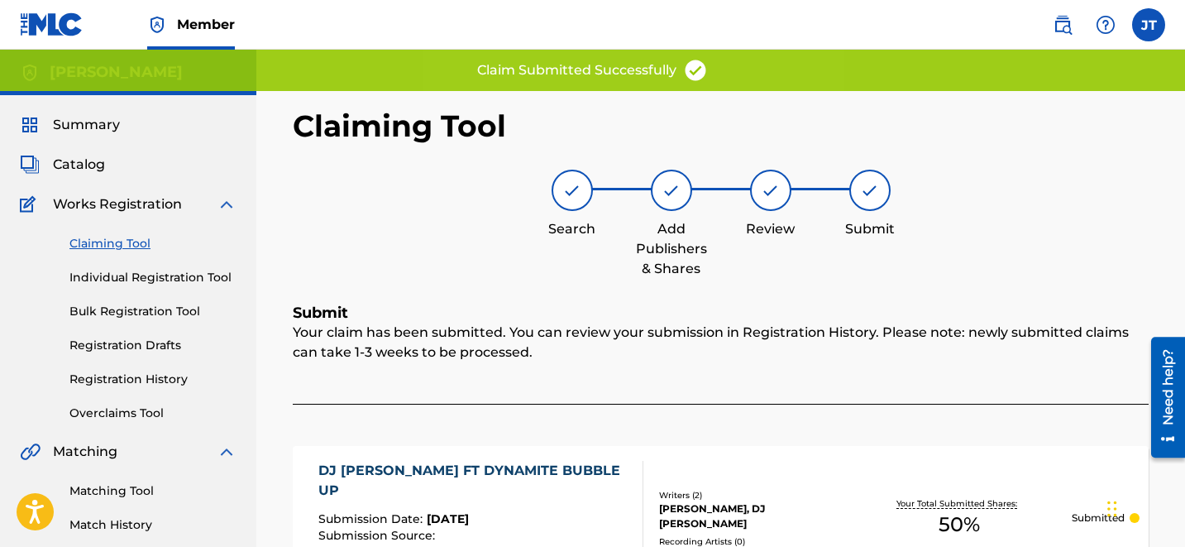
click at [98, 237] on link "Claiming Tool" at bounding box center [152, 243] width 167 height 17
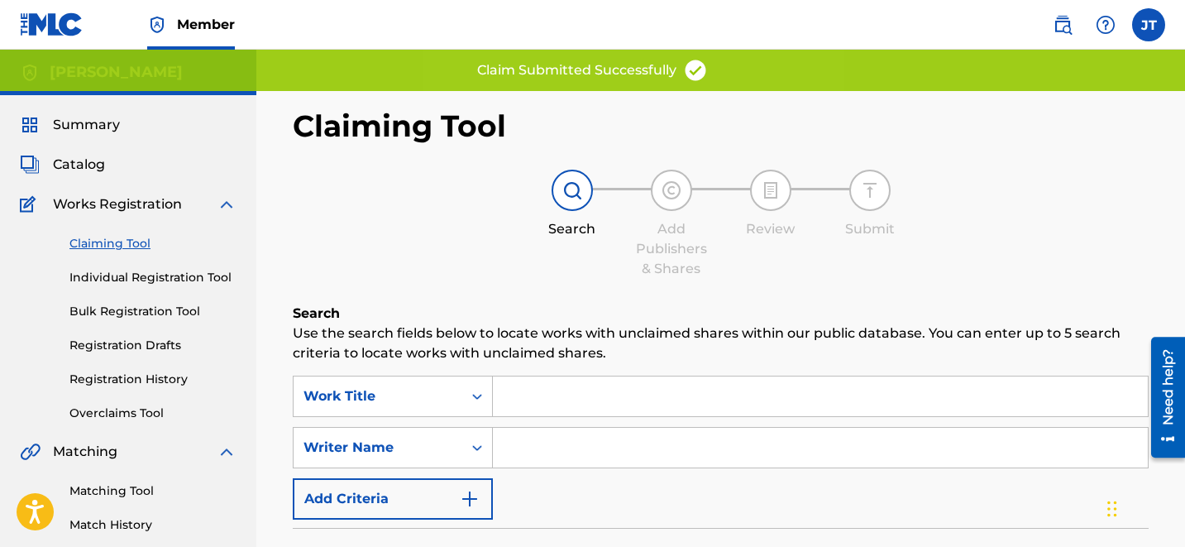
click at [98, 237] on link "Claiming Tool" at bounding box center [152, 243] width 167 height 17
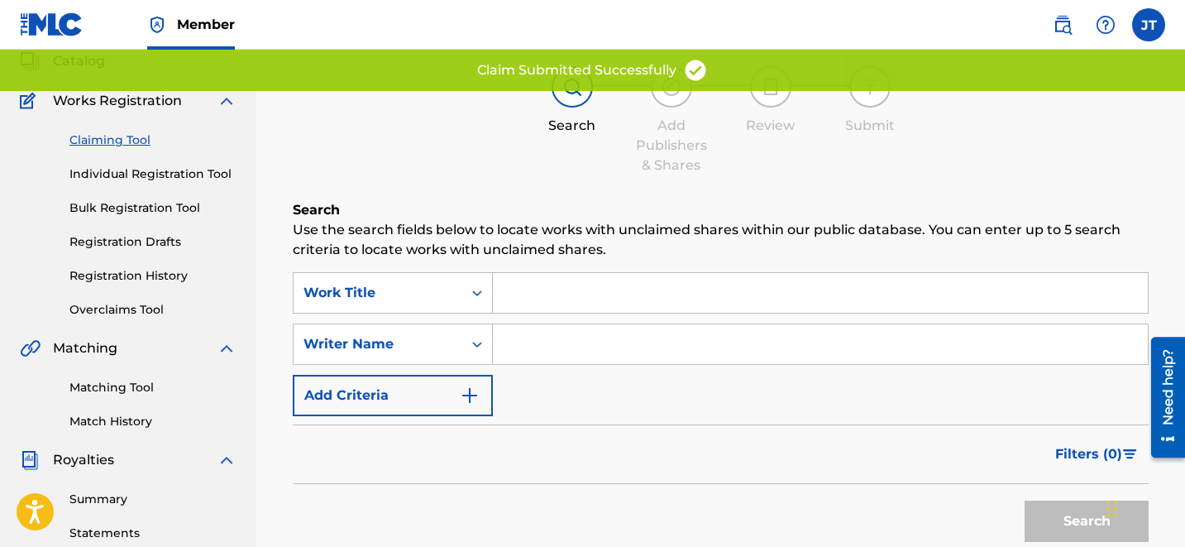
scroll to position [55, 0]
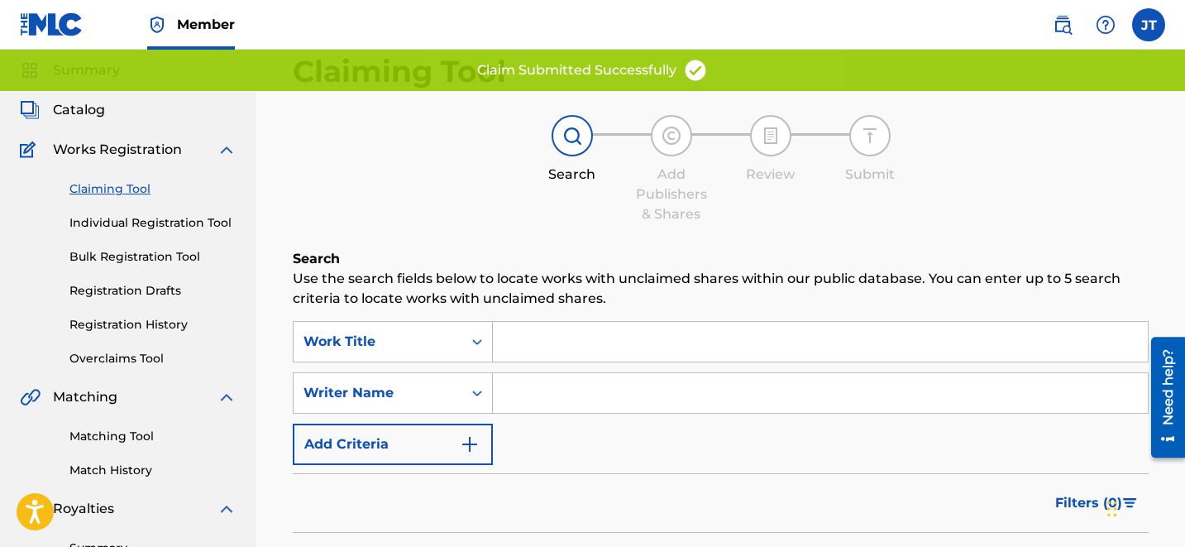
click at [545, 386] on input "Search Form" at bounding box center [820, 393] width 655 height 40
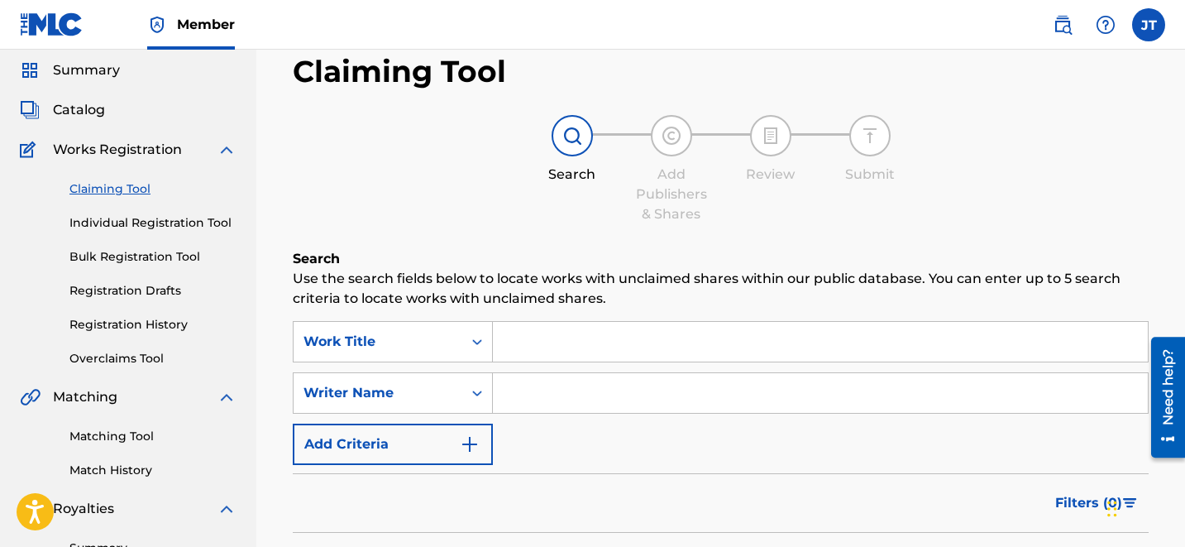
type input "[PERSON_NAME]"
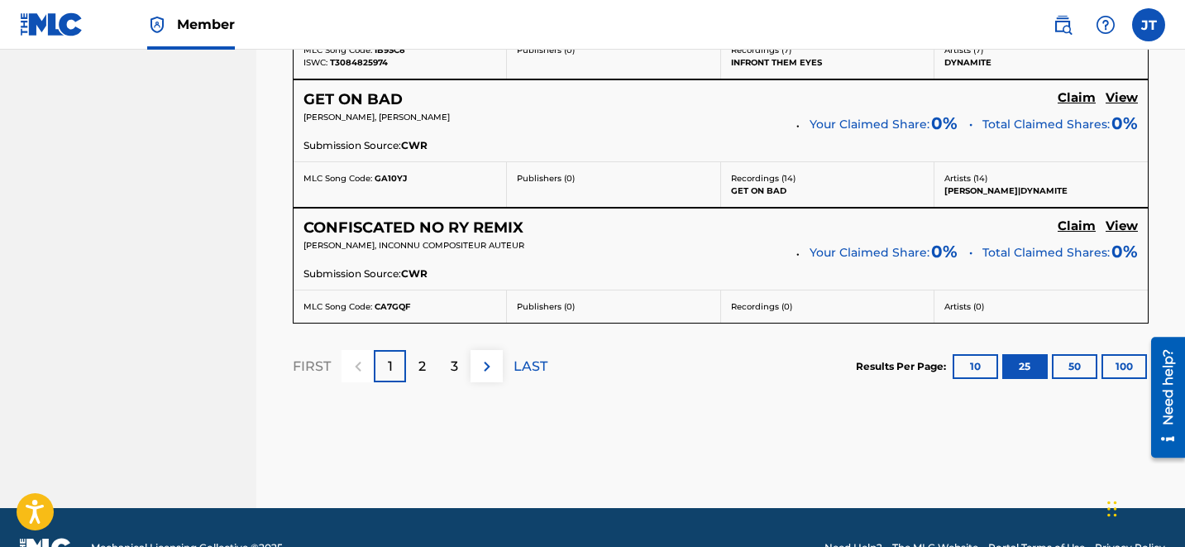
scroll to position [3586, 0]
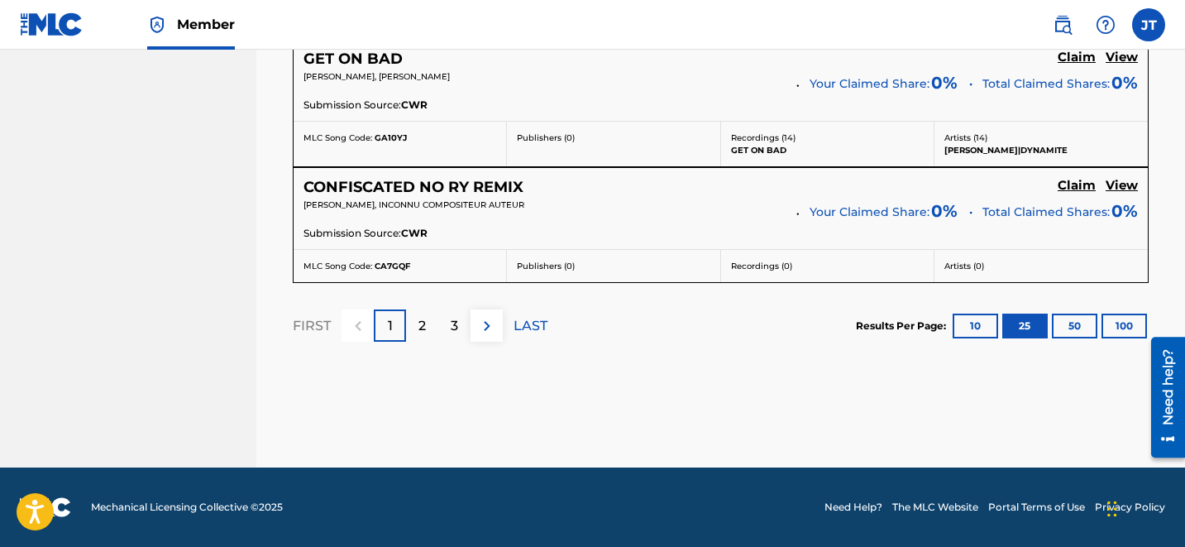
click at [458, 336] on div "3" at bounding box center [454, 325] width 32 height 32
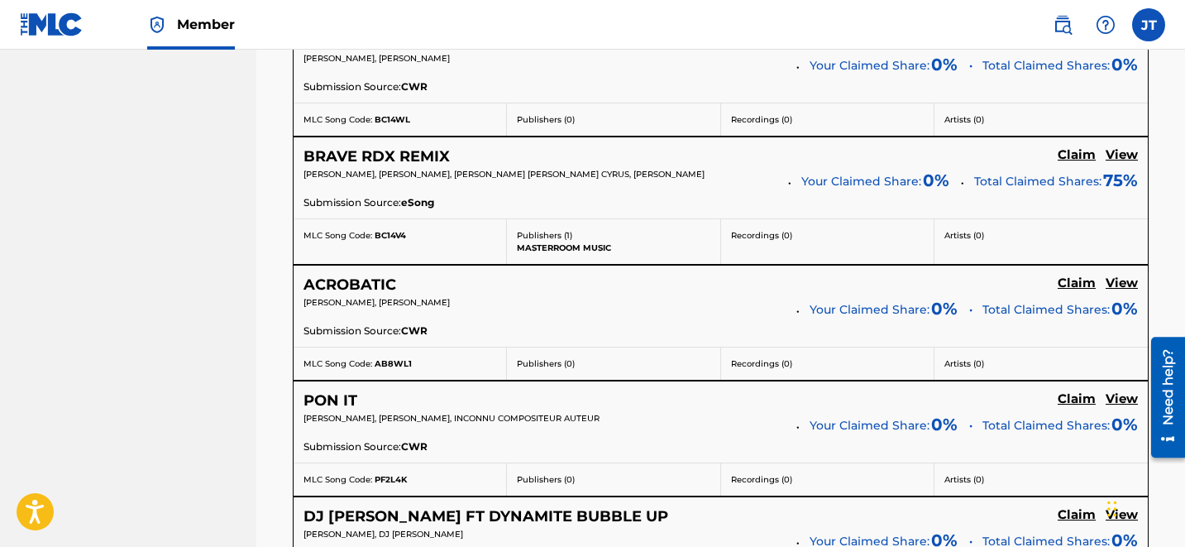
scroll to position [881, 0]
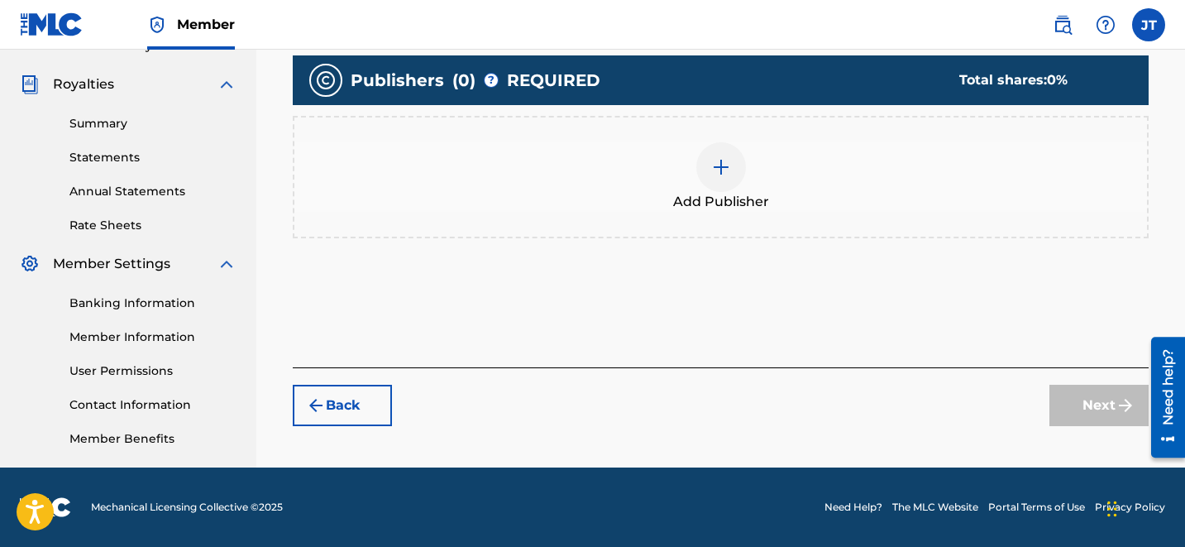
scroll to position [479, 0]
click at [719, 160] on img at bounding box center [721, 167] width 20 height 20
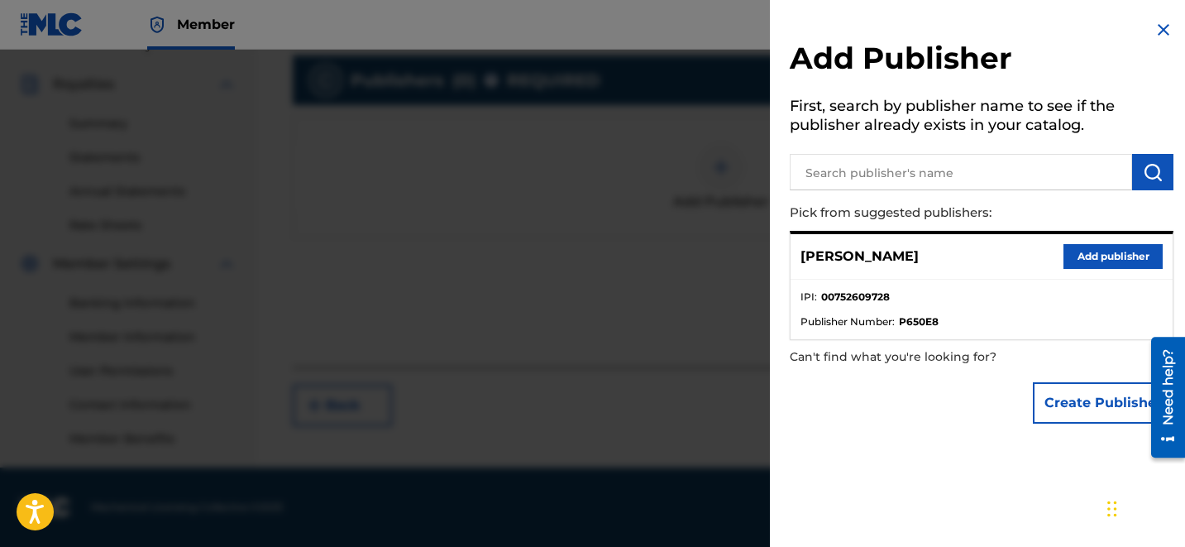
click at [1110, 259] on button "Add publisher" at bounding box center [1112, 256] width 99 height 25
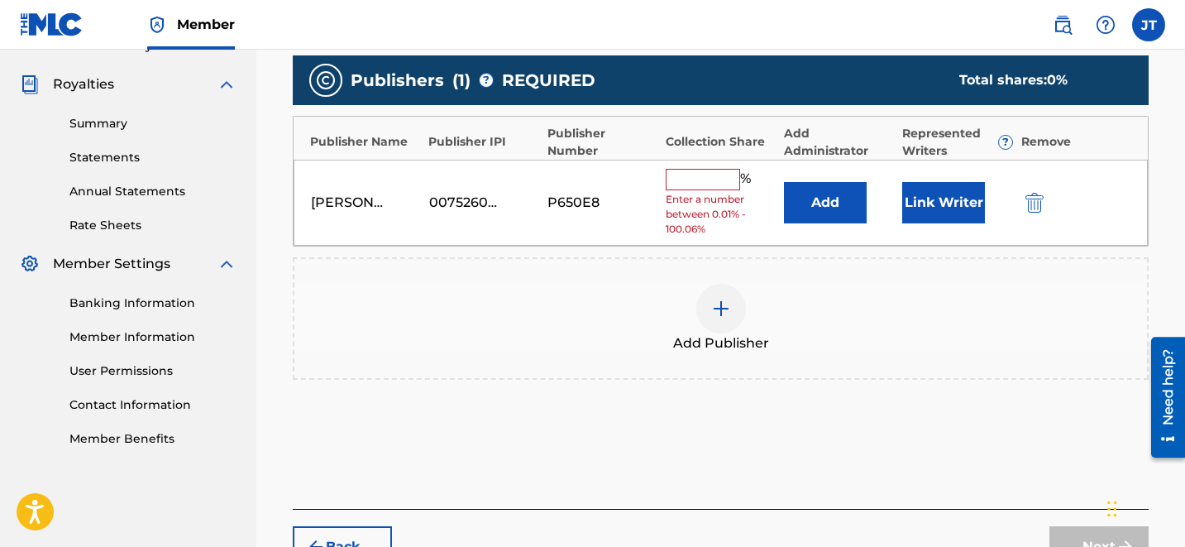
click at [696, 172] on input "text" at bounding box center [703, 179] width 74 height 21
type input "50"
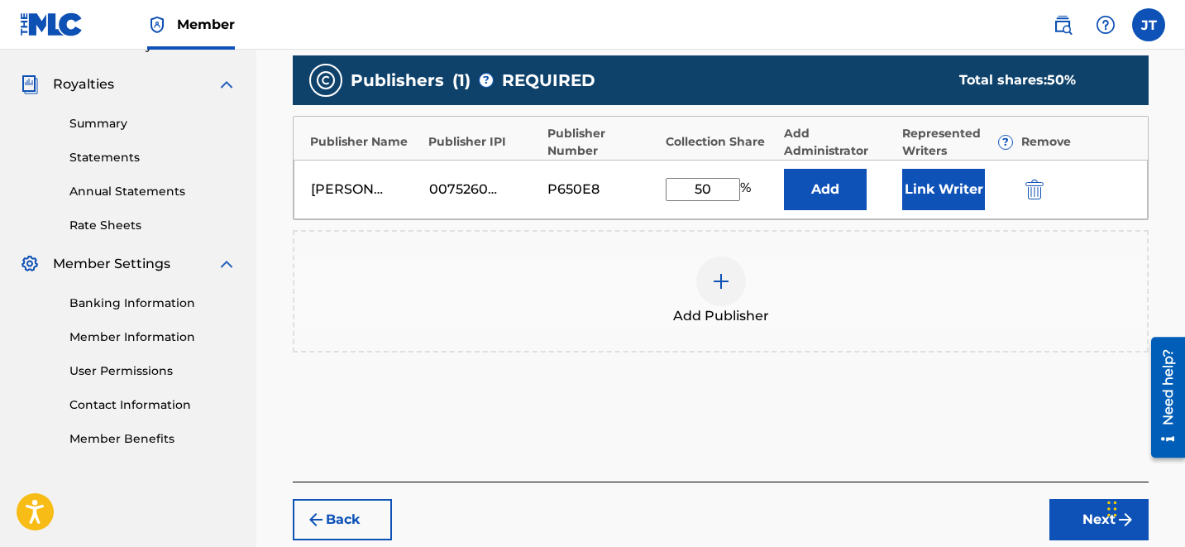
click at [914, 196] on button "Link Writer" at bounding box center [943, 189] width 83 height 41
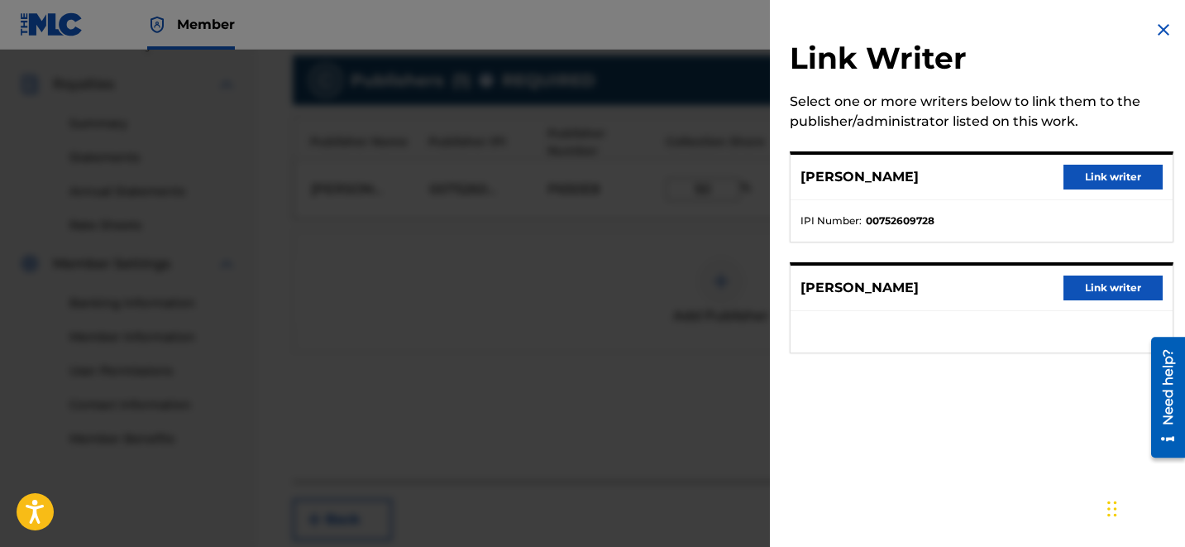
click at [1093, 176] on button "Link writer" at bounding box center [1112, 177] width 99 height 25
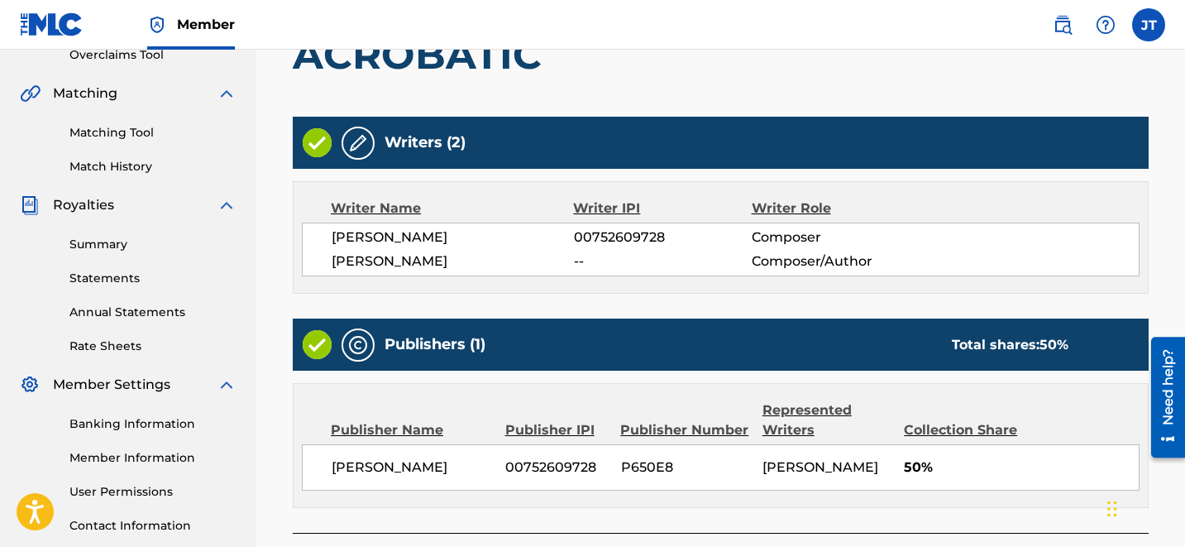
scroll to position [418, 0]
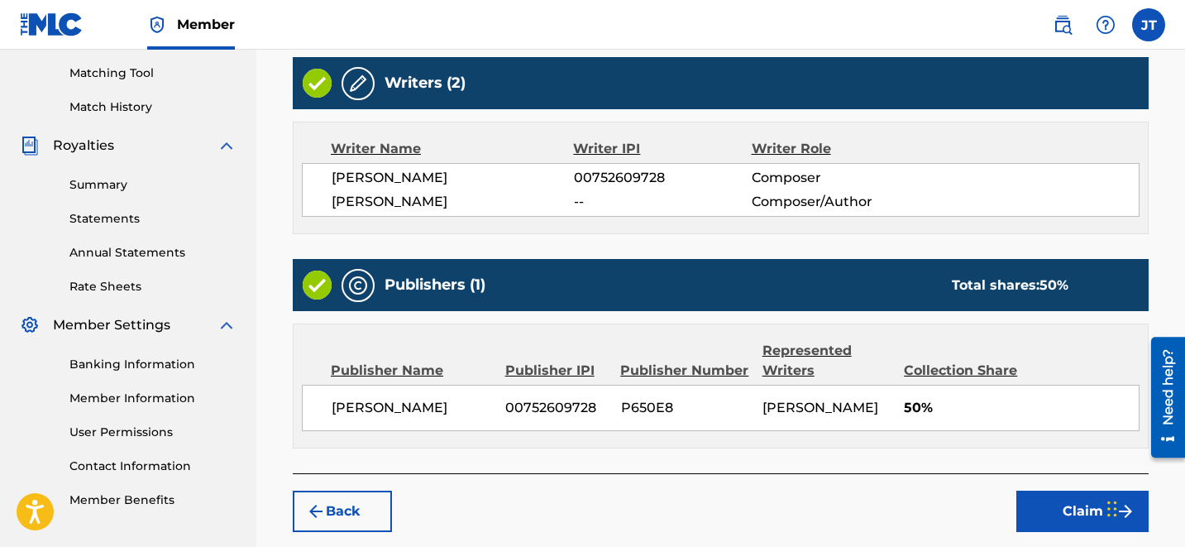
click at [1068, 507] on button "Claim" at bounding box center [1082, 510] width 132 height 41
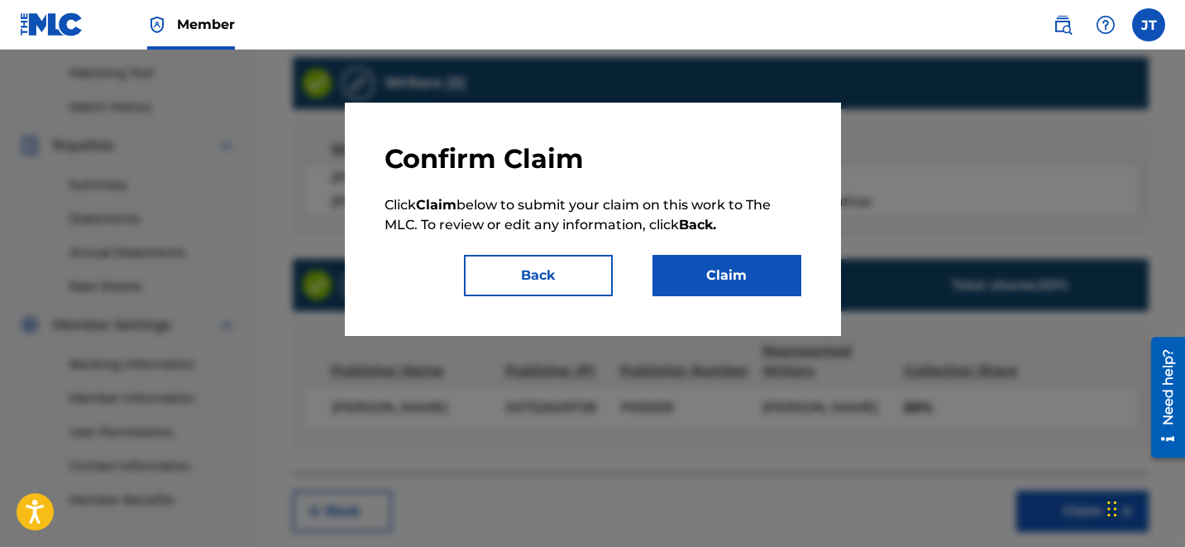
click at [762, 255] on button "Claim" at bounding box center [726, 275] width 149 height 41
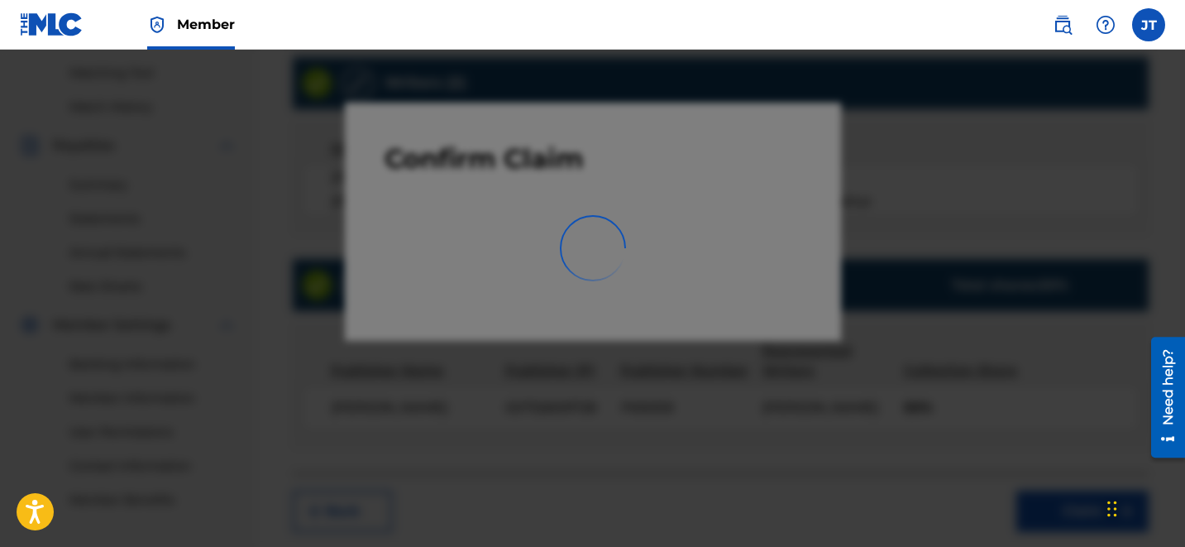
click at [762, 255] on div at bounding box center [592, 323] width 1185 height 547
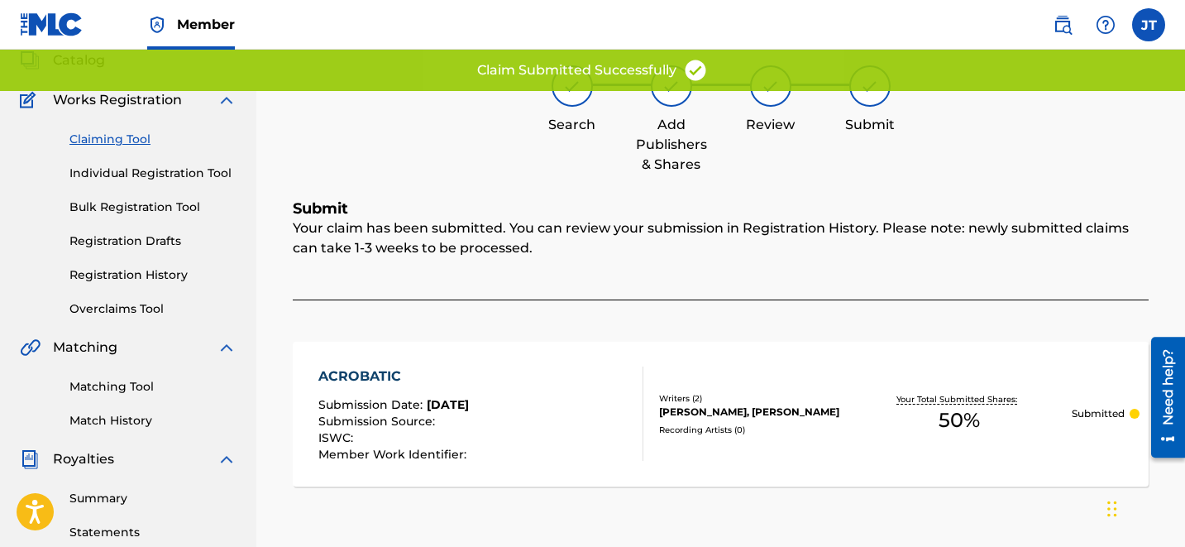
scroll to position [99, 0]
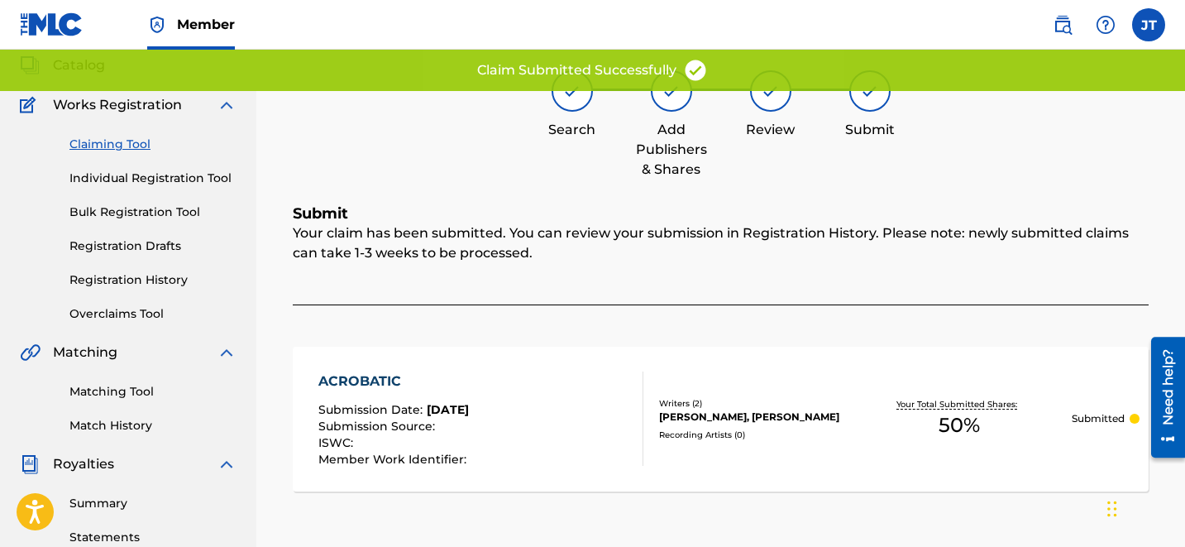
click at [96, 142] on link "Claiming Tool" at bounding box center [152, 144] width 167 height 17
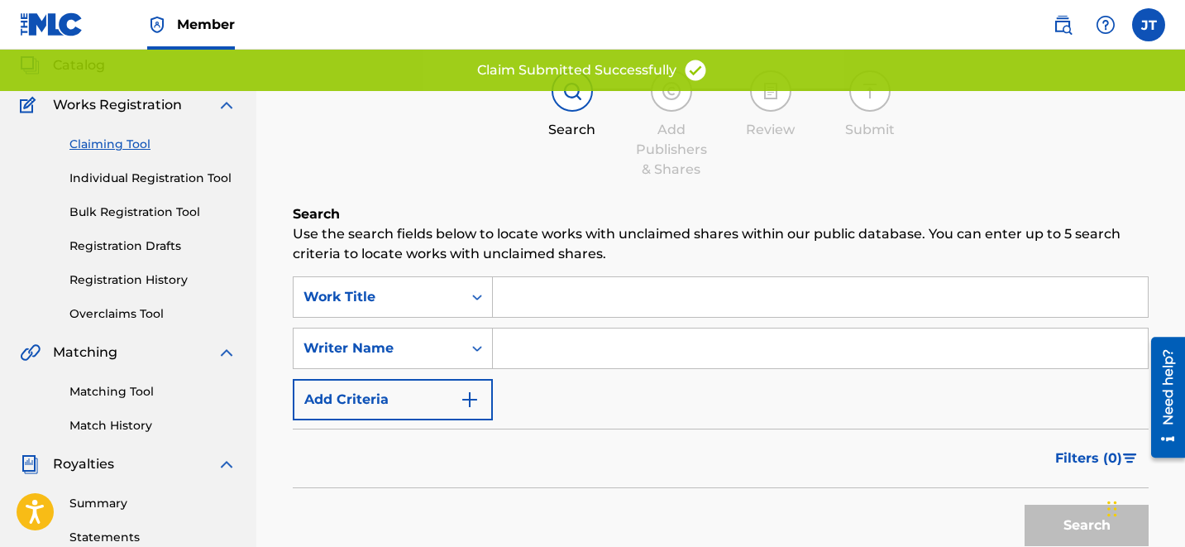
scroll to position [0, 0]
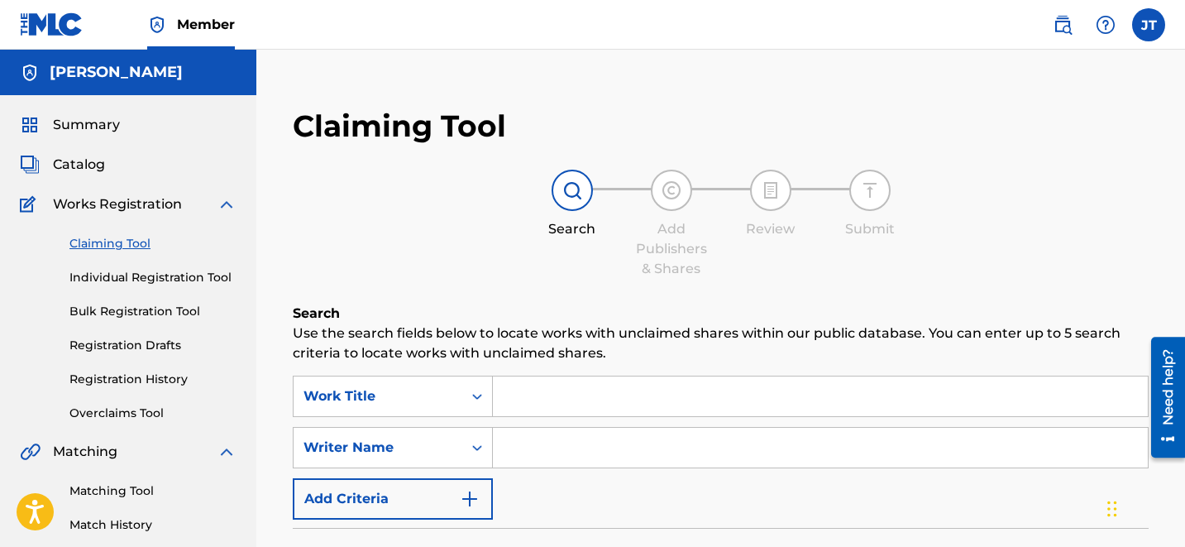
click at [595, 439] on input "Search Form" at bounding box center [820, 448] width 655 height 40
type input "[PERSON_NAME]"
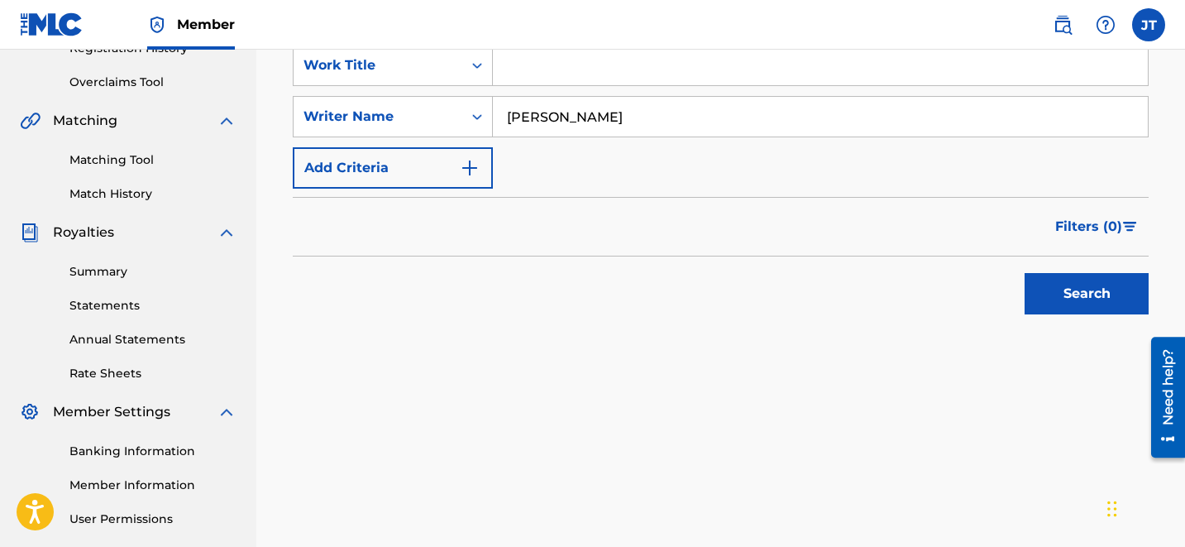
scroll to position [337, 0]
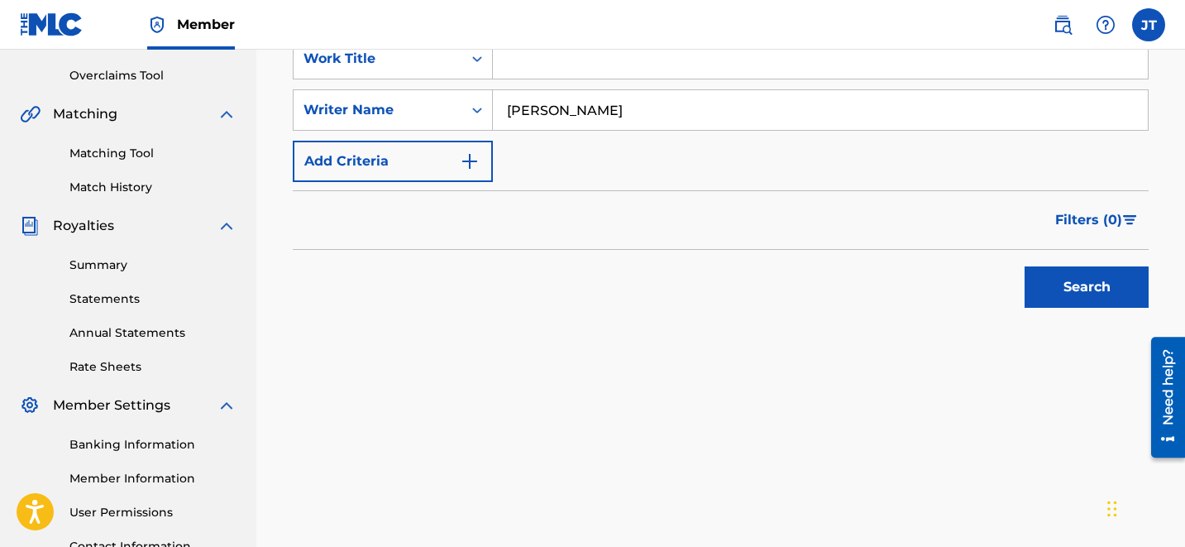
click at [1089, 302] on button "Search" at bounding box center [1087, 286] width 124 height 41
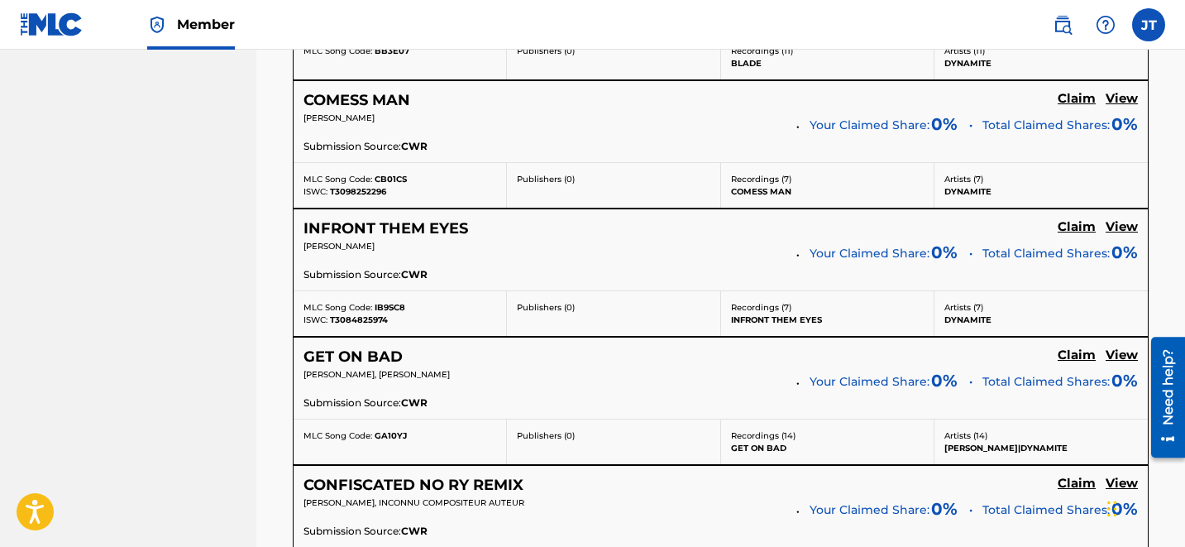
scroll to position [3586, 0]
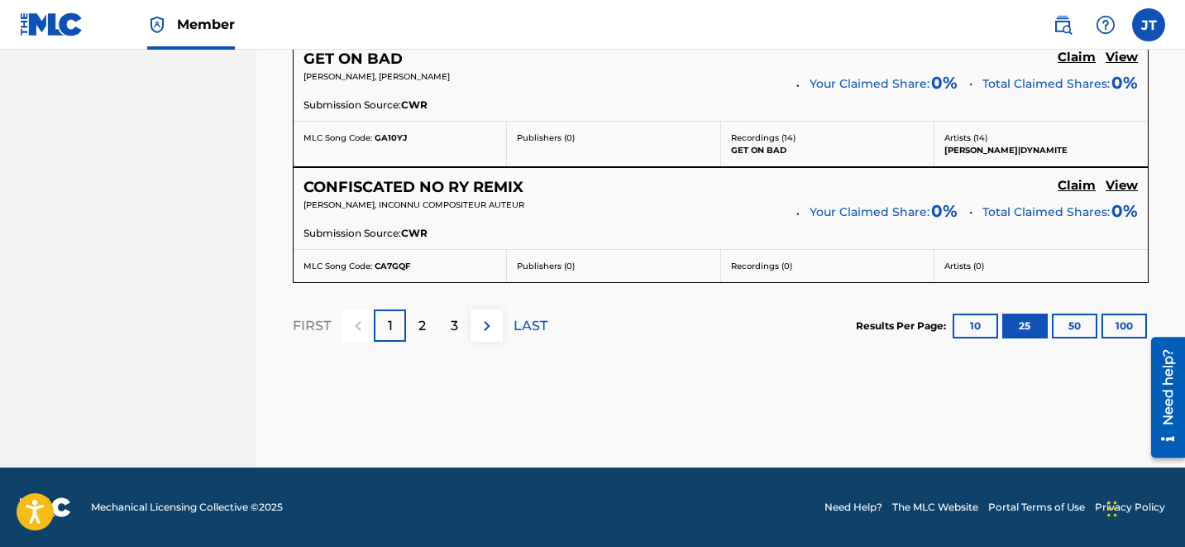
click at [438, 318] on div "3" at bounding box center [454, 325] width 32 height 32
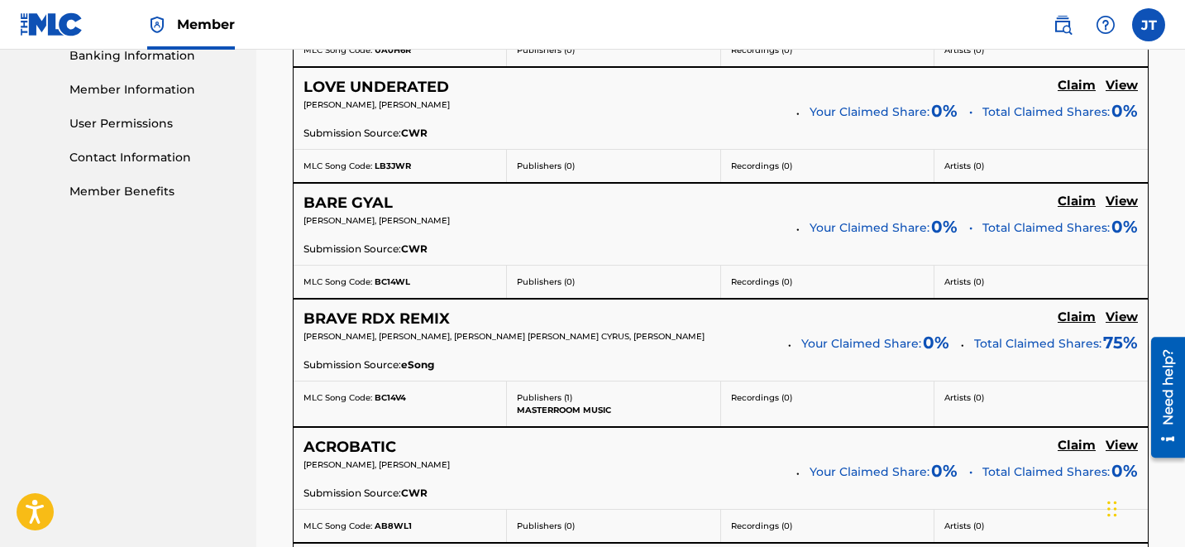
scroll to position [727, 0]
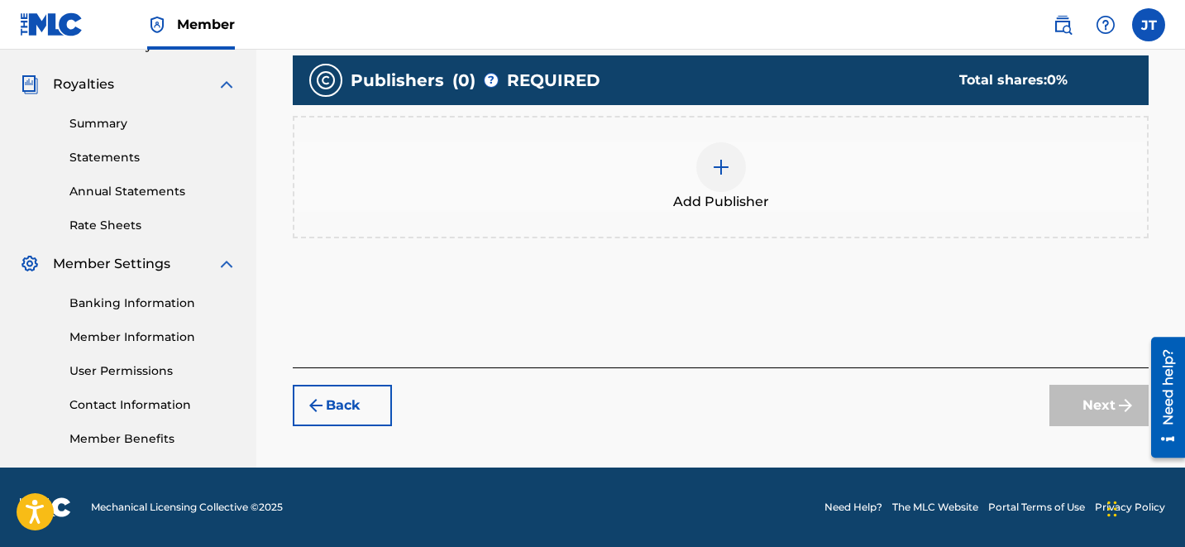
click at [724, 175] on img at bounding box center [721, 167] width 20 height 20
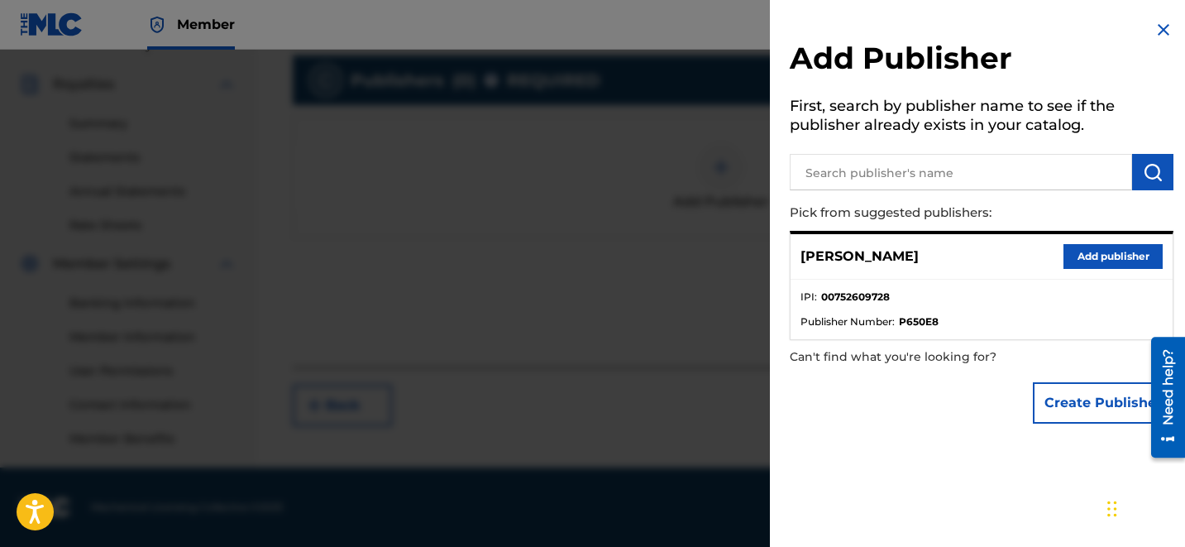
click at [1079, 244] on button "Add publisher" at bounding box center [1112, 256] width 99 height 25
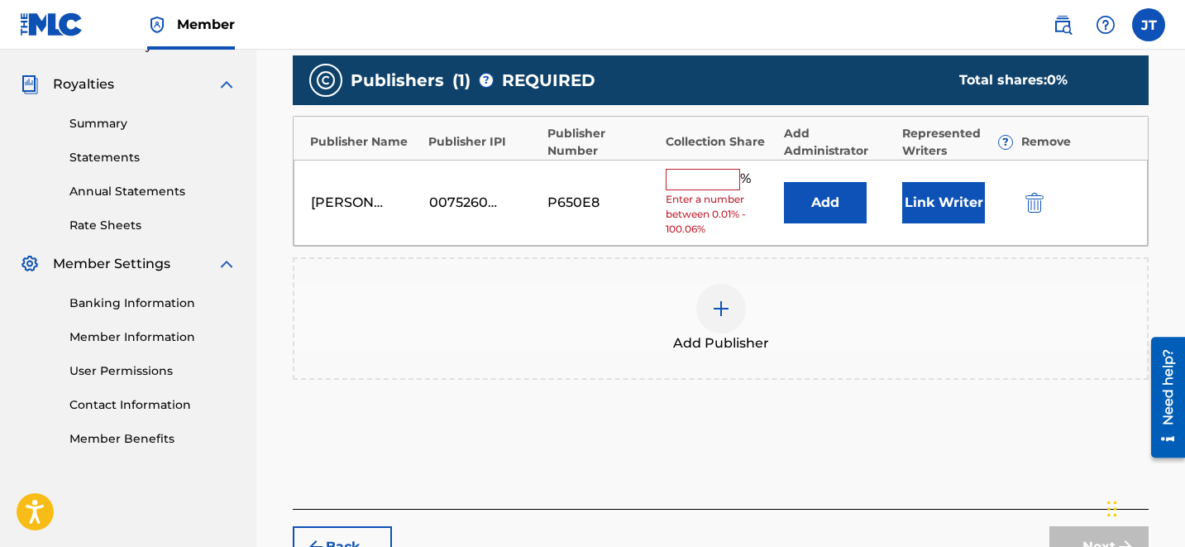
click at [1079, 244] on div "[PERSON_NAME] 00752609728 P650E8 % Enter a number between 0.01% - 100.06% Add L…" at bounding box center [721, 203] width 854 height 87
click at [704, 184] on input "text" at bounding box center [703, 179] width 74 height 21
type input "50"
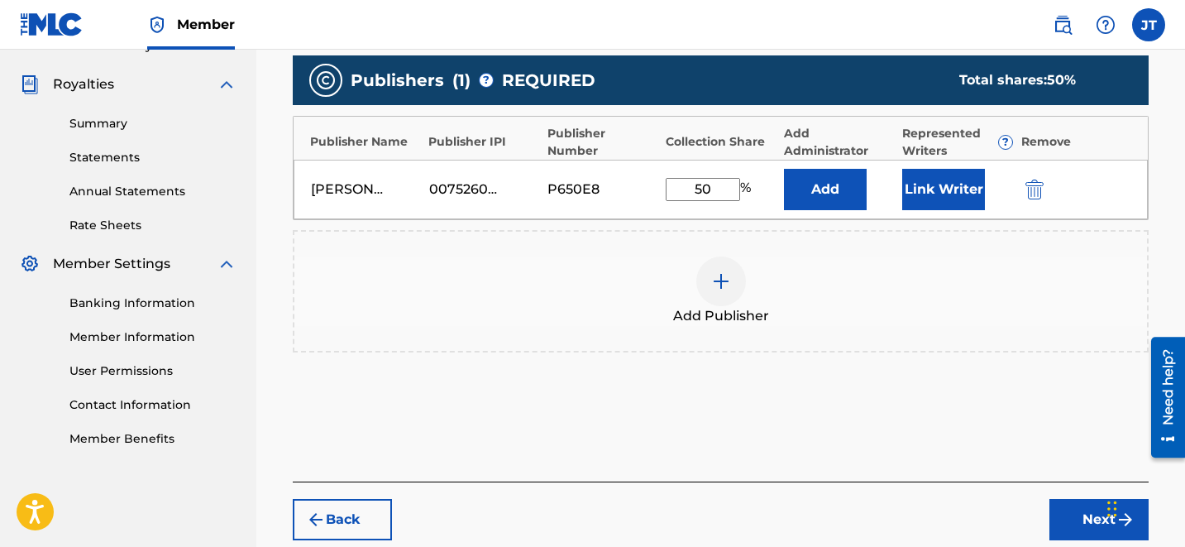
click at [919, 189] on button "Link Writer" at bounding box center [943, 189] width 83 height 41
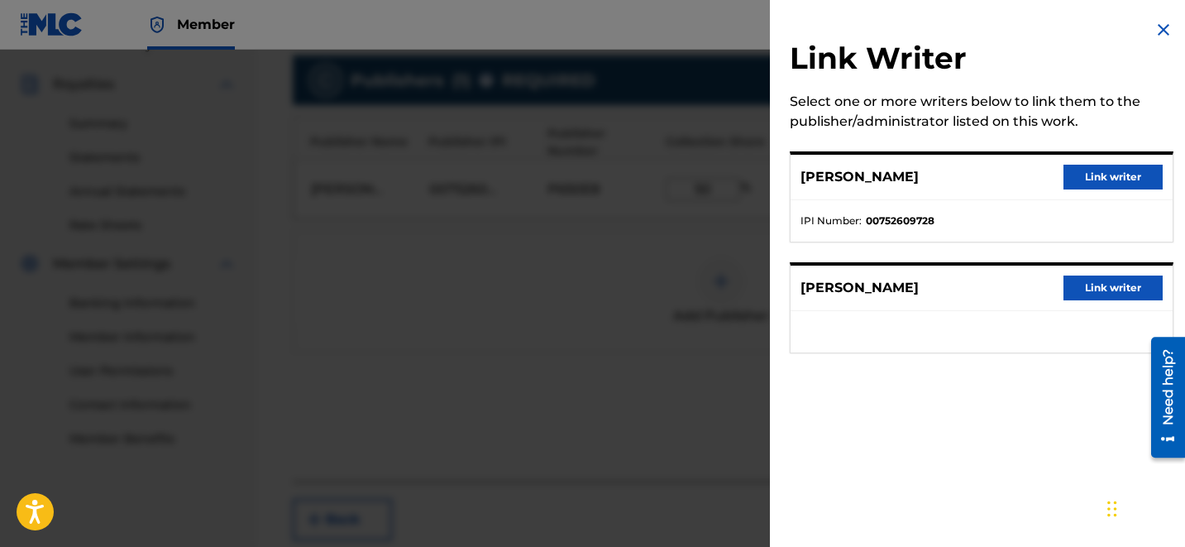
click at [1091, 185] on button "Link writer" at bounding box center [1112, 177] width 99 height 25
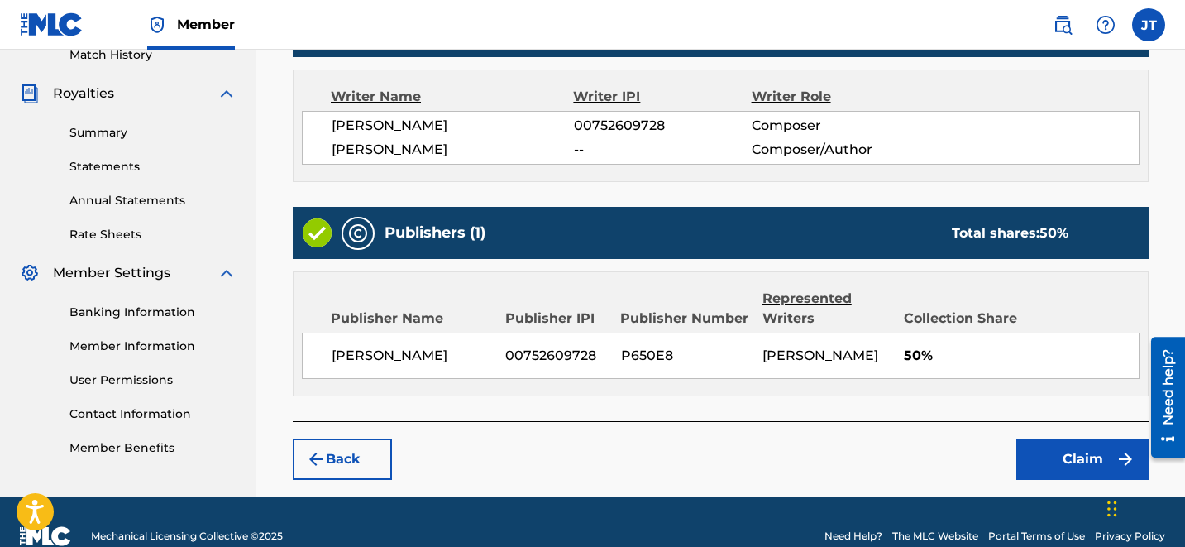
scroll to position [488, 0]
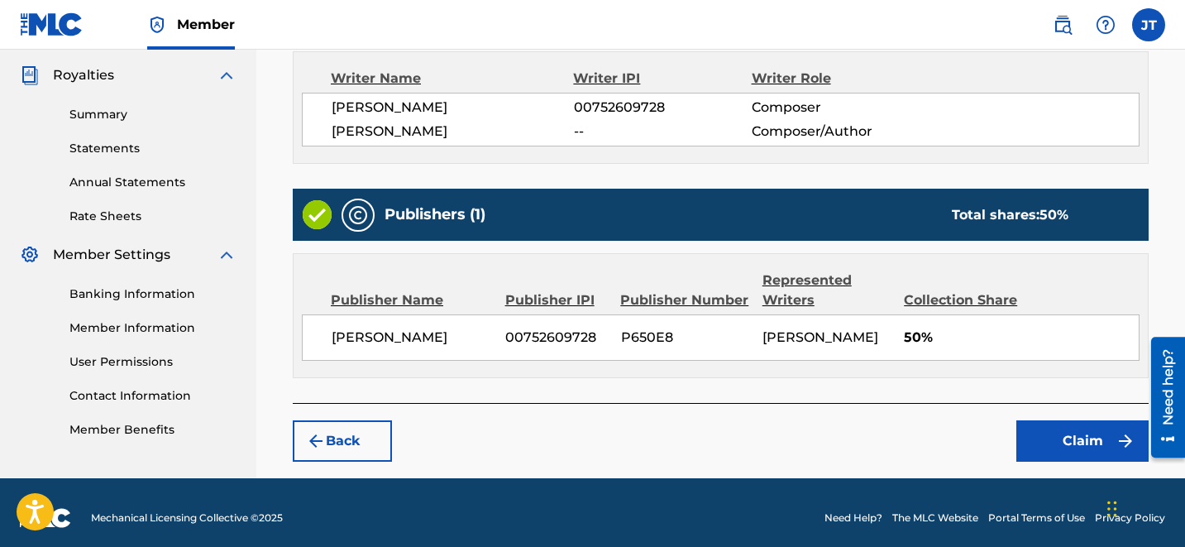
click at [1078, 454] on button "Claim" at bounding box center [1082, 440] width 132 height 41
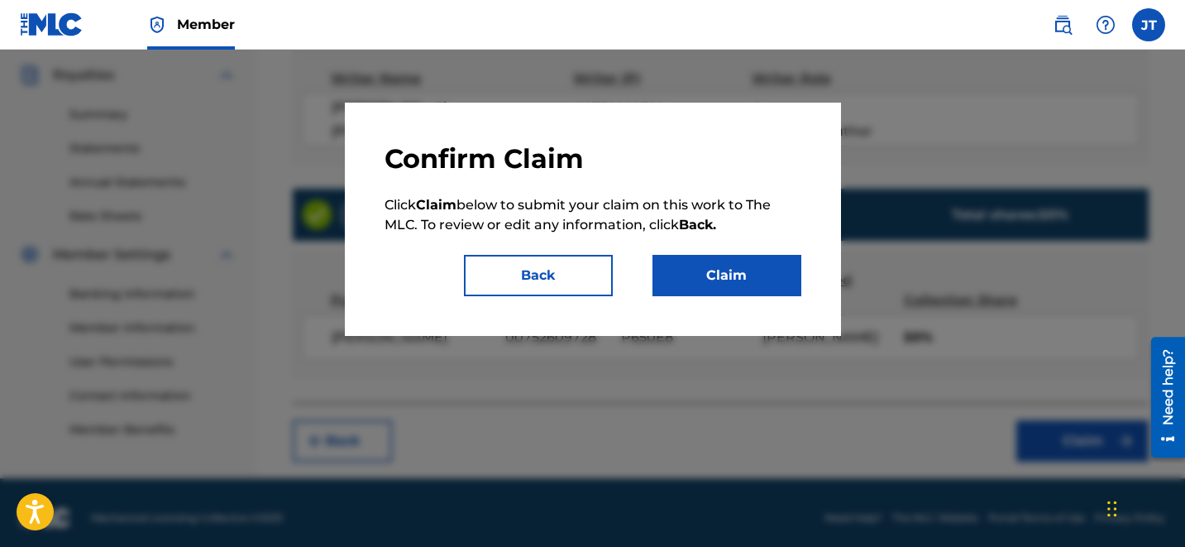
click at [1078, 454] on div at bounding box center [592, 323] width 1185 height 547
click at [712, 290] on button "Claim" at bounding box center [726, 275] width 149 height 41
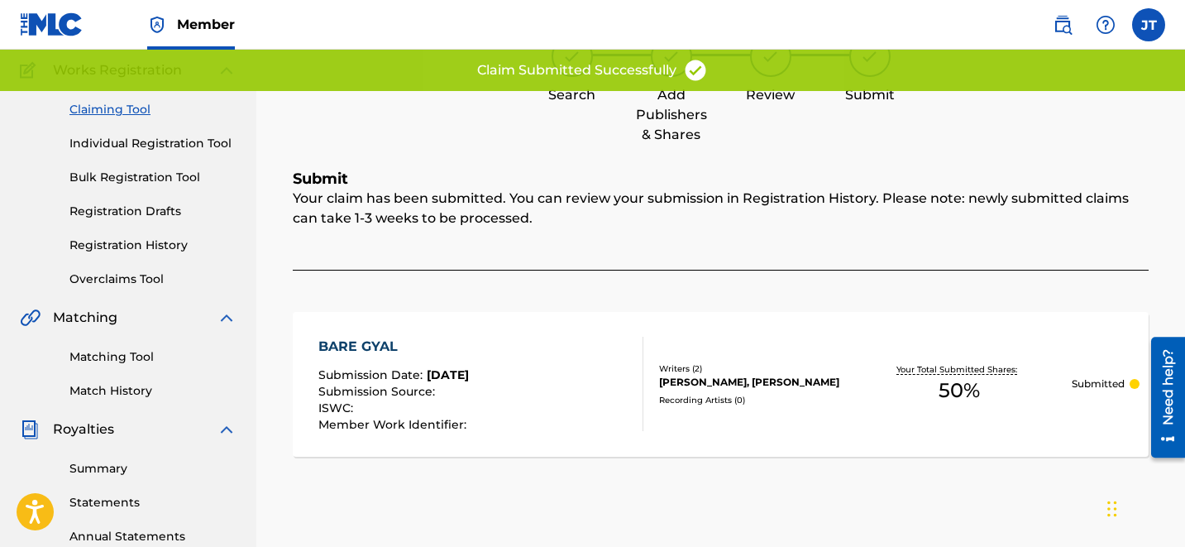
scroll to position [0, 0]
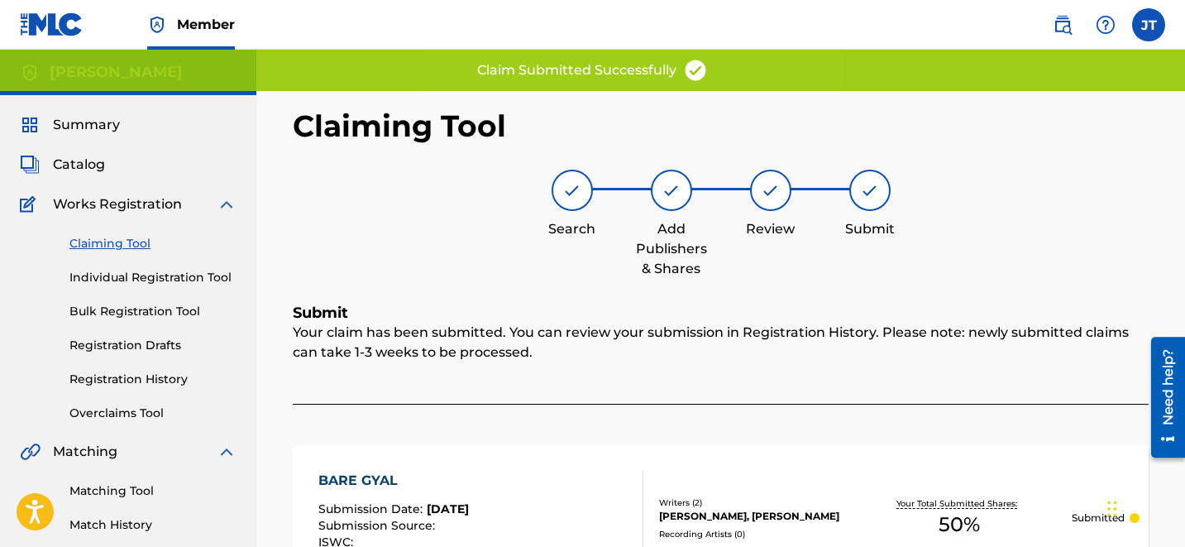
click at [122, 243] on link "Claiming Tool" at bounding box center [152, 243] width 167 height 17
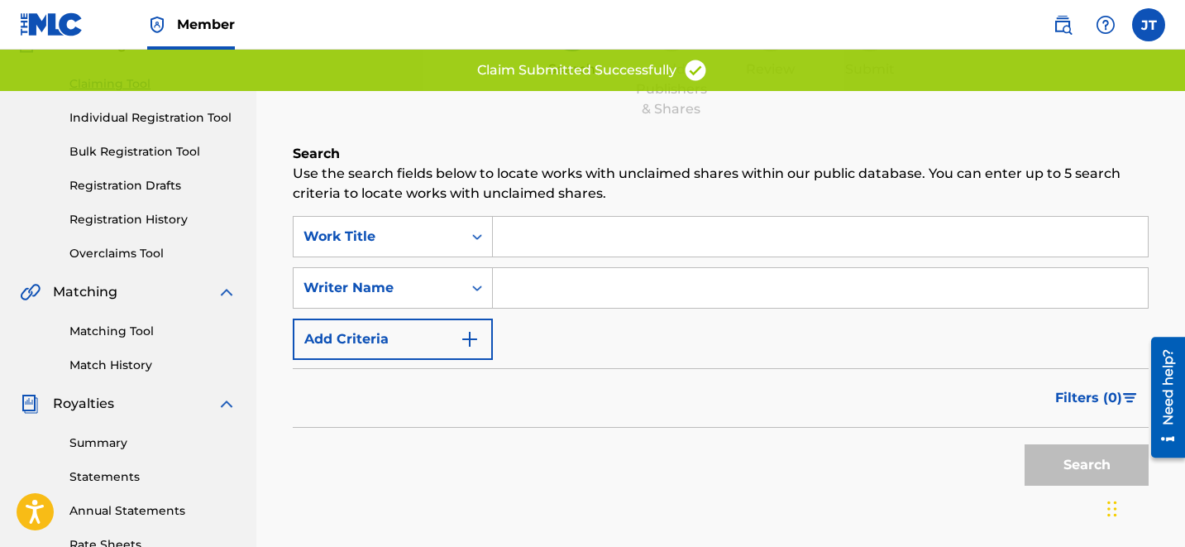
scroll to position [202, 0]
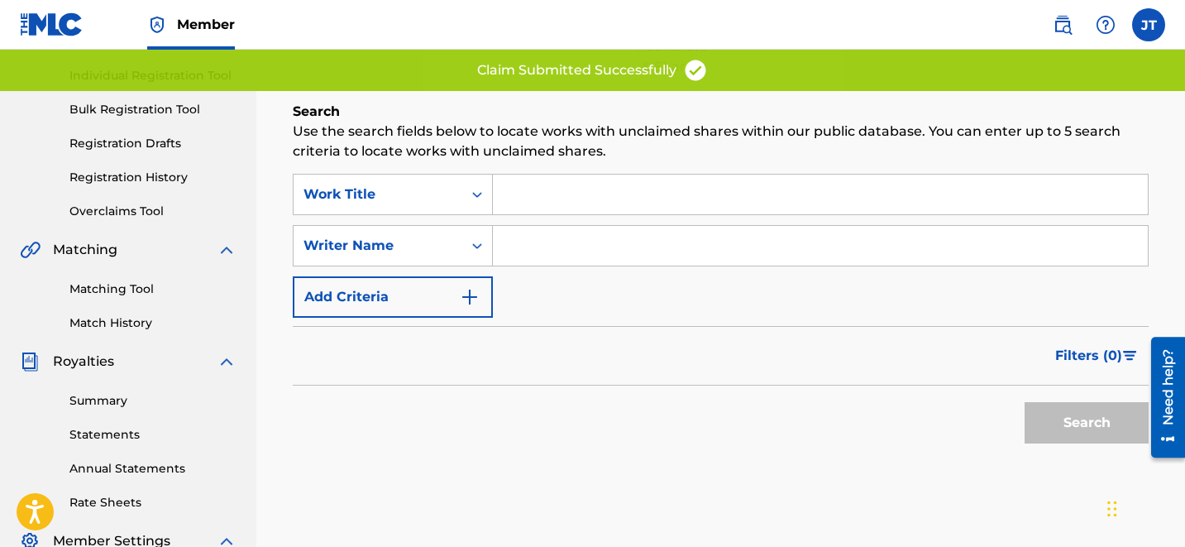
click at [595, 241] on input "Search Form" at bounding box center [820, 246] width 655 height 40
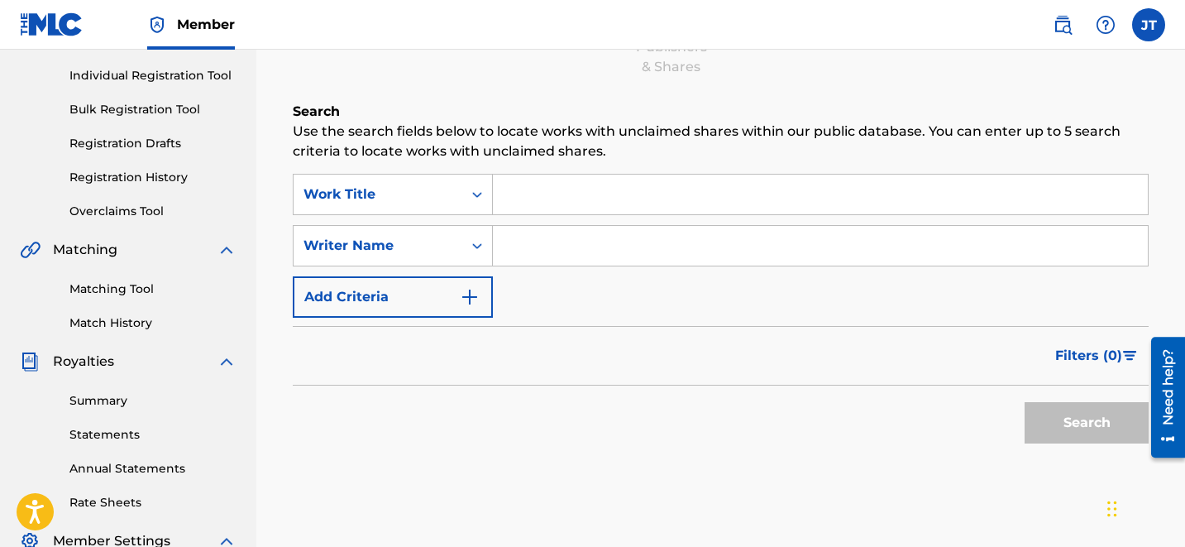
type input "[PERSON_NAME]"
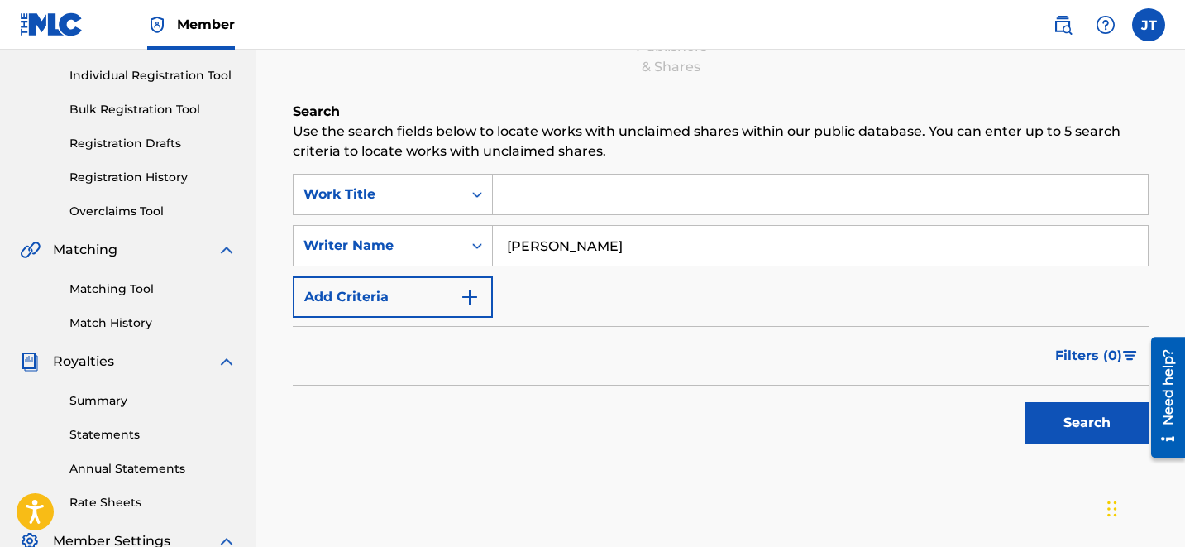
click at [1068, 427] on button "Search" at bounding box center [1087, 422] width 124 height 41
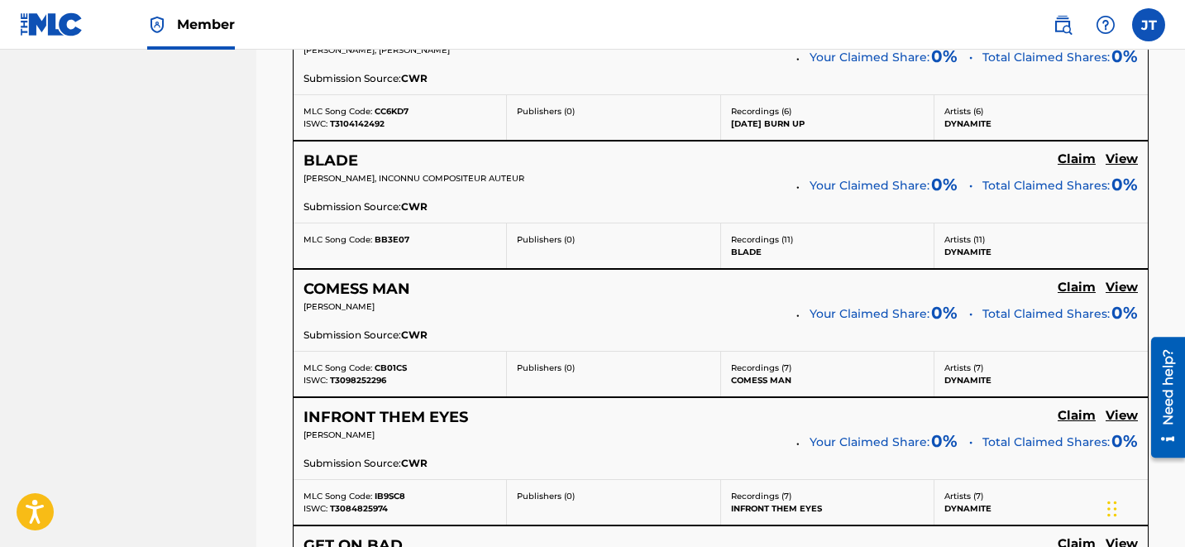
scroll to position [3586, 0]
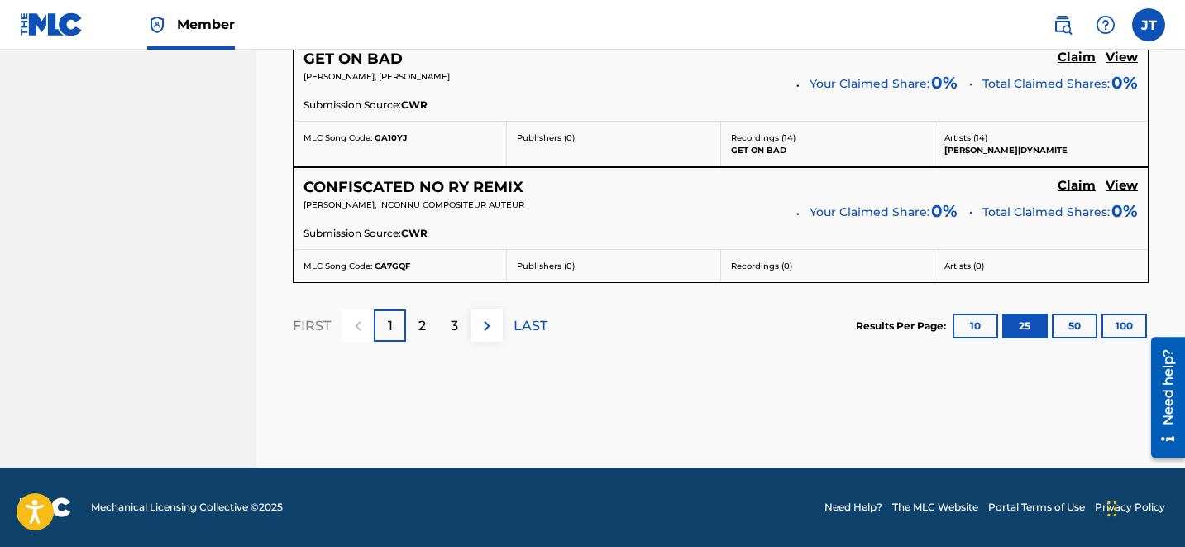
click at [462, 332] on div "3" at bounding box center [454, 325] width 32 height 32
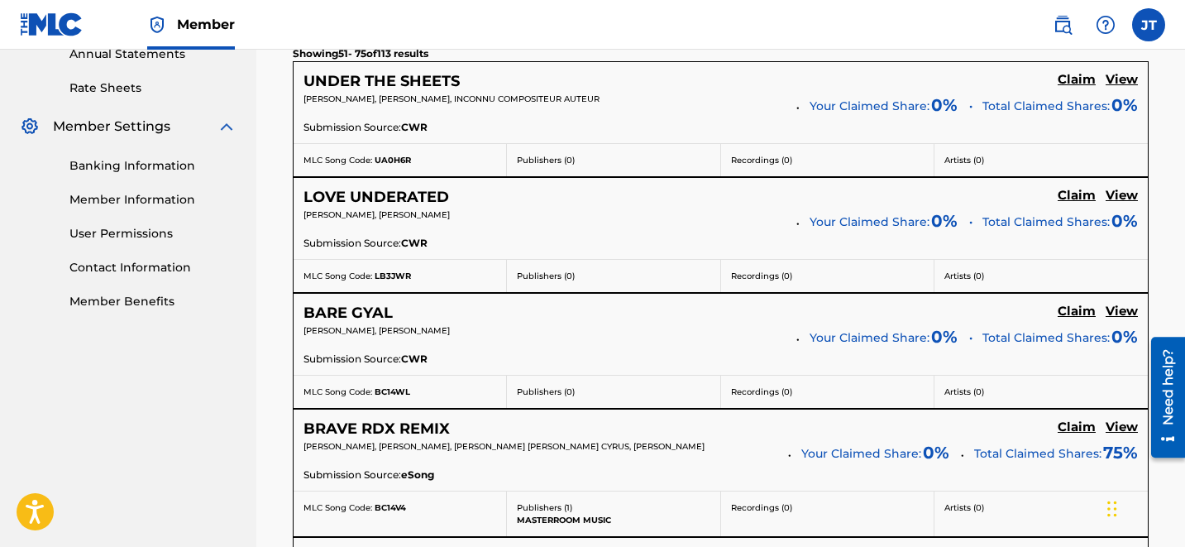
scroll to position [592, 0]
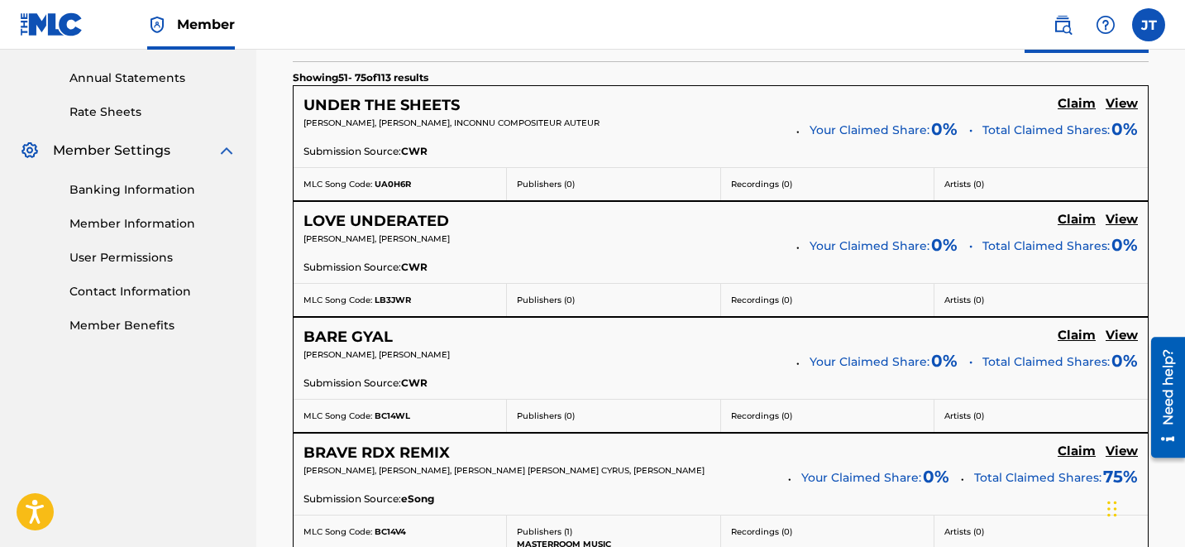
click at [1069, 112] on h5 "Claim" at bounding box center [1077, 104] width 38 height 16
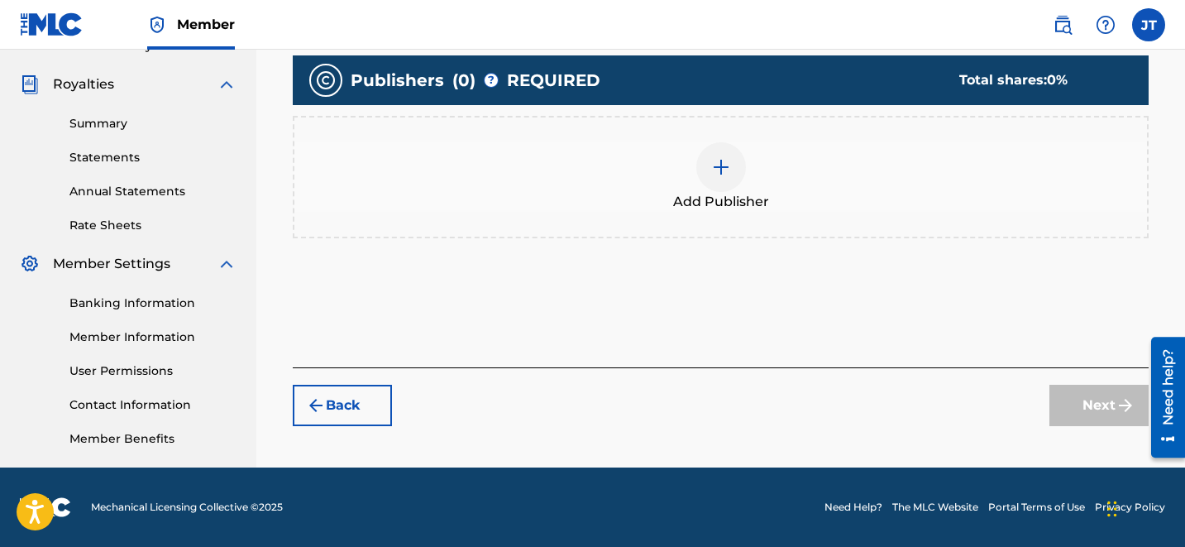
click at [731, 144] on div at bounding box center [721, 167] width 50 height 50
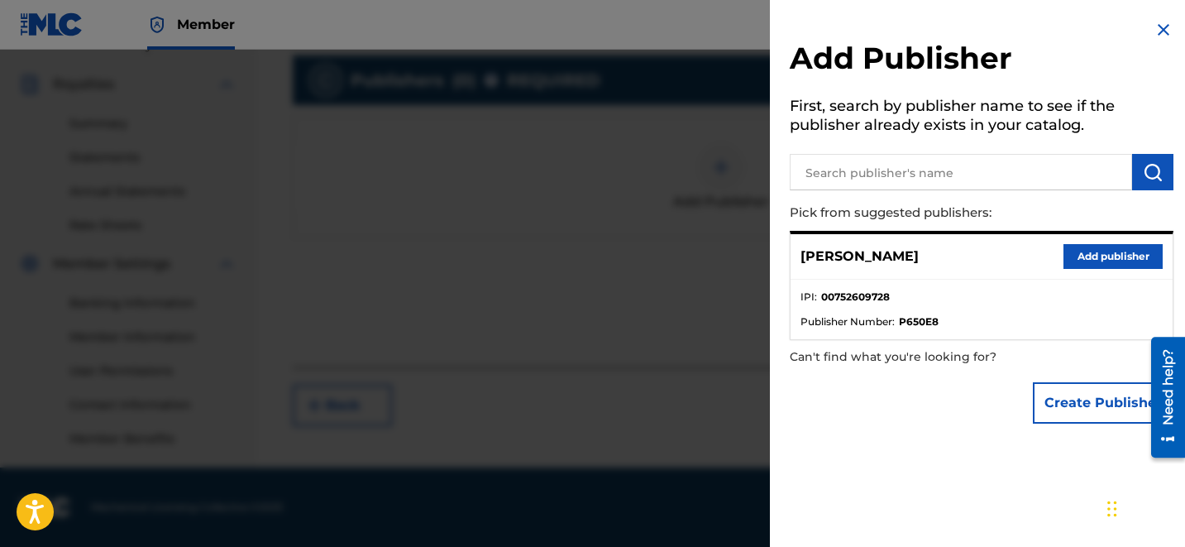
click at [1073, 256] on button "Add publisher" at bounding box center [1112, 256] width 99 height 25
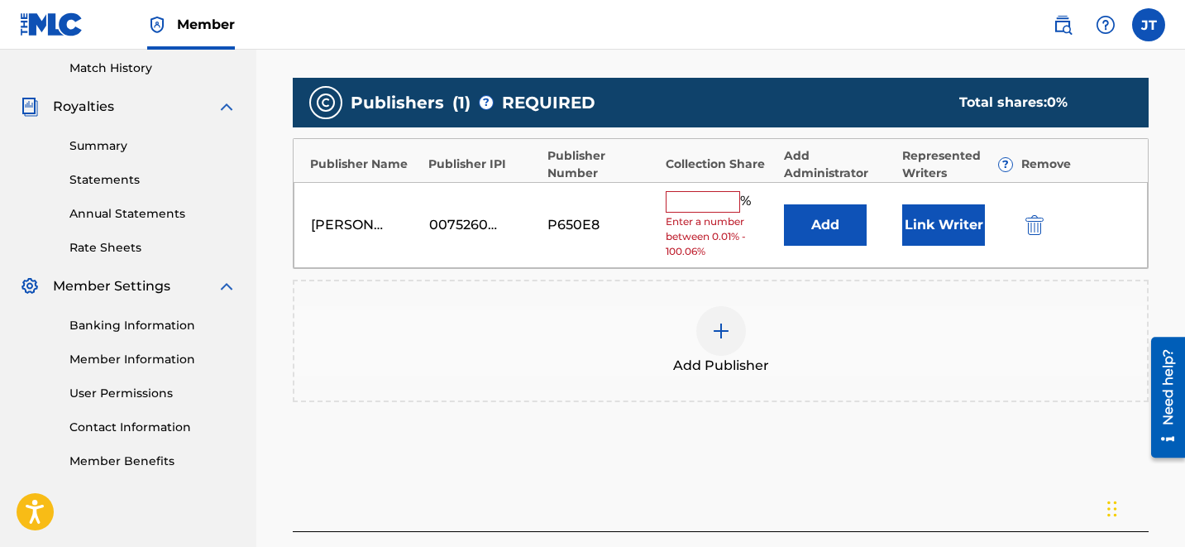
scroll to position [450, 0]
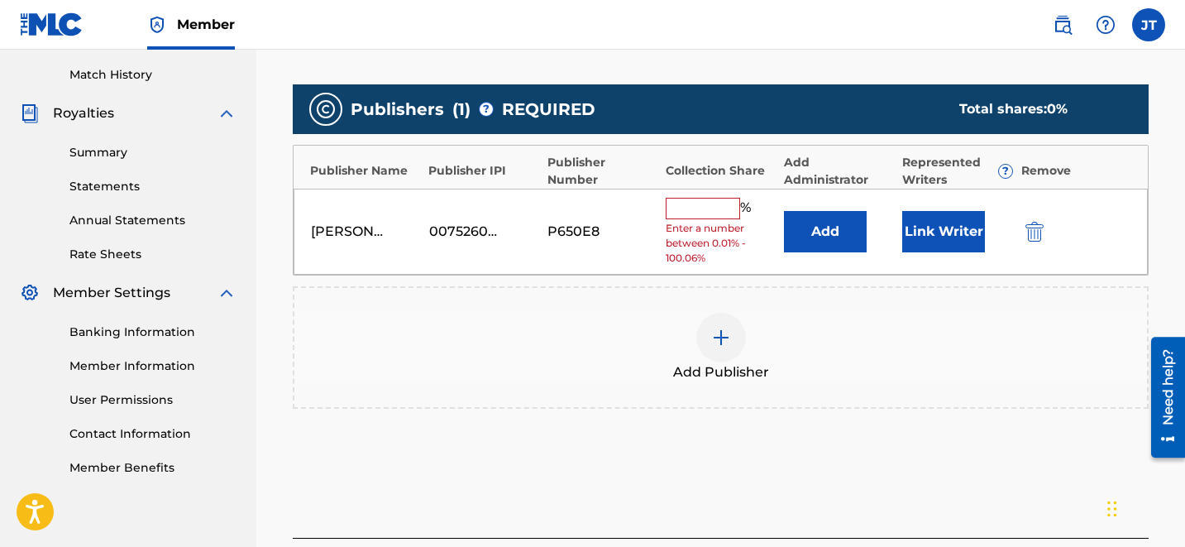
click at [702, 206] on input "text" at bounding box center [703, 208] width 74 height 21
type input "100"
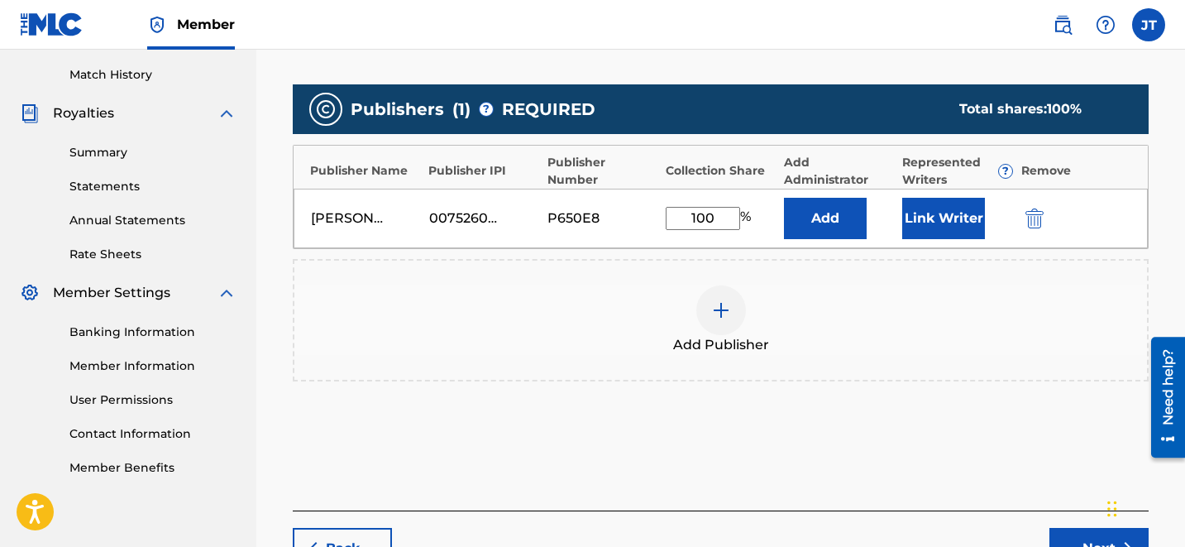
click at [931, 236] on button "Link Writer" at bounding box center [943, 218] width 83 height 41
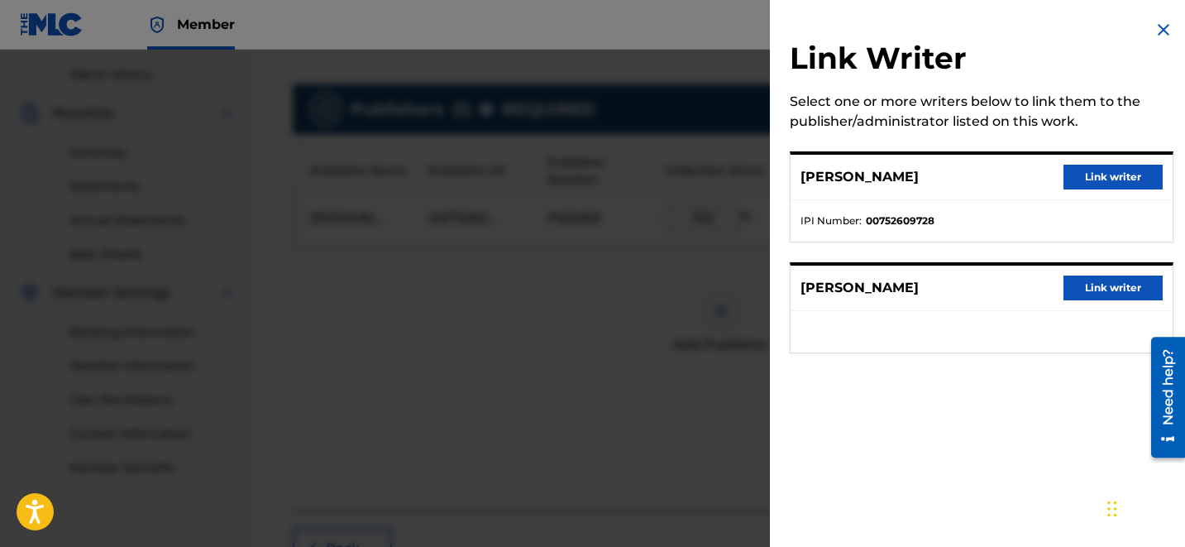
click at [1069, 186] on button "Link writer" at bounding box center [1112, 177] width 99 height 25
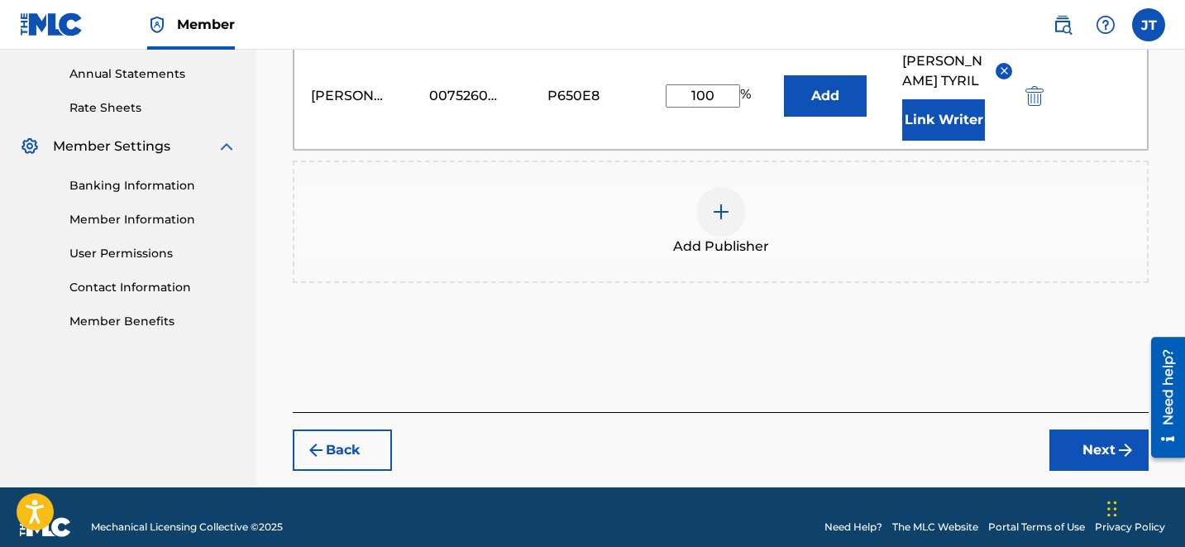
click at [1102, 429] on button "Next" at bounding box center [1098, 449] width 99 height 41
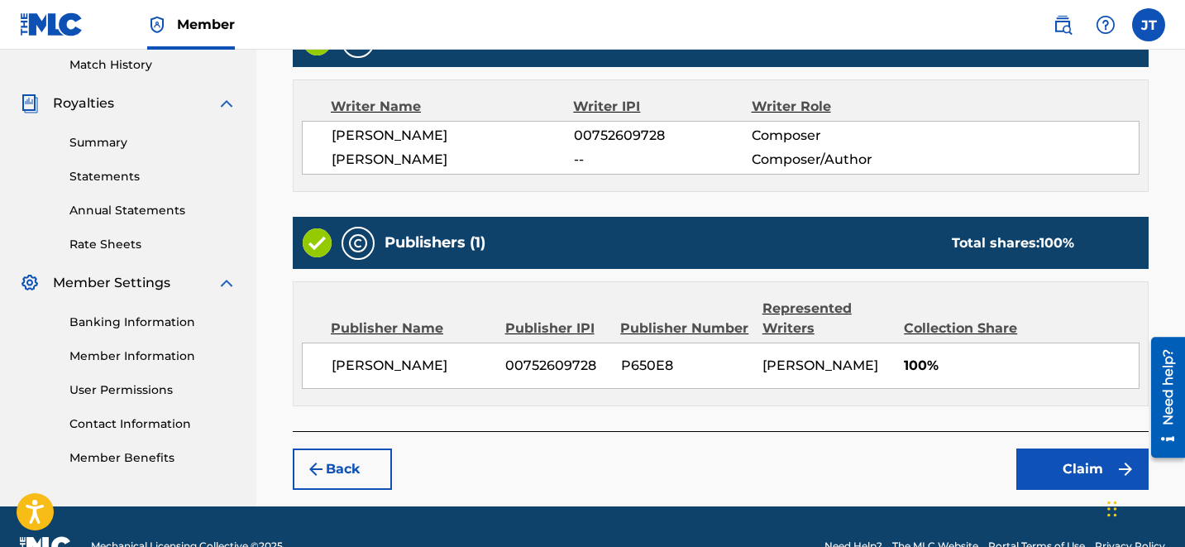
scroll to position [497, 0]
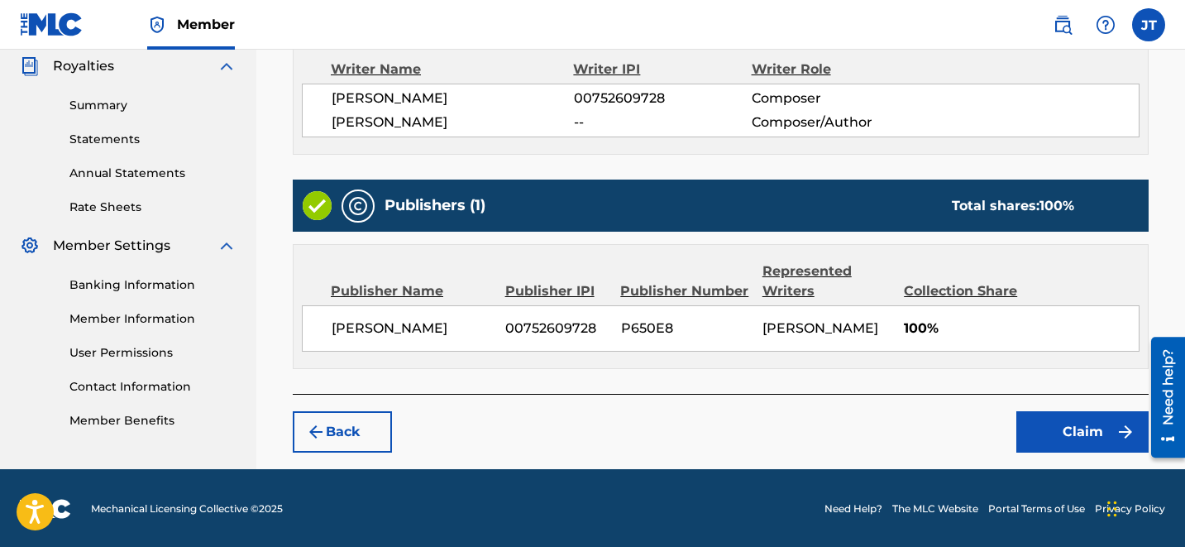
click at [1084, 443] on button "Claim" at bounding box center [1082, 431] width 132 height 41
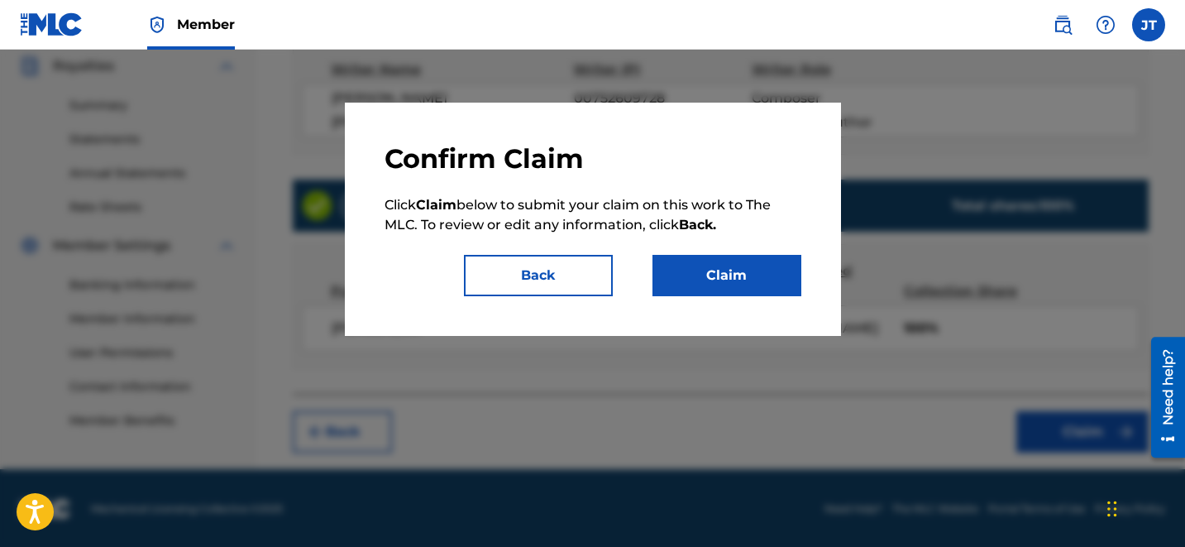
click at [800, 279] on button "Claim" at bounding box center [726, 275] width 149 height 41
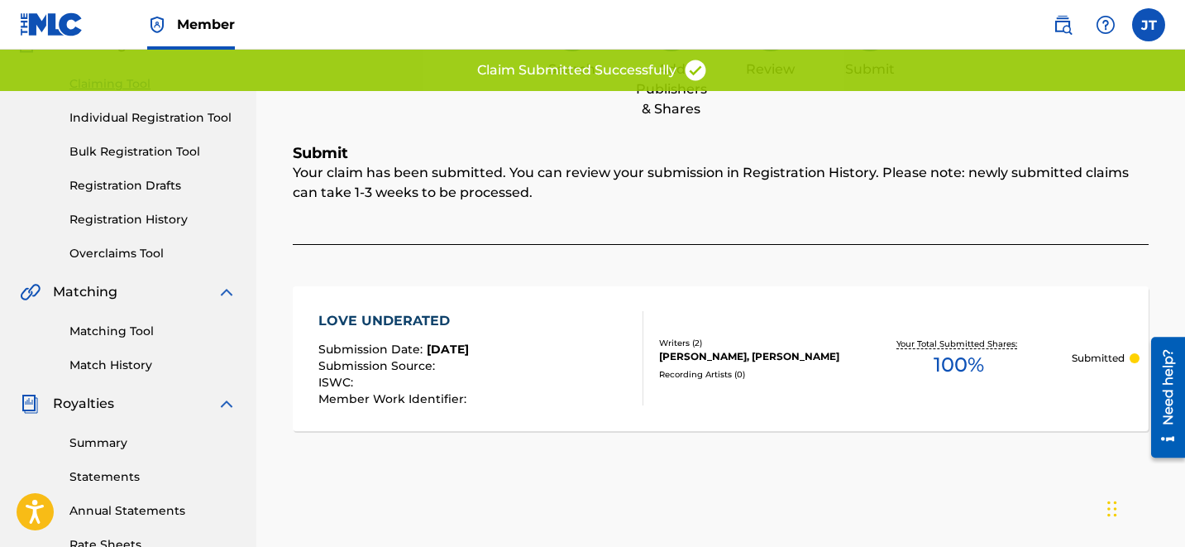
scroll to position [0, 0]
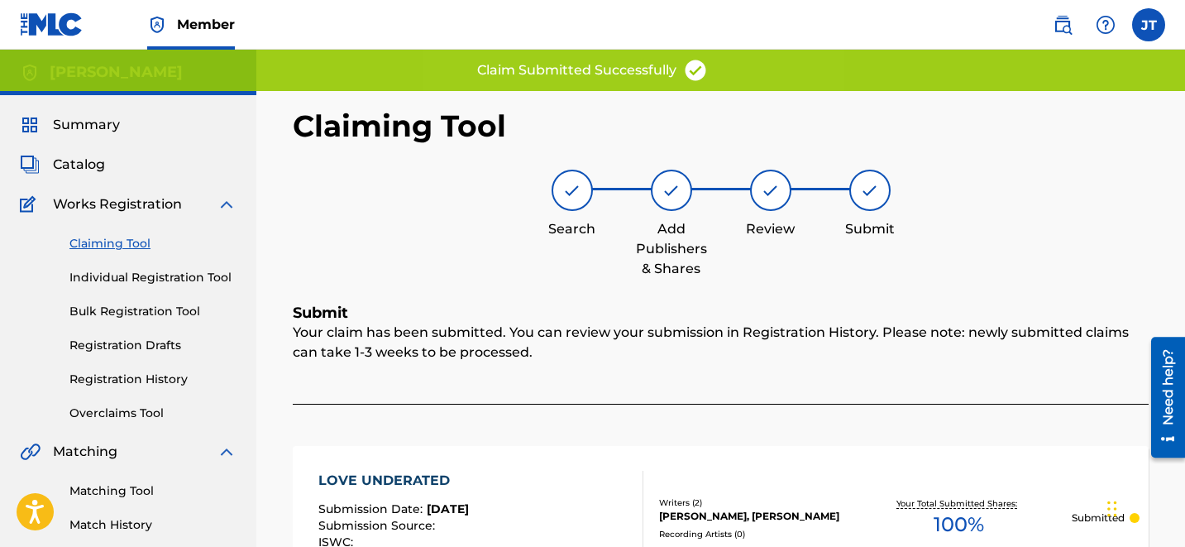
click at [108, 236] on link "Claiming Tool" at bounding box center [152, 243] width 167 height 17
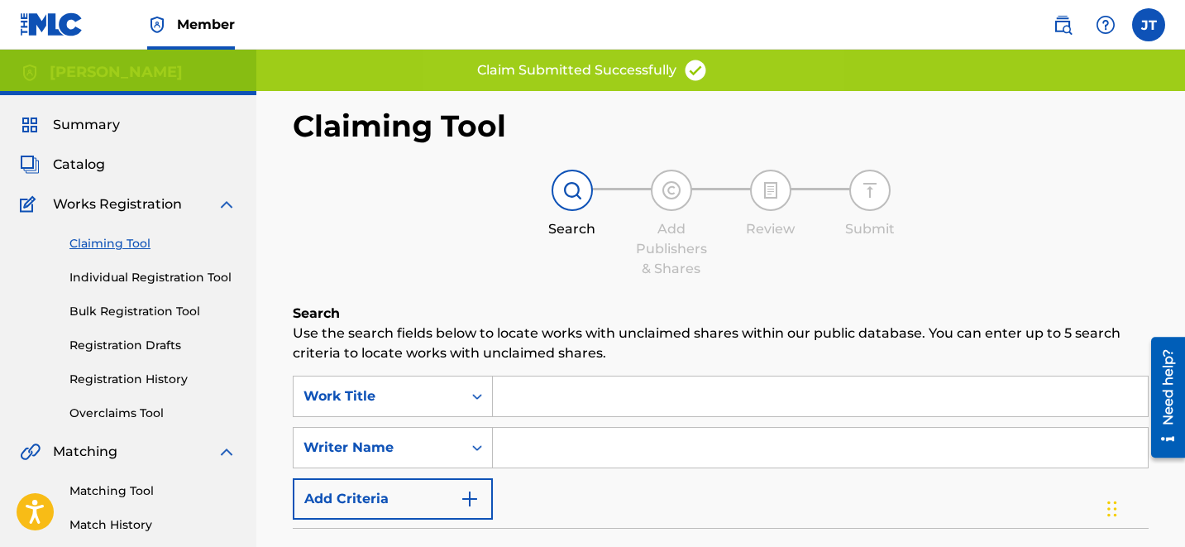
click at [544, 442] on input "Search Form" at bounding box center [820, 448] width 655 height 40
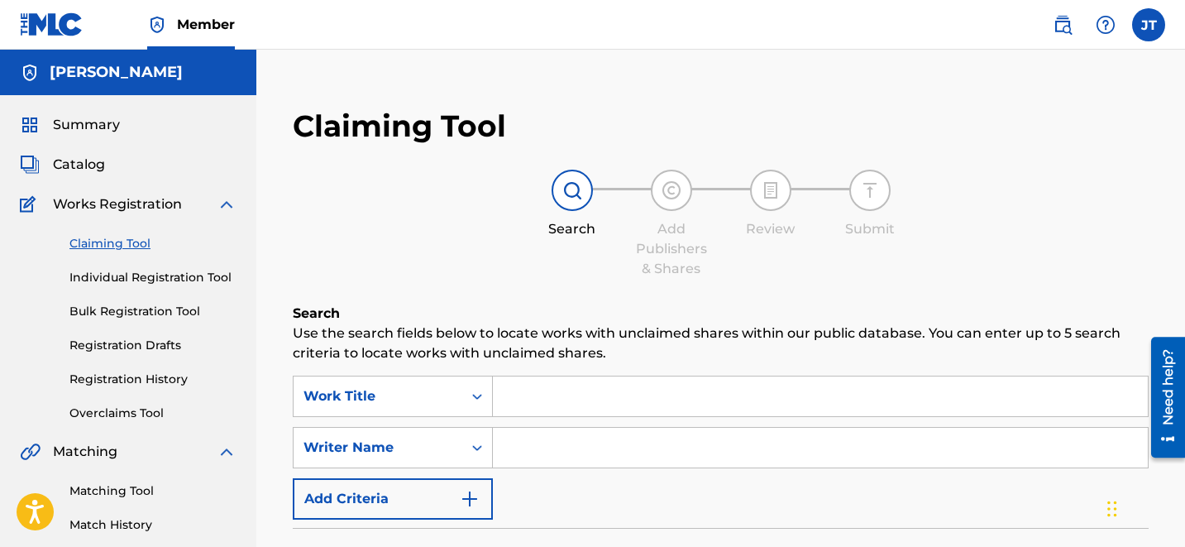
type input "[PERSON_NAME]"
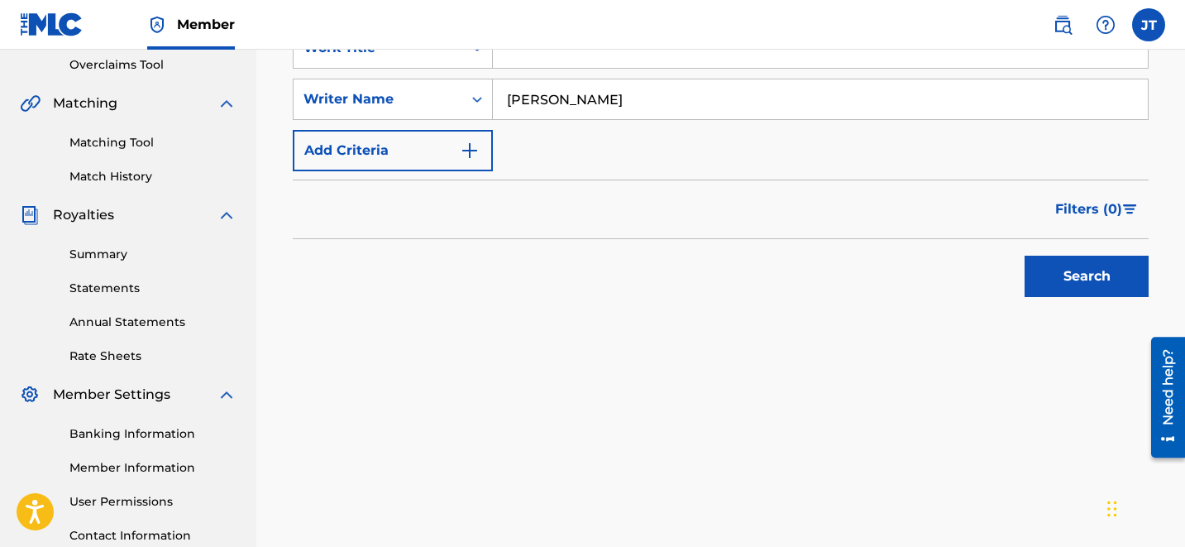
scroll to position [432, 0]
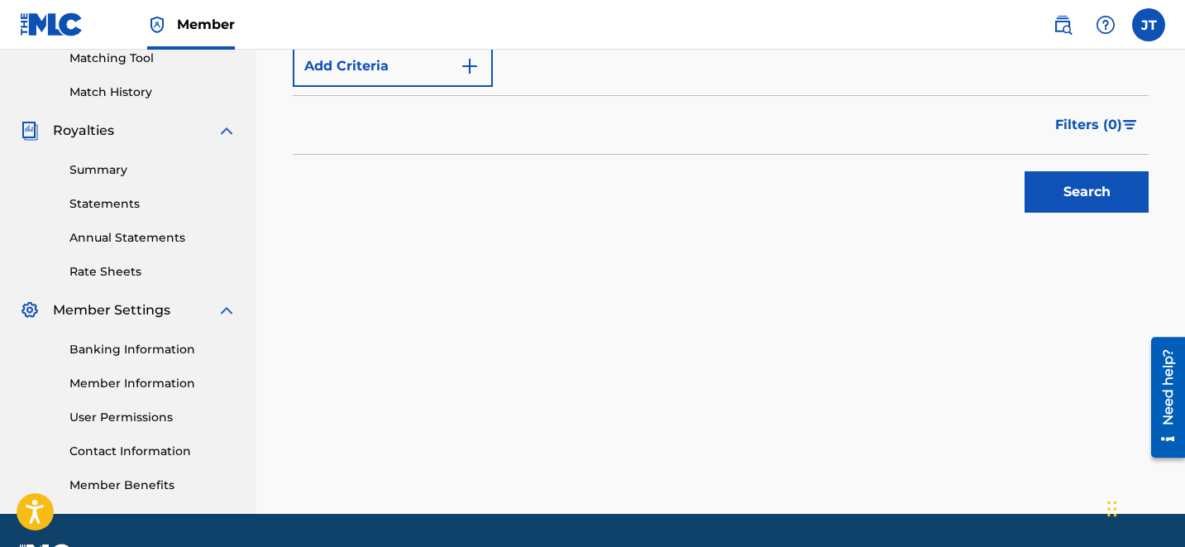
click at [1087, 208] on button "Search" at bounding box center [1087, 191] width 124 height 41
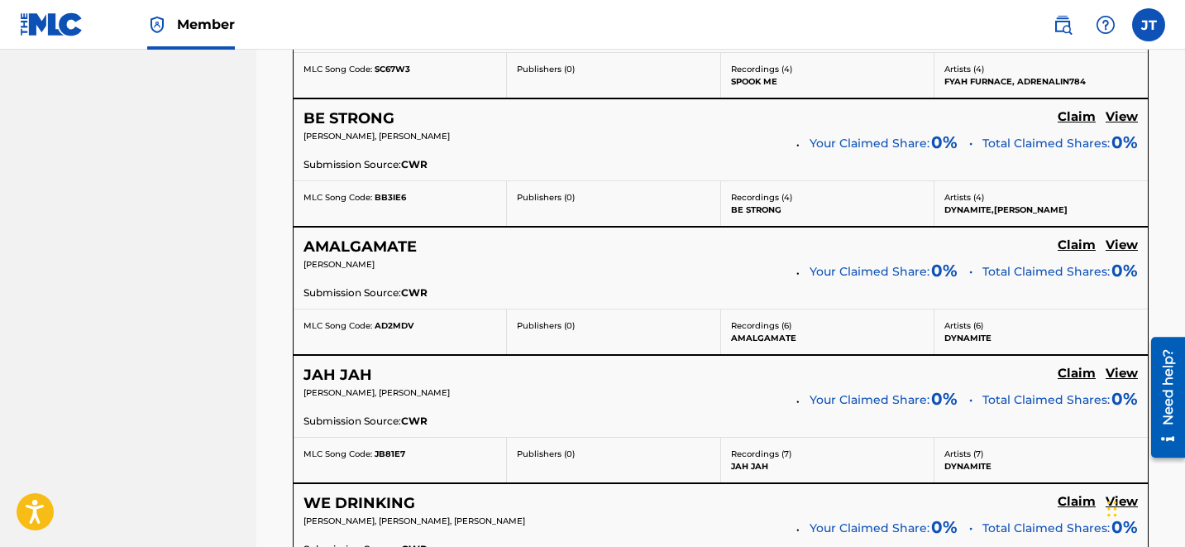
scroll to position [3586, 0]
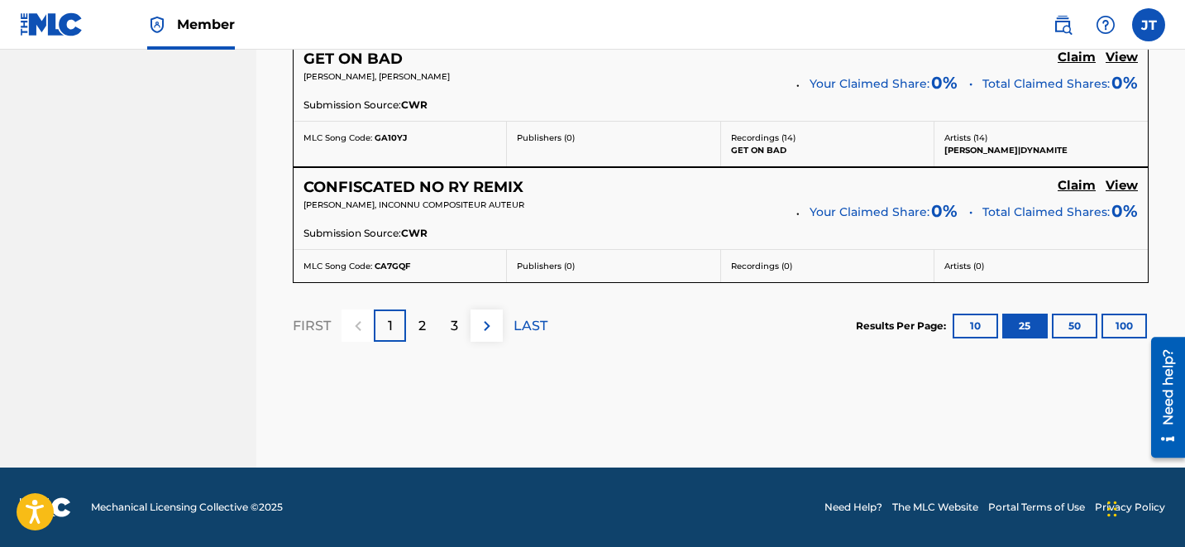
click at [449, 340] on div "3" at bounding box center [454, 325] width 32 height 32
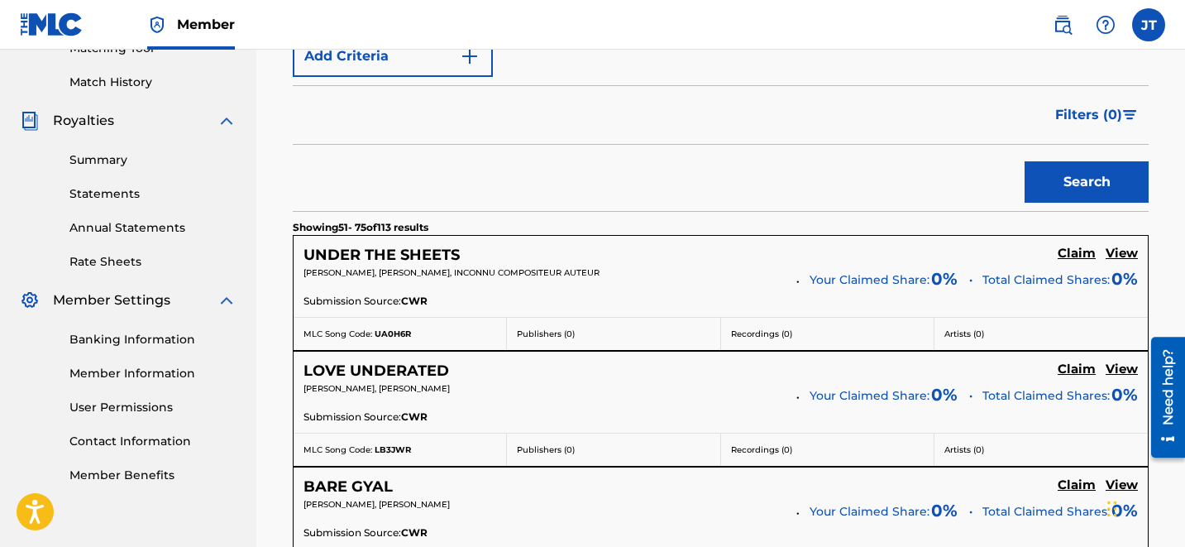
scroll to position [440, 0]
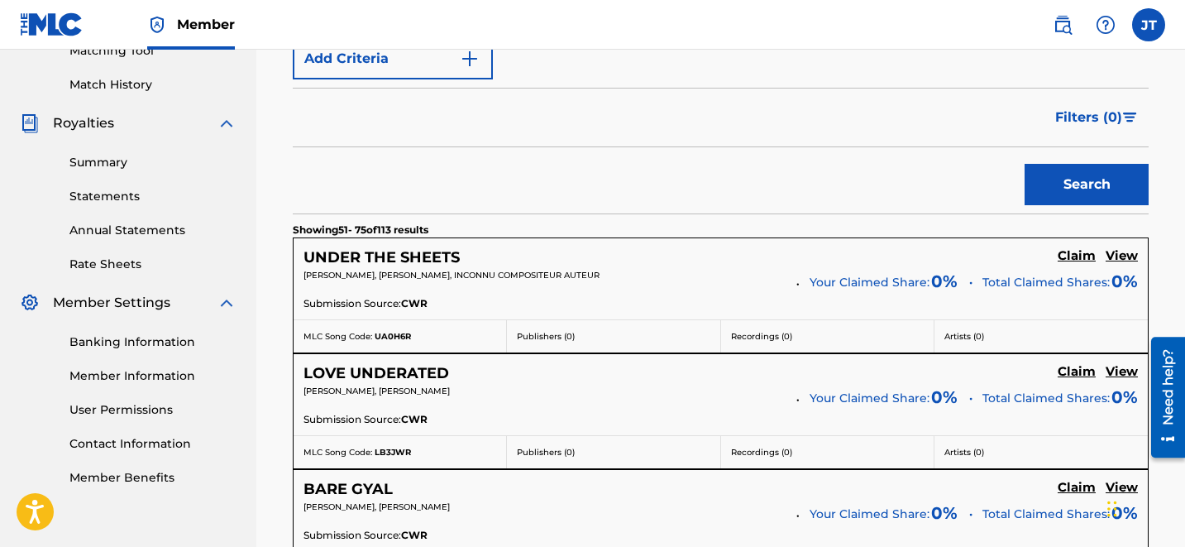
click at [1074, 260] on h5 "Claim" at bounding box center [1077, 256] width 38 height 16
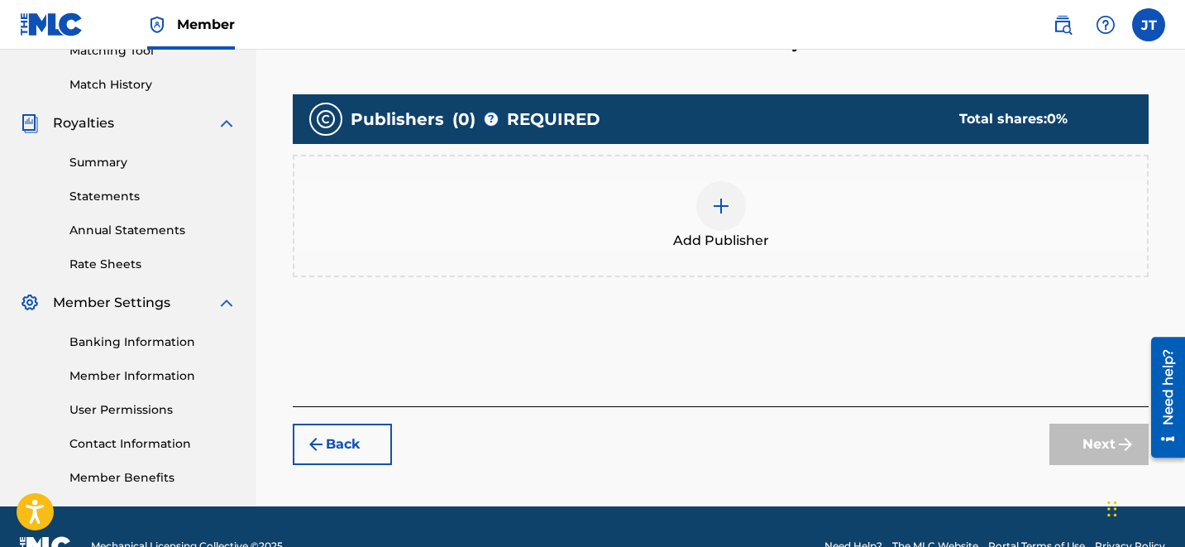
click at [742, 227] on div "Add Publisher" at bounding box center [720, 215] width 853 height 69
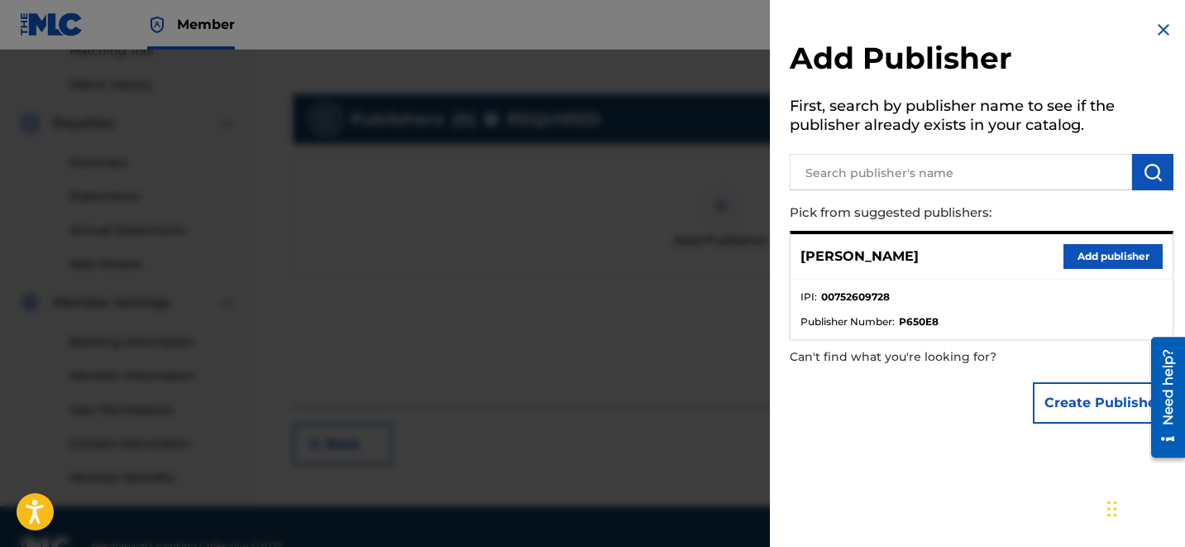
click at [1124, 249] on button "Add publisher" at bounding box center [1112, 256] width 99 height 25
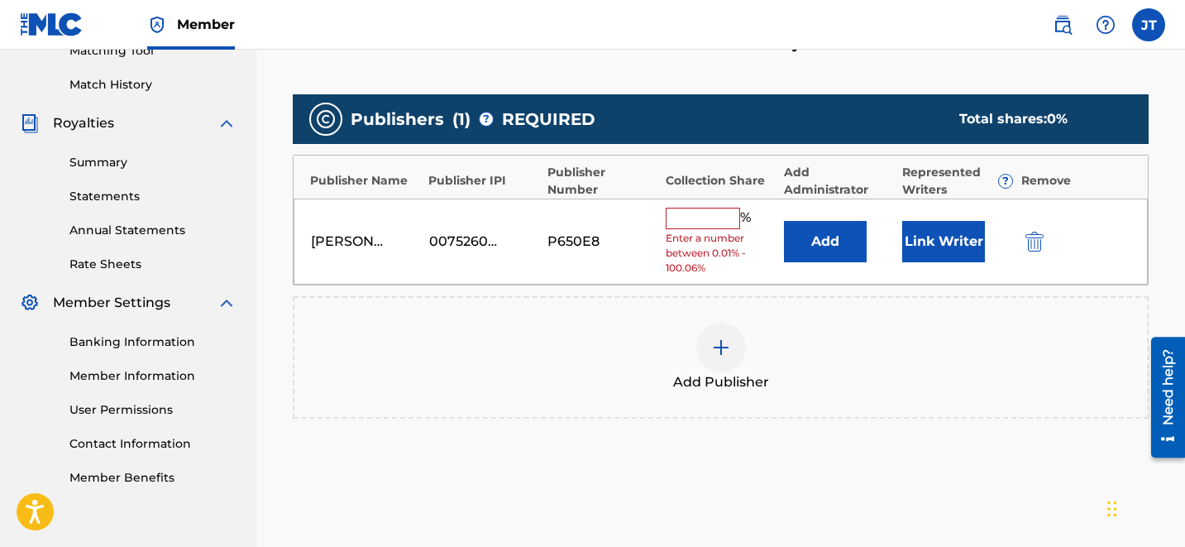
click at [708, 211] on input "text" at bounding box center [703, 218] width 74 height 21
type input "50"
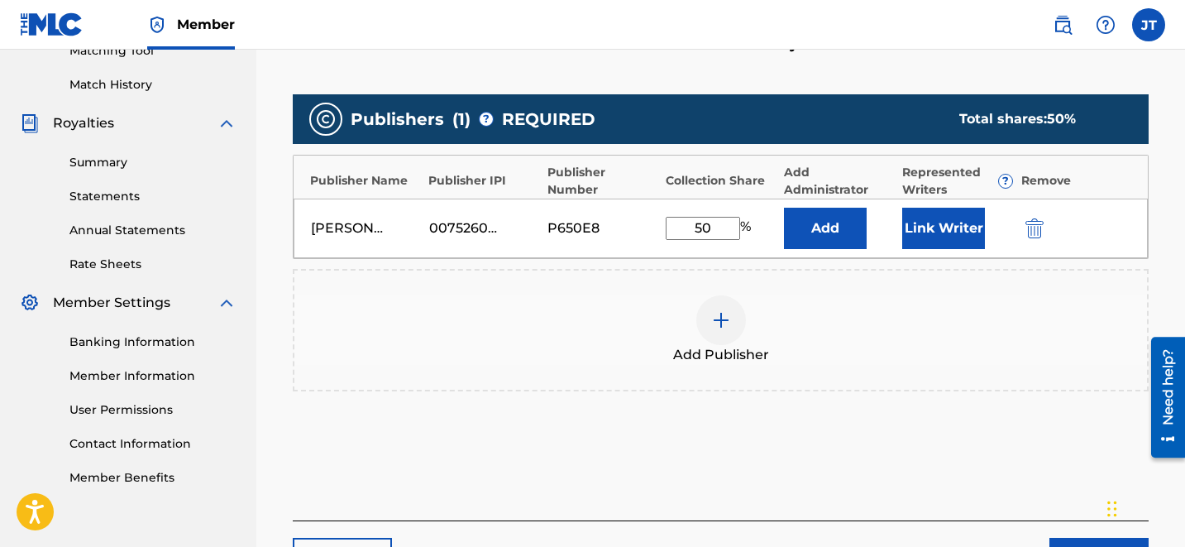
click at [951, 247] on button "Link Writer" at bounding box center [943, 228] width 83 height 41
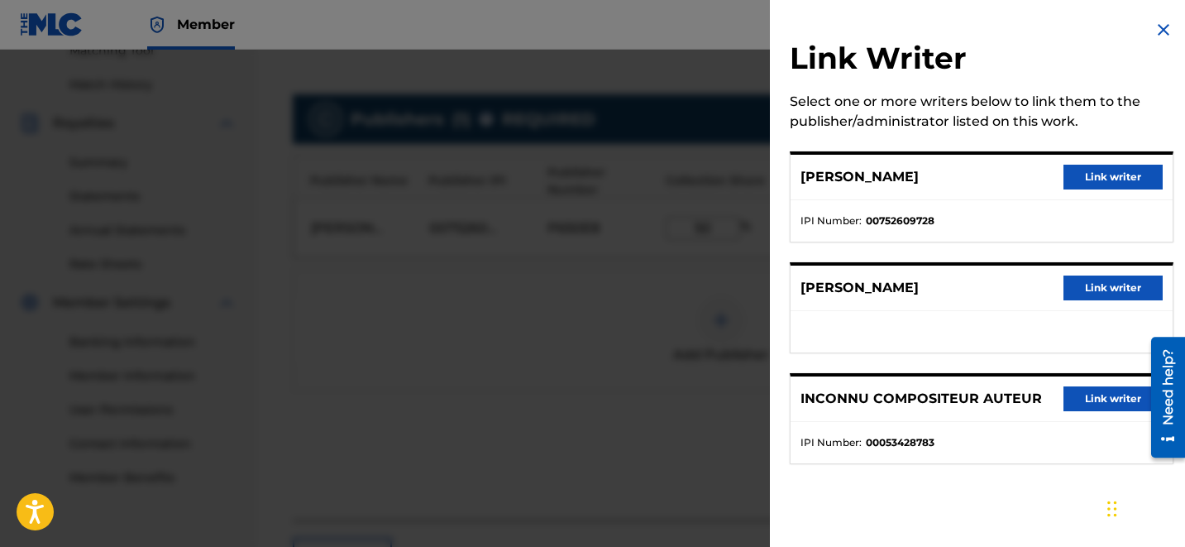
click at [1084, 182] on button "Link writer" at bounding box center [1112, 177] width 99 height 25
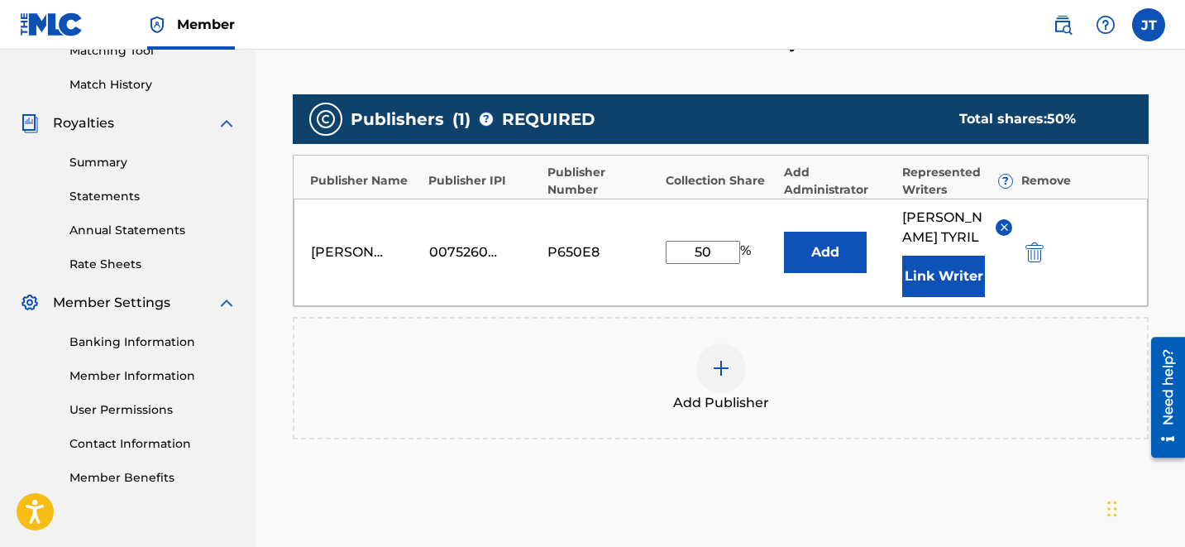
scroll to position [596, 0]
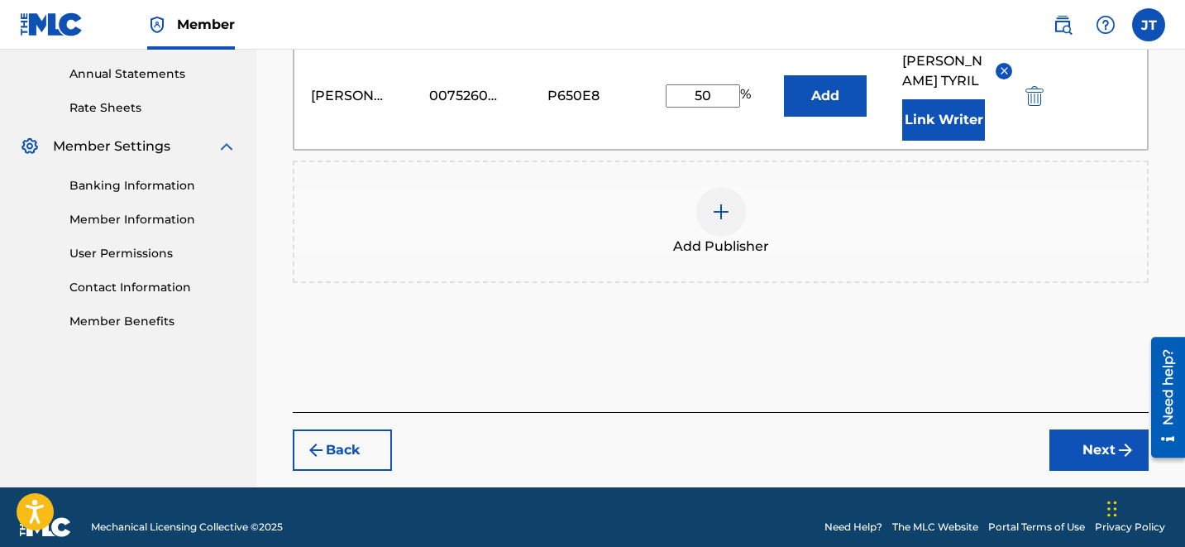
click at [1071, 429] on button "Next" at bounding box center [1098, 449] width 99 height 41
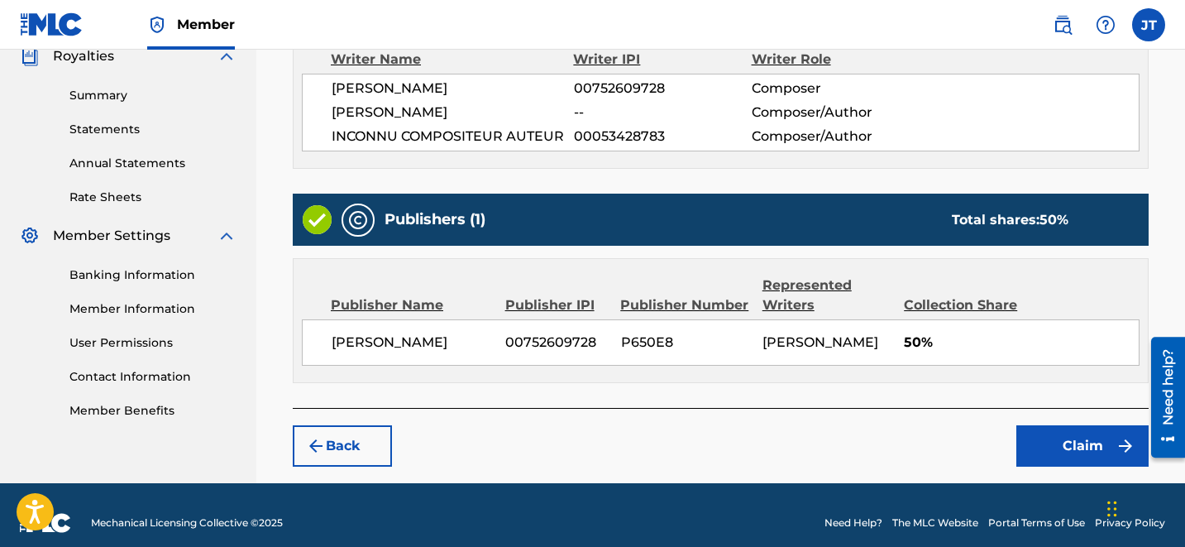
scroll to position [521, 0]
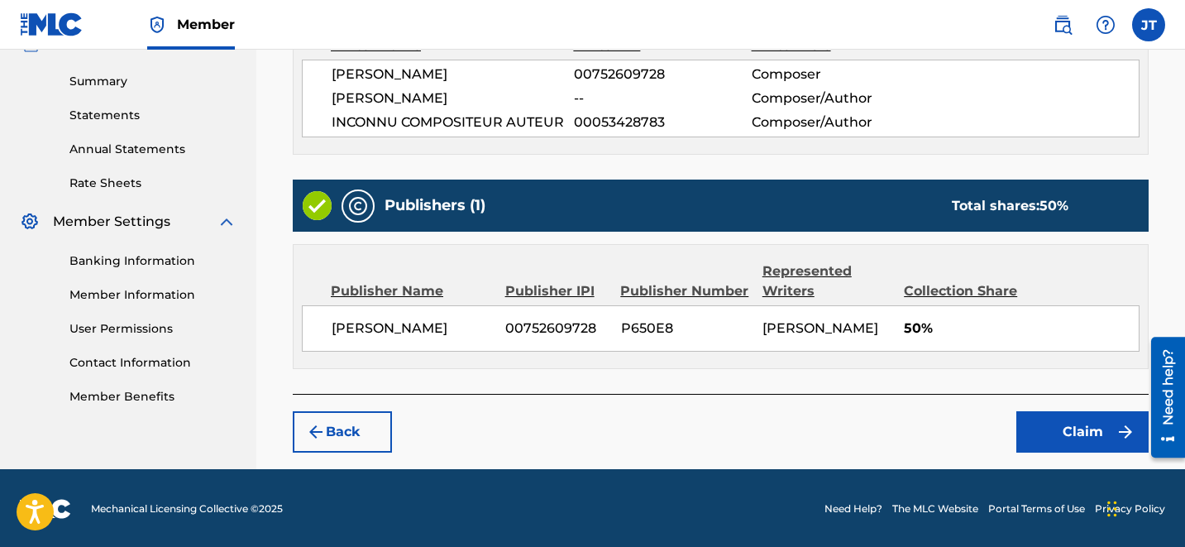
click at [1092, 419] on button "Claim" at bounding box center [1082, 431] width 132 height 41
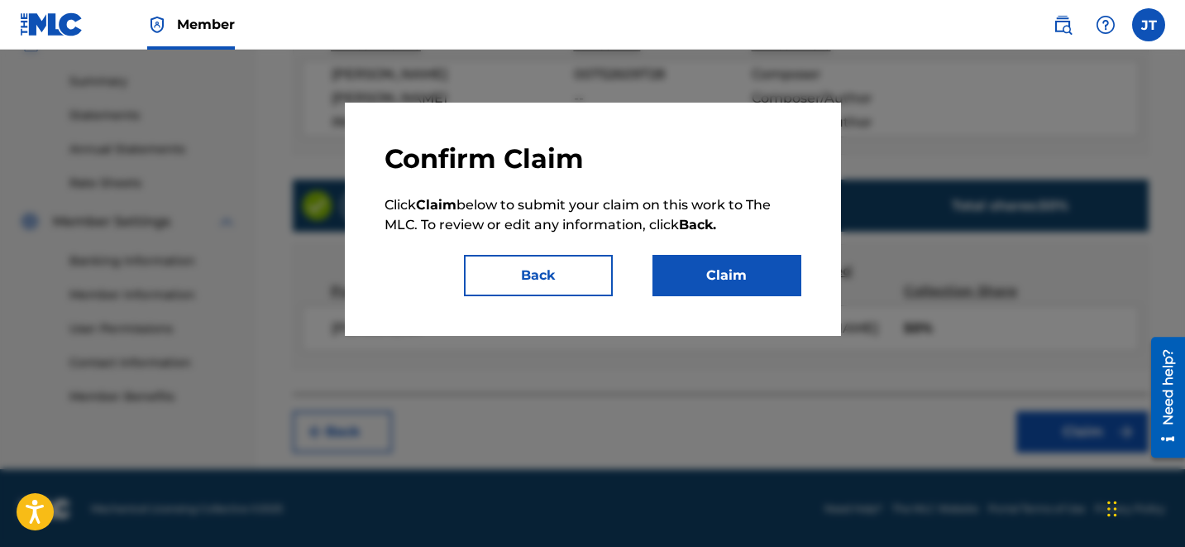
click at [750, 265] on button "Claim" at bounding box center [726, 275] width 149 height 41
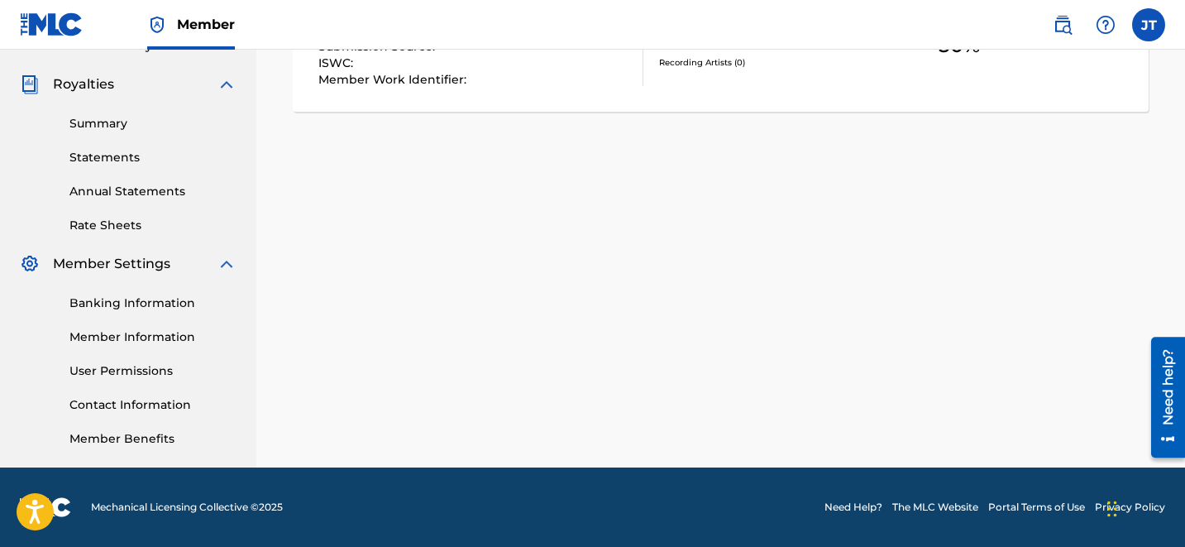
scroll to position [0, 0]
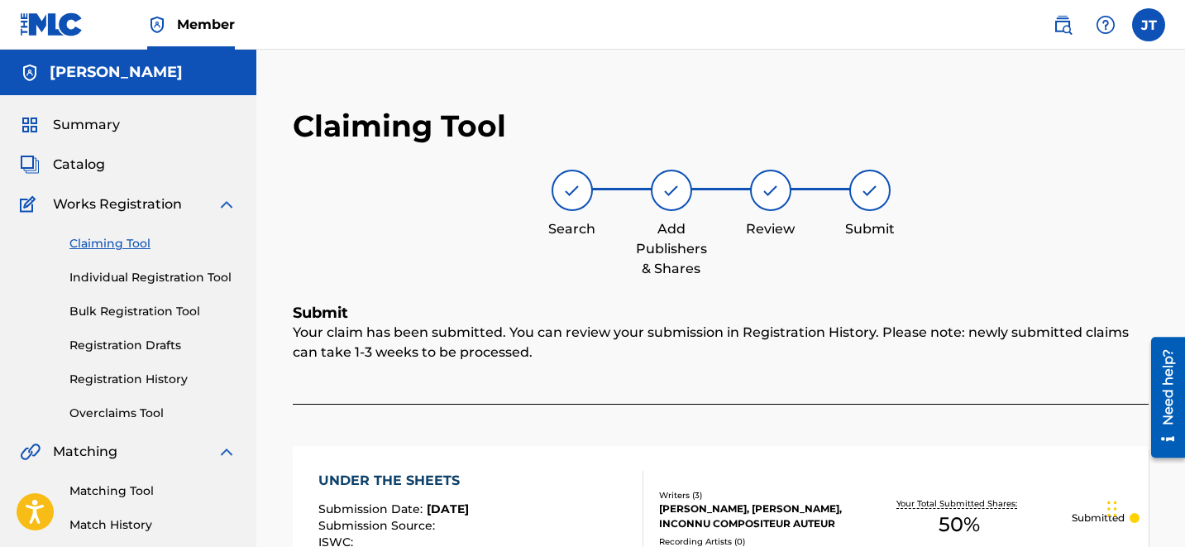
click at [129, 250] on link "Claiming Tool" at bounding box center [152, 243] width 167 height 17
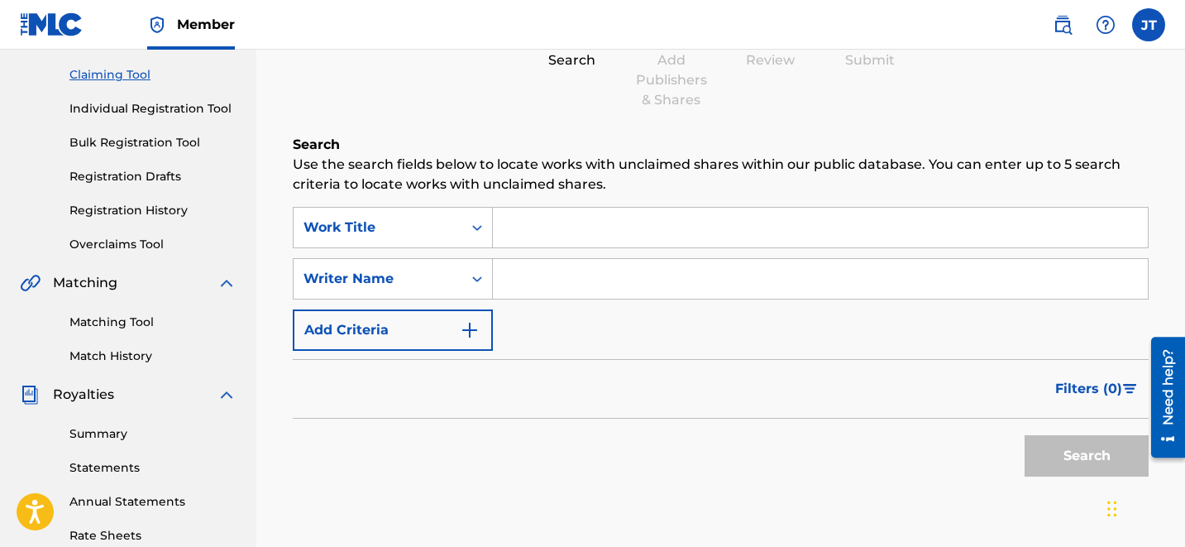
scroll to position [167, 0]
click at [577, 298] on input "Search Form" at bounding box center [820, 280] width 655 height 40
type input "[PERSON_NAME]"
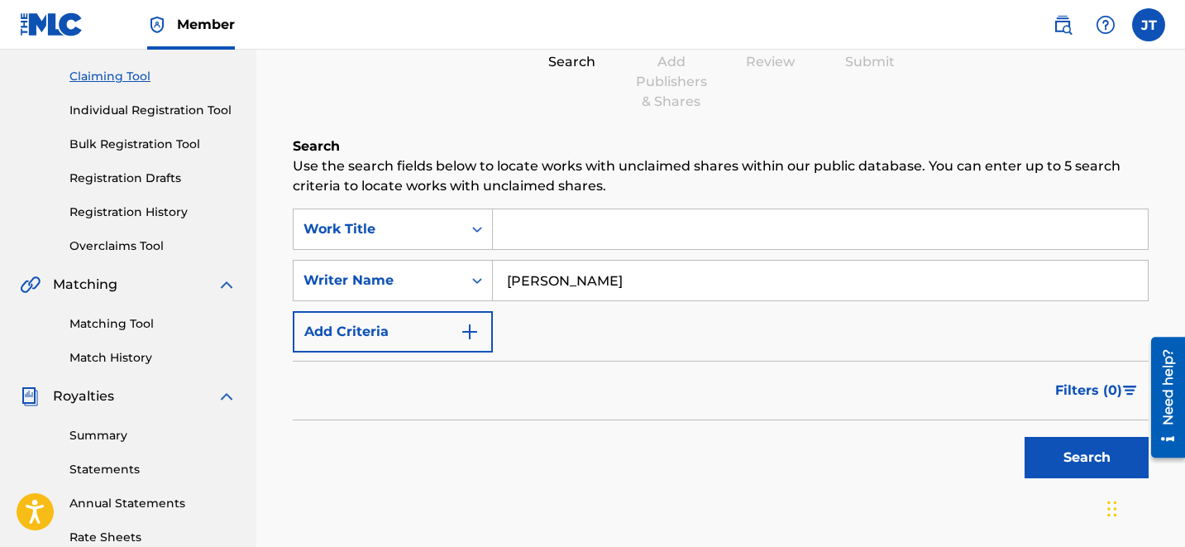
click at [1082, 458] on button "Search" at bounding box center [1087, 457] width 124 height 41
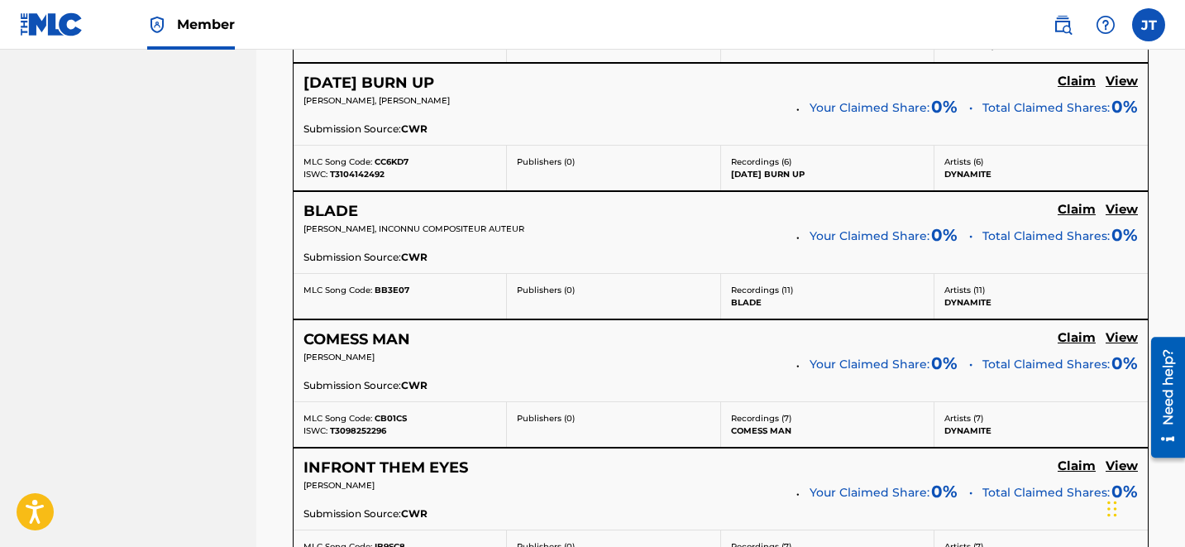
scroll to position [3586, 0]
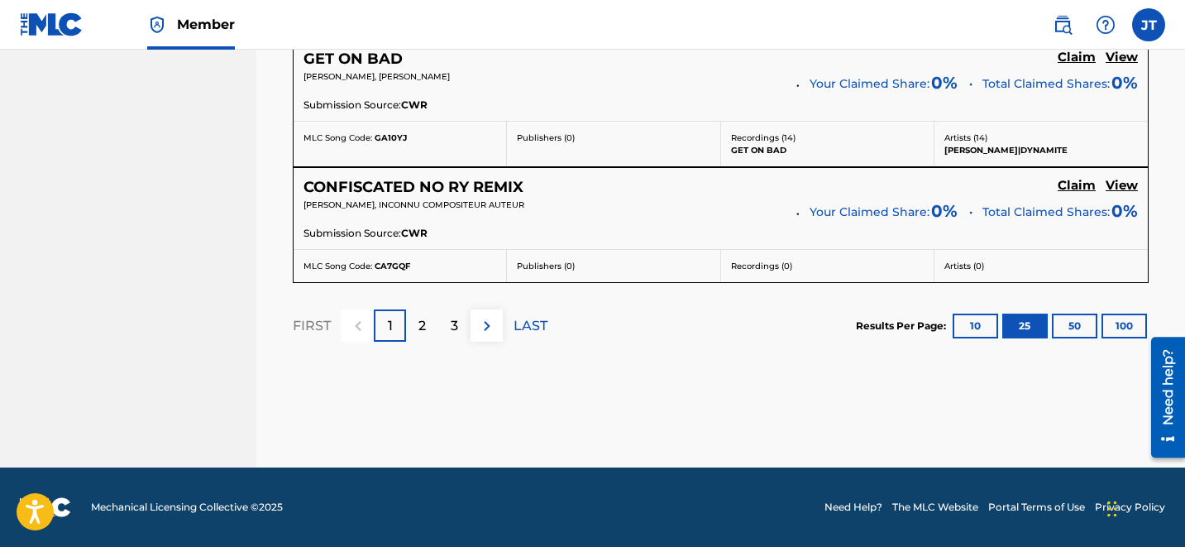
click at [454, 323] on p "3" at bounding box center [454, 326] width 7 height 20
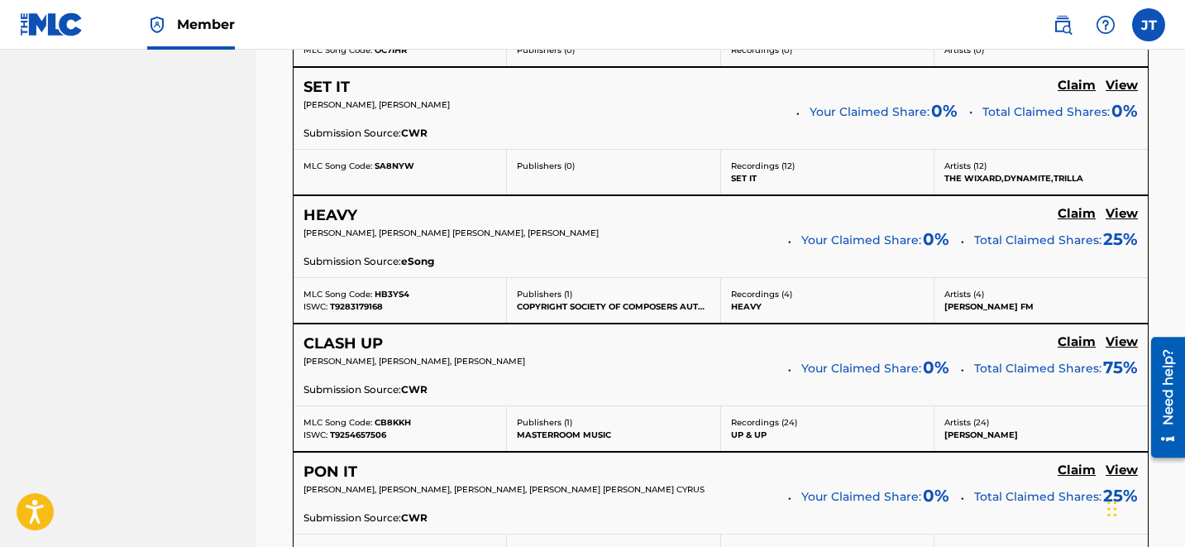
scroll to position [3450, 0]
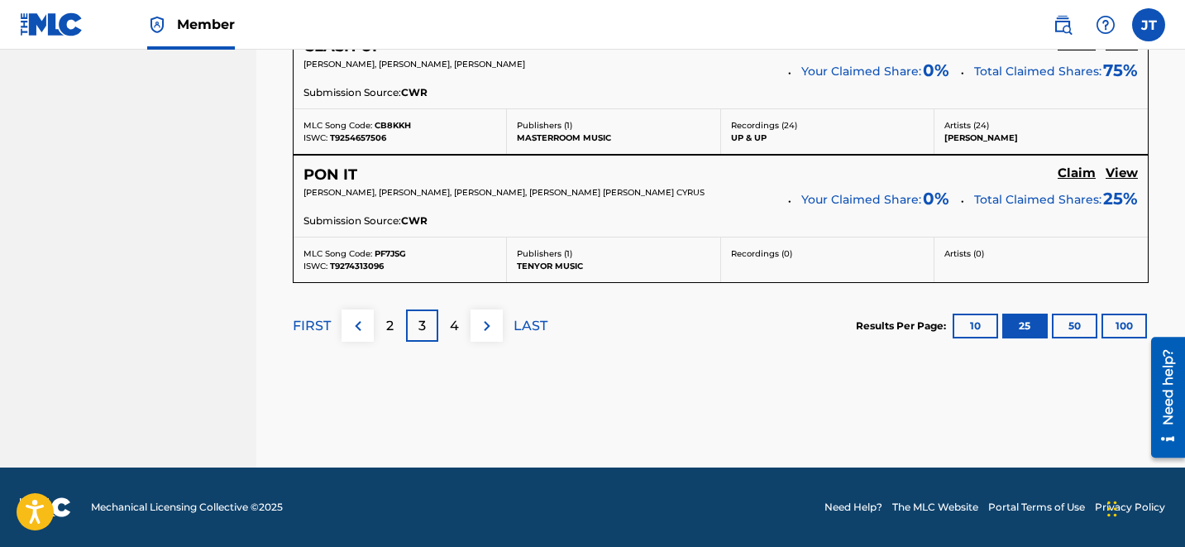
click at [447, 327] on div "4" at bounding box center [454, 325] width 32 height 32
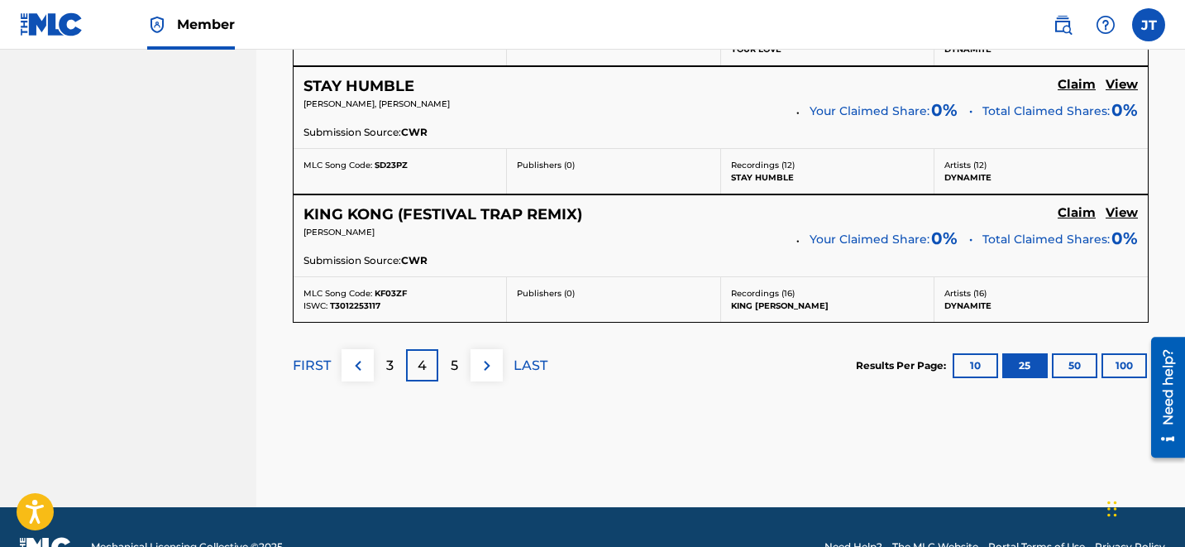
scroll to position [3536, 0]
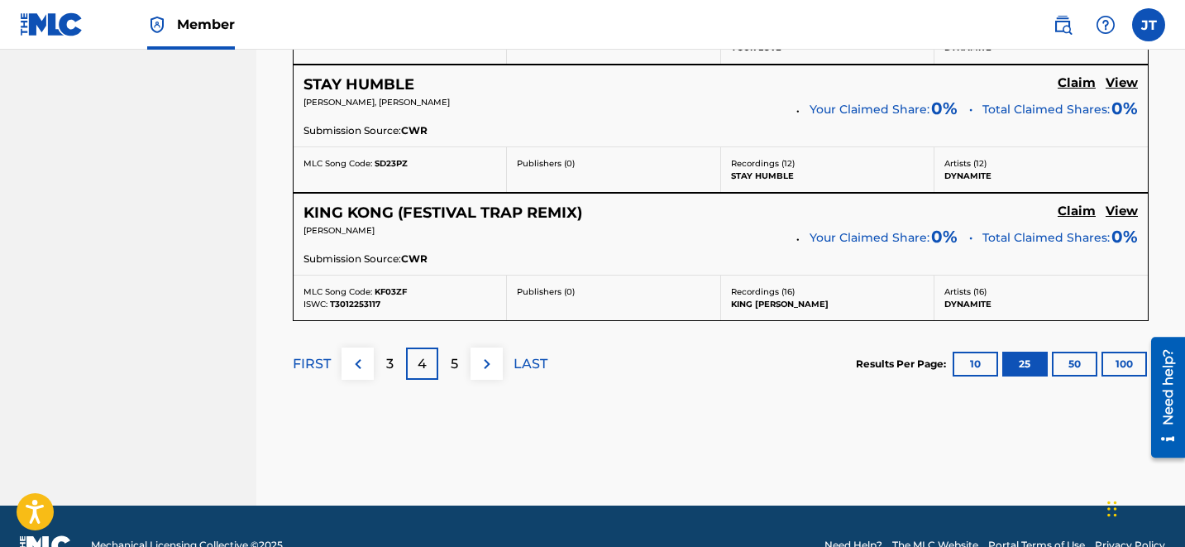
click at [458, 366] on div "5" at bounding box center [454, 363] width 32 height 32
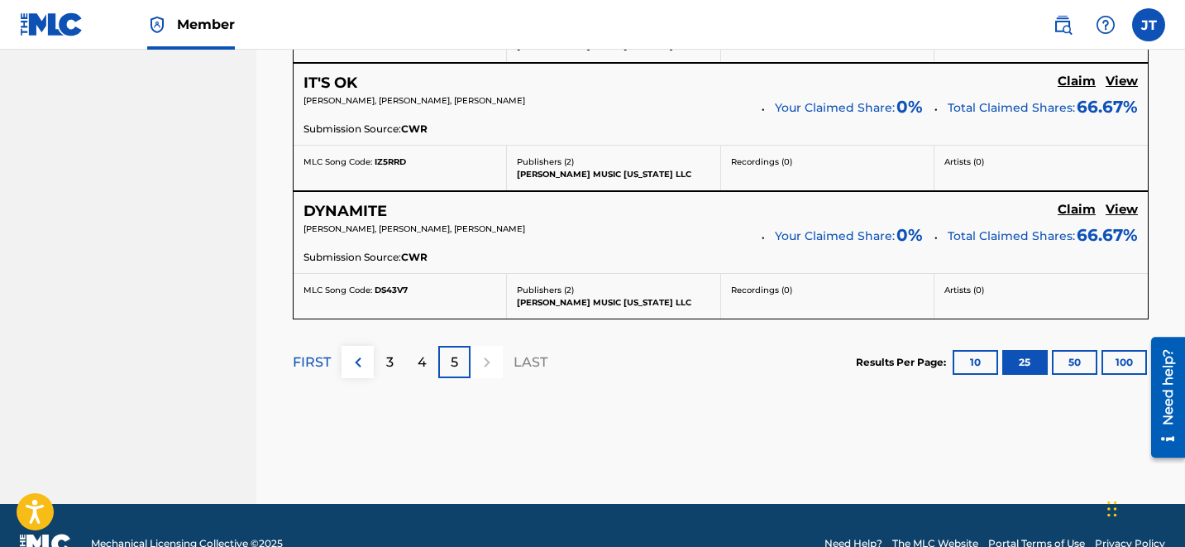
scroll to position [2042, 0]
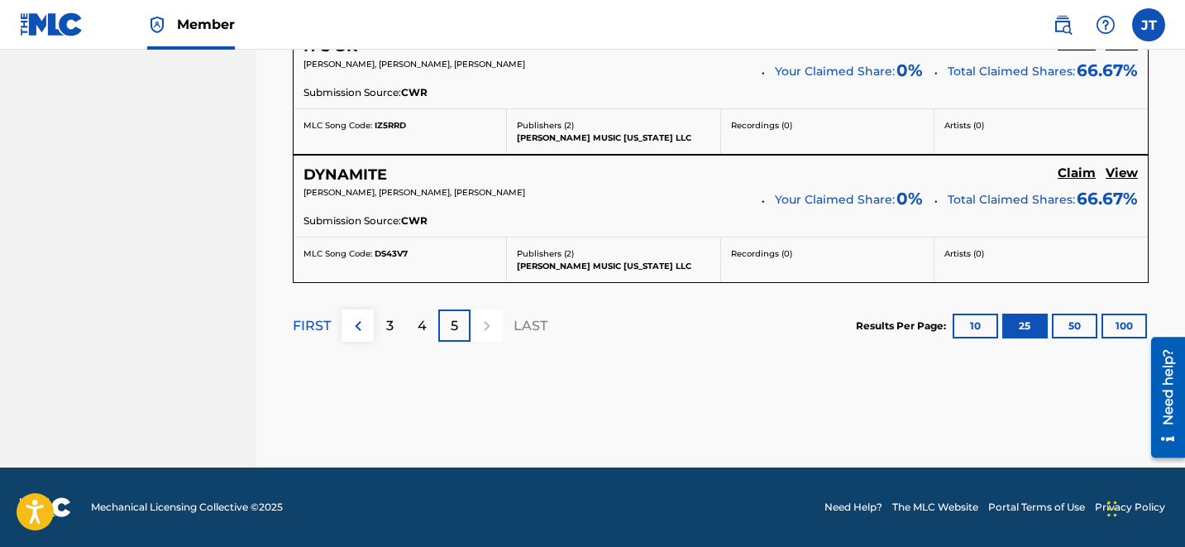
click at [423, 327] on p "4" at bounding box center [422, 326] width 9 height 20
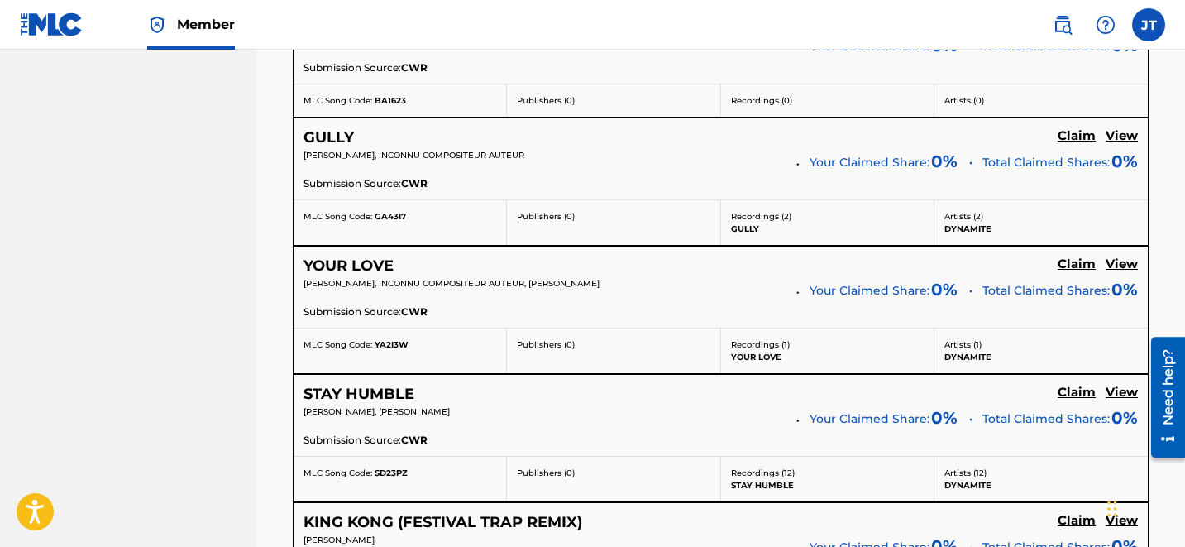
scroll to position [3574, 0]
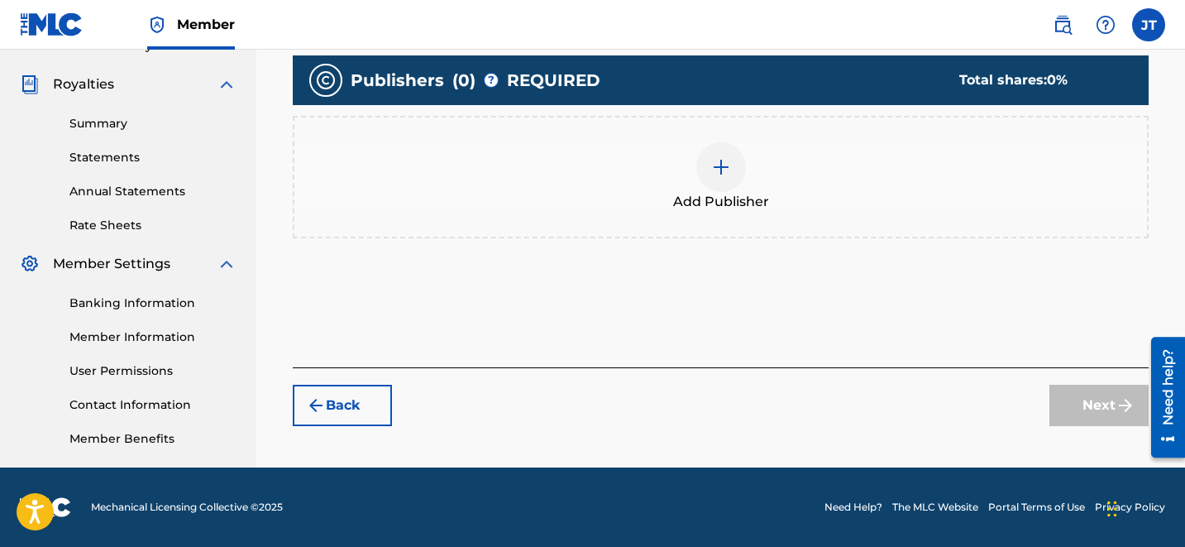
scroll to position [479, 0]
click at [743, 160] on div at bounding box center [721, 167] width 50 height 50
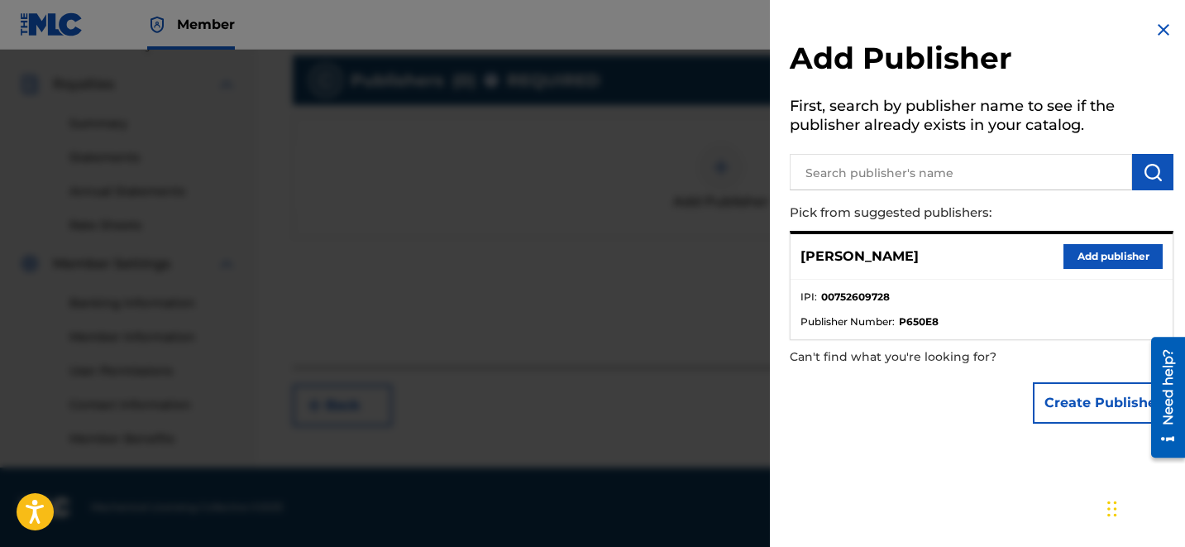
click at [1077, 246] on button "Add publisher" at bounding box center [1112, 256] width 99 height 25
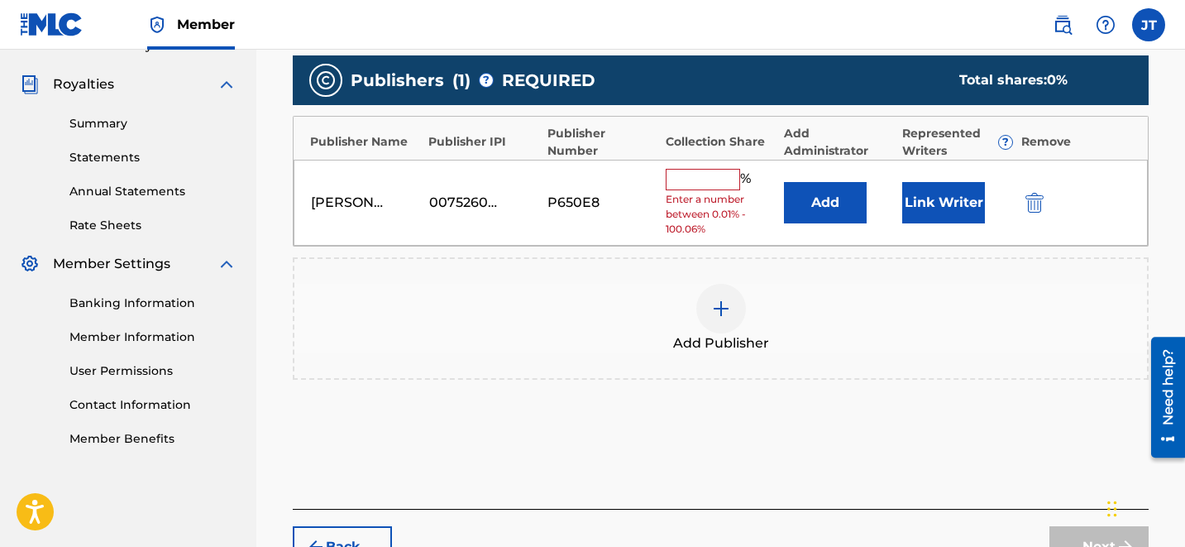
click at [956, 195] on button "Link Writer" at bounding box center [943, 202] width 83 height 41
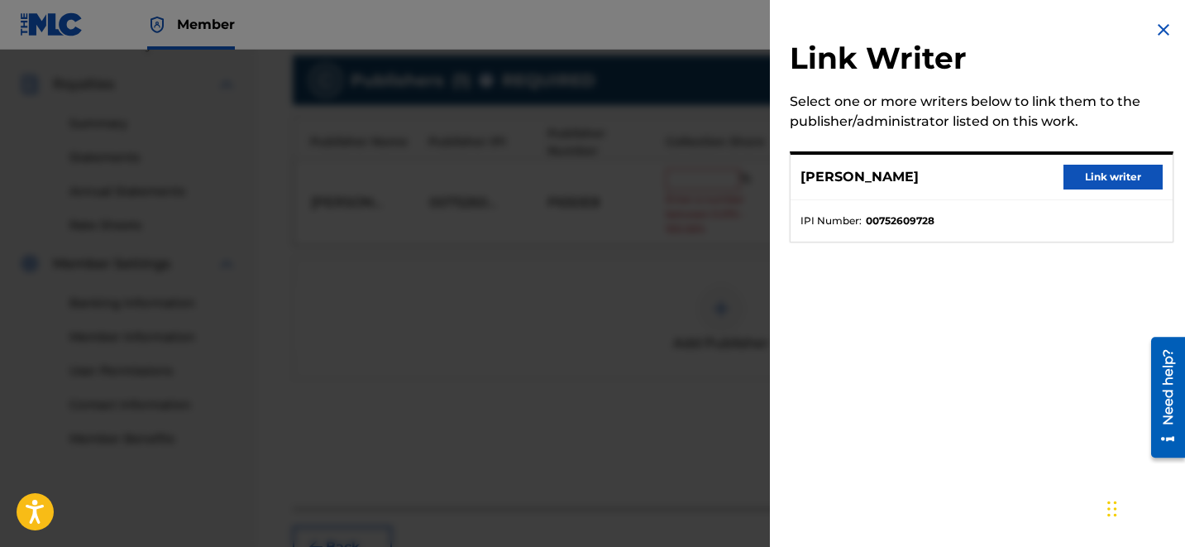
click at [1068, 179] on button "Link writer" at bounding box center [1112, 177] width 99 height 25
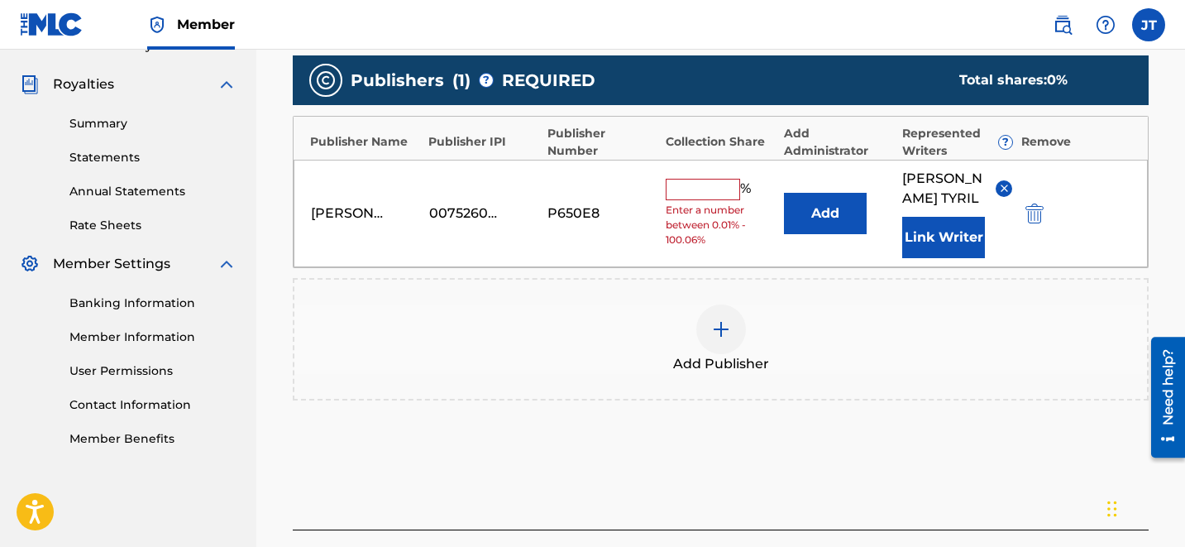
click at [715, 181] on input "text" at bounding box center [703, 189] width 74 height 21
type input "100"
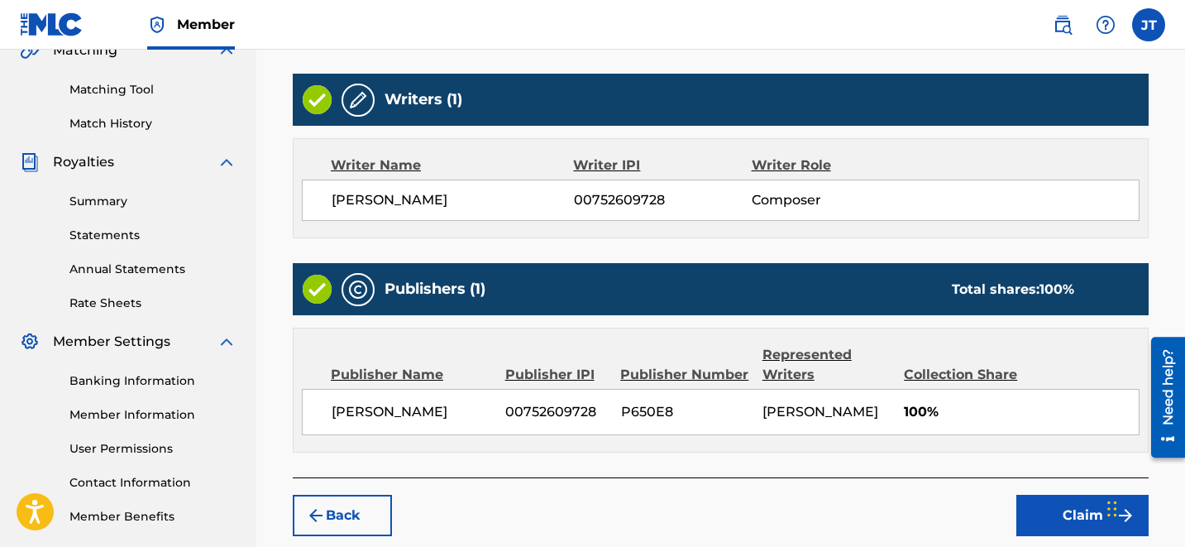
scroll to position [422, 0]
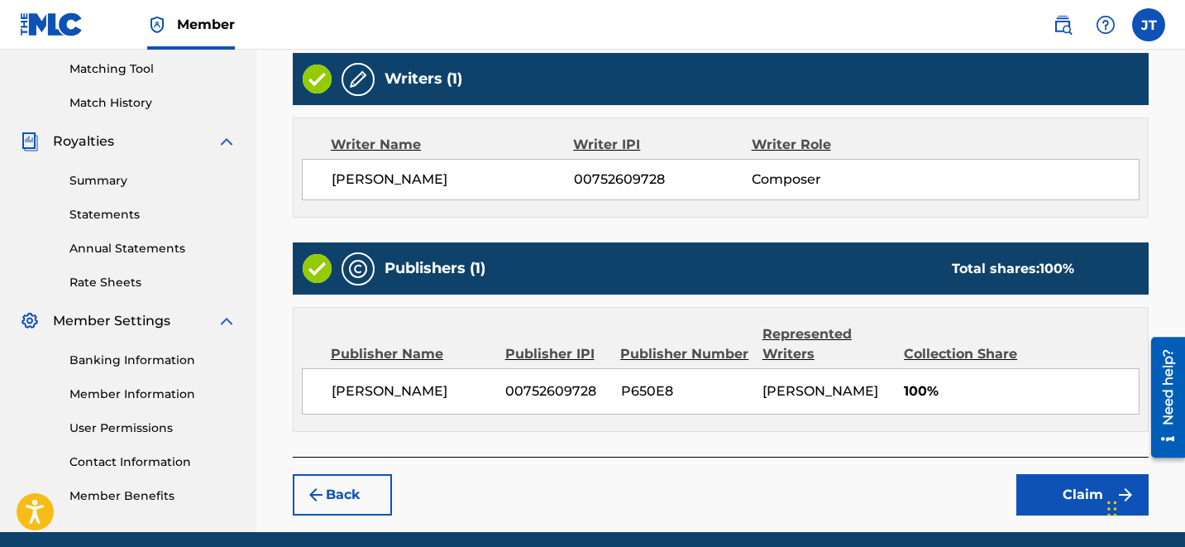
click at [1057, 485] on button "Claim" at bounding box center [1082, 494] width 132 height 41
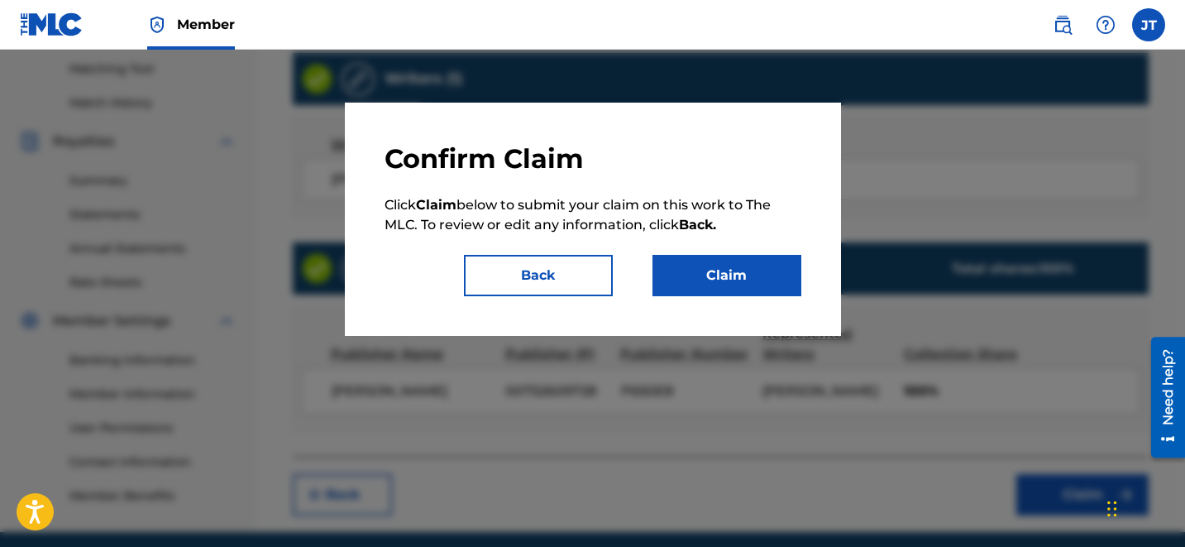
click at [725, 284] on button "Claim" at bounding box center [726, 275] width 149 height 41
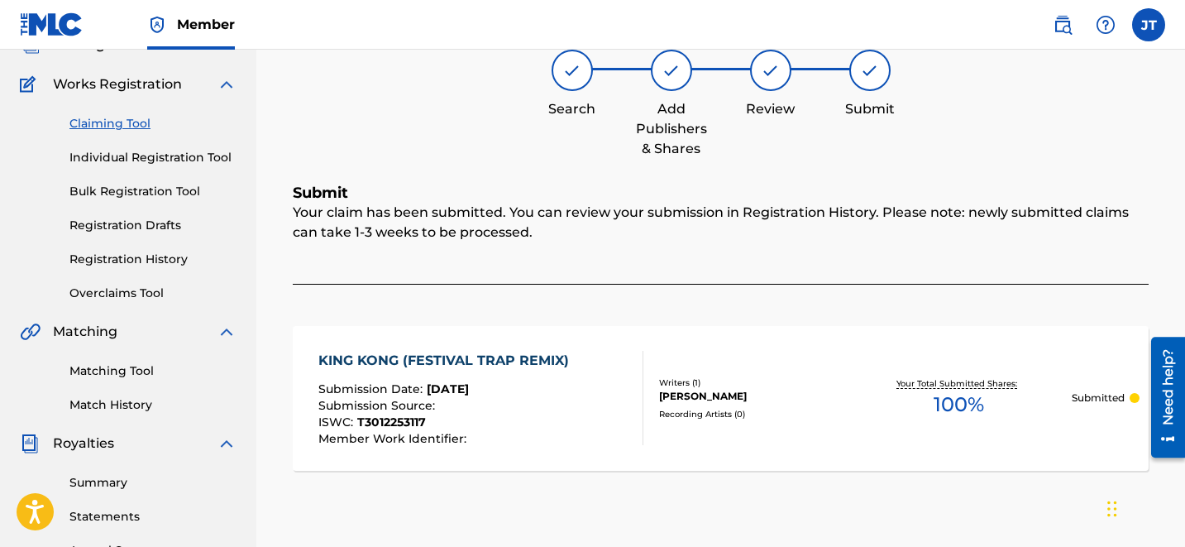
scroll to position [111, 0]
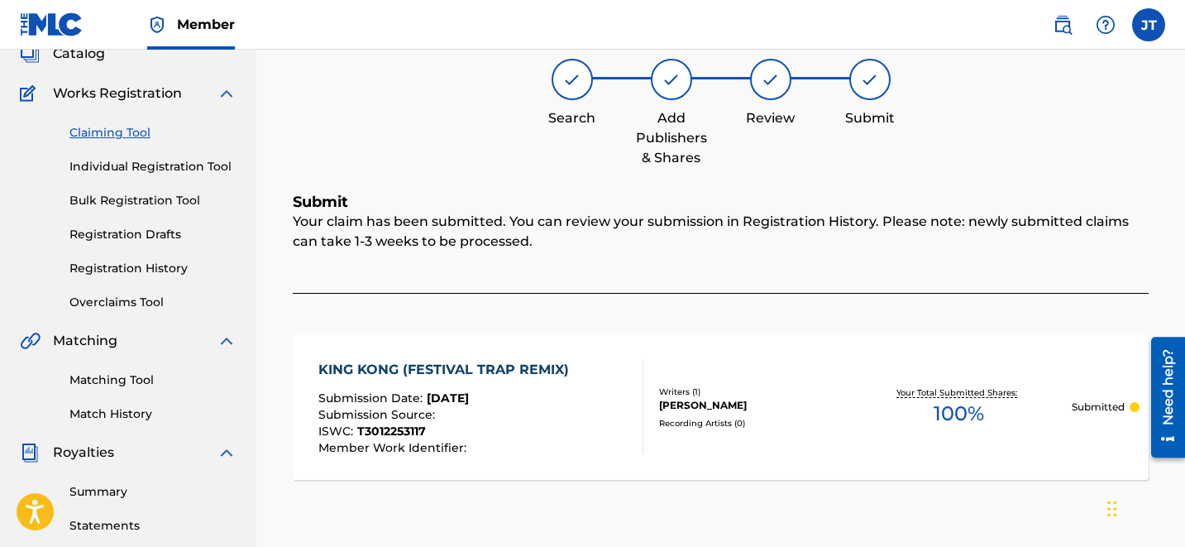
click at [111, 127] on link "Claiming Tool" at bounding box center [152, 132] width 167 height 17
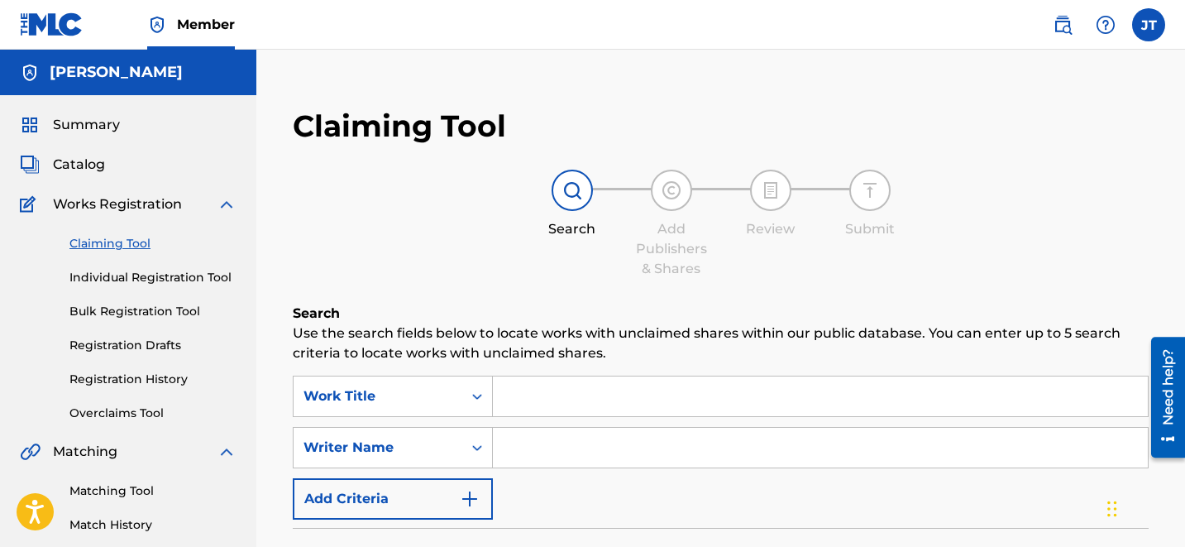
click at [526, 424] on div "SearchWithCriteriaef45eae8-8352-4cf3-a23b-9d4371a42269 Work Title SearchWithCri…" at bounding box center [721, 447] width 856 height 144
click at [550, 451] on input "Search Form" at bounding box center [820, 448] width 655 height 40
type input "[PERSON_NAME]"
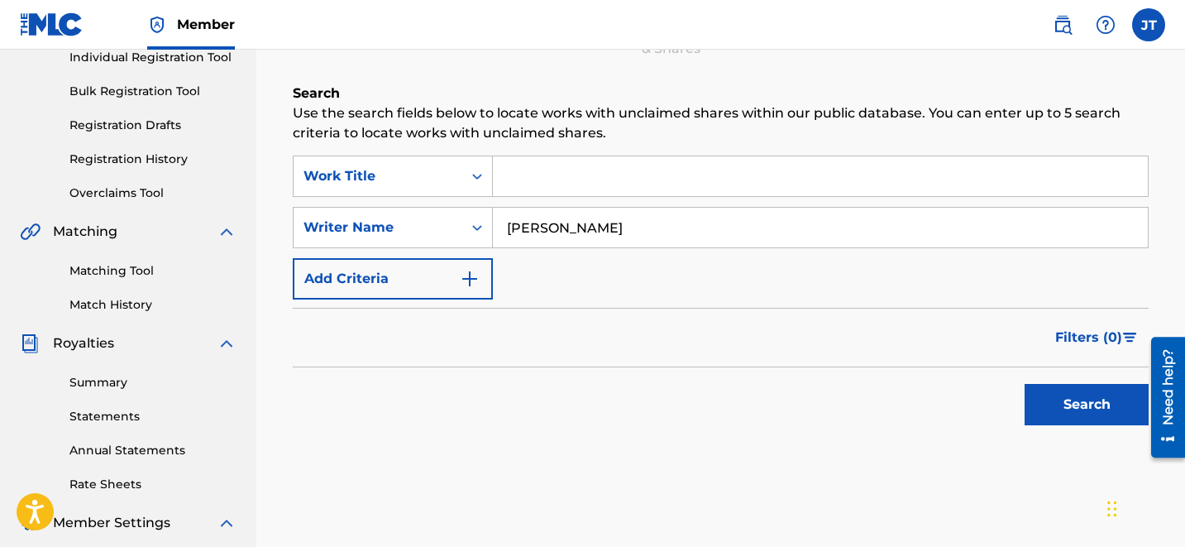
scroll to position [279, 0]
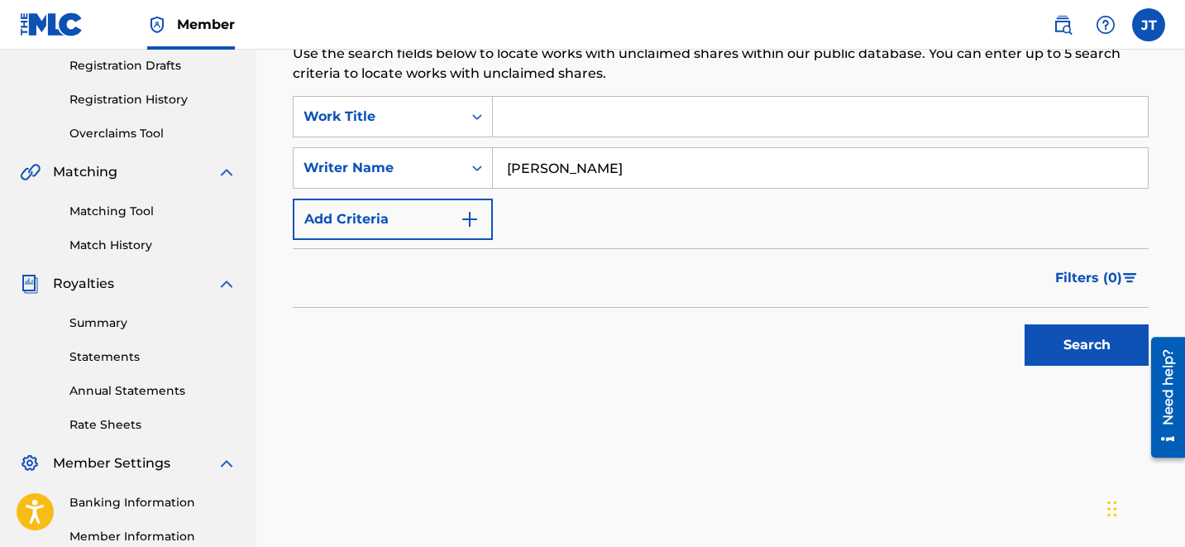
click at [1068, 345] on button "Search" at bounding box center [1087, 344] width 124 height 41
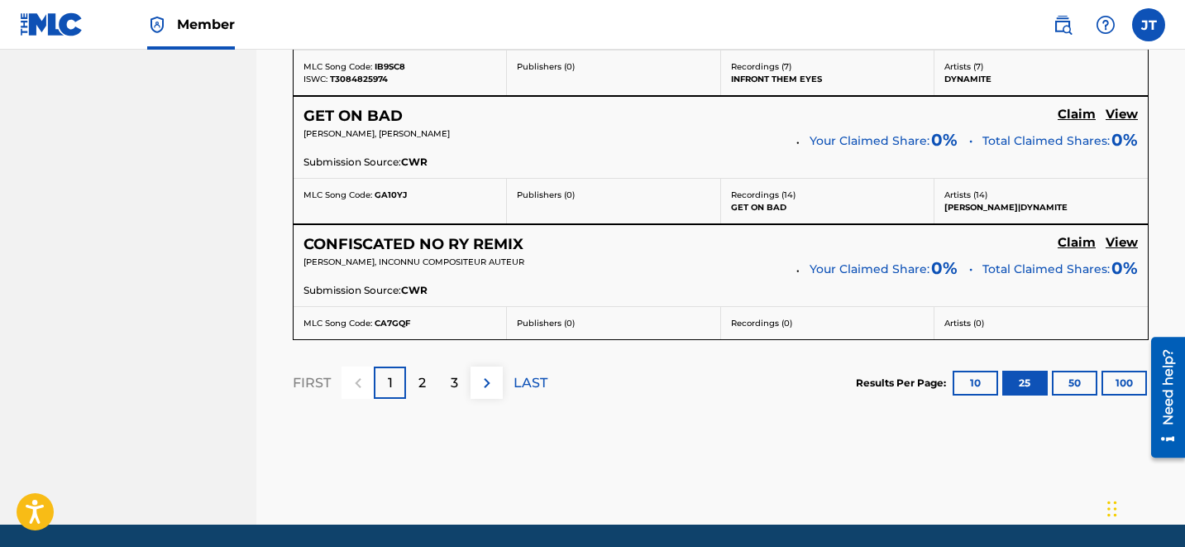
scroll to position [3586, 0]
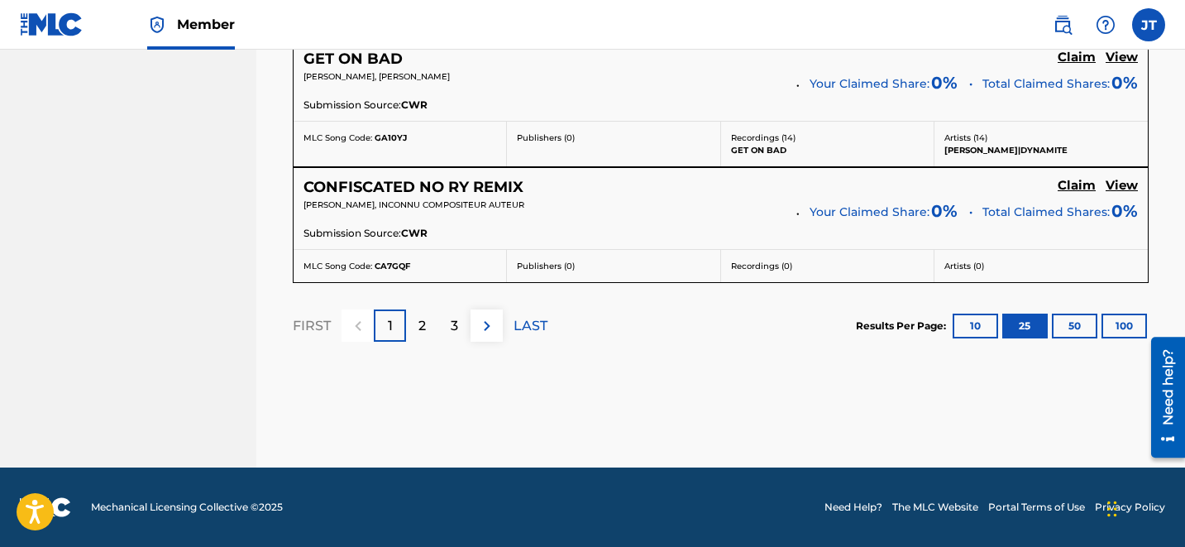
click at [490, 333] on img at bounding box center [487, 326] width 20 height 20
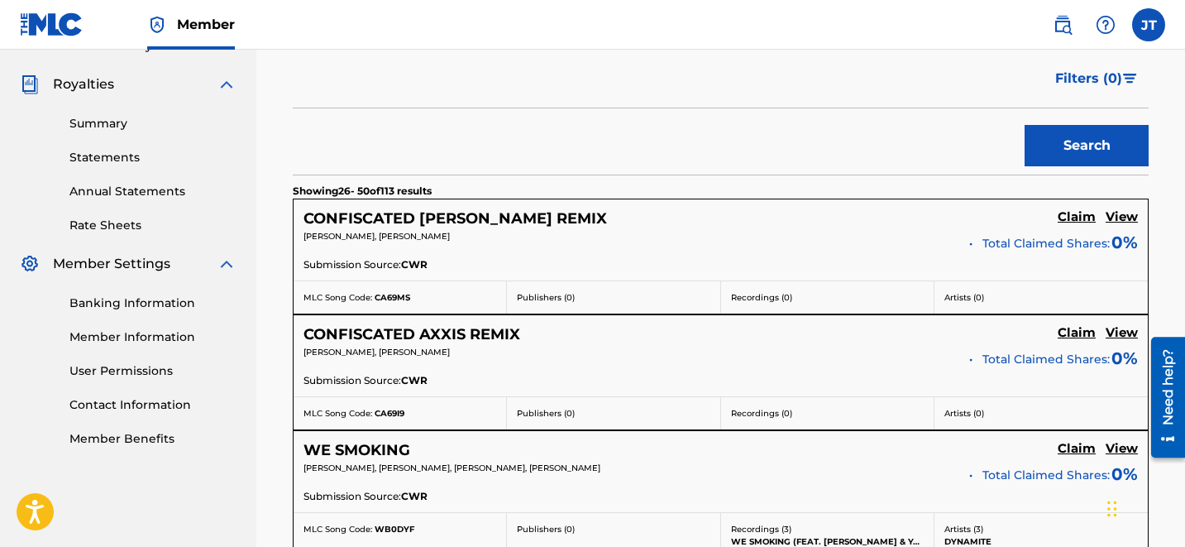
scroll to position [3462, 0]
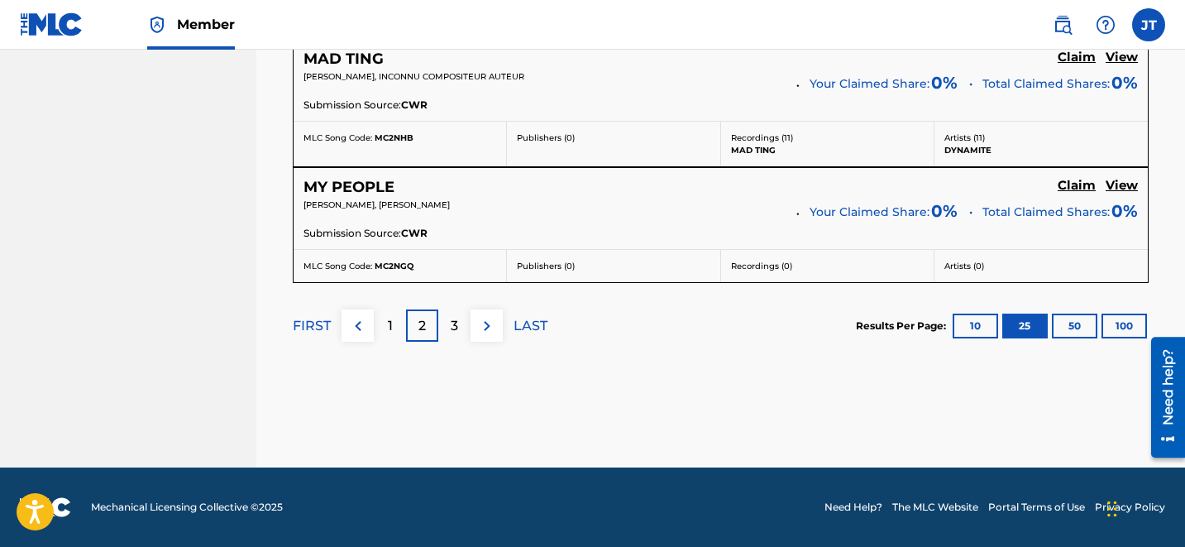
click at [487, 333] on img at bounding box center [487, 326] width 20 height 20
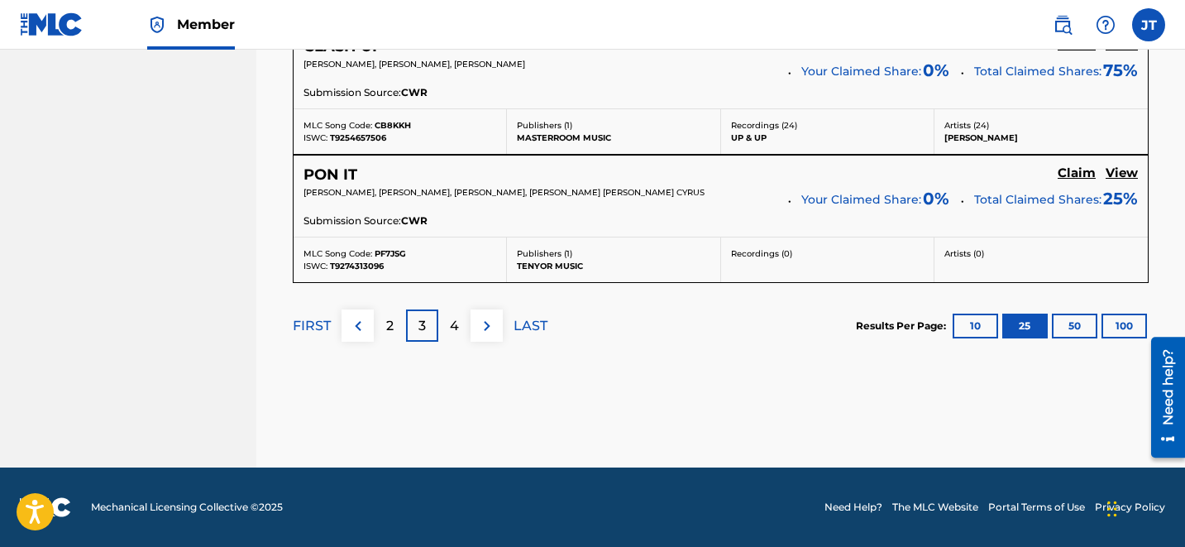
click at [454, 326] on p "4" at bounding box center [454, 326] width 9 height 20
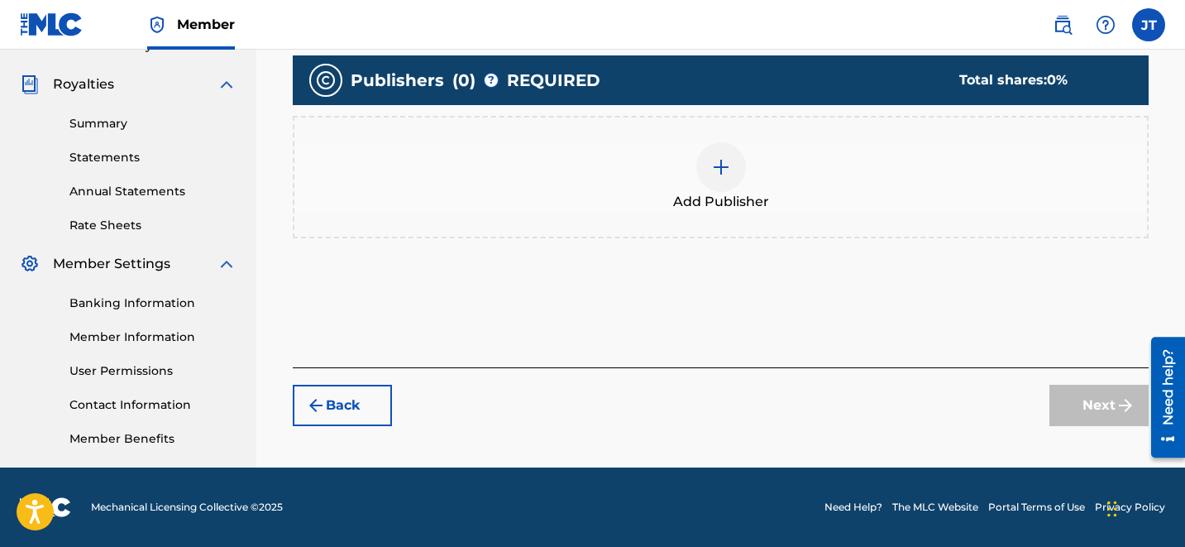
scroll to position [479, 0]
click at [714, 167] on img at bounding box center [721, 167] width 20 height 20
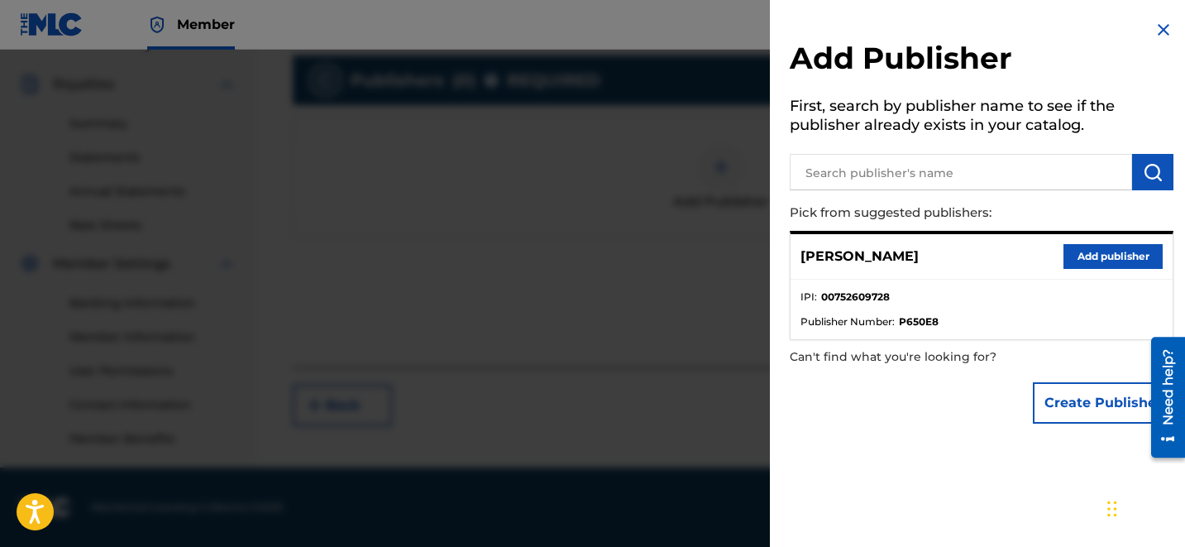
click at [1135, 262] on button "Add publisher" at bounding box center [1112, 256] width 99 height 25
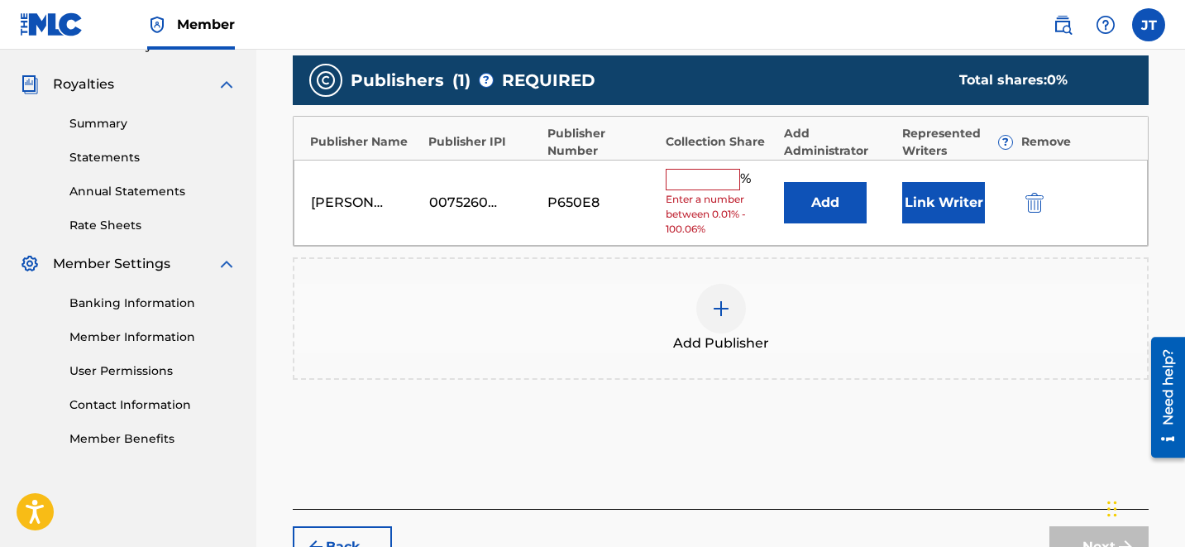
click at [946, 193] on button "Link Writer" at bounding box center [943, 202] width 83 height 41
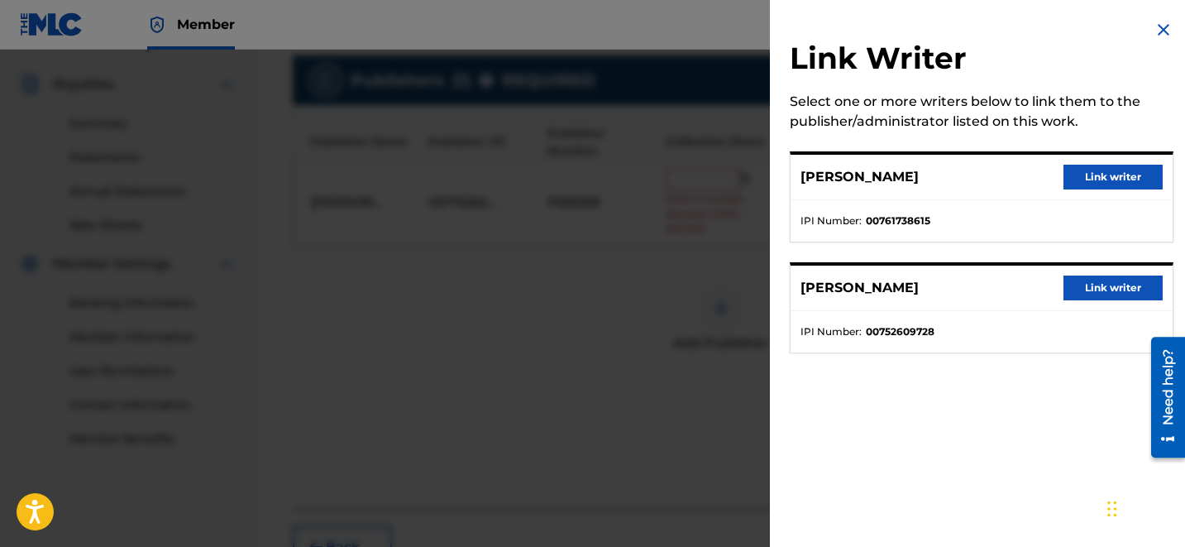
click at [1075, 292] on button "Link writer" at bounding box center [1112, 287] width 99 height 25
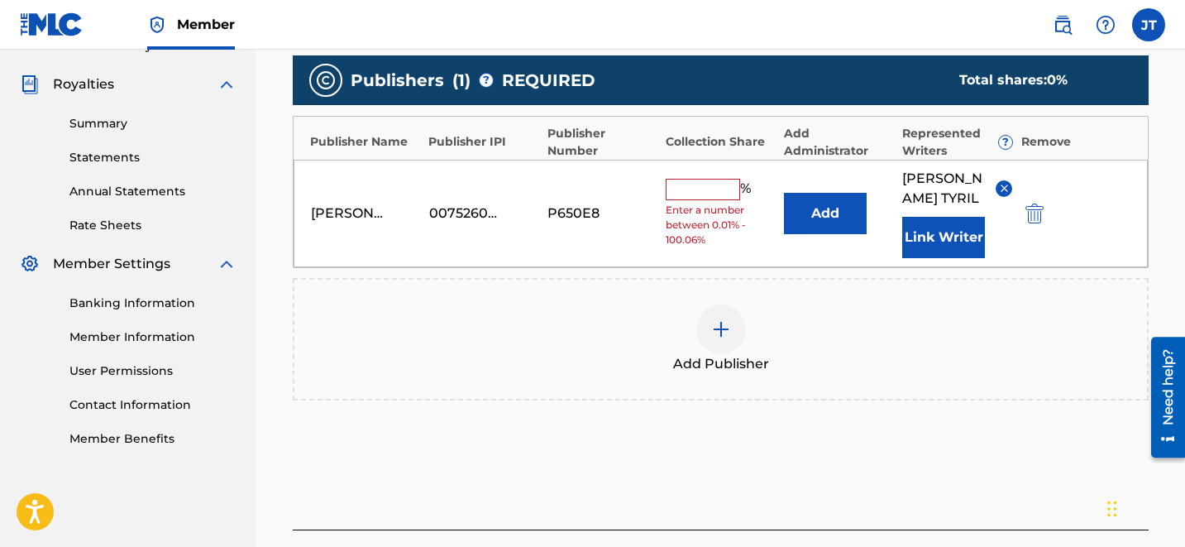
click at [720, 189] on input "text" at bounding box center [703, 189] width 74 height 21
type input "50"
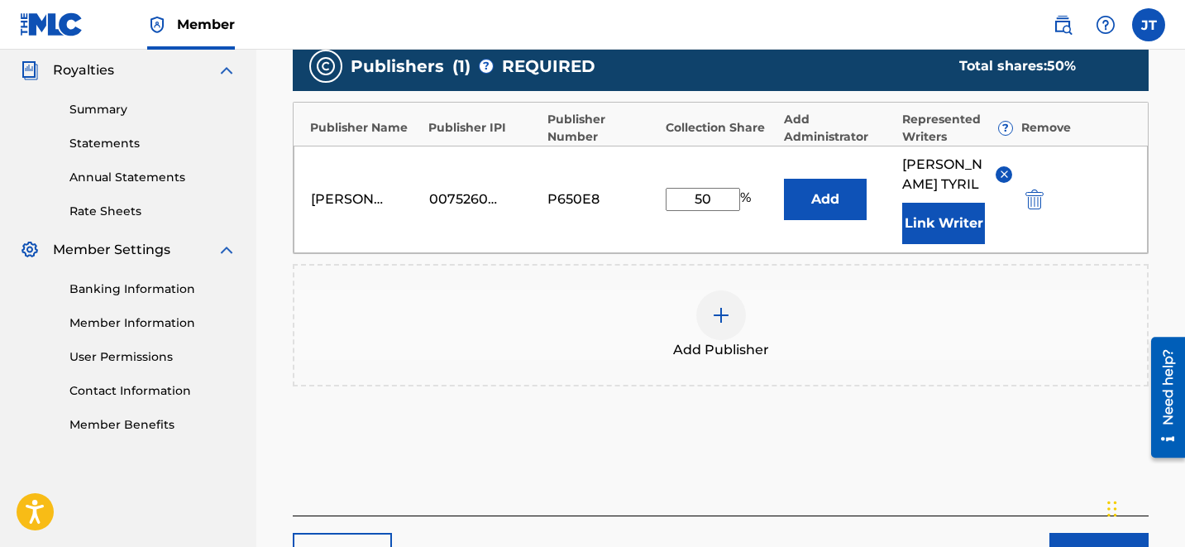
click at [1096, 533] on button "Next" at bounding box center [1098, 553] width 99 height 41
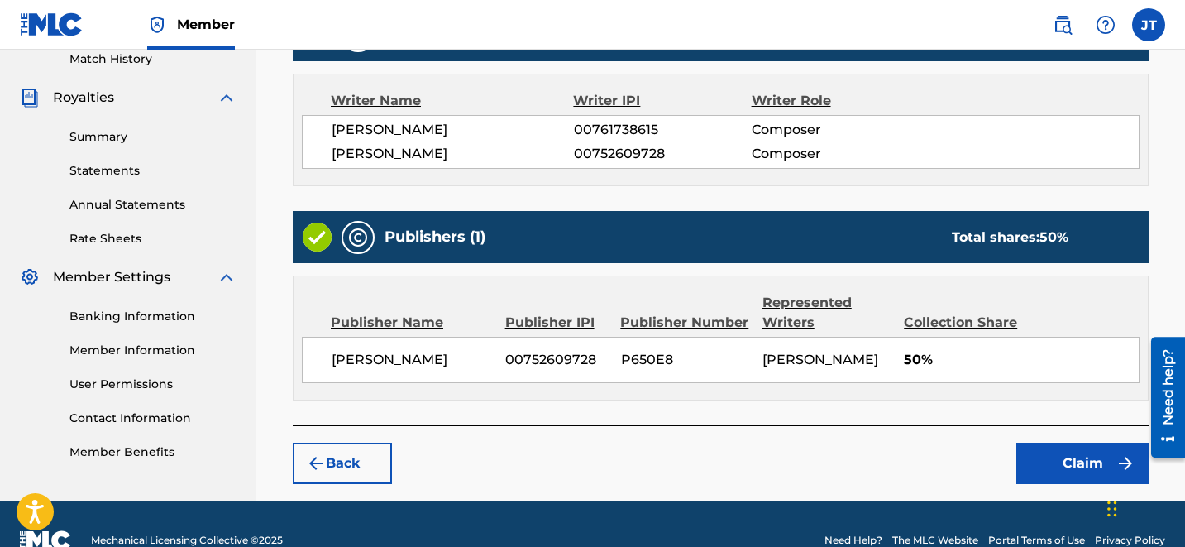
scroll to position [497, 0]
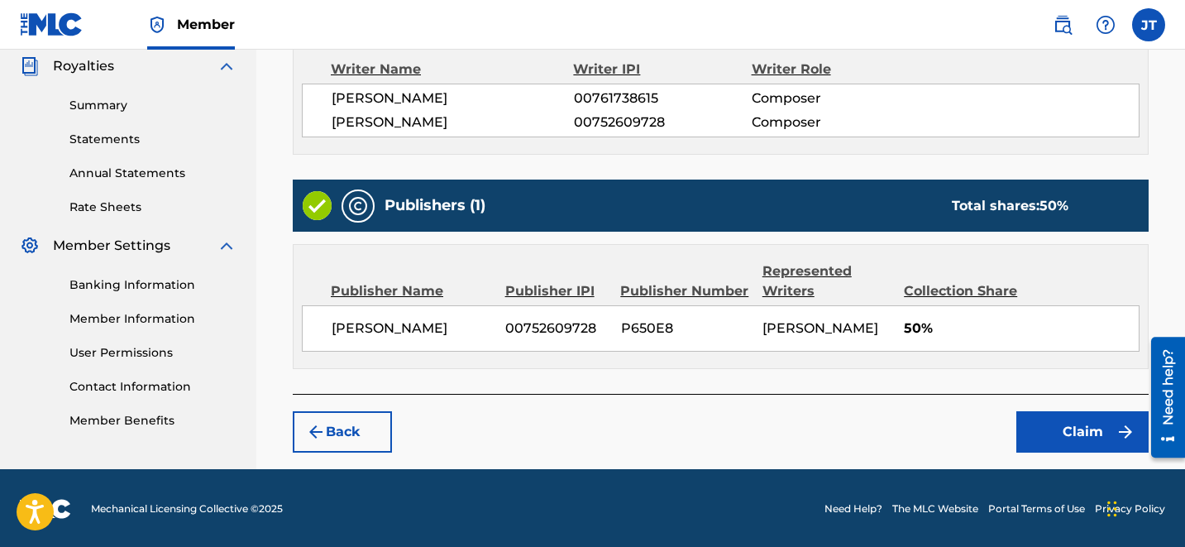
click at [1066, 443] on button "Claim" at bounding box center [1082, 431] width 132 height 41
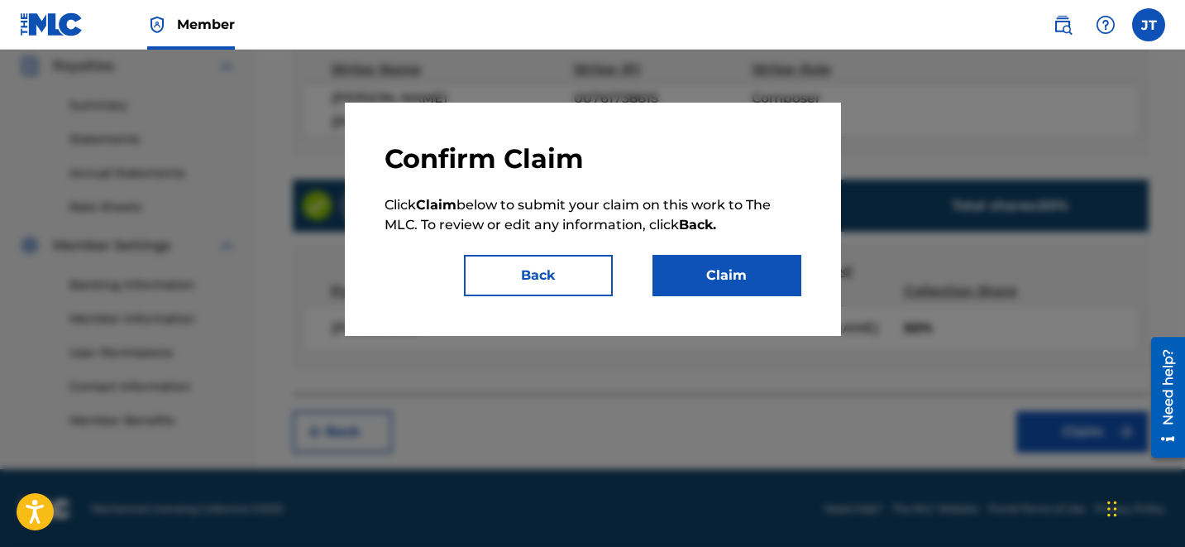
click at [751, 281] on button "Claim" at bounding box center [726, 275] width 149 height 41
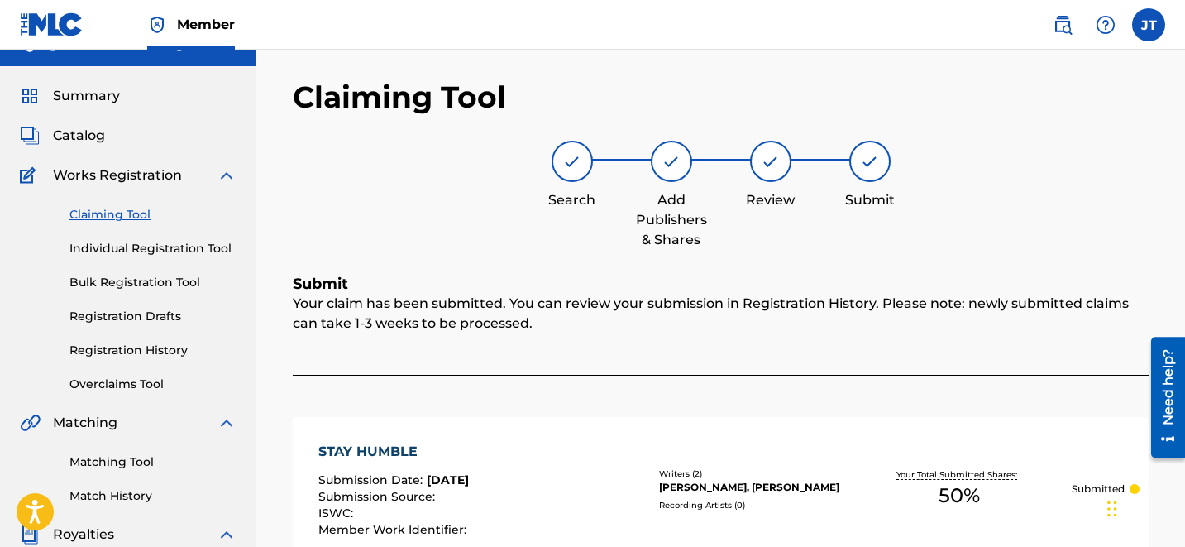
scroll to position [28, 0]
click at [106, 217] on link "Claiming Tool" at bounding box center [152, 215] width 167 height 17
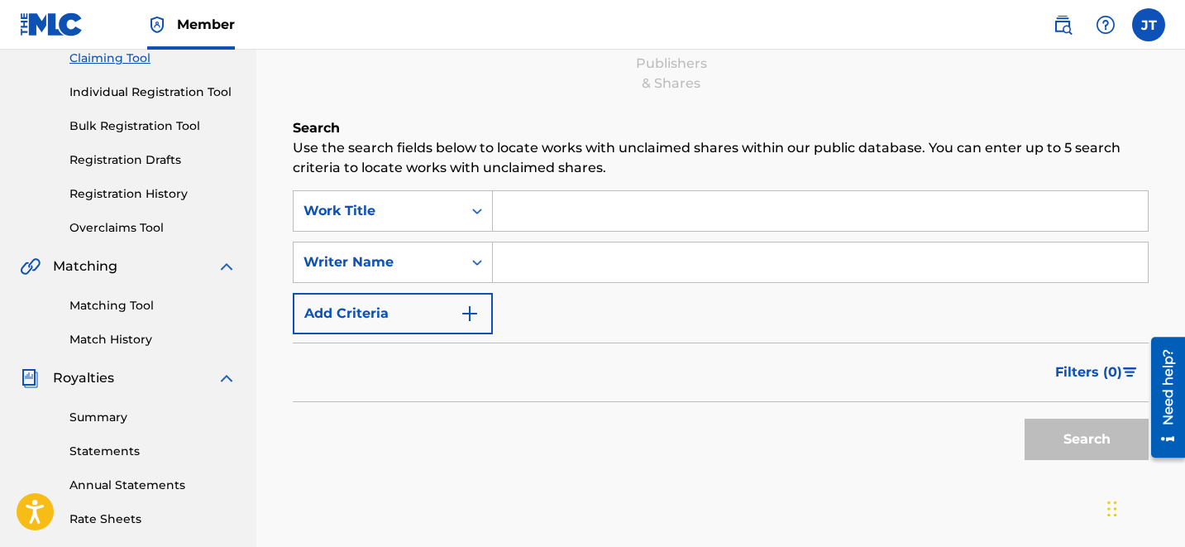
scroll to position [213, 0]
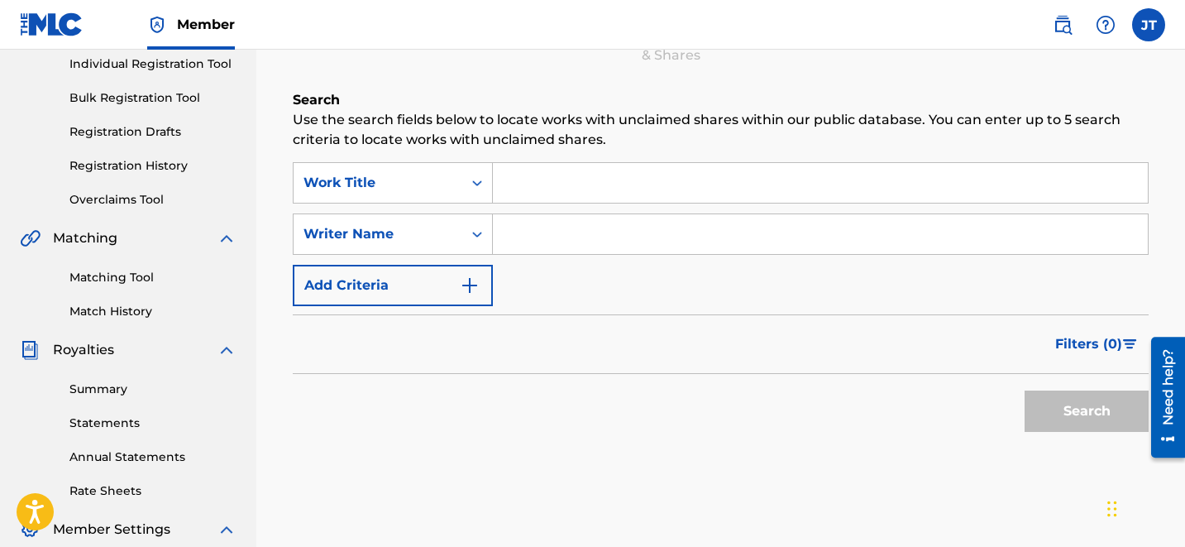
click at [534, 237] on input "Search Form" at bounding box center [820, 234] width 655 height 40
type input "[PERSON_NAME]"
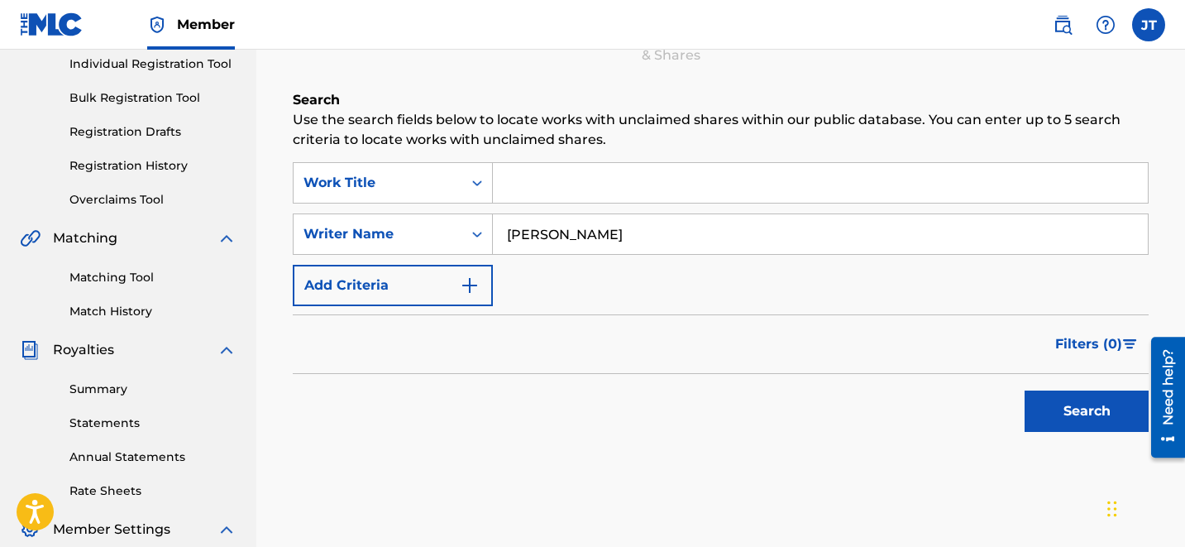
click at [1062, 411] on button "Search" at bounding box center [1087, 410] width 124 height 41
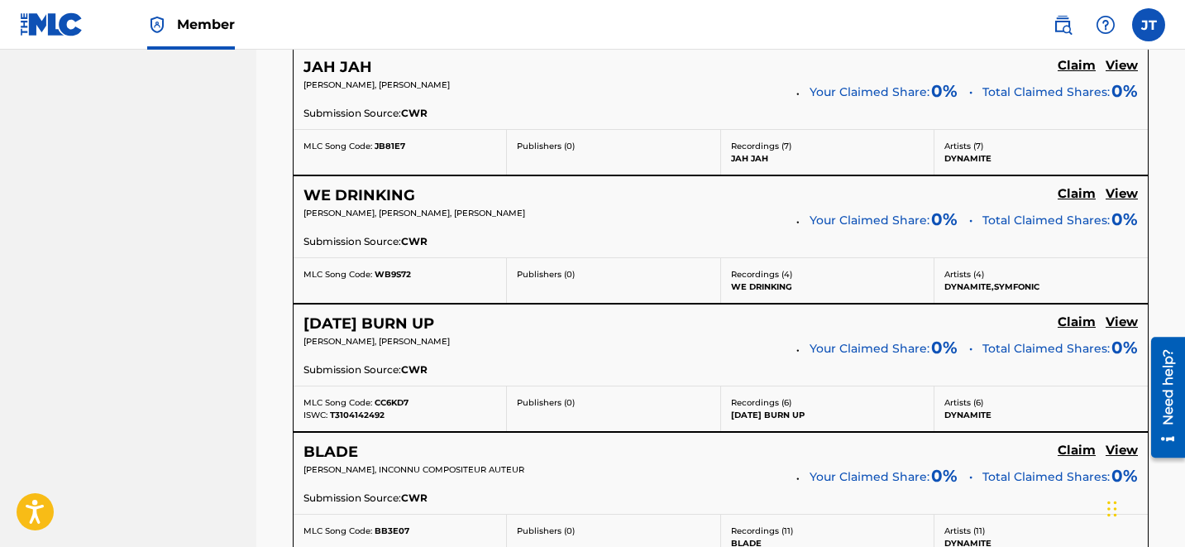
scroll to position [3586, 0]
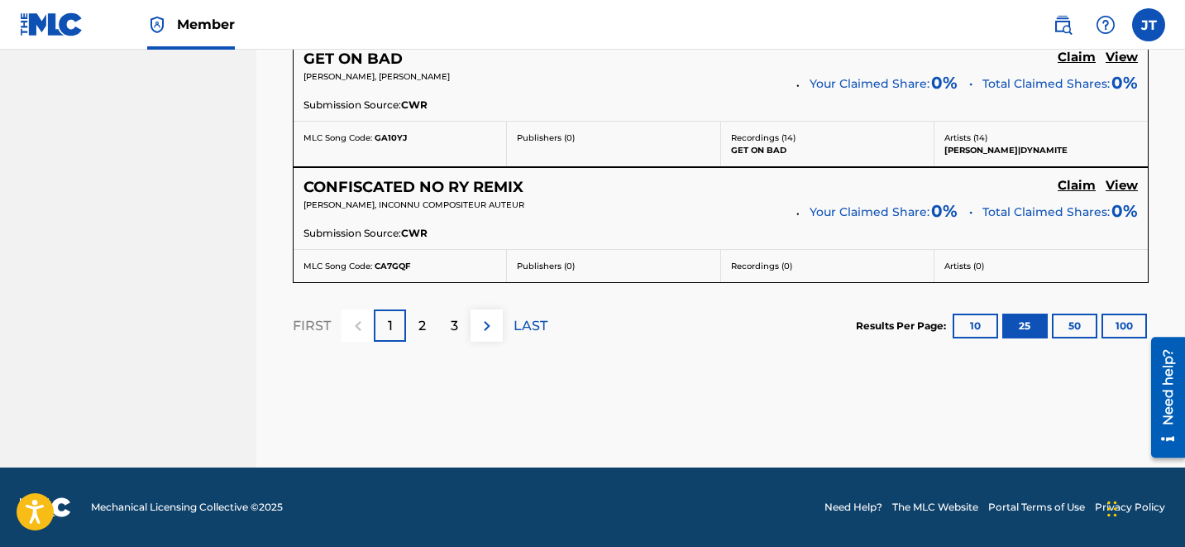
click at [444, 318] on div "3" at bounding box center [454, 325] width 32 height 32
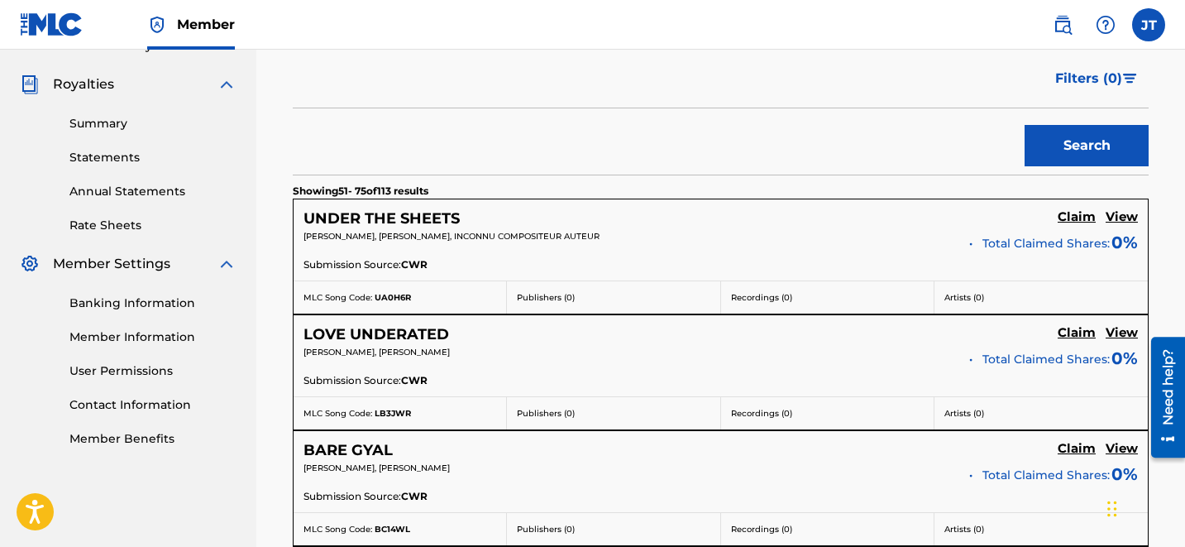
scroll to position [3450, 0]
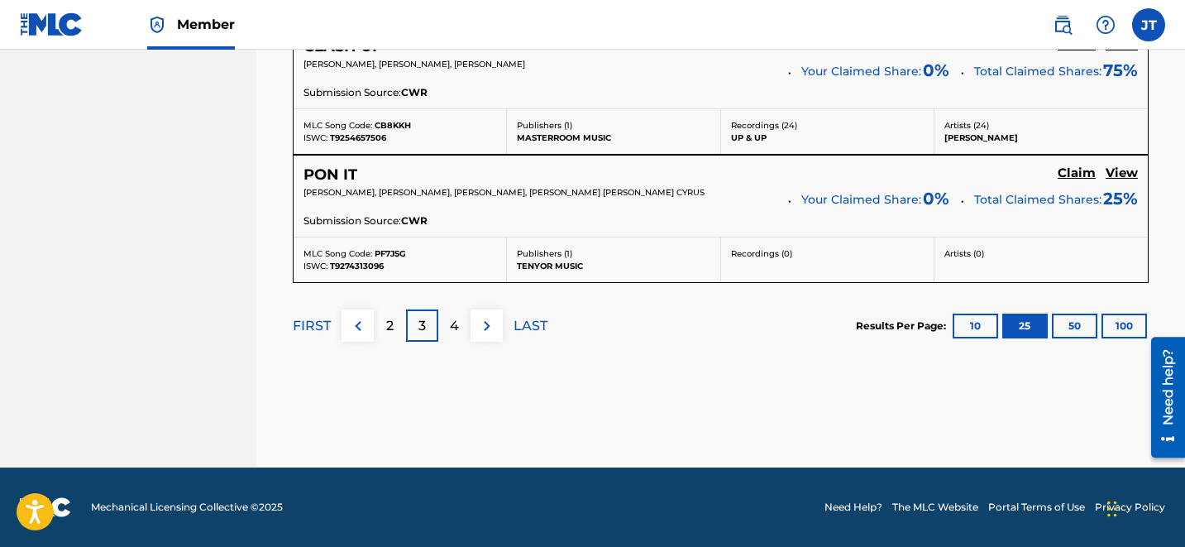
click at [460, 328] on div "4" at bounding box center [454, 325] width 32 height 32
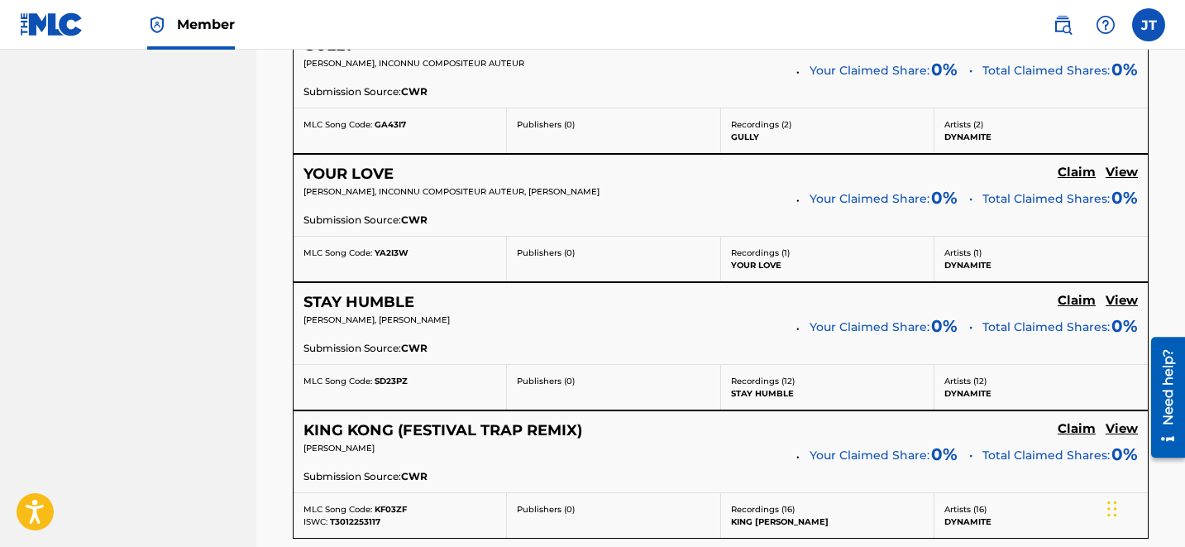
scroll to position [3318, 0]
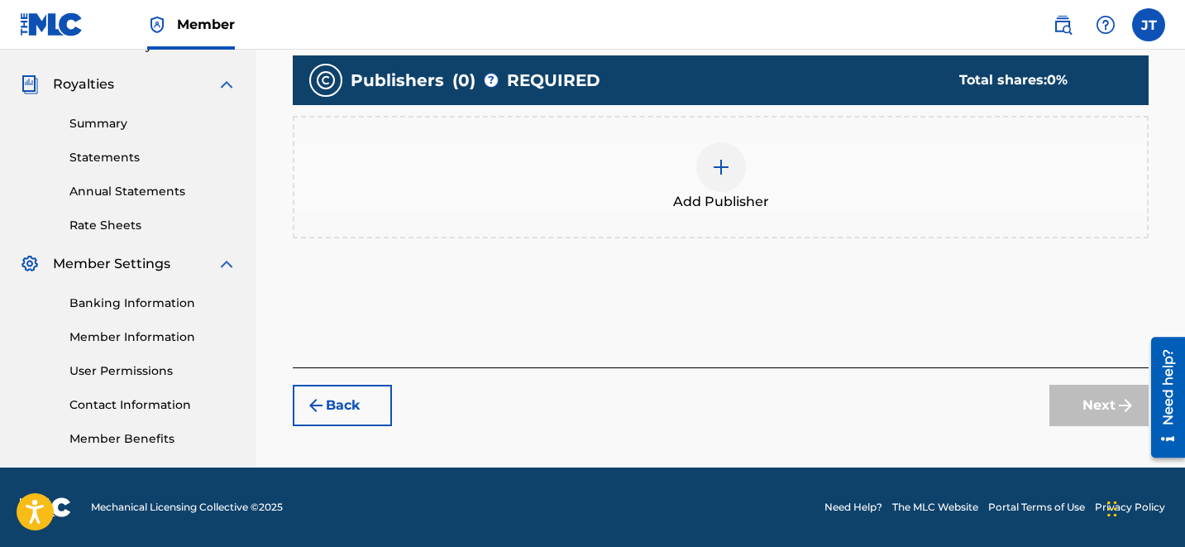
click at [723, 165] on img at bounding box center [721, 167] width 20 height 20
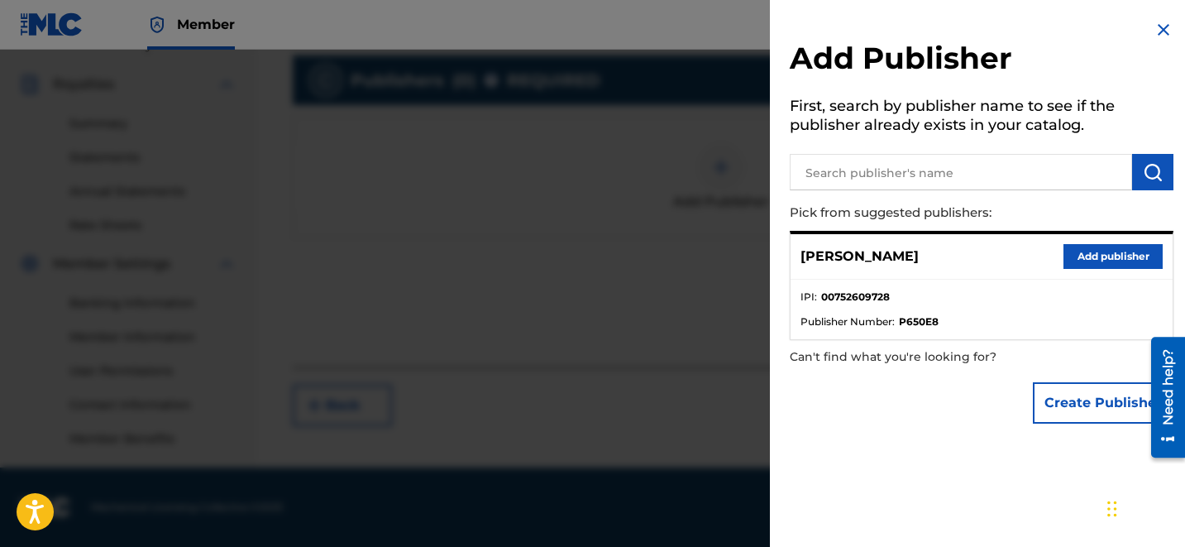
click at [1092, 257] on button "Add publisher" at bounding box center [1112, 256] width 99 height 25
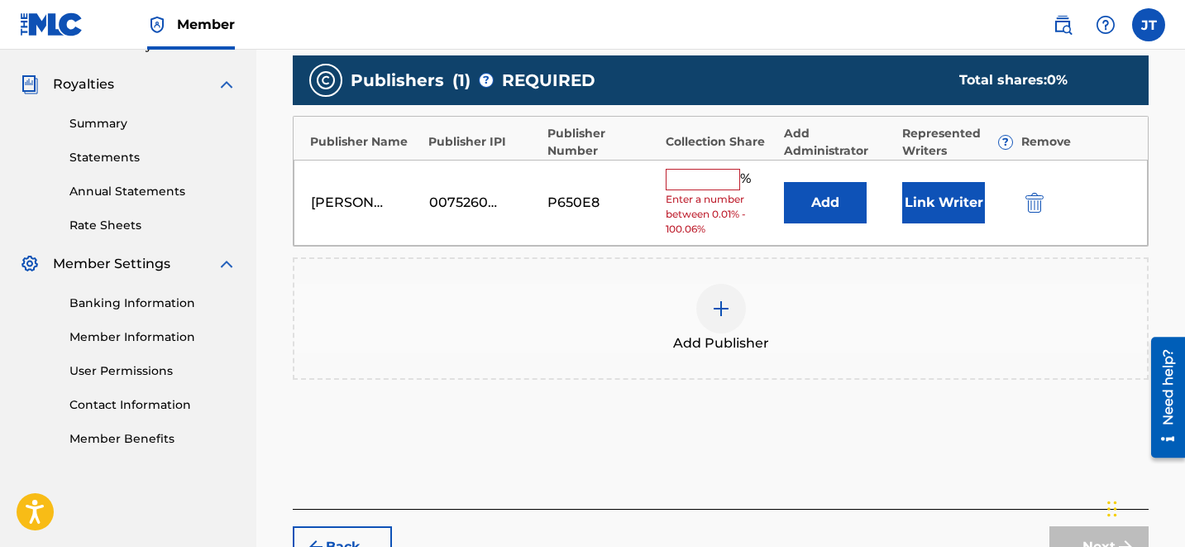
click at [728, 192] on span "Enter a number between 0.01% - 100.06%" at bounding box center [721, 214] width 110 height 45
click at [703, 181] on input "text" at bounding box center [703, 179] width 74 height 21
click at [910, 199] on button "Link Writer" at bounding box center [943, 202] width 83 height 41
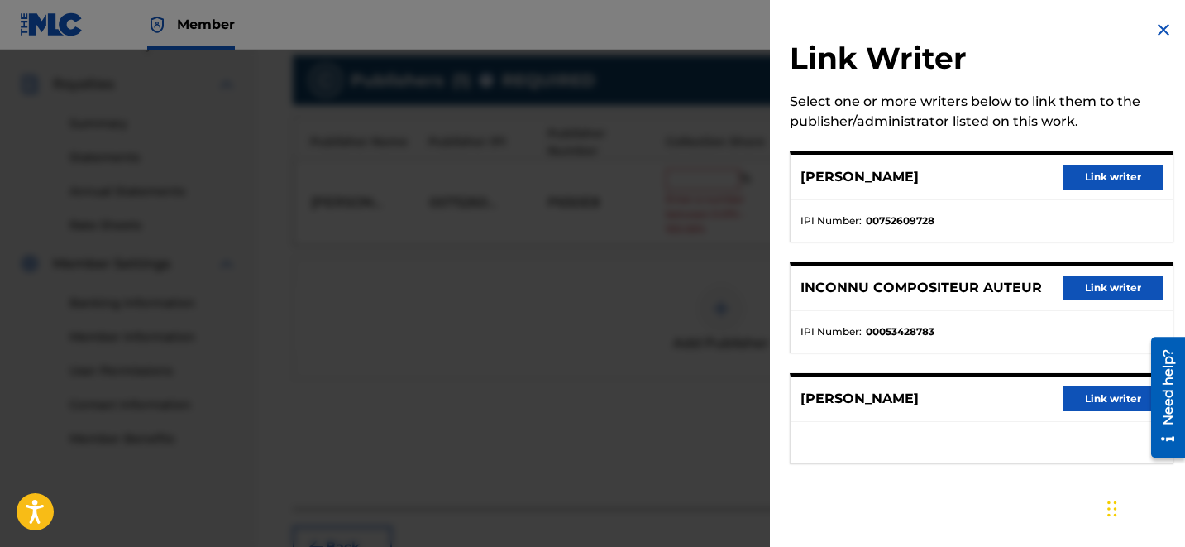
click at [1082, 179] on button "Link writer" at bounding box center [1112, 177] width 99 height 25
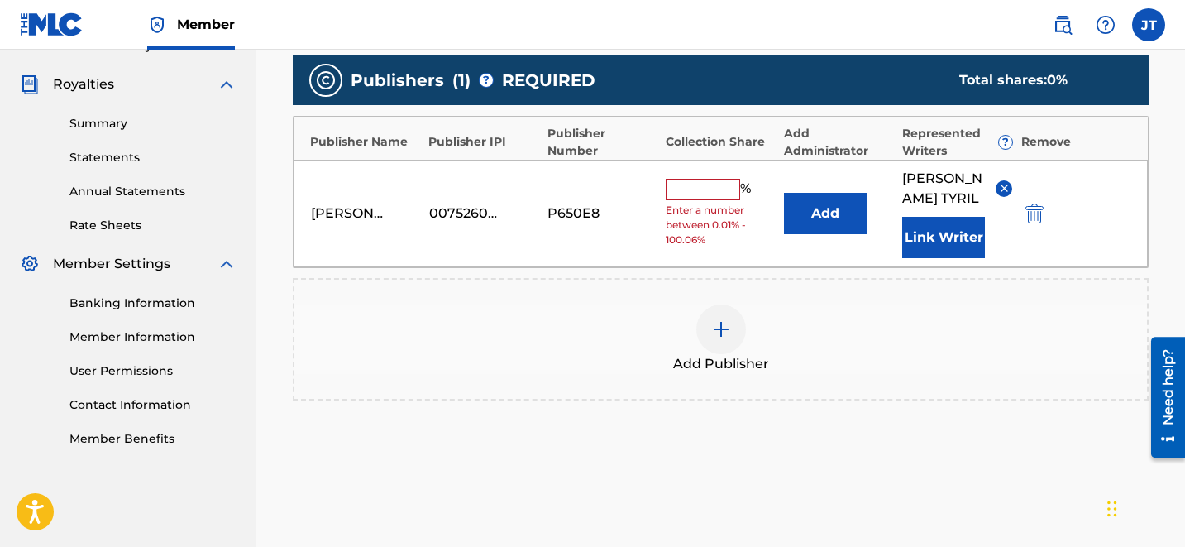
click at [692, 183] on input "text" at bounding box center [703, 189] width 74 height 21
type input "50"
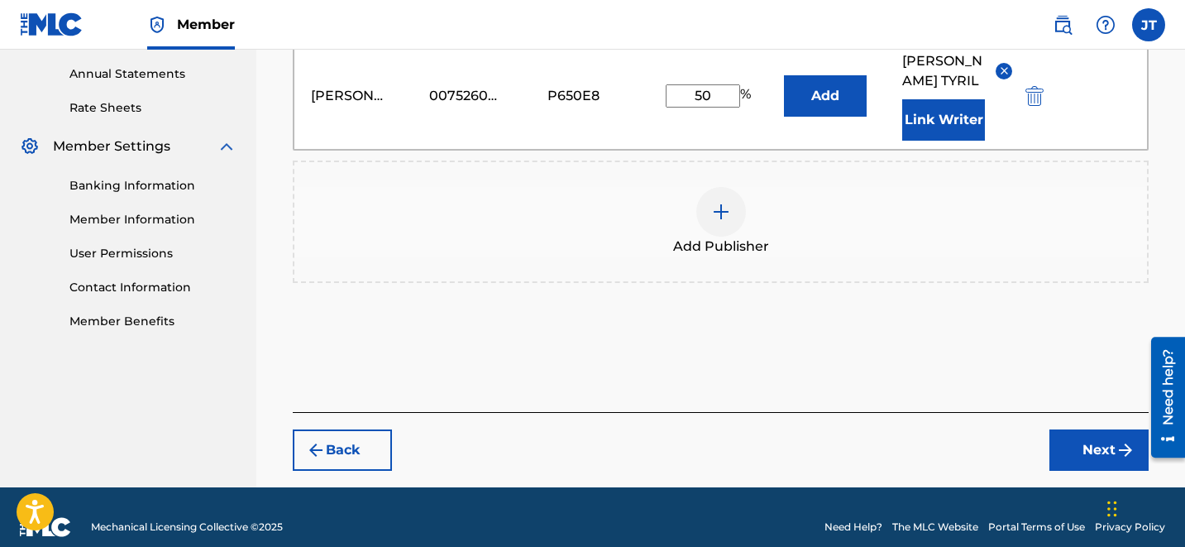
click at [1093, 433] on button "Next" at bounding box center [1098, 449] width 99 height 41
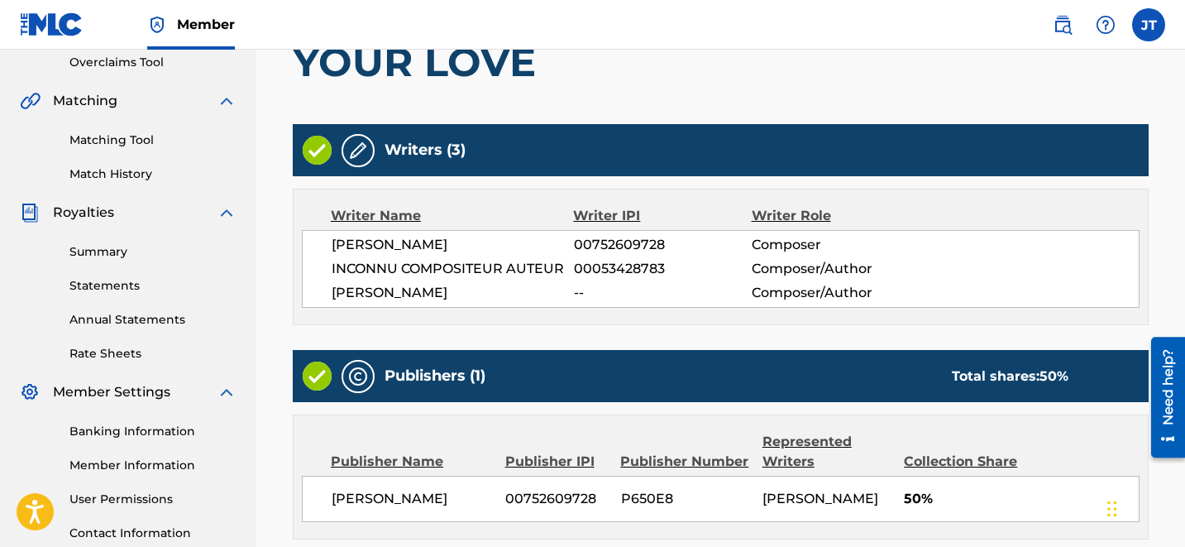
scroll to position [521, 0]
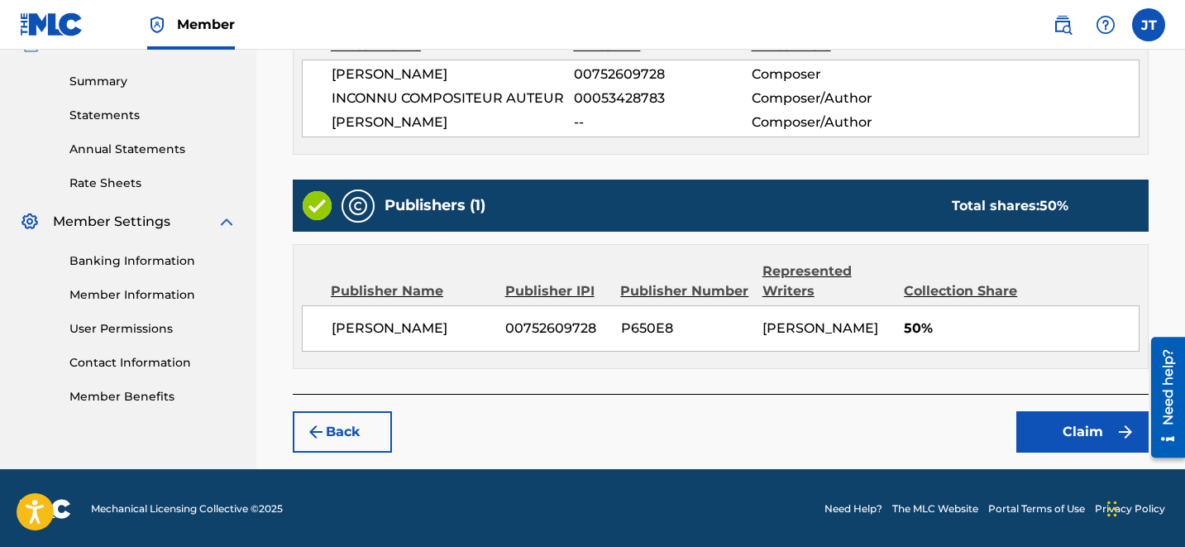
click at [1081, 432] on button "Claim" at bounding box center [1082, 431] width 132 height 41
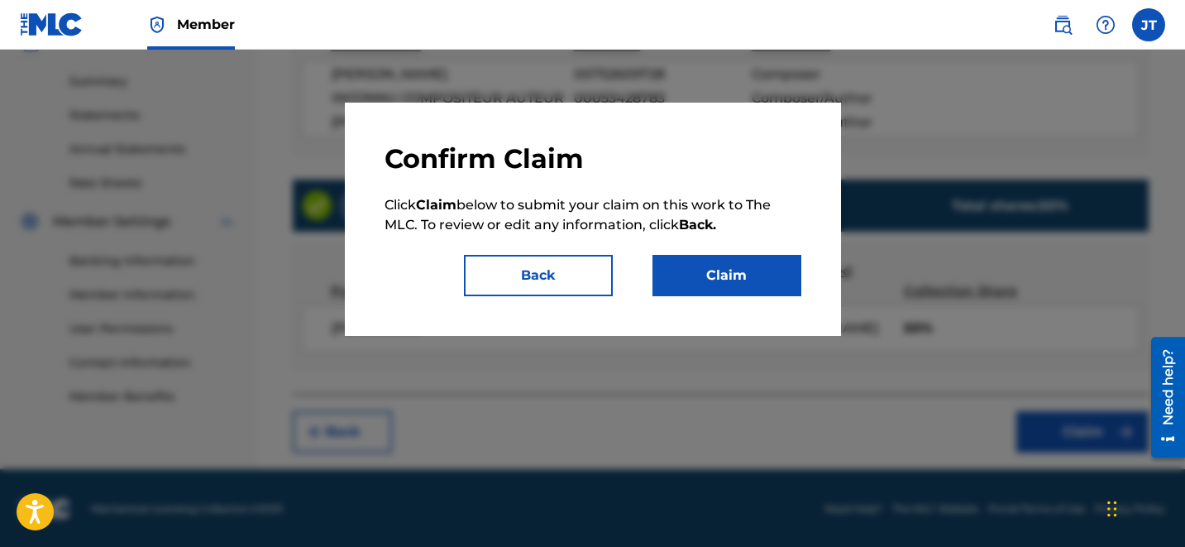
click at [720, 270] on button "Claim" at bounding box center [726, 275] width 149 height 41
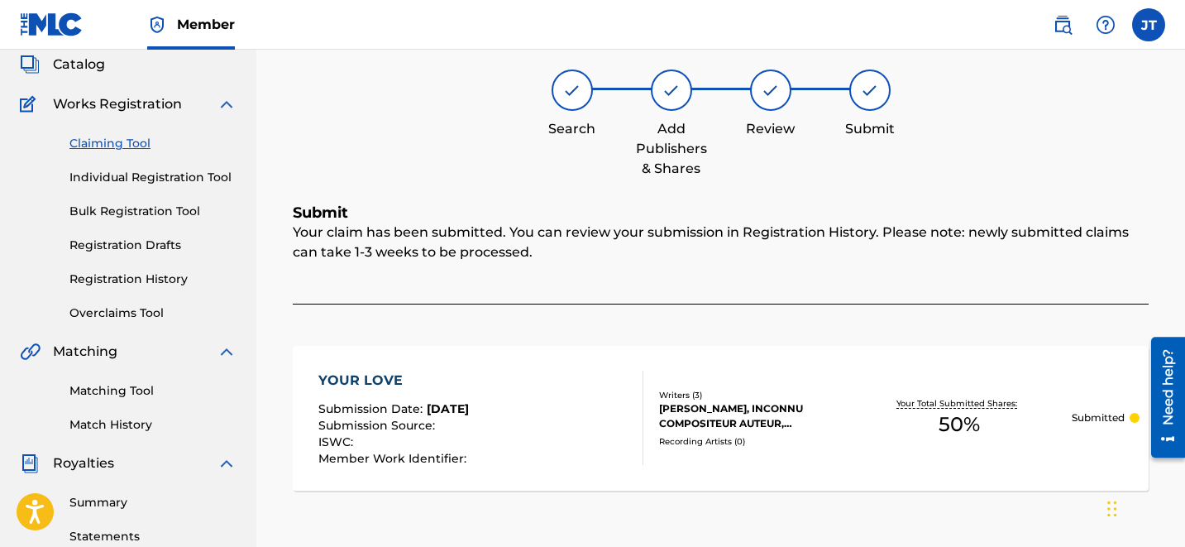
scroll to position [77, 0]
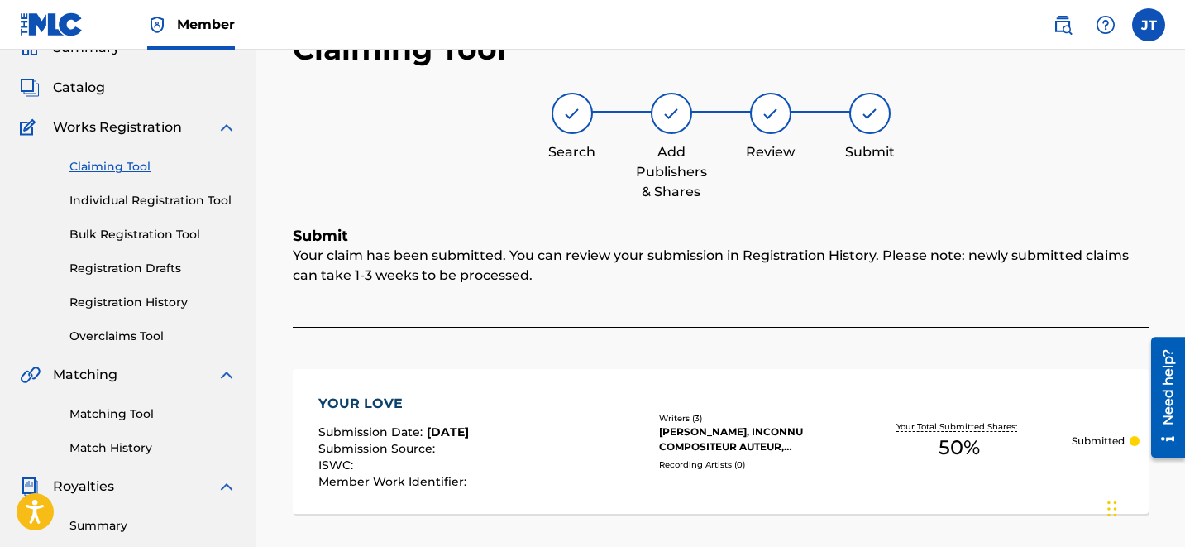
click at [122, 170] on link "Claiming Tool" at bounding box center [152, 166] width 167 height 17
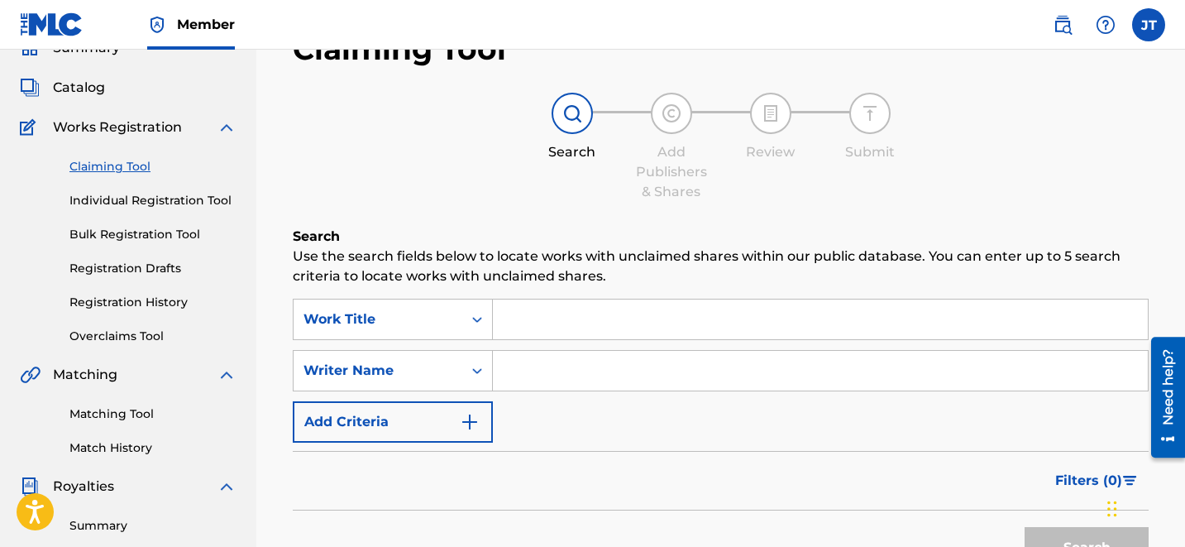
scroll to position [0, 0]
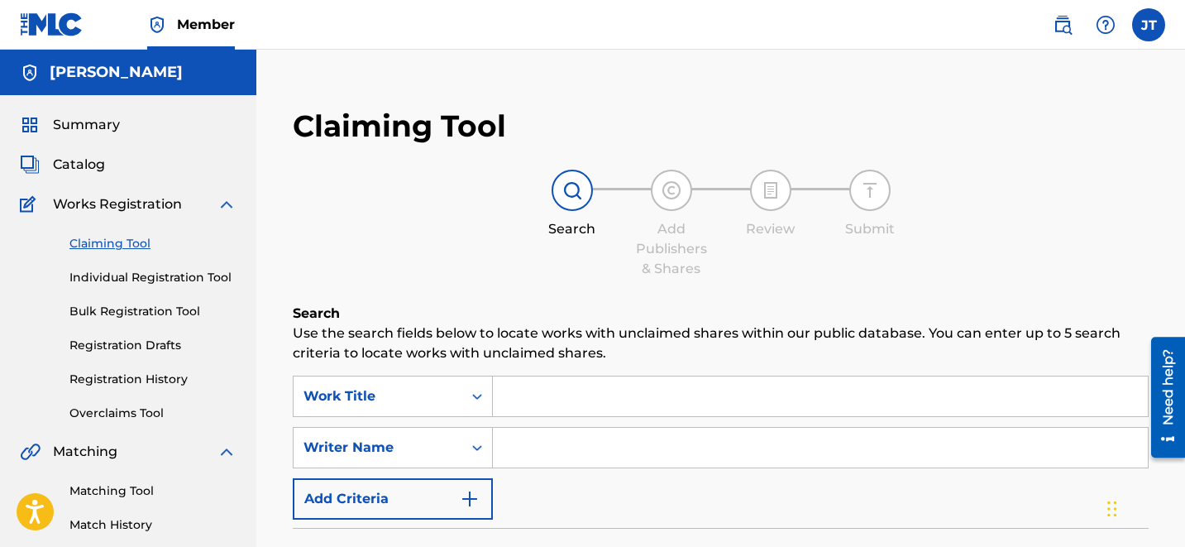
click at [529, 466] on input "Search Form" at bounding box center [820, 448] width 655 height 40
type input "[PERSON_NAME]"
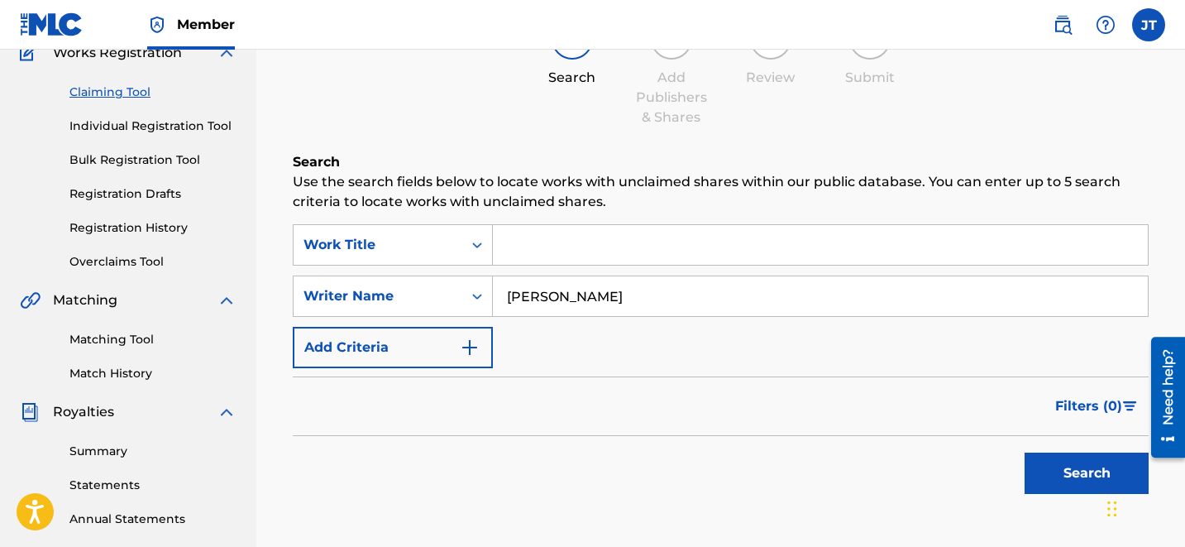
scroll to position [160, 0]
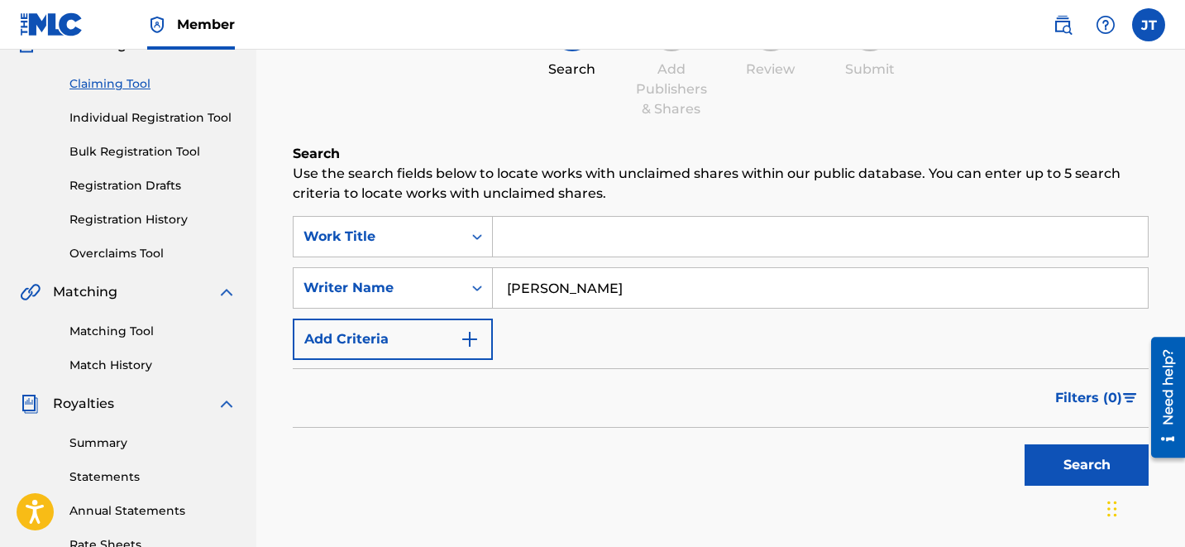
click at [1063, 470] on button "Search" at bounding box center [1087, 464] width 124 height 41
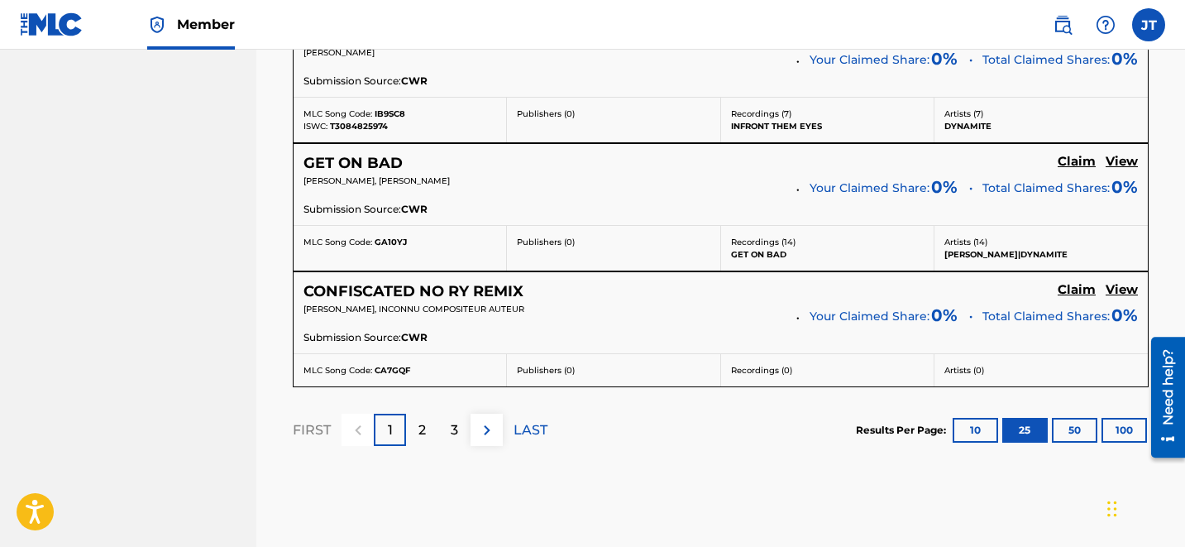
scroll to position [3586, 0]
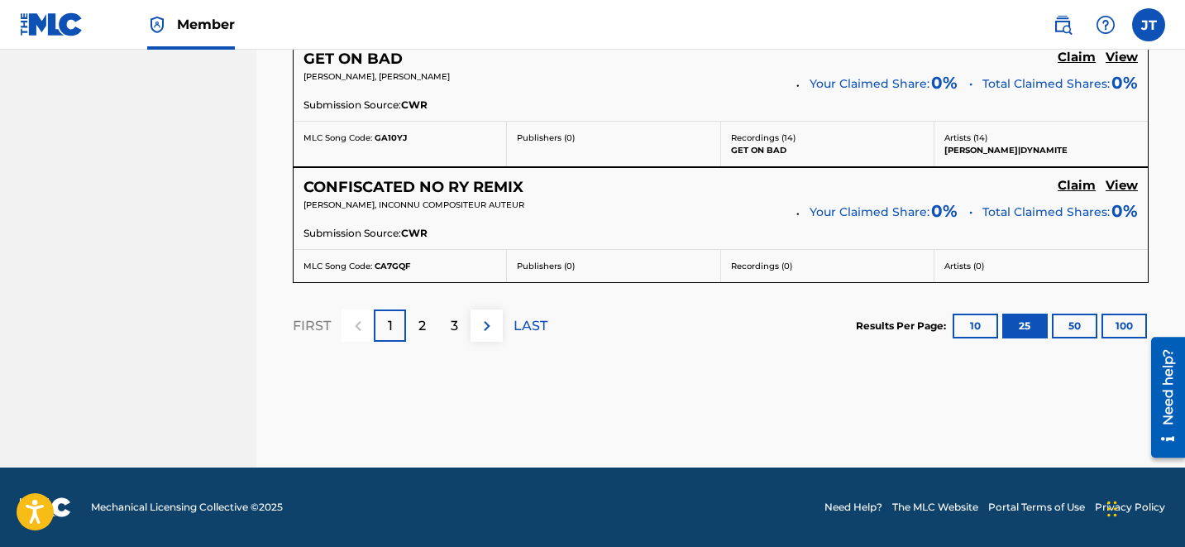
click at [445, 318] on div "3" at bounding box center [454, 325] width 32 height 32
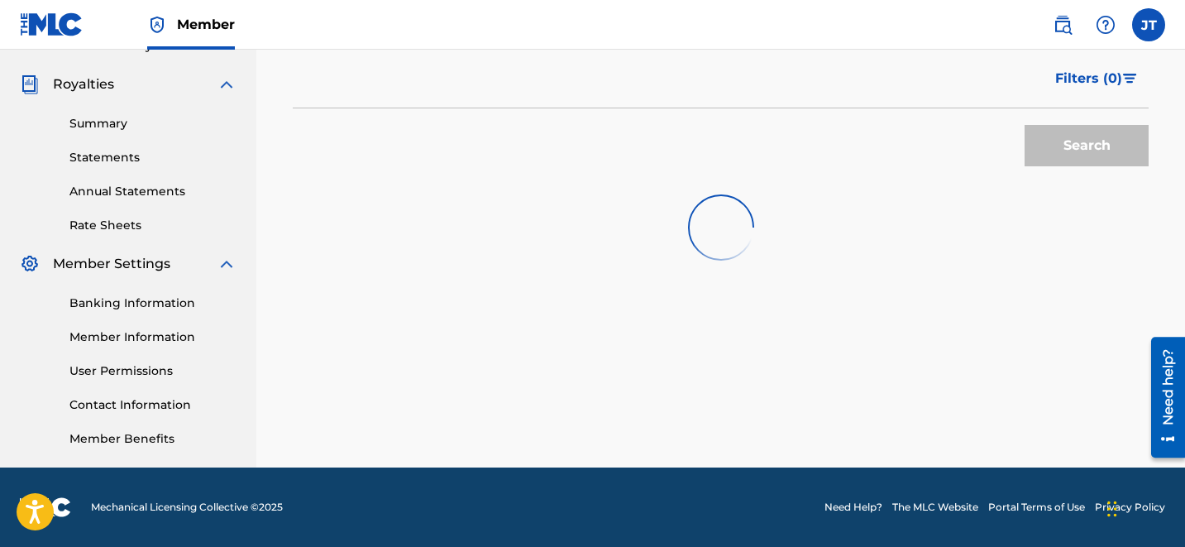
scroll to position [3450, 0]
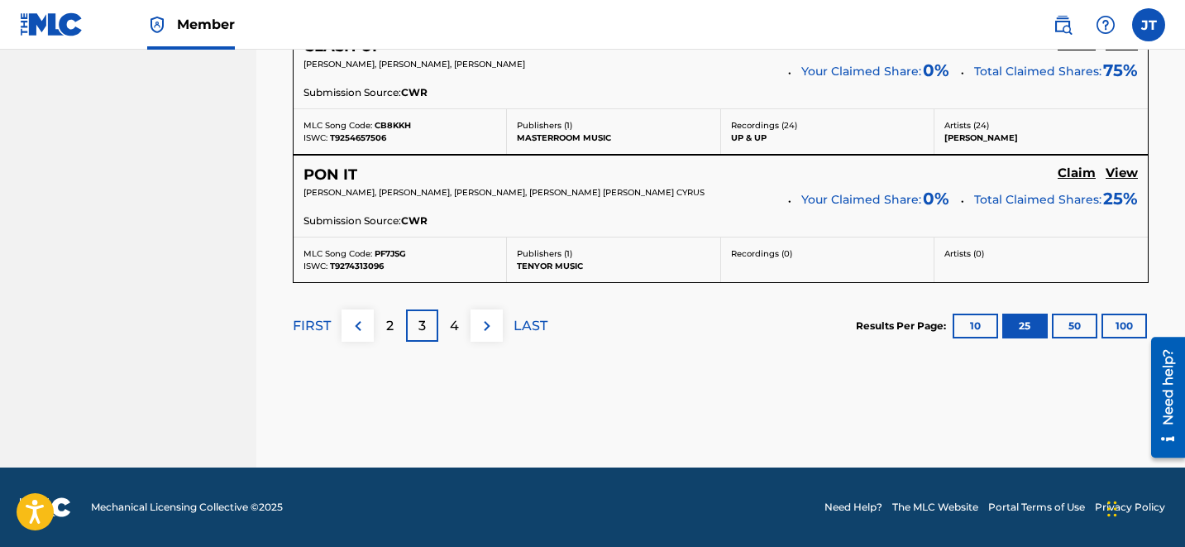
click at [451, 327] on p "4" at bounding box center [454, 326] width 9 height 20
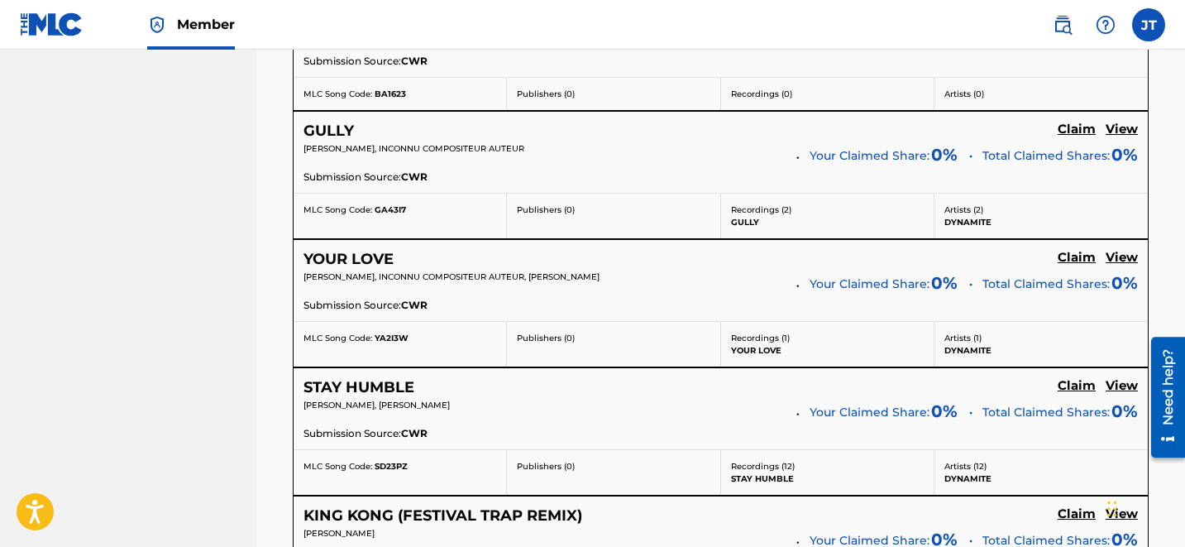
scroll to position [3228, 0]
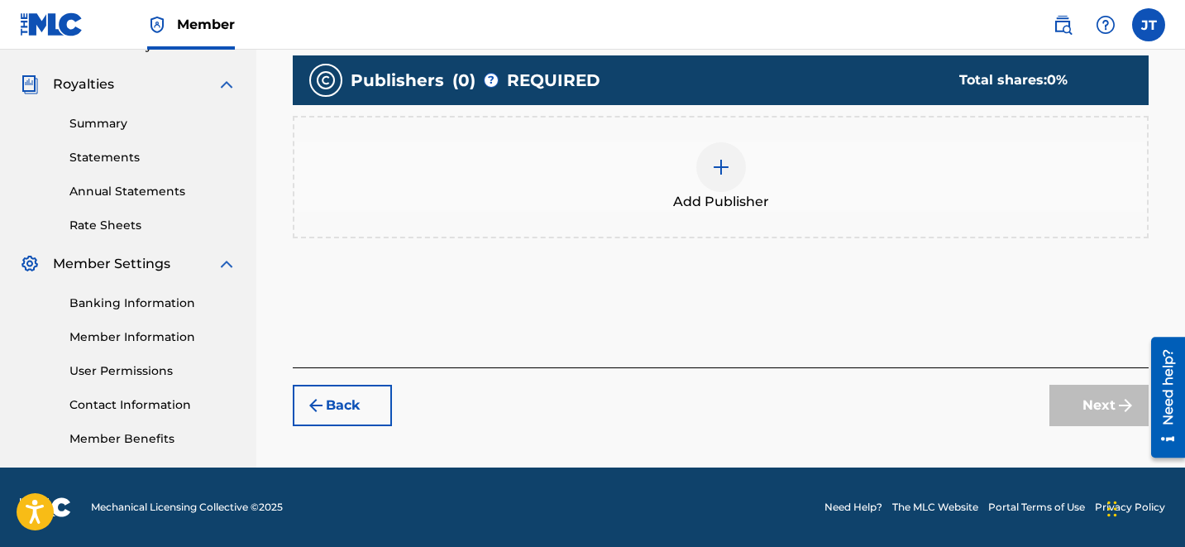
click at [720, 171] on img at bounding box center [721, 167] width 20 height 20
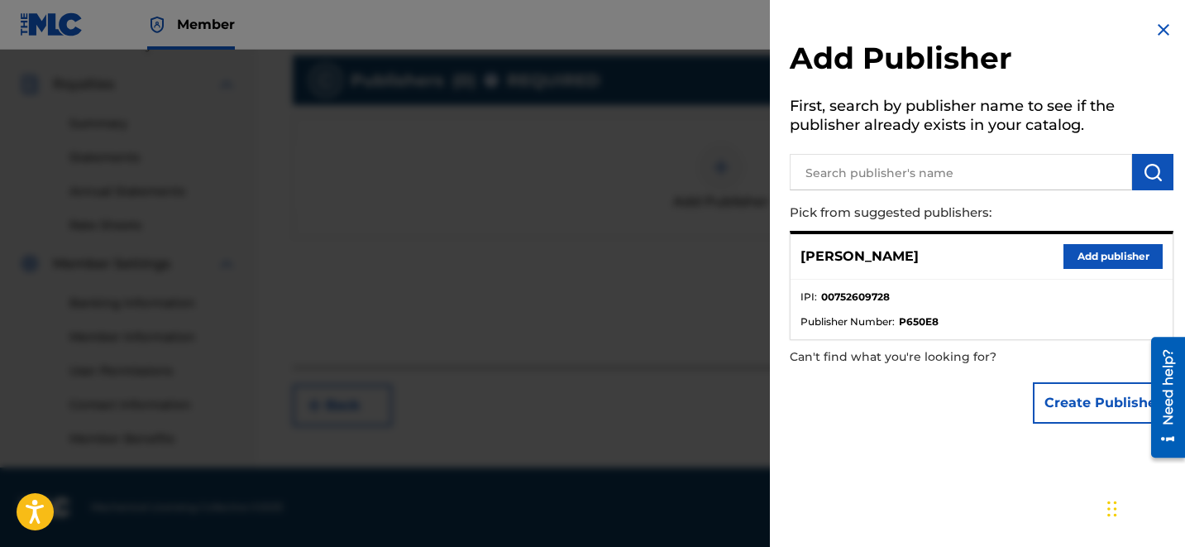
click at [1090, 249] on button "Add publisher" at bounding box center [1112, 256] width 99 height 25
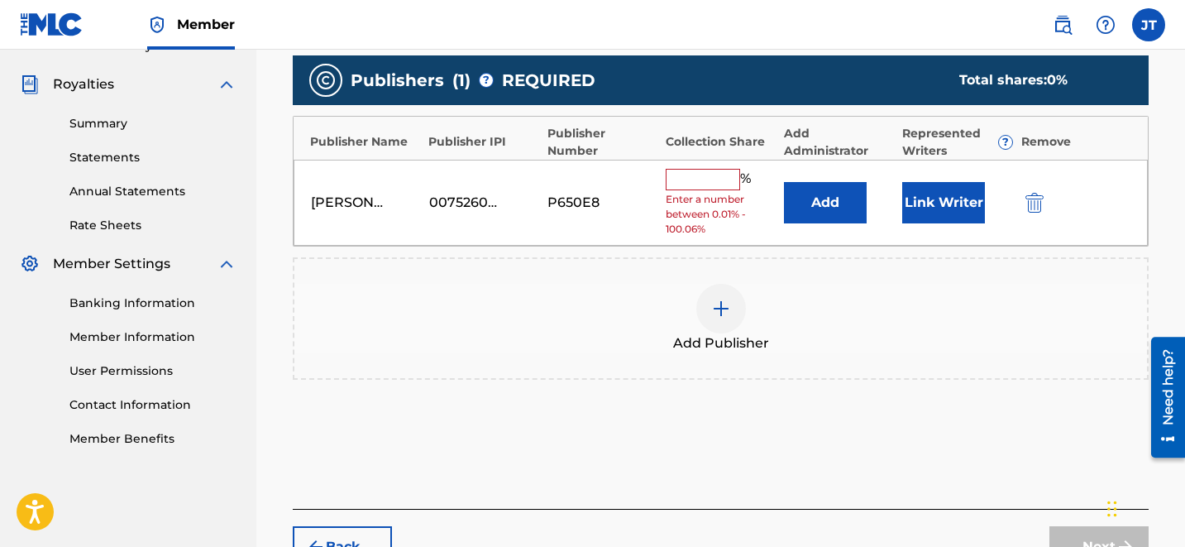
click at [915, 204] on button "Link Writer" at bounding box center [943, 202] width 83 height 41
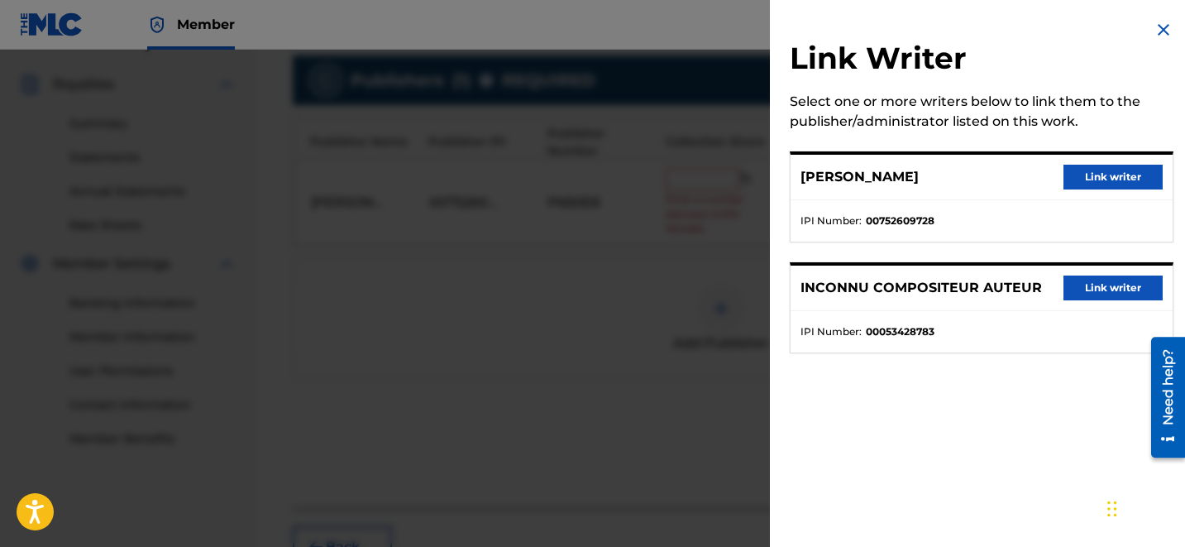
click at [1072, 176] on button "Link writer" at bounding box center [1112, 177] width 99 height 25
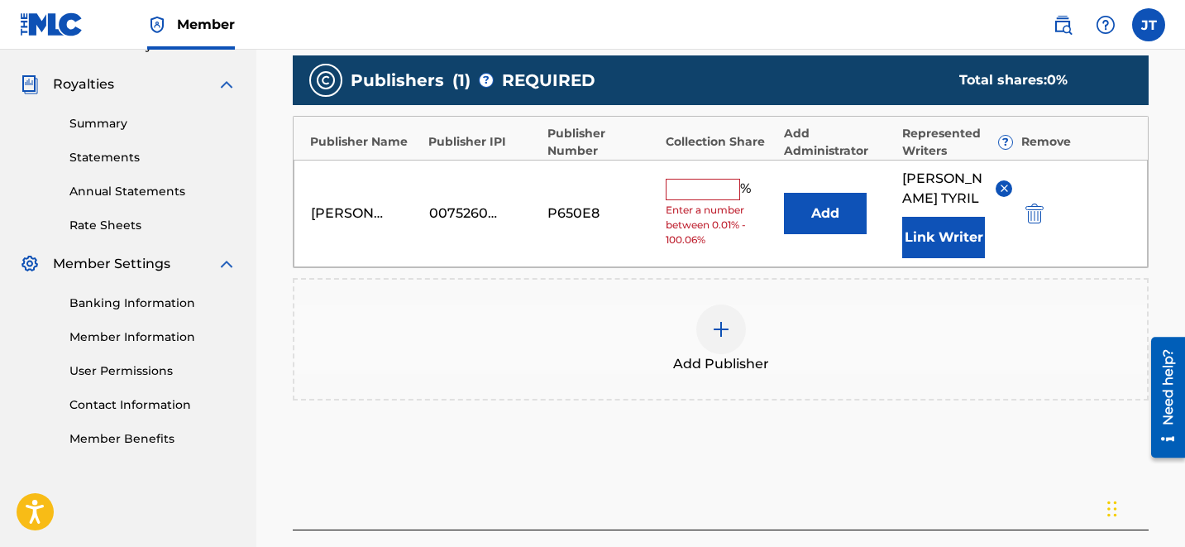
click at [703, 179] on input "text" at bounding box center [703, 189] width 74 height 21
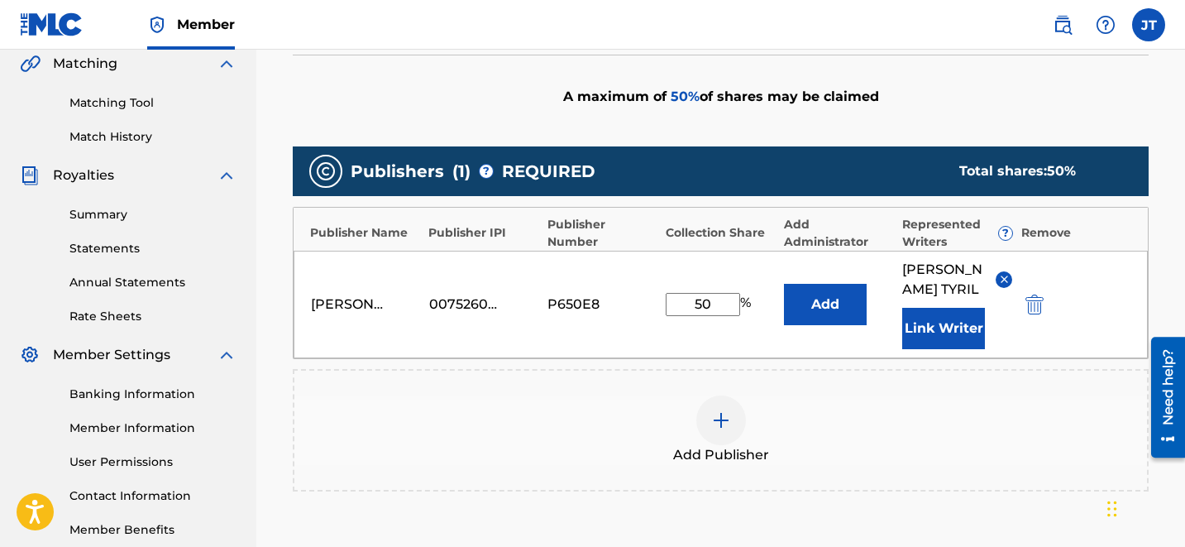
scroll to position [386, 0]
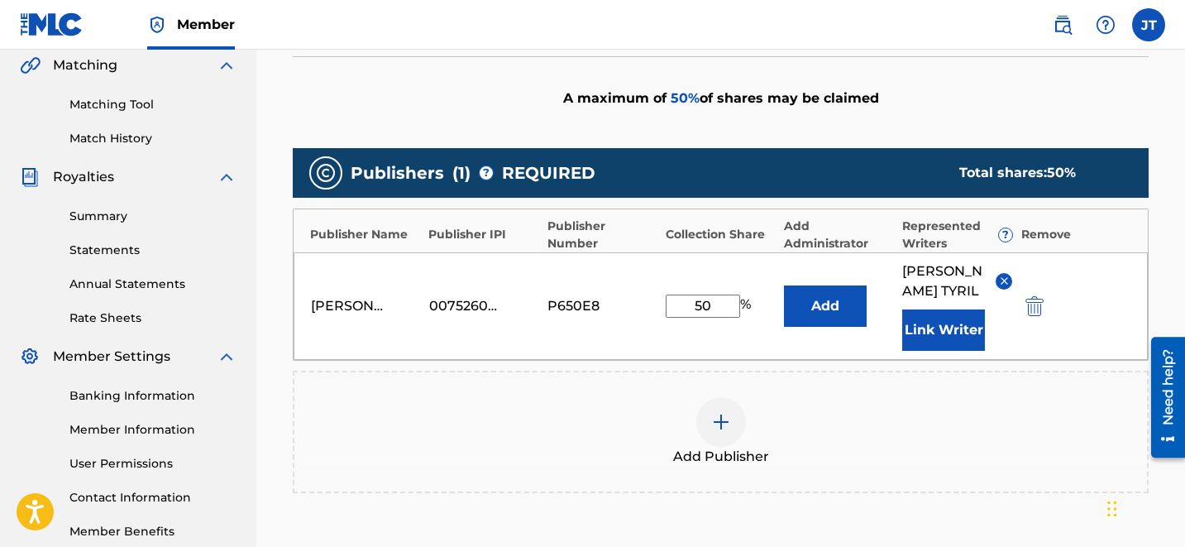
drag, startPoint x: 705, startPoint y: 289, endPoint x: 669, endPoint y: 282, distance: 36.2
click at [669, 283] on div "[PERSON_NAME] 00752609728 P650E8 50 % Add [PERSON_NAME] Link Writer" at bounding box center [721, 305] width 854 height 107
click at [717, 296] on input "70" at bounding box center [703, 305] width 74 height 23
type input "7"
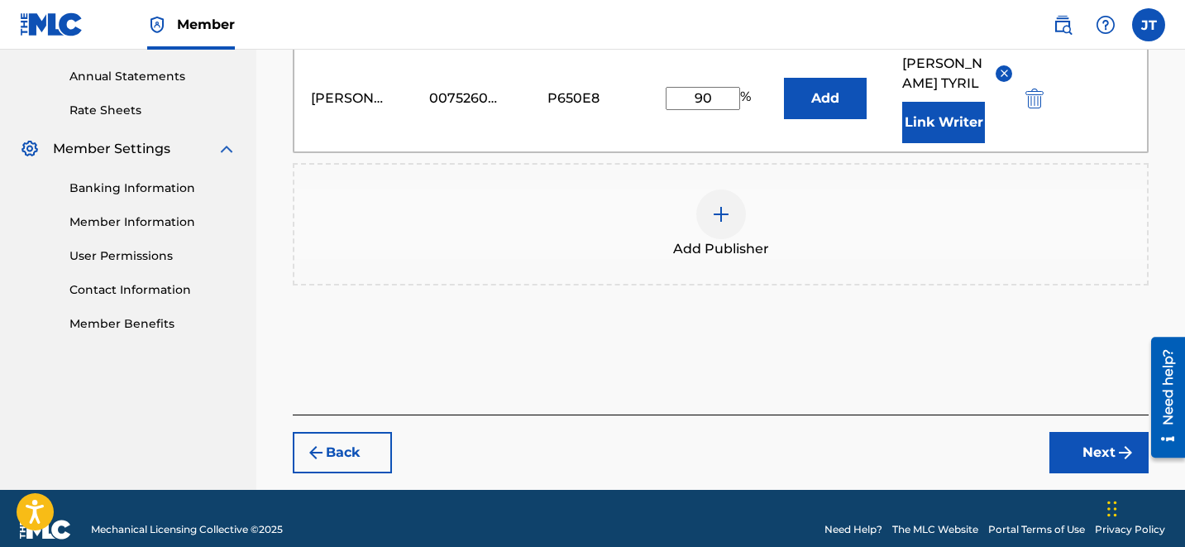
type input "90"
click at [1095, 432] on button "Next" at bounding box center [1098, 452] width 99 height 41
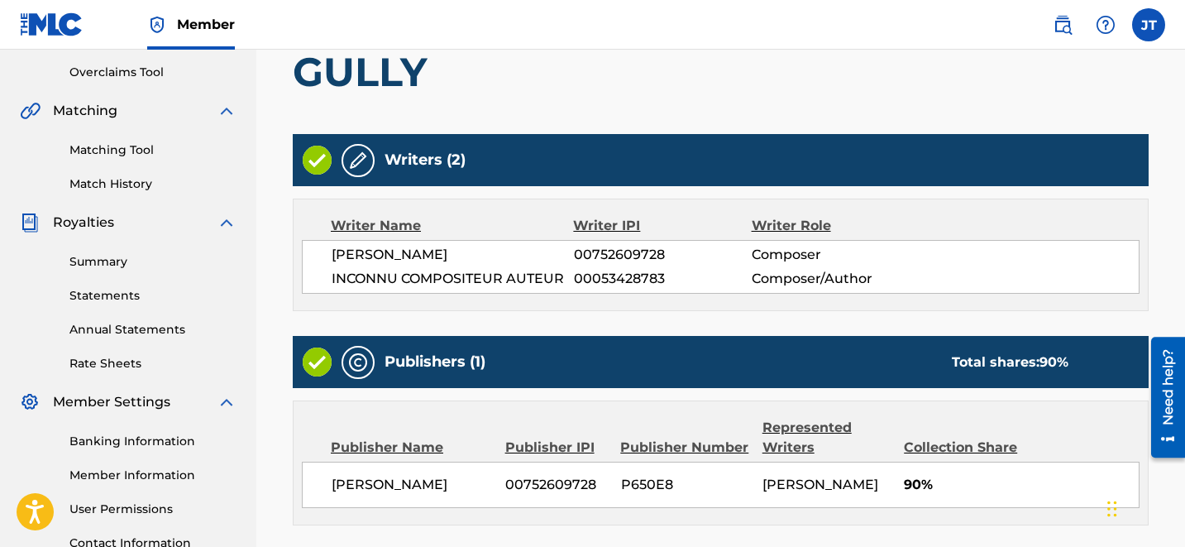
scroll to position [497, 0]
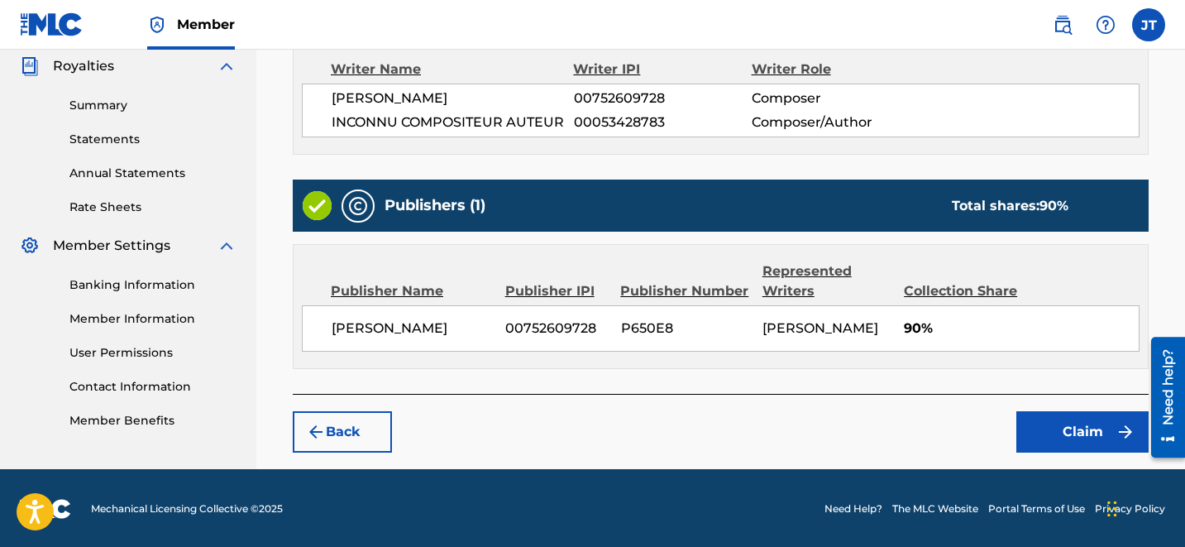
click at [1068, 416] on button "Claim" at bounding box center [1082, 431] width 132 height 41
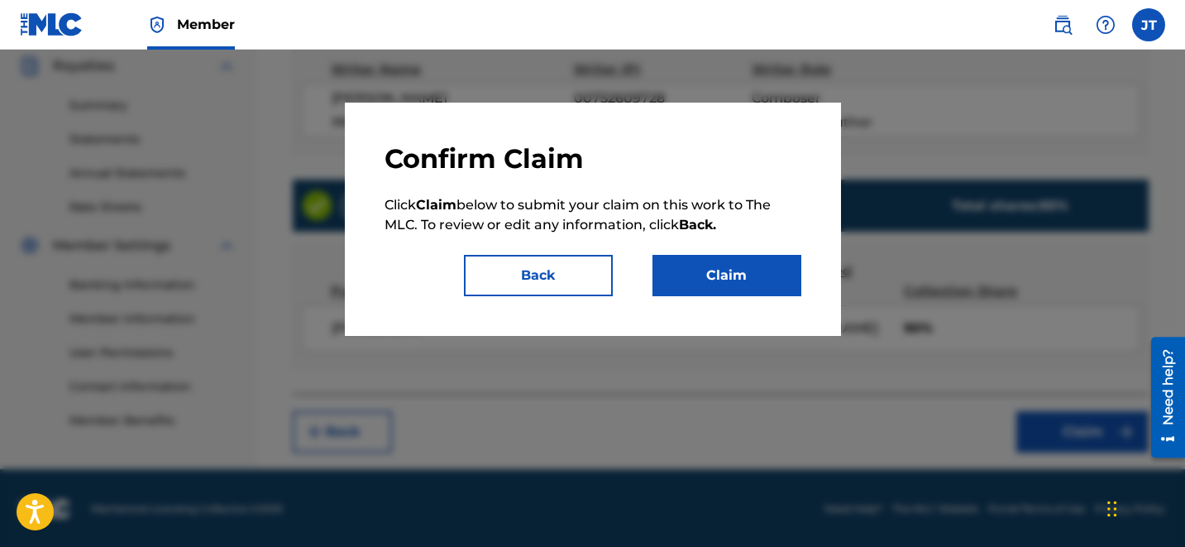
click at [699, 298] on div "Confirm Claim Click Claim below to submit your claim on this work to The MLC. T…" at bounding box center [593, 219] width 496 height 233
click at [731, 280] on button "Claim" at bounding box center [726, 275] width 149 height 41
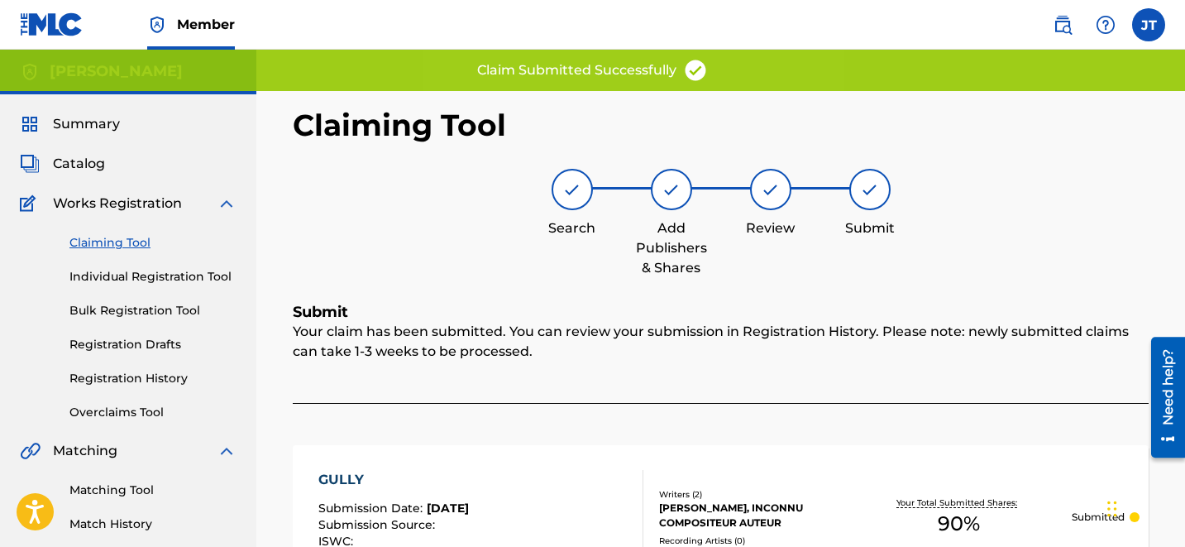
scroll to position [0, 0]
click at [117, 241] on link "Claiming Tool" at bounding box center [152, 243] width 167 height 17
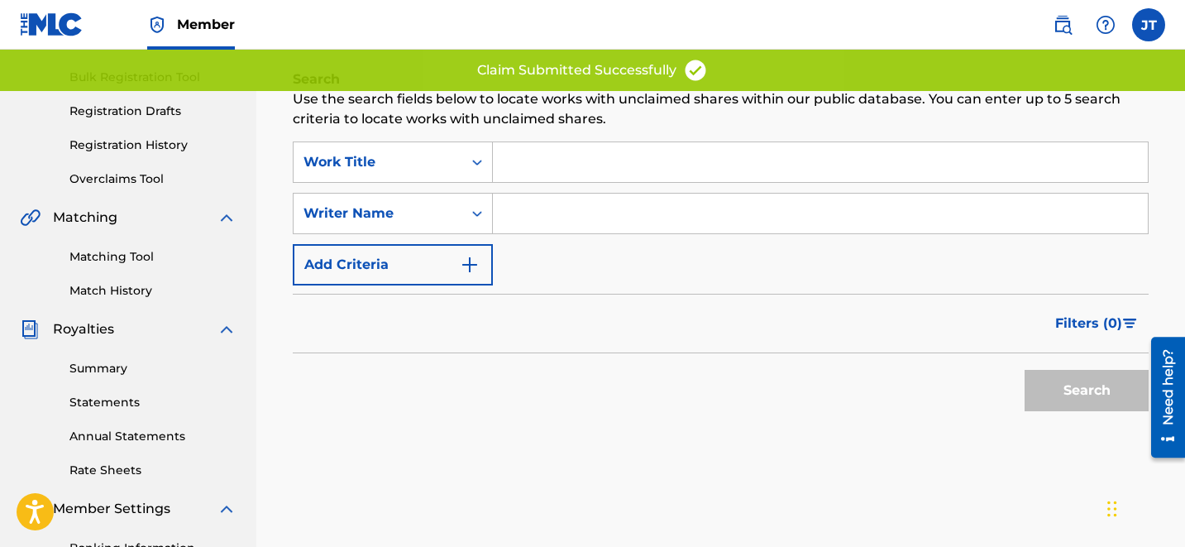
scroll to position [280, 0]
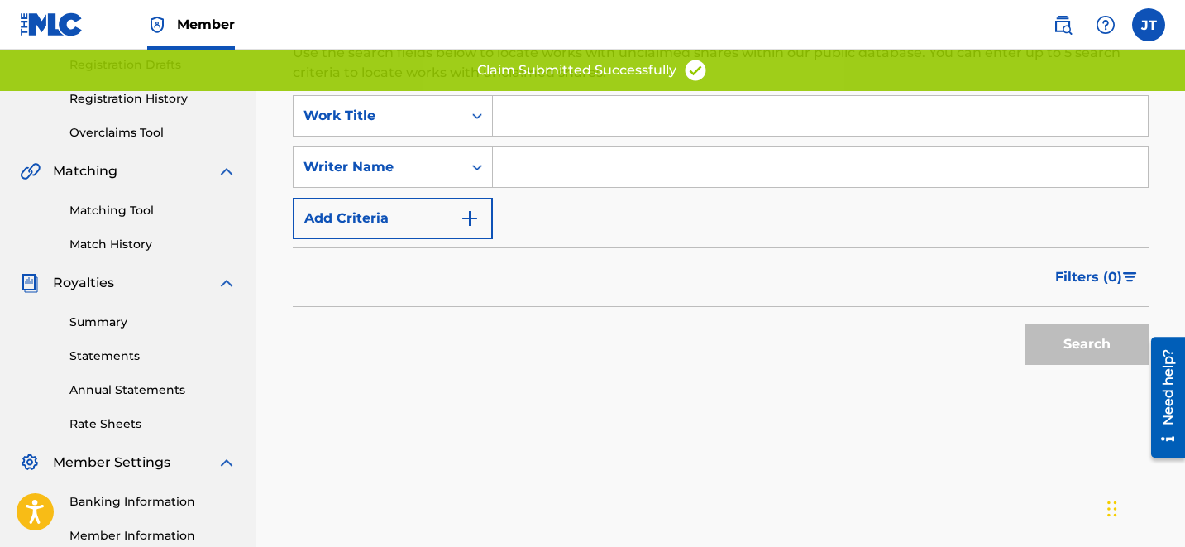
click at [604, 132] on input "Search Form" at bounding box center [820, 116] width 655 height 40
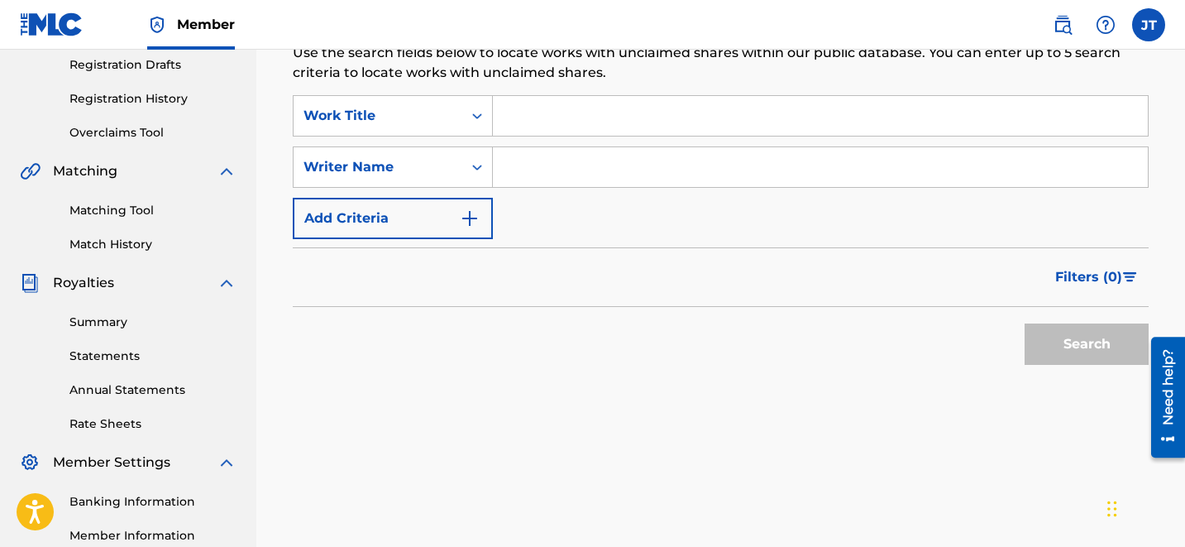
click at [587, 150] on input "Search Form" at bounding box center [820, 167] width 655 height 40
type input "[PERSON_NAME]"
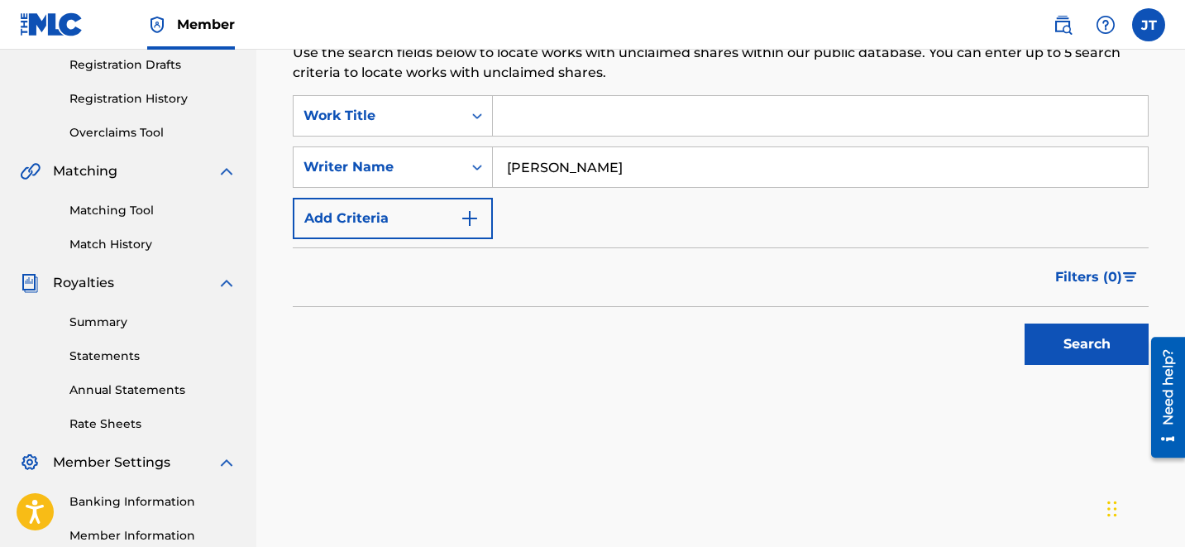
click at [1080, 337] on button "Search" at bounding box center [1087, 343] width 124 height 41
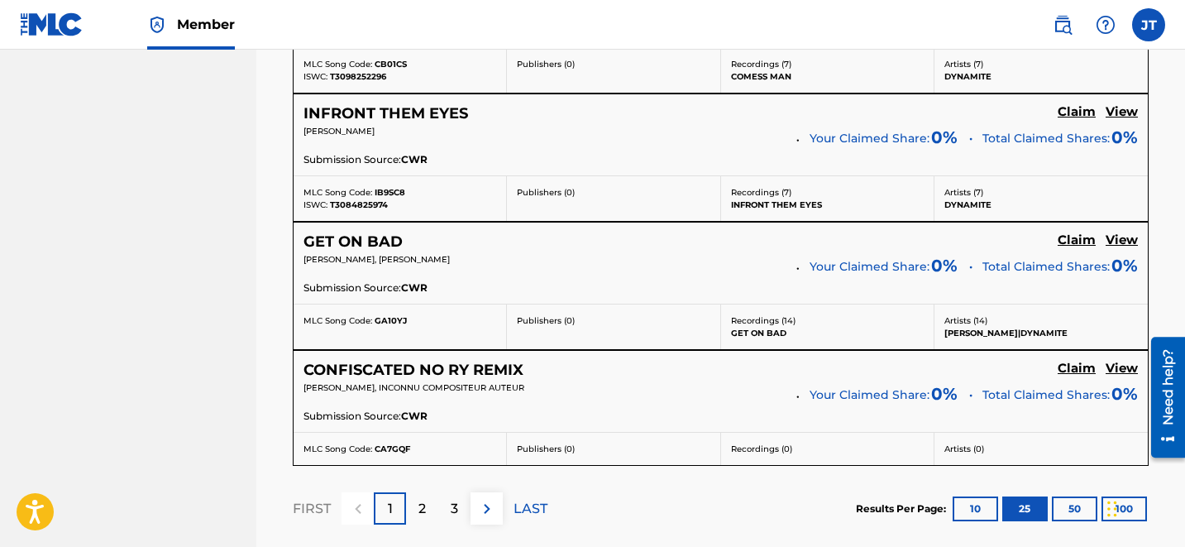
scroll to position [3586, 0]
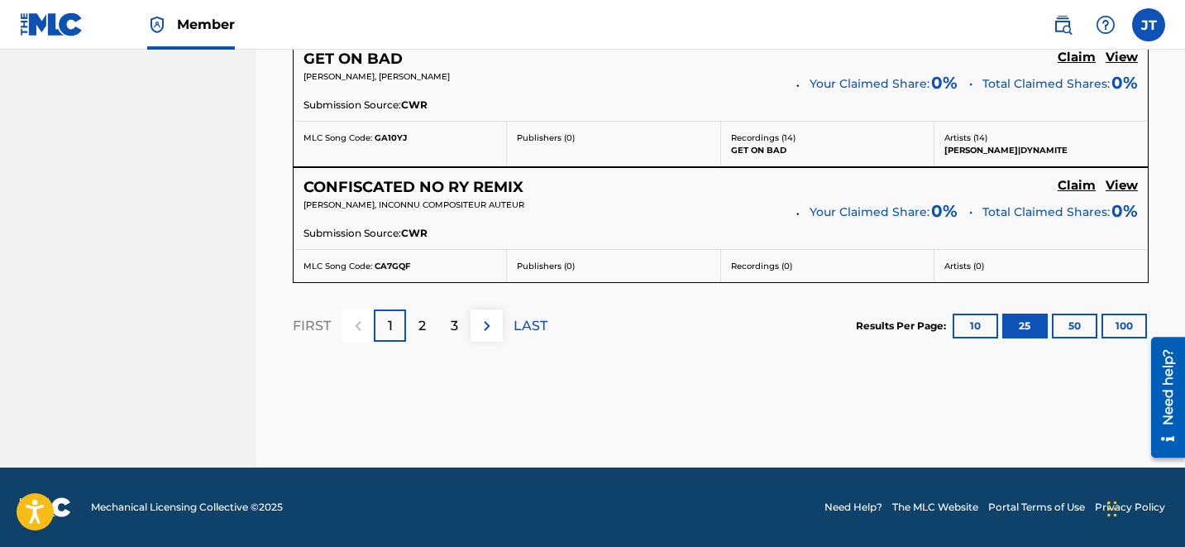
click at [495, 329] on img at bounding box center [487, 326] width 20 height 20
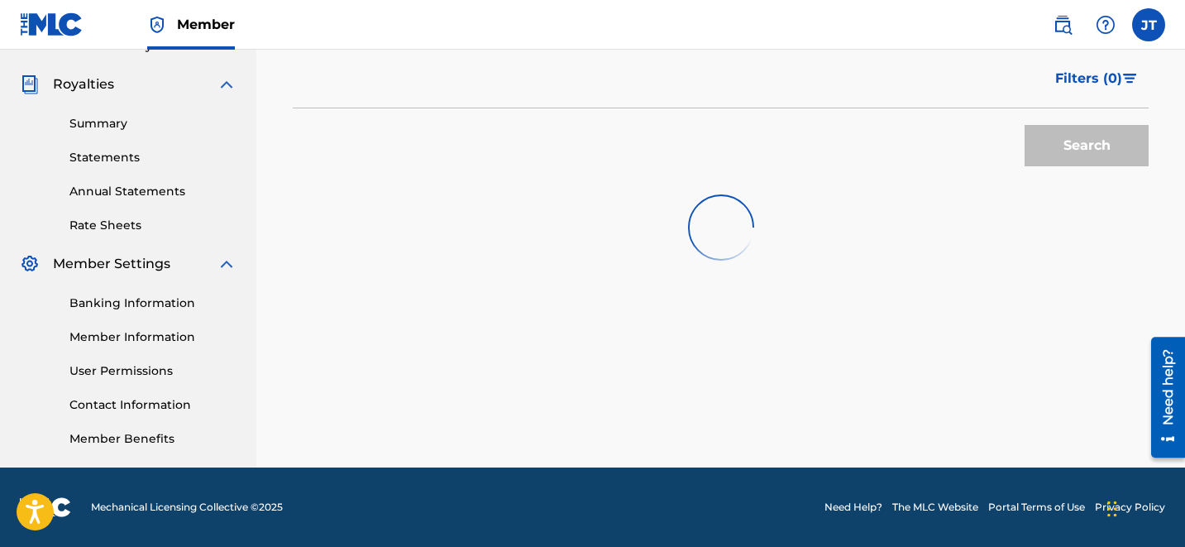
scroll to position [3462, 0]
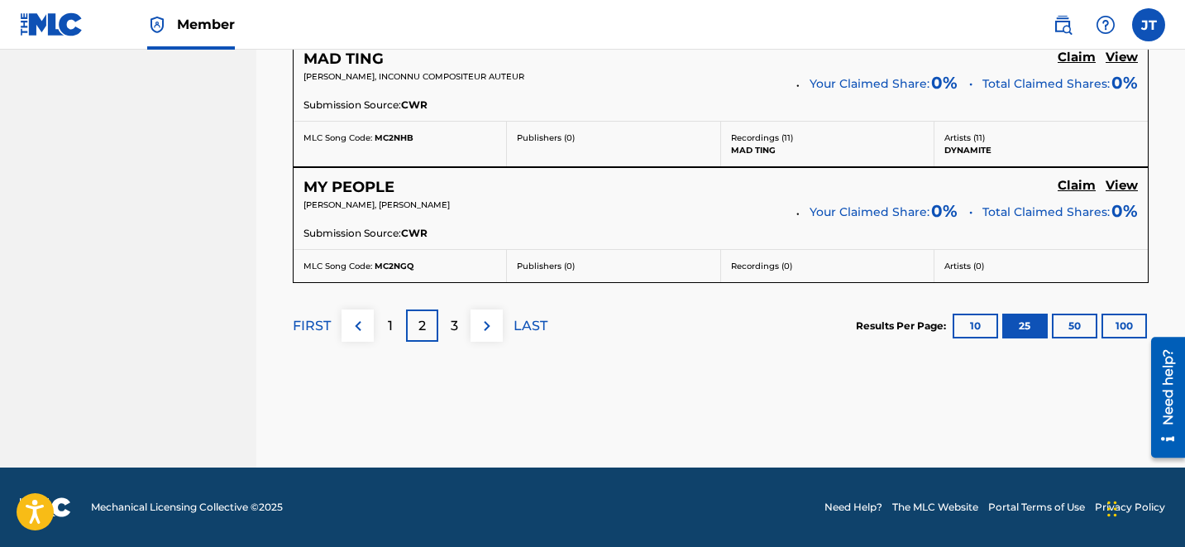
click at [477, 327] on img at bounding box center [487, 326] width 20 height 20
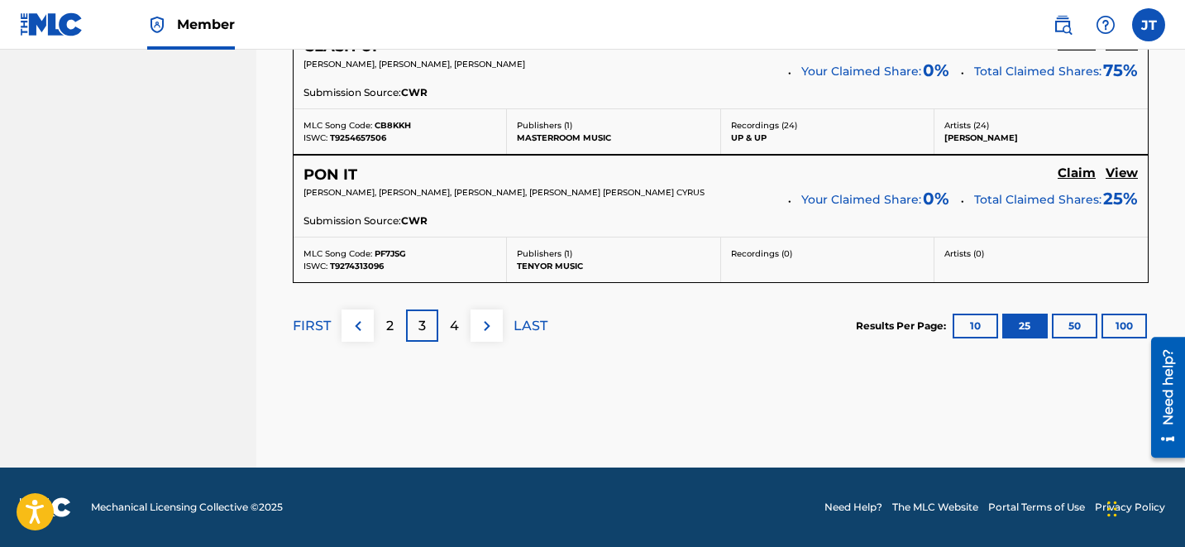
click at [447, 325] on div "4" at bounding box center [454, 325] width 32 height 32
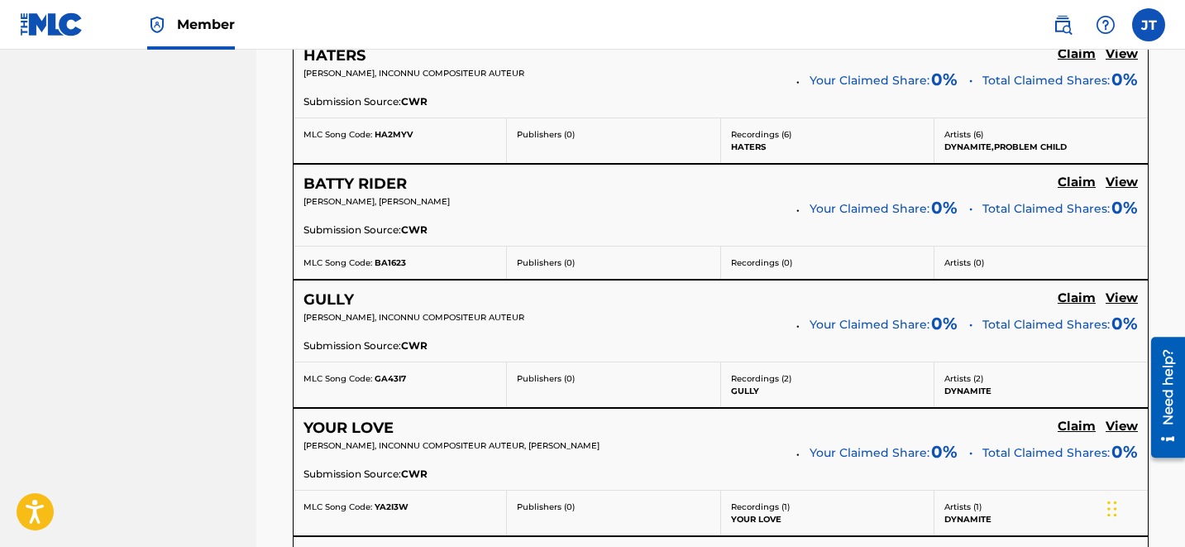
scroll to position [3033, 0]
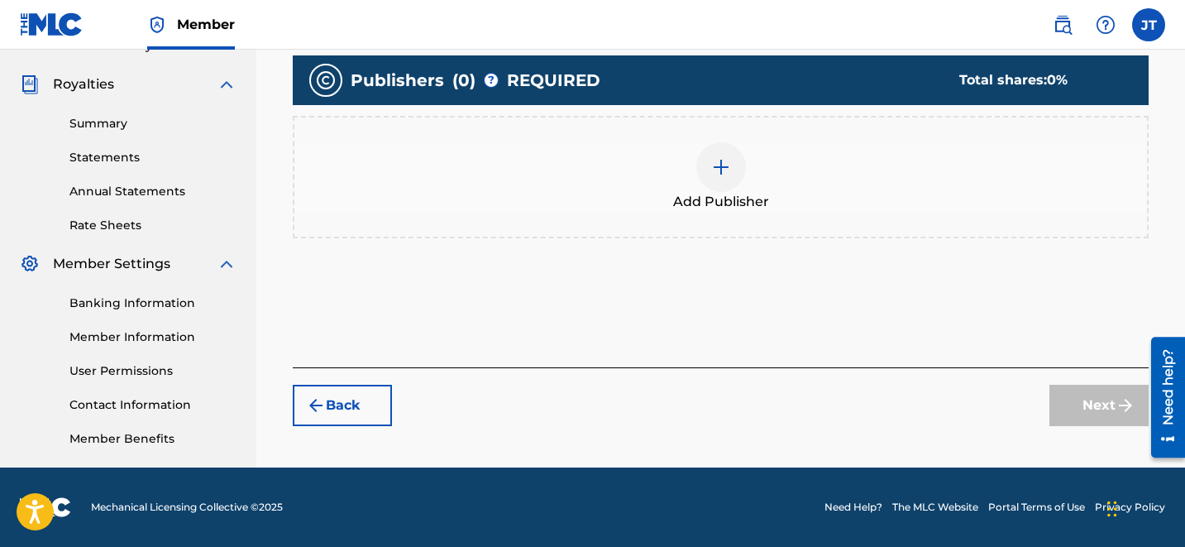
click at [723, 165] on img at bounding box center [721, 167] width 20 height 20
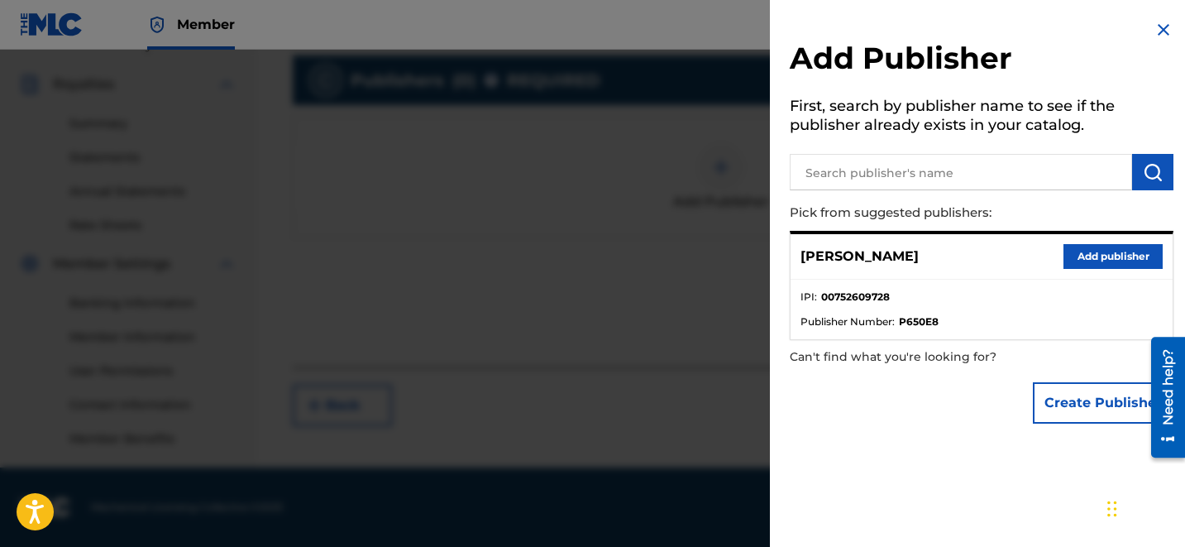
click at [1081, 265] on button "Add publisher" at bounding box center [1112, 256] width 99 height 25
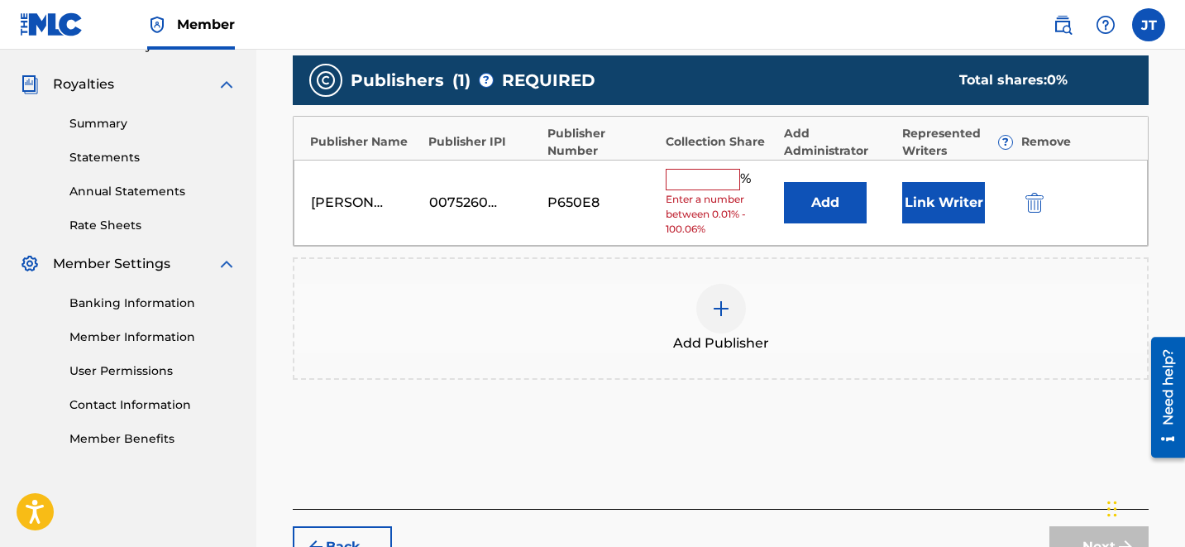
click at [929, 208] on button "Link Writer" at bounding box center [943, 202] width 83 height 41
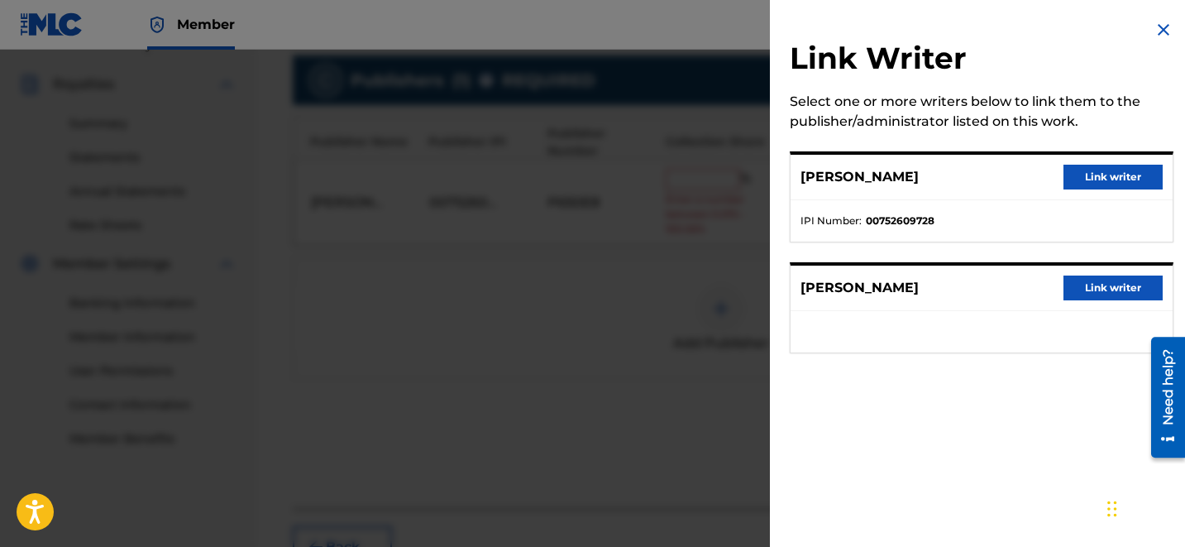
click at [1072, 179] on button "Link writer" at bounding box center [1112, 177] width 99 height 25
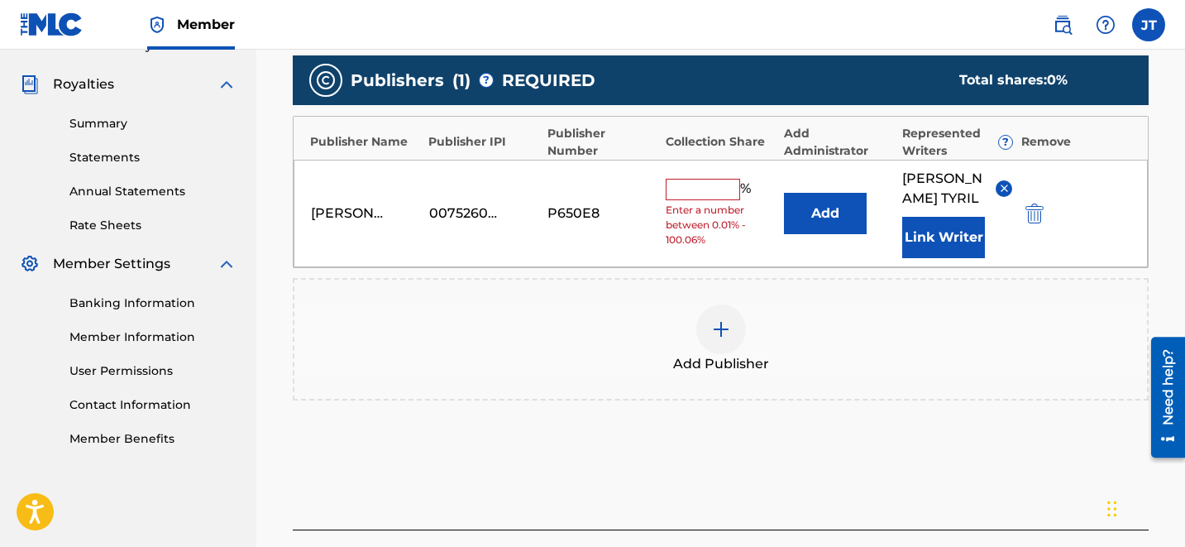
click at [715, 180] on input "text" at bounding box center [703, 189] width 74 height 21
type input "75"
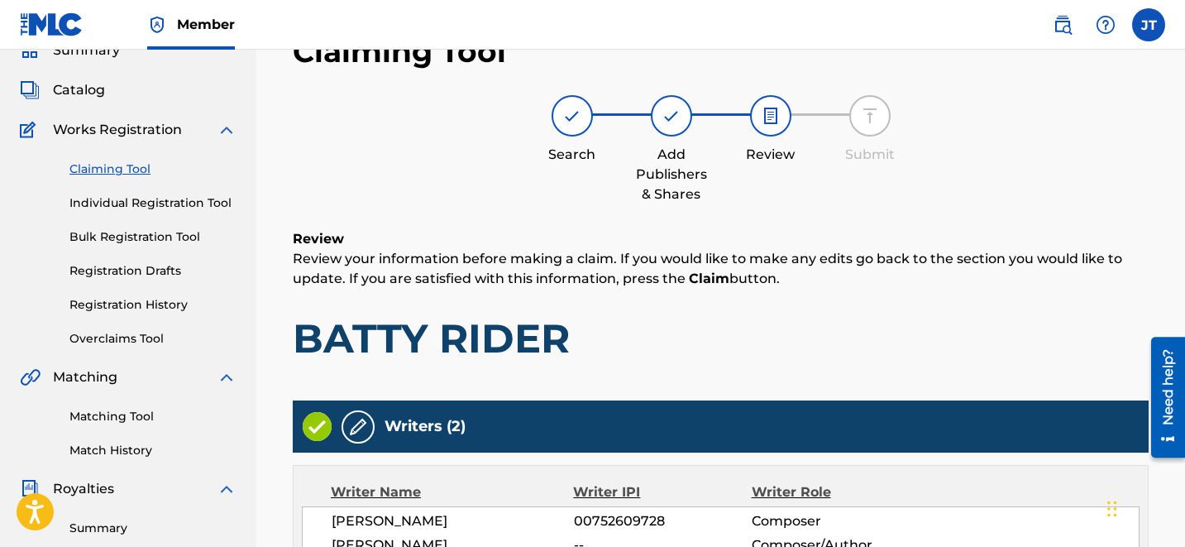
scroll to position [497, 0]
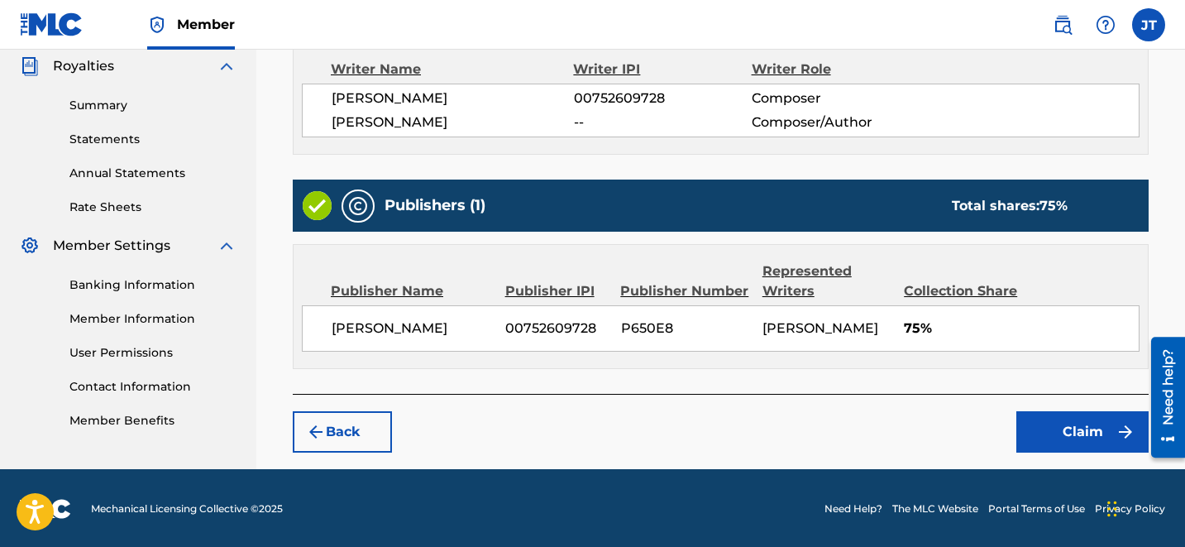
click at [1027, 411] on button "Claim" at bounding box center [1082, 431] width 132 height 41
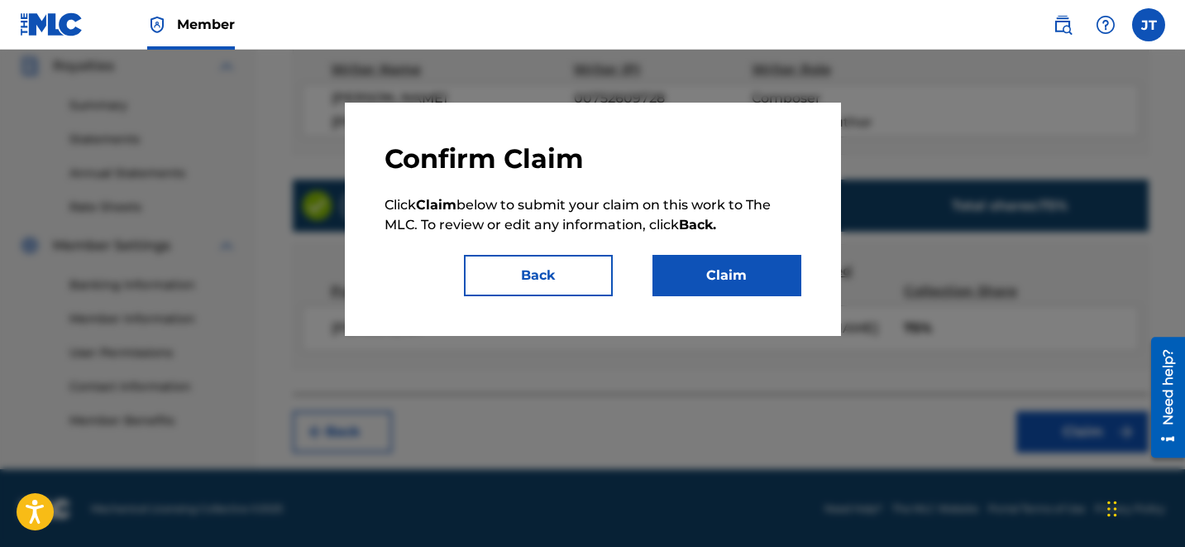
click at [803, 275] on div "Confirm Claim Click Claim below to submit your claim on this work to The MLC. T…" at bounding box center [593, 219] width 496 height 233
click at [774, 275] on button "Claim" at bounding box center [726, 275] width 149 height 41
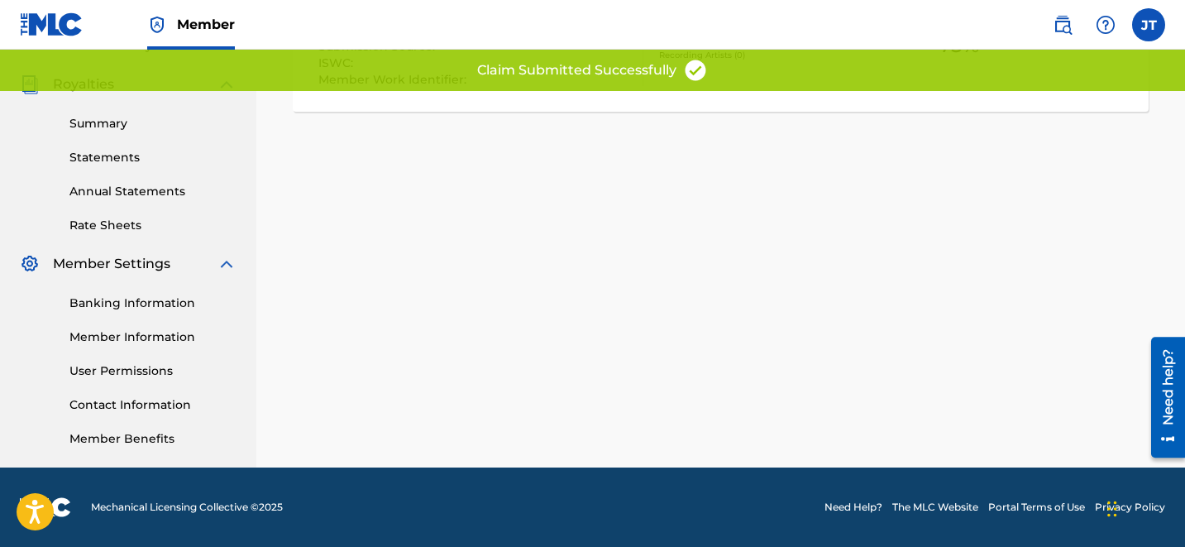
scroll to position [0, 0]
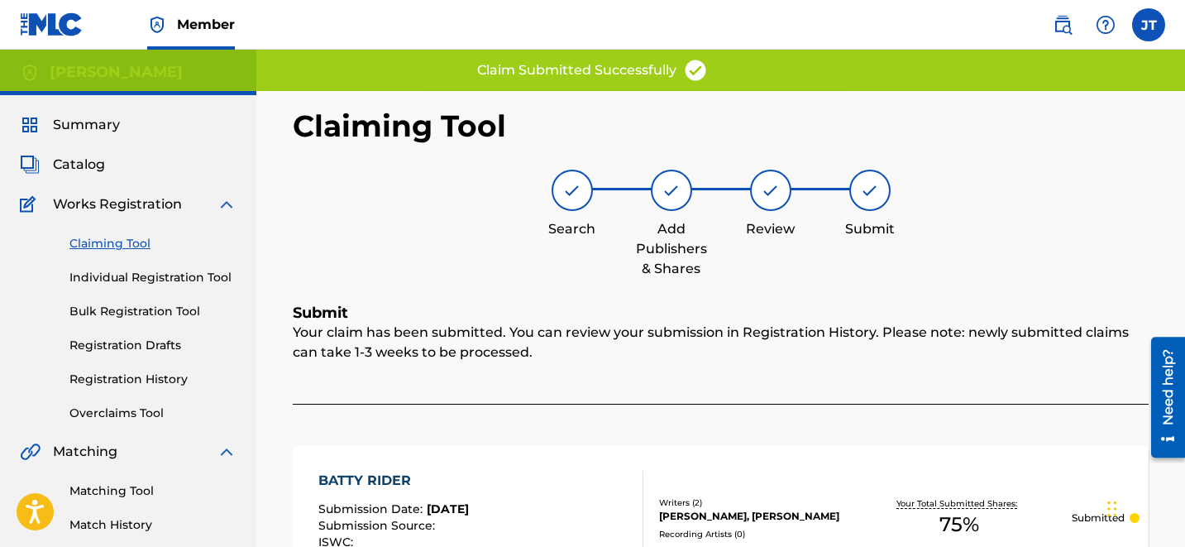
click at [122, 247] on link "Claiming Tool" at bounding box center [152, 243] width 167 height 17
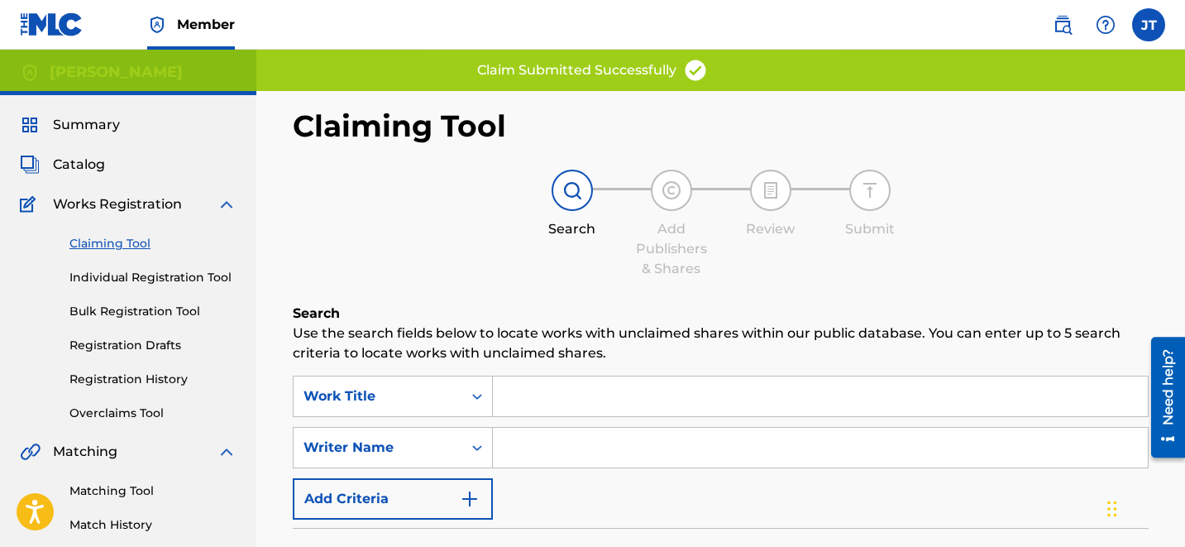
click at [542, 442] on input "Search Form" at bounding box center [820, 448] width 655 height 40
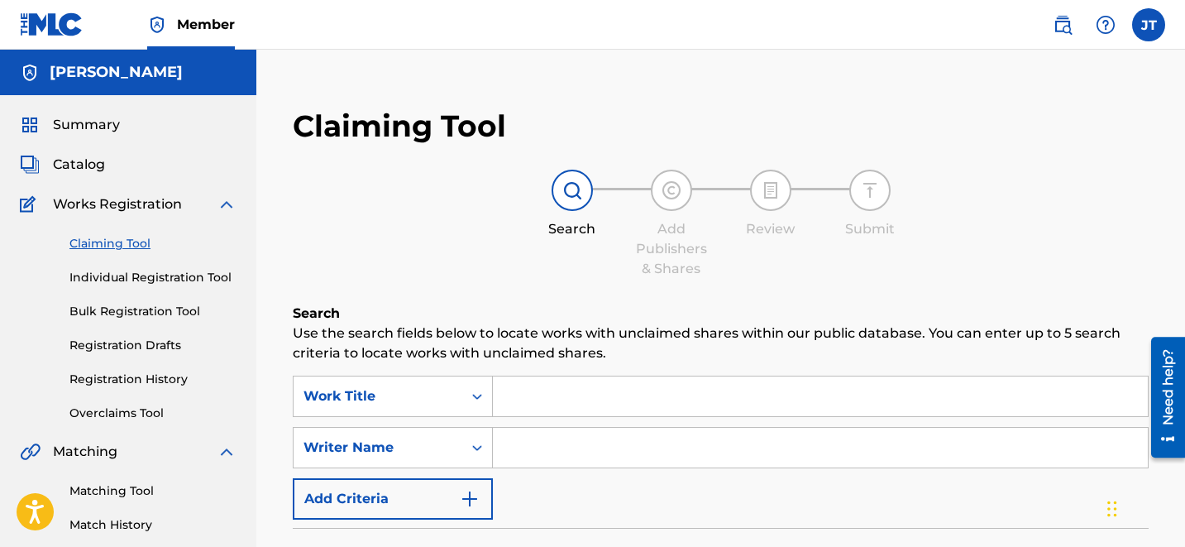
type input "[PERSON_NAME]"
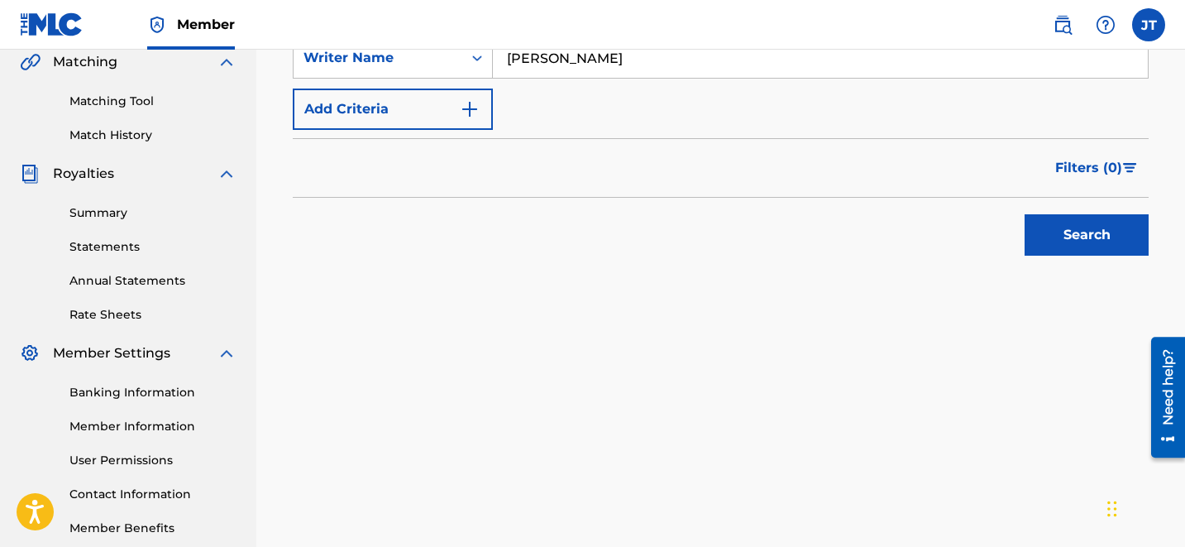
scroll to position [479, 0]
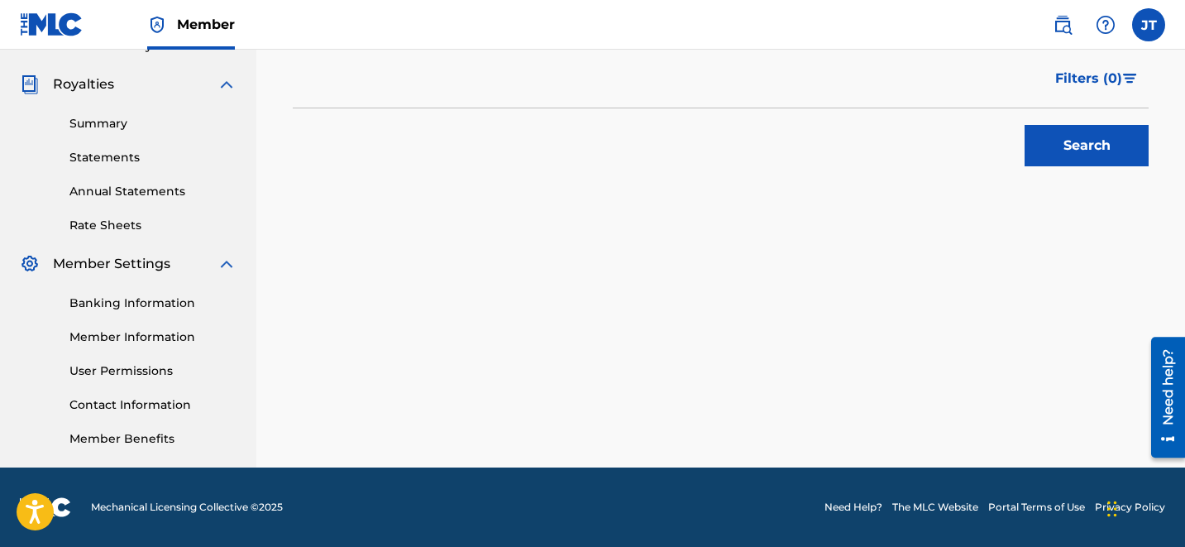
click at [1107, 129] on button "Search" at bounding box center [1087, 145] width 124 height 41
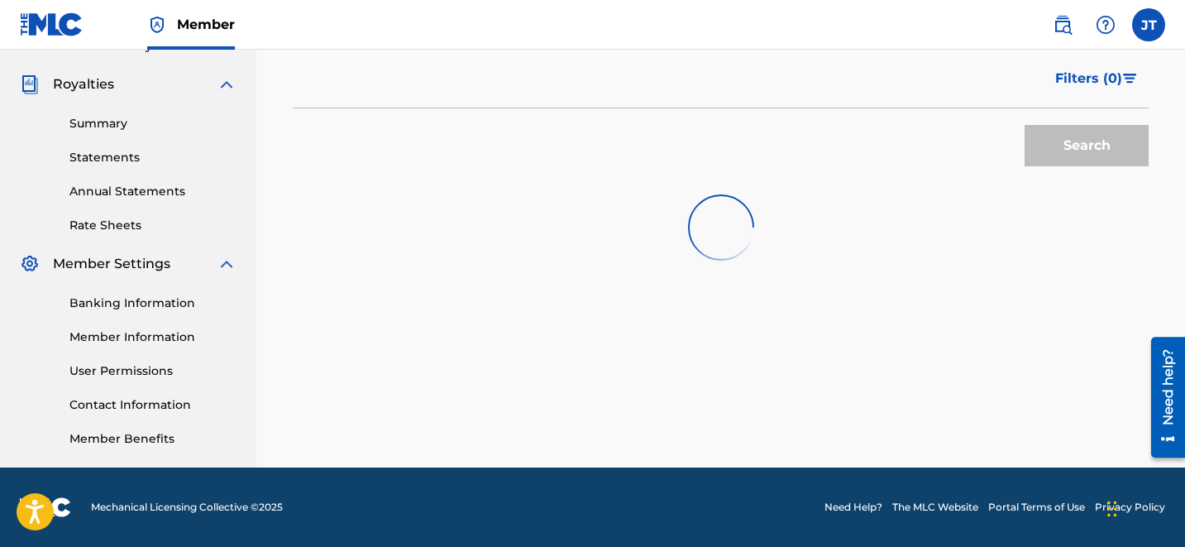
click at [1107, 129] on div "Search" at bounding box center [1082, 141] width 132 height 66
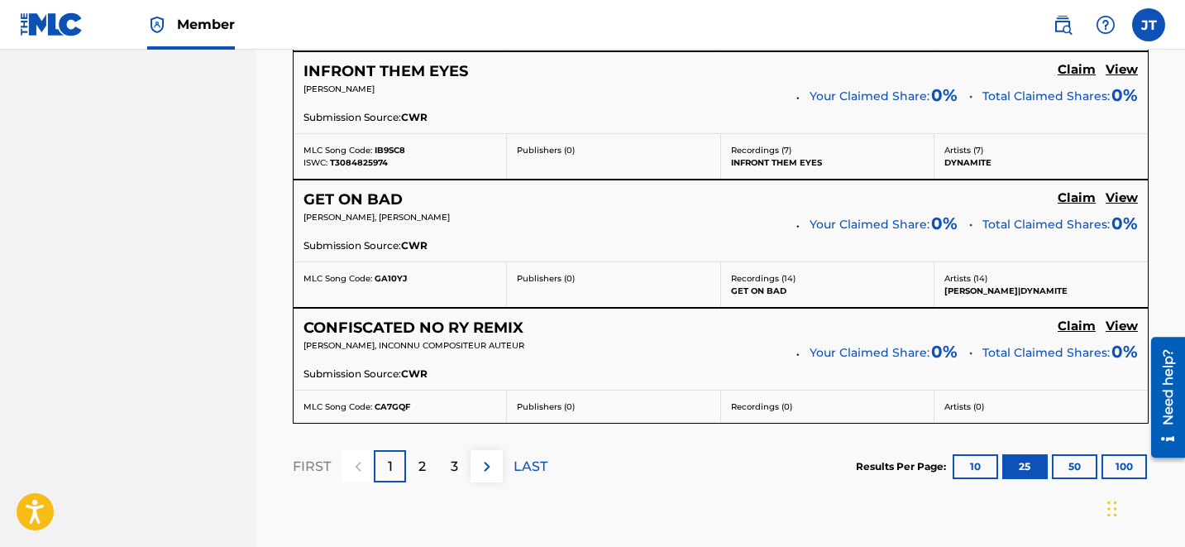
scroll to position [3586, 0]
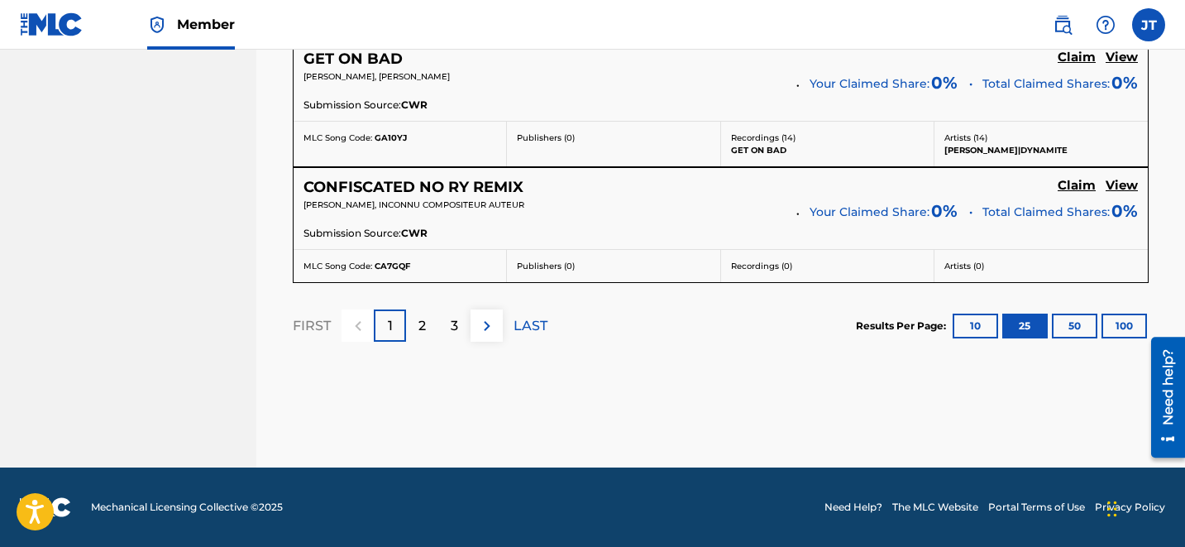
click at [466, 327] on div "3" at bounding box center [454, 325] width 32 height 32
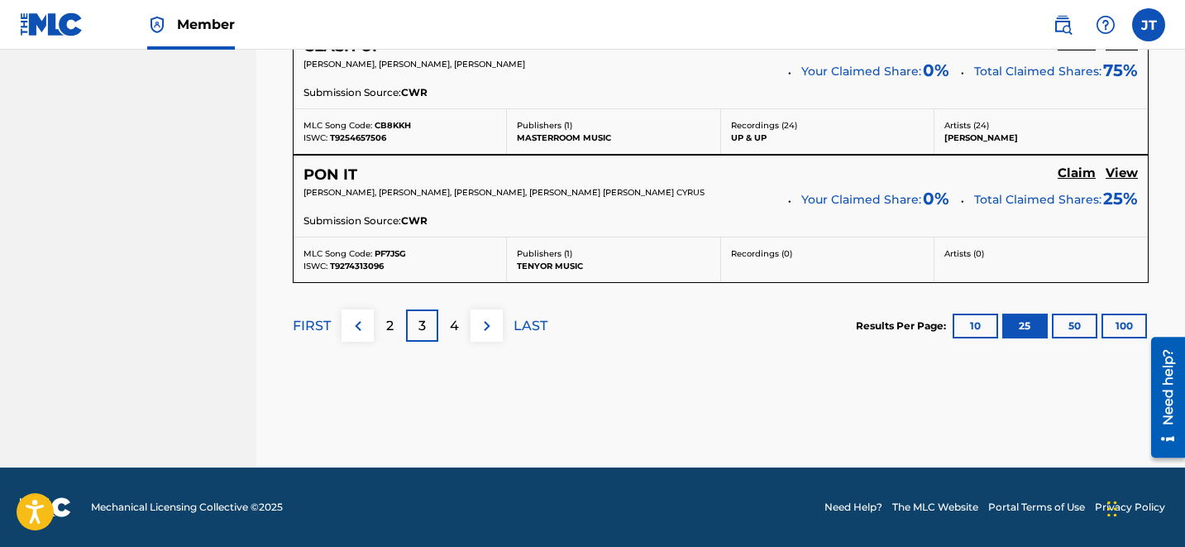
click at [459, 330] on div "4" at bounding box center [454, 325] width 32 height 32
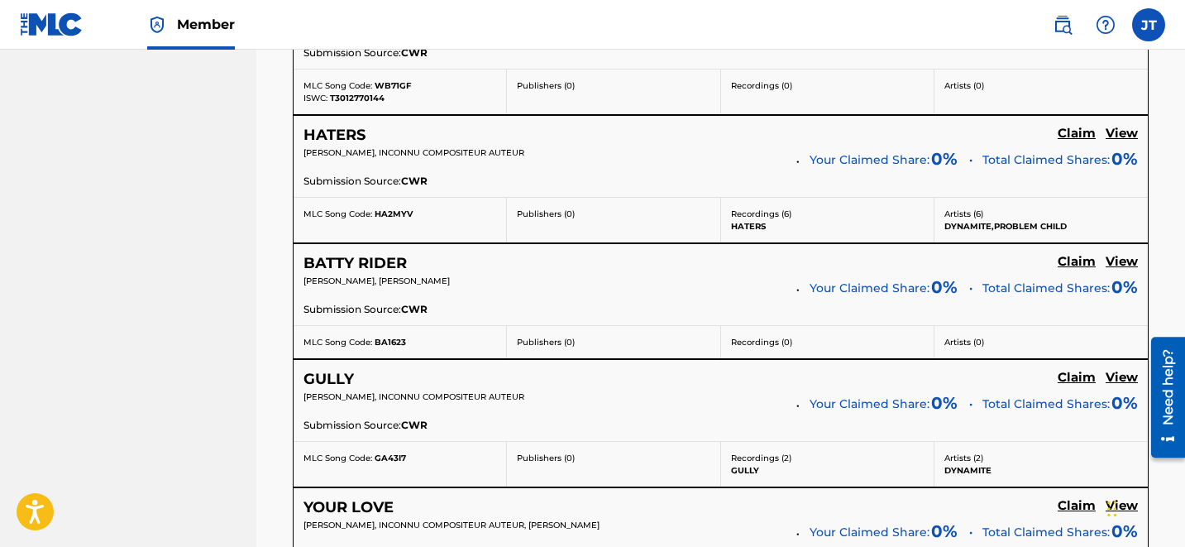
scroll to position [2984, 0]
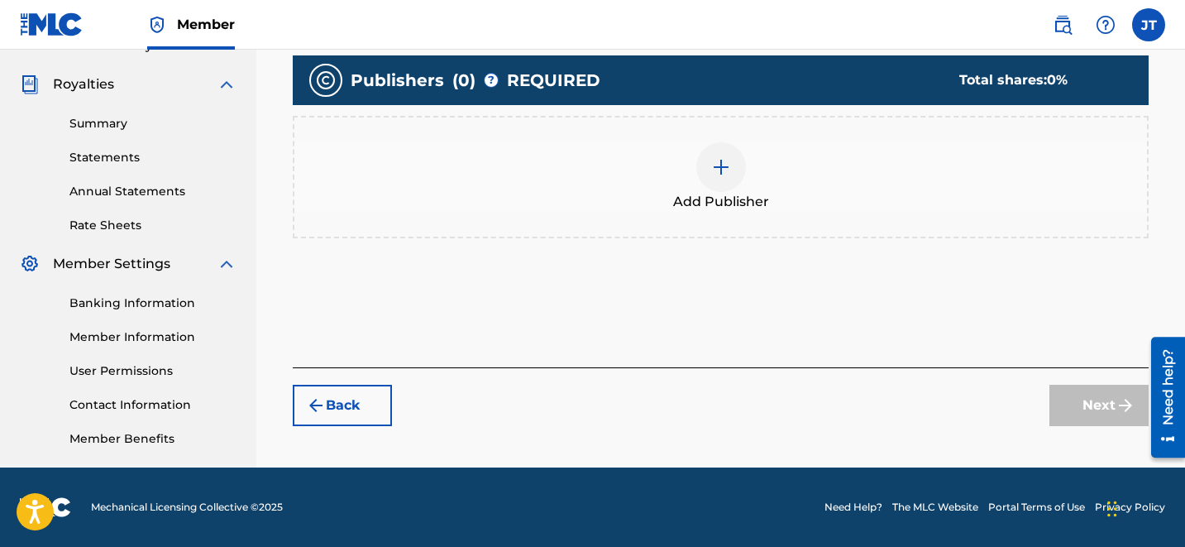
click at [721, 163] on img at bounding box center [721, 167] width 20 height 20
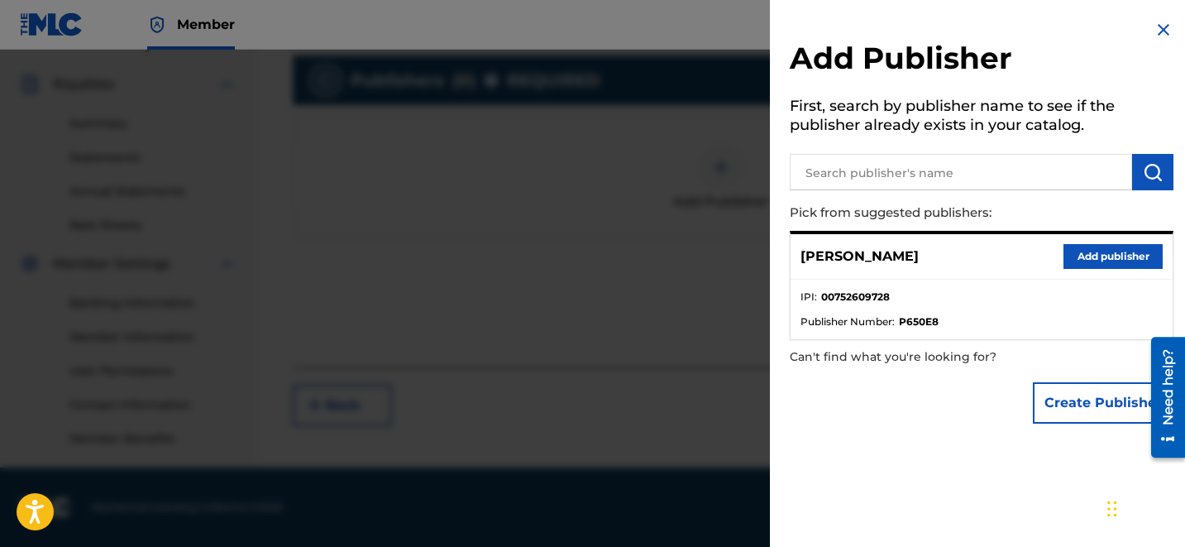
click at [1094, 256] on button "Add publisher" at bounding box center [1112, 256] width 99 height 25
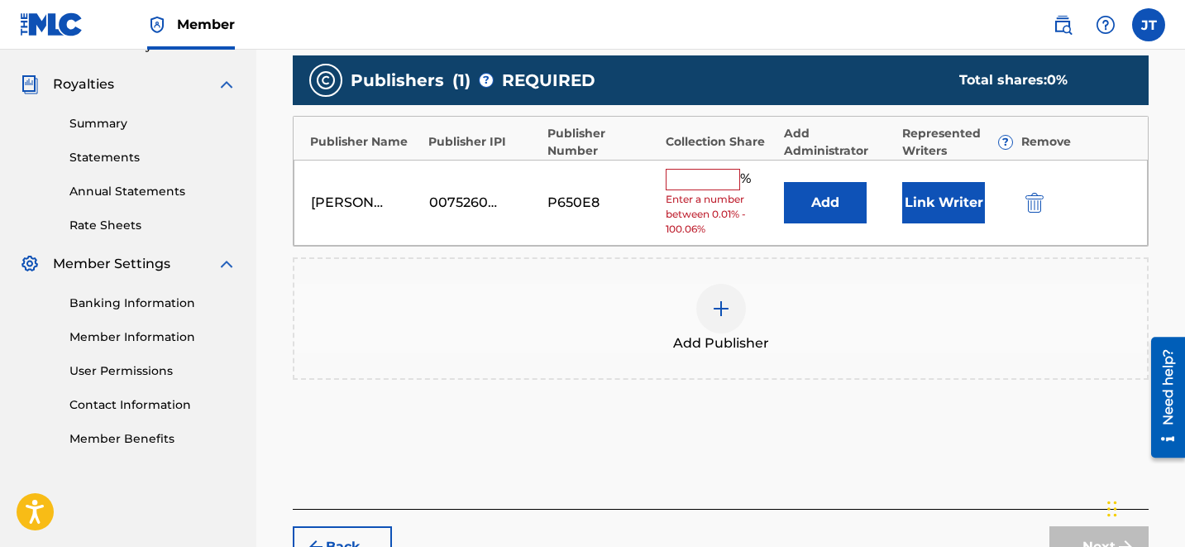
click at [944, 209] on button "Link Writer" at bounding box center [943, 202] width 83 height 41
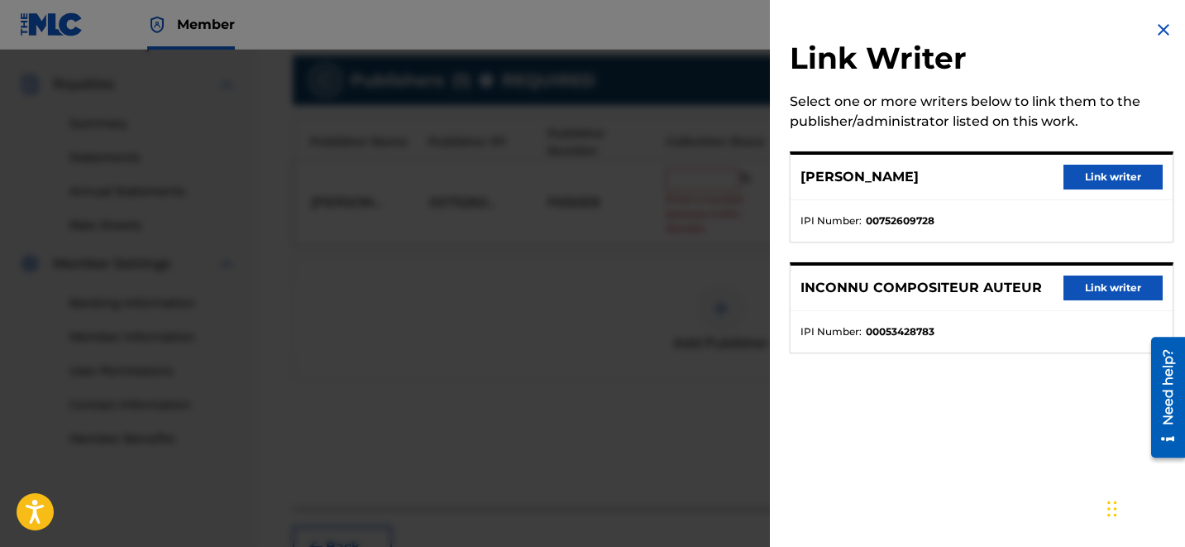
click at [1092, 184] on button "Link writer" at bounding box center [1112, 177] width 99 height 25
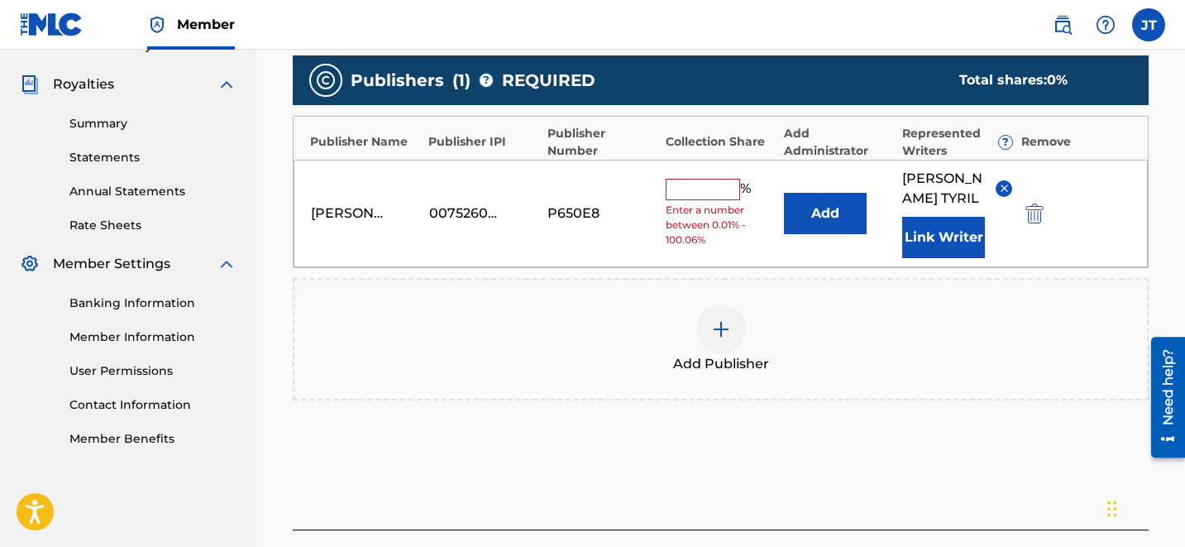
click at [705, 180] on input "text" at bounding box center [703, 189] width 74 height 21
type input "50"
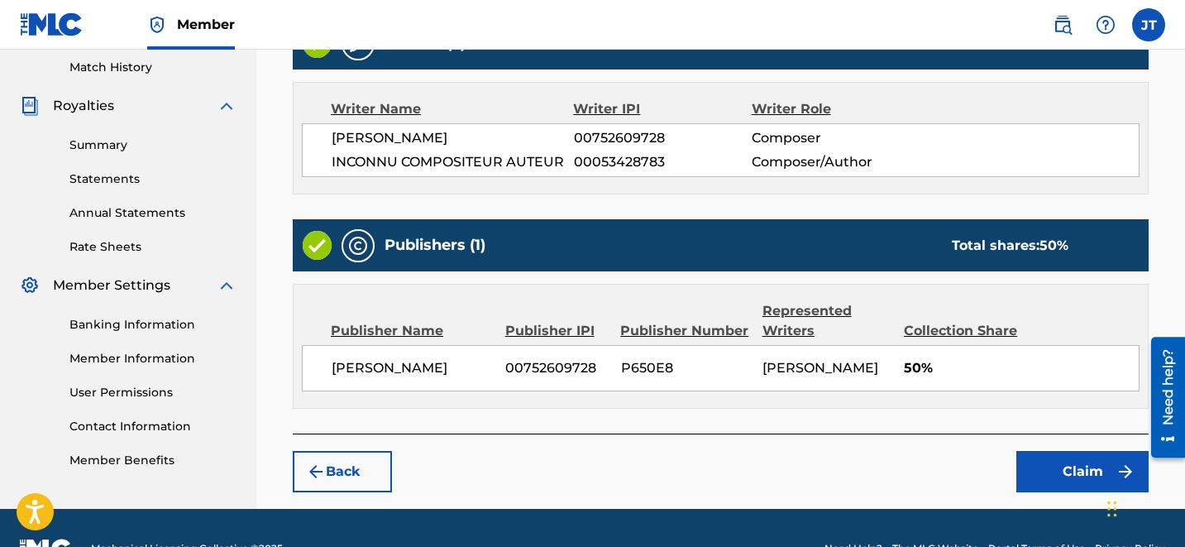
scroll to position [497, 0]
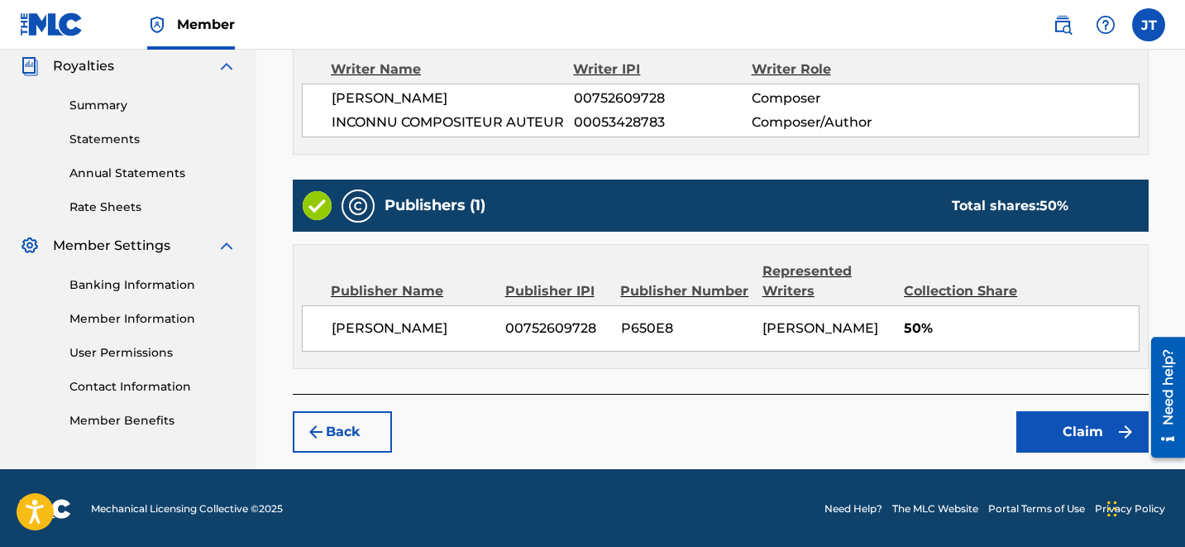
click at [1085, 429] on button "Claim" at bounding box center [1082, 431] width 132 height 41
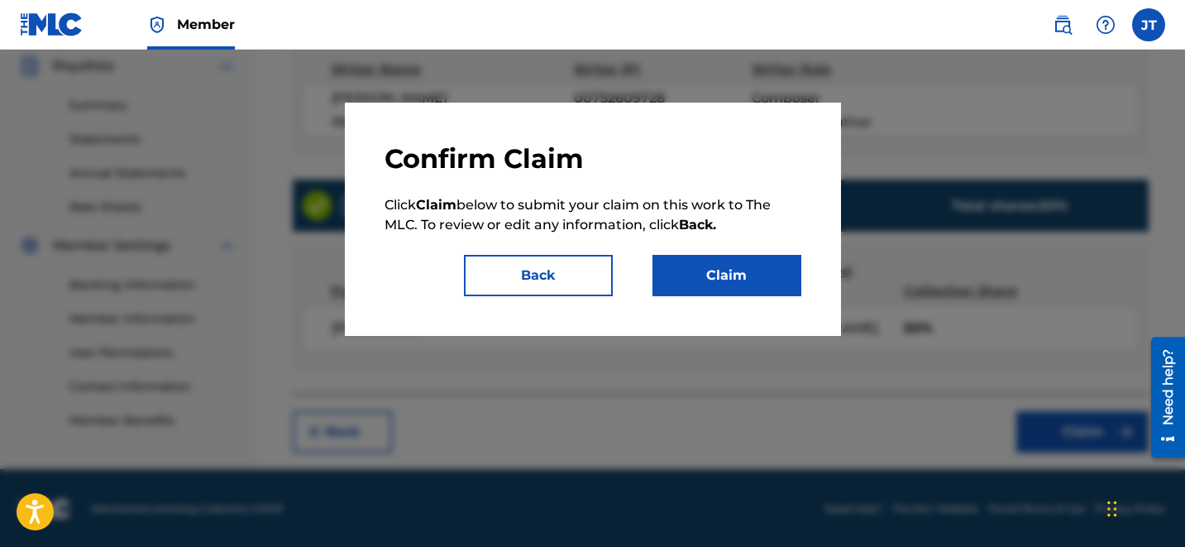
click at [738, 270] on button "Claim" at bounding box center [726, 275] width 149 height 41
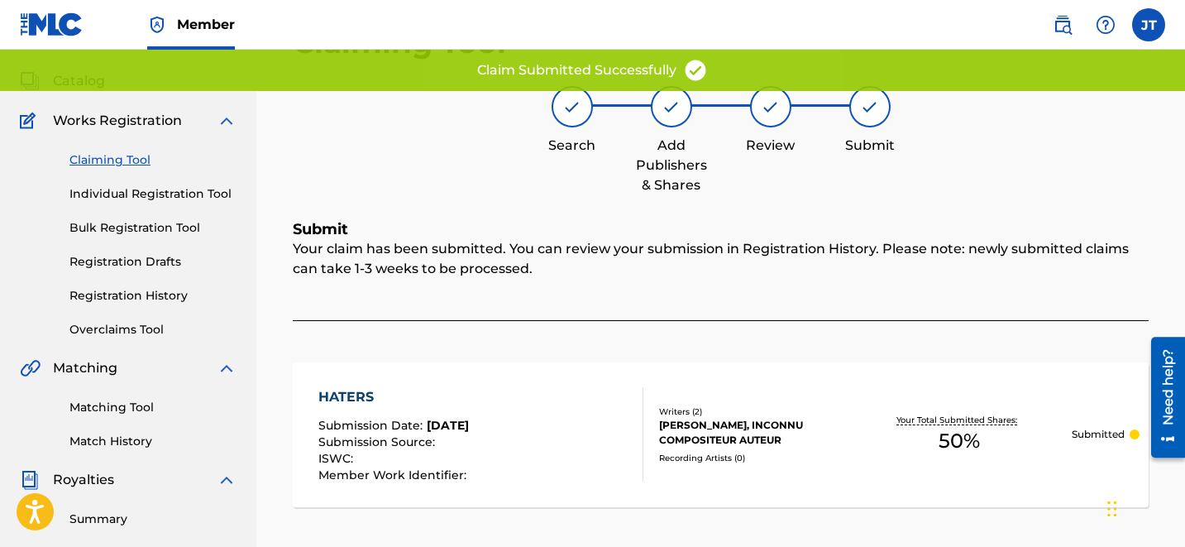
scroll to position [50, 0]
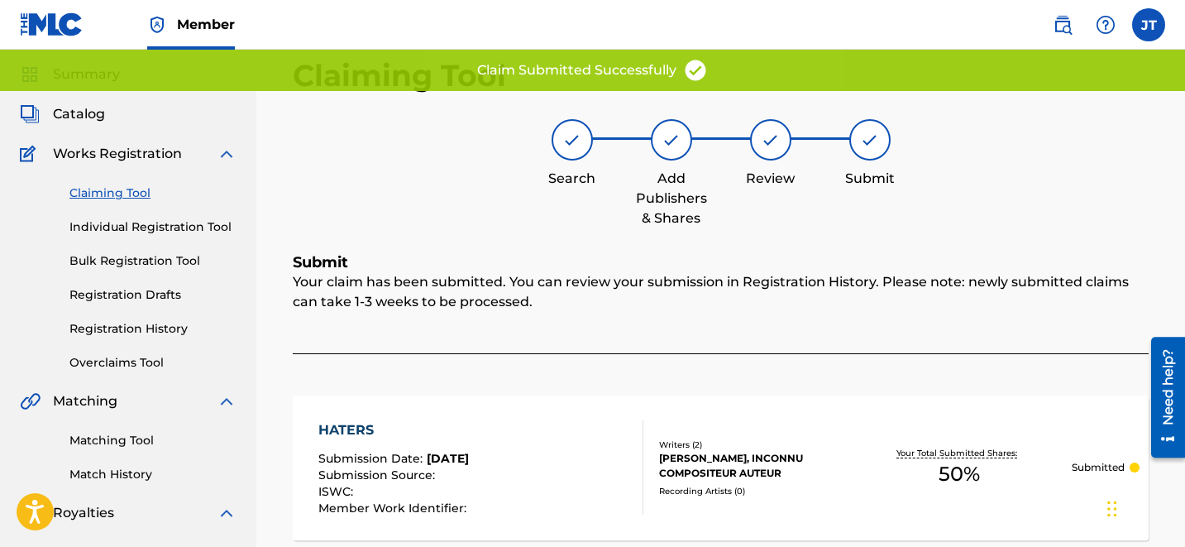
click at [126, 198] on link "Claiming Tool" at bounding box center [152, 192] width 167 height 17
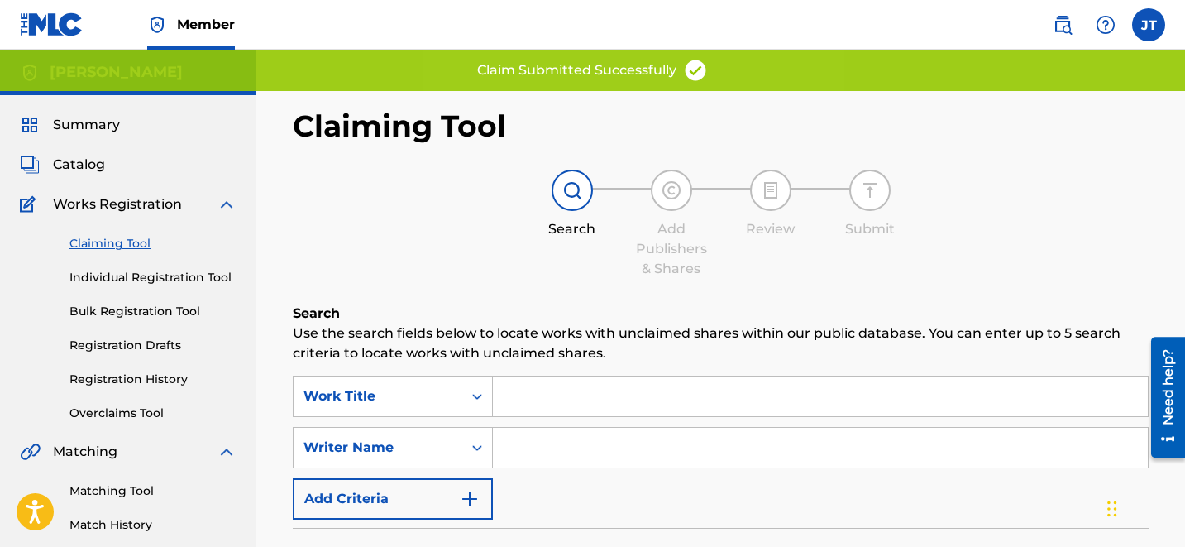
scroll to position [244, 0]
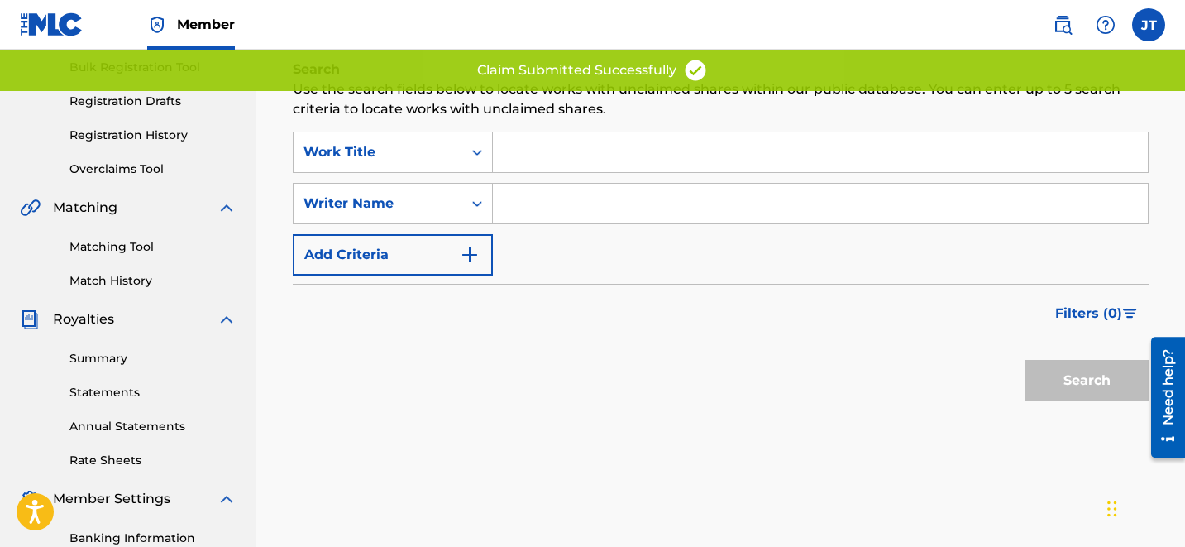
click at [609, 184] on input "Search Form" at bounding box center [820, 204] width 655 height 40
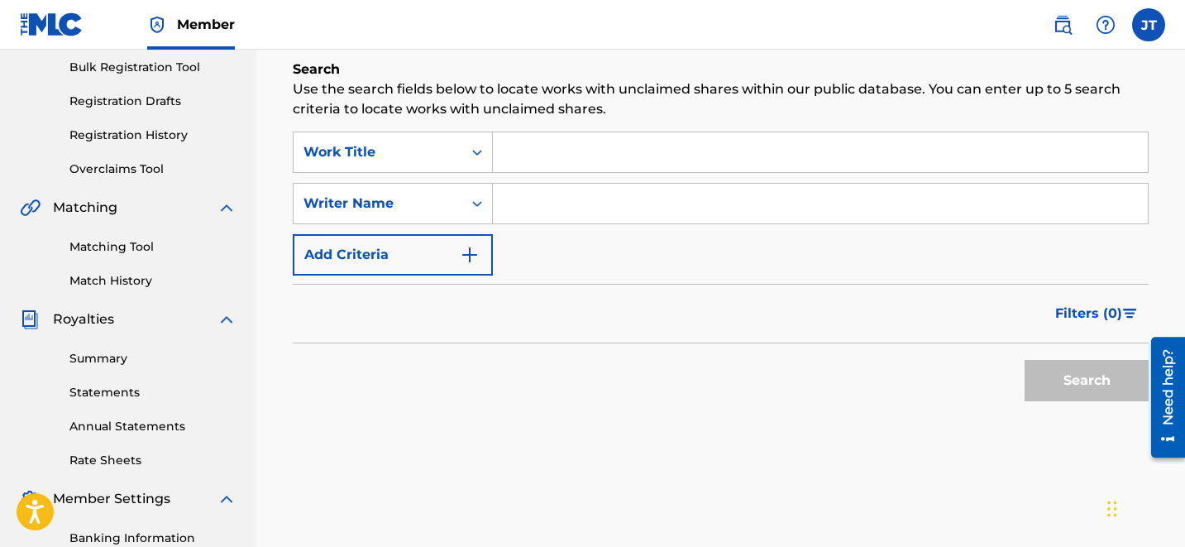
type input "[PERSON_NAME]"
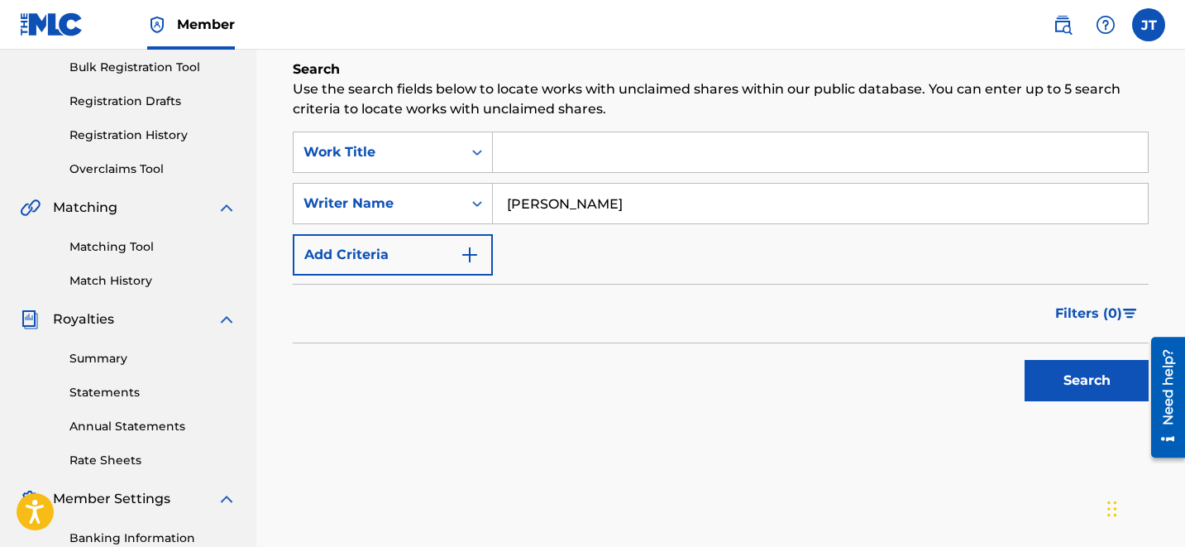
click at [1076, 371] on button "Search" at bounding box center [1087, 380] width 124 height 41
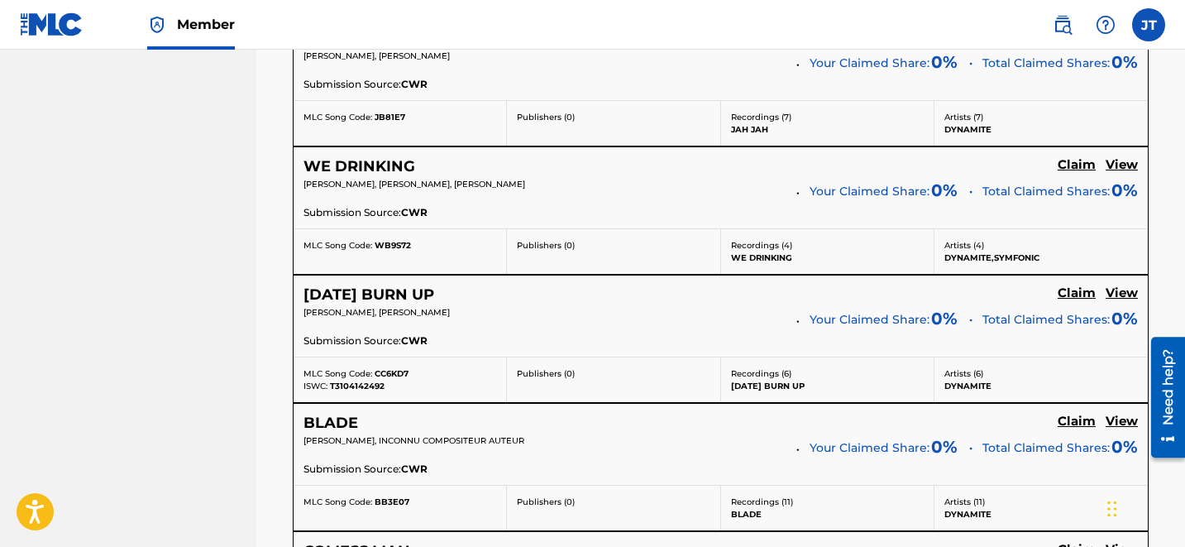
scroll to position [3586, 0]
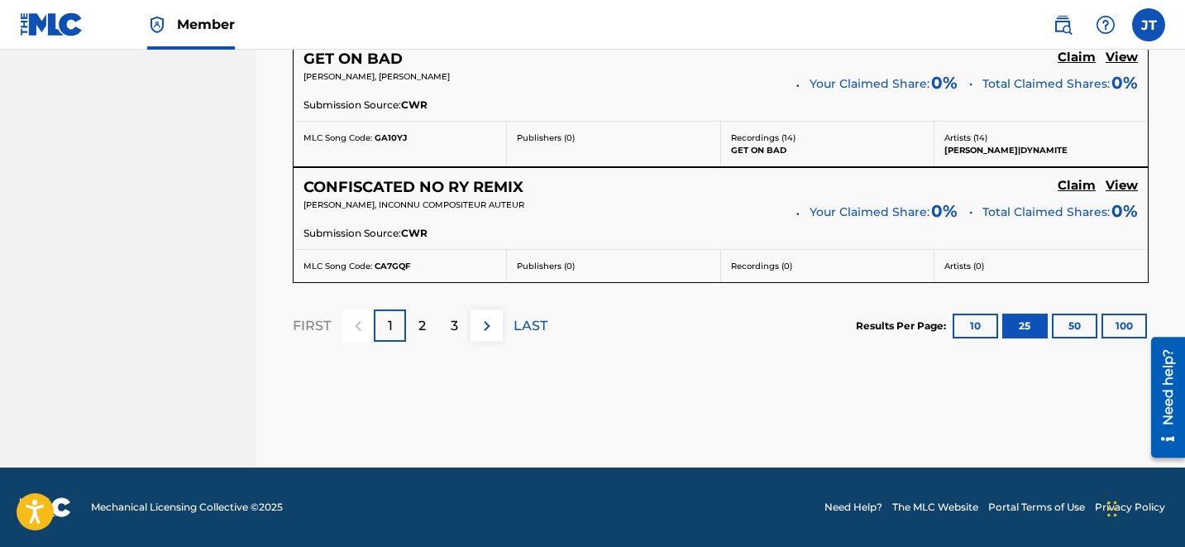
click at [462, 327] on div "3" at bounding box center [454, 325] width 32 height 32
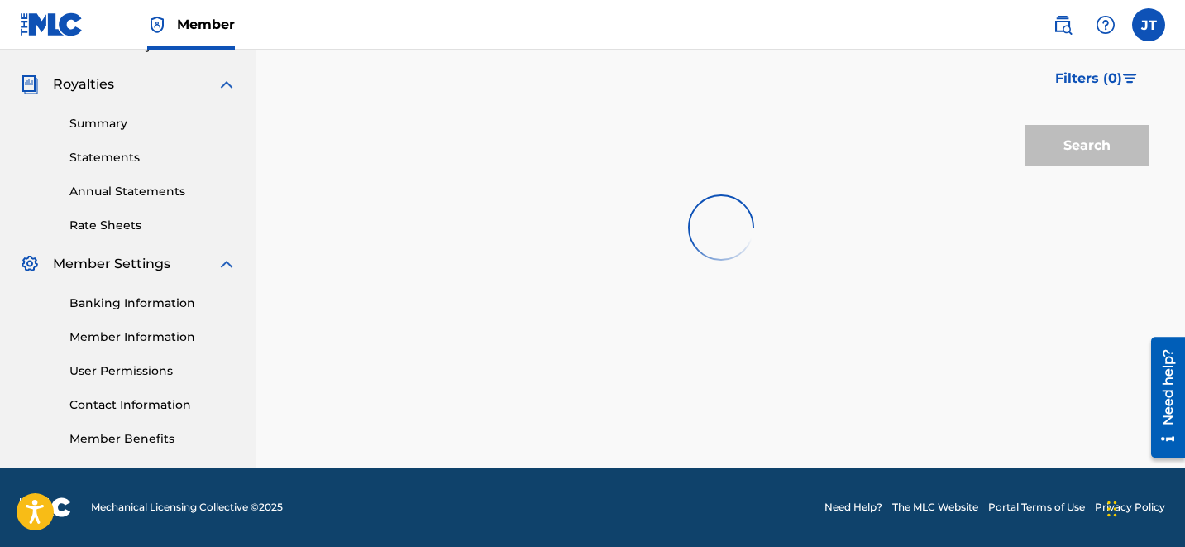
scroll to position [479, 0]
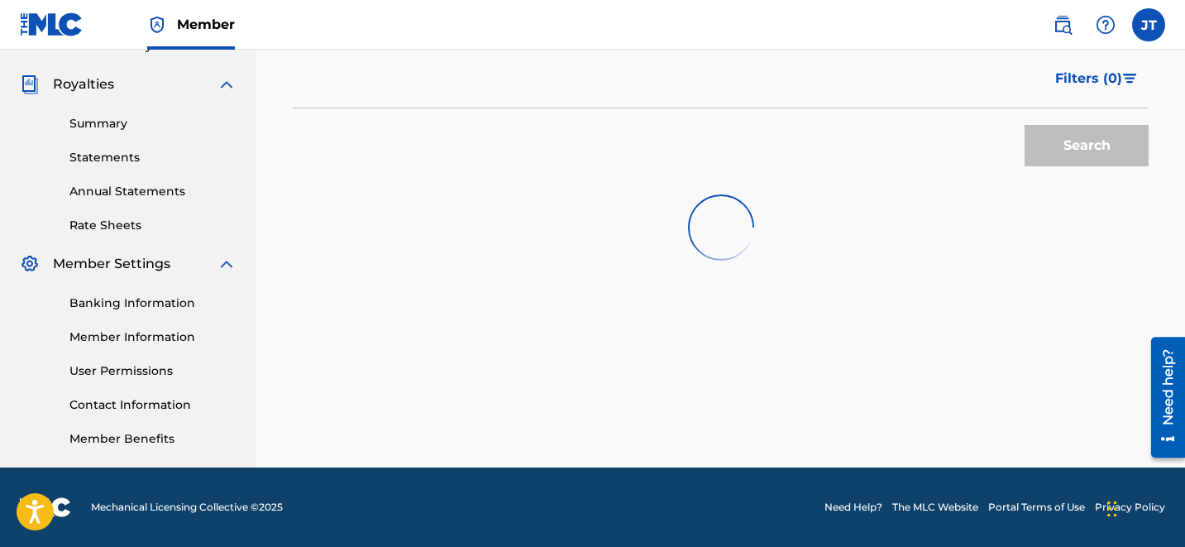
scroll to position [3574, 0]
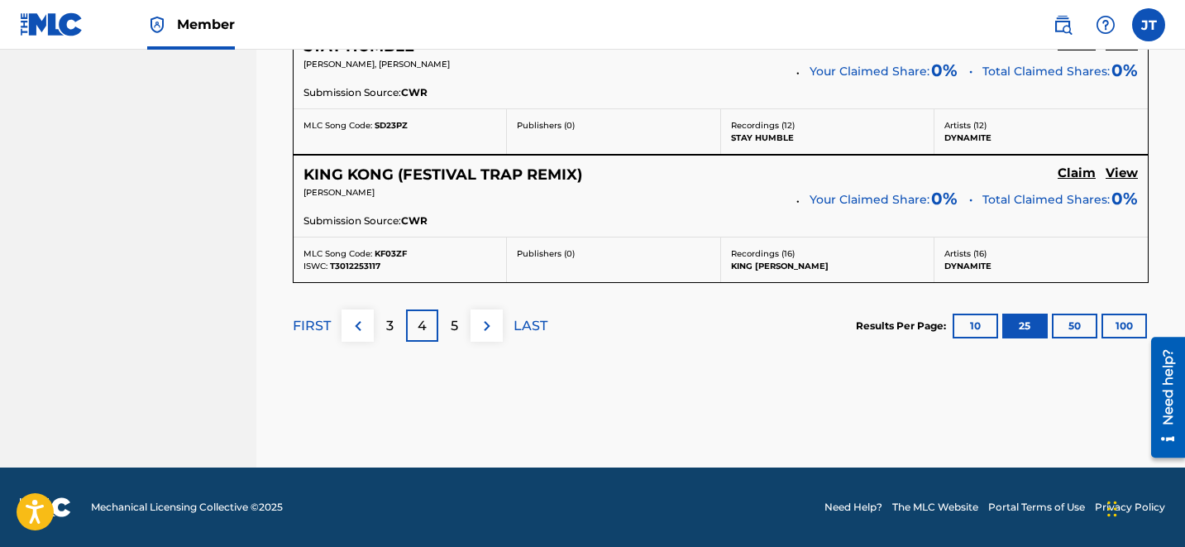
click at [415, 326] on div "4" at bounding box center [422, 325] width 32 height 32
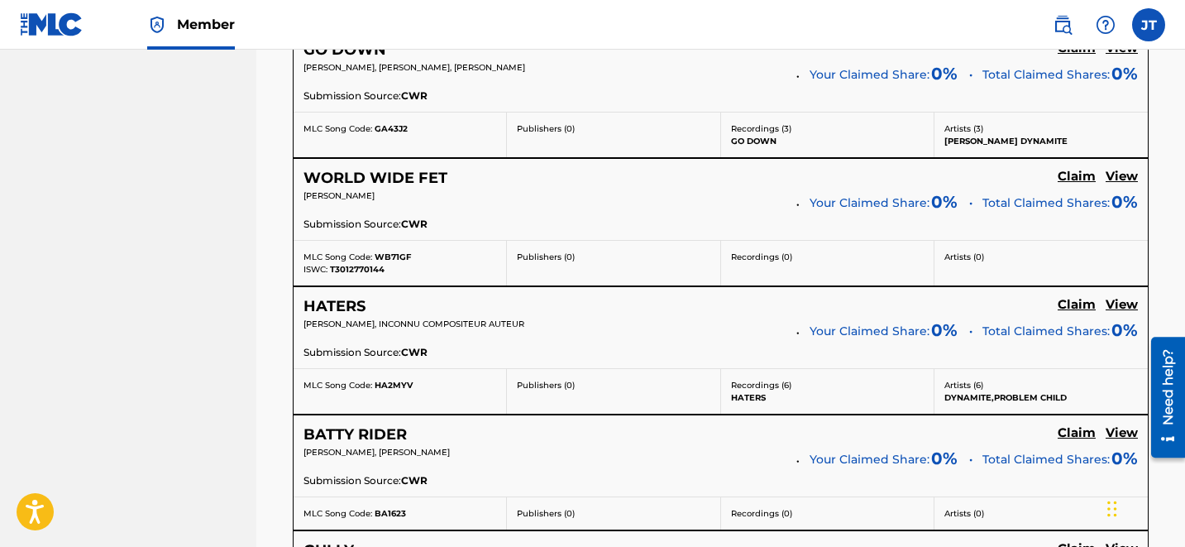
scroll to position [2785, 0]
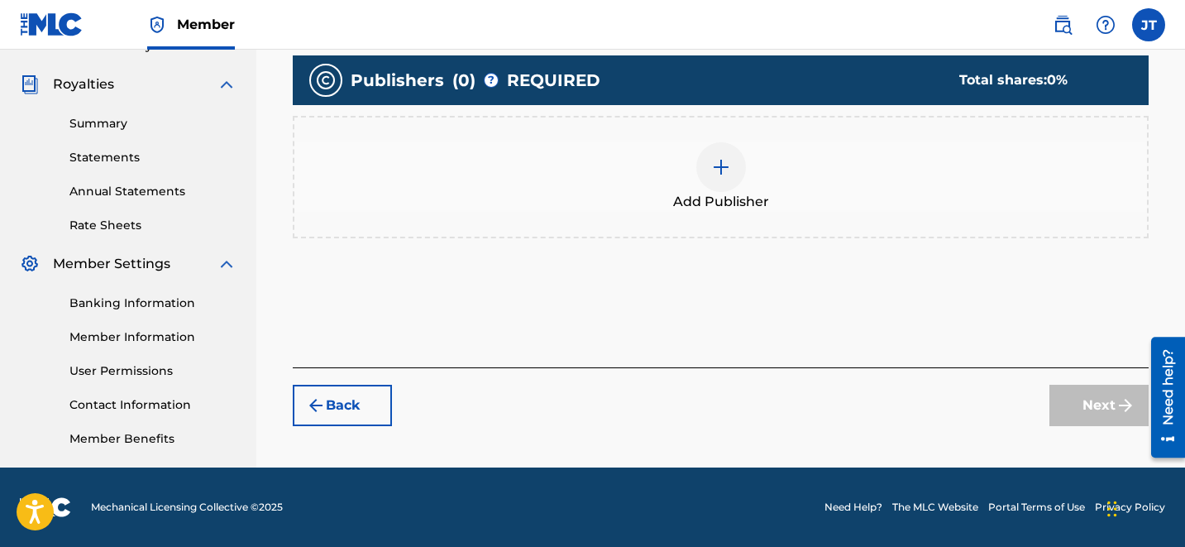
click at [736, 171] on div at bounding box center [721, 167] width 50 height 50
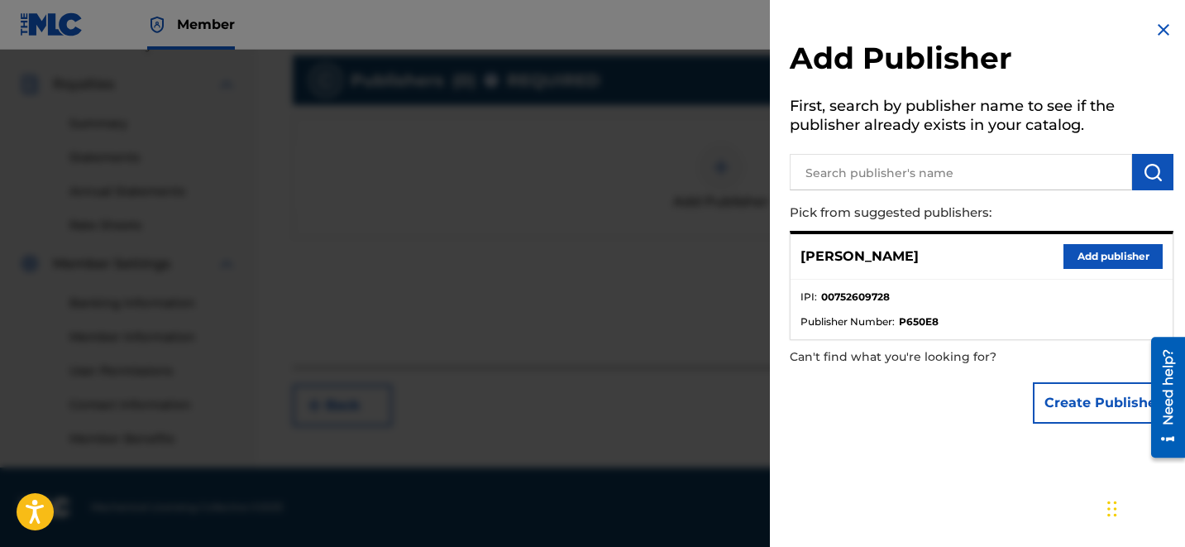
click at [1098, 250] on button "Add publisher" at bounding box center [1112, 256] width 99 height 25
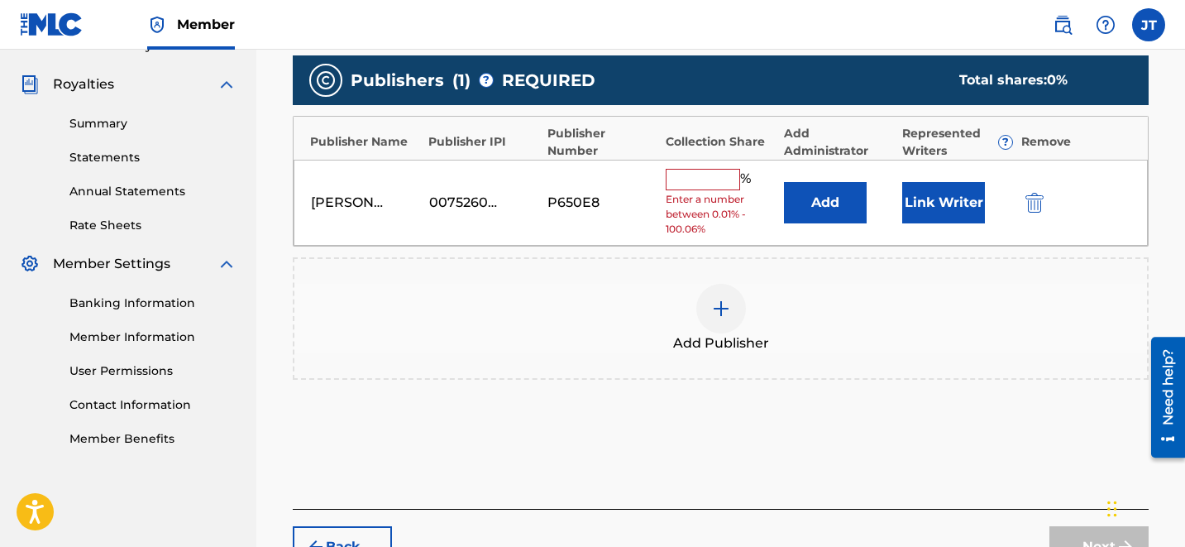
click at [961, 206] on button "Link Writer" at bounding box center [943, 202] width 83 height 41
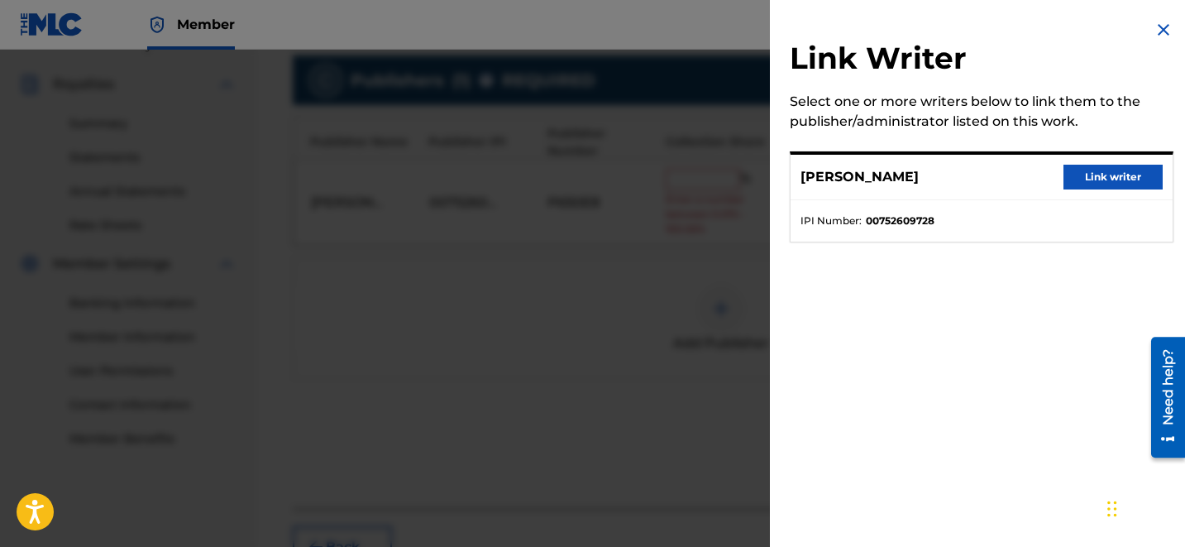
click at [1094, 183] on button "Link writer" at bounding box center [1112, 177] width 99 height 25
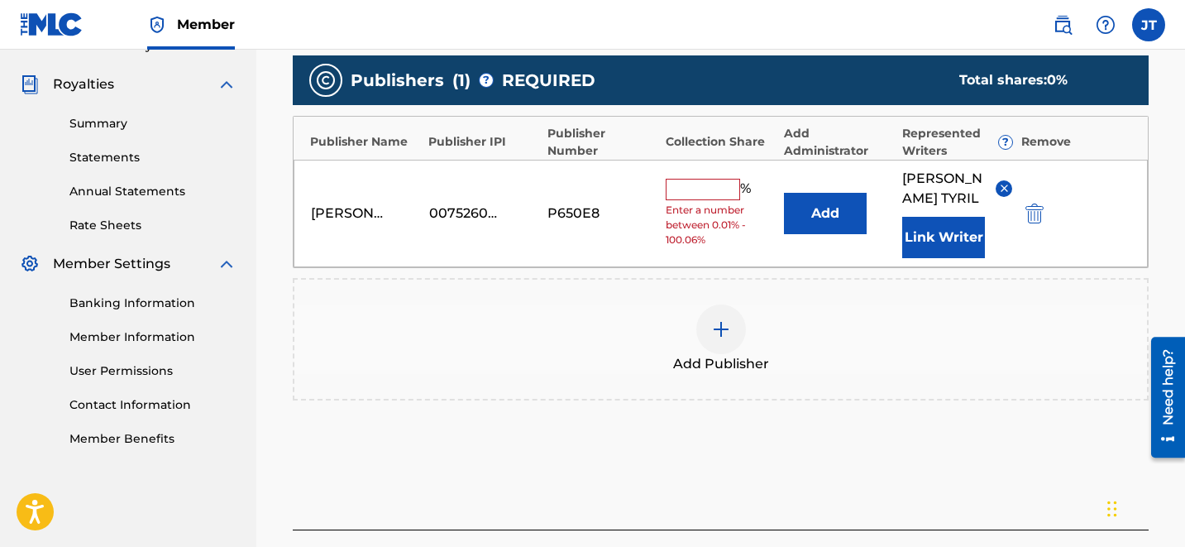
click at [711, 179] on input "text" at bounding box center [703, 189] width 74 height 21
type input "100"
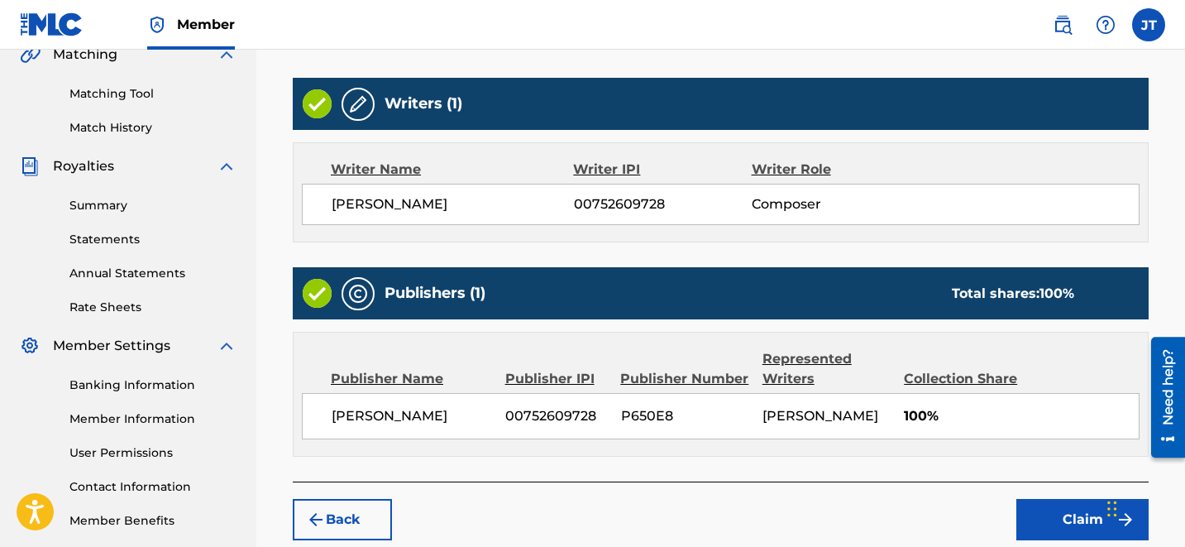
scroll to position [485, 0]
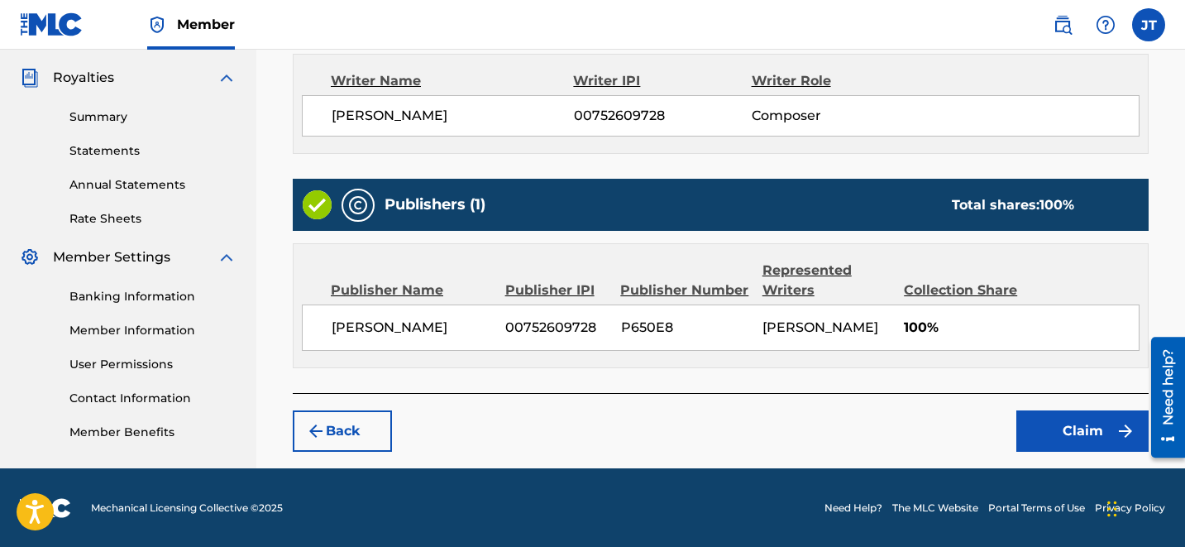
click at [1085, 424] on button "Claim" at bounding box center [1082, 430] width 132 height 41
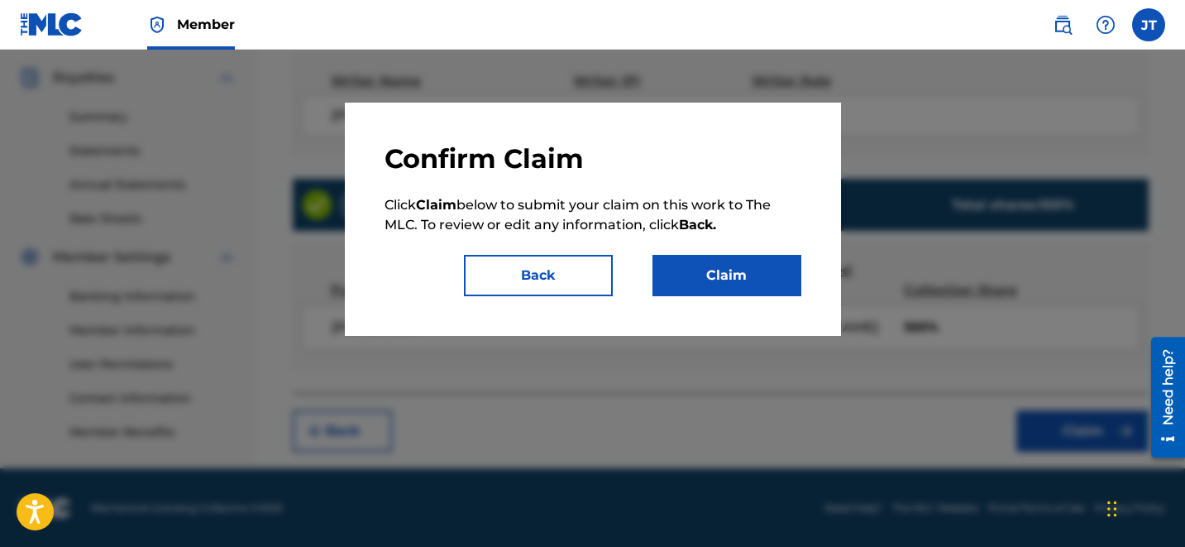
click at [709, 268] on button "Claim" at bounding box center [726, 275] width 149 height 41
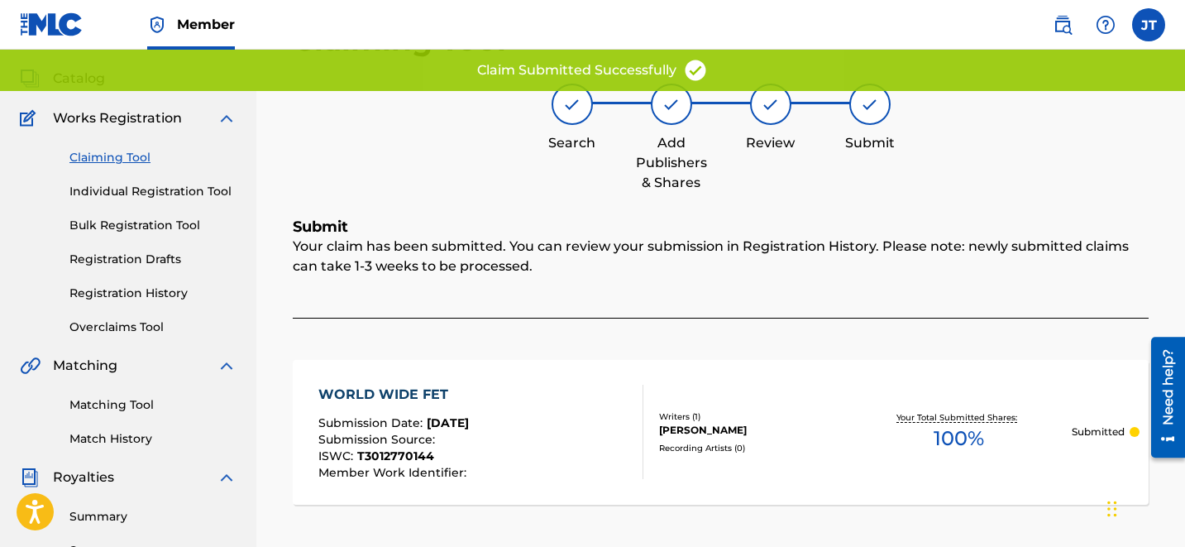
scroll to position [0, 0]
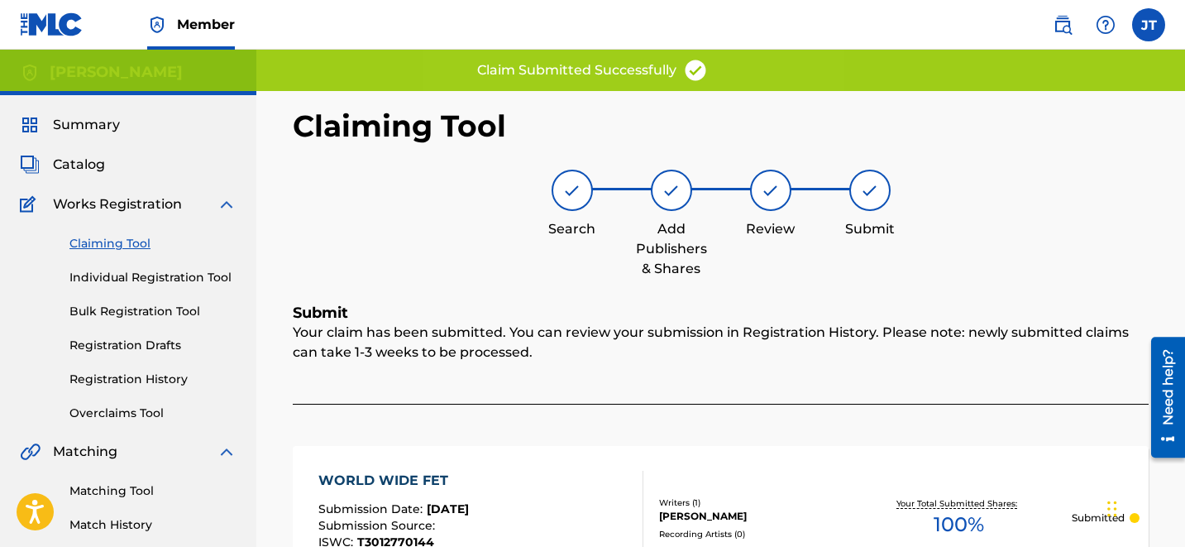
click at [112, 237] on link "Claiming Tool" at bounding box center [152, 243] width 167 height 17
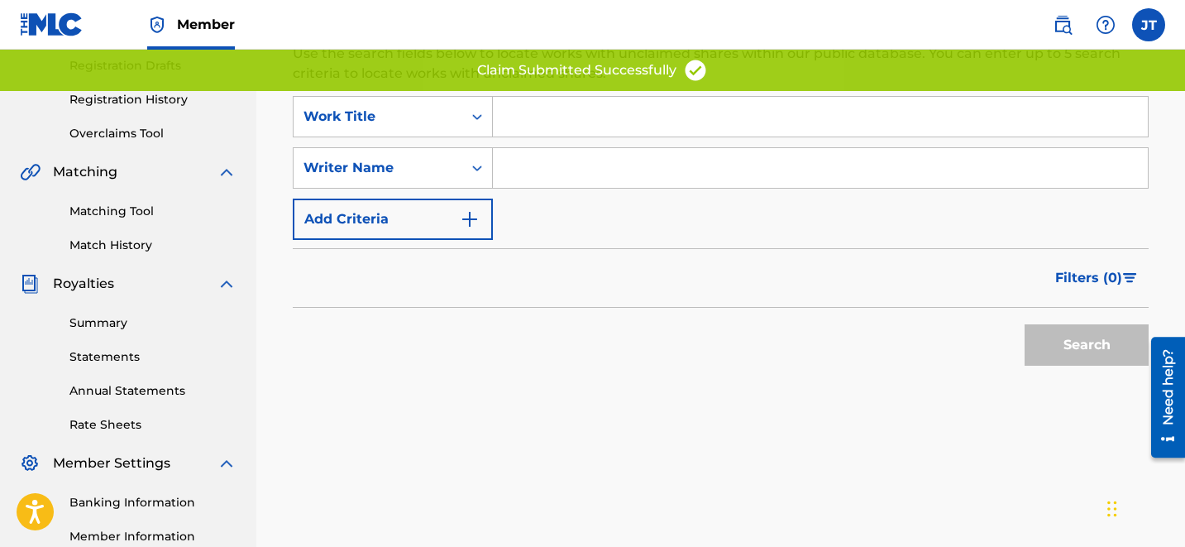
scroll to position [267, 0]
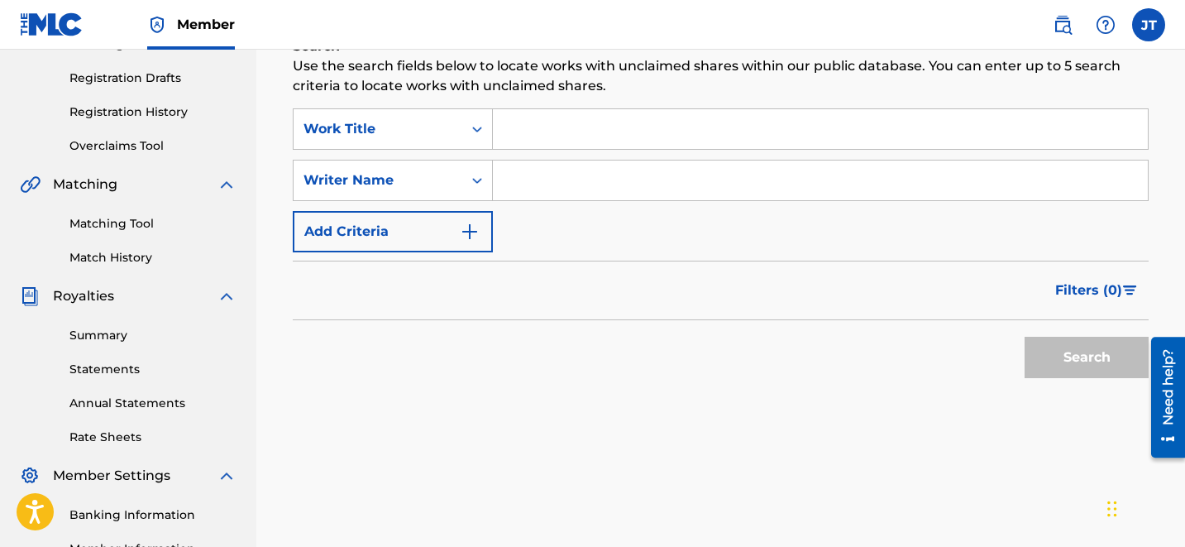
click at [643, 165] on input "Search Form" at bounding box center [820, 180] width 655 height 40
type input "[PERSON_NAME]"
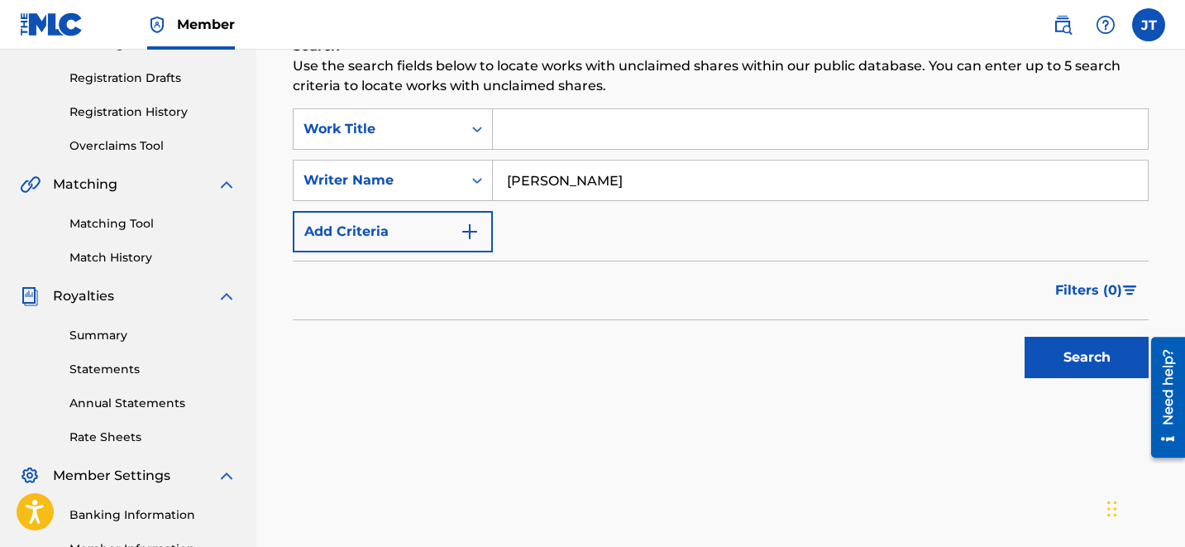
click at [1056, 340] on button "Search" at bounding box center [1087, 357] width 124 height 41
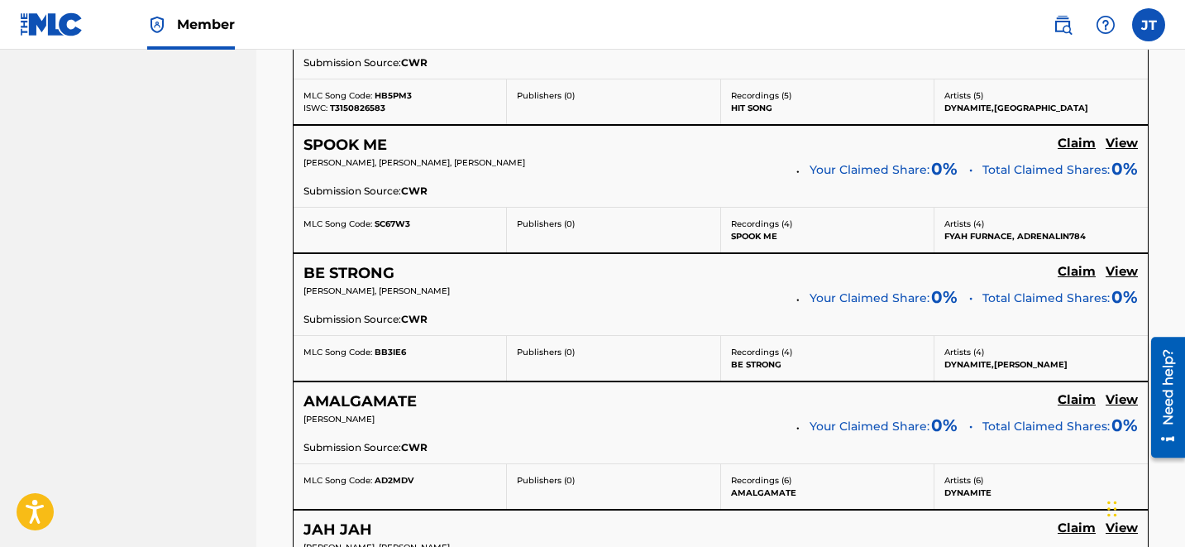
scroll to position [3586, 0]
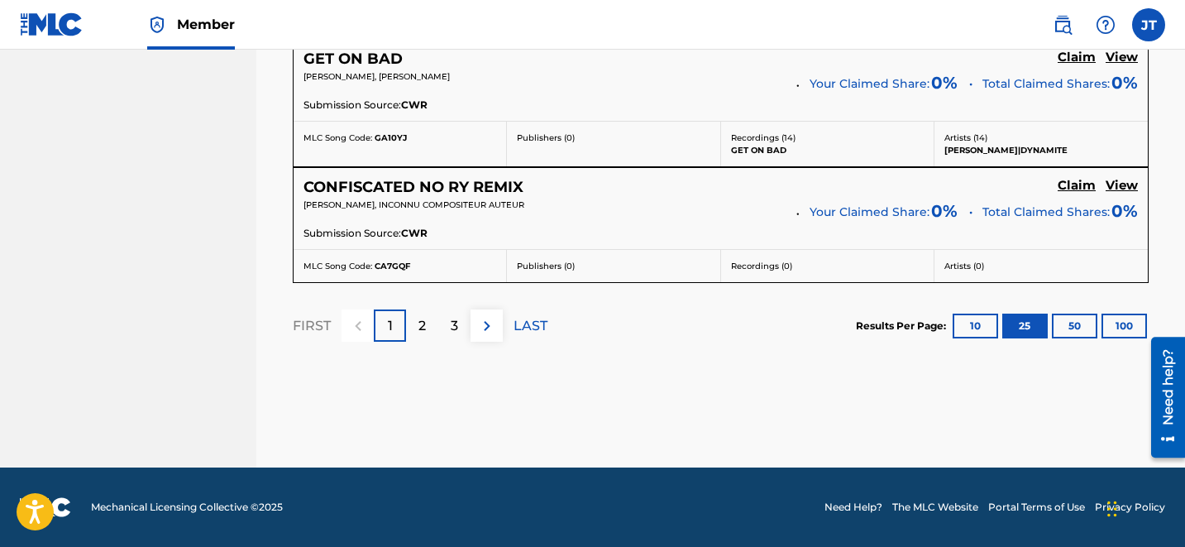
click at [456, 328] on p "3" at bounding box center [454, 326] width 7 height 20
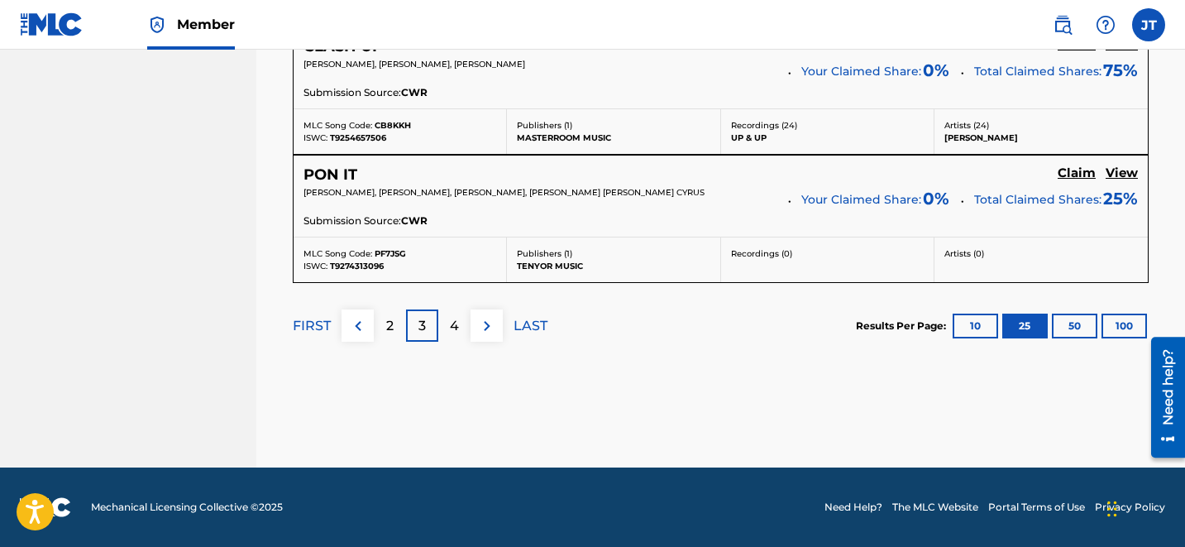
click at [456, 329] on p "4" at bounding box center [454, 326] width 9 height 20
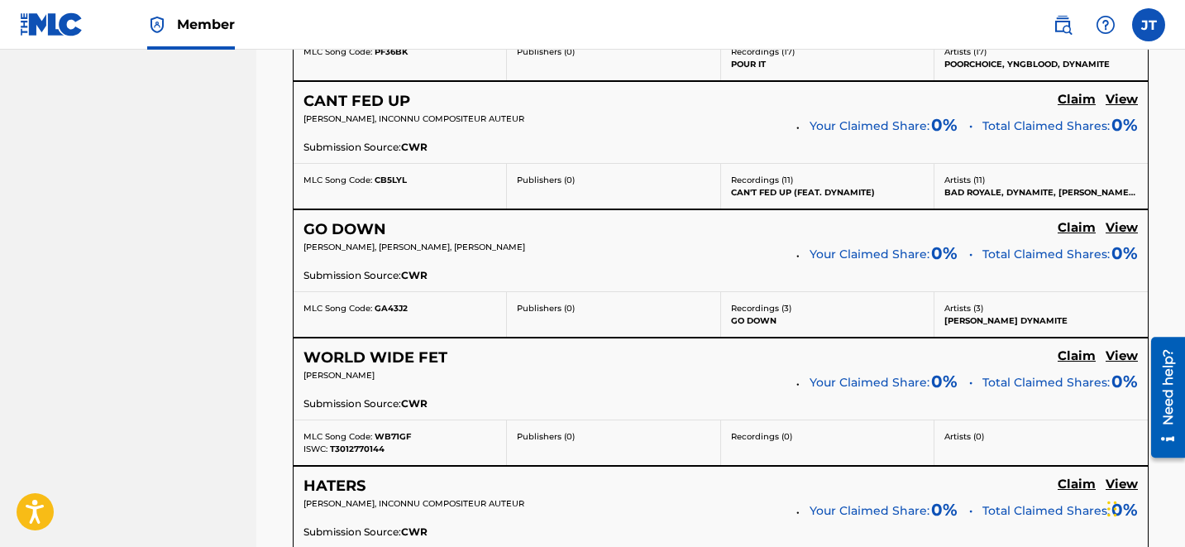
scroll to position [2634, 0]
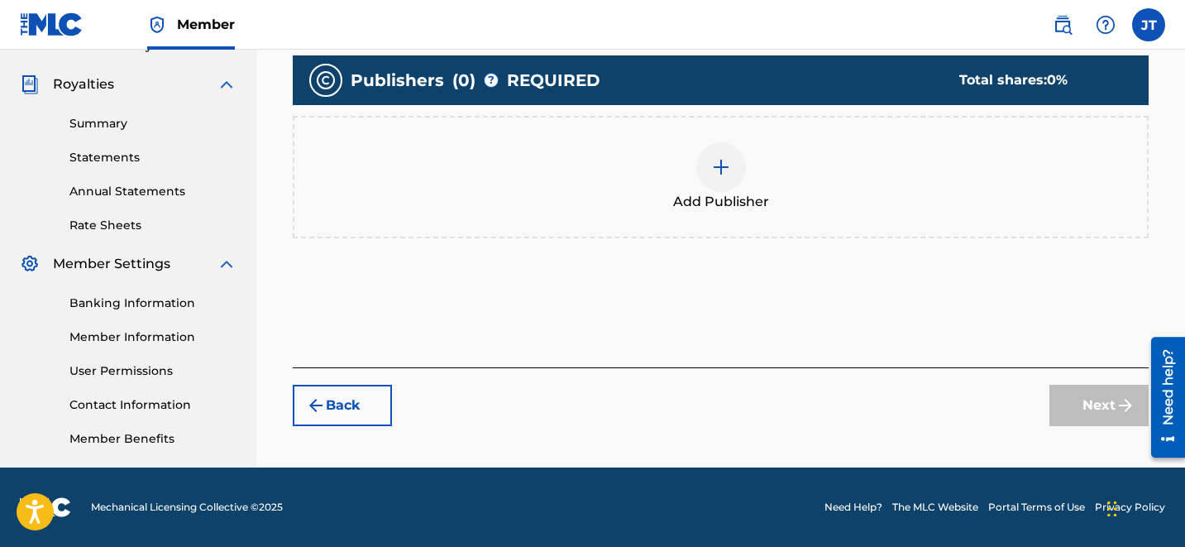
click at [724, 182] on div at bounding box center [721, 167] width 50 height 50
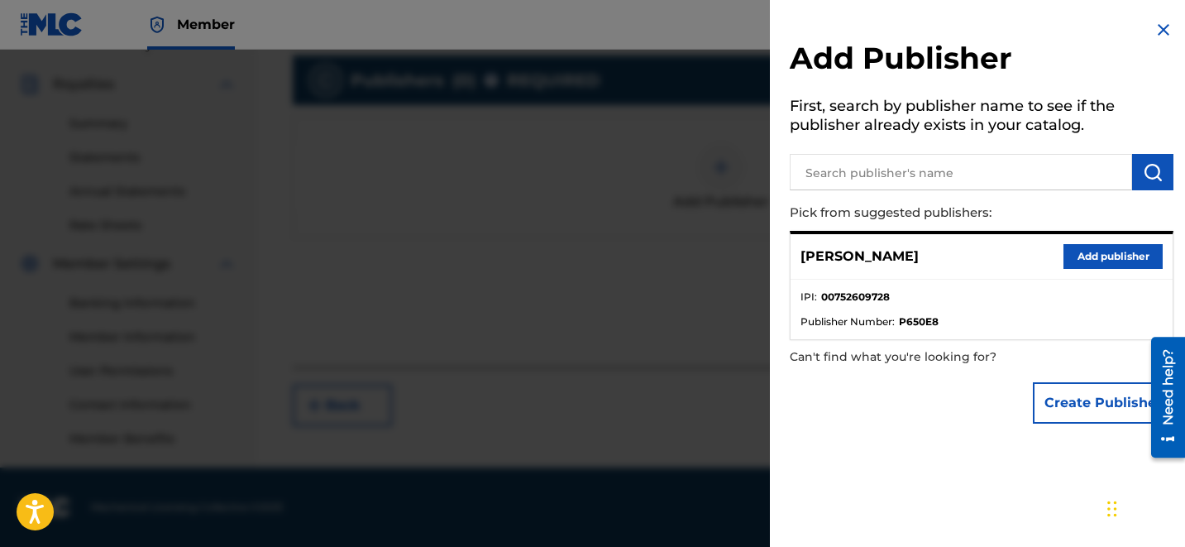
click at [1078, 254] on button "Add publisher" at bounding box center [1112, 256] width 99 height 25
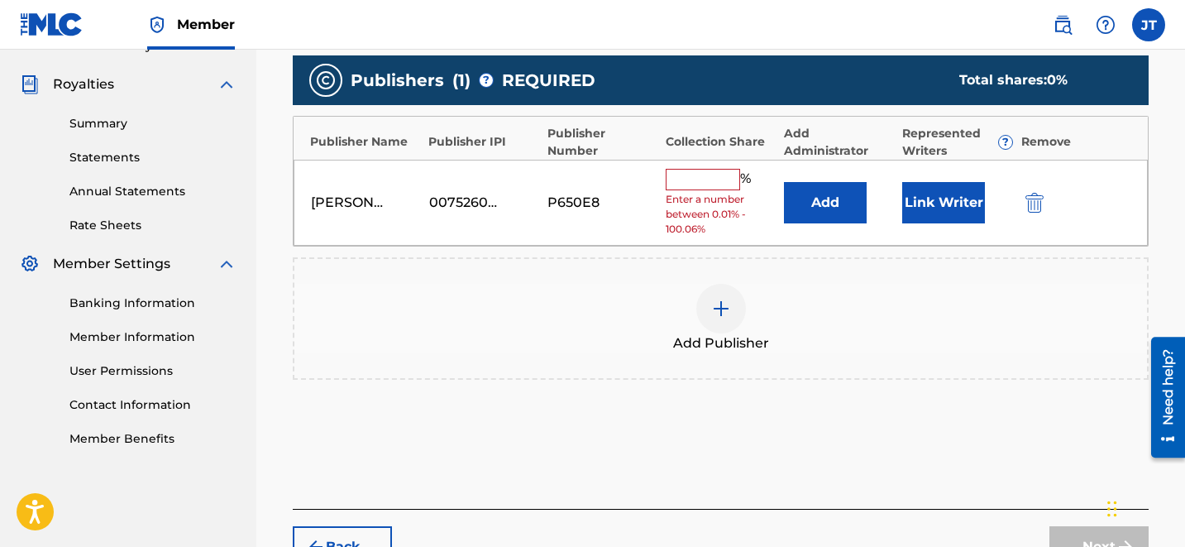
click at [918, 204] on button "Link Writer" at bounding box center [943, 202] width 83 height 41
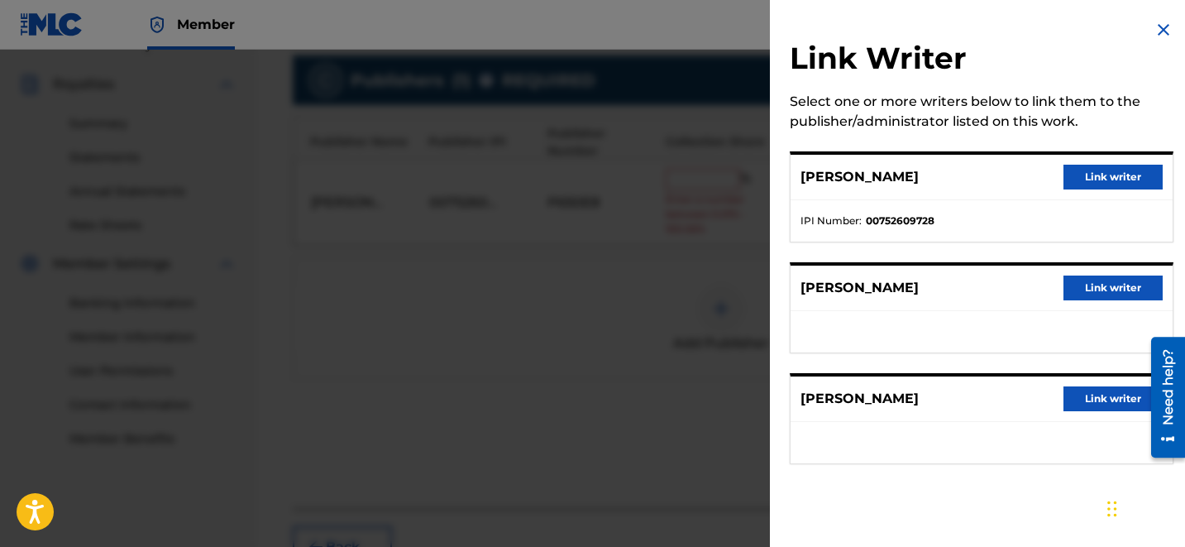
click at [1091, 181] on button "Link writer" at bounding box center [1112, 177] width 99 height 25
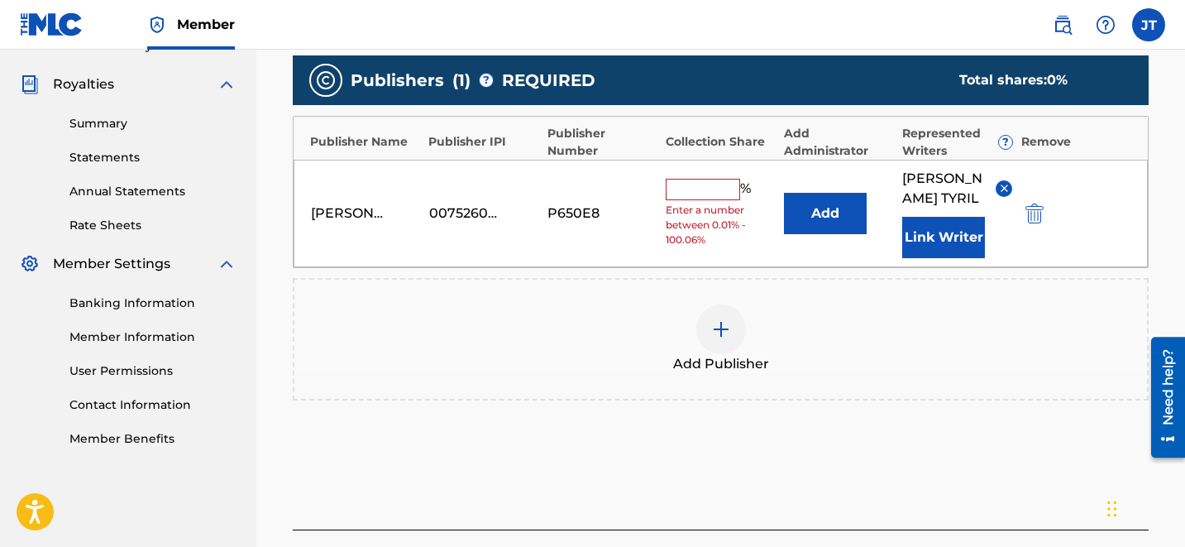
click at [695, 179] on input "text" at bounding box center [703, 189] width 74 height 21
type input "50"
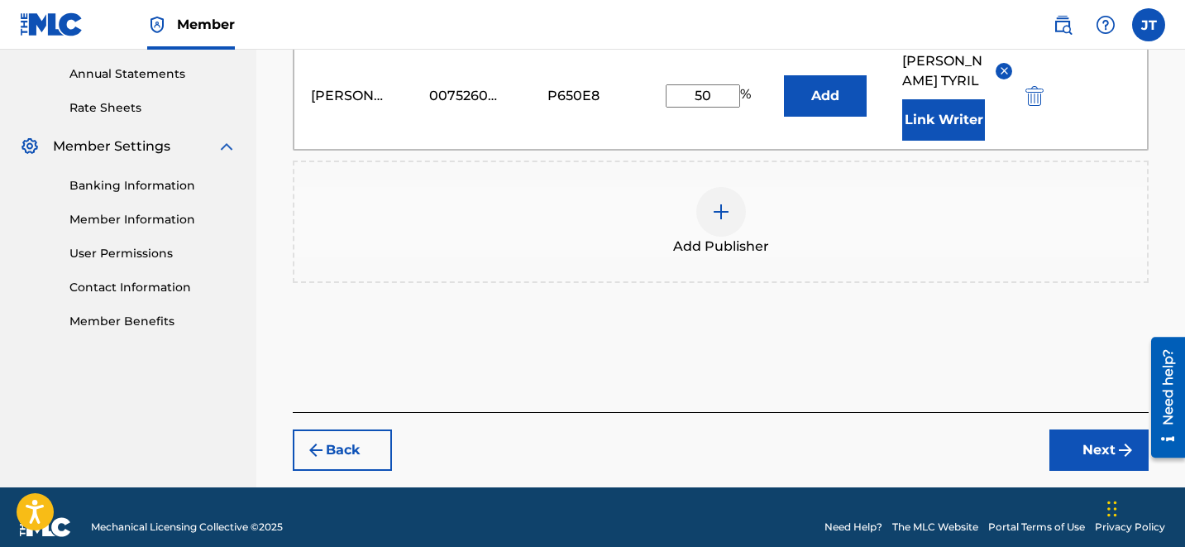
click at [1082, 429] on button "Next" at bounding box center [1098, 449] width 99 height 41
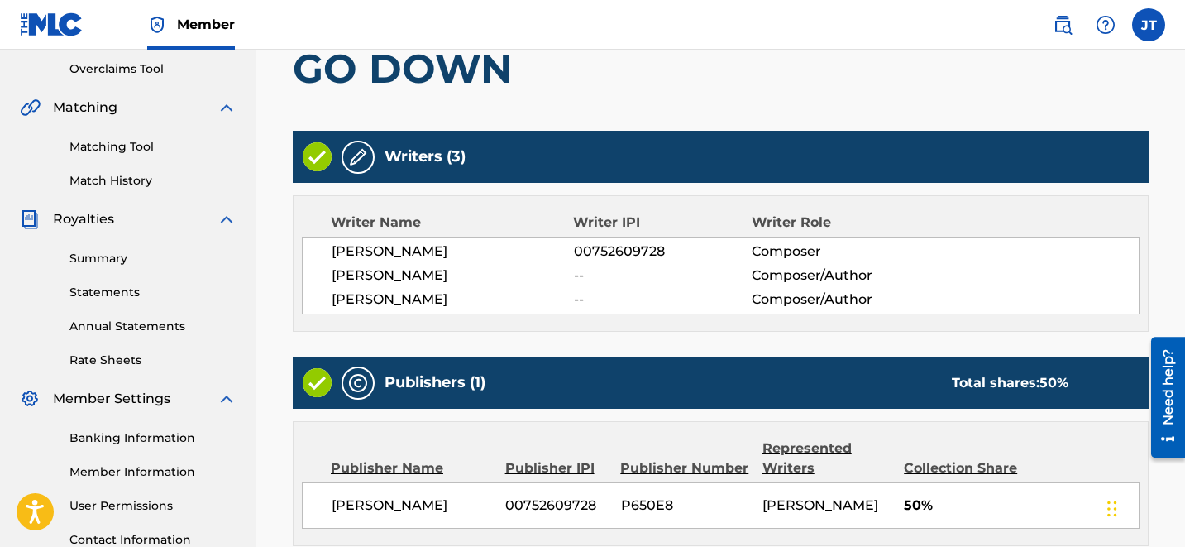
scroll to position [521, 0]
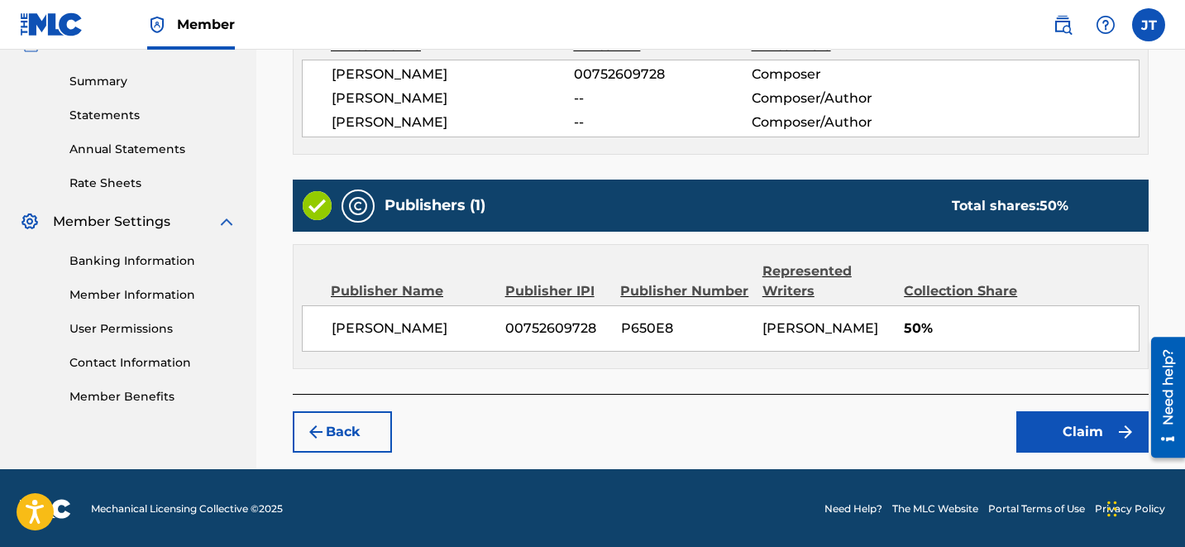
click at [1087, 429] on button "Claim" at bounding box center [1082, 431] width 132 height 41
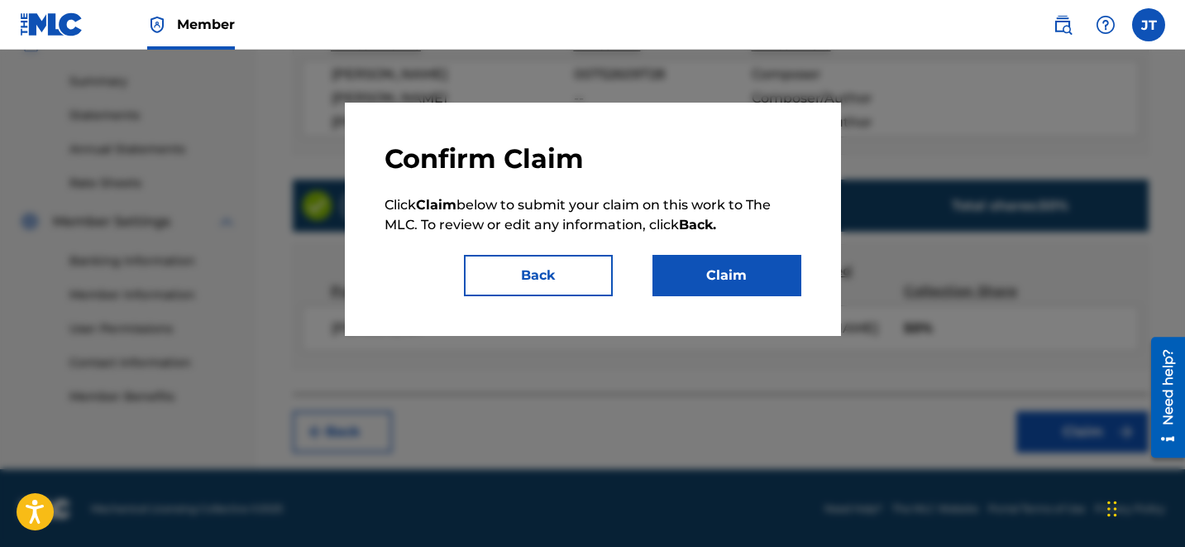
click at [748, 275] on button "Claim" at bounding box center [726, 275] width 149 height 41
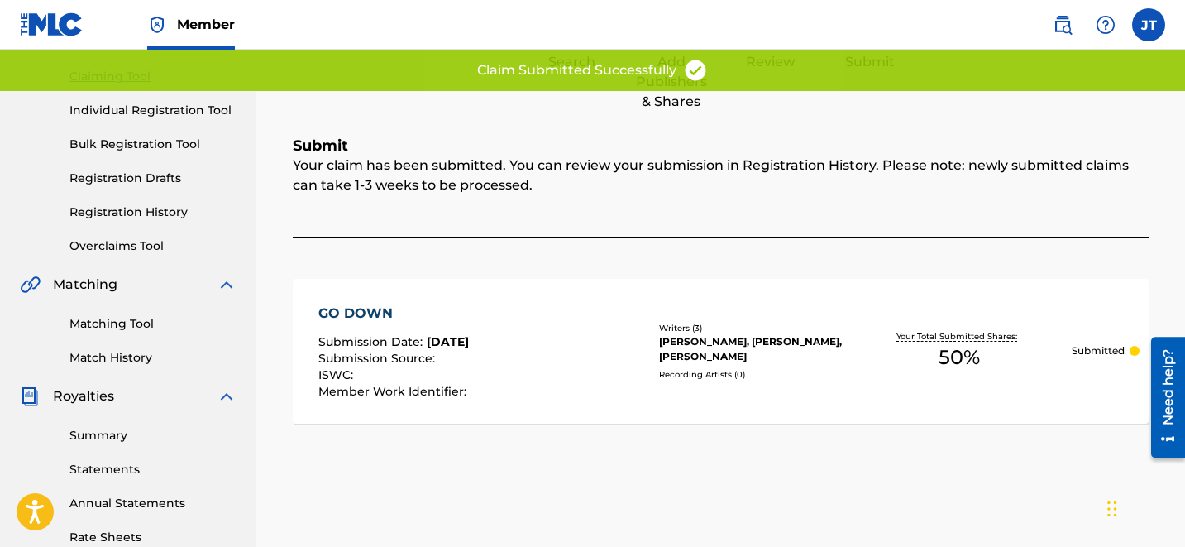
scroll to position [0, 0]
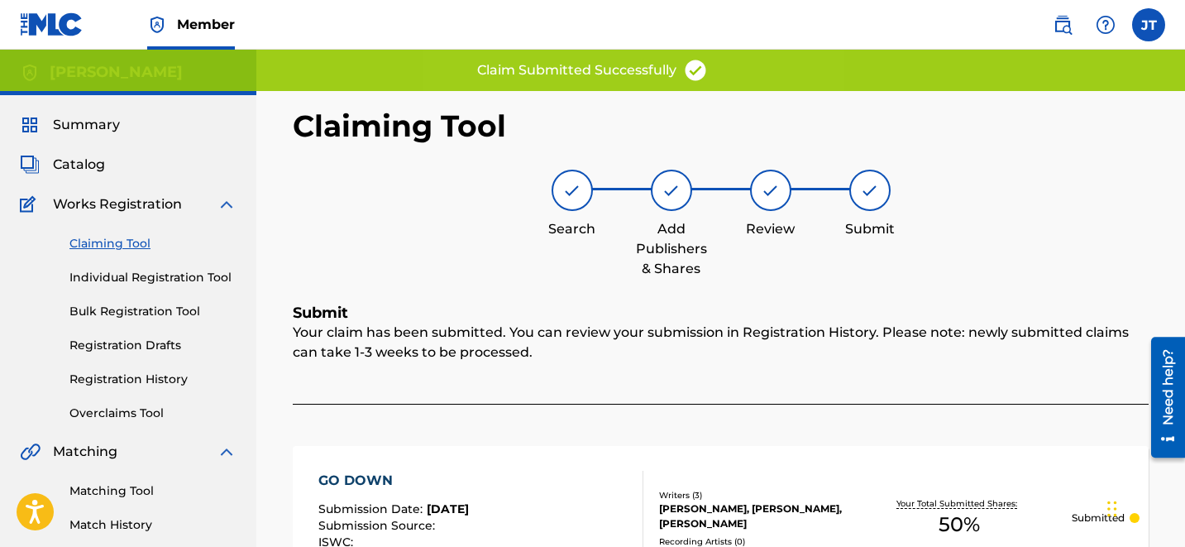
click at [97, 237] on link "Claiming Tool" at bounding box center [152, 243] width 167 height 17
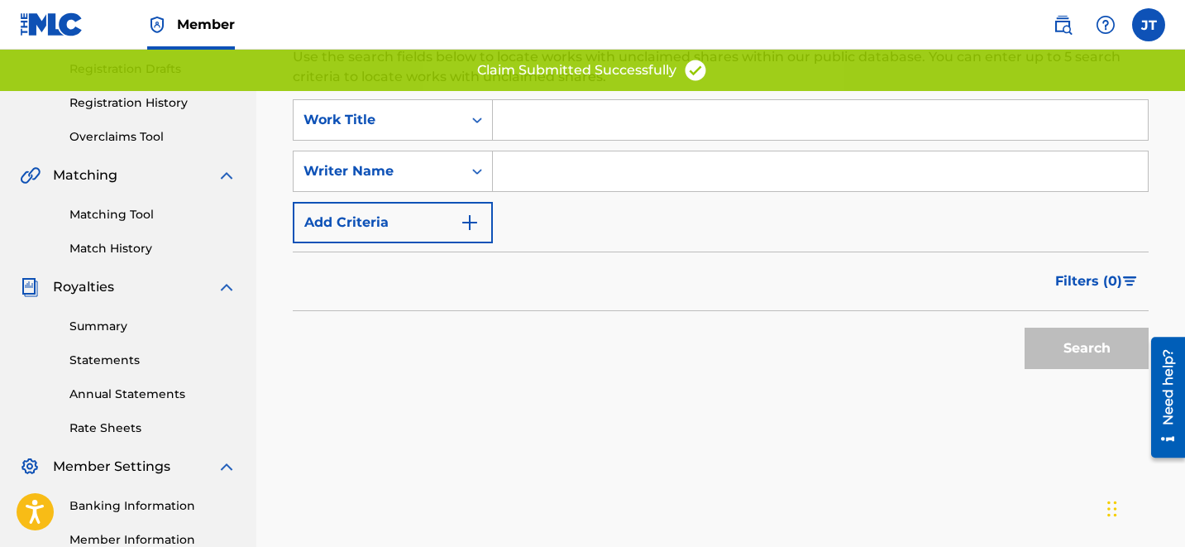
scroll to position [294, 0]
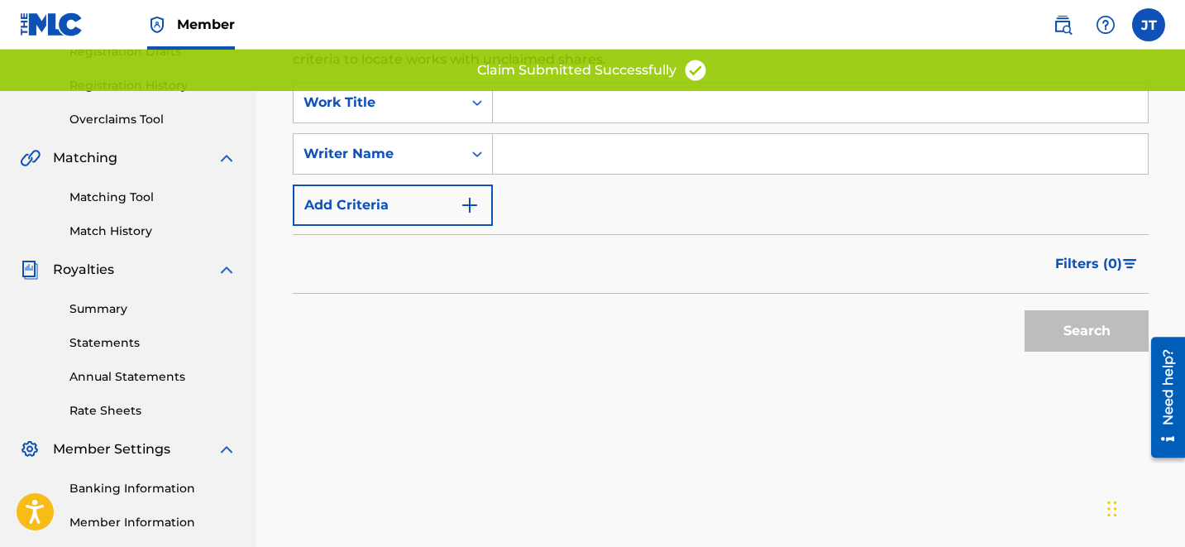
click at [674, 156] on input "Search Form" at bounding box center [820, 154] width 655 height 40
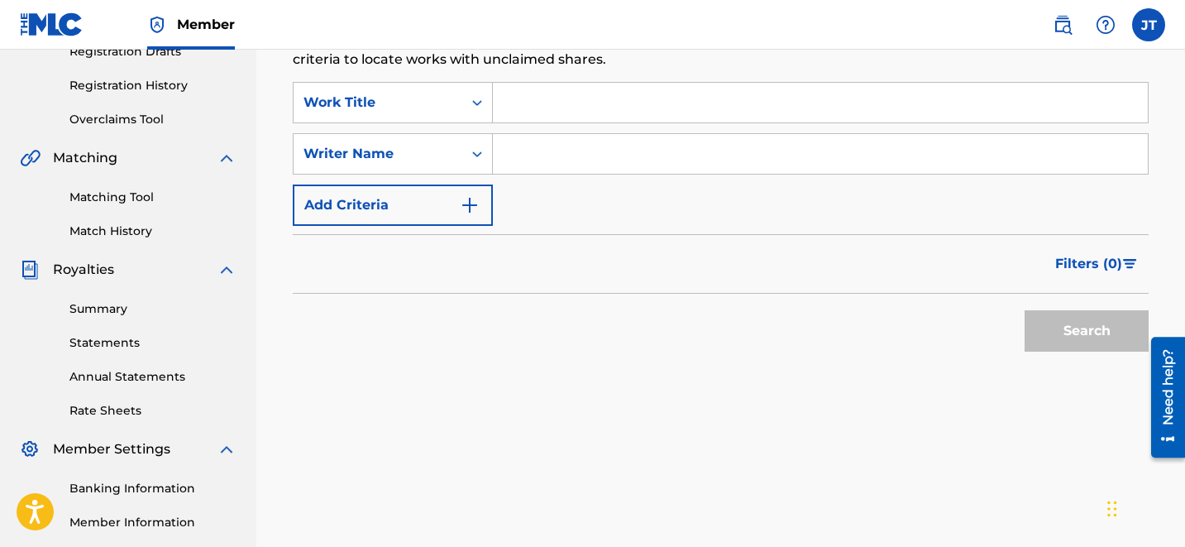
type input "[PERSON_NAME]"
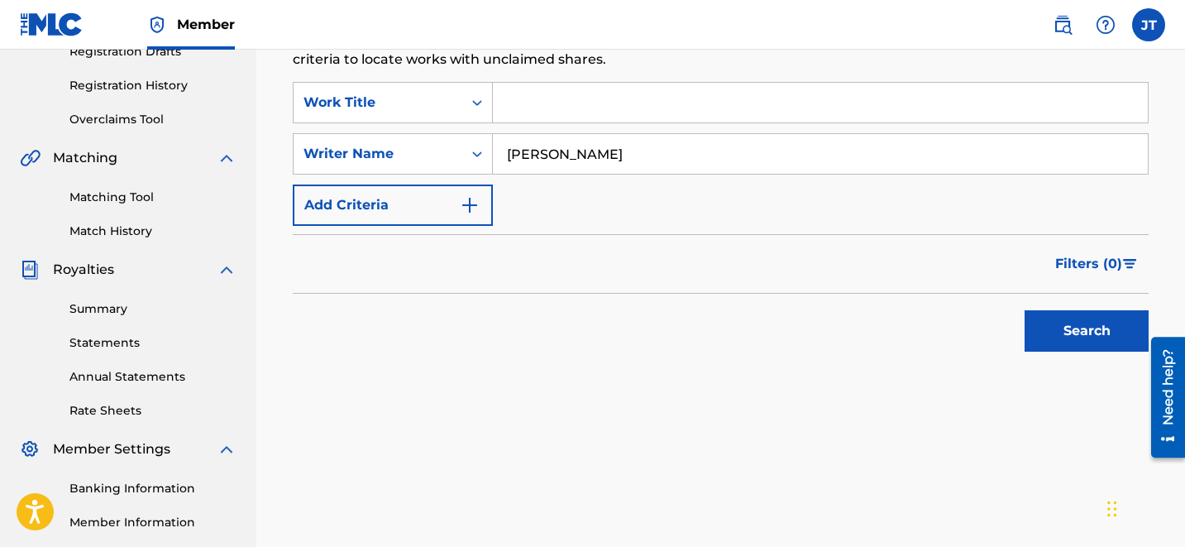
click at [1106, 333] on button "Search" at bounding box center [1087, 330] width 124 height 41
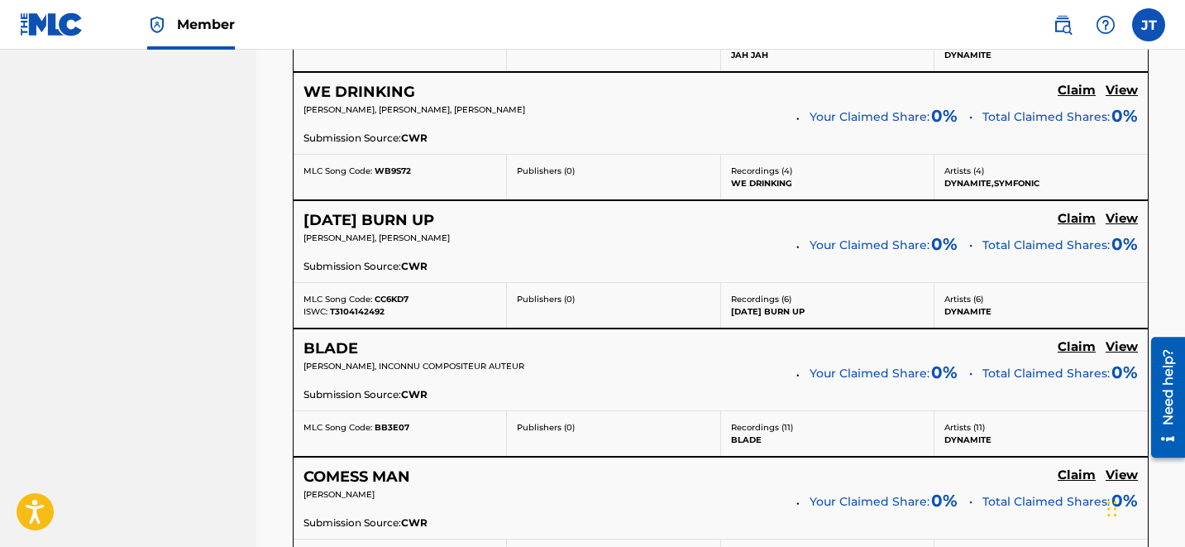
scroll to position [3586, 0]
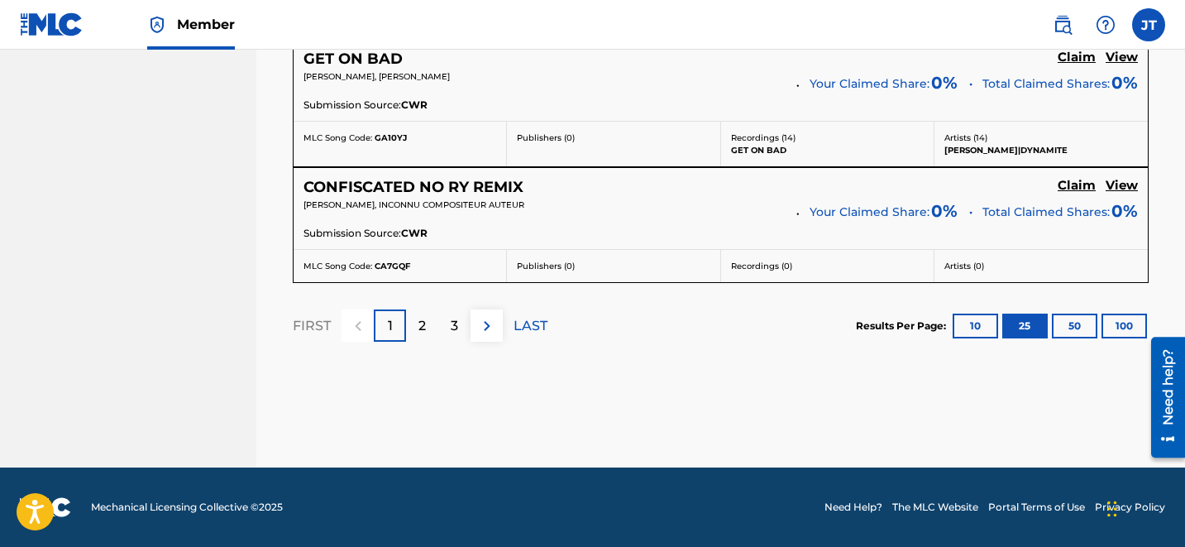
click at [461, 323] on div "3" at bounding box center [454, 325] width 32 height 32
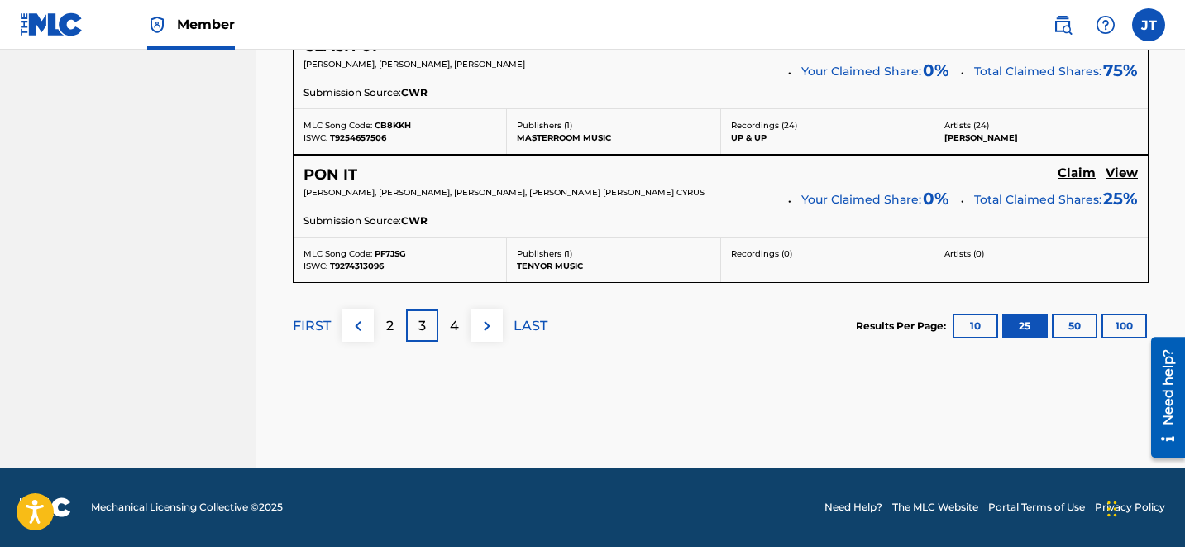
click at [460, 330] on div "4" at bounding box center [454, 325] width 32 height 32
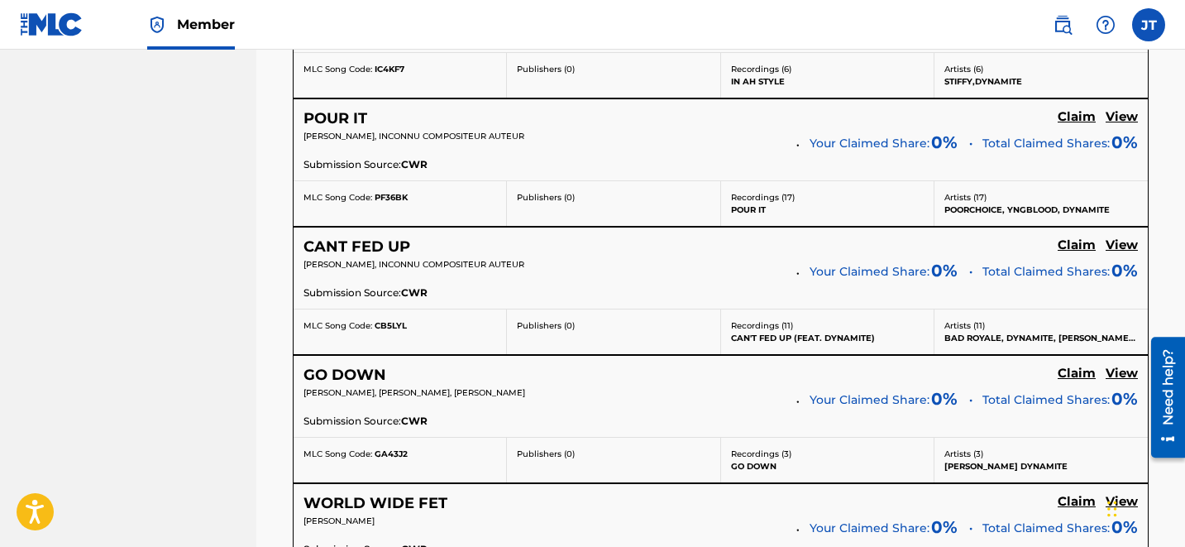
scroll to position [2456, 0]
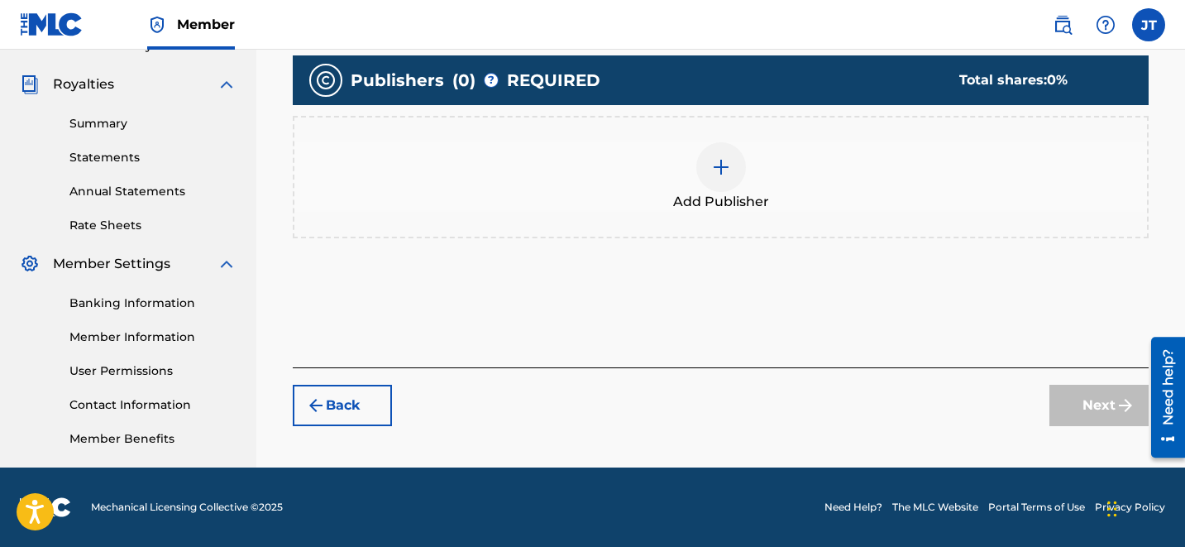
click at [724, 174] on img at bounding box center [721, 167] width 20 height 20
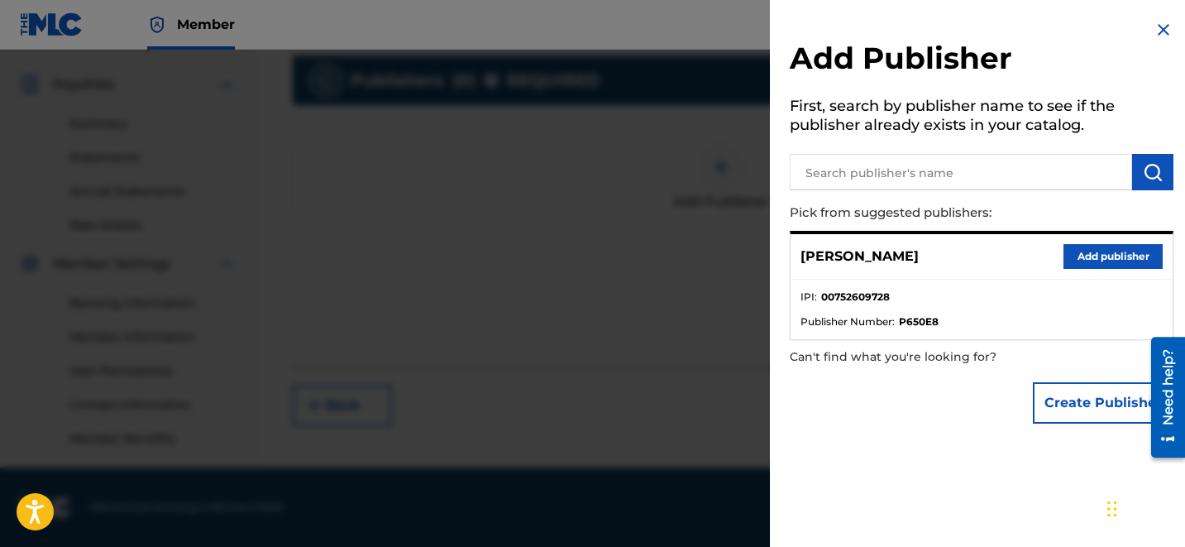
click at [1077, 253] on button "Add publisher" at bounding box center [1112, 256] width 99 height 25
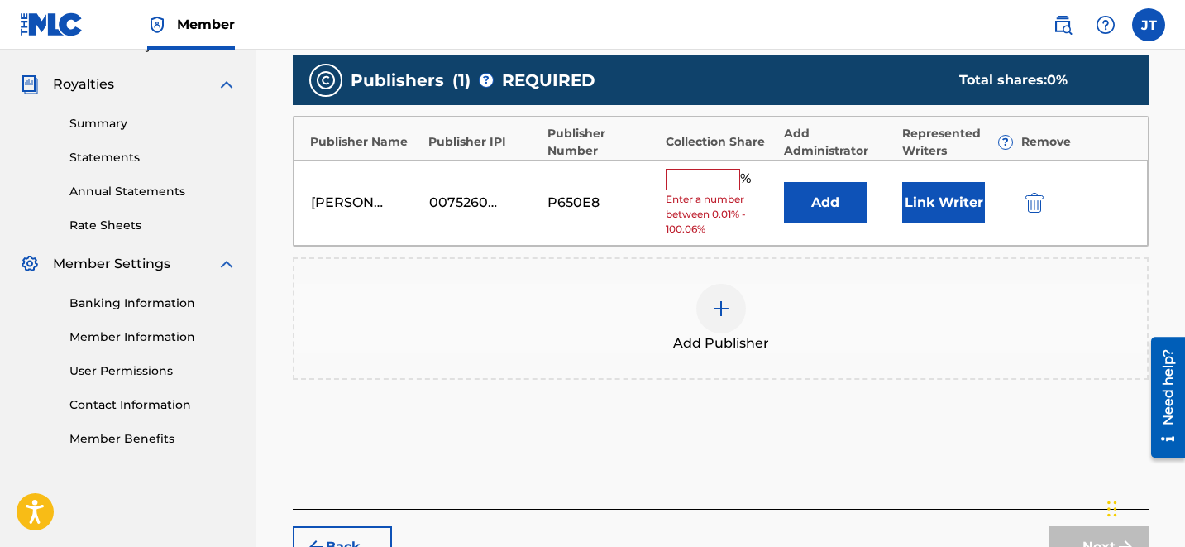
click at [953, 214] on button "Link Writer" at bounding box center [943, 202] width 83 height 41
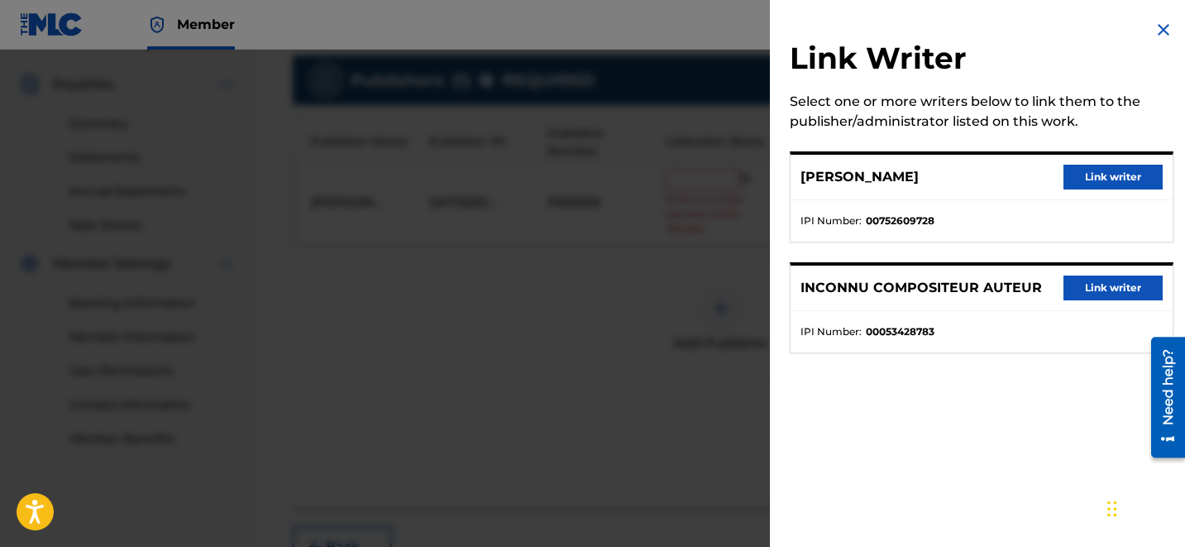
click at [1096, 173] on button "Link writer" at bounding box center [1112, 177] width 99 height 25
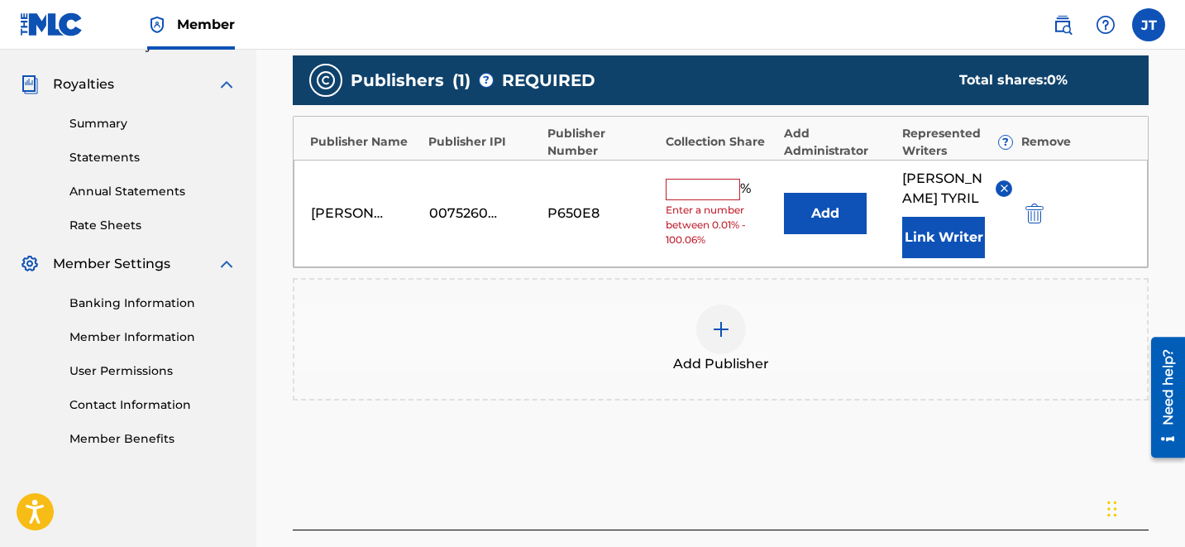
click at [708, 179] on input "text" at bounding box center [703, 189] width 74 height 21
type input "50"
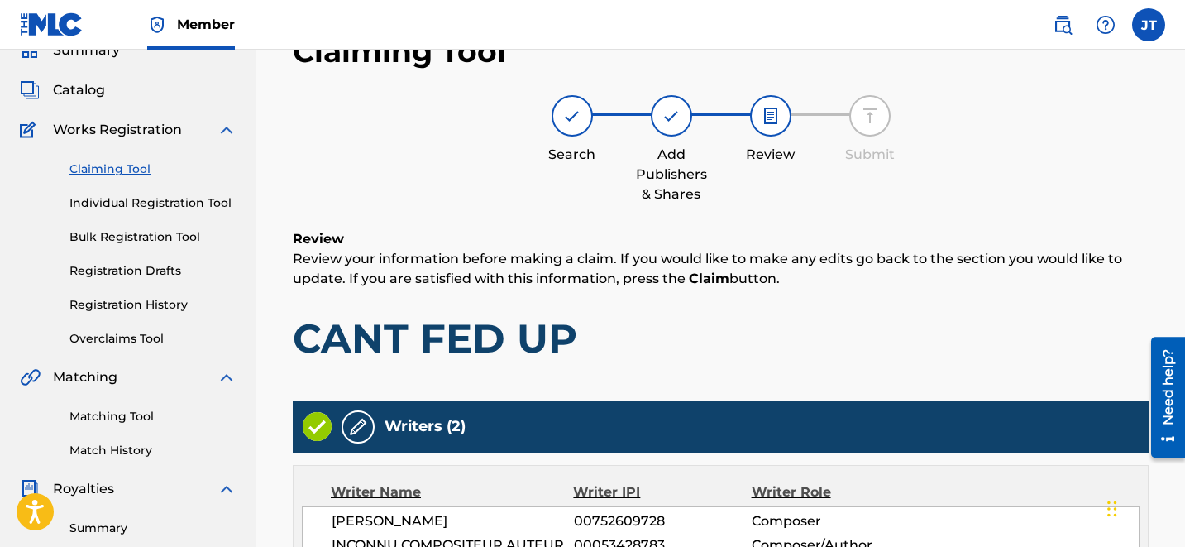
scroll to position [497, 0]
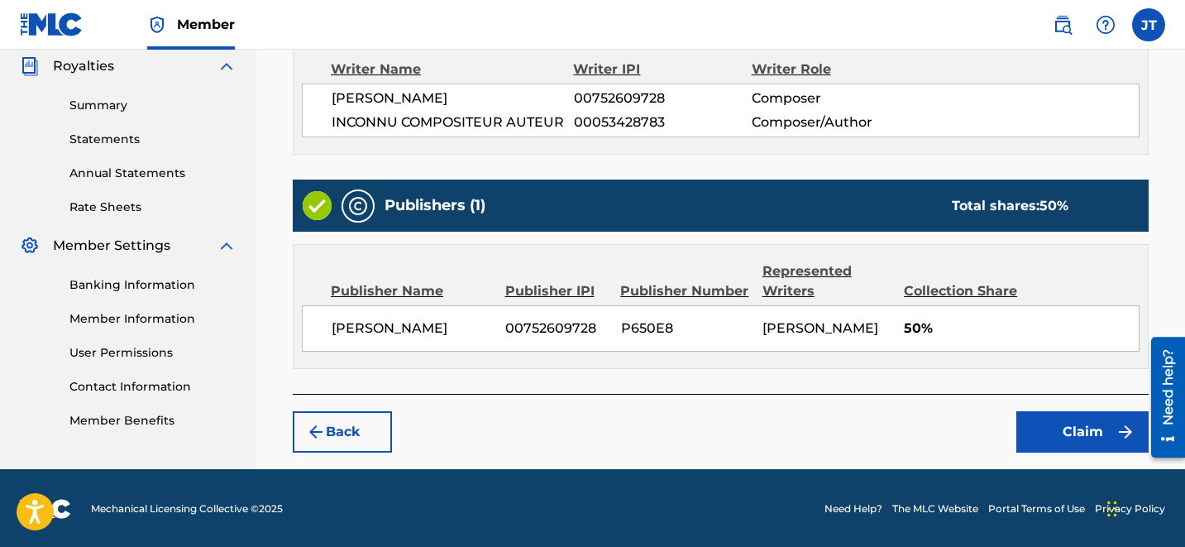
click at [1068, 430] on button "Claim" at bounding box center [1082, 431] width 132 height 41
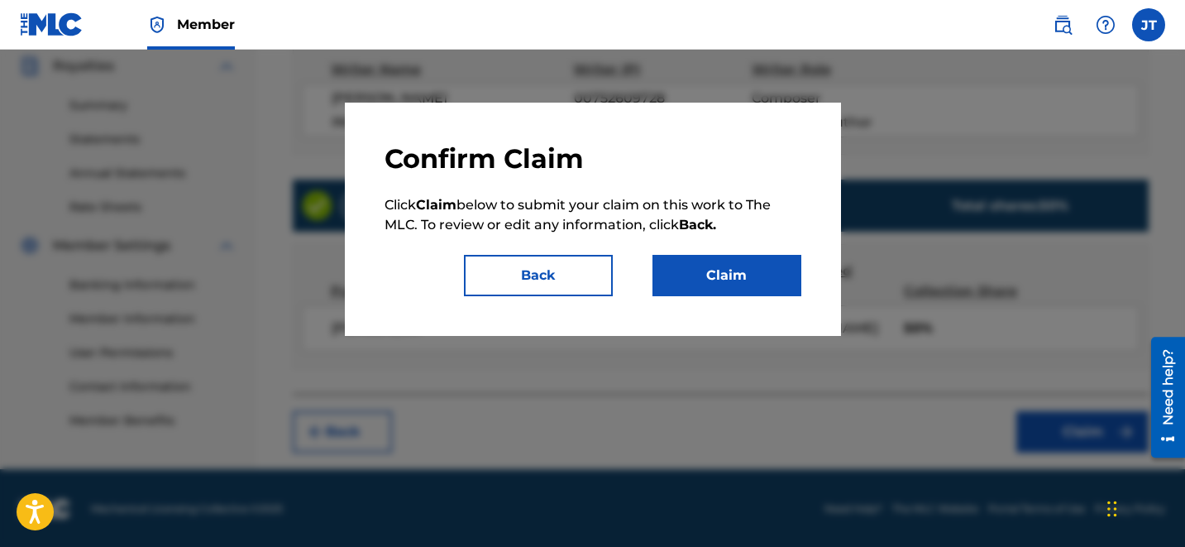
click at [754, 294] on button "Claim" at bounding box center [726, 275] width 149 height 41
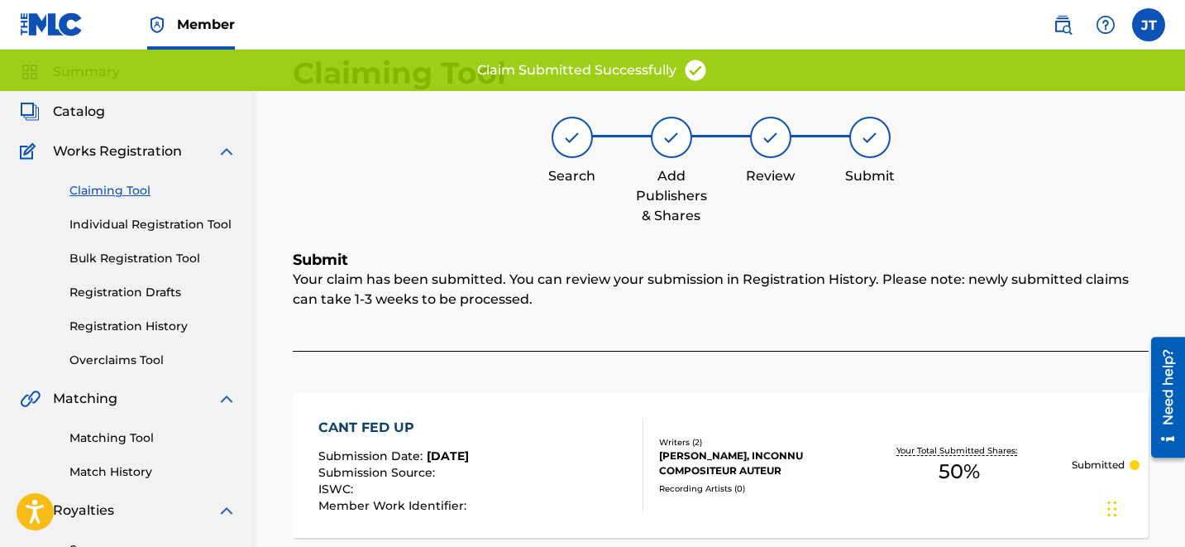
scroll to position [48, 0]
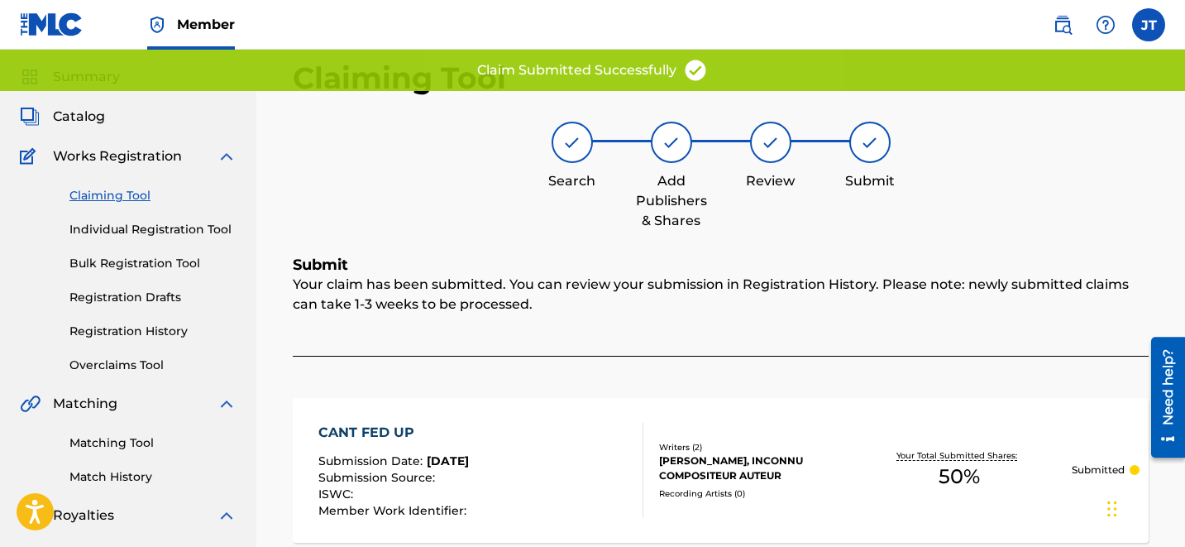
click at [132, 192] on link "Claiming Tool" at bounding box center [152, 195] width 167 height 17
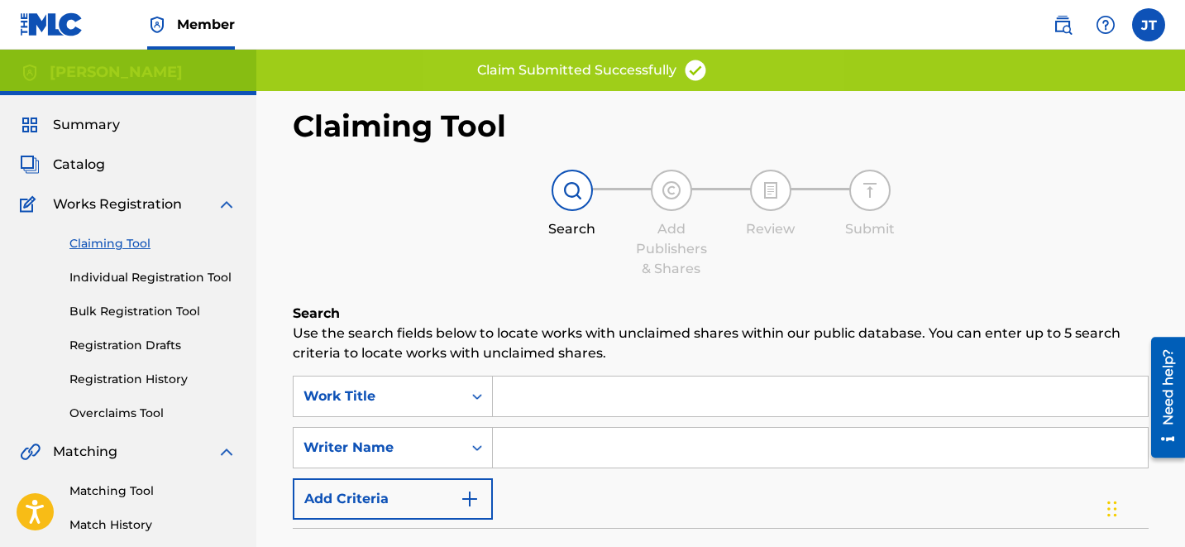
click at [567, 456] on input "Search Form" at bounding box center [820, 448] width 655 height 40
type input "[PERSON_NAME]"
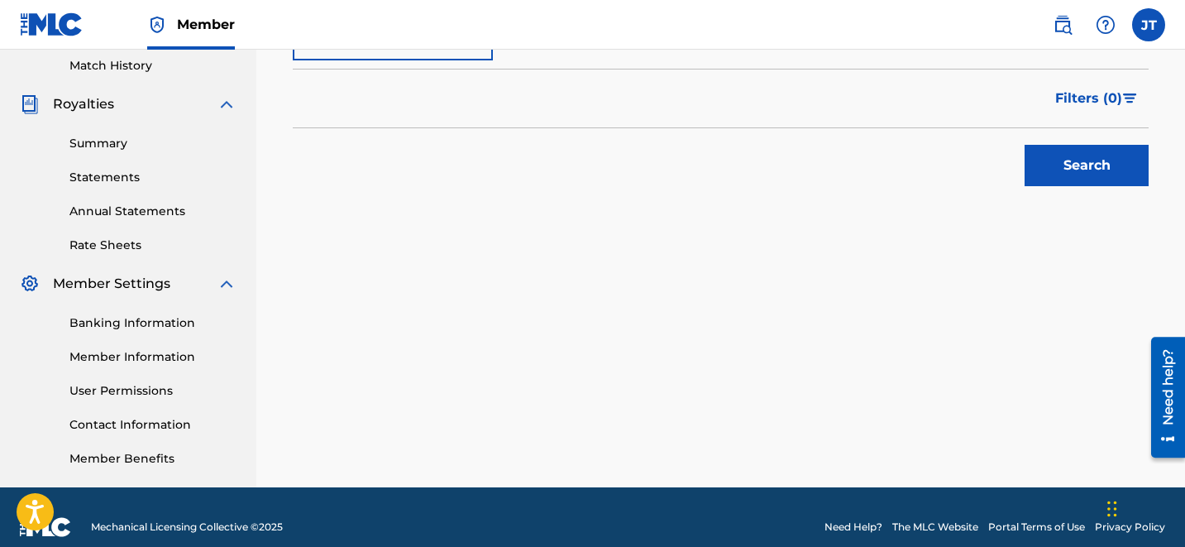
scroll to position [479, 0]
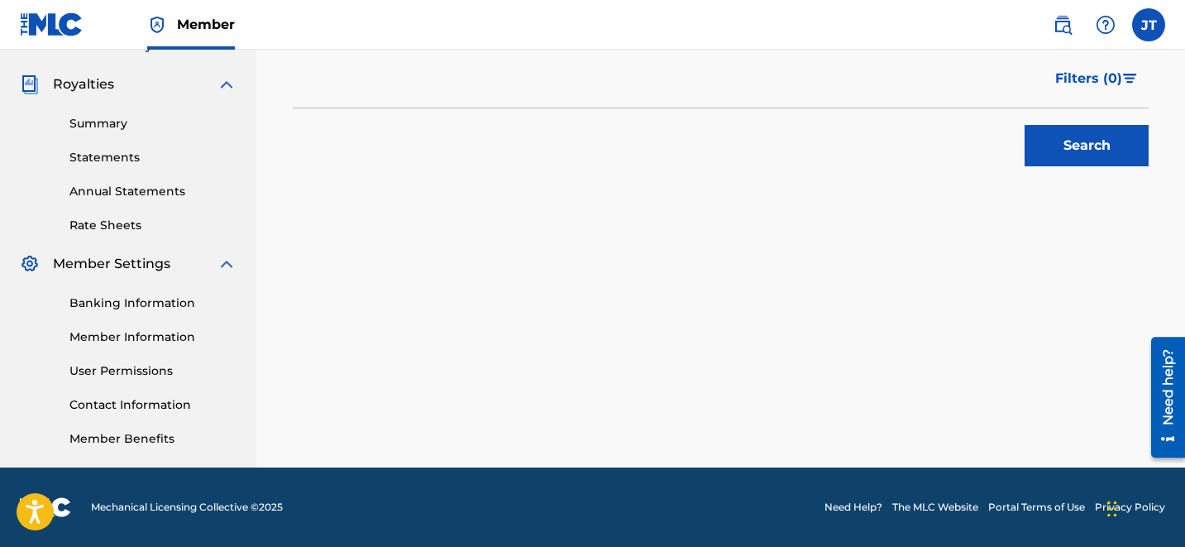
click at [1087, 131] on button "Search" at bounding box center [1087, 145] width 124 height 41
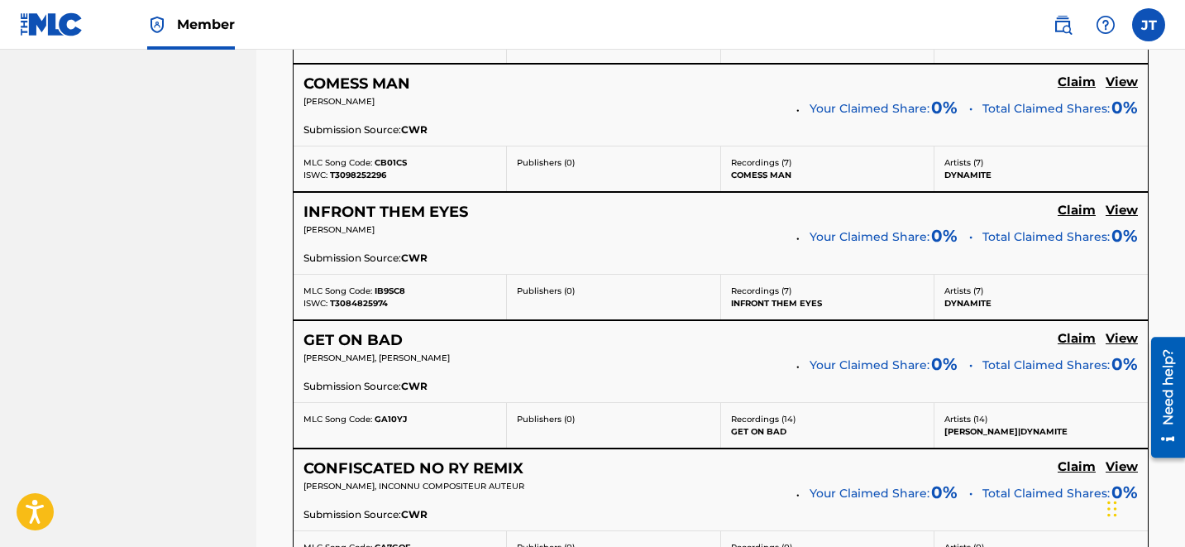
scroll to position [3586, 0]
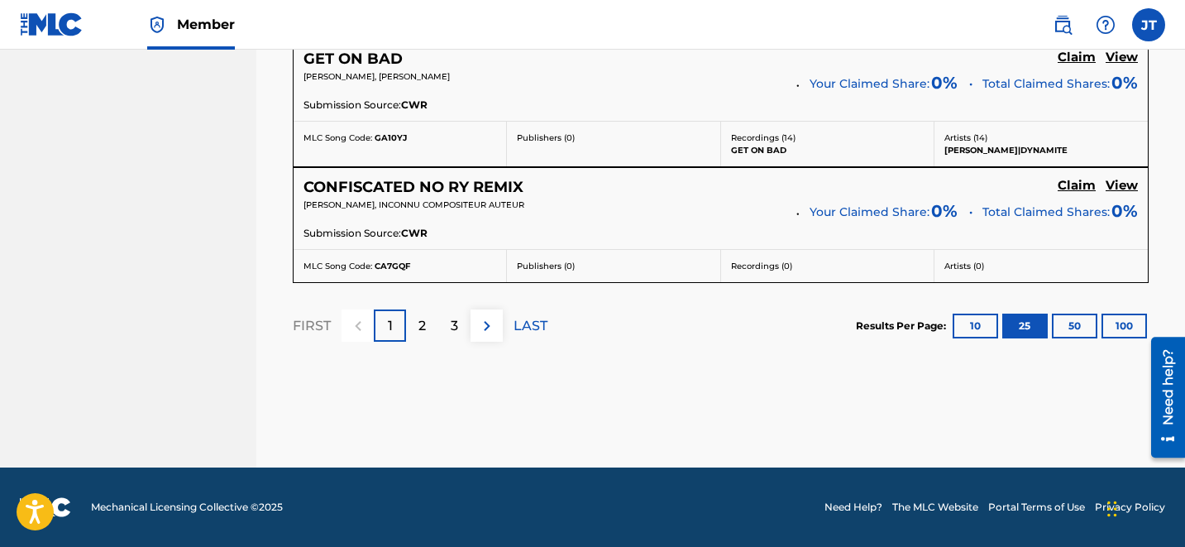
click at [451, 328] on p "3" at bounding box center [454, 326] width 7 height 20
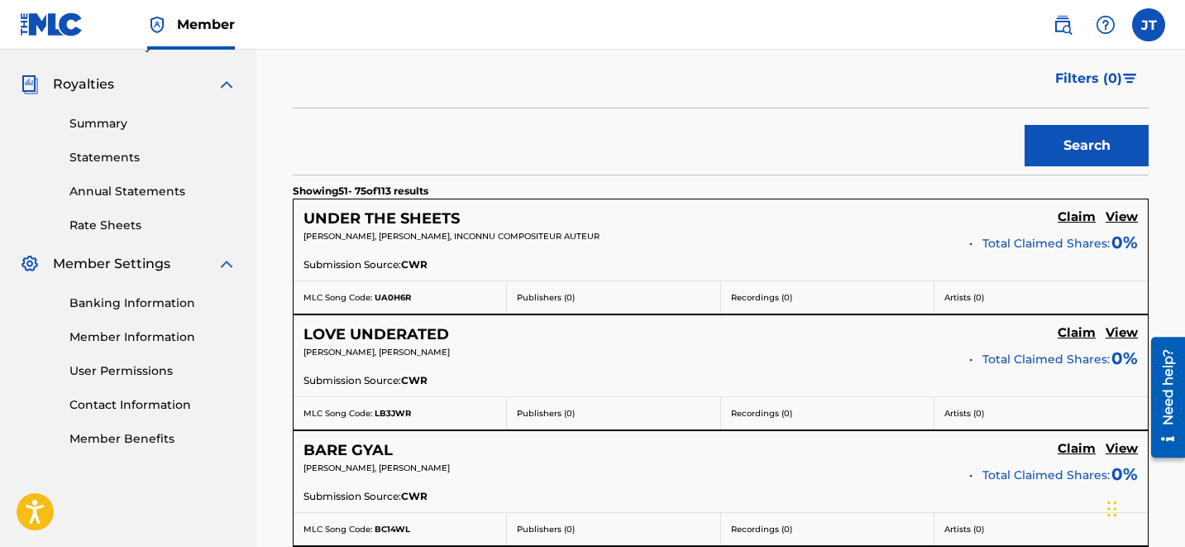
scroll to position [3450, 0]
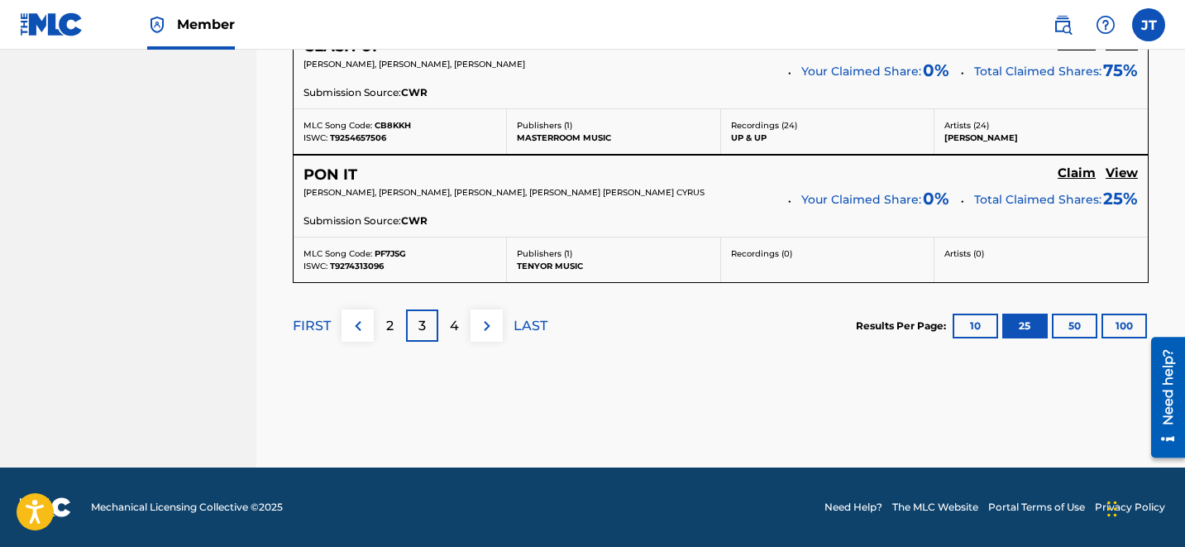
click at [445, 322] on div "4" at bounding box center [454, 325] width 32 height 32
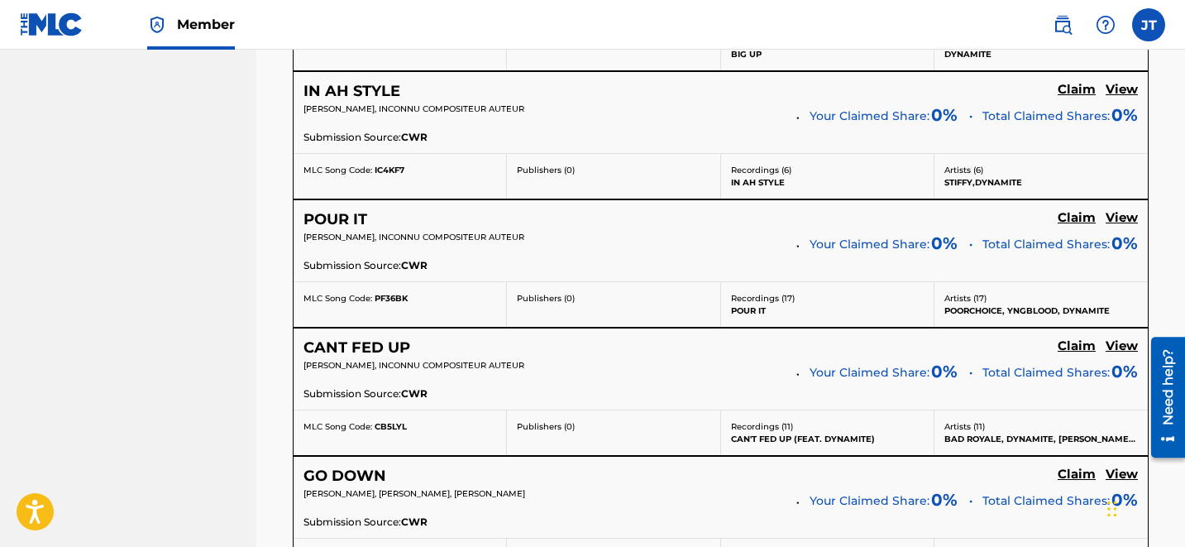
scroll to position [2387, 0]
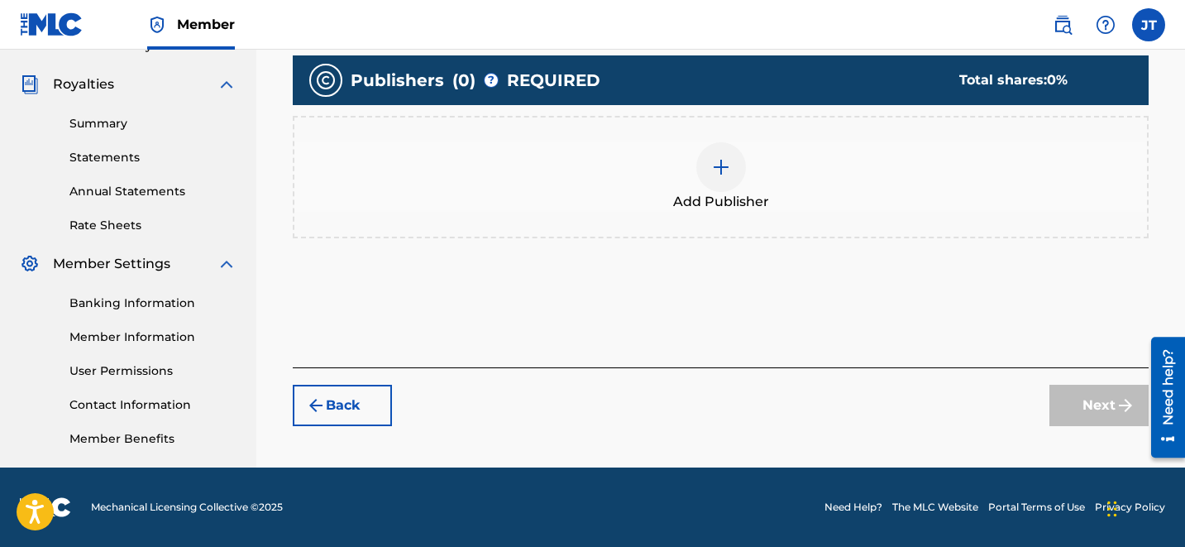
scroll to position [479, 0]
click at [719, 175] on img at bounding box center [721, 167] width 20 height 20
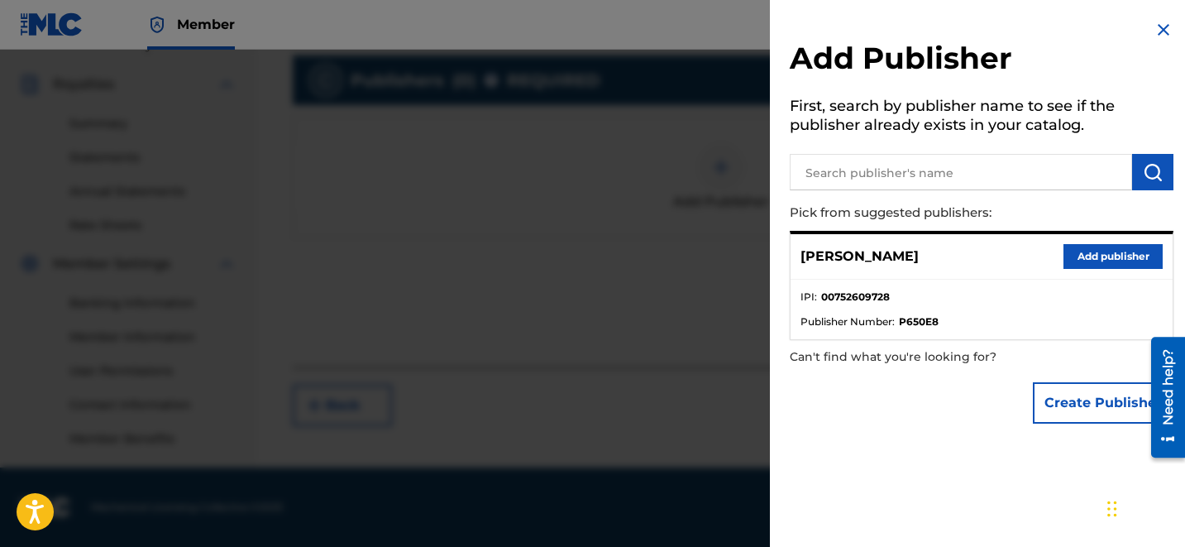
click at [1096, 253] on button "Add publisher" at bounding box center [1112, 256] width 99 height 25
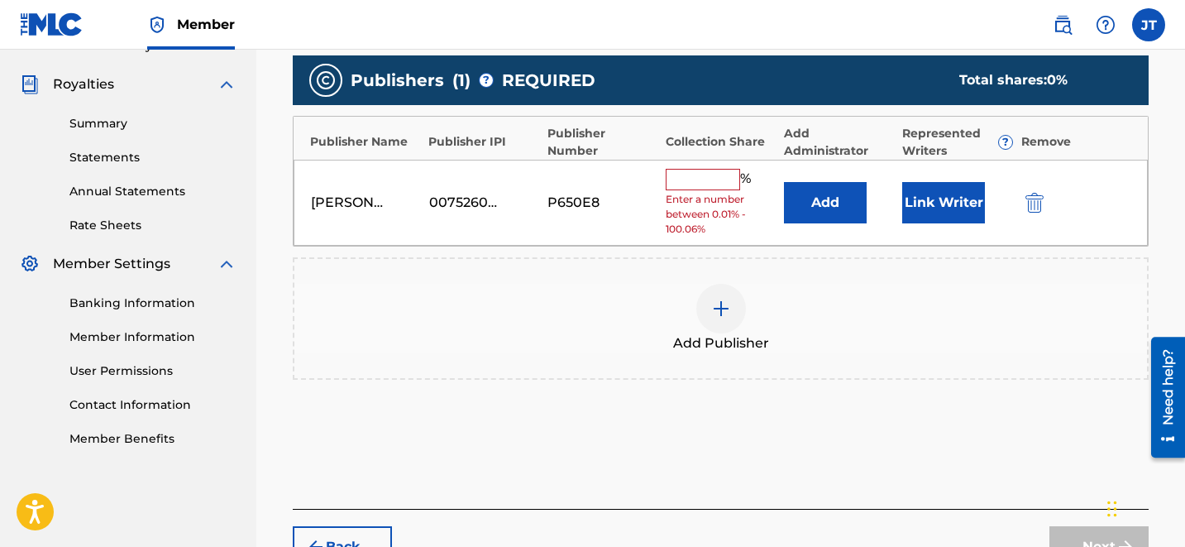
click at [937, 206] on button "Link Writer" at bounding box center [943, 202] width 83 height 41
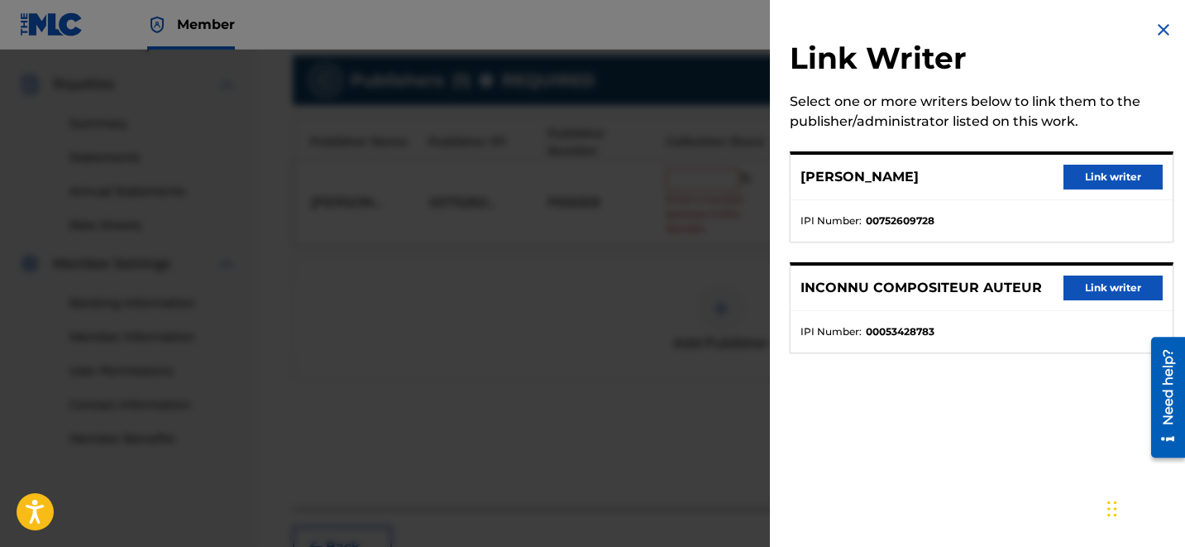
click at [1077, 179] on button "Link writer" at bounding box center [1112, 177] width 99 height 25
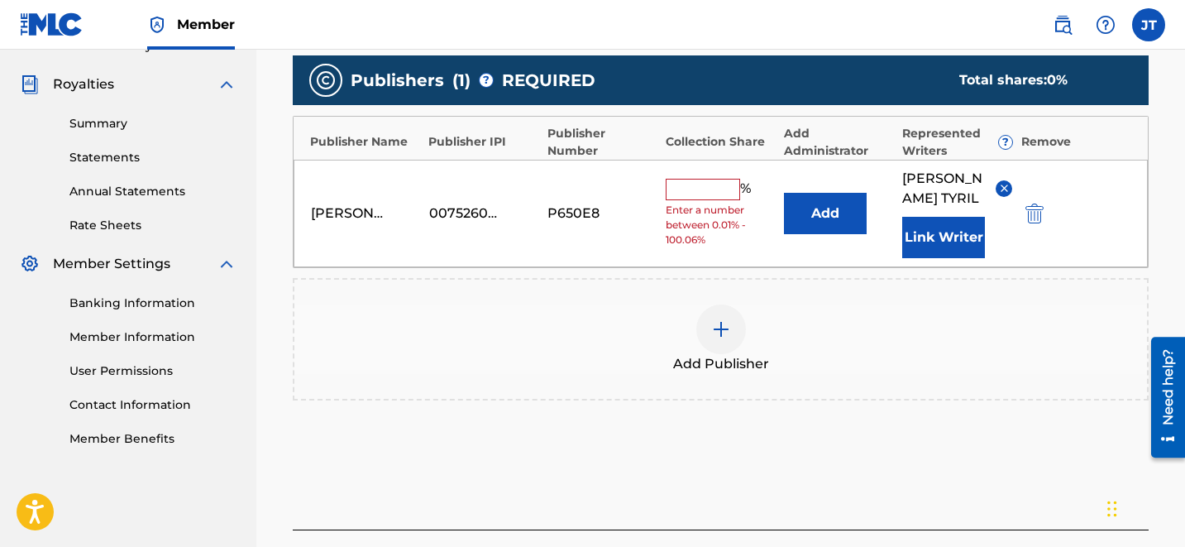
click at [722, 184] on input "text" at bounding box center [703, 189] width 74 height 21
type input "50"
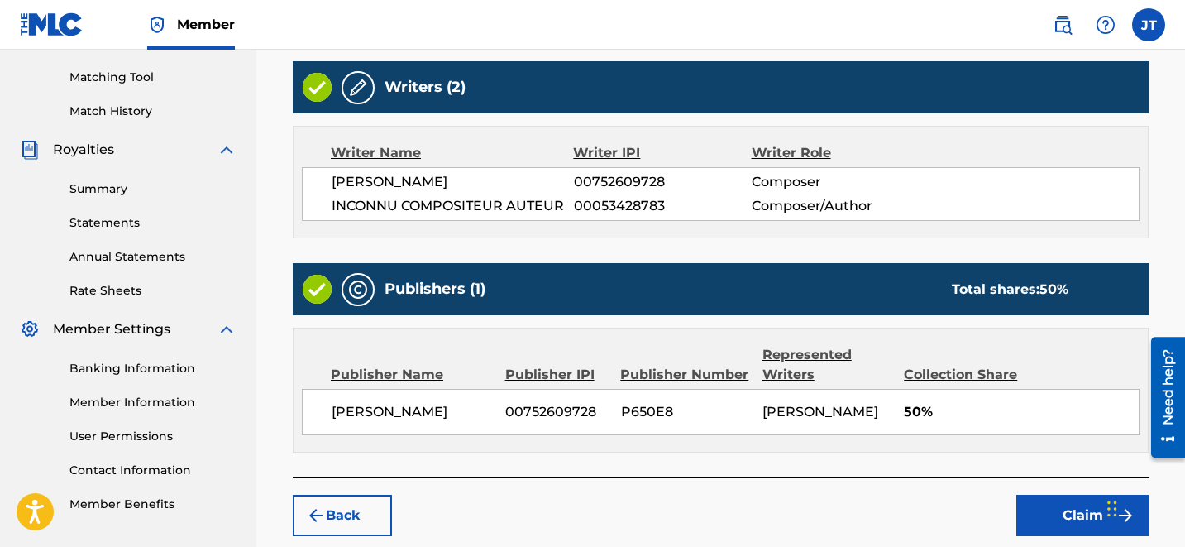
scroll to position [497, 0]
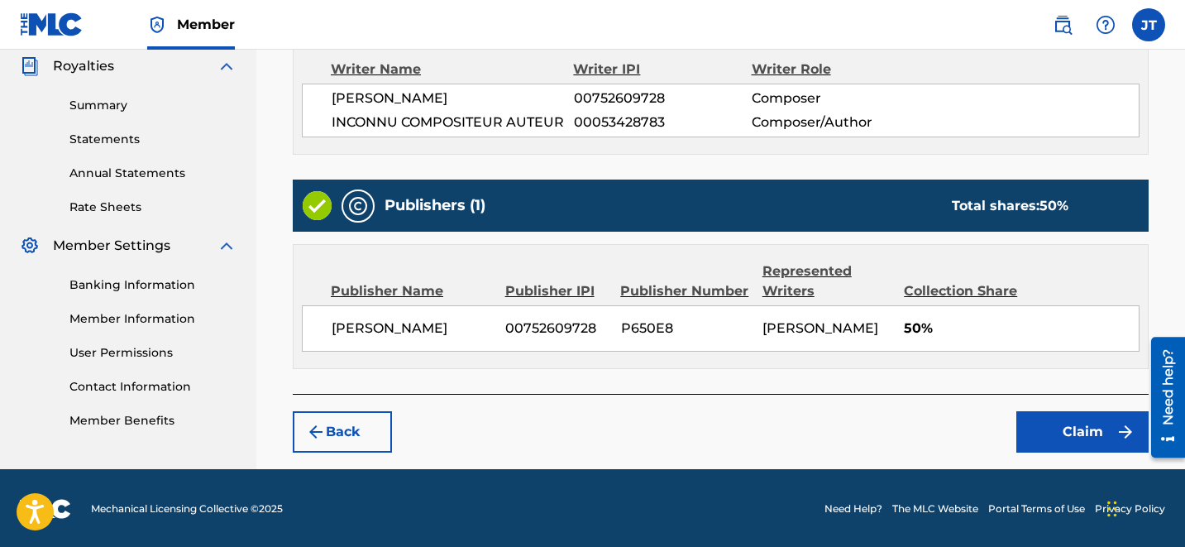
click at [1090, 438] on button "Claim" at bounding box center [1082, 431] width 132 height 41
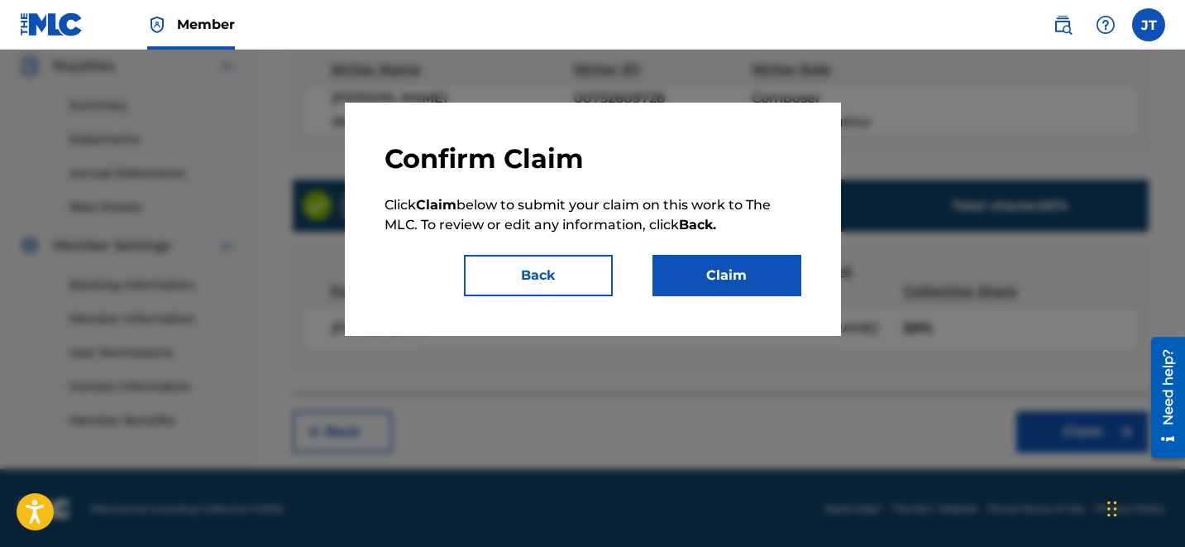
click at [710, 276] on button "Claim" at bounding box center [726, 275] width 149 height 41
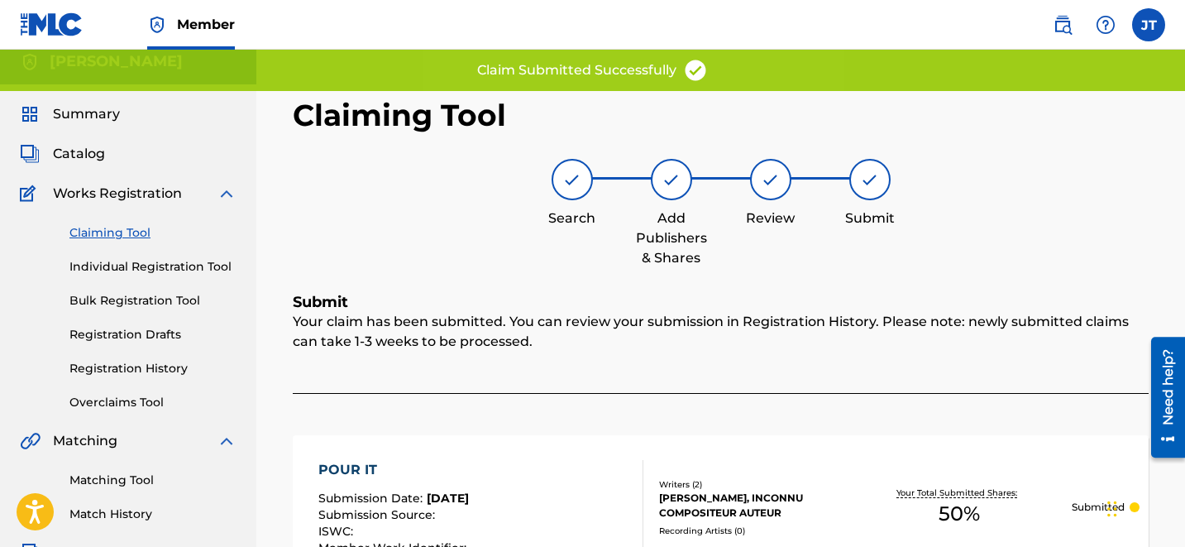
scroll to position [0, 0]
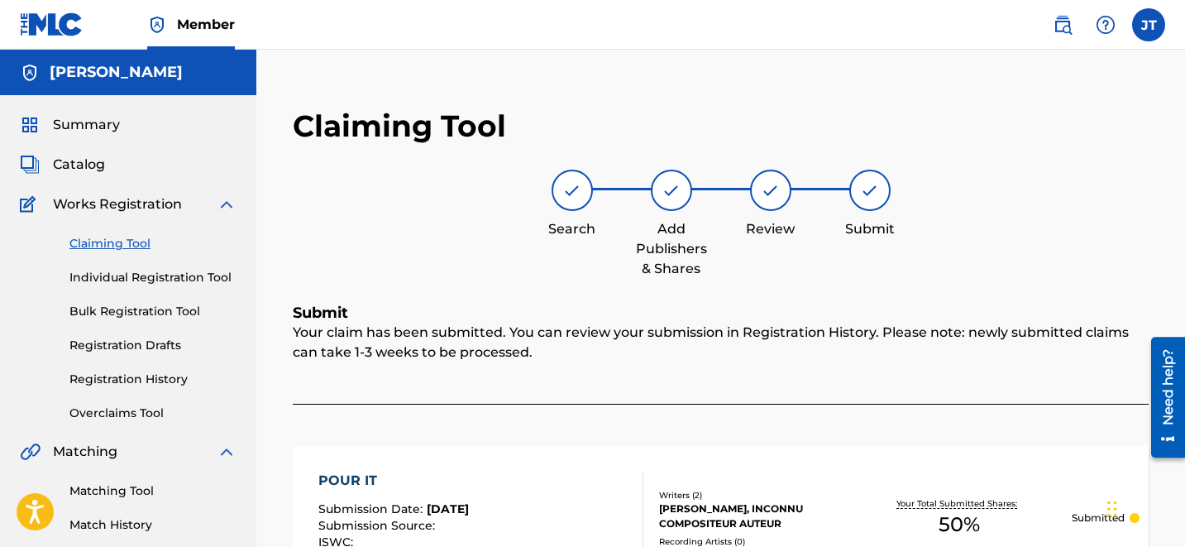
click at [124, 248] on link "Claiming Tool" at bounding box center [152, 243] width 167 height 17
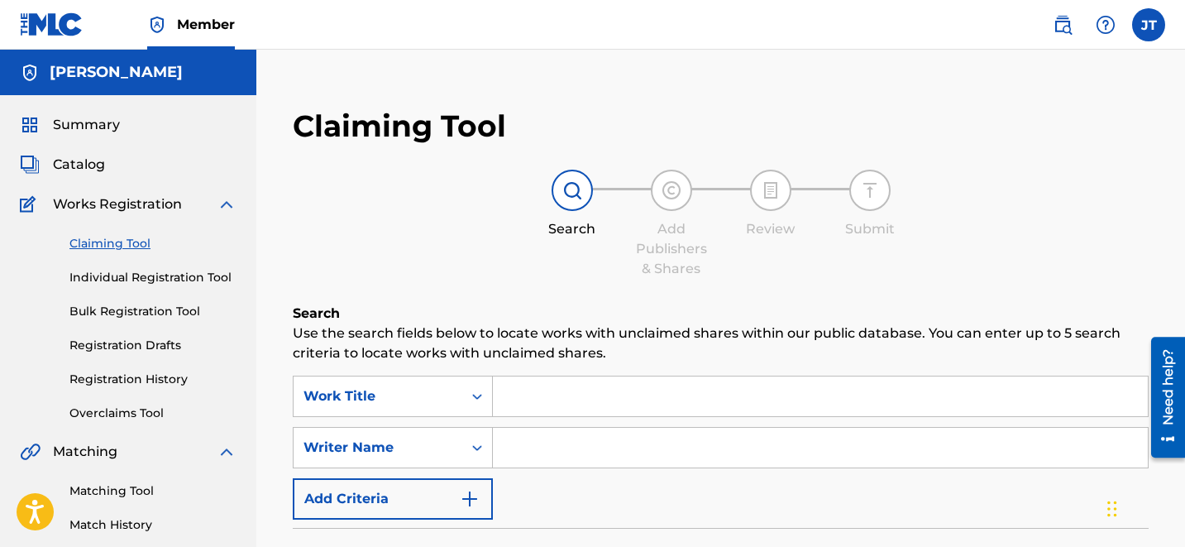
click at [520, 466] on input "Search Form" at bounding box center [820, 448] width 655 height 40
type input "[PERSON_NAME]"
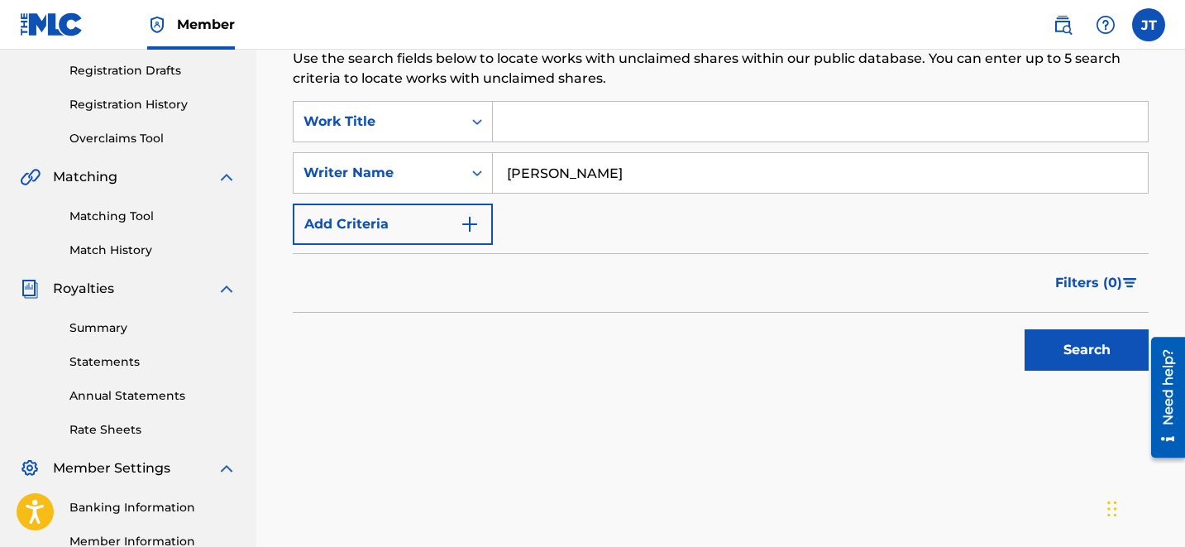
scroll to position [347, 0]
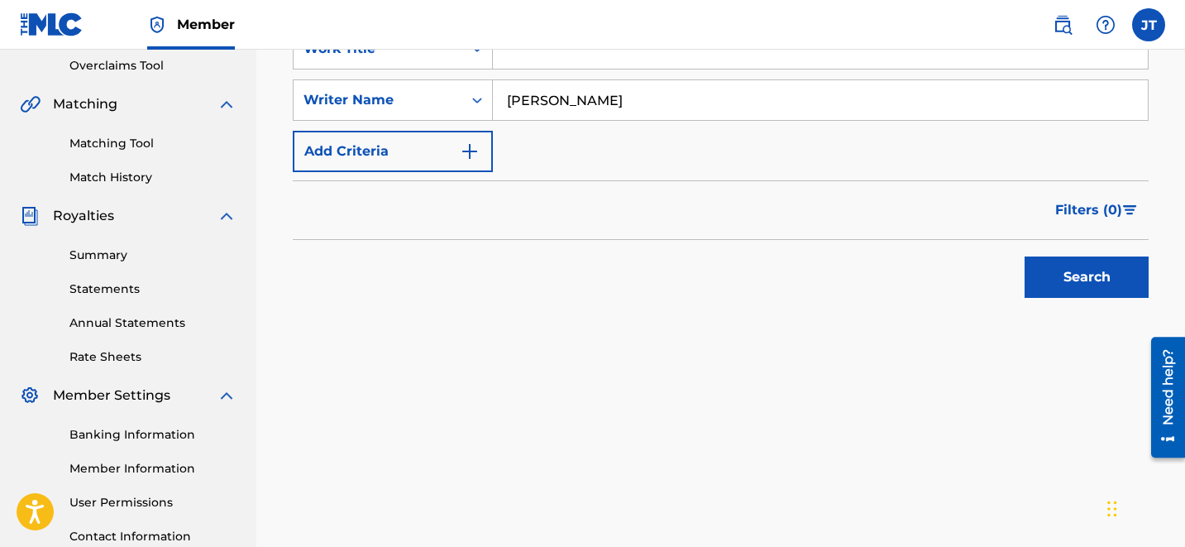
click at [1078, 288] on button "Search" at bounding box center [1087, 276] width 124 height 41
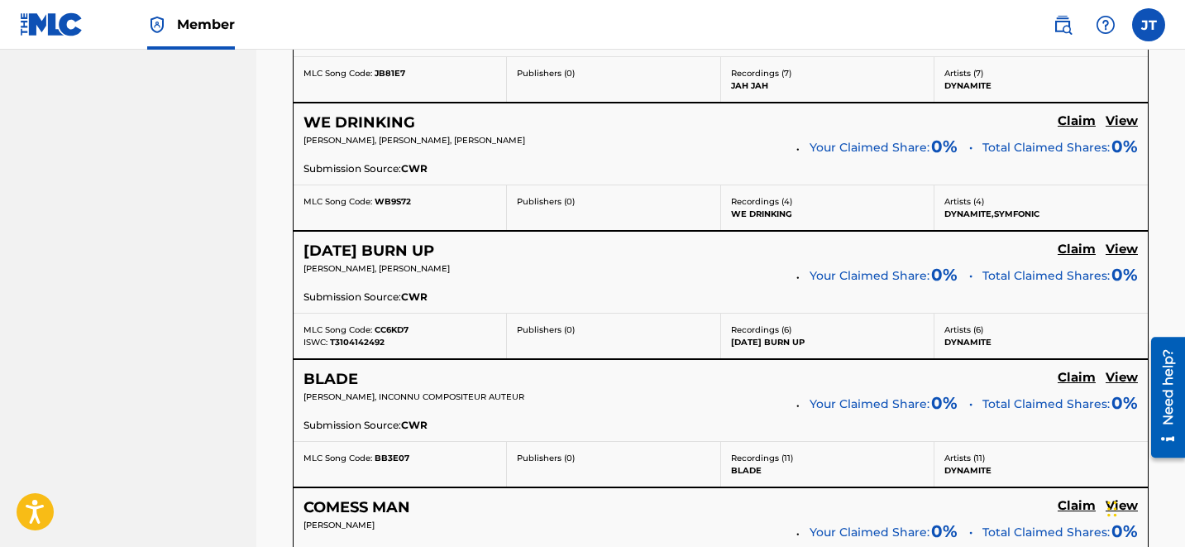
scroll to position [3586, 0]
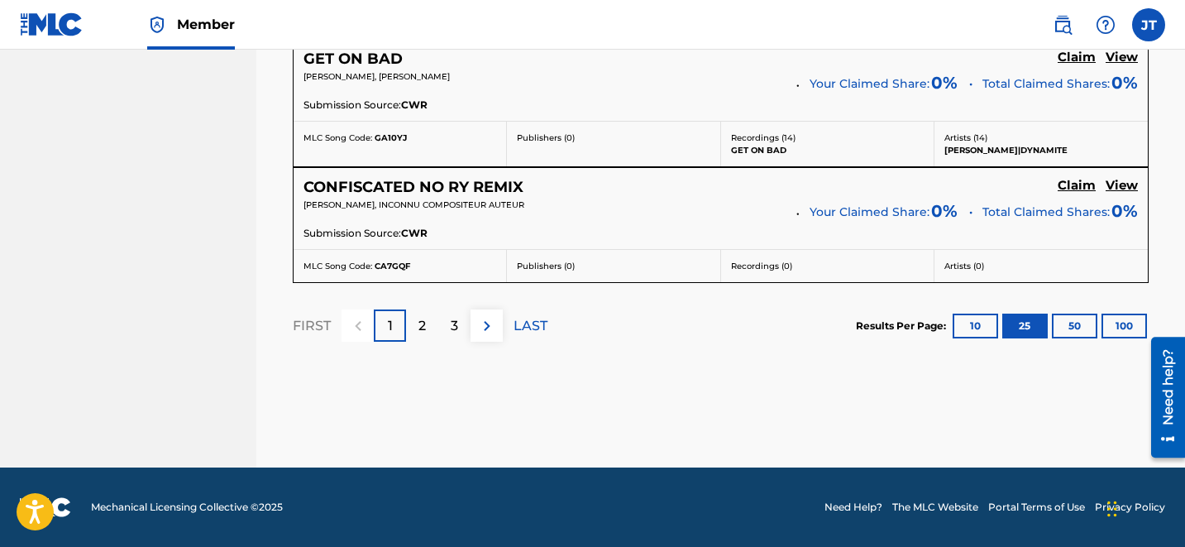
click at [457, 332] on p "3" at bounding box center [454, 326] width 7 height 20
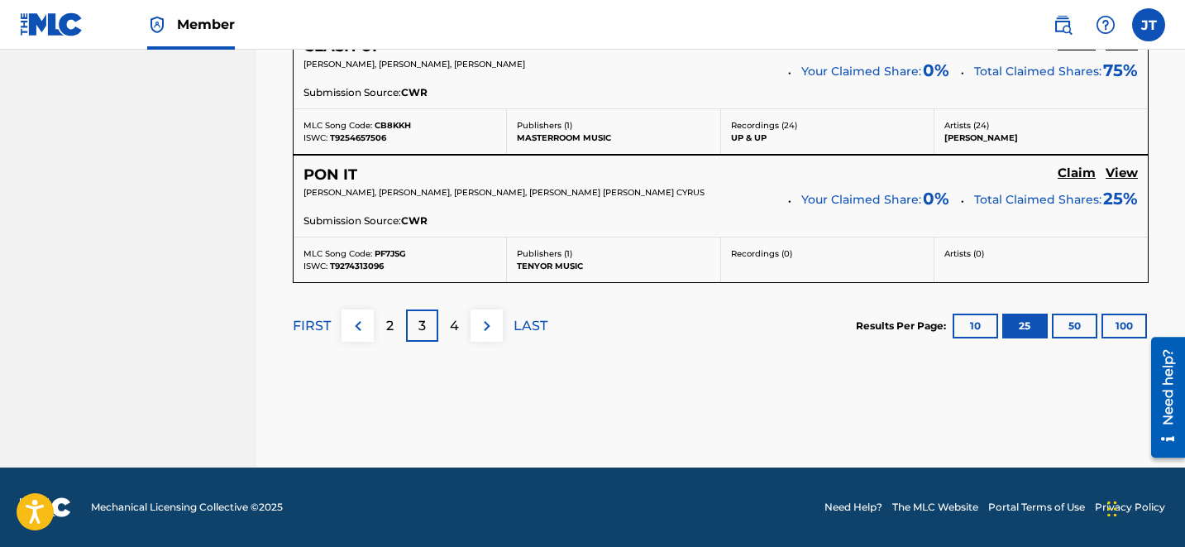
click at [457, 332] on p "4" at bounding box center [454, 326] width 9 height 20
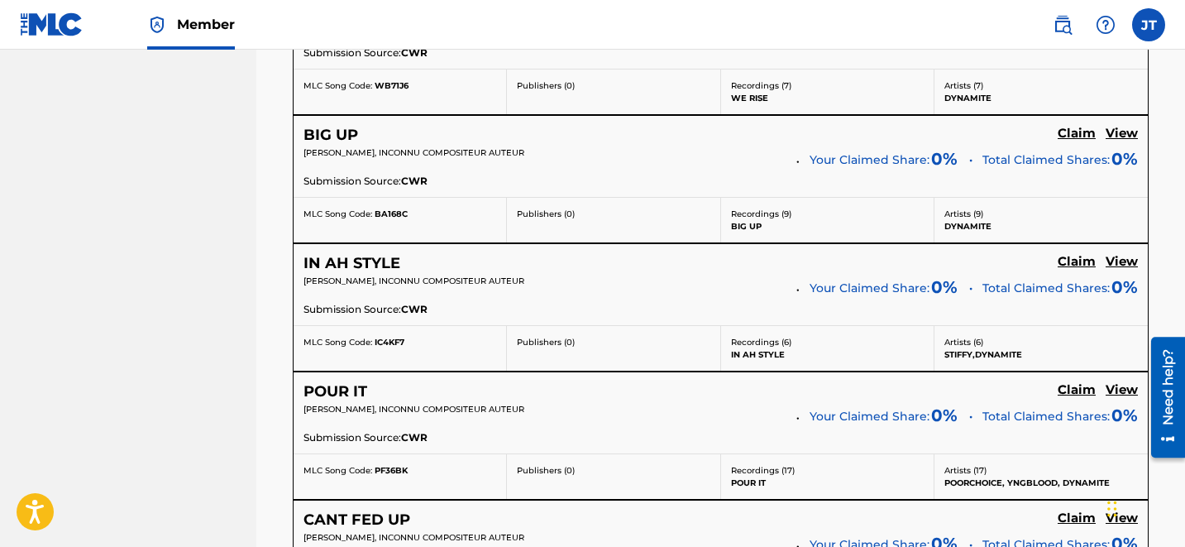
scroll to position [2214, 0]
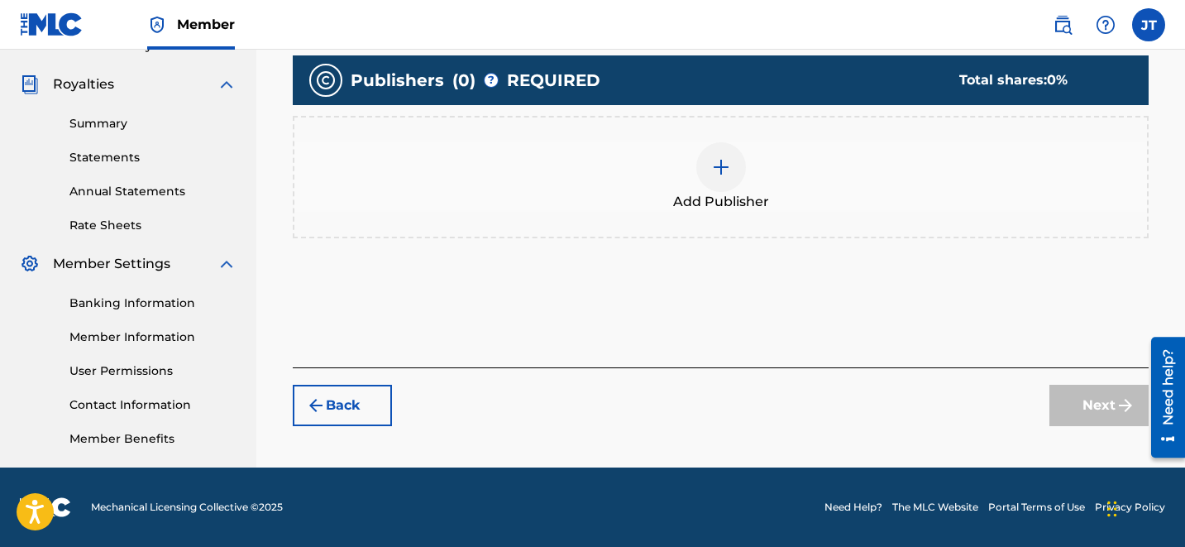
scroll to position [479, 0]
click at [730, 177] on div at bounding box center [721, 167] width 50 height 50
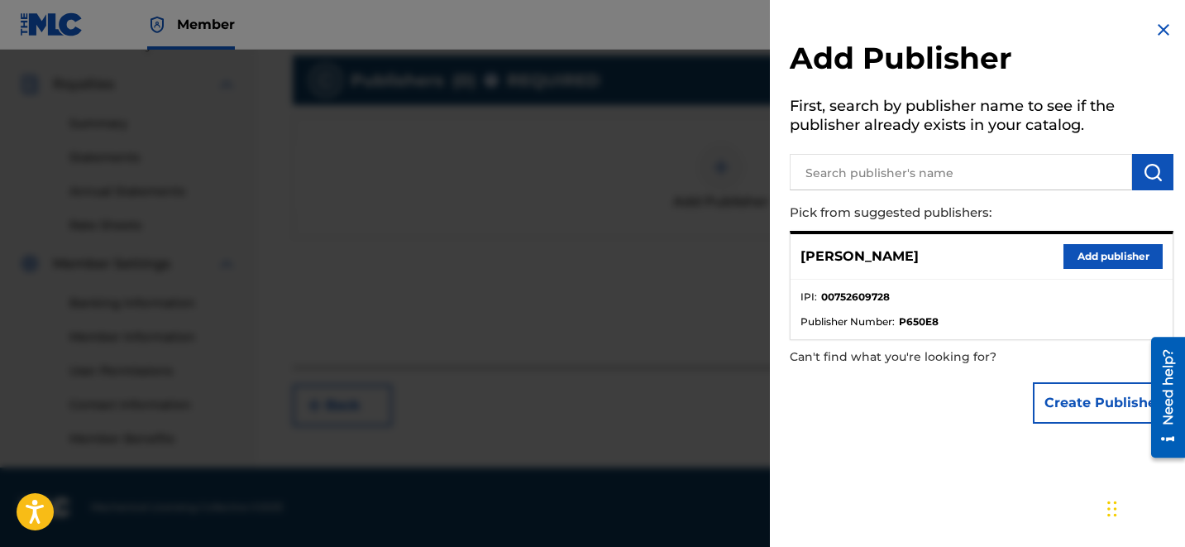
click at [1070, 246] on button "Add publisher" at bounding box center [1112, 256] width 99 height 25
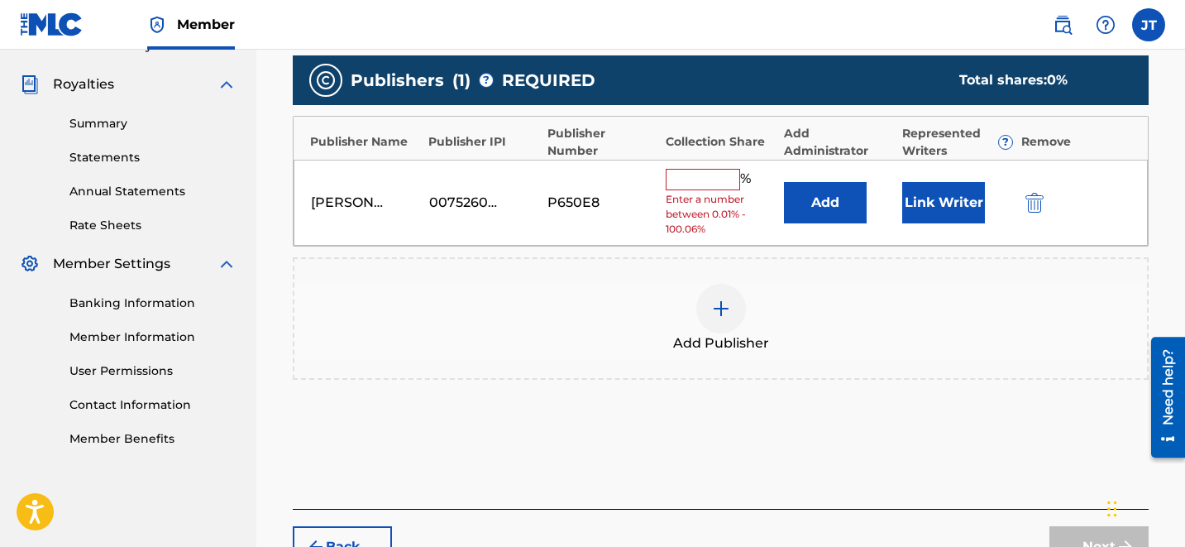
click at [923, 198] on button "Link Writer" at bounding box center [943, 202] width 83 height 41
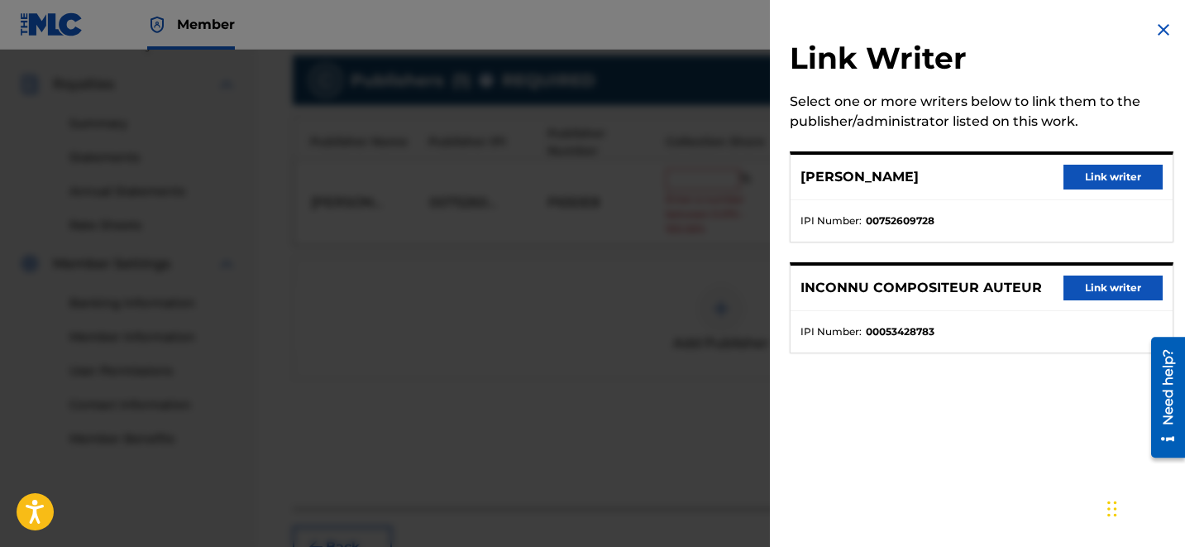
click at [1107, 176] on button "Link writer" at bounding box center [1112, 177] width 99 height 25
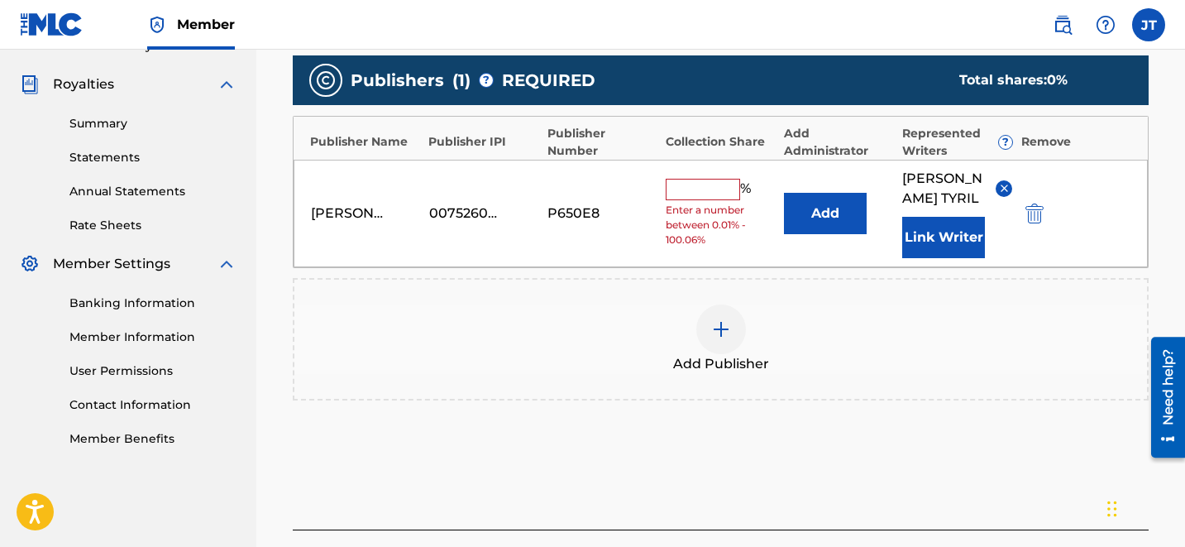
click at [676, 186] on input "text" at bounding box center [703, 189] width 74 height 21
type input "50"
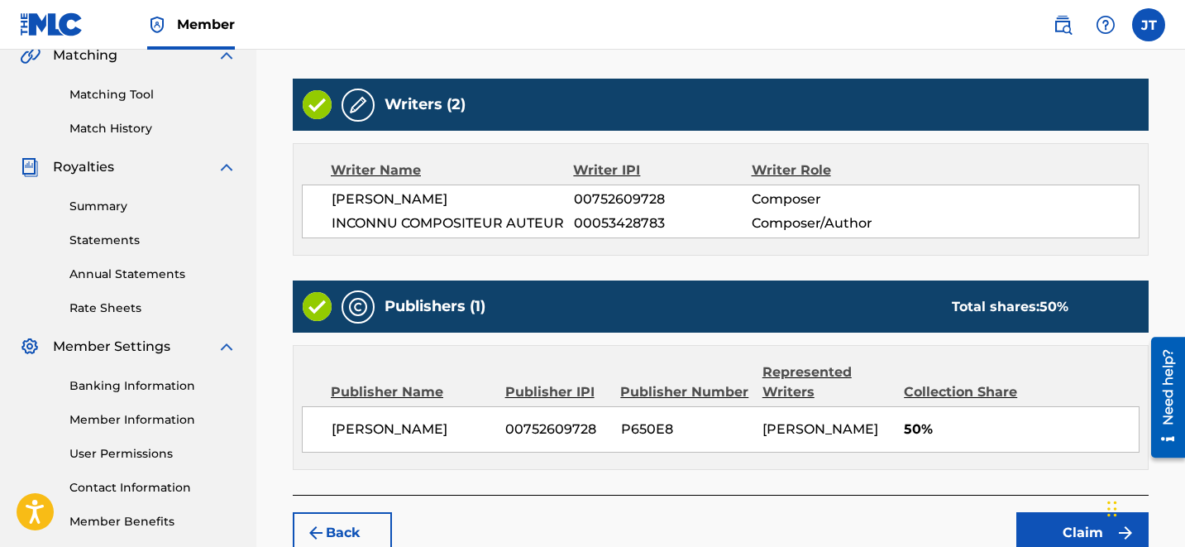
scroll to position [497, 0]
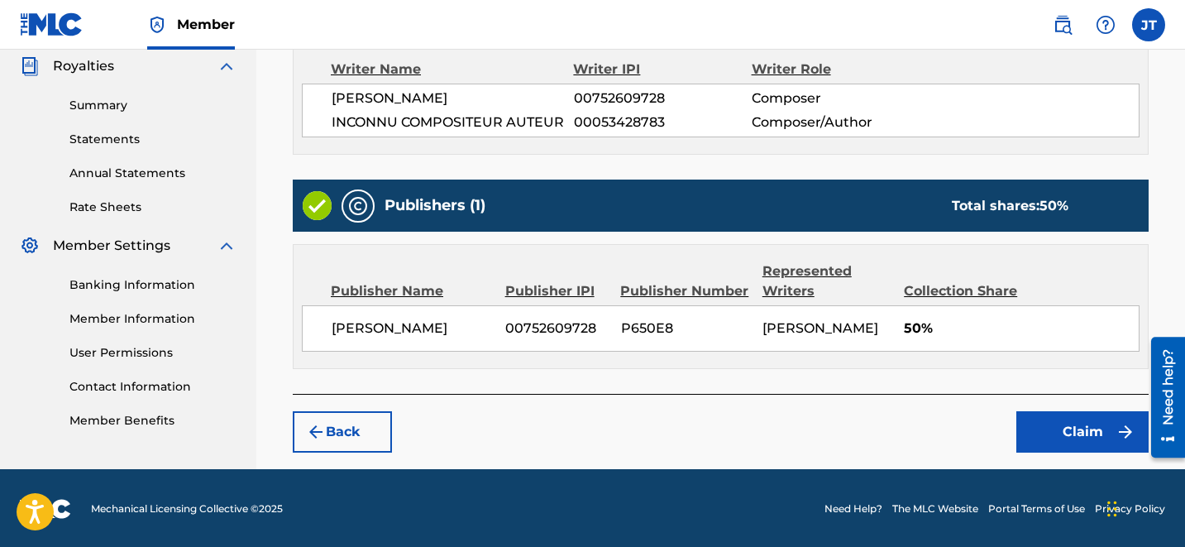
click at [1067, 418] on button "Claim" at bounding box center [1082, 431] width 132 height 41
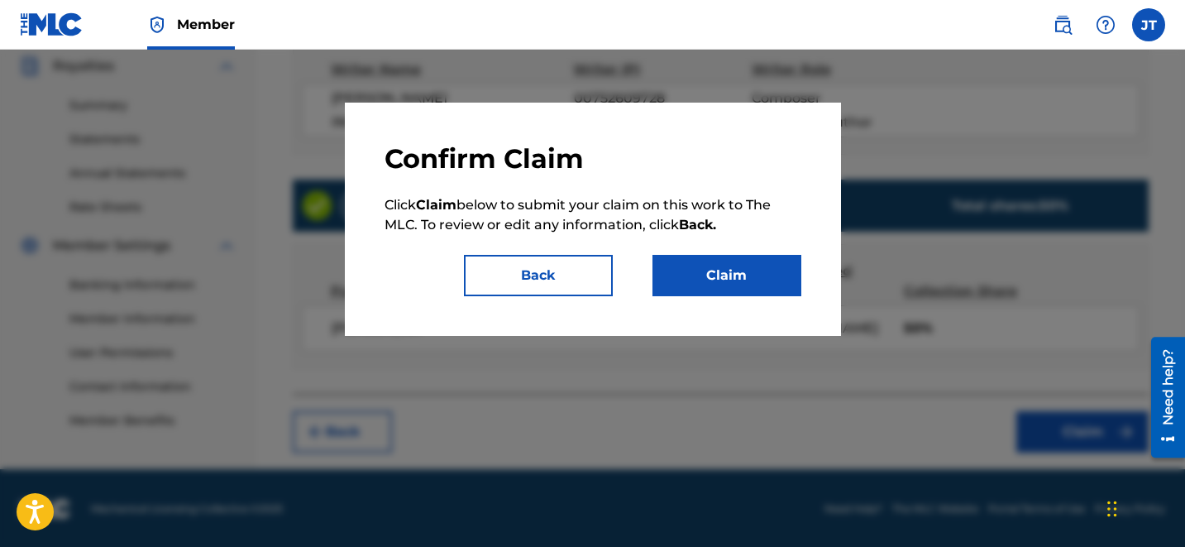
click at [726, 271] on button "Claim" at bounding box center [726, 275] width 149 height 41
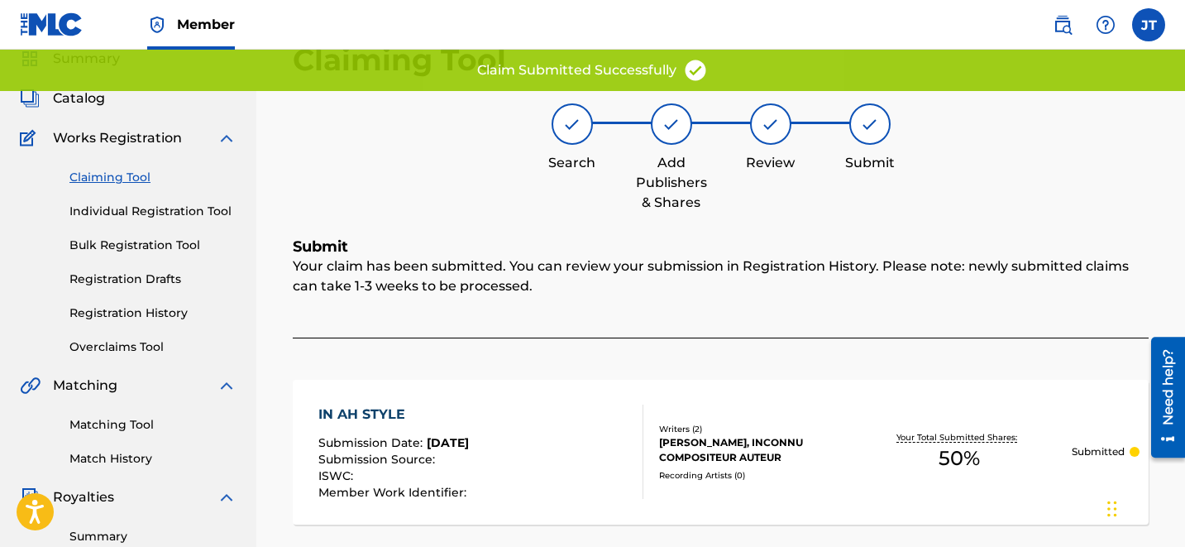
scroll to position [51, 0]
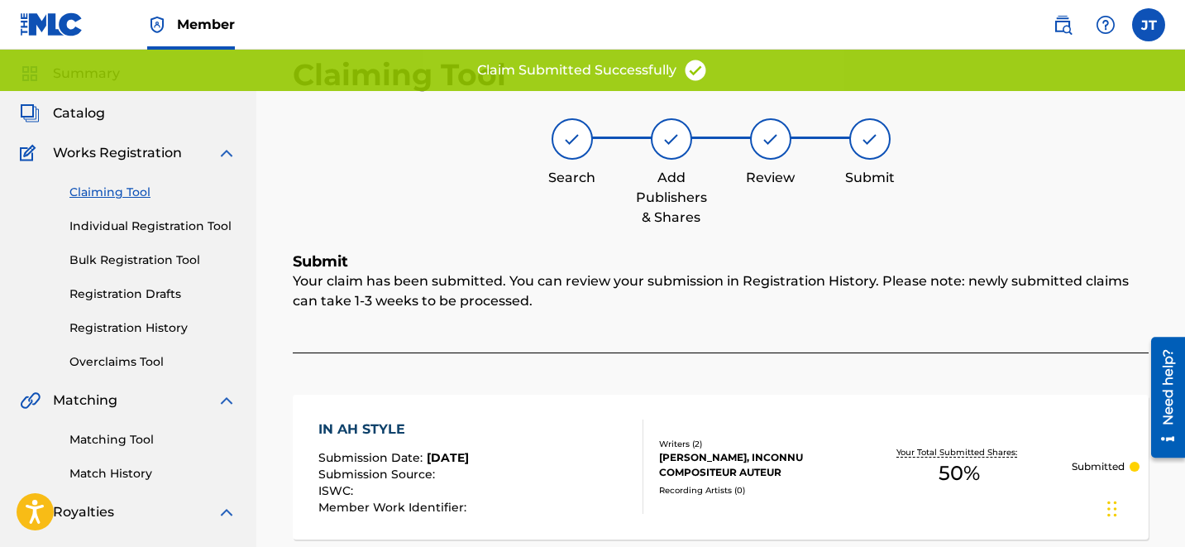
click at [103, 188] on link "Claiming Tool" at bounding box center [152, 192] width 167 height 17
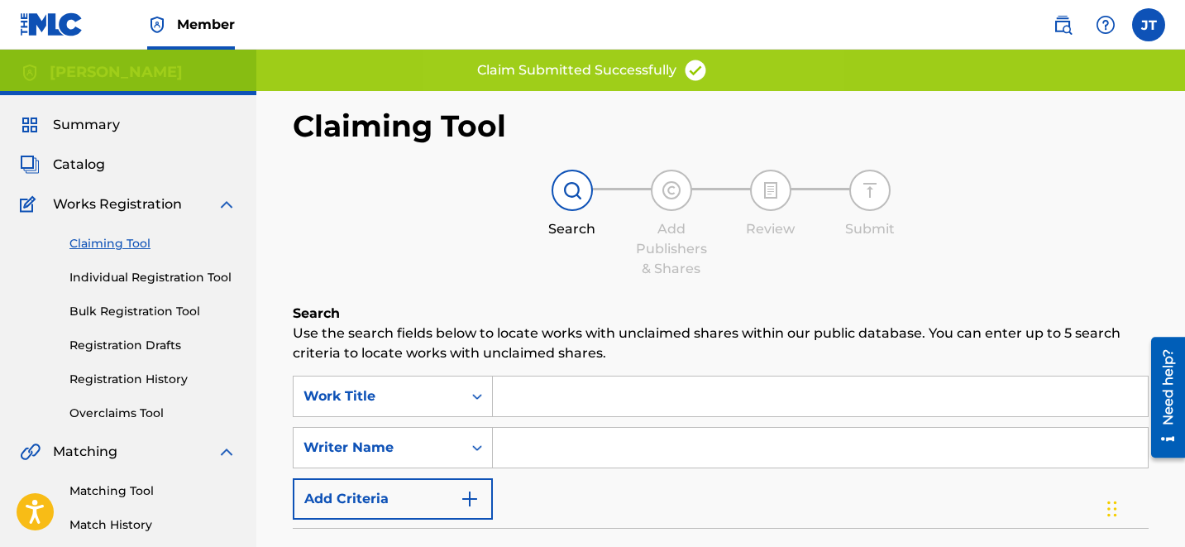
click at [585, 445] on input "Search Form" at bounding box center [820, 448] width 655 height 40
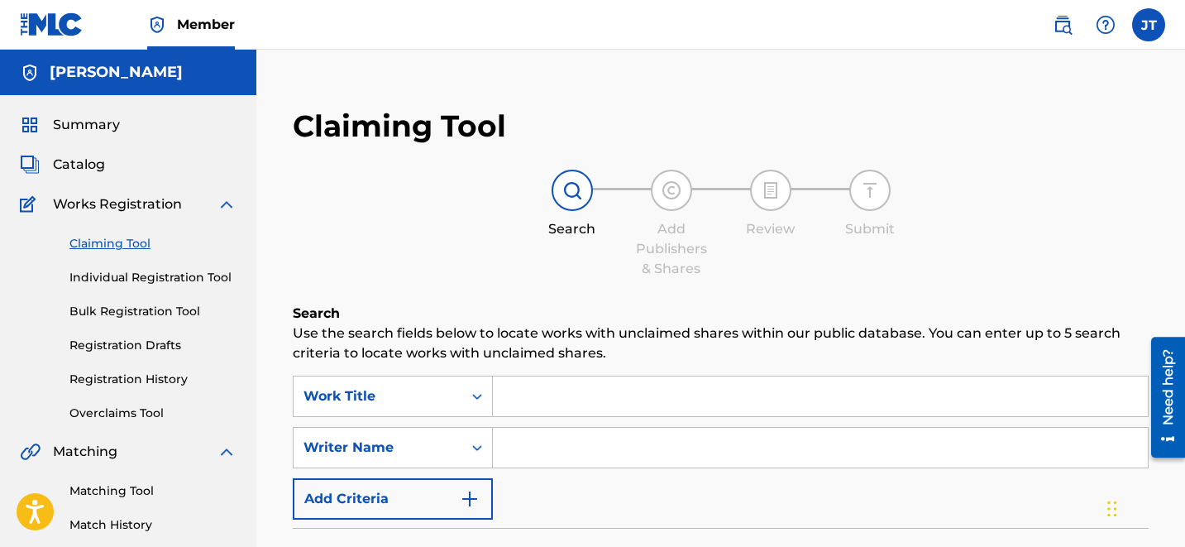
type input "[PERSON_NAME]"
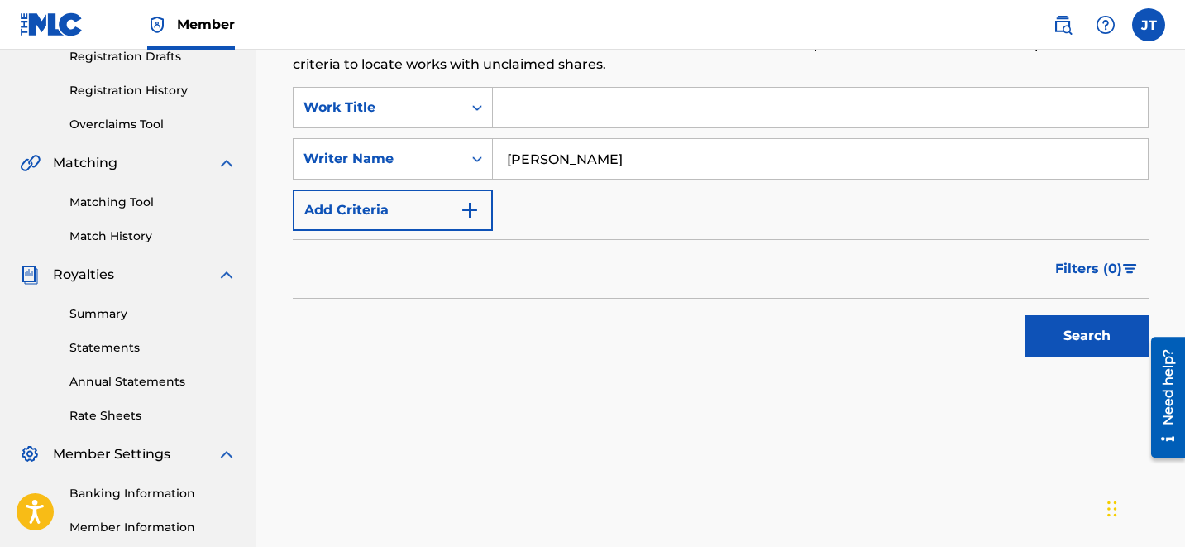
scroll to position [299, 0]
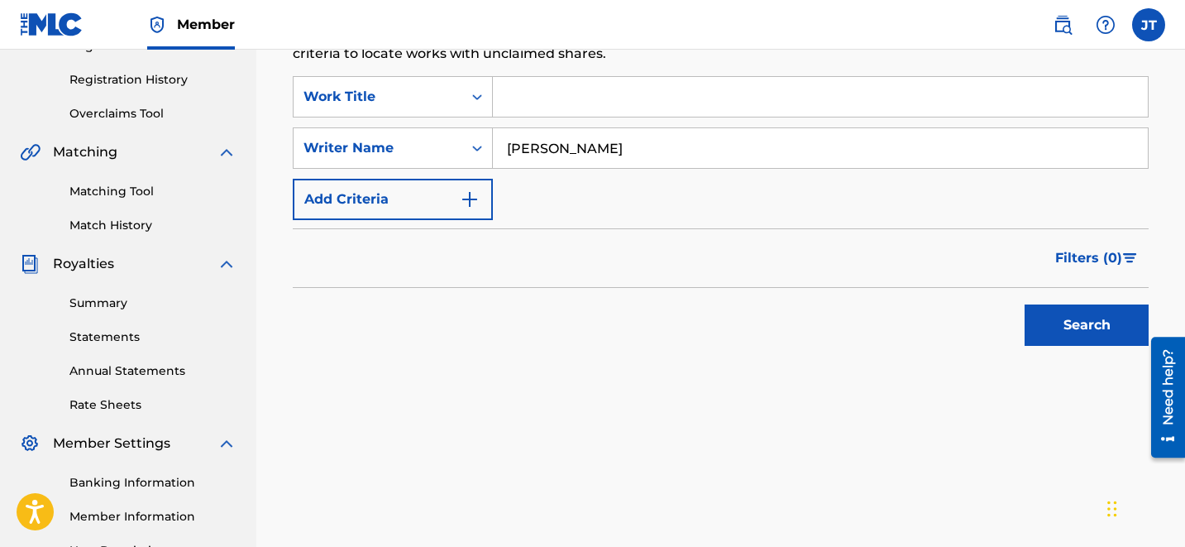
click at [1066, 321] on button "Search" at bounding box center [1087, 324] width 124 height 41
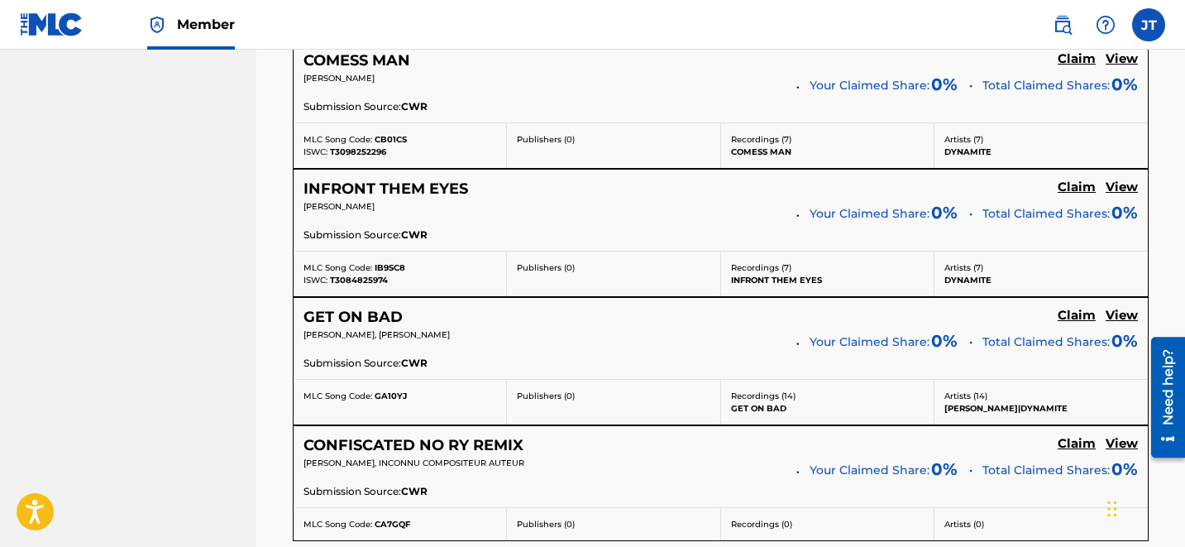
scroll to position [3586, 0]
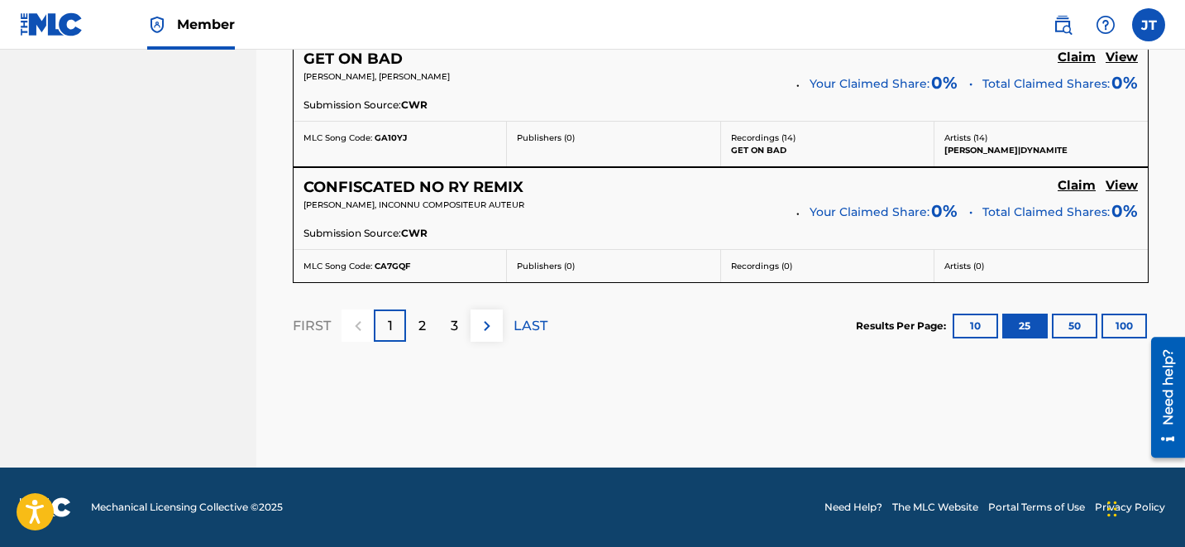
click at [455, 326] on p "3" at bounding box center [454, 326] width 7 height 20
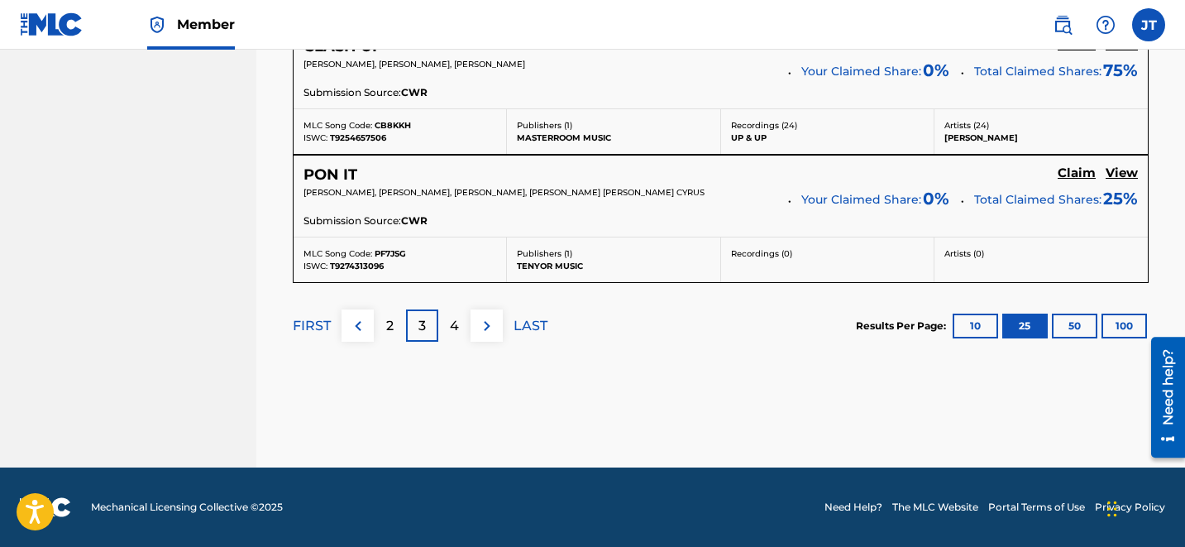
click at [453, 324] on p "4" at bounding box center [454, 326] width 9 height 20
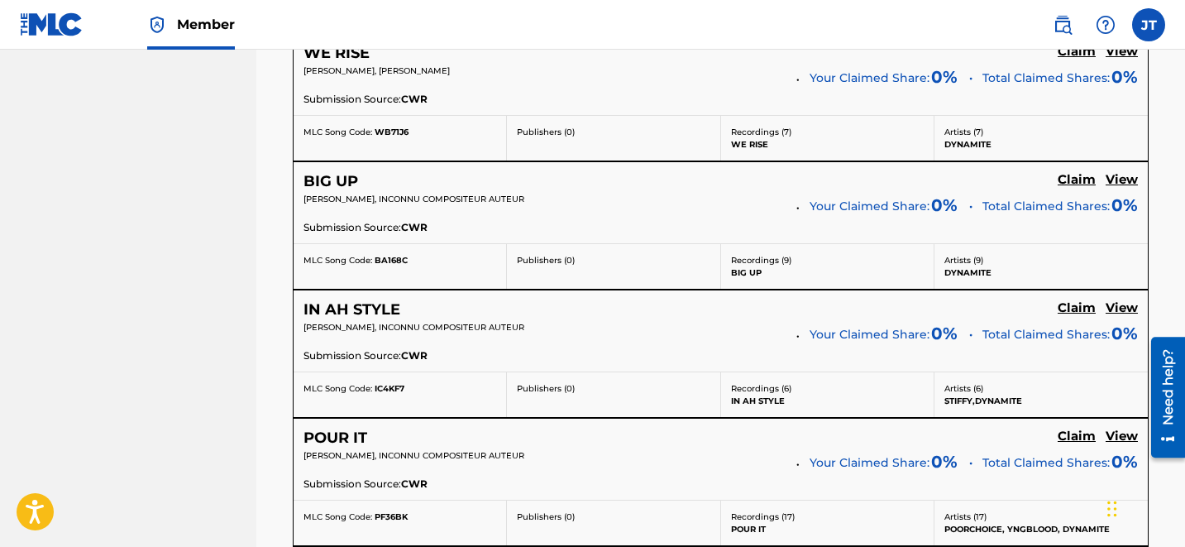
scroll to position [2161, 0]
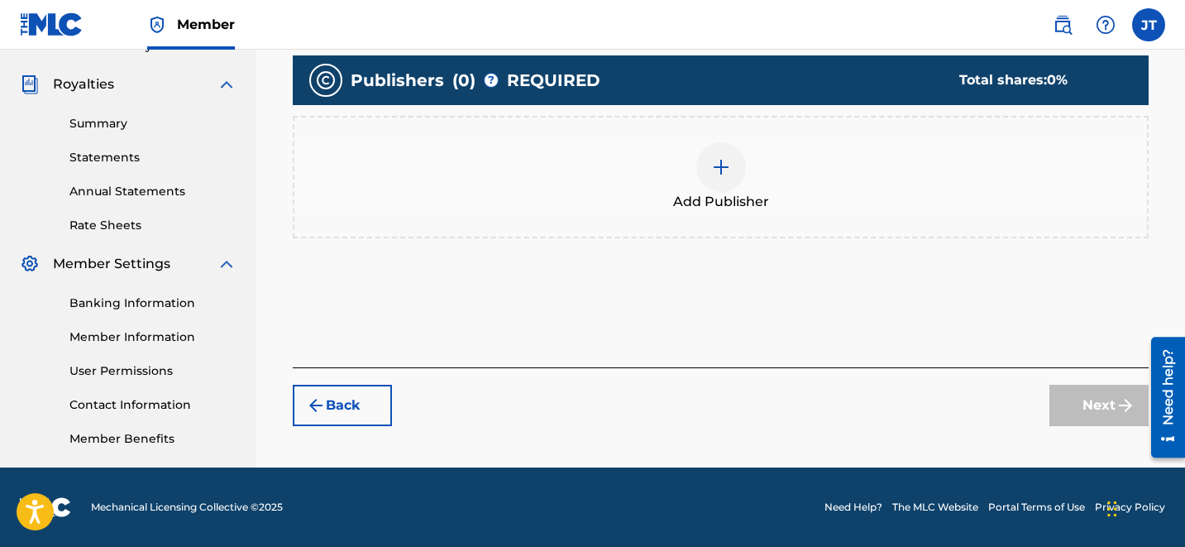
scroll to position [479, 0]
click at [708, 162] on div at bounding box center [721, 167] width 50 height 50
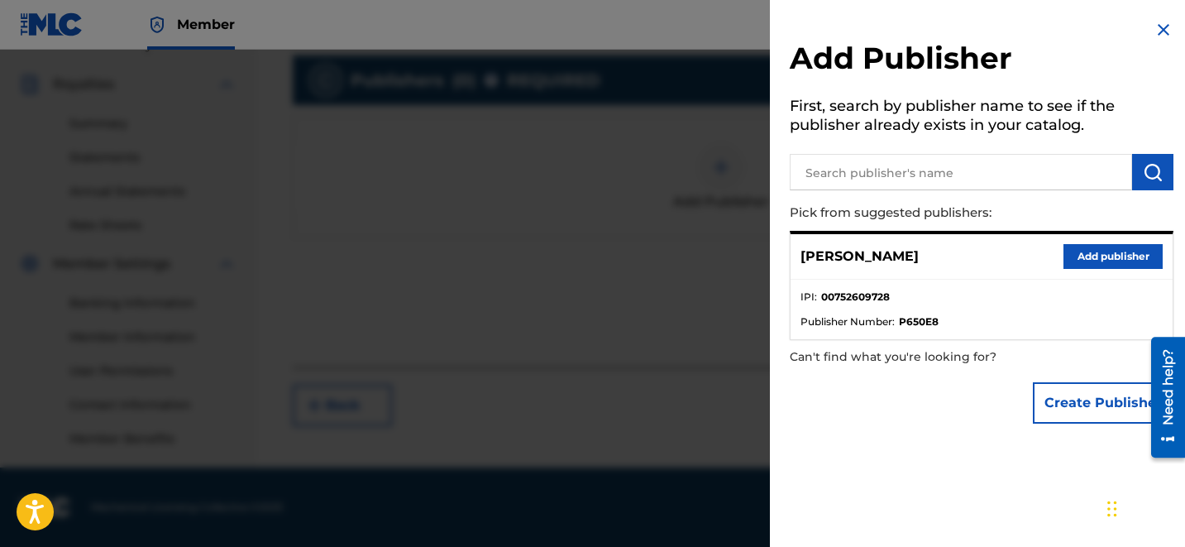
click at [1063, 257] on button "Add publisher" at bounding box center [1112, 256] width 99 height 25
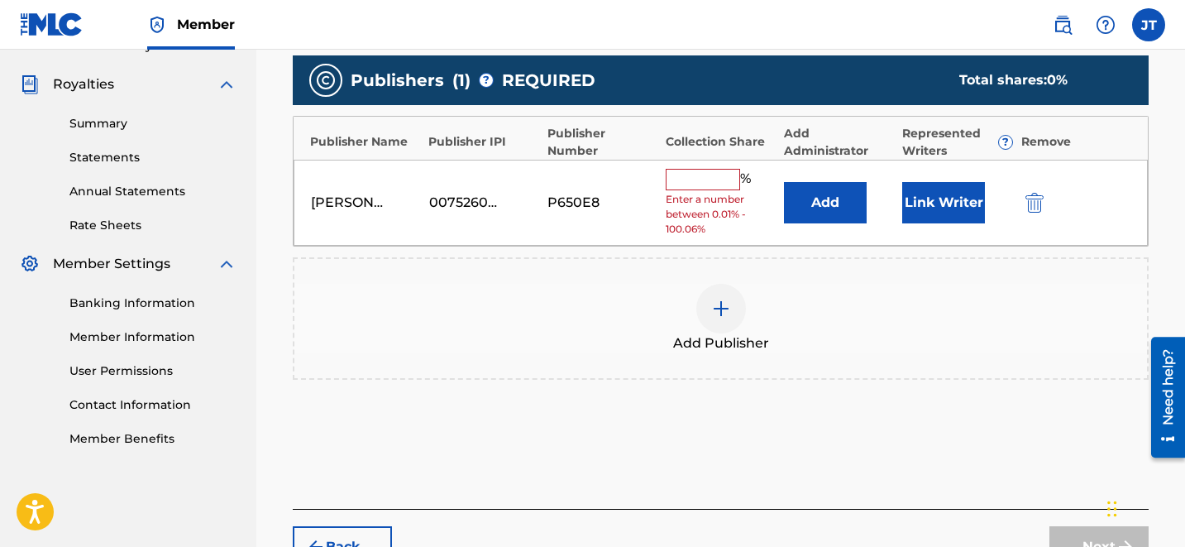
click at [698, 189] on input "text" at bounding box center [703, 179] width 74 height 21
click at [968, 213] on button "Link Writer" at bounding box center [943, 202] width 83 height 41
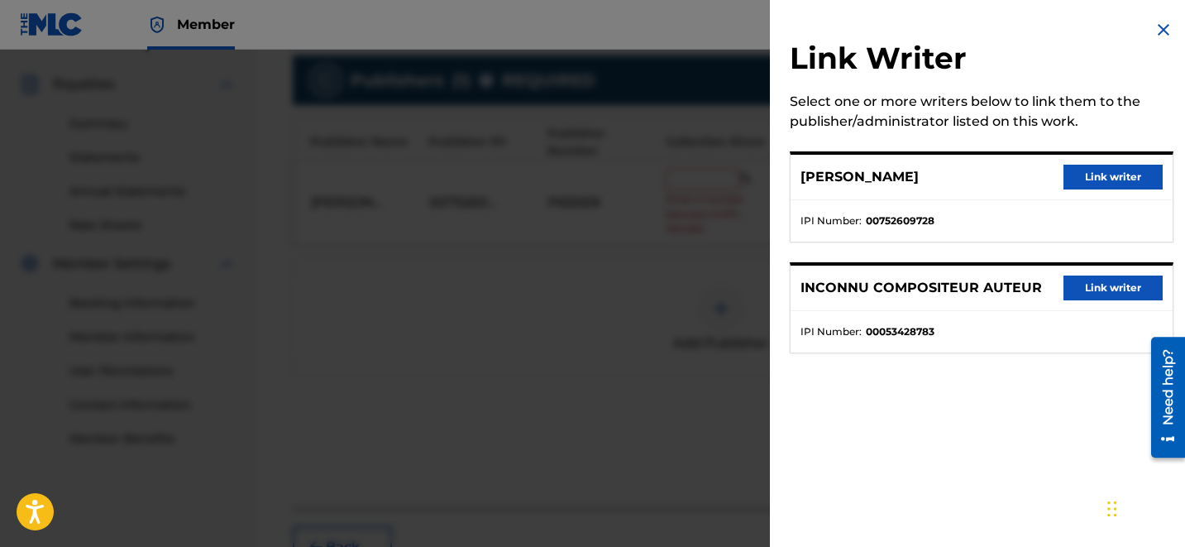
click at [1082, 189] on button "Link writer" at bounding box center [1112, 177] width 99 height 25
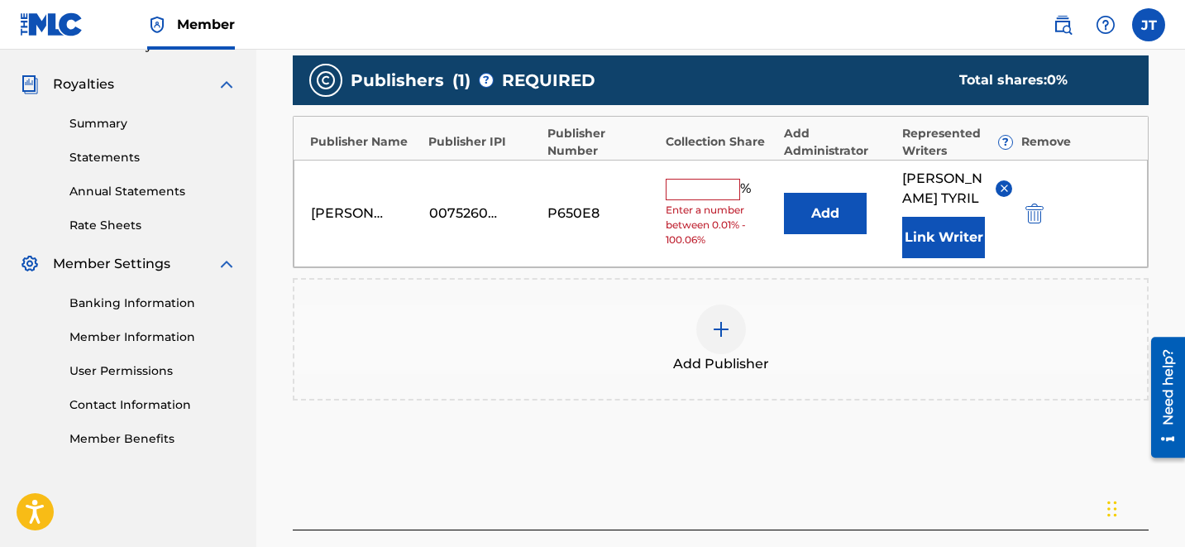
click at [698, 179] on input "text" at bounding box center [703, 189] width 74 height 21
type input "50"
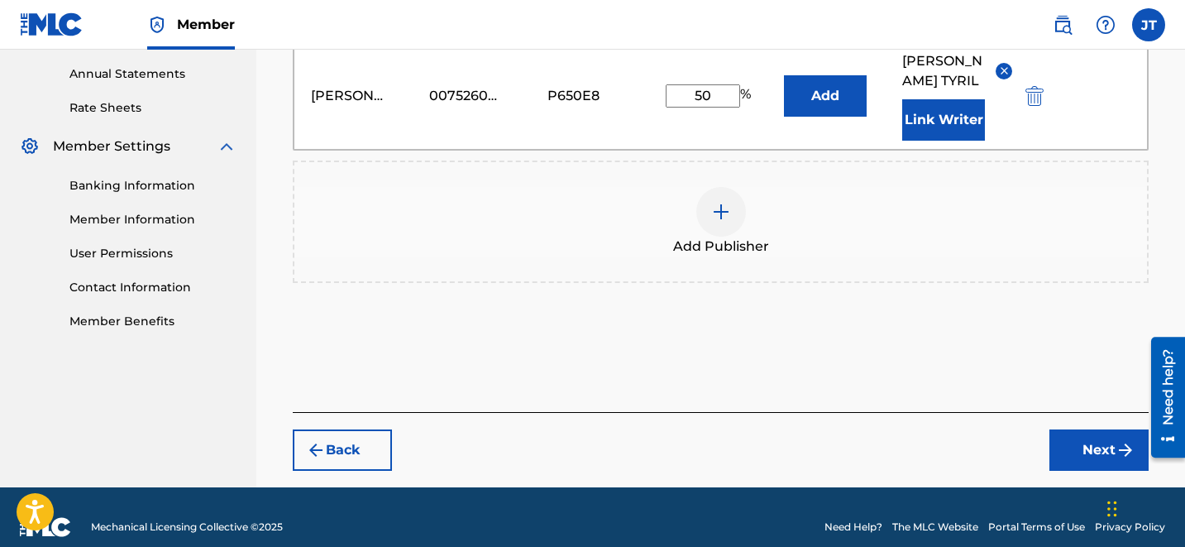
click at [1081, 436] on button "Next" at bounding box center [1098, 449] width 99 height 41
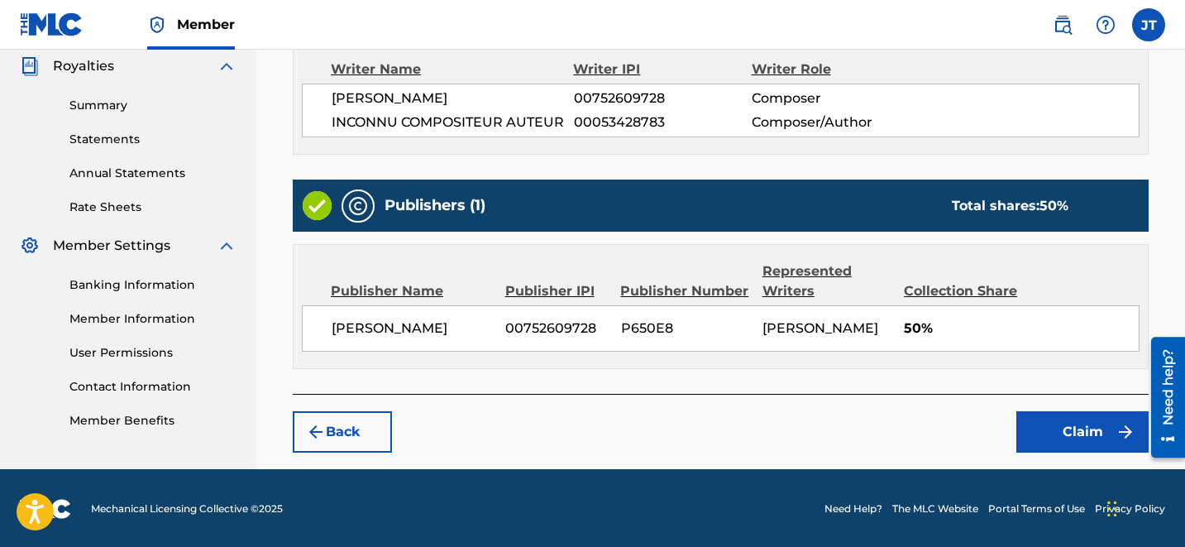
click at [1077, 437] on button "Claim" at bounding box center [1082, 431] width 132 height 41
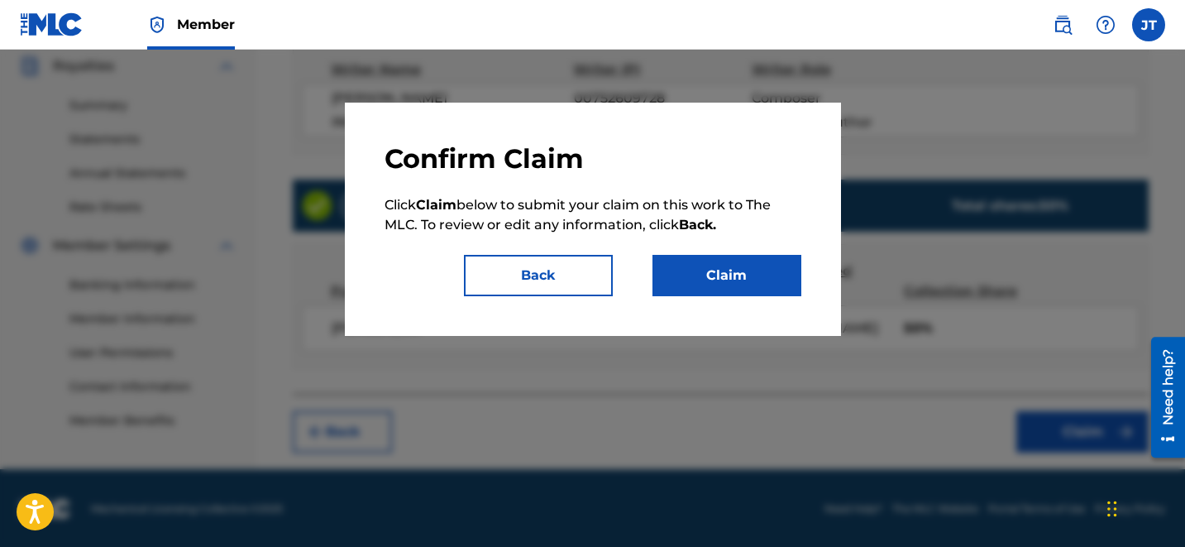
click at [800, 295] on div "Confirm Claim Click Claim below to submit your claim on this work to The MLC. T…" at bounding box center [593, 219] width 496 height 233
click at [747, 279] on button "Claim" at bounding box center [726, 275] width 149 height 41
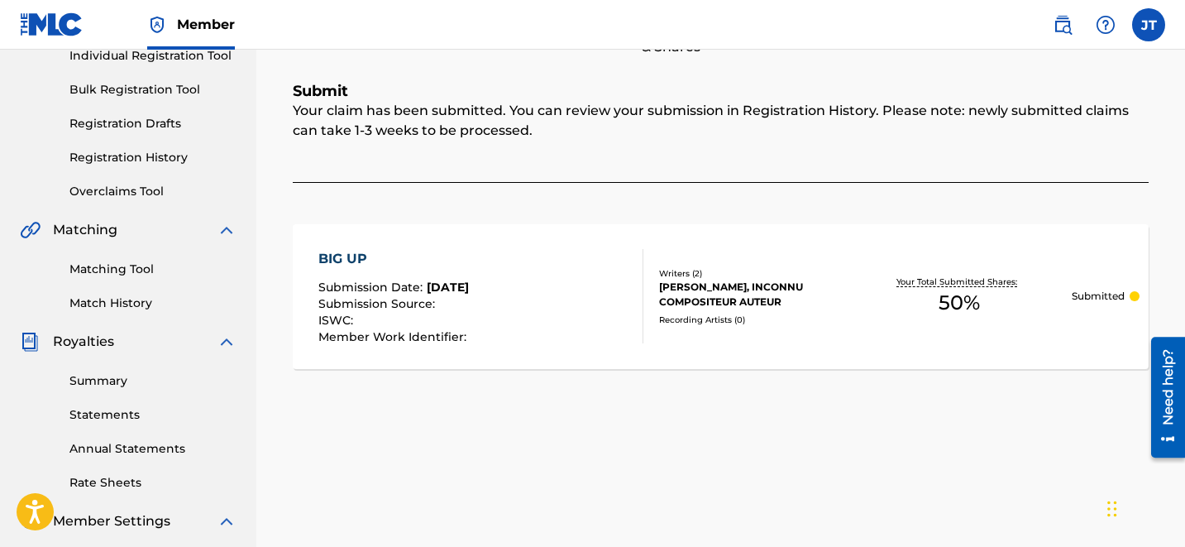
scroll to position [0, 0]
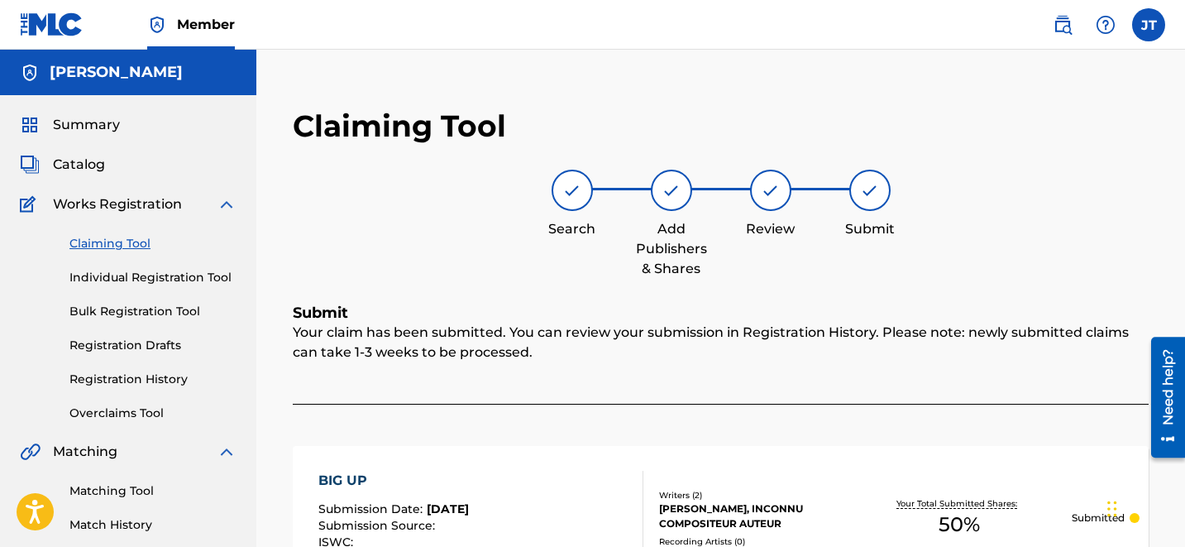
click at [121, 238] on link "Claiming Tool" at bounding box center [152, 243] width 167 height 17
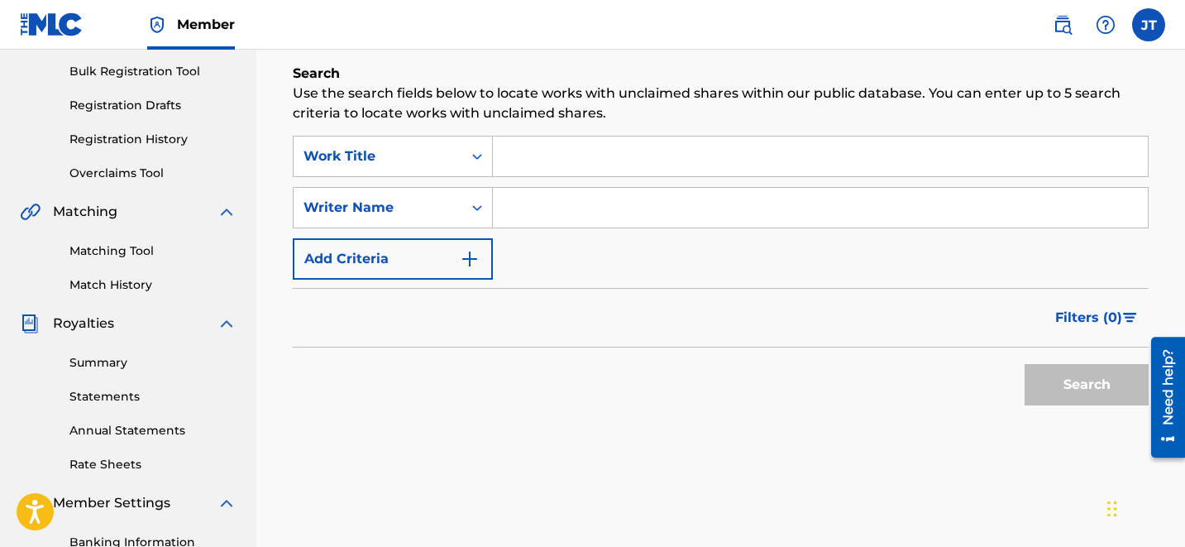
scroll to position [238, 0]
click at [537, 203] on input "Search Form" at bounding box center [820, 209] width 655 height 40
type input "[PERSON_NAME]"
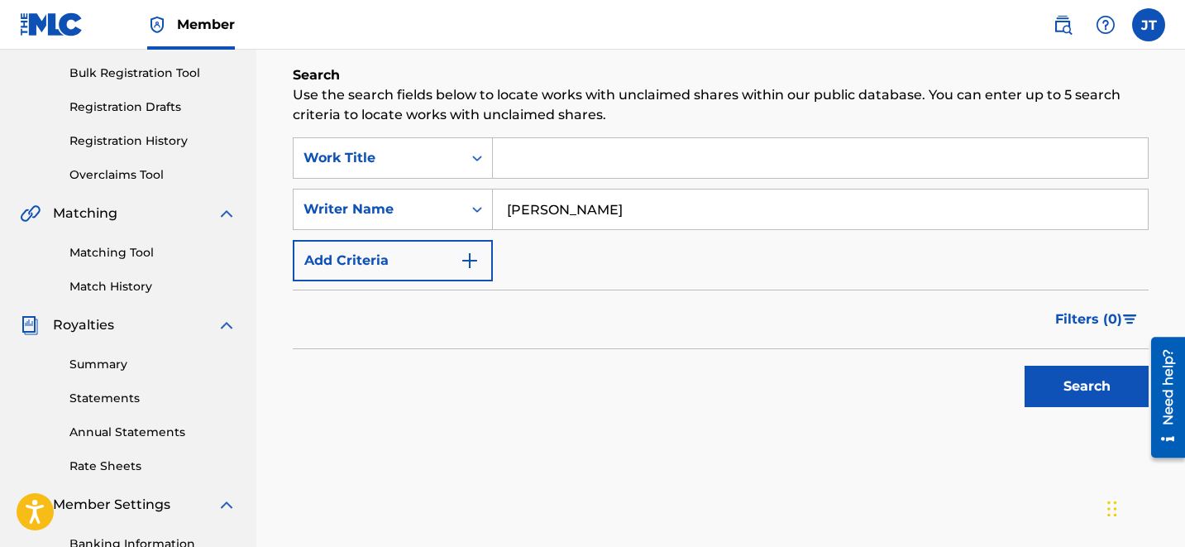
click at [1079, 407] on div "Search" at bounding box center [1082, 382] width 132 height 66
click at [1074, 394] on button "Search" at bounding box center [1087, 385] width 124 height 41
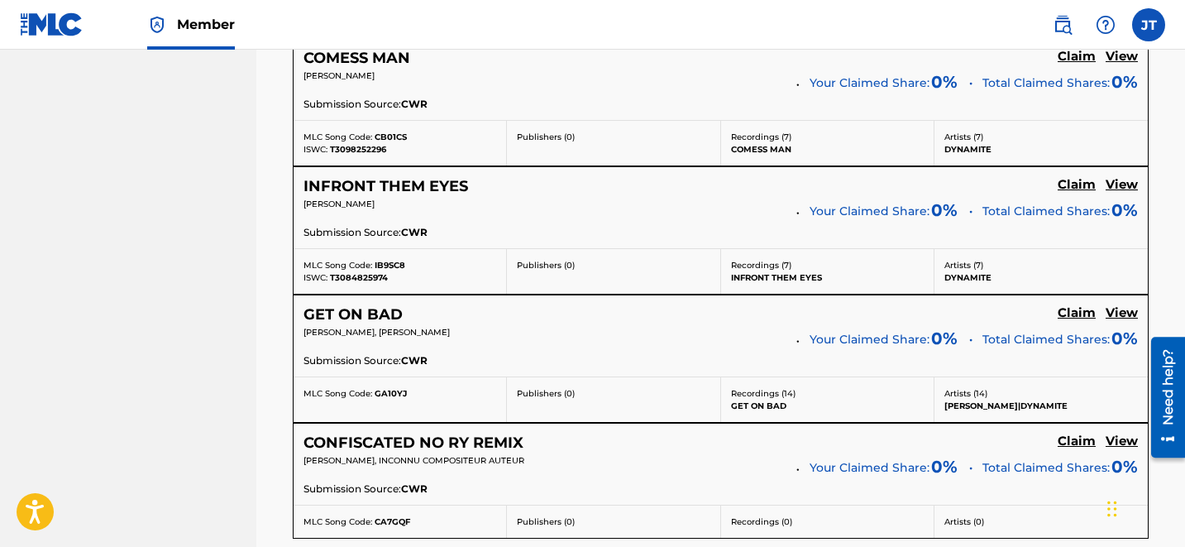
scroll to position [3586, 0]
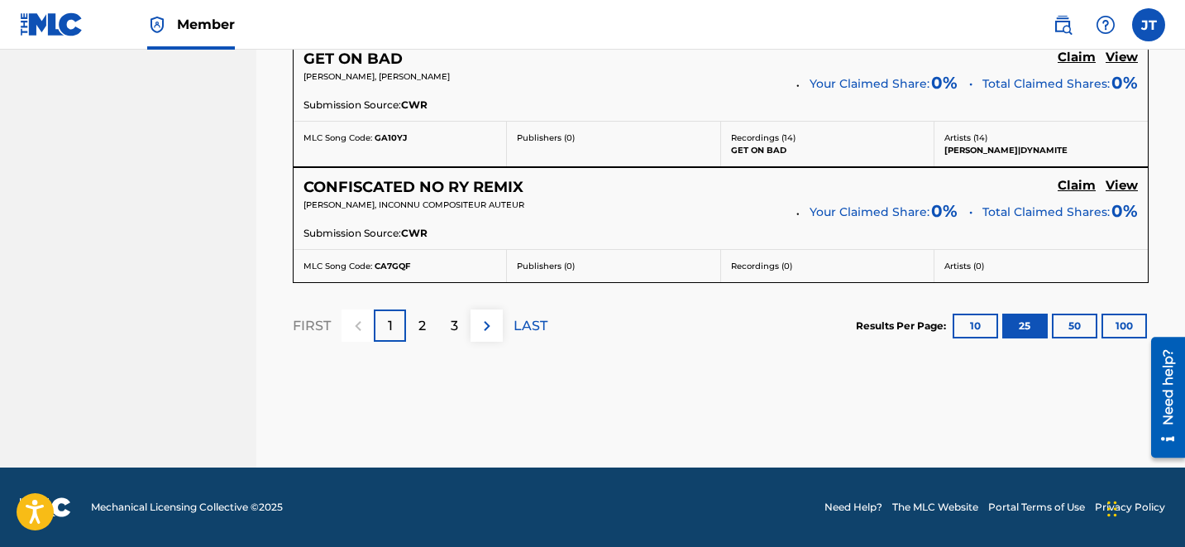
click at [451, 327] on p "3" at bounding box center [454, 326] width 7 height 20
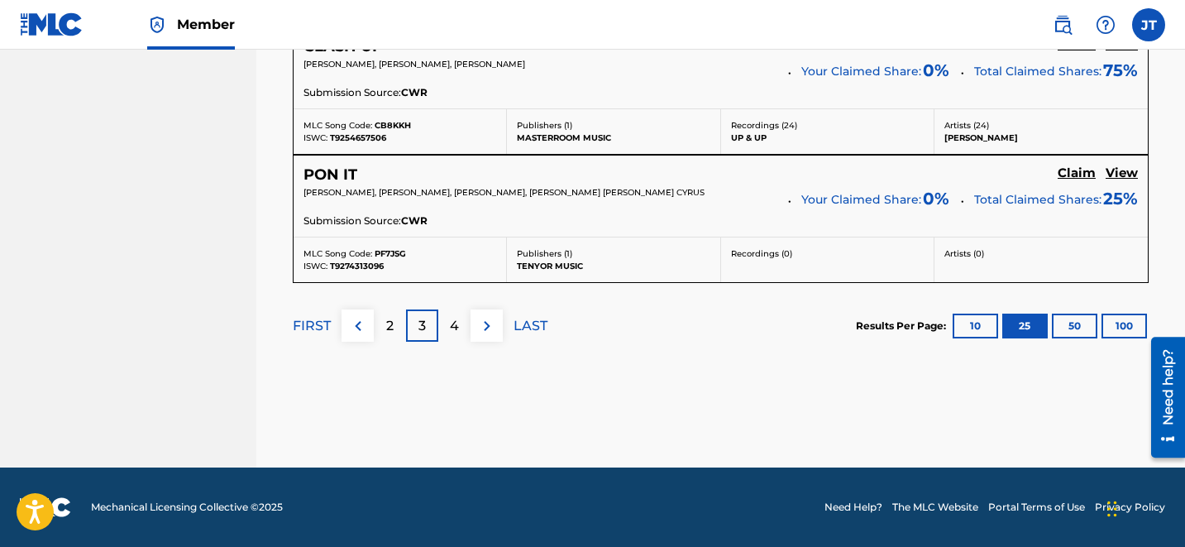
click at [456, 331] on p "4" at bounding box center [454, 326] width 9 height 20
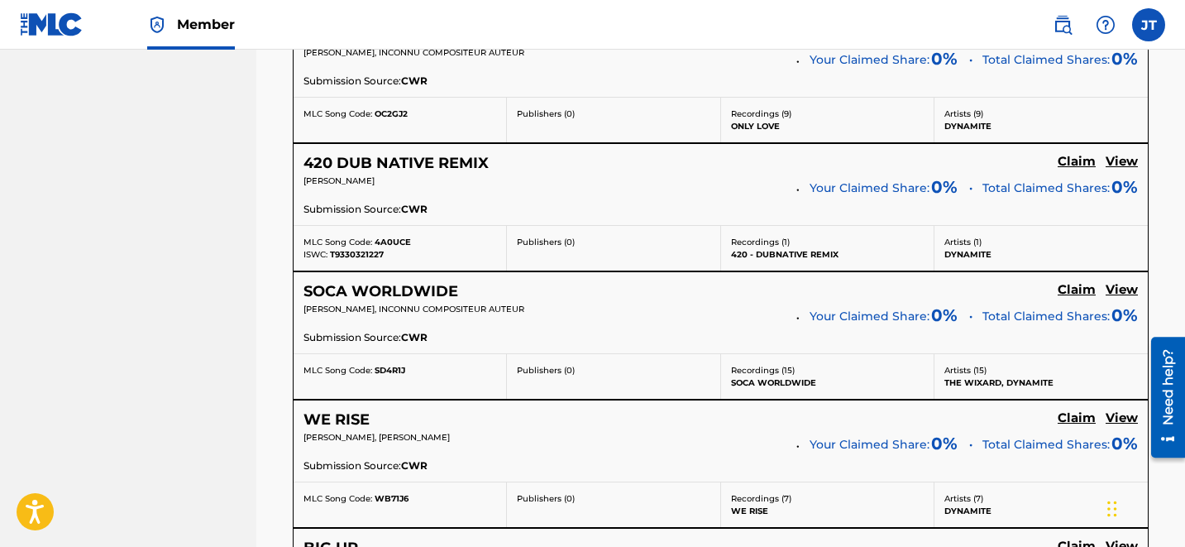
scroll to position [1903, 0]
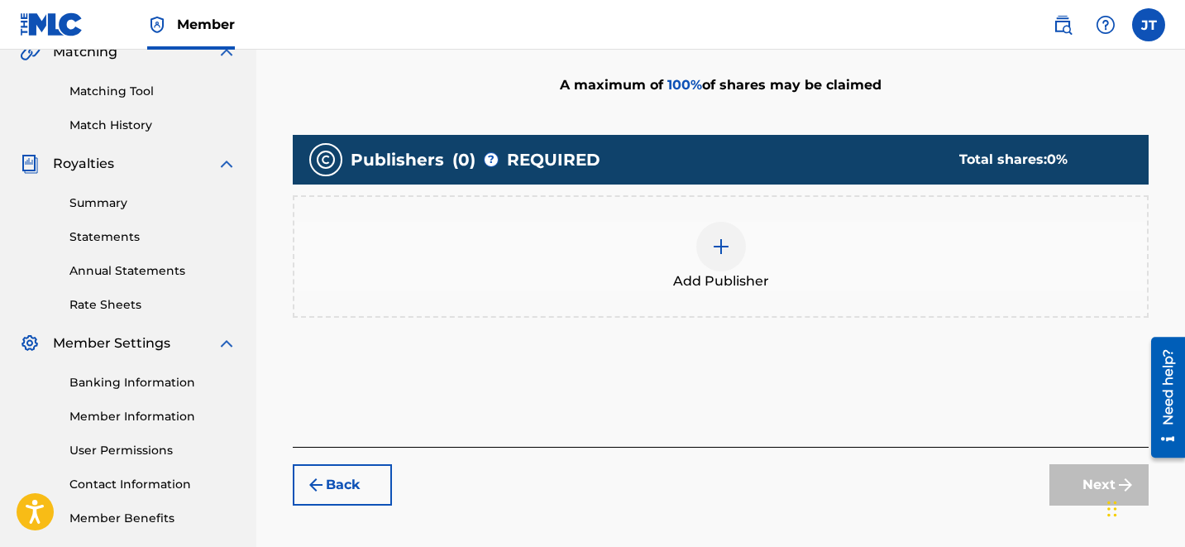
scroll to position [399, 0]
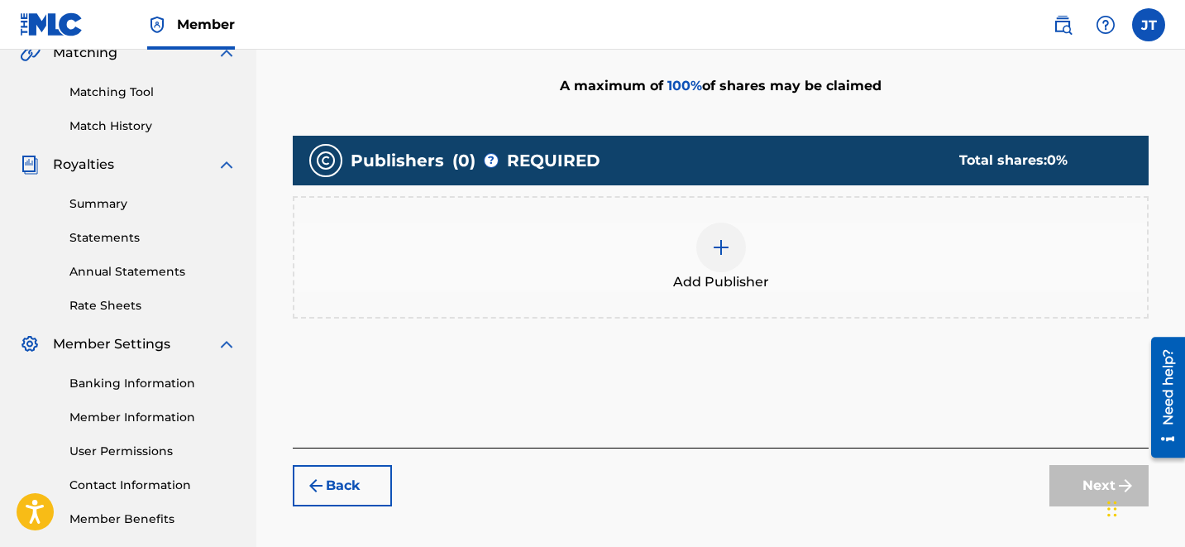
click at [718, 243] on img at bounding box center [721, 247] width 20 height 20
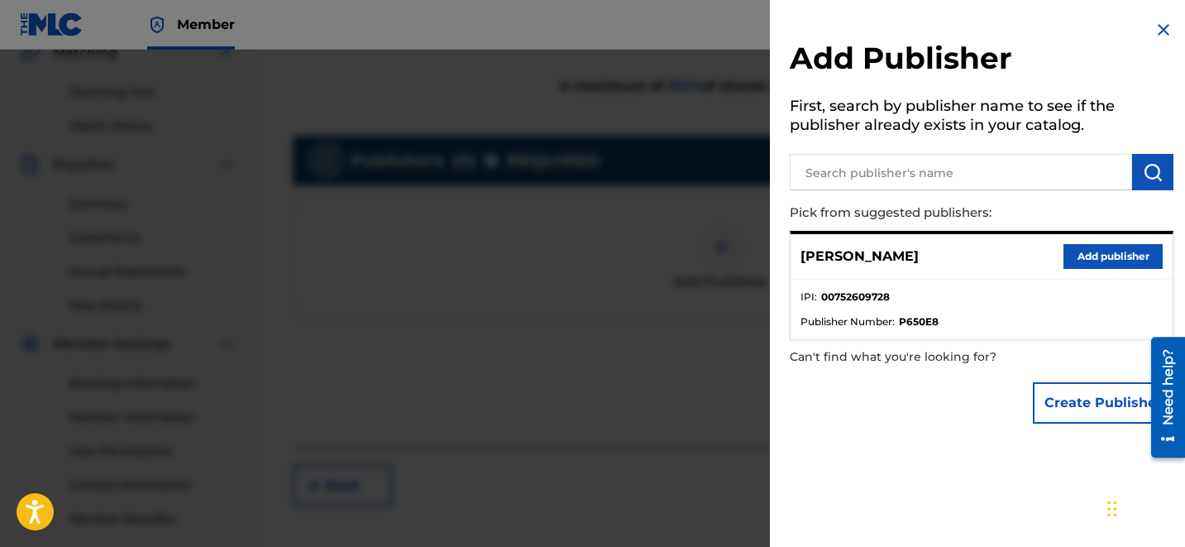
click at [1105, 266] on button "Add publisher" at bounding box center [1112, 256] width 99 height 25
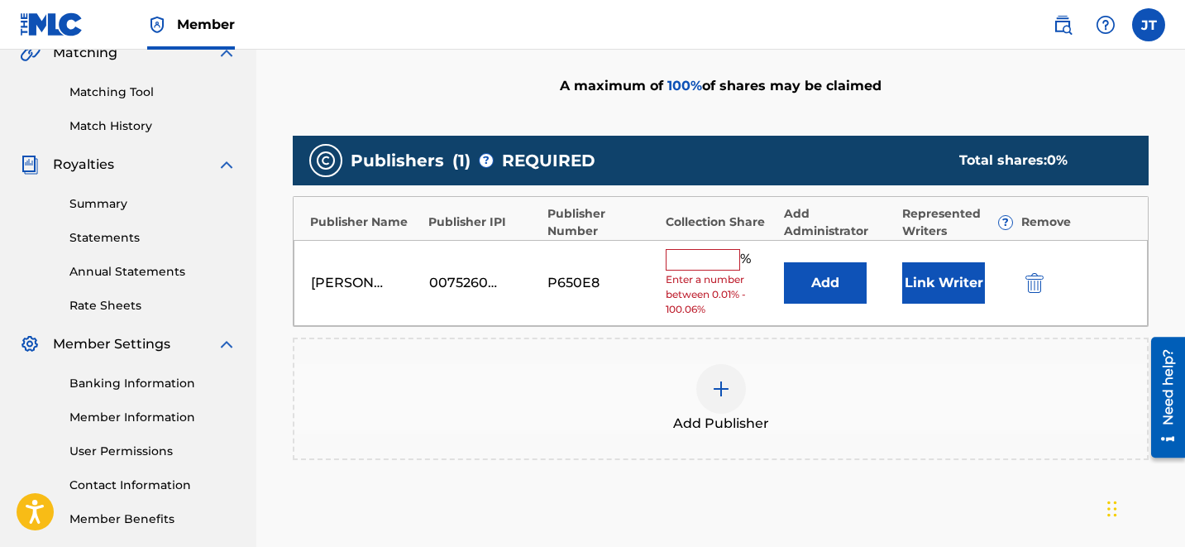
click at [703, 244] on div "[PERSON_NAME] 00752609728 P650E8 % Enter a number between 0.01% - 100.06% Add L…" at bounding box center [721, 283] width 854 height 87
click at [692, 253] on input "text" at bounding box center [703, 259] width 74 height 21
type input "50"
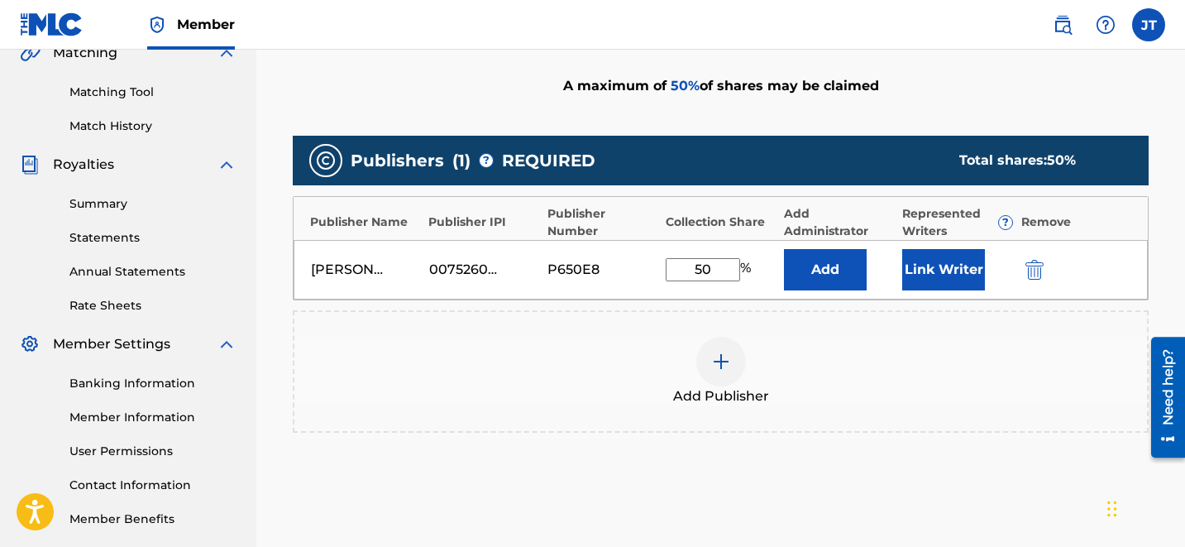
click at [951, 270] on button "Link Writer" at bounding box center [943, 269] width 83 height 41
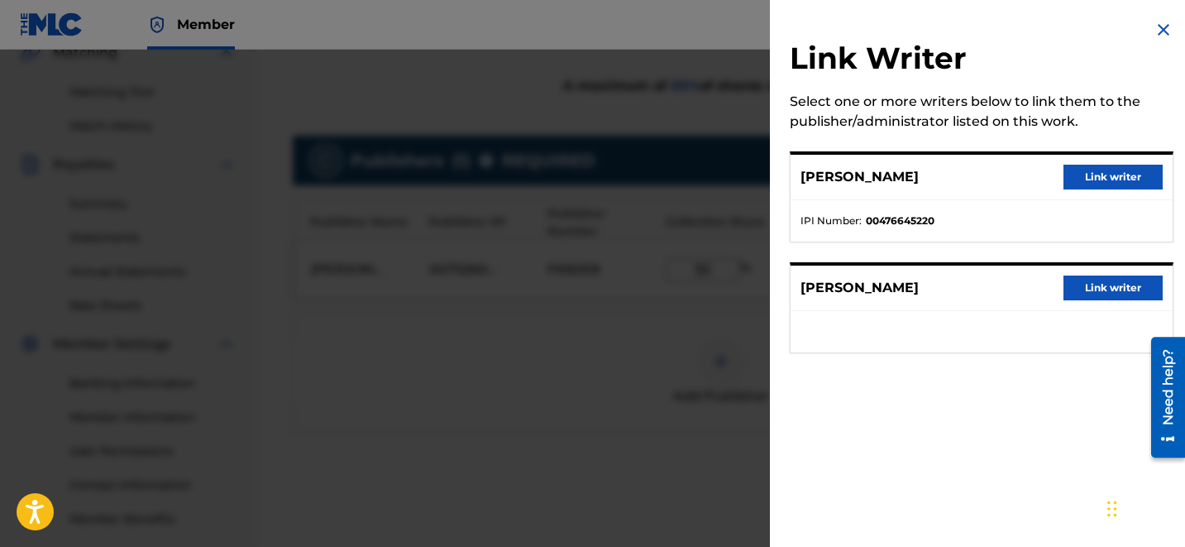
click at [1096, 290] on button "Link writer" at bounding box center [1112, 287] width 99 height 25
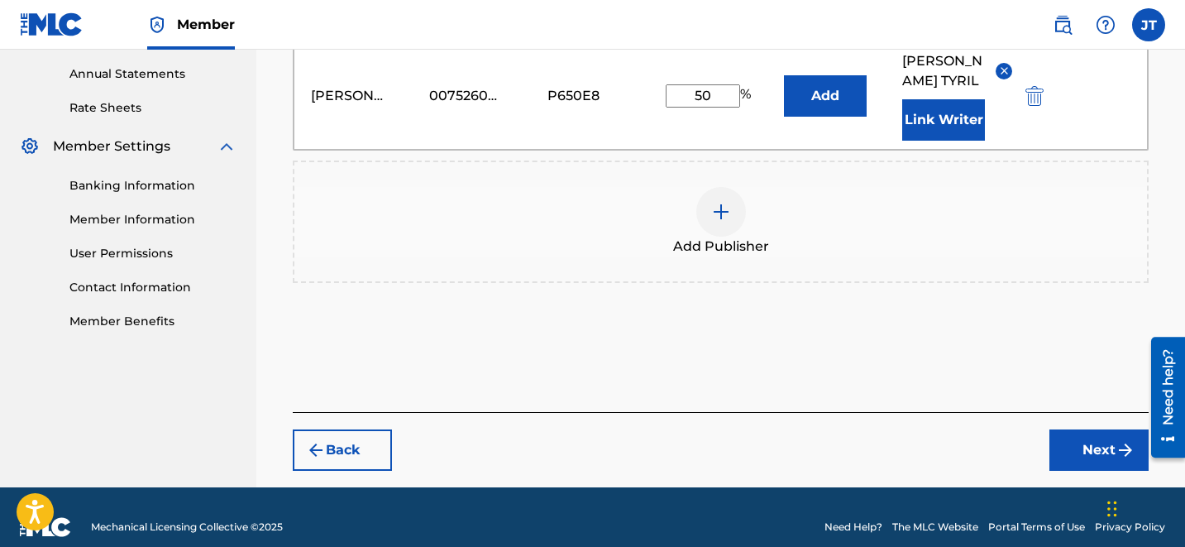
click at [1096, 435] on button "Next" at bounding box center [1098, 449] width 99 height 41
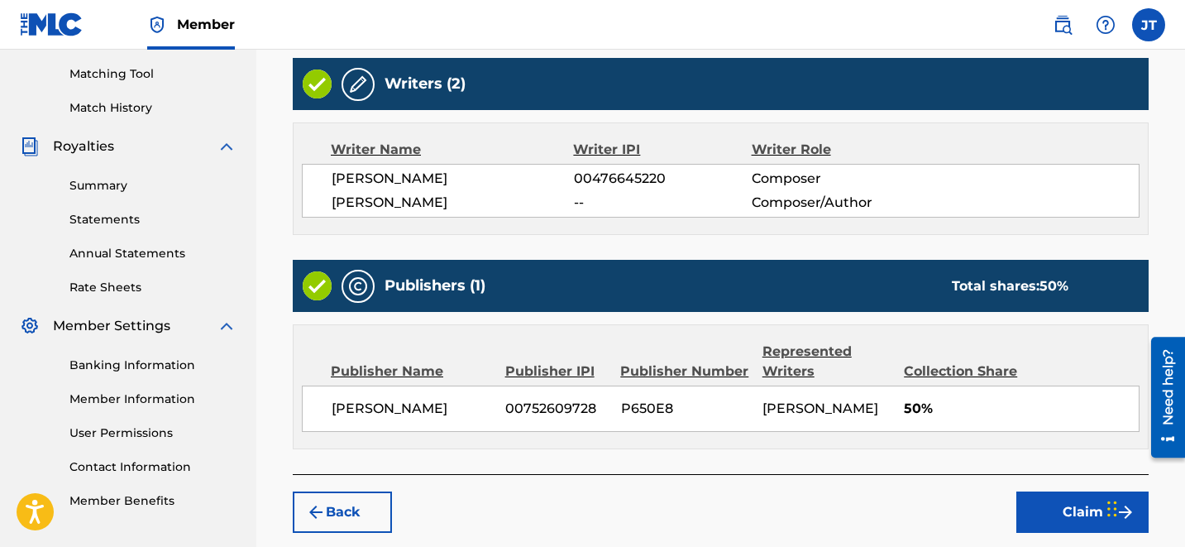
scroll to position [497, 0]
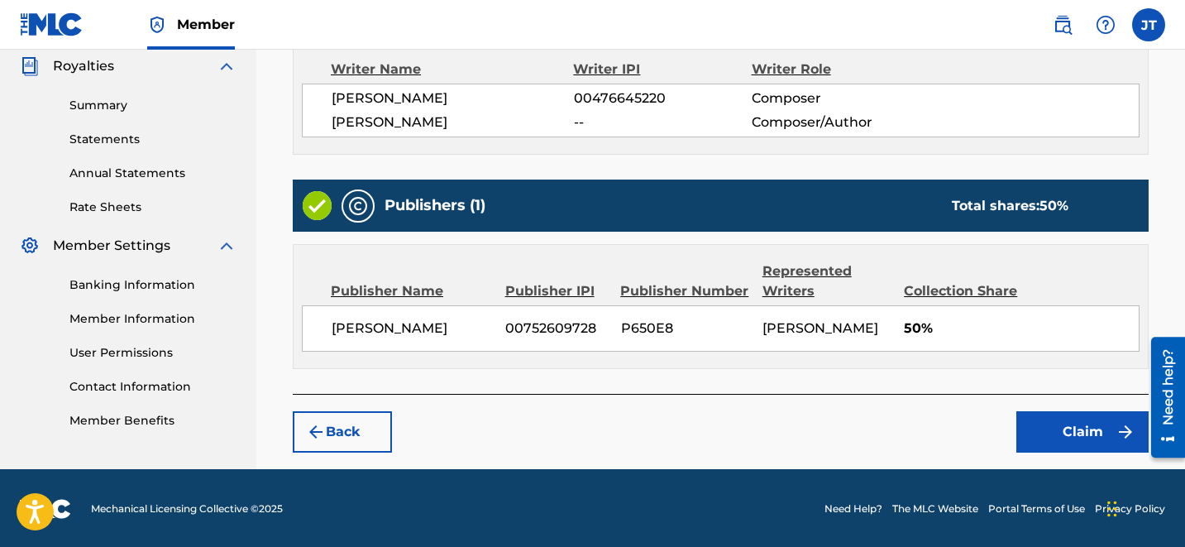
click at [1092, 427] on button "Claim" at bounding box center [1082, 431] width 132 height 41
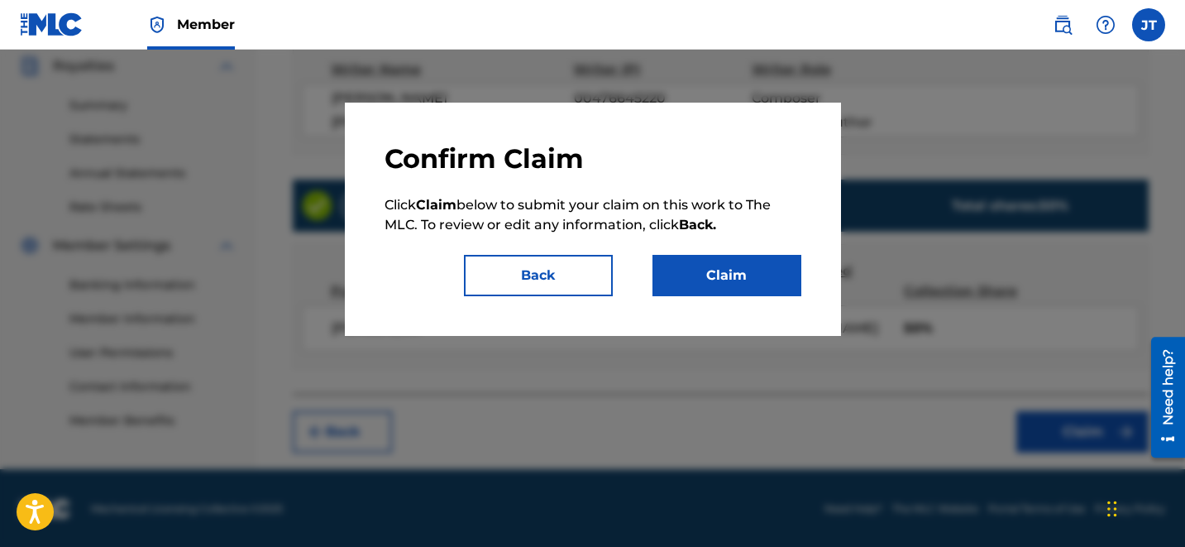
click at [748, 265] on button "Claim" at bounding box center [726, 275] width 149 height 41
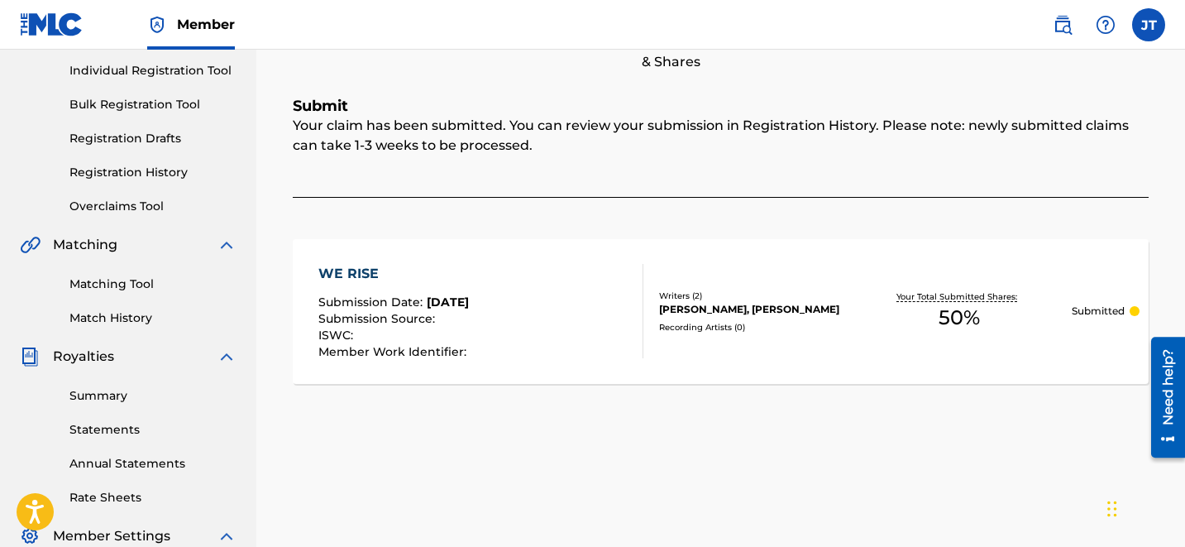
scroll to position [208, 0]
click at [945, 319] on span "50 %" at bounding box center [959, 317] width 41 height 30
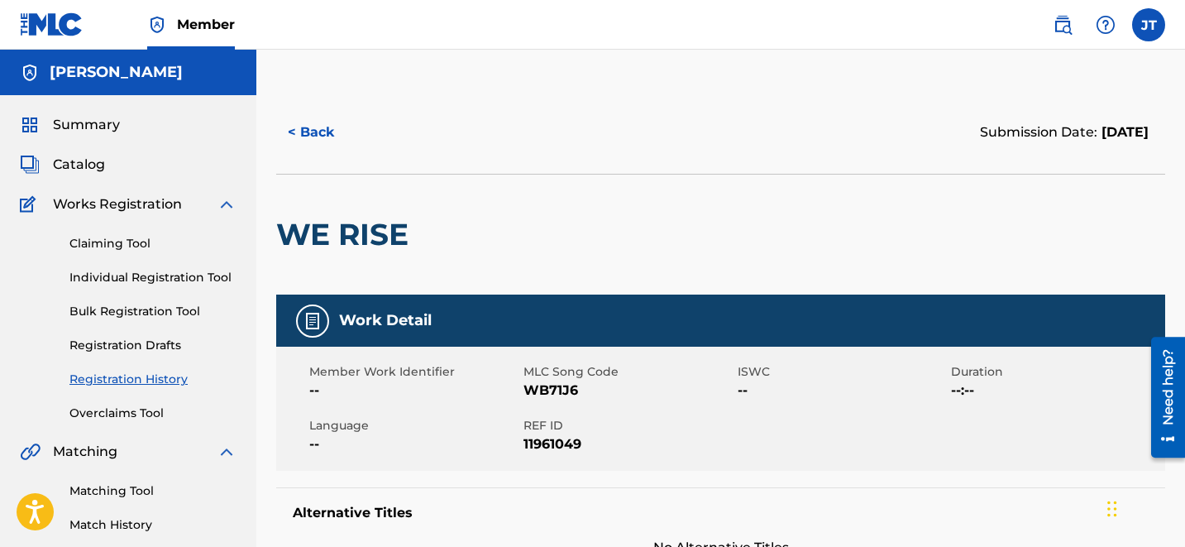
click at [130, 245] on link "Claiming Tool" at bounding box center [152, 243] width 167 height 17
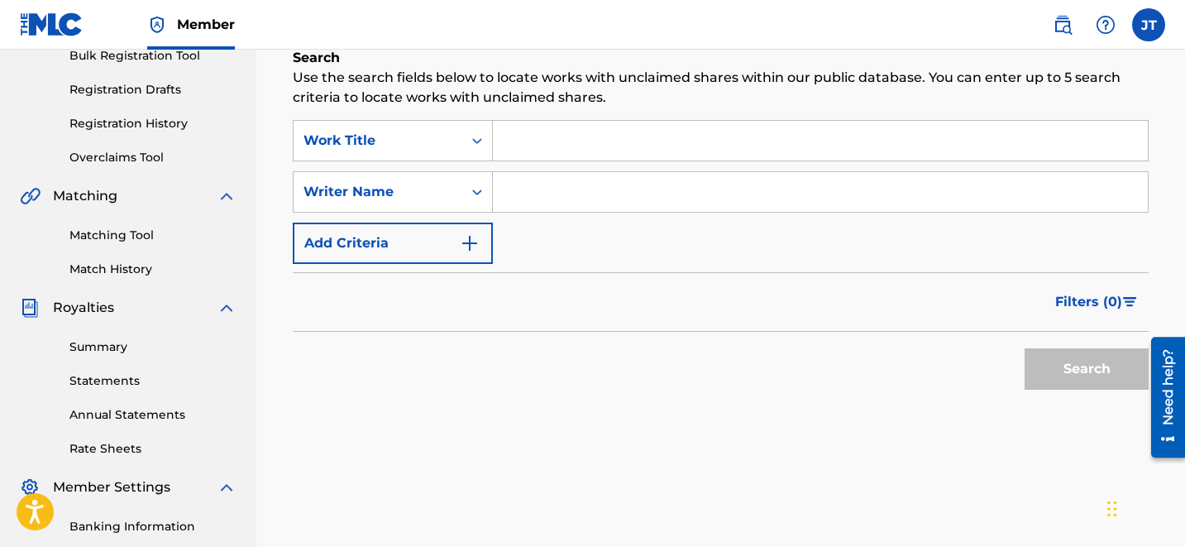
scroll to position [304, 0]
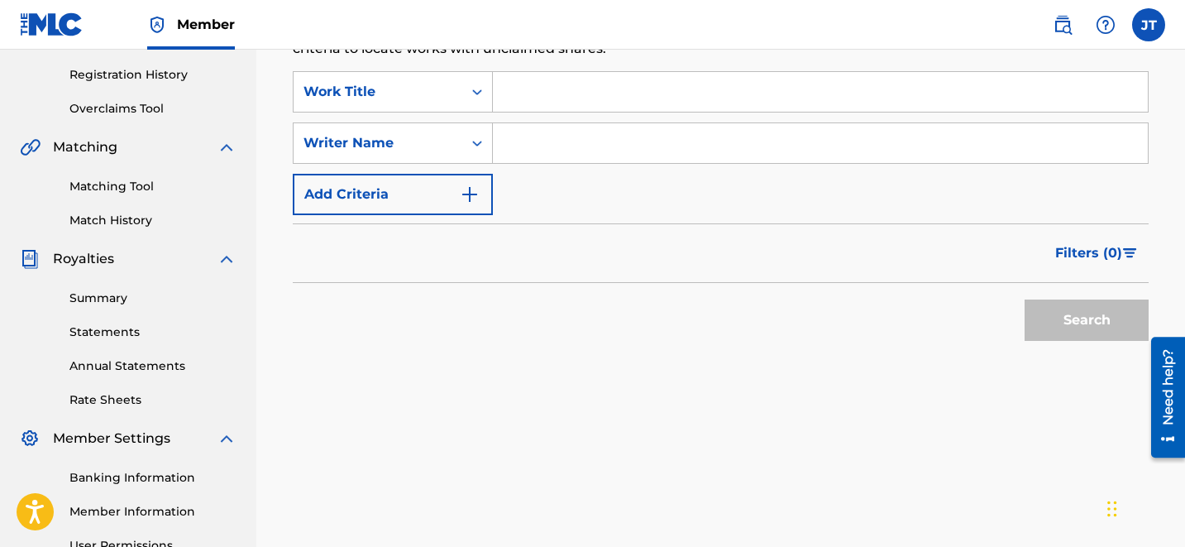
click at [601, 159] on input "Search Form" at bounding box center [820, 143] width 655 height 40
type input "[PERSON_NAME]"
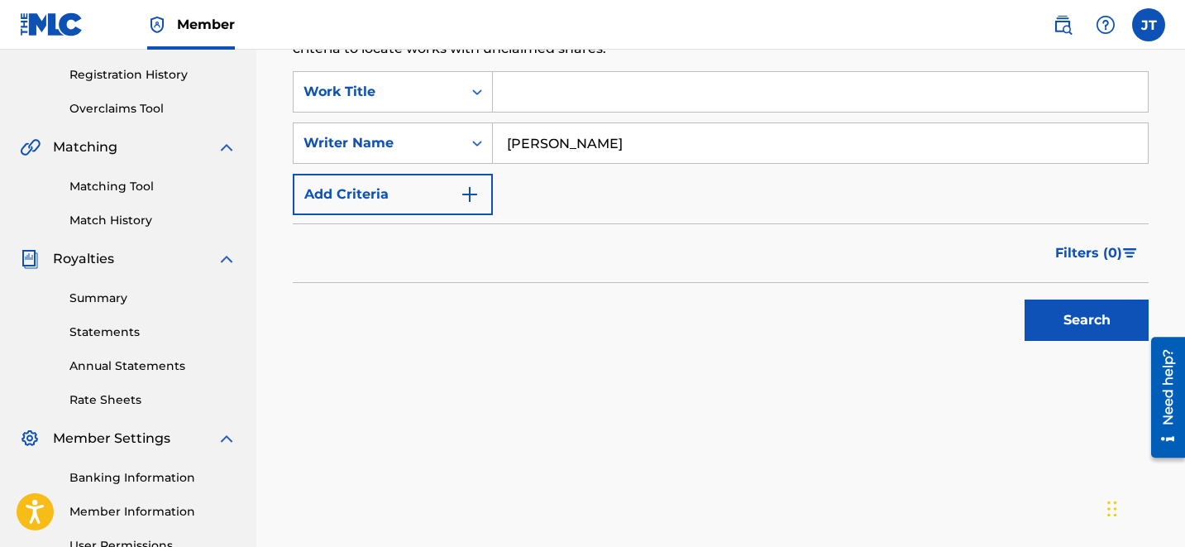
click at [1087, 318] on button "Search" at bounding box center [1087, 319] width 124 height 41
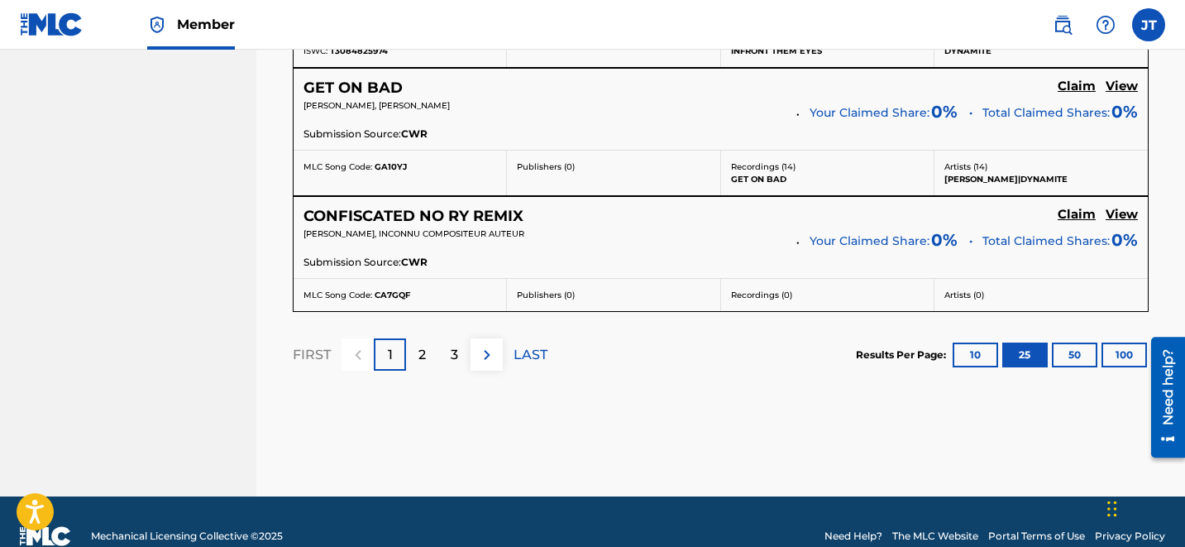
scroll to position [3586, 0]
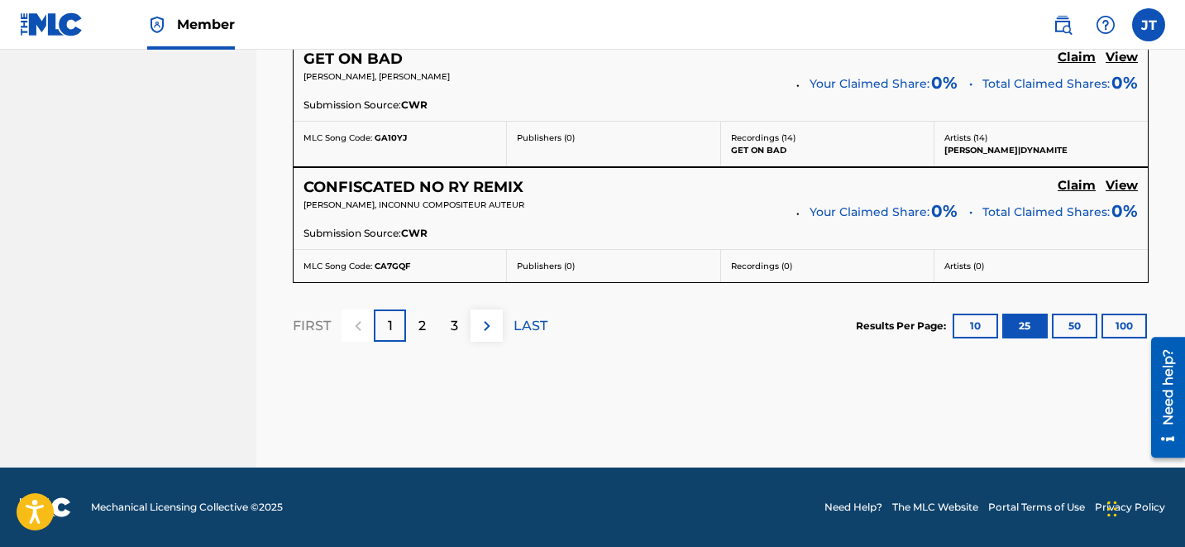
click at [456, 334] on p "3" at bounding box center [454, 326] width 7 height 20
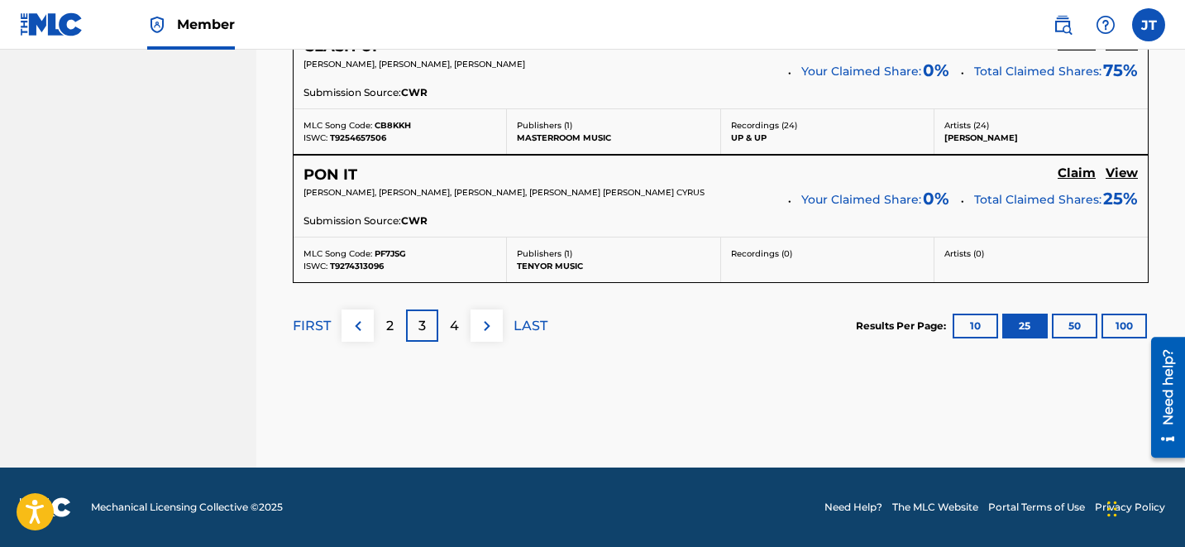
click at [459, 329] on div "4" at bounding box center [454, 325] width 32 height 32
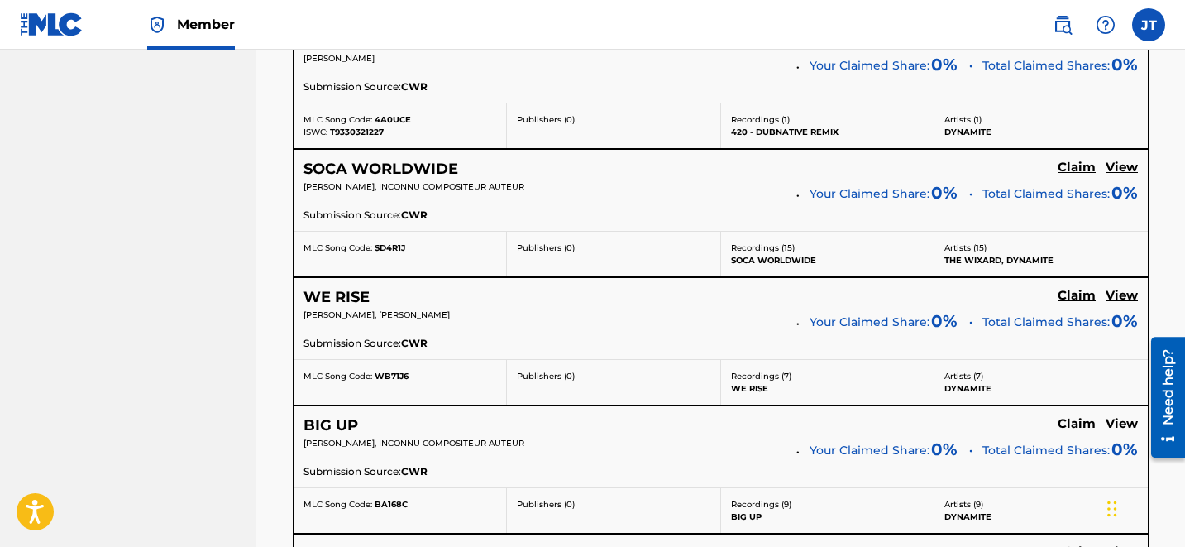
scroll to position [1897, 0]
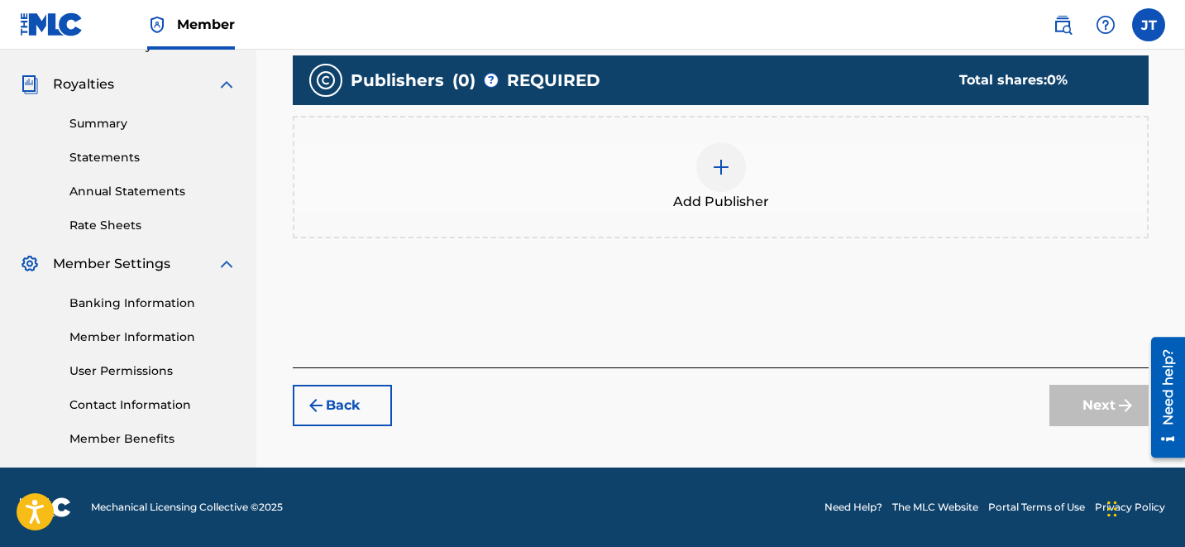
scroll to position [479, 0]
click at [1078, 196] on div "Add Publisher" at bounding box center [720, 176] width 853 height 69
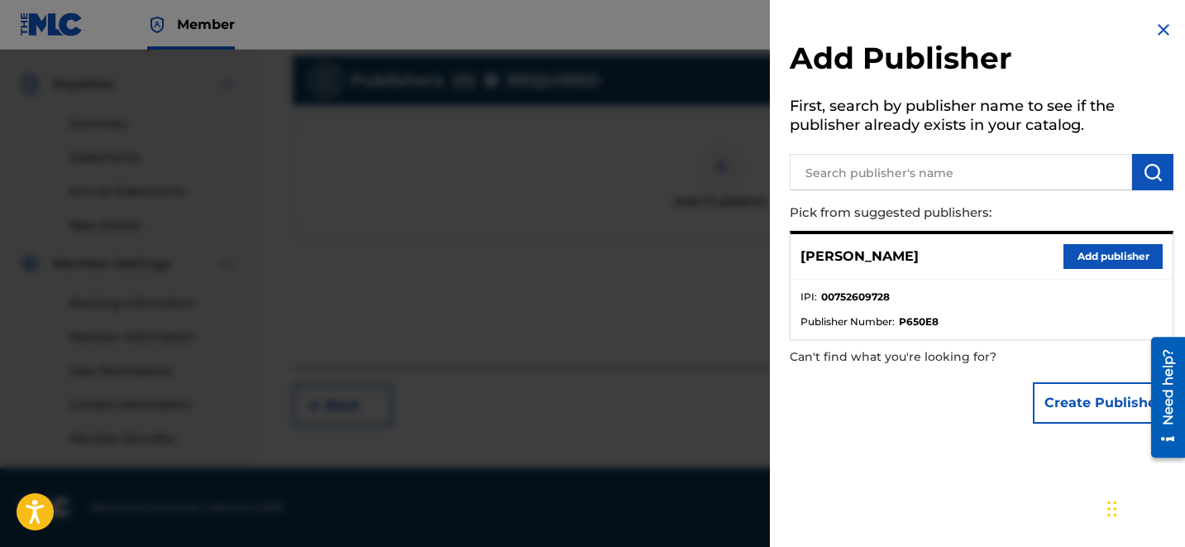
click at [1154, 30] on img at bounding box center [1164, 30] width 20 height 20
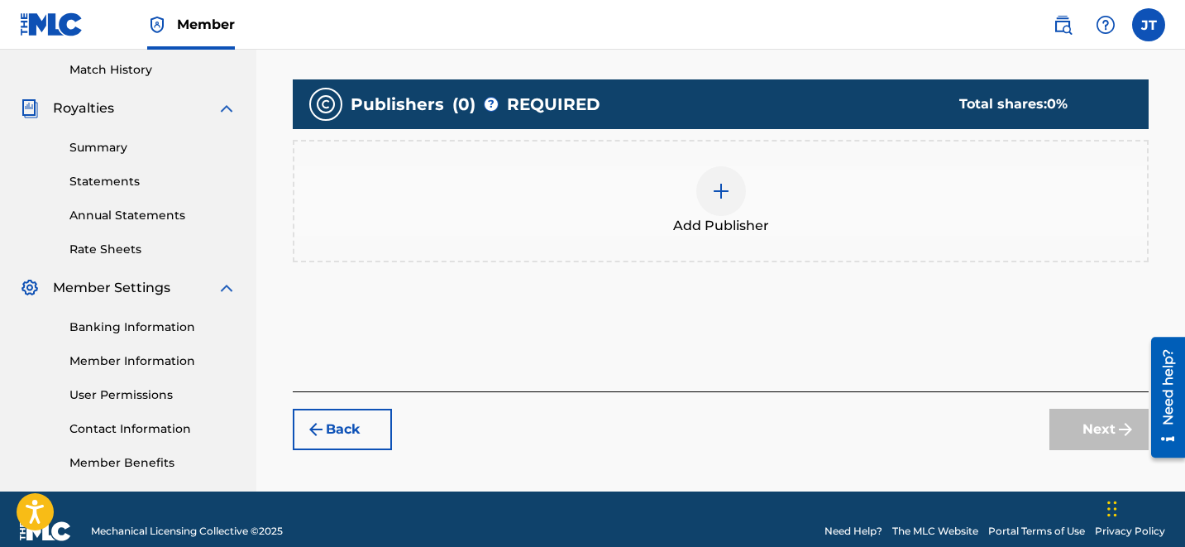
scroll to position [459, 0]
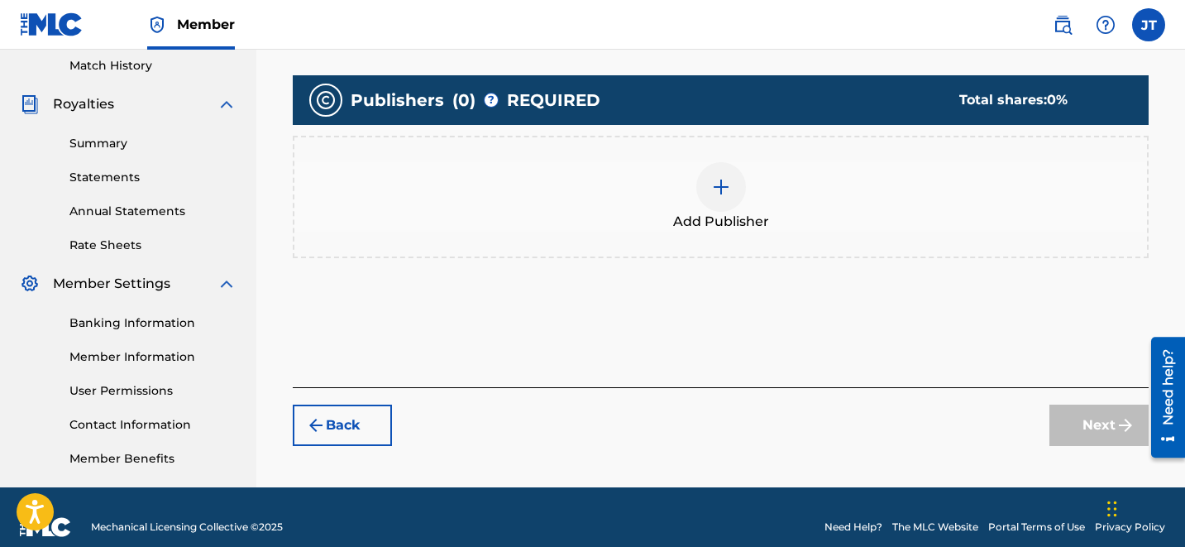
click at [705, 199] on div at bounding box center [721, 187] width 50 height 50
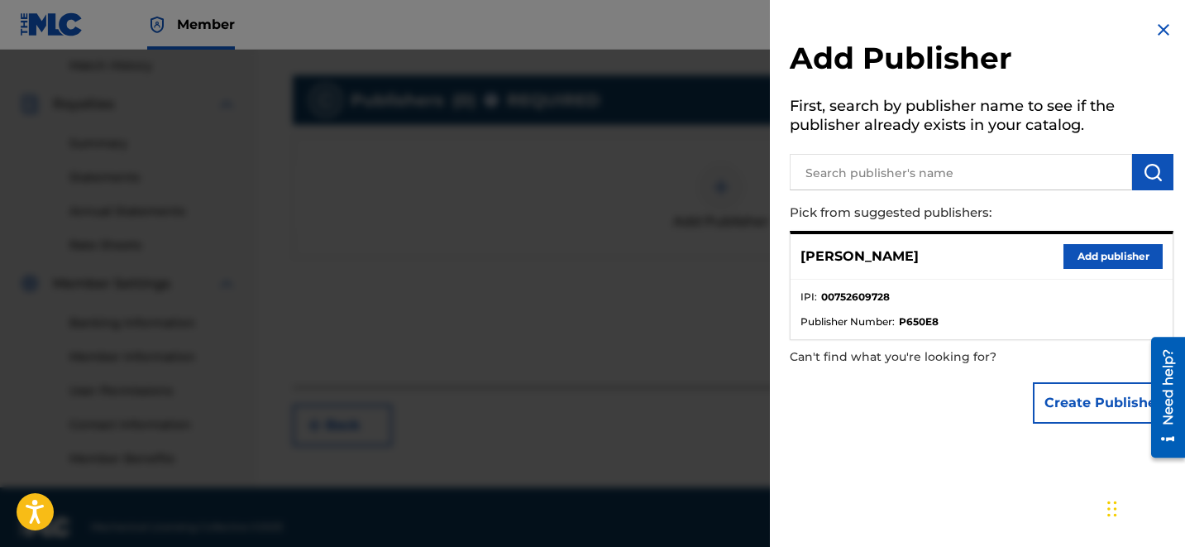
click at [1116, 257] on button "Add publisher" at bounding box center [1112, 256] width 99 height 25
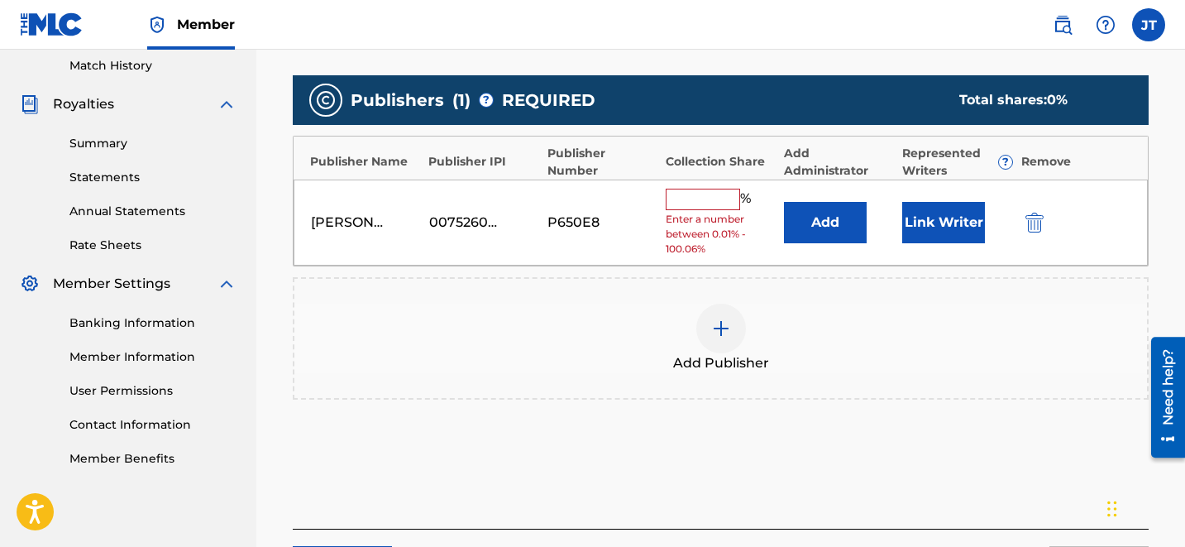
click at [959, 229] on button "Link Writer" at bounding box center [943, 222] width 83 height 41
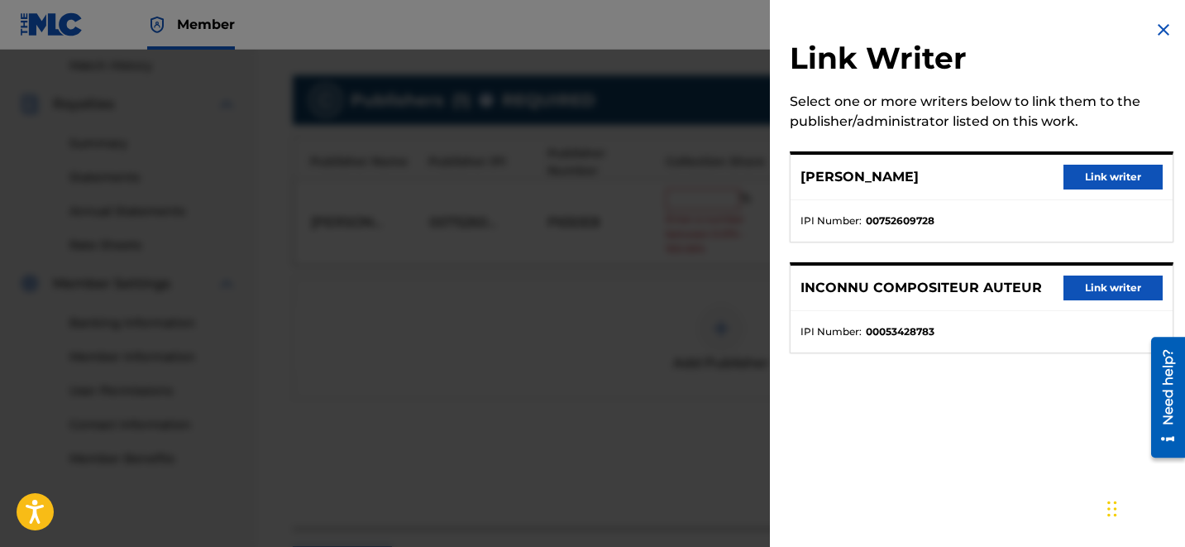
click at [1093, 181] on button "Link writer" at bounding box center [1112, 177] width 99 height 25
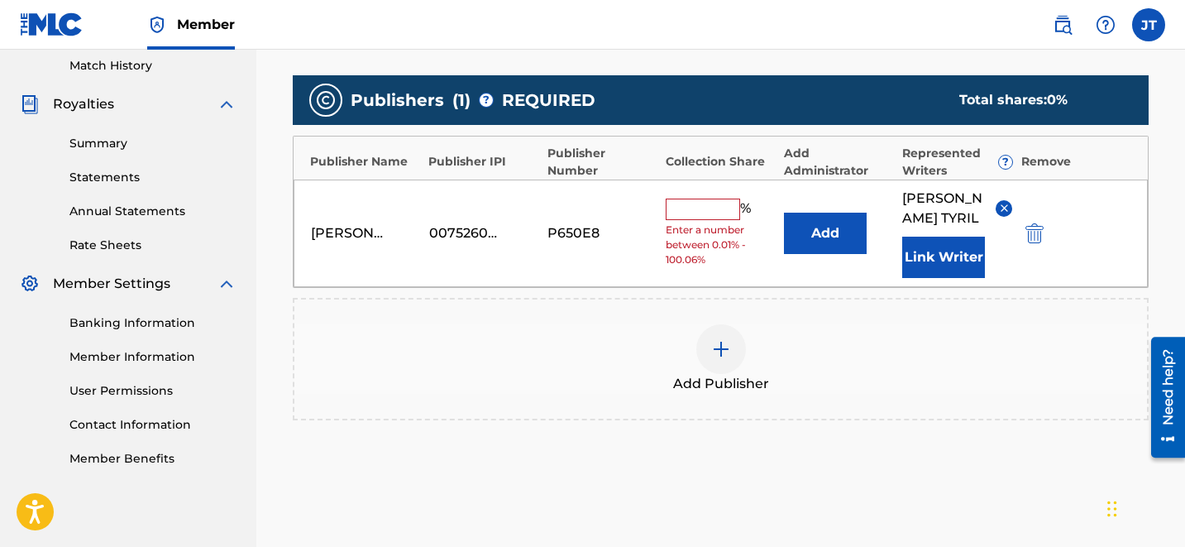
click at [708, 200] on input "text" at bounding box center [703, 208] width 74 height 21
type input "100"
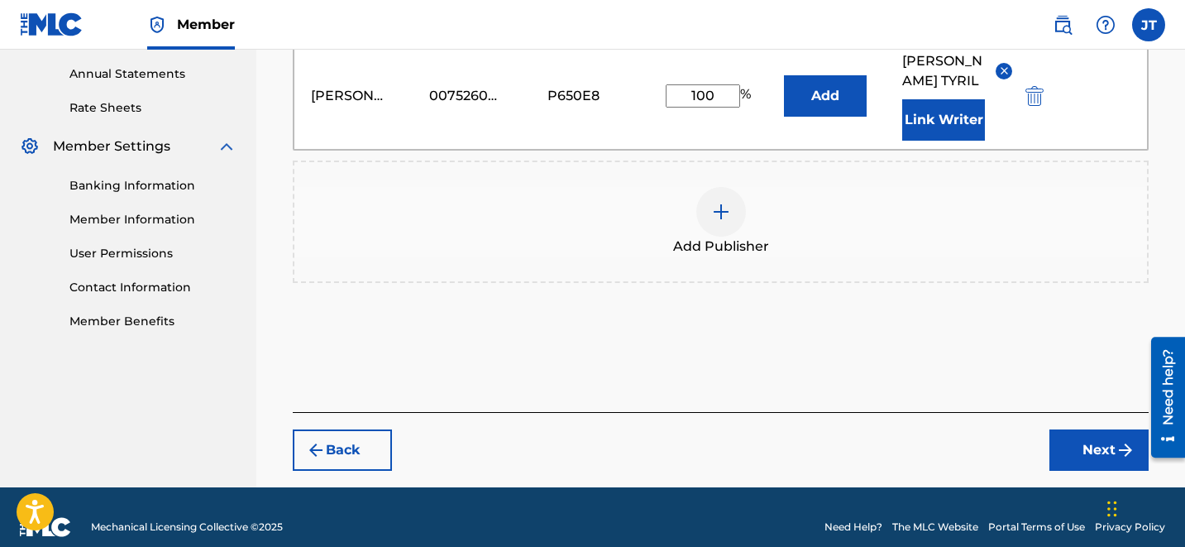
click at [1078, 429] on button "Next" at bounding box center [1098, 449] width 99 height 41
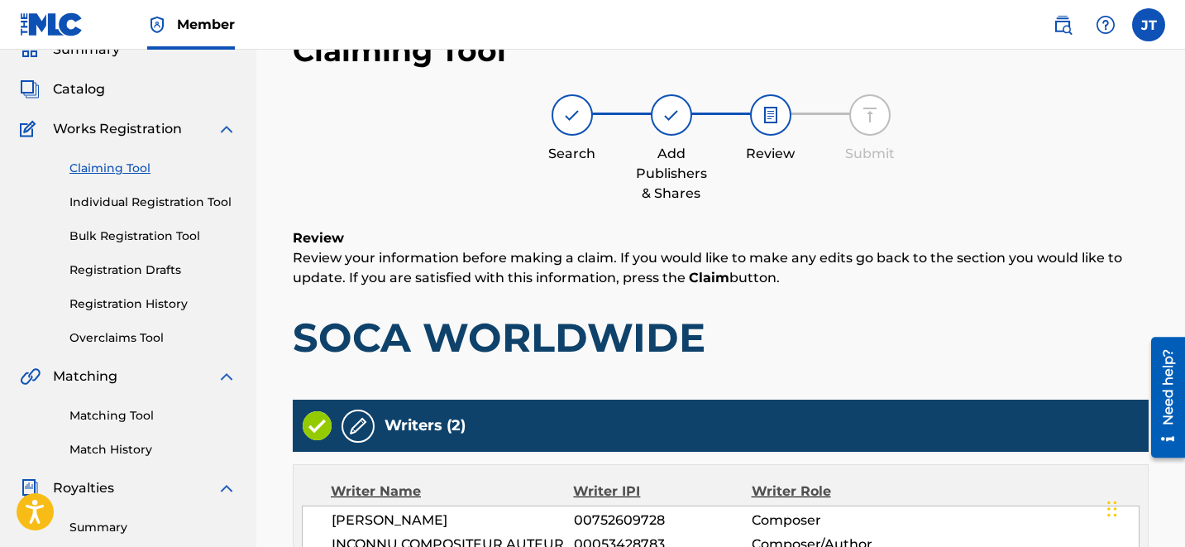
scroll to position [497, 0]
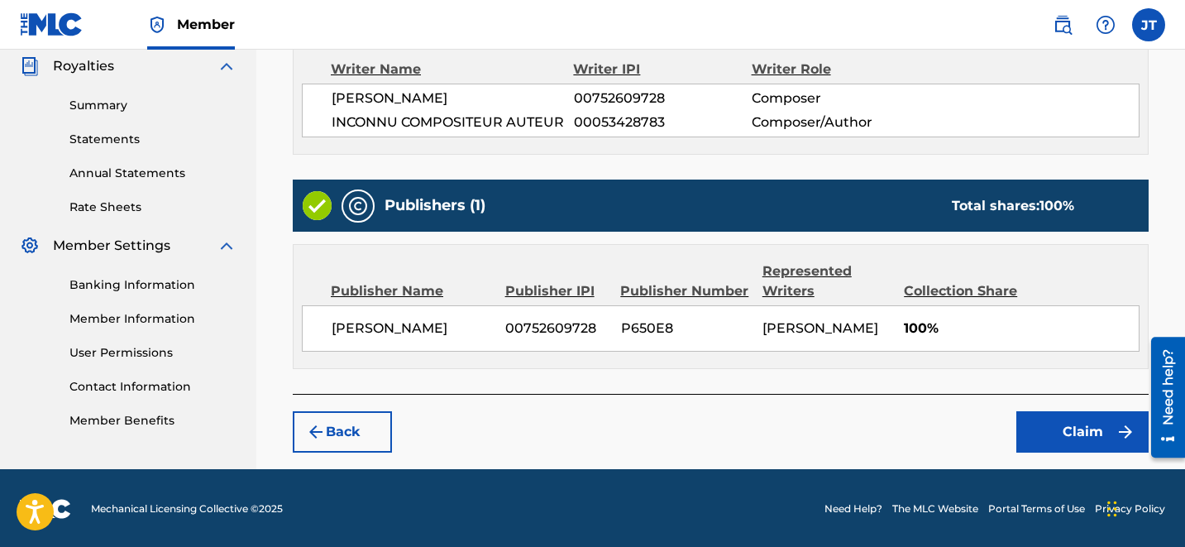
click at [1094, 432] on button "Claim" at bounding box center [1082, 431] width 132 height 41
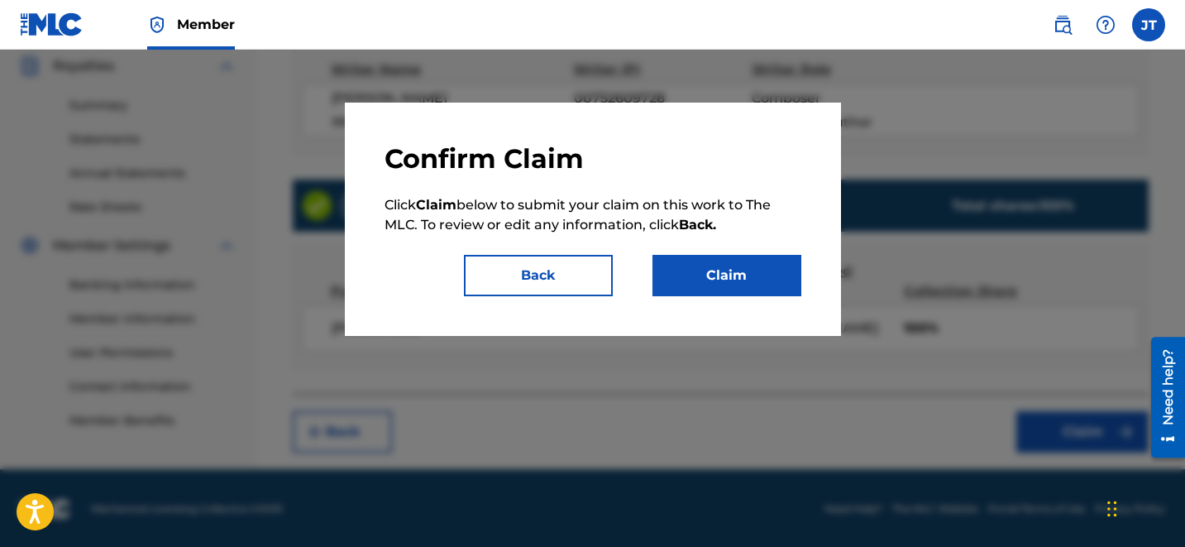
click at [728, 284] on button "Claim" at bounding box center [726, 275] width 149 height 41
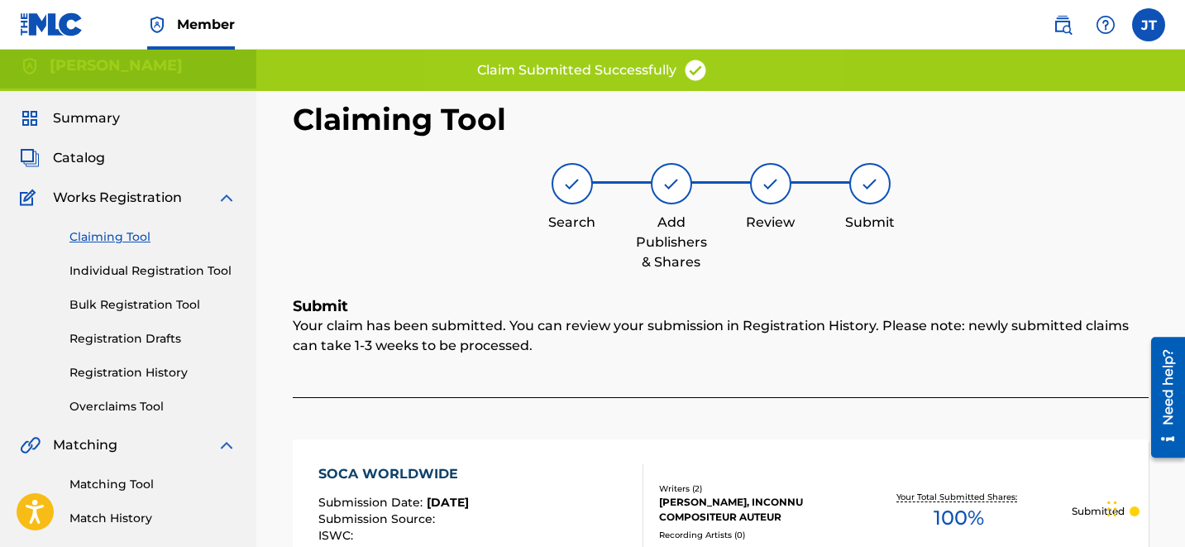
scroll to position [0, 0]
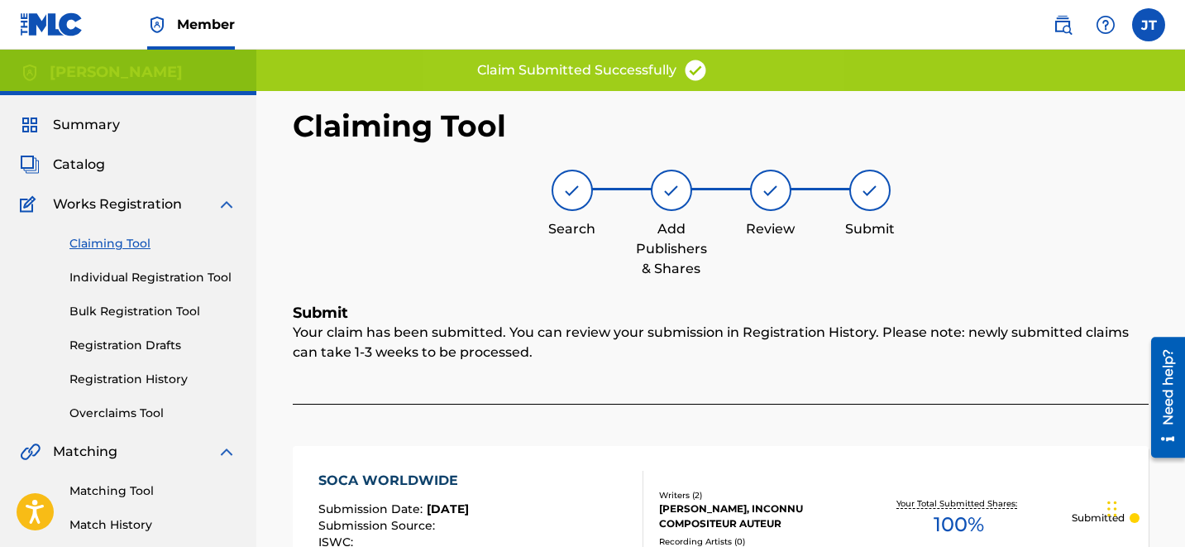
click at [117, 242] on link "Claiming Tool" at bounding box center [152, 243] width 167 height 17
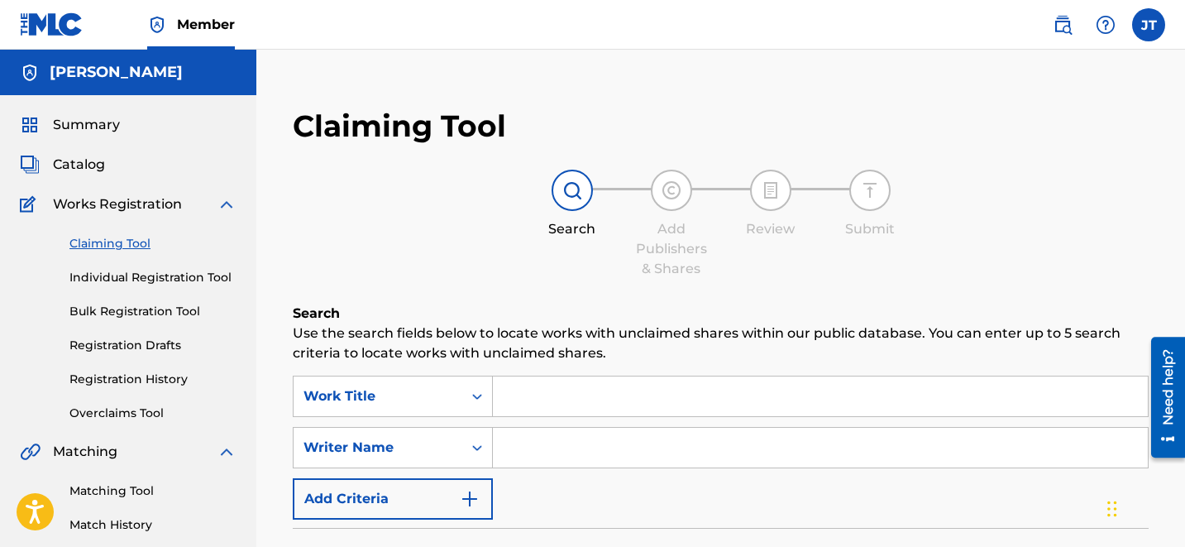
click at [529, 431] on input "Search Form" at bounding box center [820, 448] width 655 height 40
type input "[PERSON_NAME]"
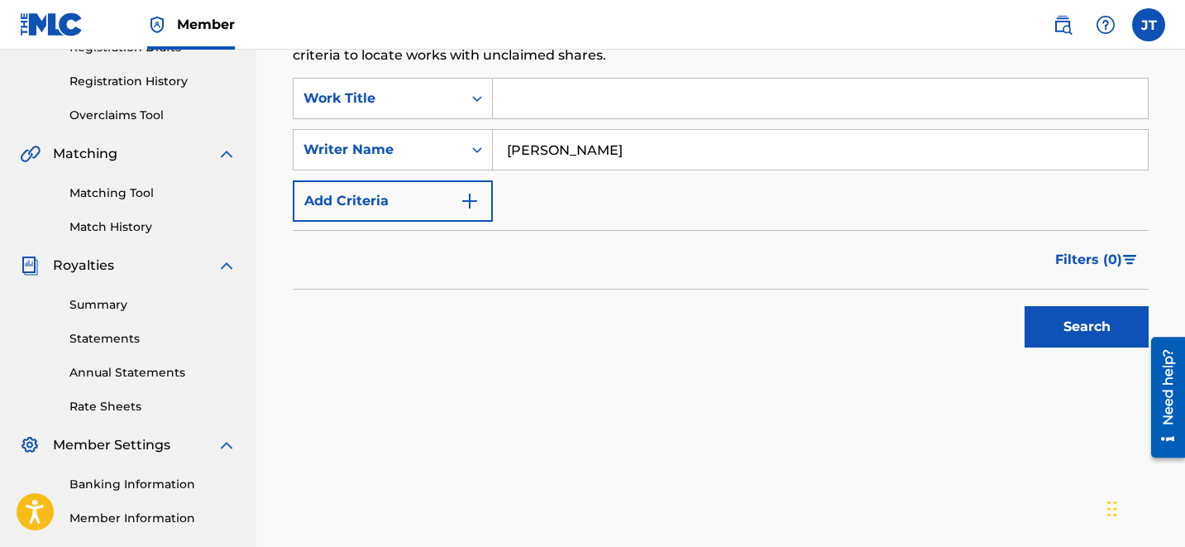
scroll to position [355, 0]
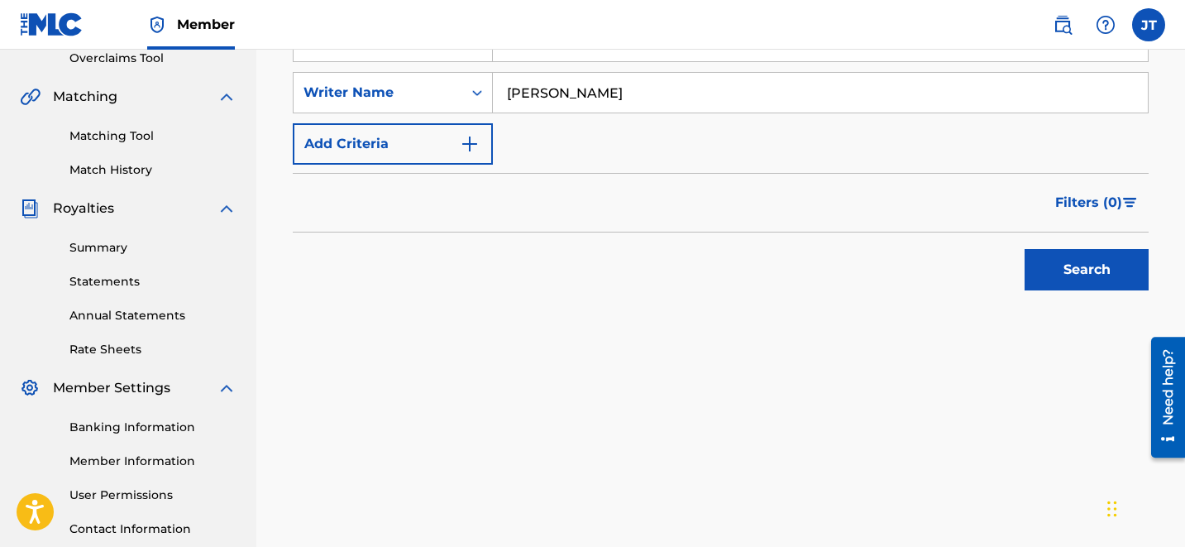
click at [1092, 276] on button "Search" at bounding box center [1087, 269] width 124 height 41
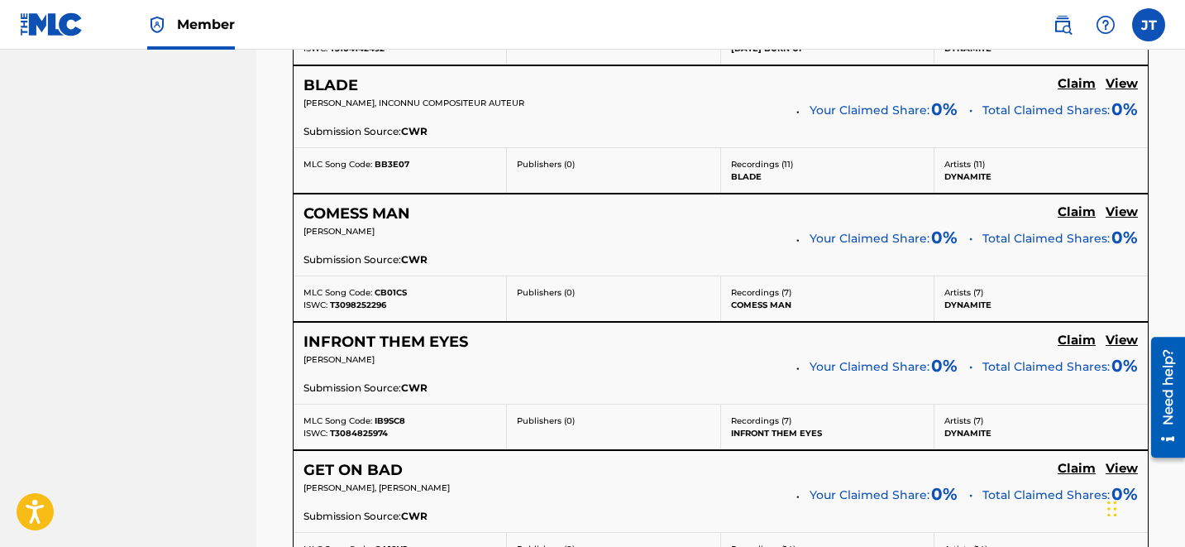
scroll to position [3586, 0]
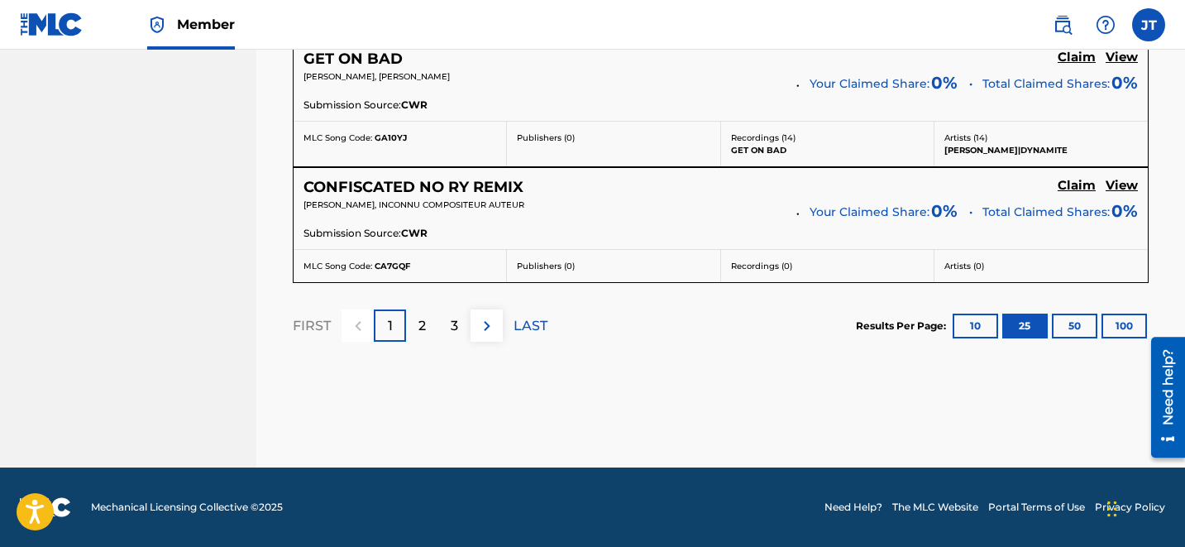
click at [455, 331] on p "3" at bounding box center [454, 326] width 7 height 20
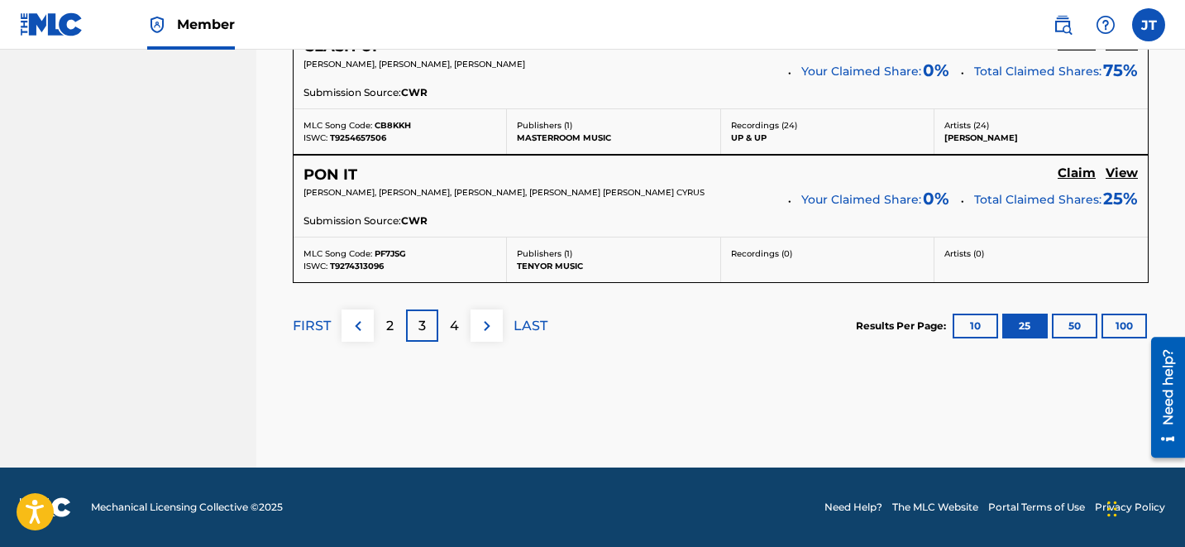
click at [456, 322] on p "4" at bounding box center [454, 326] width 9 height 20
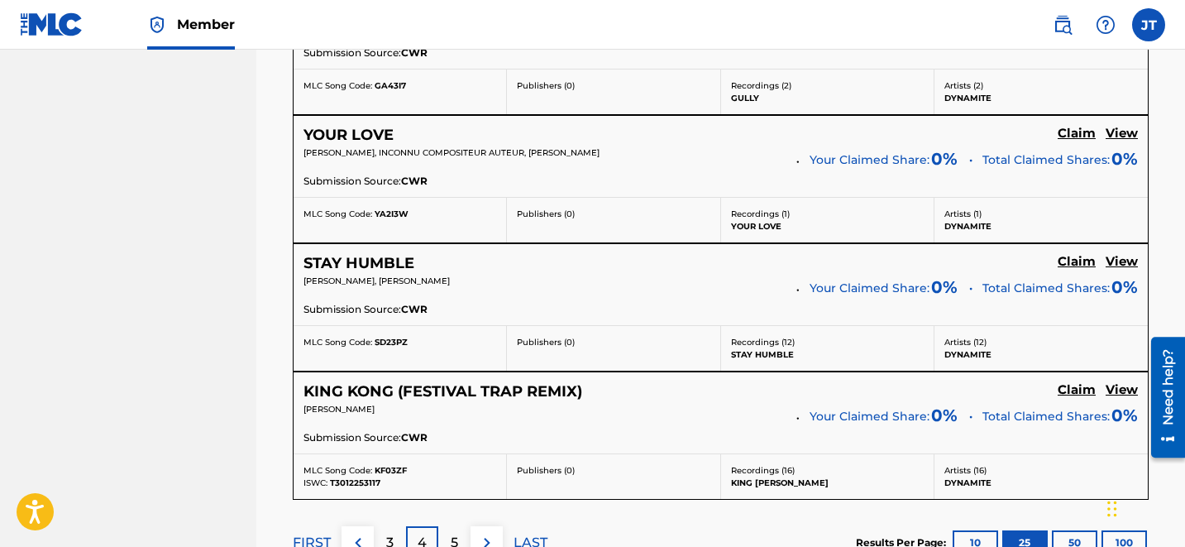
scroll to position [3574, 0]
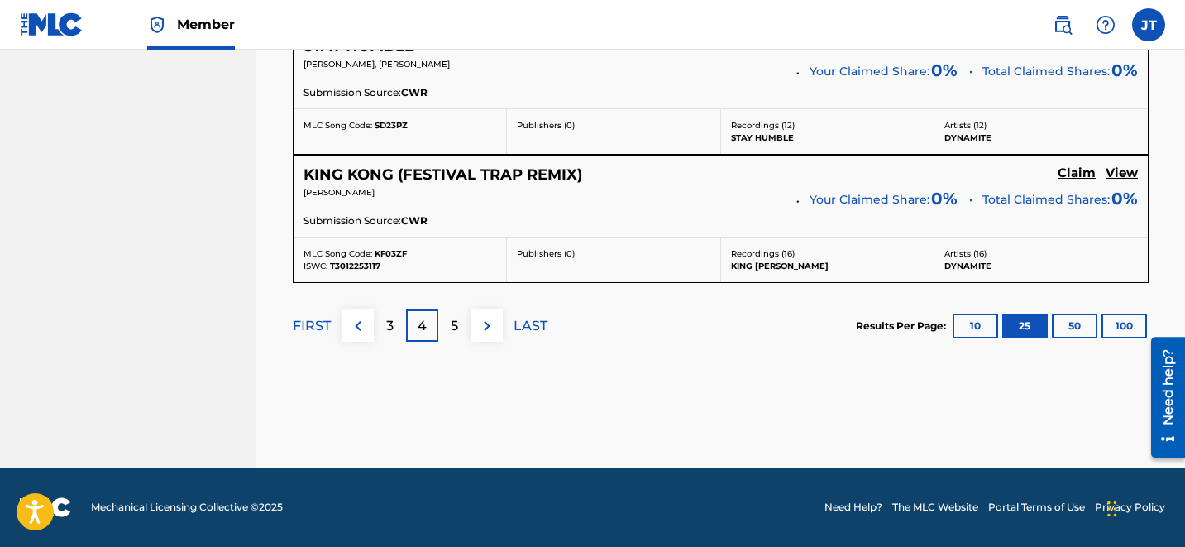
click at [459, 337] on div "5" at bounding box center [454, 325] width 32 height 32
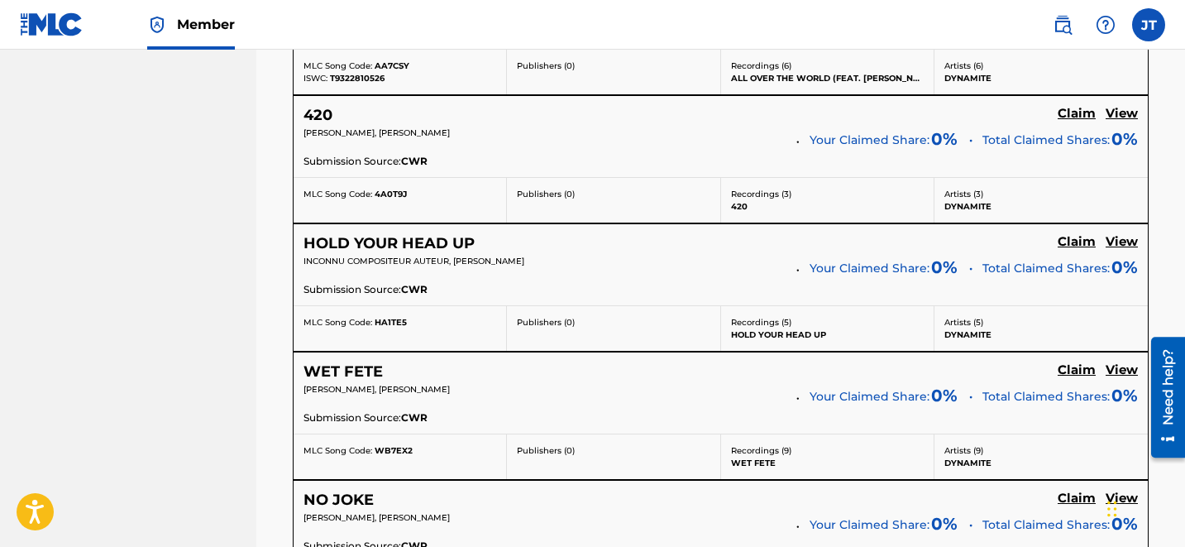
scroll to position [2042, 0]
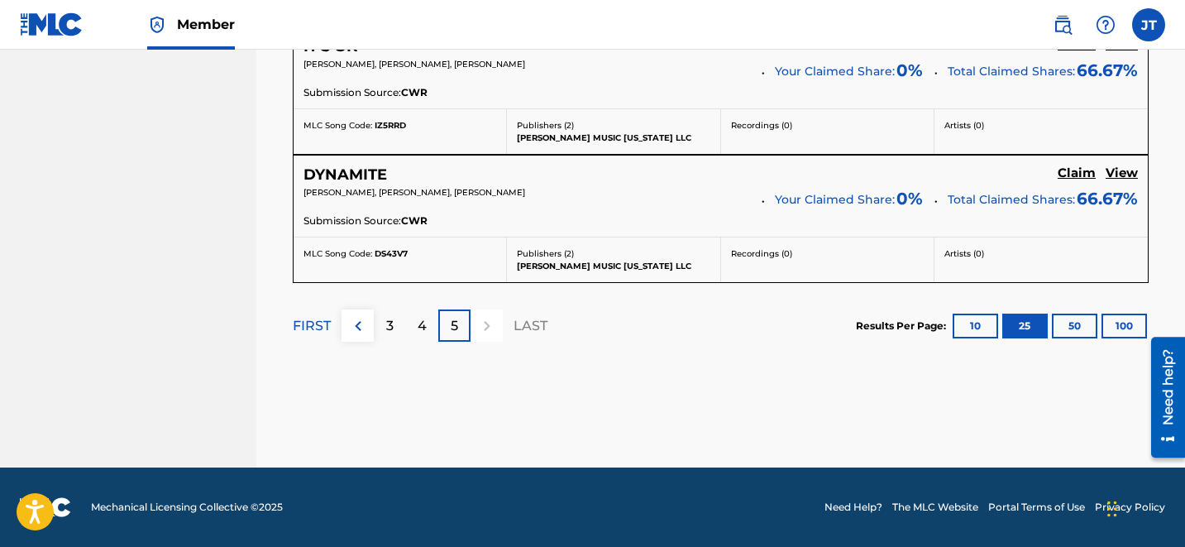
click at [422, 327] on p "4" at bounding box center [422, 326] width 9 height 20
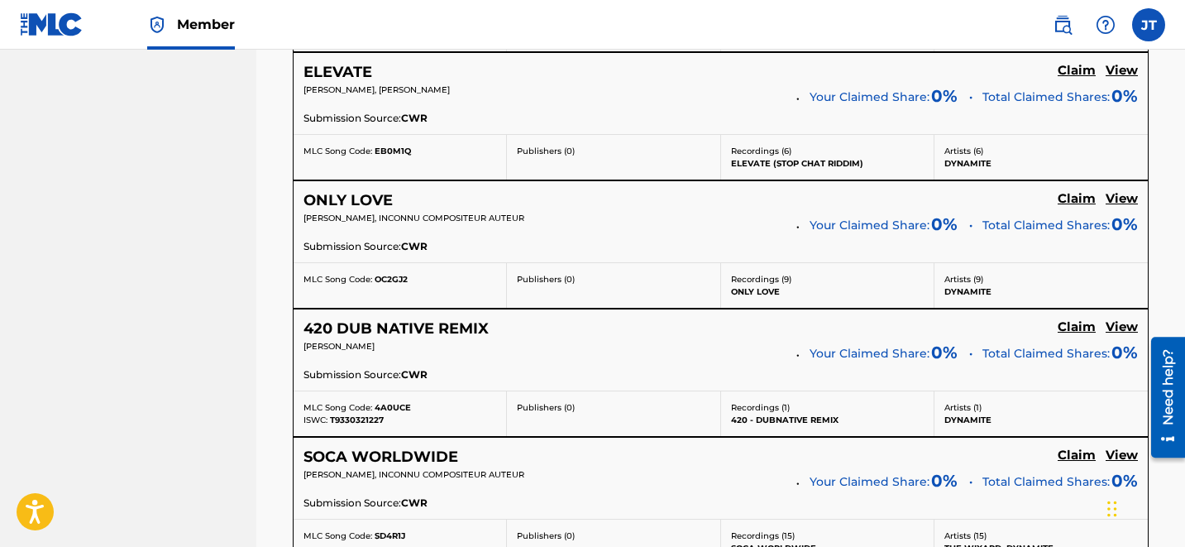
scroll to position [1640, 0]
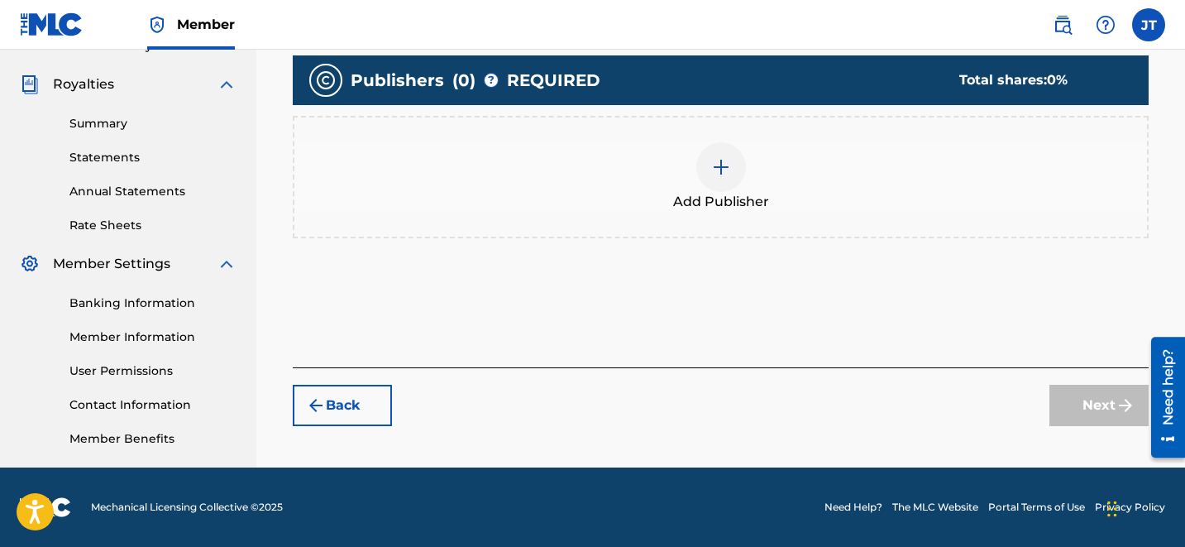
scroll to position [479, 0]
click at [705, 162] on div at bounding box center [721, 167] width 50 height 50
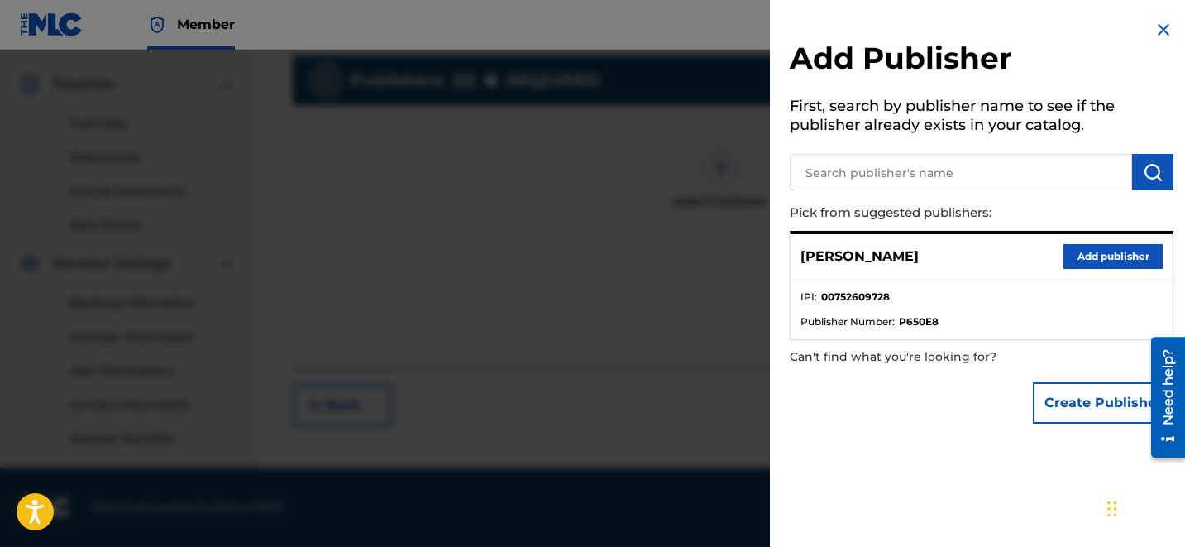
click at [1082, 251] on button "Add publisher" at bounding box center [1112, 256] width 99 height 25
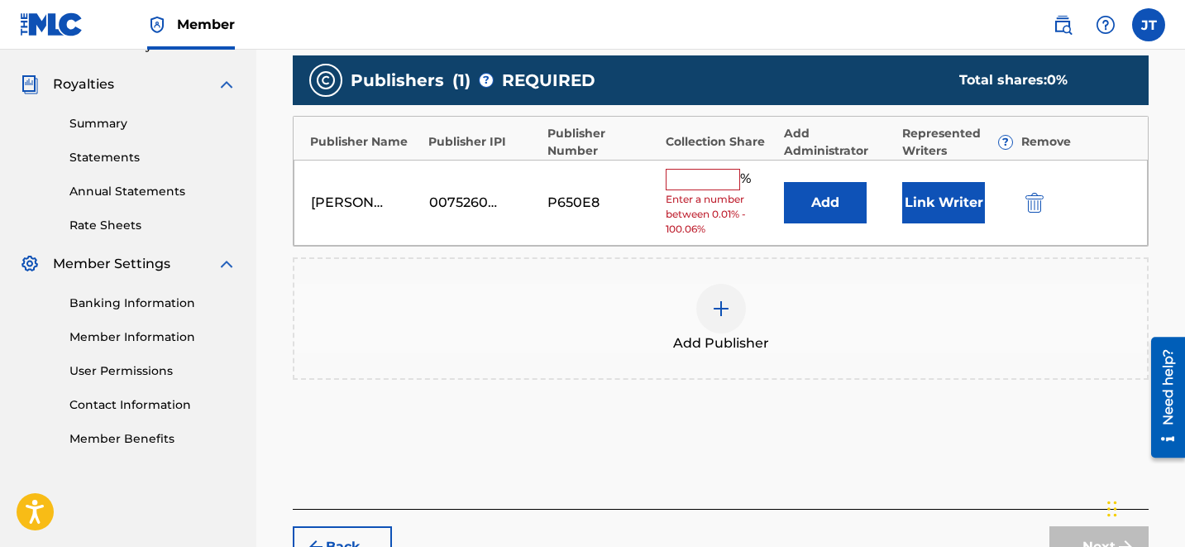
click at [705, 183] on input "text" at bounding box center [703, 179] width 74 height 21
type input "100"
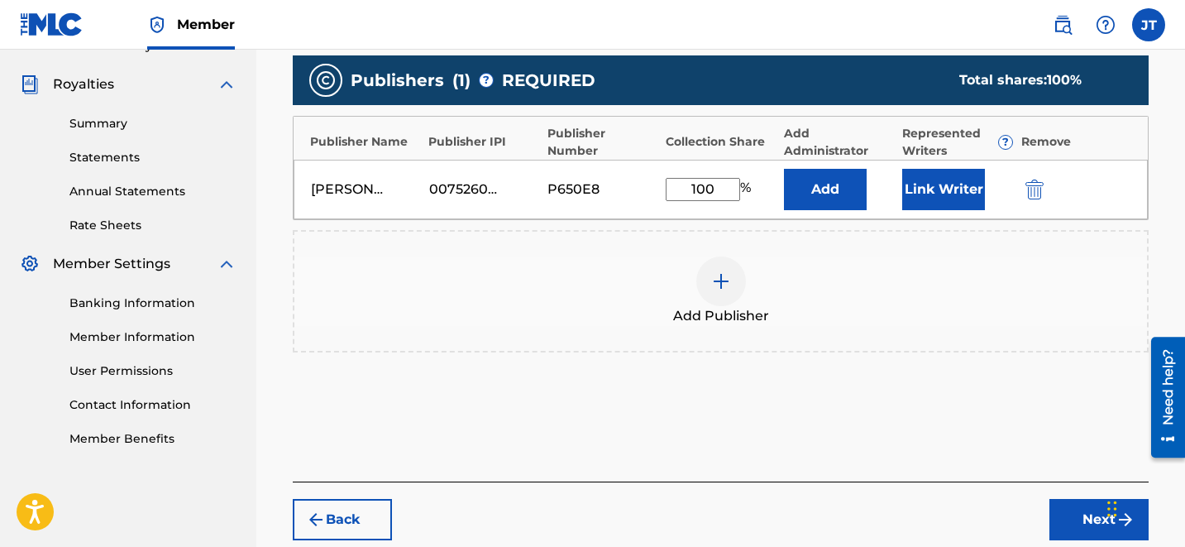
click at [924, 198] on button "Link Writer" at bounding box center [943, 189] width 83 height 41
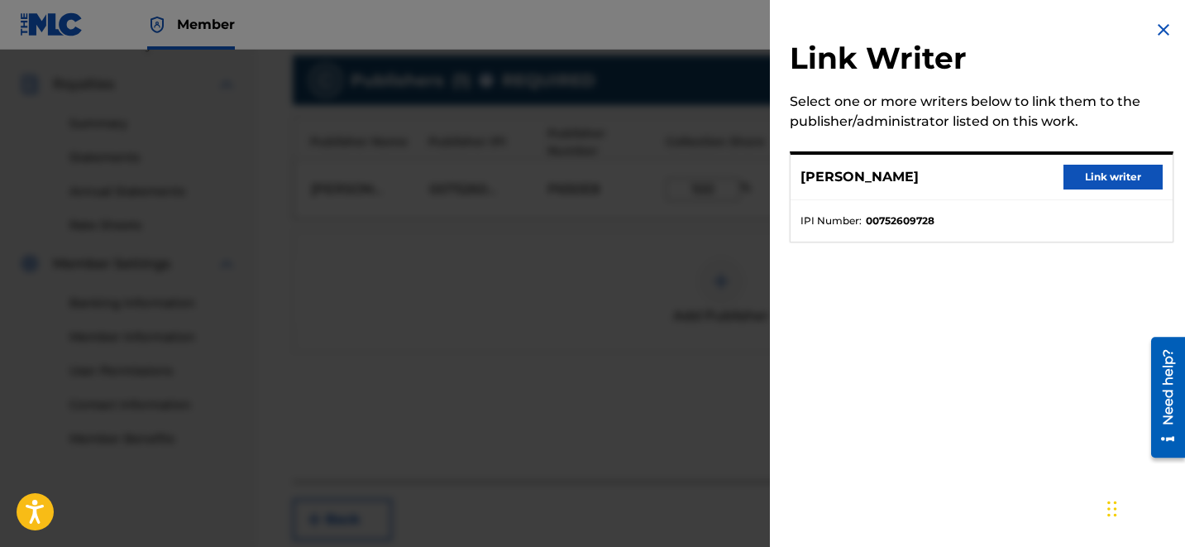
click at [1087, 188] on button "Link writer" at bounding box center [1112, 177] width 99 height 25
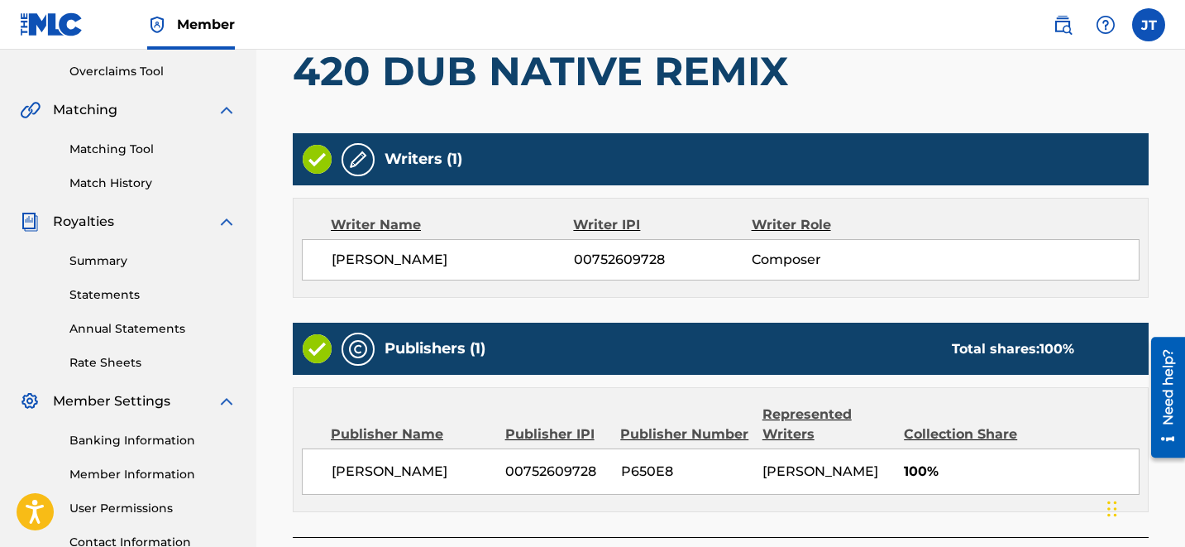
scroll to position [485, 0]
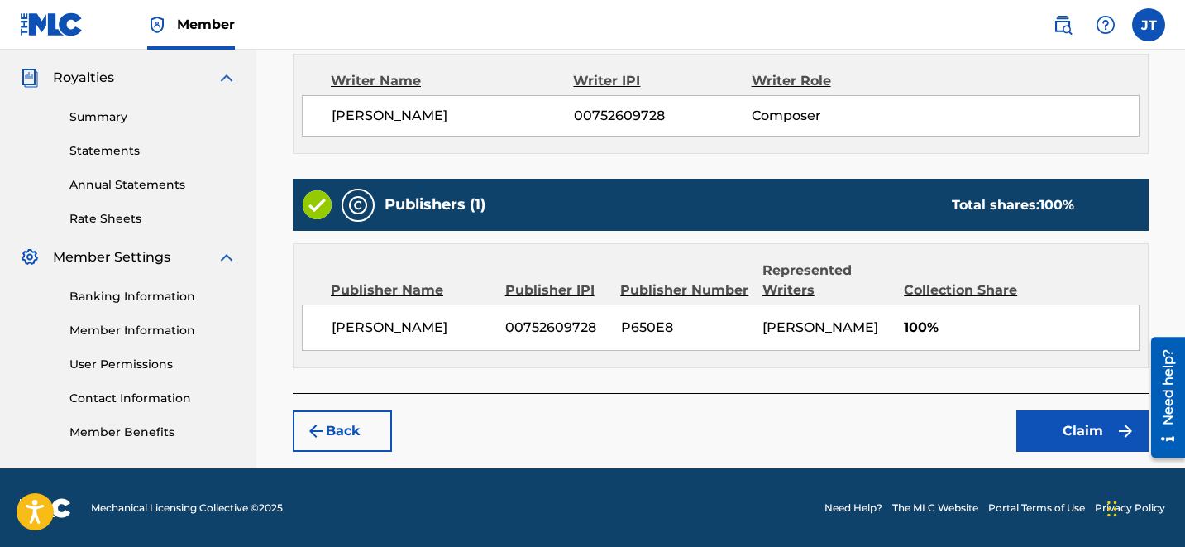
click at [1077, 410] on button "Claim" at bounding box center [1082, 430] width 132 height 41
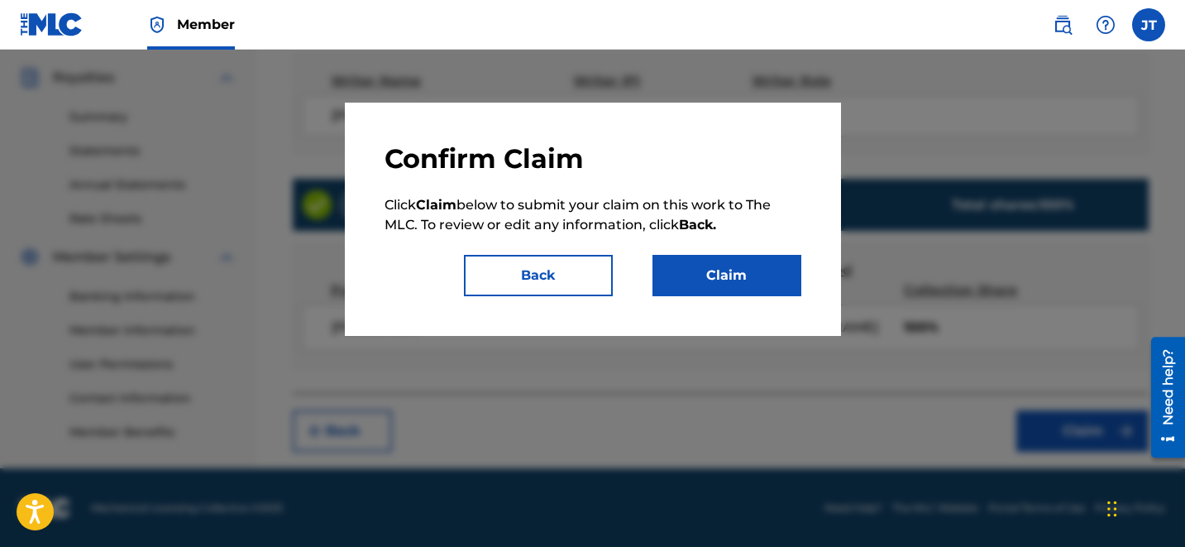
click at [765, 264] on button "Claim" at bounding box center [726, 275] width 149 height 41
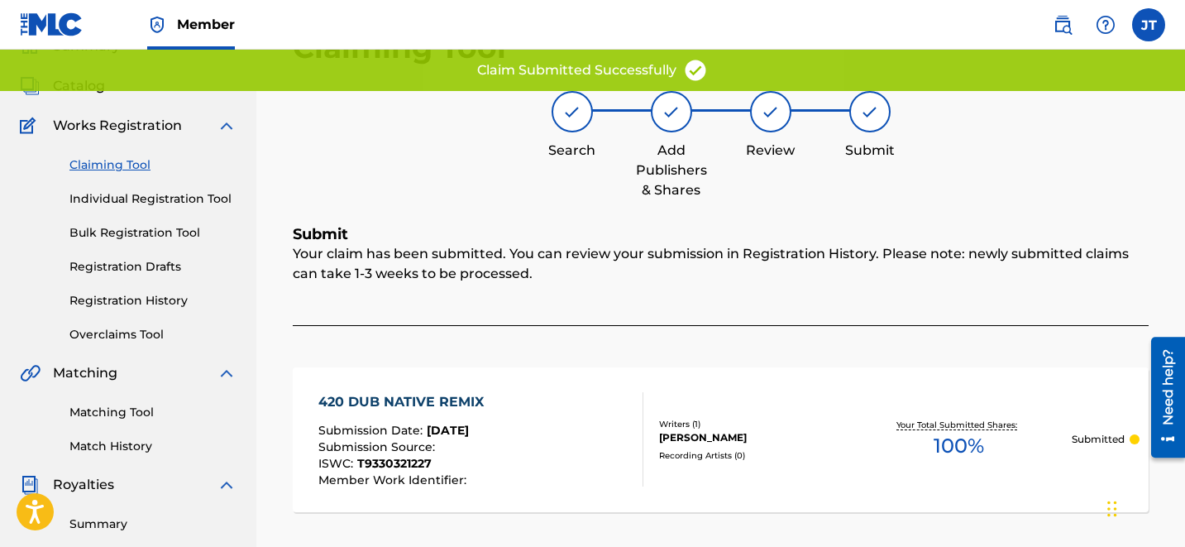
scroll to position [0, 0]
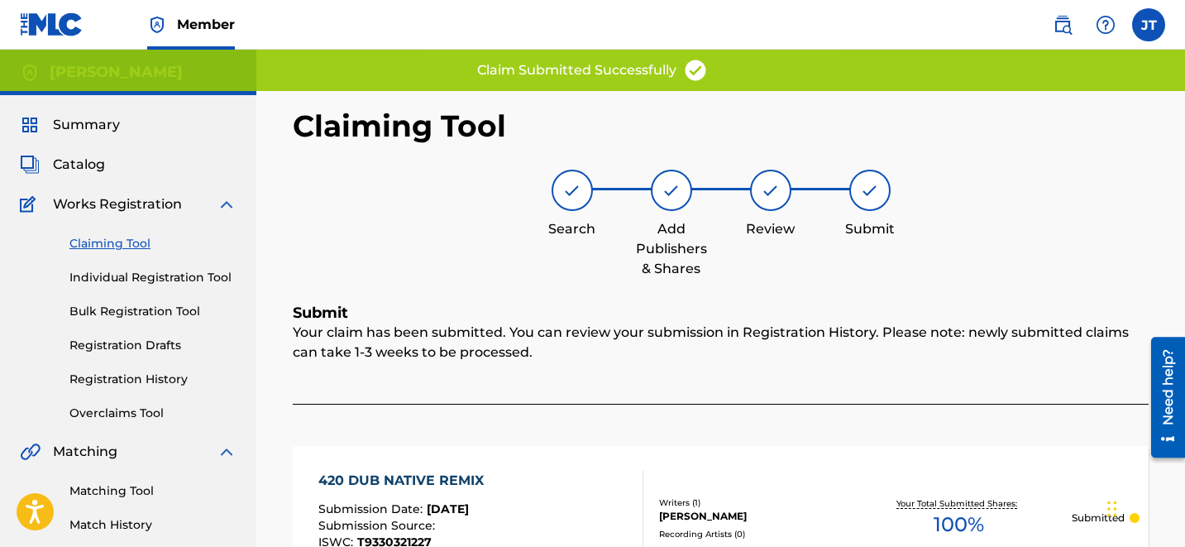
click at [112, 233] on div "Claiming Tool Individual Registration Tool Bulk Registration Tool Registration …" at bounding box center [128, 318] width 217 height 208
click at [103, 246] on link "Claiming Tool" at bounding box center [152, 243] width 167 height 17
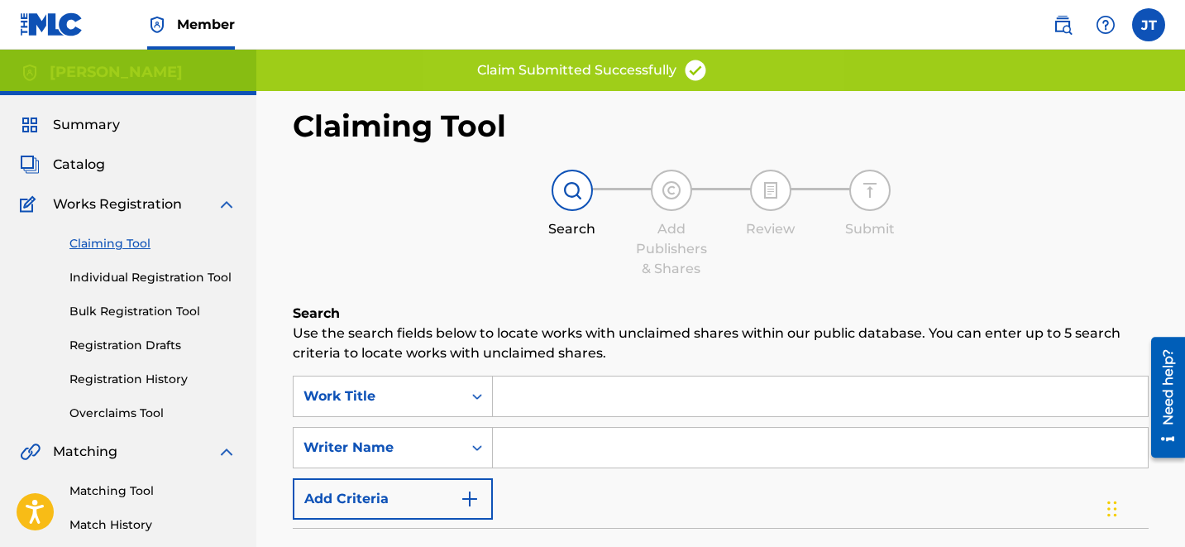
click at [560, 443] on input "Search Form" at bounding box center [820, 448] width 655 height 40
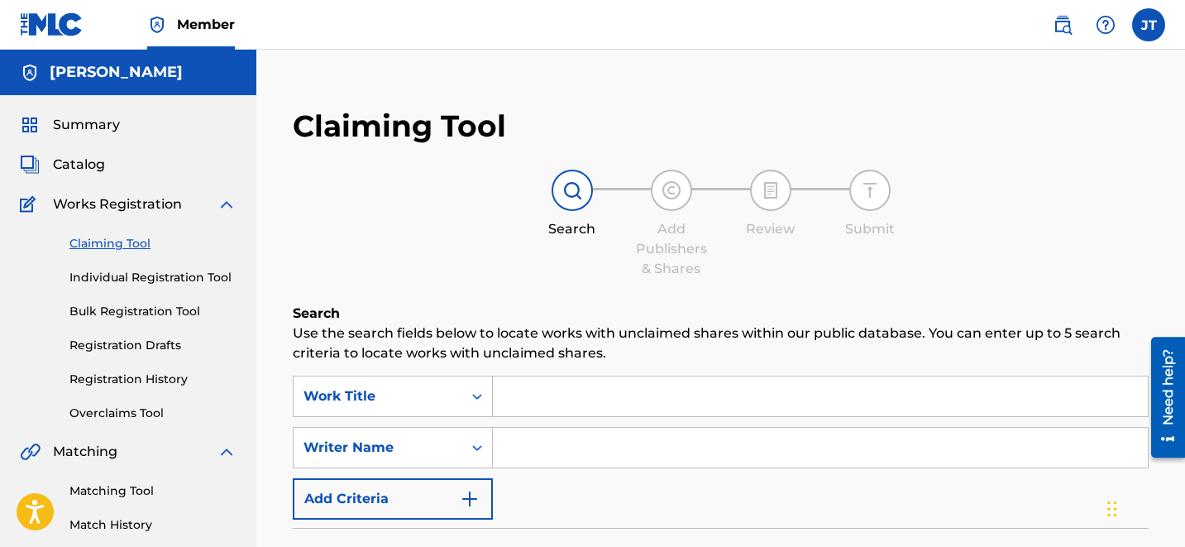
type input "[PERSON_NAME]"
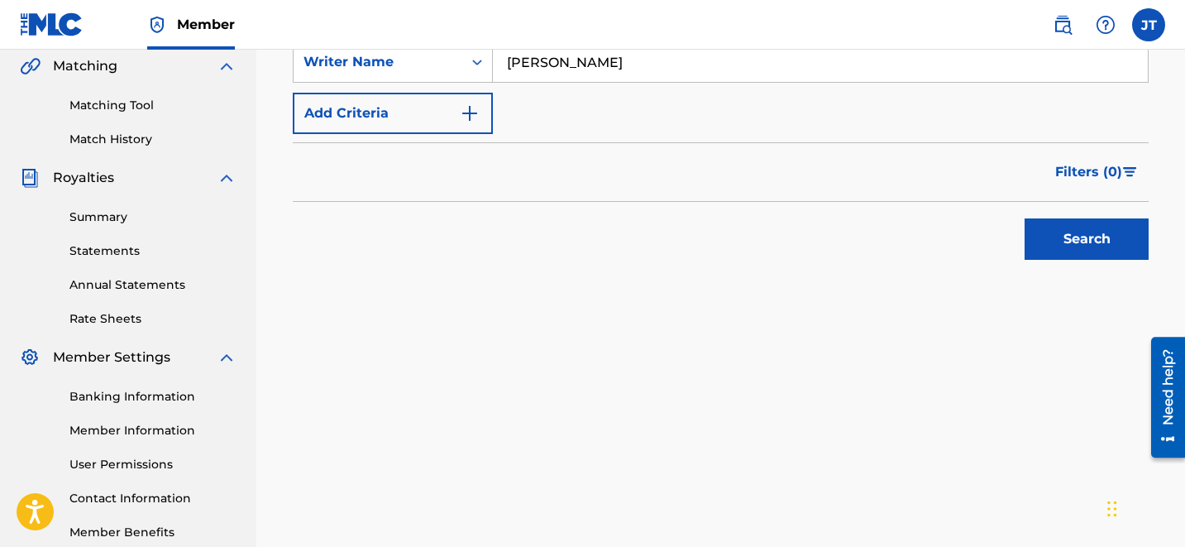
scroll to position [479, 0]
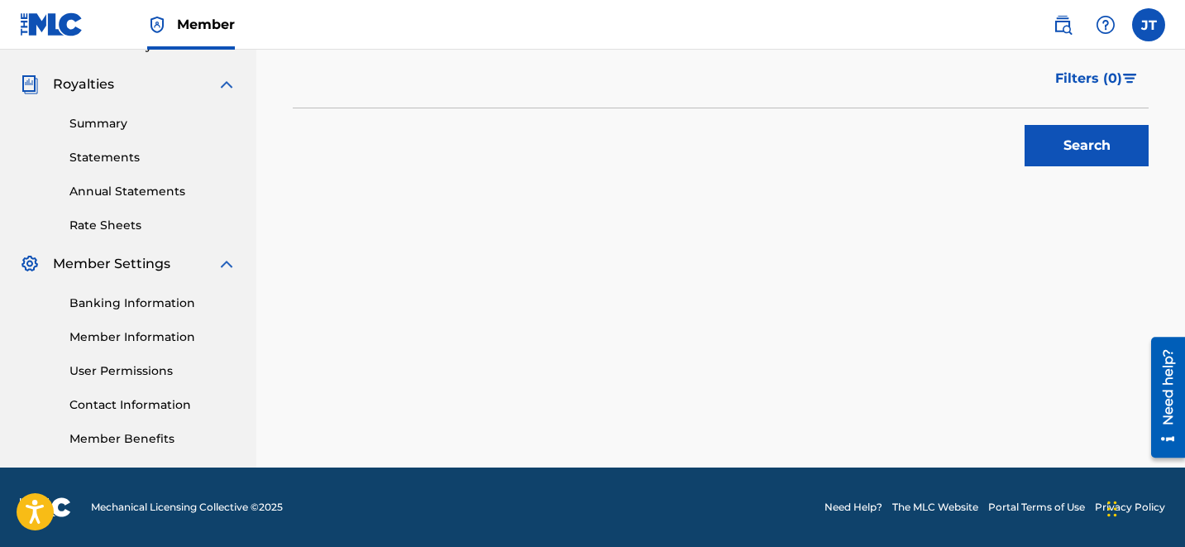
click at [1099, 146] on button "Search" at bounding box center [1087, 145] width 124 height 41
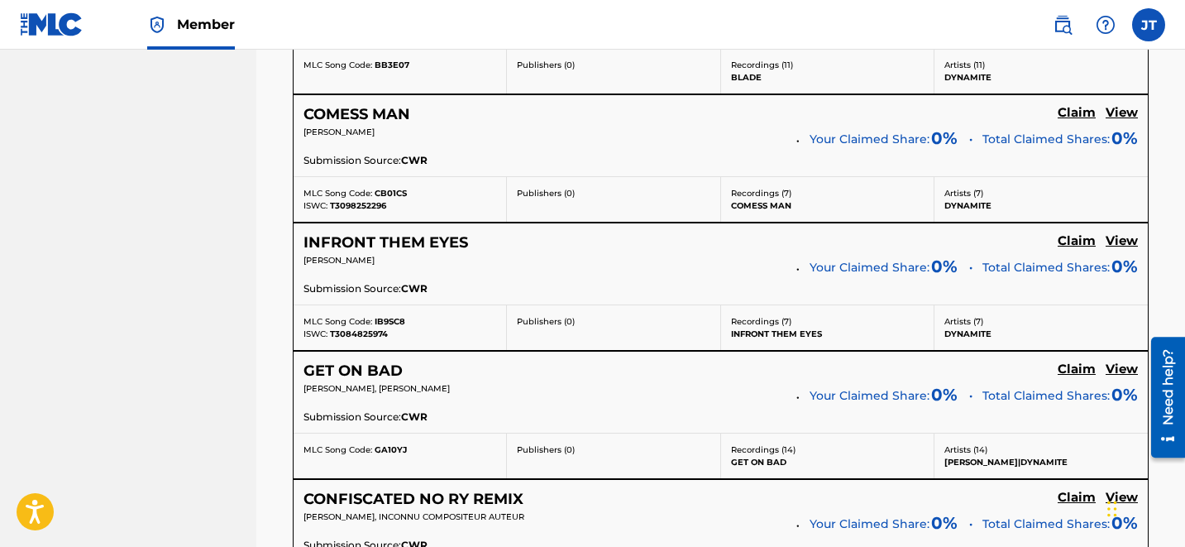
scroll to position [3586, 0]
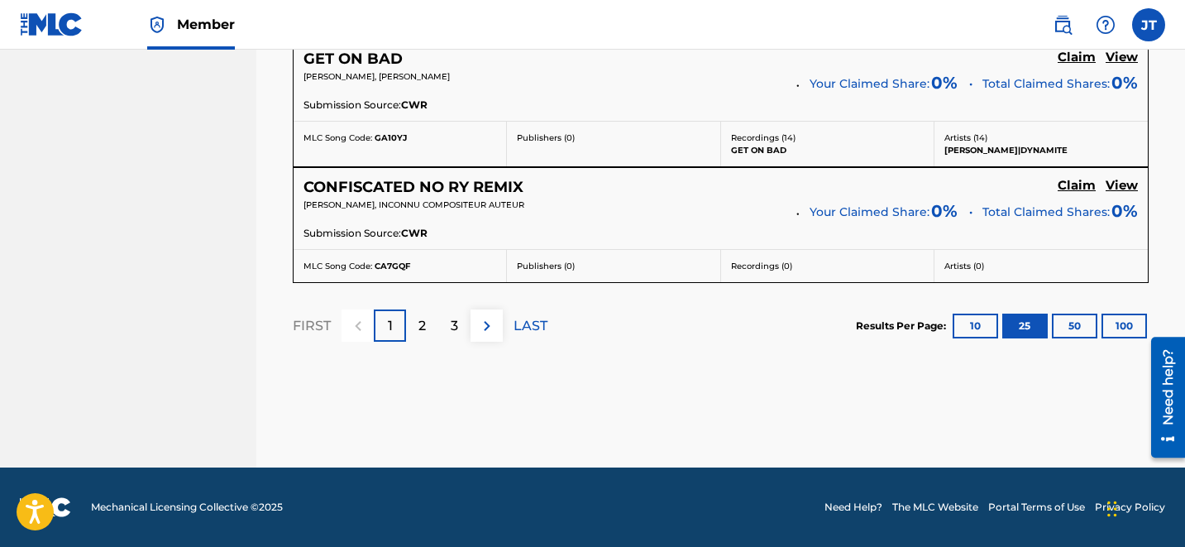
click at [443, 327] on div "3" at bounding box center [454, 325] width 32 height 32
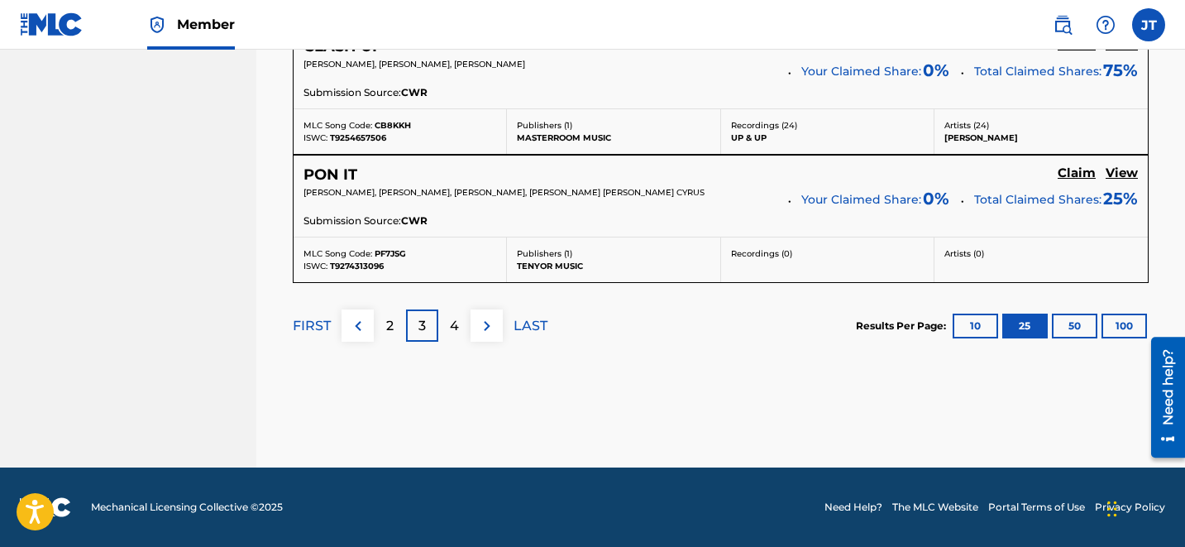
click at [457, 329] on p "4" at bounding box center [454, 326] width 9 height 20
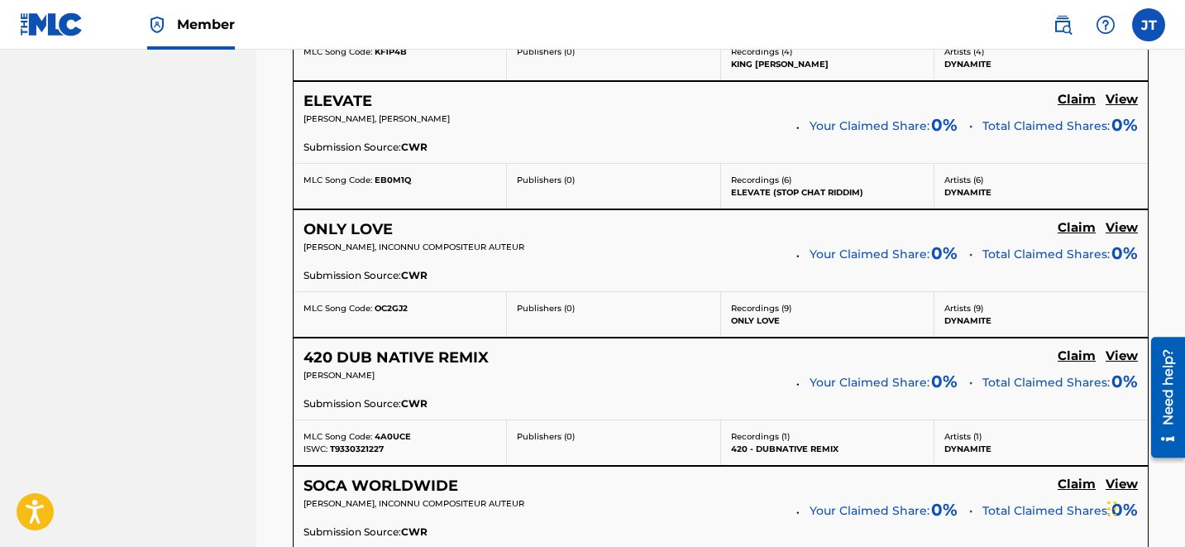
scroll to position [1585, 0]
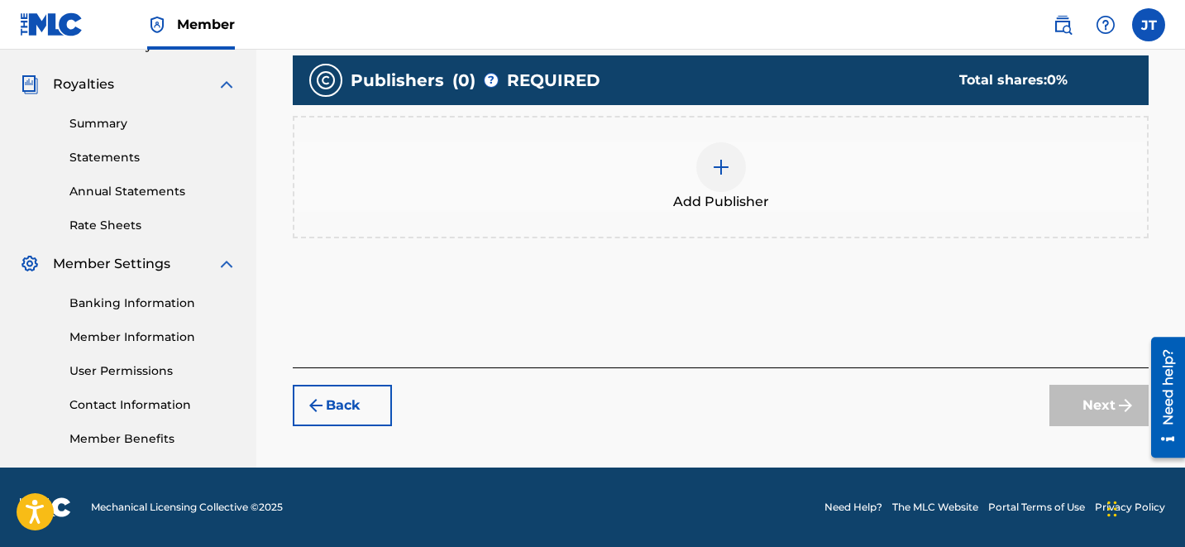
scroll to position [479, 0]
click at [731, 183] on div at bounding box center [721, 167] width 50 height 50
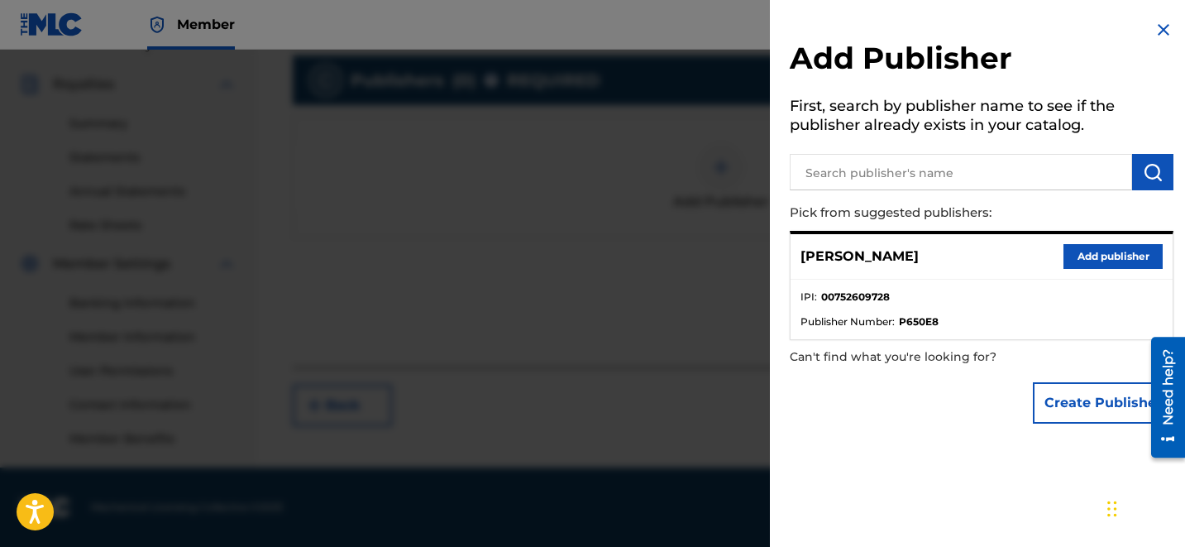
click at [1077, 257] on button "Add publisher" at bounding box center [1112, 256] width 99 height 25
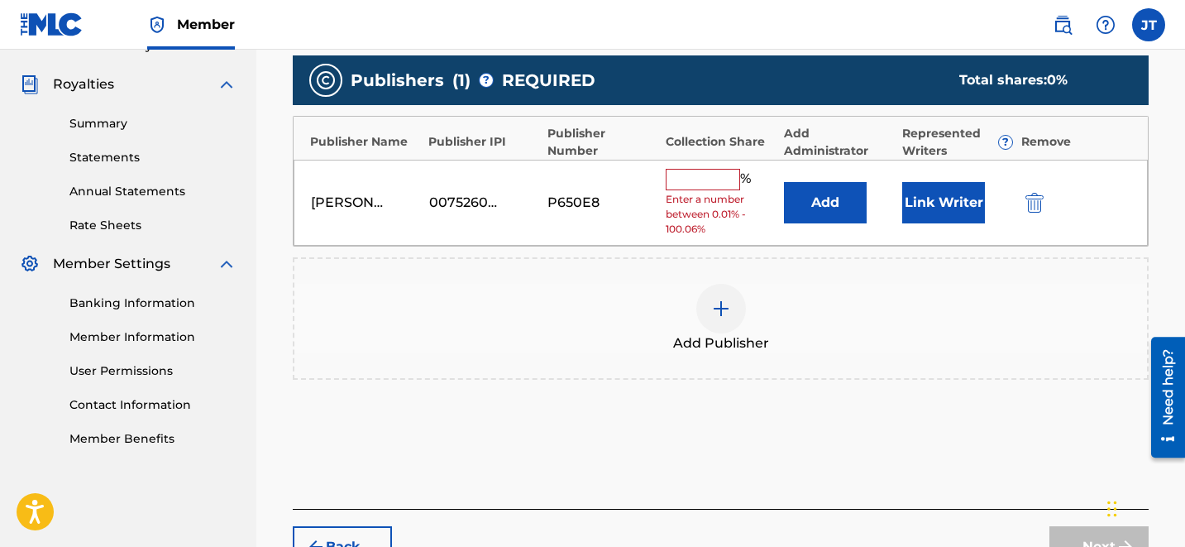
click at [692, 170] on input "text" at bounding box center [703, 179] width 74 height 21
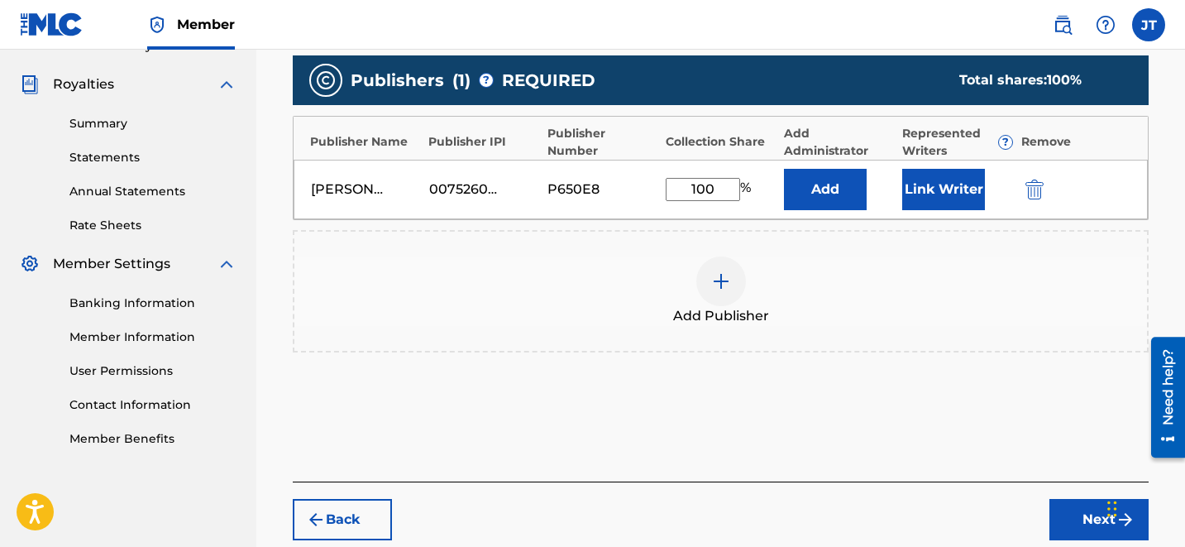
type input "100"
click at [996, 312] on div "Add Publisher" at bounding box center [720, 290] width 853 height 69
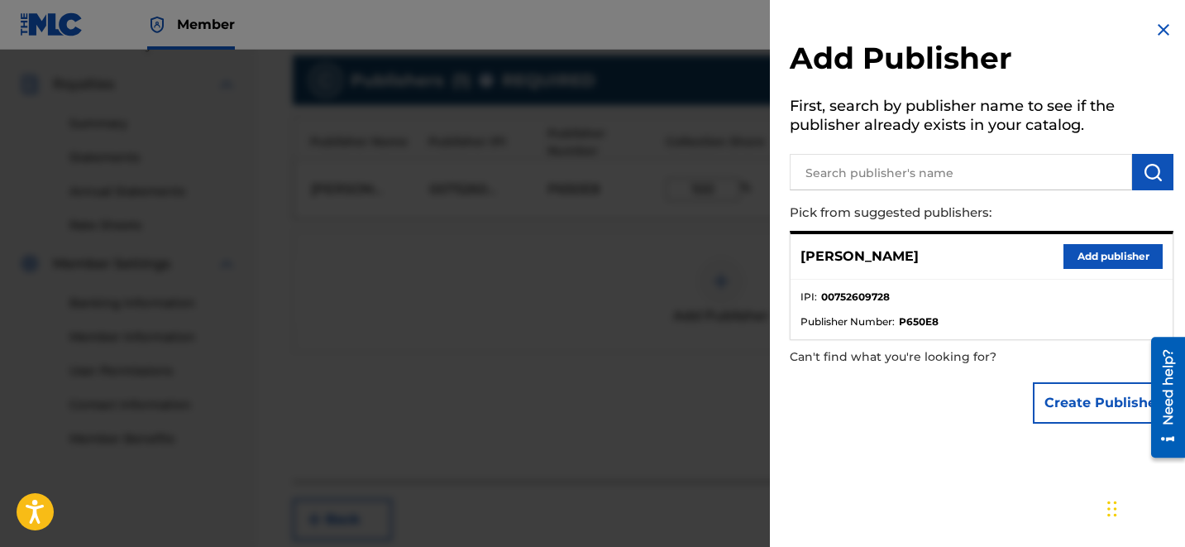
click at [1154, 21] on img at bounding box center [1164, 30] width 20 height 20
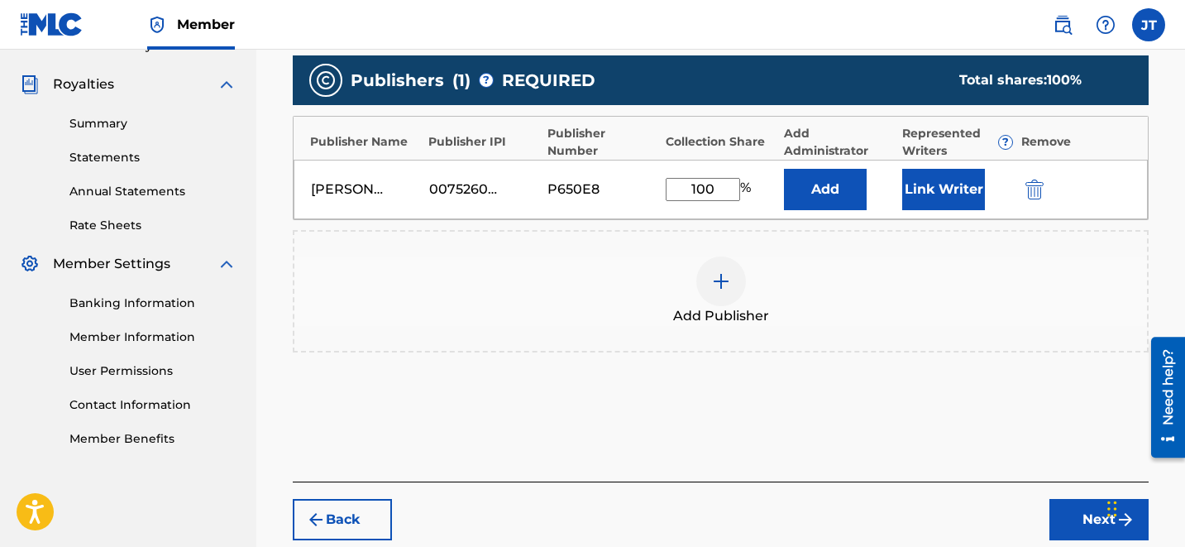
click at [954, 202] on button "Link Writer" at bounding box center [943, 189] width 83 height 41
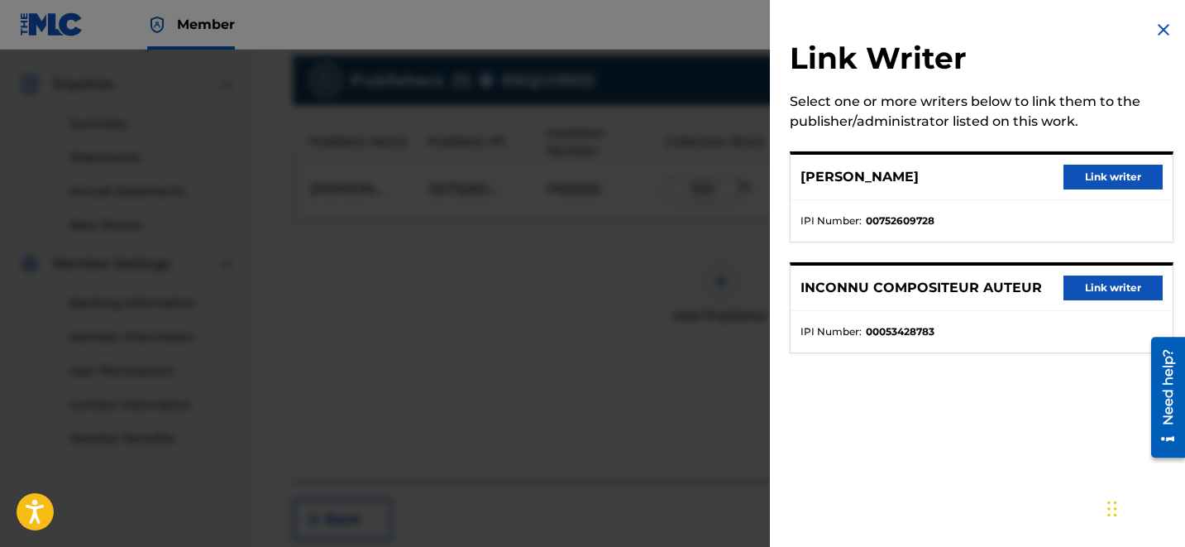
click at [1099, 184] on button "Link writer" at bounding box center [1112, 177] width 99 height 25
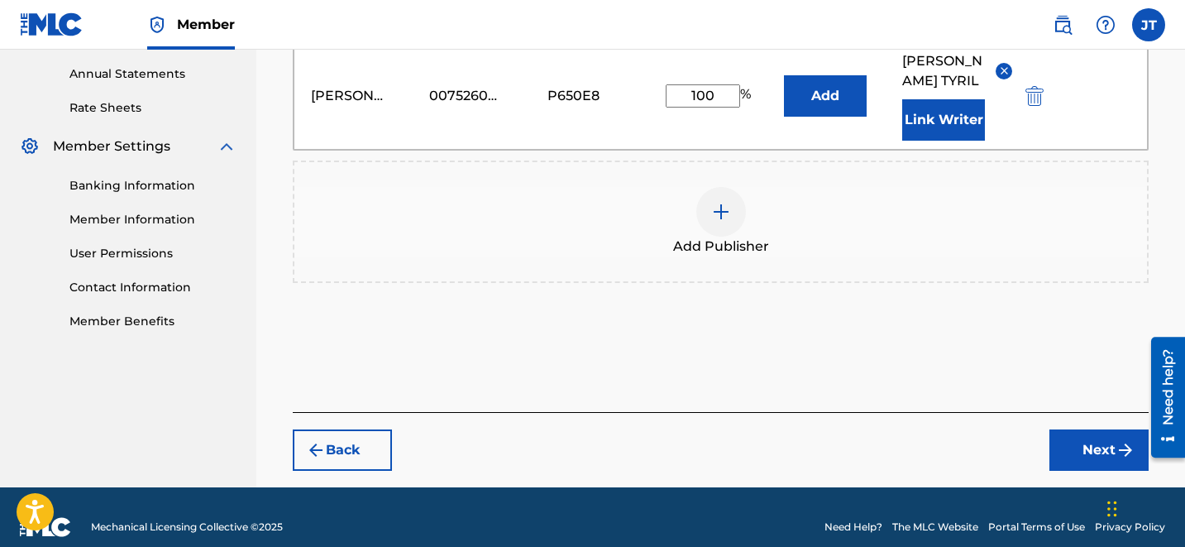
click at [1098, 429] on button "Next" at bounding box center [1098, 449] width 99 height 41
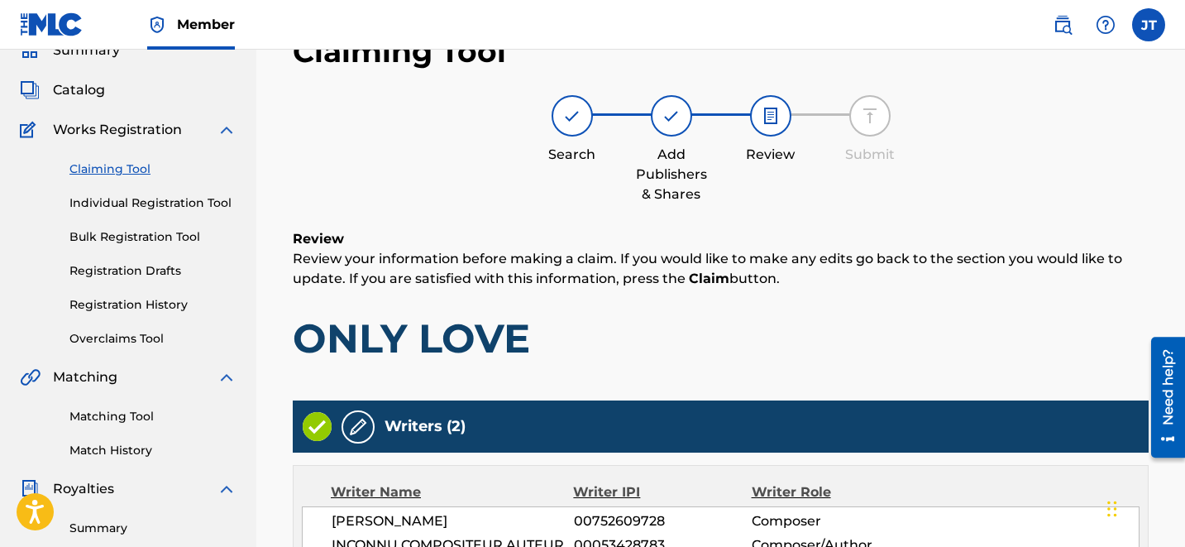
scroll to position [497, 0]
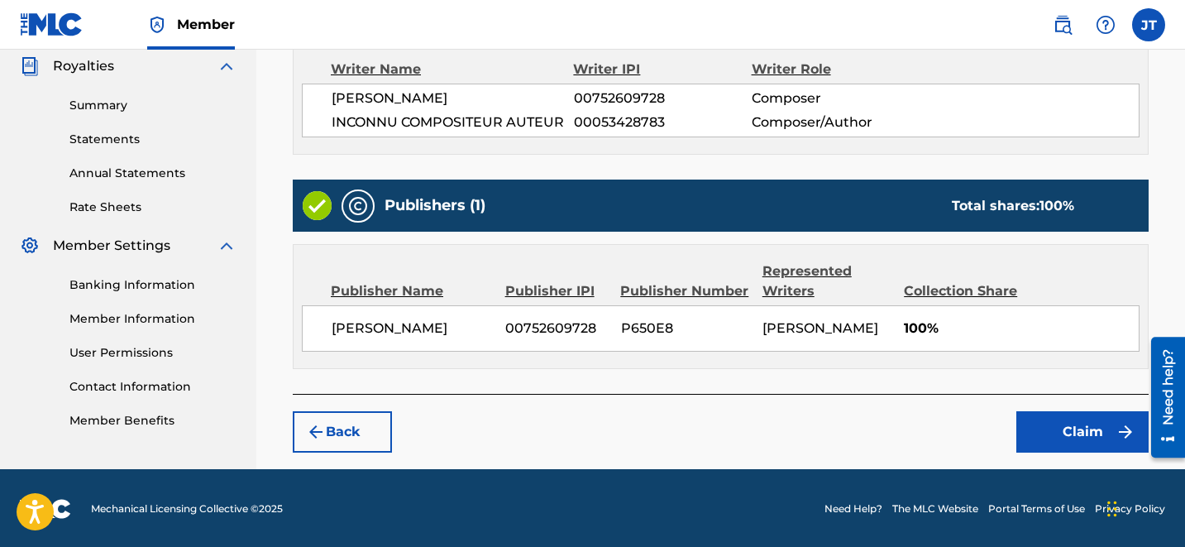
click at [1072, 426] on button "Claim" at bounding box center [1082, 431] width 132 height 41
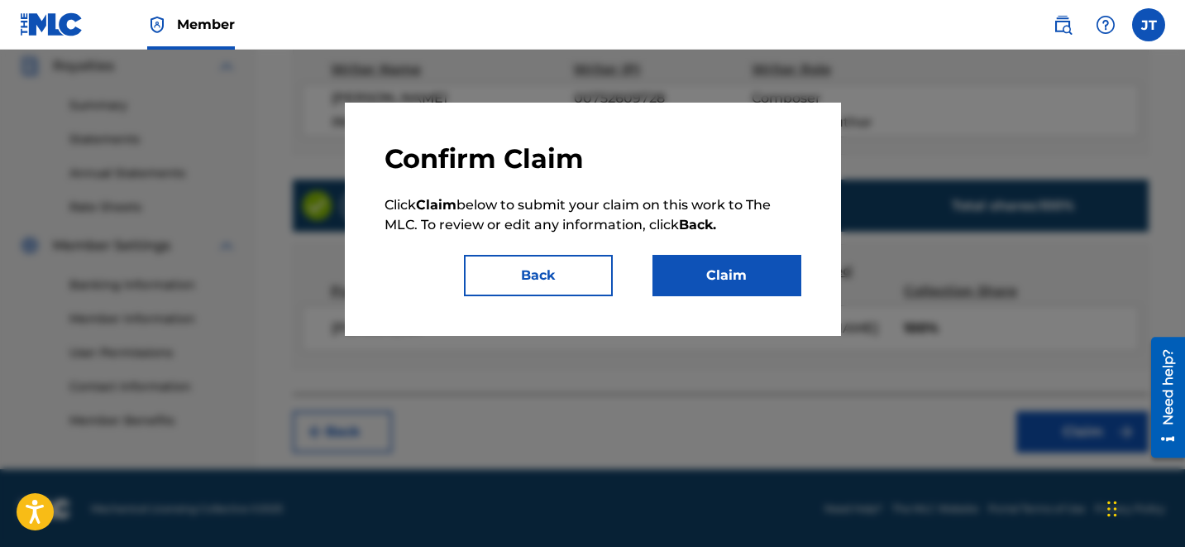
click at [728, 293] on button "Claim" at bounding box center [726, 275] width 149 height 41
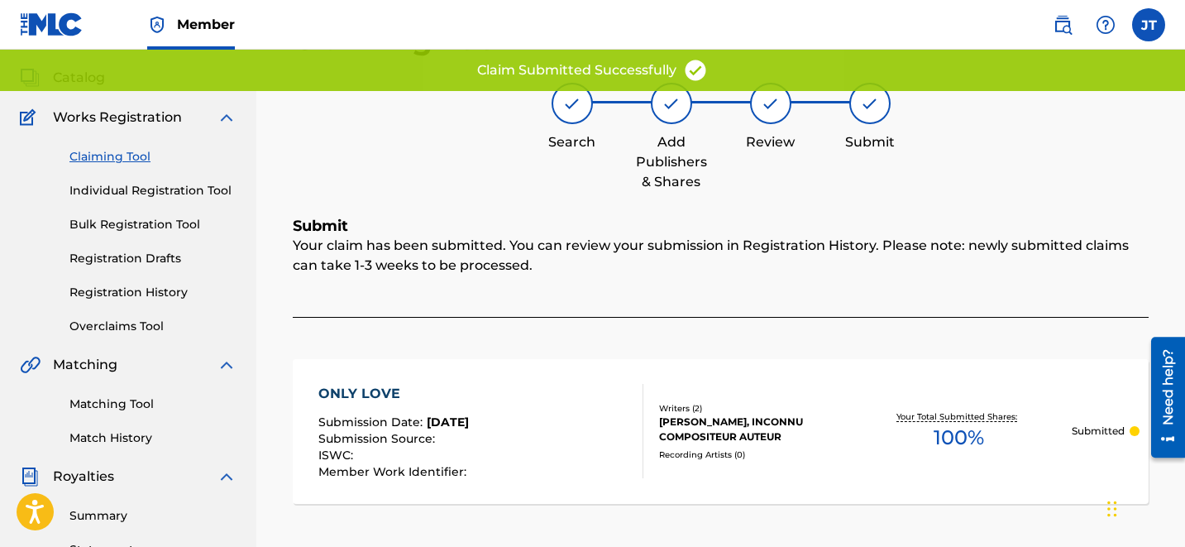
scroll to position [28, 0]
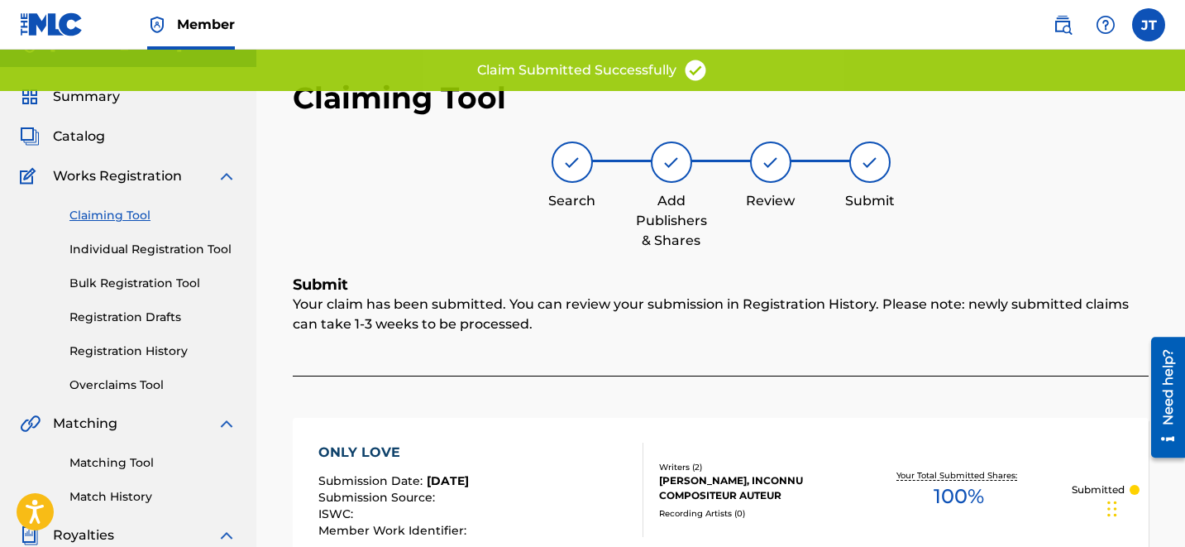
click at [131, 213] on link "Claiming Tool" at bounding box center [152, 215] width 167 height 17
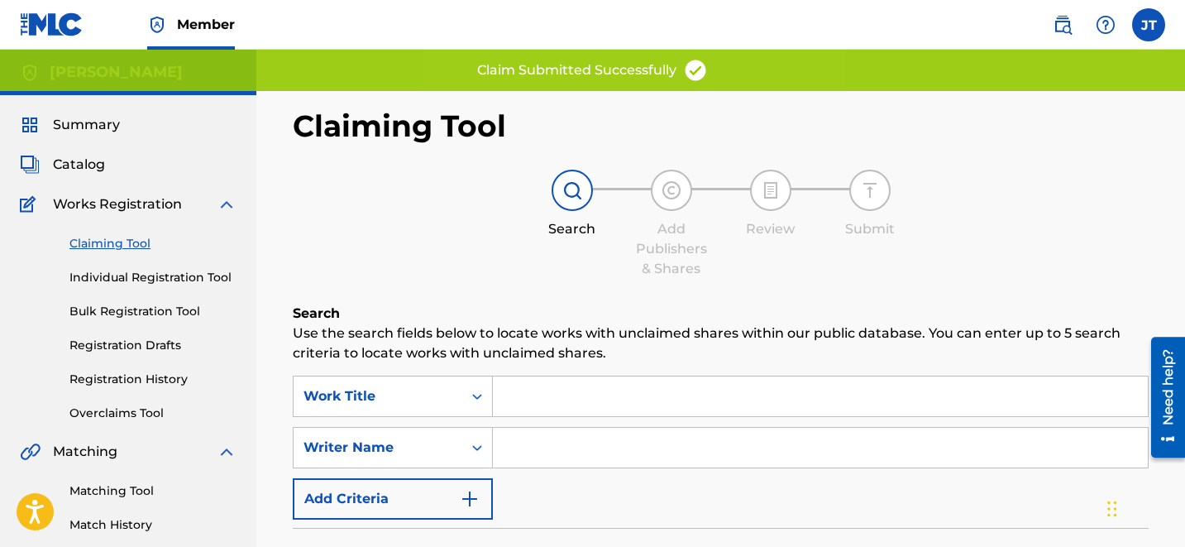
click at [603, 441] on input "Search Form" at bounding box center [820, 448] width 655 height 40
type input "[PERSON_NAME]"
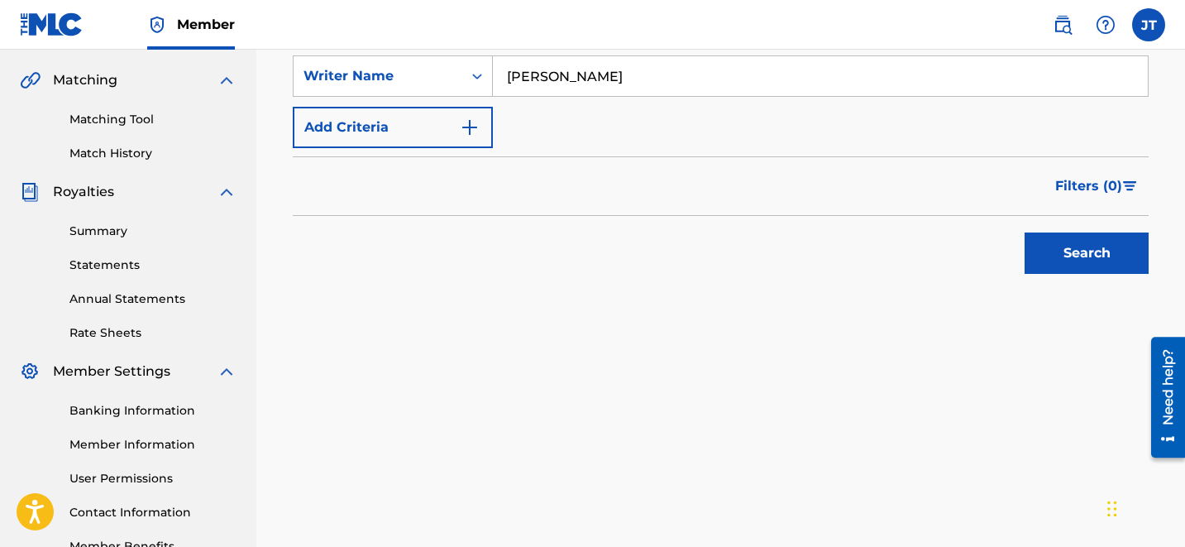
scroll to position [403, 0]
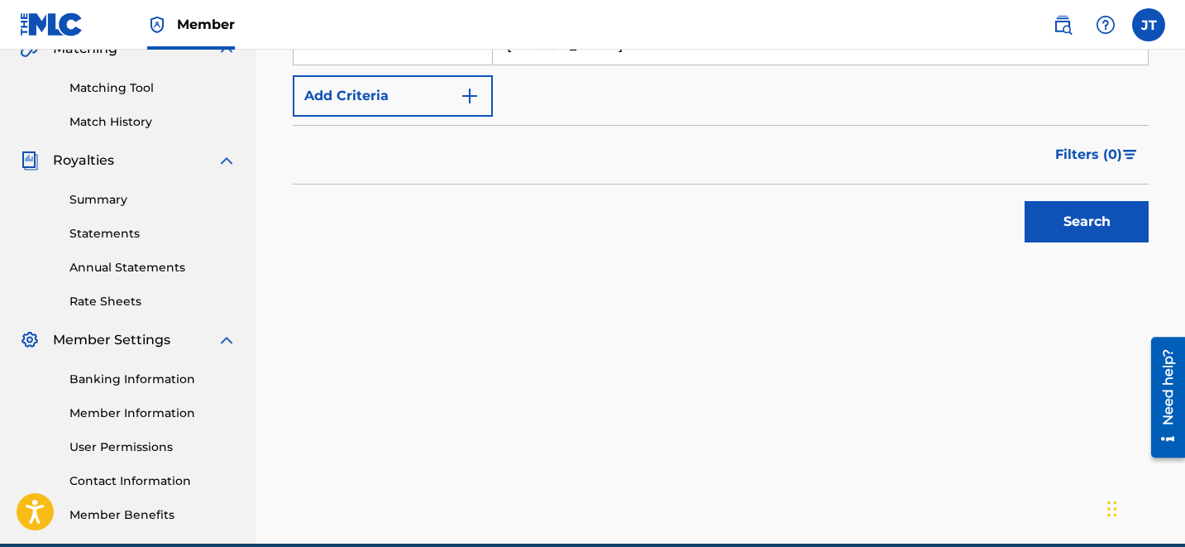
click at [1095, 216] on button "Search" at bounding box center [1087, 221] width 124 height 41
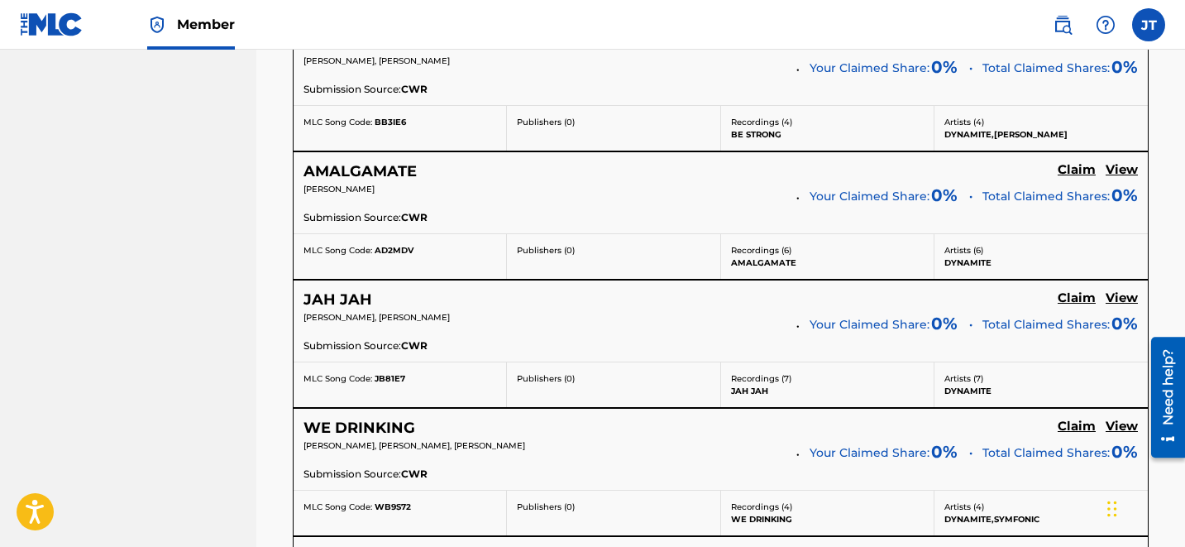
scroll to position [3586, 0]
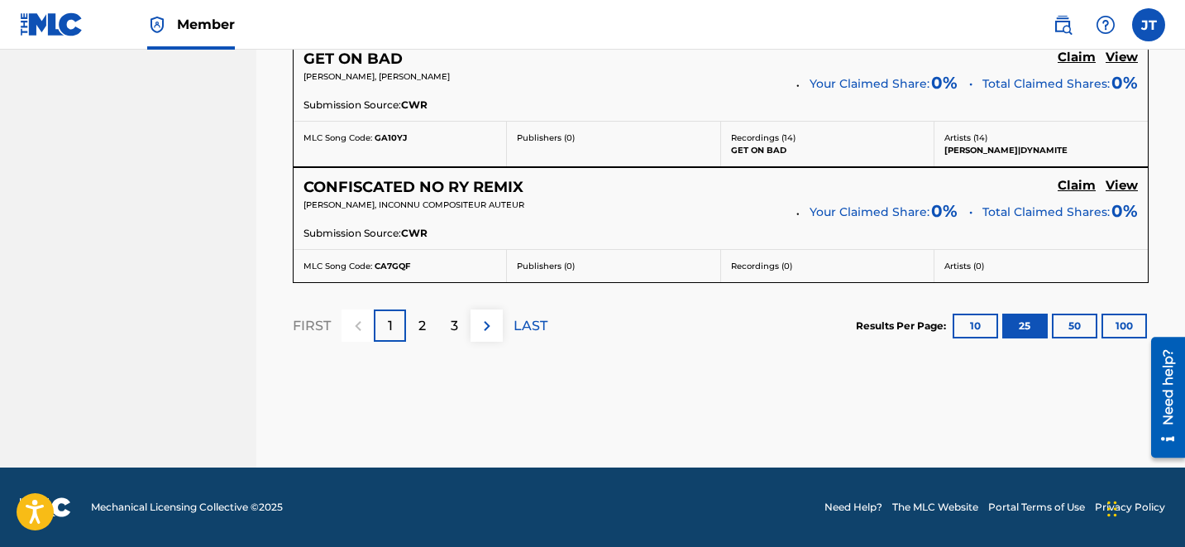
click at [496, 329] on img at bounding box center [487, 326] width 20 height 20
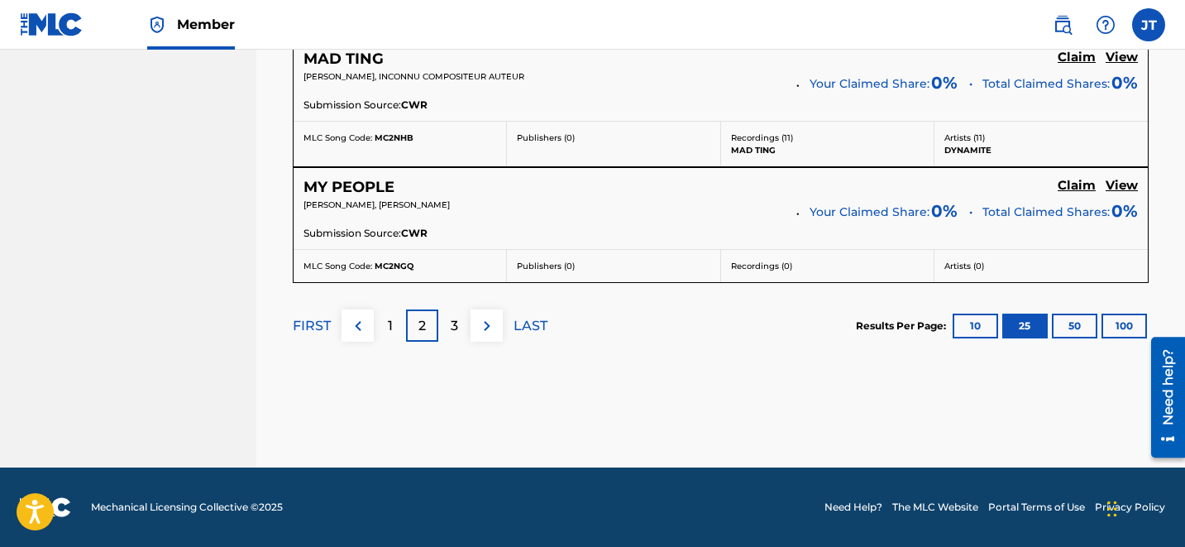
click at [453, 320] on p "3" at bounding box center [454, 326] width 7 height 20
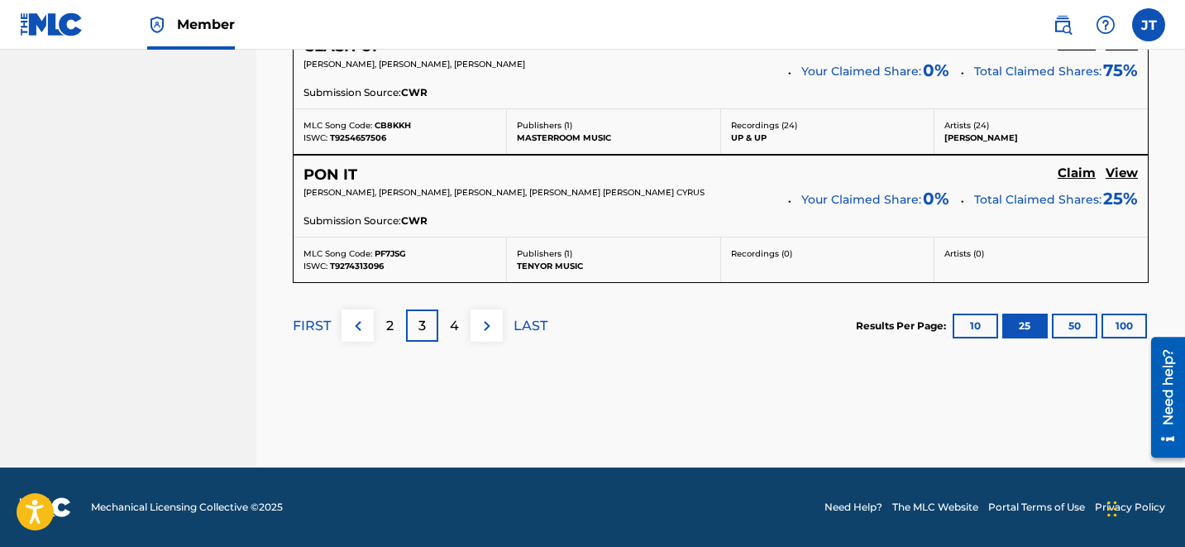
click at [454, 332] on p "4" at bounding box center [454, 326] width 9 height 20
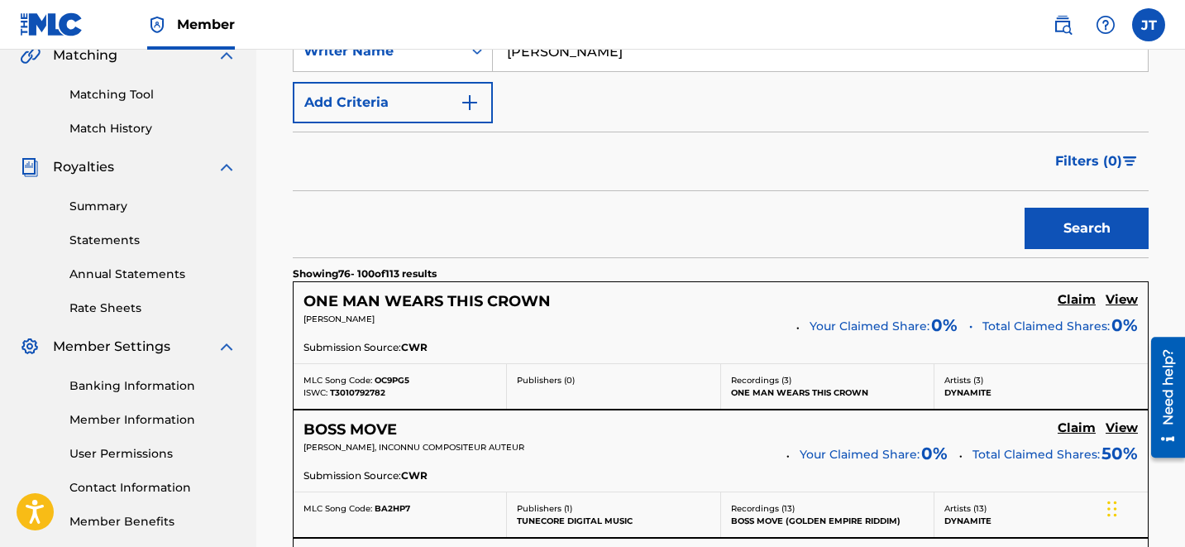
scroll to position [1436, 0]
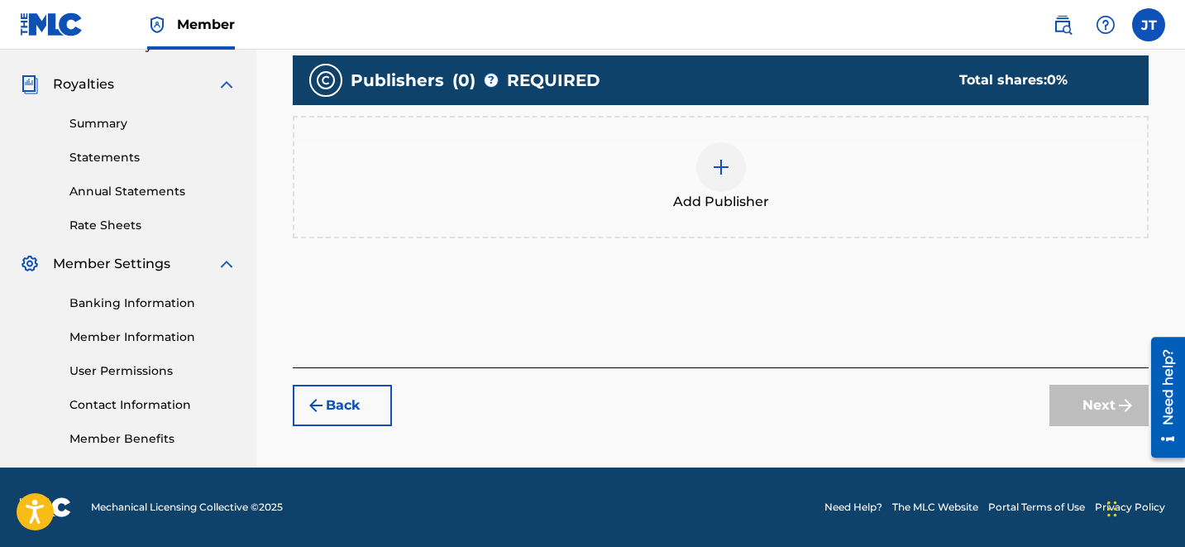
click at [730, 176] on div at bounding box center [721, 167] width 50 height 50
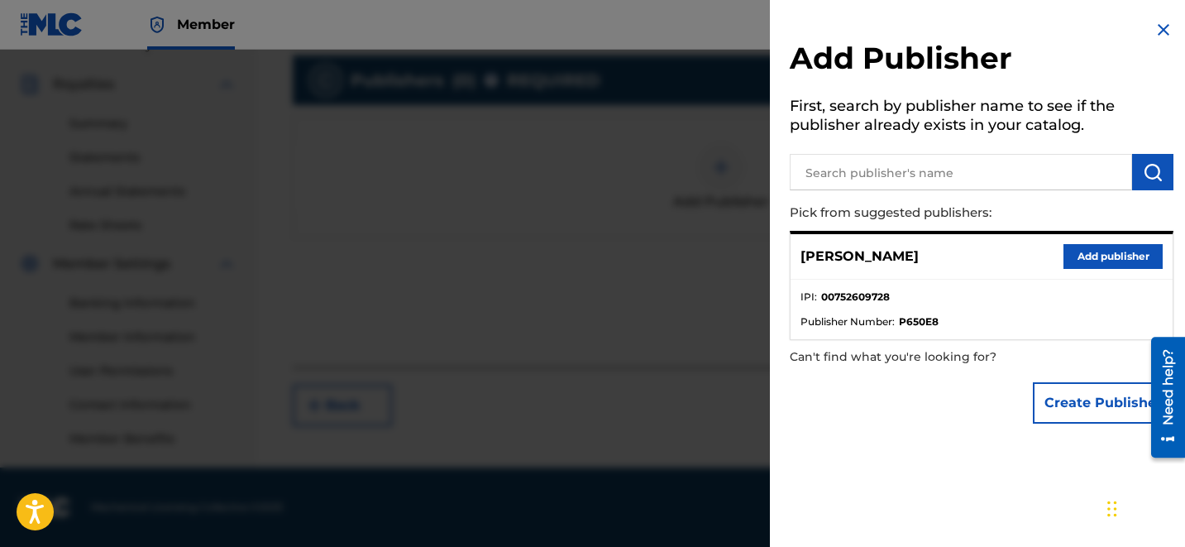
click at [1096, 256] on button "Add publisher" at bounding box center [1112, 256] width 99 height 25
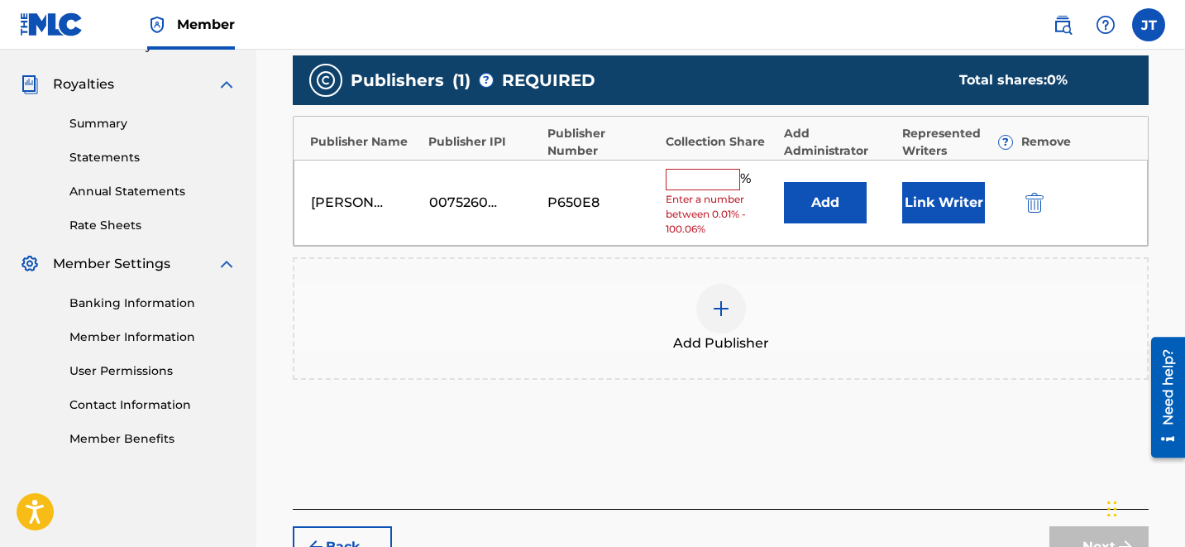
click at [941, 204] on button "Link Writer" at bounding box center [943, 202] width 83 height 41
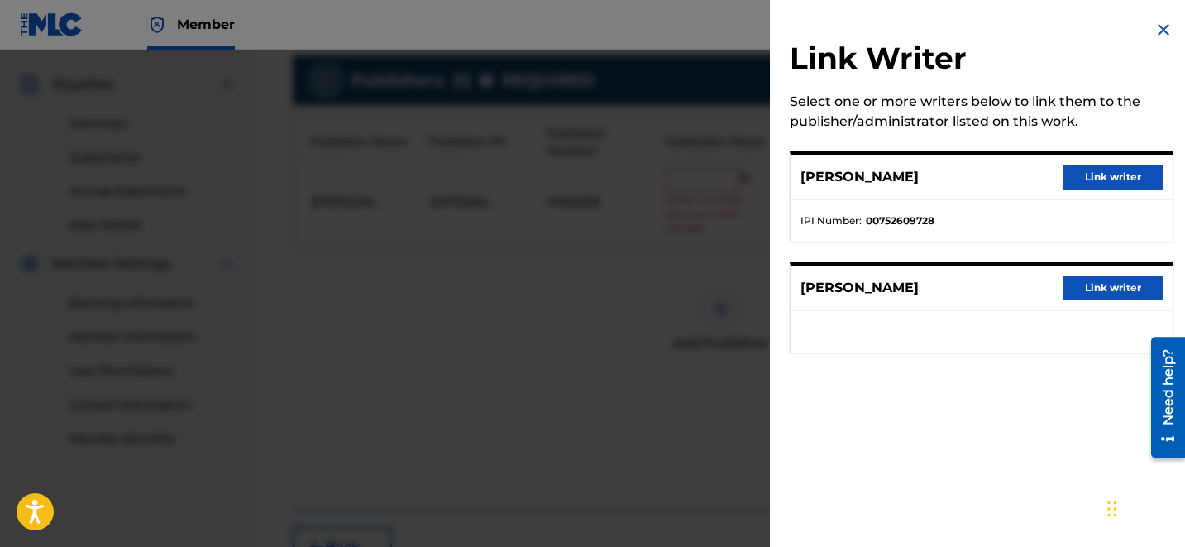
click at [1087, 182] on button "Link writer" at bounding box center [1112, 177] width 99 height 25
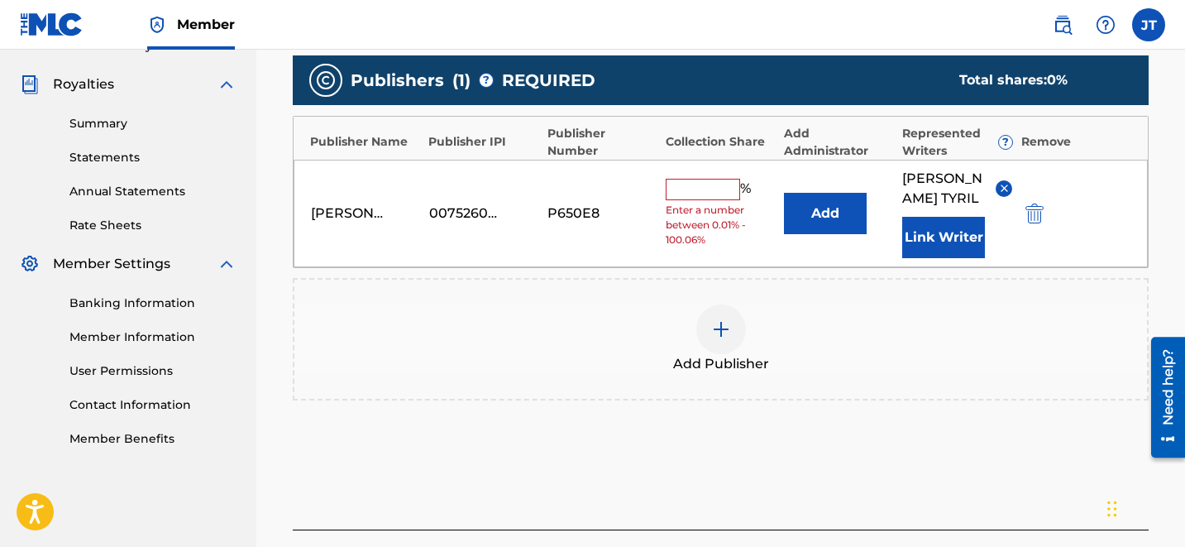
click at [691, 179] on input "text" at bounding box center [703, 189] width 74 height 21
type input "100"
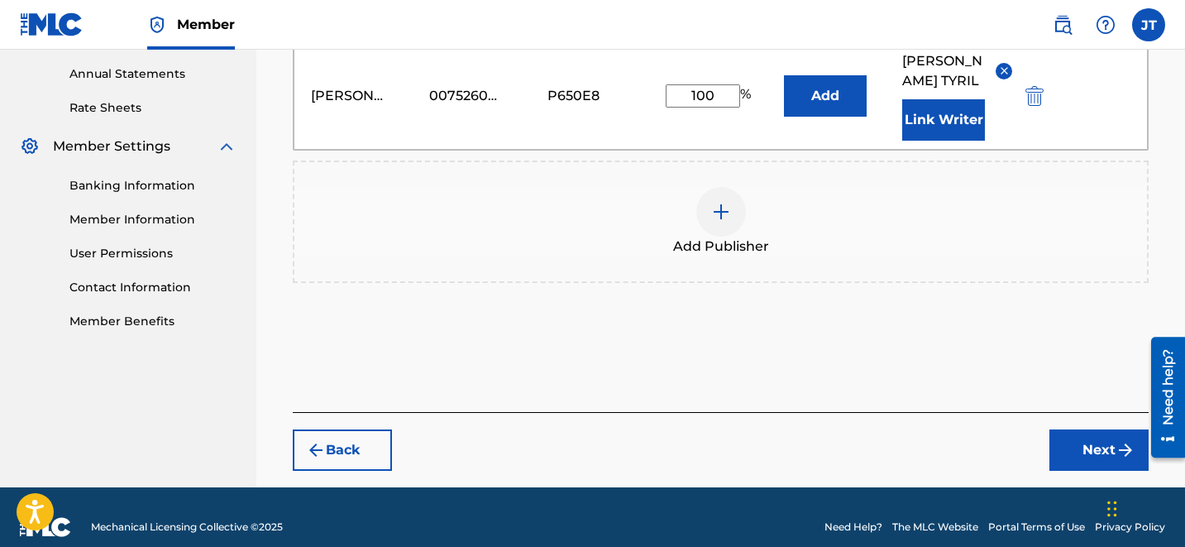
click at [1077, 430] on button "Next" at bounding box center [1098, 449] width 99 height 41
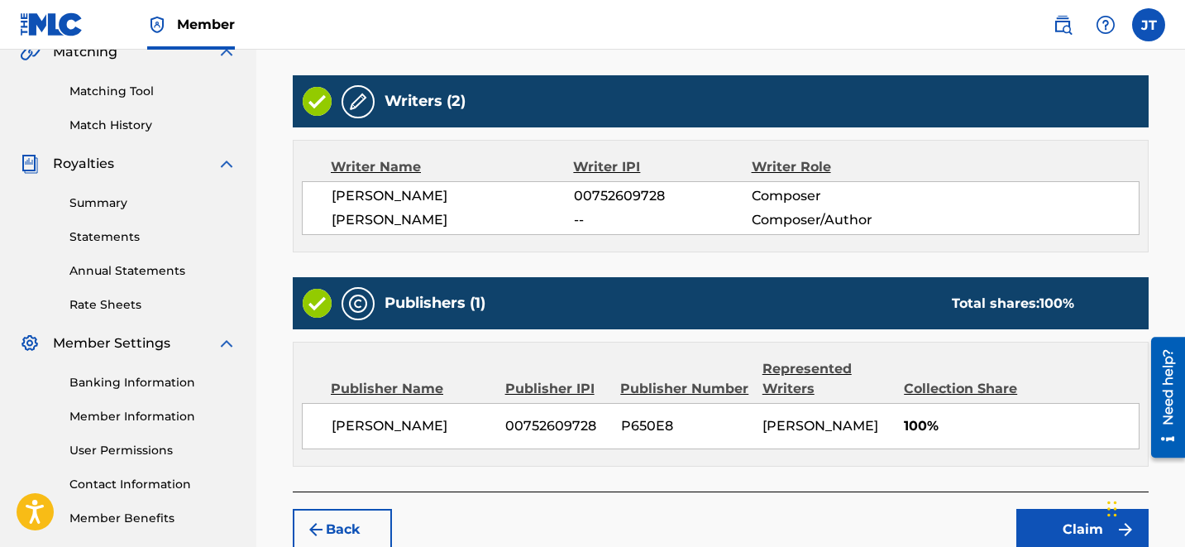
scroll to position [430, 0]
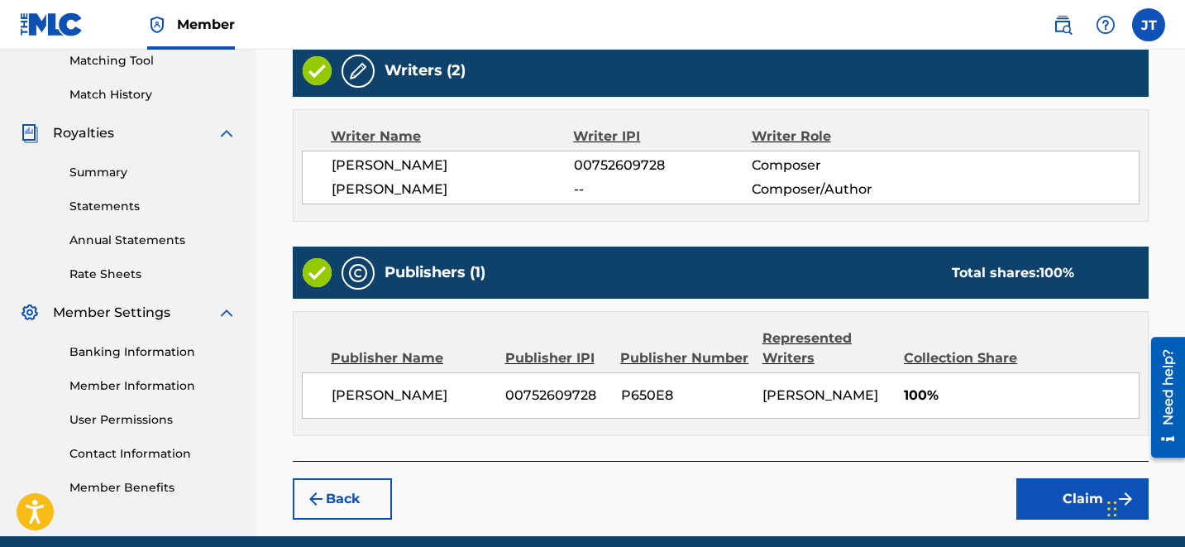
click at [1079, 483] on button "Claim" at bounding box center [1082, 498] width 132 height 41
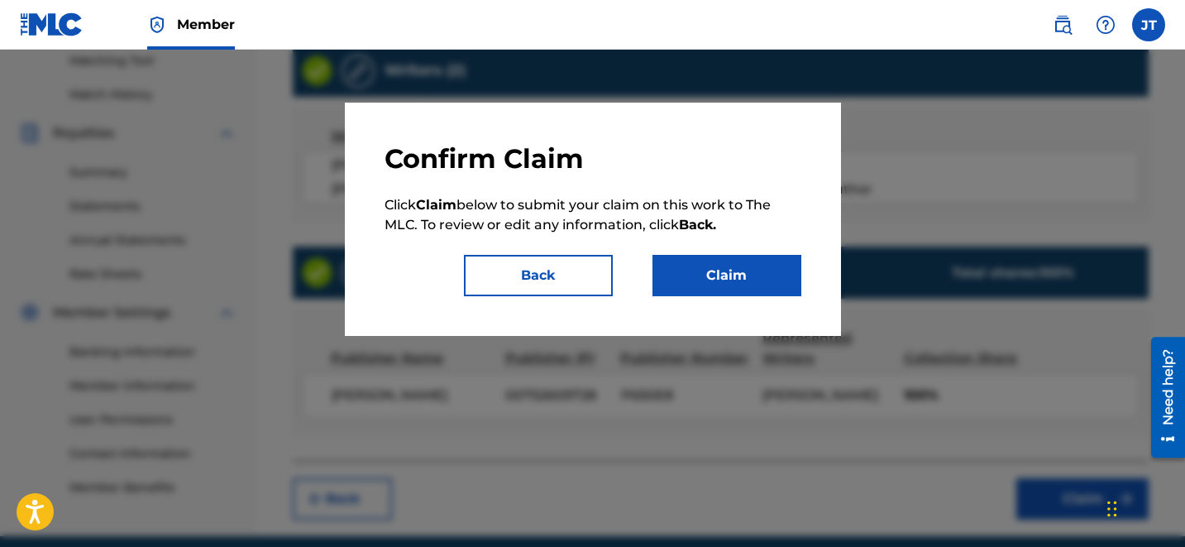
click at [732, 265] on button "Claim" at bounding box center [726, 275] width 149 height 41
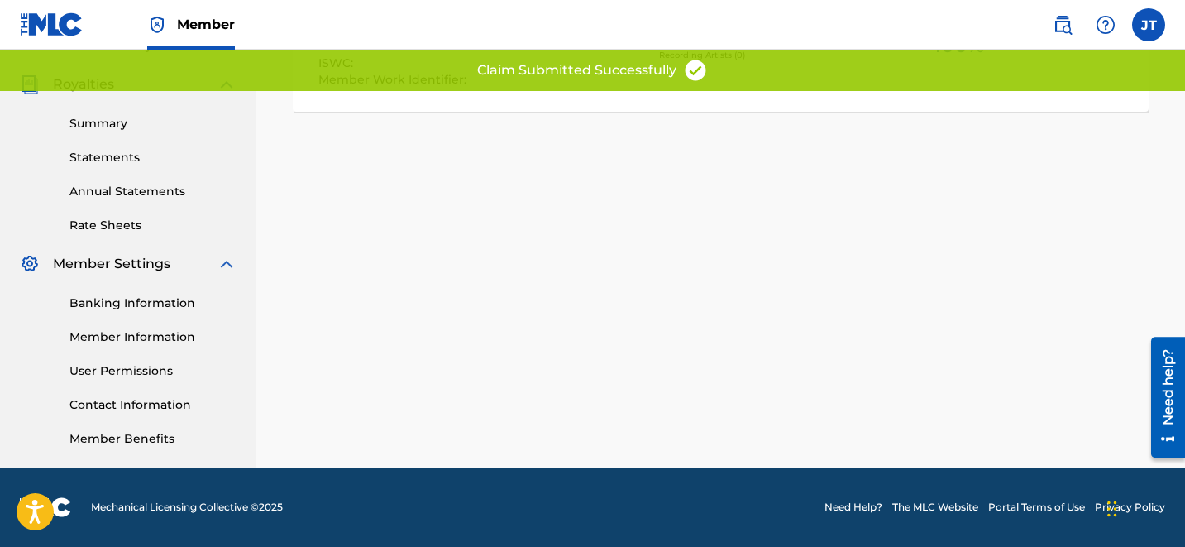
scroll to position [0, 0]
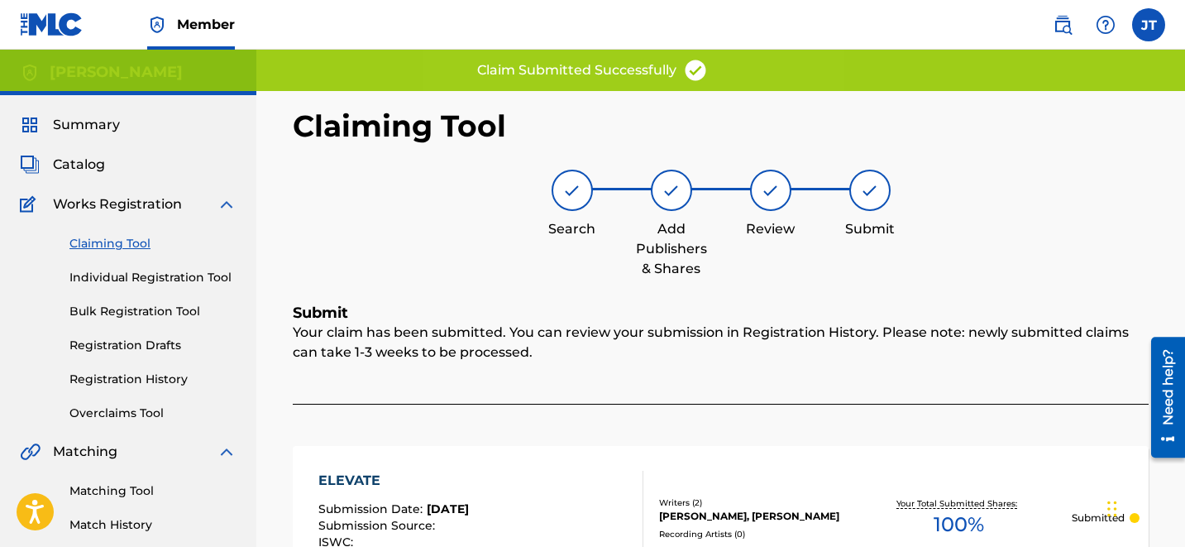
click at [132, 236] on link "Claiming Tool" at bounding box center [152, 243] width 167 height 17
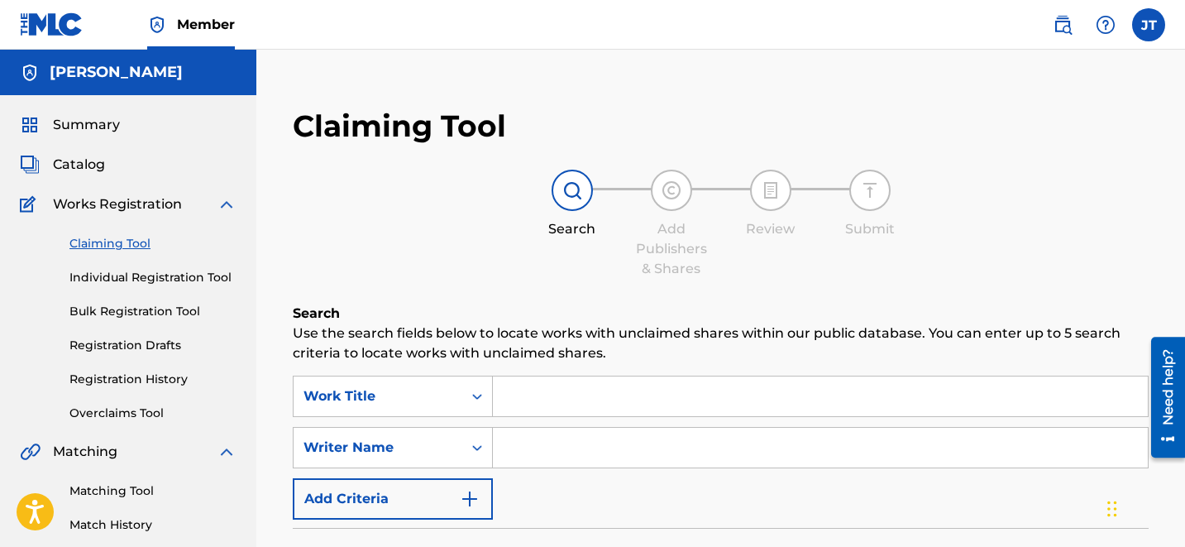
click at [558, 430] on input "Search Form" at bounding box center [820, 448] width 655 height 40
type input "[PERSON_NAME]"
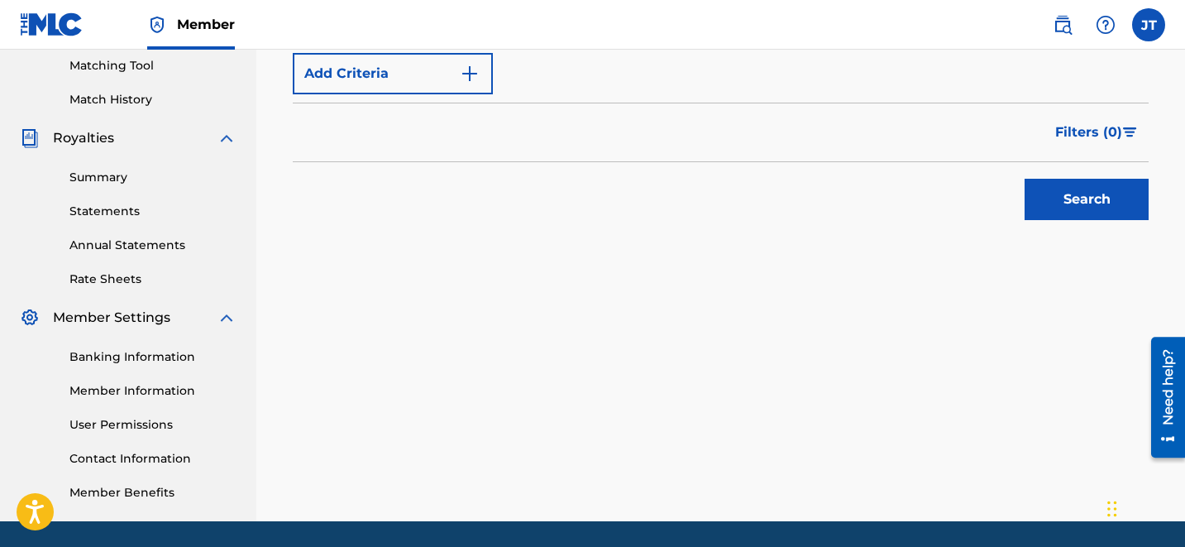
scroll to position [479, 0]
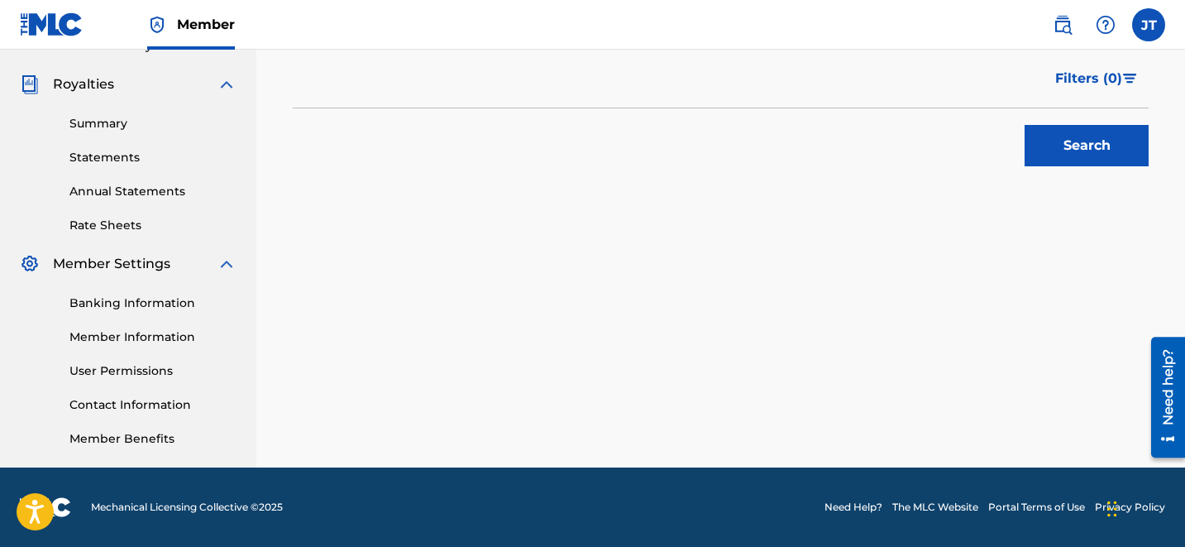
click at [1102, 147] on button "Search" at bounding box center [1087, 145] width 124 height 41
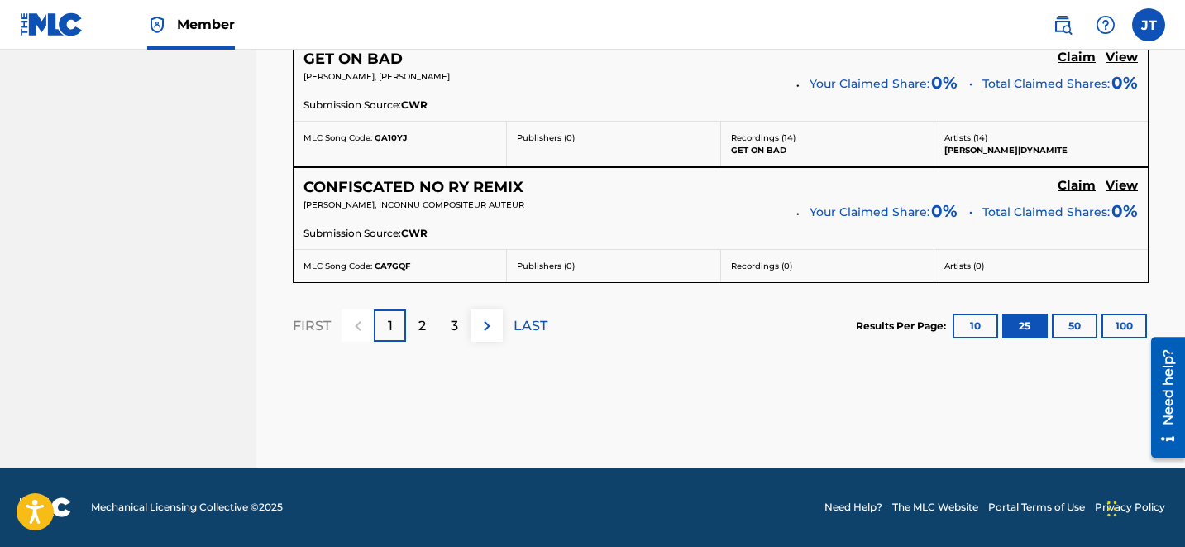
click at [457, 337] on div "3" at bounding box center [454, 325] width 32 height 32
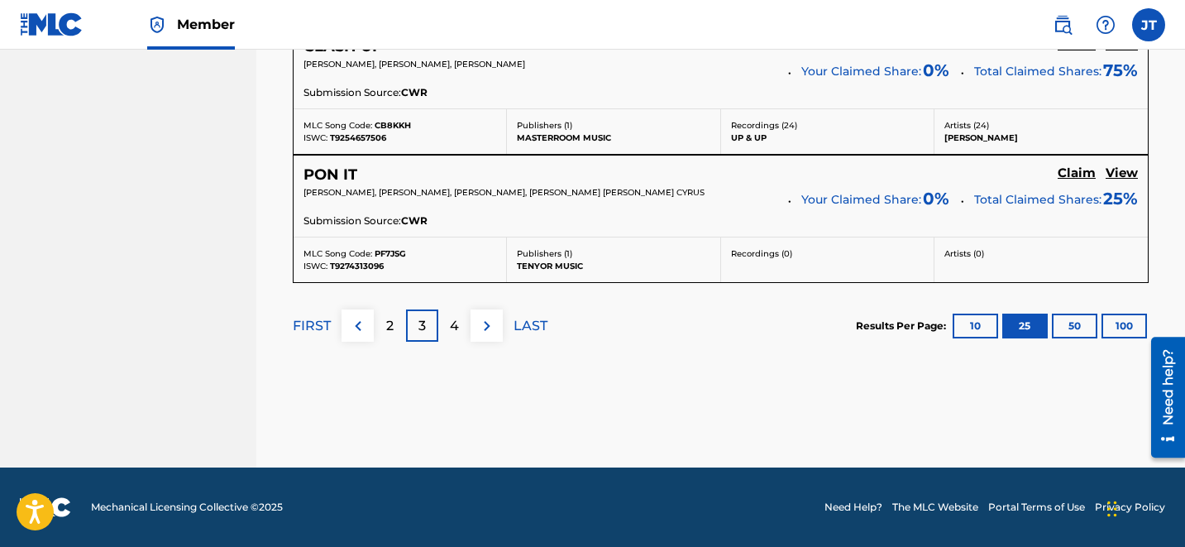
click at [449, 322] on div "4" at bounding box center [454, 325] width 32 height 32
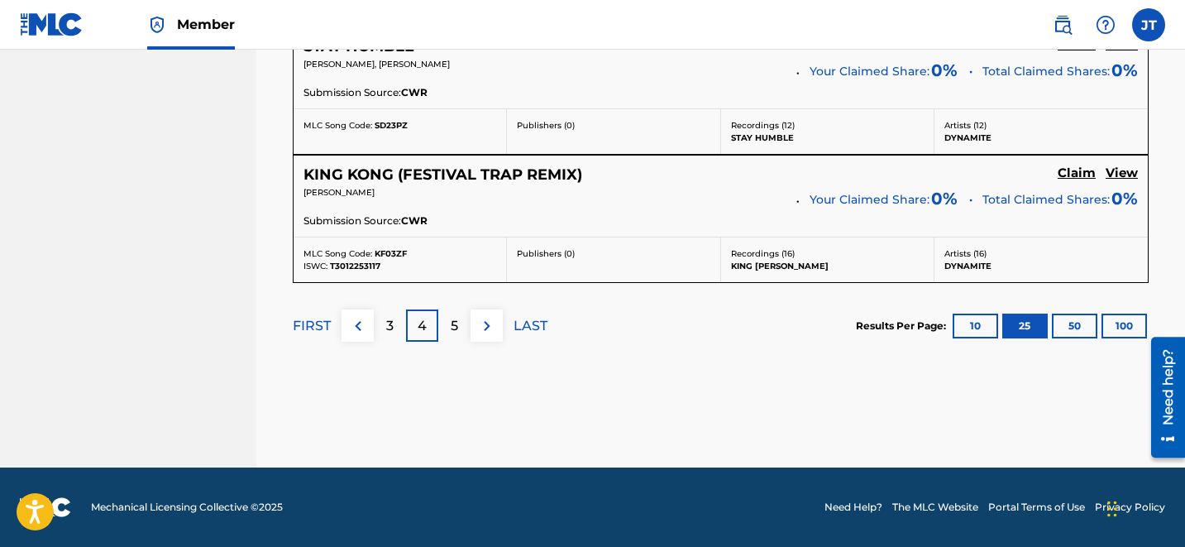
scroll to position [1436, 0]
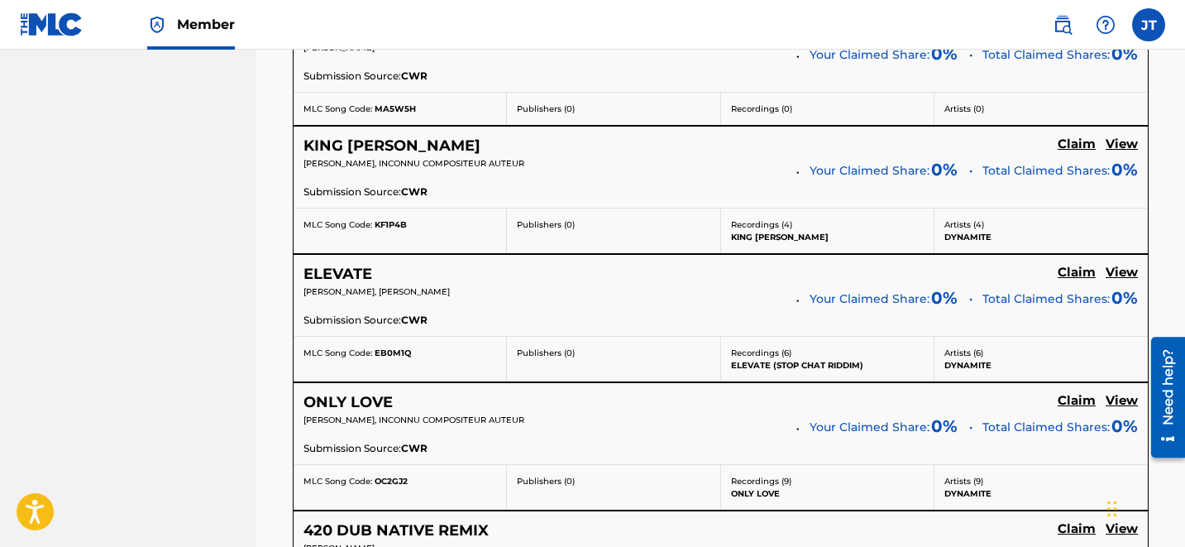
click at [1056, 144] on div "KING KONG Claim View" at bounding box center [720, 145] width 834 height 19
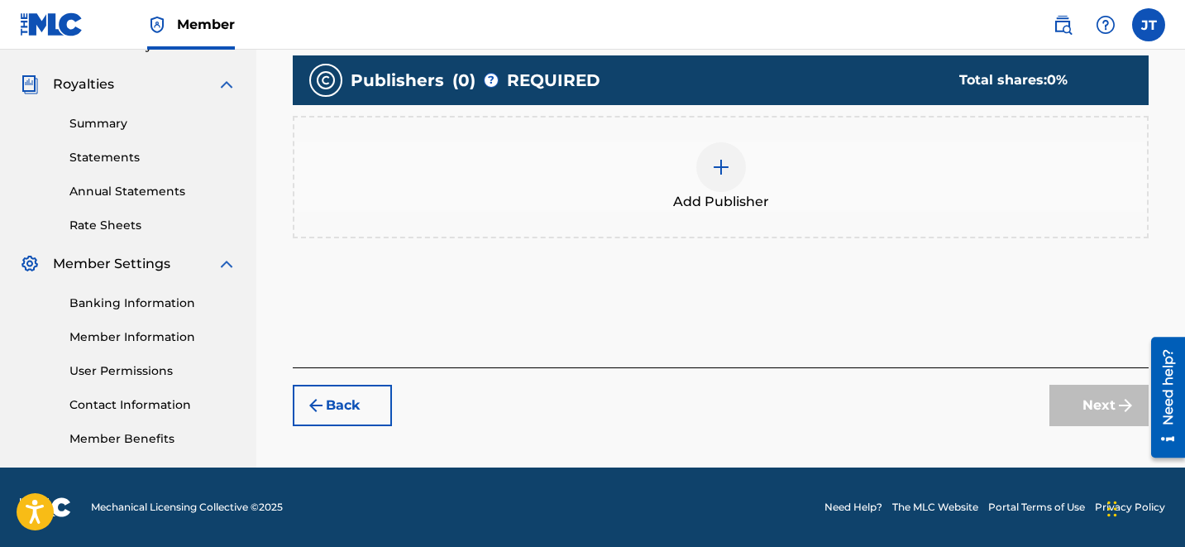
scroll to position [479, 0]
click at [708, 165] on div at bounding box center [721, 167] width 50 height 50
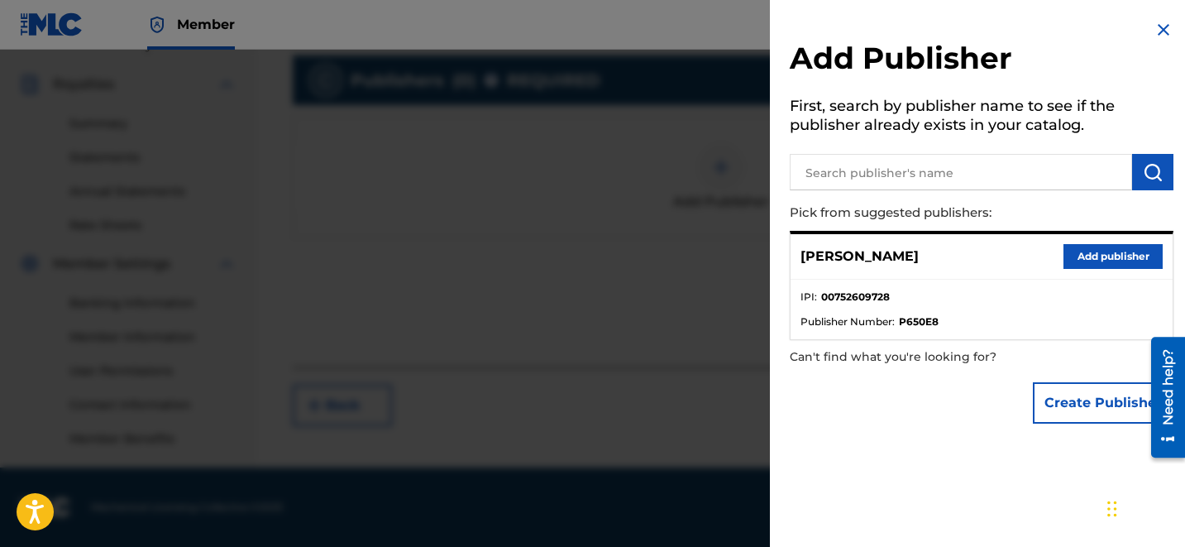
click at [1120, 256] on button "Add publisher" at bounding box center [1112, 256] width 99 height 25
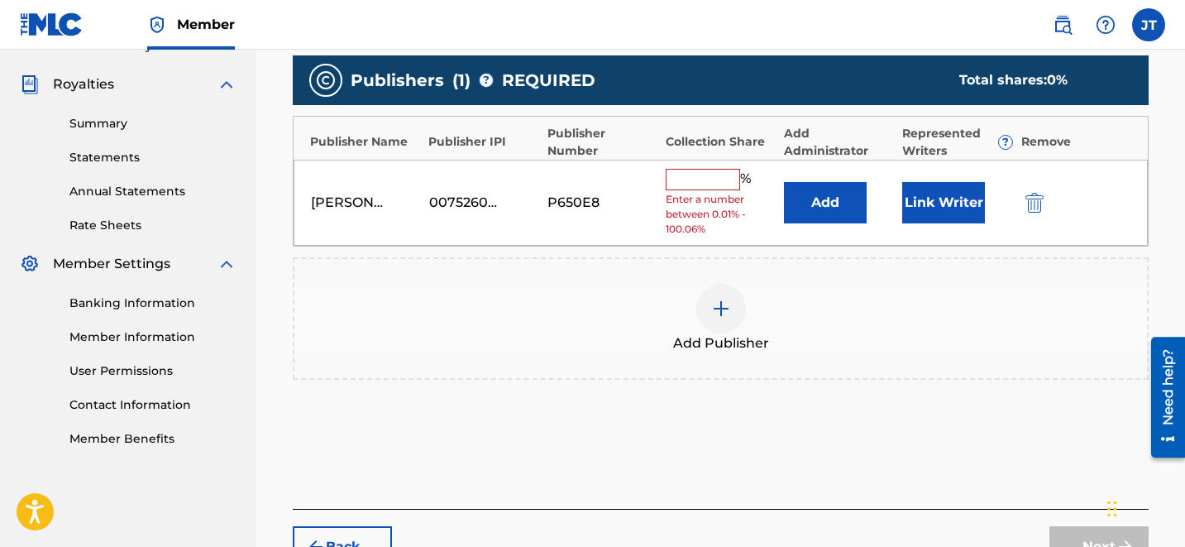
click at [939, 208] on button "Link Writer" at bounding box center [943, 202] width 83 height 41
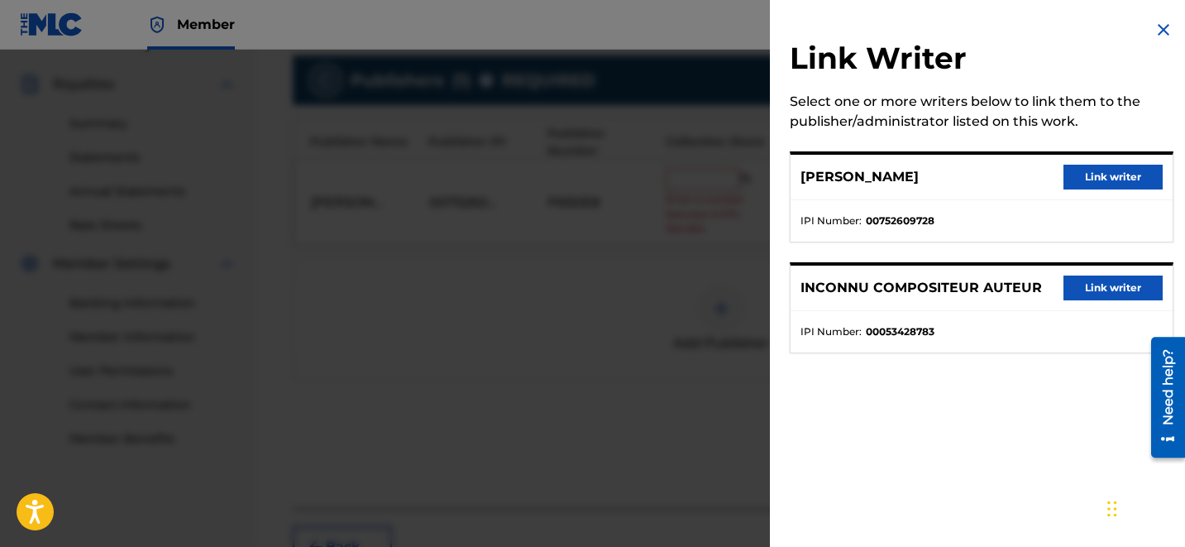
click at [1101, 174] on button "Link writer" at bounding box center [1112, 177] width 99 height 25
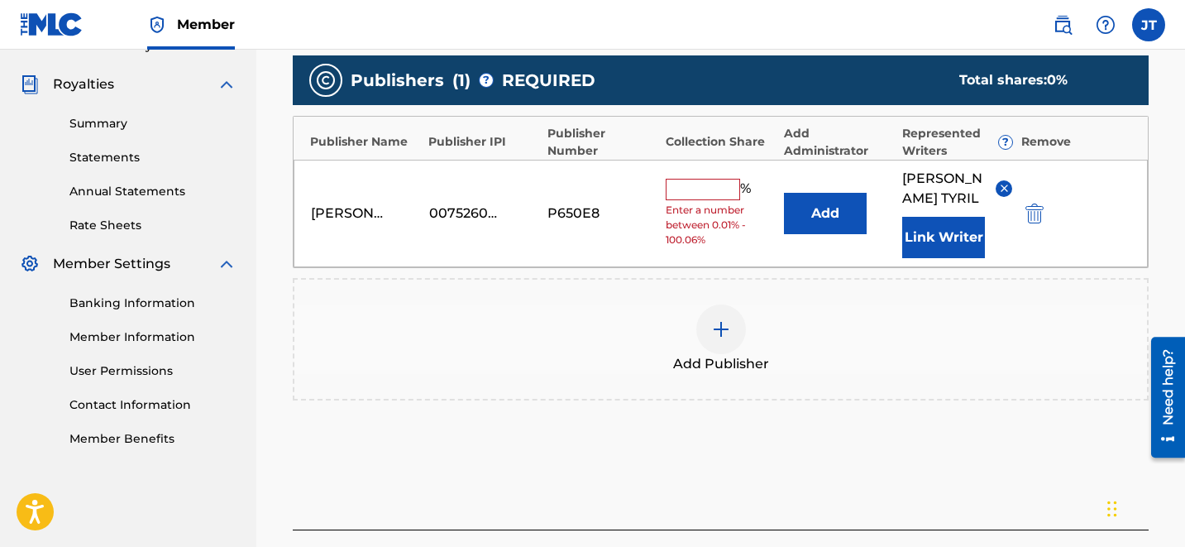
click at [703, 179] on input "text" at bounding box center [703, 189] width 74 height 21
type input "100"
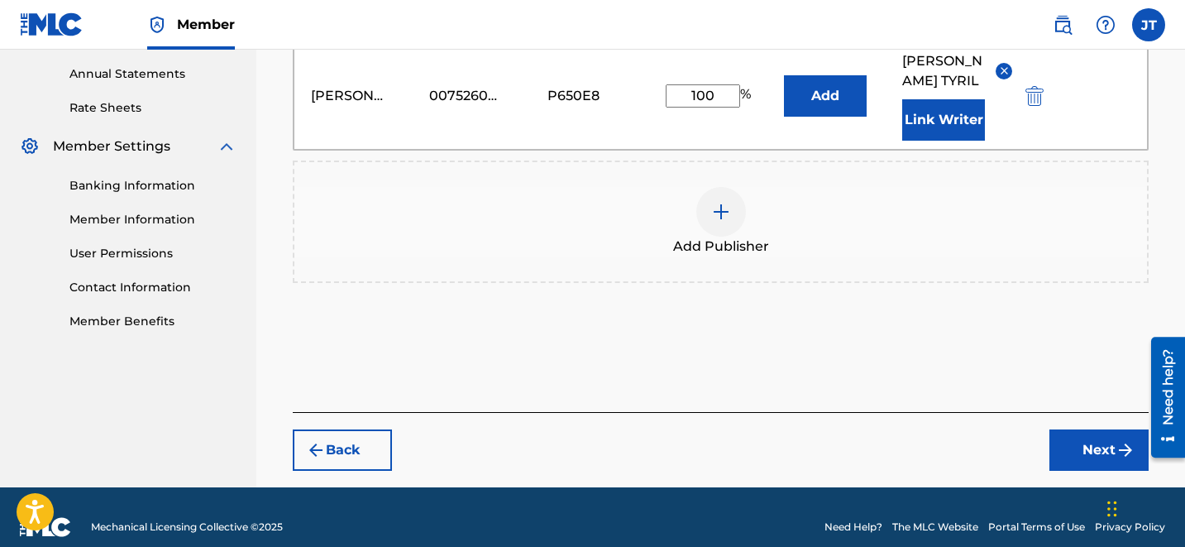
click at [1076, 429] on button "Next" at bounding box center [1098, 449] width 99 height 41
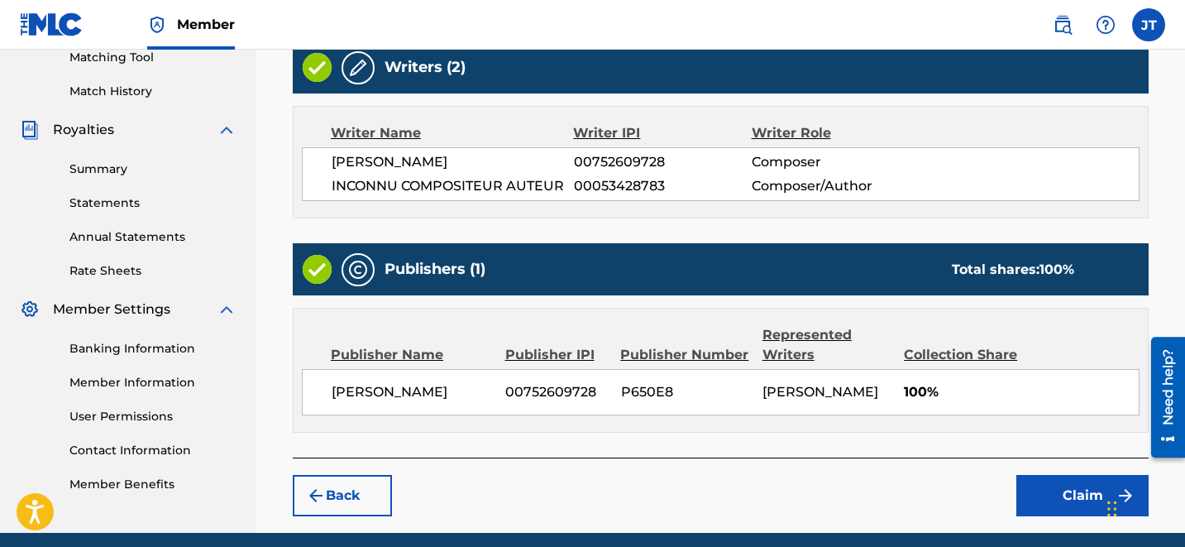
scroll to position [497, 0]
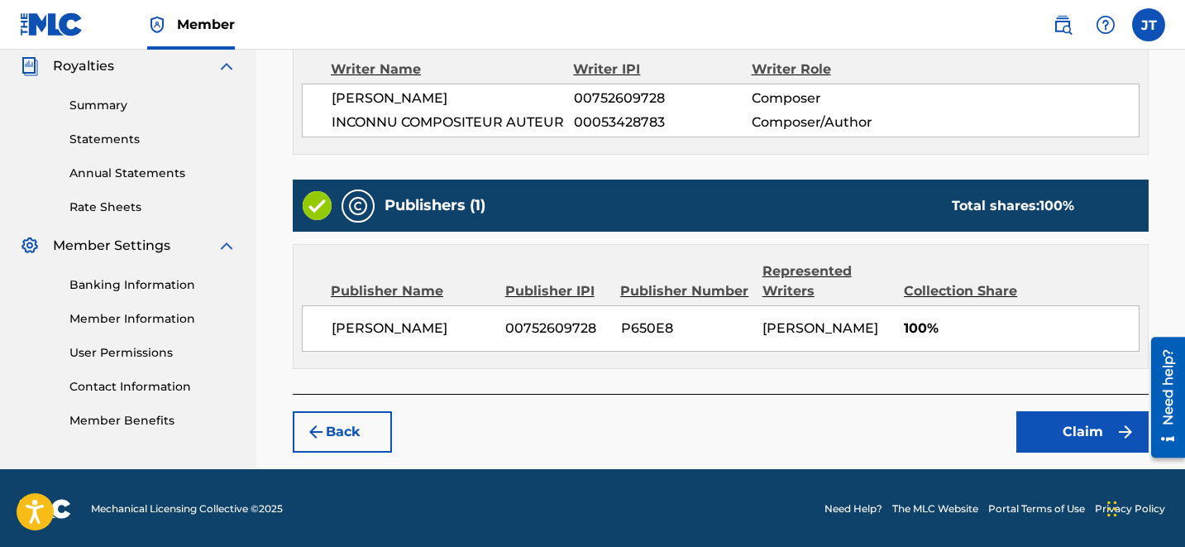
click at [1091, 436] on button "Claim" at bounding box center [1082, 431] width 132 height 41
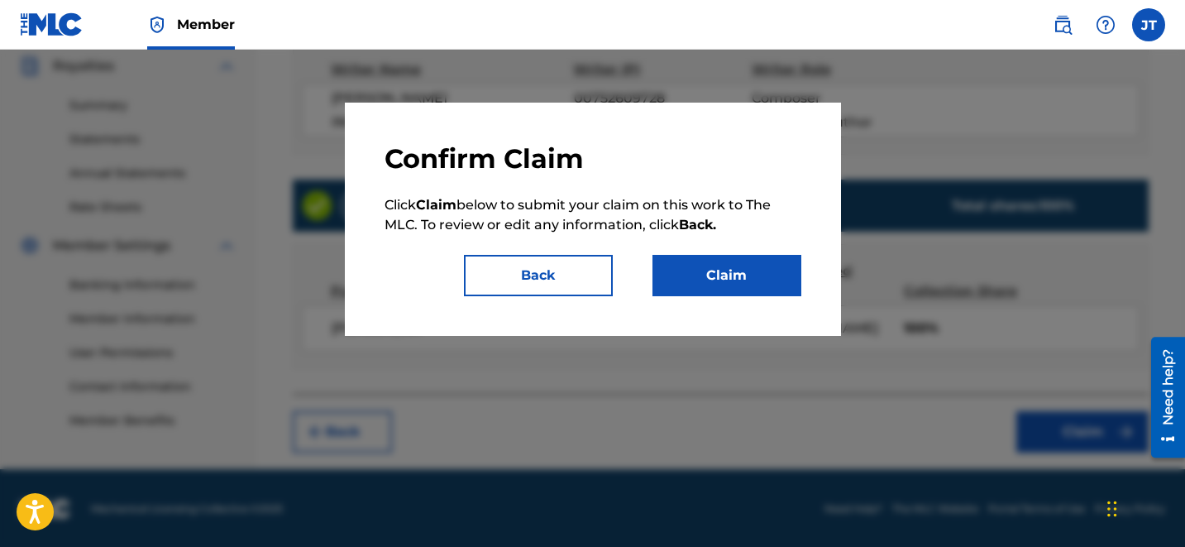
click at [700, 268] on button "Claim" at bounding box center [726, 275] width 149 height 41
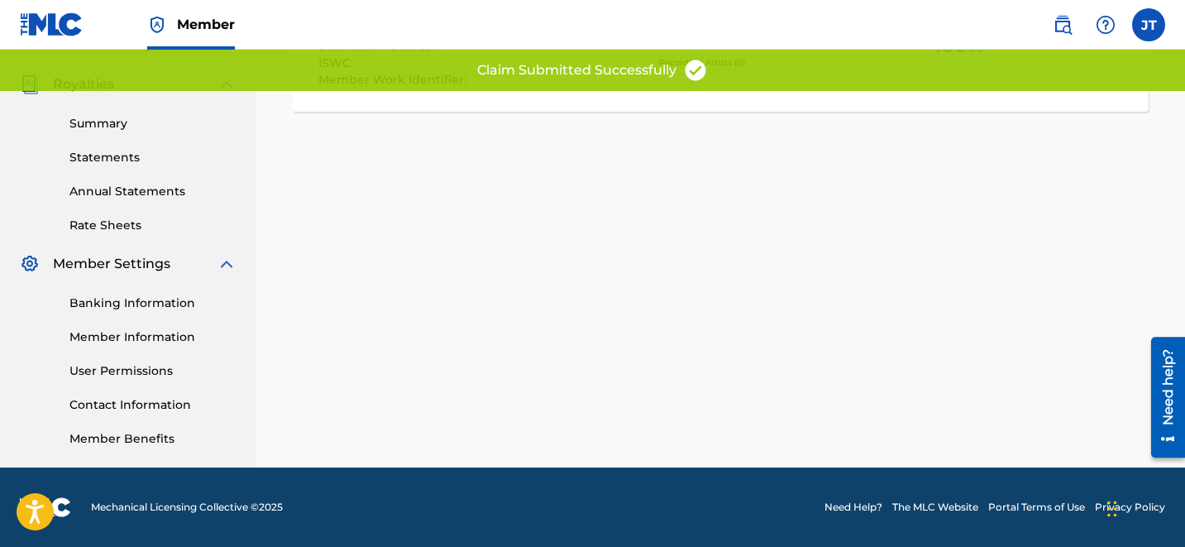
scroll to position [0, 0]
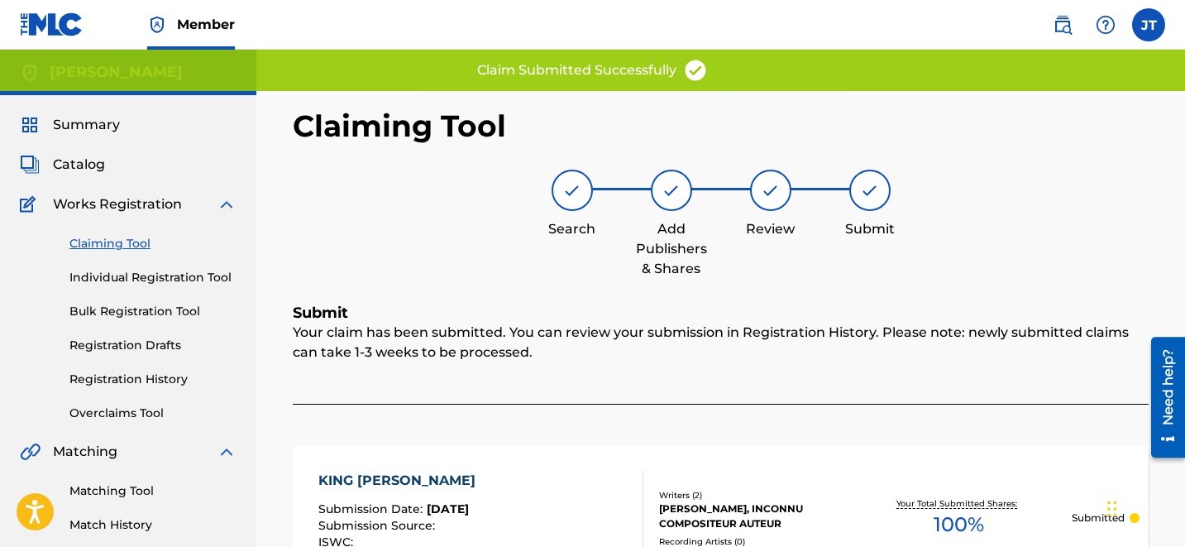
click at [101, 242] on link "Claiming Tool" at bounding box center [152, 243] width 167 height 17
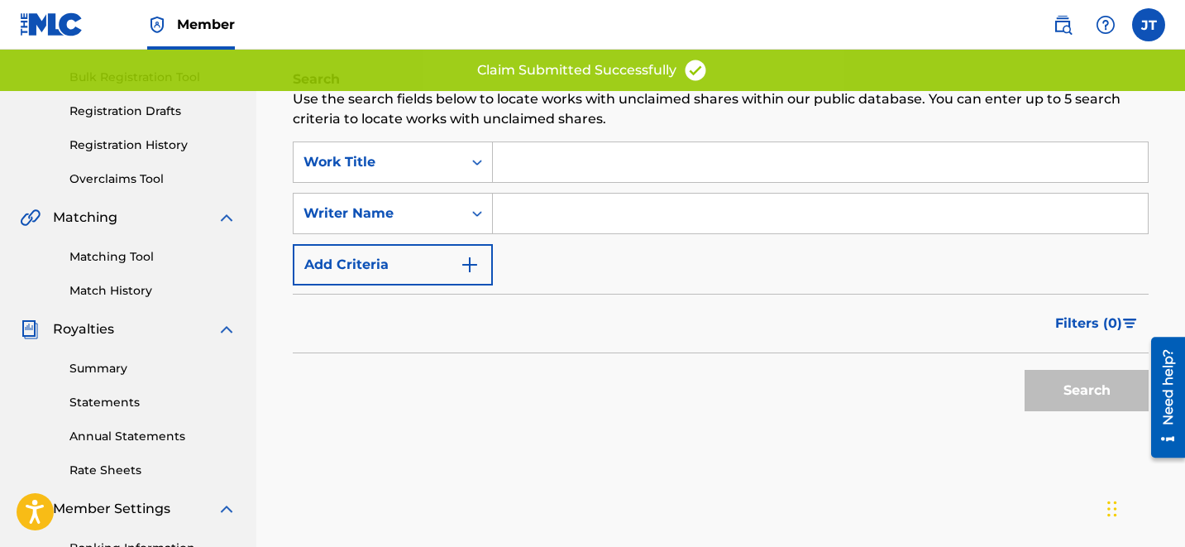
scroll to position [193, 0]
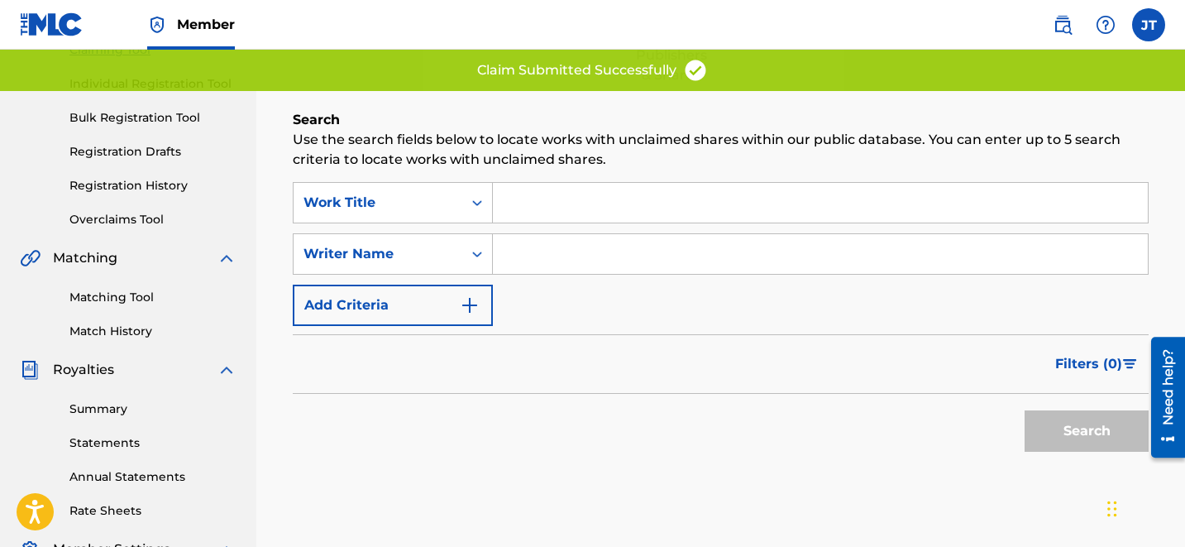
click at [621, 232] on div "SearchWithCriteriaef45eae8-8352-4cf3-a23b-9d4371a42269 Work Title SearchWithCri…" at bounding box center [721, 254] width 856 height 144
click at [571, 254] on input "Search Form" at bounding box center [820, 254] width 655 height 40
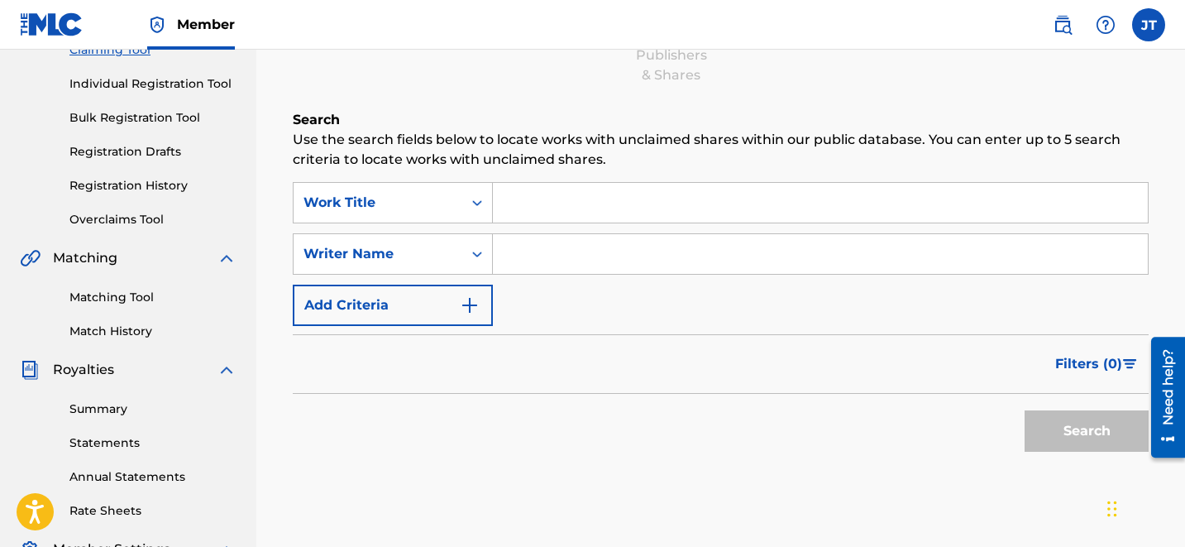
type input "[PERSON_NAME]"
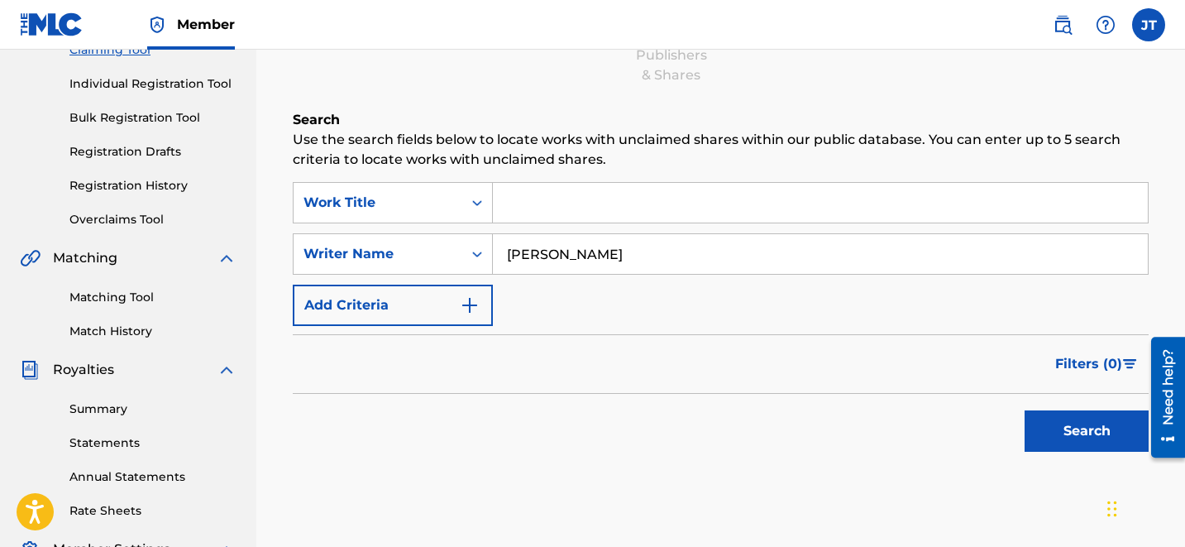
click at [1053, 416] on button "Search" at bounding box center [1087, 430] width 124 height 41
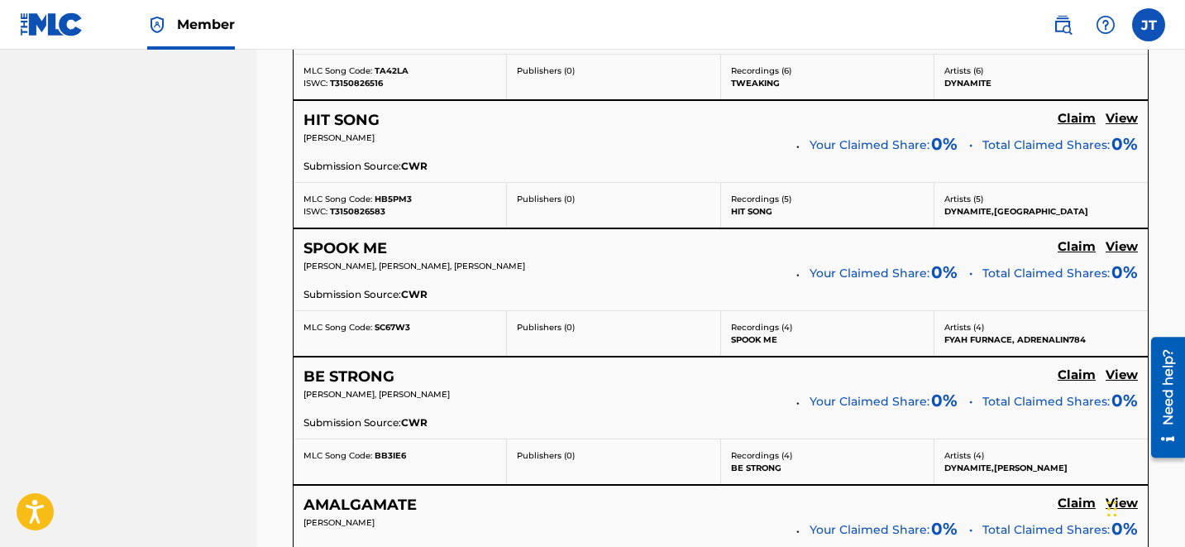
scroll to position [3586, 0]
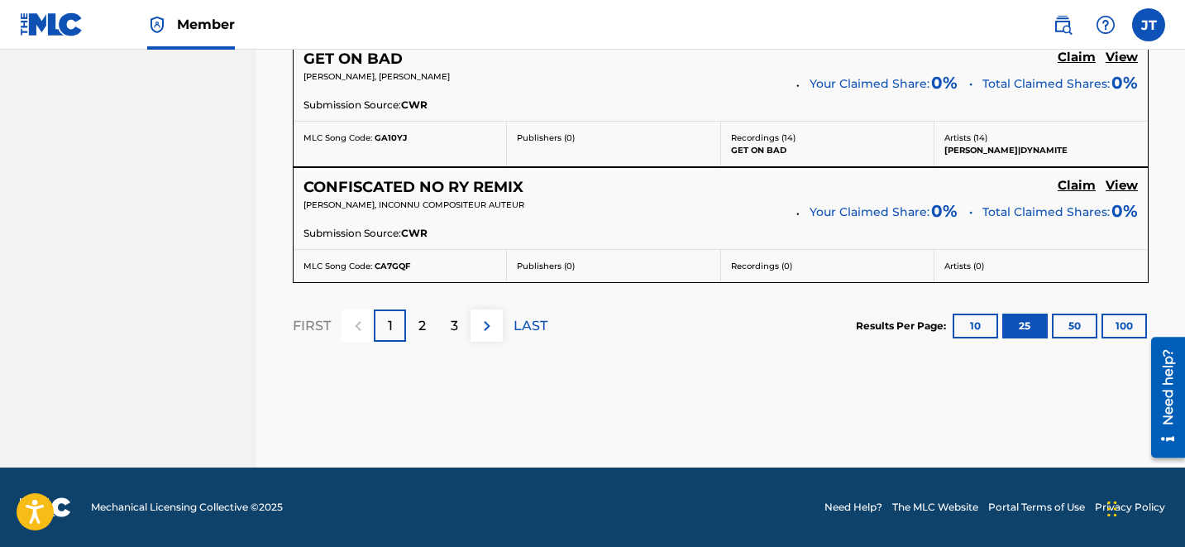
click at [483, 317] on img at bounding box center [487, 326] width 20 height 20
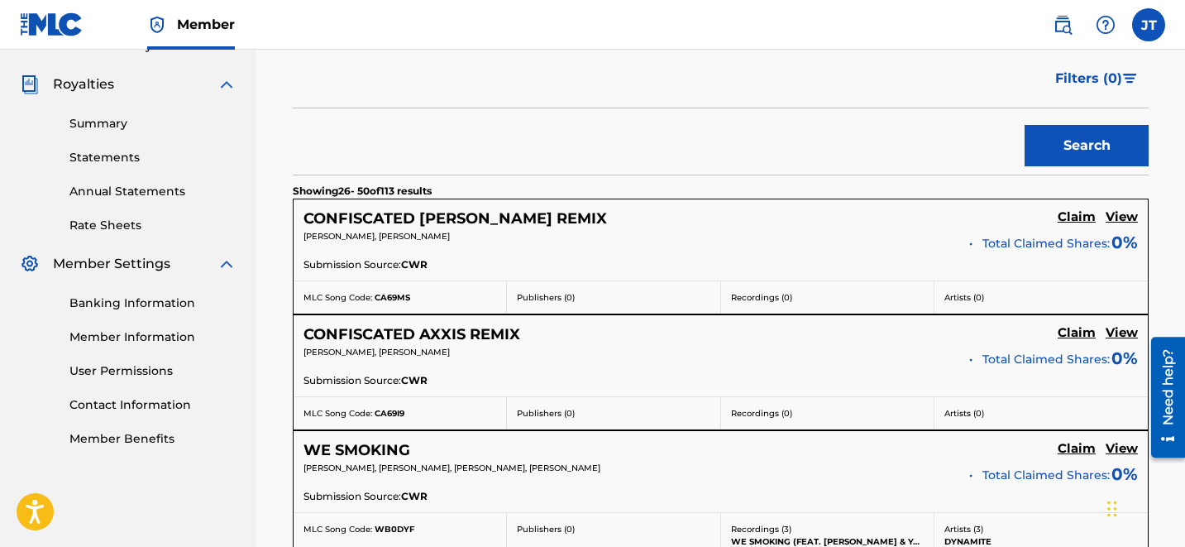
scroll to position [3462, 0]
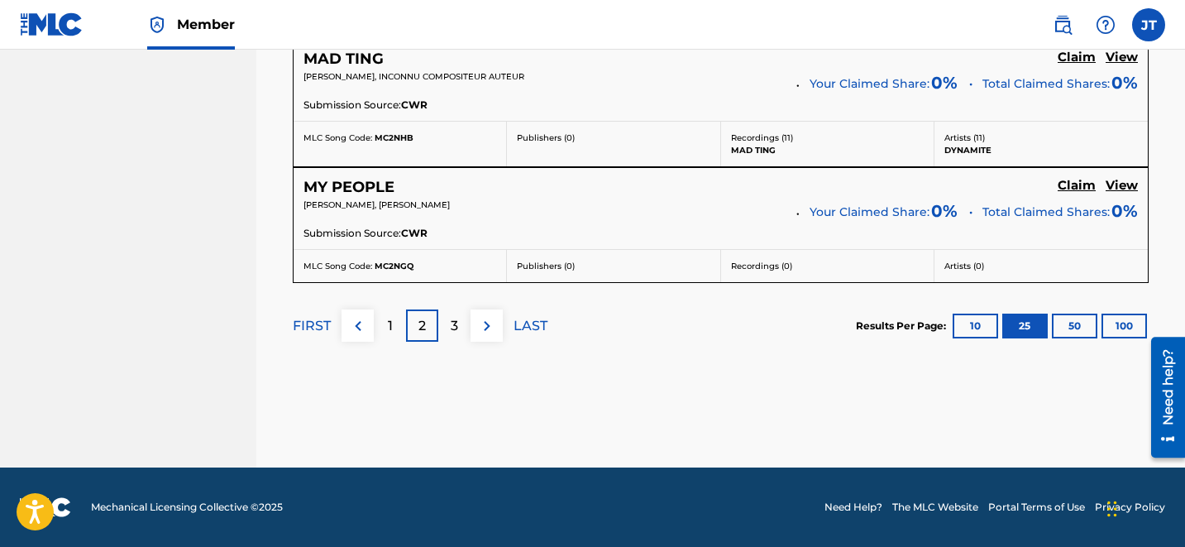
click at [493, 329] on img at bounding box center [487, 326] width 20 height 20
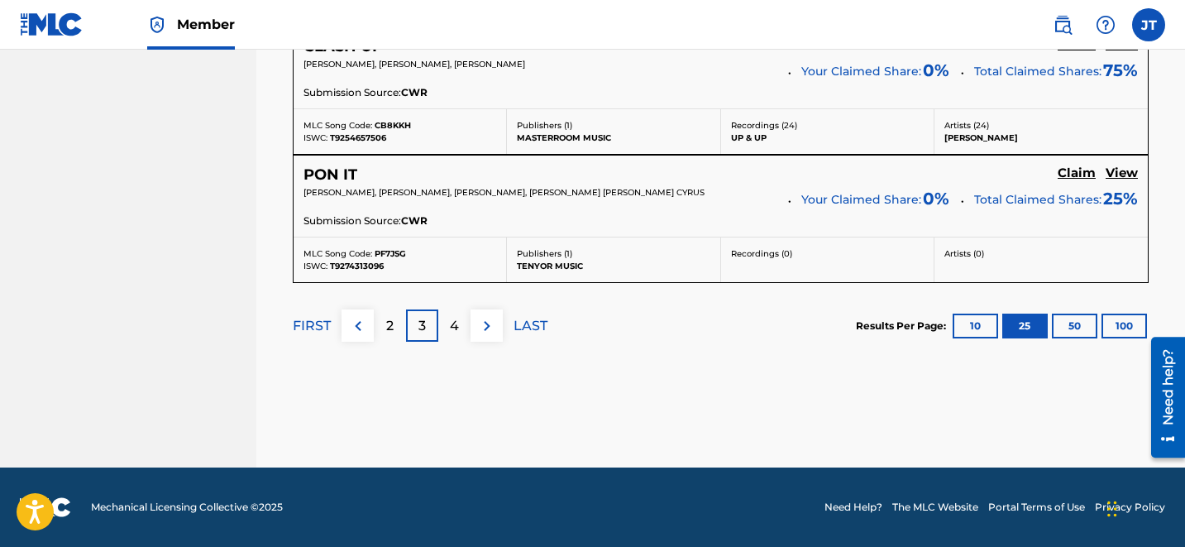
click at [457, 332] on p "4" at bounding box center [454, 326] width 9 height 20
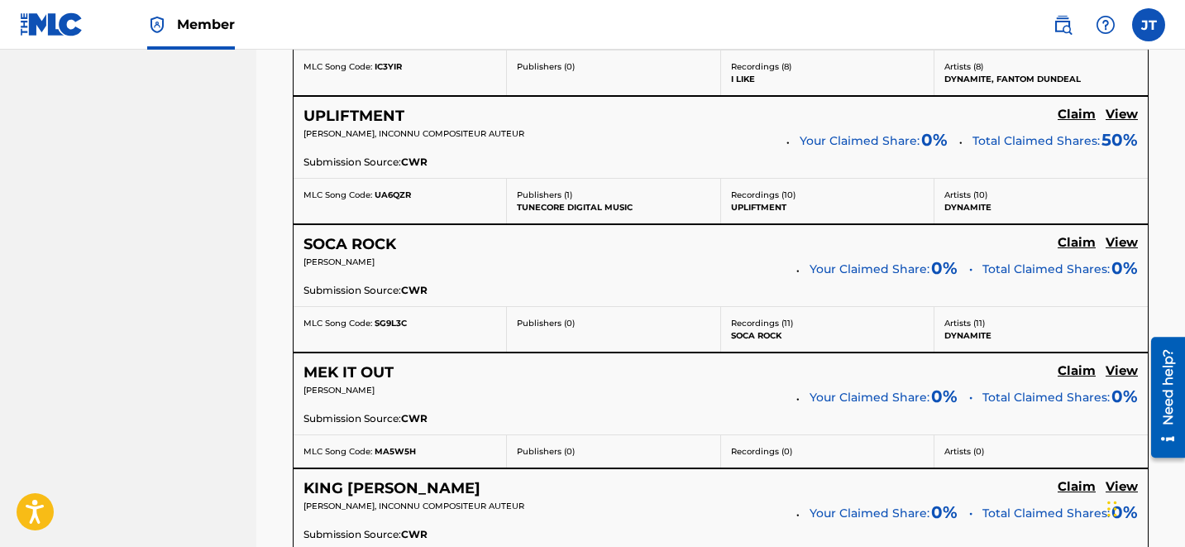
scroll to position [1055, 0]
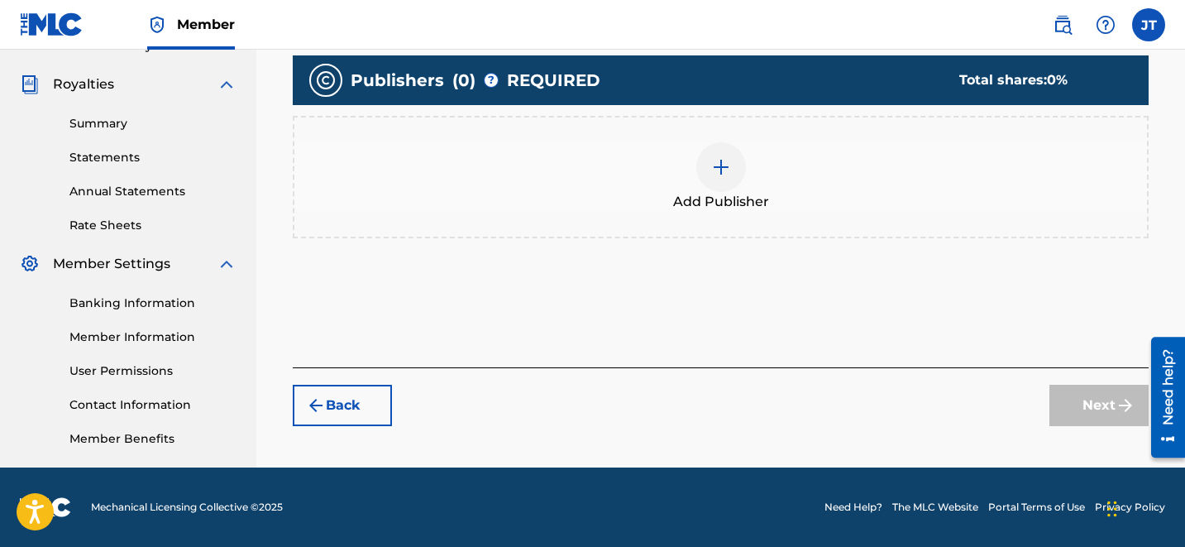
scroll to position [479, 0]
click at [755, 174] on div "Add Publisher" at bounding box center [720, 176] width 853 height 69
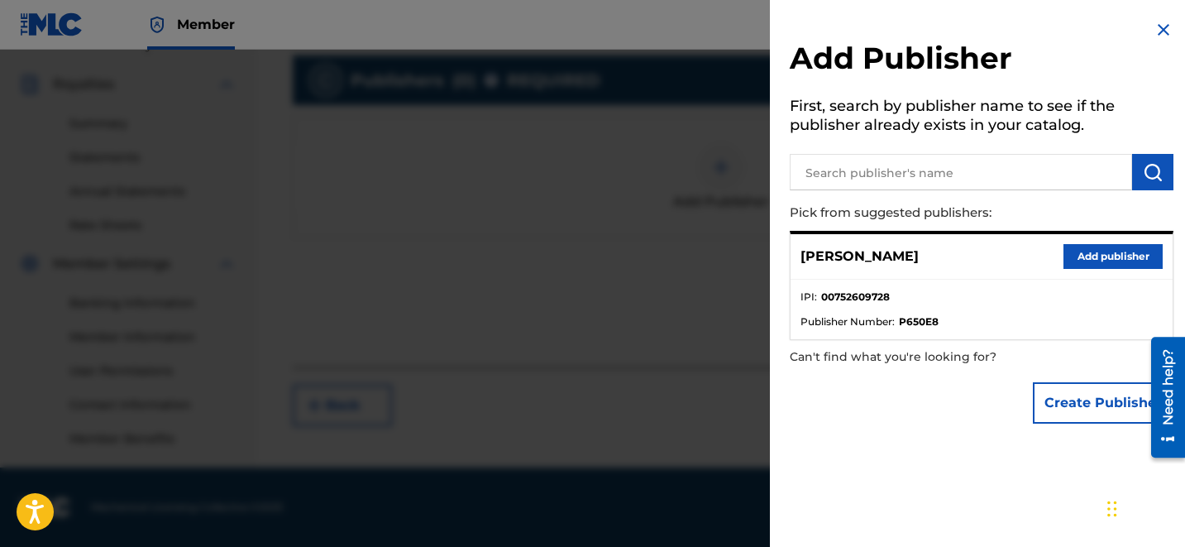
click at [1098, 251] on button "Add publisher" at bounding box center [1112, 256] width 99 height 25
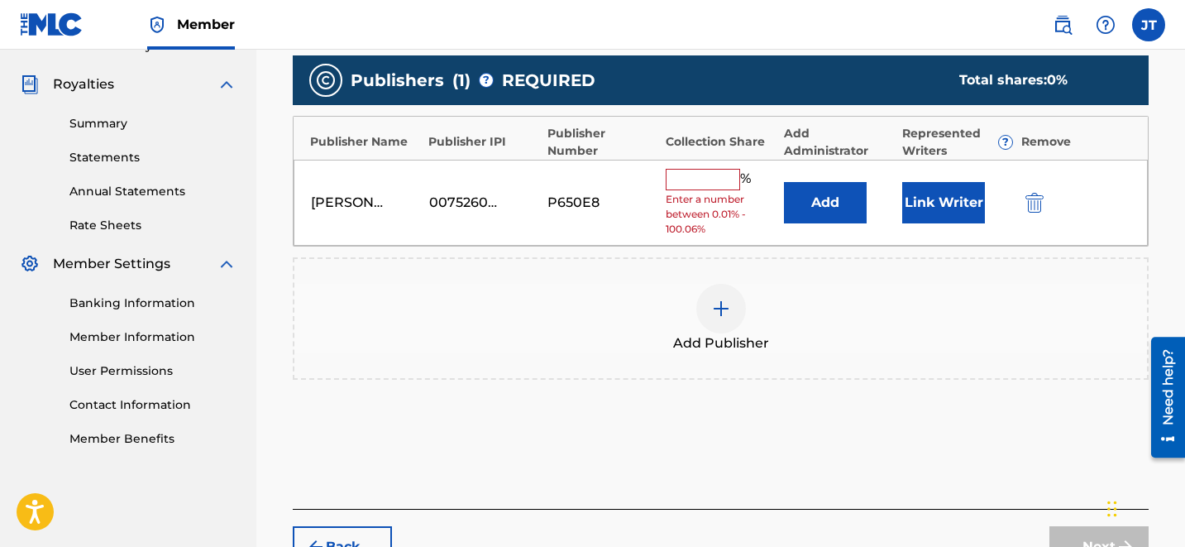
click at [704, 178] on input "text" at bounding box center [703, 179] width 74 height 21
click at [824, 196] on button "Add" at bounding box center [825, 202] width 83 height 41
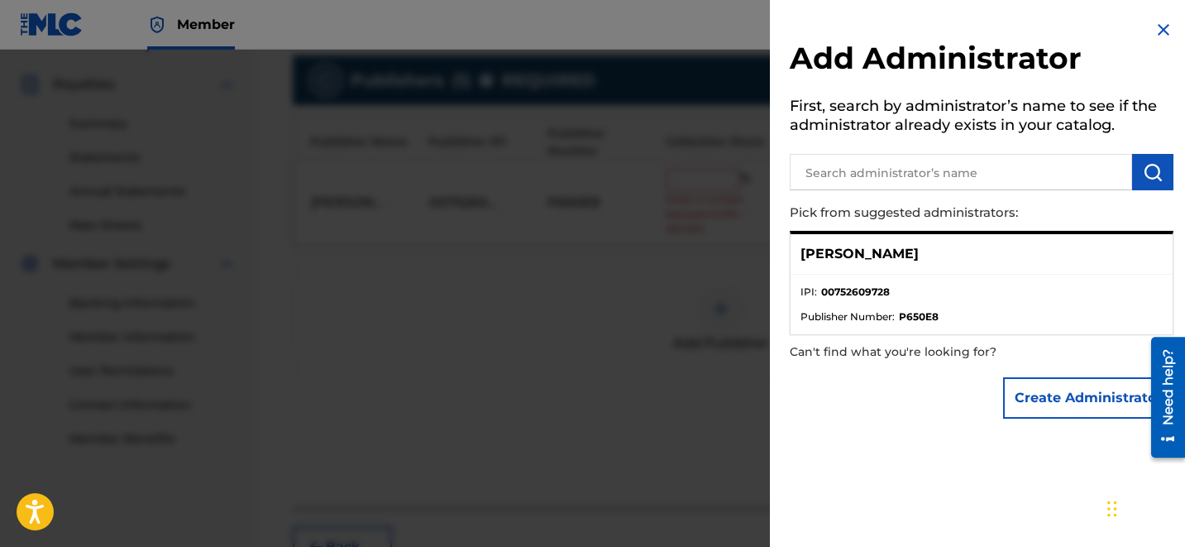
click at [1162, 26] on img at bounding box center [1164, 30] width 20 height 20
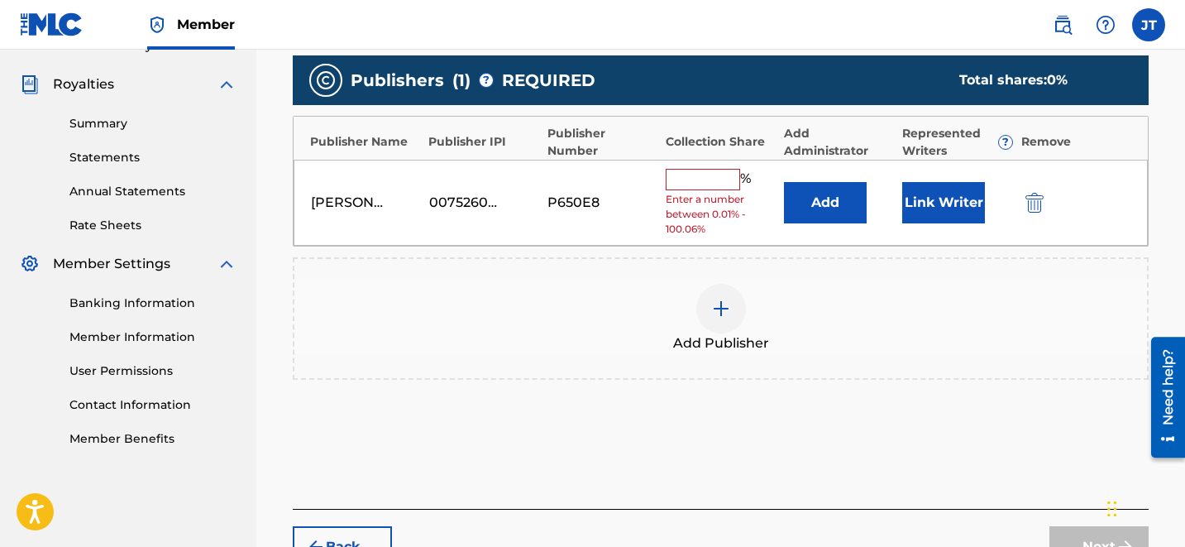
click at [934, 193] on button "Link Writer" at bounding box center [943, 202] width 83 height 41
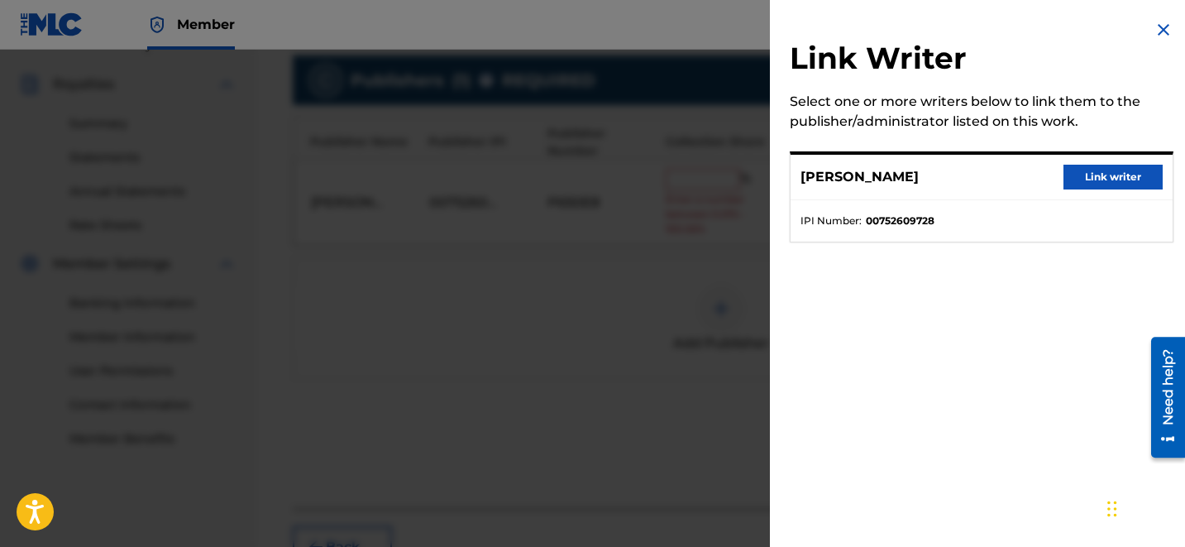
click at [1072, 178] on button "Link writer" at bounding box center [1112, 177] width 99 height 25
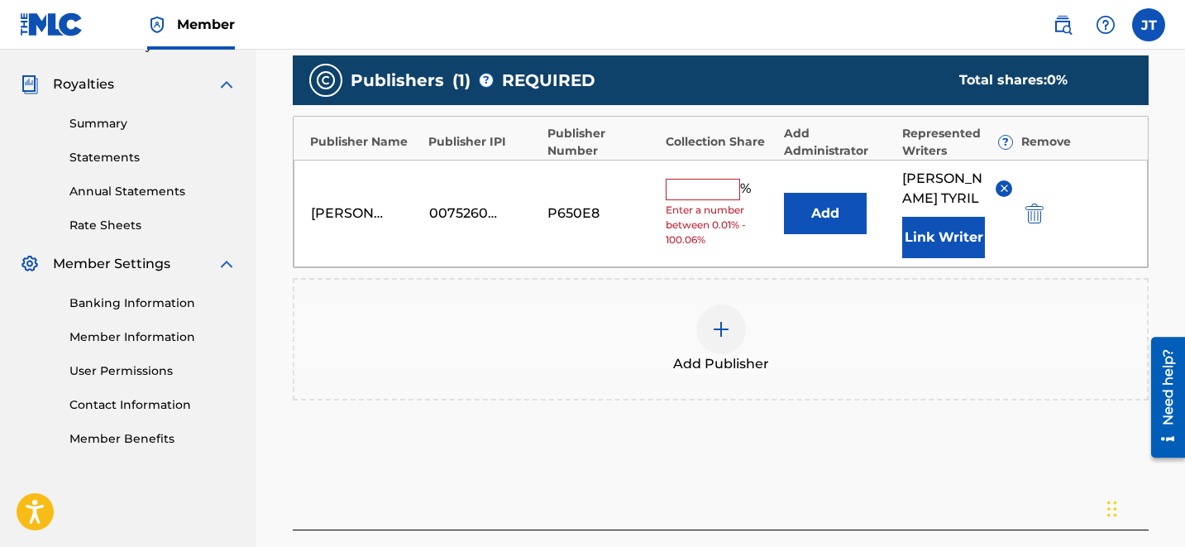
click at [695, 186] on input "text" at bounding box center [703, 189] width 74 height 21
type input "100"
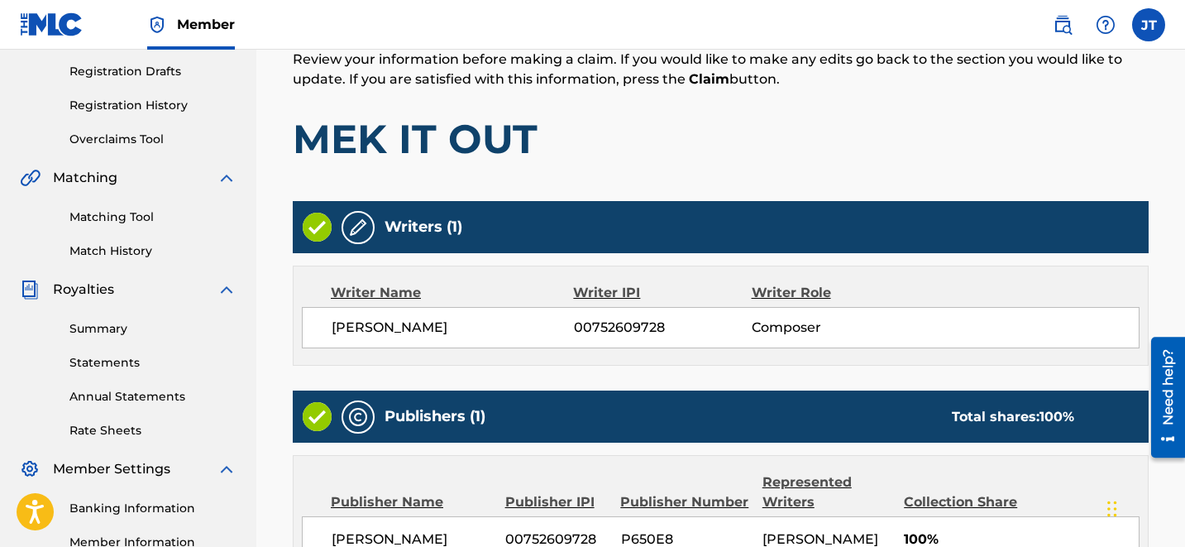
scroll to position [485, 0]
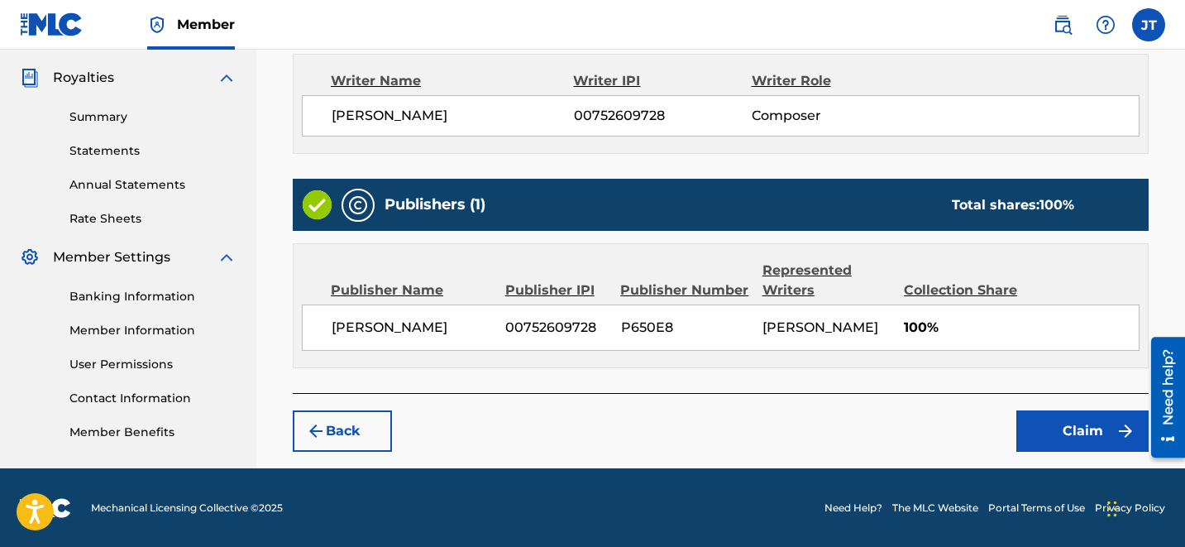
click at [1042, 446] on button "Claim" at bounding box center [1082, 430] width 132 height 41
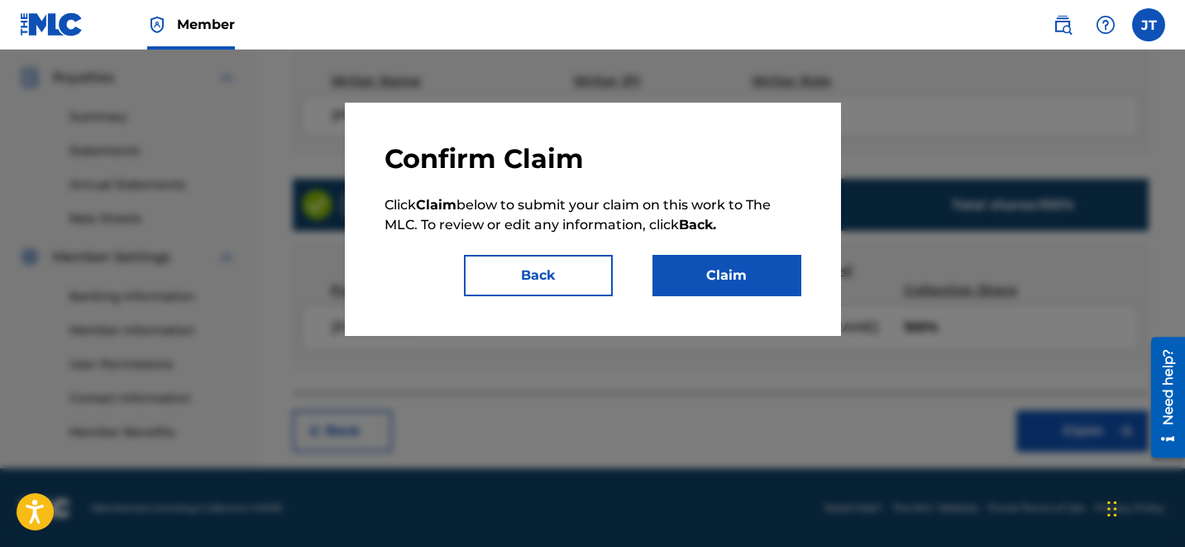
click at [788, 293] on button "Claim" at bounding box center [726, 275] width 149 height 41
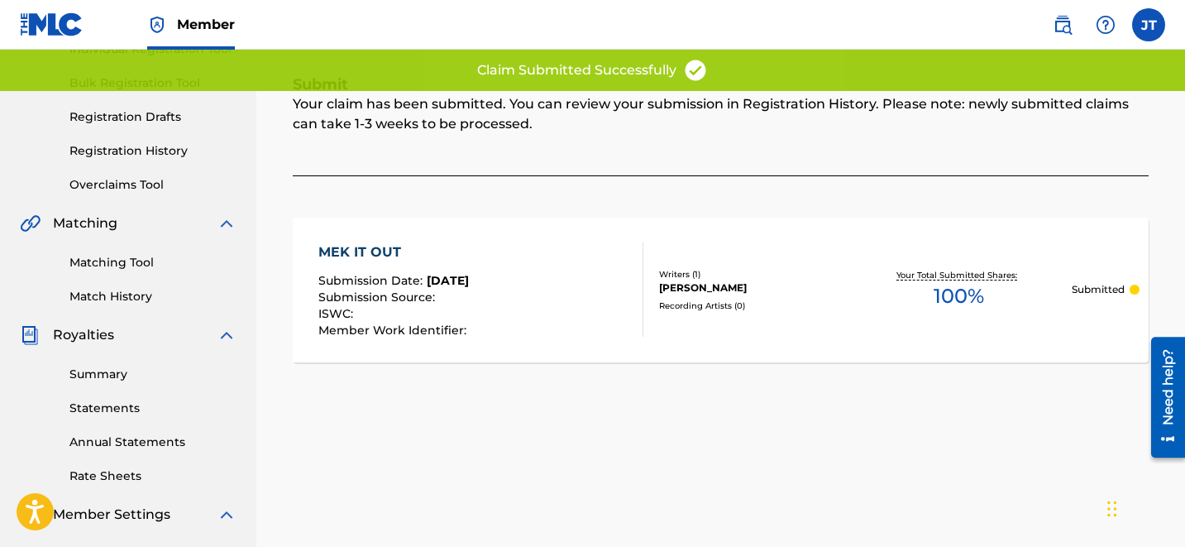
scroll to position [0, 0]
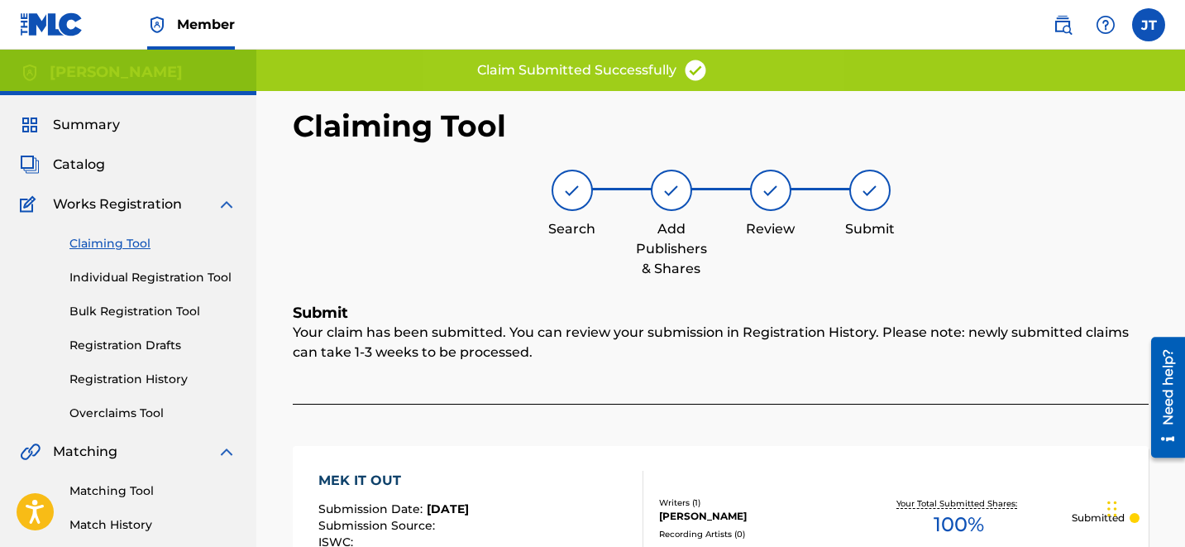
click at [157, 242] on link "Claiming Tool" at bounding box center [152, 243] width 167 height 17
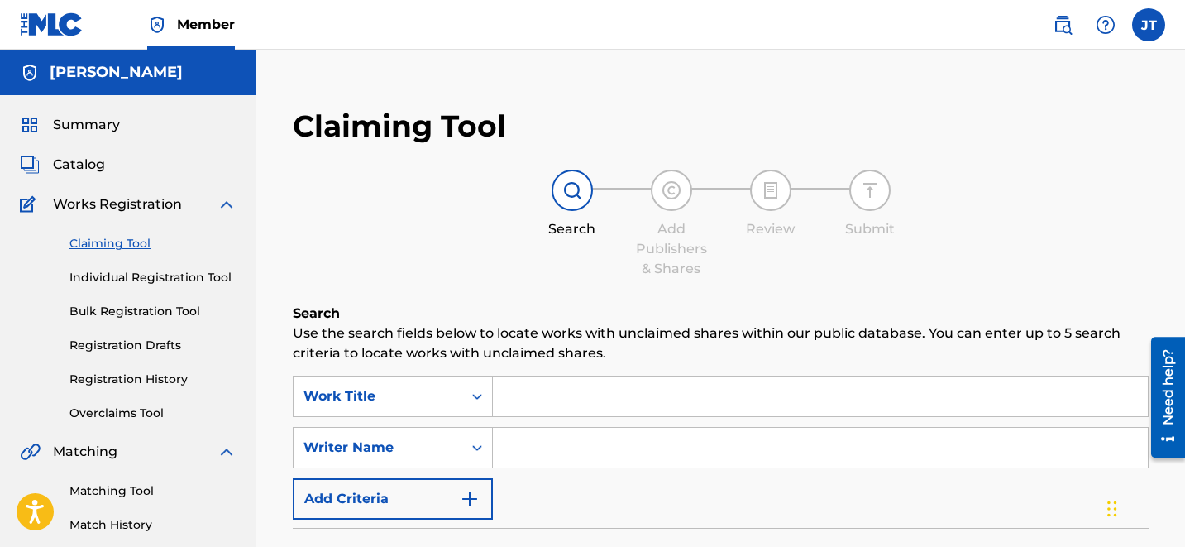
click at [641, 447] on input "Search Form" at bounding box center [820, 448] width 655 height 40
type input "[PERSON_NAME]"
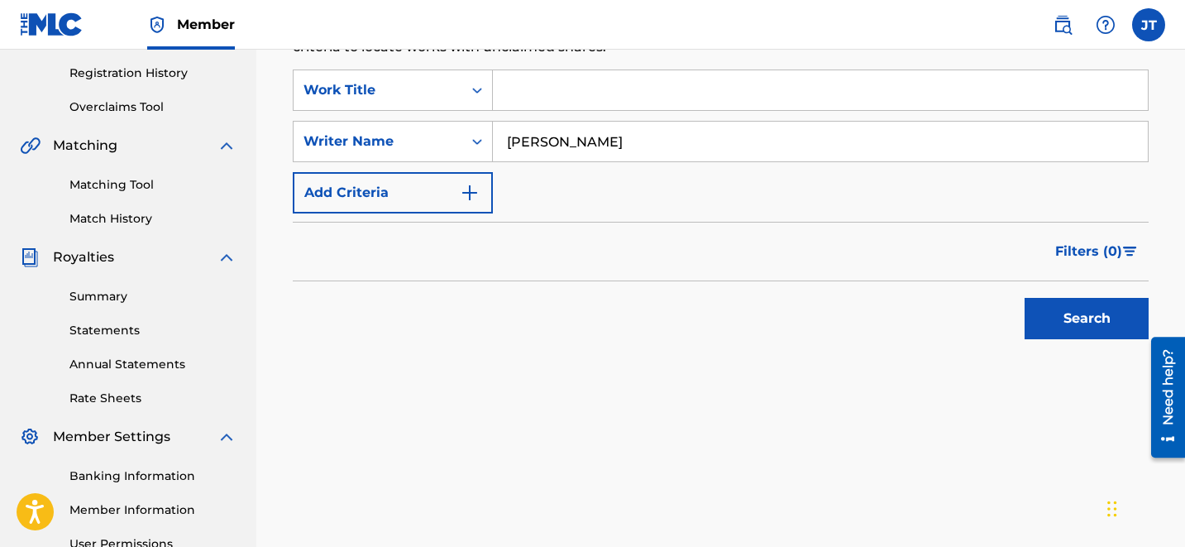
scroll to position [325, 0]
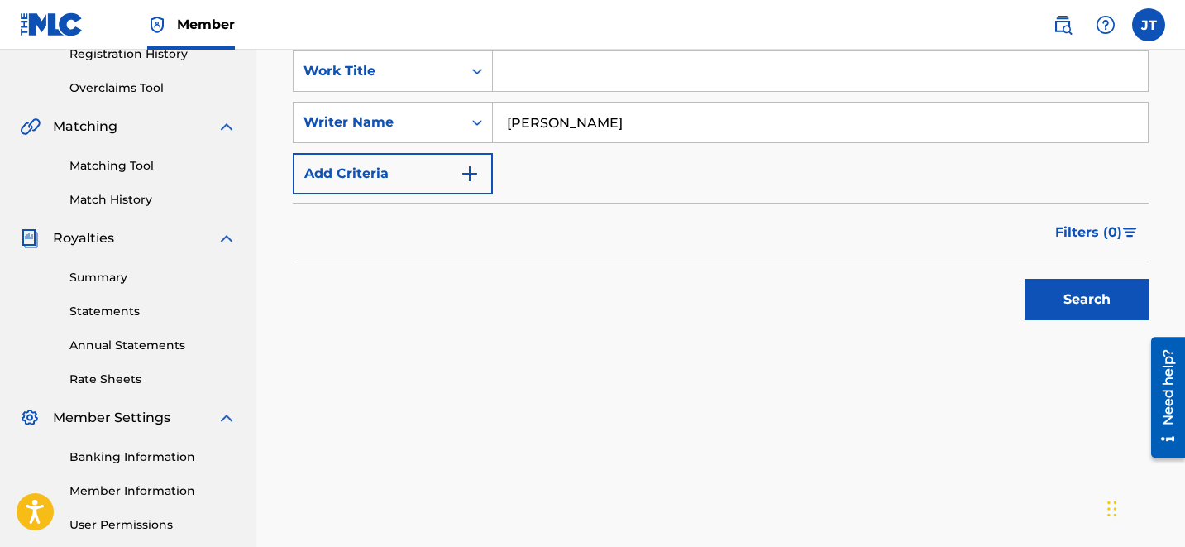
click at [1087, 308] on button "Search" at bounding box center [1087, 299] width 124 height 41
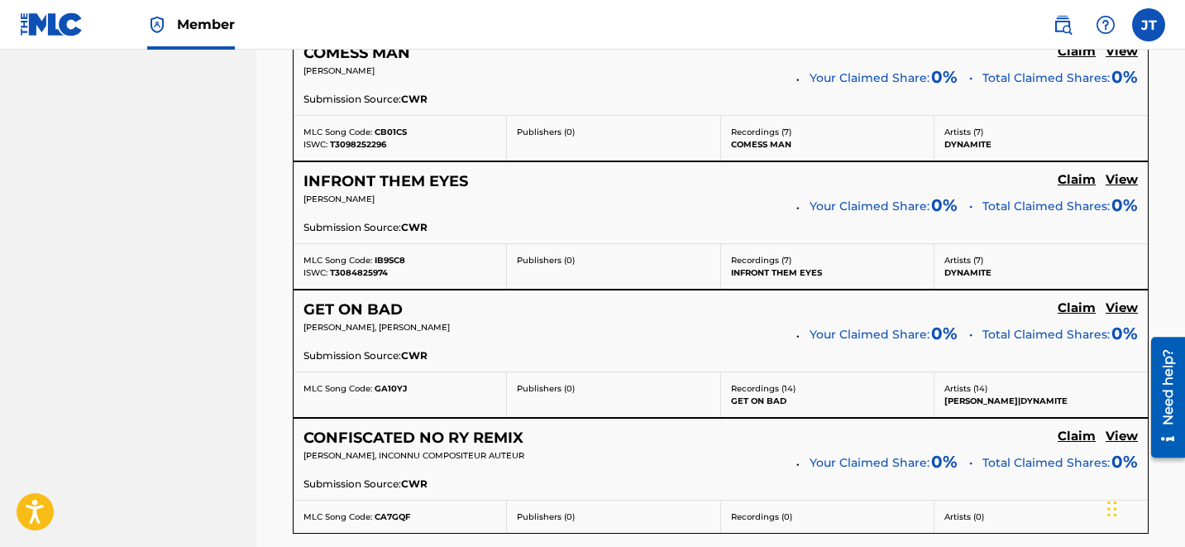
scroll to position [3586, 0]
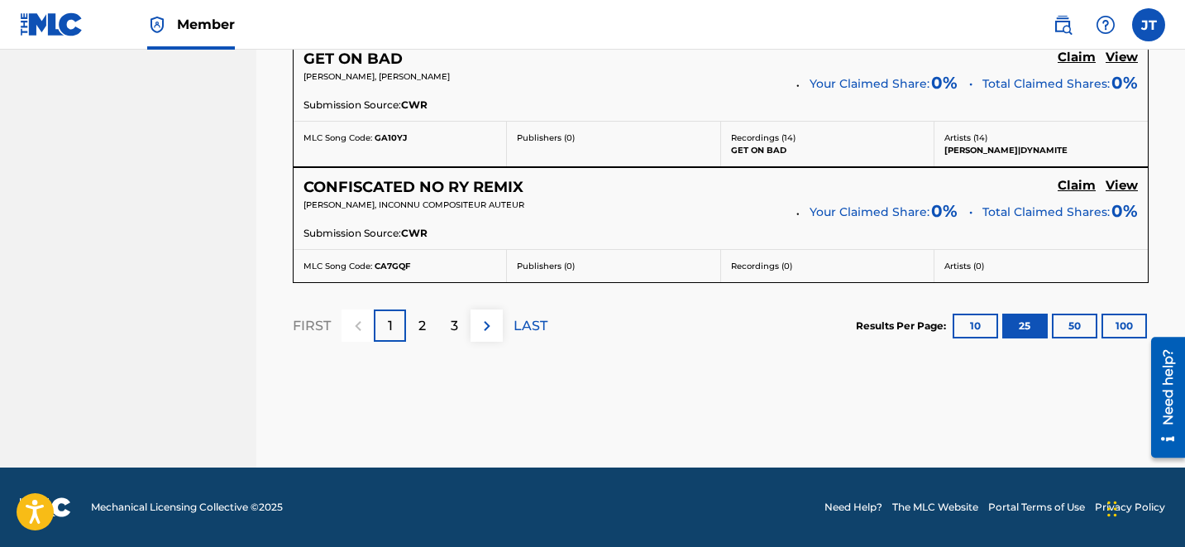
click at [465, 328] on div "3" at bounding box center [454, 325] width 32 height 32
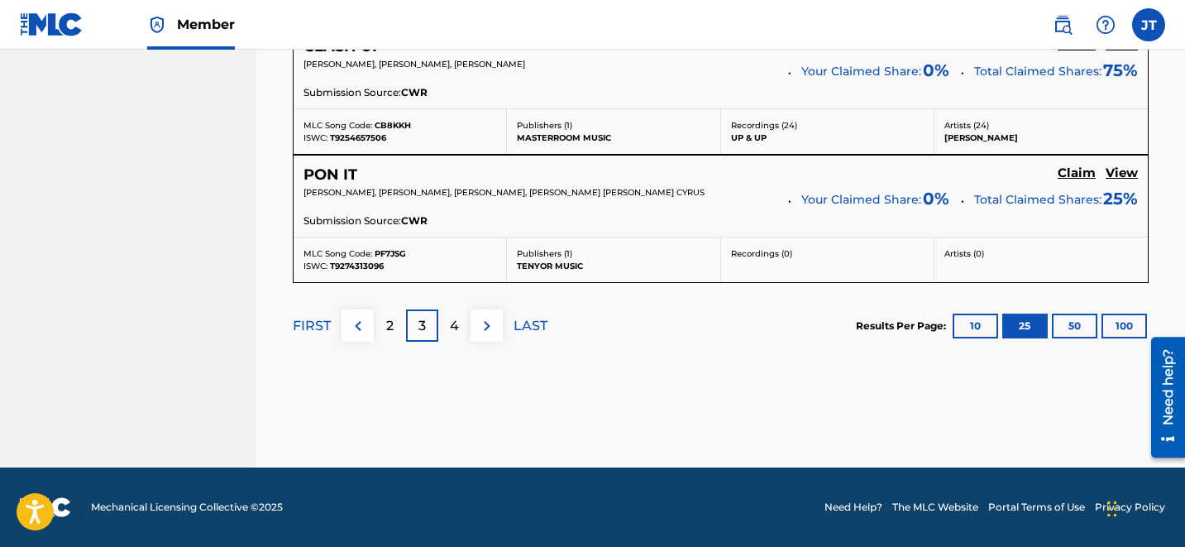
click at [464, 328] on div "4" at bounding box center [454, 325] width 32 height 32
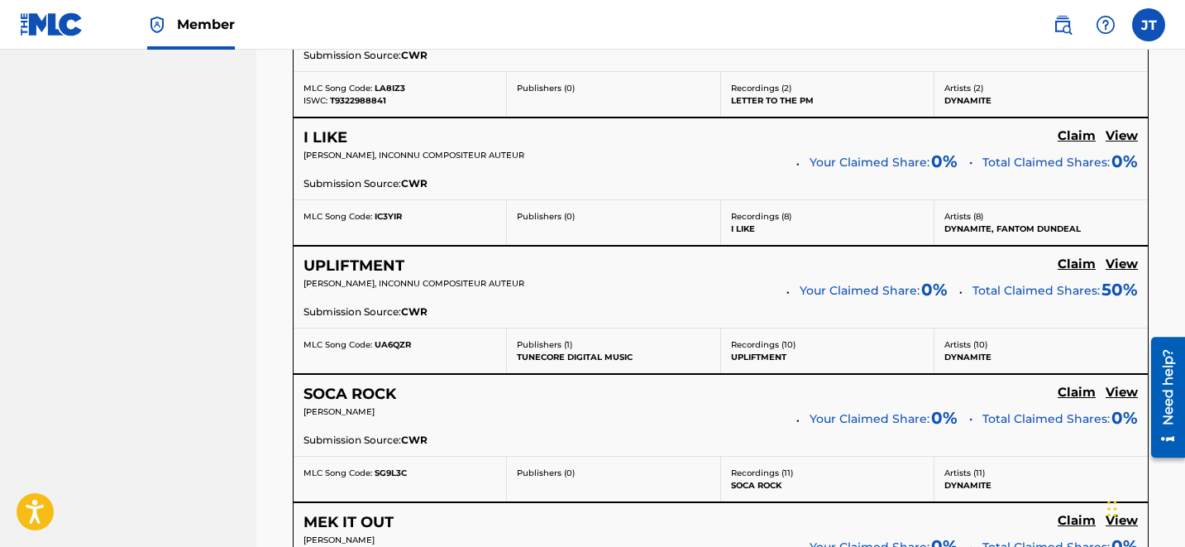
scroll to position [1207, 0]
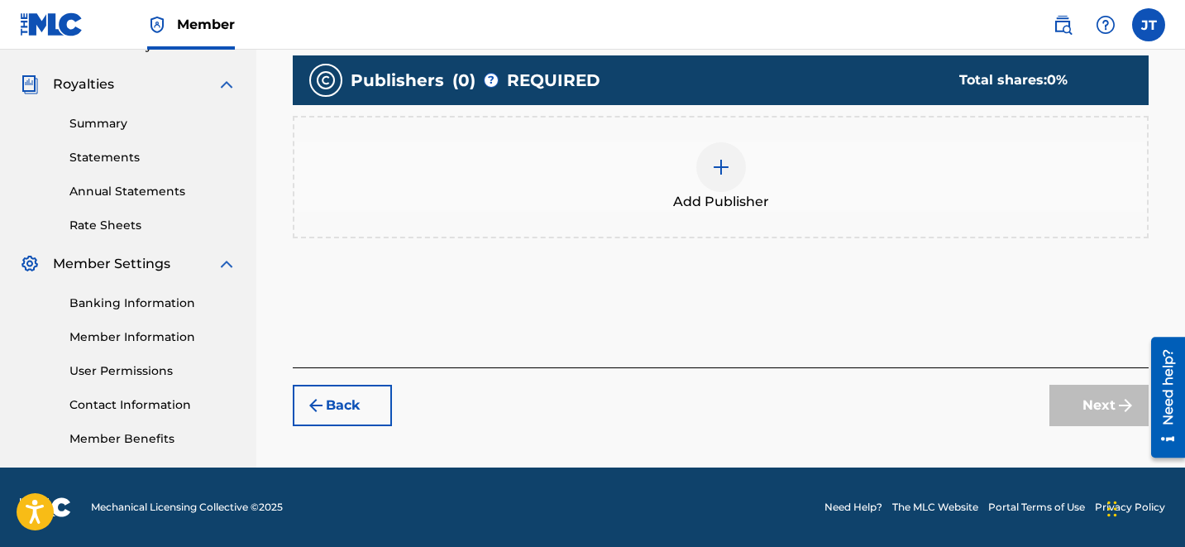
scroll to position [479, 0]
click at [717, 160] on img at bounding box center [721, 167] width 20 height 20
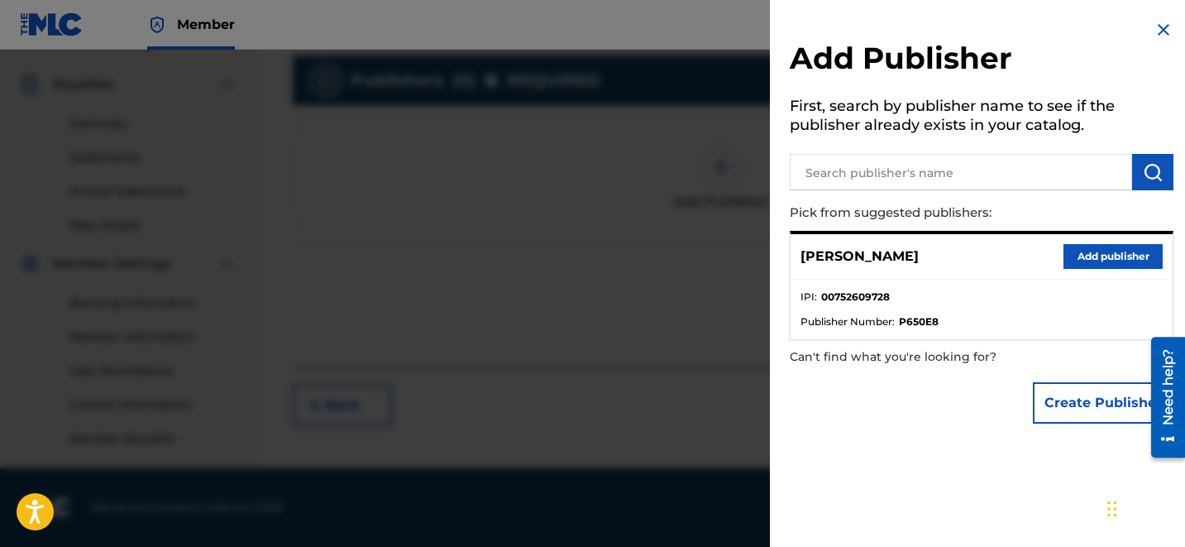
click at [1074, 252] on button "Add publisher" at bounding box center [1112, 256] width 99 height 25
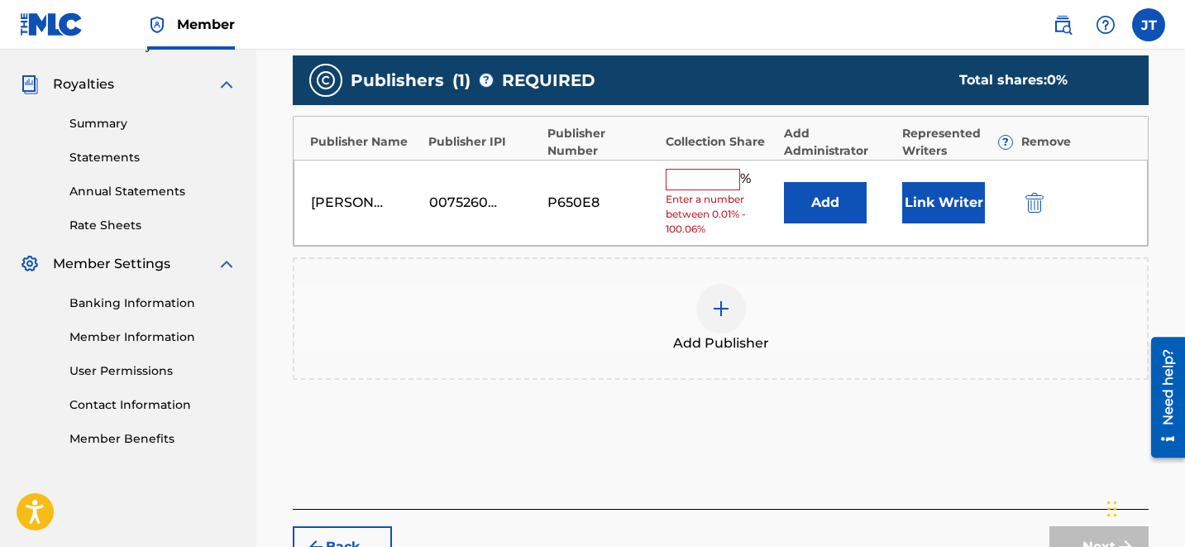
click at [928, 198] on button "Link Writer" at bounding box center [943, 202] width 83 height 41
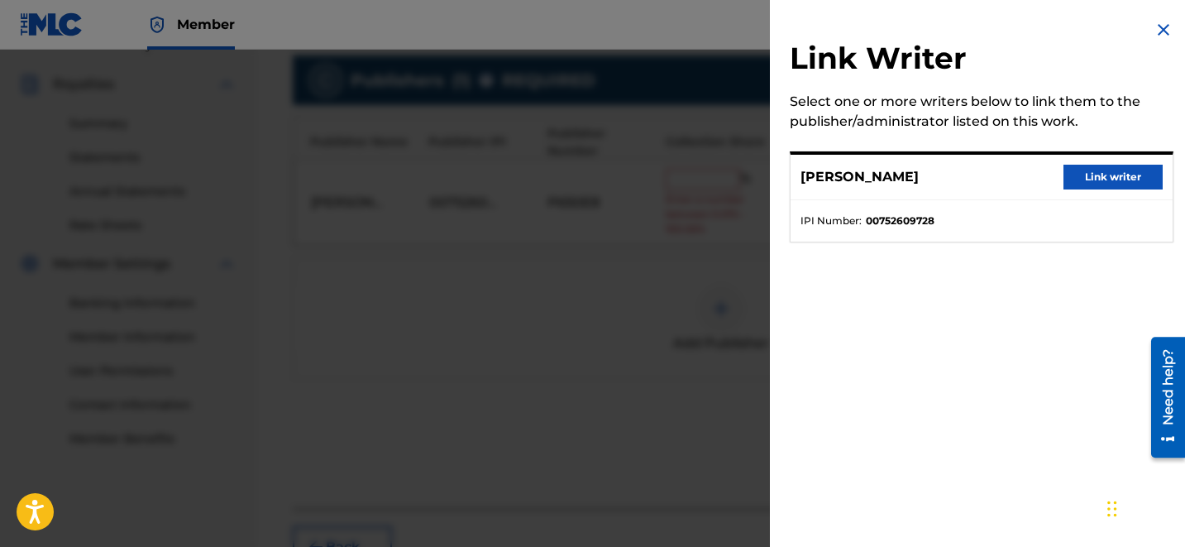
click at [1066, 179] on button "Link writer" at bounding box center [1112, 177] width 99 height 25
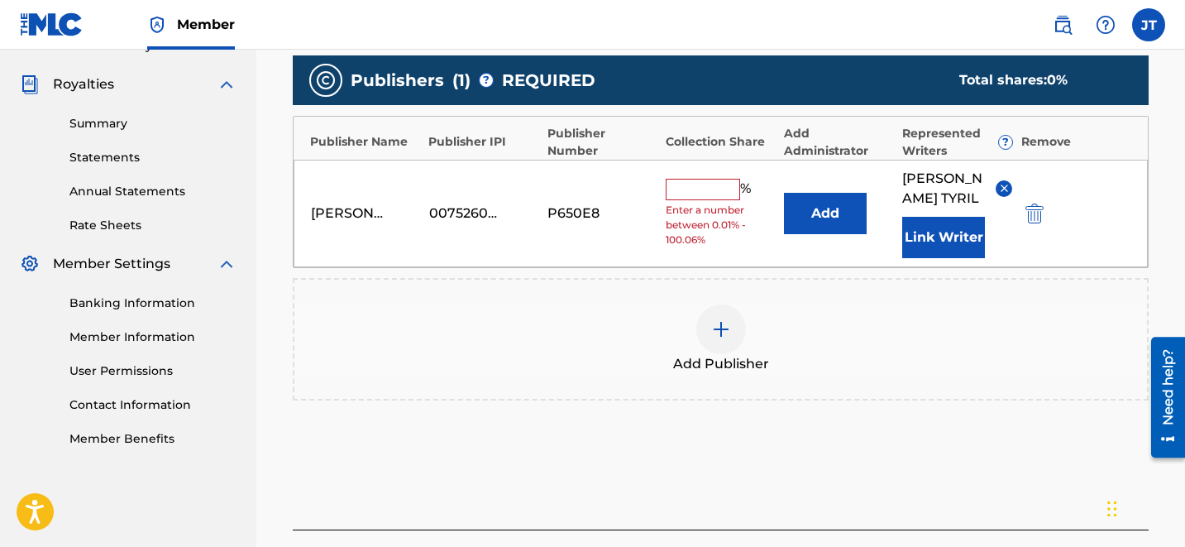
click at [698, 179] on input "text" at bounding box center [703, 189] width 74 height 21
type input "100"
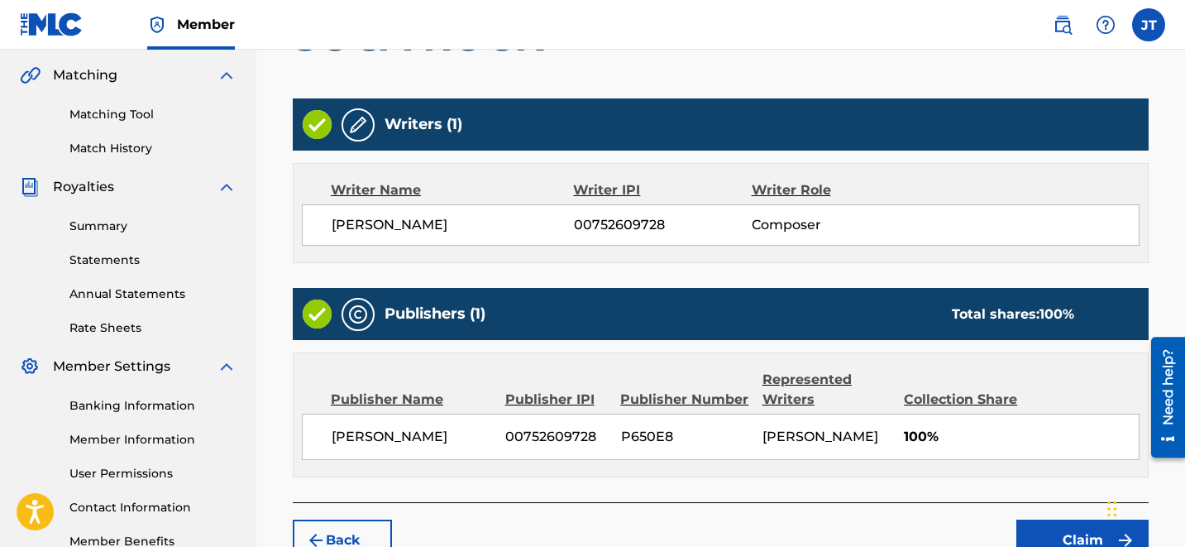
scroll to position [383, 0]
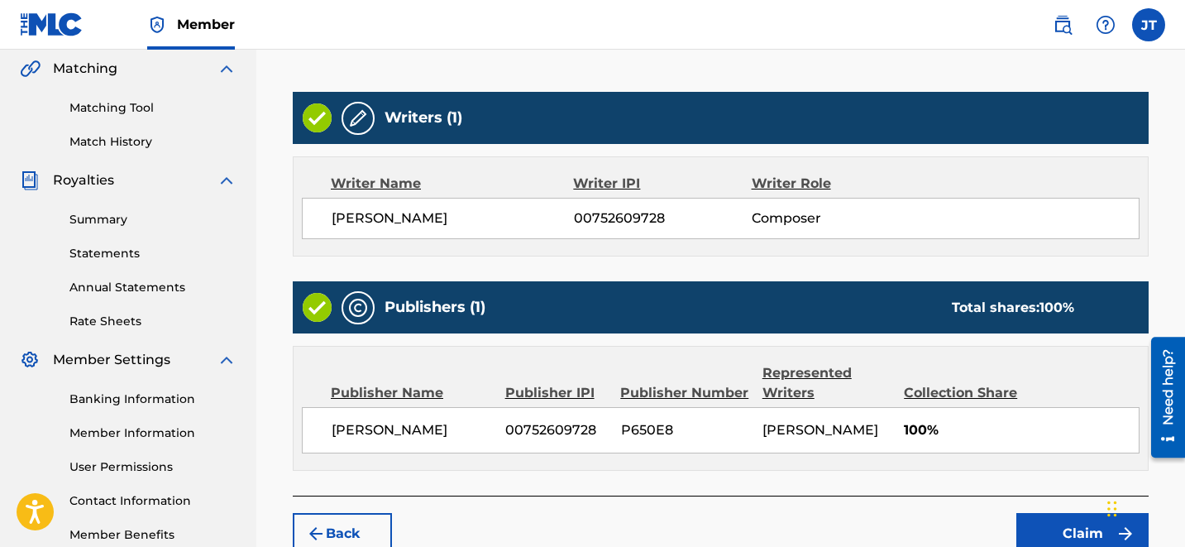
click at [1079, 540] on button "Claim" at bounding box center [1082, 533] width 132 height 41
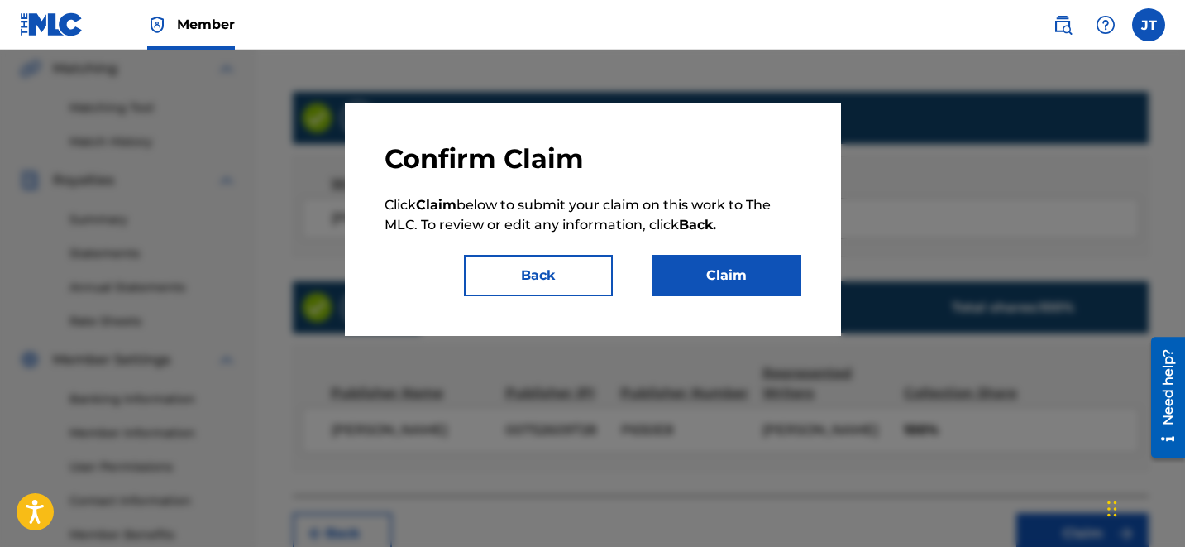
click at [724, 286] on button "Claim" at bounding box center [726, 275] width 149 height 41
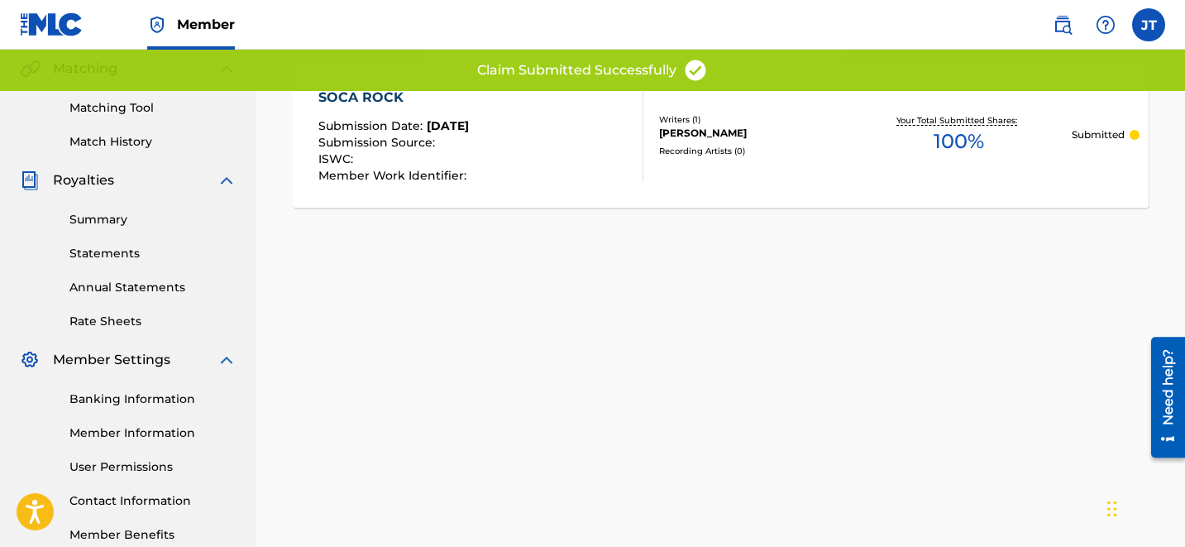
scroll to position [0, 0]
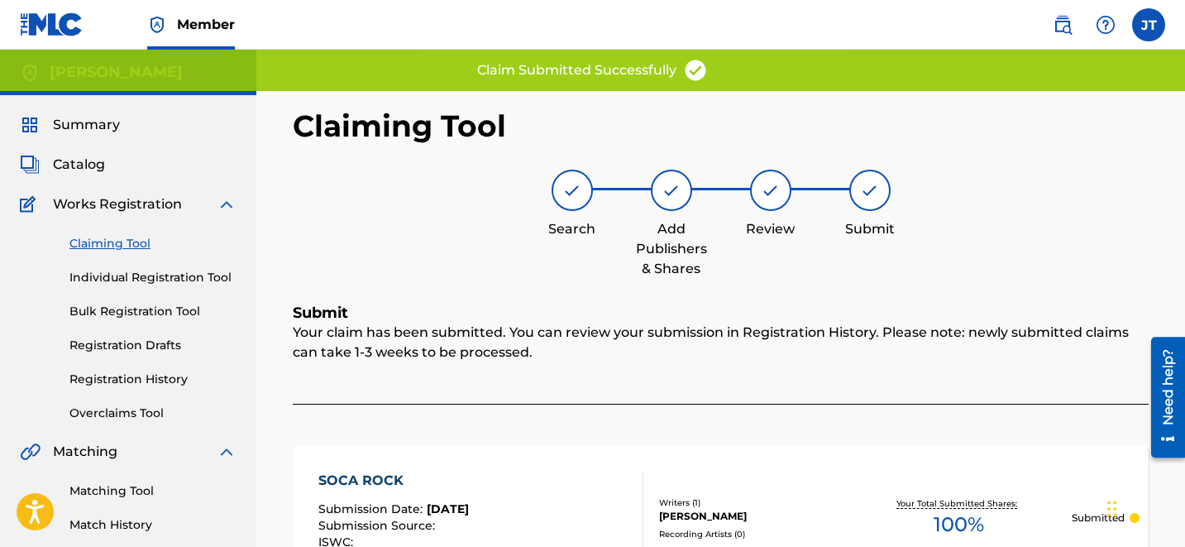
click at [115, 243] on link "Claiming Tool" at bounding box center [152, 243] width 167 height 17
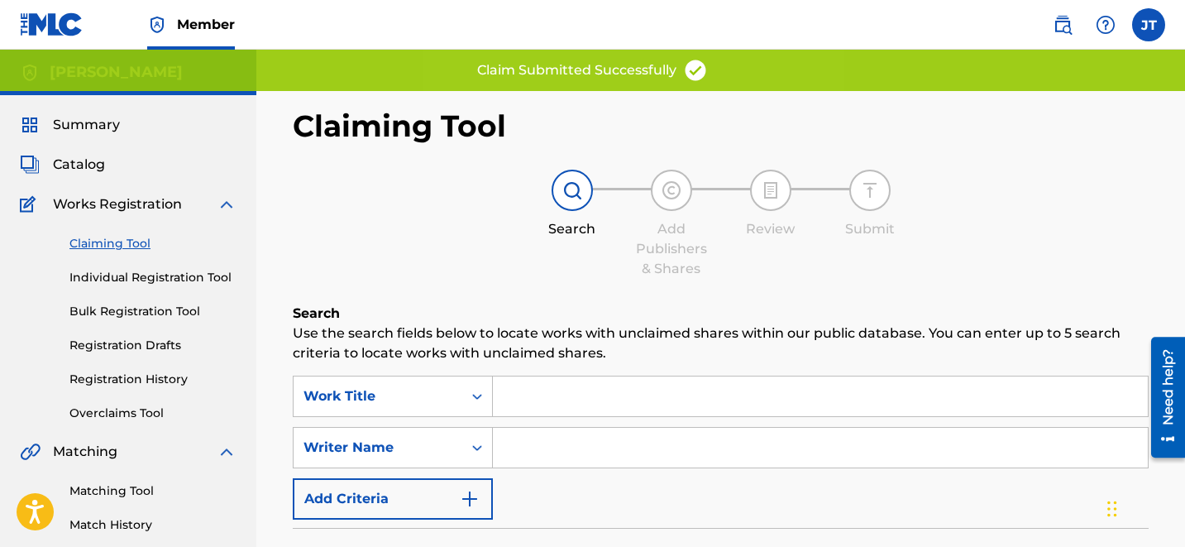
click at [615, 449] on input "Search Form" at bounding box center [820, 448] width 655 height 40
type input "[PERSON_NAME]"
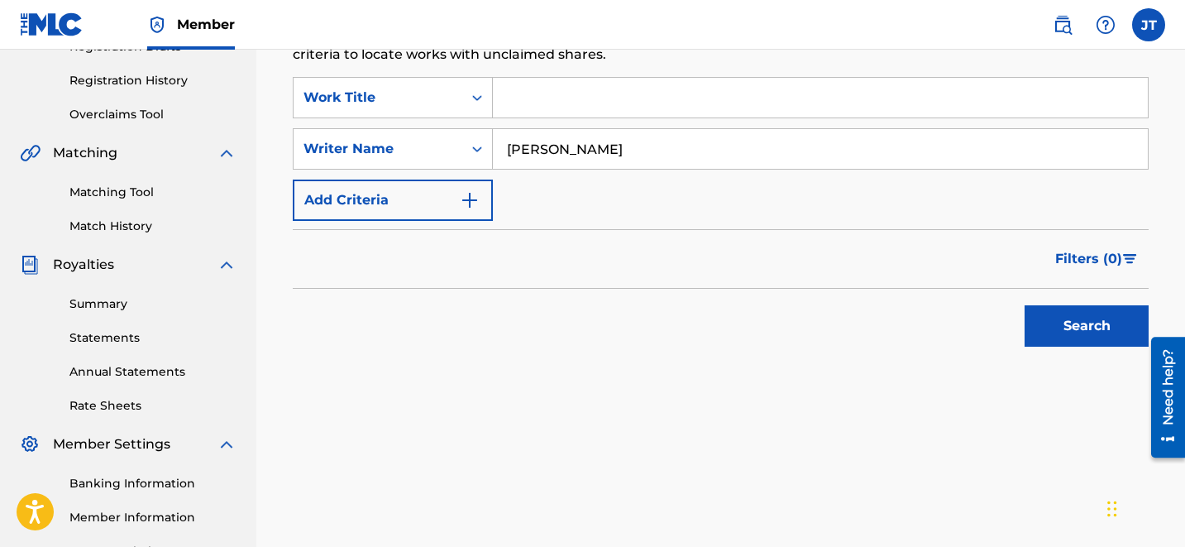
scroll to position [376, 0]
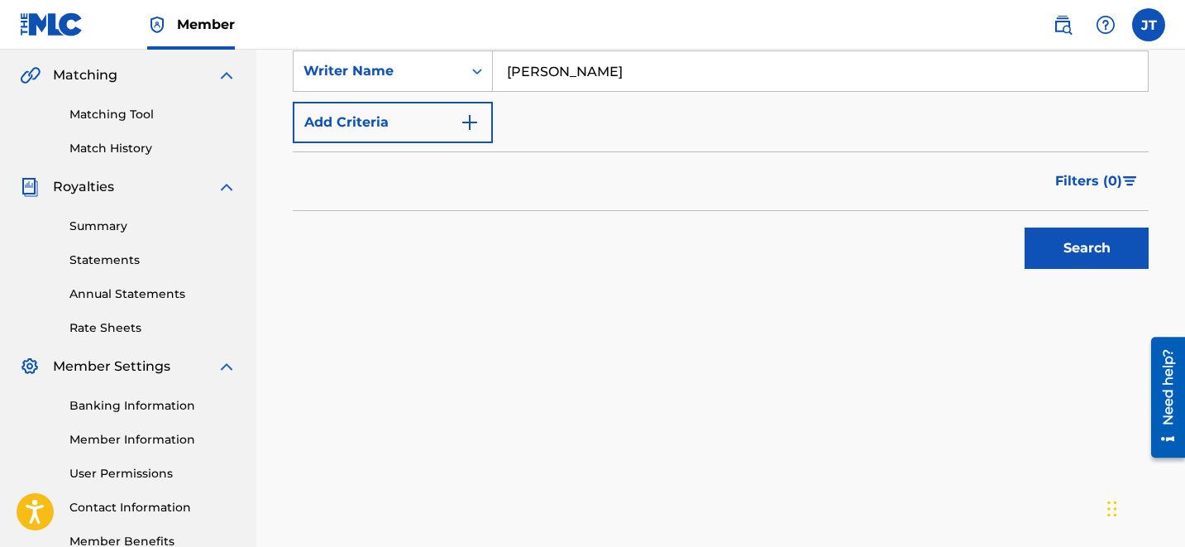
click at [1077, 241] on button "Search" at bounding box center [1087, 247] width 124 height 41
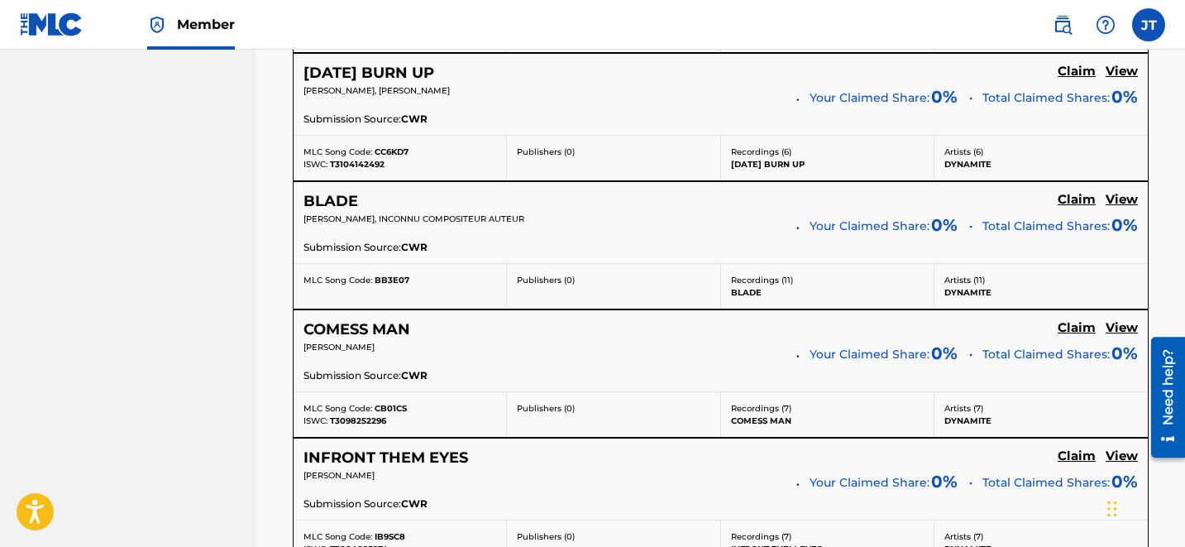
scroll to position [3586, 0]
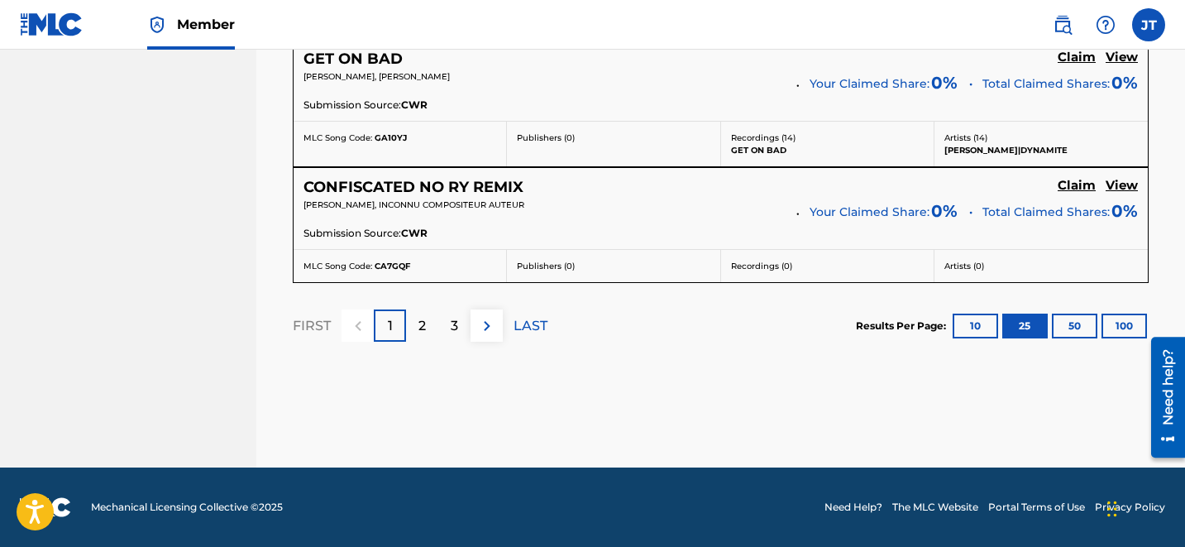
click at [456, 322] on p "3" at bounding box center [454, 326] width 7 height 20
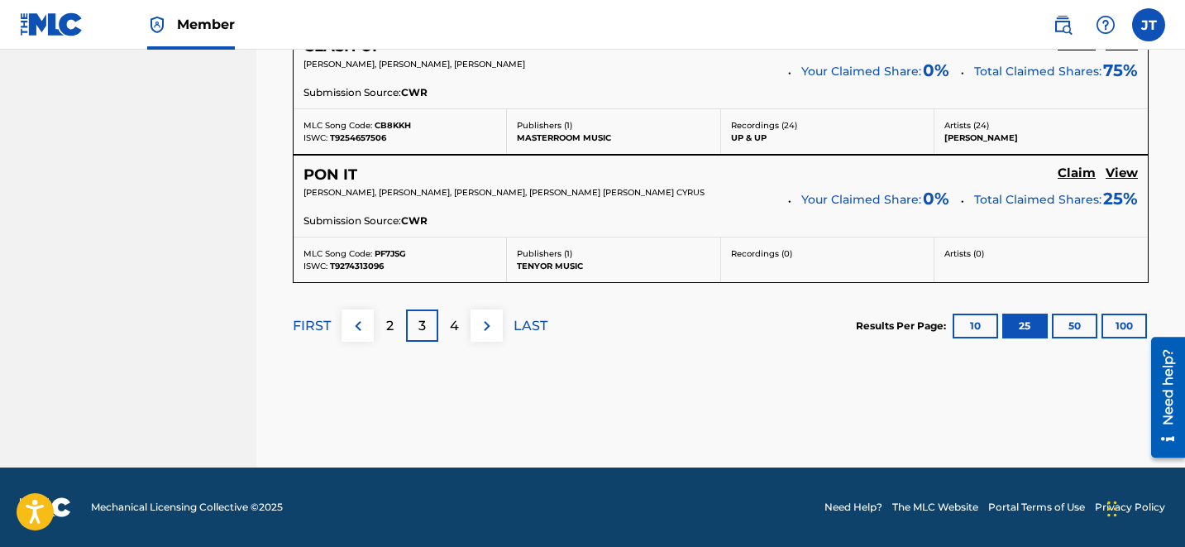
click at [456, 318] on p "4" at bounding box center [454, 326] width 9 height 20
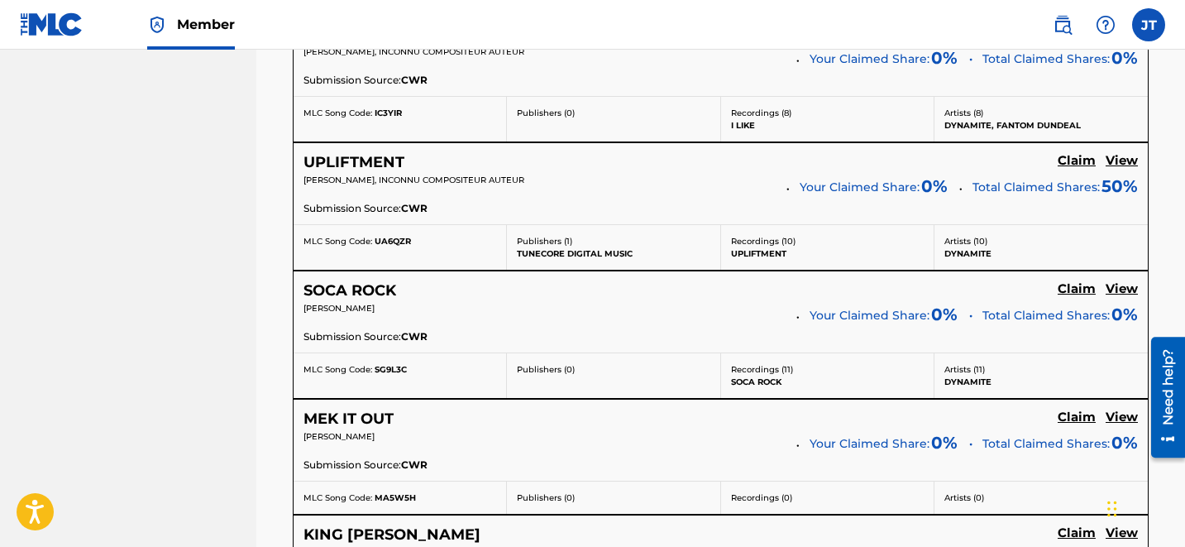
scroll to position [1012, 0]
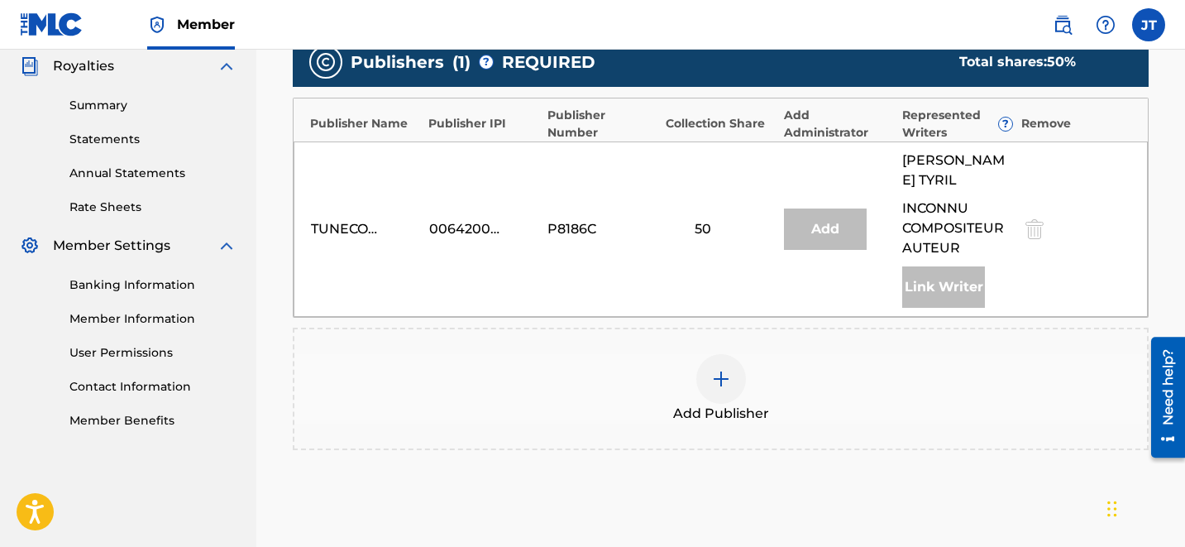
scroll to position [502, 0]
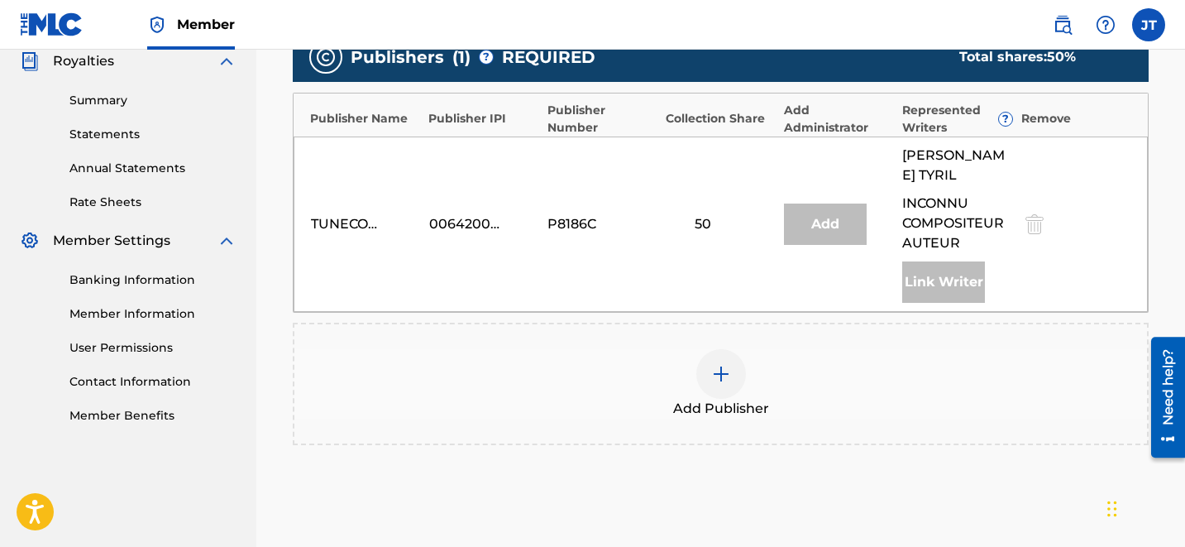
click at [1035, 214] on div at bounding box center [1032, 223] width 25 height 19
click at [1043, 349] on div "Add Publisher" at bounding box center [720, 383] width 853 height 69
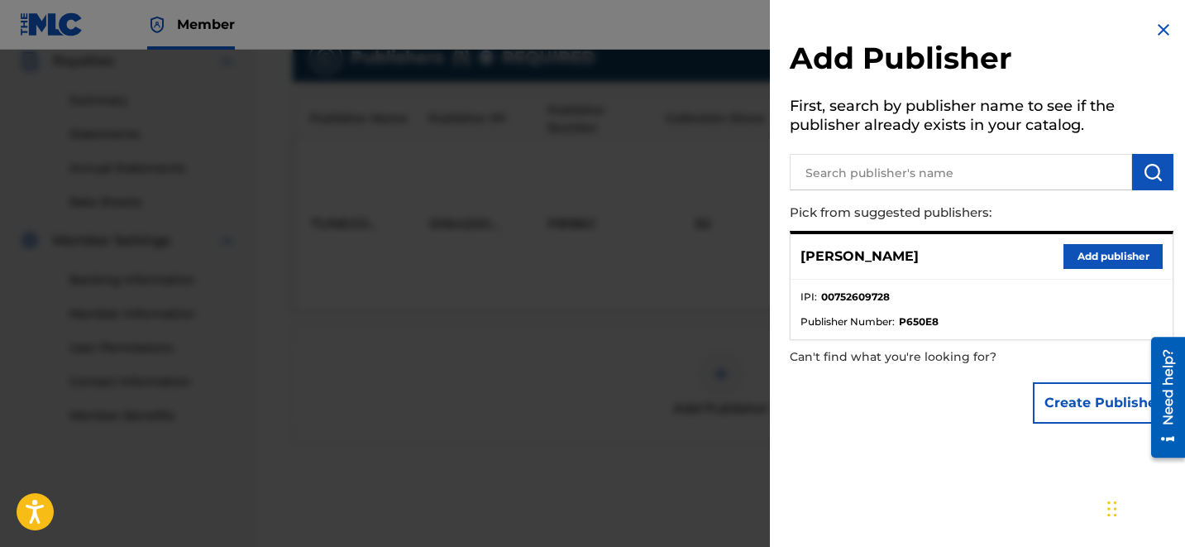
click at [738, 183] on div at bounding box center [592, 323] width 1185 height 547
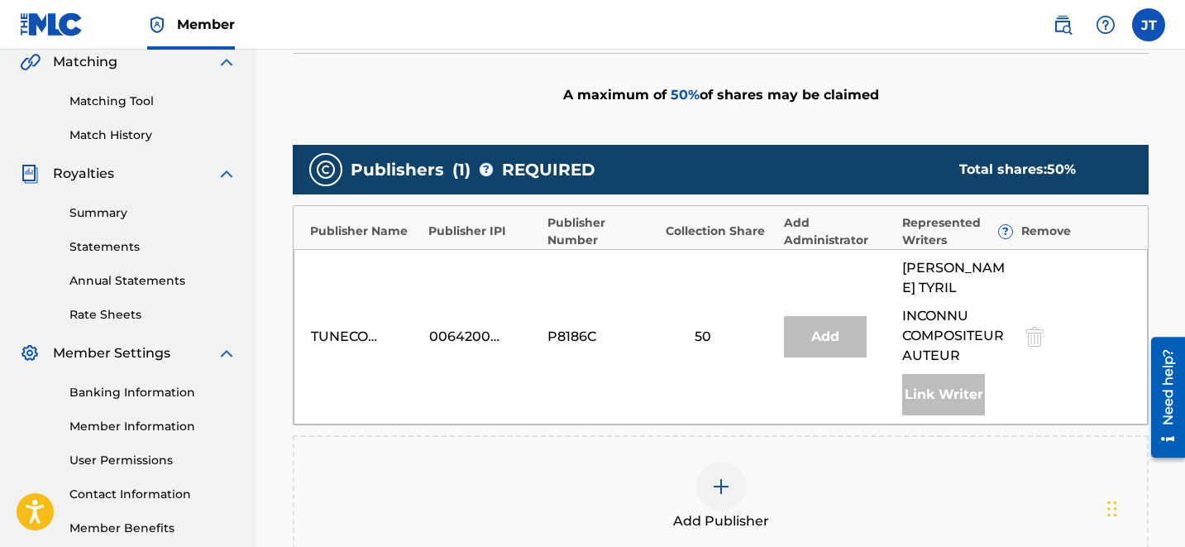
scroll to position [370, 0]
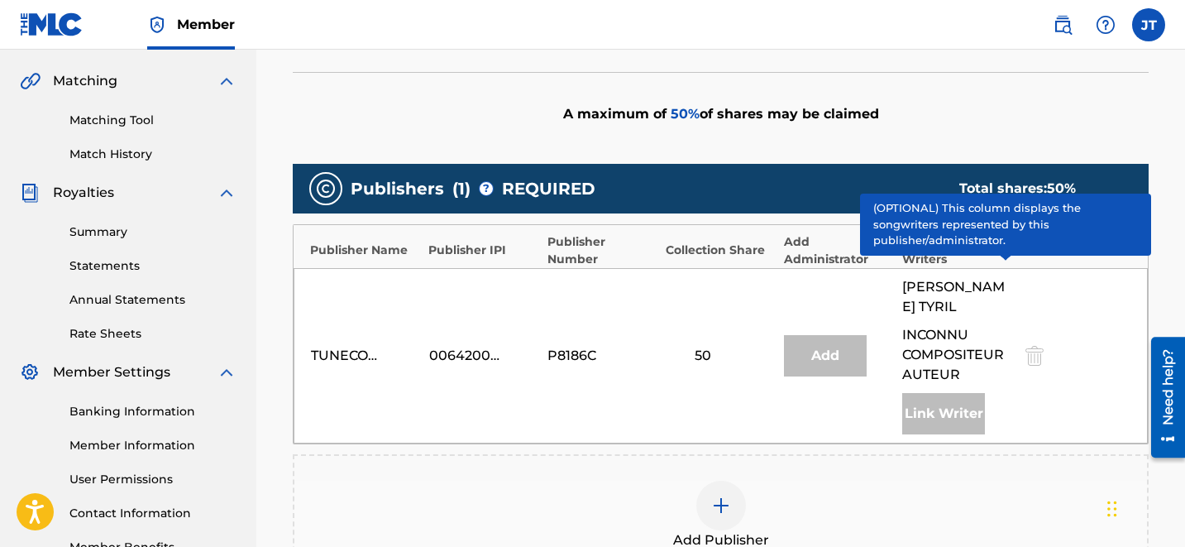
click at [1004, 251] on span "?" at bounding box center [1005, 250] width 13 height 13
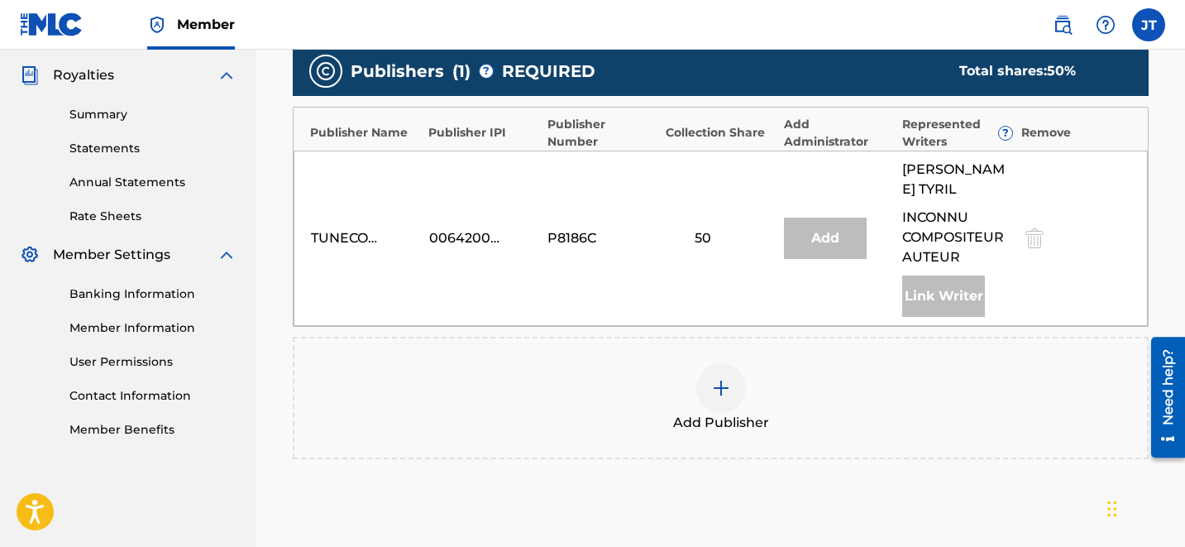
scroll to position [476, 0]
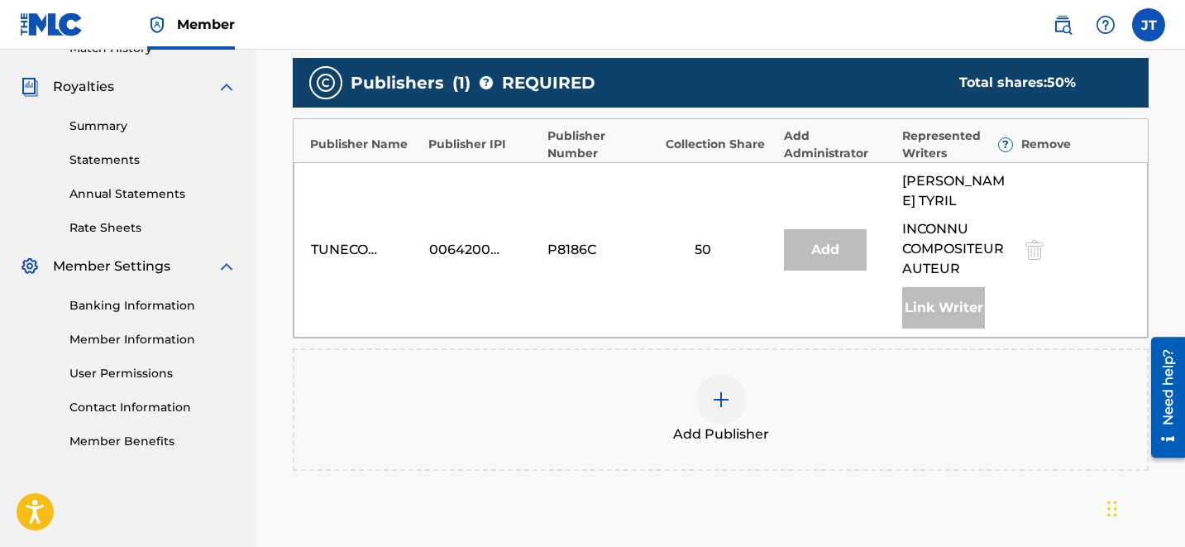
click at [741, 375] on div at bounding box center [721, 400] width 50 height 50
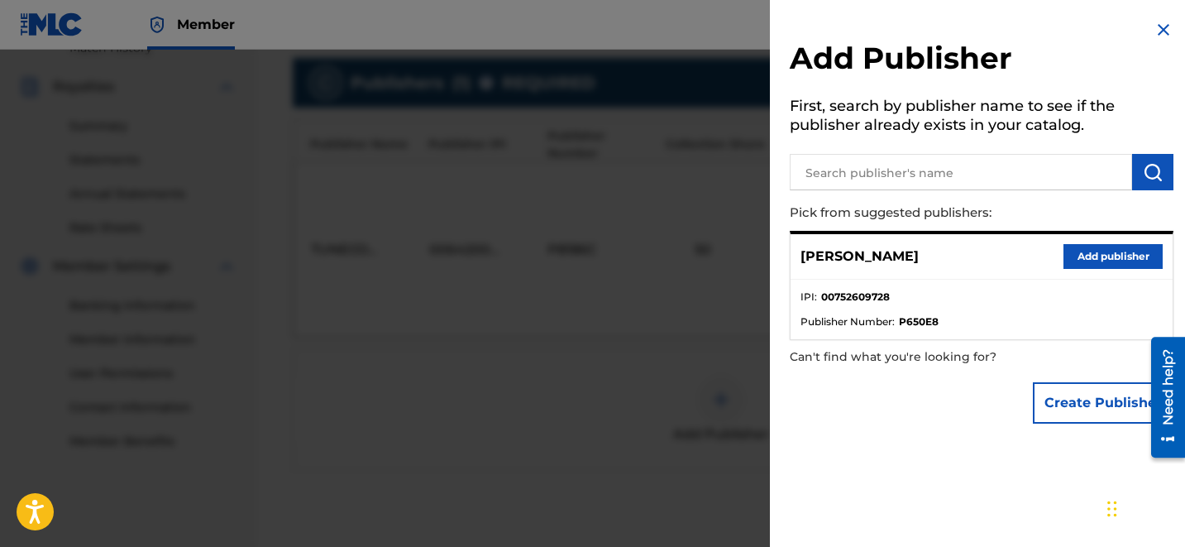
click at [1075, 257] on button "Add publisher" at bounding box center [1112, 256] width 99 height 25
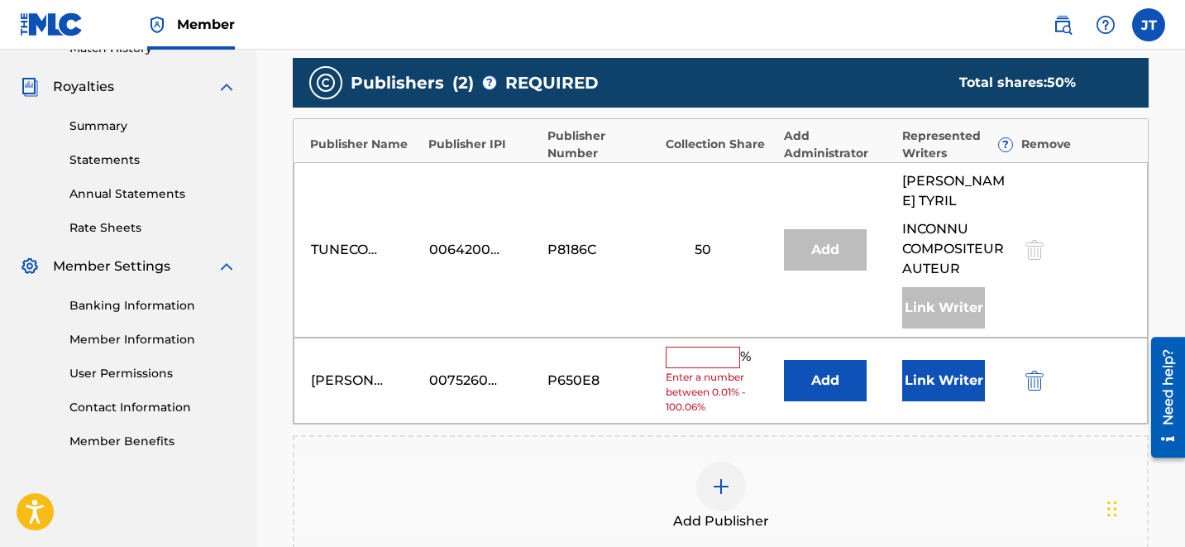
click at [703, 346] on input "text" at bounding box center [703, 356] width 74 height 21
type input "50"
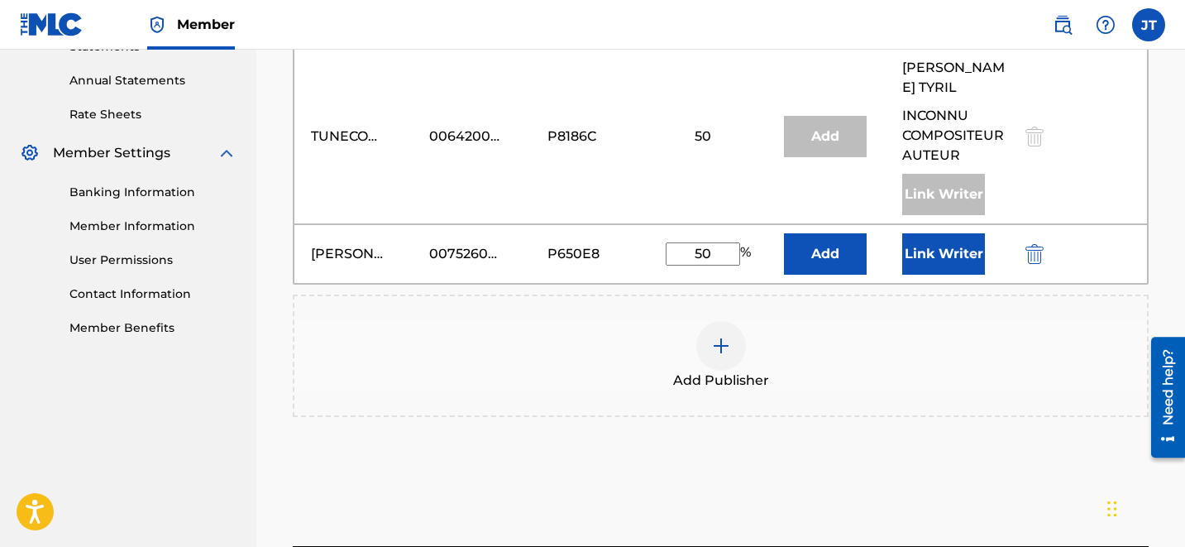
scroll to position [616, 0]
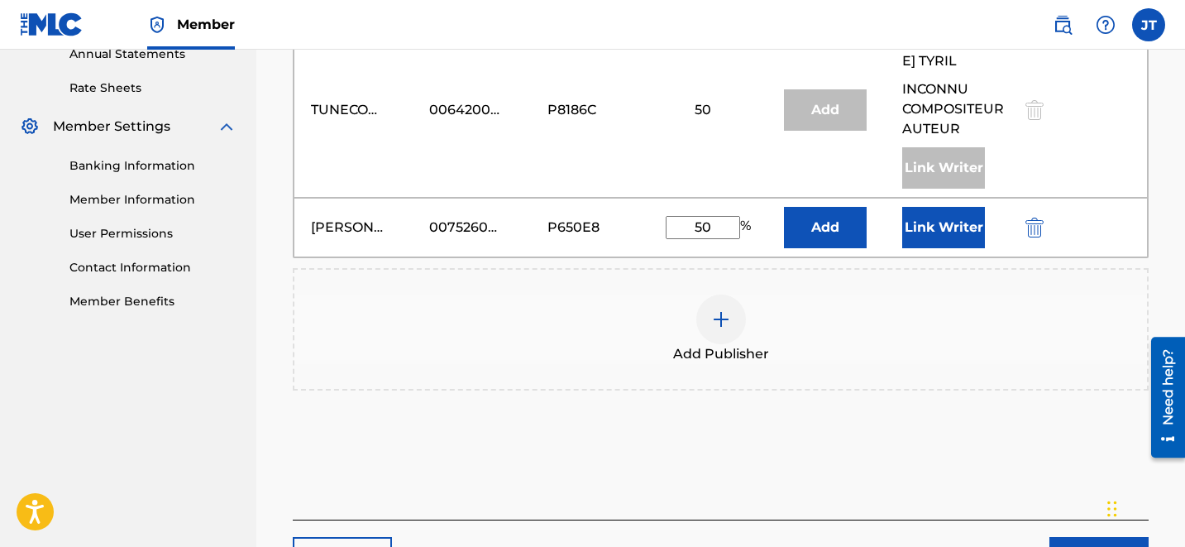
click at [1082, 537] on button "Next" at bounding box center [1098, 557] width 99 height 41
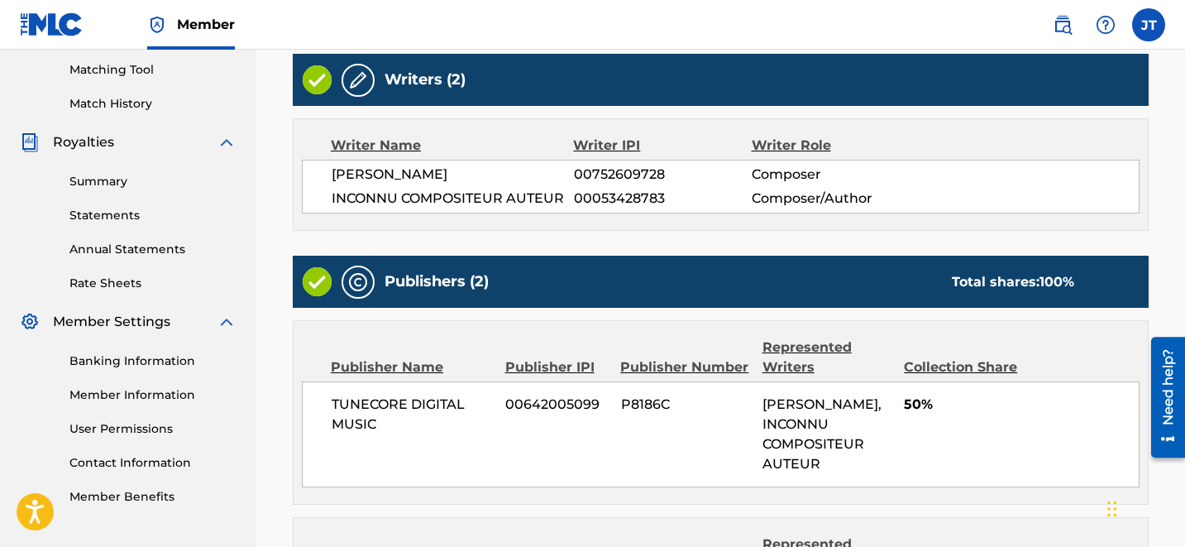
scroll to position [693, 0]
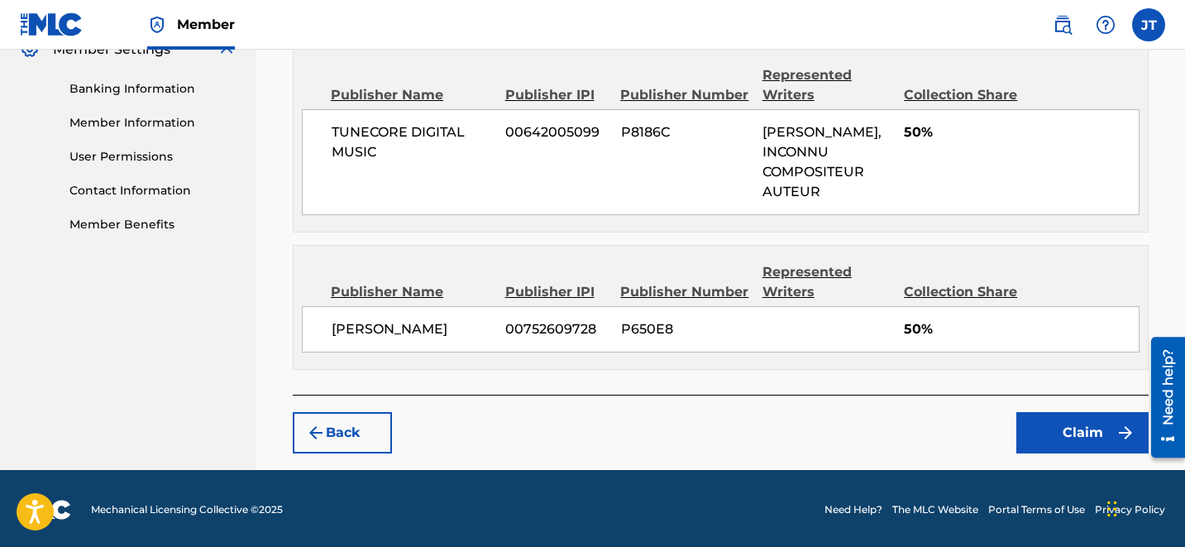
click at [1086, 423] on button "Claim" at bounding box center [1082, 432] width 132 height 41
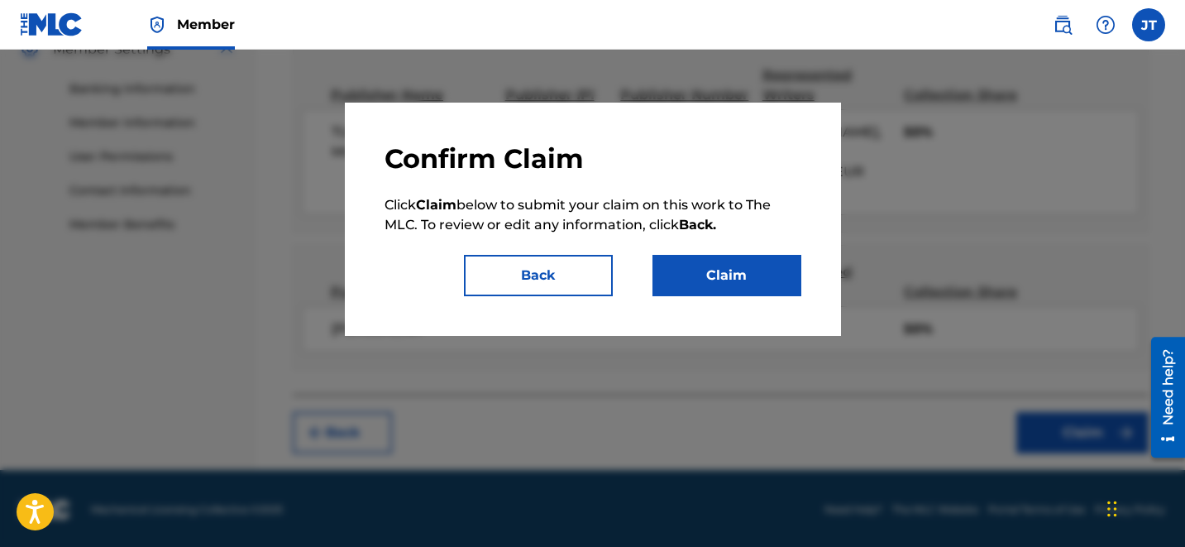
click at [730, 272] on button "Claim" at bounding box center [726, 275] width 149 height 41
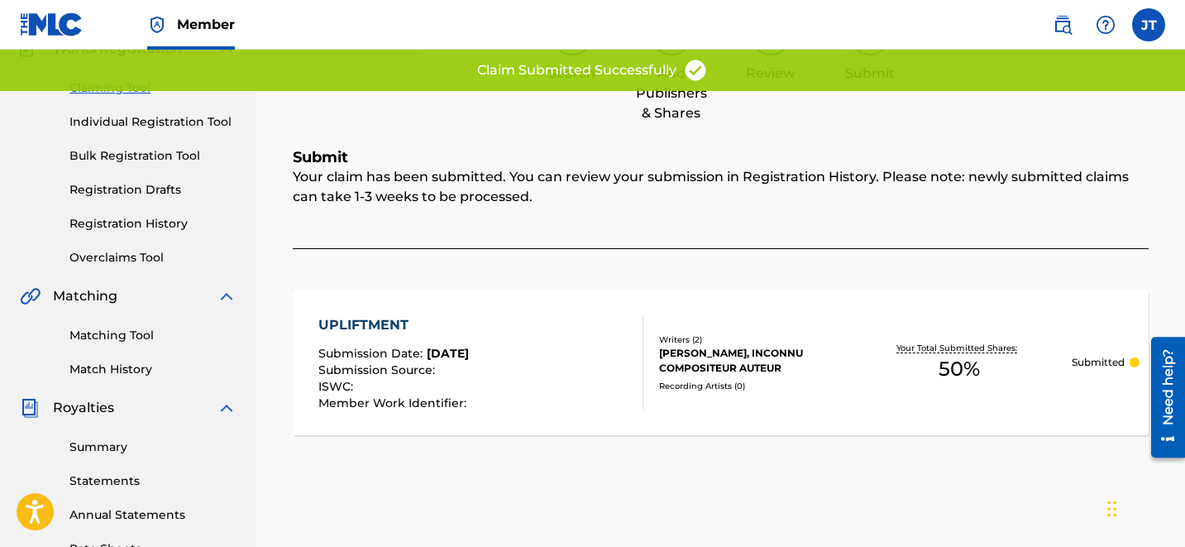
scroll to position [0, 0]
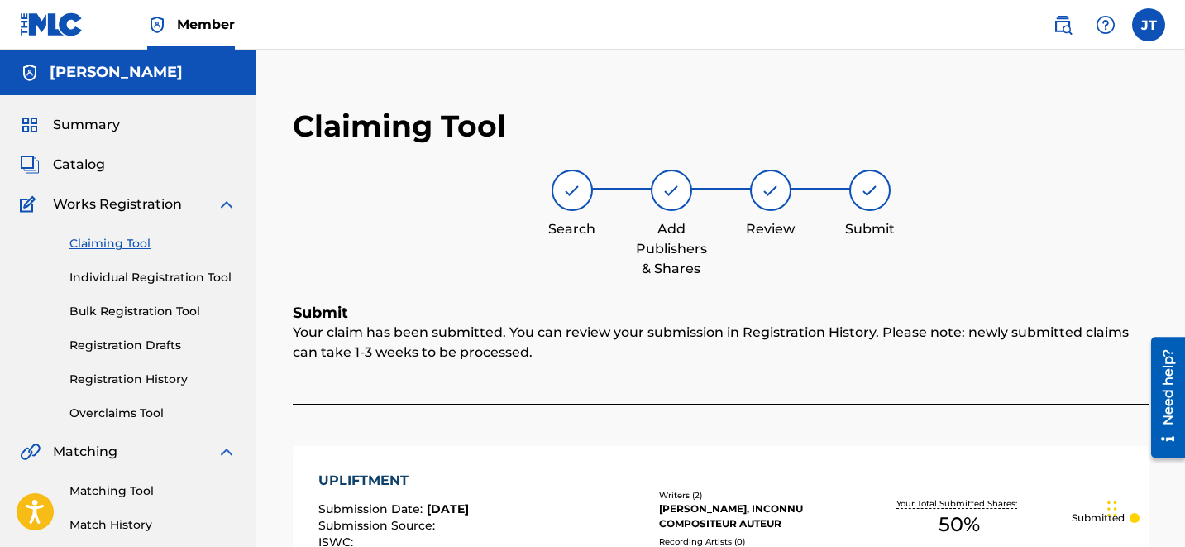
click at [95, 241] on link "Claiming Tool" at bounding box center [152, 243] width 167 height 17
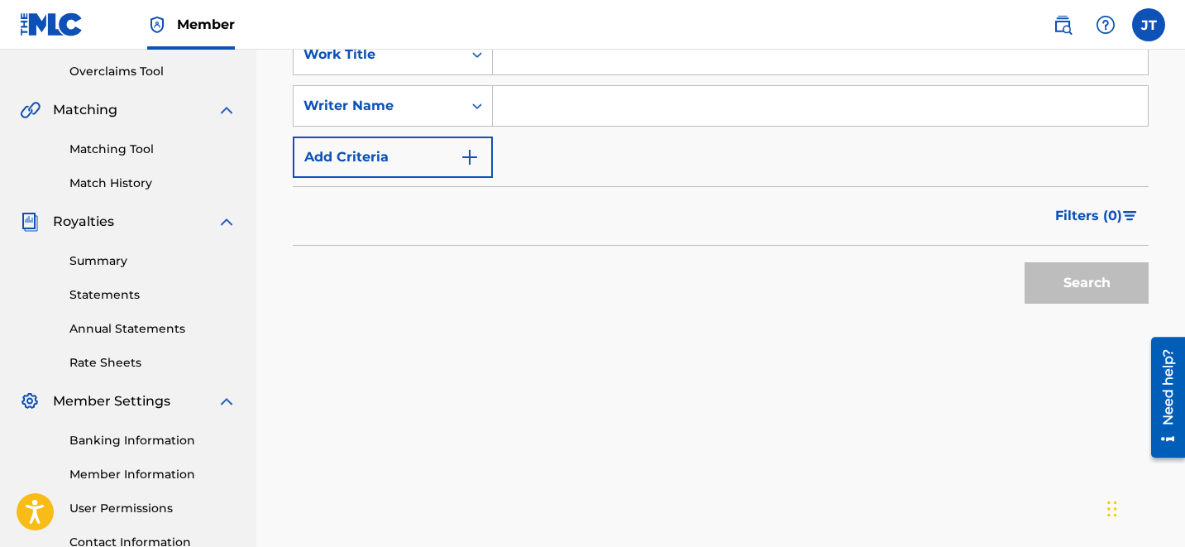
scroll to position [347, 0]
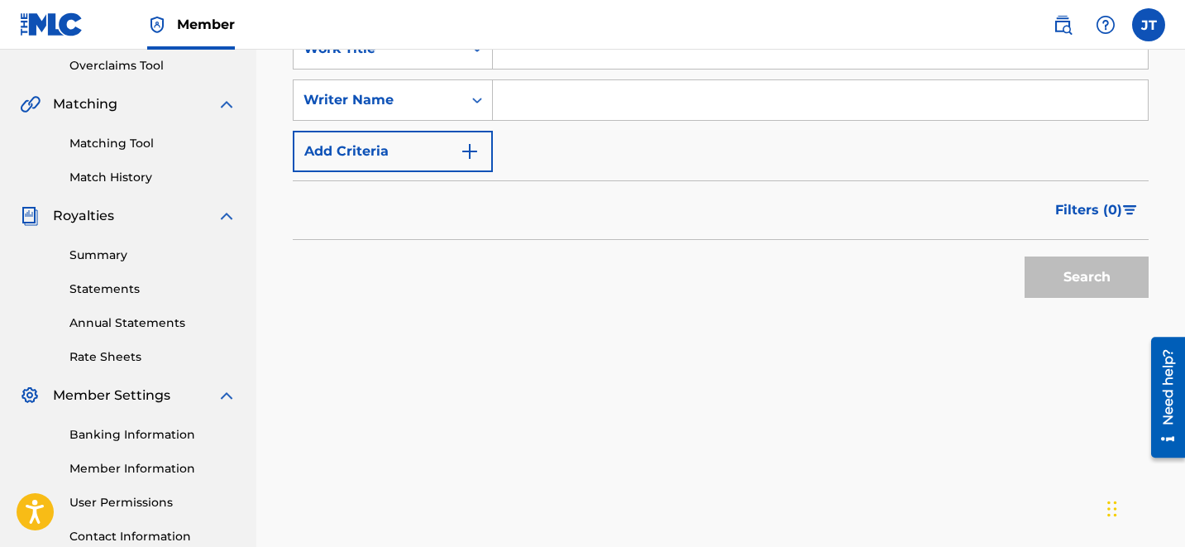
click at [649, 84] on input "Search Form" at bounding box center [820, 100] width 655 height 40
type input "[PERSON_NAME]"
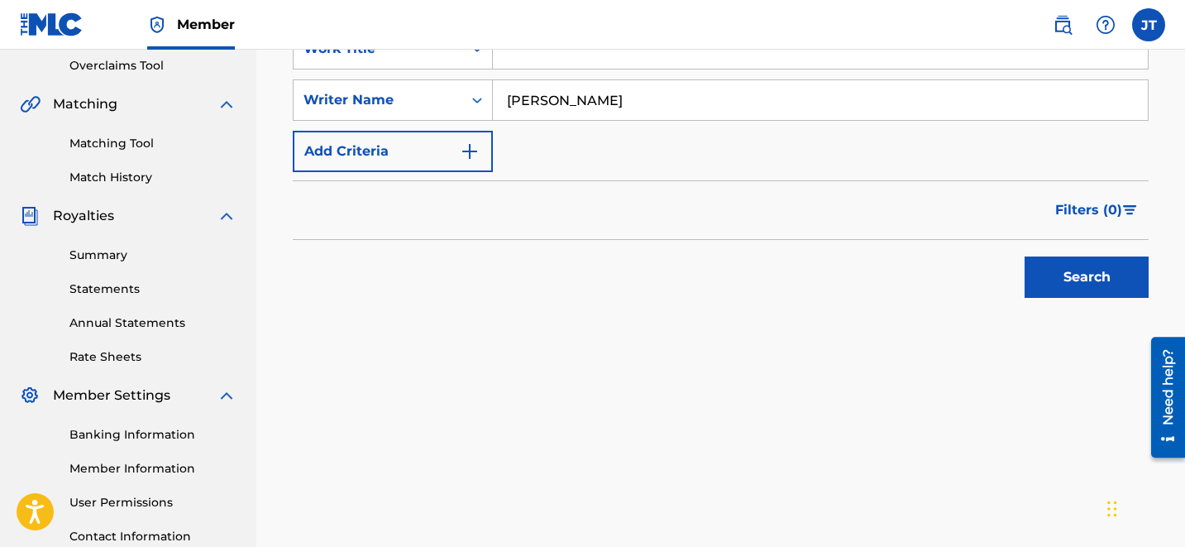
click at [1085, 283] on button "Search" at bounding box center [1087, 276] width 124 height 41
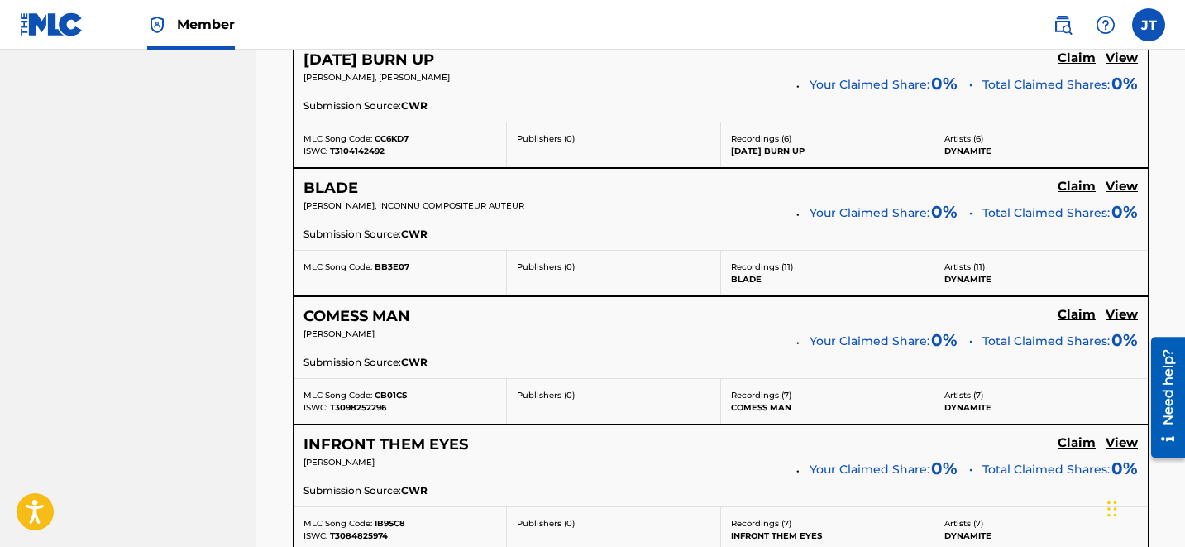
scroll to position [3586, 0]
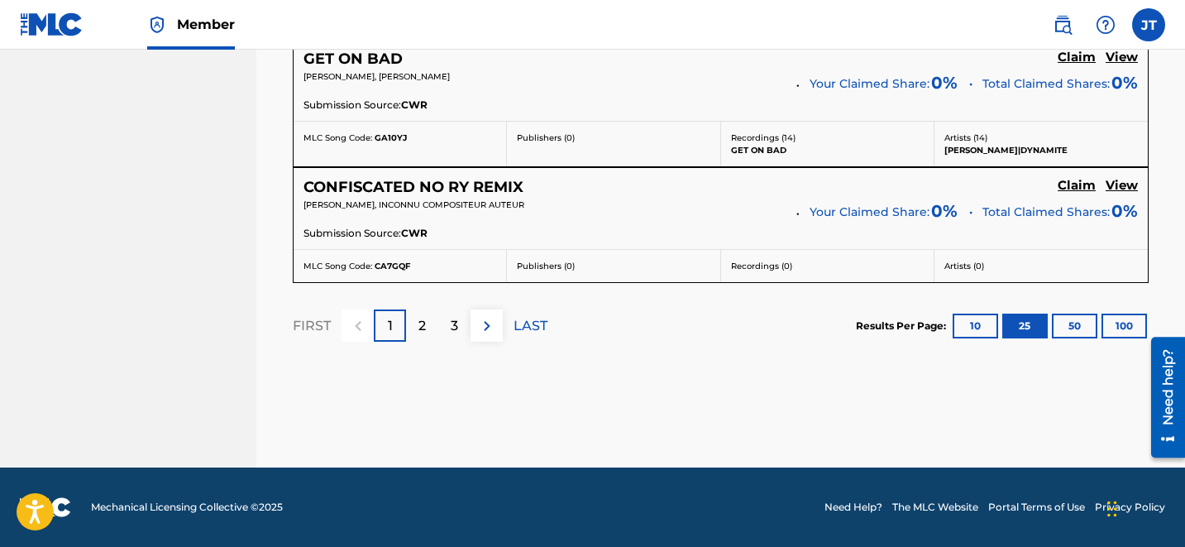
click at [477, 322] on img at bounding box center [487, 326] width 20 height 20
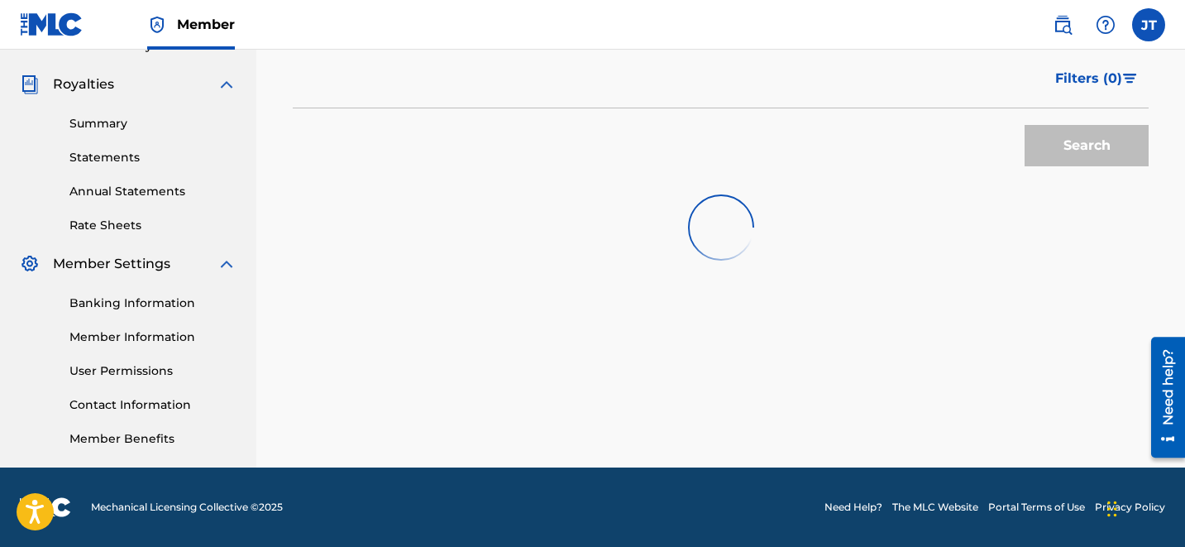
scroll to position [3462, 0]
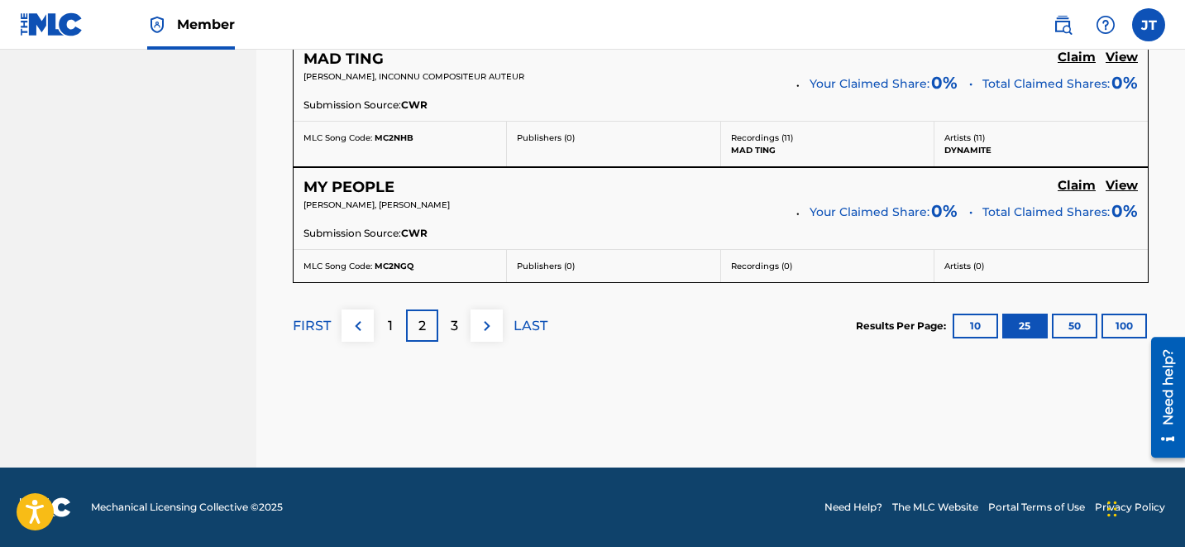
click at [459, 327] on div "3" at bounding box center [454, 325] width 32 height 32
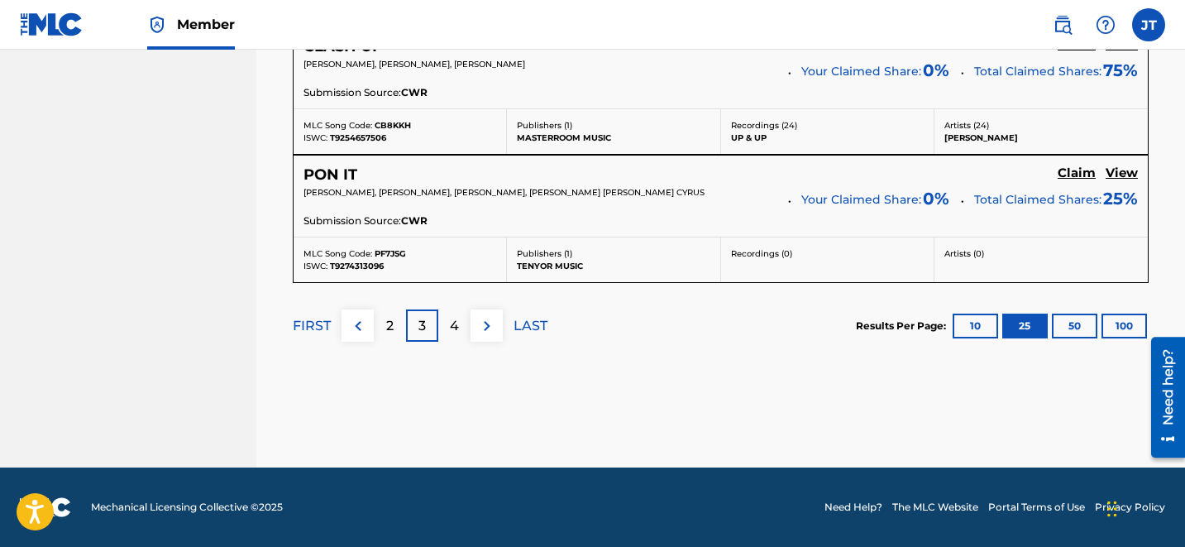
click at [447, 322] on div "4" at bounding box center [454, 325] width 32 height 32
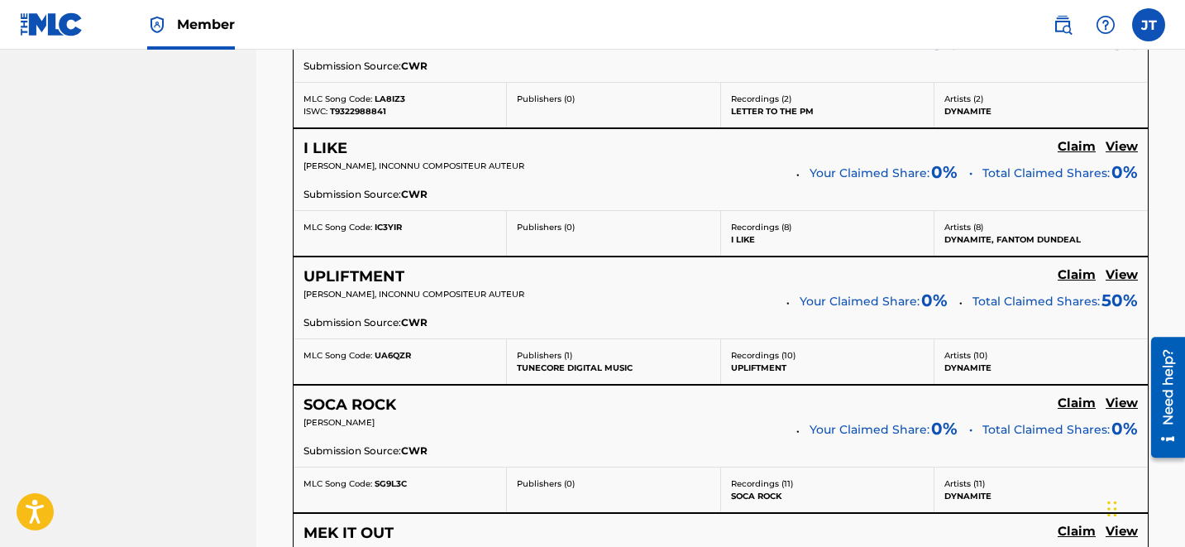
scroll to position [943, 0]
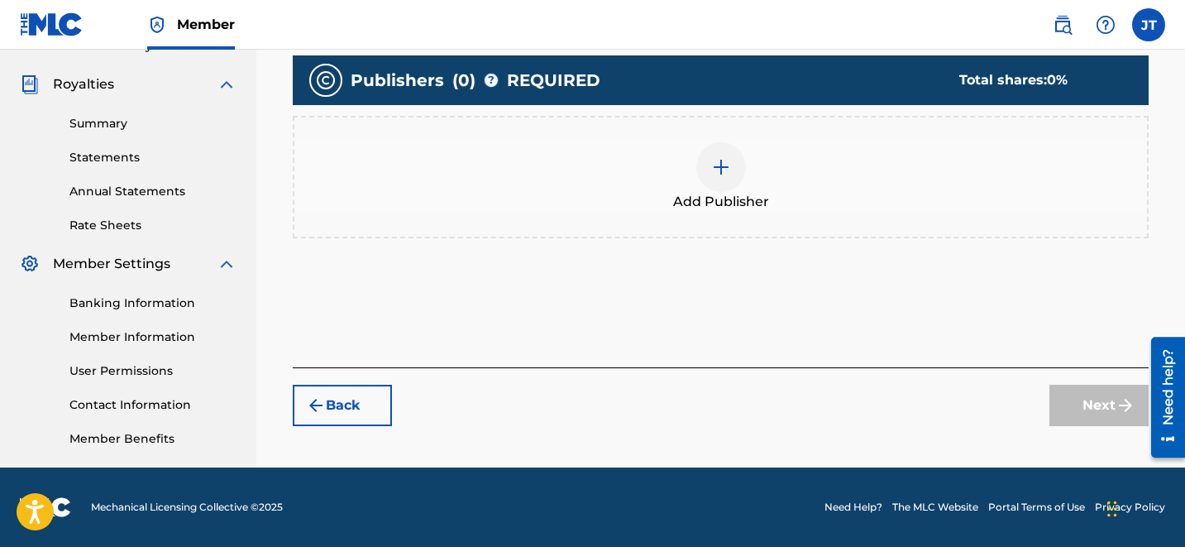
click at [726, 180] on div at bounding box center [721, 167] width 50 height 50
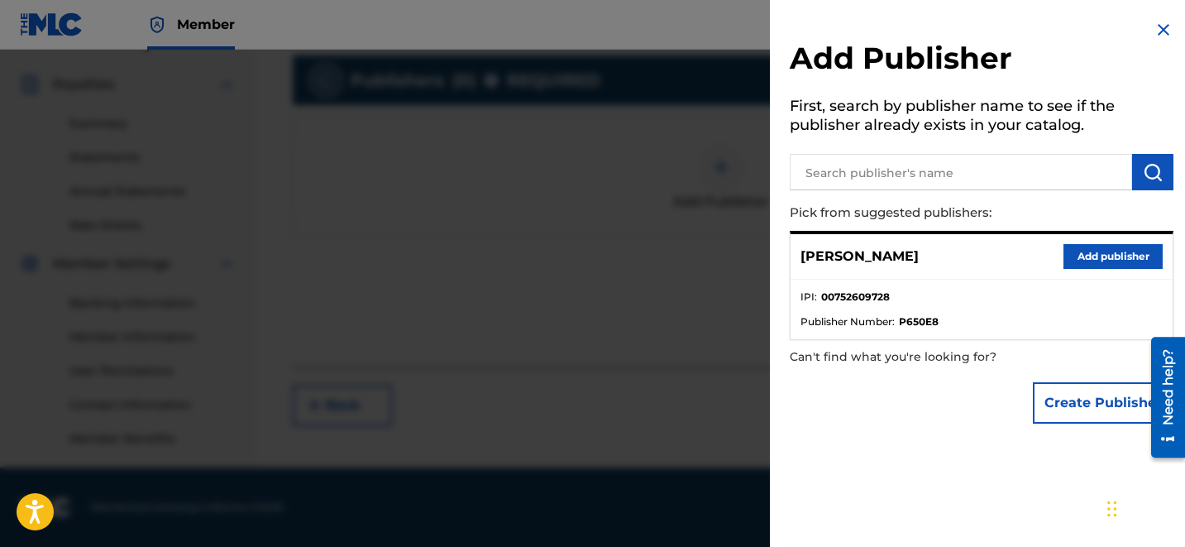
click at [1092, 258] on button "Add publisher" at bounding box center [1112, 256] width 99 height 25
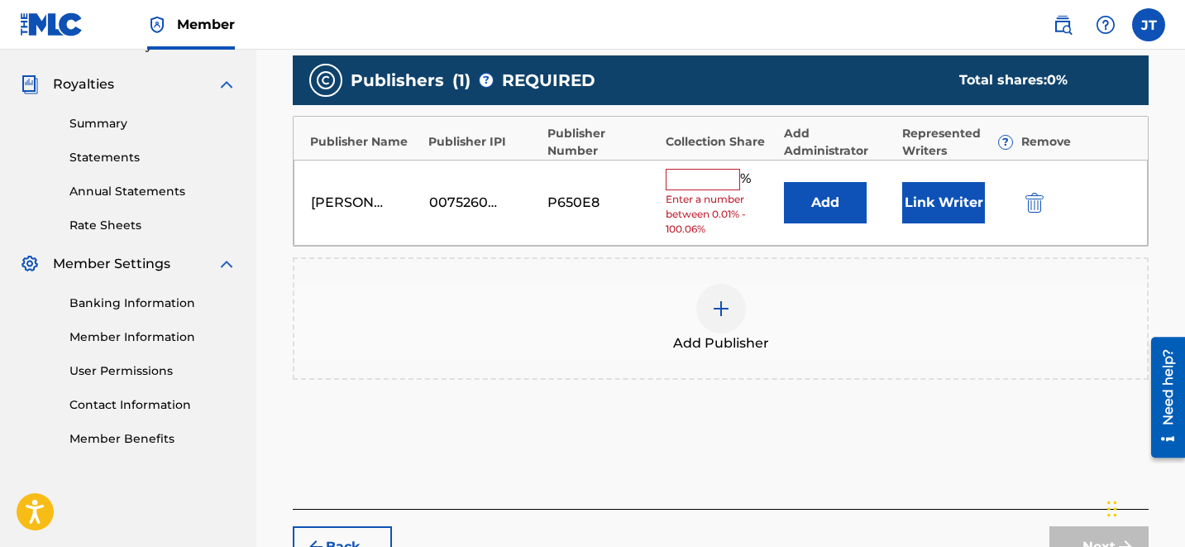
click at [705, 193] on span "Enter a number between 0.01% - 100.06%" at bounding box center [721, 214] width 110 height 45
click at [688, 176] on input "text" at bounding box center [703, 179] width 74 height 21
type input "100"
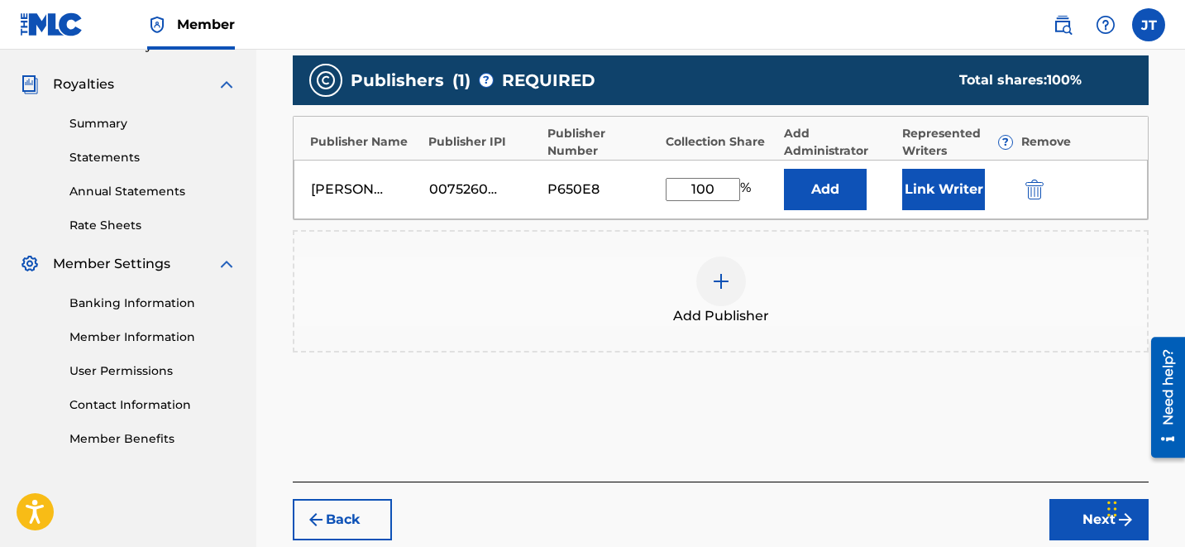
click at [942, 184] on button "Link Writer" at bounding box center [943, 189] width 83 height 41
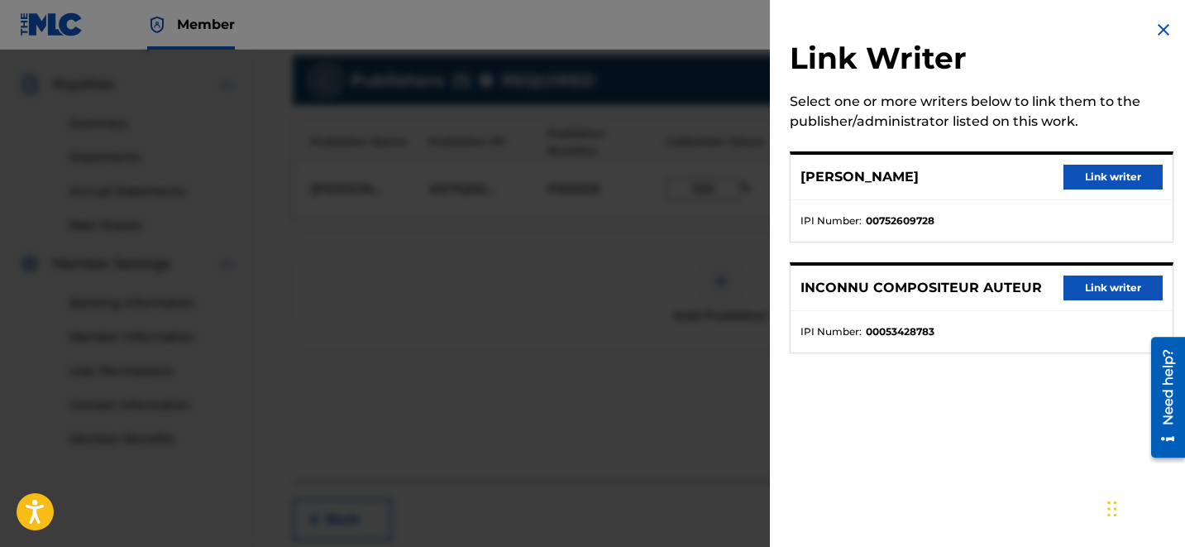
click at [1082, 179] on button "Link writer" at bounding box center [1112, 177] width 99 height 25
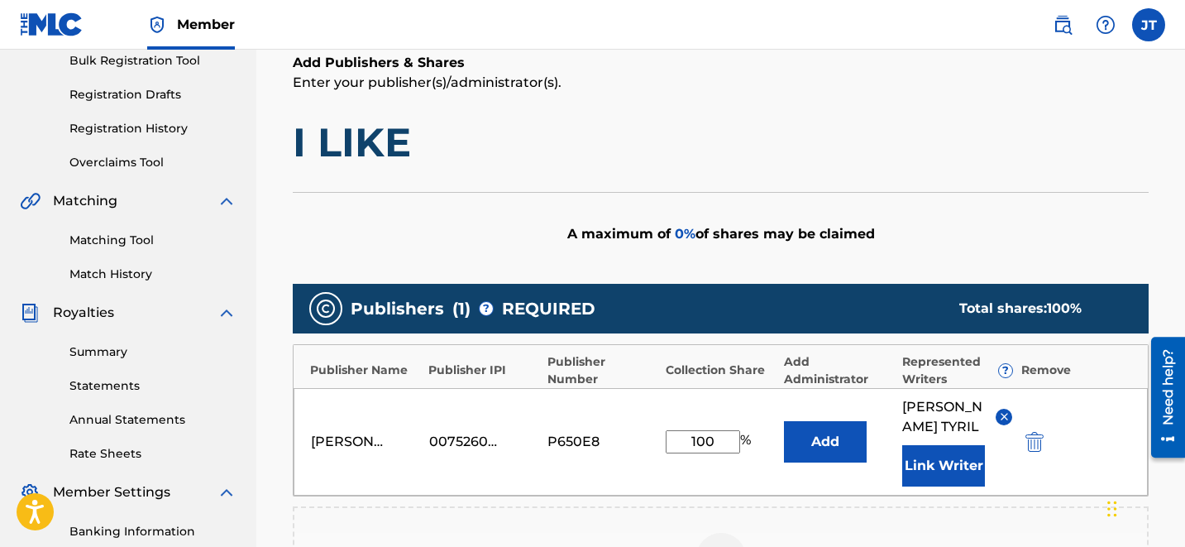
scroll to position [276, 0]
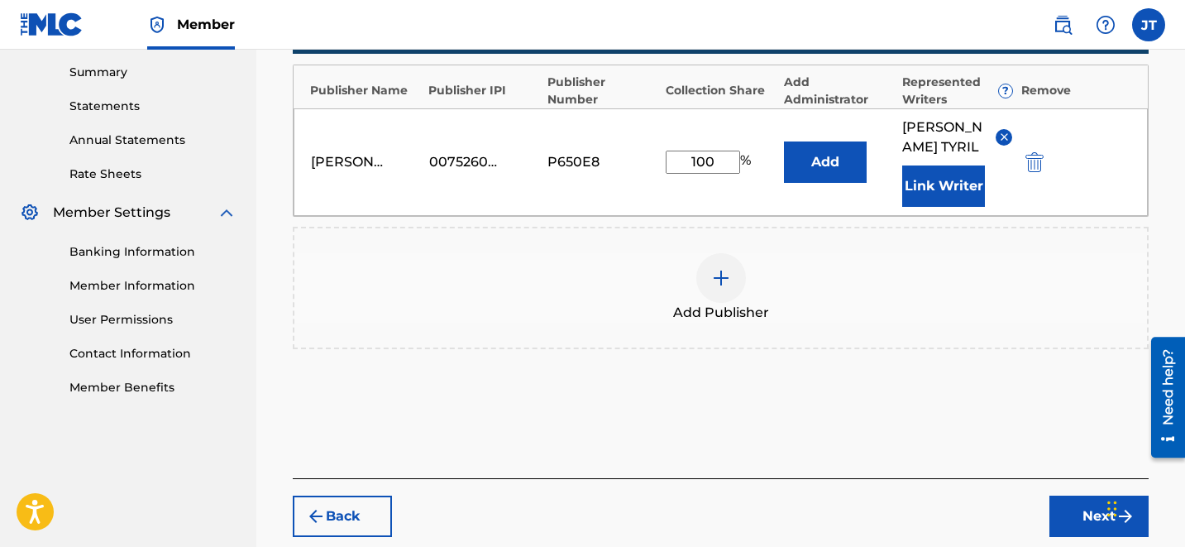
click at [1101, 498] on button "Next" at bounding box center [1098, 515] width 99 height 41
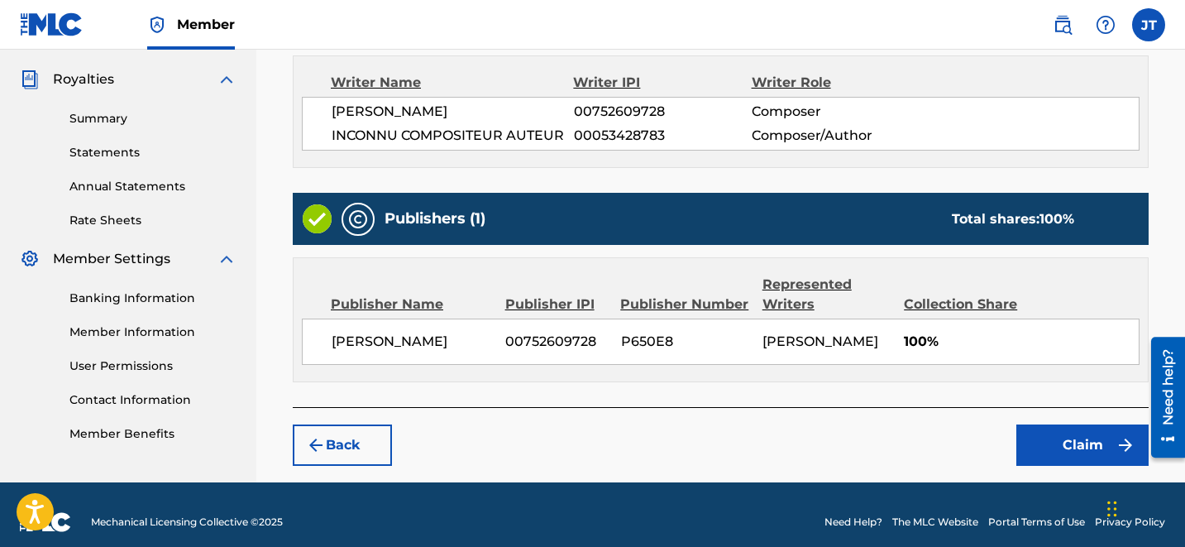
scroll to position [497, 0]
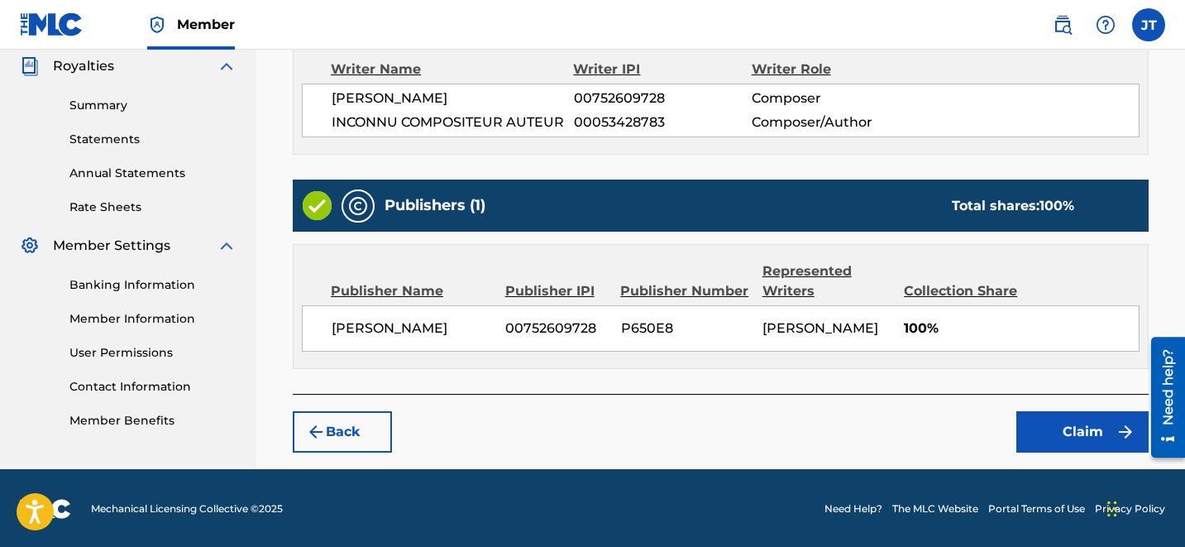
click at [1071, 447] on button "Claim" at bounding box center [1082, 431] width 132 height 41
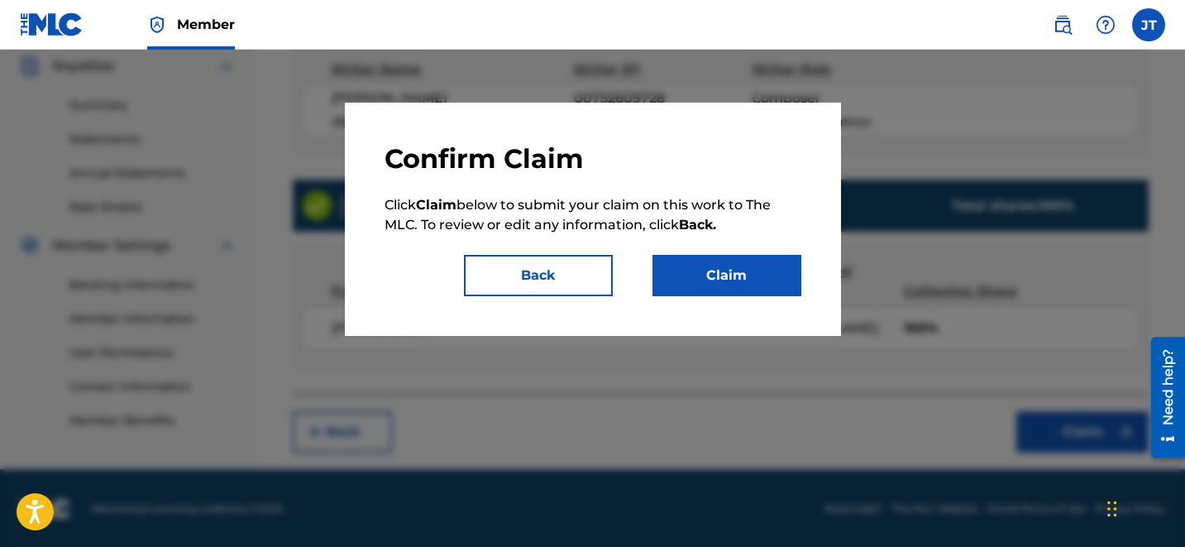
click at [758, 302] on div "Confirm Claim Click Claim below to submit your claim on this work to The MLC. T…" at bounding box center [593, 219] width 496 height 233
click at [736, 286] on button "Claim" at bounding box center [726, 275] width 149 height 41
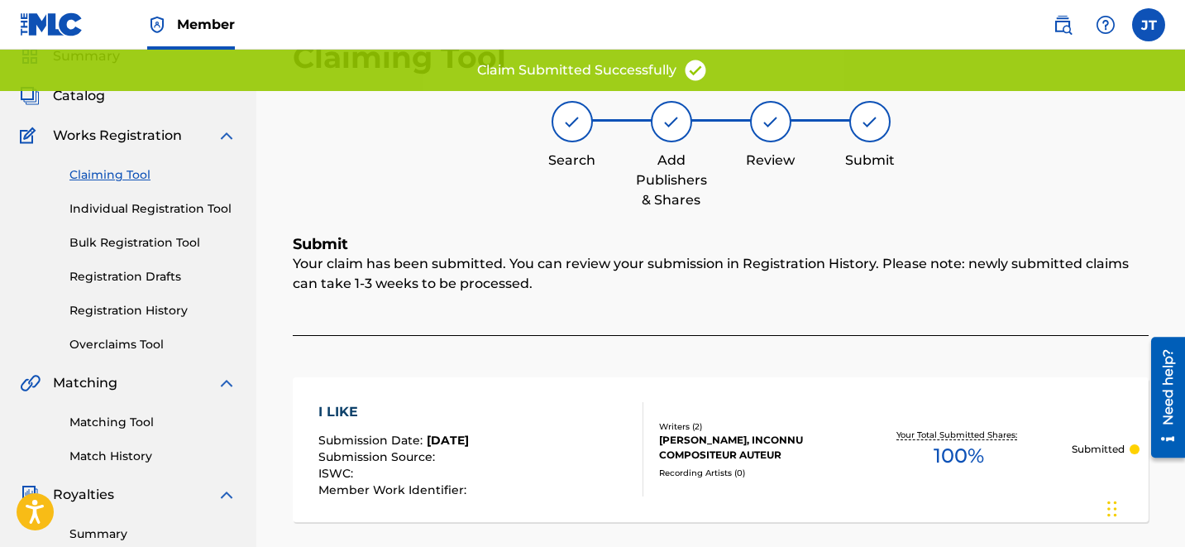
scroll to position [0, 0]
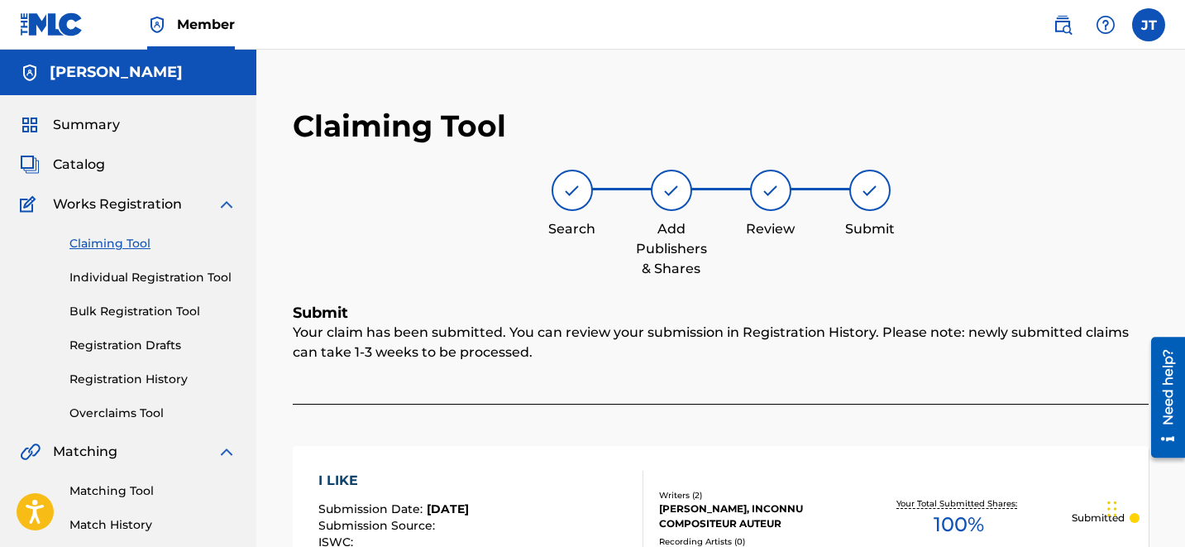
click at [131, 236] on link "Claiming Tool" at bounding box center [152, 243] width 167 height 17
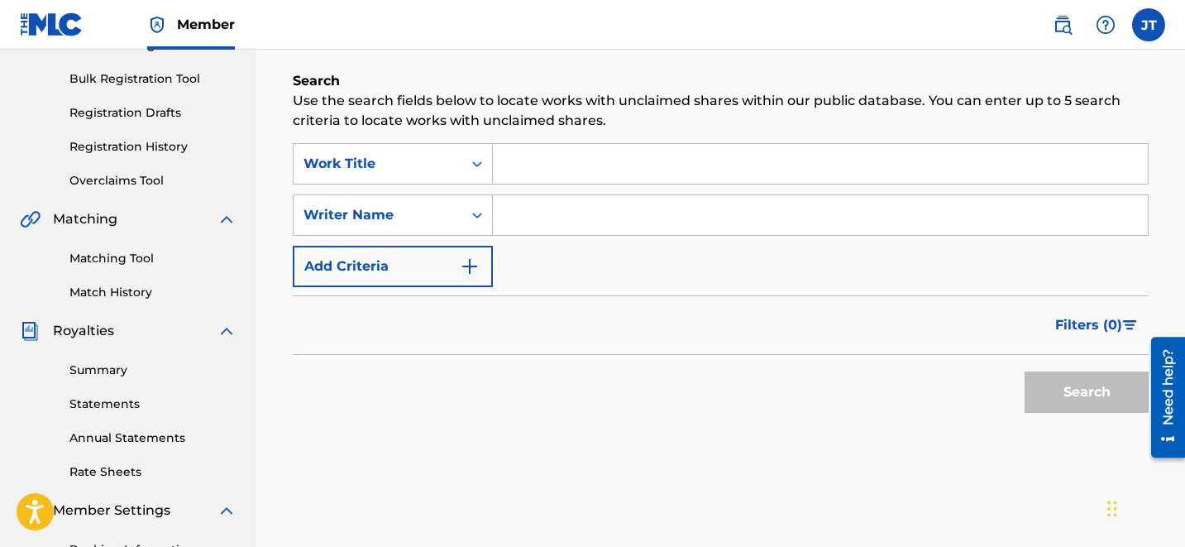
scroll to position [236, 0]
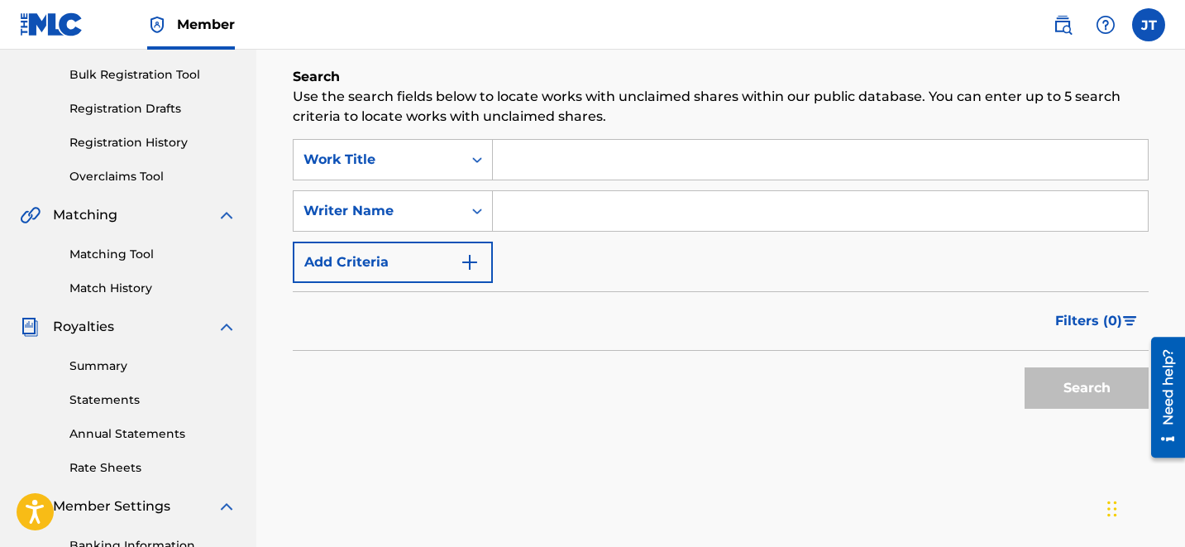
click at [607, 220] on input "Search Form" at bounding box center [820, 211] width 655 height 40
type input "[PERSON_NAME]"
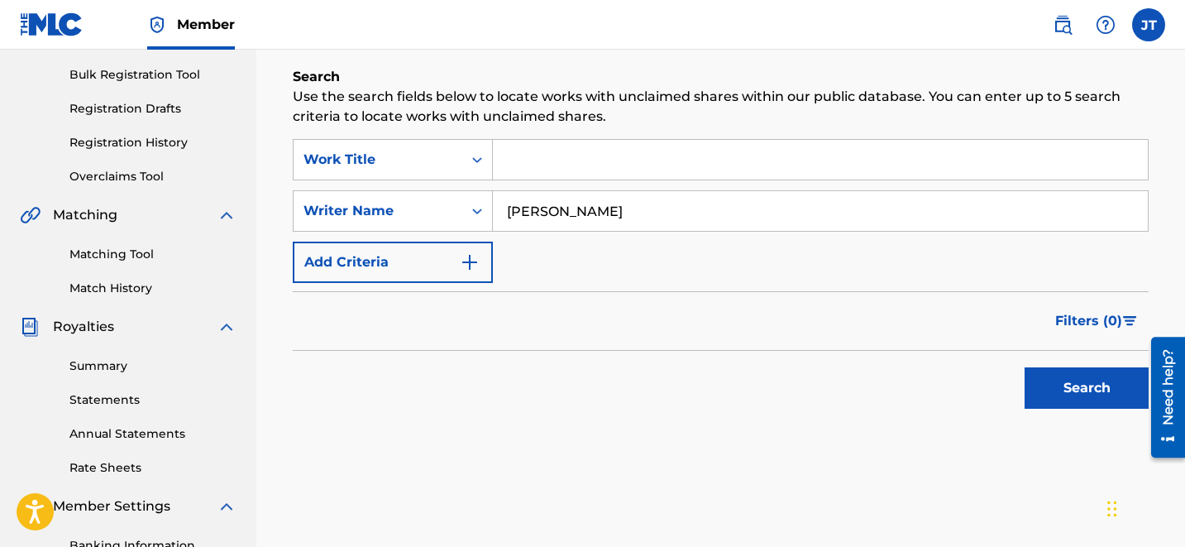
click at [1029, 396] on button "Search" at bounding box center [1087, 387] width 124 height 41
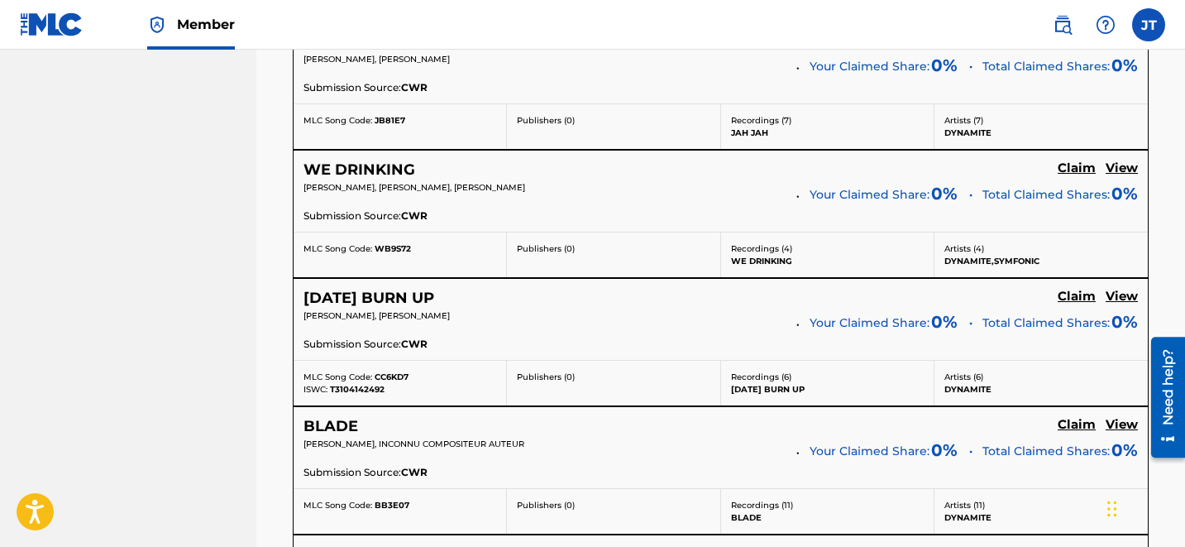
scroll to position [3586, 0]
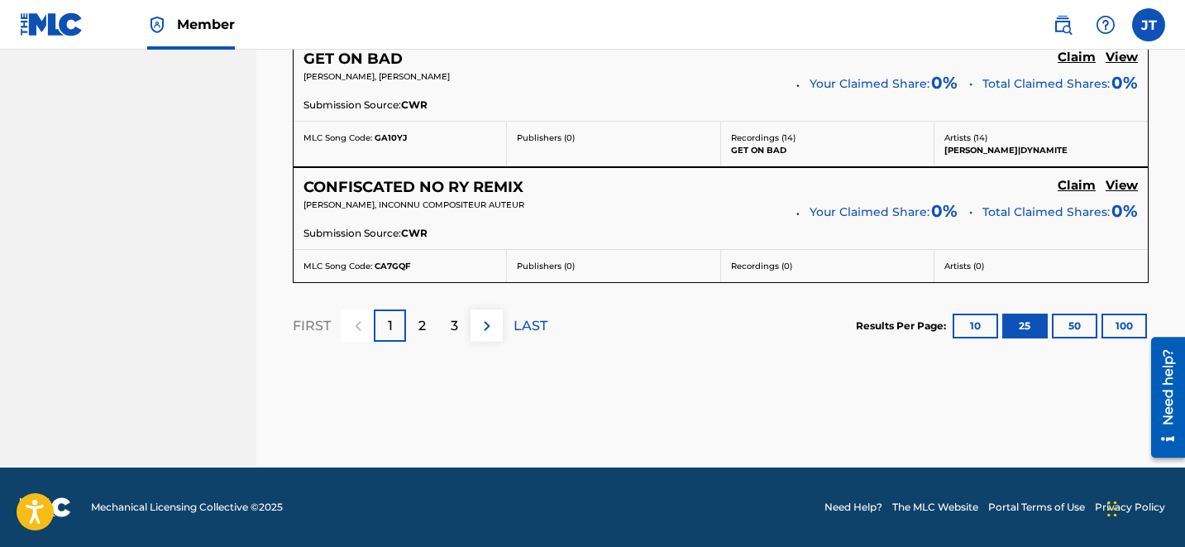
click at [461, 332] on div "3" at bounding box center [454, 325] width 32 height 32
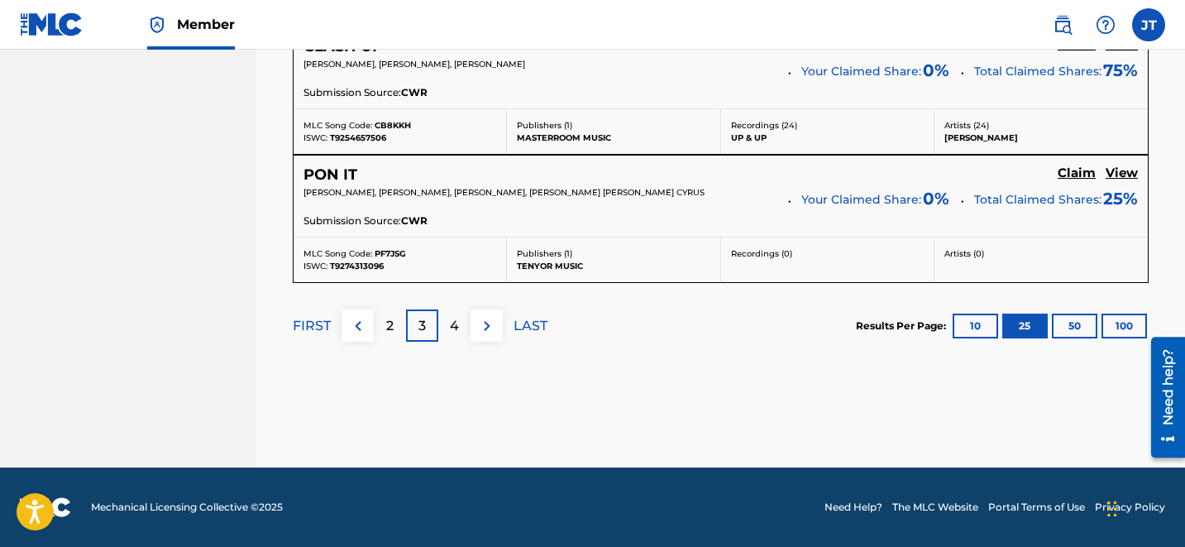
click at [461, 331] on div "4" at bounding box center [454, 325] width 32 height 32
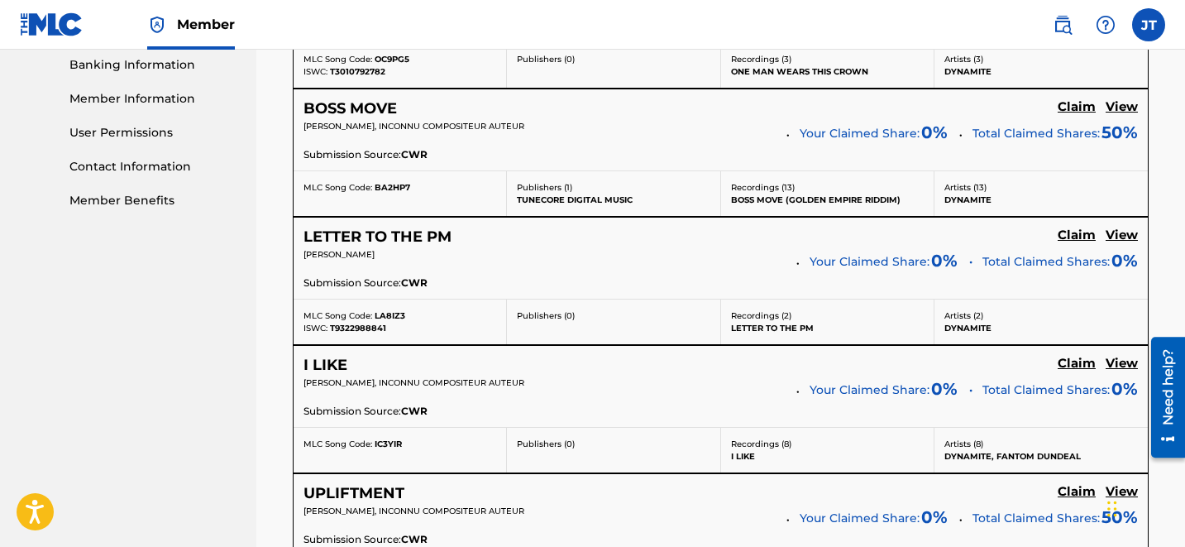
scroll to position [716, 0]
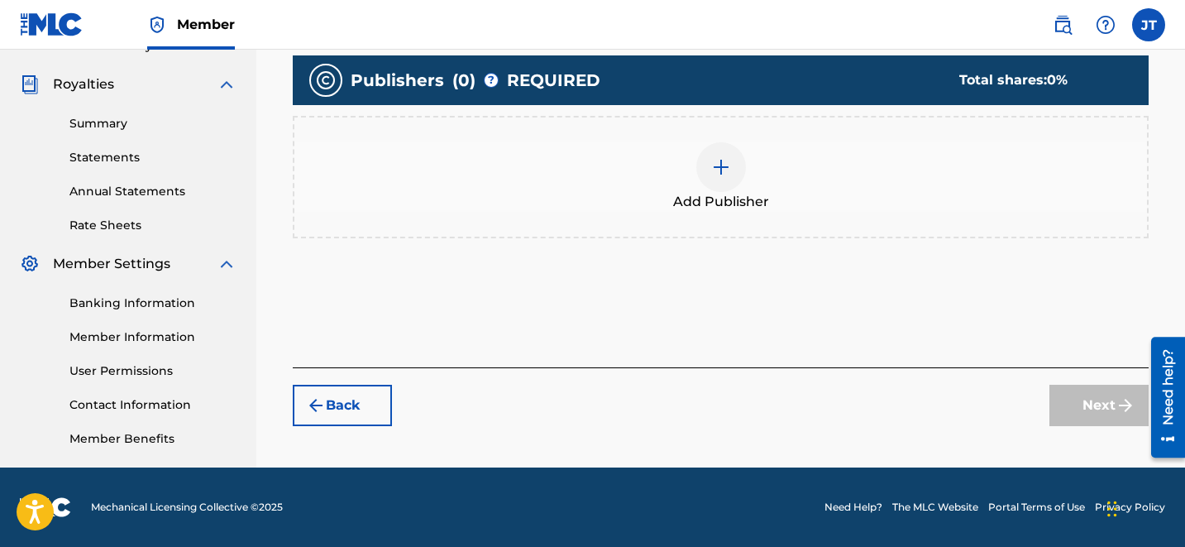
click at [714, 161] on img at bounding box center [721, 167] width 20 height 20
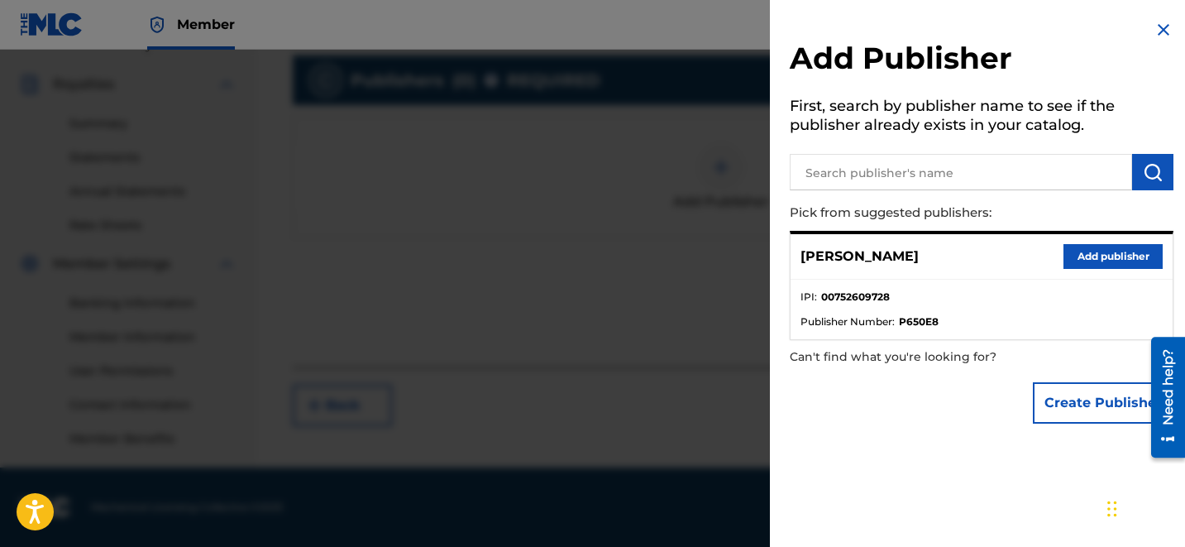
click at [1111, 267] on button "Add publisher" at bounding box center [1112, 256] width 99 height 25
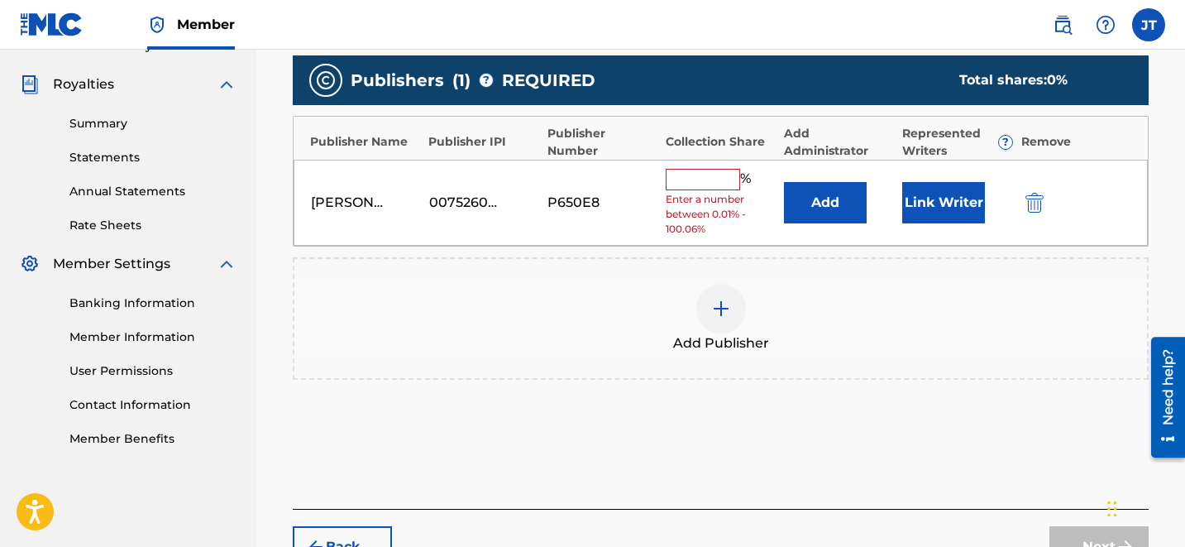
click at [709, 186] on input "text" at bounding box center [703, 179] width 74 height 21
type input "100"
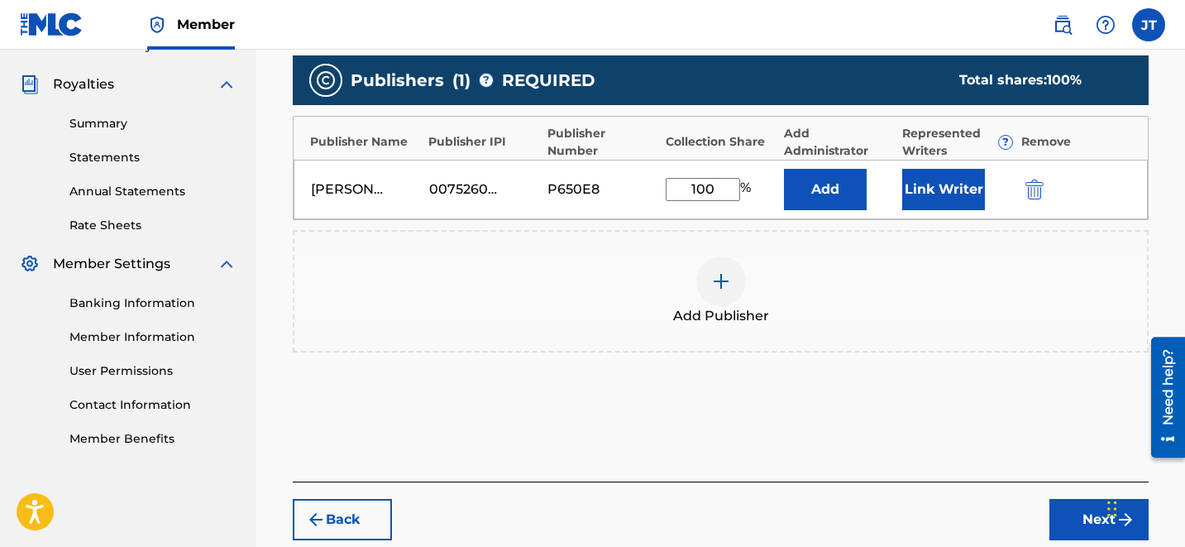
click at [935, 202] on button "Link Writer" at bounding box center [943, 189] width 83 height 41
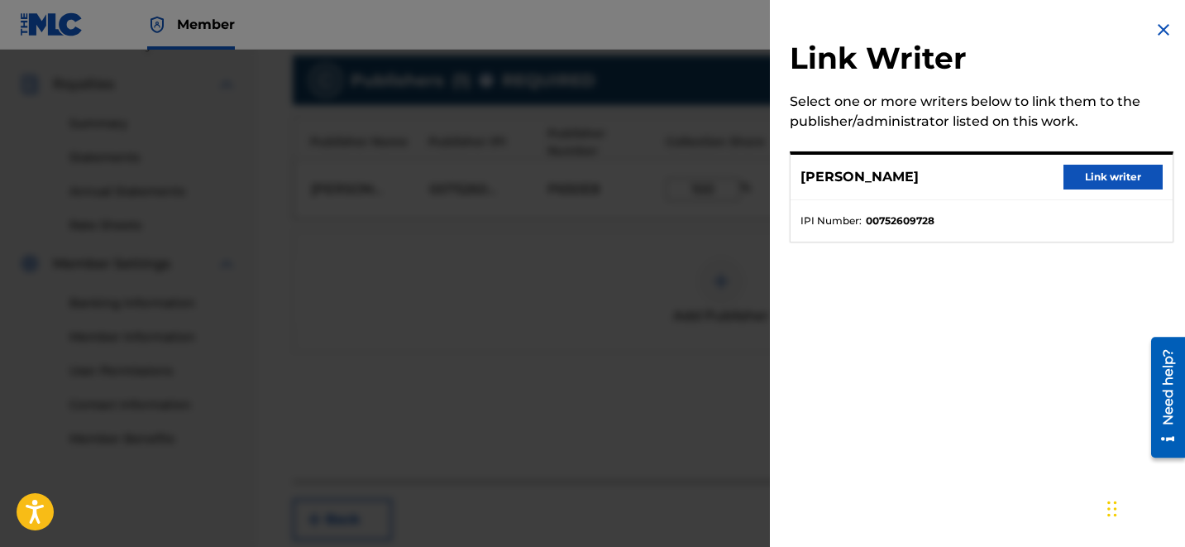
click at [1096, 173] on button "Link writer" at bounding box center [1112, 177] width 99 height 25
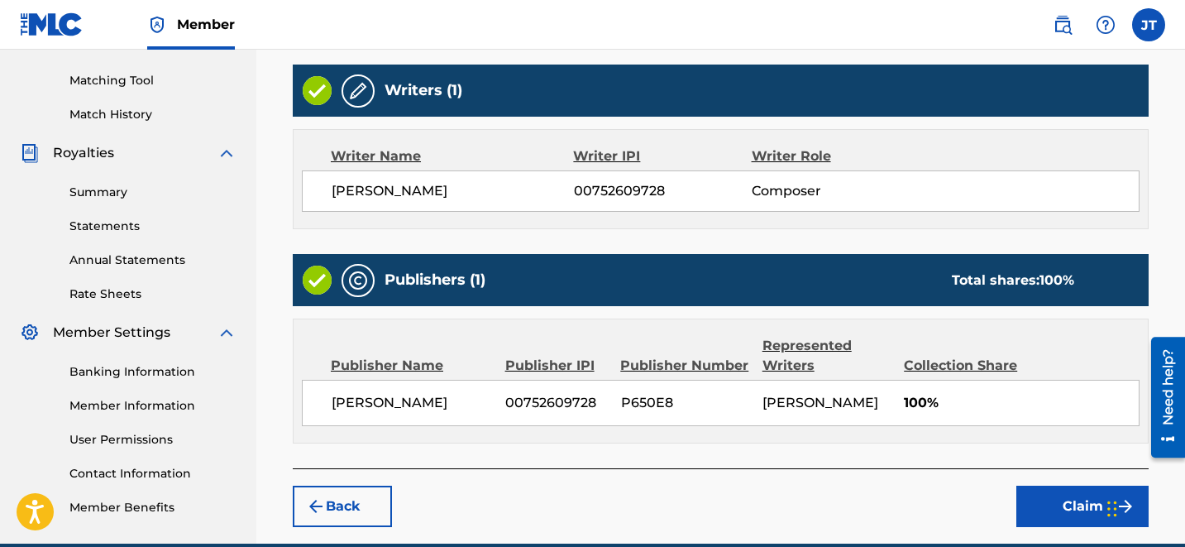
scroll to position [485, 0]
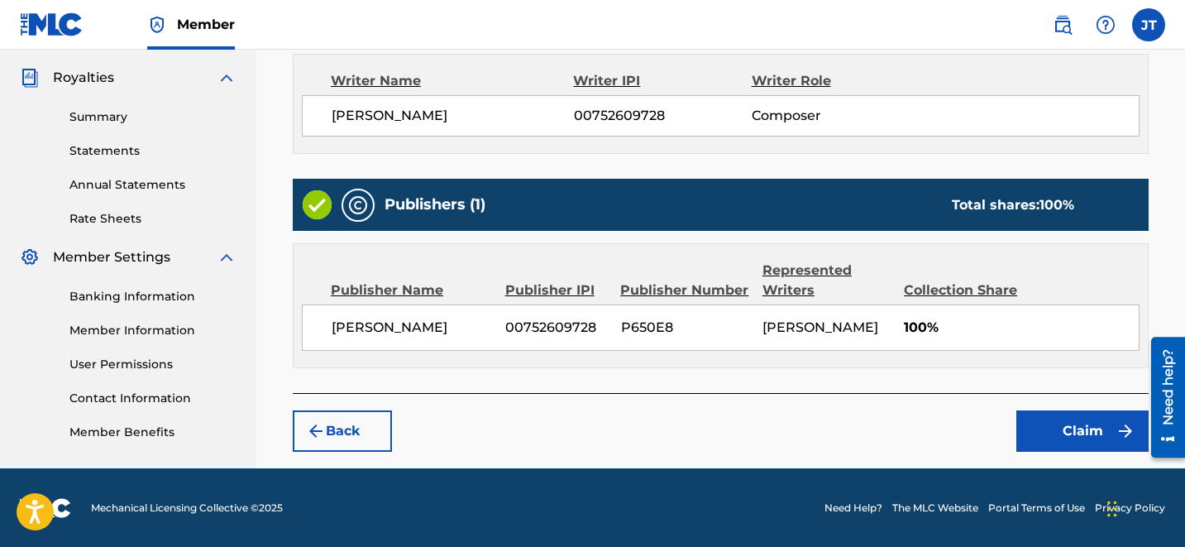
click at [1078, 423] on button "Claim" at bounding box center [1082, 430] width 132 height 41
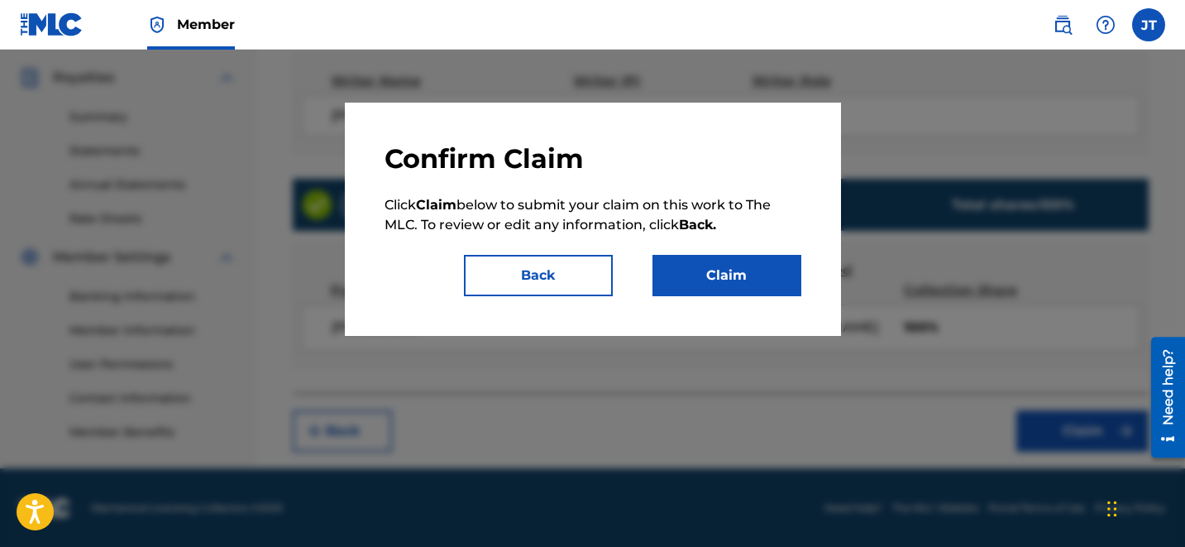
click at [743, 284] on button "Claim" at bounding box center [726, 275] width 149 height 41
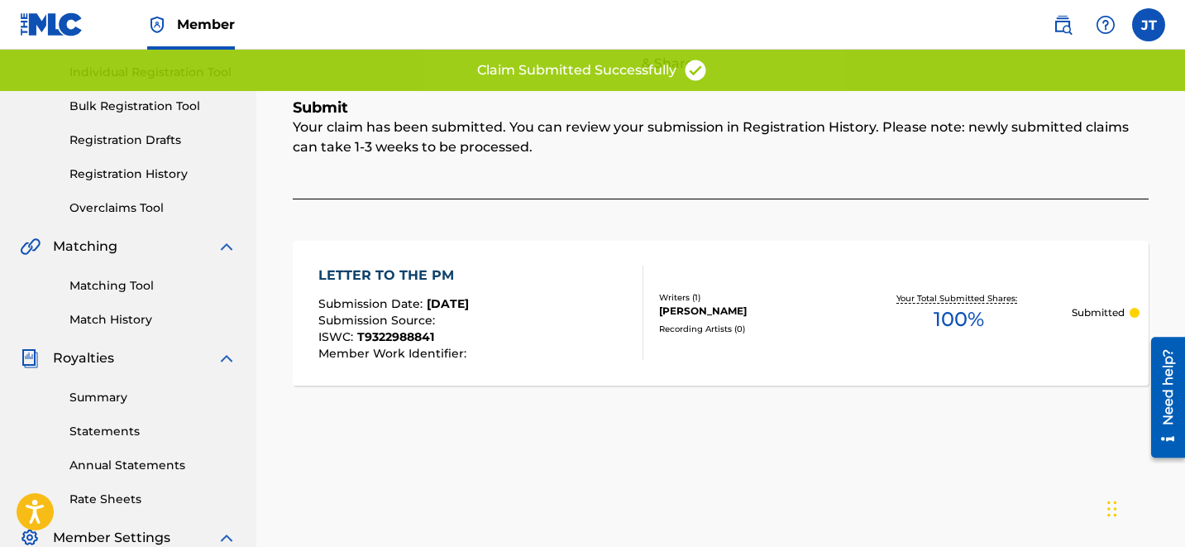
scroll to position [74, 0]
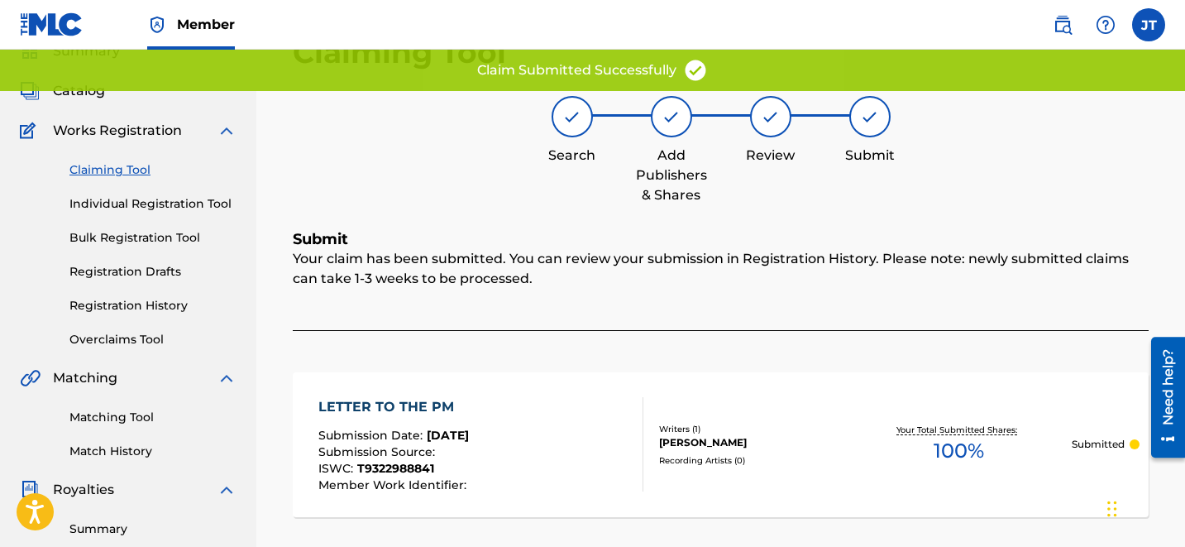
click at [122, 166] on link "Claiming Tool" at bounding box center [152, 169] width 167 height 17
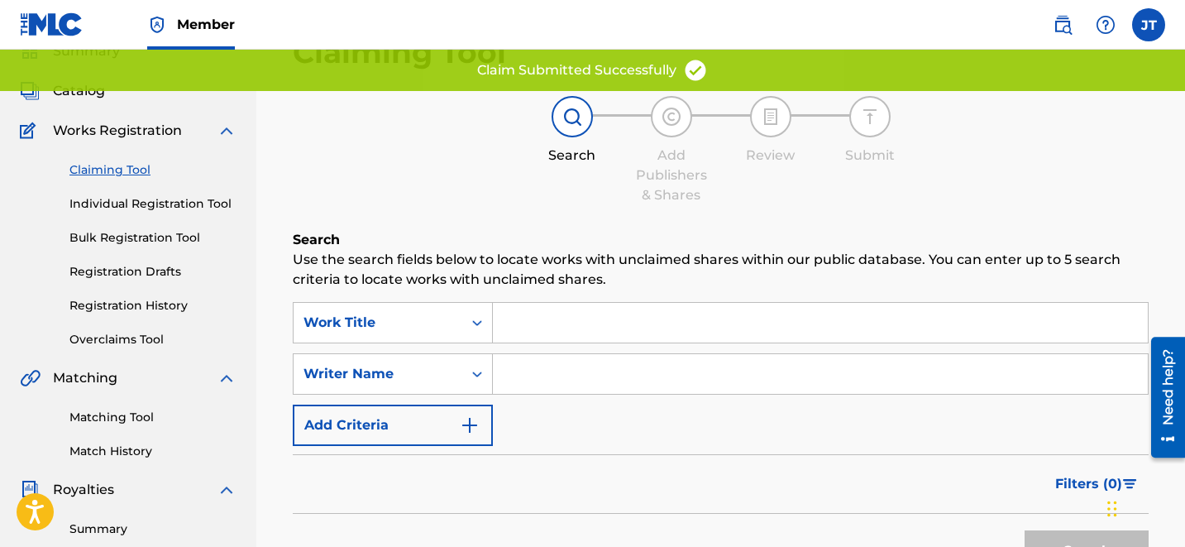
scroll to position [0, 0]
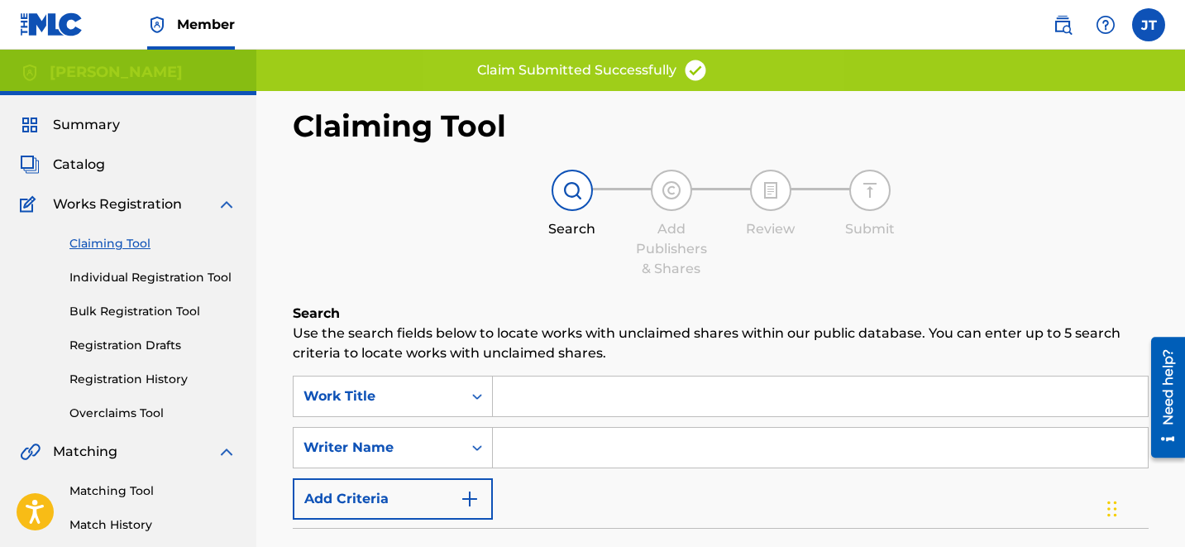
click at [566, 392] on input "Search Form" at bounding box center [820, 396] width 655 height 40
click at [620, 444] on input "Search Form" at bounding box center [820, 448] width 655 height 40
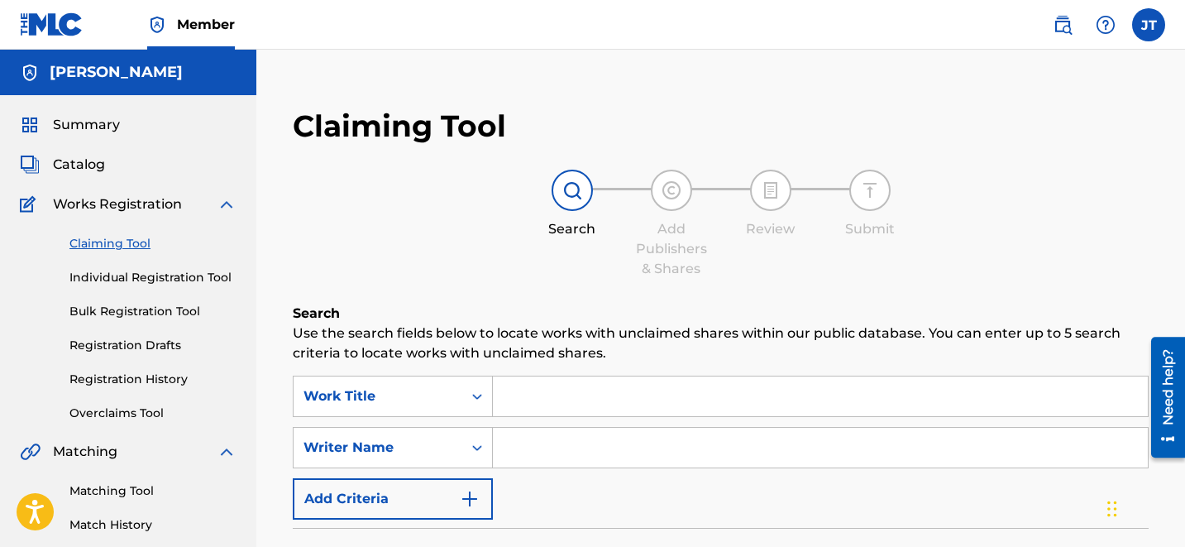
type input "[PERSON_NAME]"
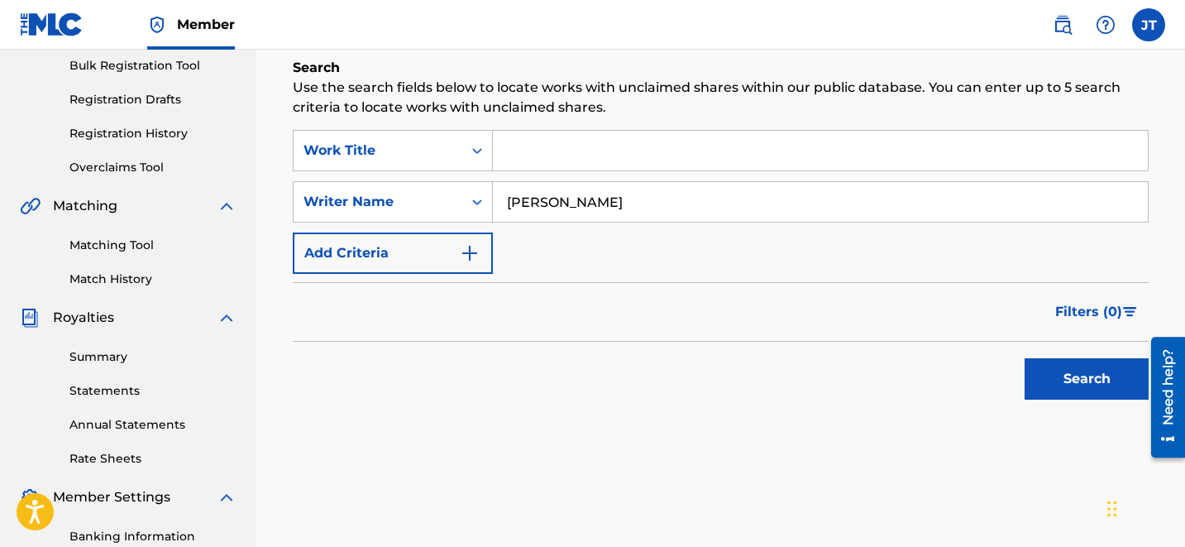
scroll to position [251, 0]
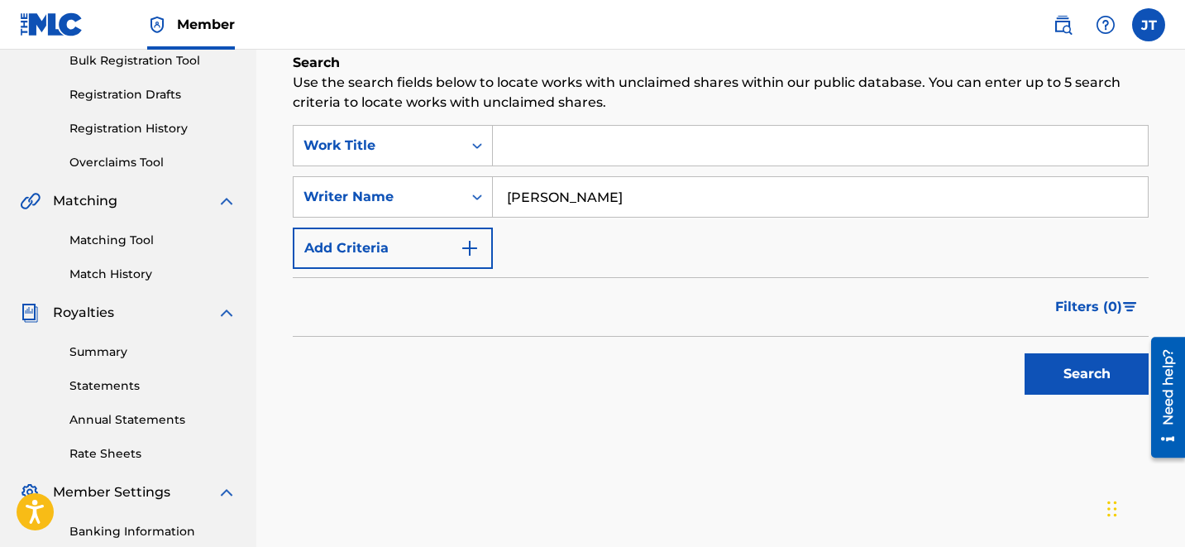
click at [1085, 367] on button "Search" at bounding box center [1087, 373] width 124 height 41
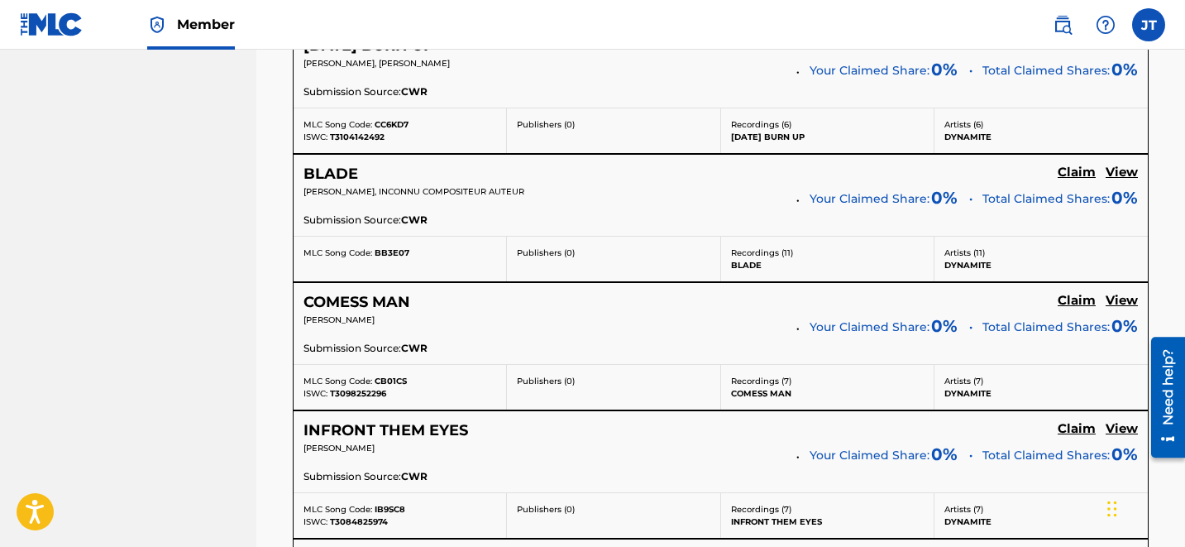
scroll to position [3586, 0]
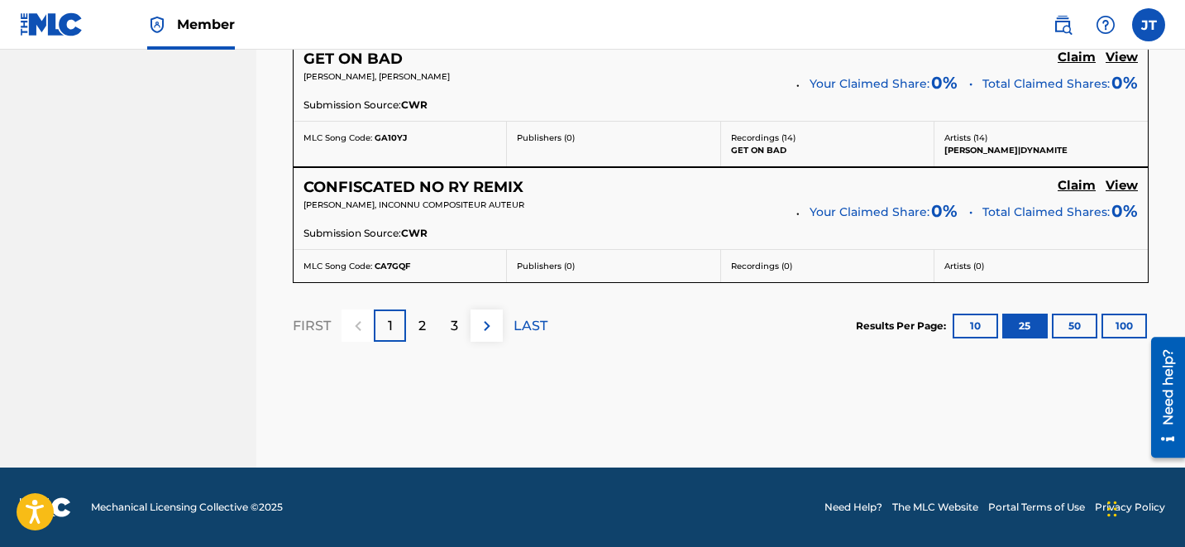
click at [456, 327] on p "3" at bounding box center [454, 326] width 7 height 20
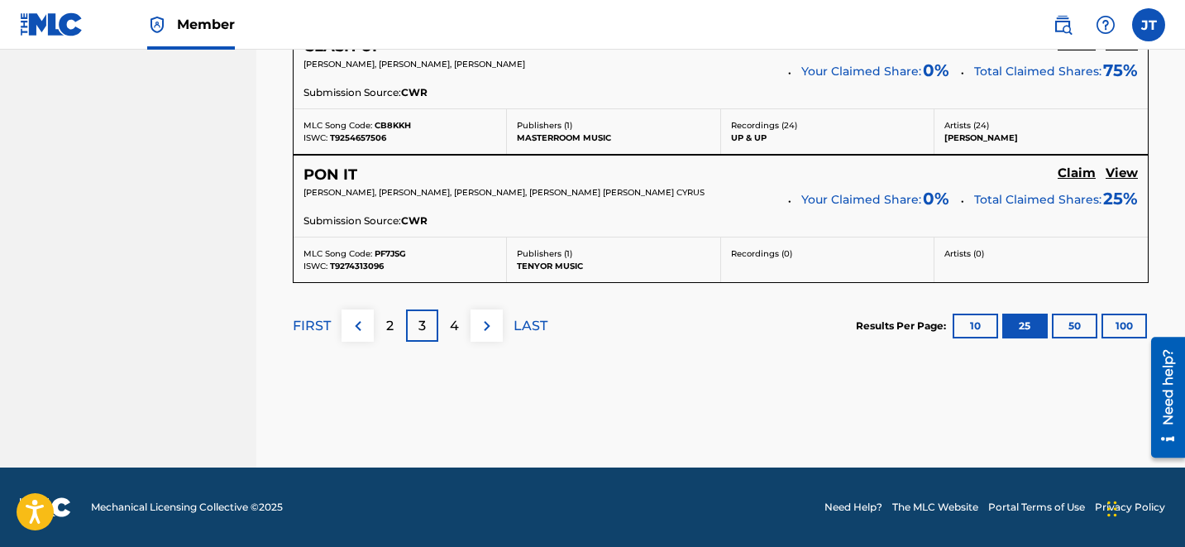
click at [456, 327] on p "4" at bounding box center [454, 326] width 9 height 20
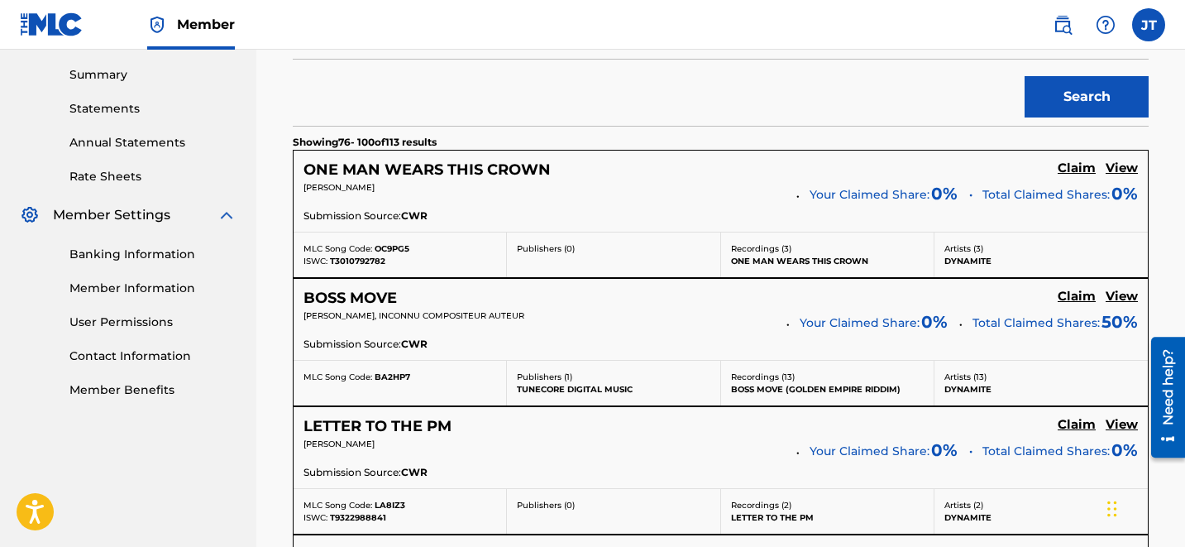
scroll to position [516, 0]
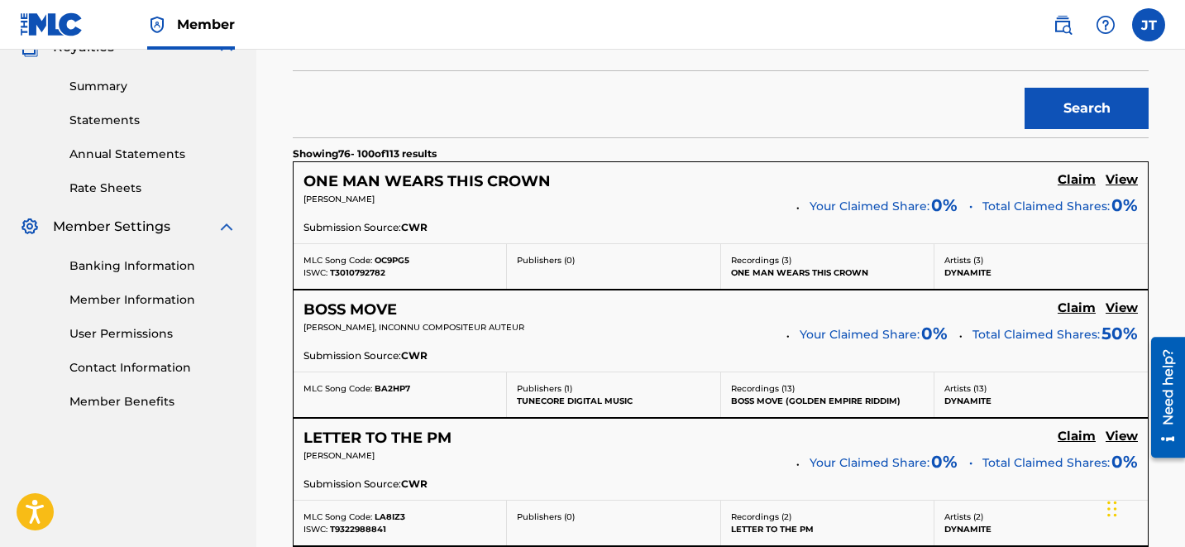
click at [1076, 188] on h5 "Claim" at bounding box center [1077, 180] width 38 height 16
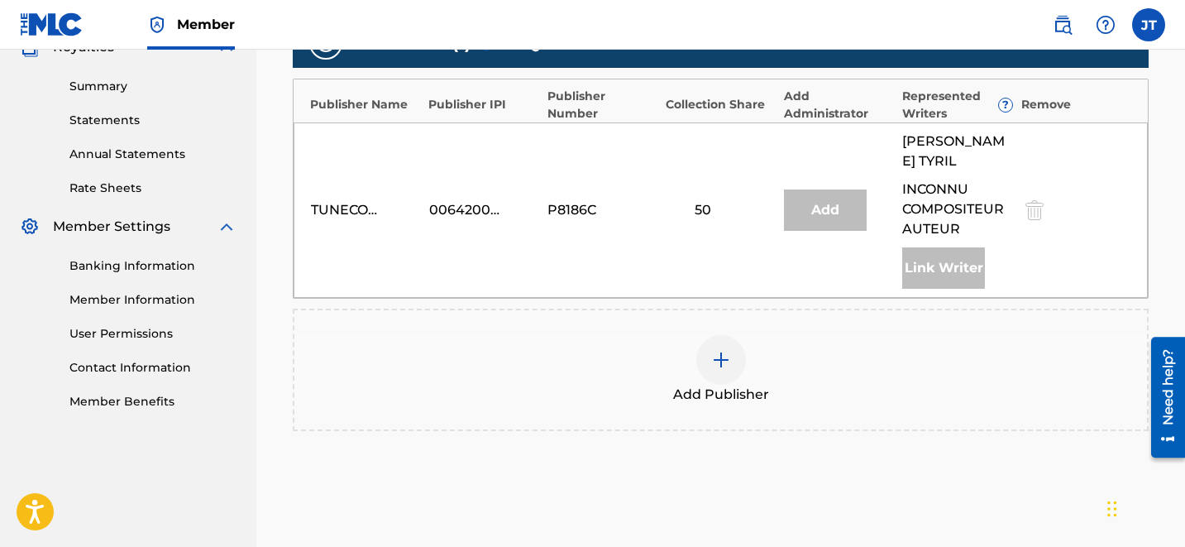
click at [716, 350] on img at bounding box center [721, 360] width 20 height 20
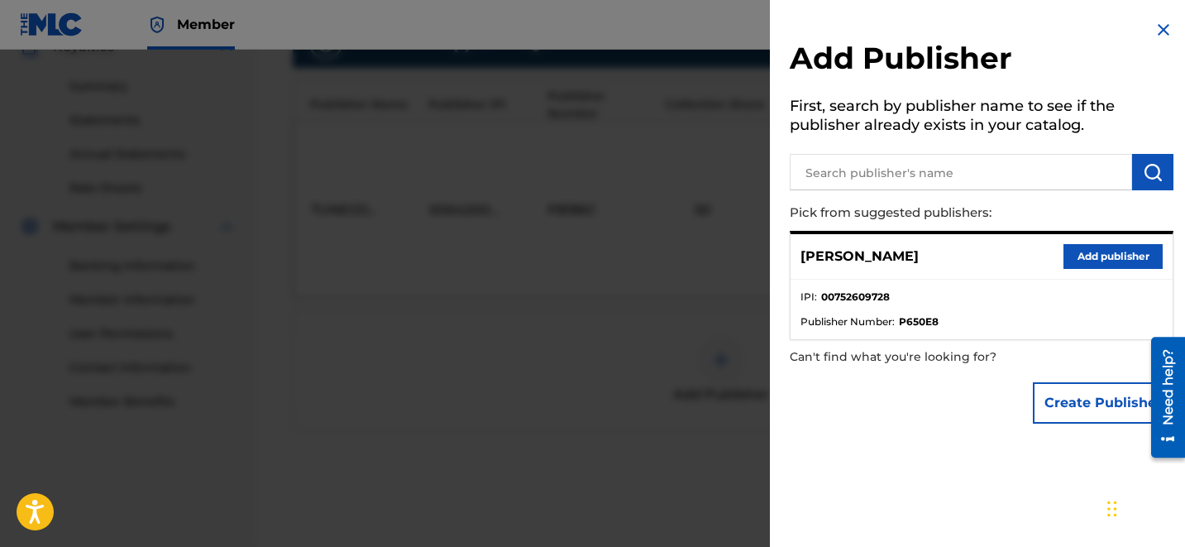
click at [1073, 260] on button "Add publisher" at bounding box center [1112, 256] width 99 height 25
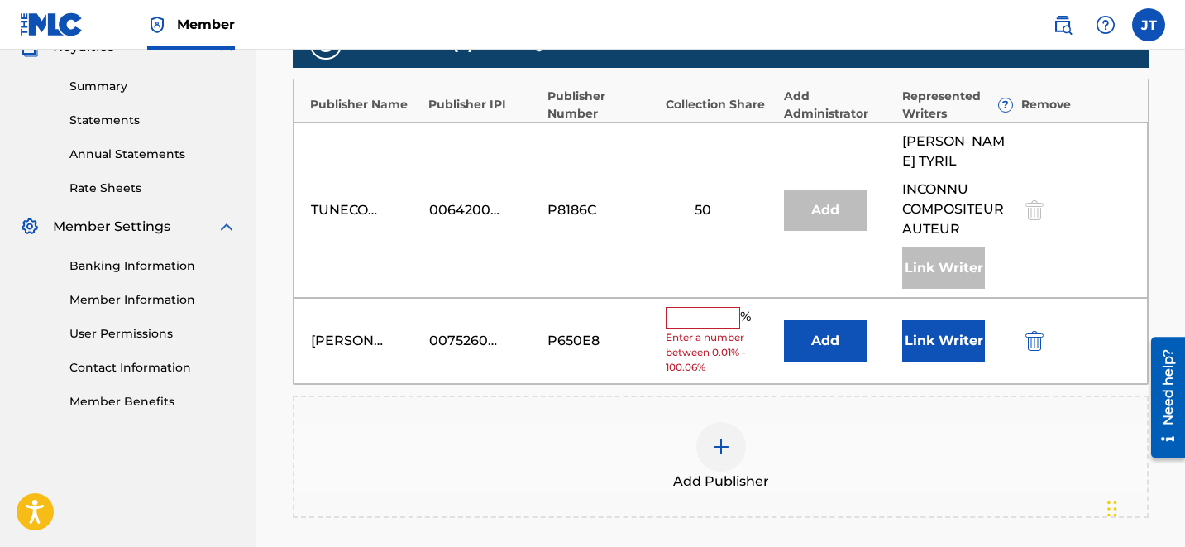
click at [722, 307] on input "text" at bounding box center [703, 317] width 74 height 21
type input "50"
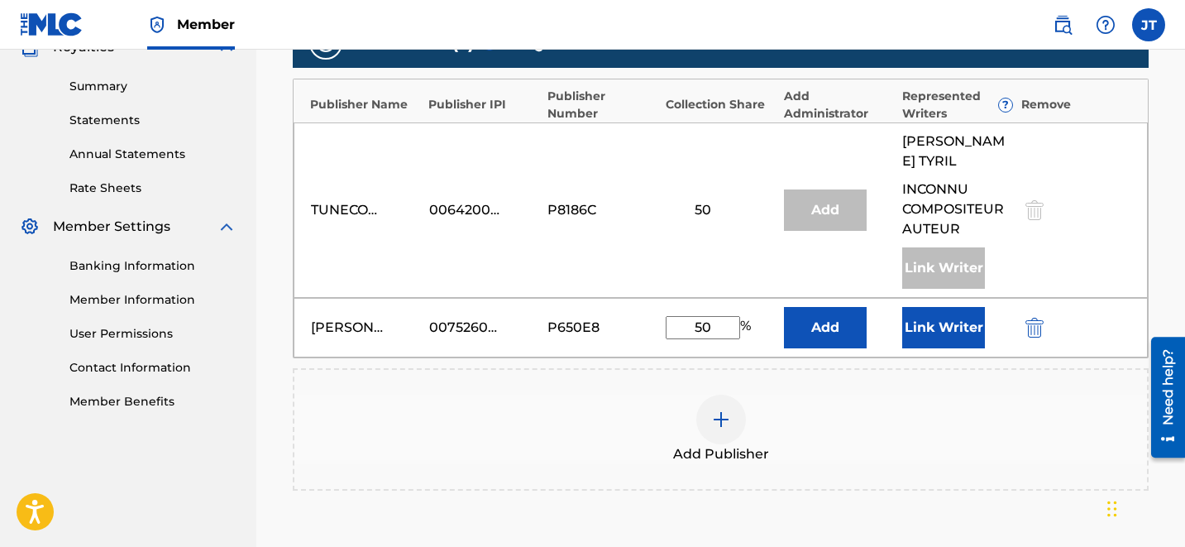
click at [948, 309] on button "Link Writer" at bounding box center [943, 327] width 83 height 41
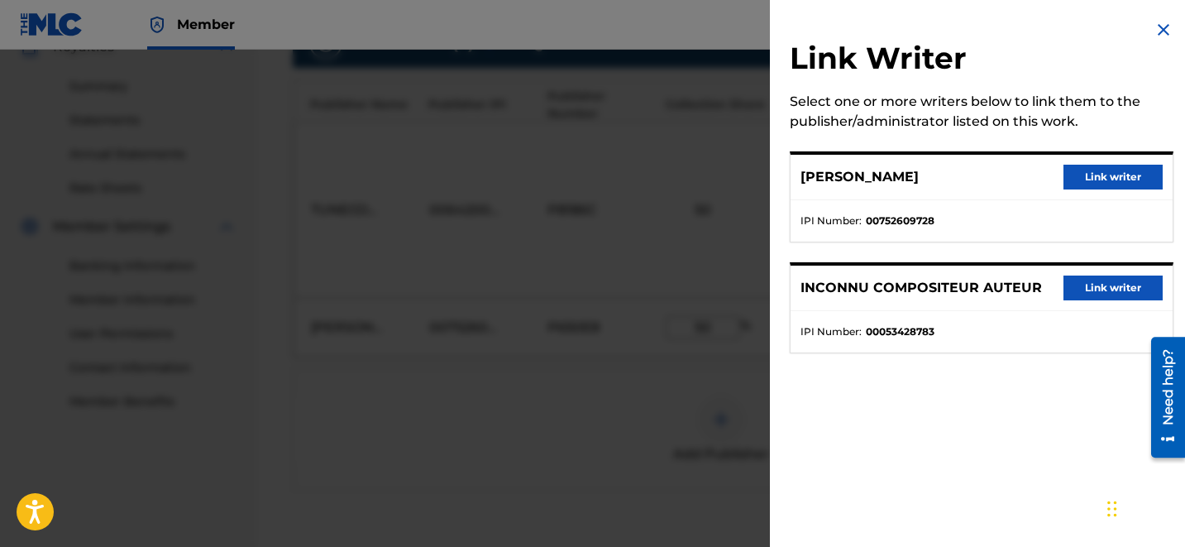
click at [1090, 175] on button "Link writer" at bounding box center [1112, 177] width 99 height 25
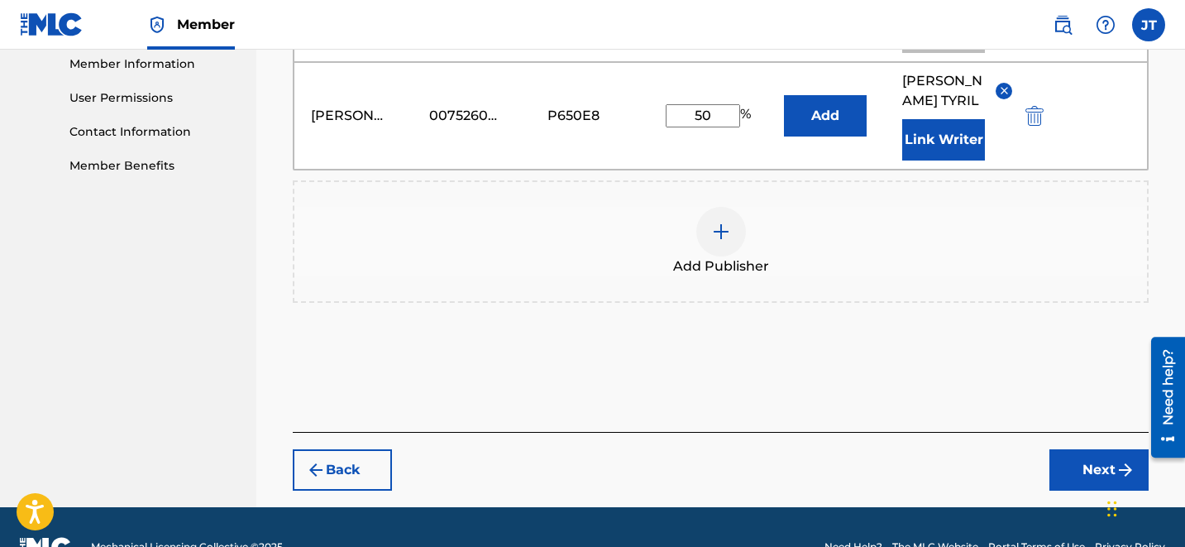
click at [1073, 449] on button "Next" at bounding box center [1098, 469] width 99 height 41
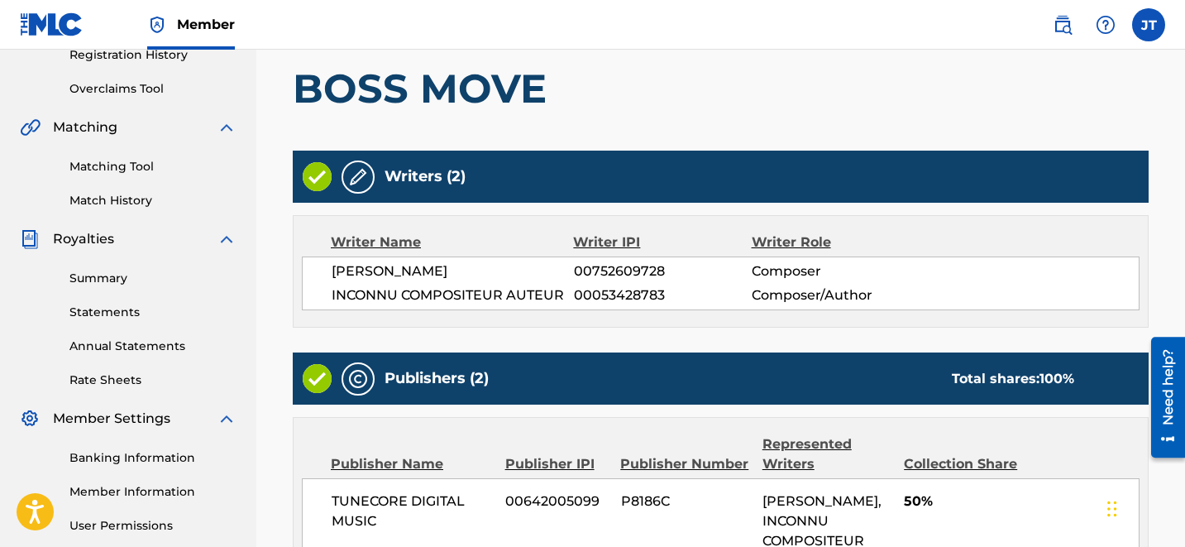
scroll to position [674, 0]
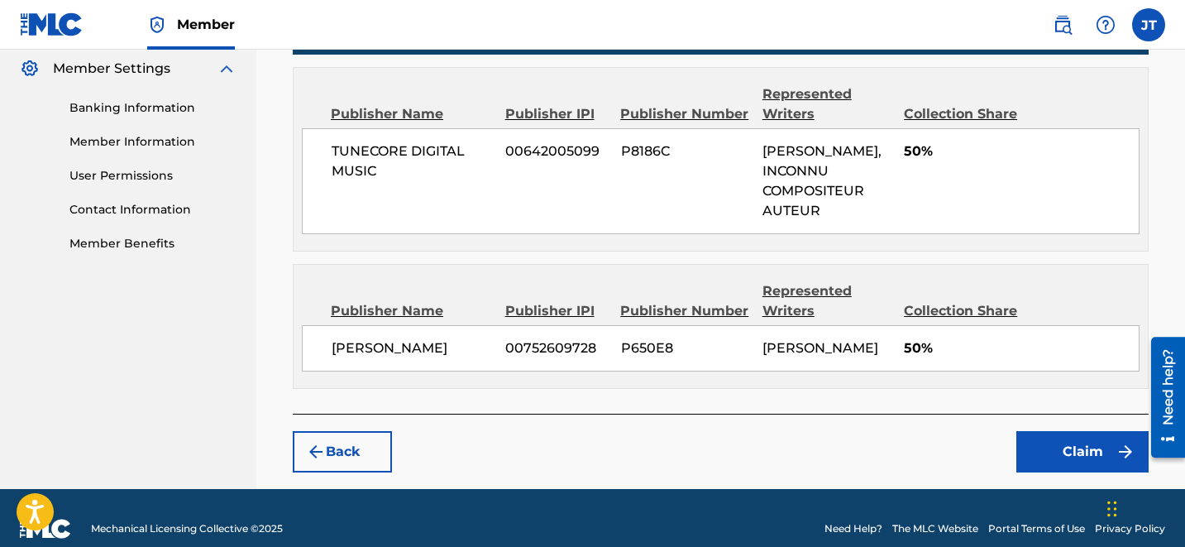
click at [1088, 463] on button "Claim" at bounding box center [1082, 451] width 132 height 41
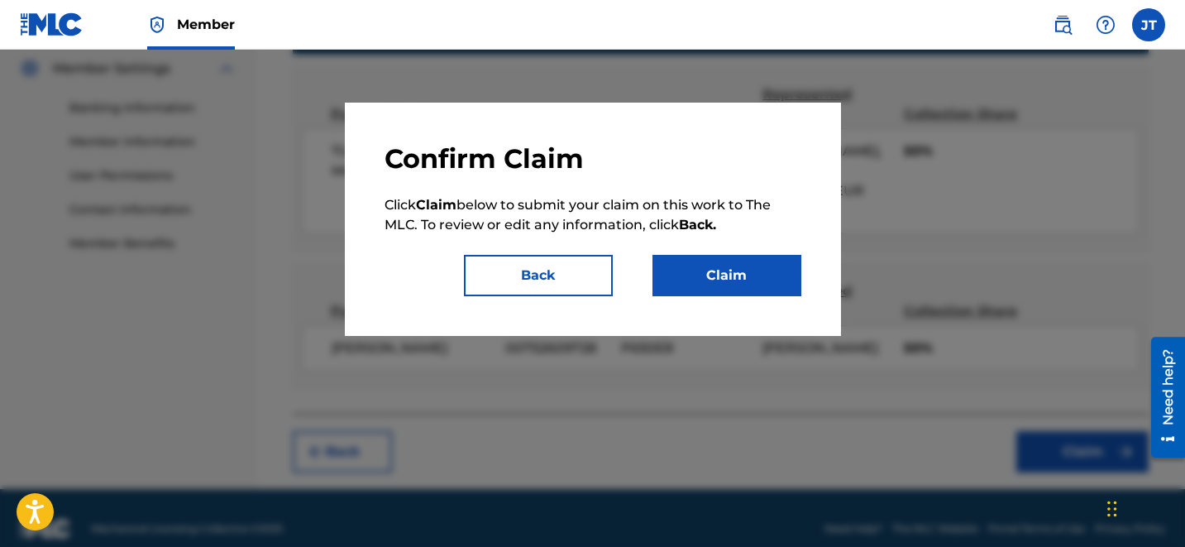
click at [699, 282] on button "Claim" at bounding box center [726, 275] width 149 height 41
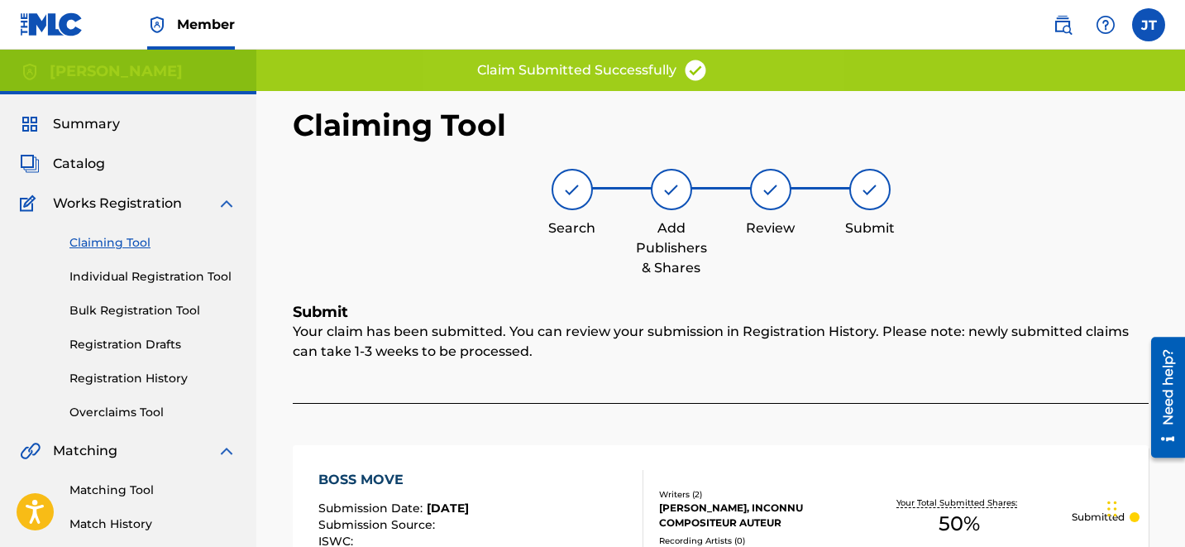
scroll to position [0, 0]
click at [116, 251] on link "Claiming Tool" at bounding box center [152, 243] width 167 height 17
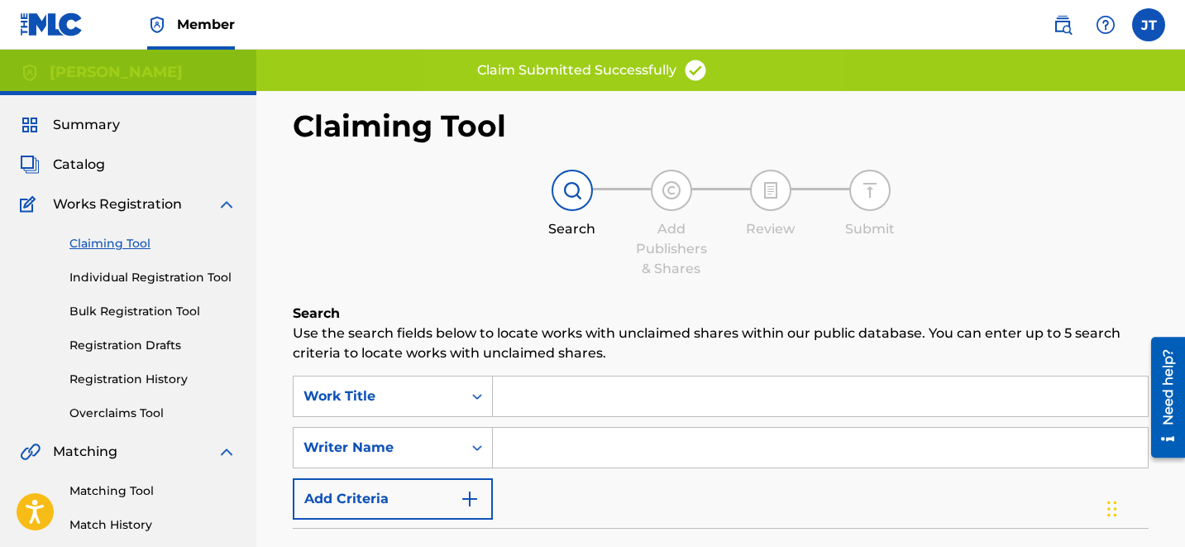
click at [580, 438] on input "Search Form" at bounding box center [820, 448] width 655 height 40
type input "[PERSON_NAME]"
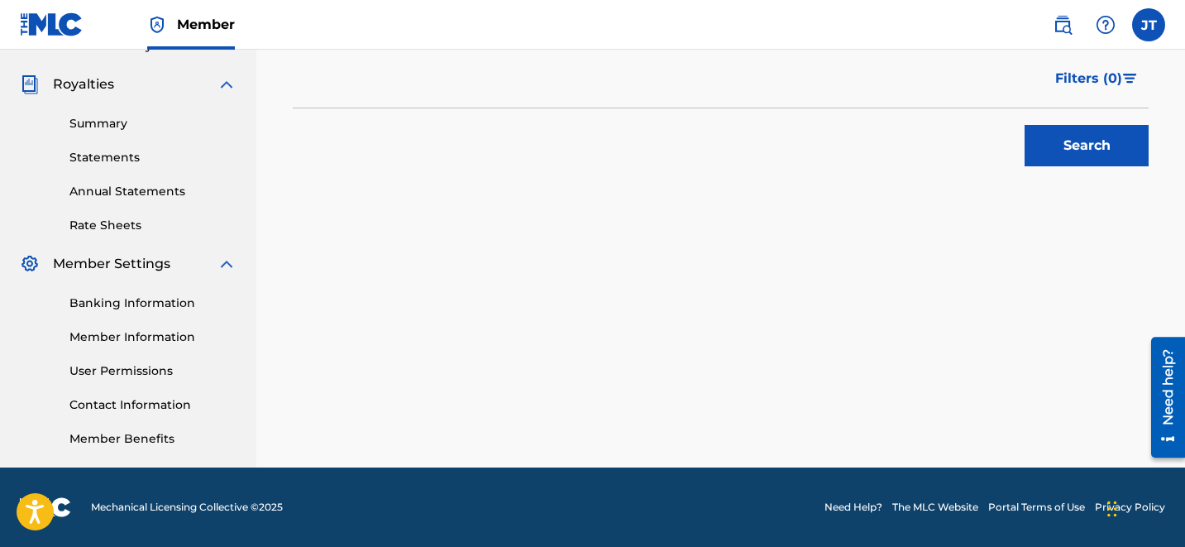
click at [1060, 154] on button "Search" at bounding box center [1087, 145] width 124 height 41
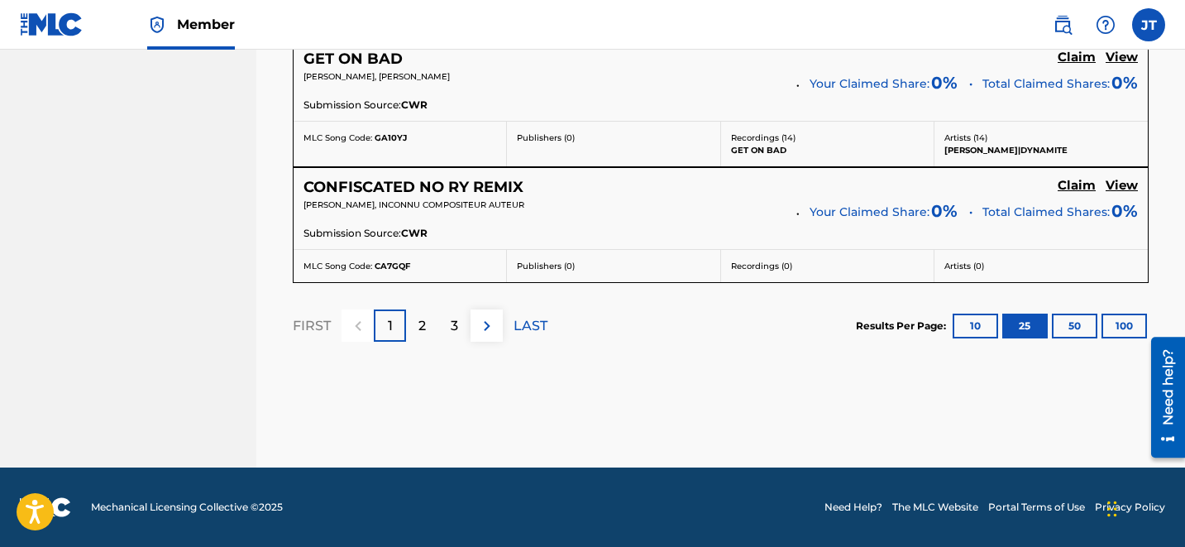
click at [461, 323] on div "3" at bounding box center [454, 325] width 32 height 32
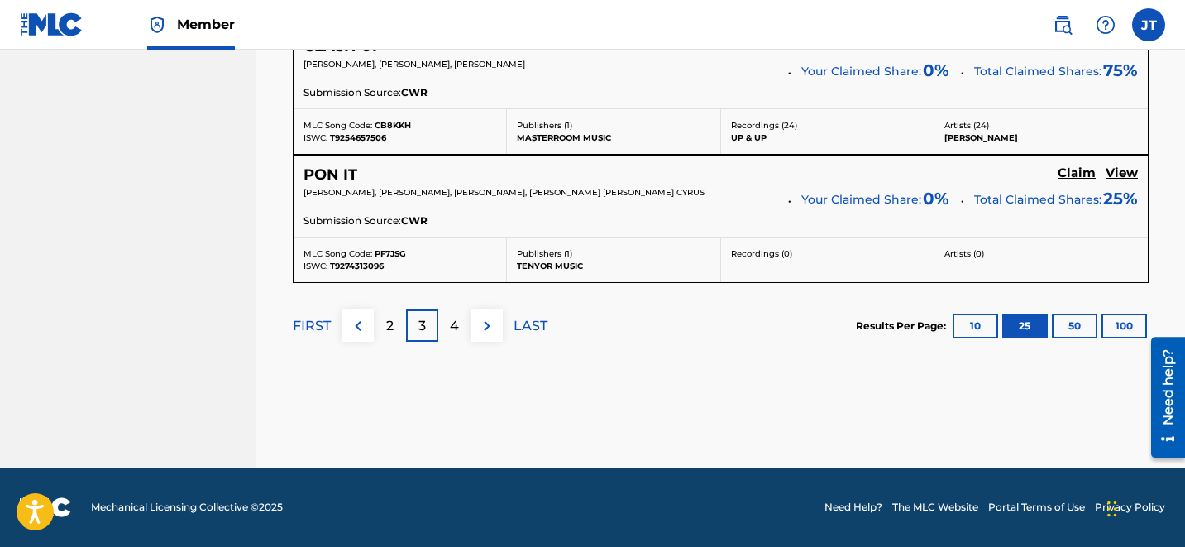
click at [460, 329] on div "4" at bounding box center [454, 325] width 32 height 32
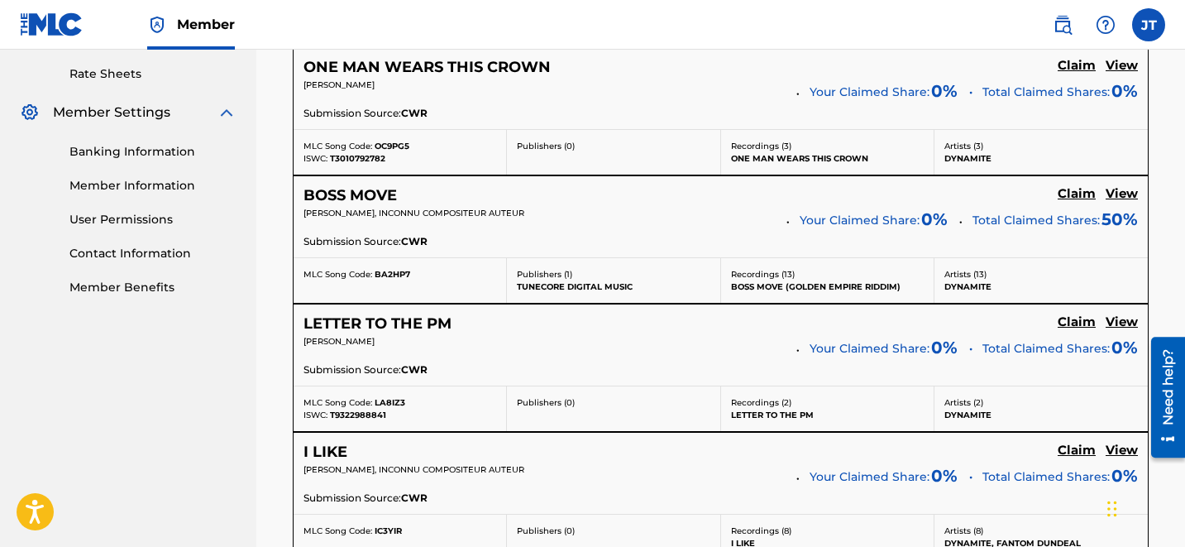
scroll to position [495, 0]
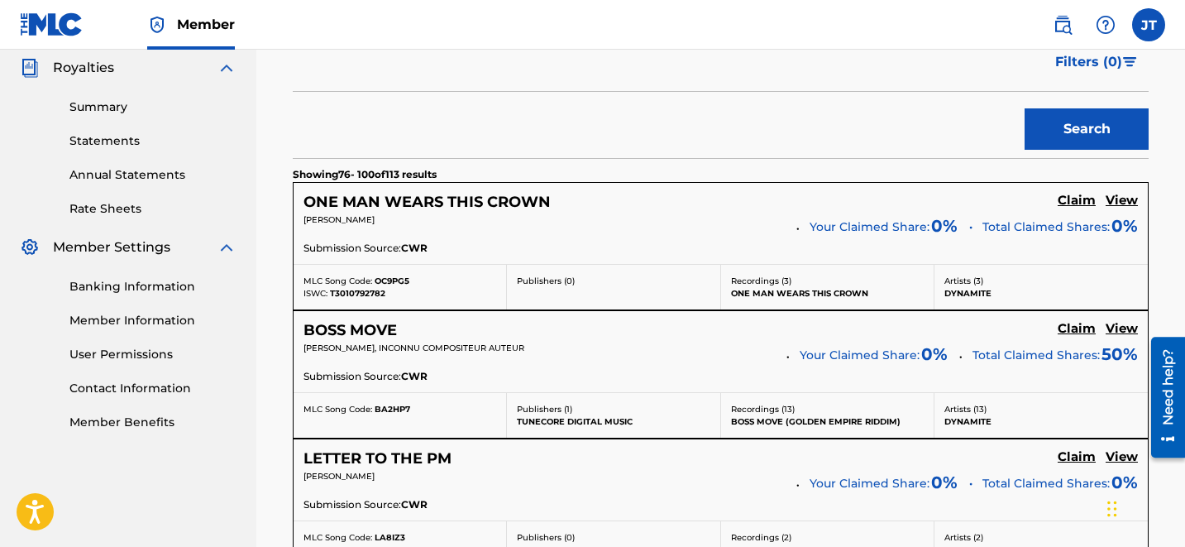
click at [1069, 198] on h5 "Claim" at bounding box center [1077, 201] width 38 height 16
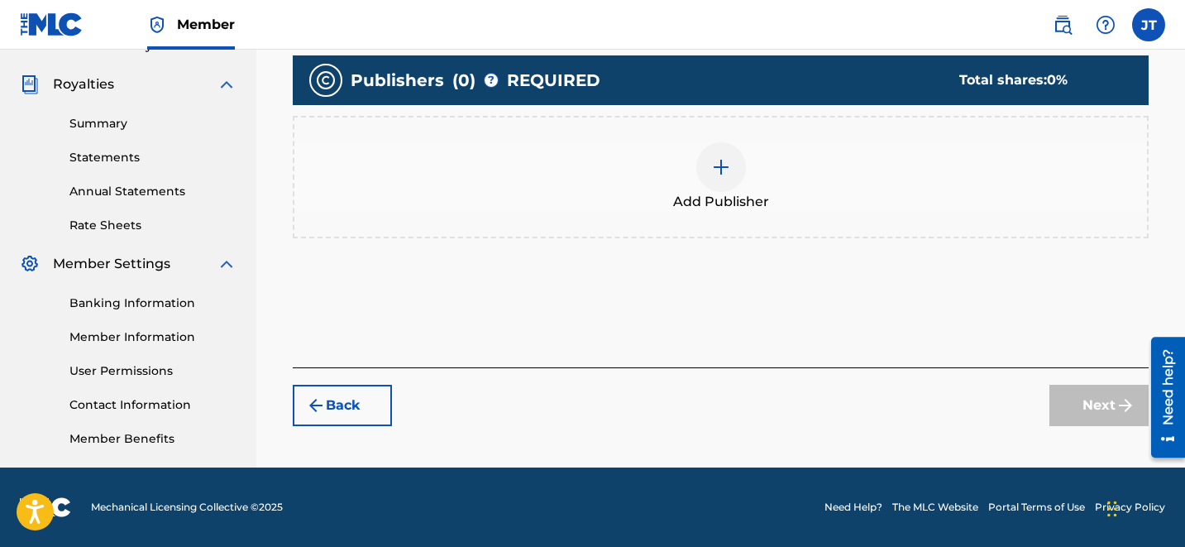
scroll to position [479, 0]
click at [1069, 198] on div "Add Publisher" at bounding box center [720, 176] width 853 height 69
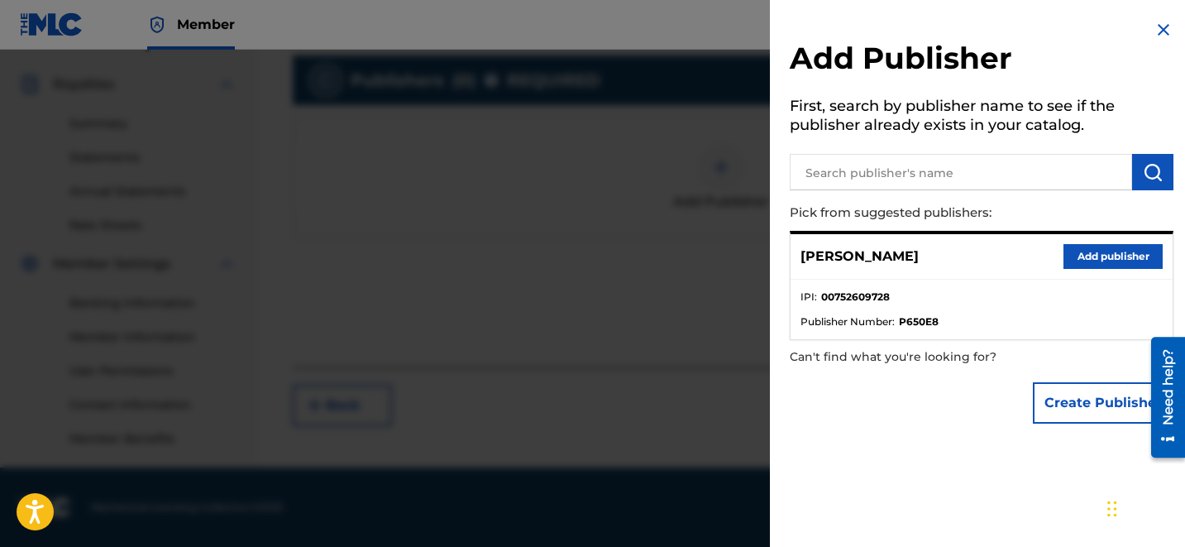
click at [1072, 252] on button "Add publisher" at bounding box center [1112, 256] width 99 height 25
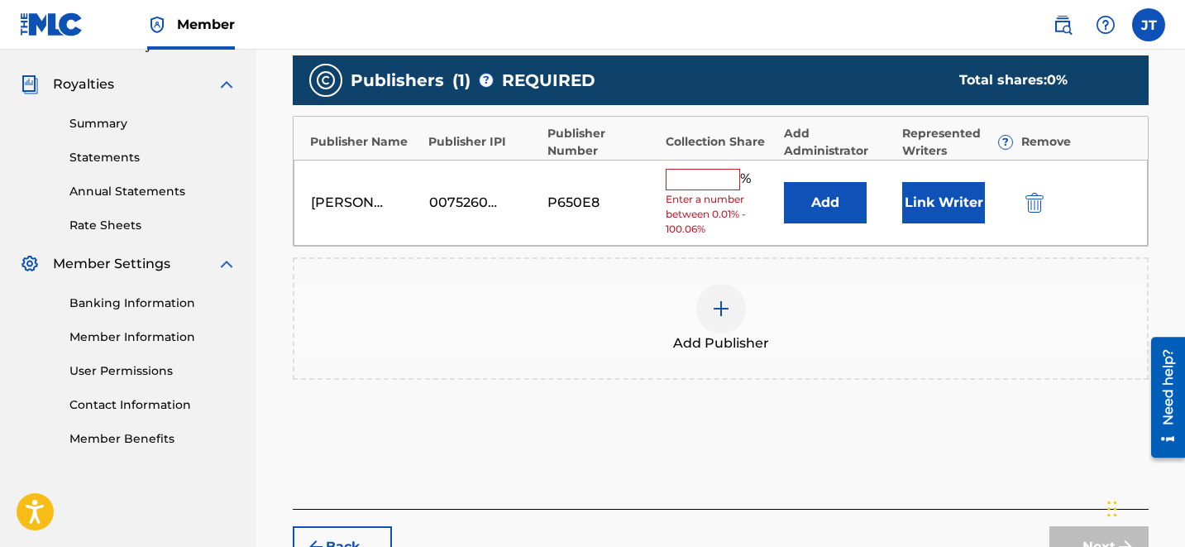
click at [725, 179] on input "text" at bounding box center [703, 179] width 74 height 21
click at [962, 214] on button "Link Writer" at bounding box center [943, 202] width 83 height 41
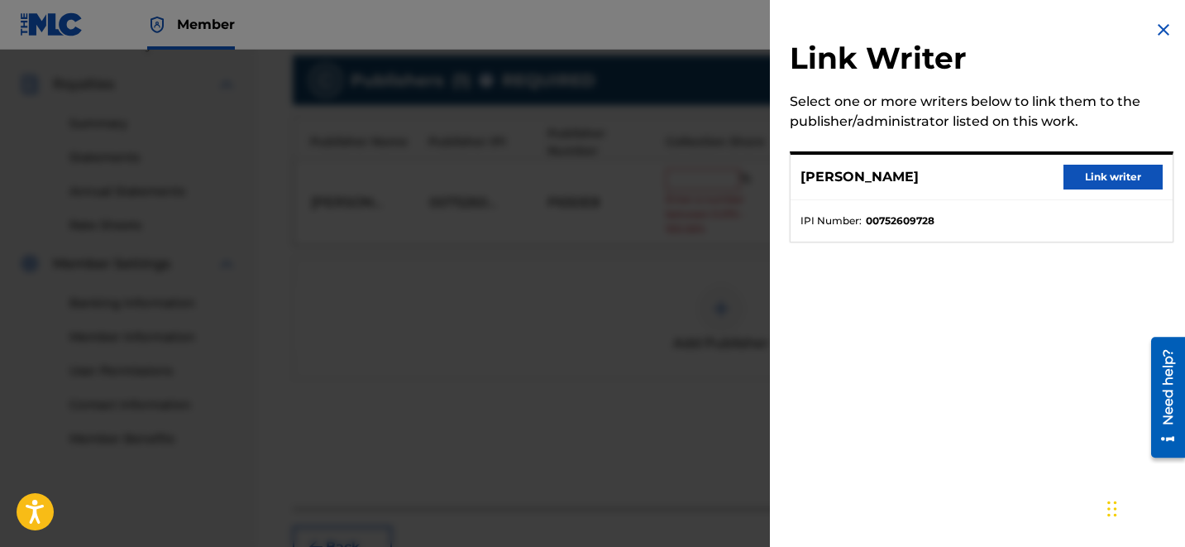
click at [1088, 176] on button "Link writer" at bounding box center [1112, 177] width 99 height 25
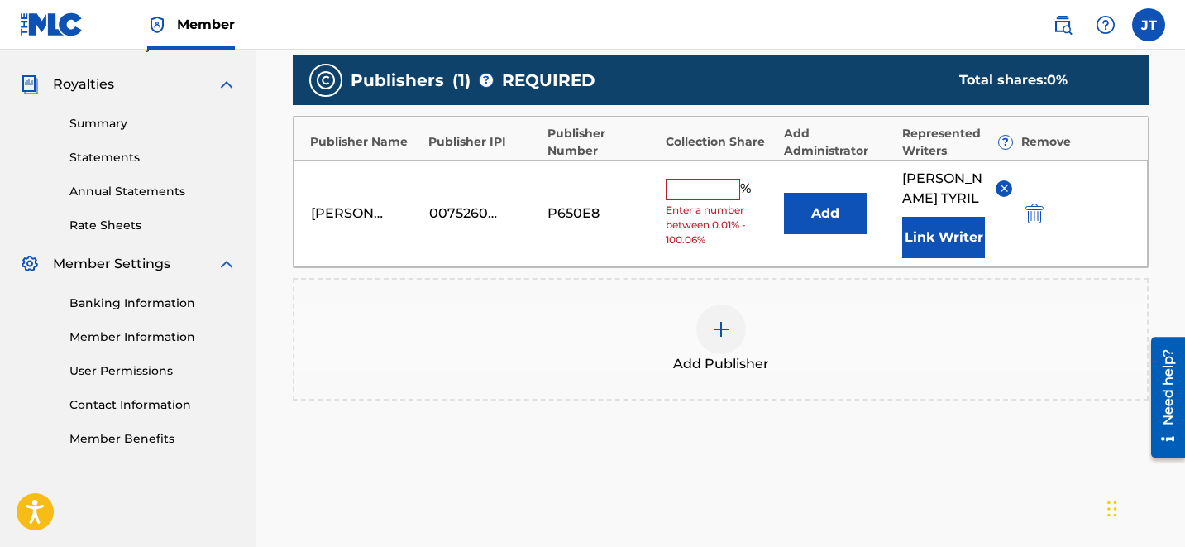
click at [703, 186] on input "text" at bounding box center [703, 189] width 74 height 21
drag, startPoint x: 712, startPoint y: 203, endPoint x: 633, endPoint y: 176, distance: 83.2
click at [634, 177] on div "[PERSON_NAME] 00752609728 P650E8 50 % Add [PERSON_NAME] Link Writer" at bounding box center [721, 213] width 854 height 107
type input "100"
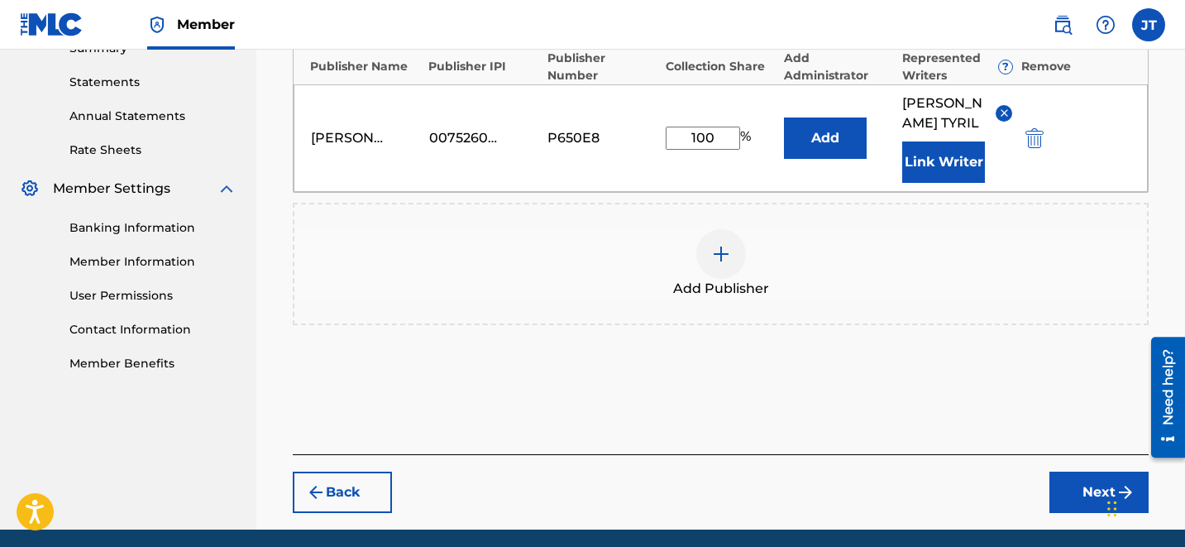
scroll to position [596, 0]
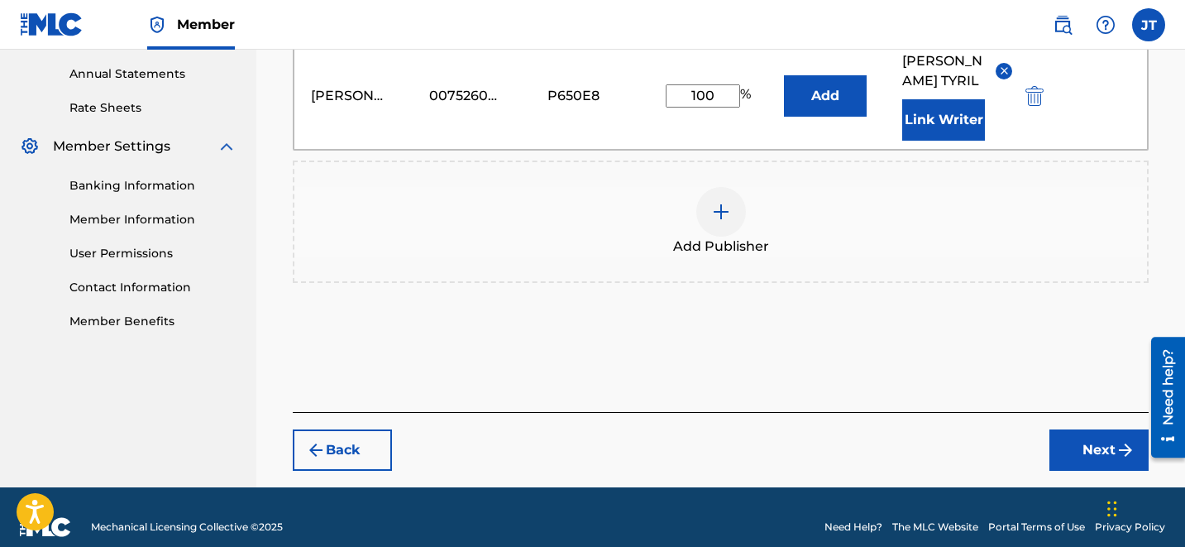
click at [1087, 429] on button "Next" at bounding box center [1098, 449] width 99 height 41
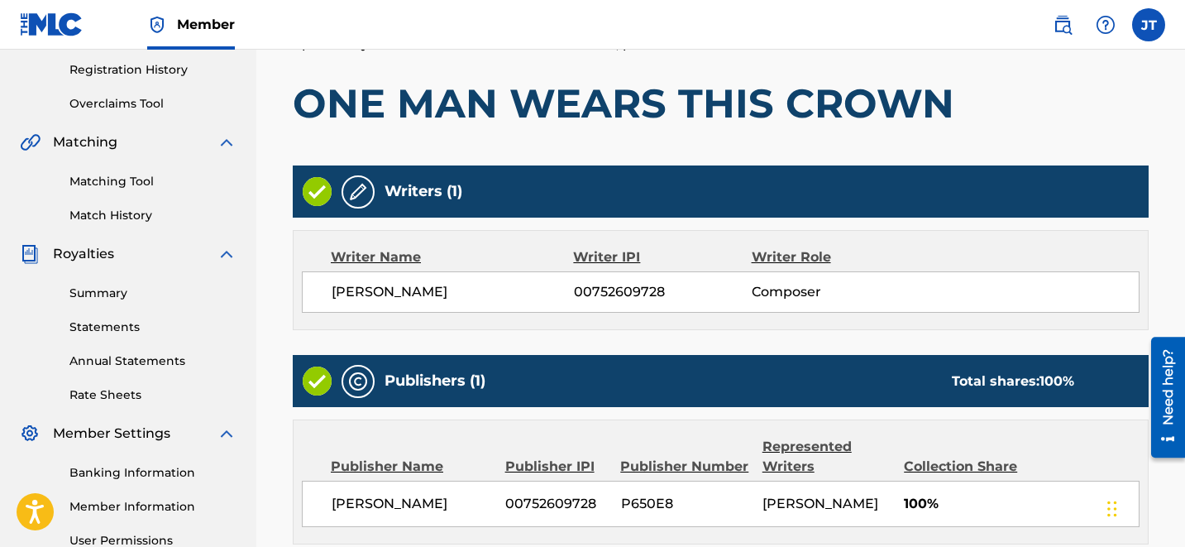
scroll to position [485, 0]
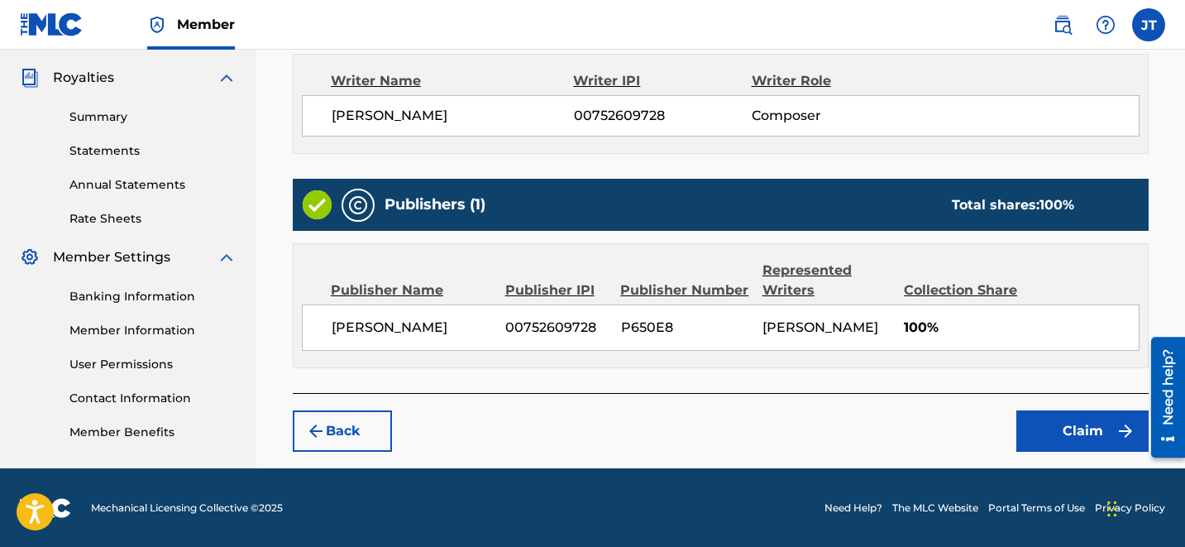
click at [1083, 419] on button "Claim" at bounding box center [1082, 430] width 132 height 41
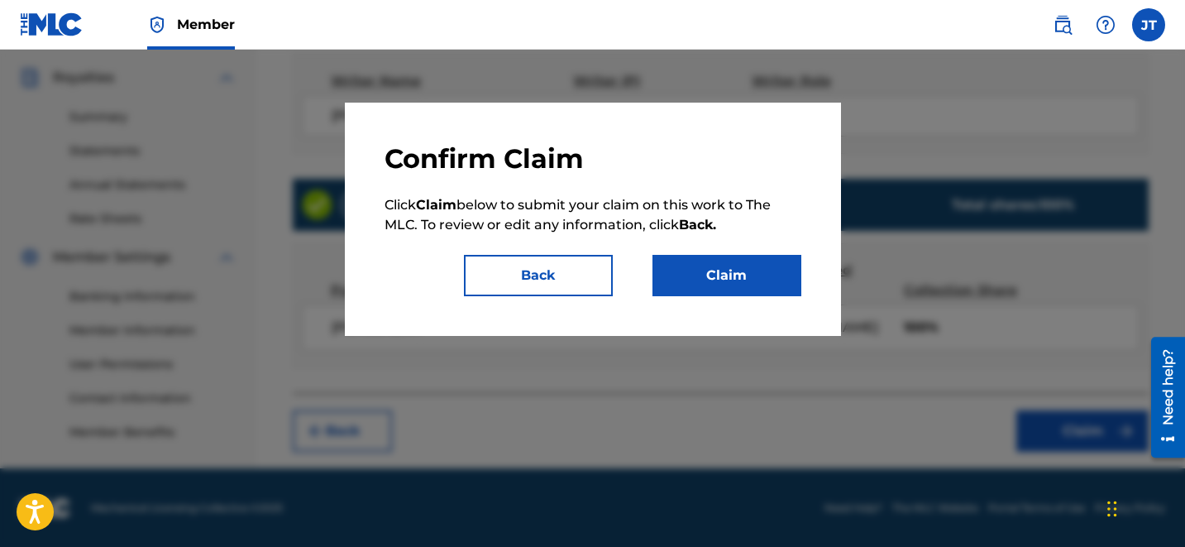
click at [771, 268] on button "Claim" at bounding box center [726, 275] width 149 height 41
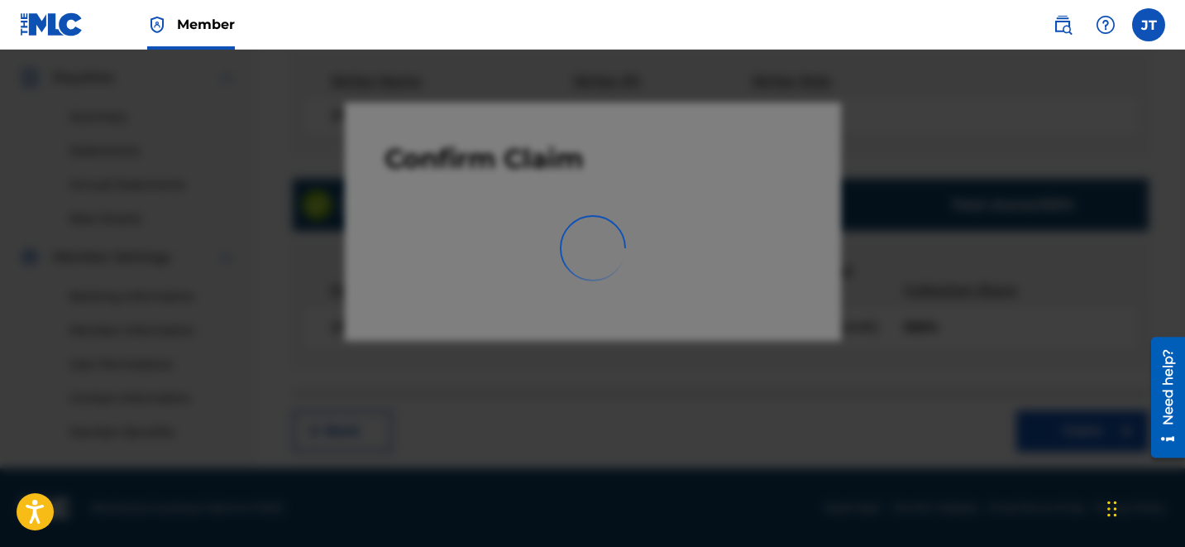
click at [771, 268] on div at bounding box center [592, 323] width 1185 height 547
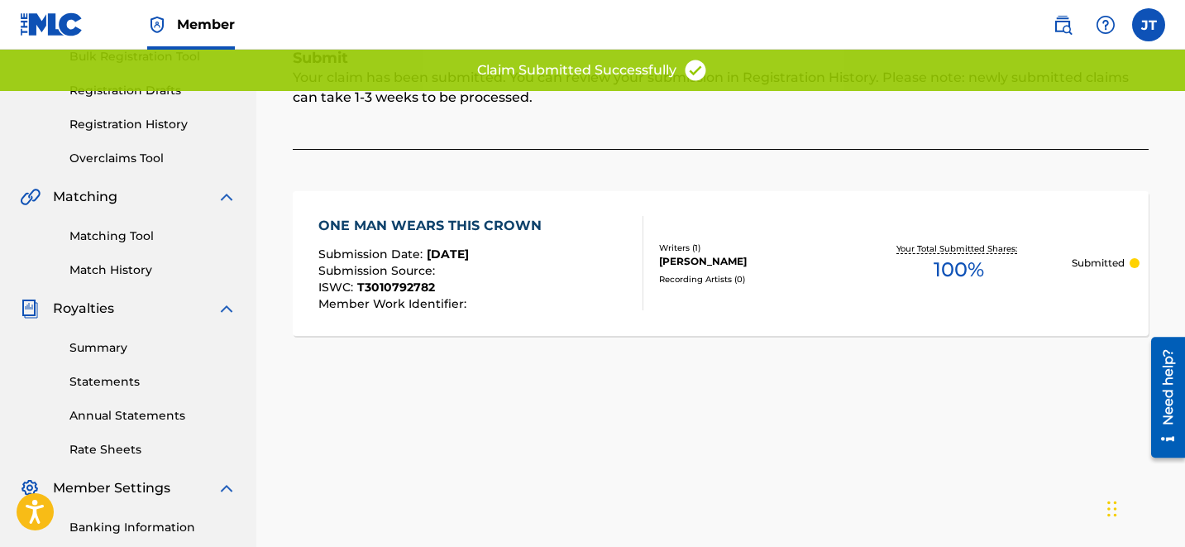
scroll to position [0, 0]
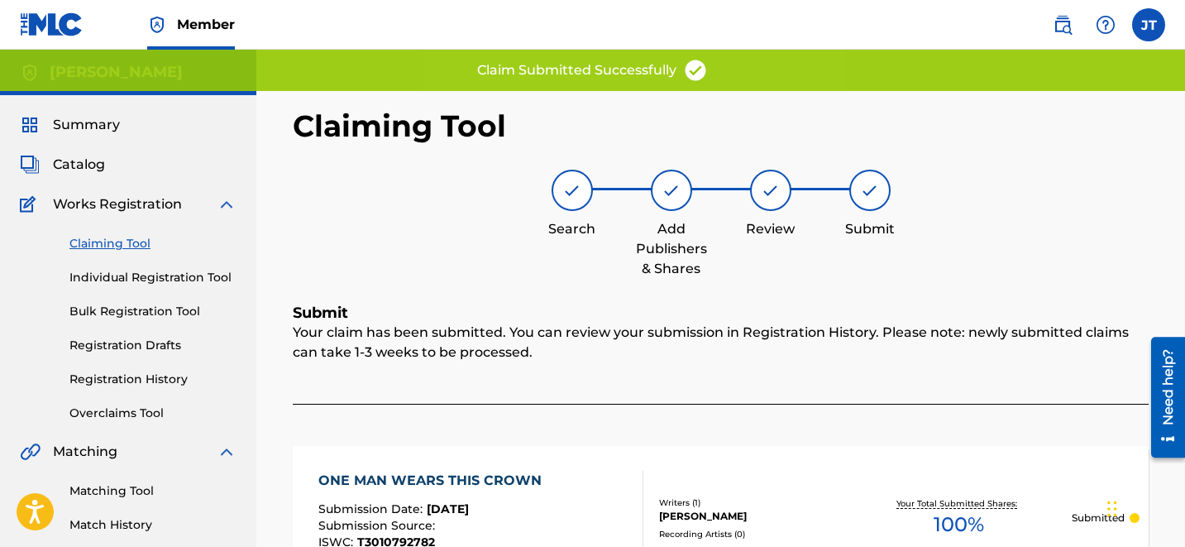
click at [92, 240] on link "Claiming Tool" at bounding box center [152, 243] width 167 height 17
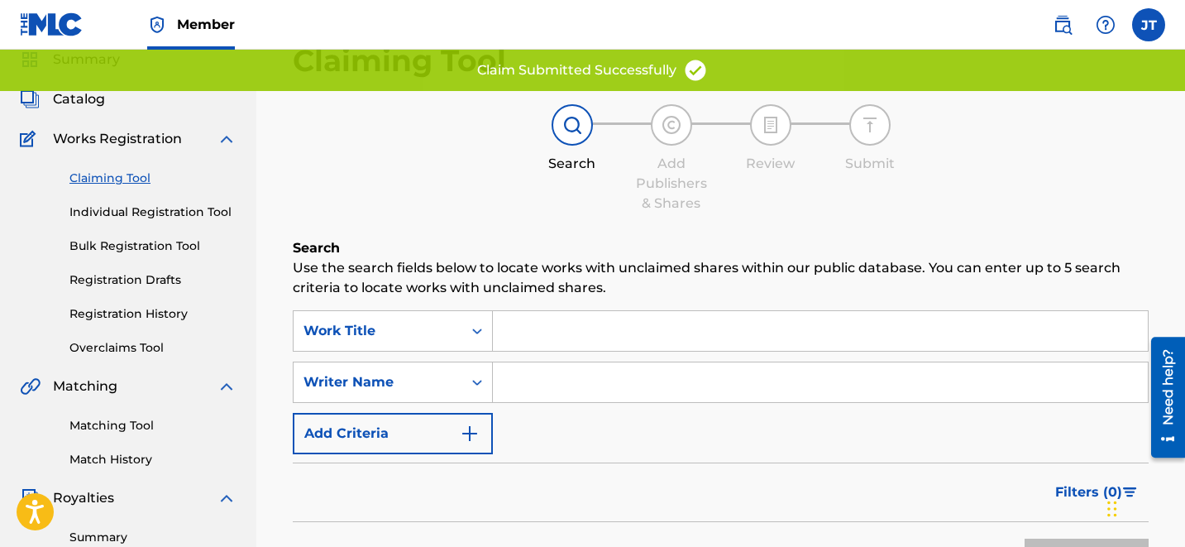
scroll to position [122, 0]
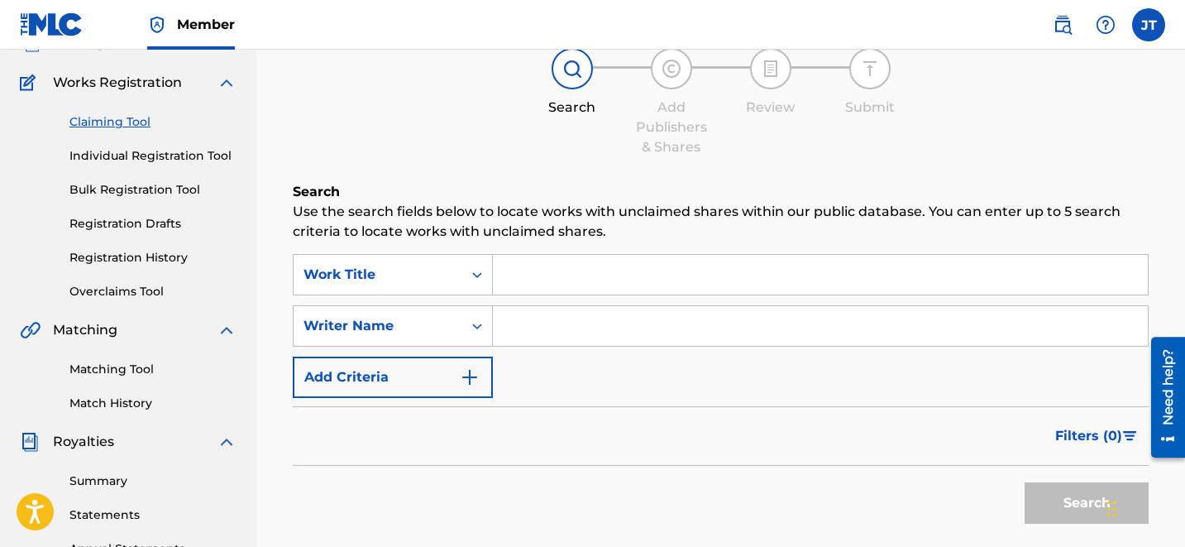
click at [585, 265] on input "Search Form" at bounding box center [820, 275] width 655 height 40
click at [552, 305] on div "Search Form" at bounding box center [821, 325] width 656 height 41
click at [471, 328] on icon "Search Form" at bounding box center [477, 326] width 17 height 17
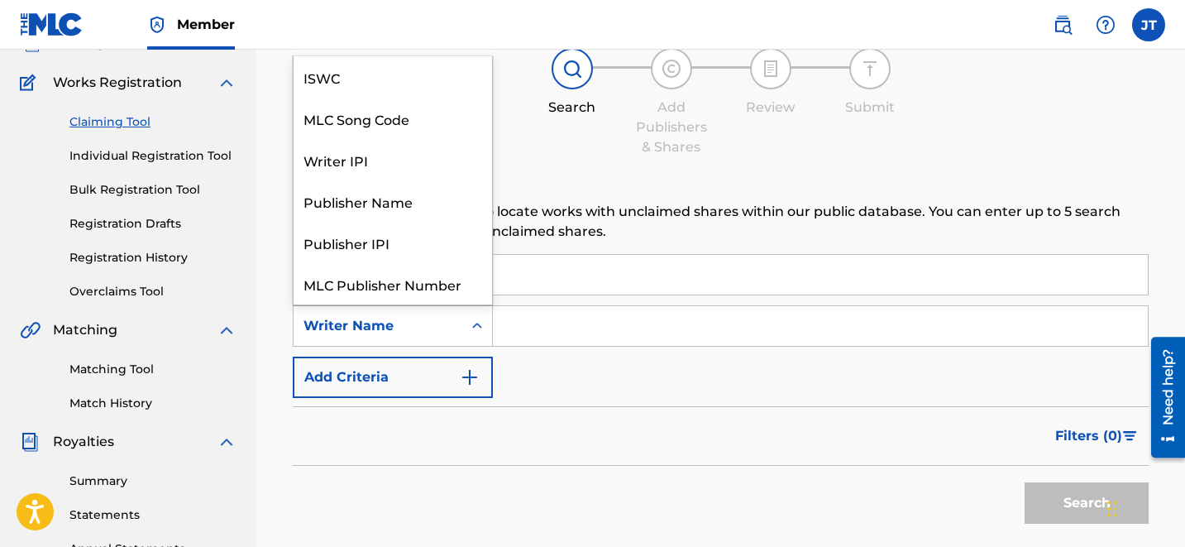
scroll to position [41, 0]
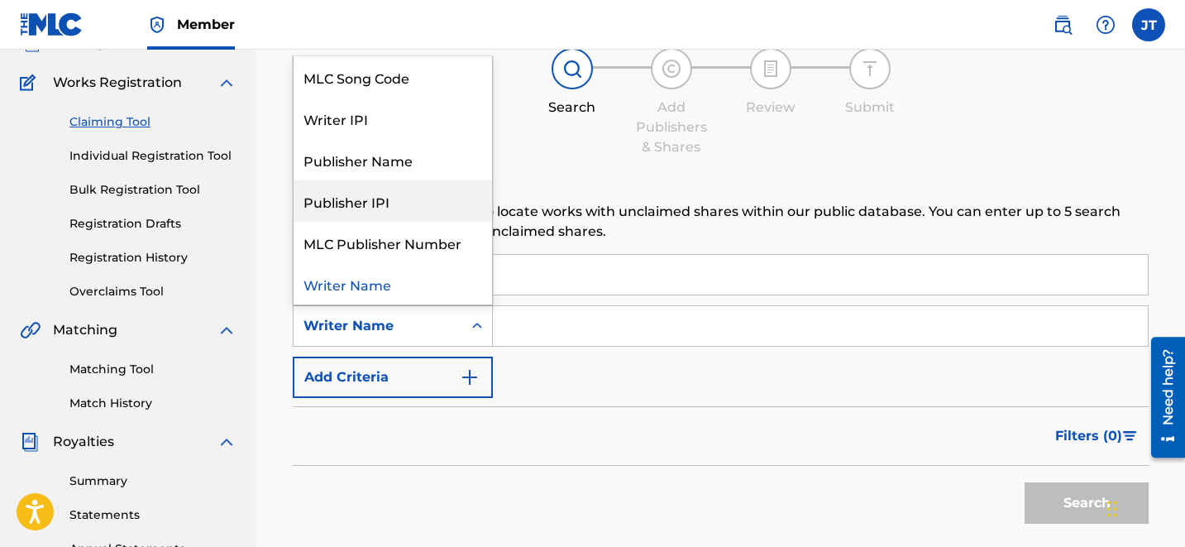
click at [609, 376] on div "SearchWithCriteriaef45eae8-8352-4cf3-a23b-9d4371a42269 Work Title SearchWithCri…" at bounding box center [721, 326] width 856 height 144
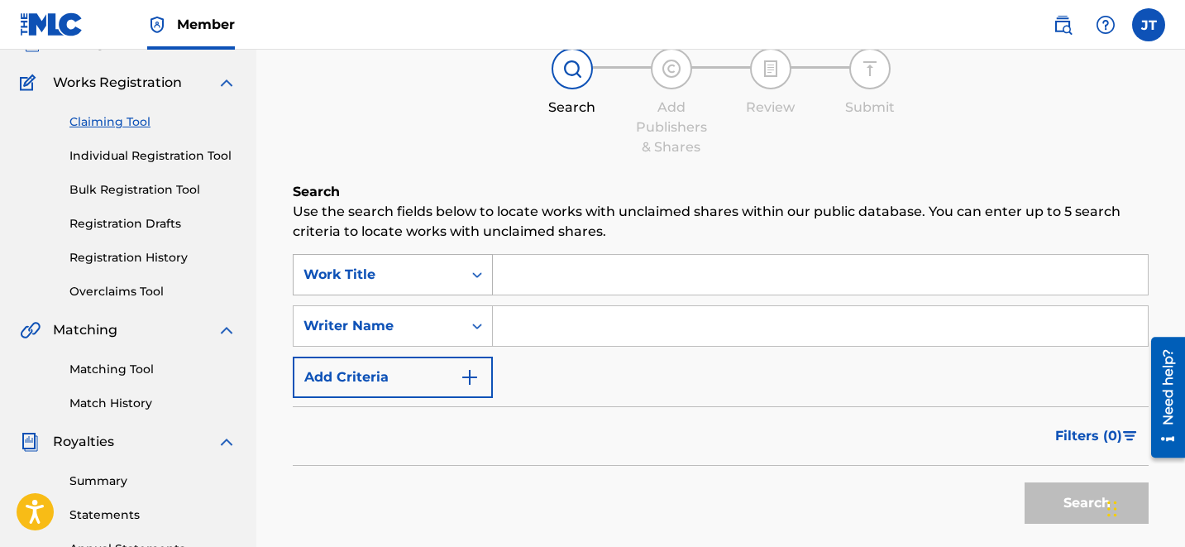
click at [471, 260] on div "Search Form" at bounding box center [477, 275] width 30 height 30
click at [620, 423] on div "Filters ( 0 )" at bounding box center [721, 436] width 856 height 60
click at [549, 331] on input "Search Form" at bounding box center [820, 326] width 655 height 40
type input "[PERSON_NAME]"
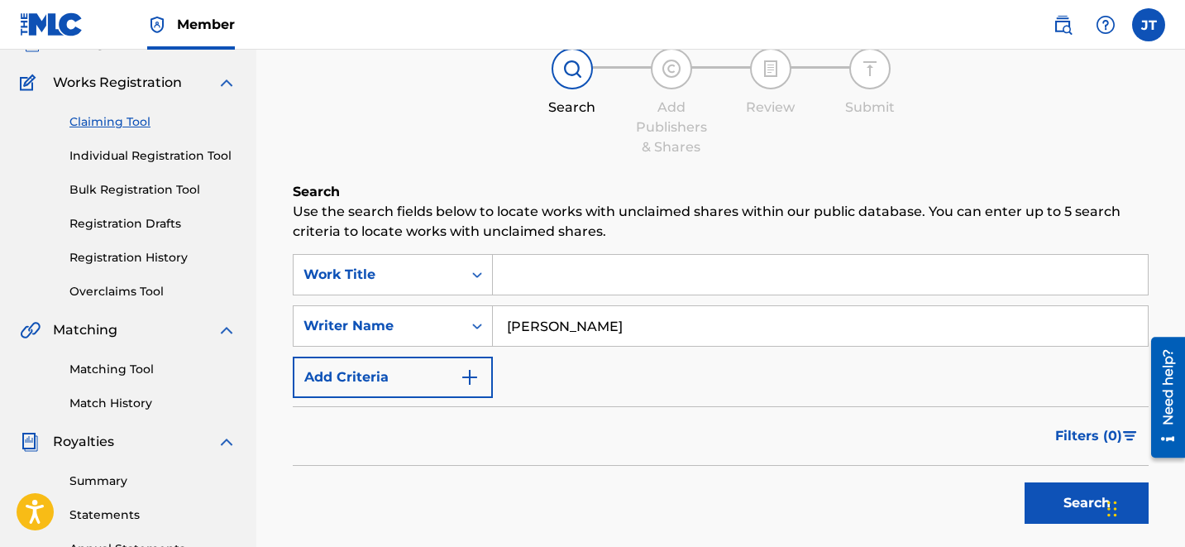
click at [1072, 482] on button "Search" at bounding box center [1087, 502] width 124 height 41
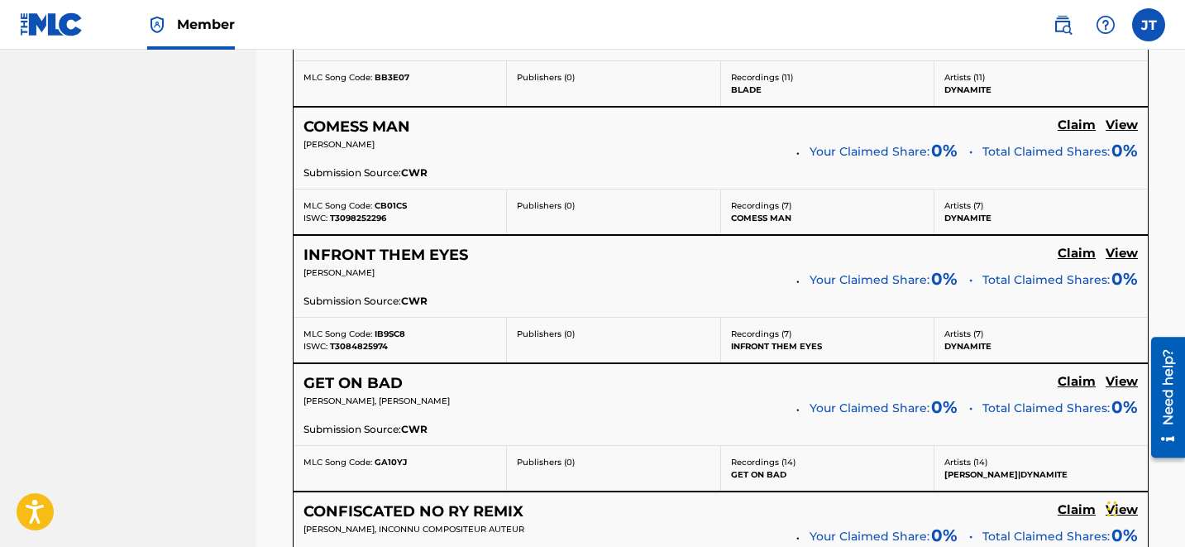
scroll to position [3586, 0]
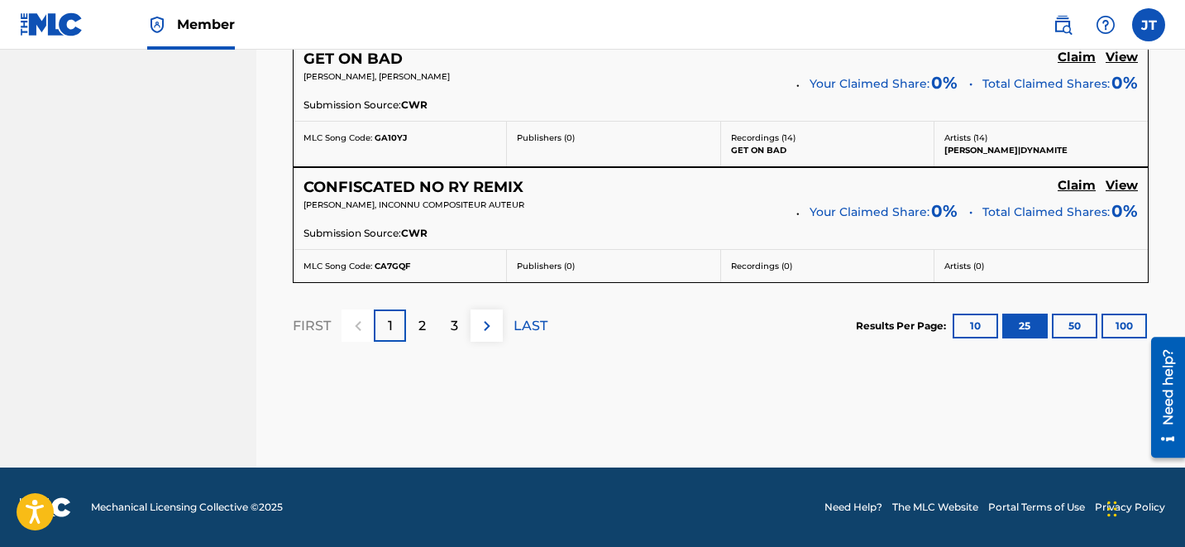
click at [520, 326] on p "LAST" at bounding box center [531, 326] width 34 height 20
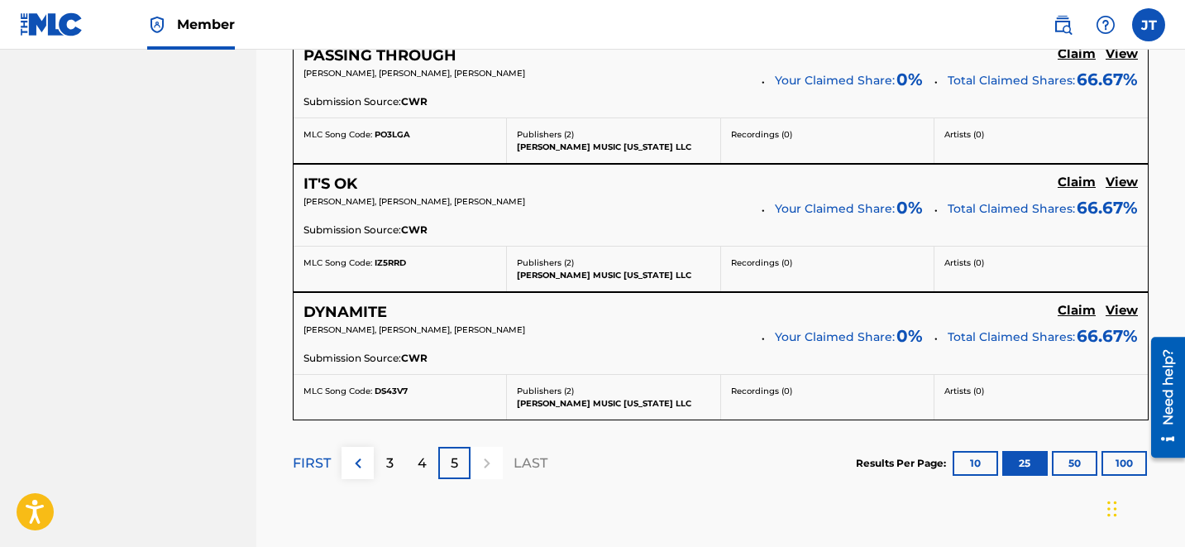
scroll to position [1917, 0]
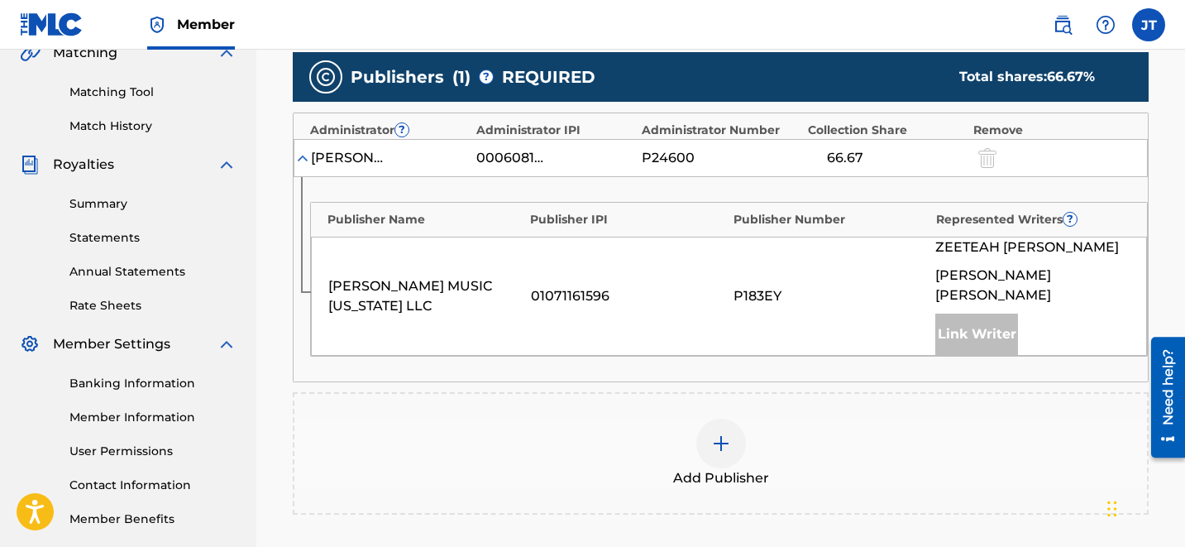
scroll to position [414, 0]
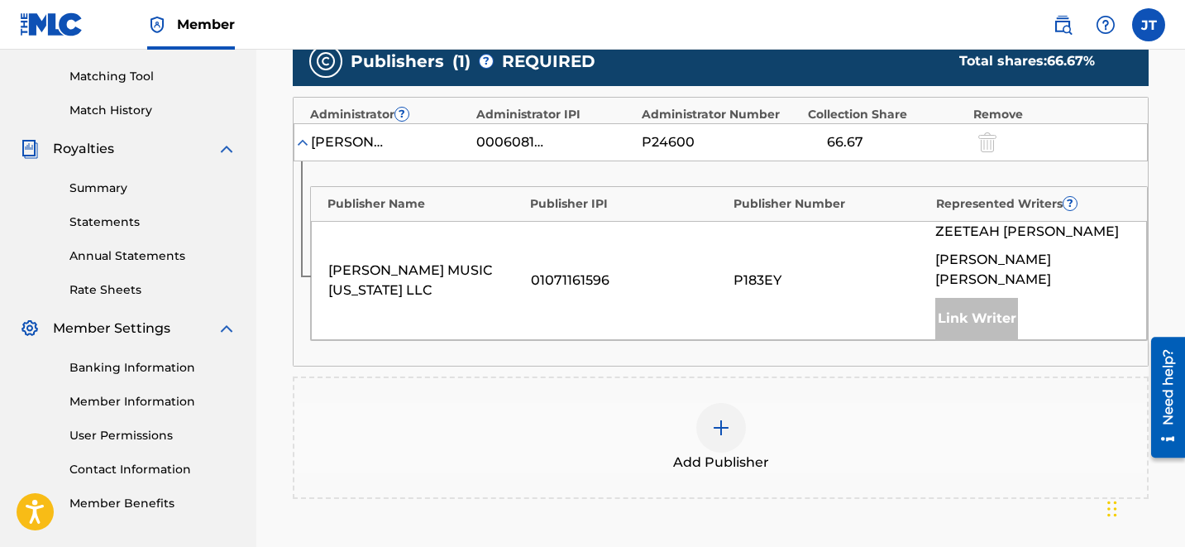
click at [738, 403] on div at bounding box center [721, 428] width 50 height 50
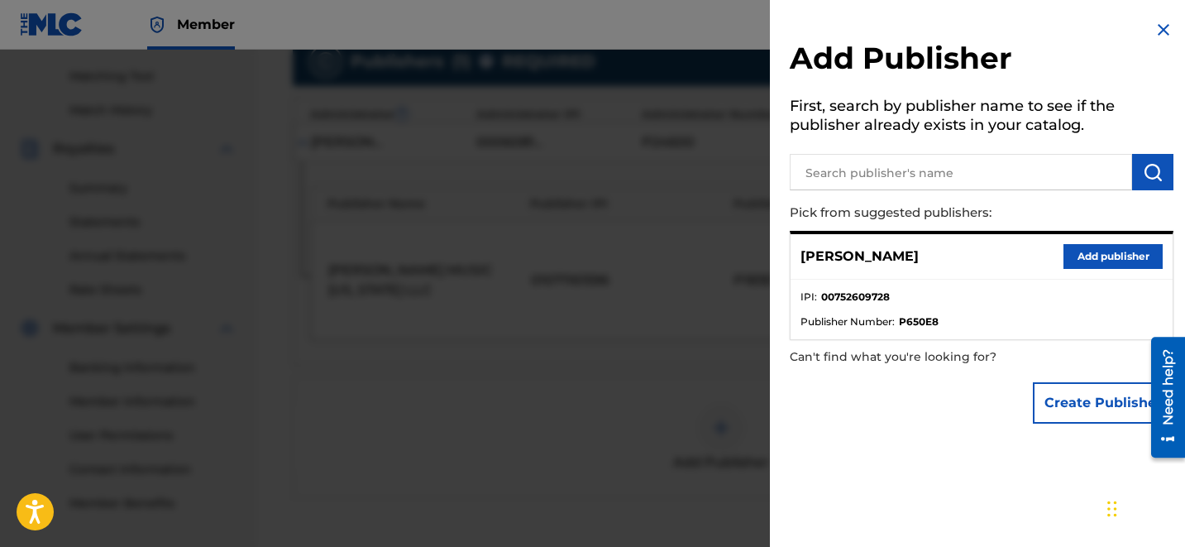
click at [1103, 255] on button "Add publisher" at bounding box center [1112, 256] width 99 height 25
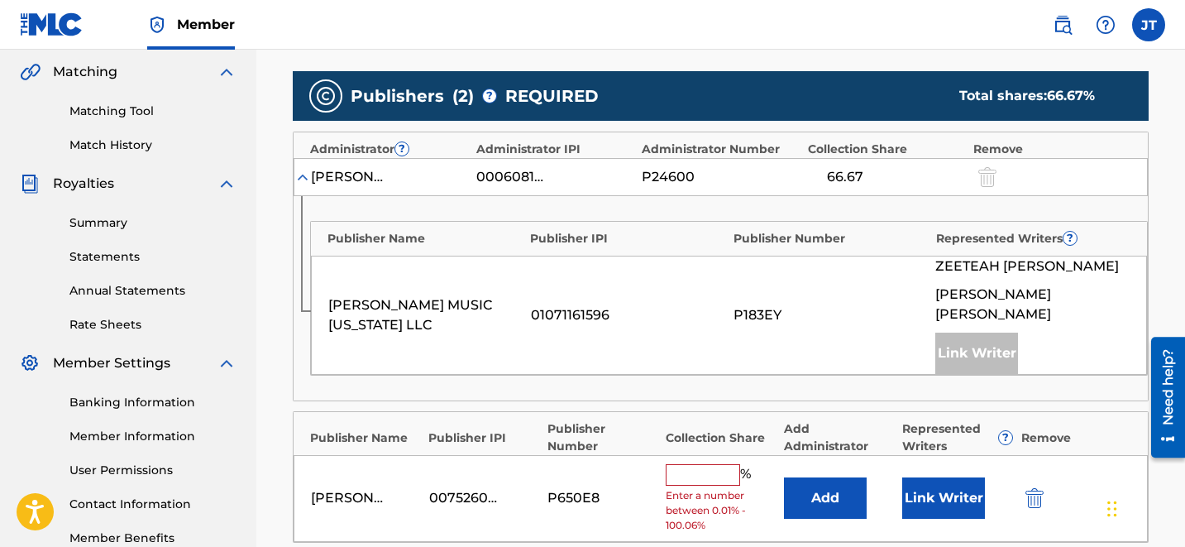
scroll to position [379, 0]
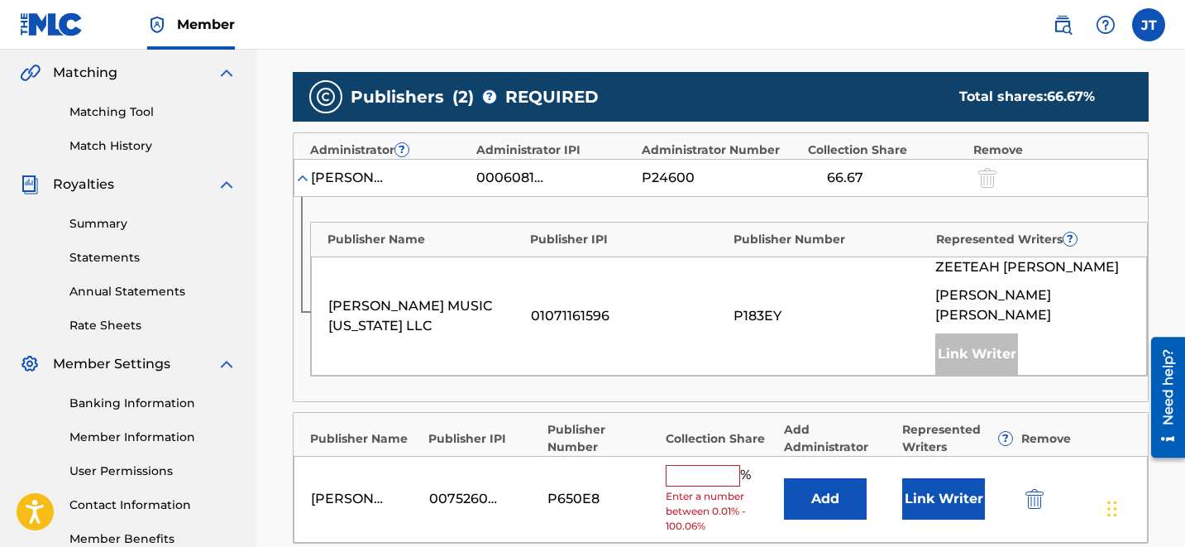
click at [696, 465] on input "text" at bounding box center [703, 475] width 74 height 21
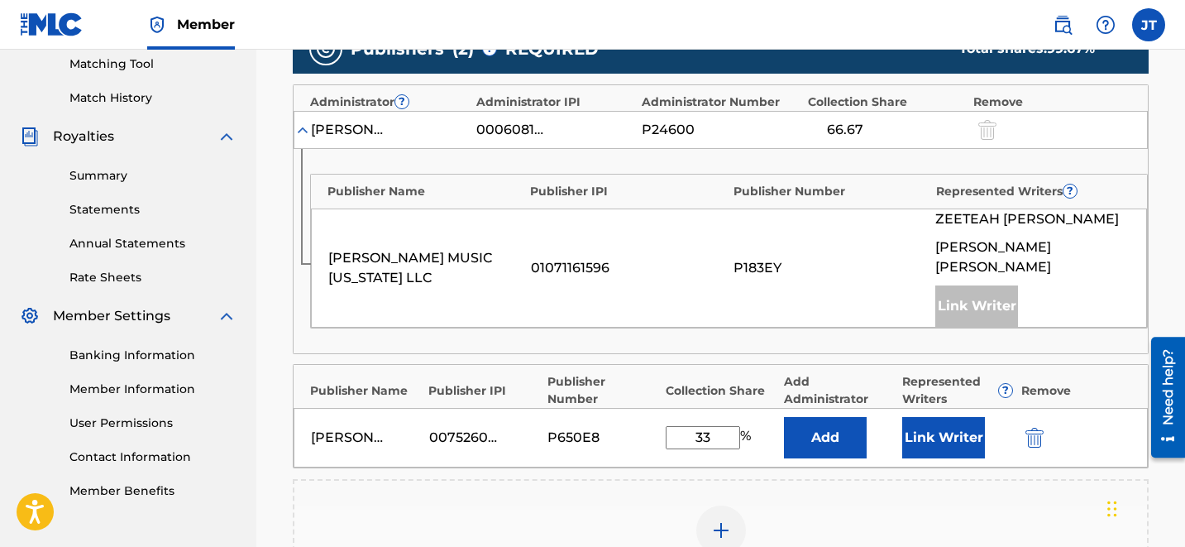
scroll to position [425, 0]
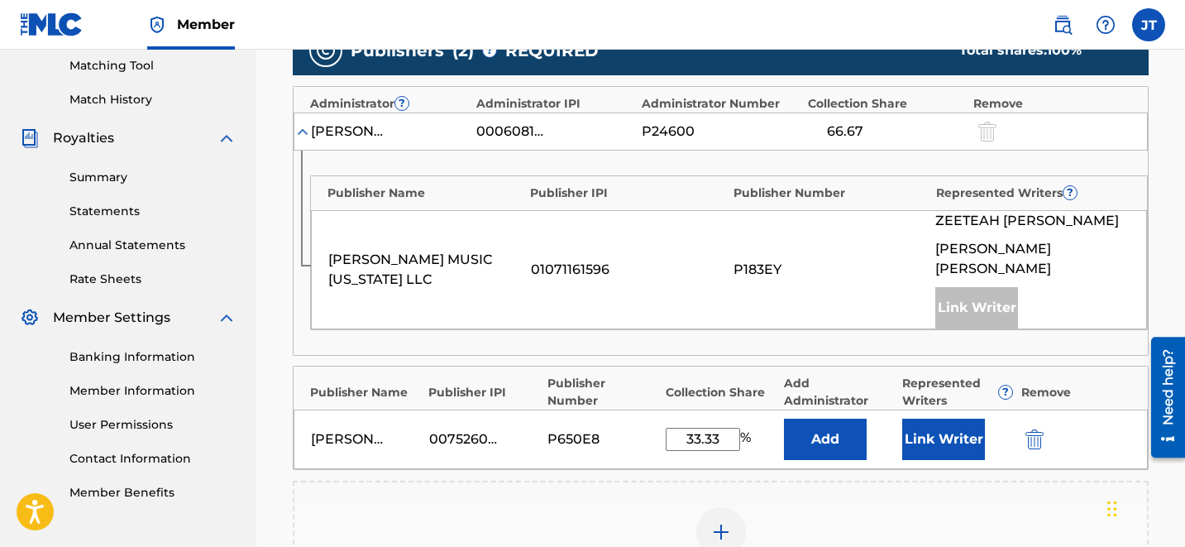
type input "33.33"
click at [935, 418] on button "Link Writer" at bounding box center [943, 438] width 83 height 41
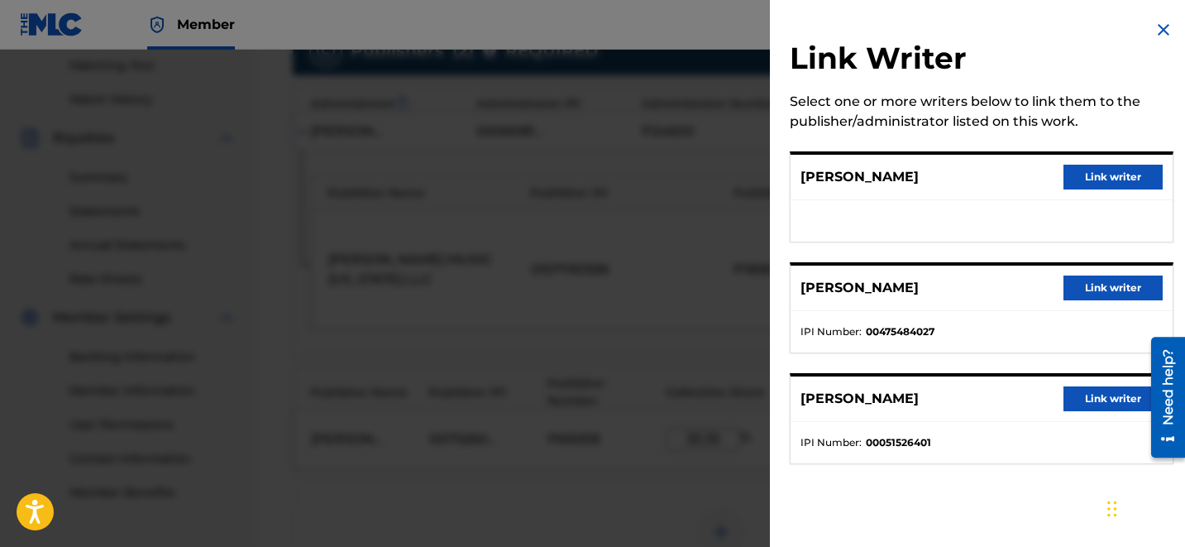
click at [1082, 180] on button "Link writer" at bounding box center [1112, 177] width 99 height 25
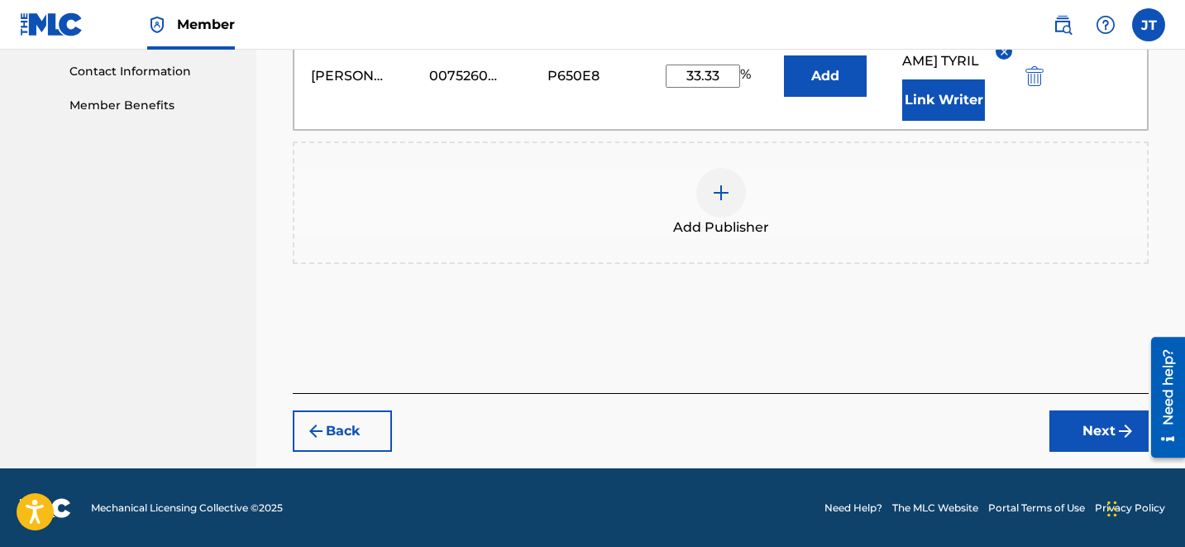
click at [1103, 436] on button "Next" at bounding box center [1098, 430] width 99 height 41
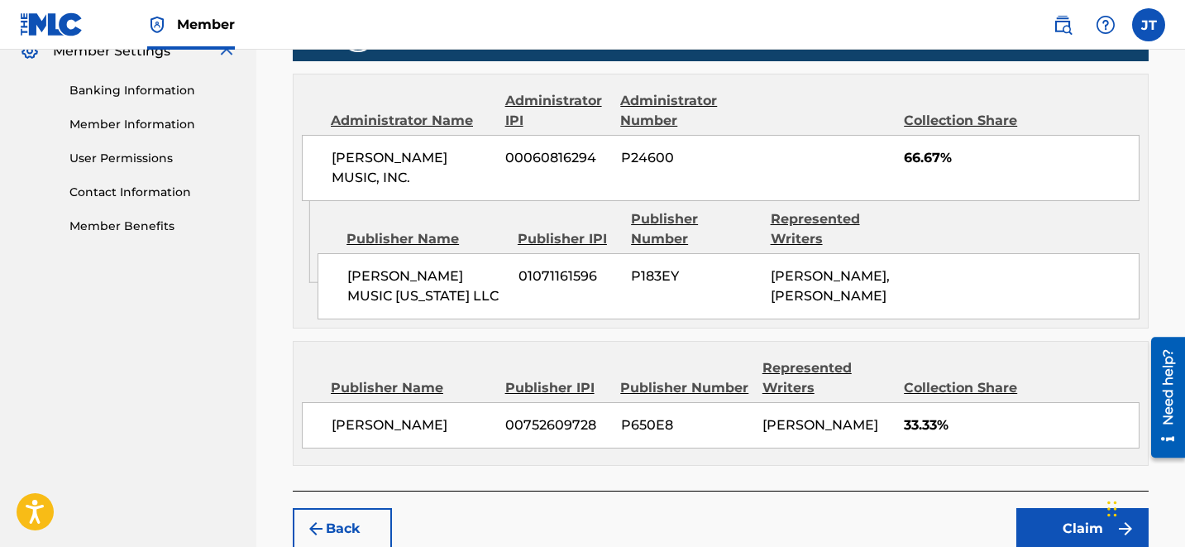
scroll to position [806, 0]
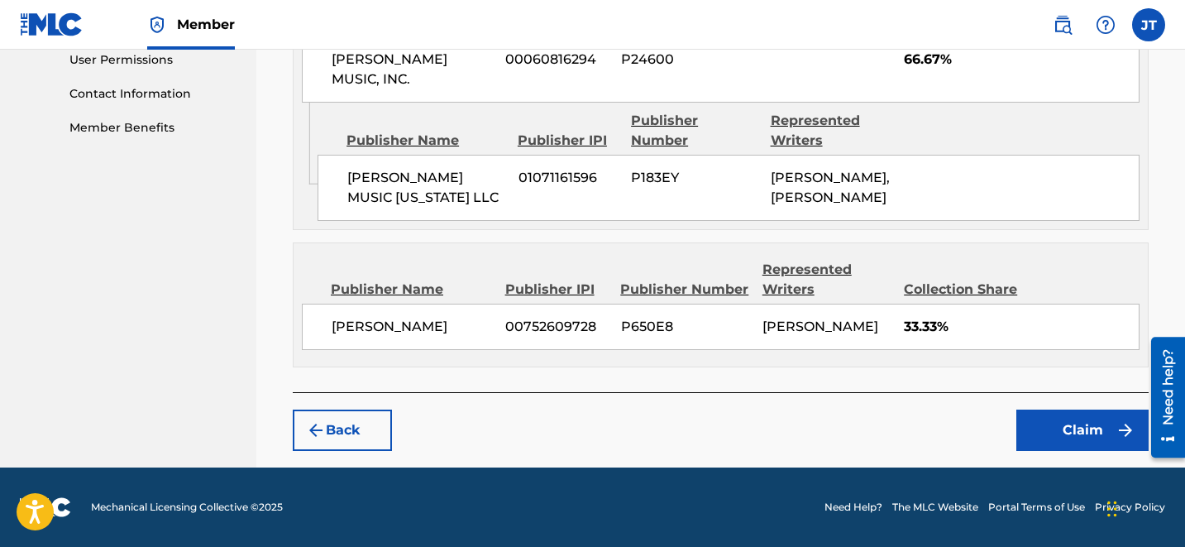
click at [1103, 436] on button "Claim" at bounding box center [1082, 429] width 132 height 41
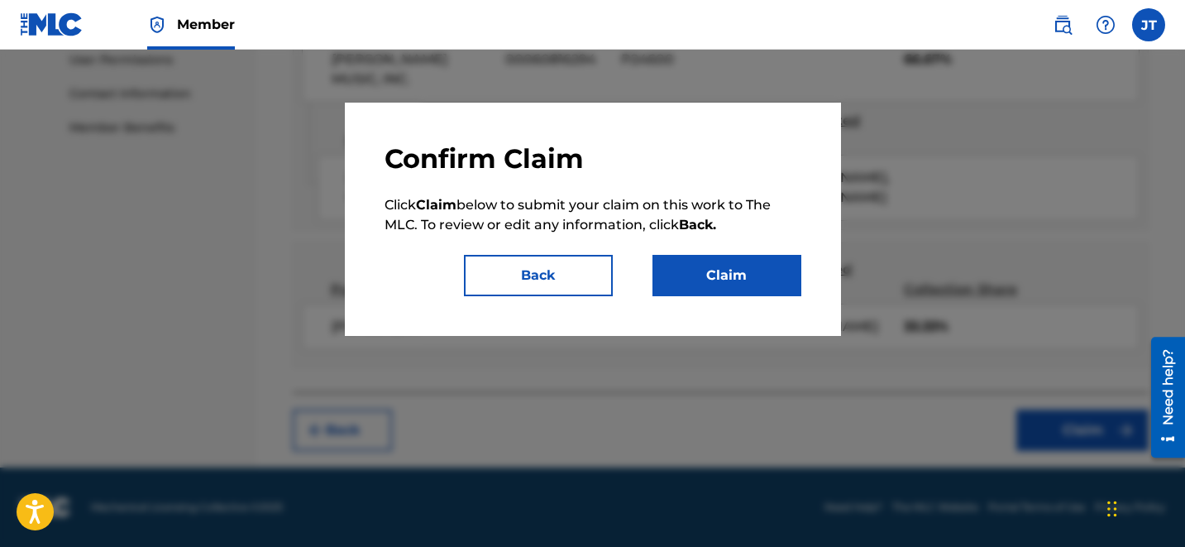
click at [748, 266] on button "Claim" at bounding box center [726, 275] width 149 height 41
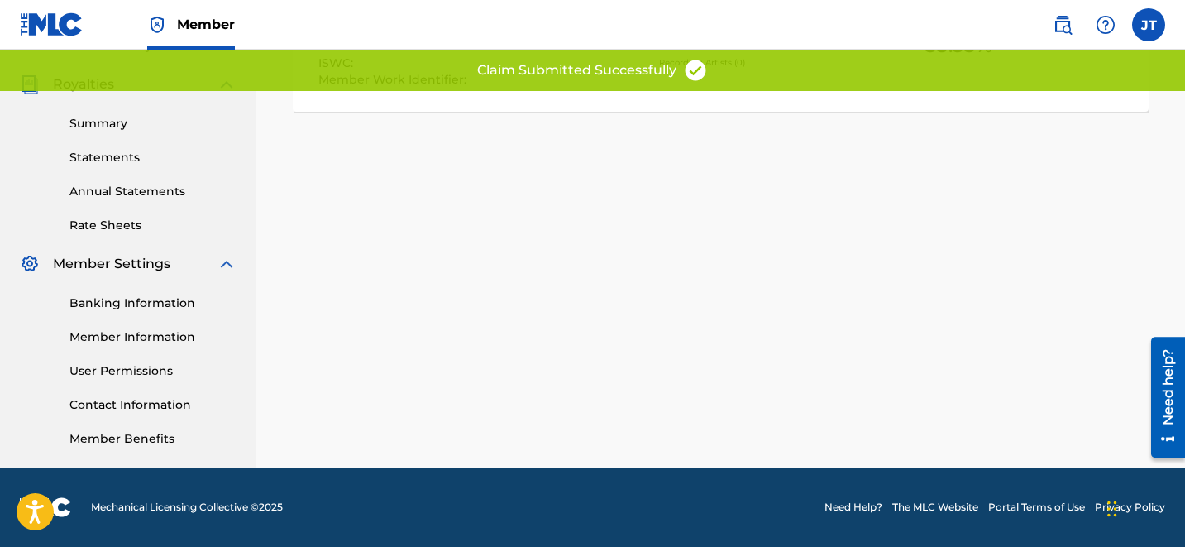
scroll to position [0, 0]
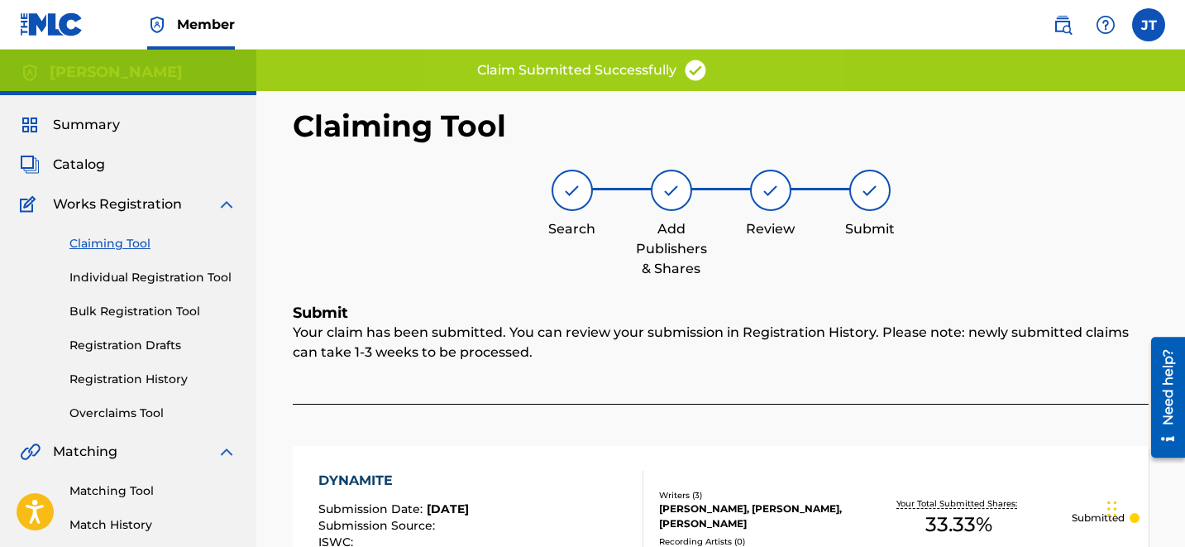
click at [122, 251] on link "Claiming Tool" at bounding box center [152, 243] width 167 height 17
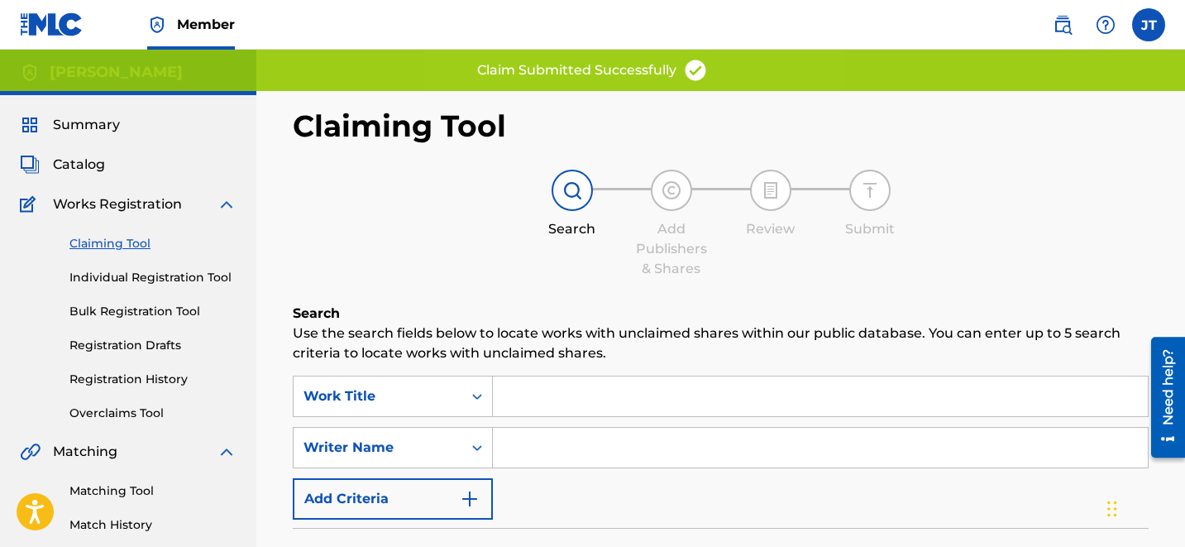
click at [509, 391] on input "Search Form" at bounding box center [820, 396] width 655 height 40
click at [561, 454] on input "Search Form" at bounding box center [820, 448] width 655 height 40
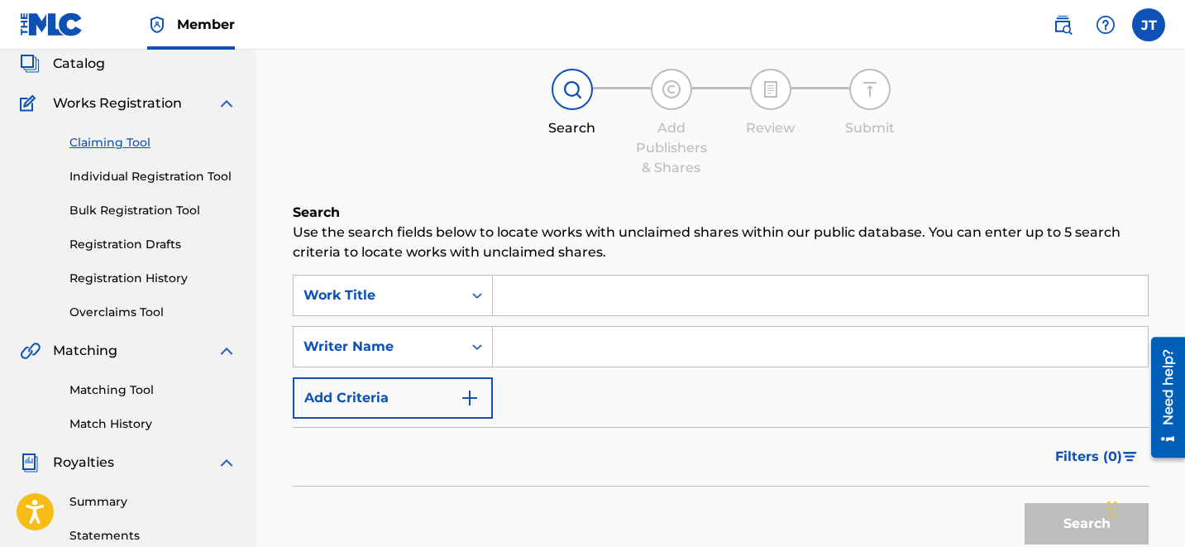
scroll to position [103, 0]
click at [564, 327] on input "Search Form" at bounding box center [820, 345] width 655 height 40
type input "[PERSON_NAME]"
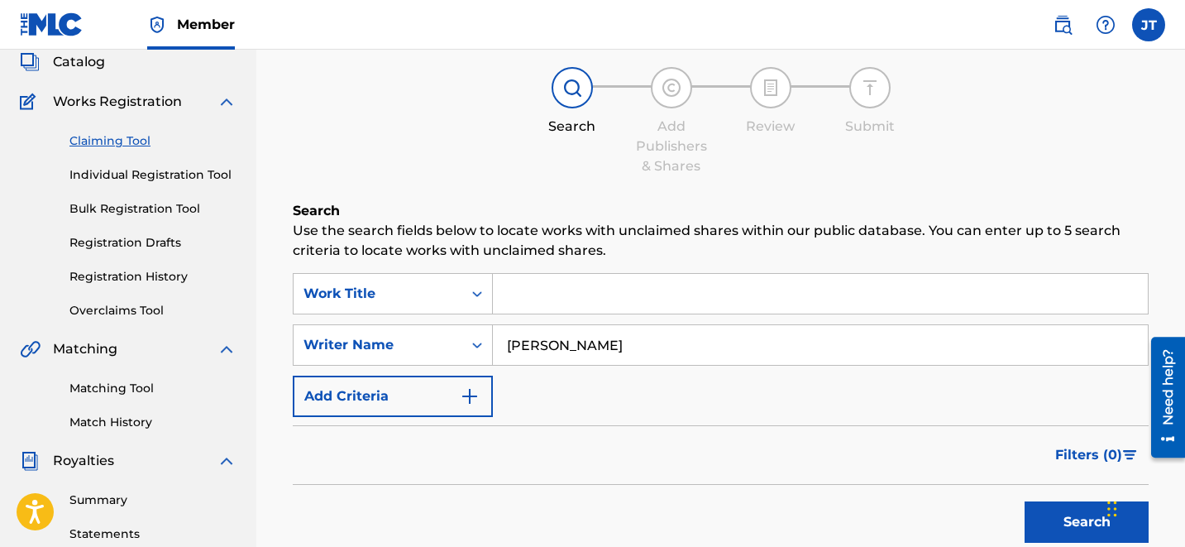
click at [1087, 524] on button "Search" at bounding box center [1087, 521] width 124 height 41
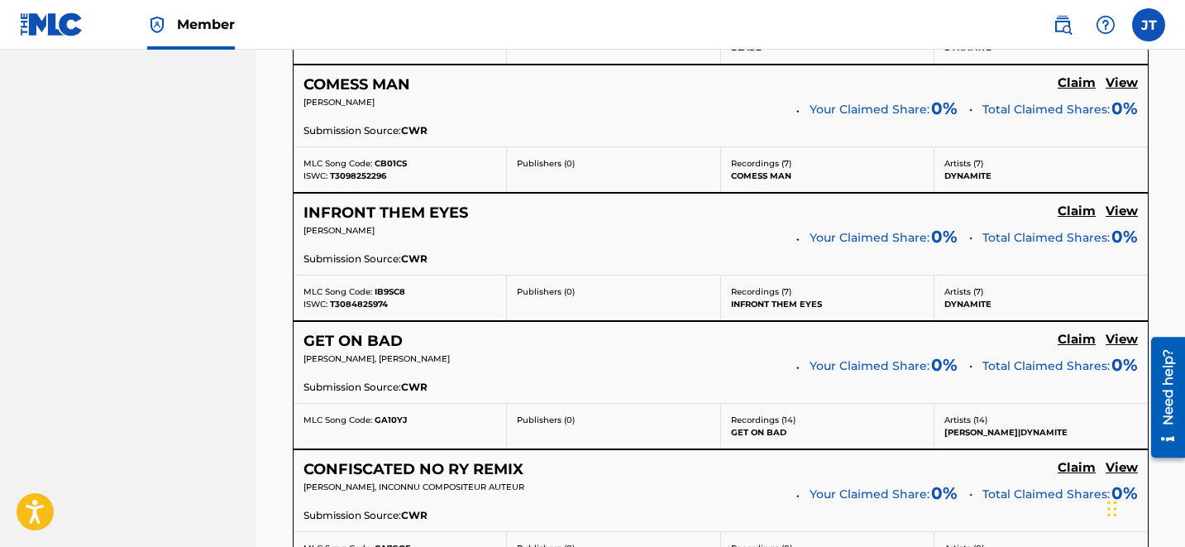
scroll to position [3586, 0]
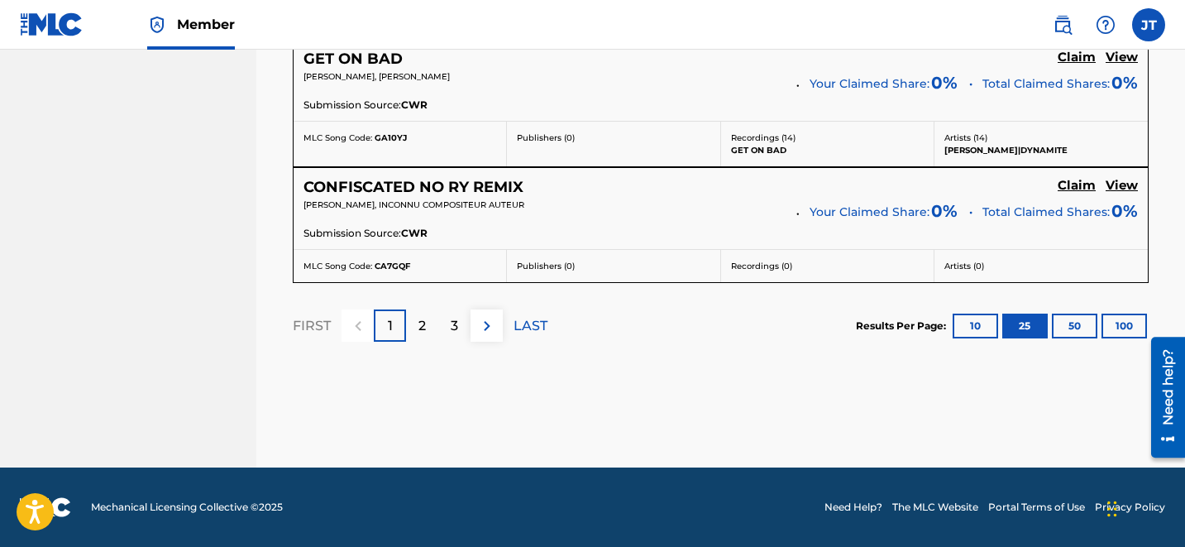
click at [523, 326] on p "LAST" at bounding box center [531, 326] width 34 height 20
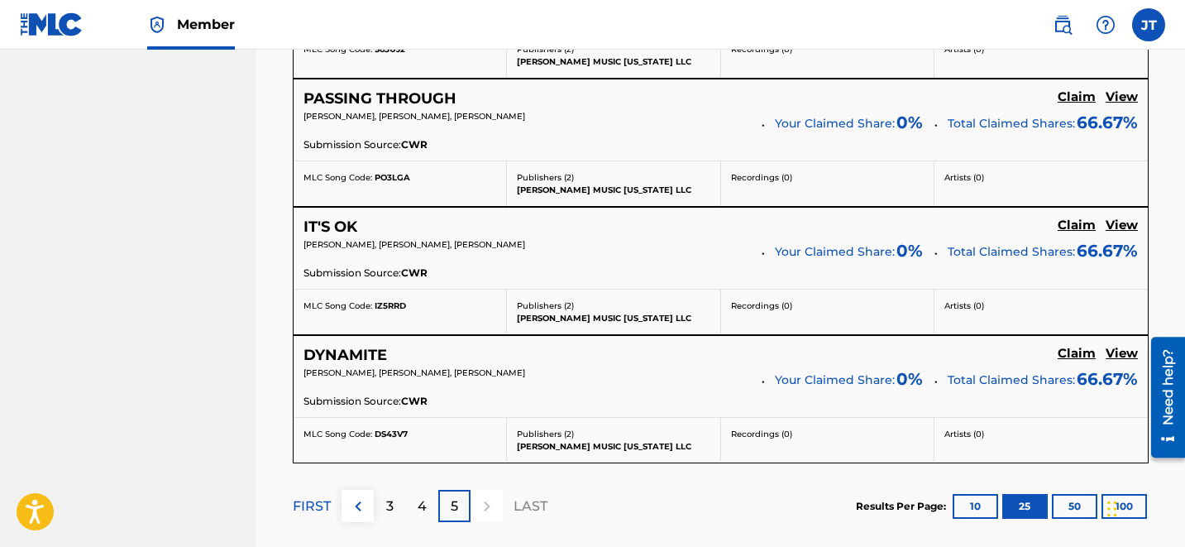
scroll to position [1861, 0]
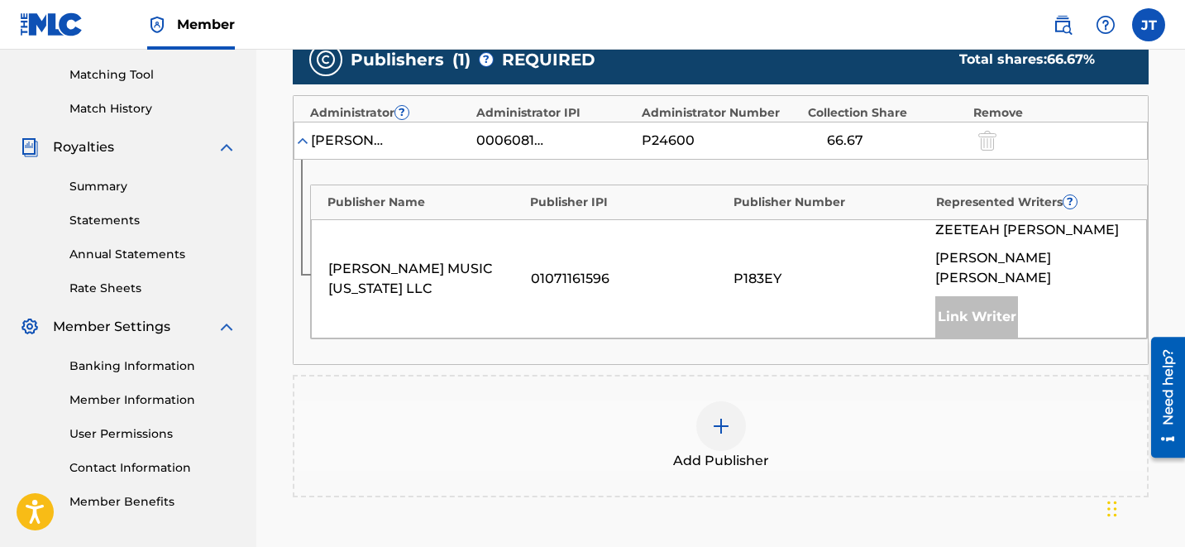
scroll to position [418, 0]
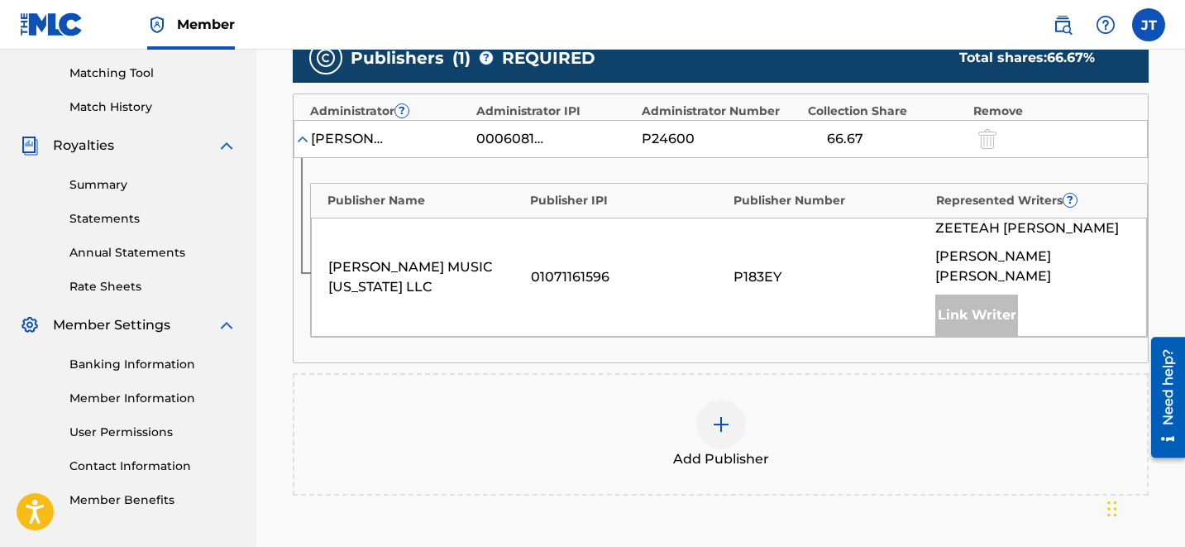
click at [723, 414] on img at bounding box center [721, 424] width 20 height 20
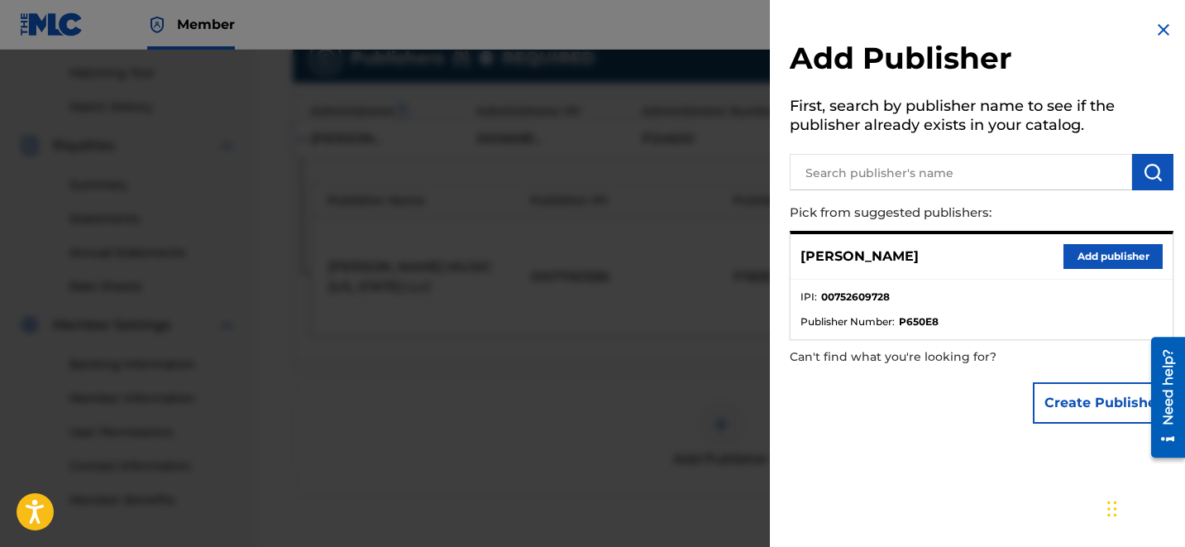
click at [1072, 250] on button "Add publisher" at bounding box center [1112, 256] width 99 height 25
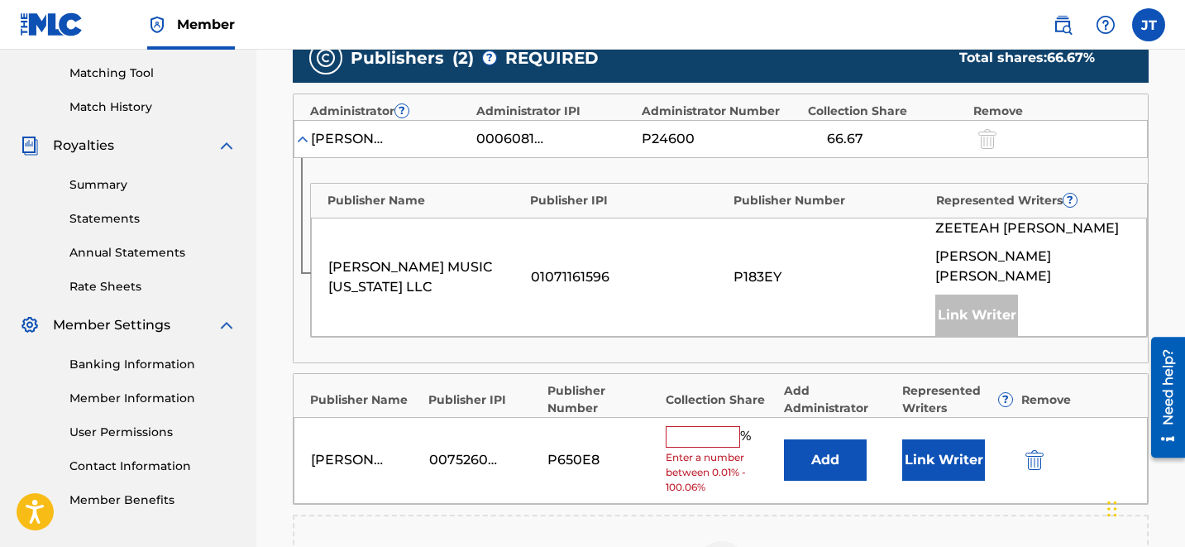
click at [705, 426] on input "text" at bounding box center [703, 436] width 74 height 21
type input "33.33"
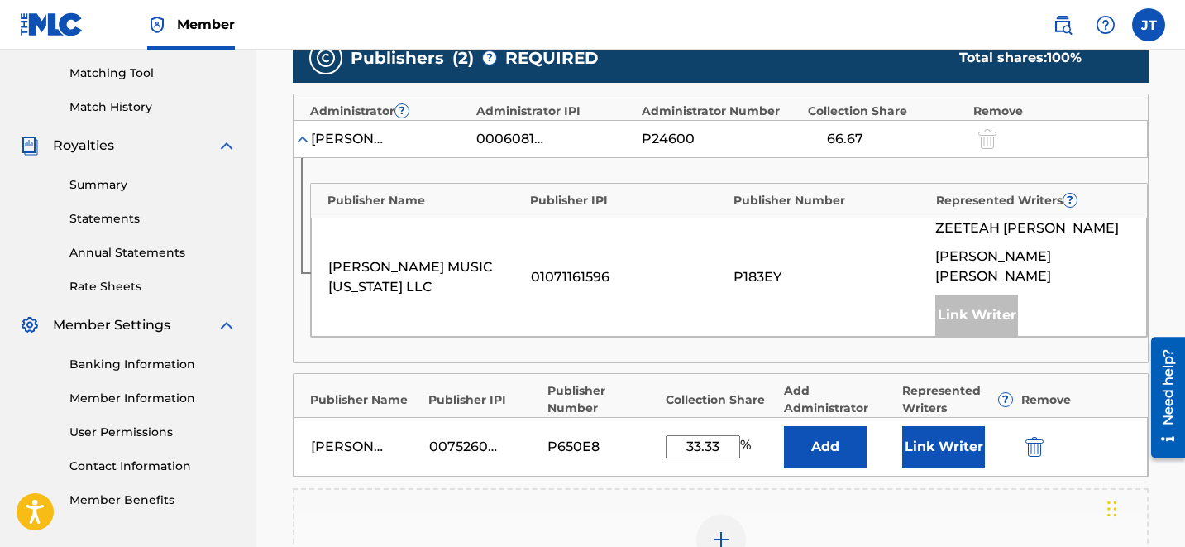
click at [929, 426] on button "Link Writer" at bounding box center [943, 446] width 83 height 41
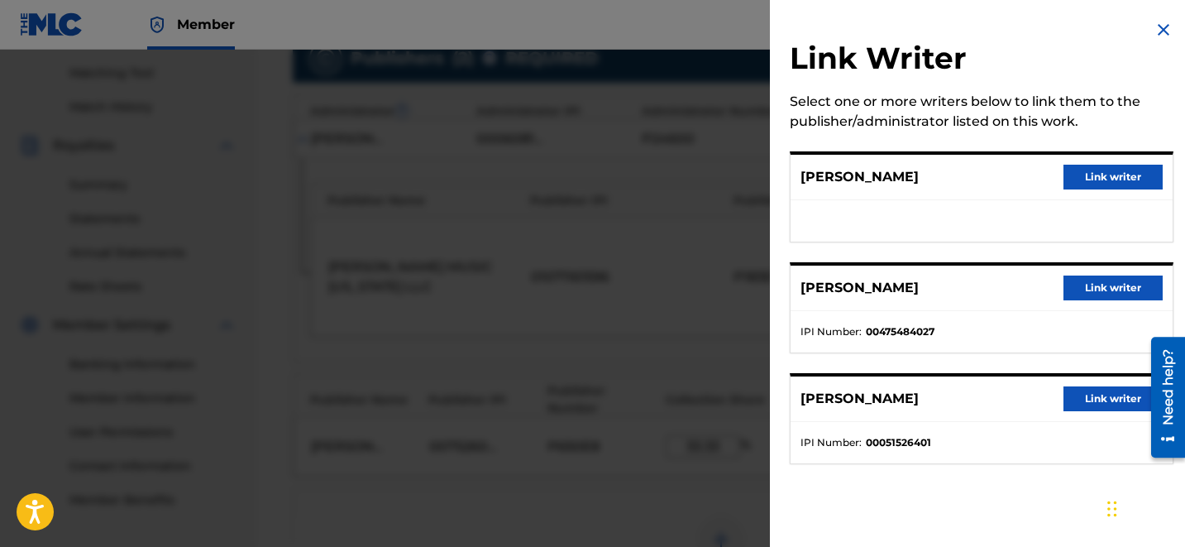
click at [1087, 179] on button "Link writer" at bounding box center [1112, 177] width 99 height 25
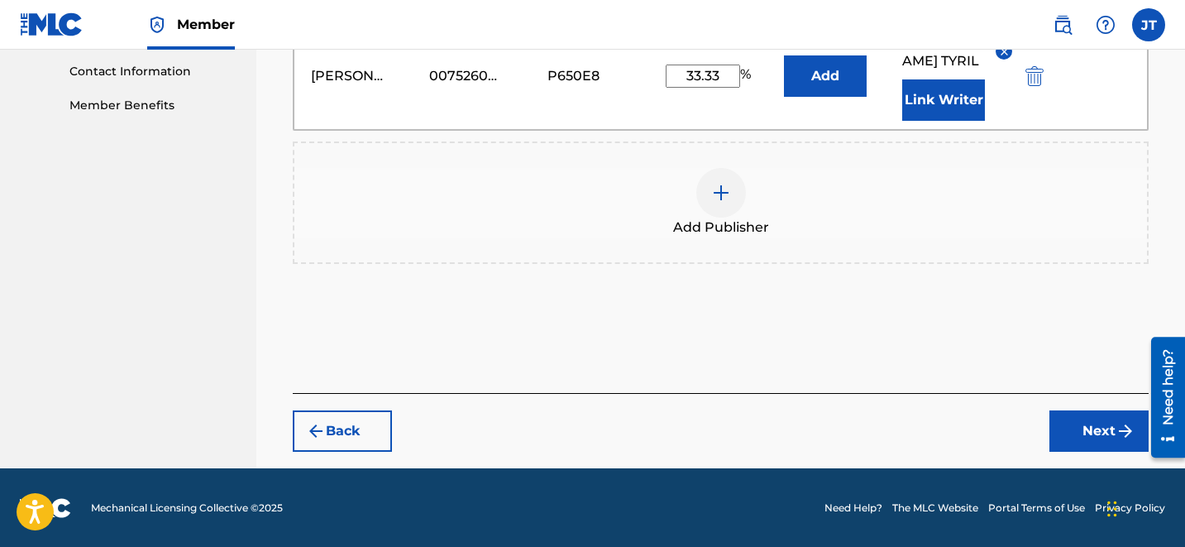
click at [1079, 417] on button "Next" at bounding box center [1098, 430] width 99 height 41
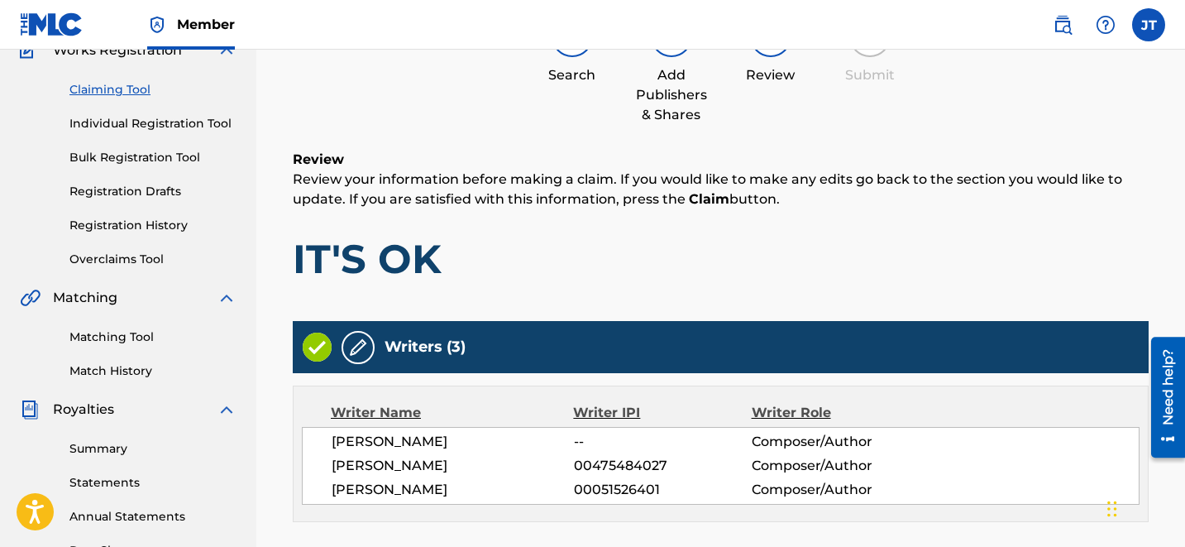
scroll to position [806, 0]
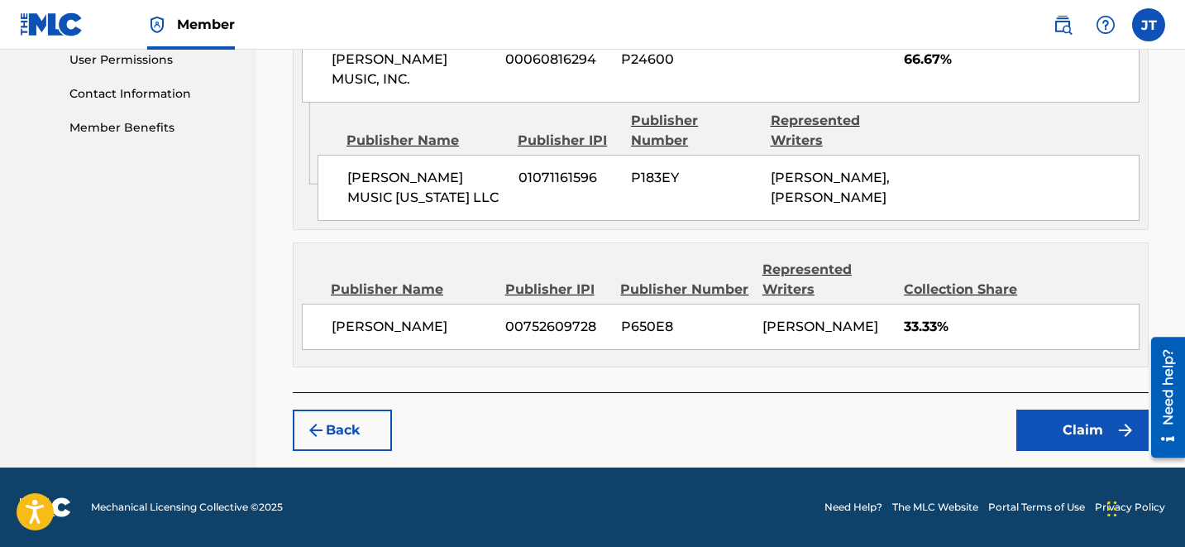
click at [1079, 418] on button "Claim" at bounding box center [1082, 429] width 132 height 41
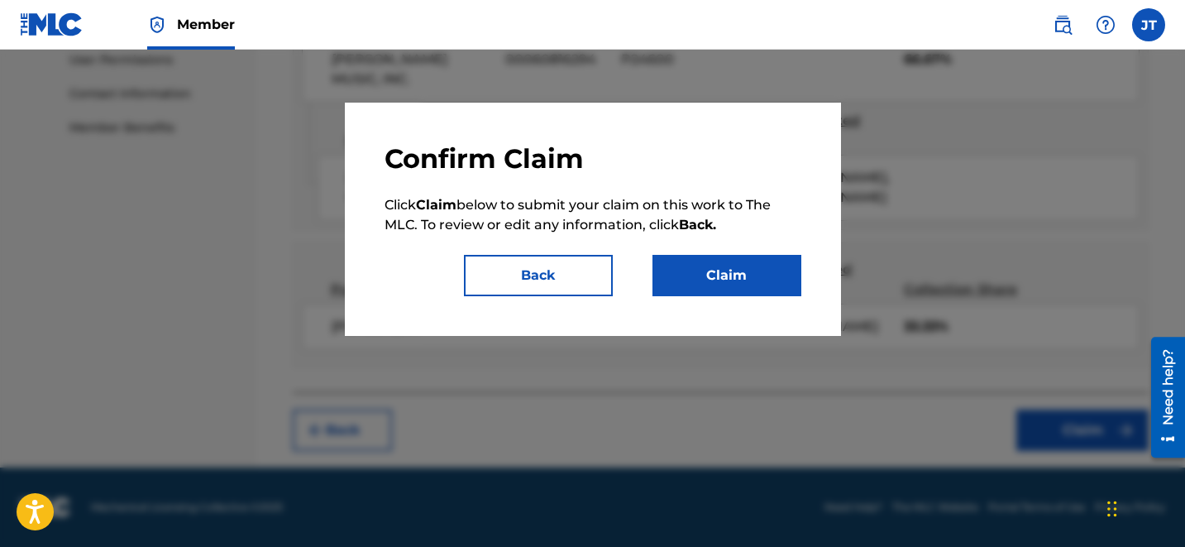
click at [762, 287] on button "Claim" at bounding box center [726, 275] width 149 height 41
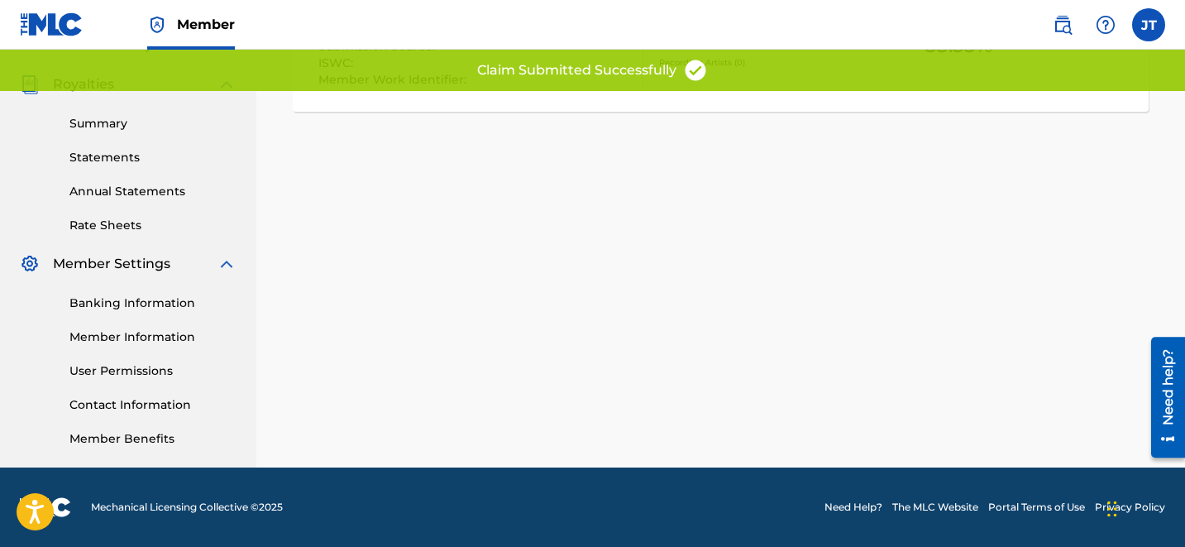
scroll to position [0, 0]
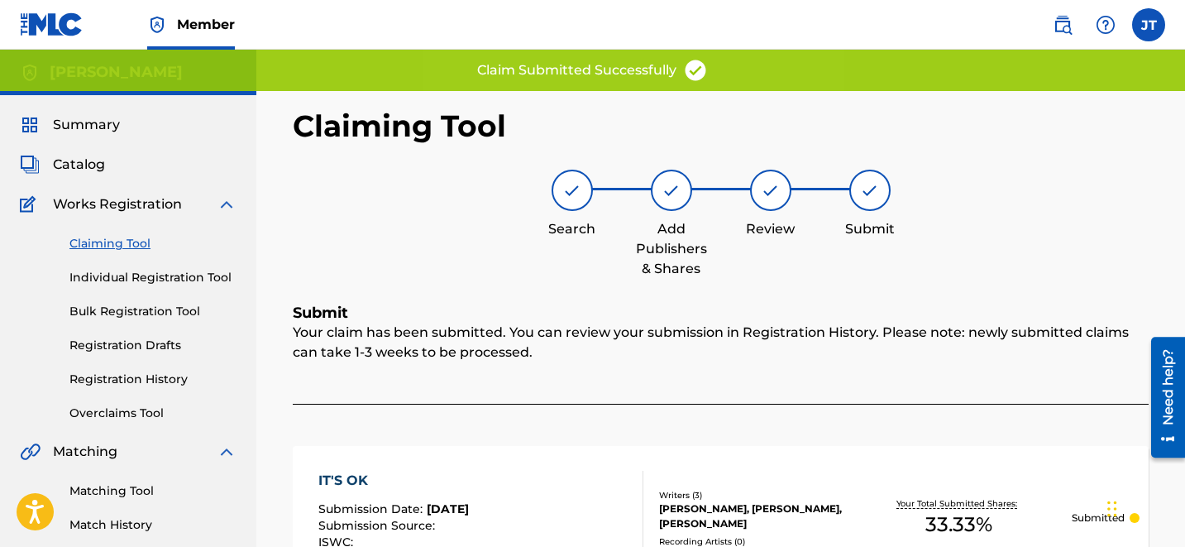
click at [97, 233] on div "Claiming Tool Individual Registration Tool Bulk Registration Tool Registration …" at bounding box center [128, 318] width 217 height 208
click at [93, 244] on link "Claiming Tool" at bounding box center [152, 243] width 167 height 17
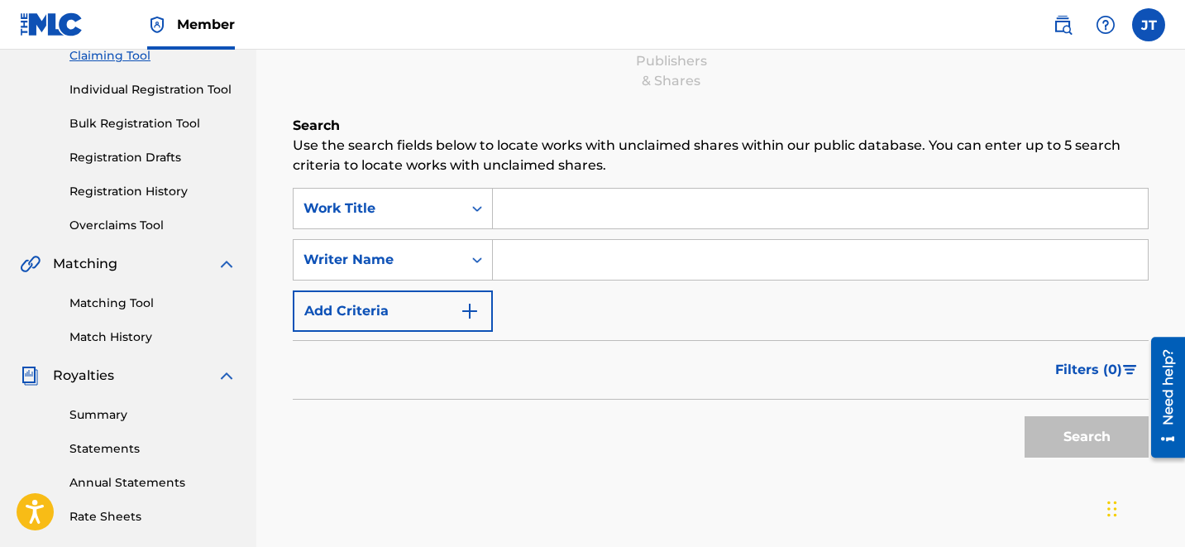
scroll to position [180, 0]
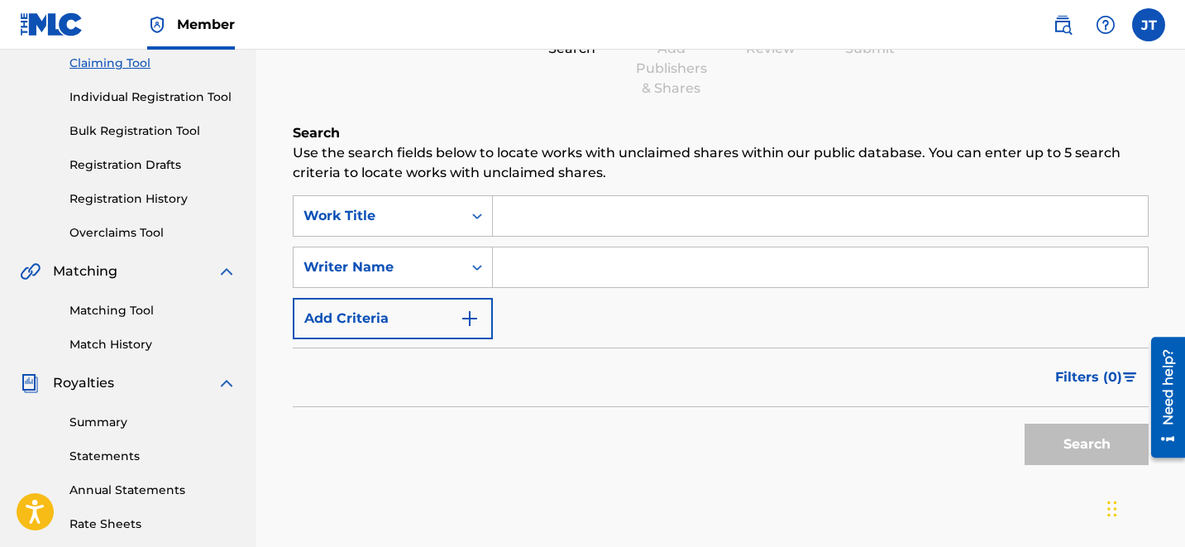
click at [528, 269] on input "Search Form" at bounding box center [820, 267] width 655 height 40
type input "[PERSON_NAME]"
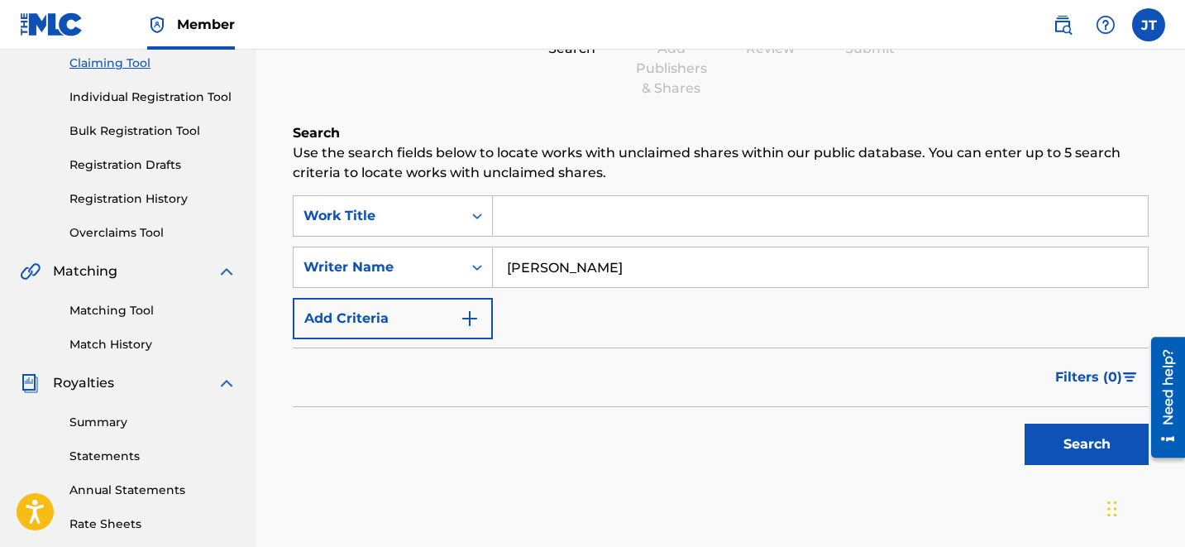
scroll to position [479, 0]
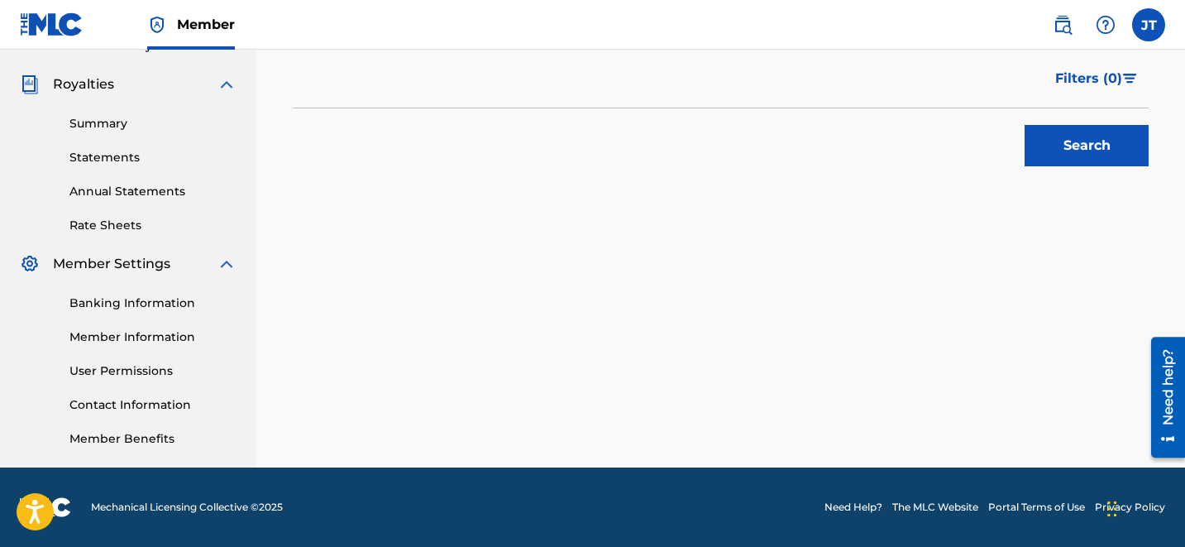
click at [1085, 149] on button "Search" at bounding box center [1087, 145] width 124 height 41
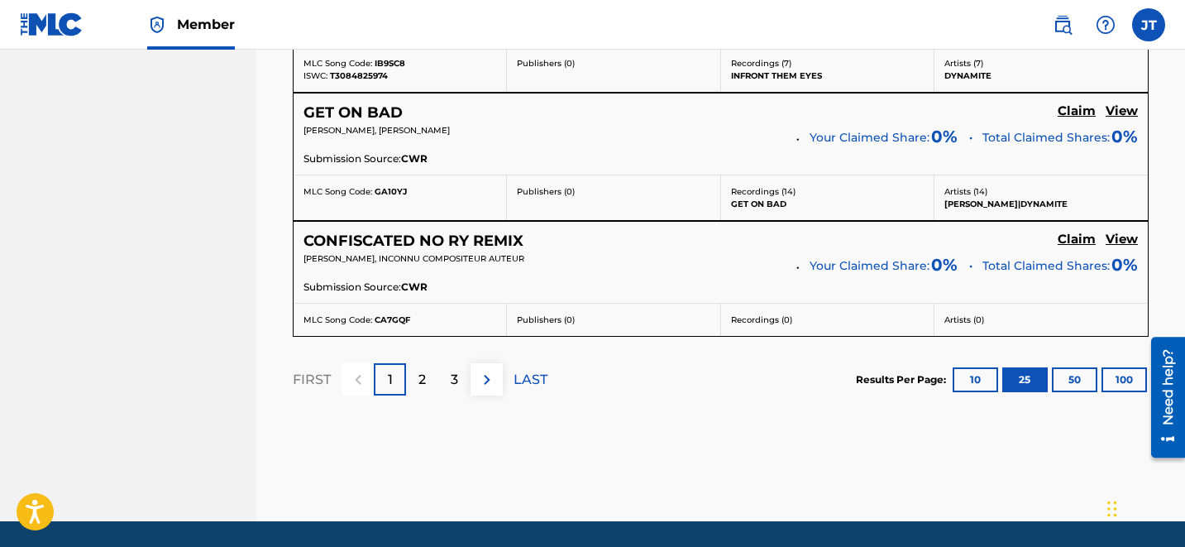
scroll to position [3586, 0]
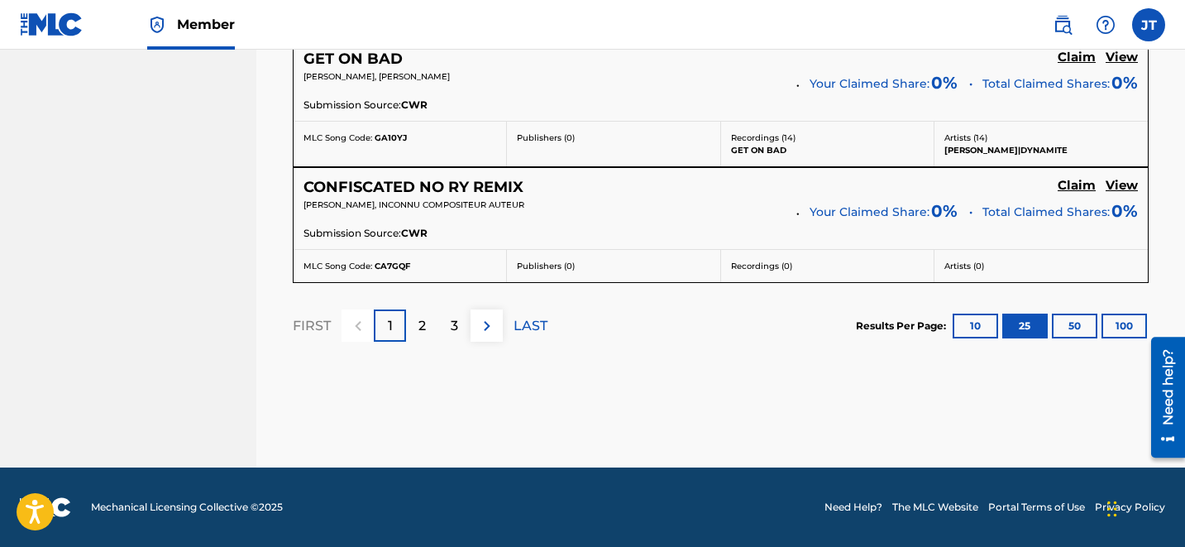
click at [536, 322] on p "LAST" at bounding box center [531, 326] width 34 height 20
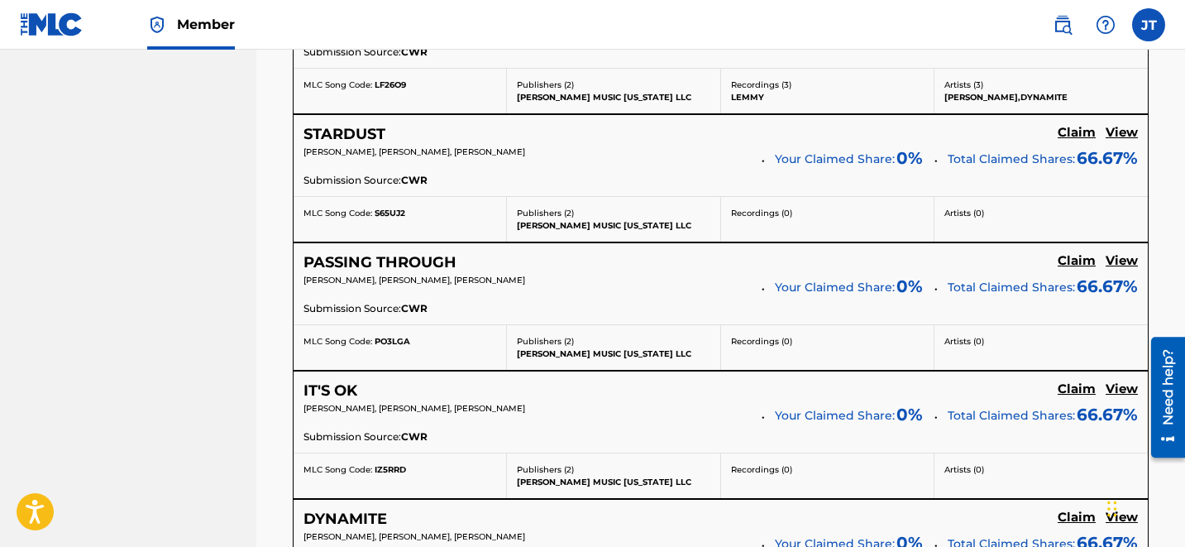
scroll to position [1699, 0]
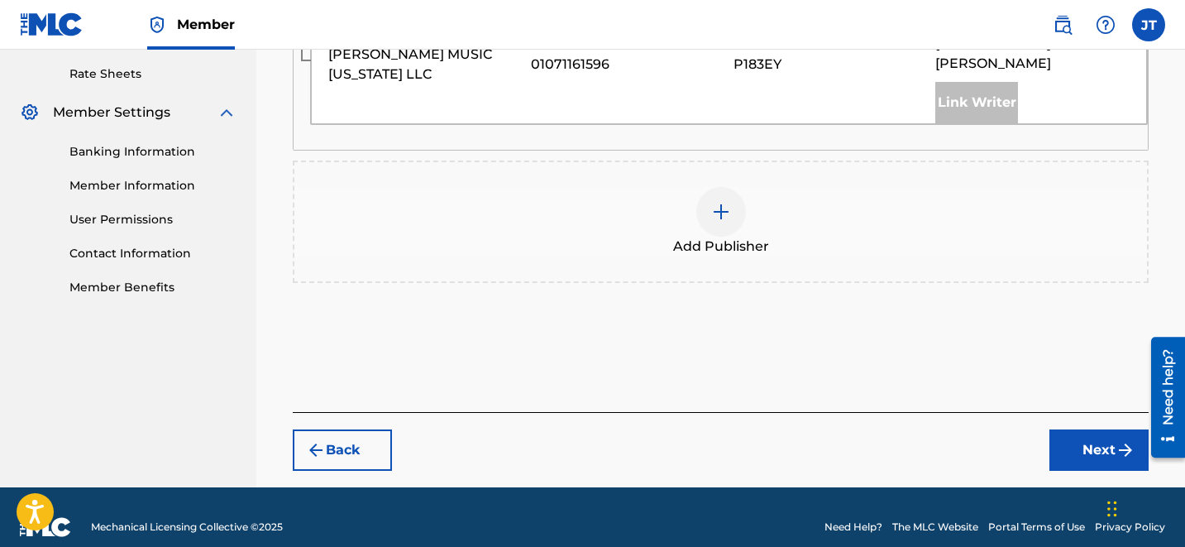
click at [719, 202] on img at bounding box center [721, 212] width 20 height 20
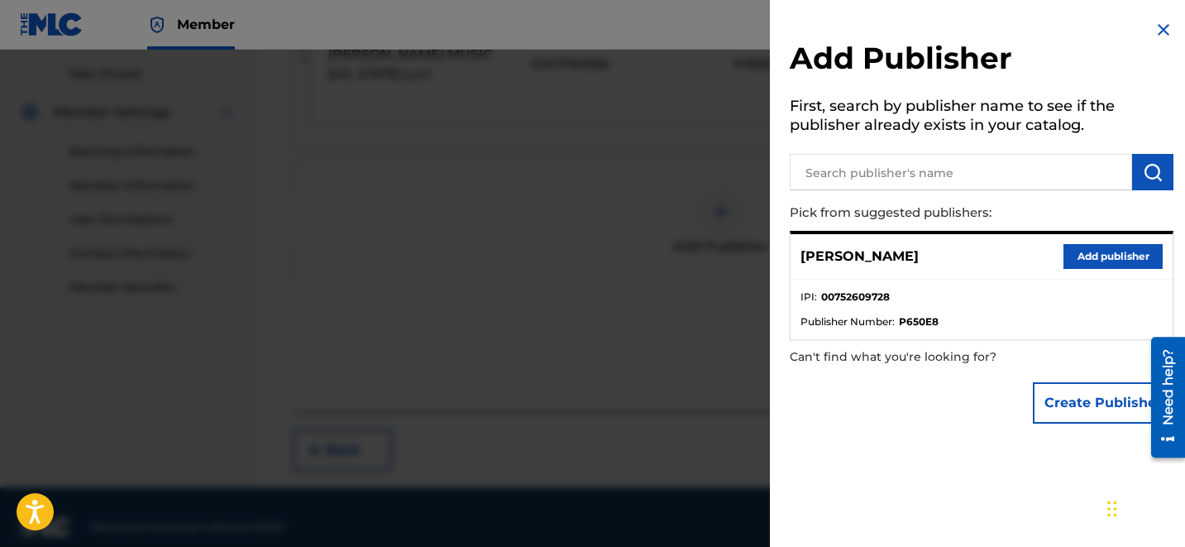
click at [1073, 251] on button "Add publisher" at bounding box center [1112, 256] width 99 height 25
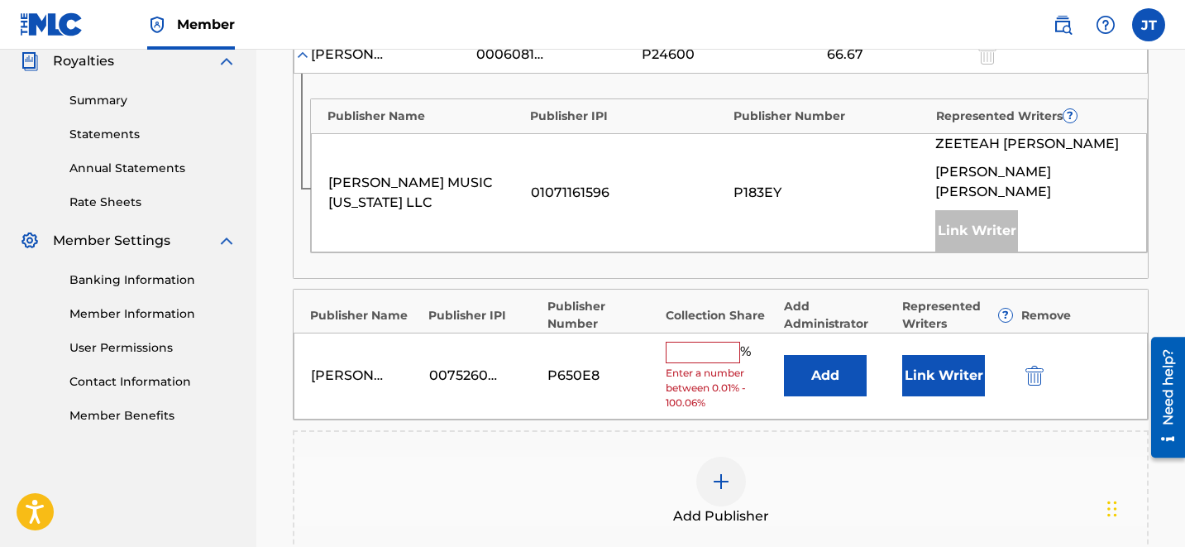
scroll to position [497, 0]
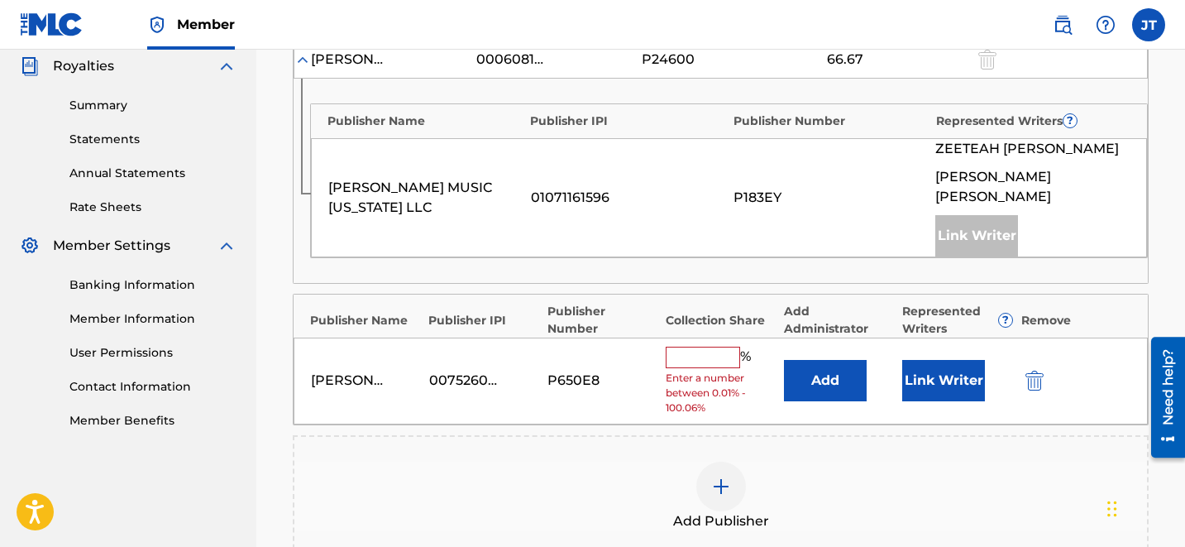
click at [690, 346] on input "text" at bounding box center [703, 356] width 74 height 21
type input "33.33"
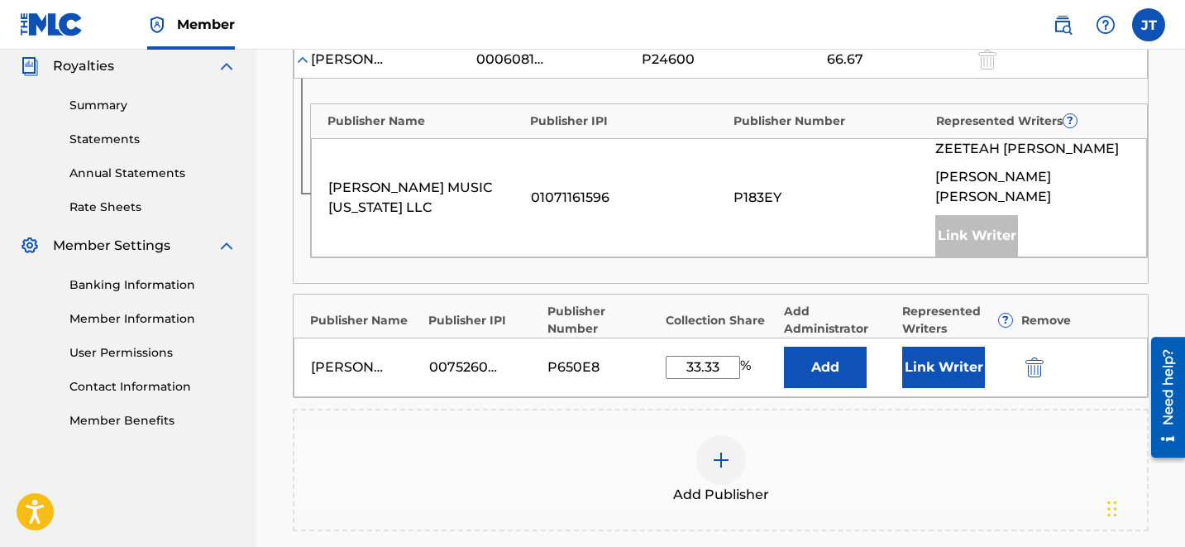
click at [991, 348] on div "Link Writer" at bounding box center [957, 366] width 110 height 41
click at [938, 346] on button "Link Writer" at bounding box center [943, 366] width 83 height 41
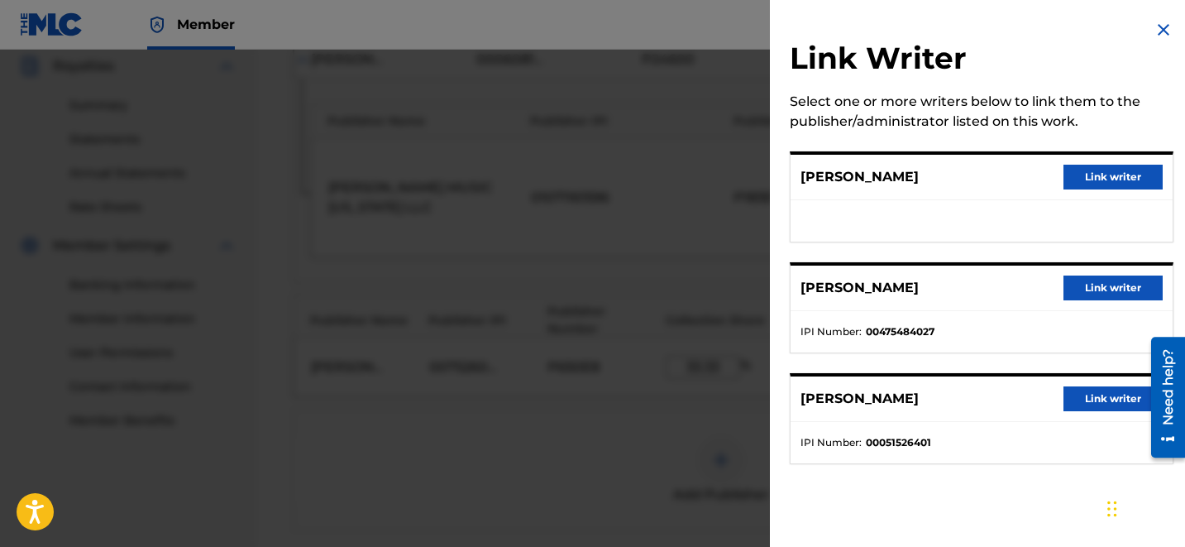
click at [1094, 182] on button "Link writer" at bounding box center [1112, 177] width 99 height 25
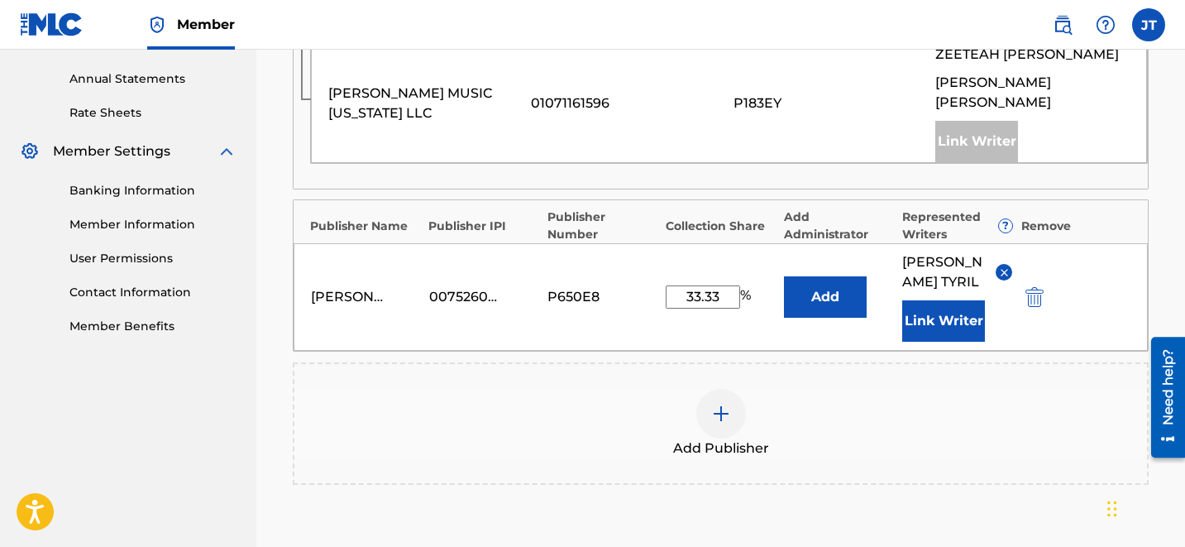
scroll to position [599, 0]
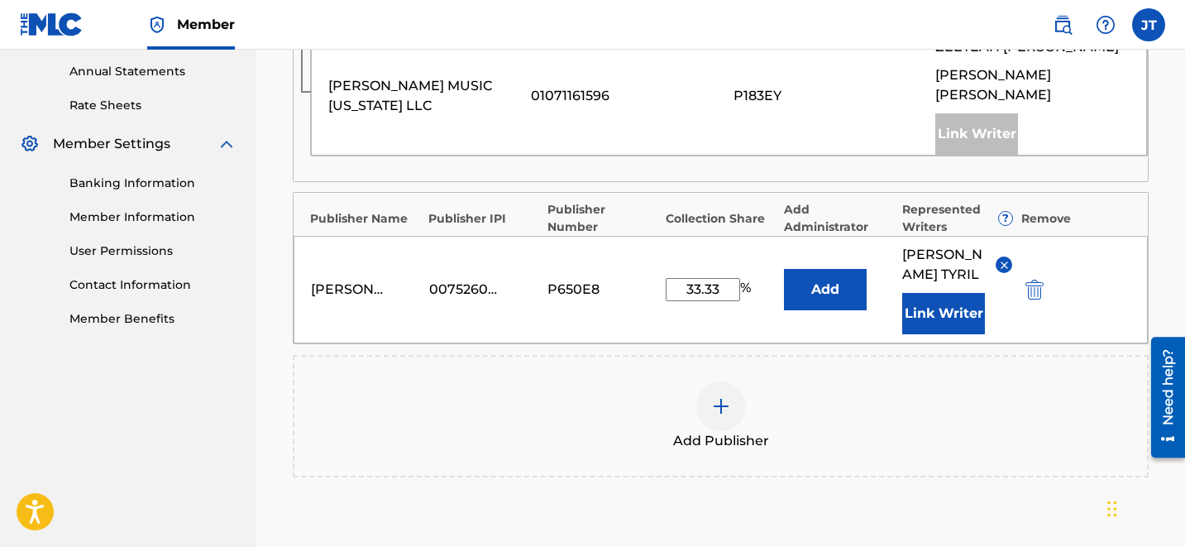
click at [953, 327] on button "Link Writer" at bounding box center [943, 313] width 83 height 41
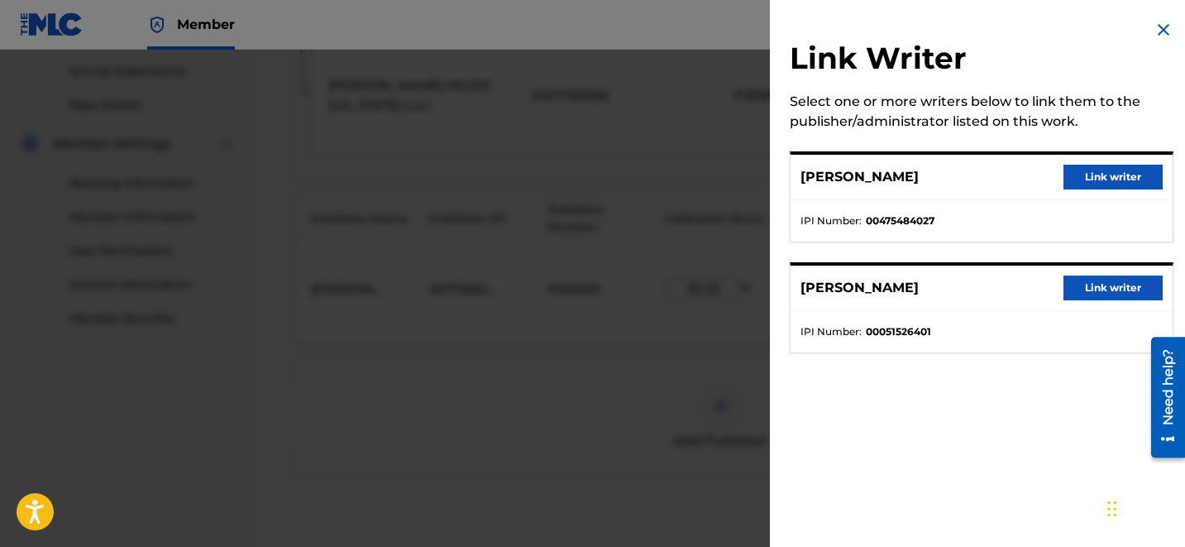
click at [1154, 22] on img at bounding box center [1164, 30] width 20 height 20
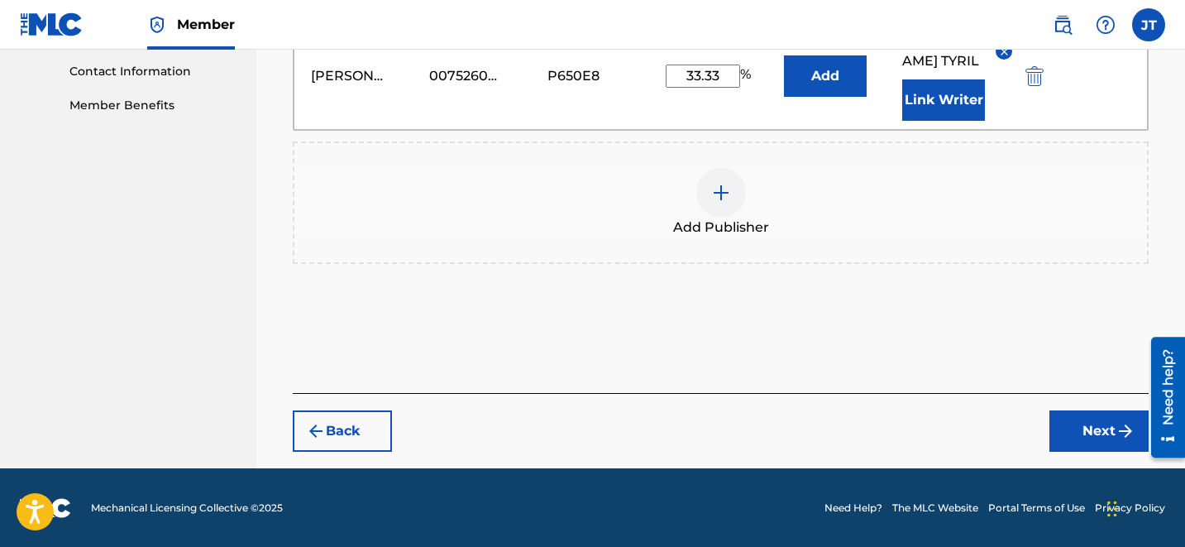
click at [1087, 422] on button "Next" at bounding box center [1098, 430] width 99 height 41
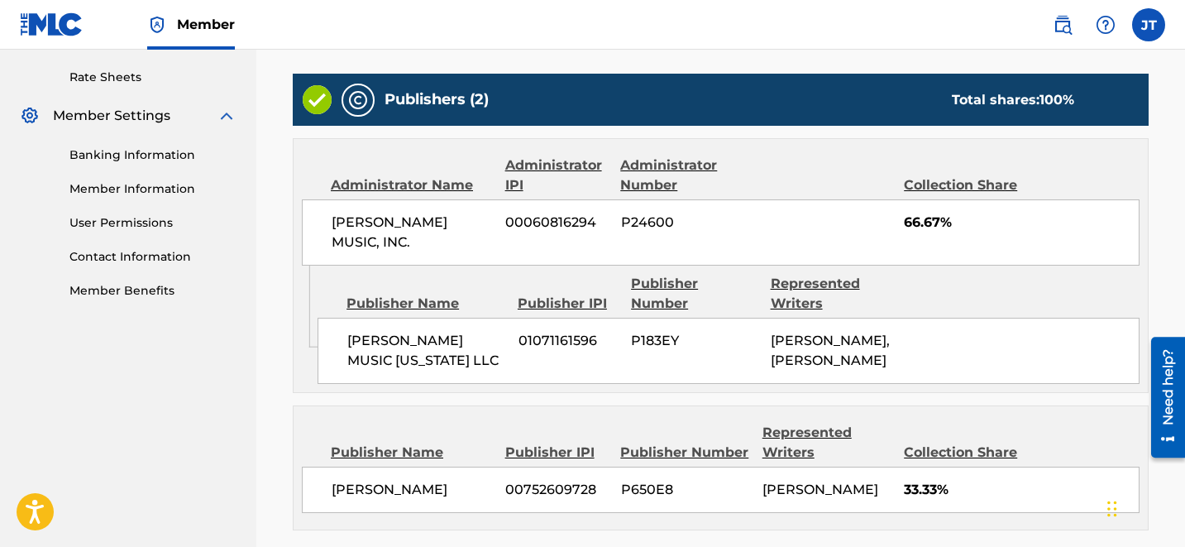
scroll to position [806, 0]
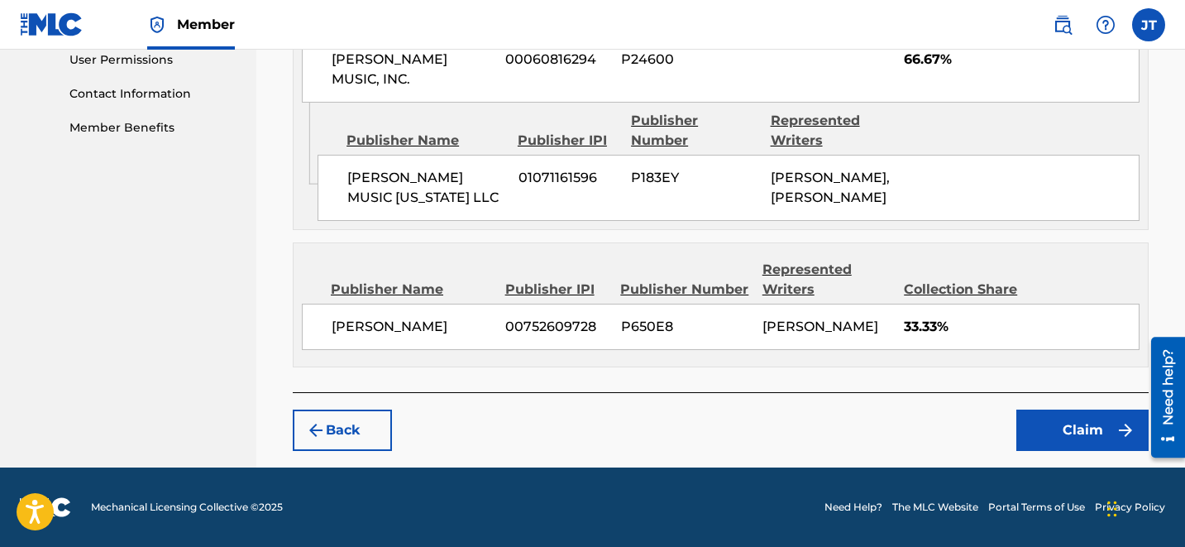
click at [1123, 446] on button "Claim" at bounding box center [1082, 429] width 132 height 41
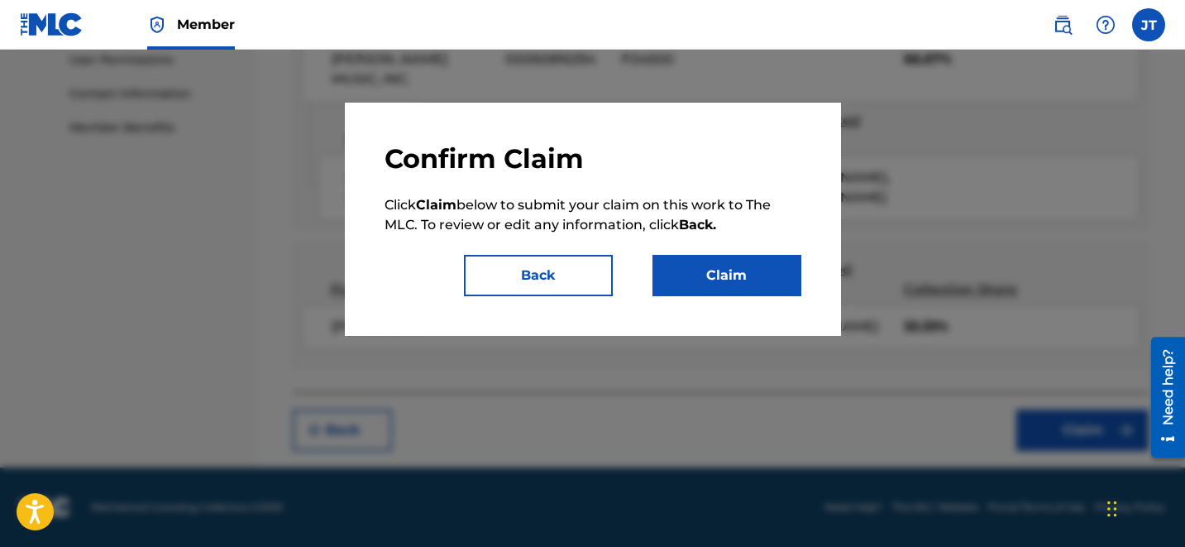
click at [731, 293] on button "Claim" at bounding box center [726, 275] width 149 height 41
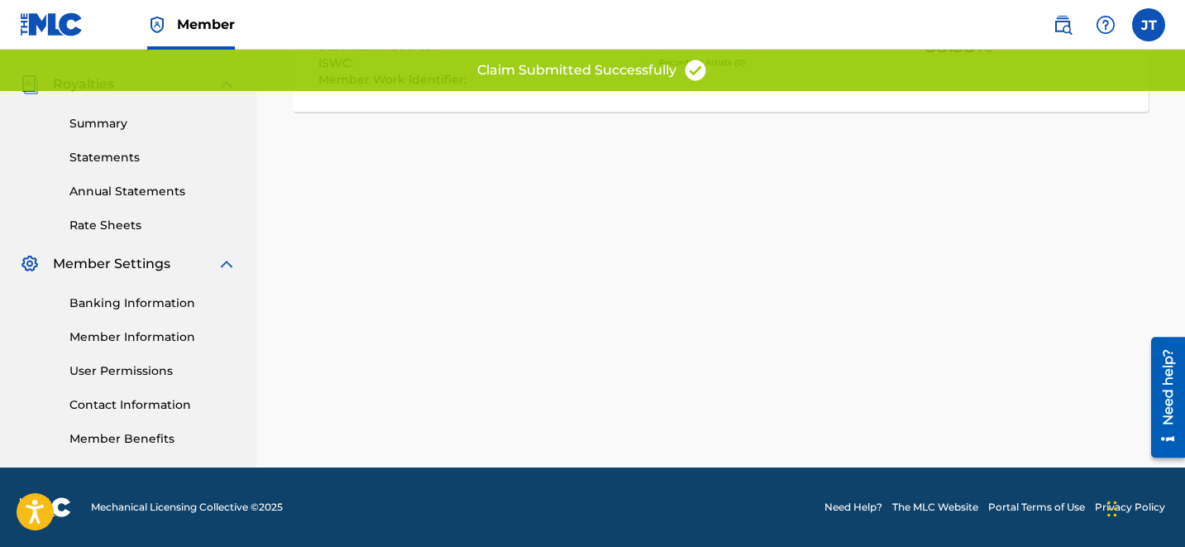
scroll to position [0, 0]
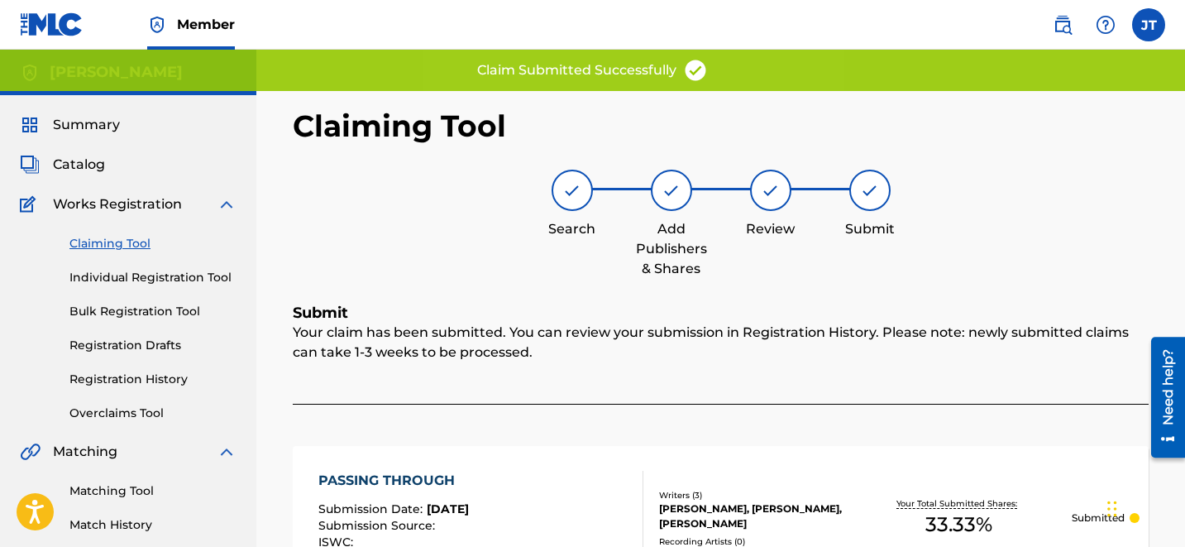
click at [115, 251] on link "Claiming Tool" at bounding box center [152, 243] width 167 height 17
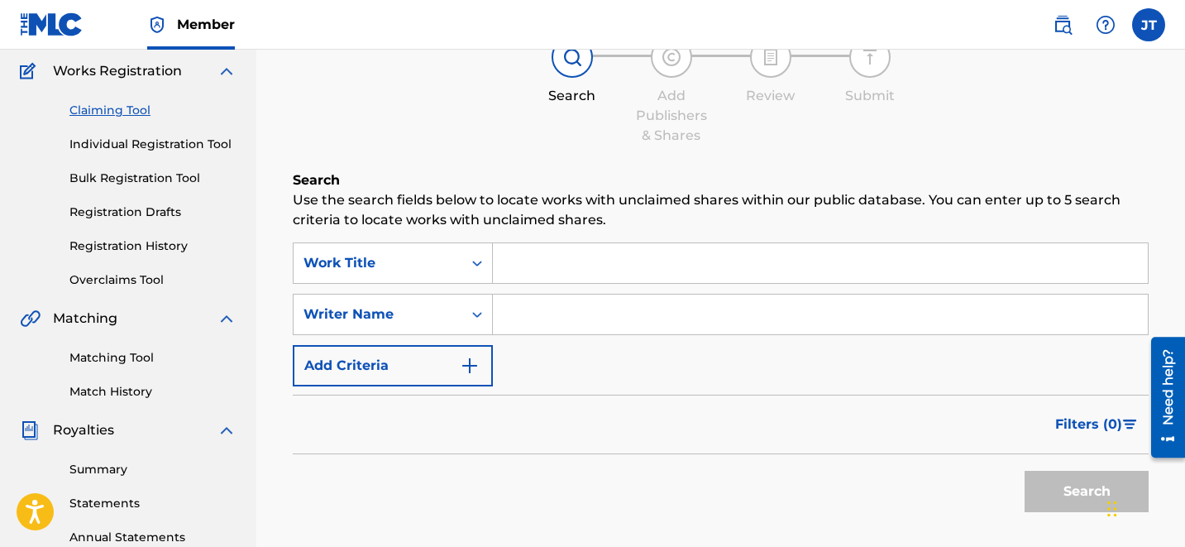
scroll to position [74, 0]
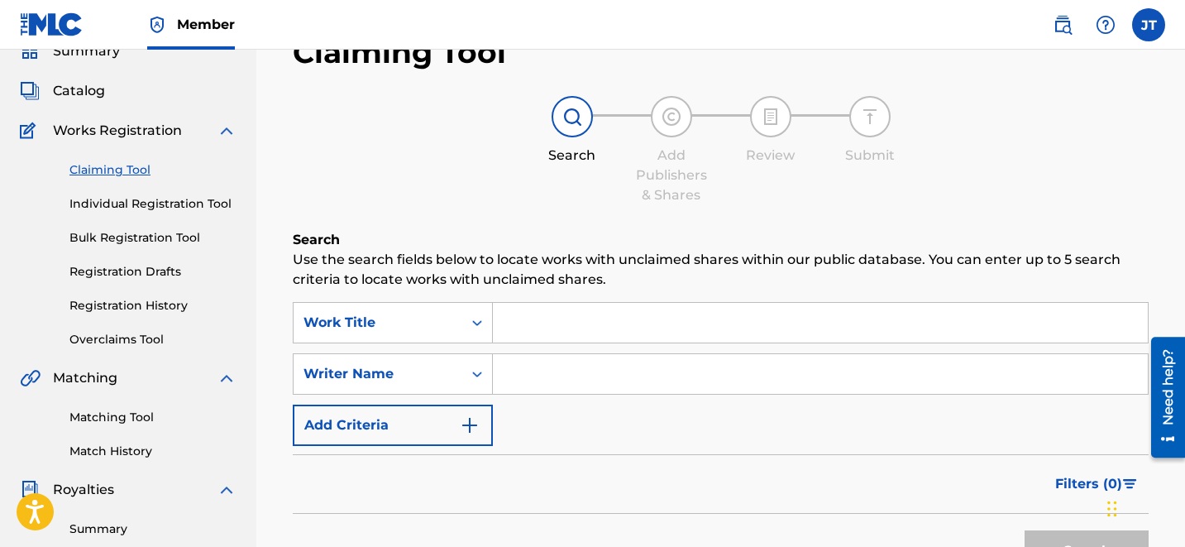
click at [580, 393] on input "Search Form" at bounding box center [820, 374] width 655 height 40
type input "[PERSON_NAME]"
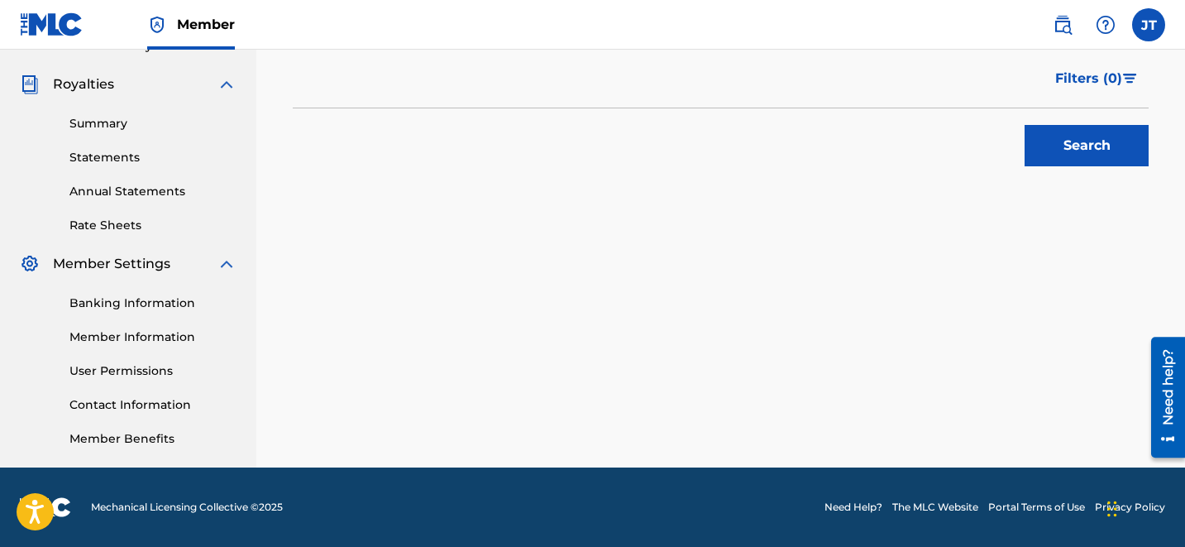
click at [1098, 138] on button "Search" at bounding box center [1087, 145] width 124 height 41
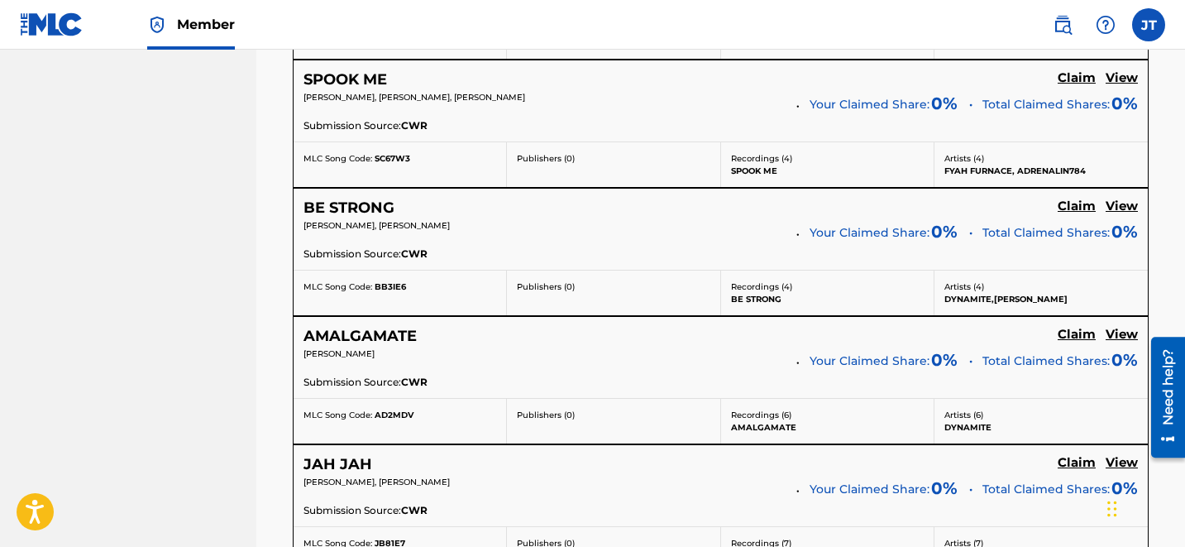
scroll to position [3586, 0]
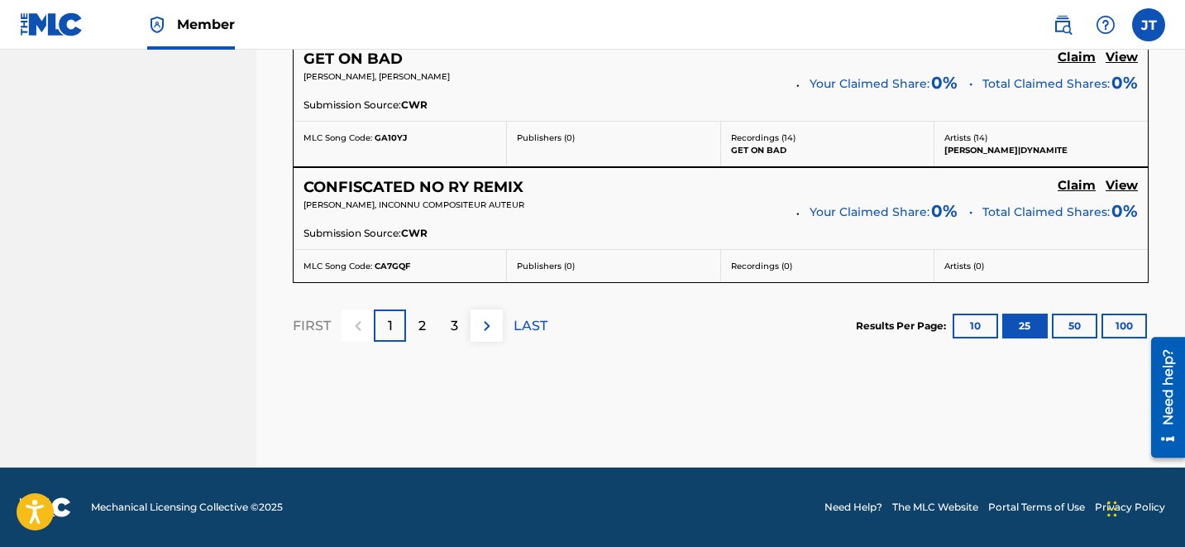
click at [523, 323] on p "LAST" at bounding box center [531, 326] width 34 height 20
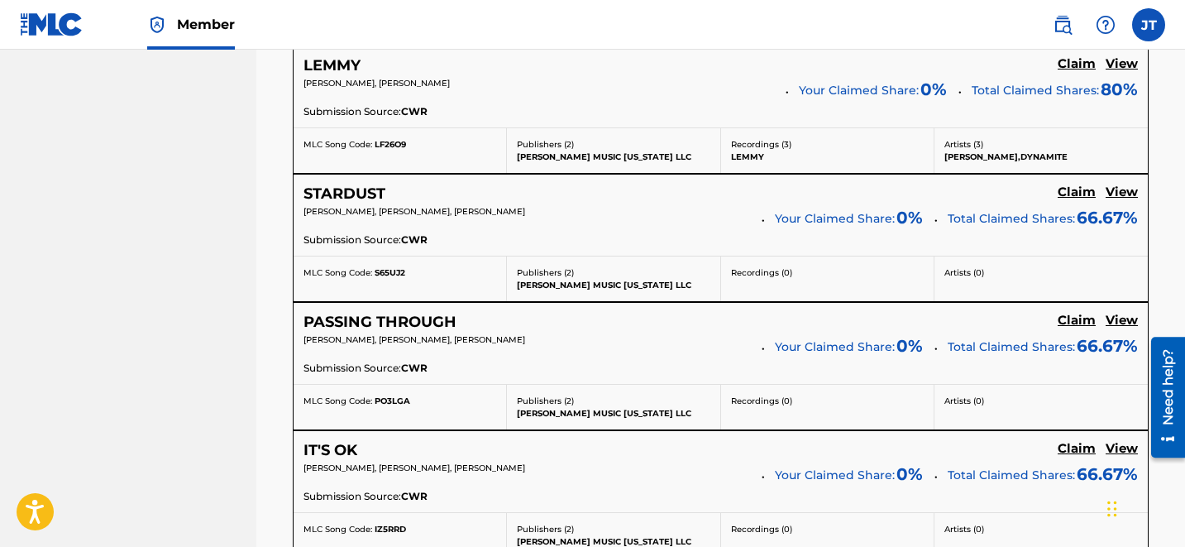
scroll to position [1599, 0]
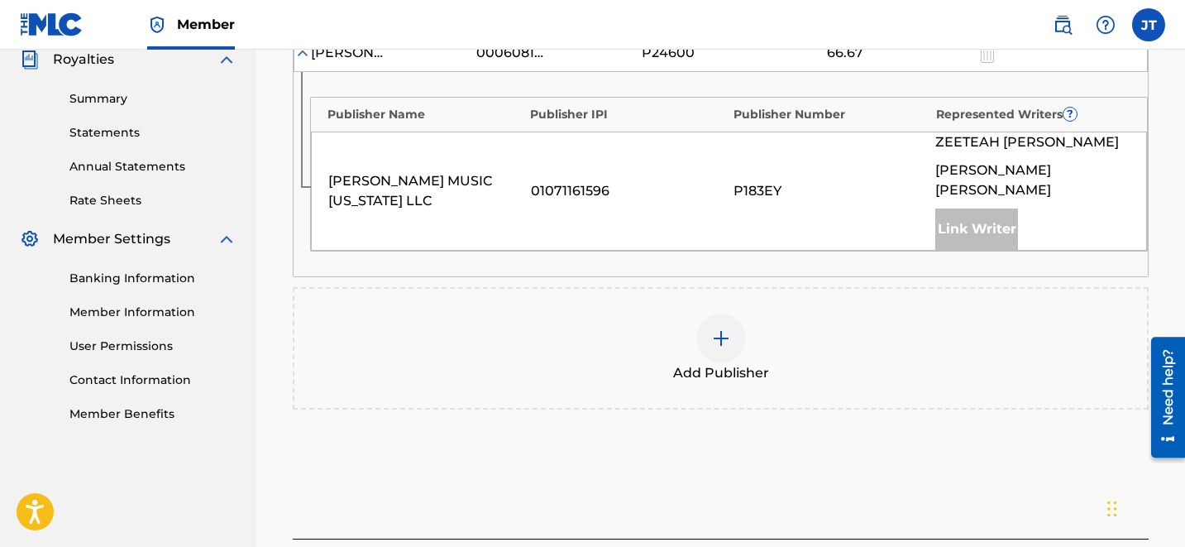
scroll to position [504, 0]
click at [724, 327] on img at bounding box center [721, 337] width 20 height 20
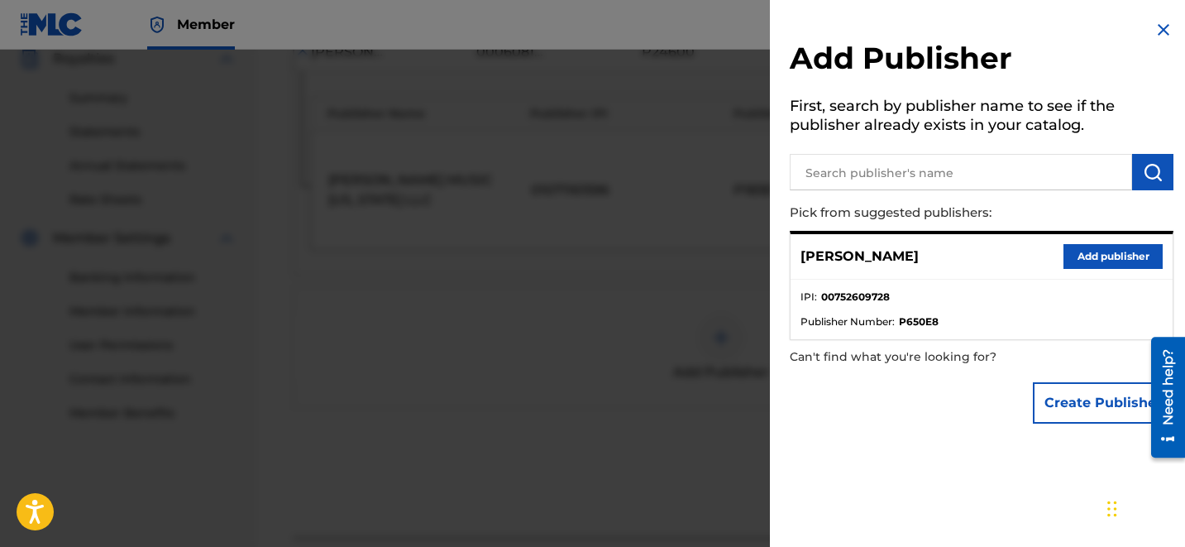
click at [1087, 249] on button "Add publisher" at bounding box center [1112, 256] width 99 height 25
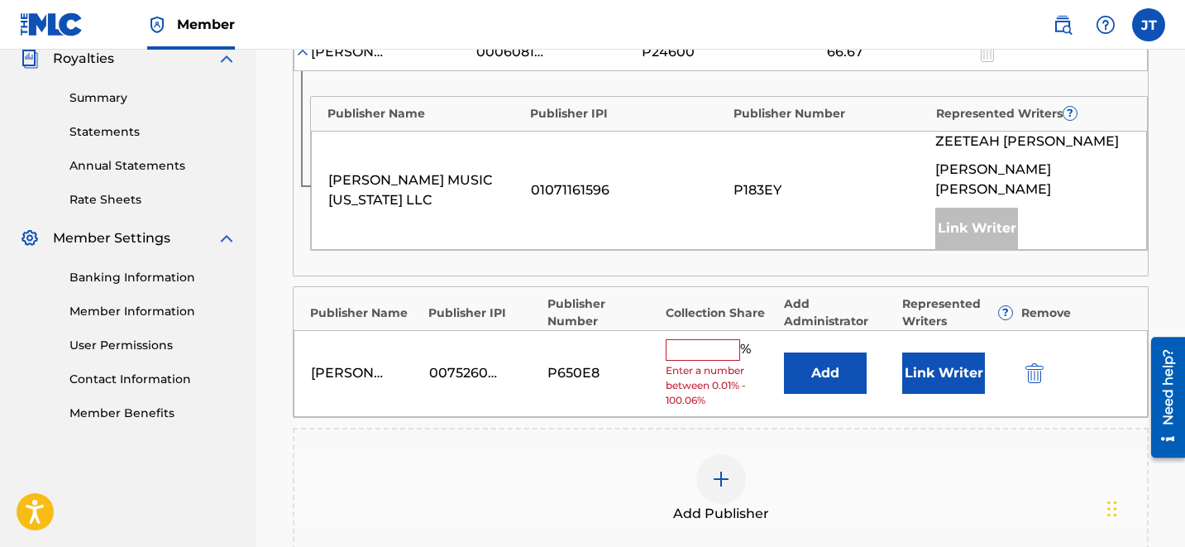
click at [695, 339] on input "text" at bounding box center [703, 349] width 74 height 21
type input "33.33"
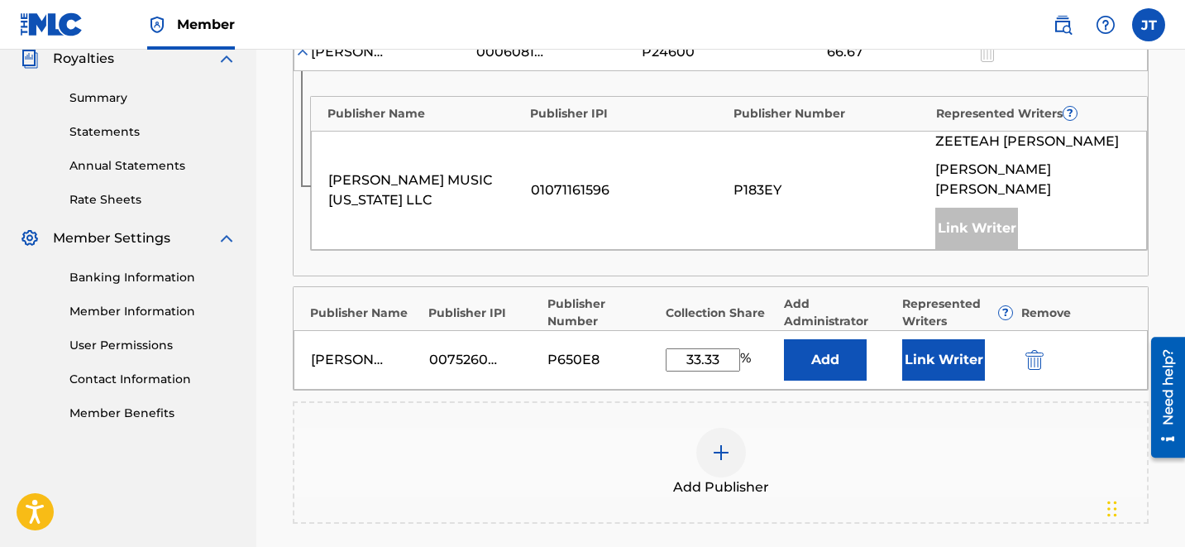
click at [935, 339] on button "Link Writer" at bounding box center [943, 359] width 83 height 41
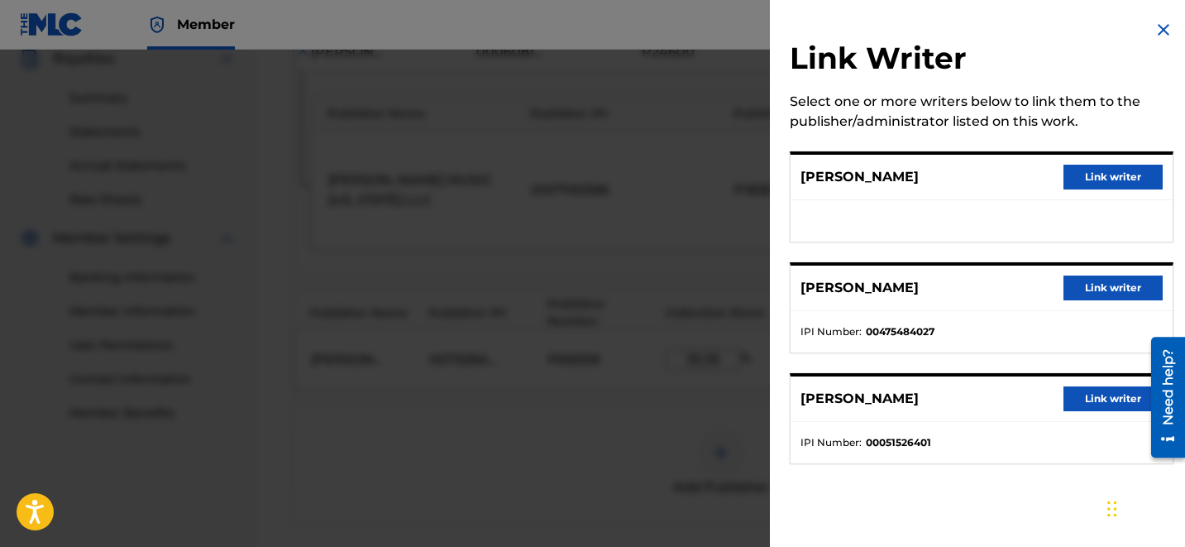
click at [1090, 174] on button "Link writer" at bounding box center [1112, 177] width 99 height 25
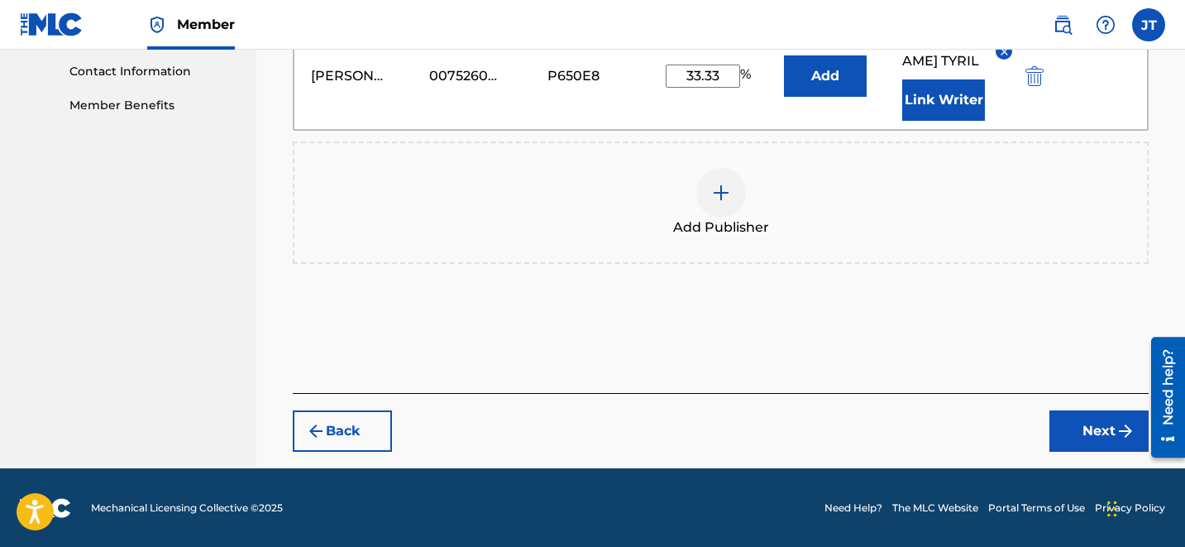
click at [1081, 418] on button "Next" at bounding box center [1098, 430] width 99 height 41
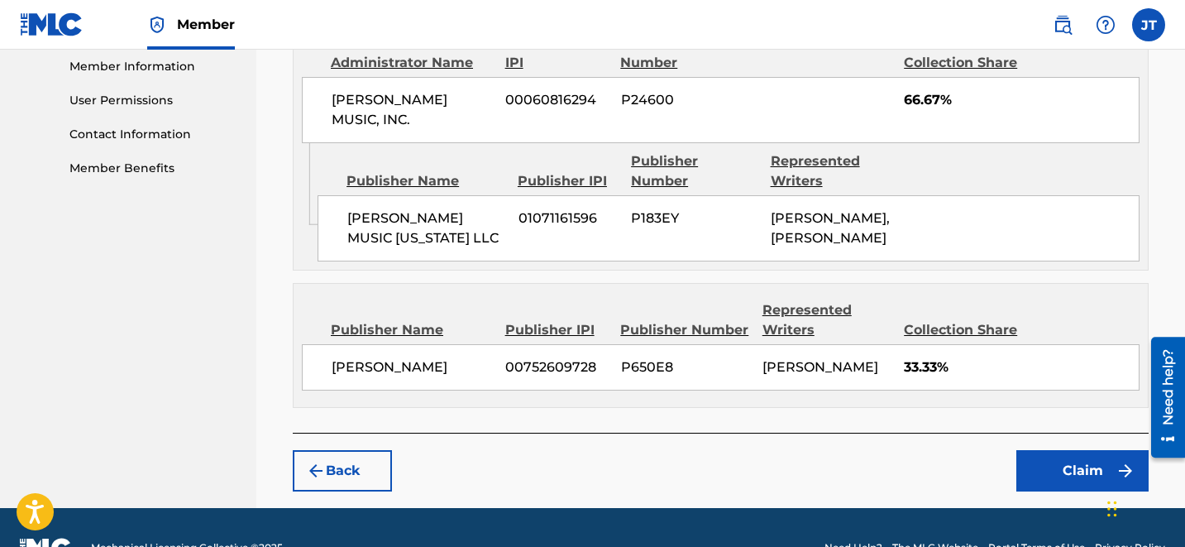
scroll to position [806, 0]
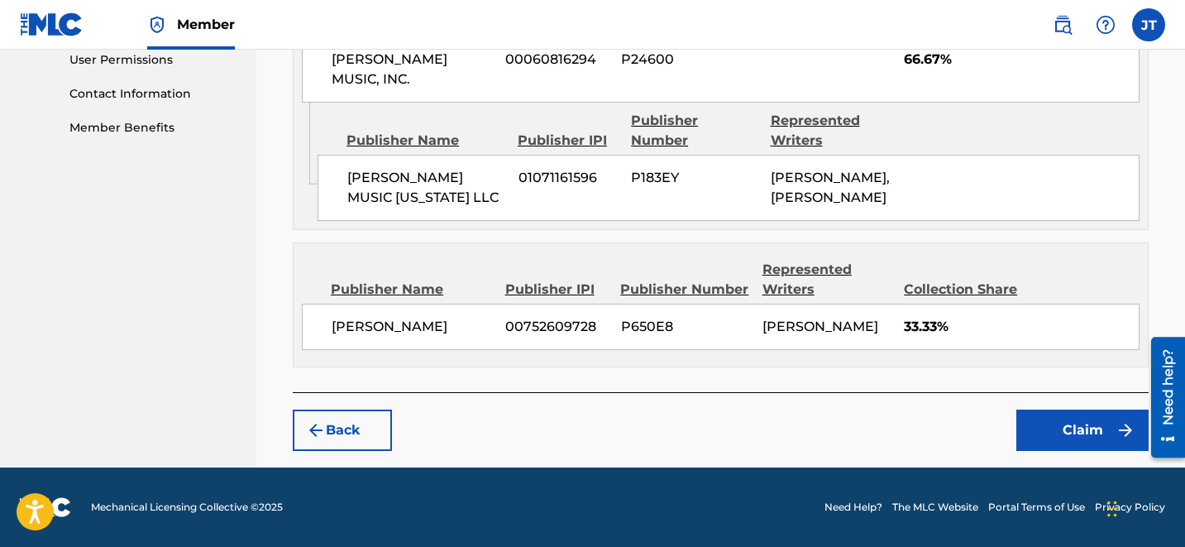
click at [1080, 414] on button "Claim" at bounding box center [1082, 429] width 132 height 41
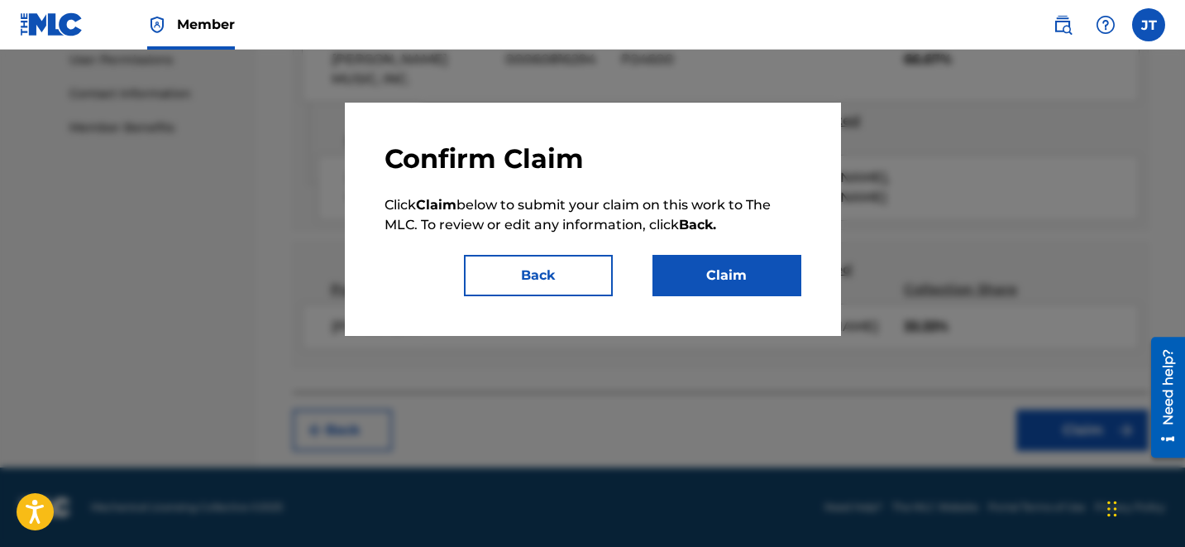
click at [760, 288] on button "Claim" at bounding box center [726, 275] width 149 height 41
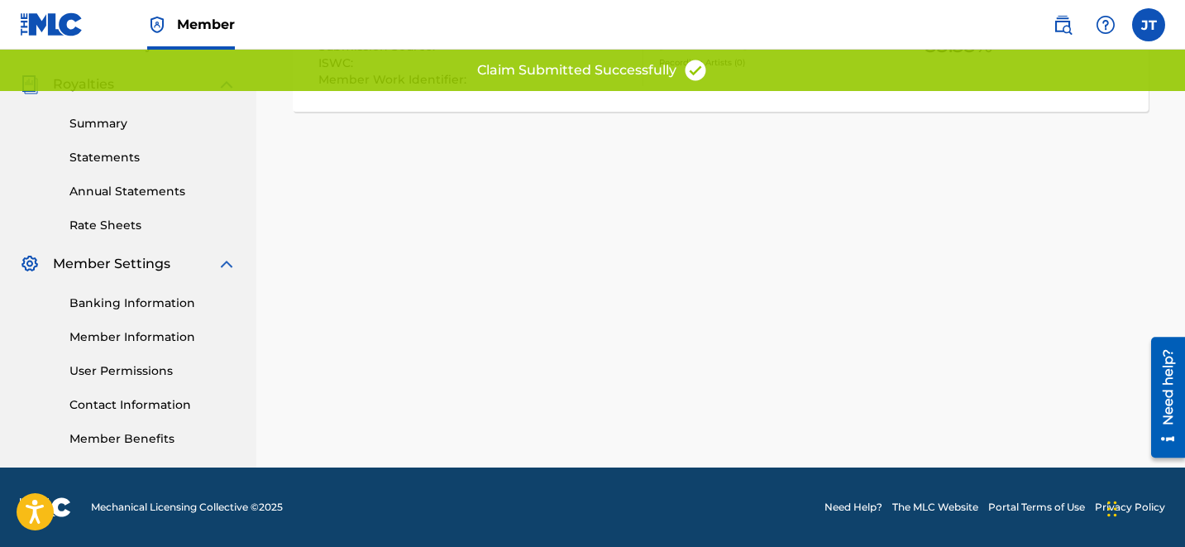
scroll to position [0, 0]
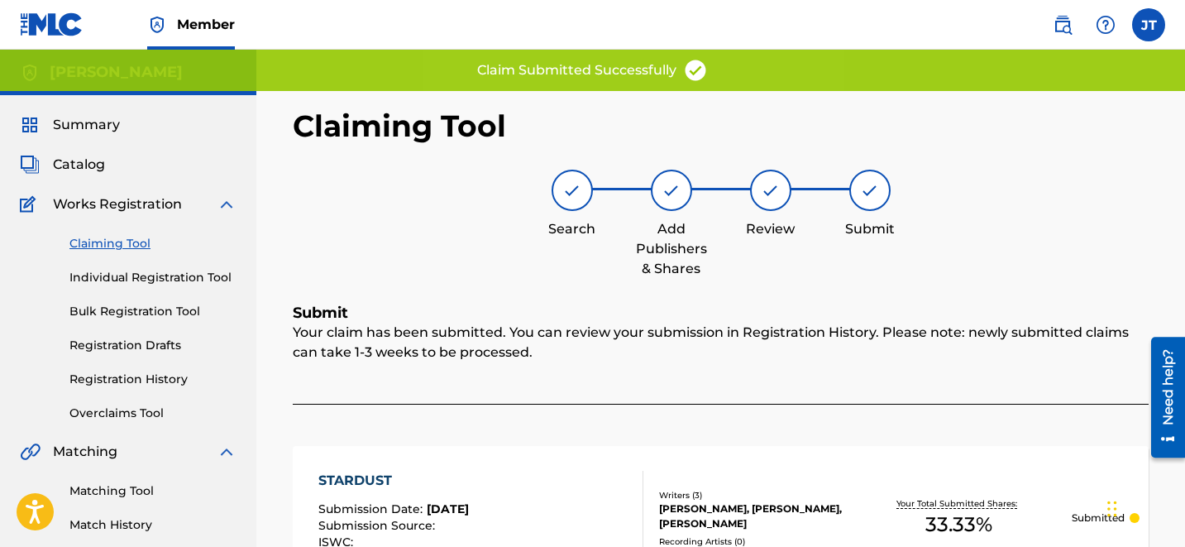
click at [109, 248] on link "Claiming Tool" at bounding box center [152, 243] width 167 height 17
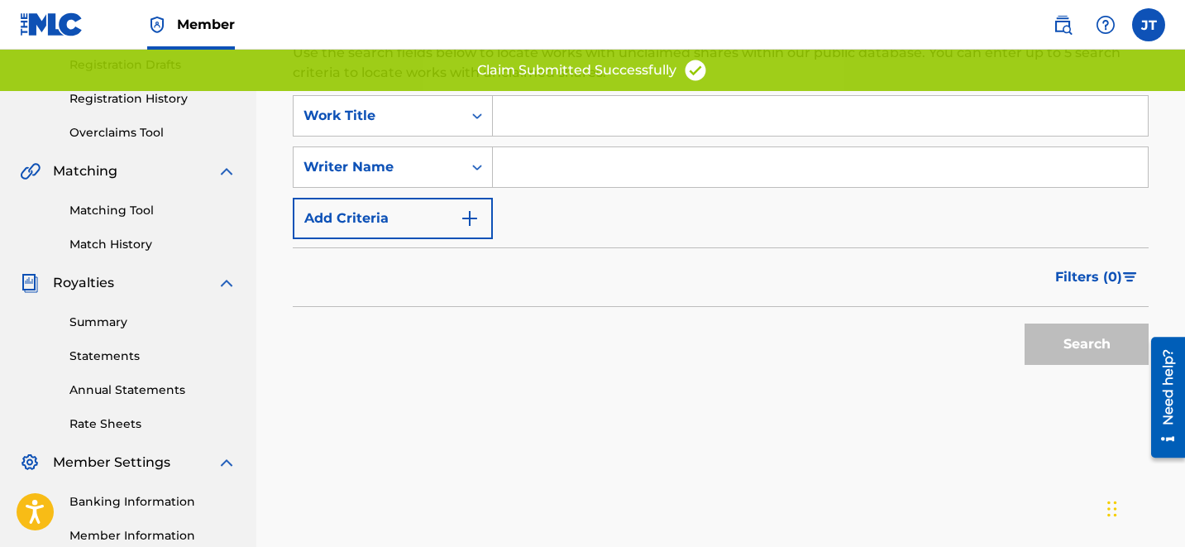
scroll to position [284, 0]
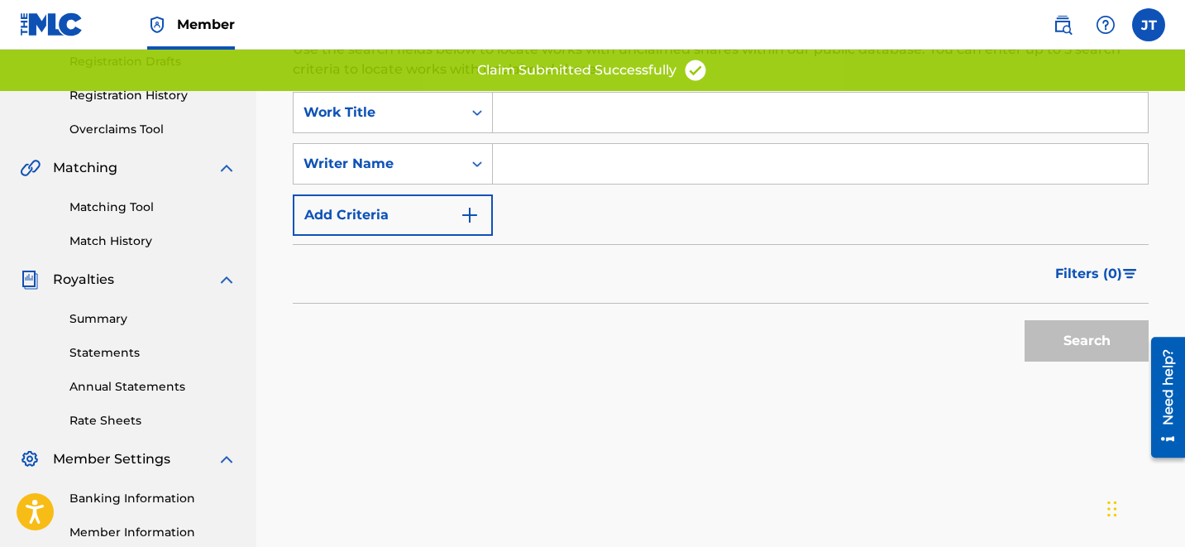
click at [601, 165] on input "Search Form" at bounding box center [820, 164] width 655 height 40
type input "[PERSON_NAME]"
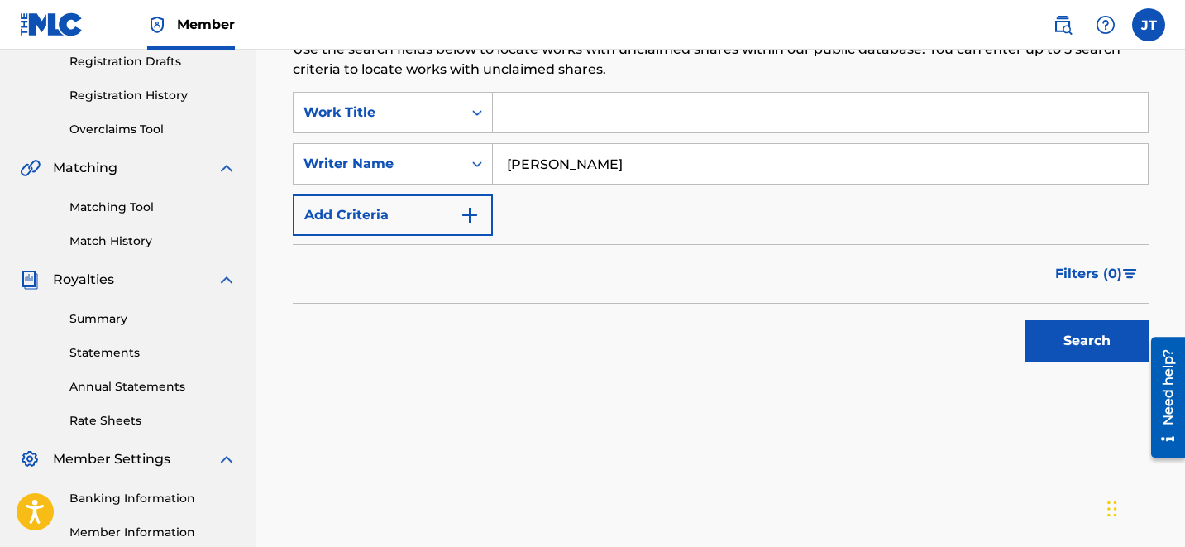
click at [1047, 322] on button "Search" at bounding box center [1087, 340] width 124 height 41
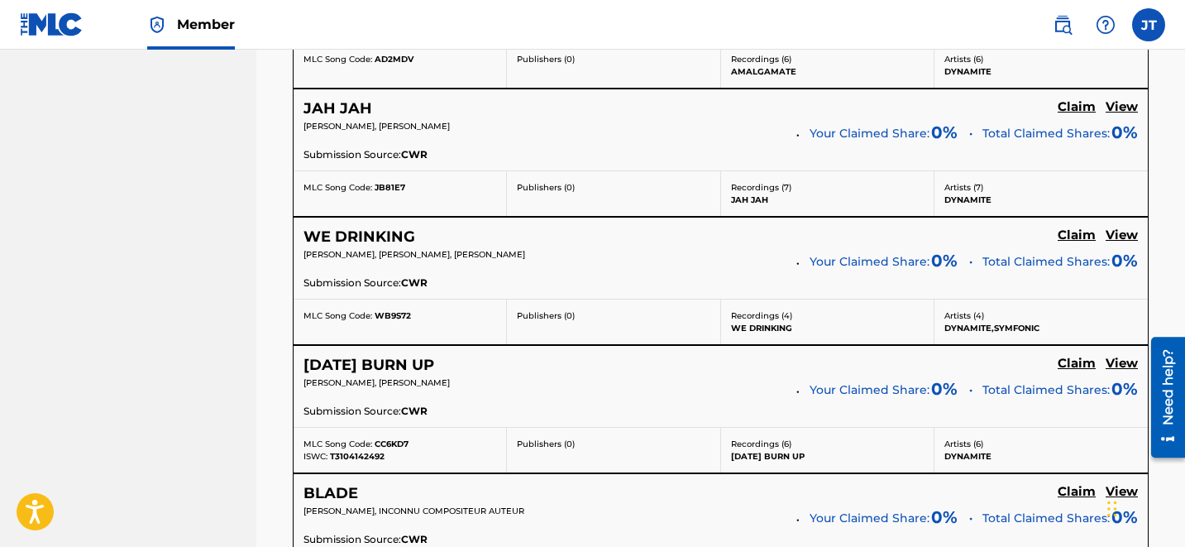
scroll to position [3586, 0]
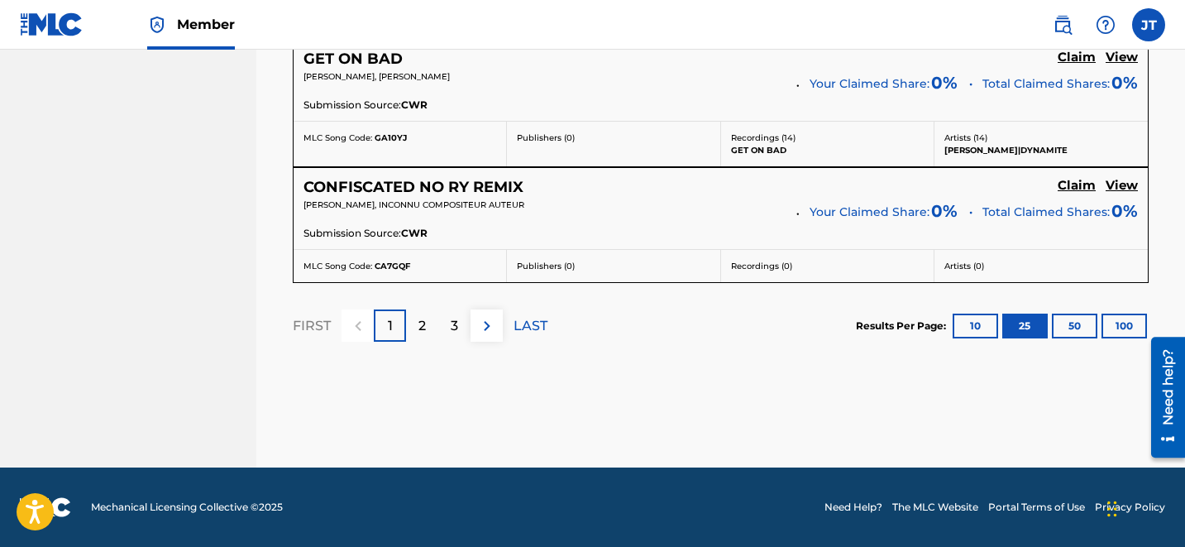
click at [519, 329] on p "LAST" at bounding box center [531, 326] width 34 height 20
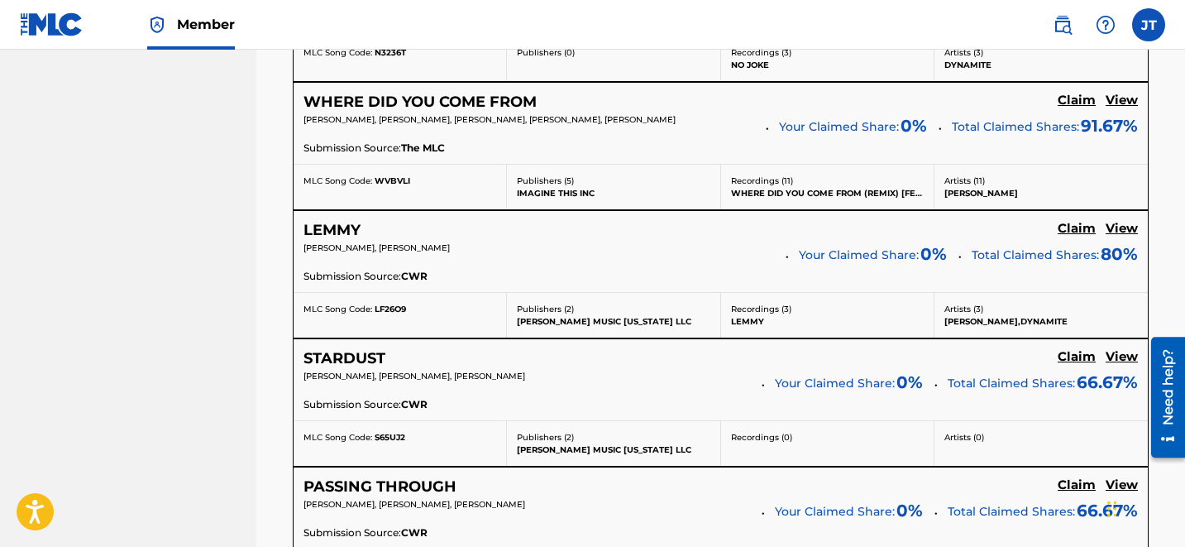
scroll to position [1474, 0]
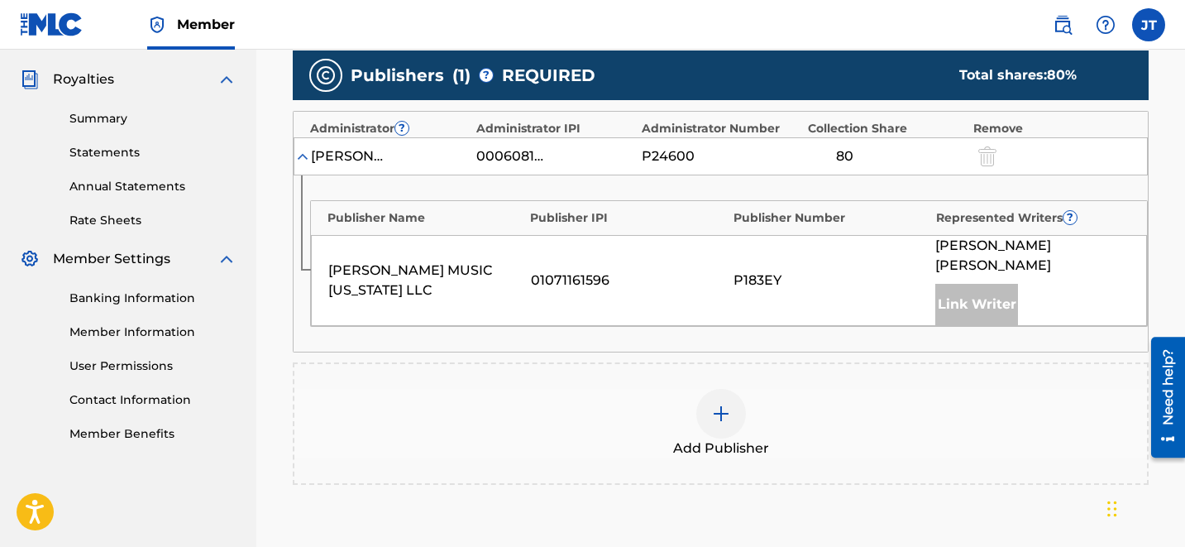
scroll to position [486, 0]
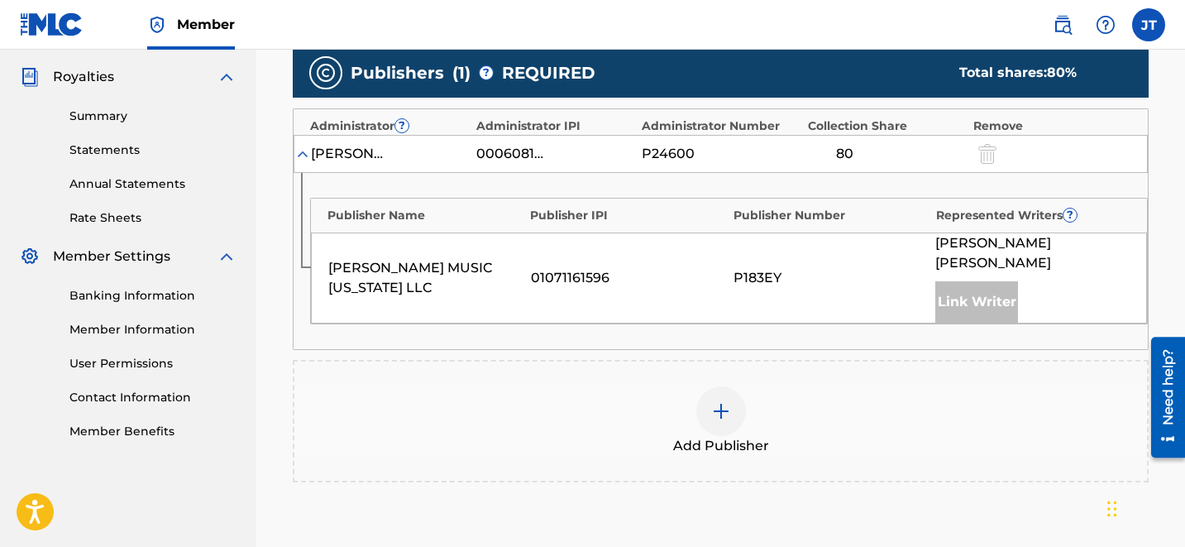
click at [737, 399] on div at bounding box center [721, 411] width 50 height 50
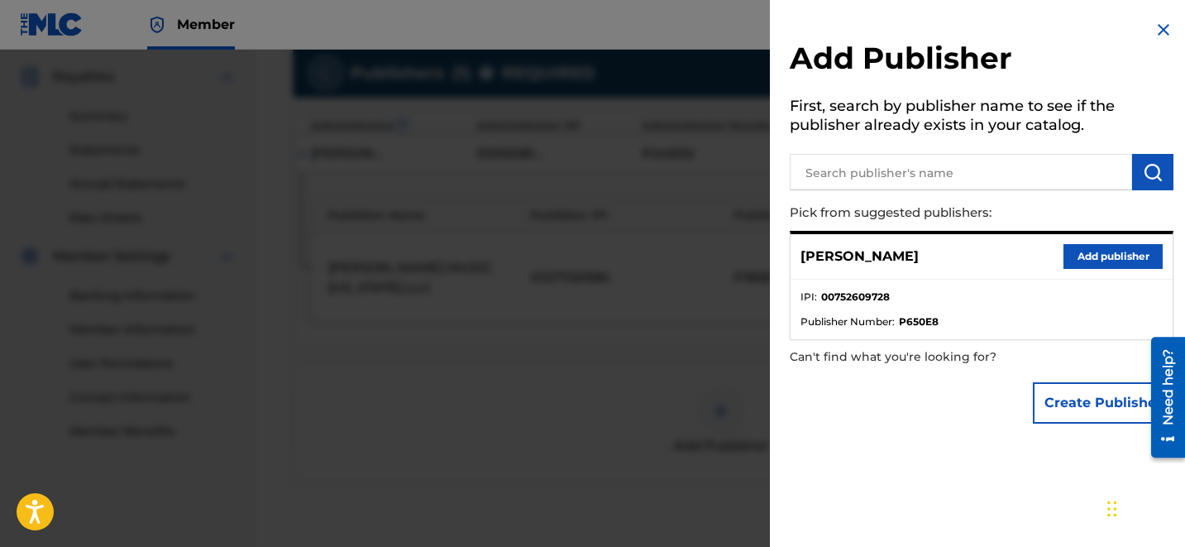
click at [1111, 258] on button "Add publisher" at bounding box center [1112, 256] width 99 height 25
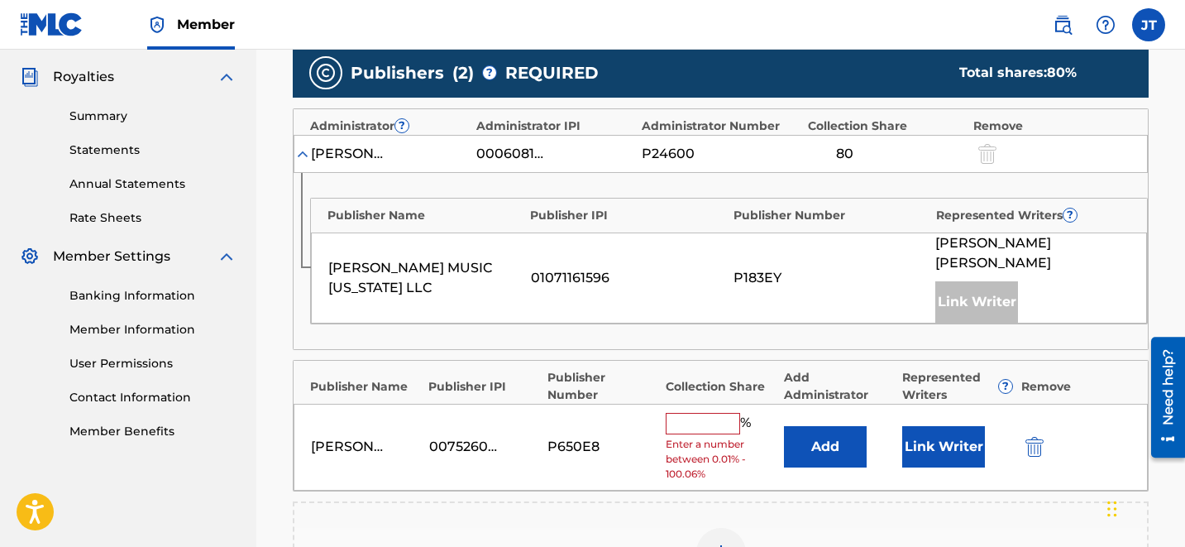
click at [714, 413] on input "text" at bounding box center [703, 423] width 74 height 21
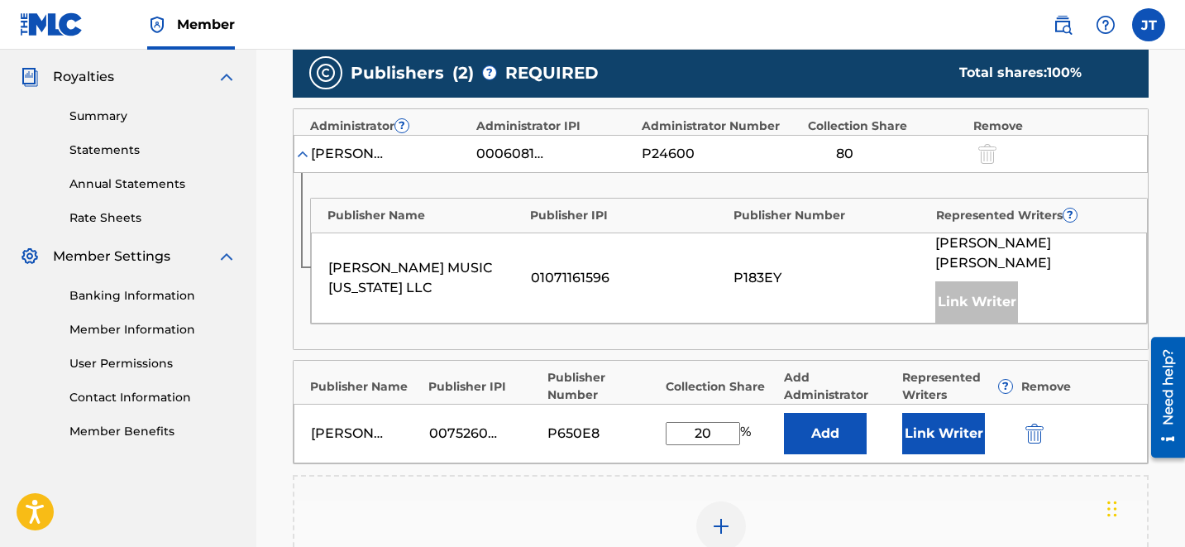
type input "20"
click at [932, 413] on button "Link Writer" at bounding box center [943, 433] width 83 height 41
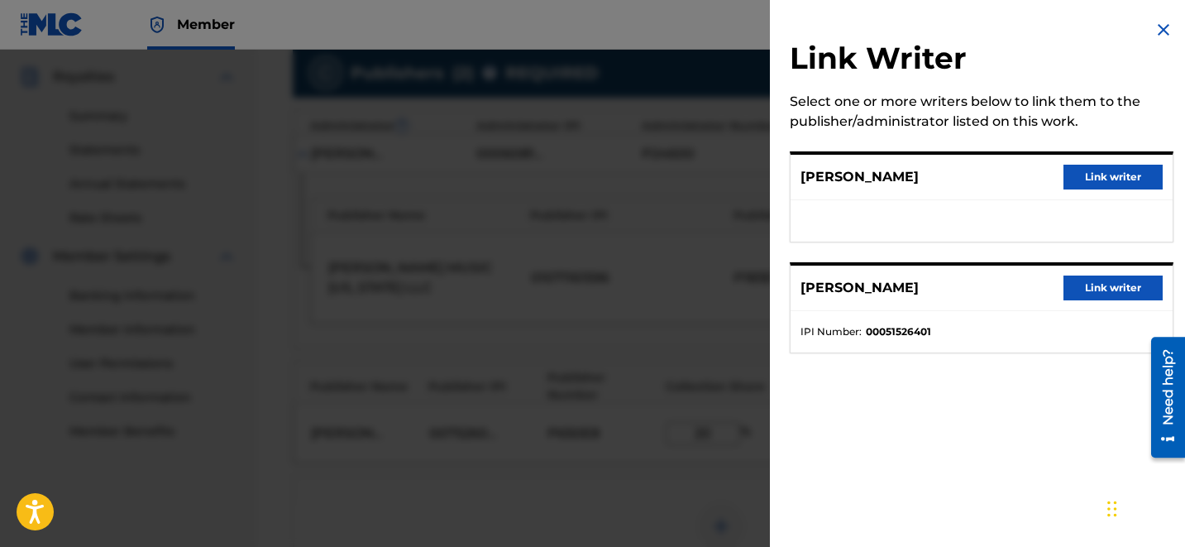
click at [1082, 184] on button "Link writer" at bounding box center [1112, 177] width 99 height 25
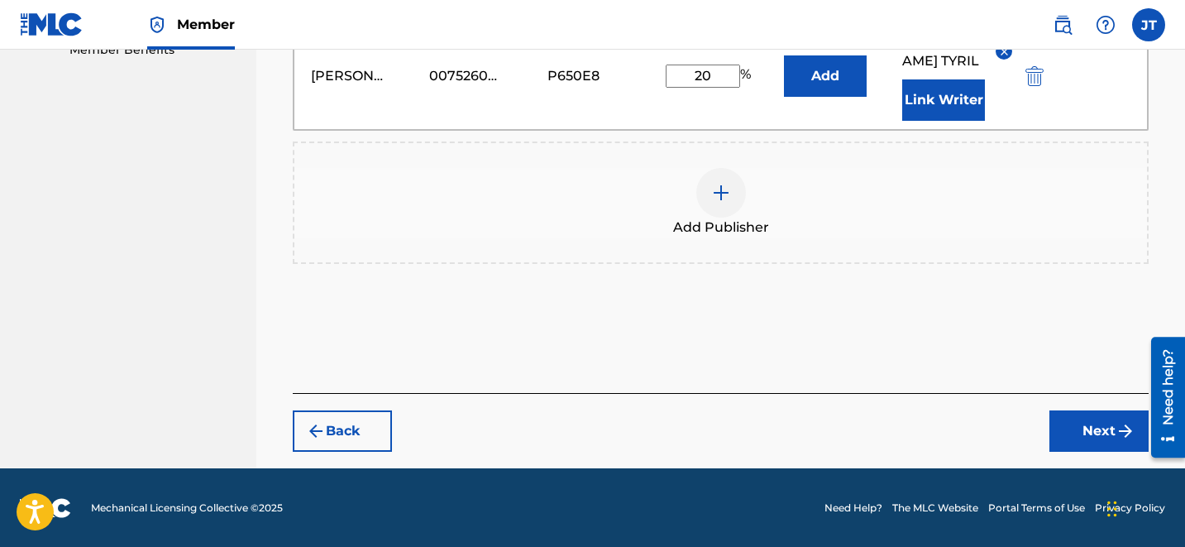
click at [1101, 423] on button "Next" at bounding box center [1098, 430] width 99 height 41
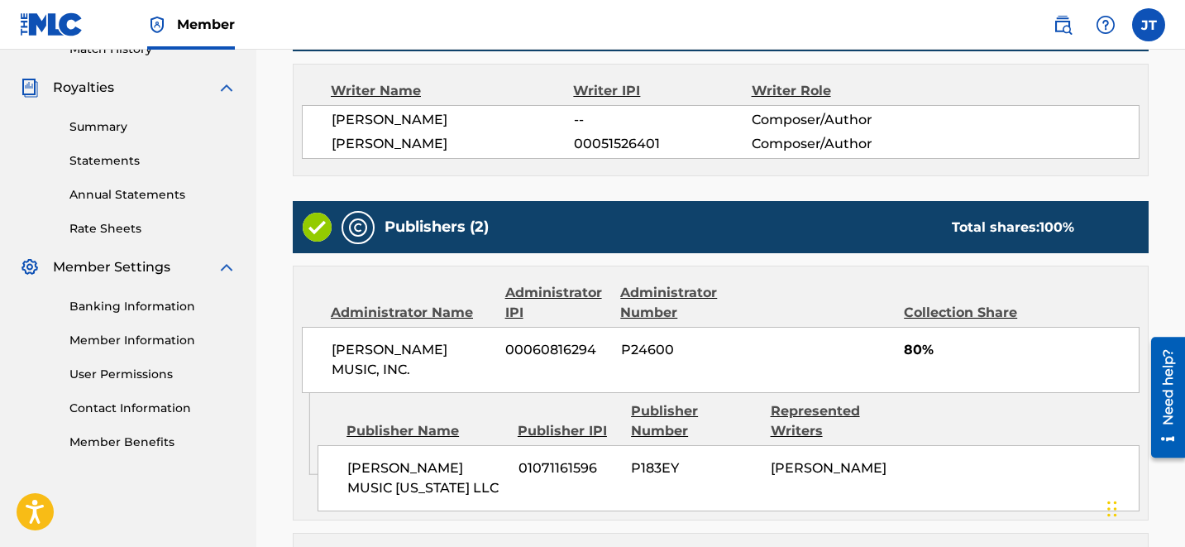
scroll to position [762, 0]
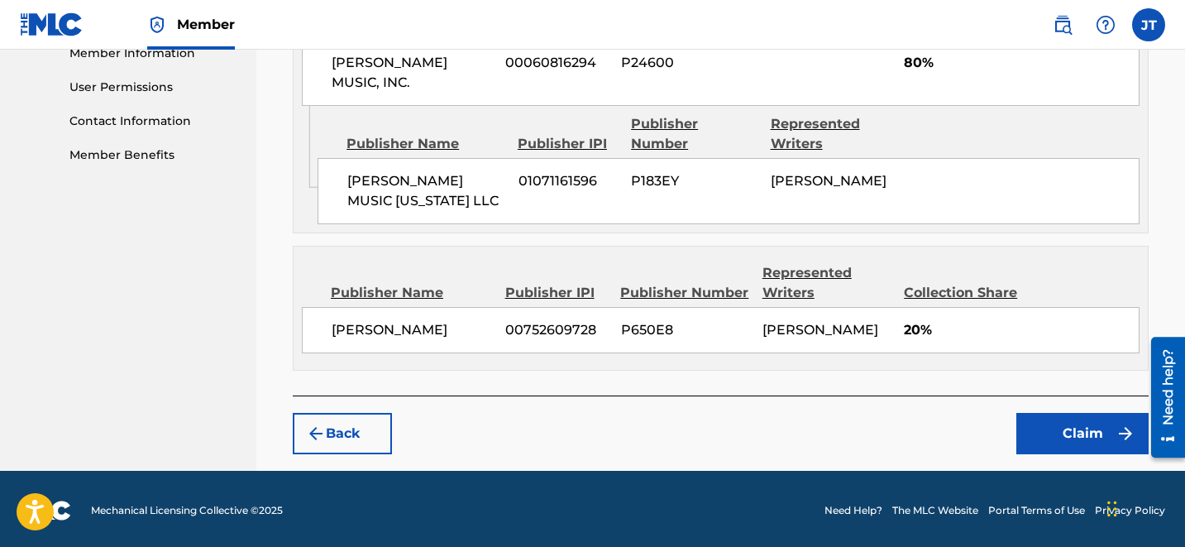
click at [1072, 422] on button "Claim" at bounding box center [1082, 433] width 132 height 41
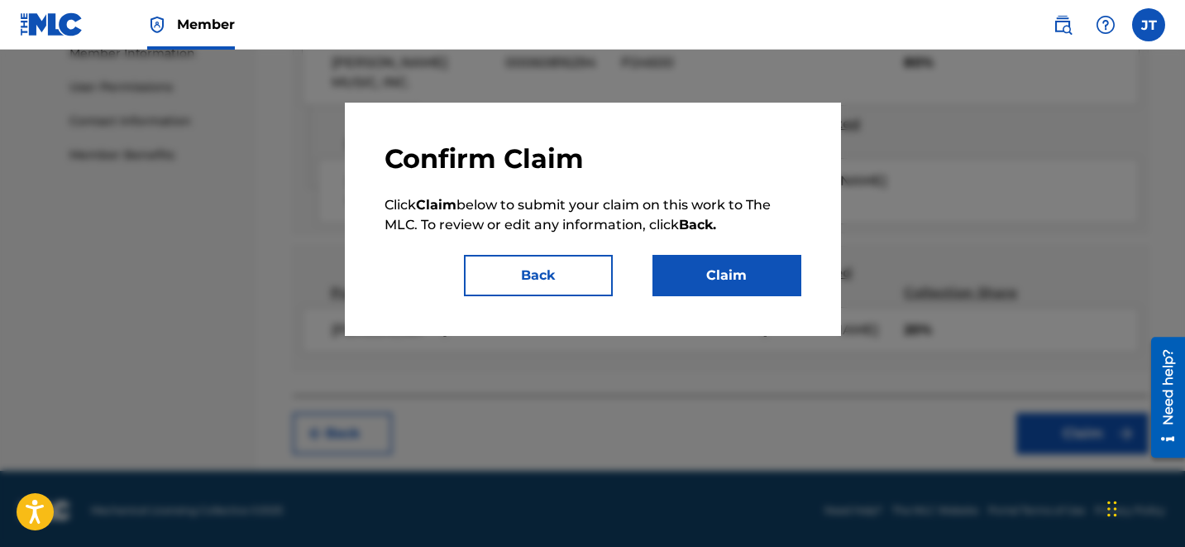
click at [751, 266] on button "Claim" at bounding box center [726, 275] width 149 height 41
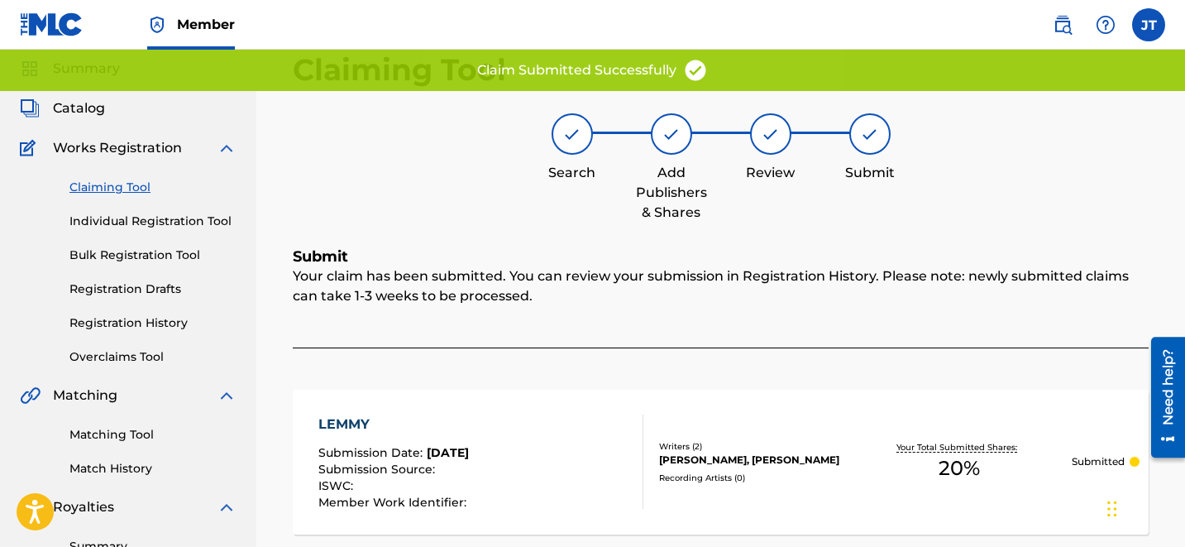
scroll to position [0, 0]
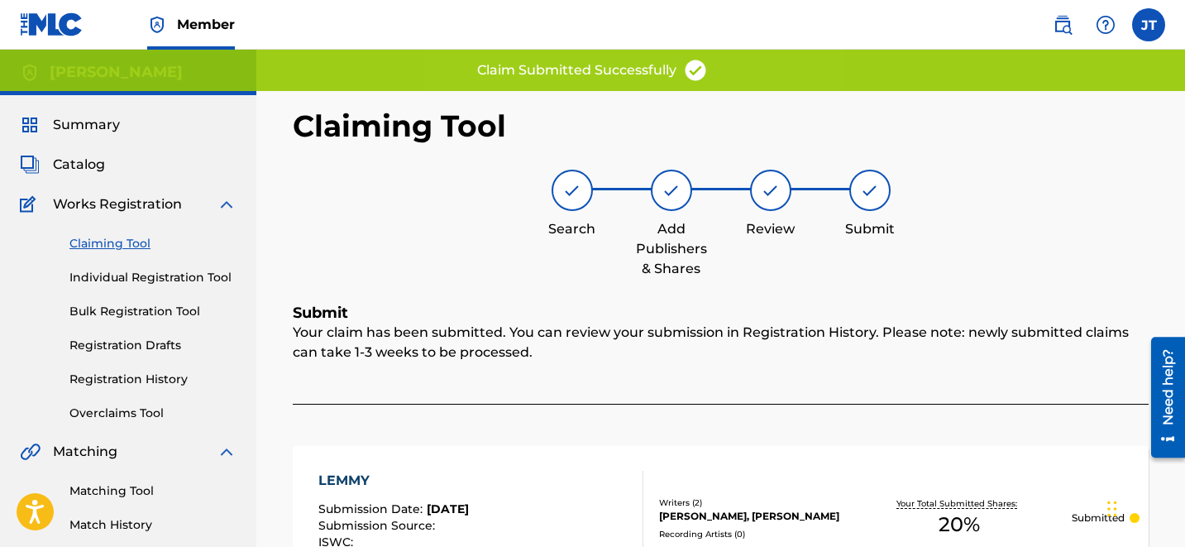
click at [129, 244] on link "Claiming Tool" at bounding box center [152, 243] width 167 height 17
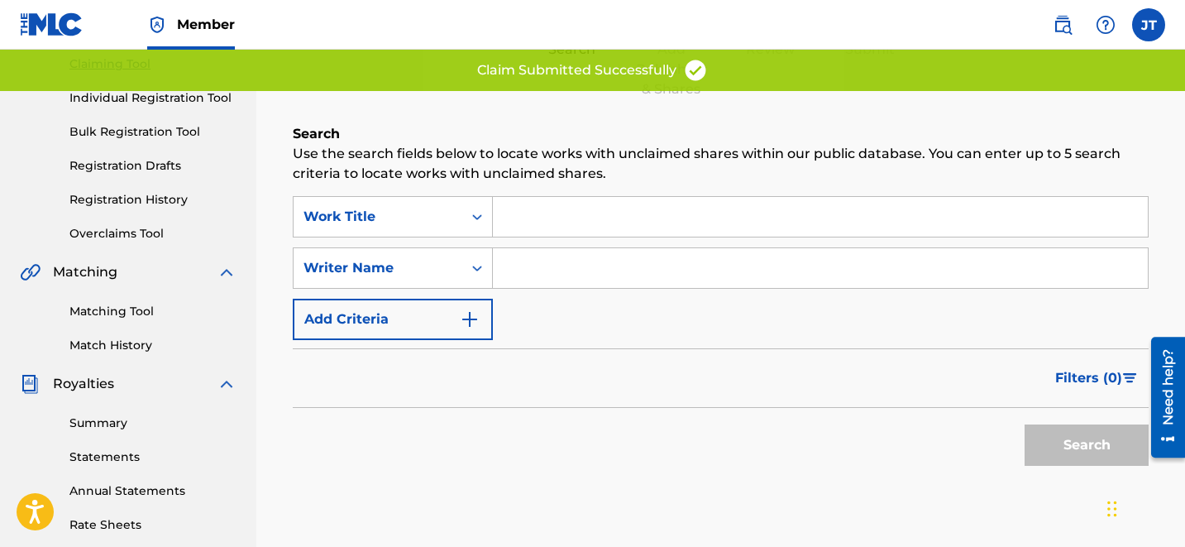
scroll to position [212, 0]
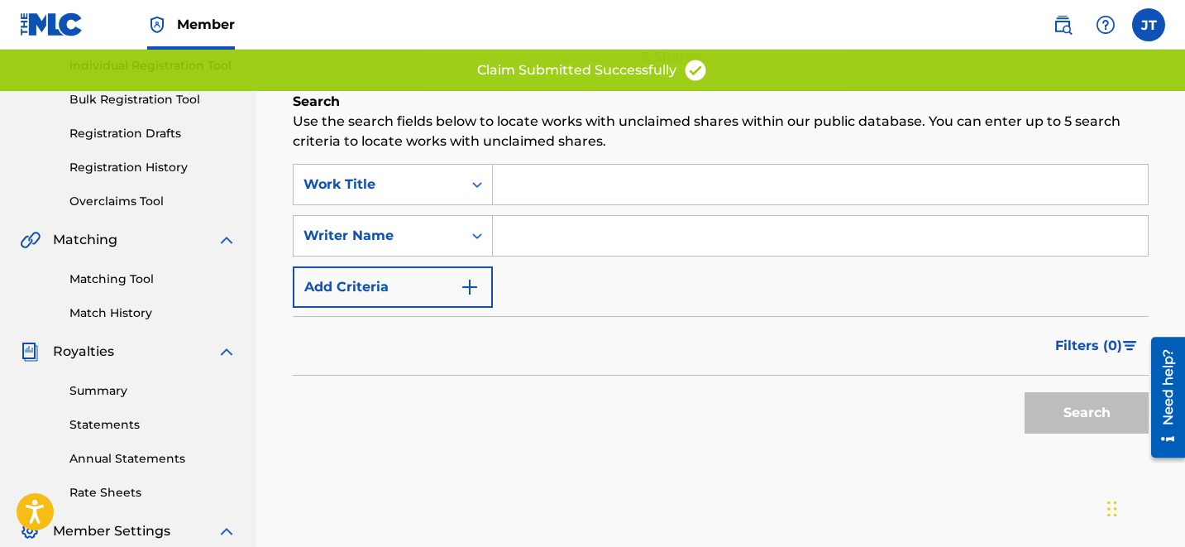
click at [661, 240] on input "Search Form" at bounding box center [820, 236] width 655 height 40
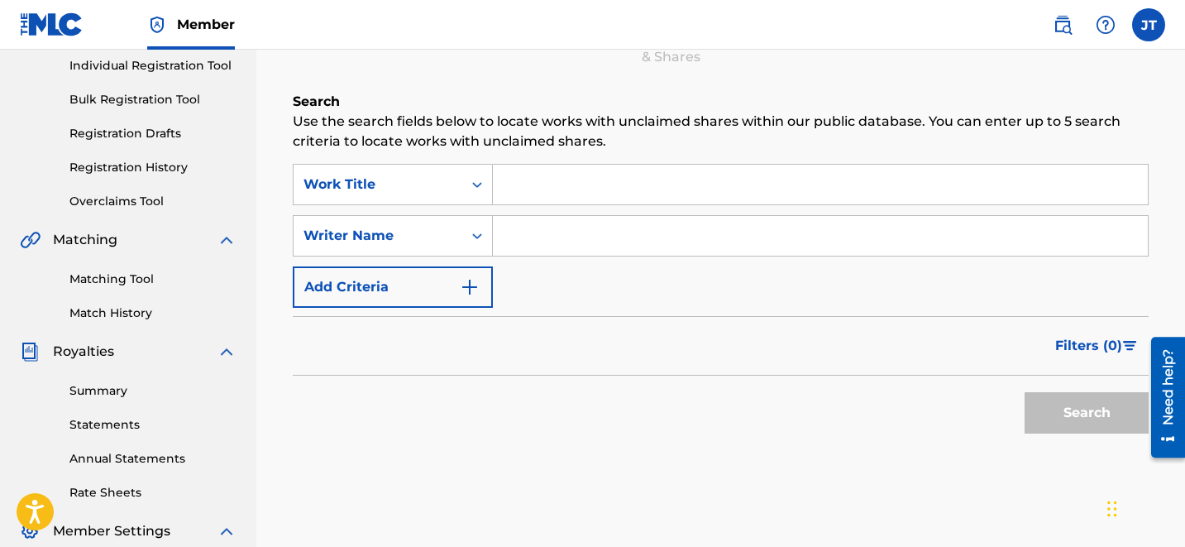
click at [672, 281] on div "SearchWithCriteriaef45eae8-8352-4cf3-a23b-9d4371a42269 Work Title SearchWithCri…" at bounding box center [721, 236] width 856 height 144
click at [662, 232] on input "Search Form" at bounding box center [820, 236] width 655 height 40
type input "[PERSON_NAME]"
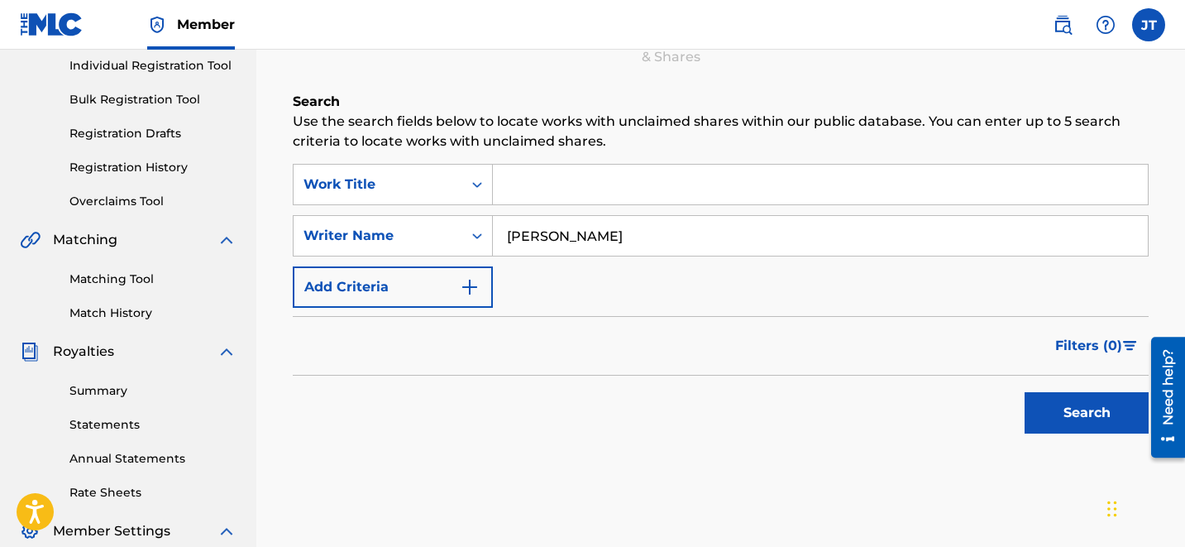
click at [1112, 421] on button "Search" at bounding box center [1087, 412] width 124 height 41
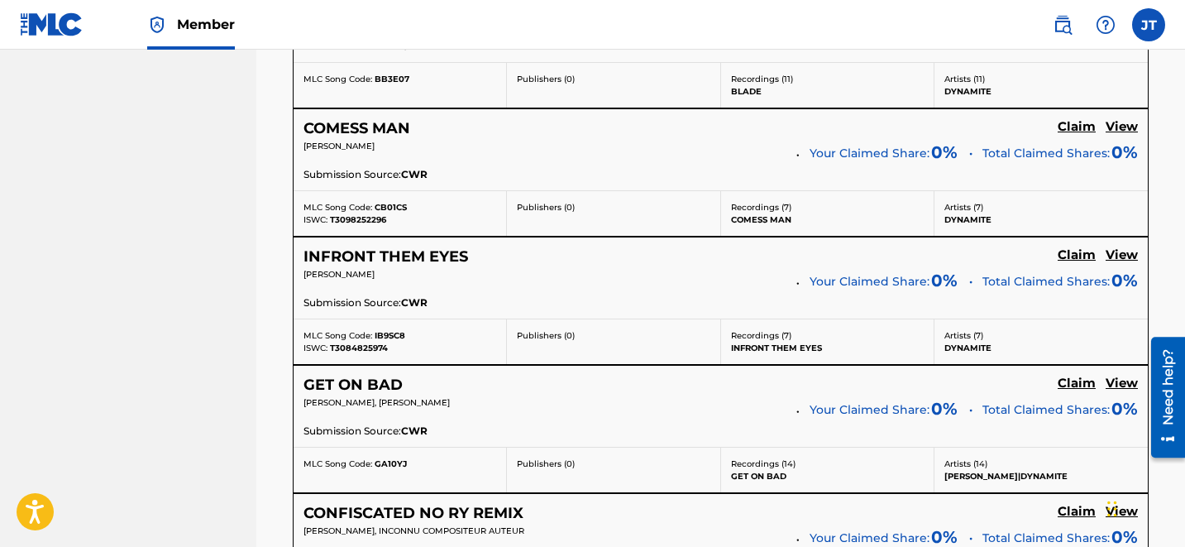
scroll to position [3586, 0]
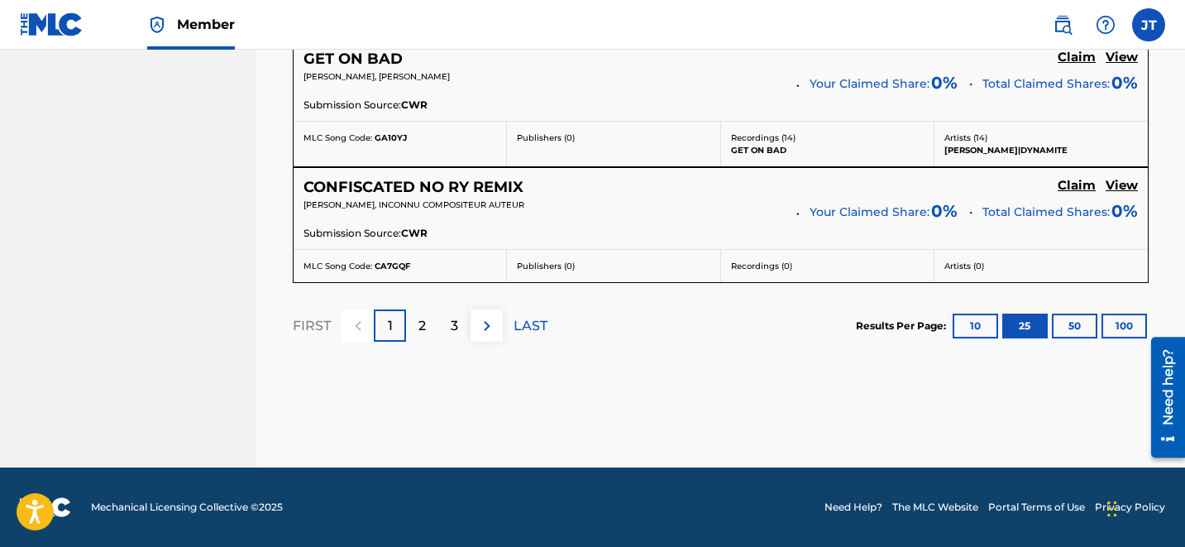
click at [524, 325] on p "LAST" at bounding box center [531, 326] width 34 height 20
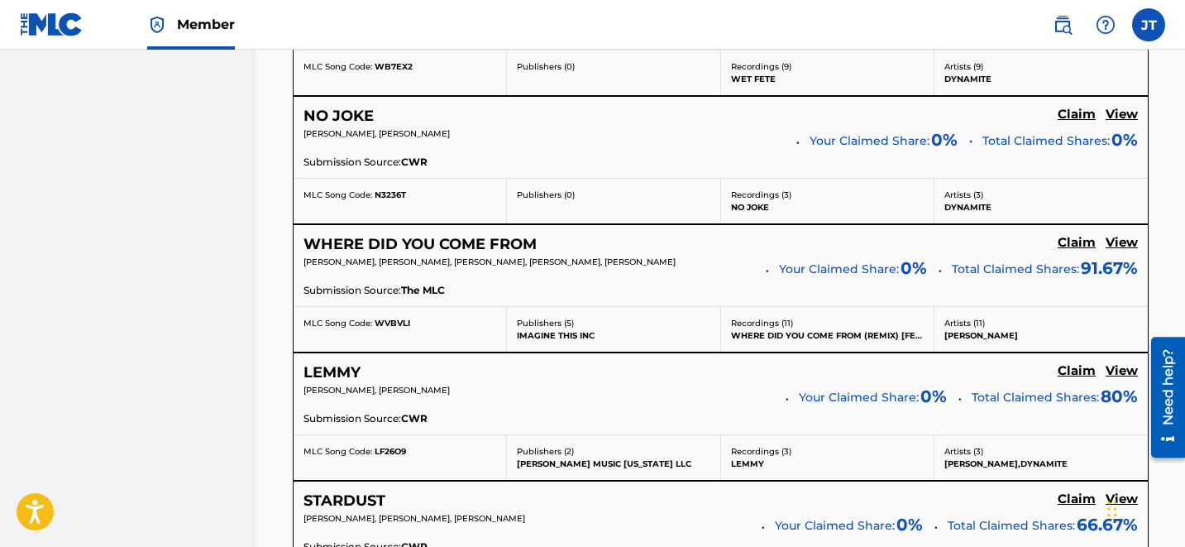
scroll to position [1324, 0]
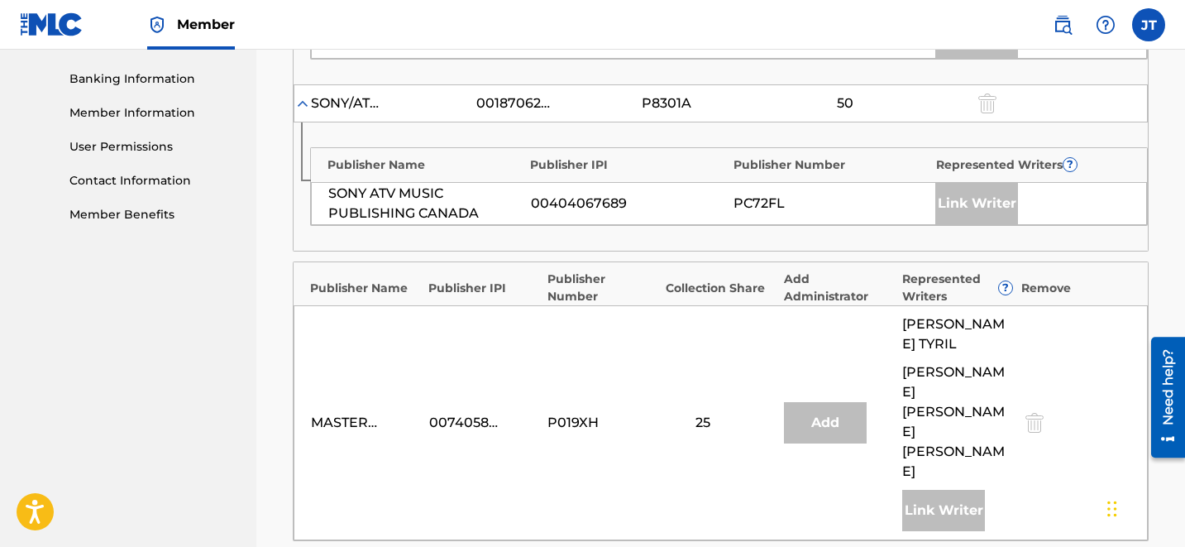
scroll to position [842, 0]
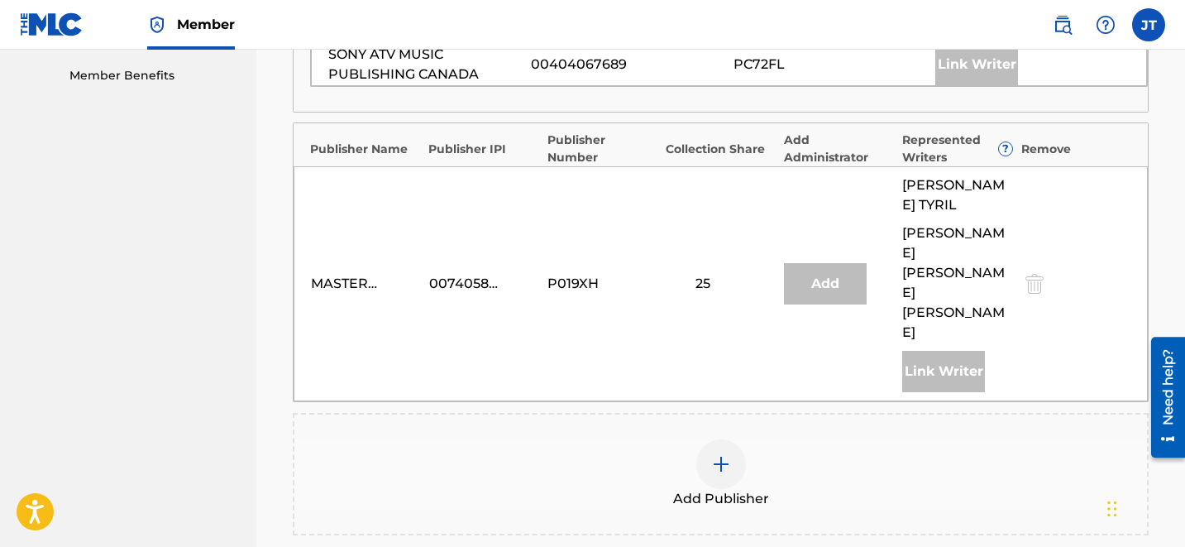
click at [721, 454] on img at bounding box center [721, 464] width 20 height 20
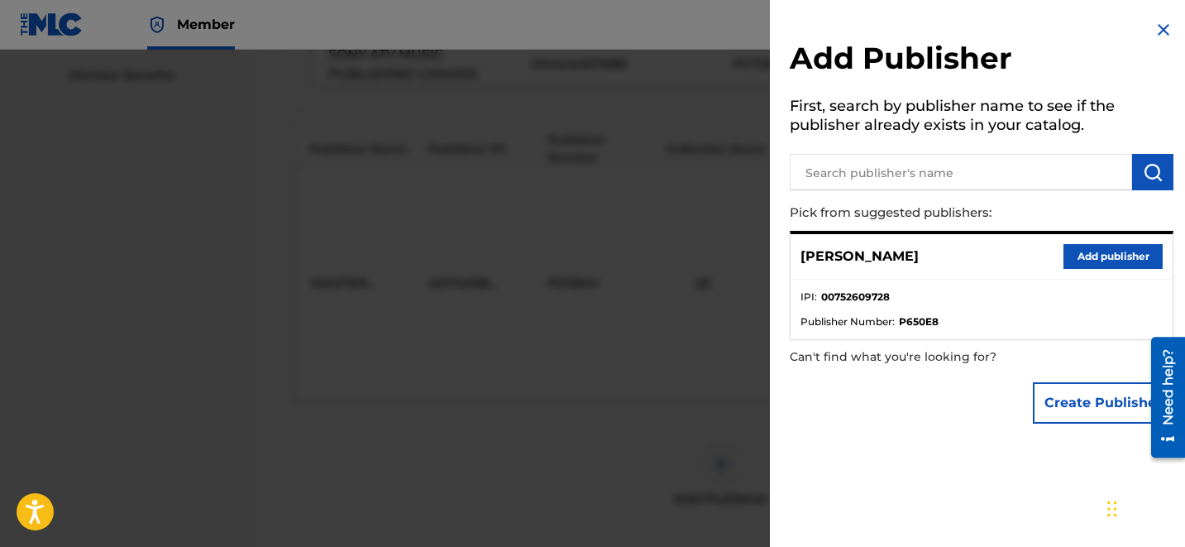
click at [1092, 255] on button "Add publisher" at bounding box center [1112, 256] width 99 height 25
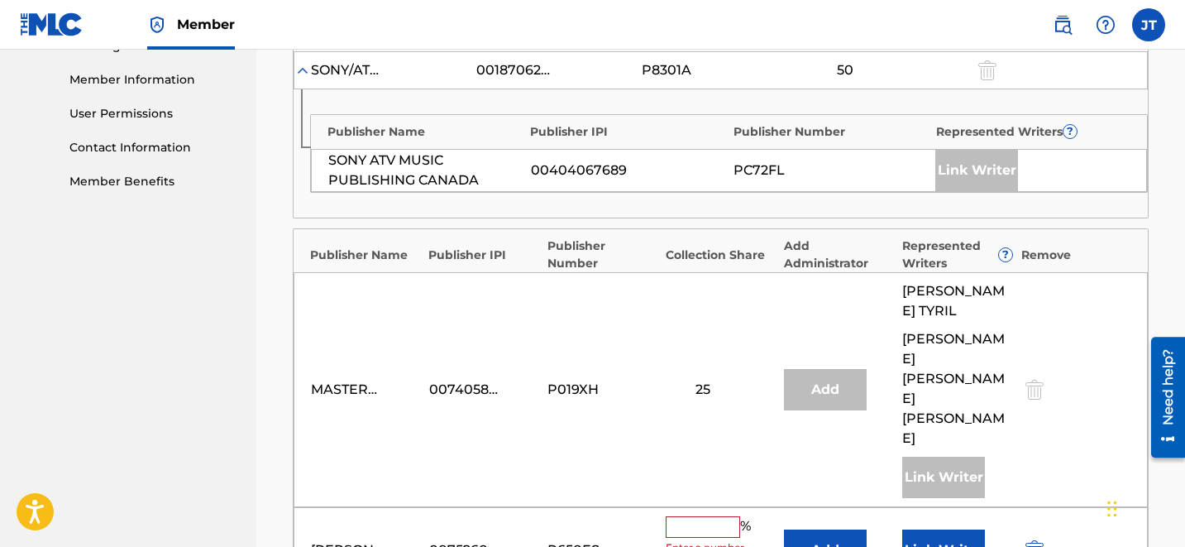
scroll to position [1018, 0]
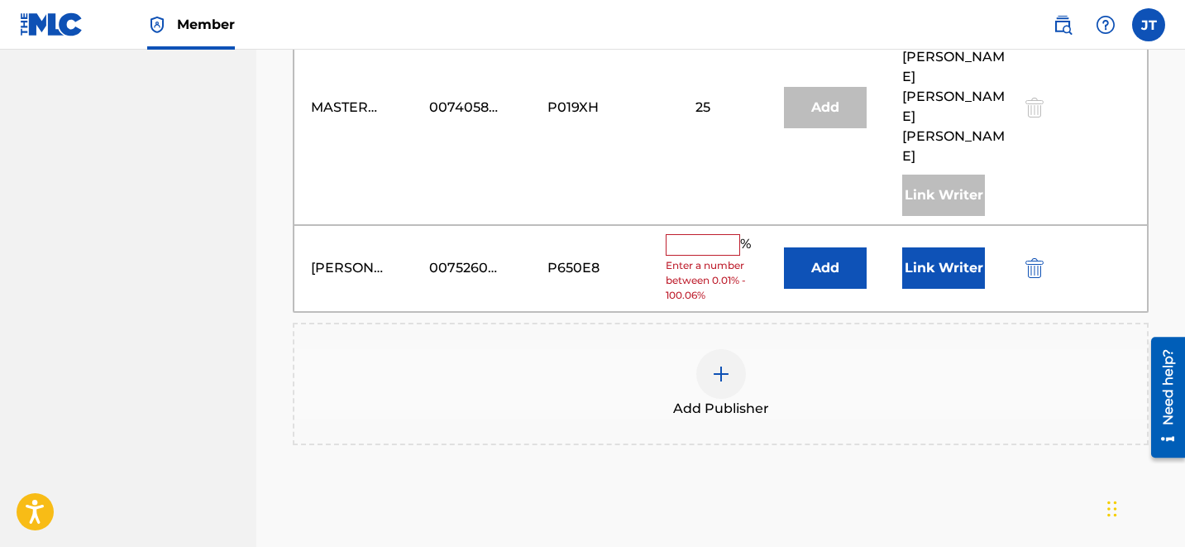
click at [691, 234] on input "text" at bounding box center [703, 244] width 74 height 21
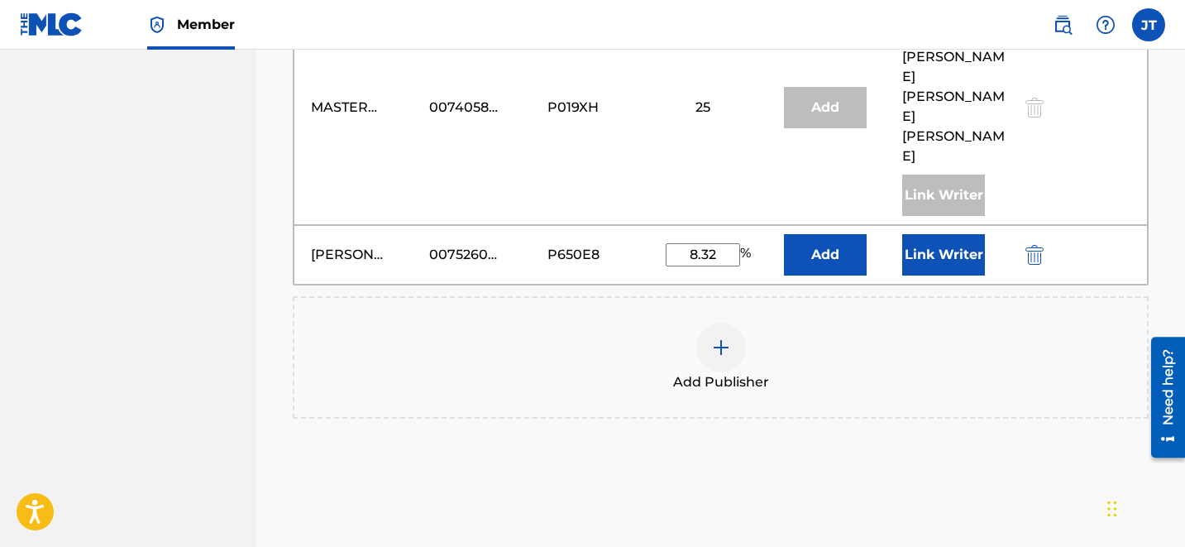
type input "8.32"
click at [921, 234] on button "Link Writer" at bounding box center [943, 254] width 83 height 41
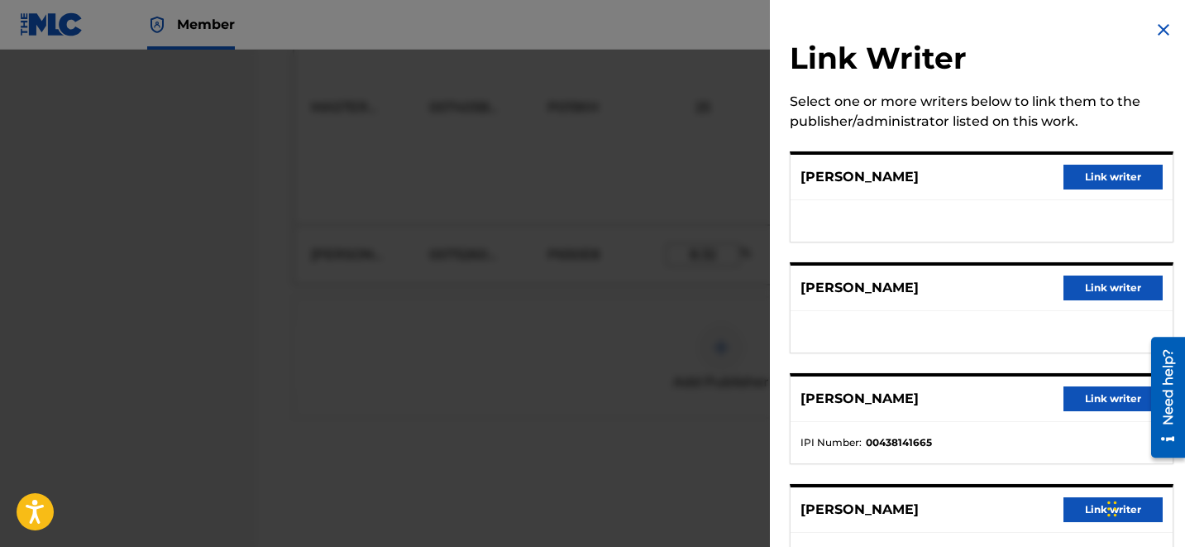
click at [1107, 177] on button "Link writer" at bounding box center [1112, 177] width 99 height 25
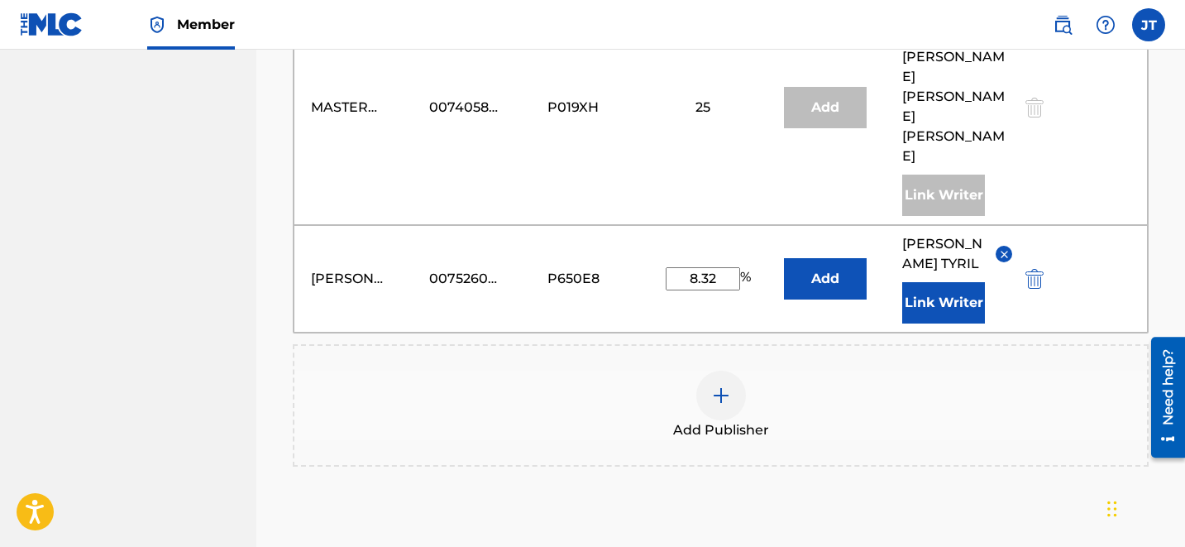
scroll to position [1121, 0]
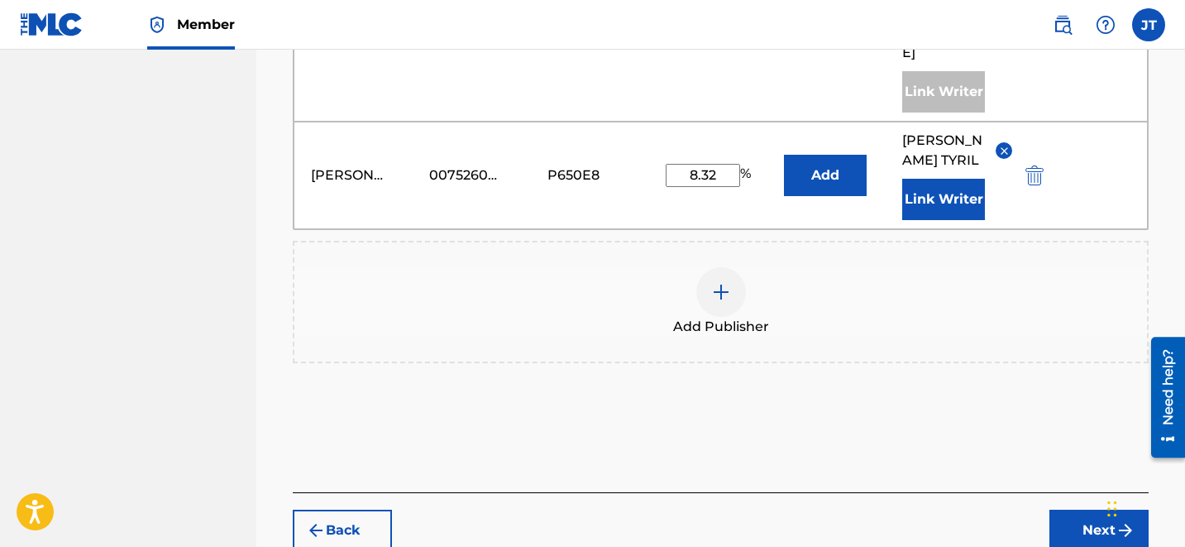
click at [1116, 520] on img "submit" at bounding box center [1126, 530] width 20 height 20
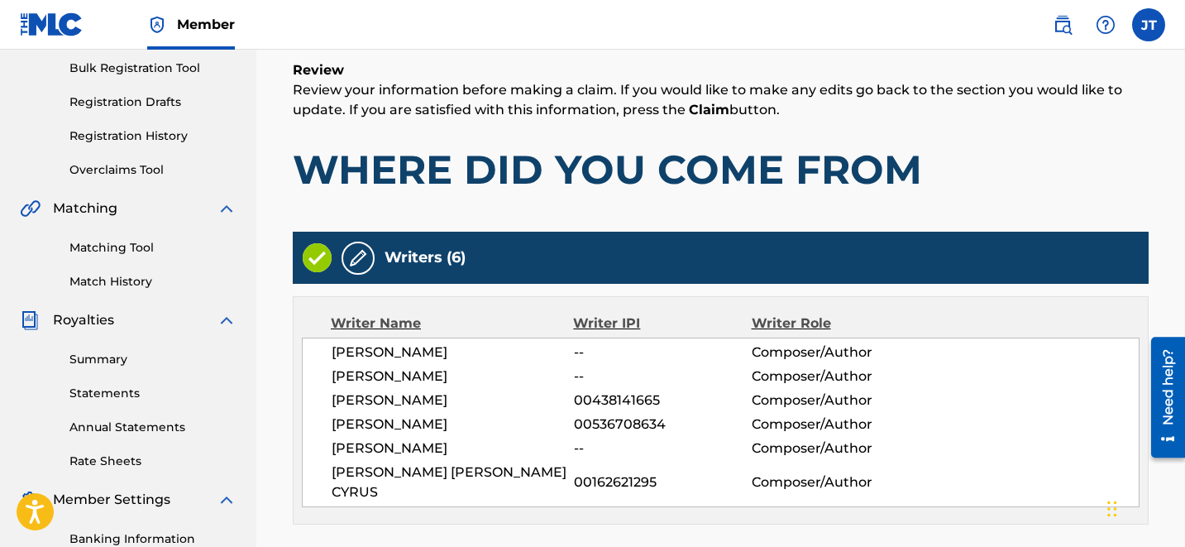
scroll to position [1221, 0]
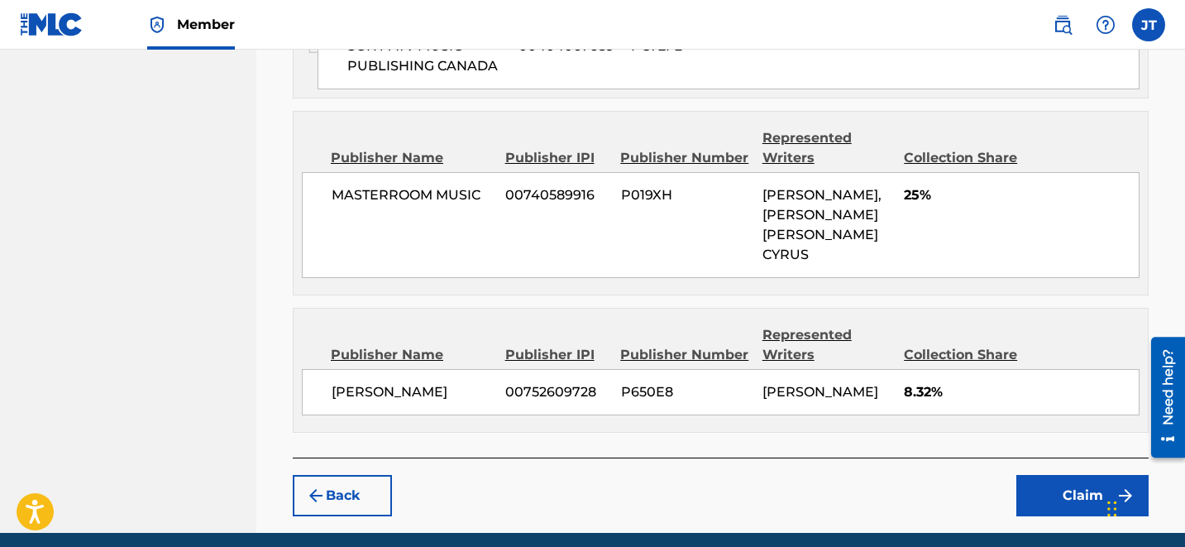
click at [1040, 475] on button "Claim" at bounding box center [1082, 495] width 132 height 41
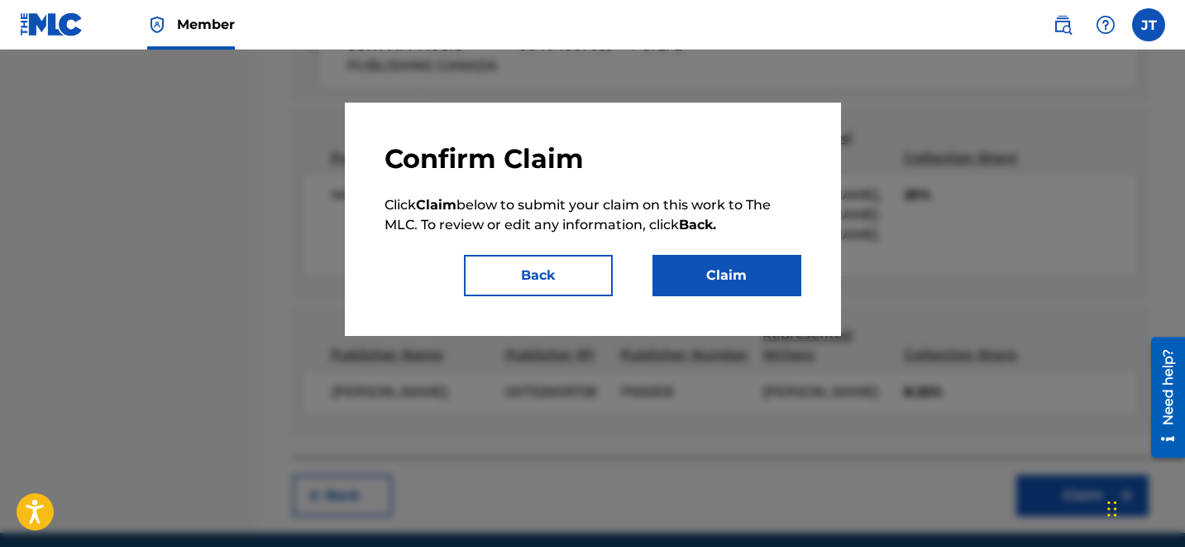
click at [702, 293] on button "Claim" at bounding box center [726, 275] width 149 height 41
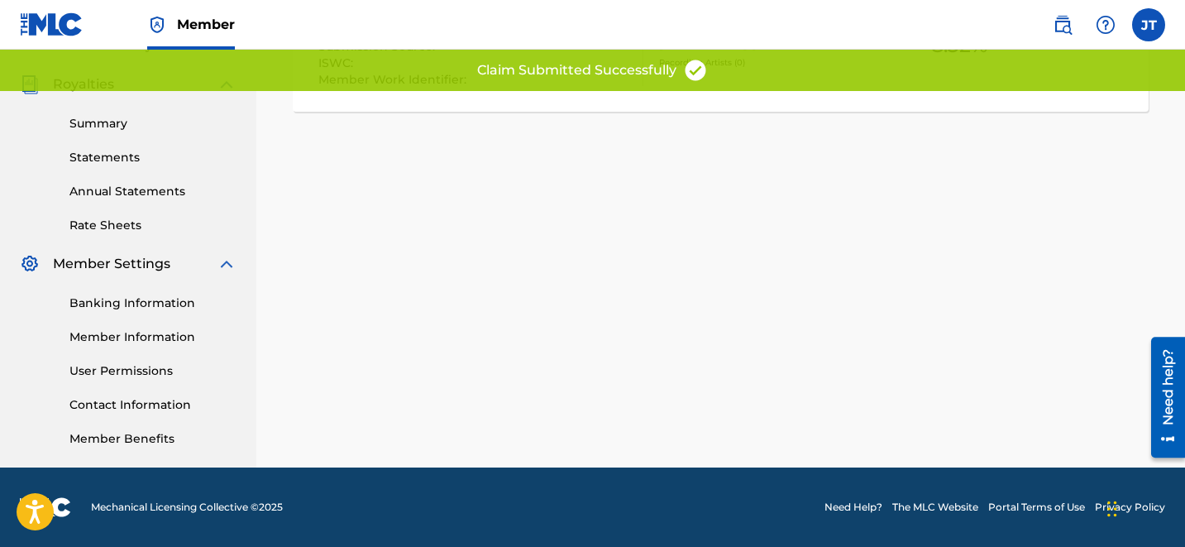
scroll to position [0, 0]
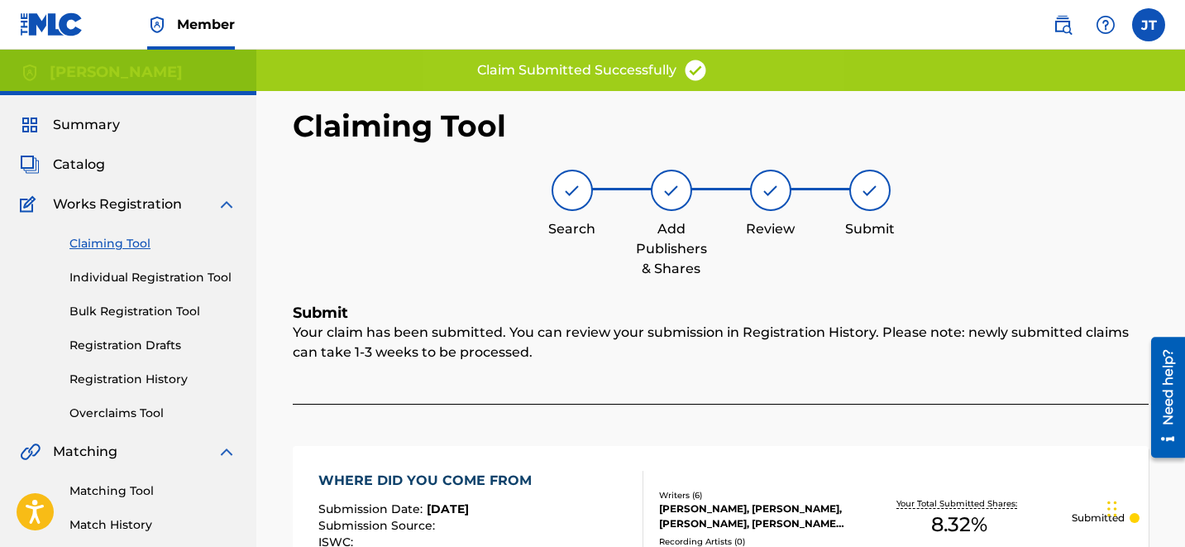
click at [109, 242] on link "Claiming Tool" at bounding box center [152, 243] width 167 height 17
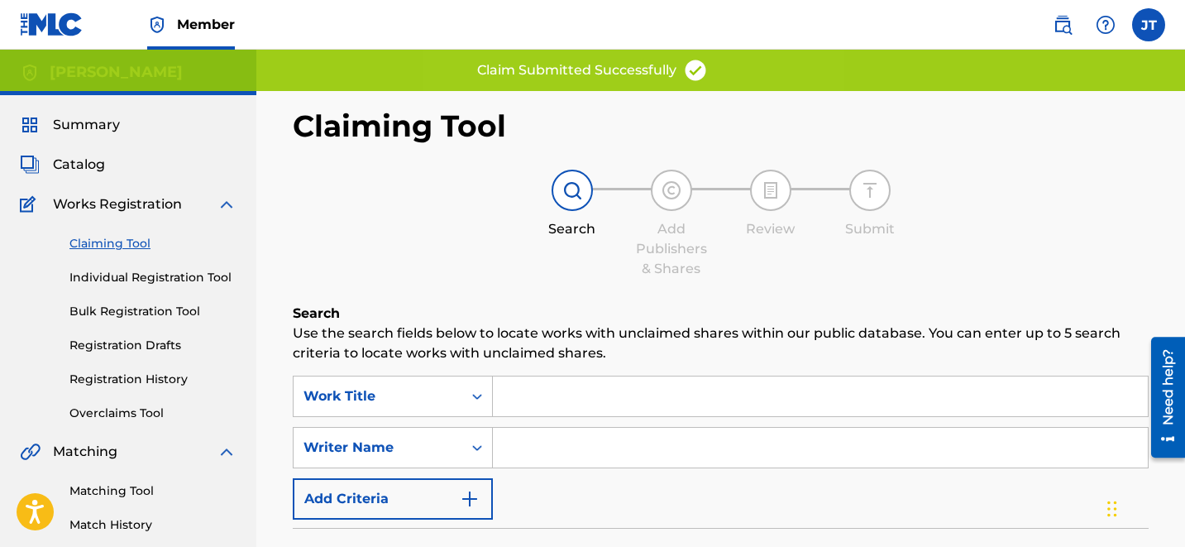
click at [102, 241] on link "Claiming Tool" at bounding box center [152, 243] width 167 height 17
click at [581, 387] on input "Search Form" at bounding box center [820, 396] width 655 height 40
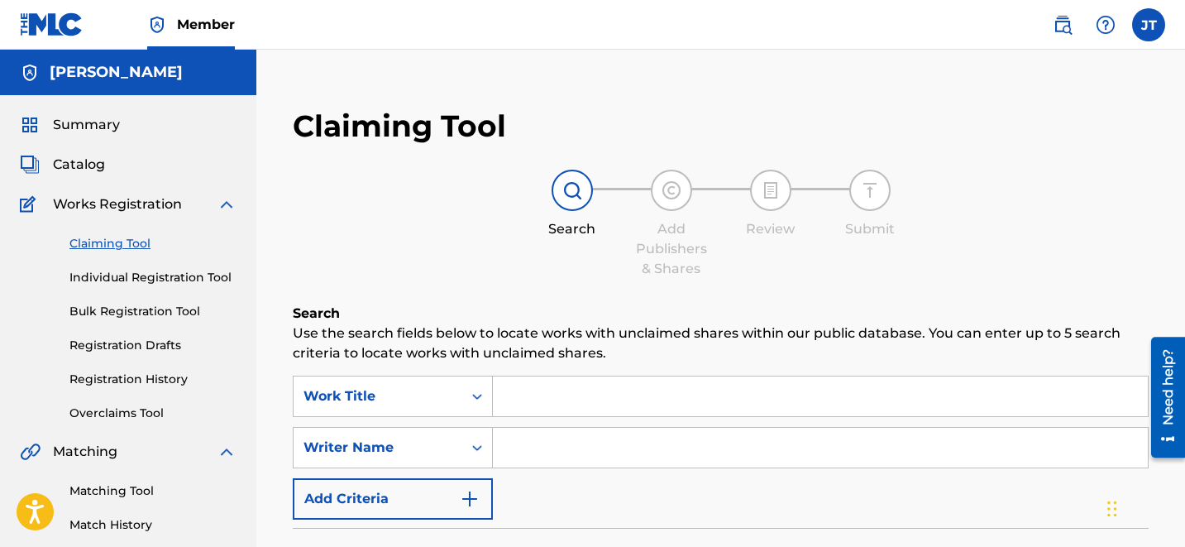
click at [573, 428] on input "Search Form" at bounding box center [820, 448] width 655 height 40
type input "[PERSON_NAME]"
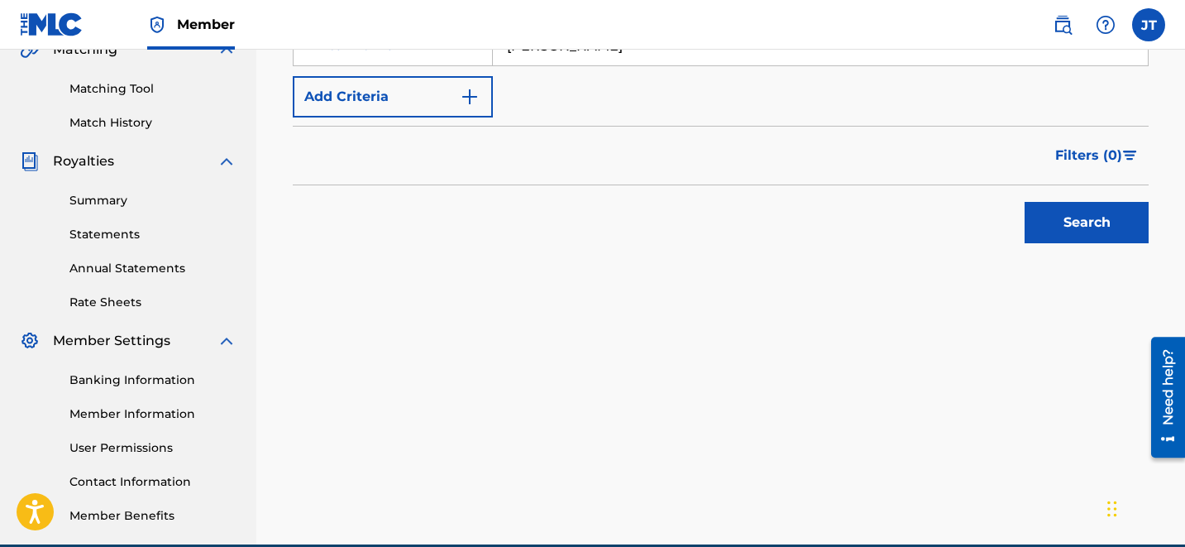
scroll to position [415, 0]
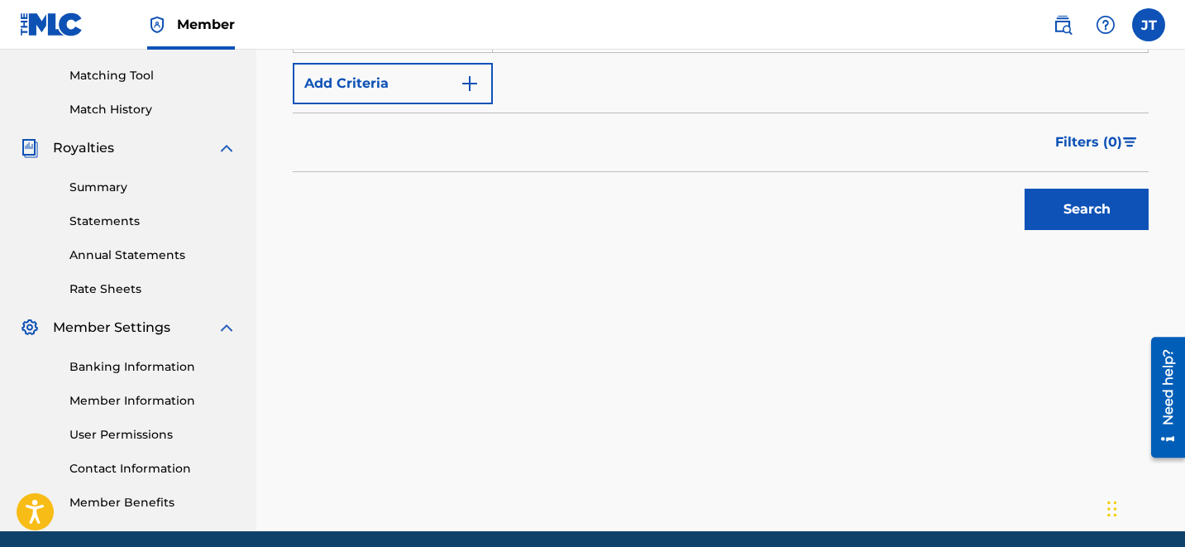
click at [1085, 217] on button "Search" at bounding box center [1087, 209] width 124 height 41
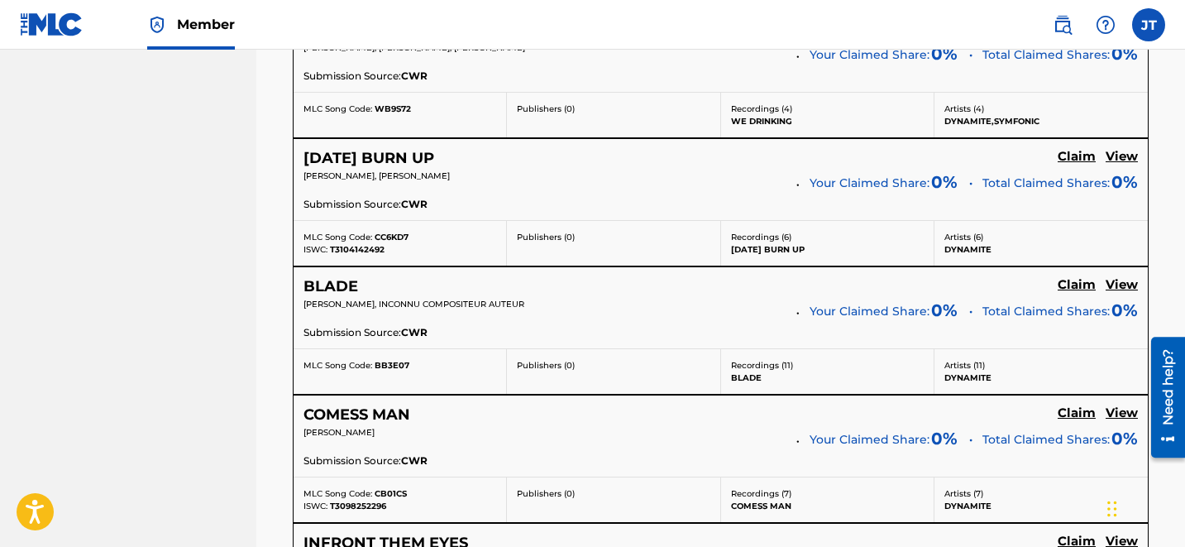
scroll to position [3586, 0]
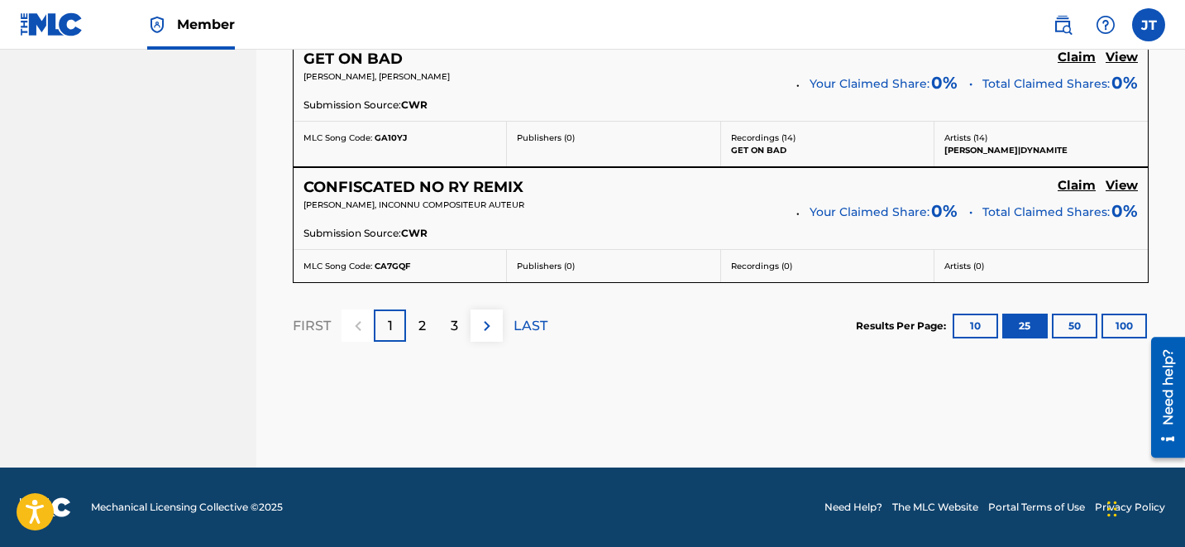
click at [534, 322] on p "LAST" at bounding box center [531, 326] width 34 height 20
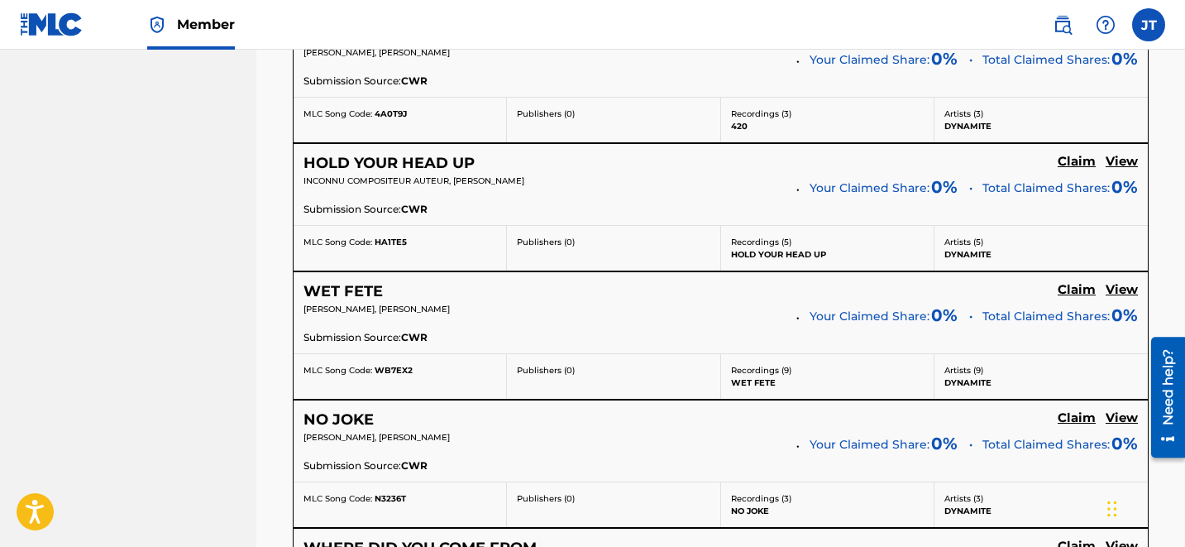
scroll to position [1026, 0]
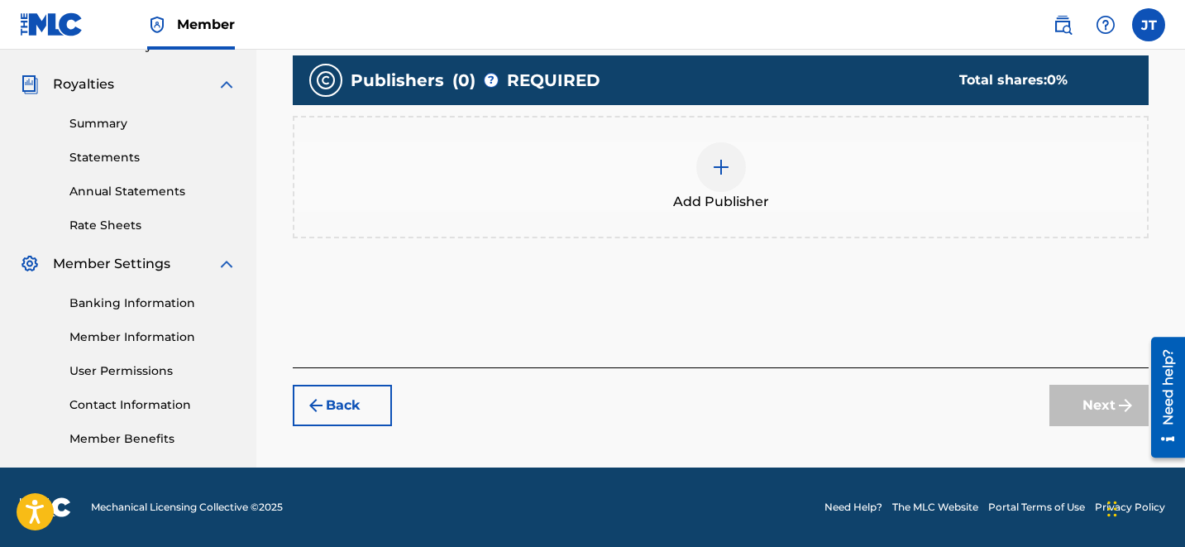
click at [727, 176] on div at bounding box center [721, 167] width 50 height 50
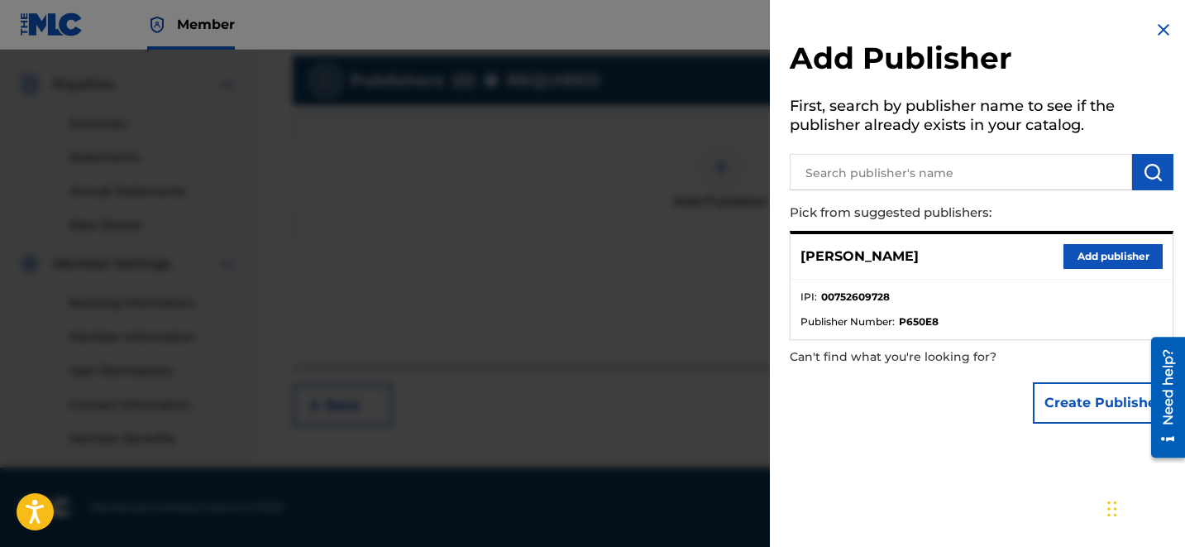
click at [1086, 245] on button "Add publisher" at bounding box center [1112, 256] width 99 height 25
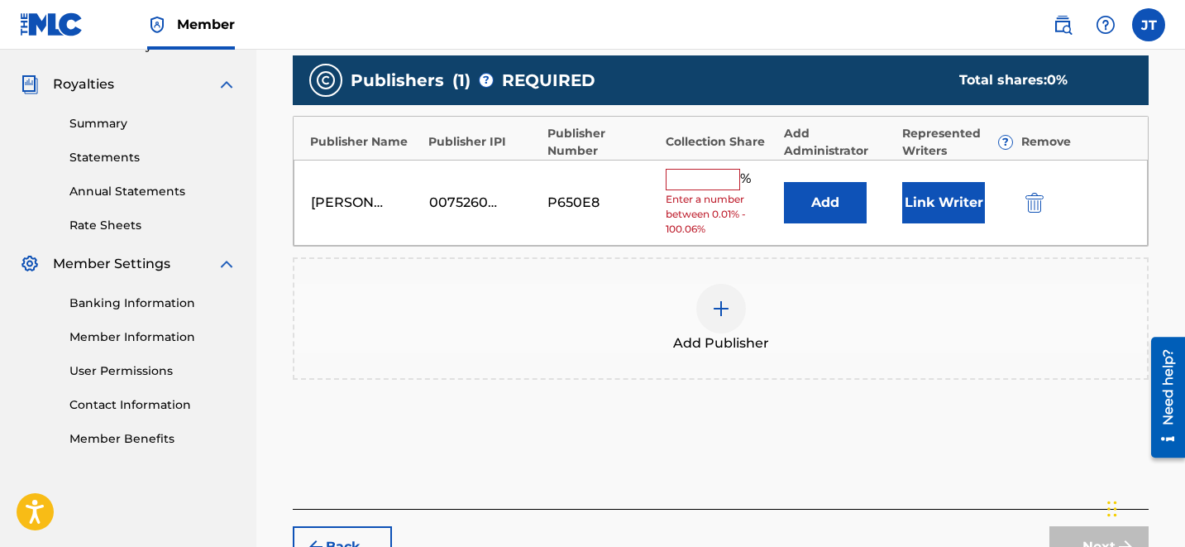
click at [929, 199] on button "Link Writer" at bounding box center [943, 202] width 83 height 41
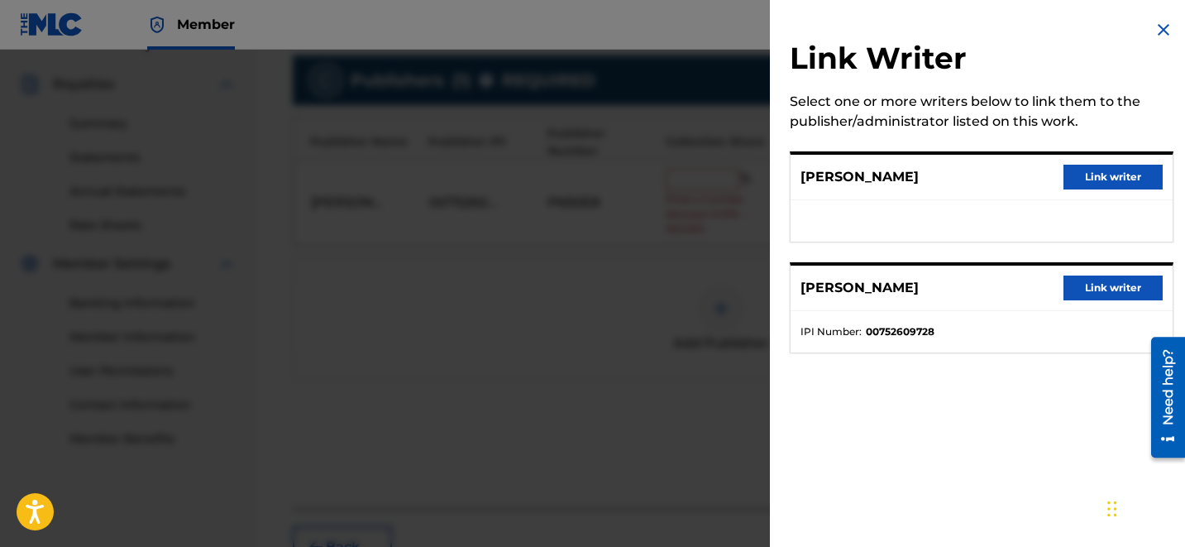
click at [1077, 289] on button "Link writer" at bounding box center [1112, 287] width 99 height 25
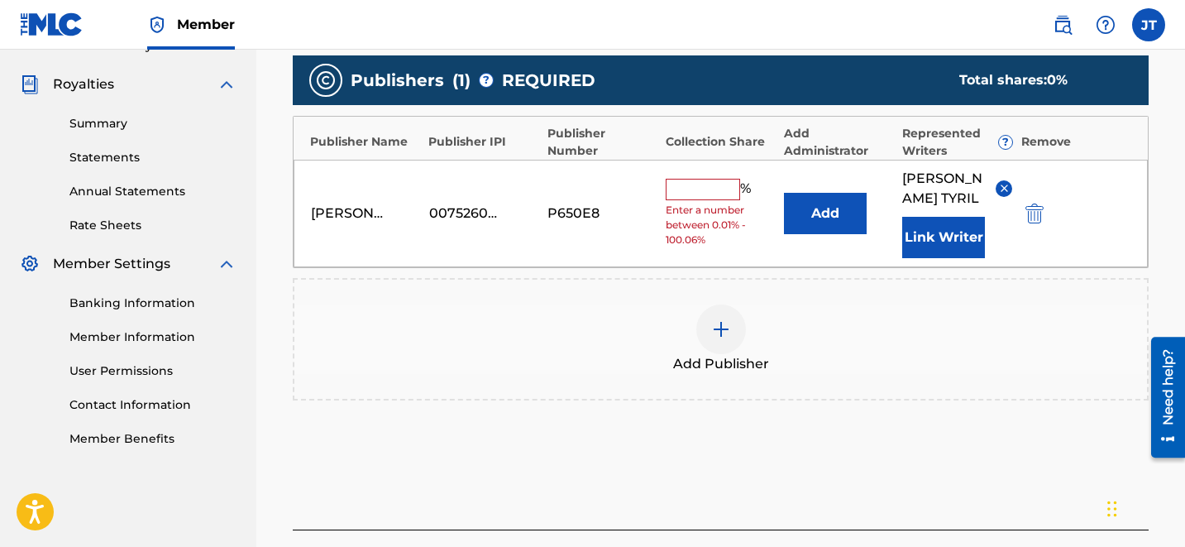
click at [706, 188] on input "text" at bounding box center [703, 189] width 74 height 21
type input "50"
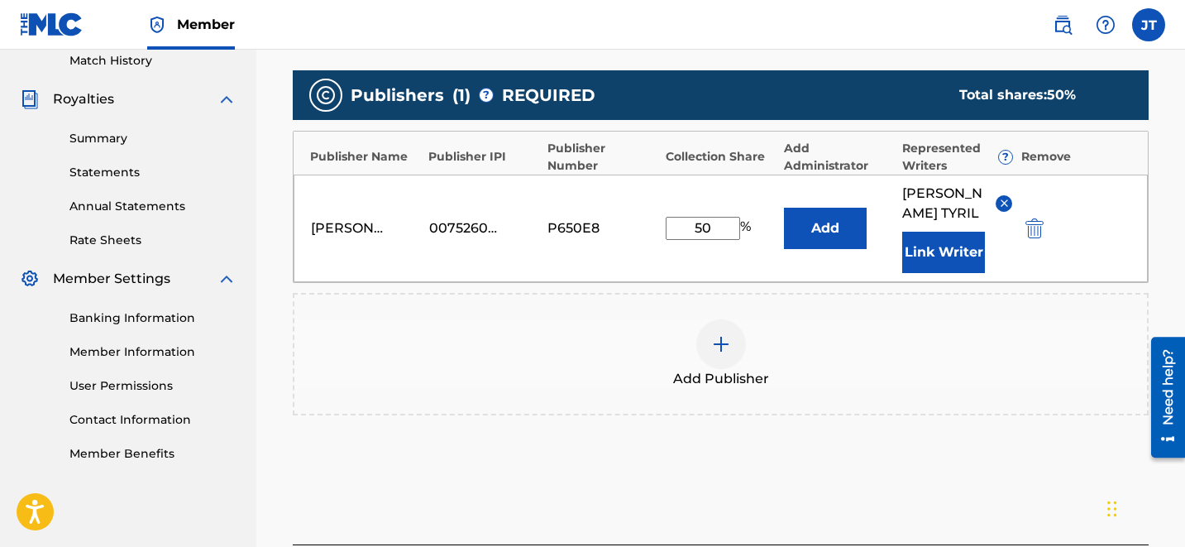
scroll to position [596, 0]
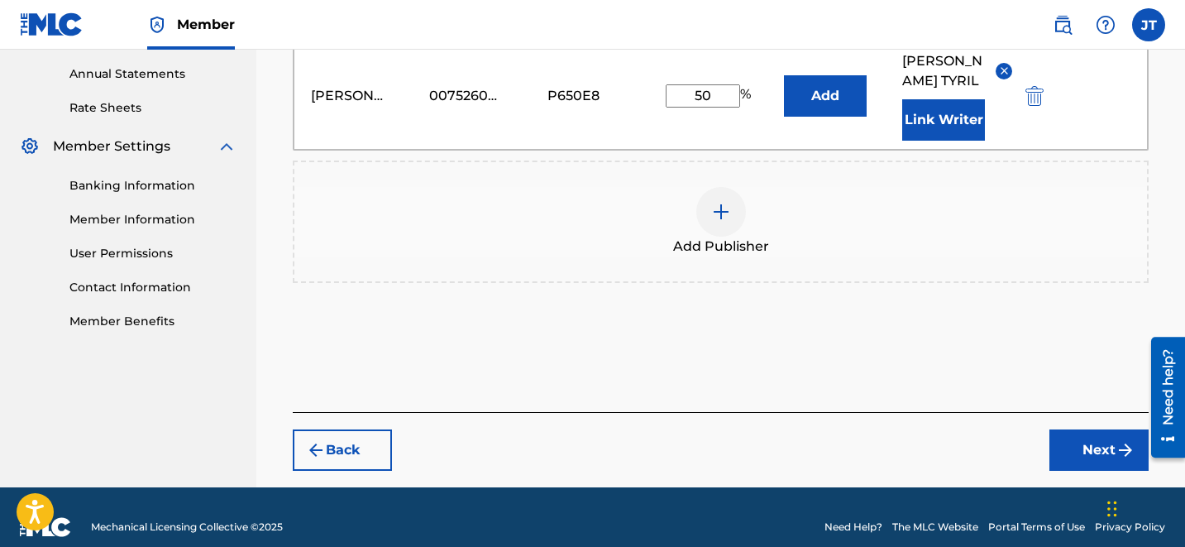
click at [1096, 431] on button "Next" at bounding box center [1098, 449] width 99 height 41
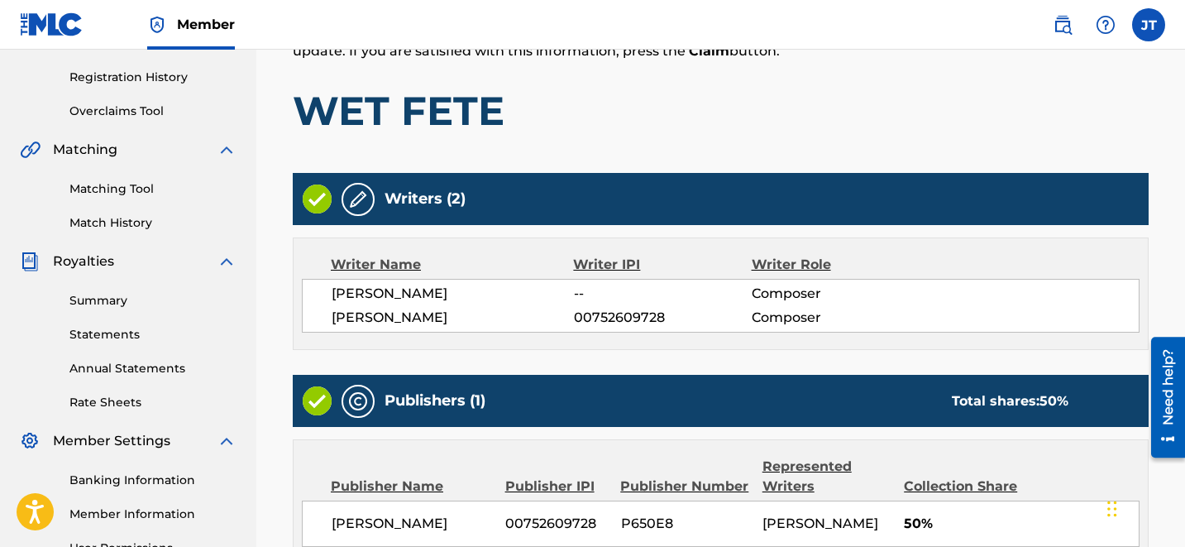
scroll to position [497, 0]
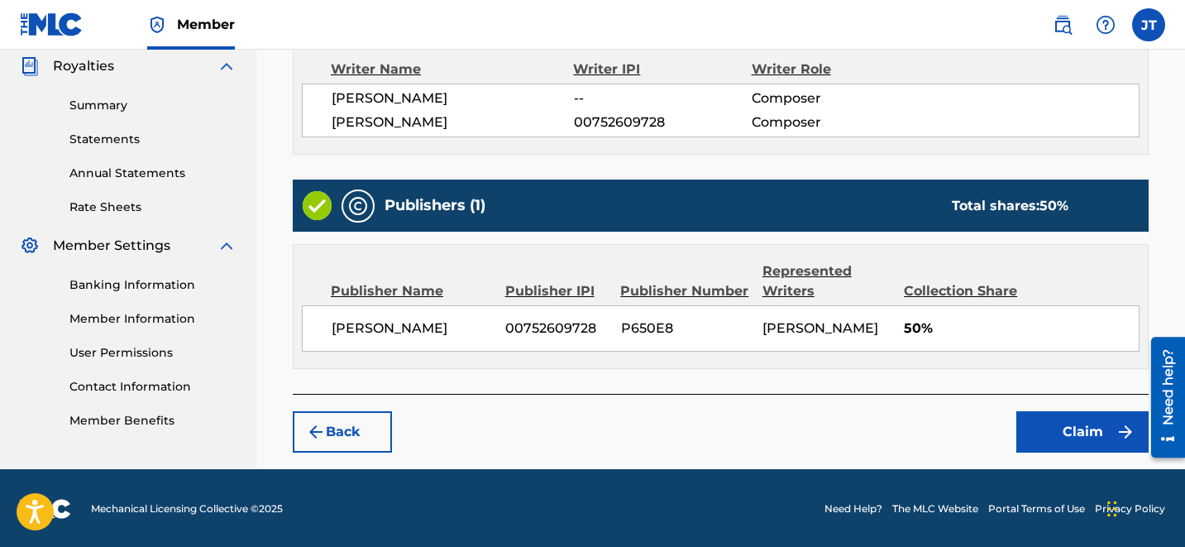
click at [1074, 427] on button "Claim" at bounding box center [1082, 431] width 132 height 41
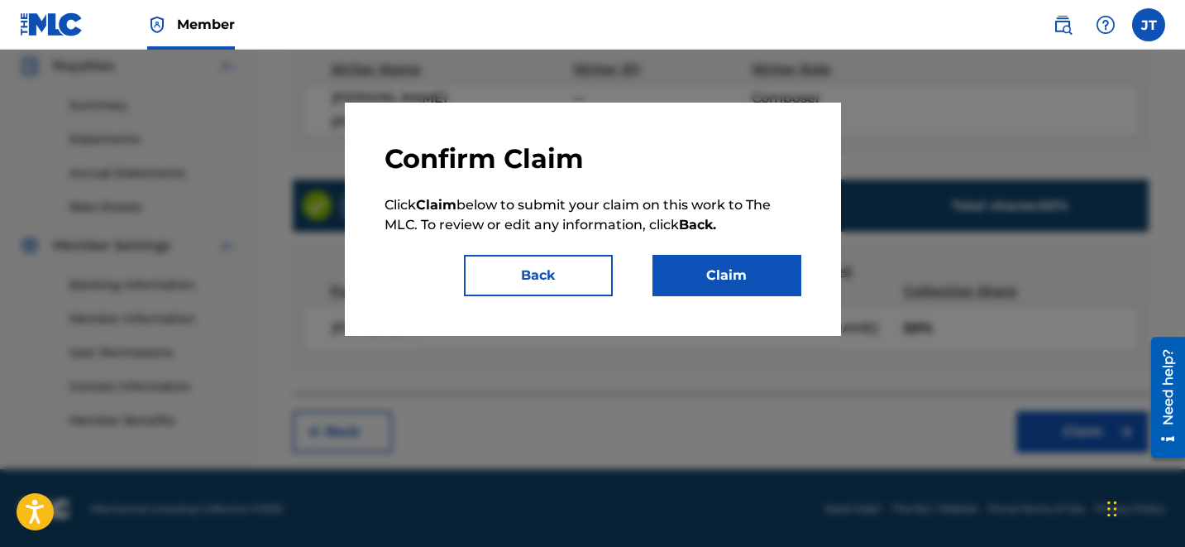
click at [721, 268] on button "Claim" at bounding box center [726, 275] width 149 height 41
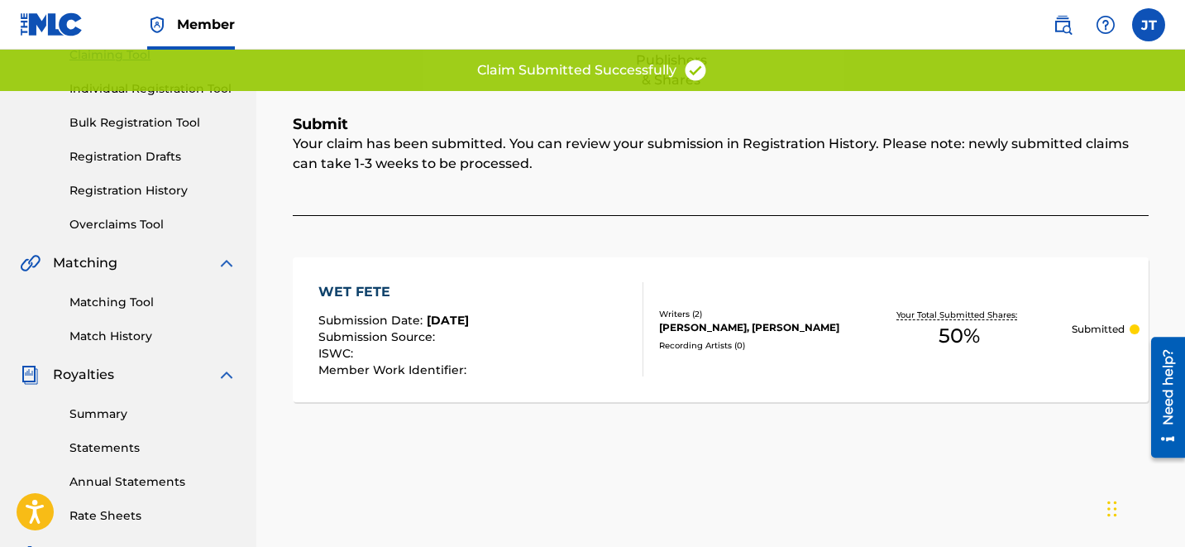
scroll to position [0, 0]
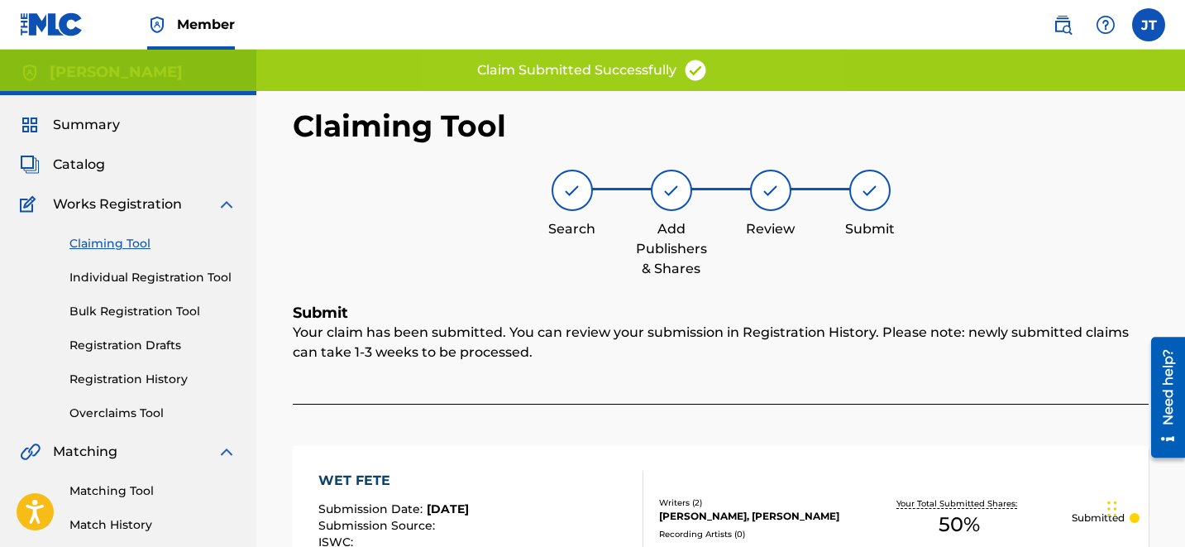
click at [127, 242] on link "Claiming Tool" at bounding box center [152, 243] width 167 height 17
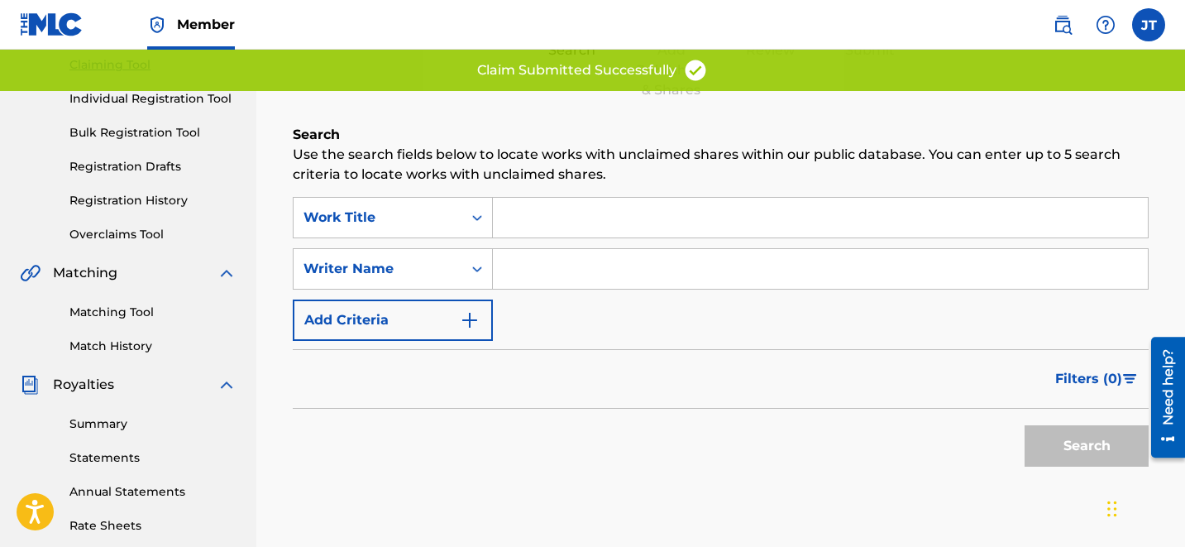
scroll to position [205, 0]
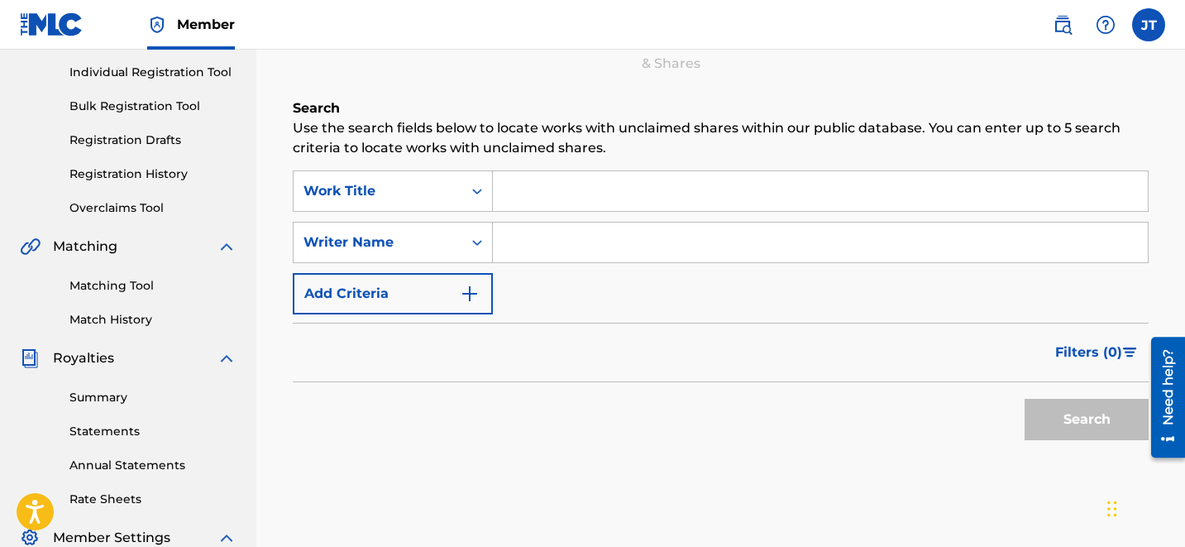
click at [520, 232] on input "Search Form" at bounding box center [820, 242] width 655 height 40
type input "[PERSON_NAME]"
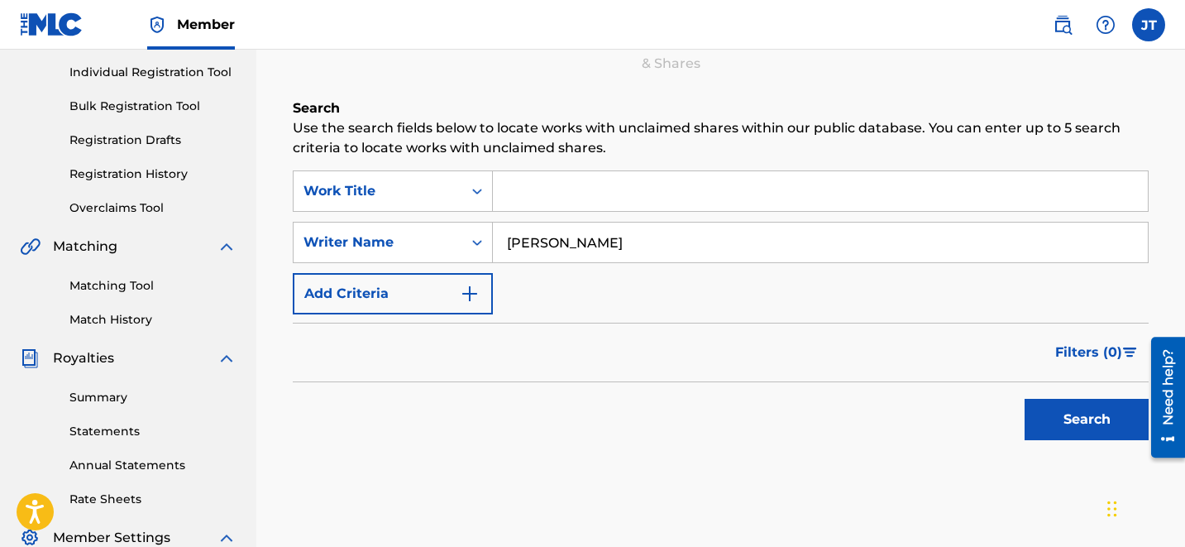
click at [1087, 429] on button "Search" at bounding box center [1087, 419] width 124 height 41
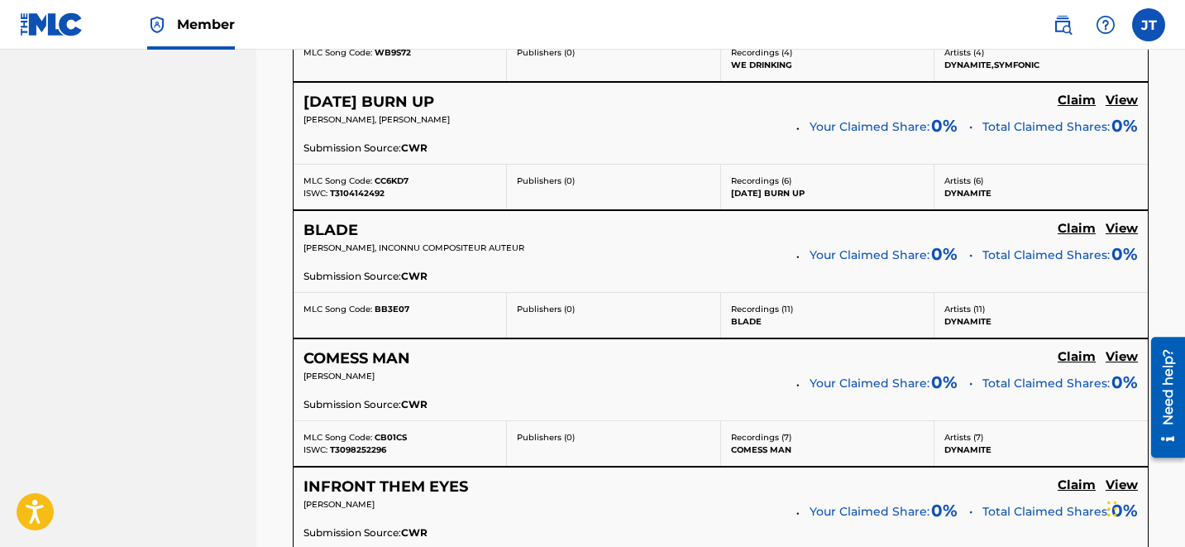
scroll to position [3586, 0]
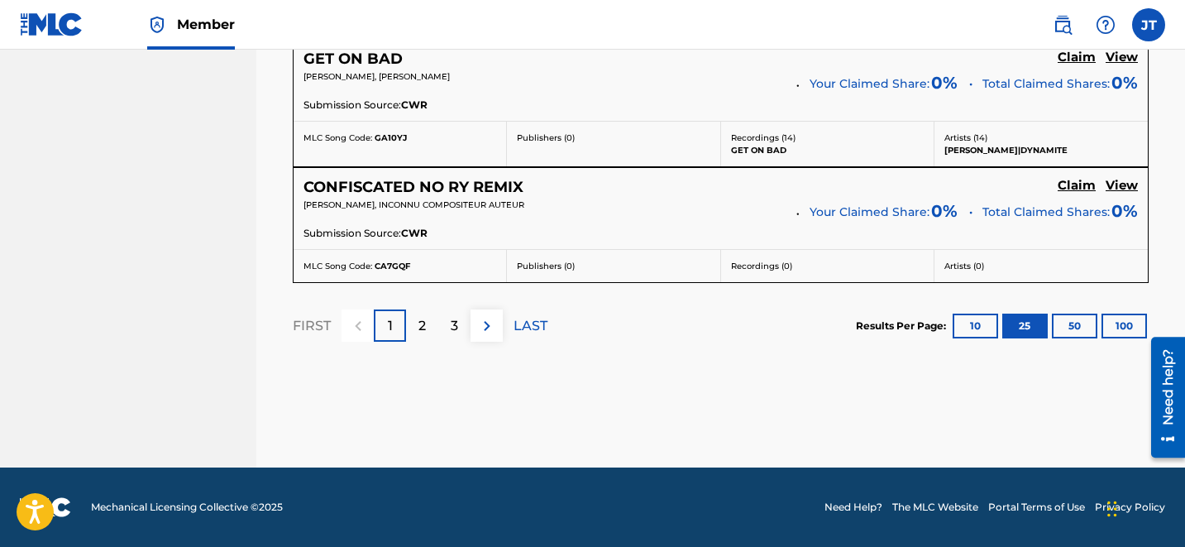
click at [518, 336] on div "LAST" at bounding box center [531, 325] width 34 height 32
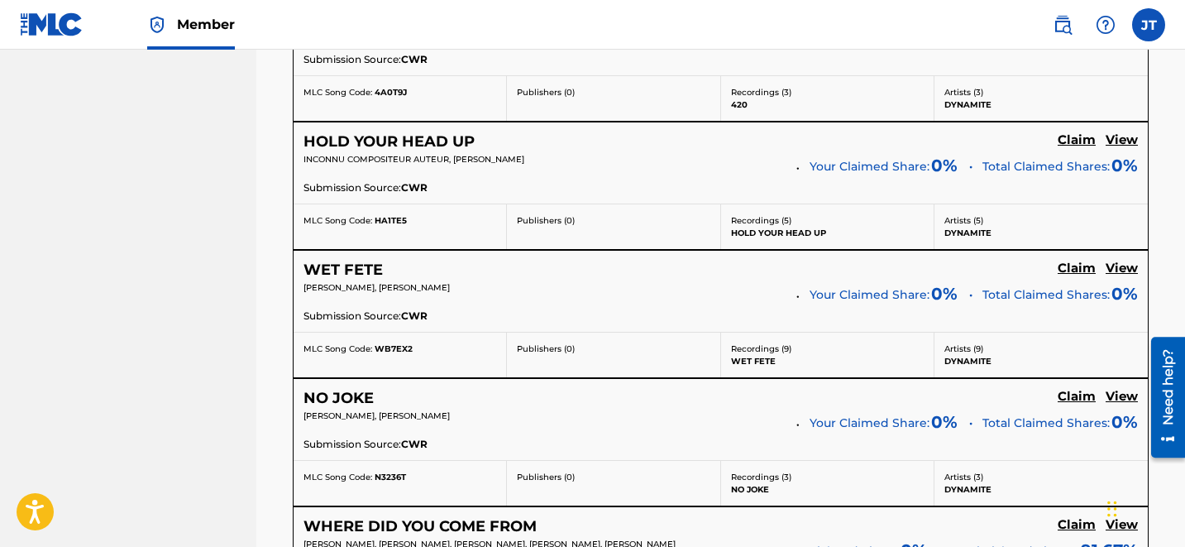
scroll to position [916, 0]
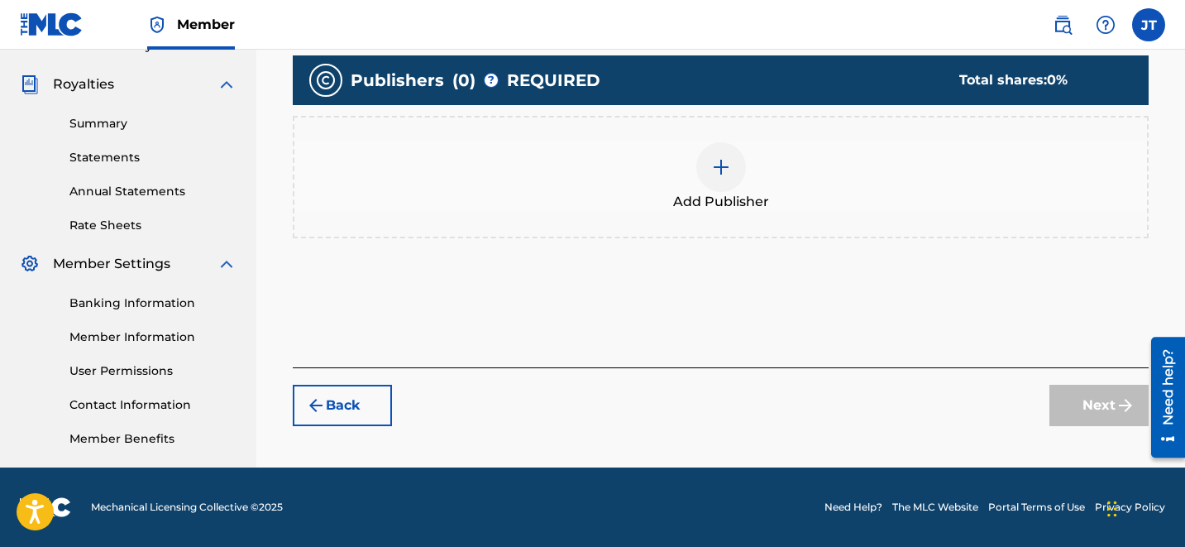
scroll to position [479, 0]
click at [698, 175] on div at bounding box center [721, 167] width 50 height 50
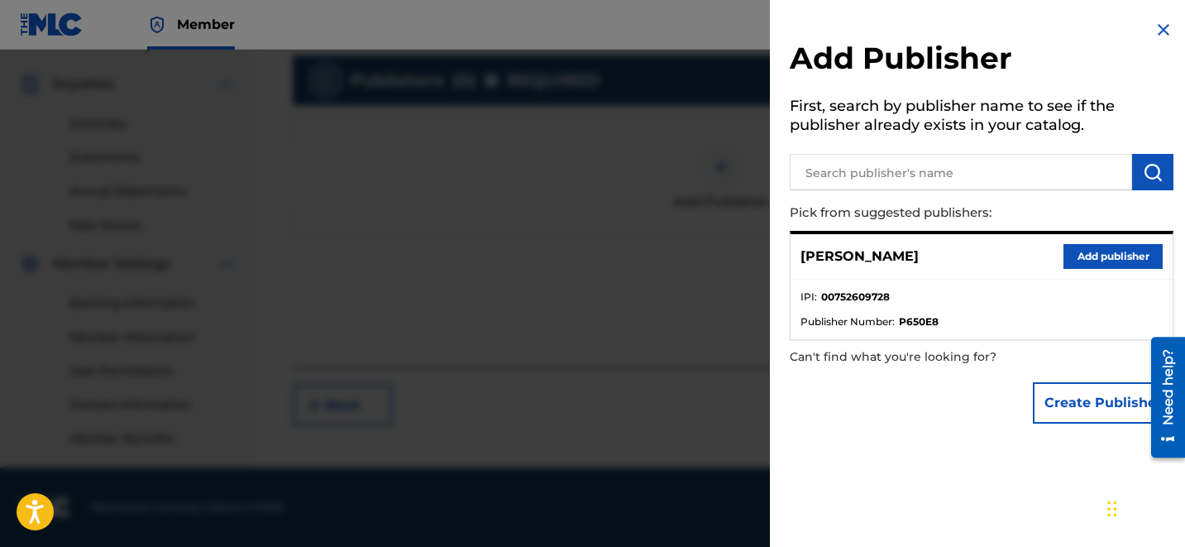
click at [1076, 259] on button "Add publisher" at bounding box center [1112, 256] width 99 height 25
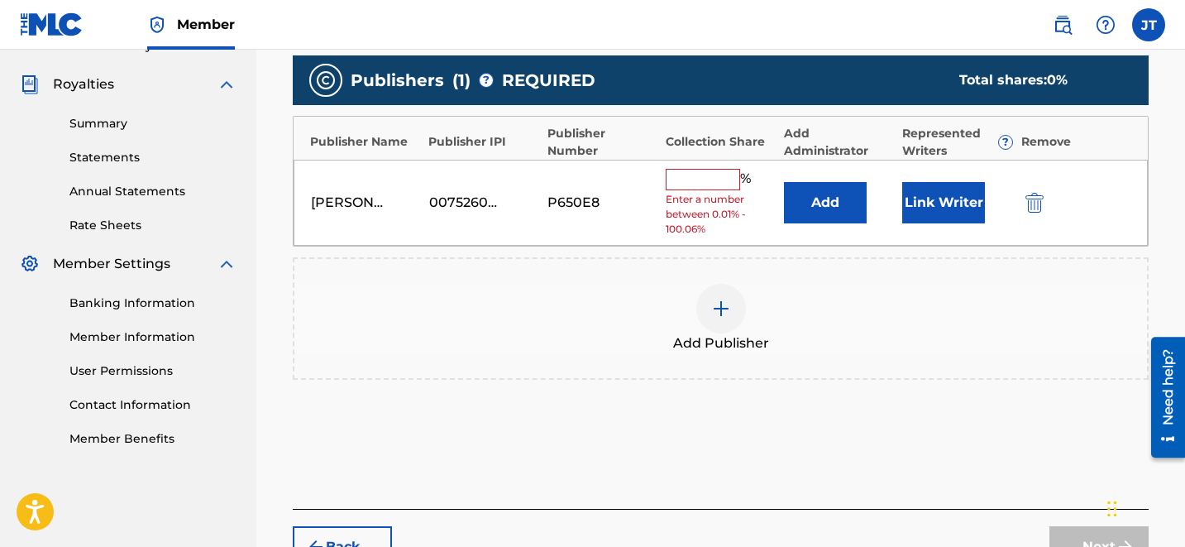
click at [957, 202] on button "Link Writer" at bounding box center [943, 202] width 83 height 41
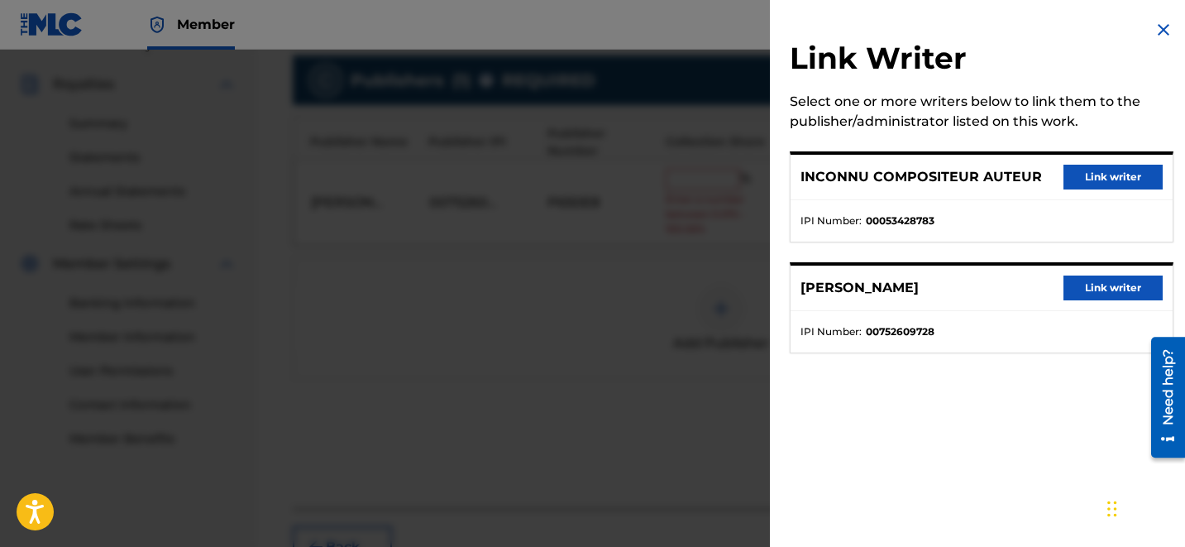
click at [1098, 284] on button "Link writer" at bounding box center [1112, 287] width 99 height 25
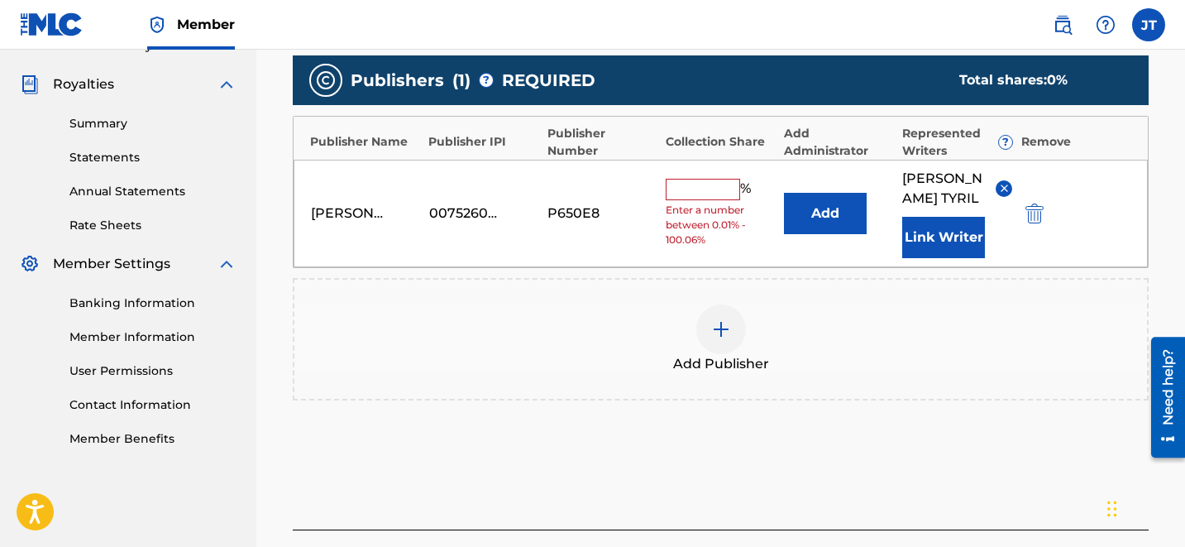
click at [707, 181] on input "text" at bounding box center [703, 189] width 74 height 21
type input "50"
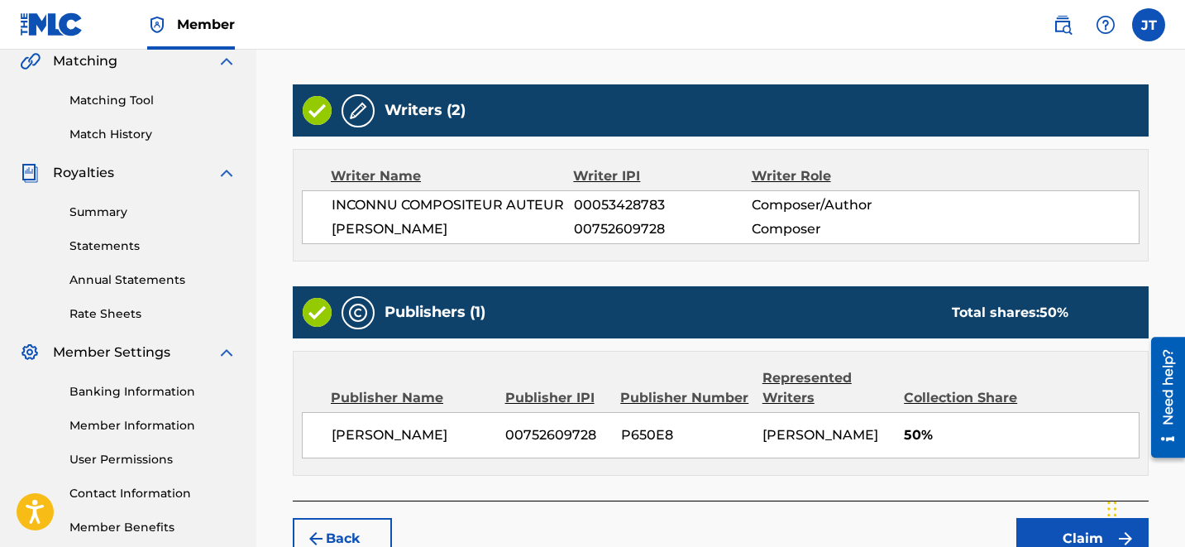
scroll to position [497, 0]
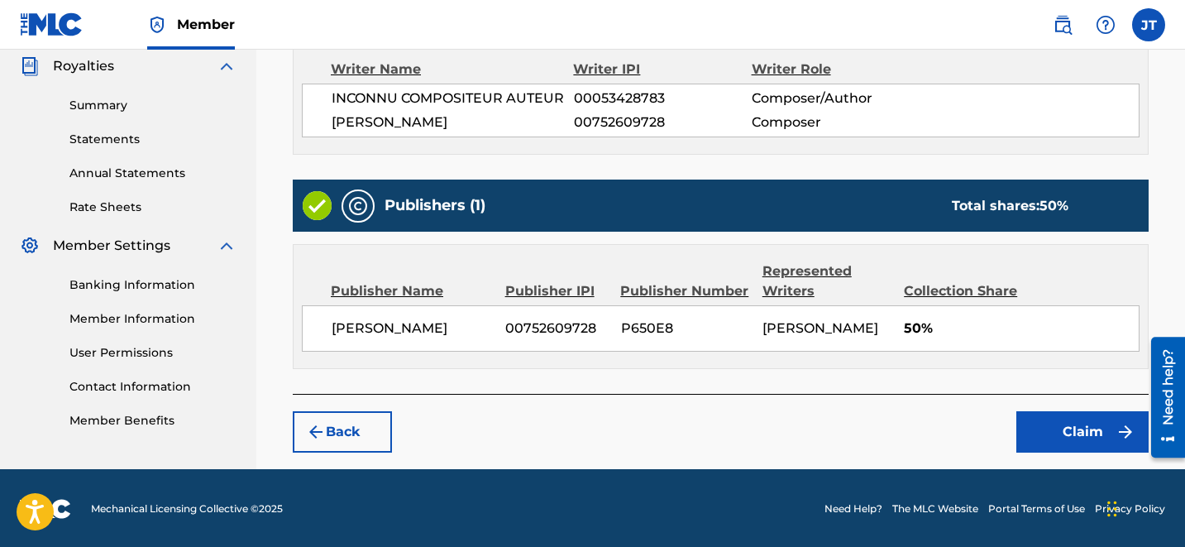
click at [1082, 441] on button "Claim" at bounding box center [1082, 431] width 132 height 41
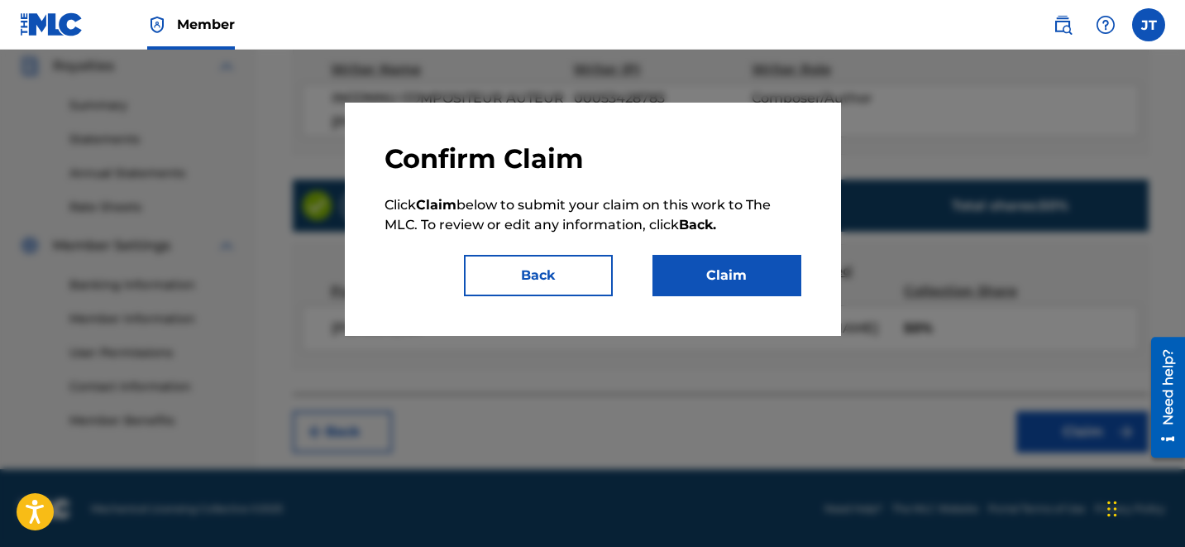
click at [719, 255] on button "Claim" at bounding box center [726, 275] width 149 height 41
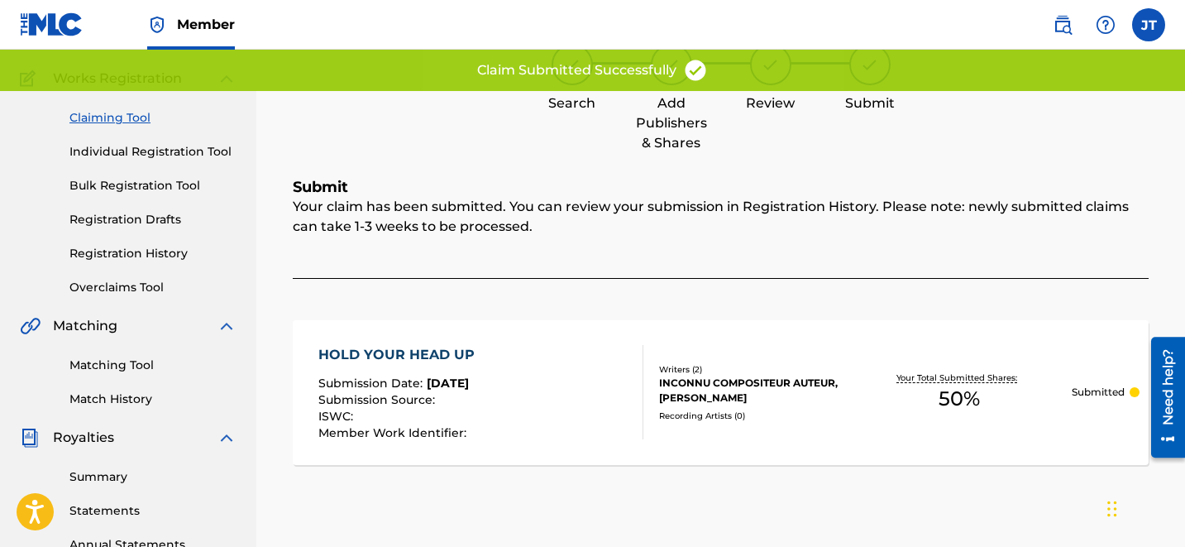
scroll to position [0, 0]
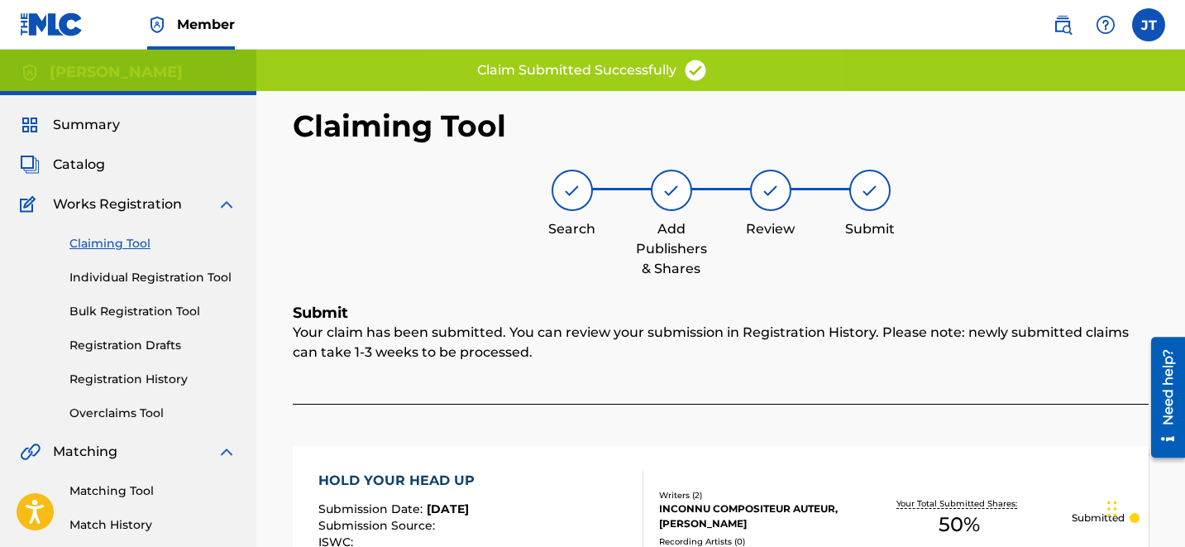
click at [103, 246] on link "Claiming Tool" at bounding box center [152, 243] width 167 height 17
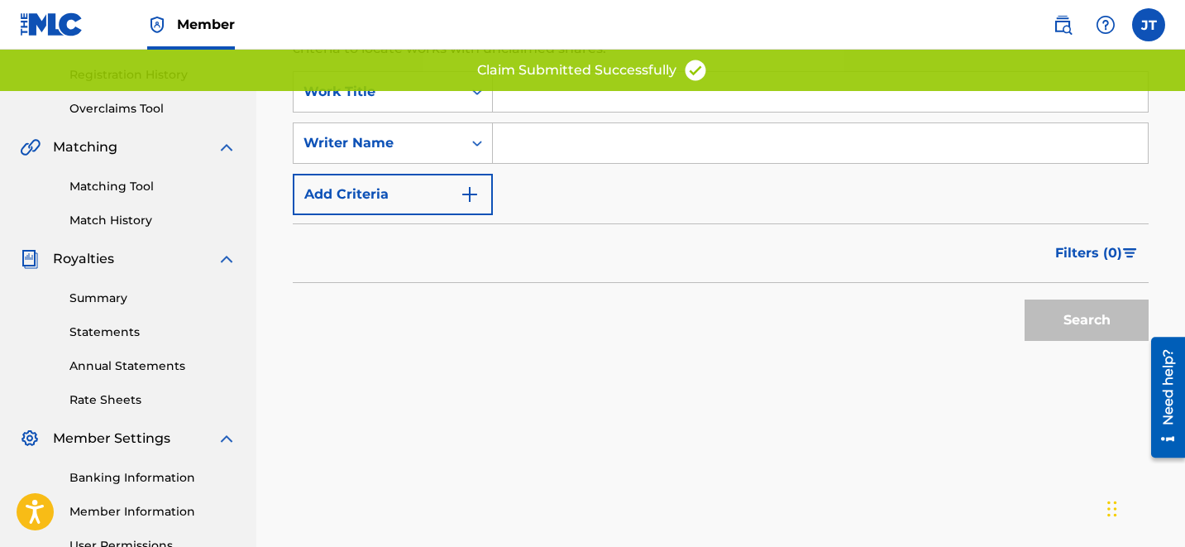
scroll to position [249, 0]
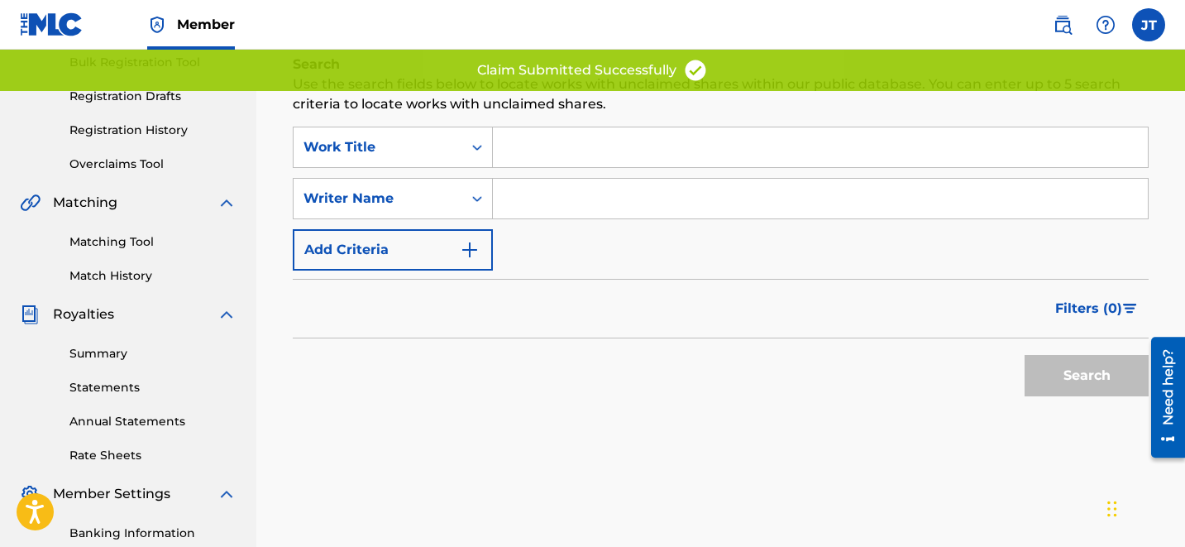
click at [573, 179] on input "Search Form" at bounding box center [820, 199] width 655 height 40
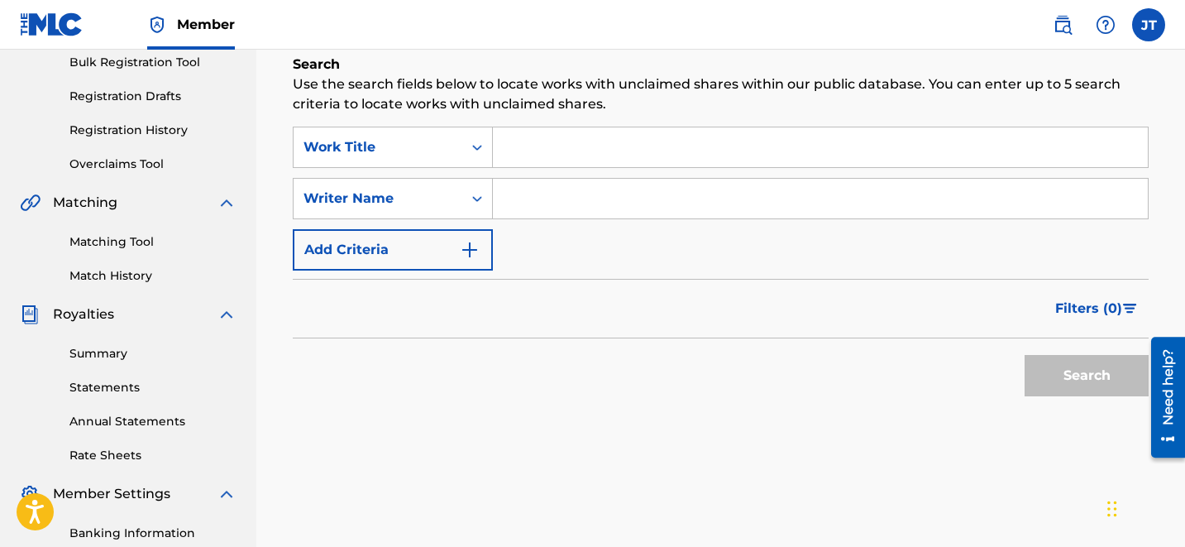
type input "[PERSON_NAME]"
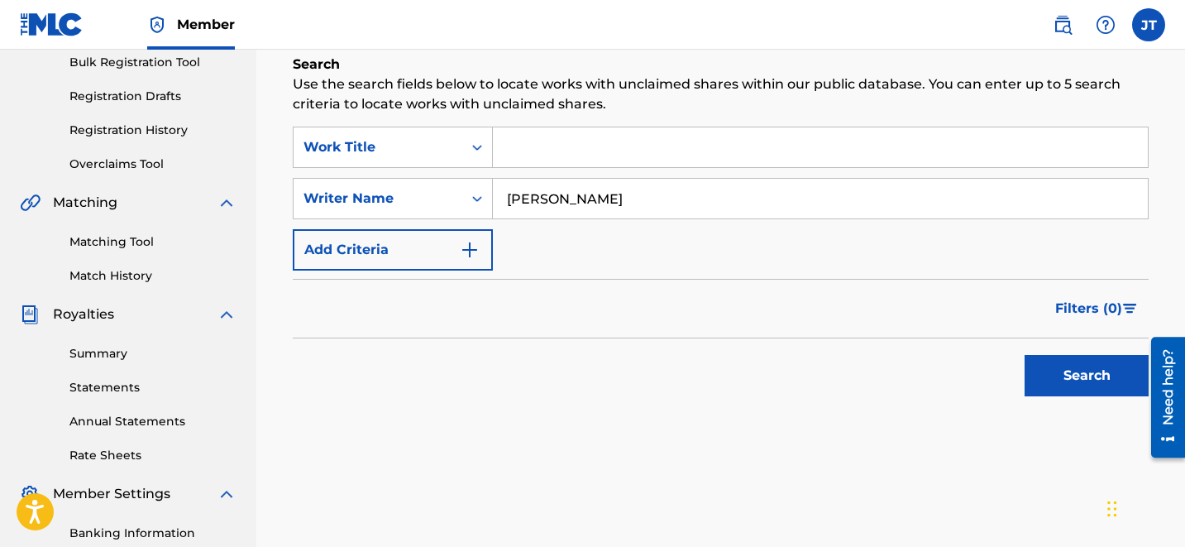
click at [1101, 370] on button "Search" at bounding box center [1087, 375] width 124 height 41
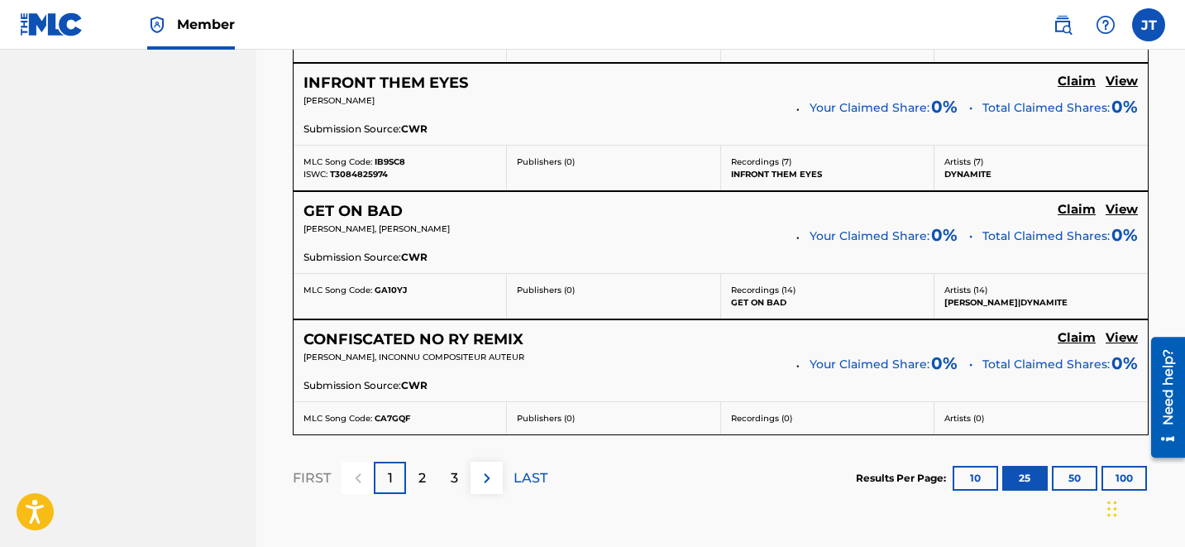
scroll to position [3586, 0]
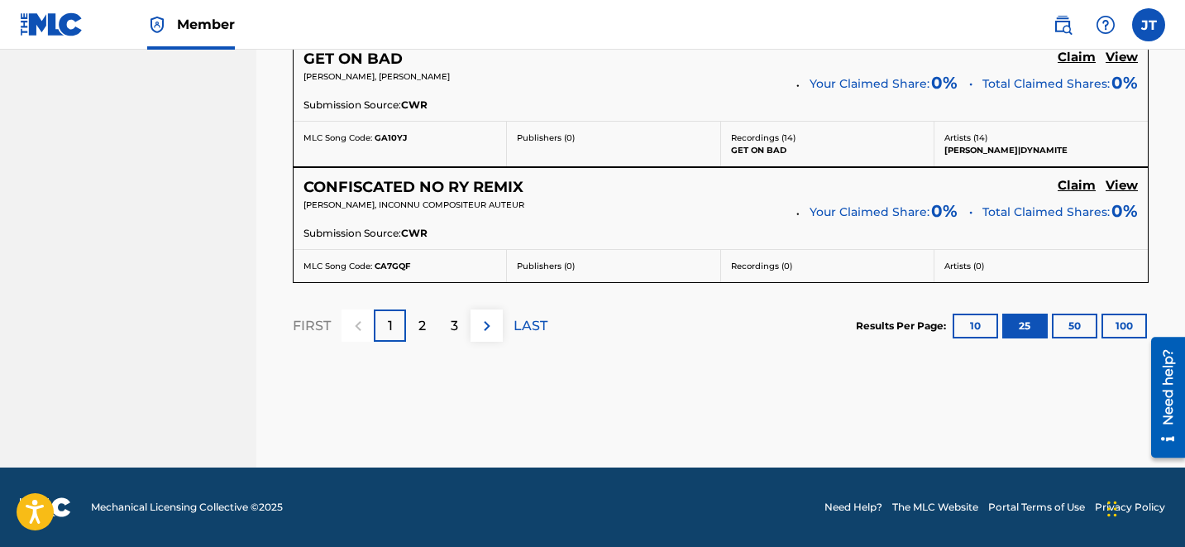
click at [547, 327] on section "FIRST 1 2 3 LAST Results Per Page: 10 25 50 100" at bounding box center [721, 325] width 856 height 85
click at [525, 326] on p "LAST" at bounding box center [531, 326] width 34 height 20
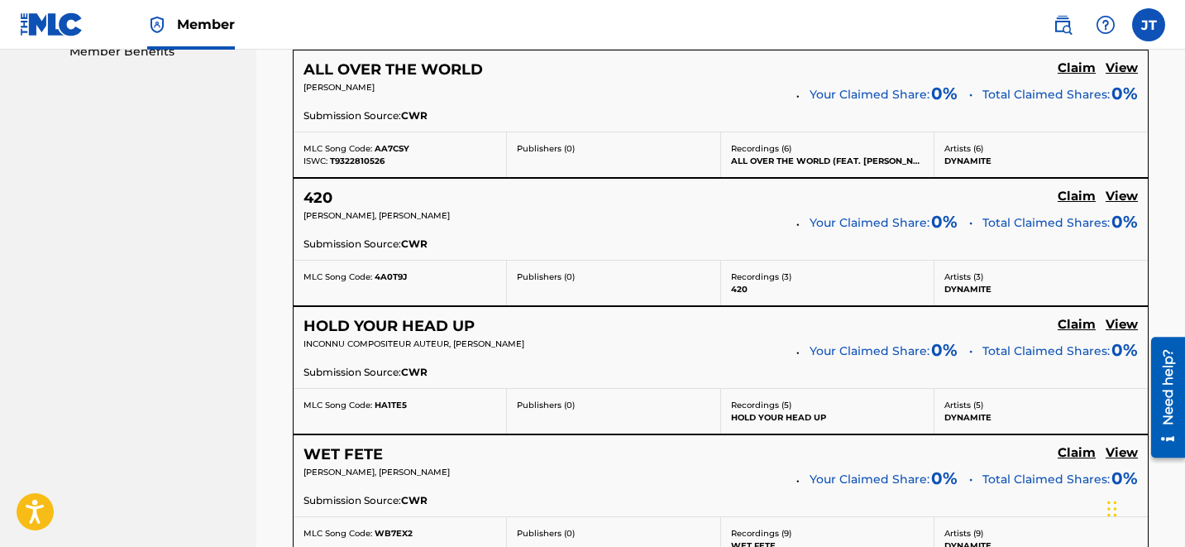
scroll to position [873, 0]
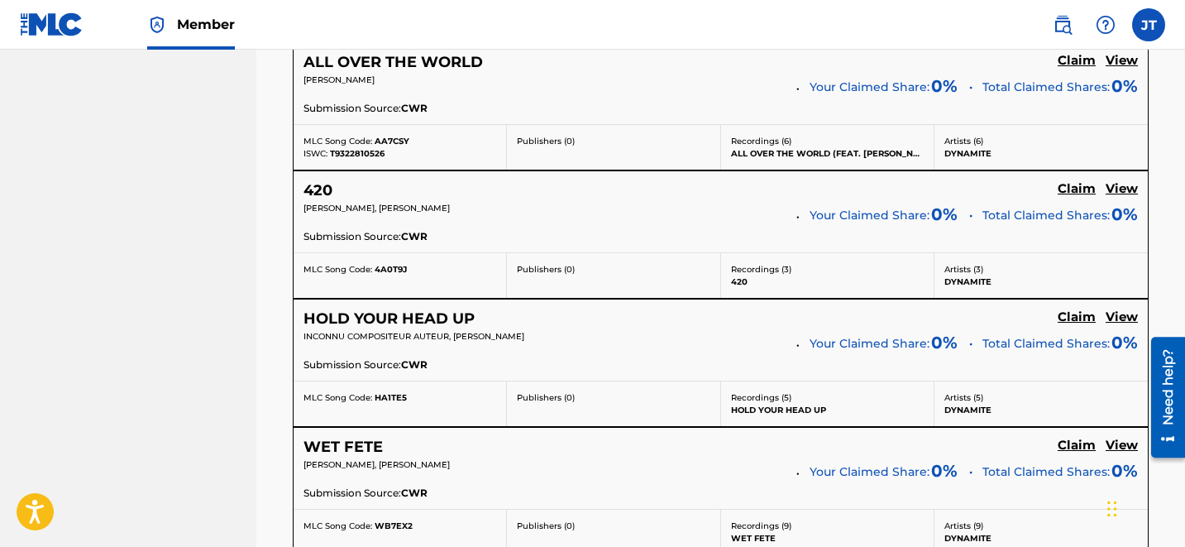
click at [1113, 192] on h5 "View" at bounding box center [1122, 189] width 32 height 16
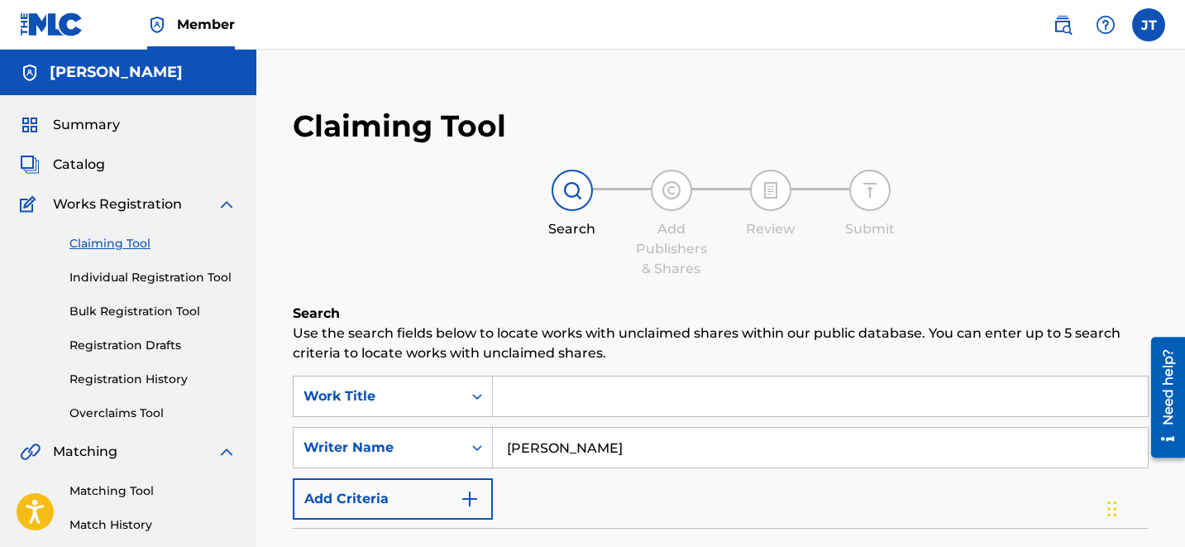
scroll to position [873, 0]
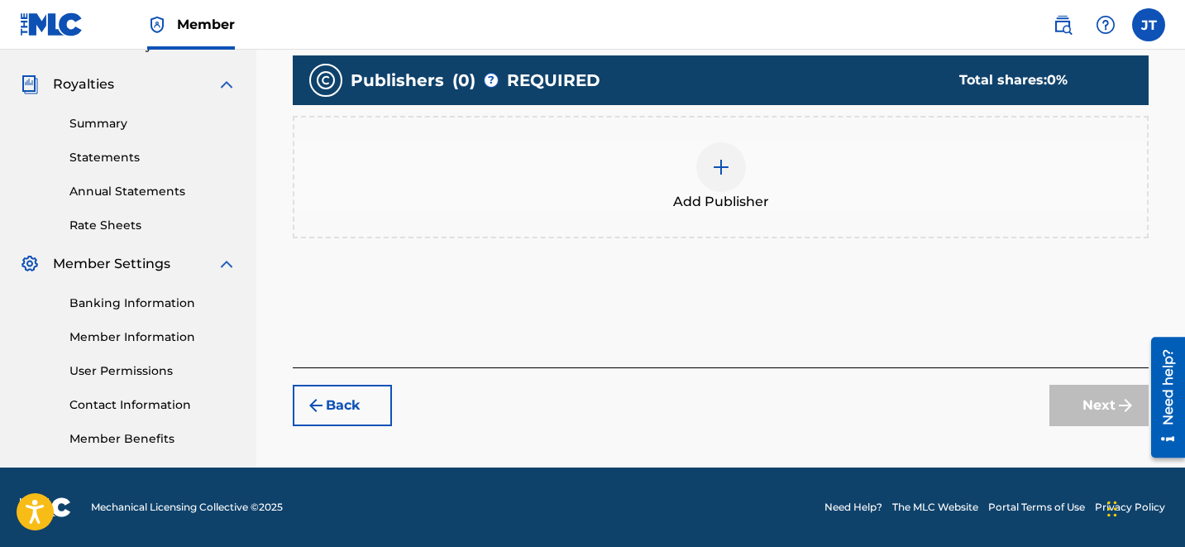
click at [732, 177] on div at bounding box center [721, 167] width 50 height 50
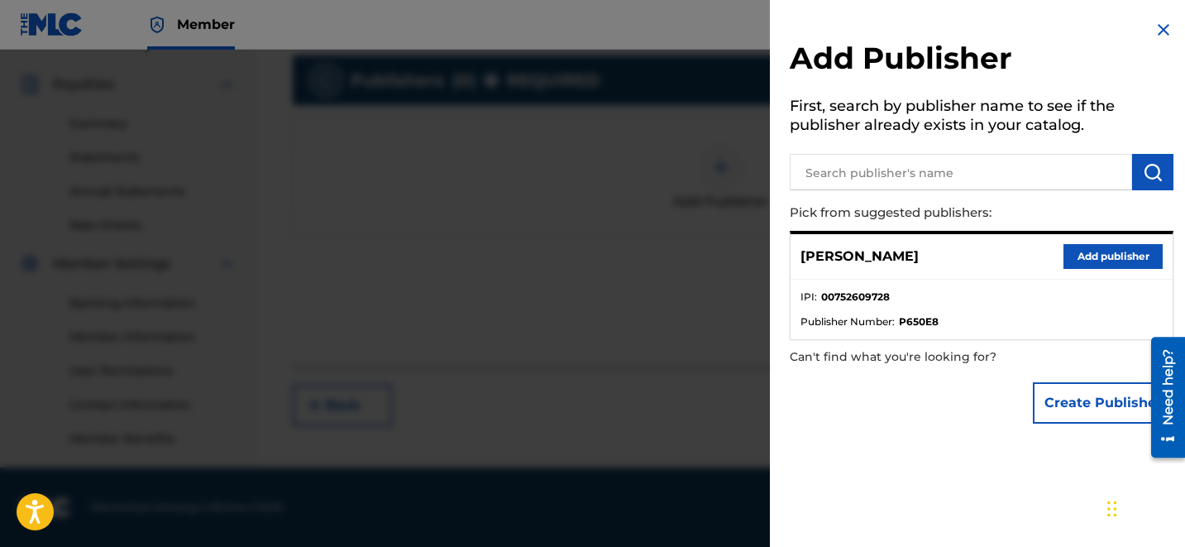
click at [1098, 266] on button "Add publisher" at bounding box center [1112, 256] width 99 height 25
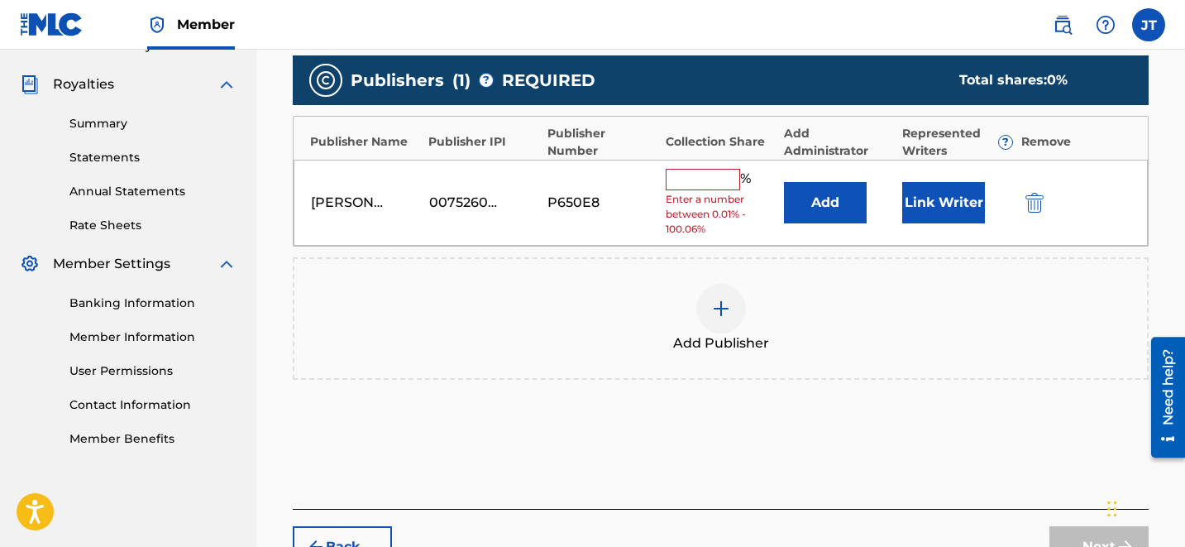
click at [700, 182] on input "text" at bounding box center [703, 179] width 74 height 21
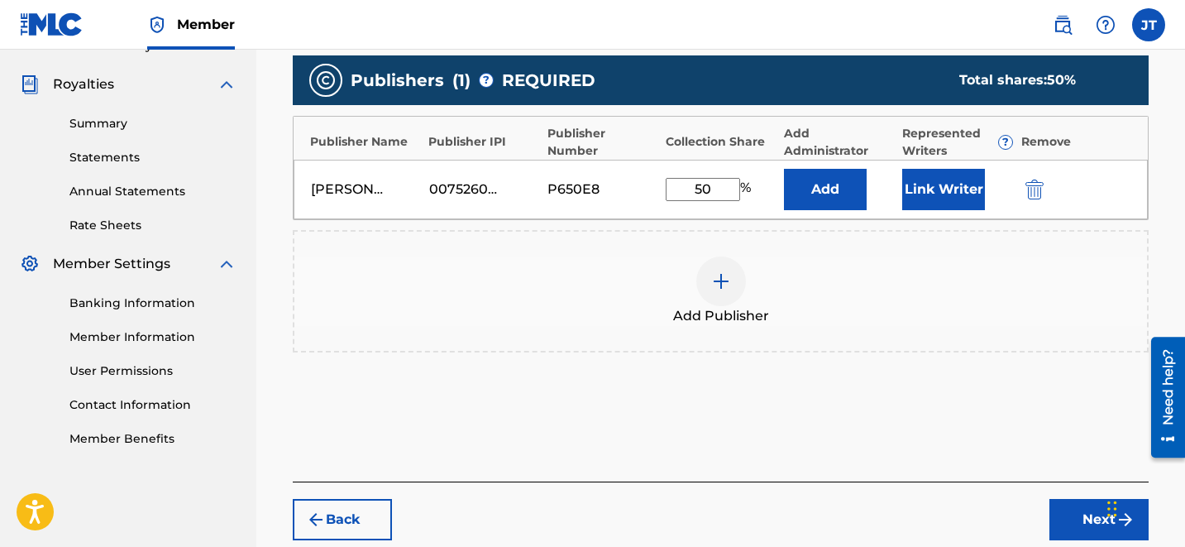
drag, startPoint x: 719, startPoint y: 182, endPoint x: 605, endPoint y: 176, distance: 113.4
click at [605, 176] on div "[PERSON_NAME] 00752609728 P650E8 50 % Add Link Writer" at bounding box center [721, 190] width 854 height 60
type input "100"
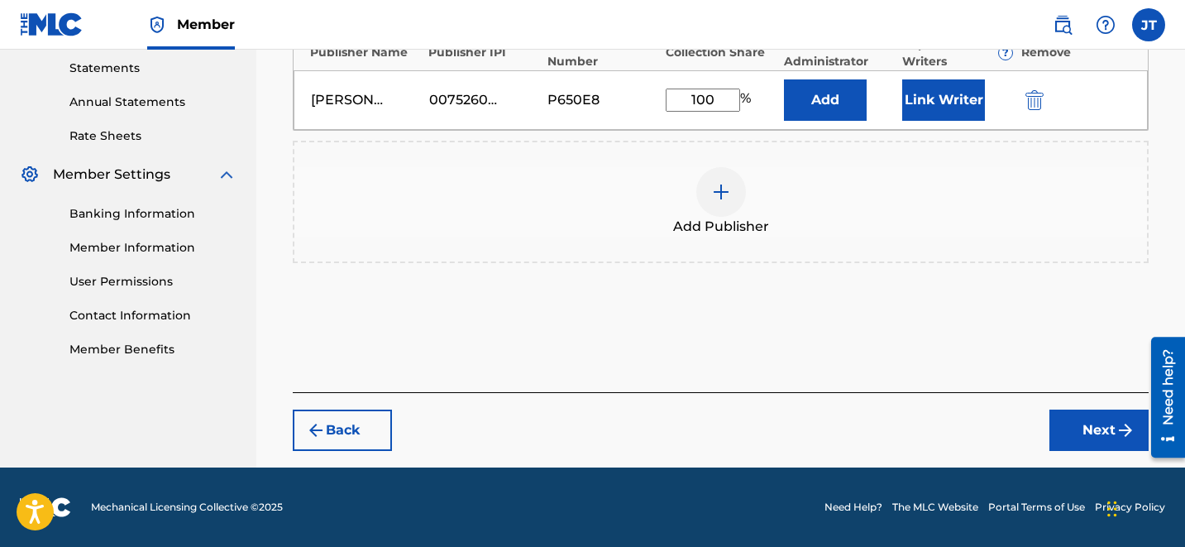
click at [1096, 425] on button "Next" at bounding box center [1098, 429] width 99 height 41
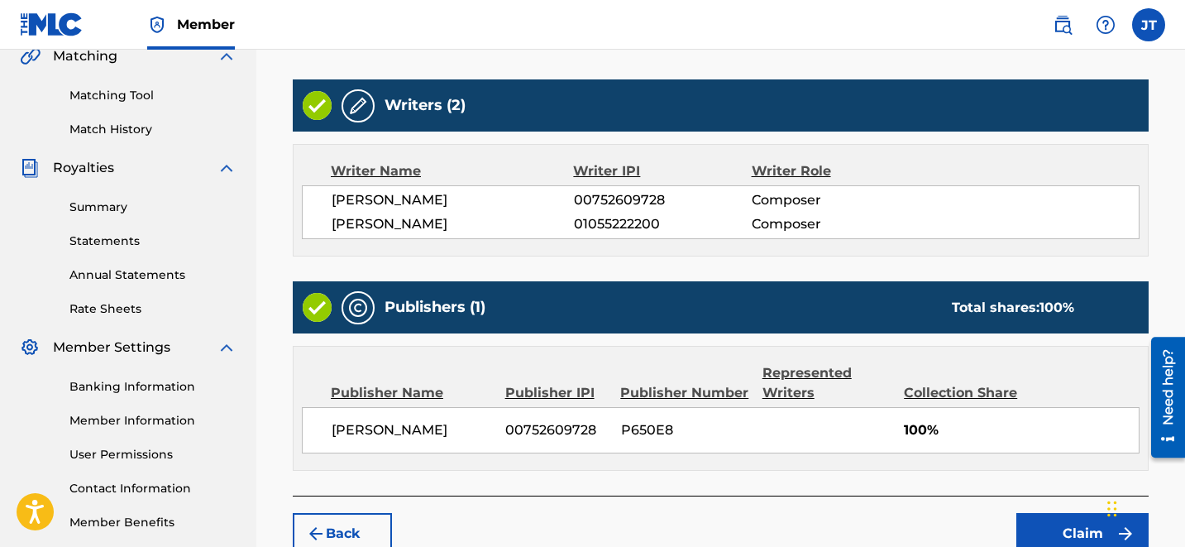
scroll to position [497, 0]
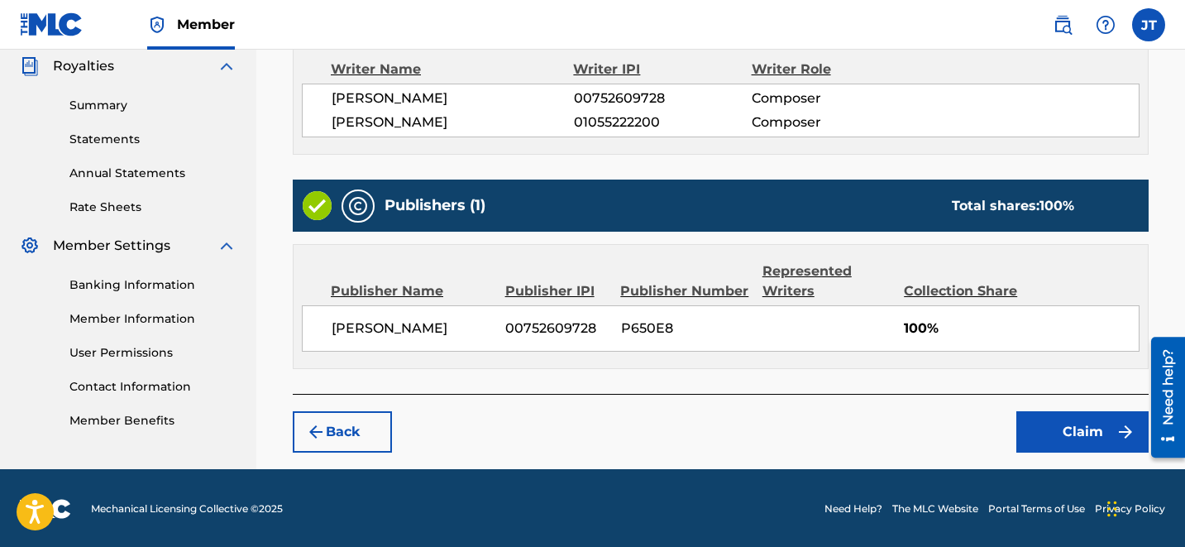
click at [1070, 424] on button "Claim" at bounding box center [1082, 431] width 132 height 41
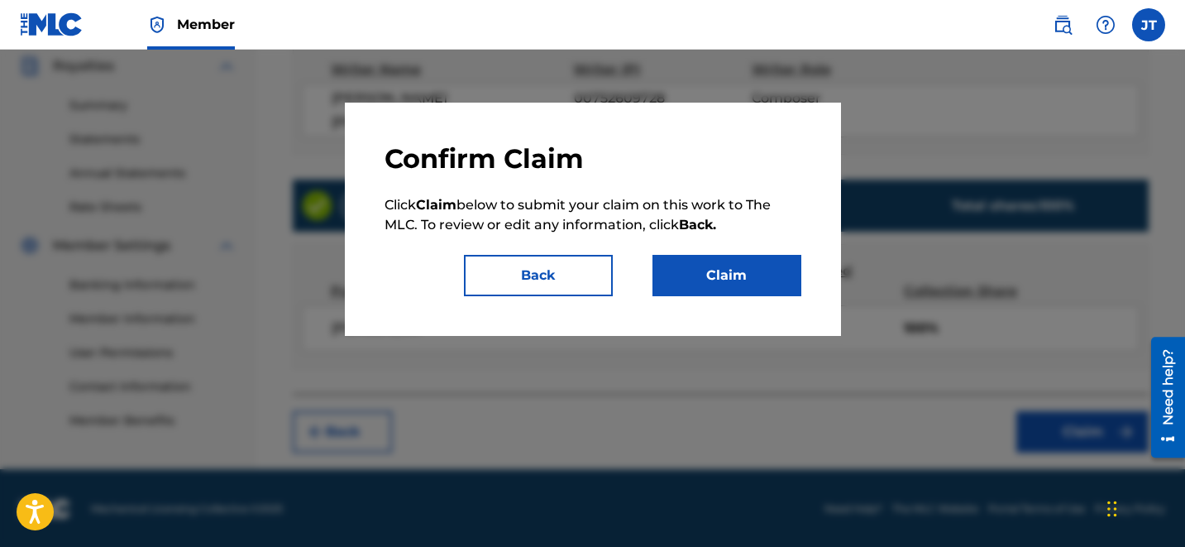
click at [767, 282] on button "Claim" at bounding box center [726, 275] width 149 height 41
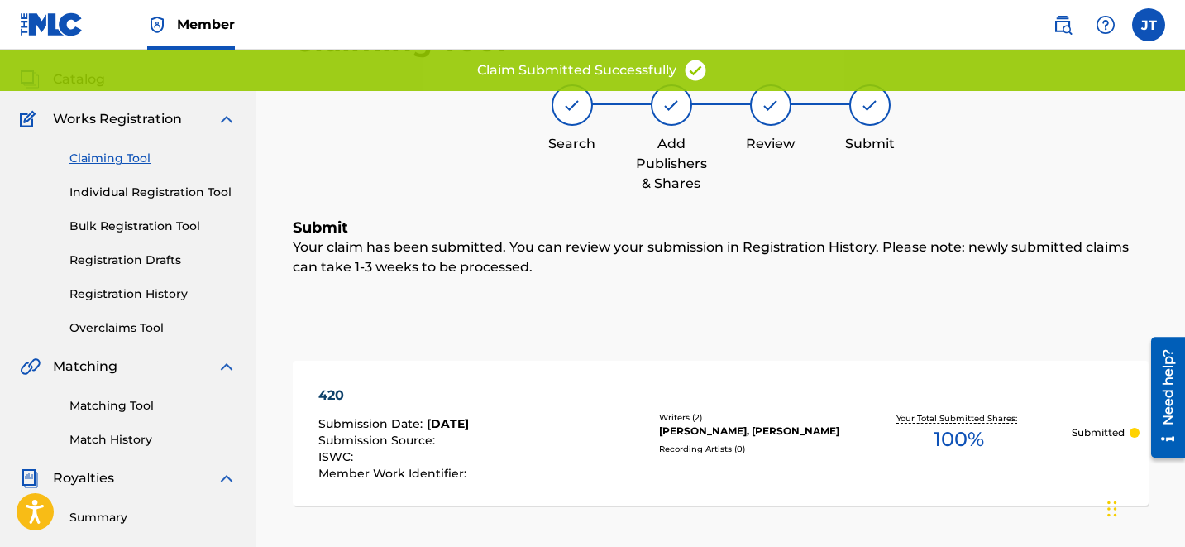
scroll to position [84, 0]
click at [108, 151] on link "Claiming Tool" at bounding box center [152, 159] width 167 height 17
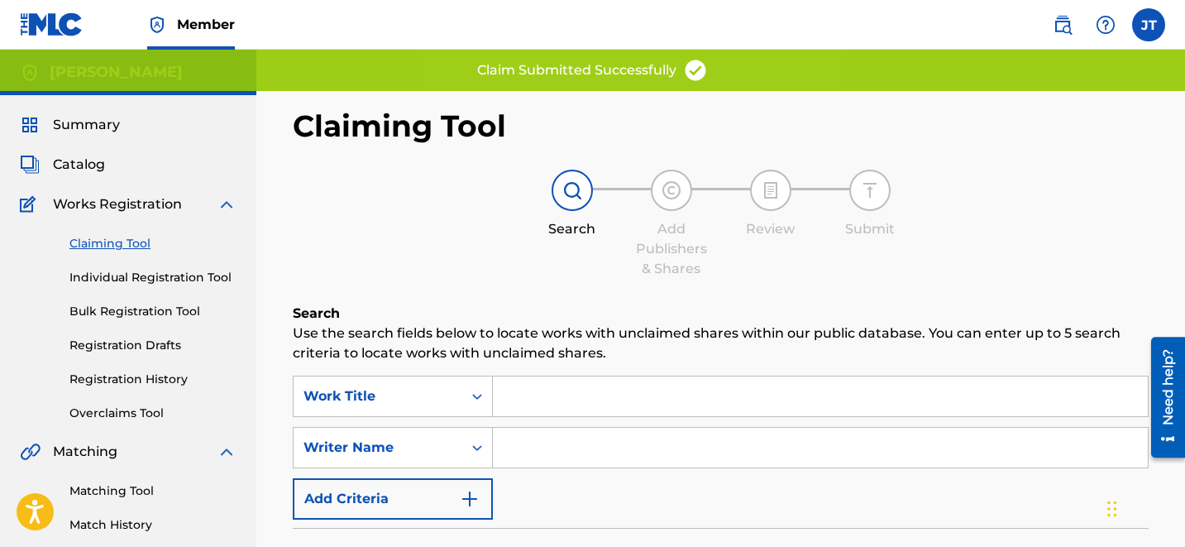
click at [568, 432] on input "Search Form" at bounding box center [820, 448] width 655 height 40
type input "[PERSON_NAME]"
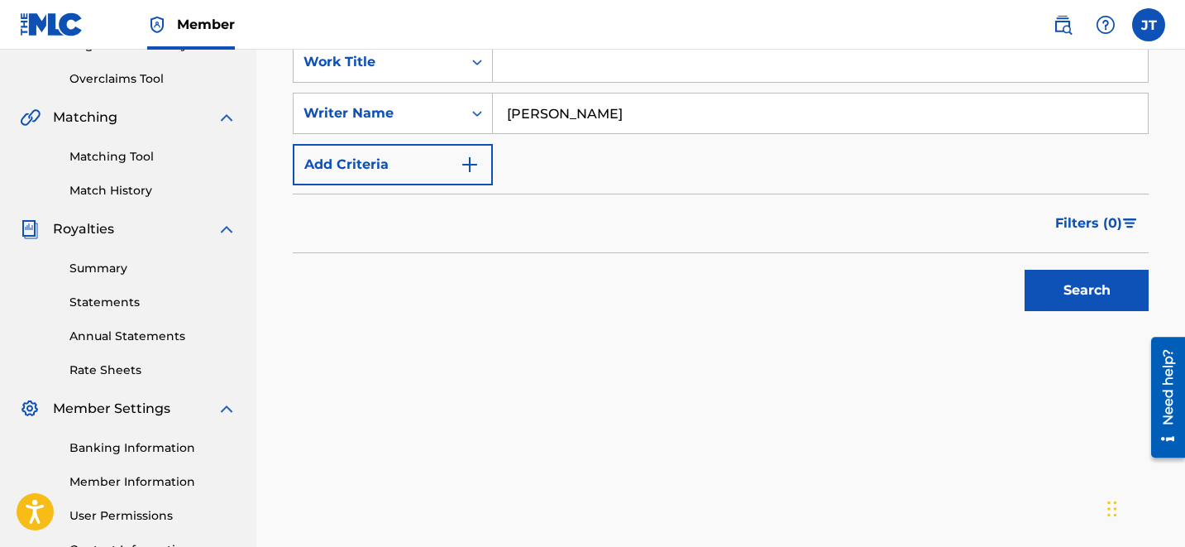
scroll to position [419, 0]
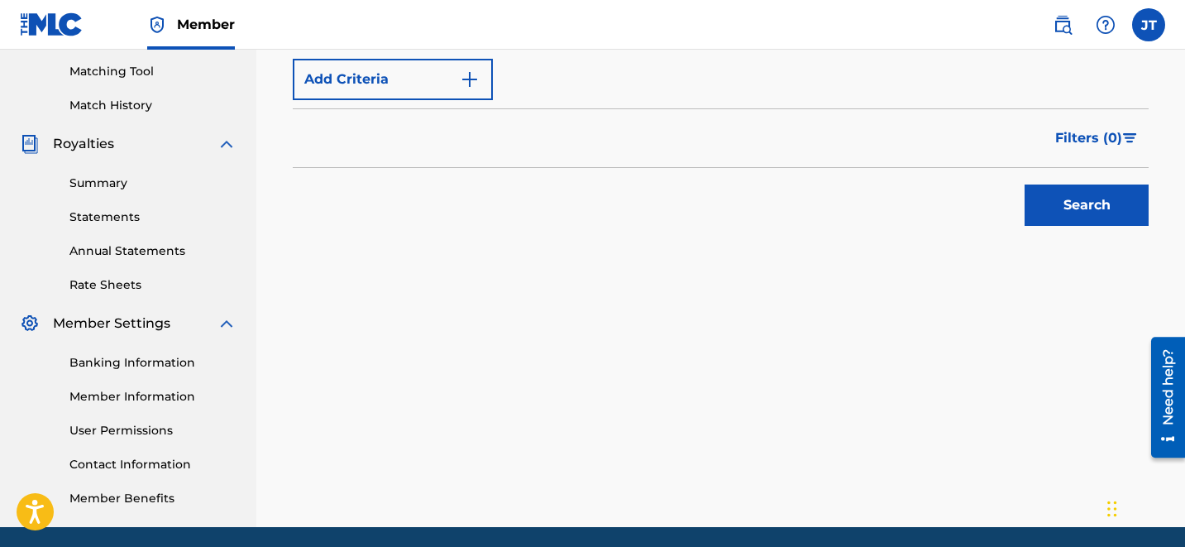
click at [1084, 210] on button "Search" at bounding box center [1087, 204] width 124 height 41
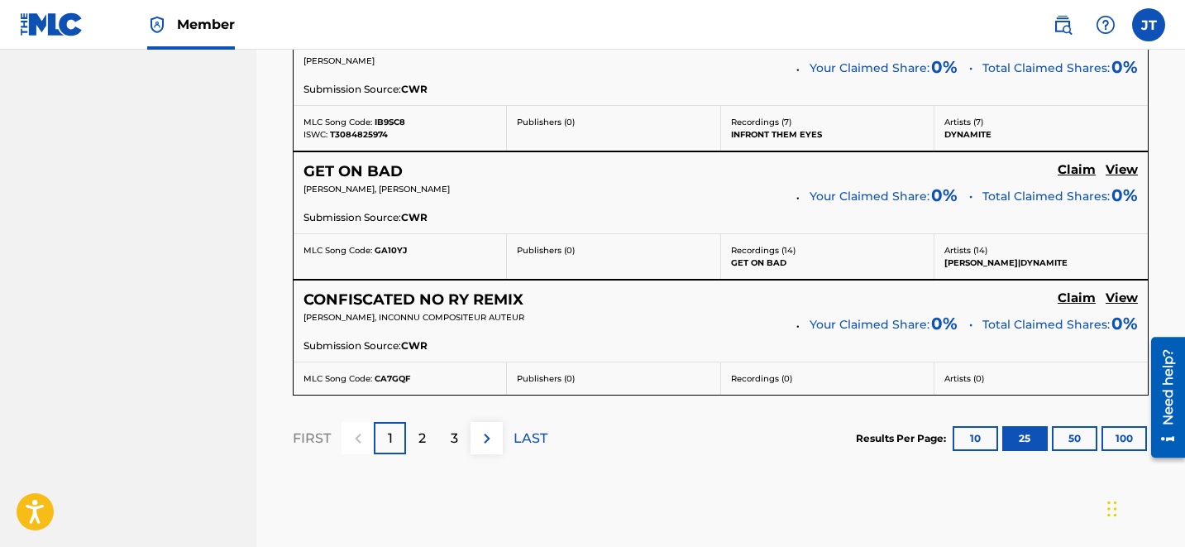
scroll to position [3559, 0]
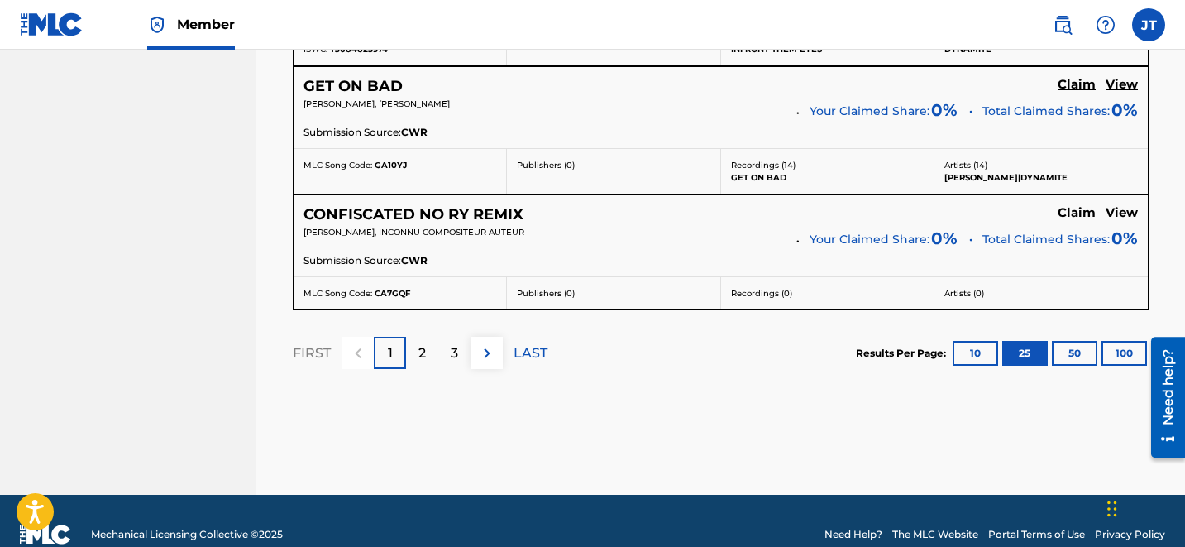
click at [523, 354] on p "LAST" at bounding box center [531, 353] width 34 height 20
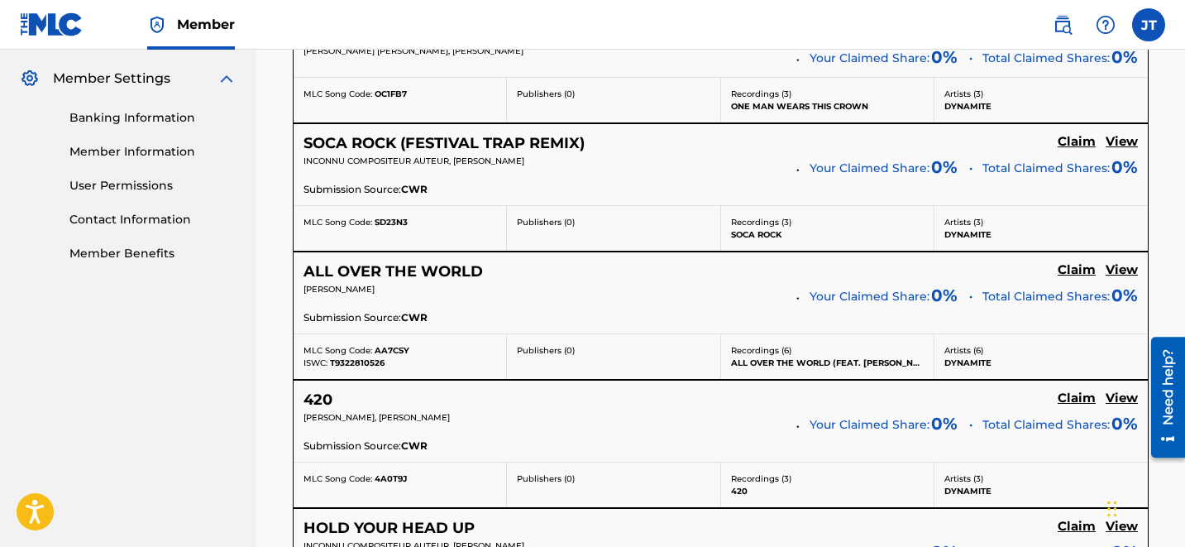
scroll to position [657, 0]
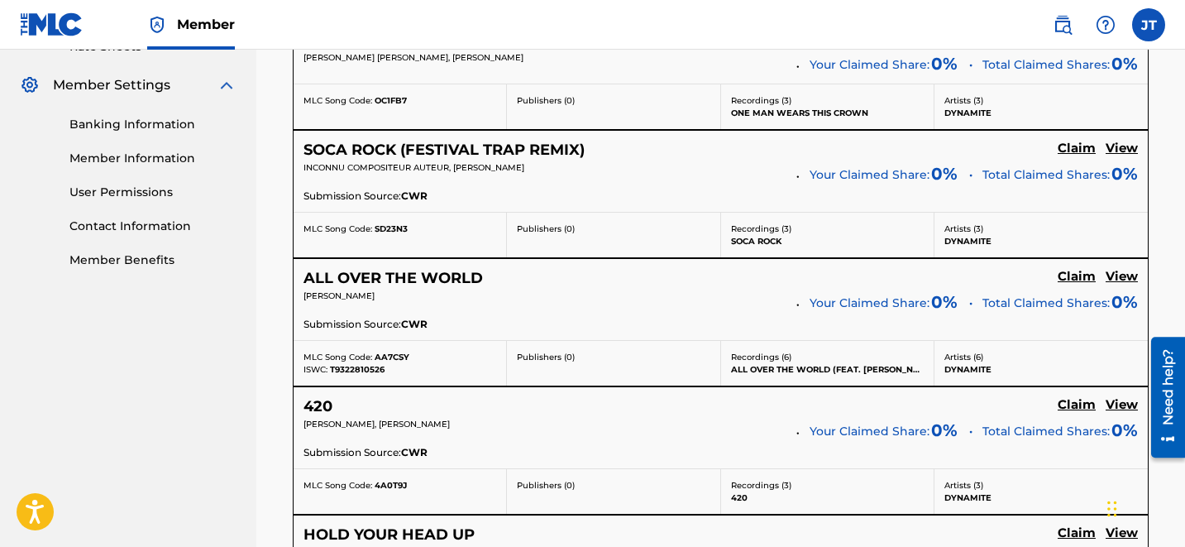
click at [1080, 46] on h5 "Claim" at bounding box center [1077, 39] width 38 height 16
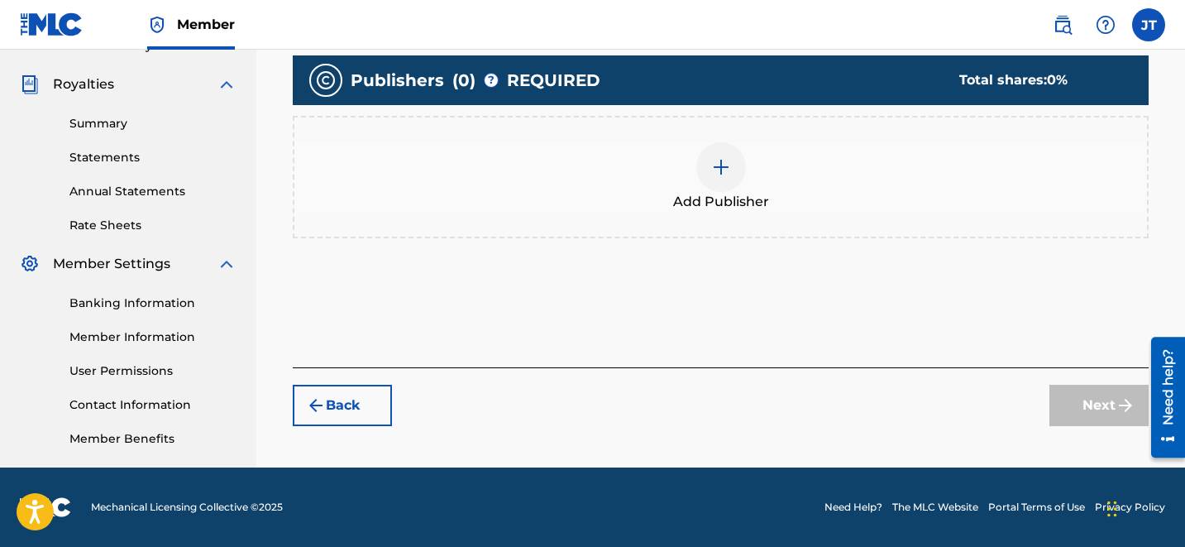
scroll to position [479, 0]
click at [737, 189] on div "Add Publisher" at bounding box center [720, 176] width 853 height 69
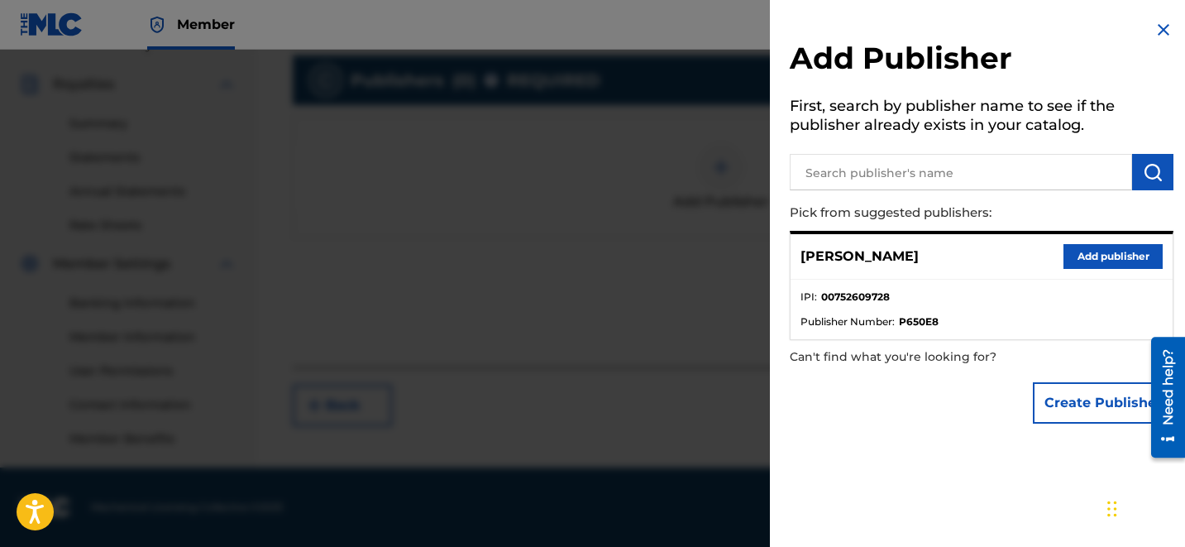
click at [1091, 255] on button "Add publisher" at bounding box center [1112, 256] width 99 height 25
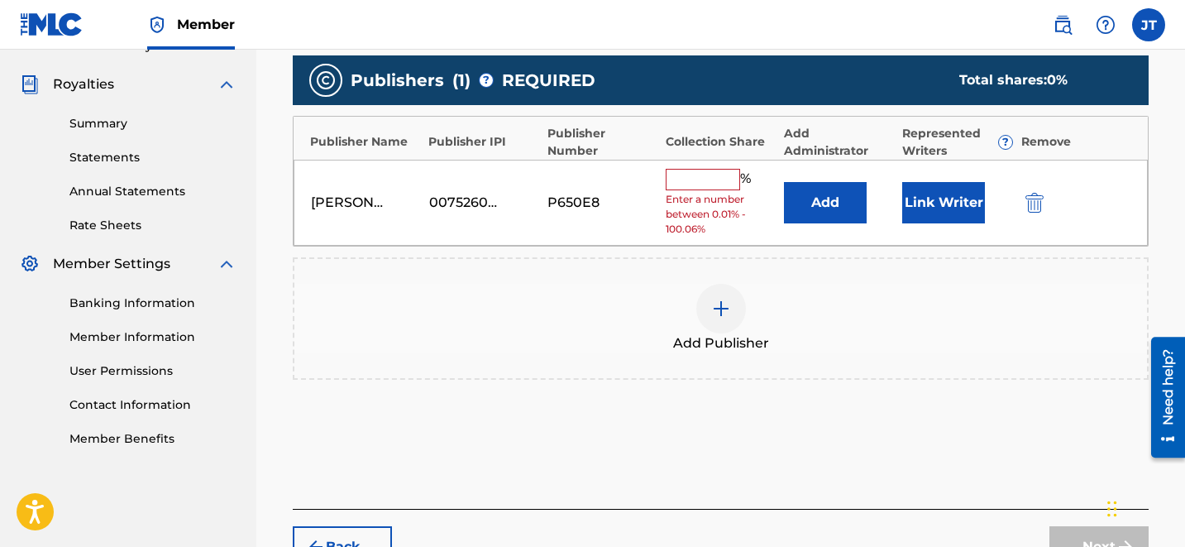
click at [966, 213] on button "Link Writer" at bounding box center [943, 202] width 83 height 41
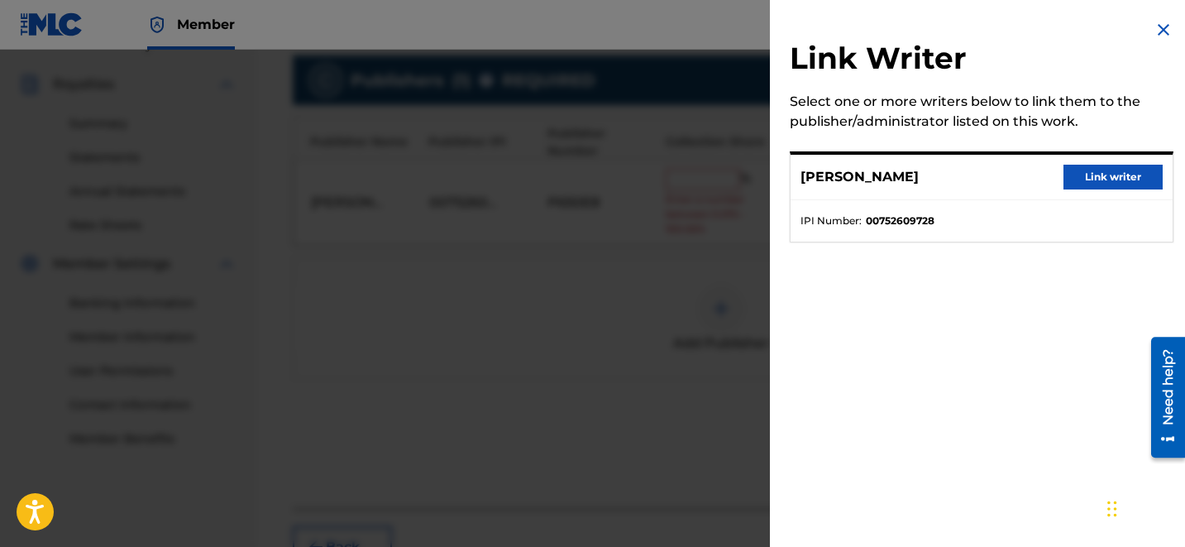
click at [1073, 187] on button "Link writer" at bounding box center [1112, 177] width 99 height 25
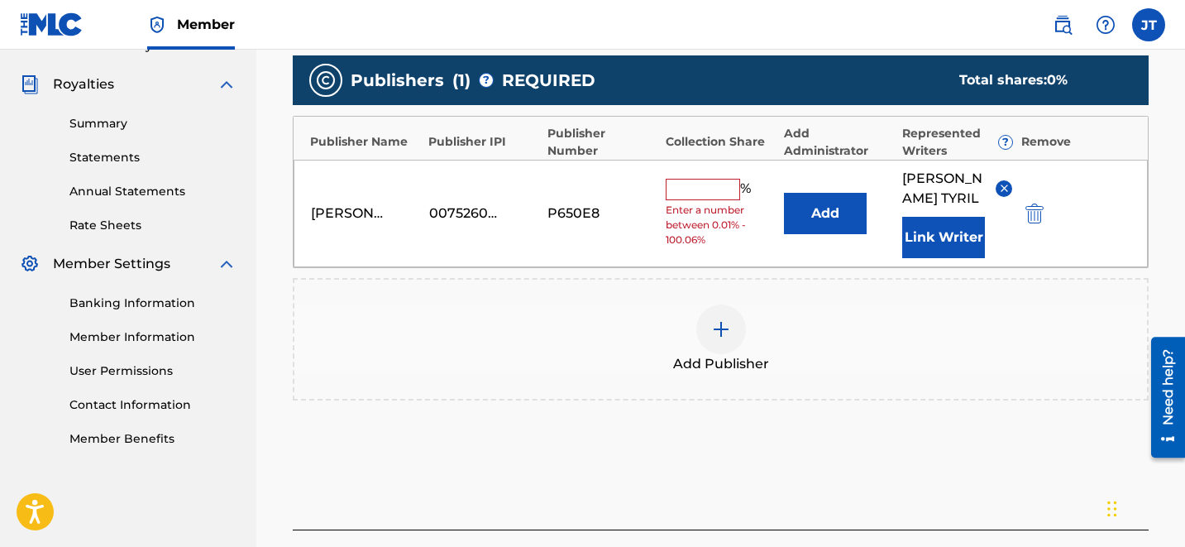
click at [1073, 187] on div "[PERSON_NAME] 00752609728 P650E8 % Enter a number between 0.01% - 100.06% Add […" at bounding box center [721, 213] width 854 height 107
click at [718, 179] on input "text" at bounding box center [703, 189] width 74 height 21
type input "100"
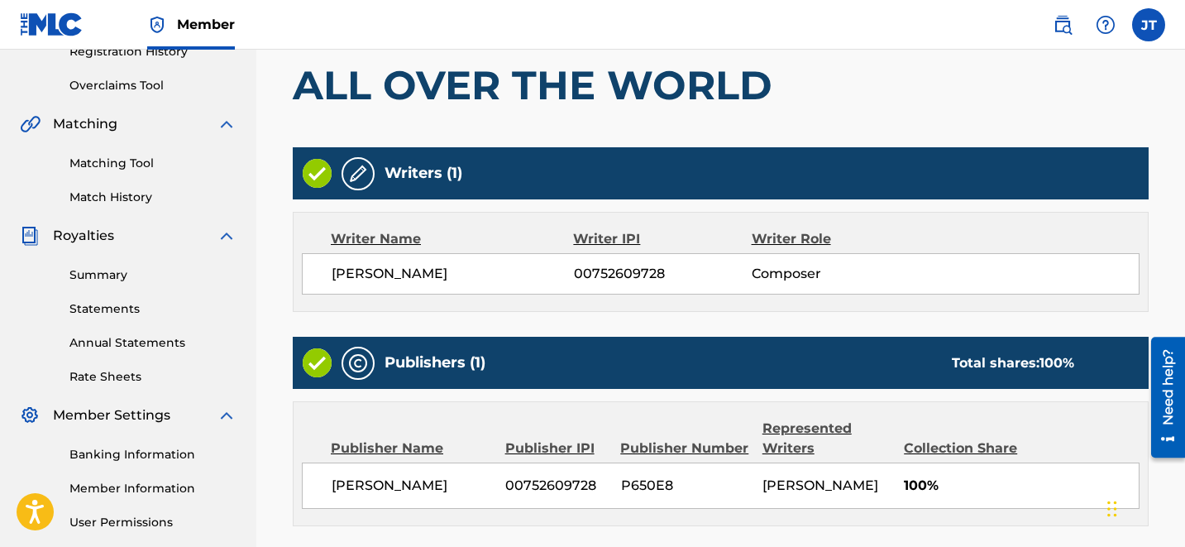
scroll to position [485, 0]
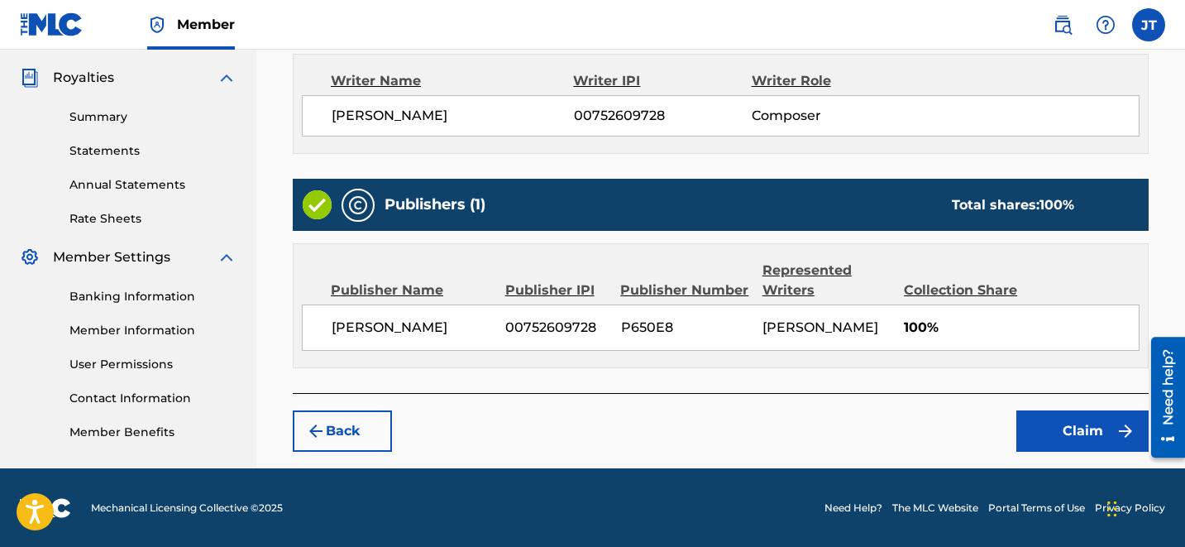
click at [1086, 423] on button "Claim" at bounding box center [1082, 430] width 132 height 41
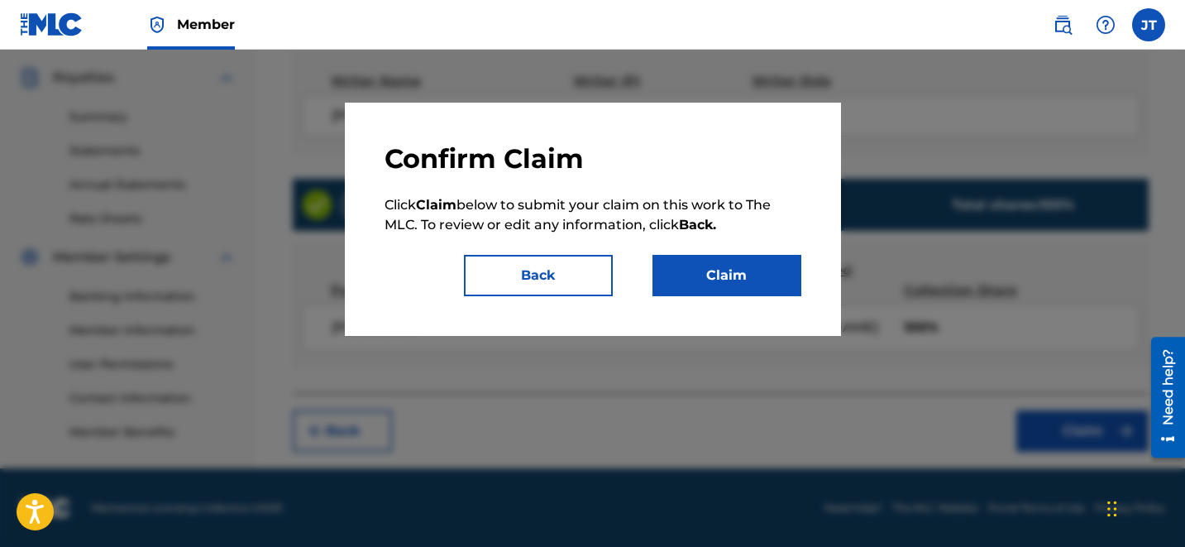
click at [758, 281] on button "Claim" at bounding box center [726, 275] width 149 height 41
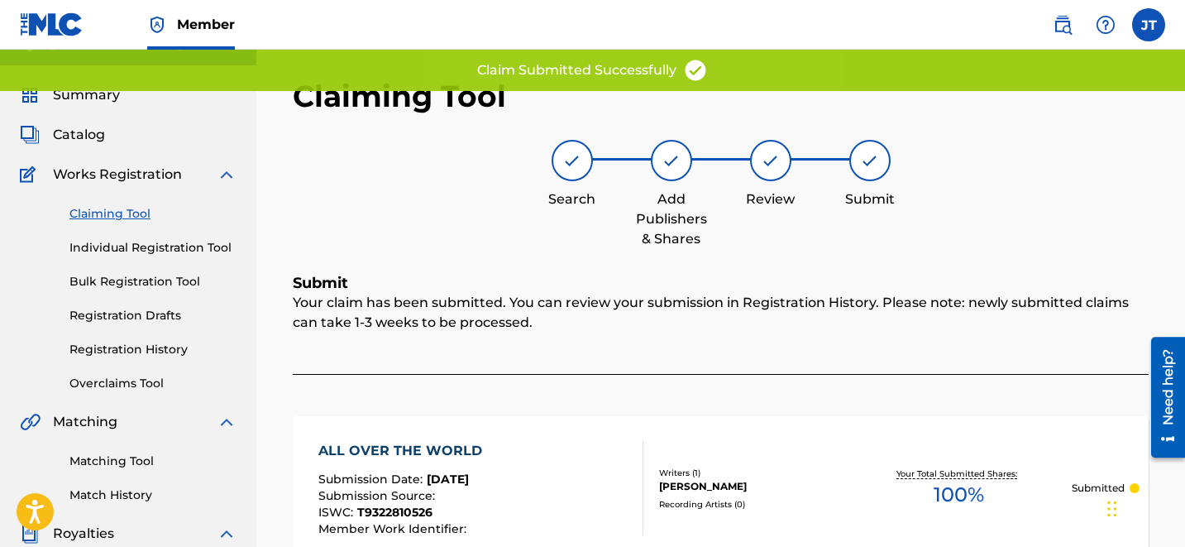
scroll to position [0, 0]
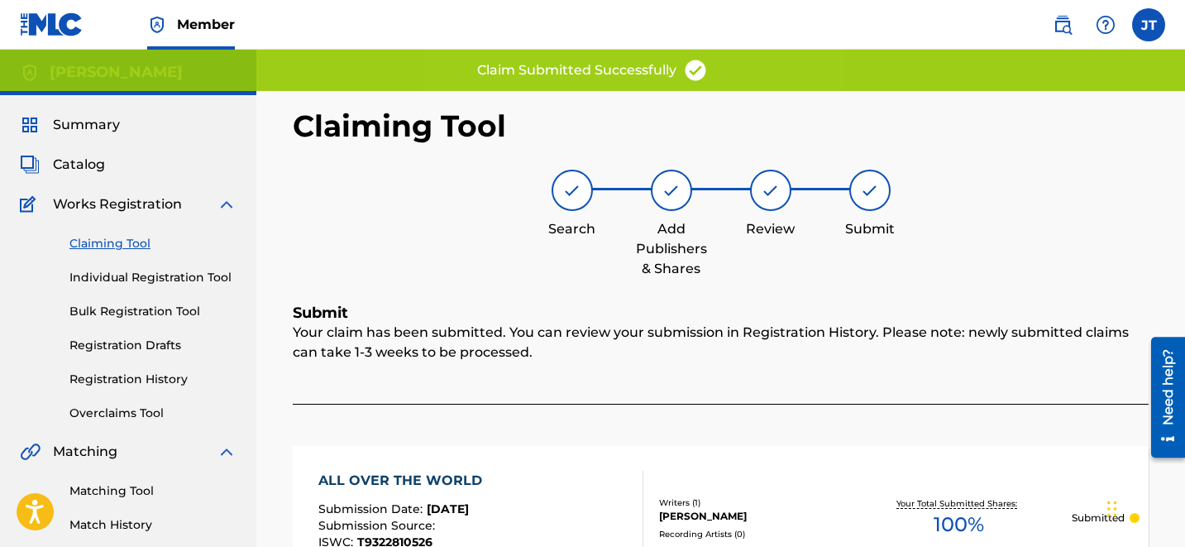
click at [94, 245] on link "Claiming Tool" at bounding box center [152, 243] width 167 height 17
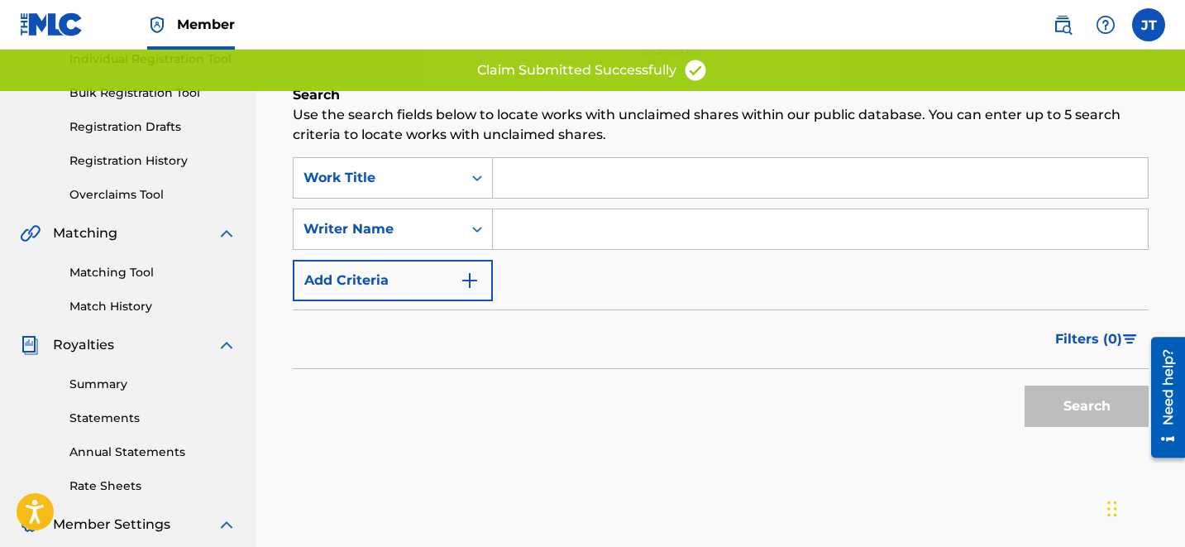
scroll to position [212, 0]
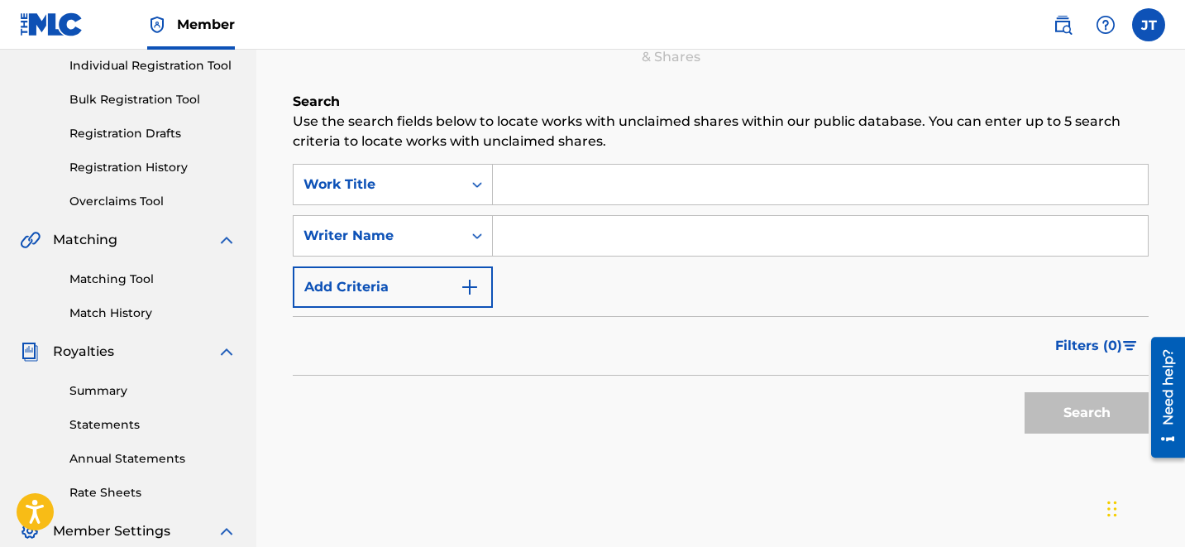
click at [542, 226] on input "Search Form" at bounding box center [820, 236] width 655 height 40
type input "[PERSON_NAME]"
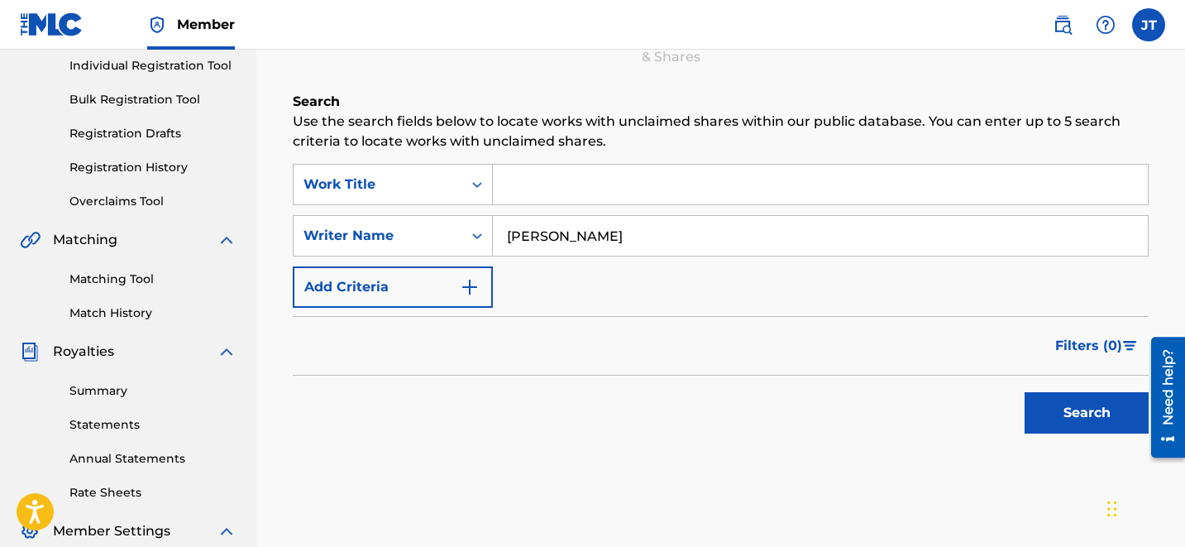
click at [1037, 399] on button "Search" at bounding box center [1087, 412] width 124 height 41
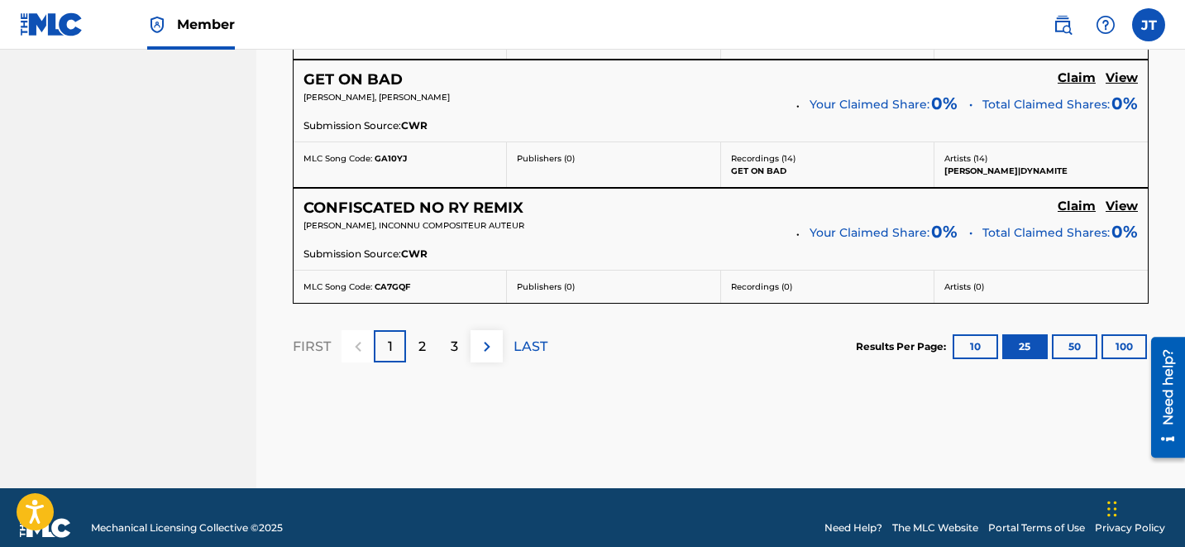
scroll to position [3586, 0]
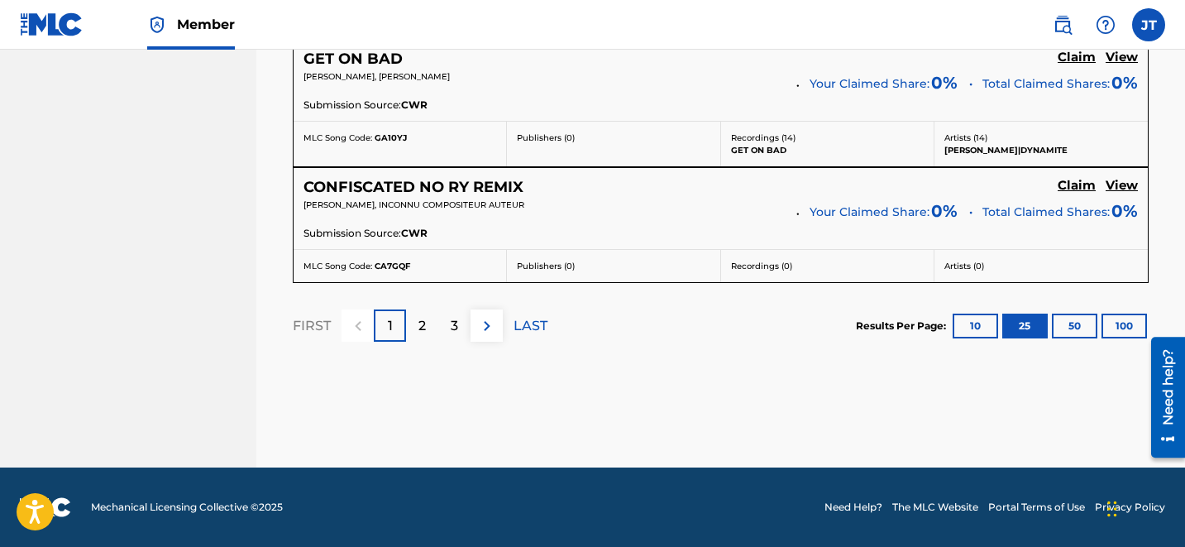
click at [527, 320] on p "LAST" at bounding box center [531, 326] width 34 height 20
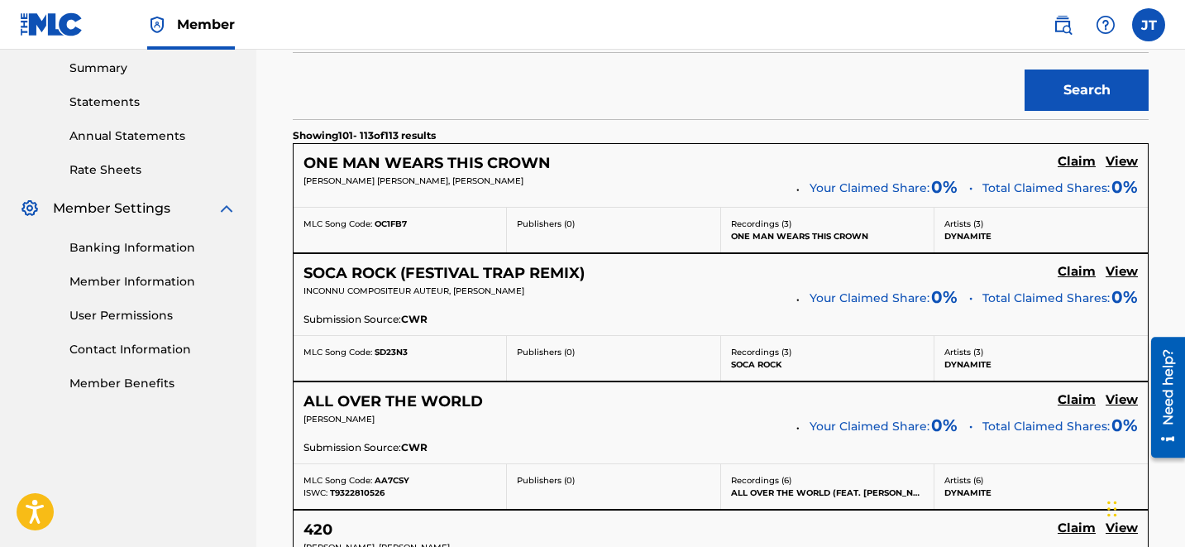
scroll to position [533, 0]
click at [1073, 156] on h5 "Claim" at bounding box center [1077, 163] width 38 height 16
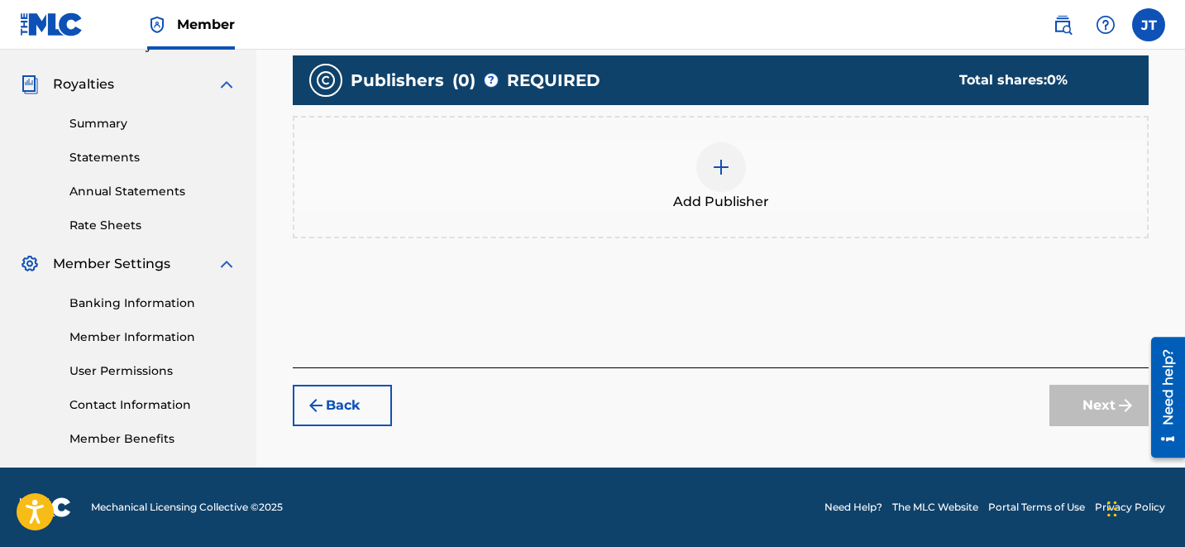
scroll to position [479, 0]
click at [747, 181] on div "Add Publisher" at bounding box center [720, 176] width 853 height 69
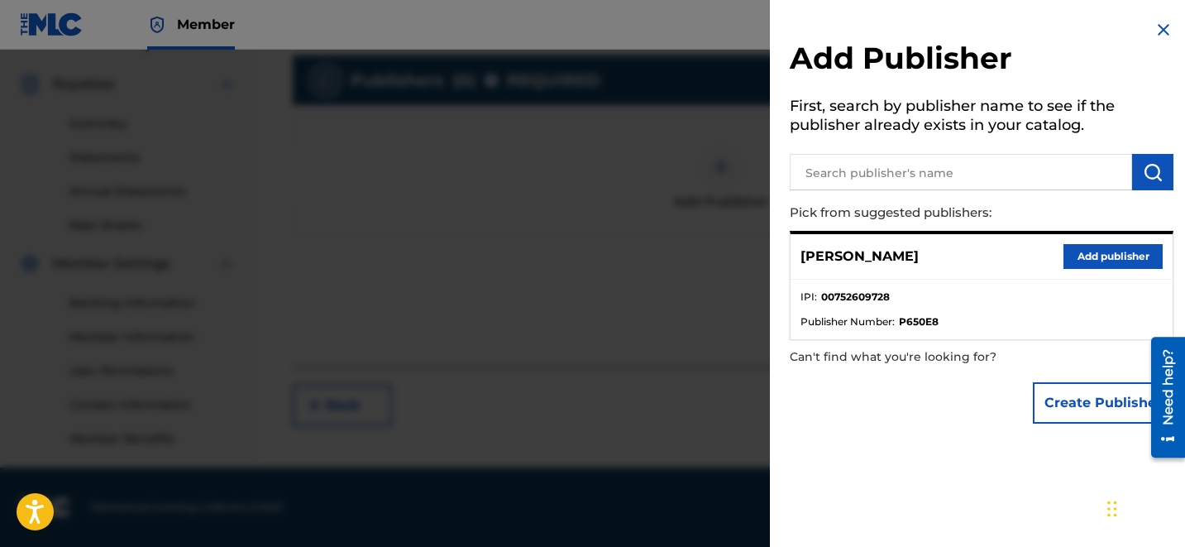
click at [1090, 263] on button "Add publisher" at bounding box center [1112, 256] width 99 height 25
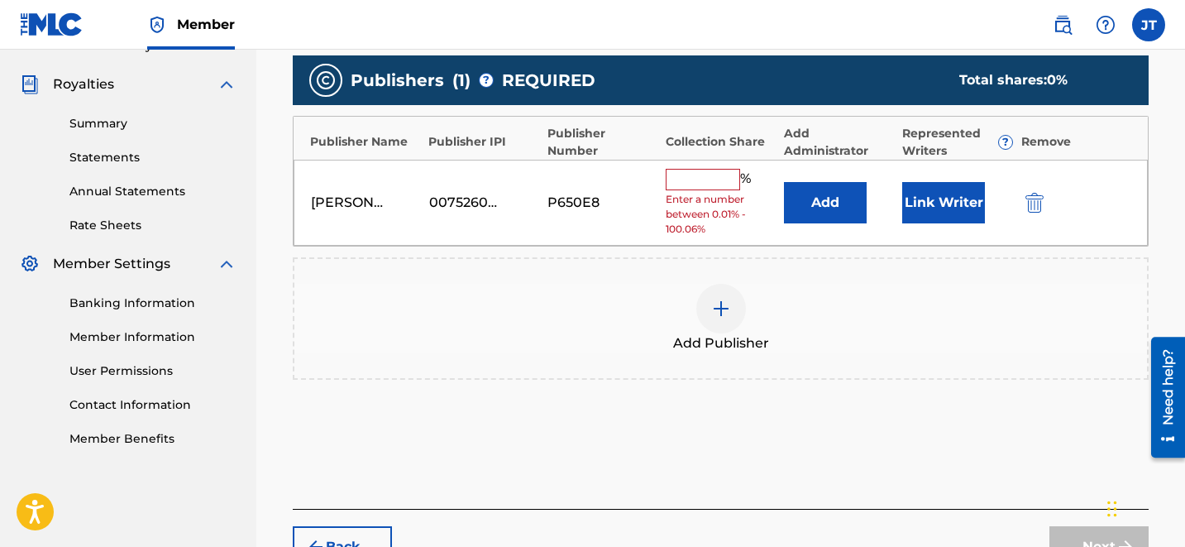
click at [946, 201] on button "Link Writer" at bounding box center [943, 202] width 83 height 41
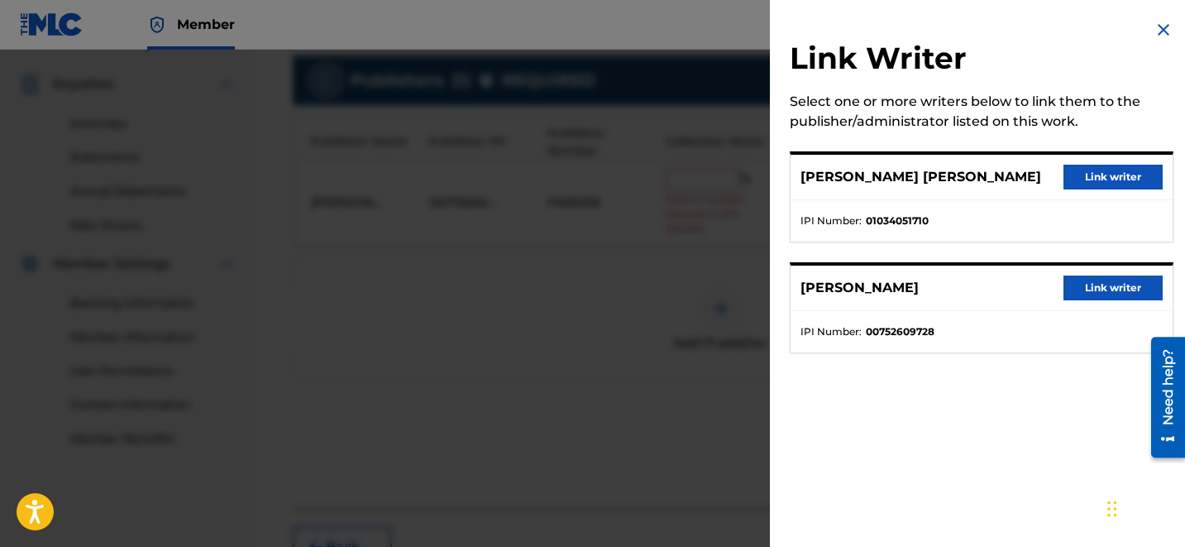
click at [1099, 284] on button "Link writer" at bounding box center [1112, 287] width 99 height 25
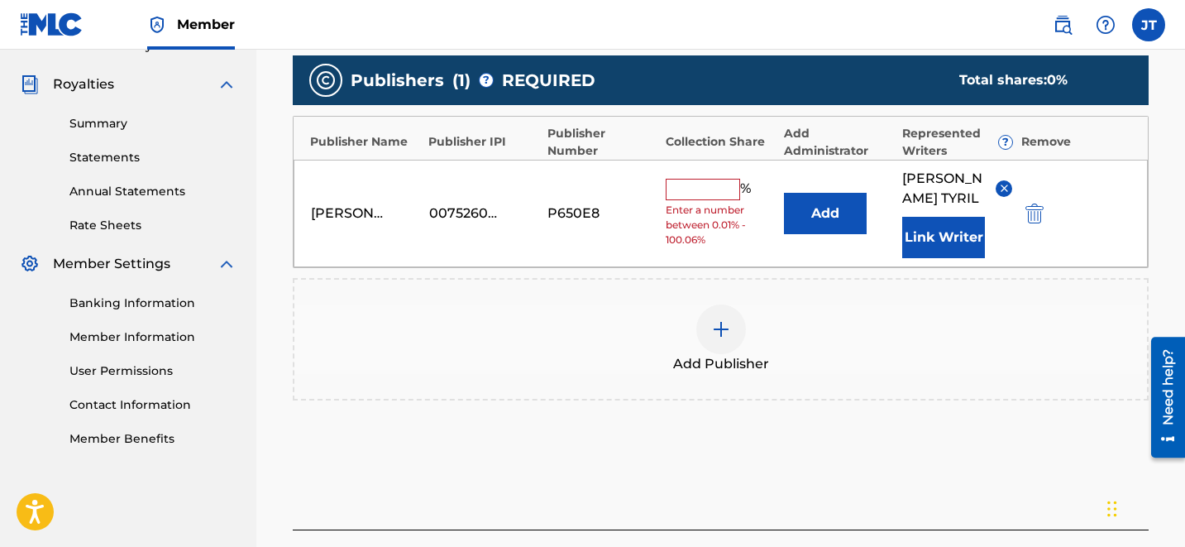
click at [700, 179] on input "text" at bounding box center [703, 189] width 74 height 21
type input "50"
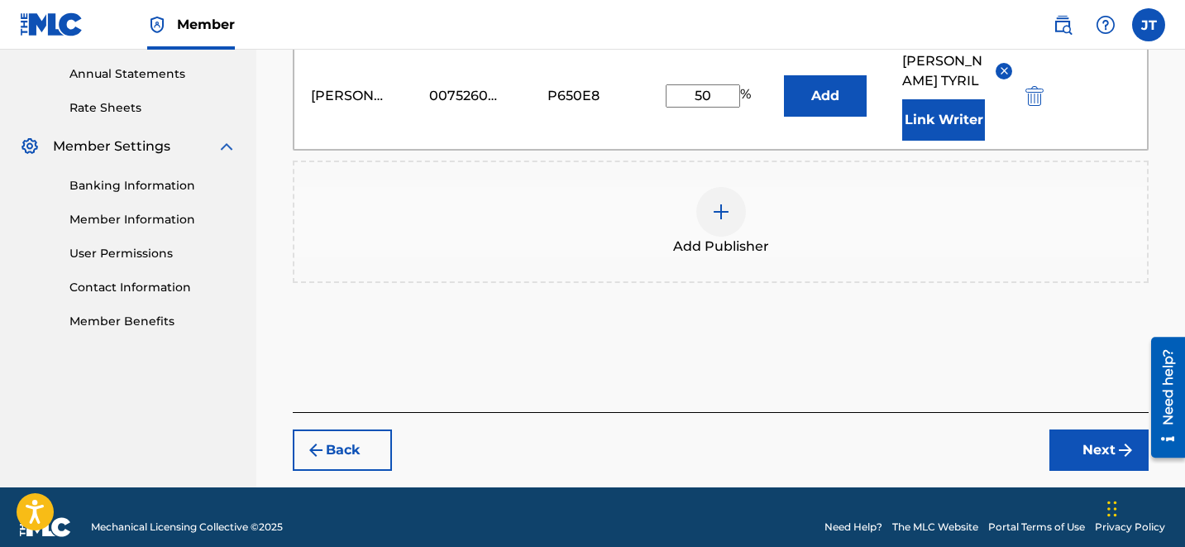
click at [1078, 429] on button "Next" at bounding box center [1098, 449] width 99 height 41
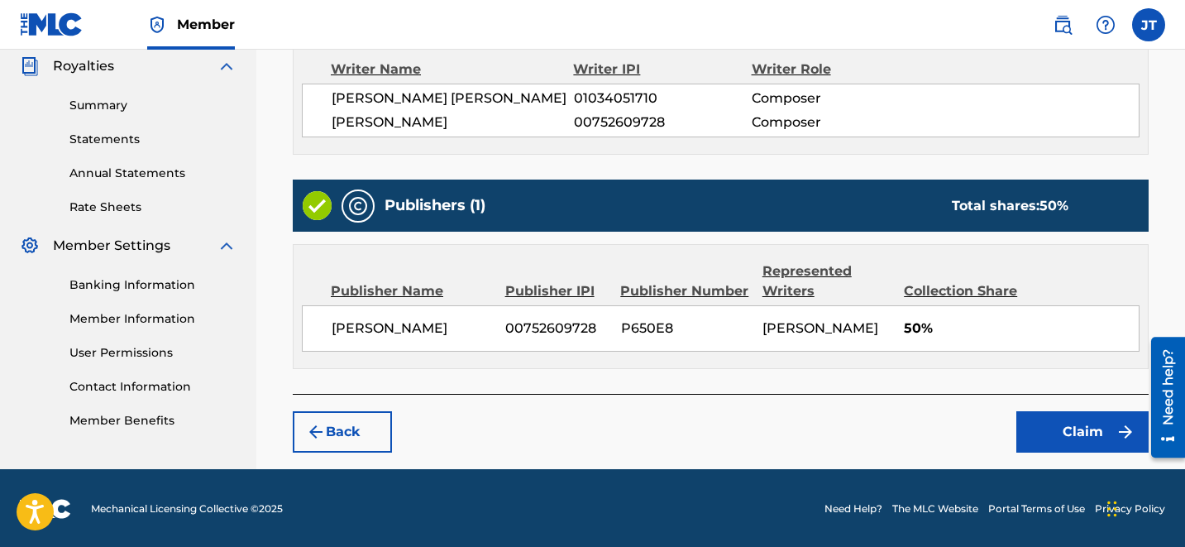
scroll to position [489, 0]
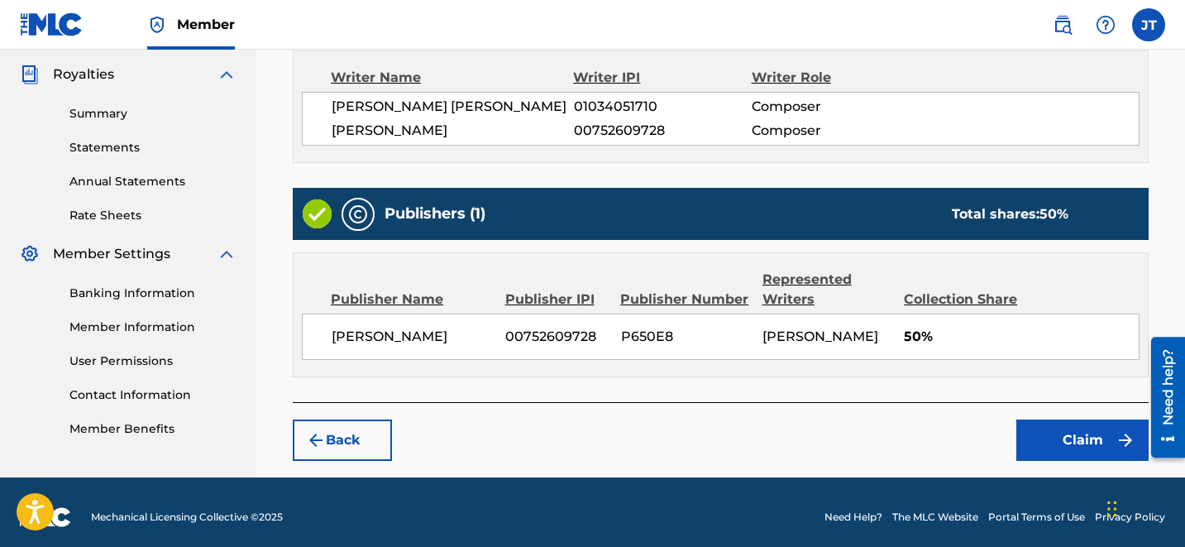
click at [366, 416] on div "Back Claim" at bounding box center [721, 431] width 856 height 59
click at [349, 428] on button "Back" at bounding box center [342, 439] width 99 height 41
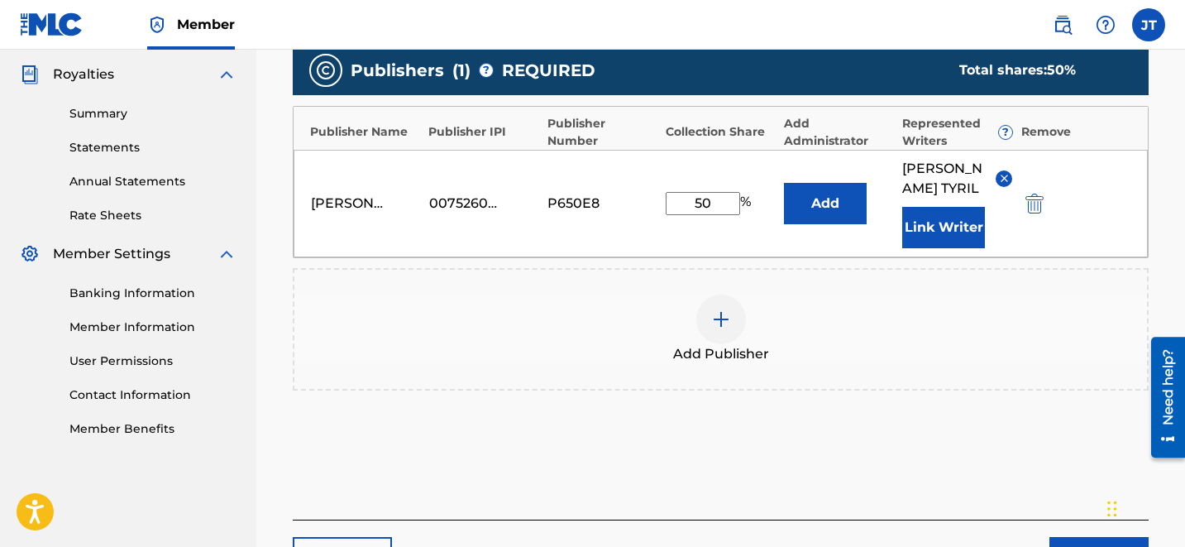
drag, startPoint x: 700, startPoint y: 191, endPoint x: 664, endPoint y: 184, distance: 37.1
click at [665, 184] on div "[PERSON_NAME] 00752609728 P650E8 50 % Add [PERSON_NAME] Link Writer" at bounding box center [721, 203] width 854 height 107
type input "100"
click at [1094, 537] on button "Next" at bounding box center [1098, 557] width 99 height 41
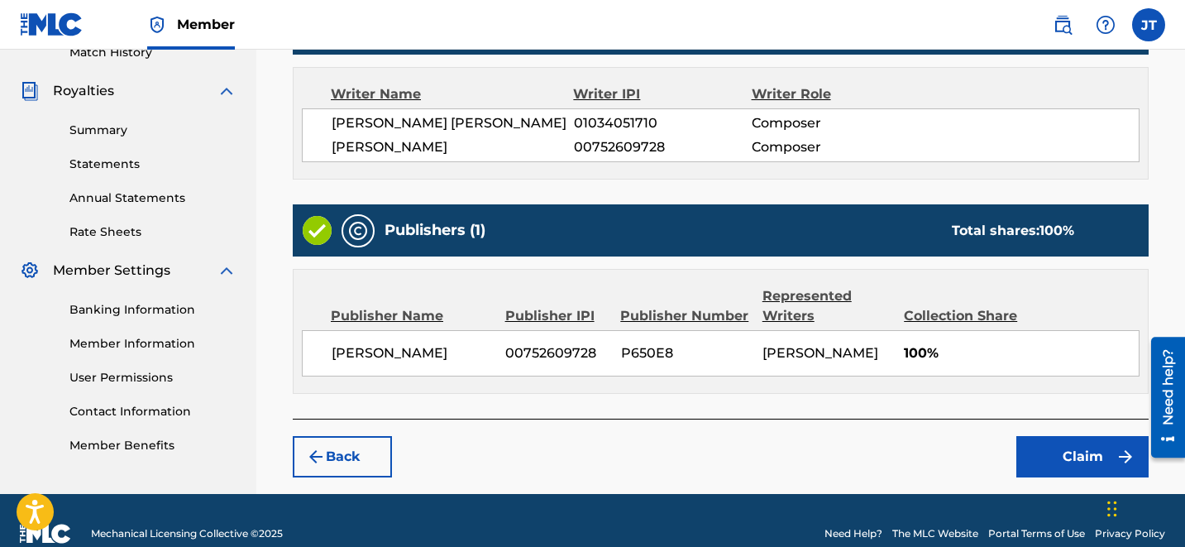
scroll to position [497, 0]
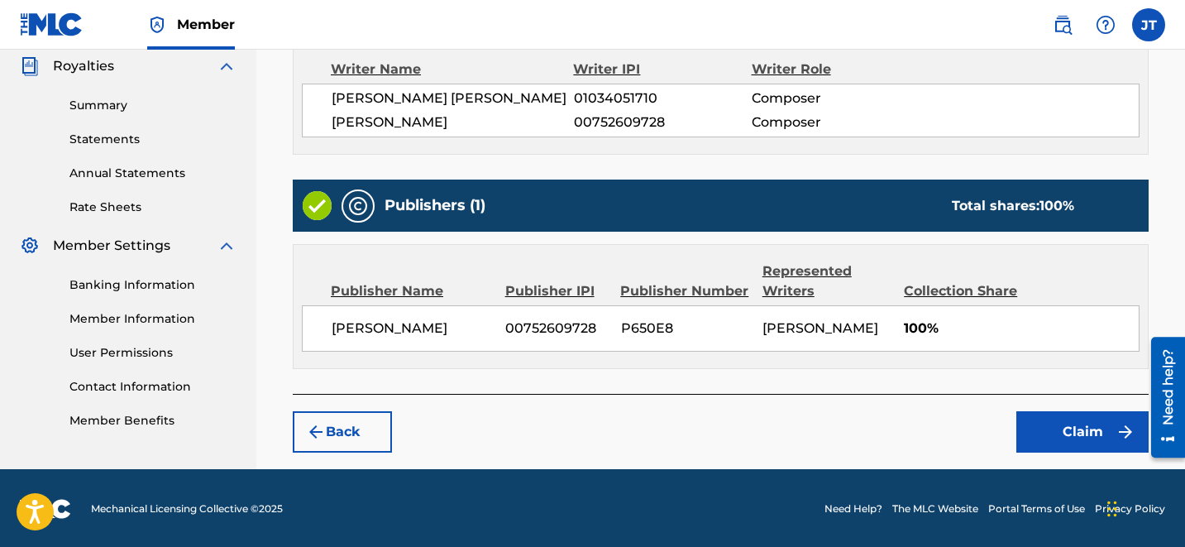
click at [1072, 430] on button "Claim" at bounding box center [1082, 431] width 132 height 41
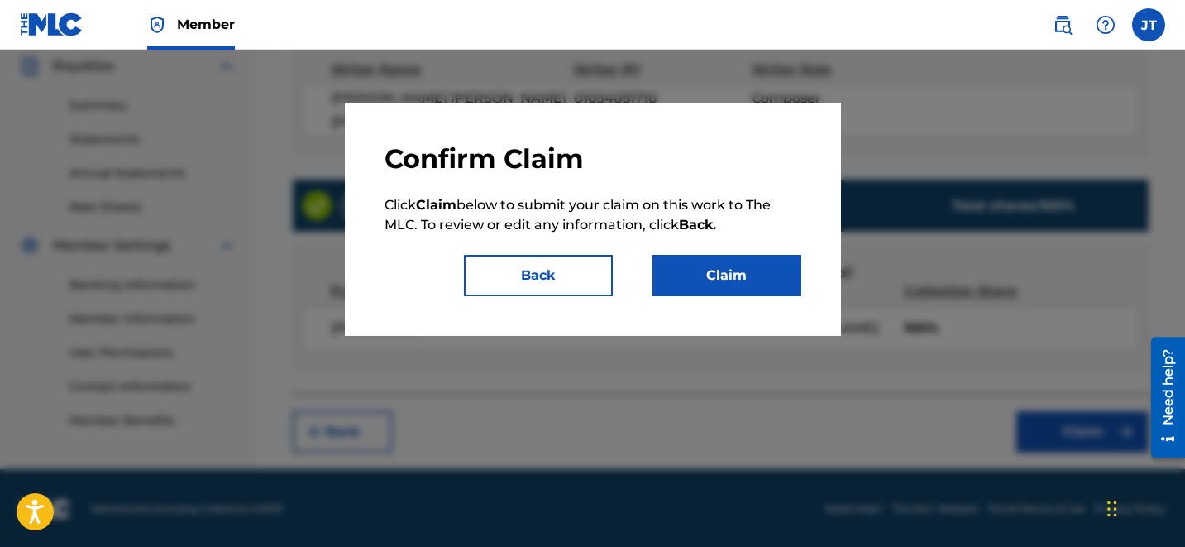
click at [749, 276] on button "Claim" at bounding box center [726, 275] width 149 height 41
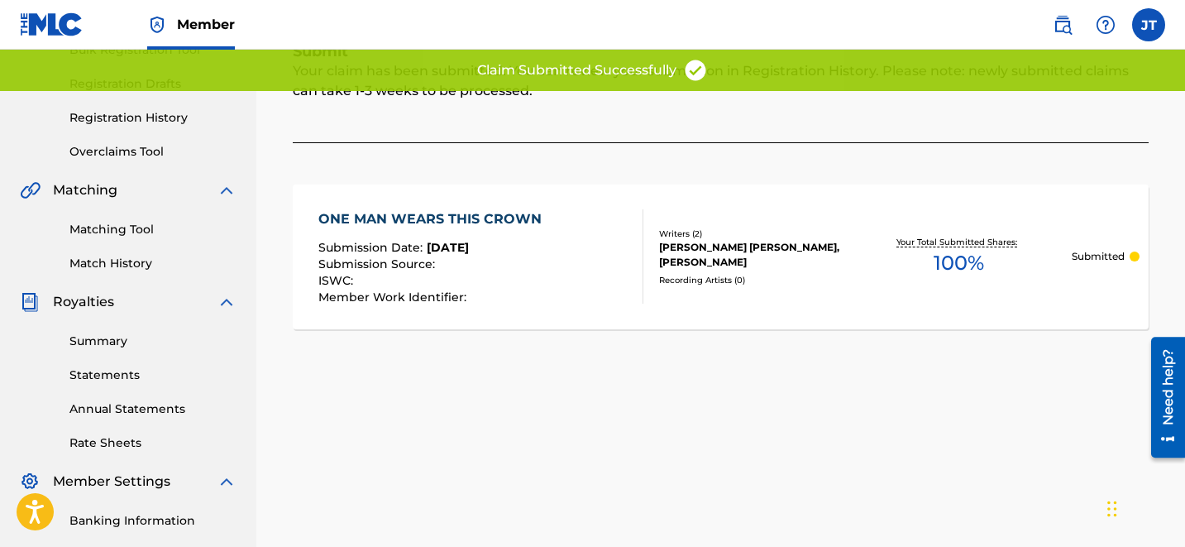
scroll to position [262, 0]
click at [149, 118] on link "Registration History" at bounding box center [152, 116] width 167 height 17
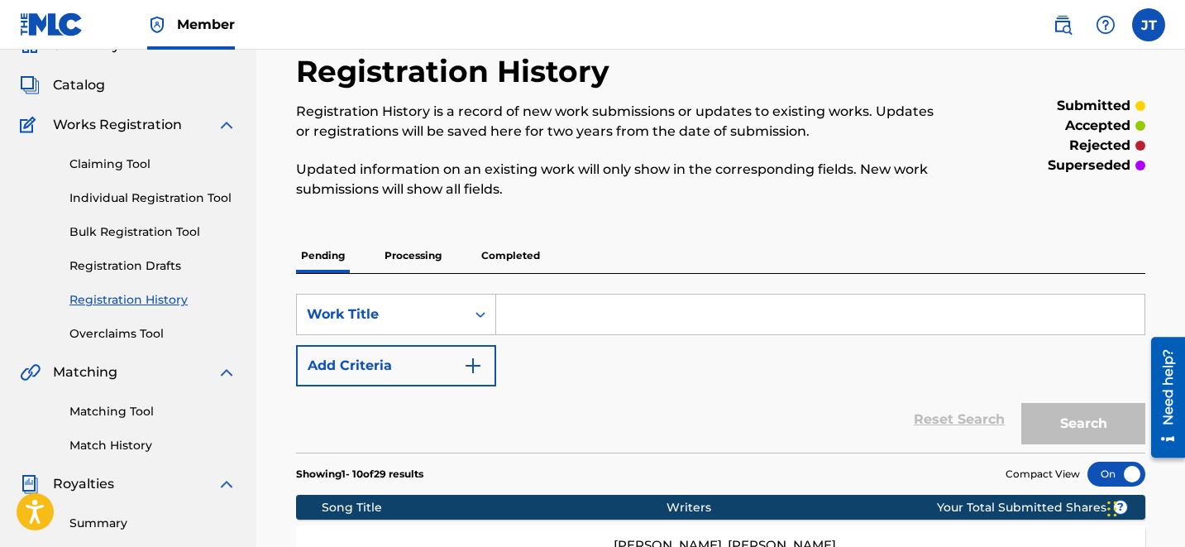
scroll to position [79, 0]
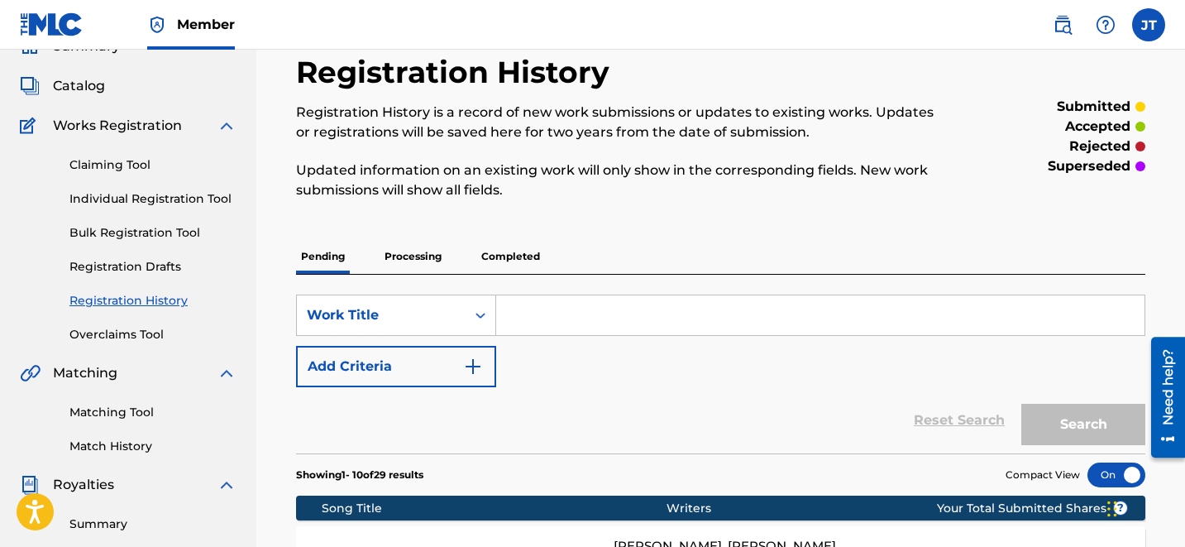
click at [160, 410] on link "Matching Tool" at bounding box center [152, 412] width 167 height 17
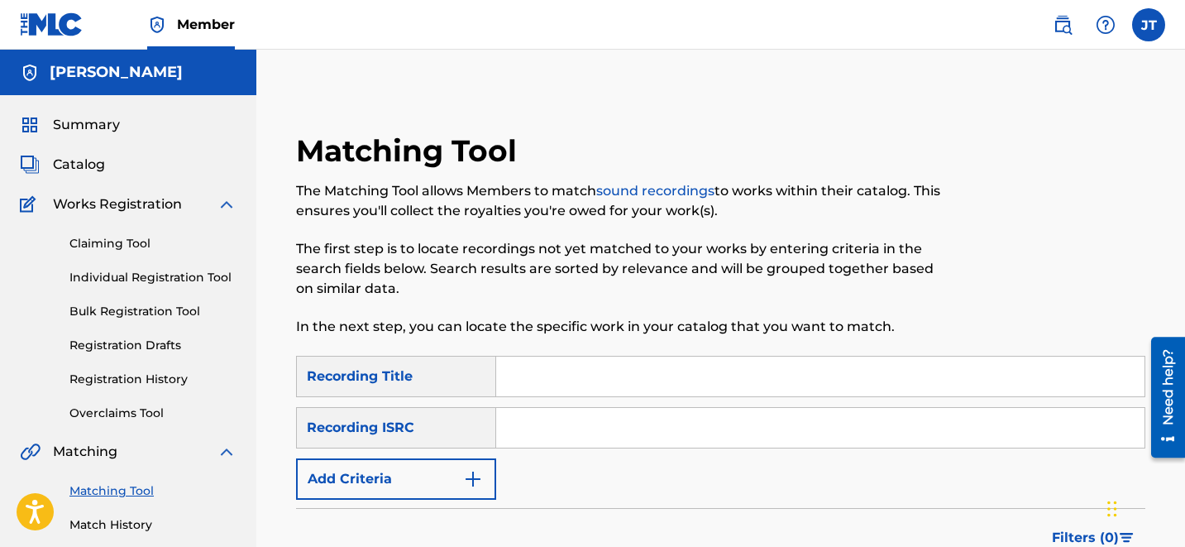
click at [93, 380] on link "Registration History" at bounding box center [152, 378] width 167 height 17
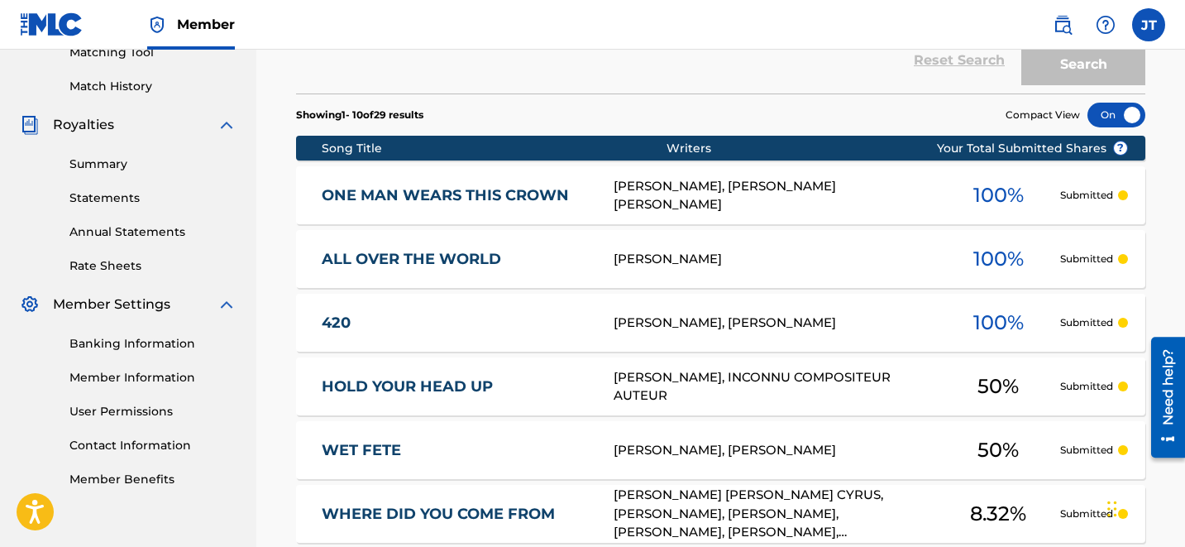
scroll to position [880, 0]
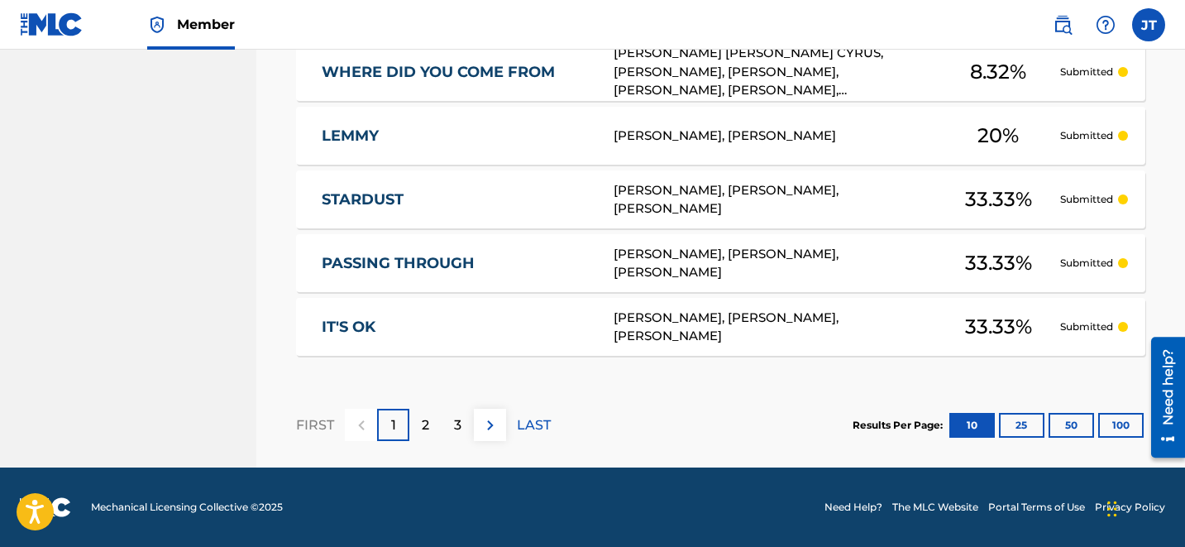
click at [1122, 418] on button "100" at bounding box center [1120, 425] width 45 height 25
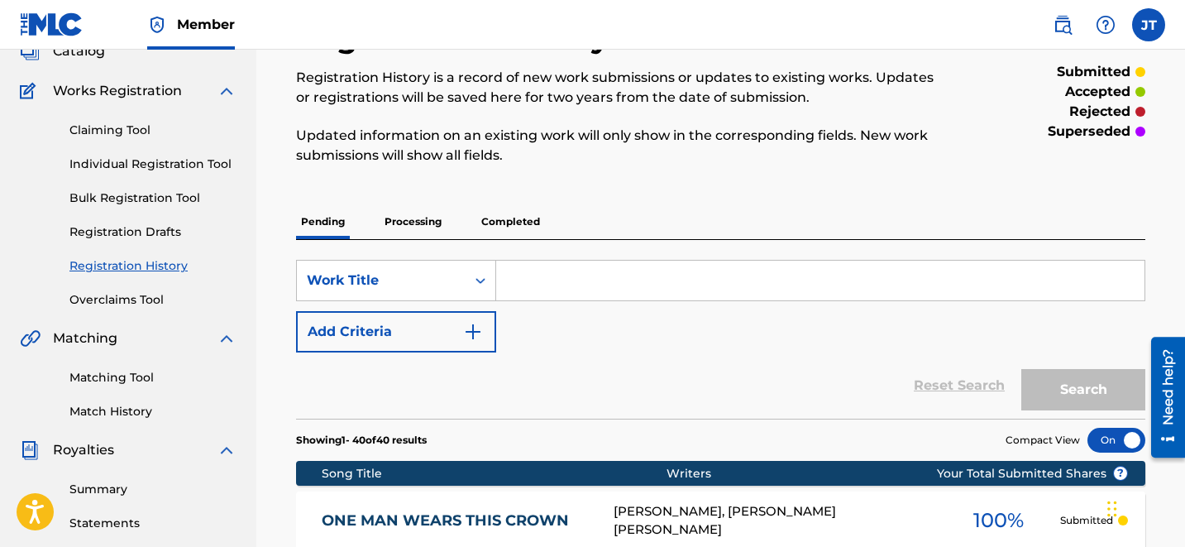
scroll to position [0, 0]
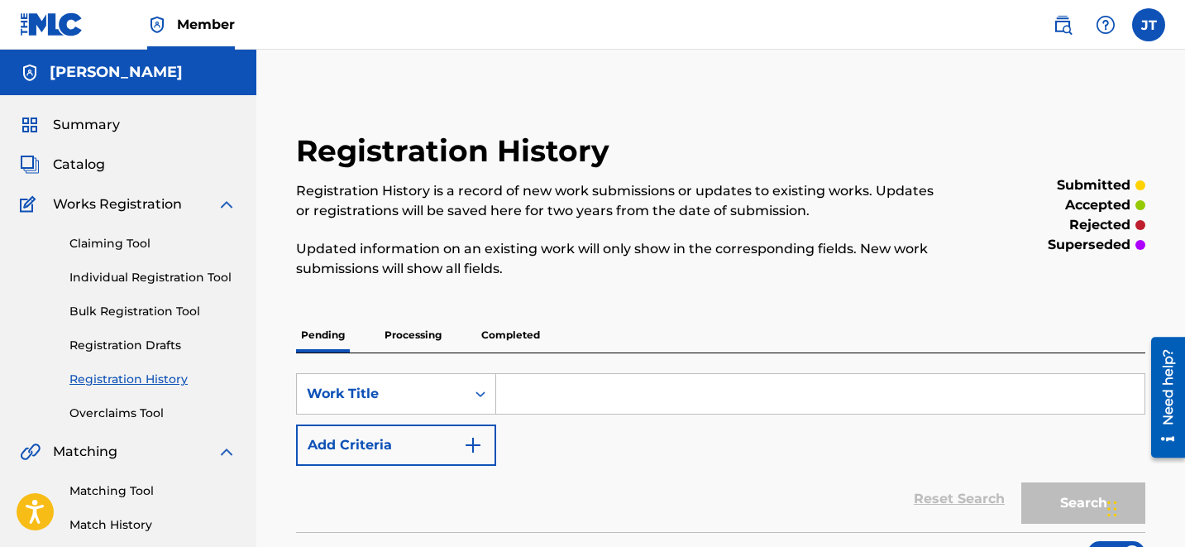
click at [424, 342] on p "Processing" at bounding box center [413, 335] width 67 height 35
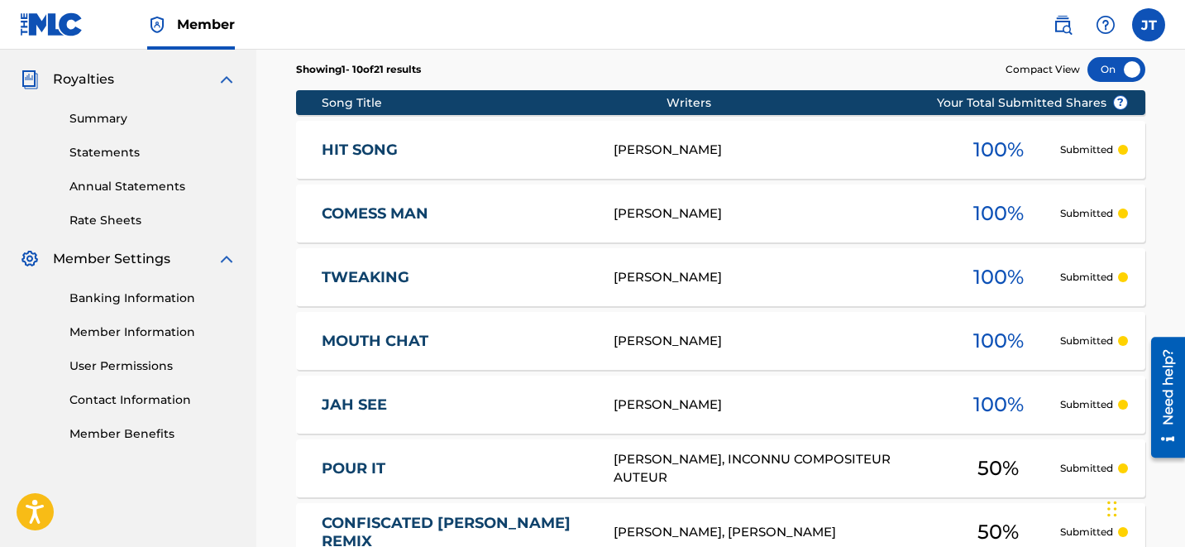
scroll to position [880, 0]
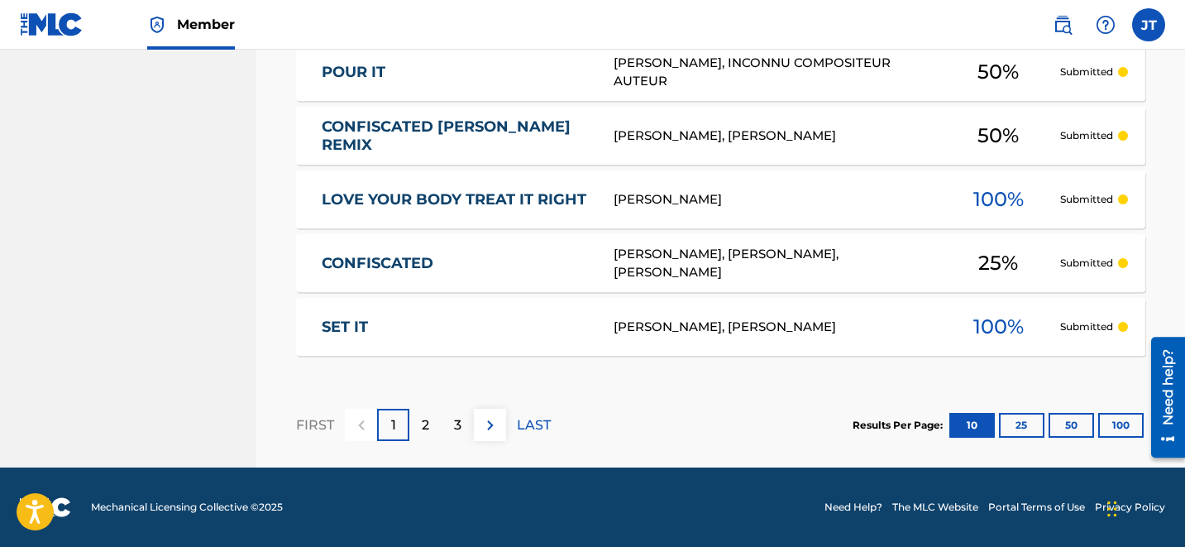
click at [1112, 417] on button "100" at bounding box center [1120, 425] width 45 height 25
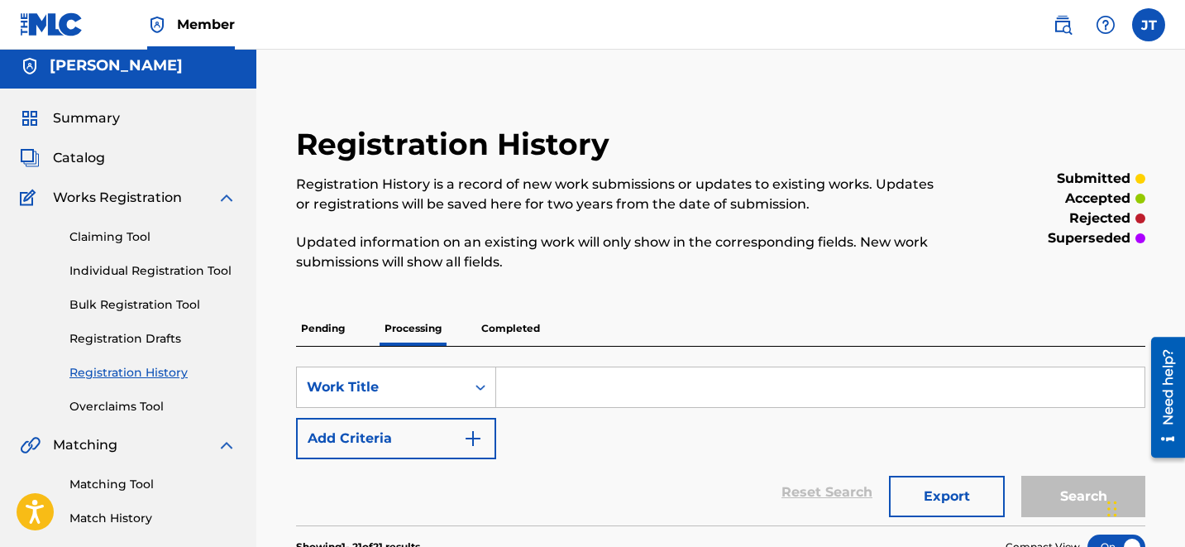
scroll to position [0, 0]
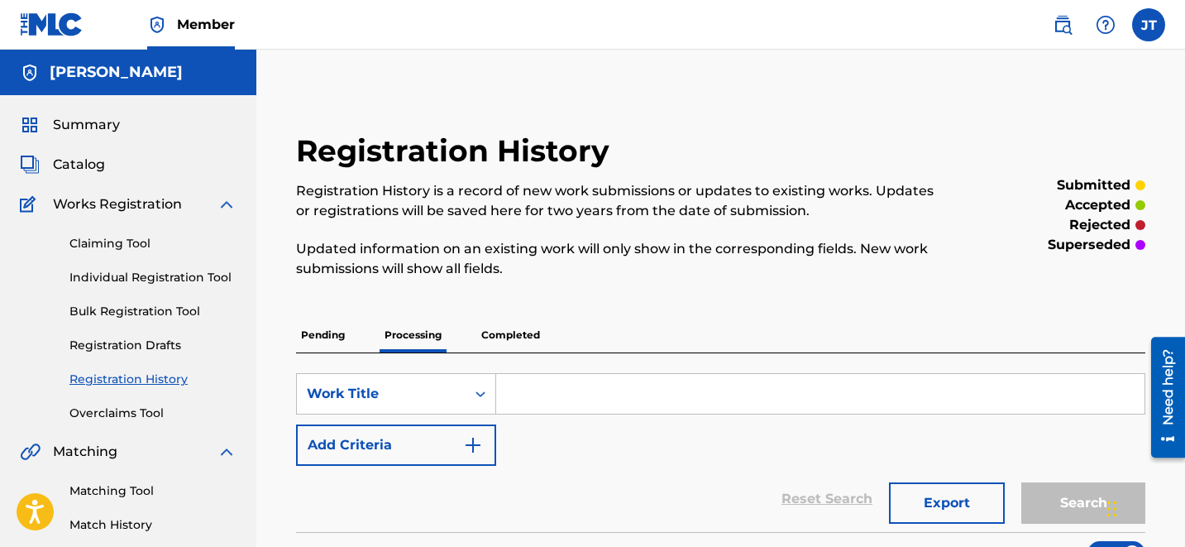
click at [512, 328] on p "Completed" at bounding box center [510, 335] width 69 height 35
